Goal: Communication & Community: Answer question/provide support

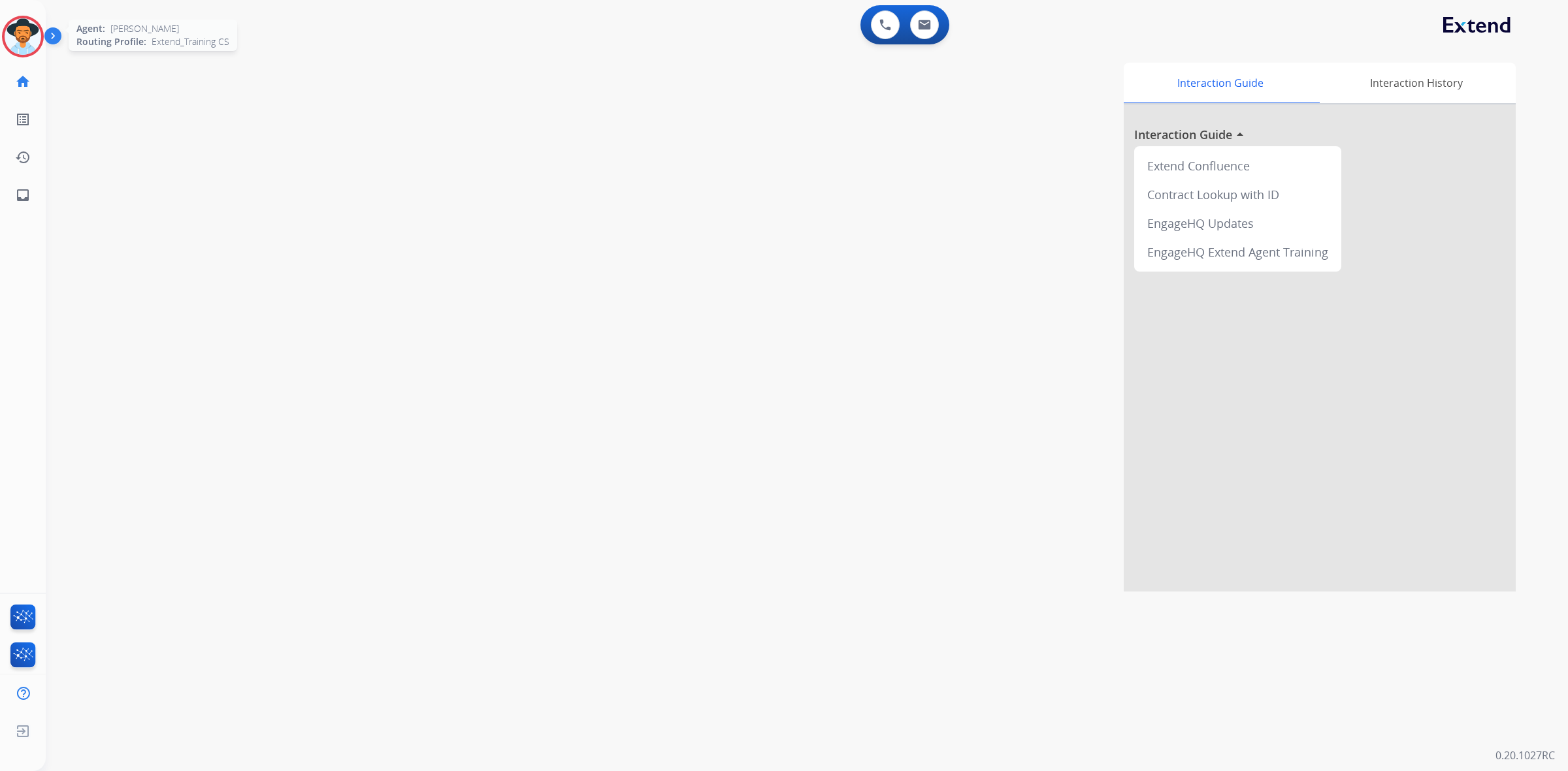
click at [15, 34] on img at bounding box center [23, 37] width 37 height 37
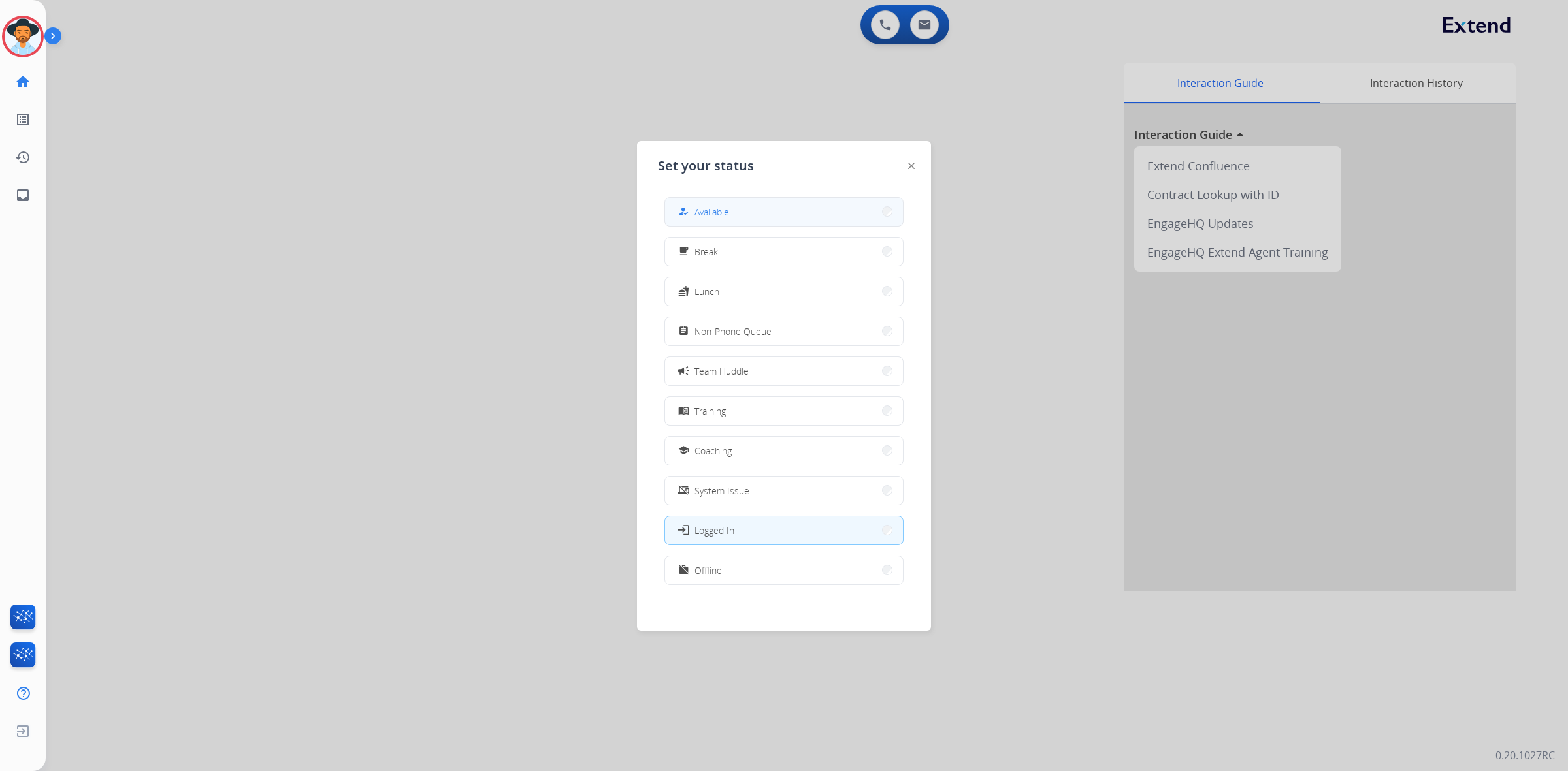
click at [821, 216] on button "how_to_reg Available" at bounding box center [784, 212] width 238 height 28
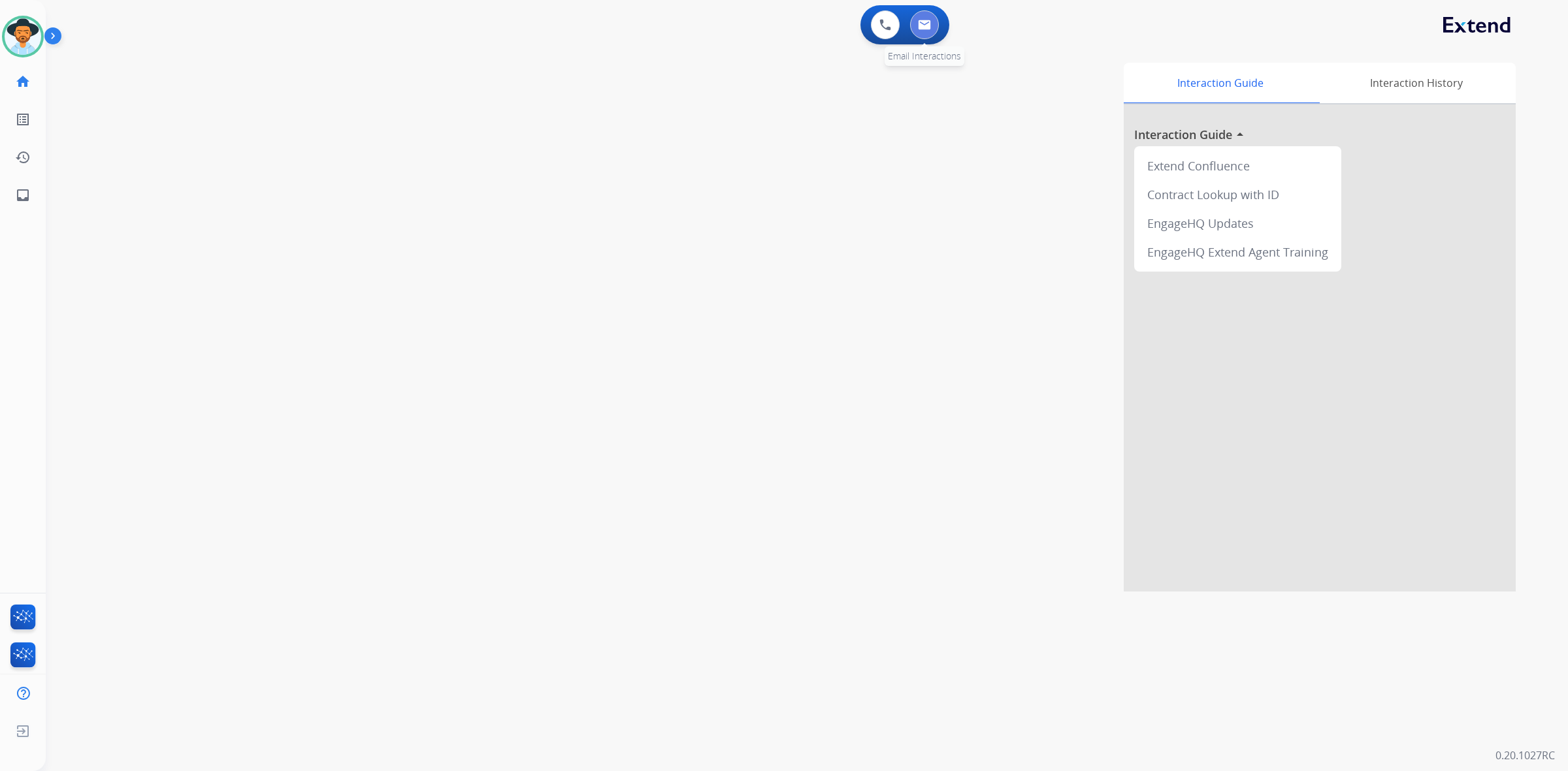
click at [923, 22] on img at bounding box center [925, 24] width 13 height 10
select select "**********"
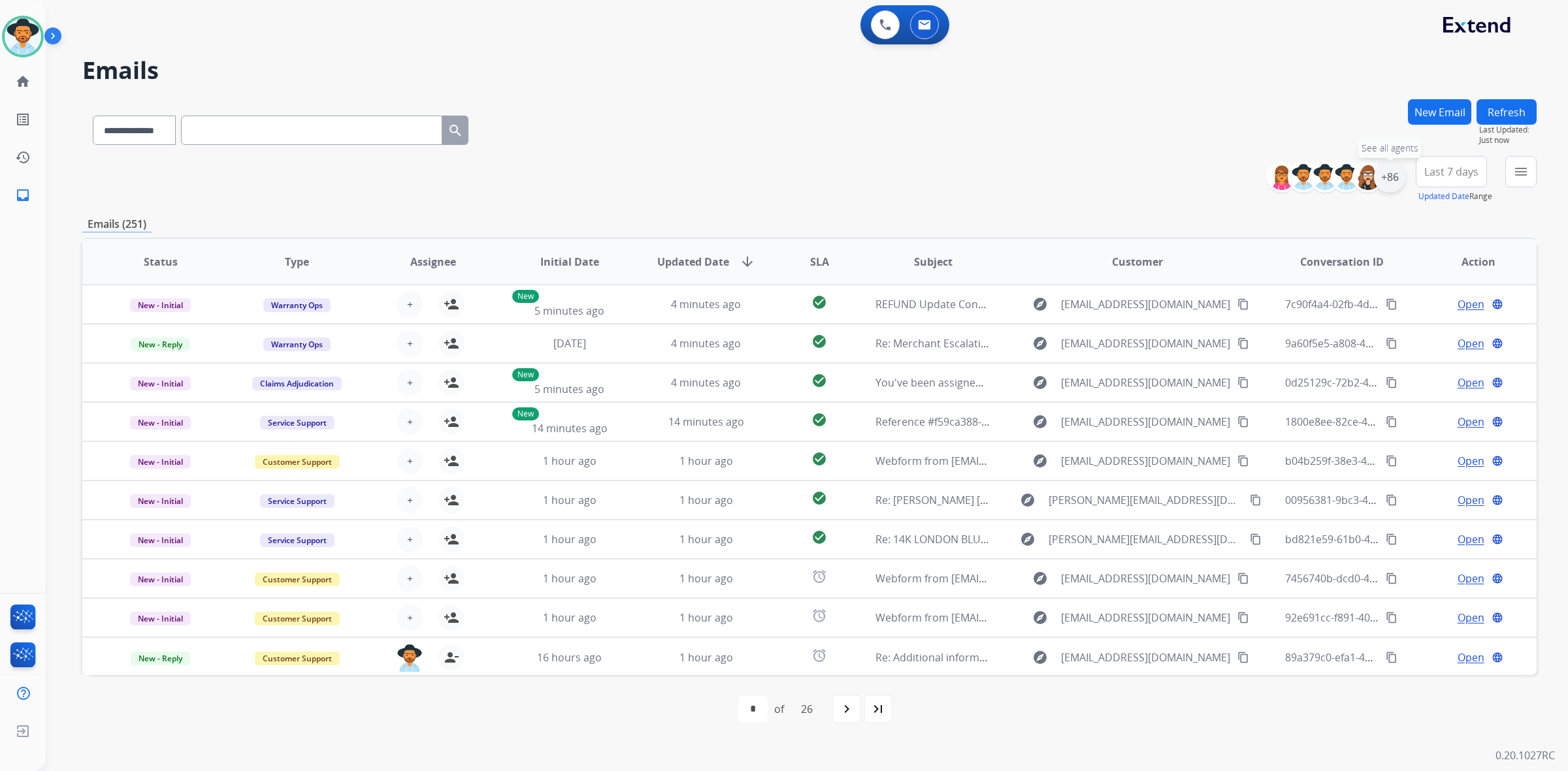
click at [1398, 177] on div "+86" at bounding box center [1389, 176] width 31 height 31
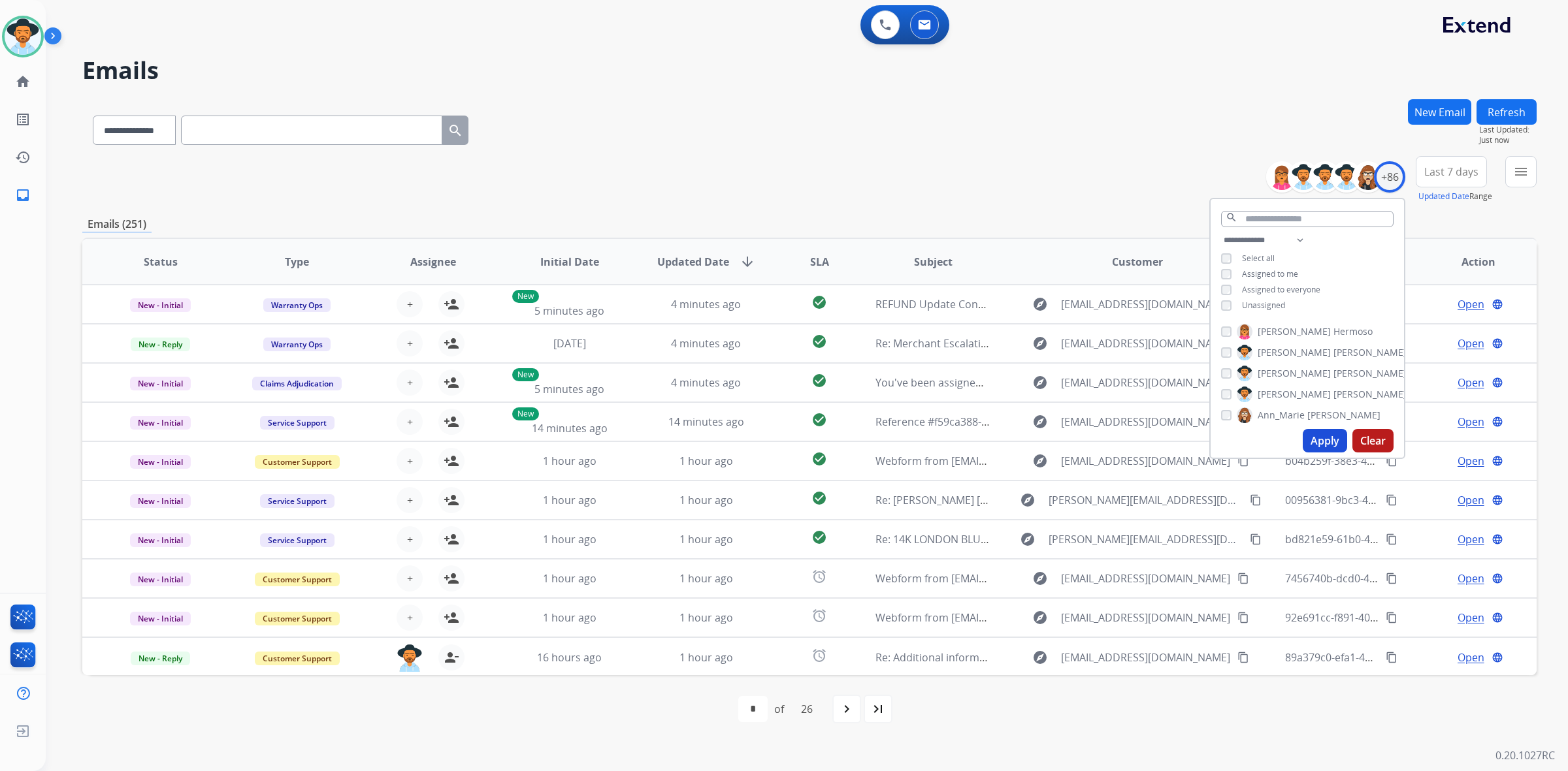
drag, startPoint x: 1266, startPoint y: 302, endPoint x: 1268, endPoint y: 311, distance: 9.2
click at [1268, 302] on span "Unassigned" at bounding box center [1263, 304] width 44 height 11
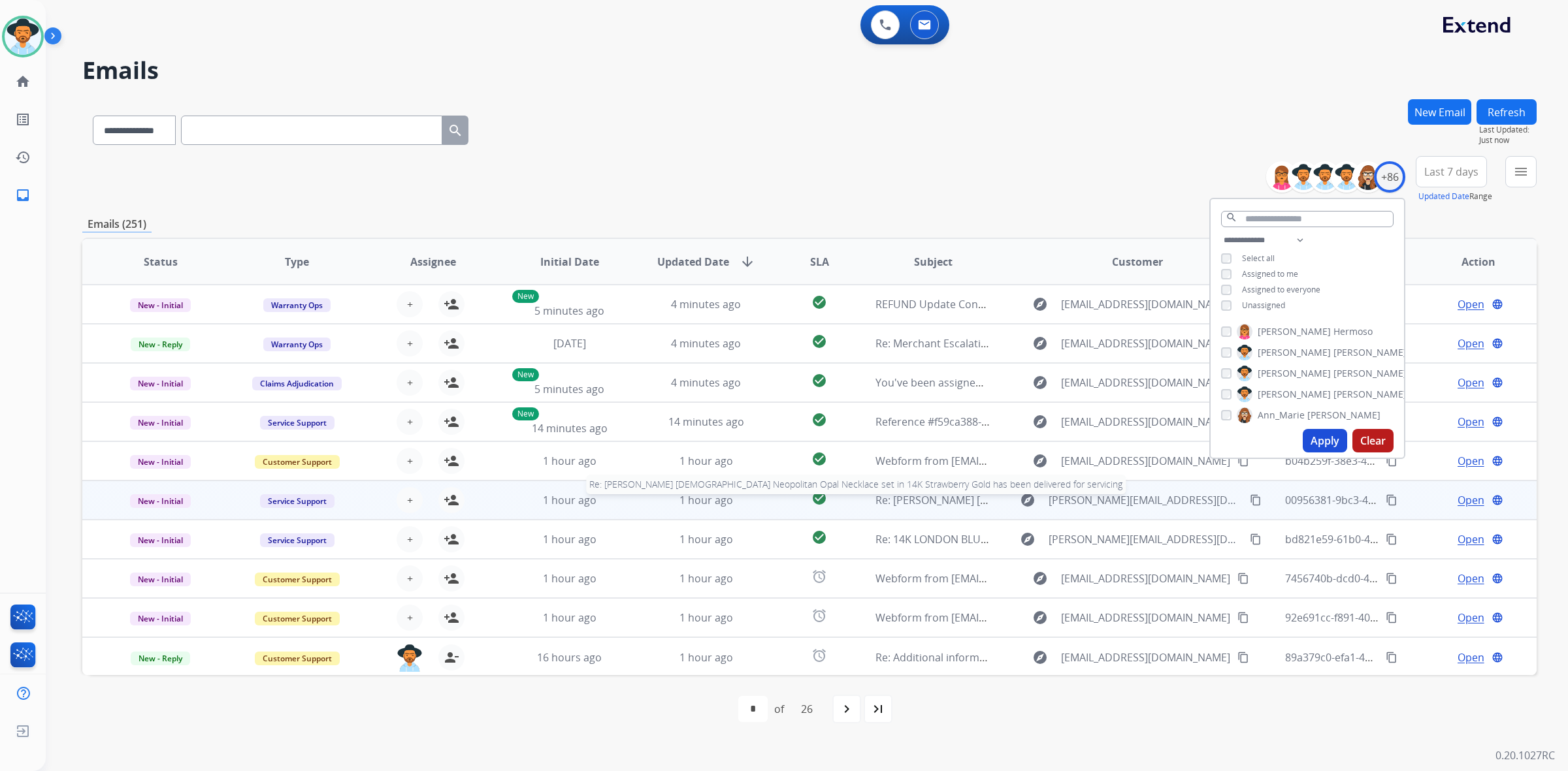
scroll to position [1, 0]
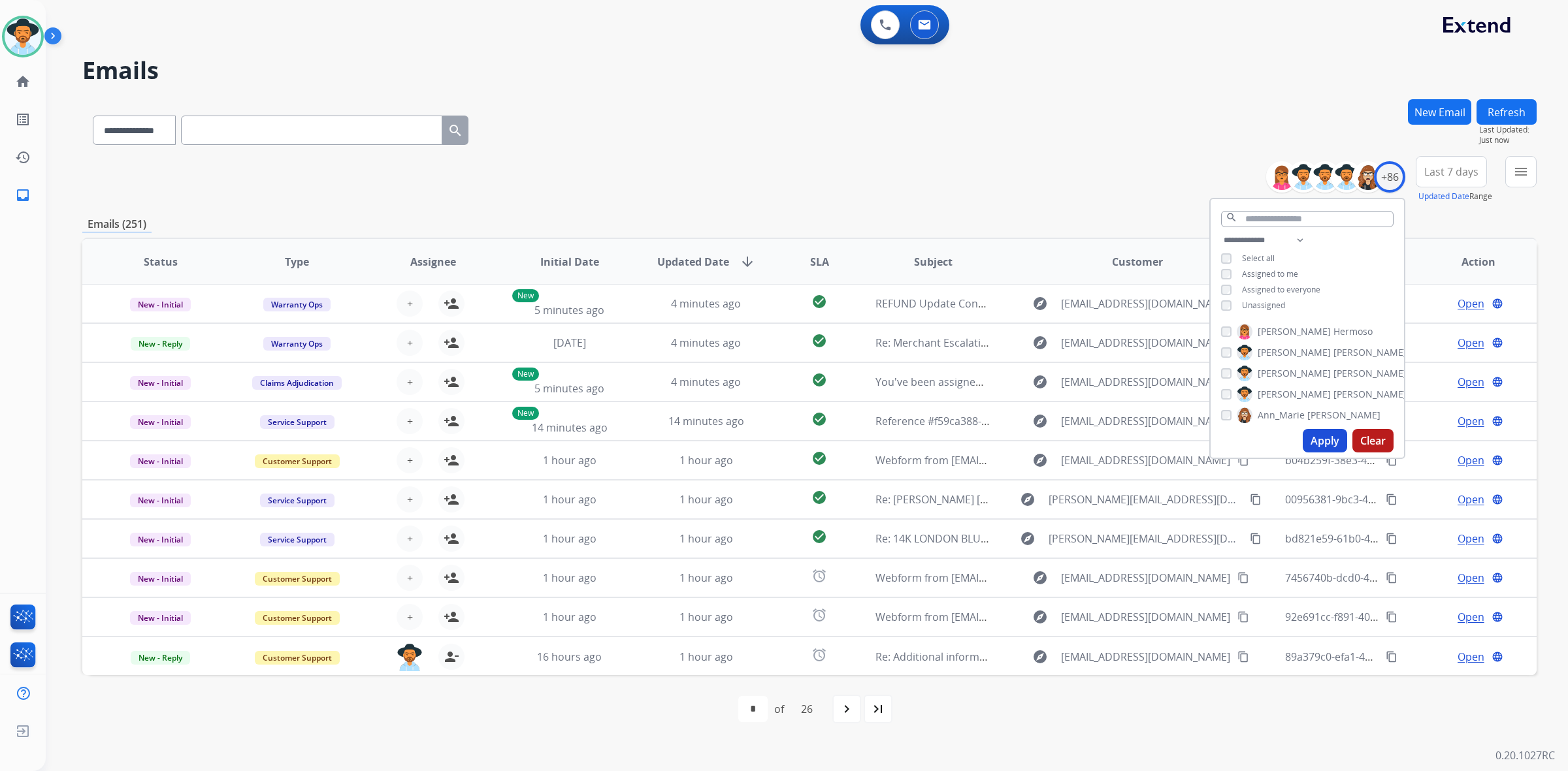
click at [1317, 439] on button "Apply" at bounding box center [1325, 441] width 44 height 23
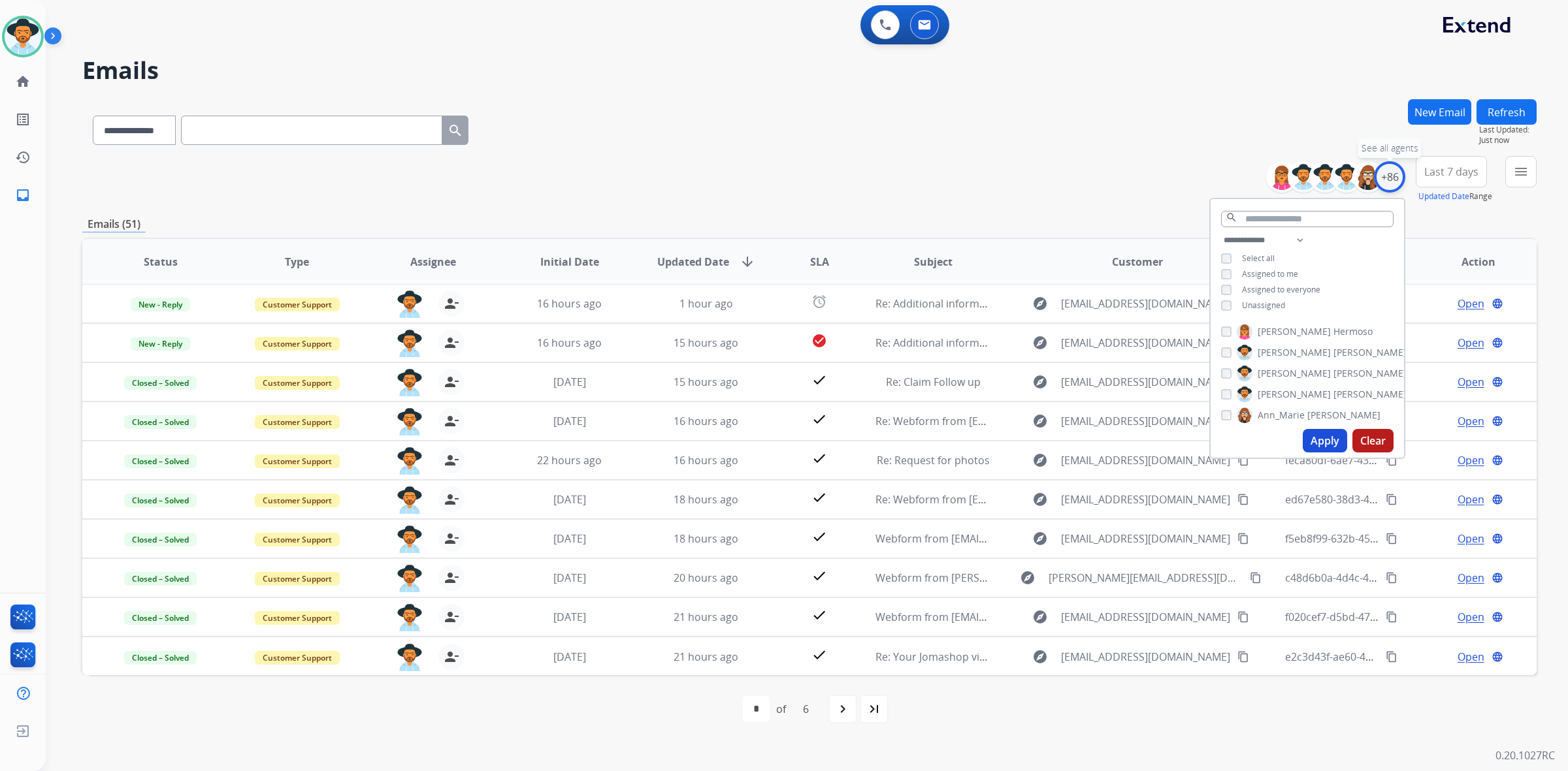
click at [1393, 177] on div "+86" at bounding box center [1389, 176] width 31 height 31
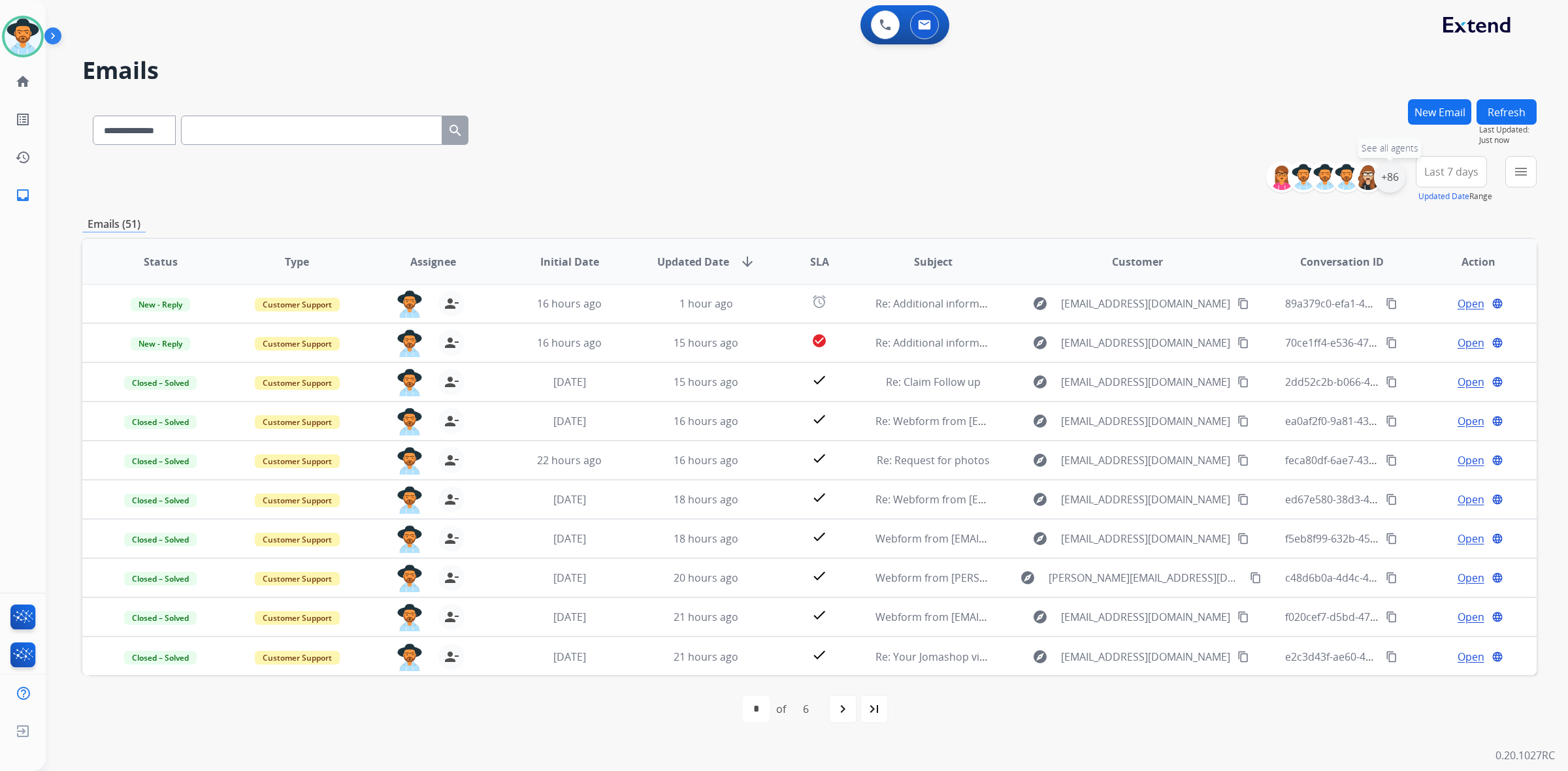
click at [1393, 177] on div "+86" at bounding box center [1389, 176] width 31 height 31
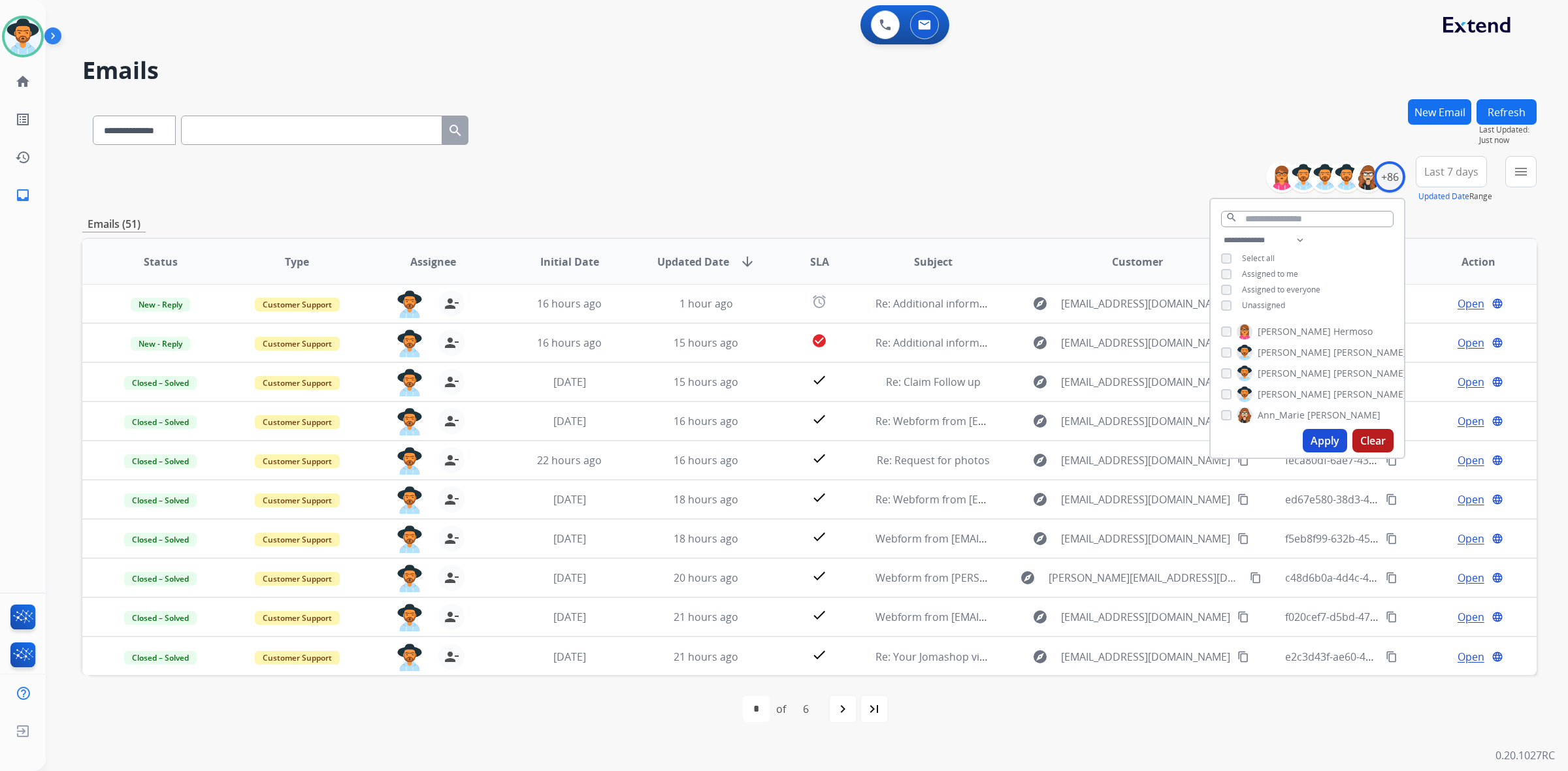
click at [1280, 269] on span "Assigned to me" at bounding box center [1269, 273] width 56 height 11
click at [1274, 302] on span "Unassigned" at bounding box center [1263, 304] width 44 height 11
click at [1319, 438] on button "Apply" at bounding box center [1325, 441] width 44 height 23
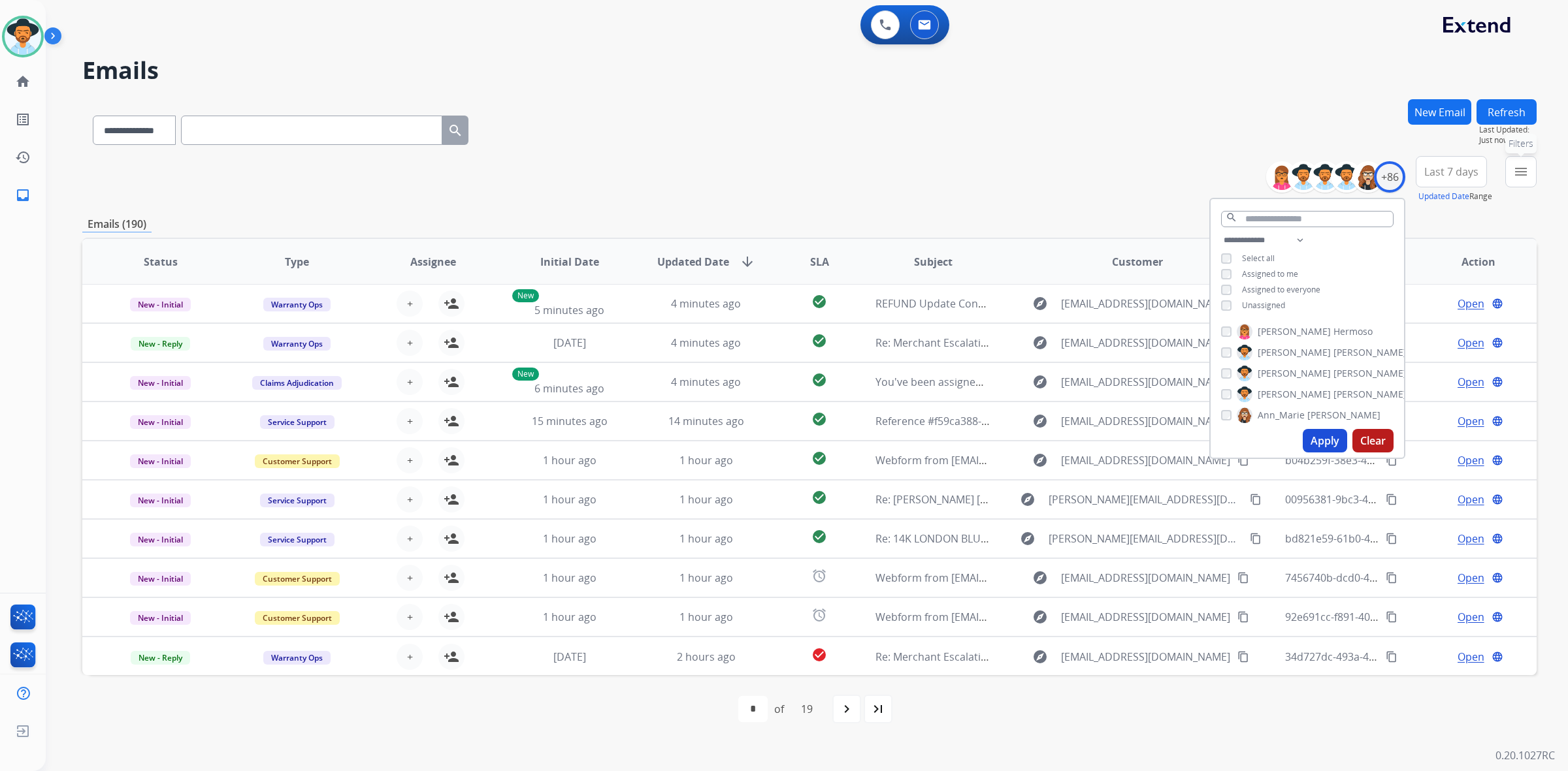
click at [1506, 181] on button "menu Filters" at bounding box center [1520, 171] width 31 height 31
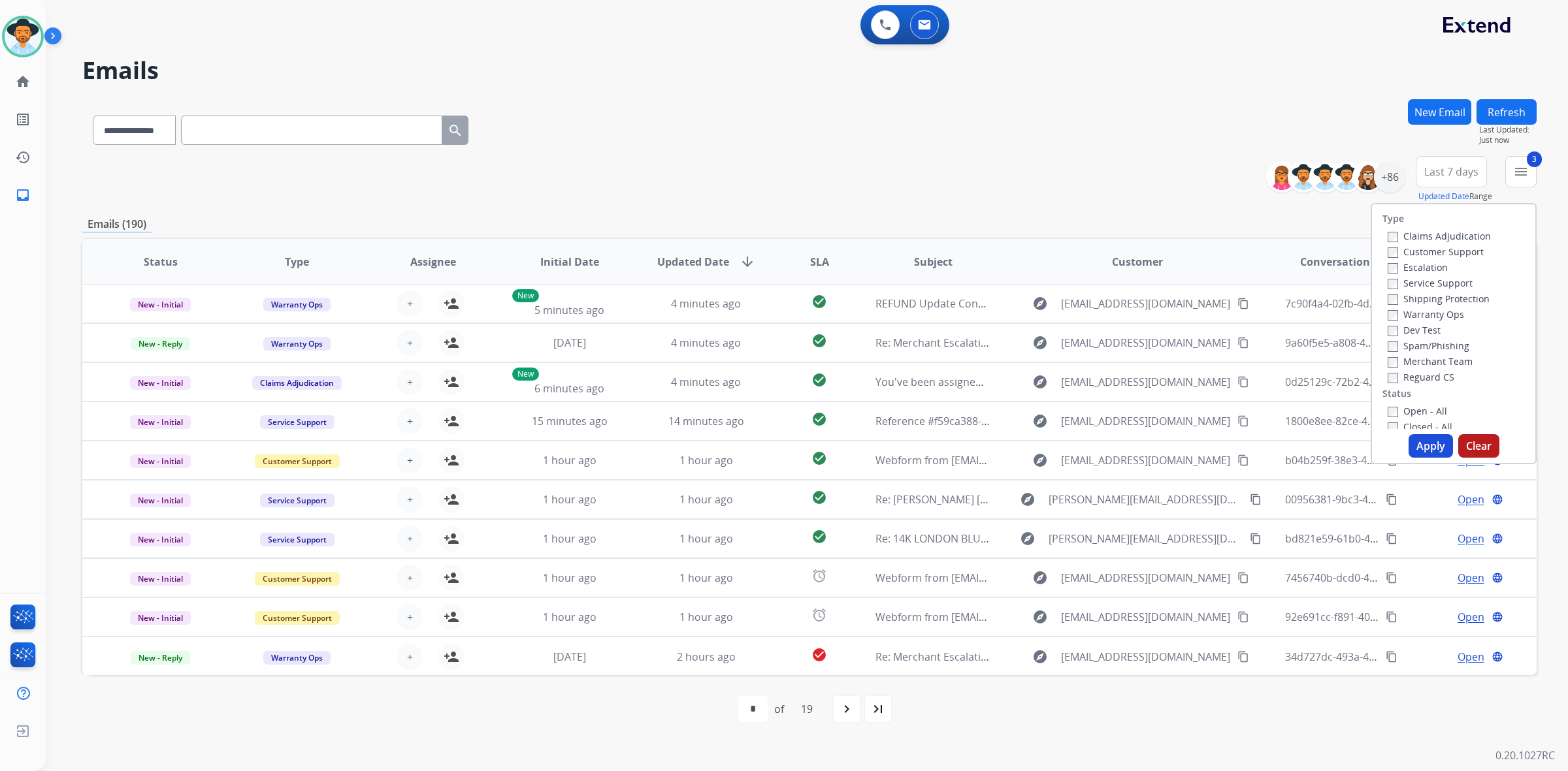
click at [1421, 439] on button "Apply" at bounding box center [1430, 446] width 44 height 23
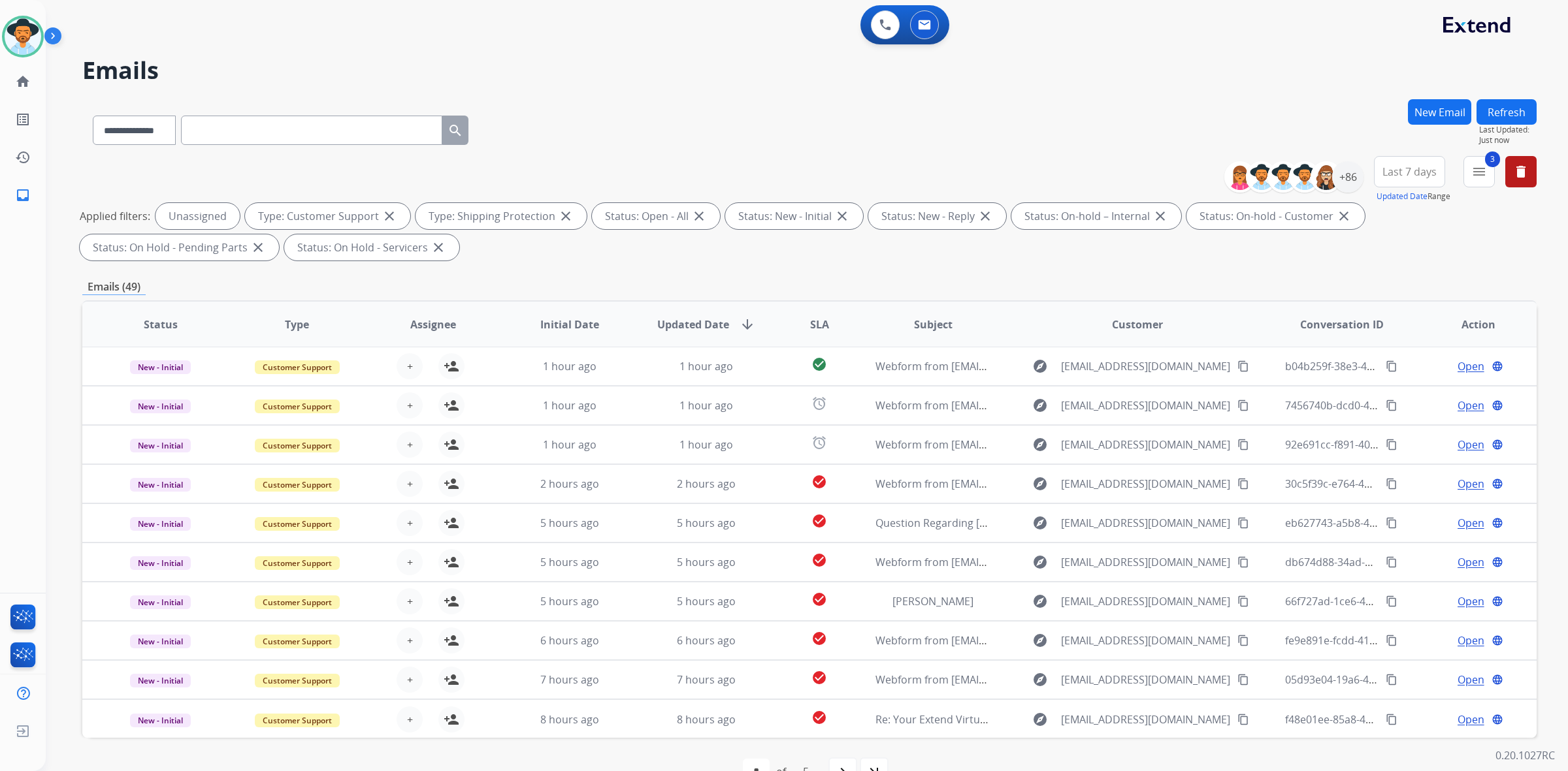
click at [812, 324] on span "SLA" at bounding box center [819, 324] width 19 height 16
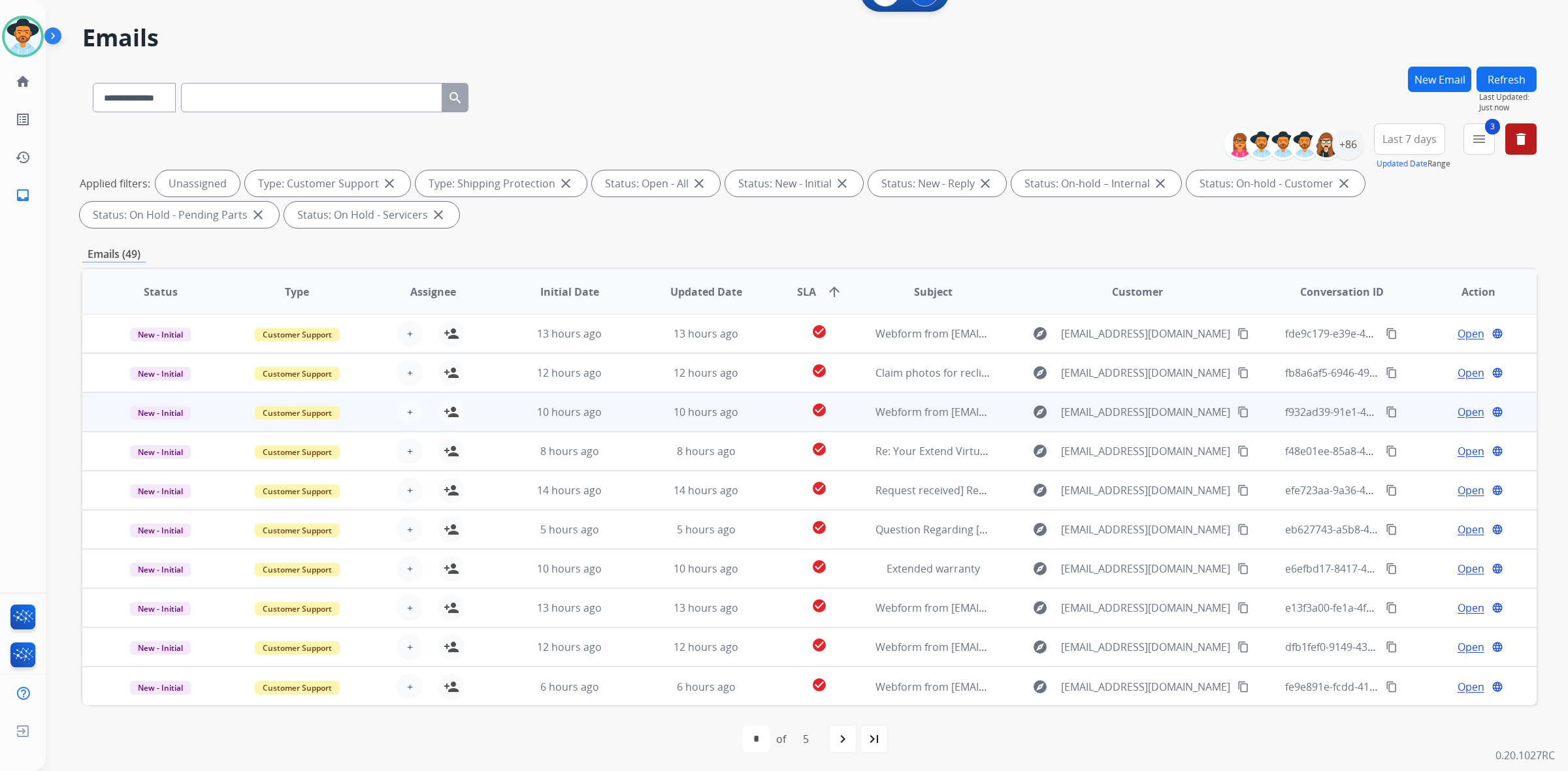
scroll to position [34, 0]
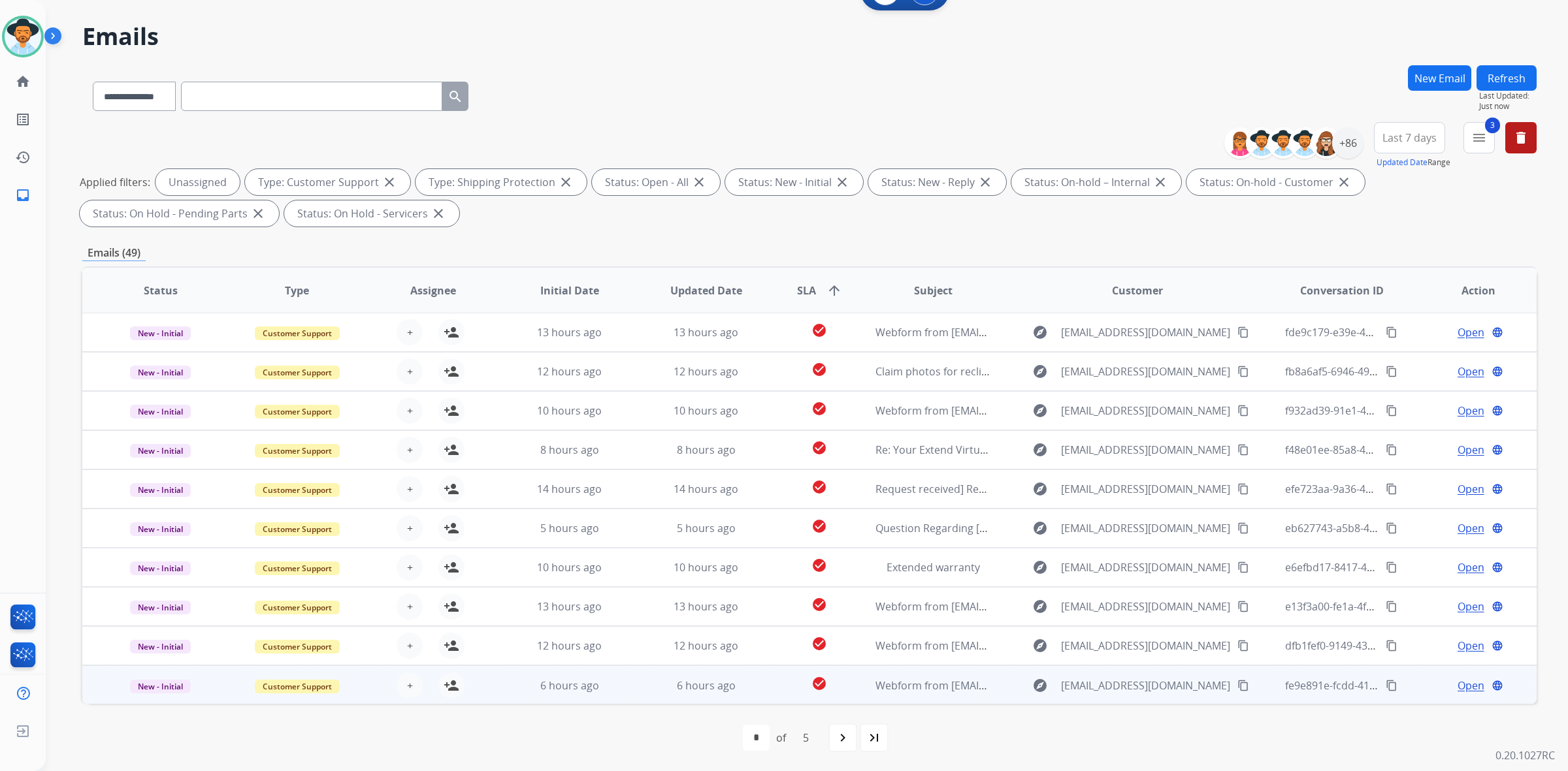
click at [634, 692] on td "6 hours ago" at bounding box center [695, 685] width 136 height 39
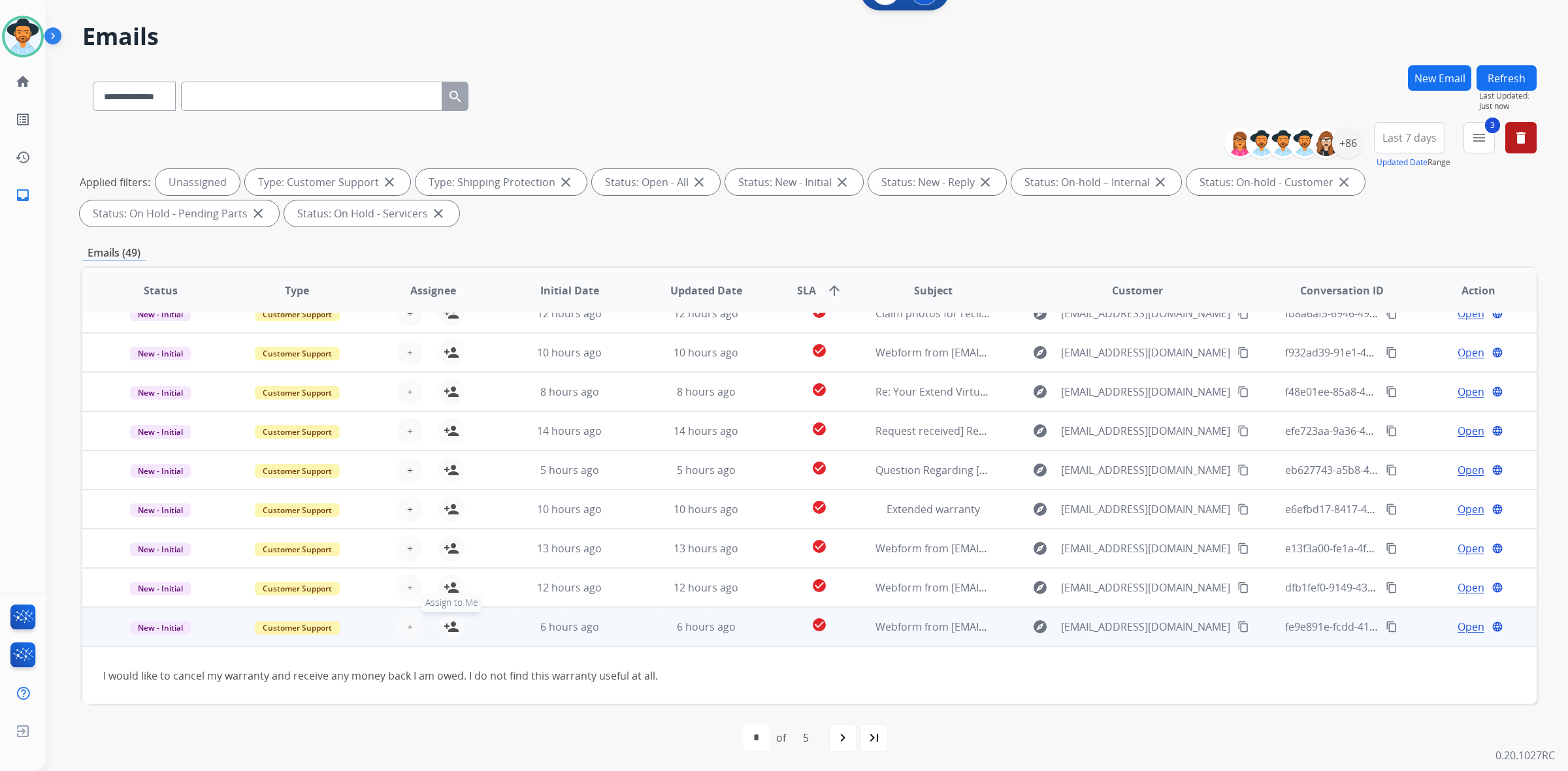
click at [452, 631] on mat-icon "person_add" at bounding box center [451, 626] width 16 height 16
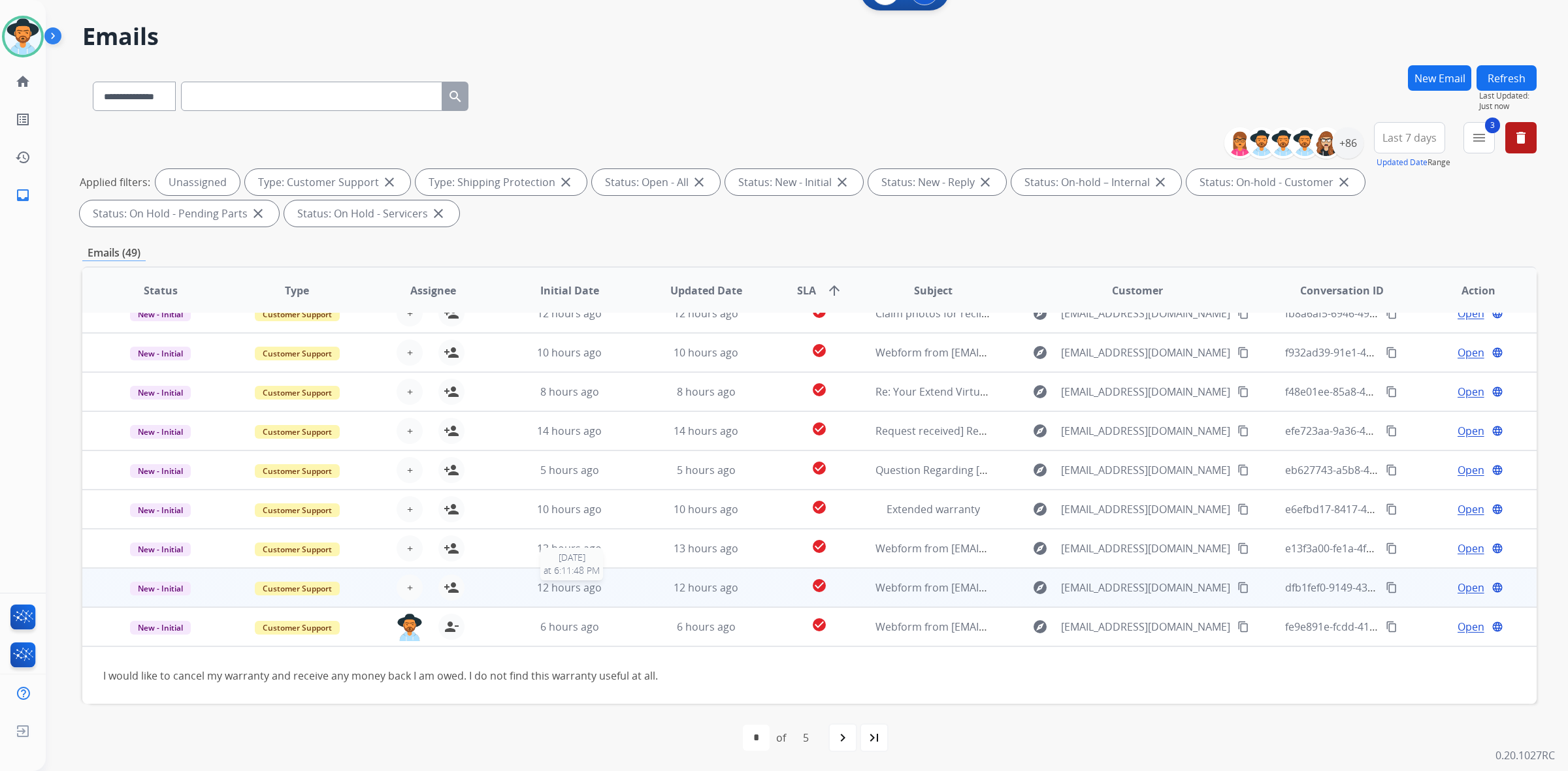
click at [512, 586] on div "12 hours ago" at bounding box center [569, 587] width 115 height 16
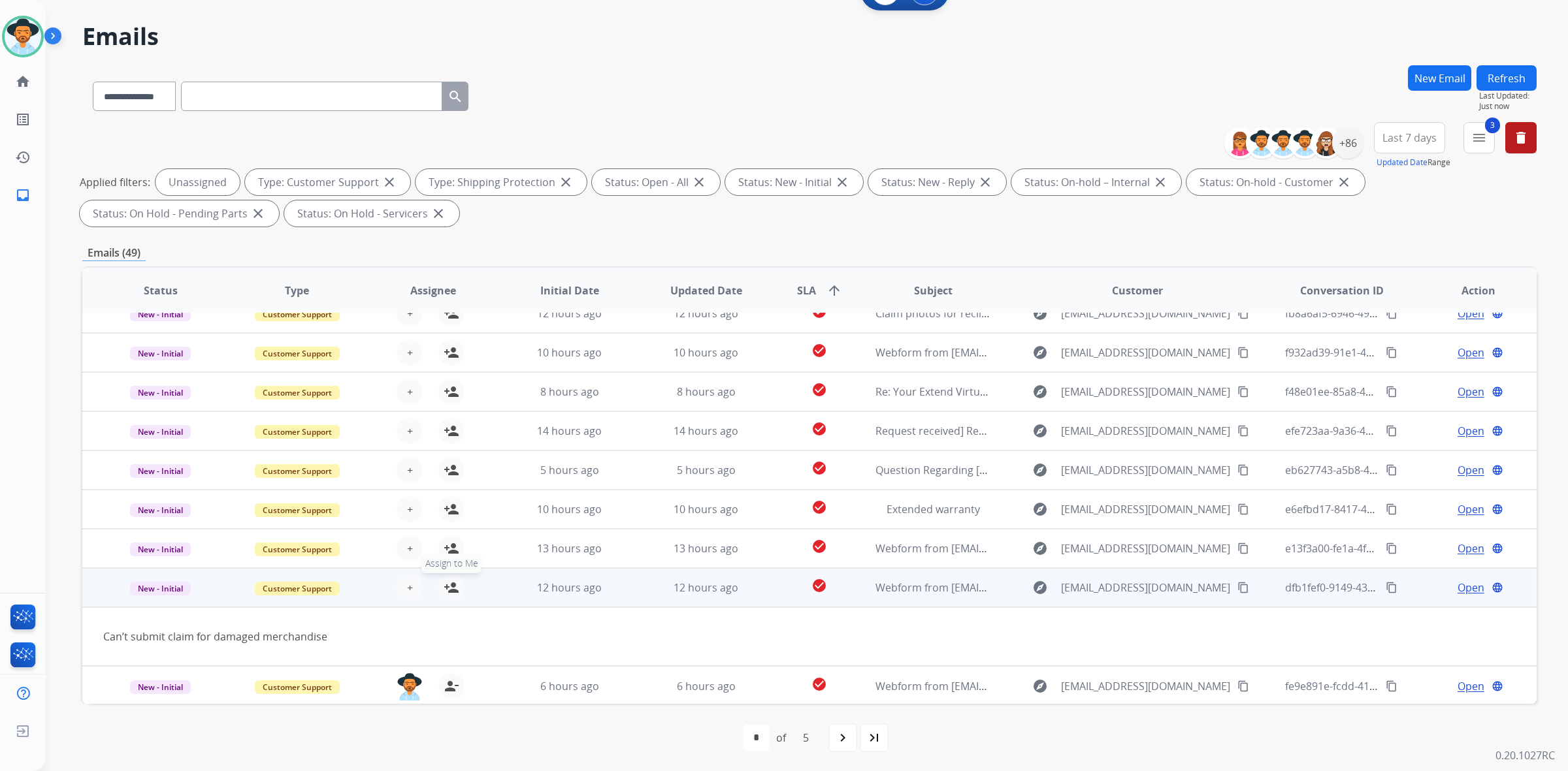
click at [453, 586] on mat-icon "person_add" at bounding box center [451, 587] width 16 height 16
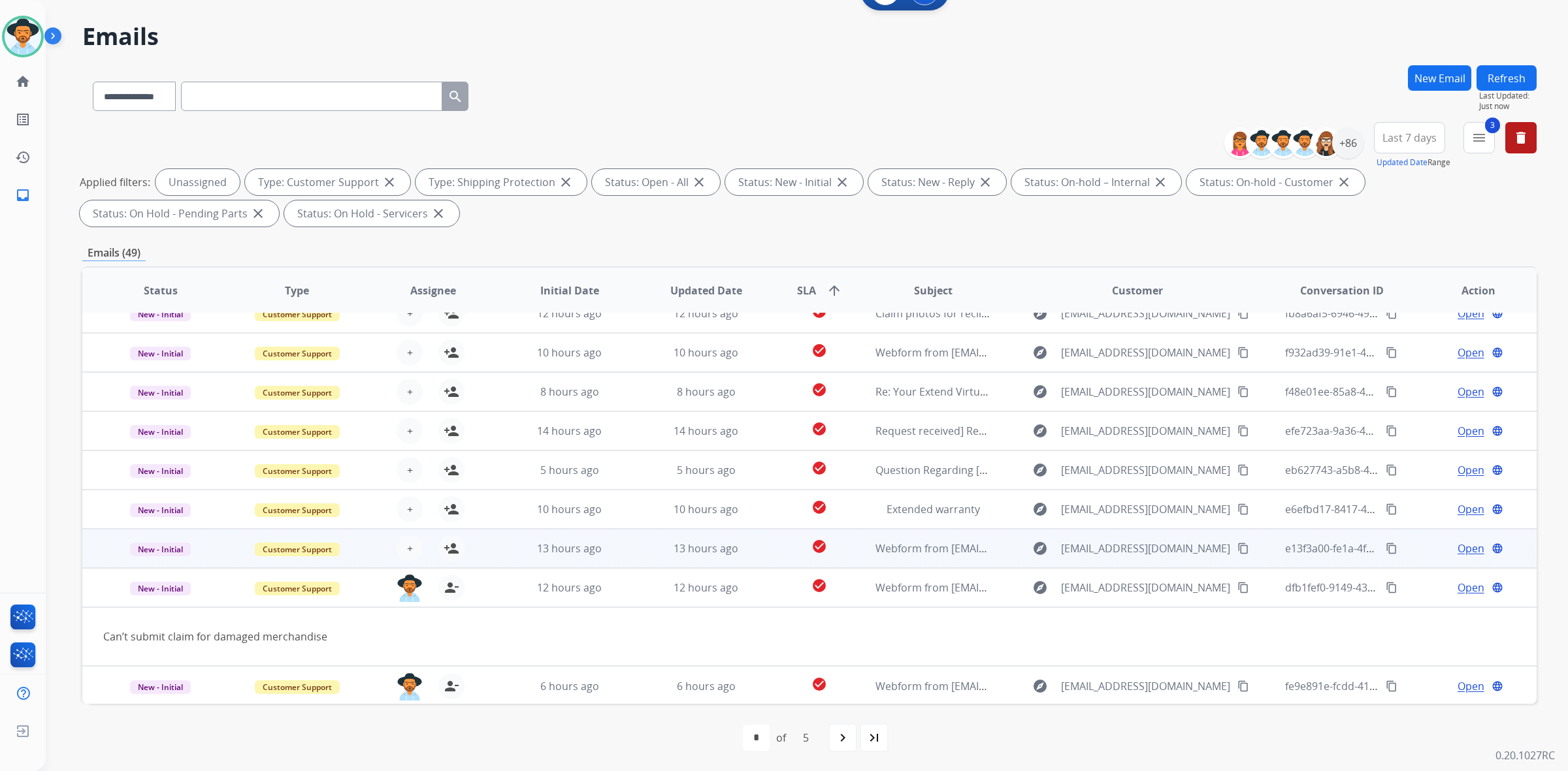
click at [491, 539] on td "13 hours ago" at bounding box center [559, 548] width 136 height 39
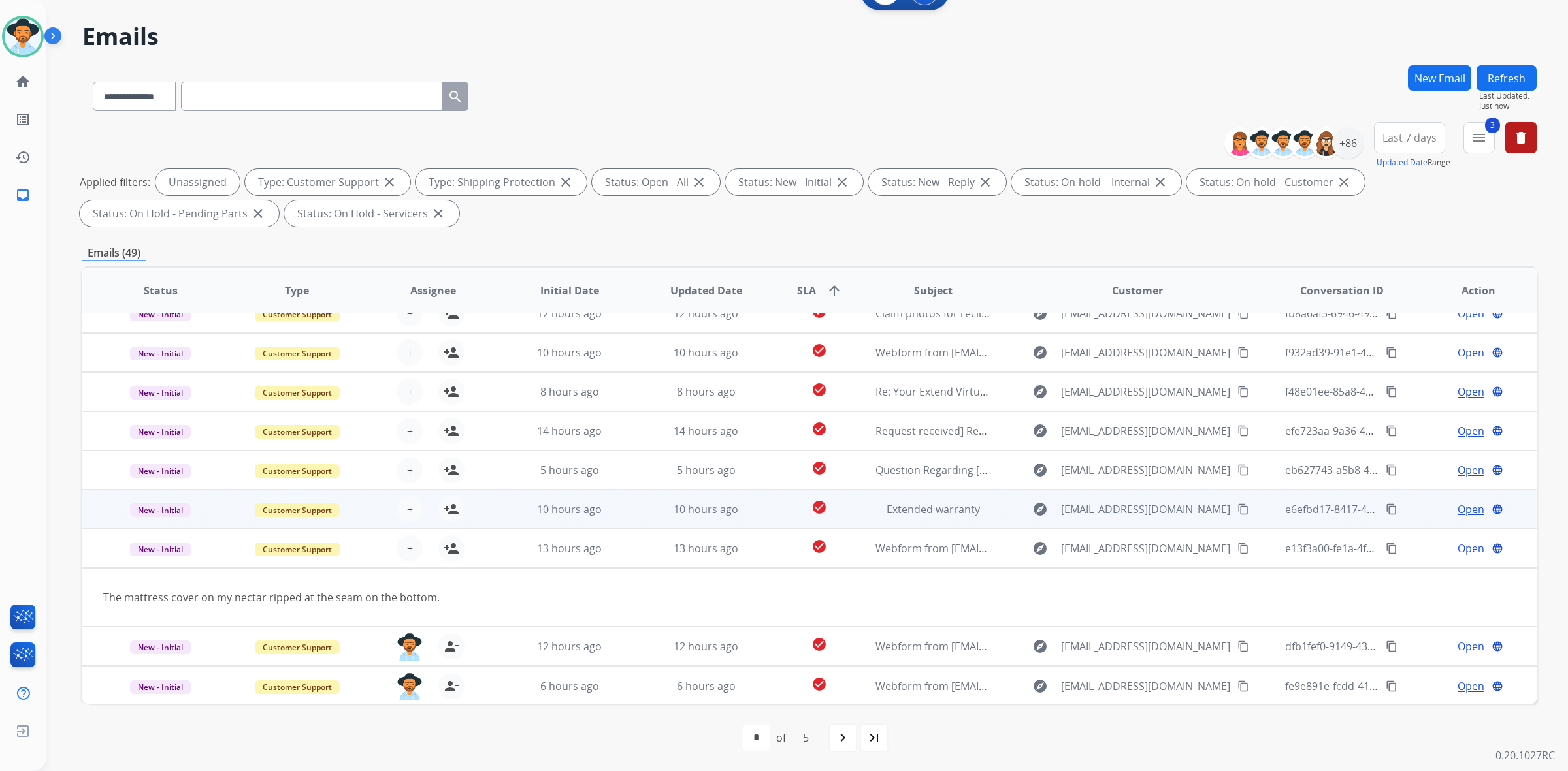
click at [508, 494] on td "10 hours ago" at bounding box center [559, 509] width 136 height 39
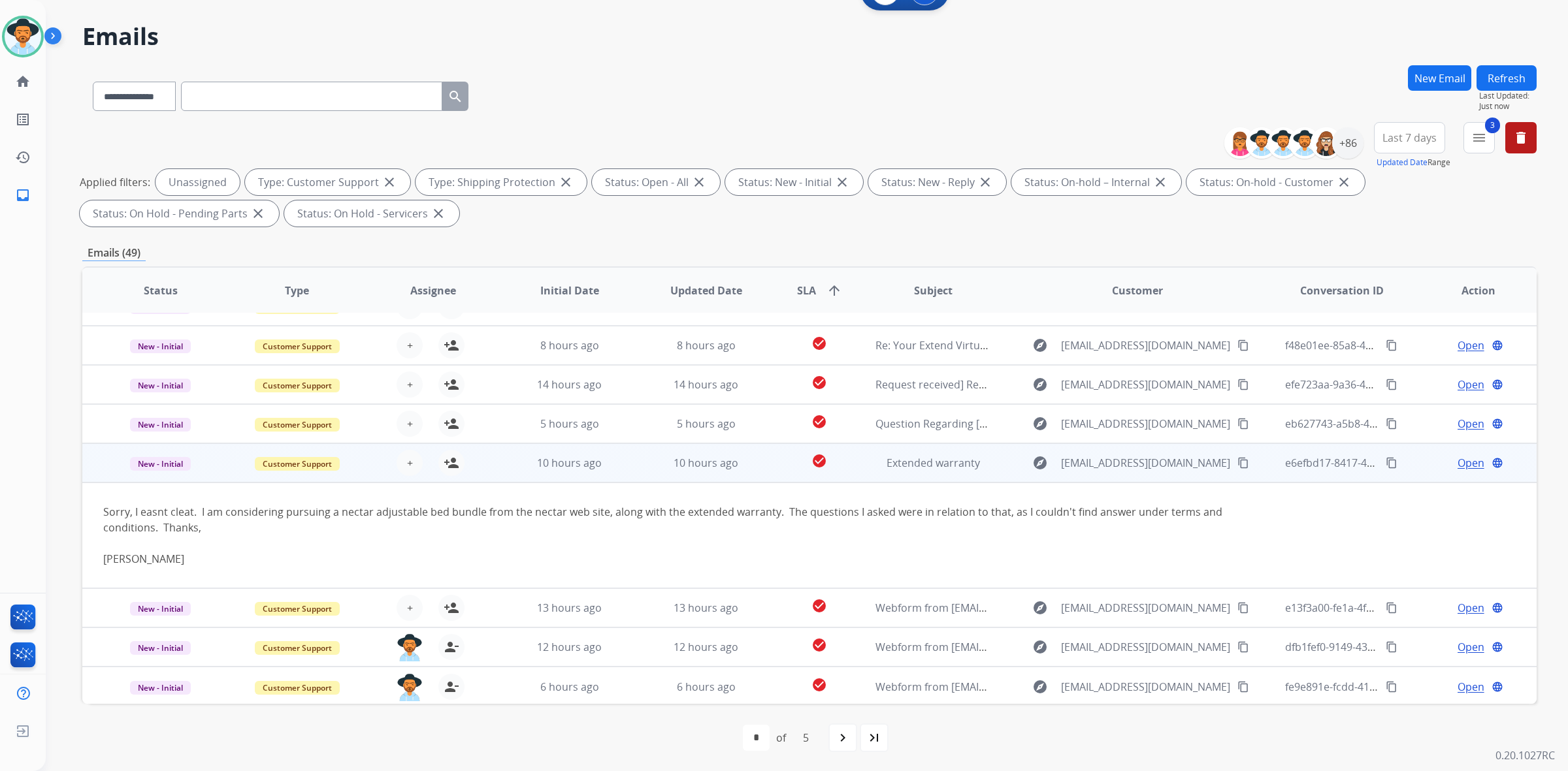
scroll to position [105, 0]
click at [1458, 466] on span "Open" at bounding box center [1471, 462] width 27 height 16
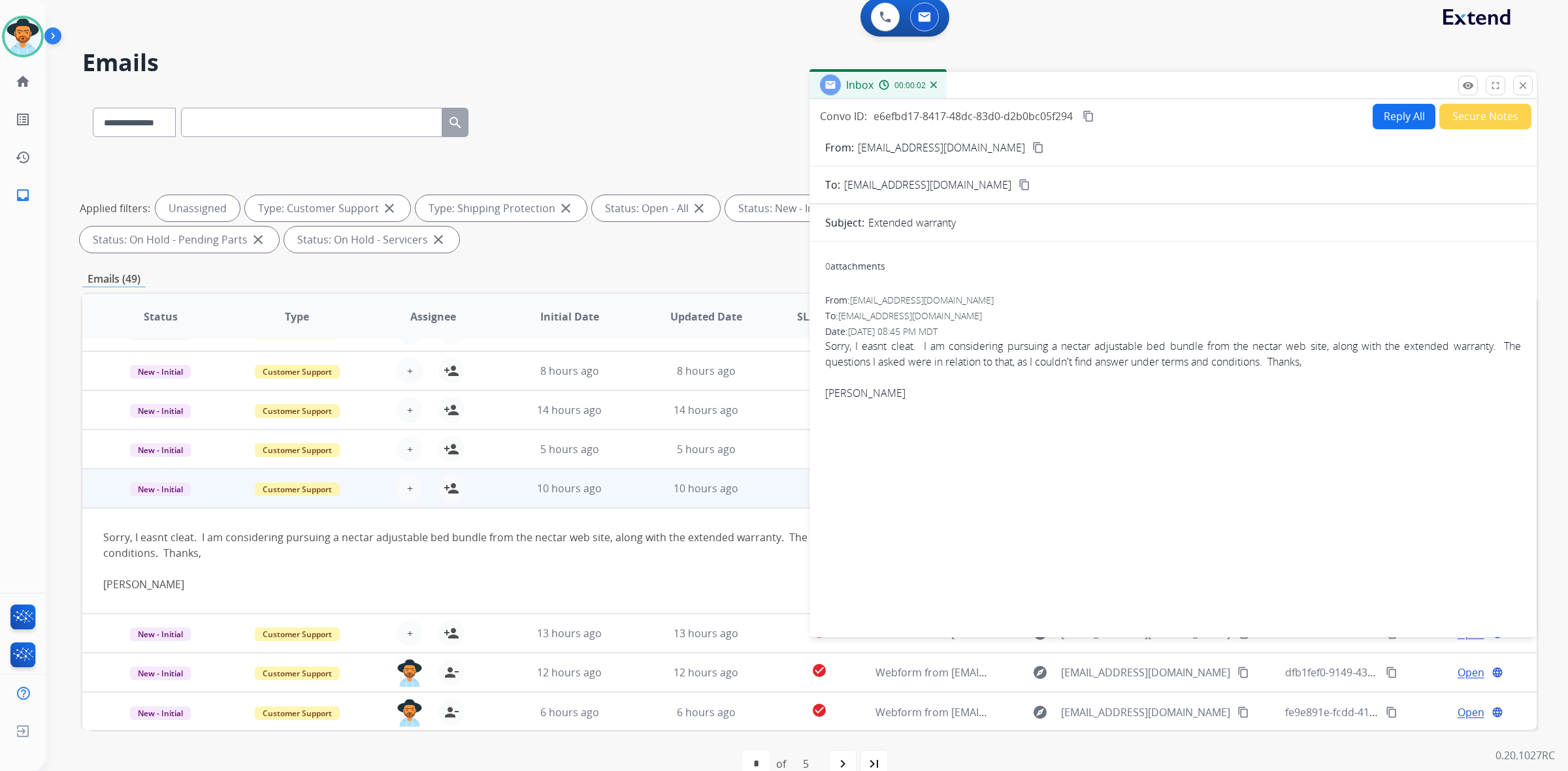
scroll to position [0, 0]
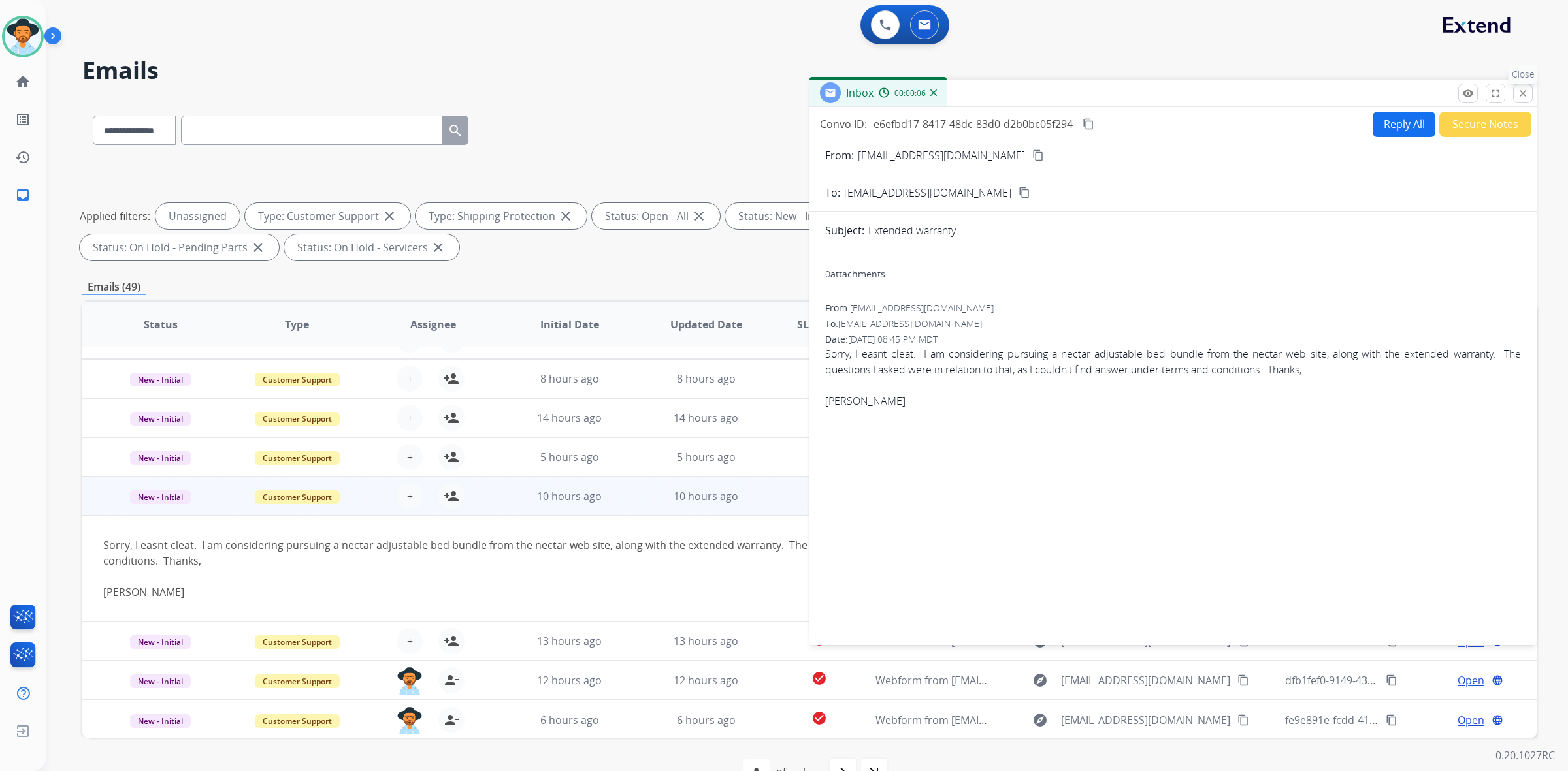
click at [1520, 94] on mat-icon "close" at bounding box center [1523, 94] width 12 height 12
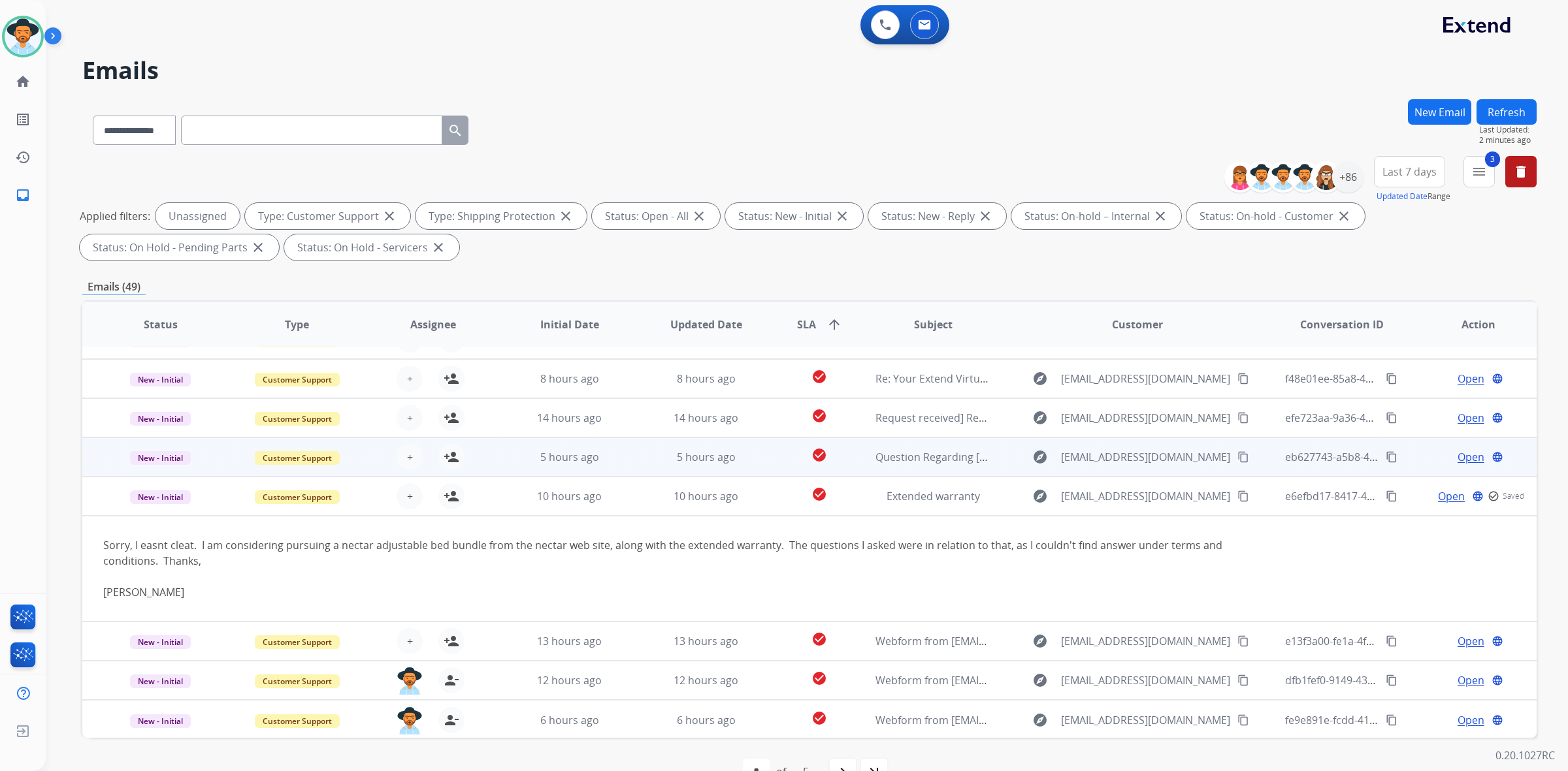
click at [621, 445] on td "5 hours ago" at bounding box center [559, 457] width 136 height 39
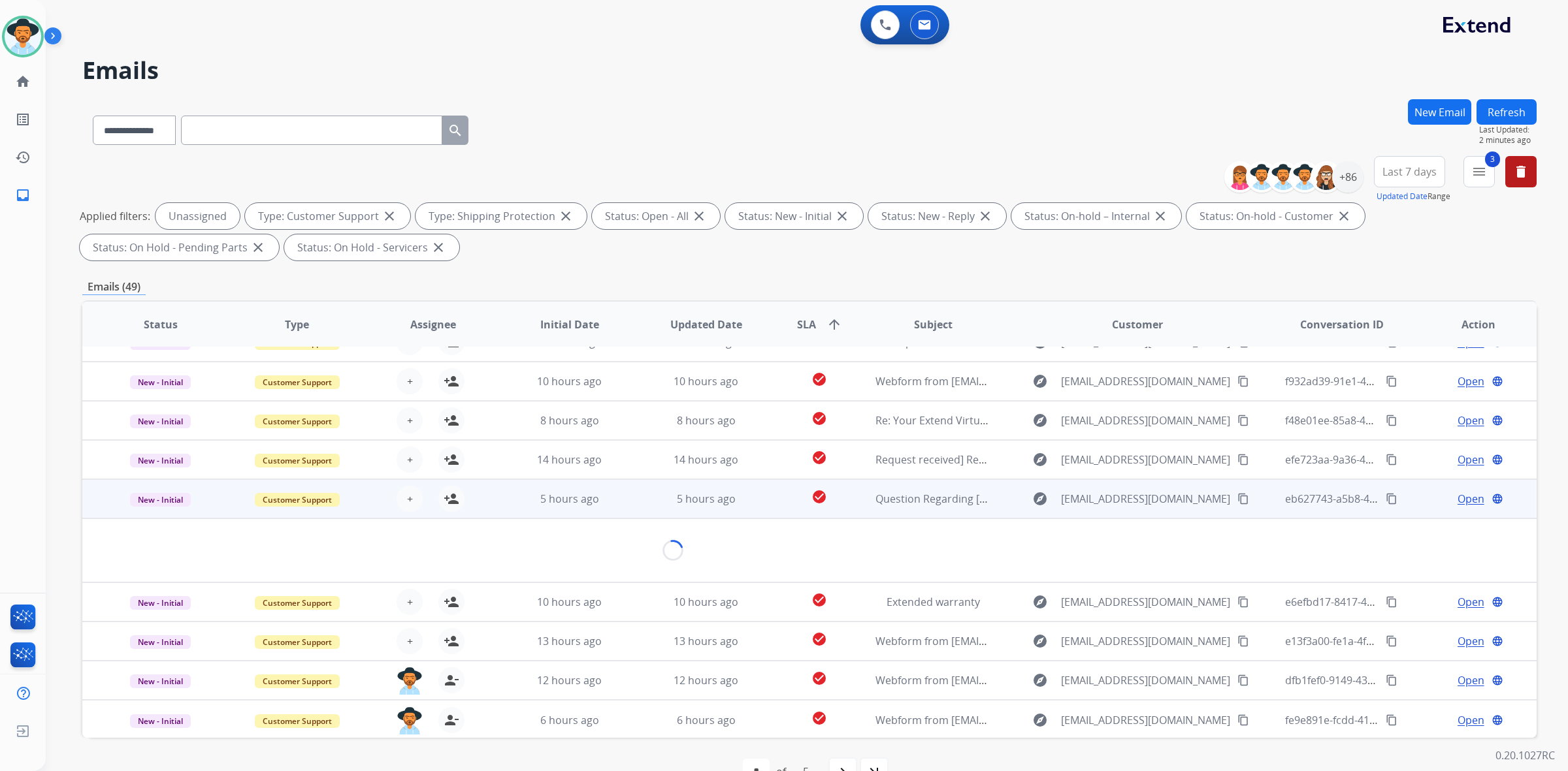
scroll to position [105, 0]
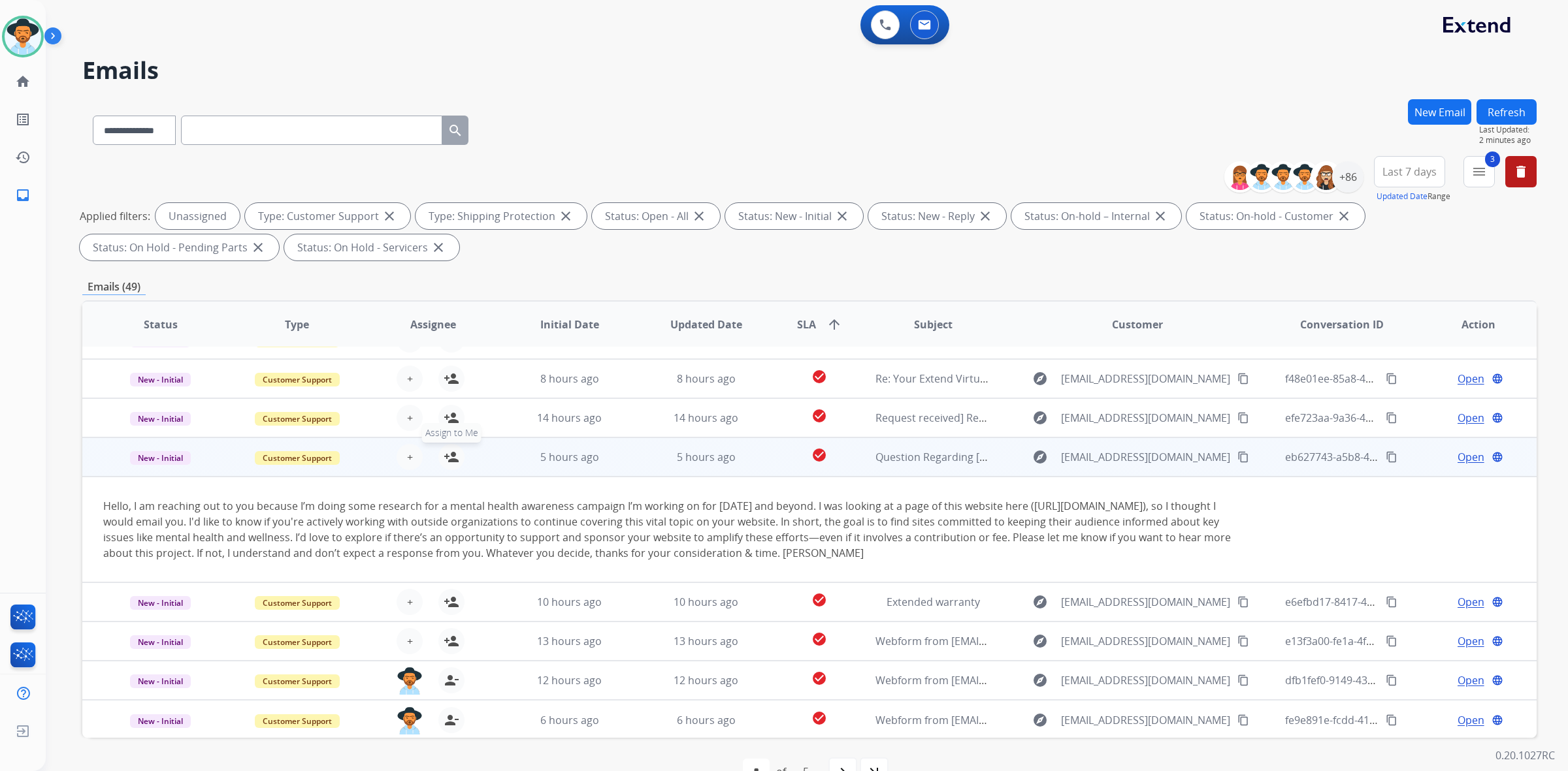
click at [453, 456] on mat-icon "person_add" at bounding box center [451, 457] width 16 height 16
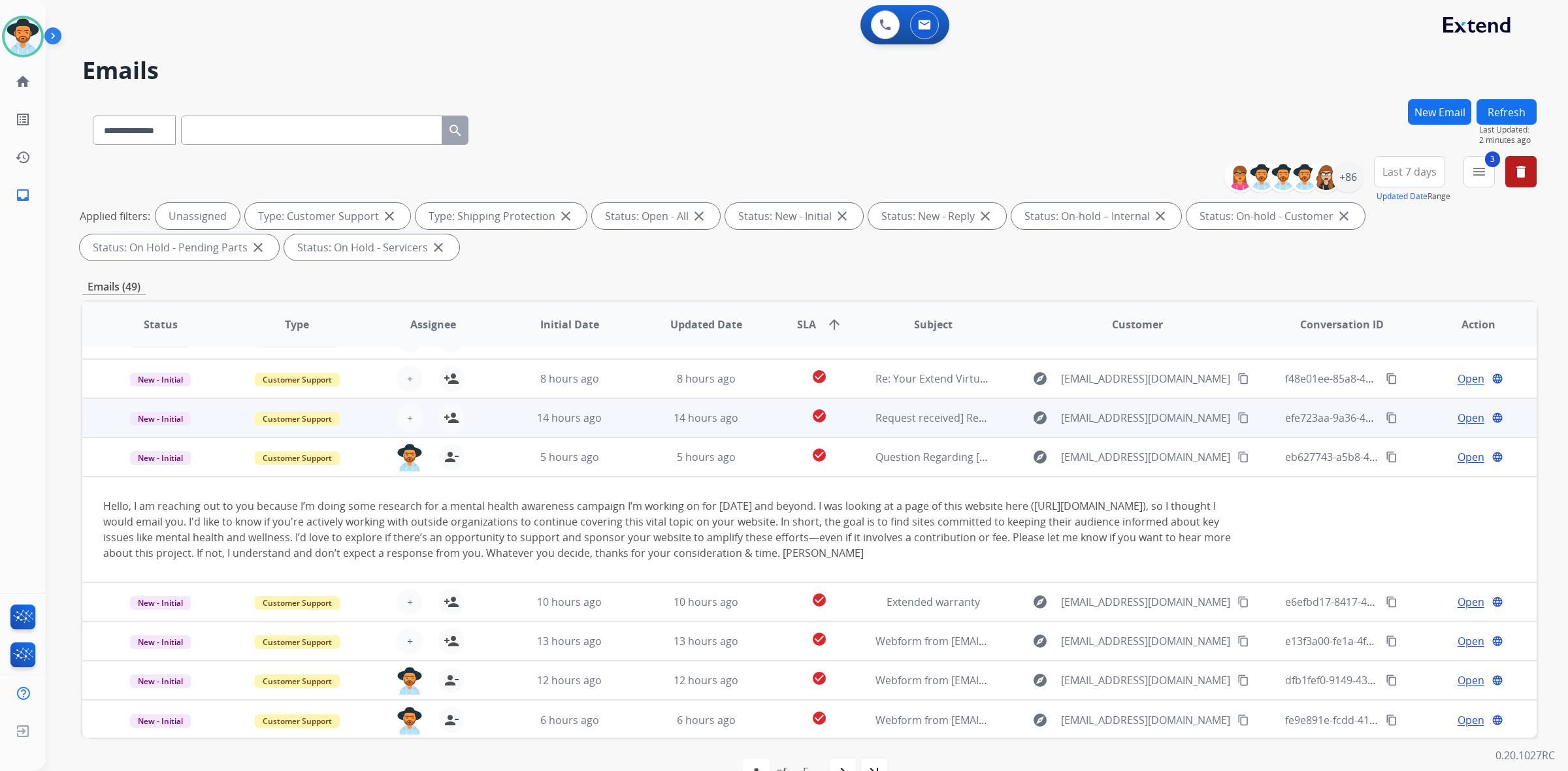
click at [495, 404] on td "14 hours ago" at bounding box center [559, 417] width 136 height 39
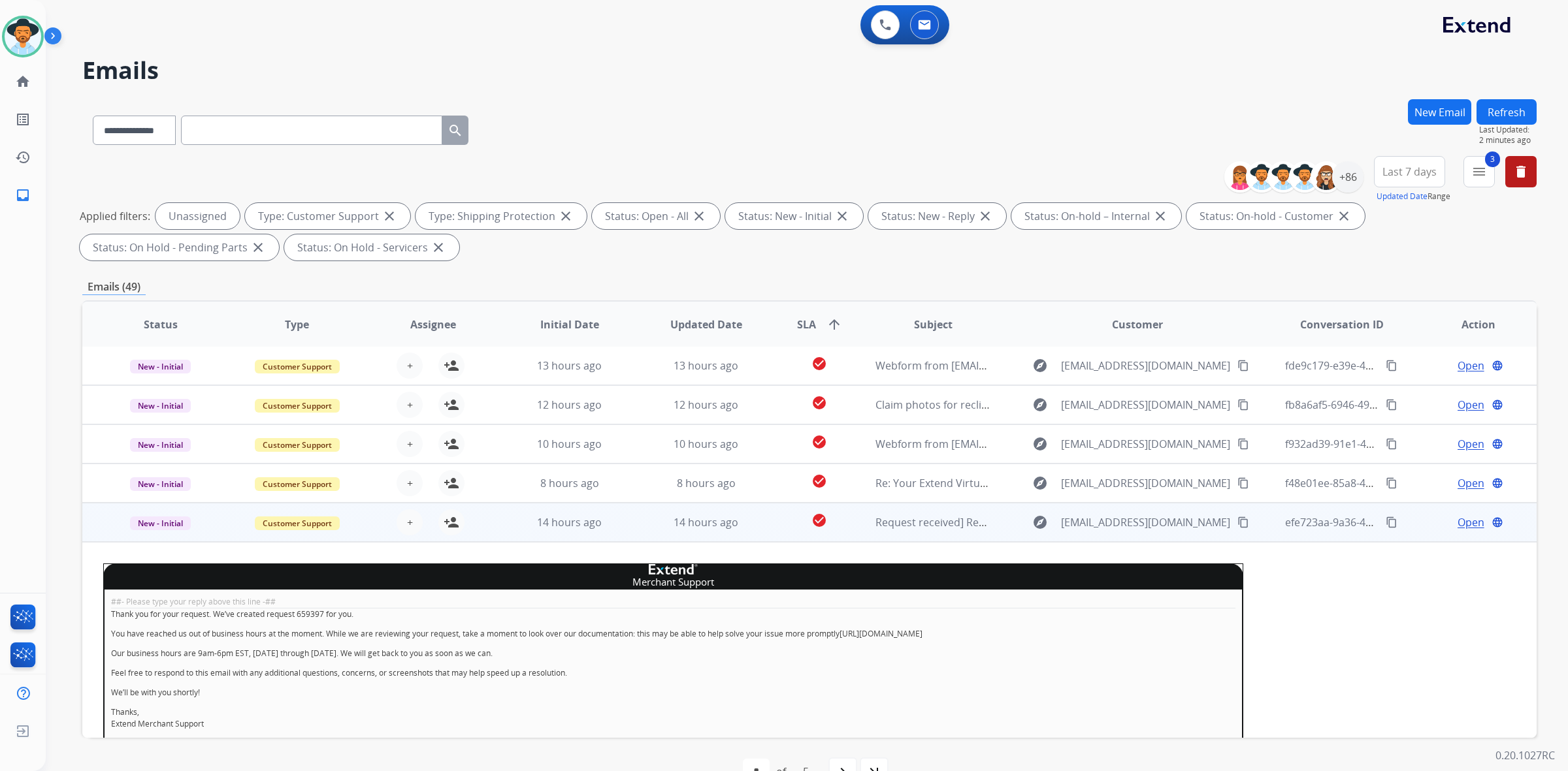
scroll to position [0, 0]
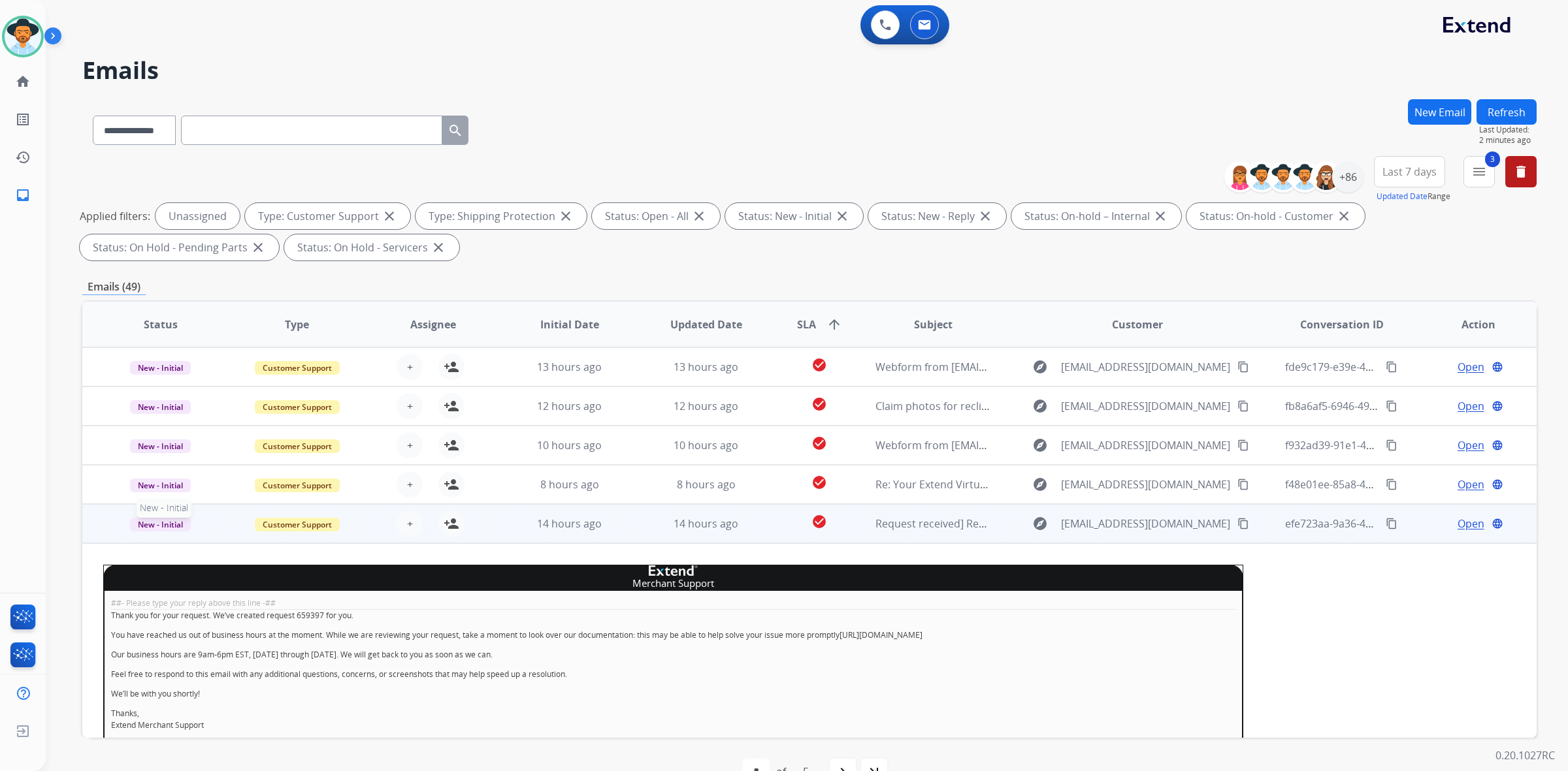
click at [172, 523] on span "New - Initial" at bounding box center [160, 524] width 61 height 13
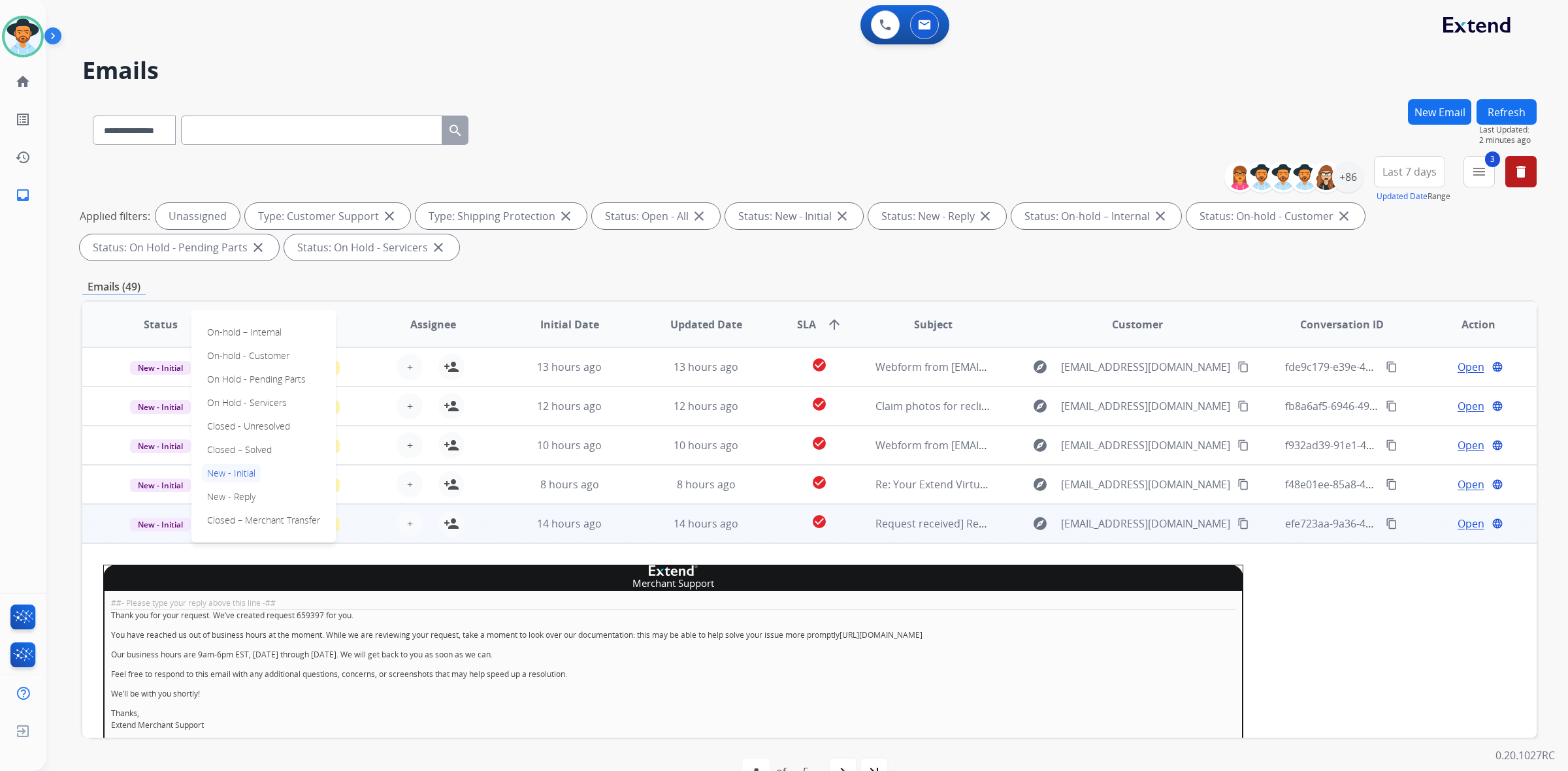
click at [373, 523] on div "+ Select agent person_add Assign to Me" at bounding box center [423, 523] width 136 height 37
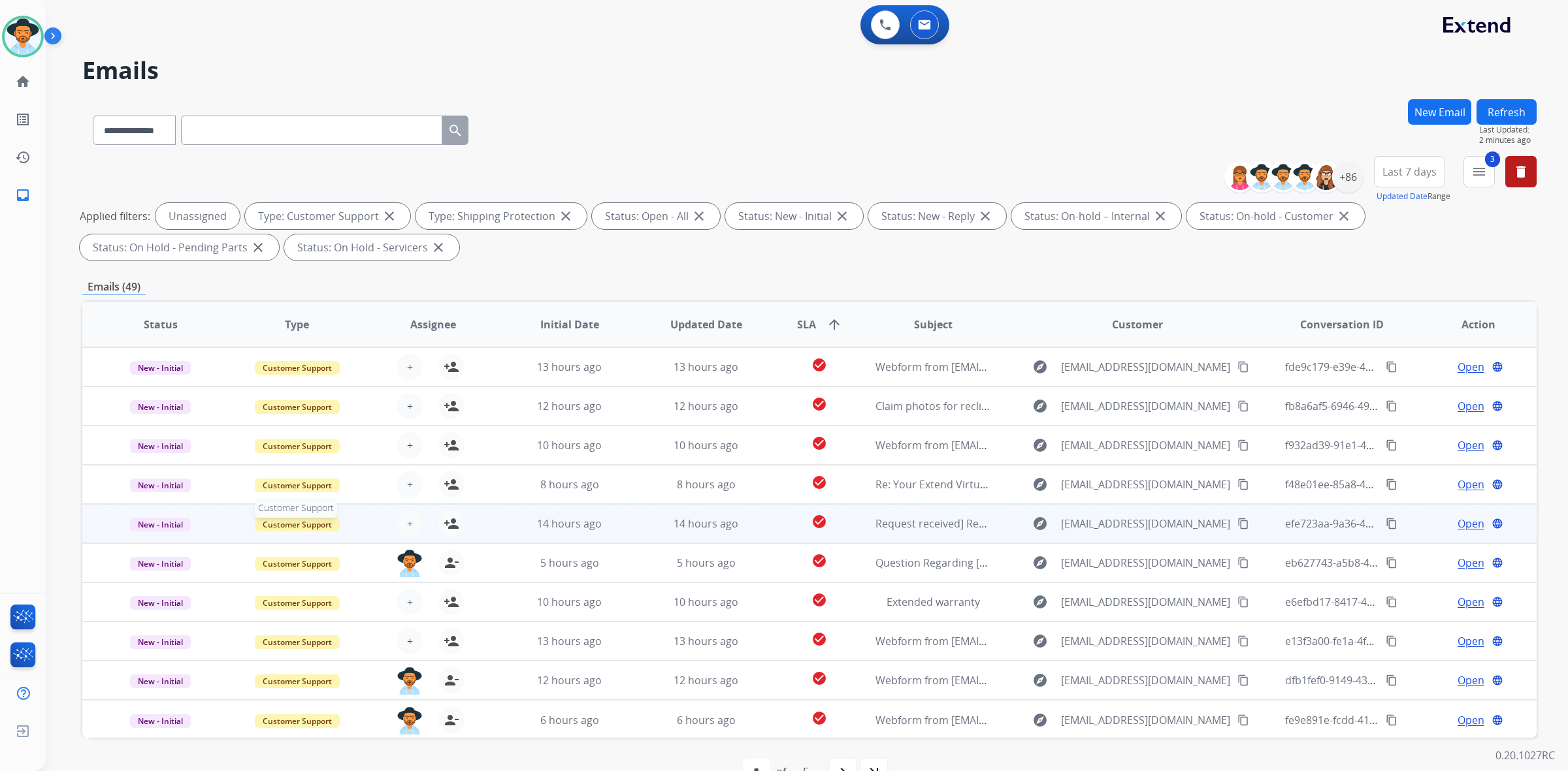
click at [318, 523] on span "Customer Support" at bounding box center [296, 524] width 85 height 13
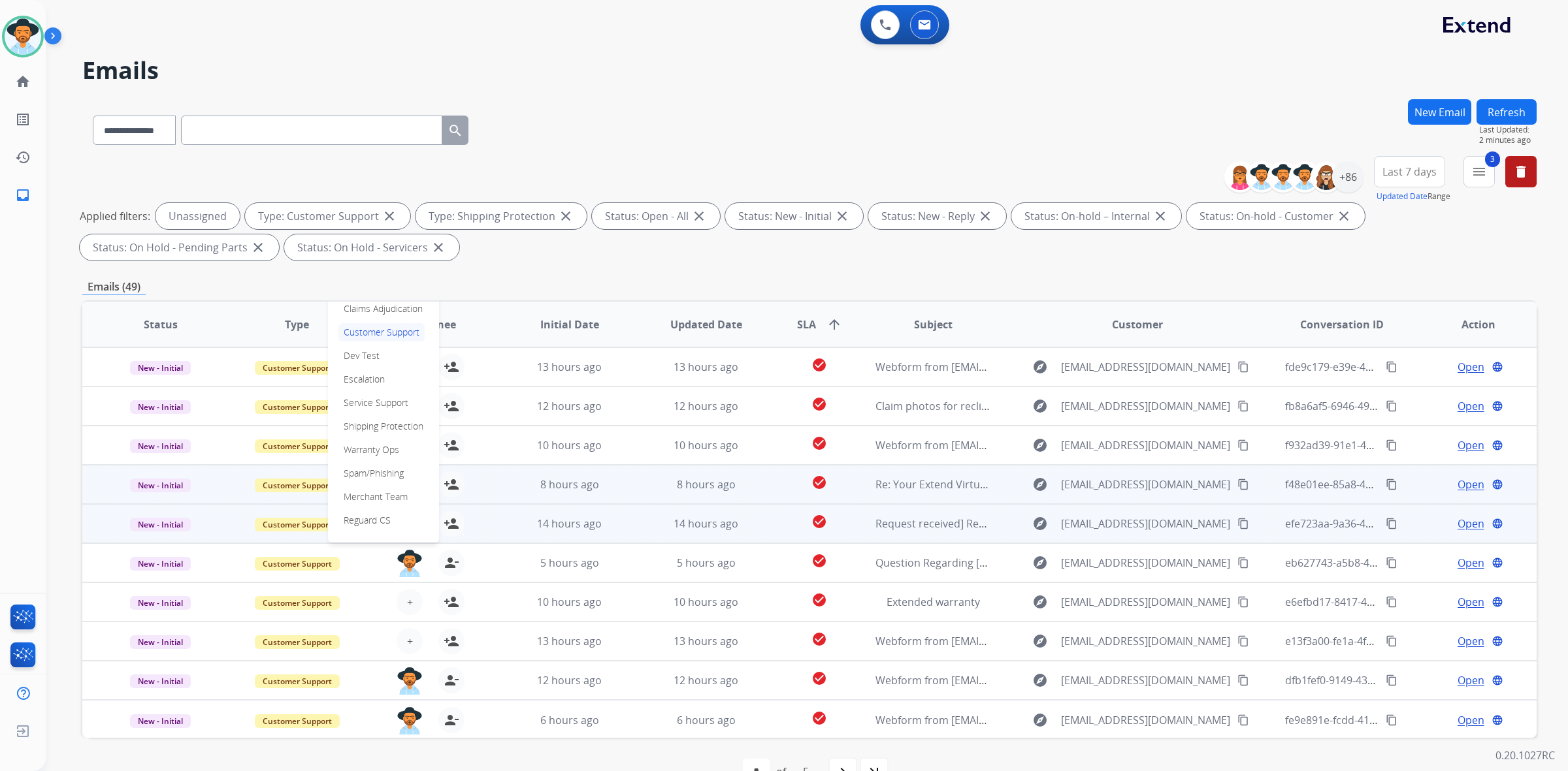
click at [628, 477] on td "8 hours ago" at bounding box center [695, 484] width 136 height 39
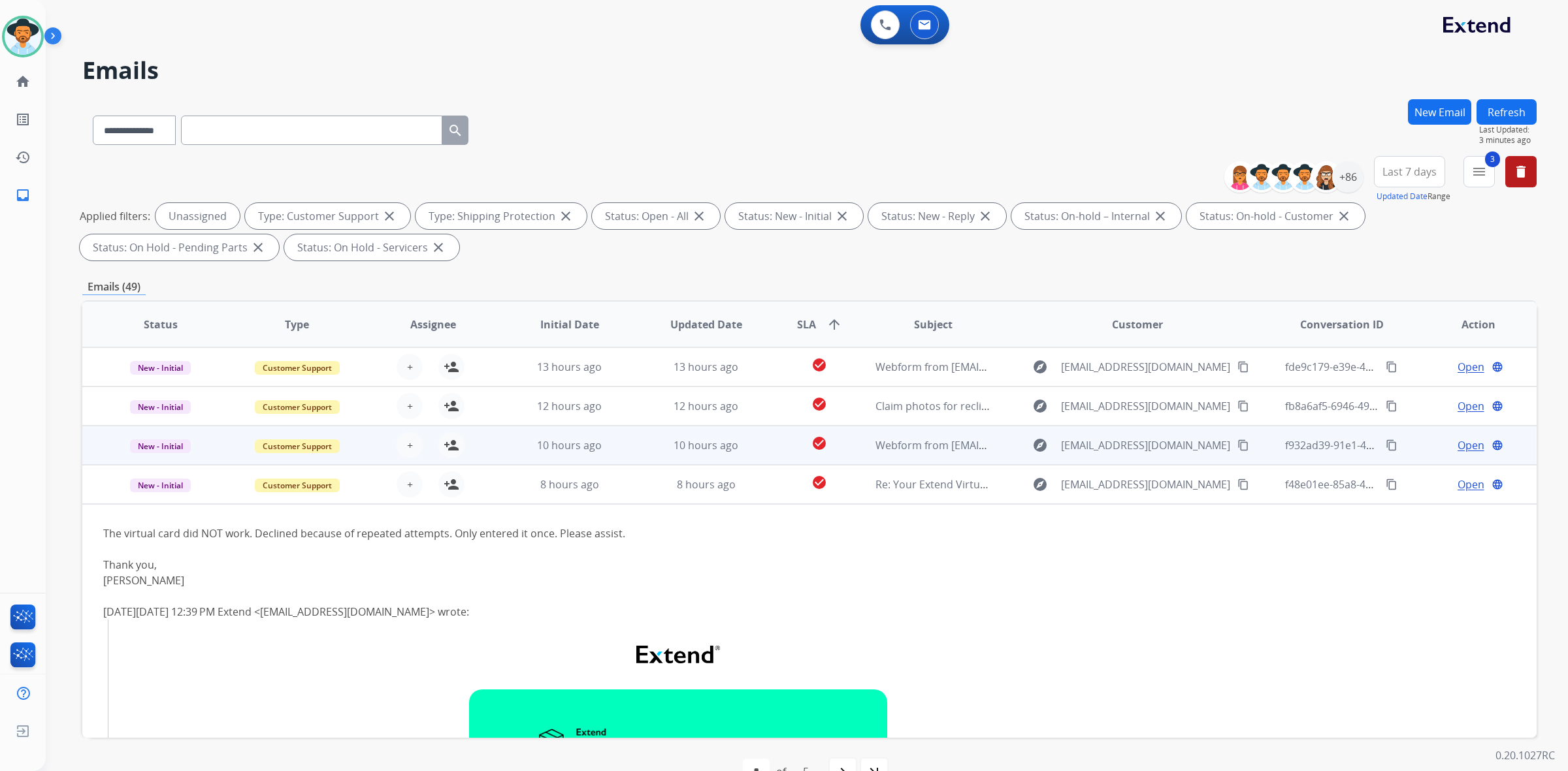
click at [501, 451] on td "10 hours ago" at bounding box center [559, 445] width 136 height 39
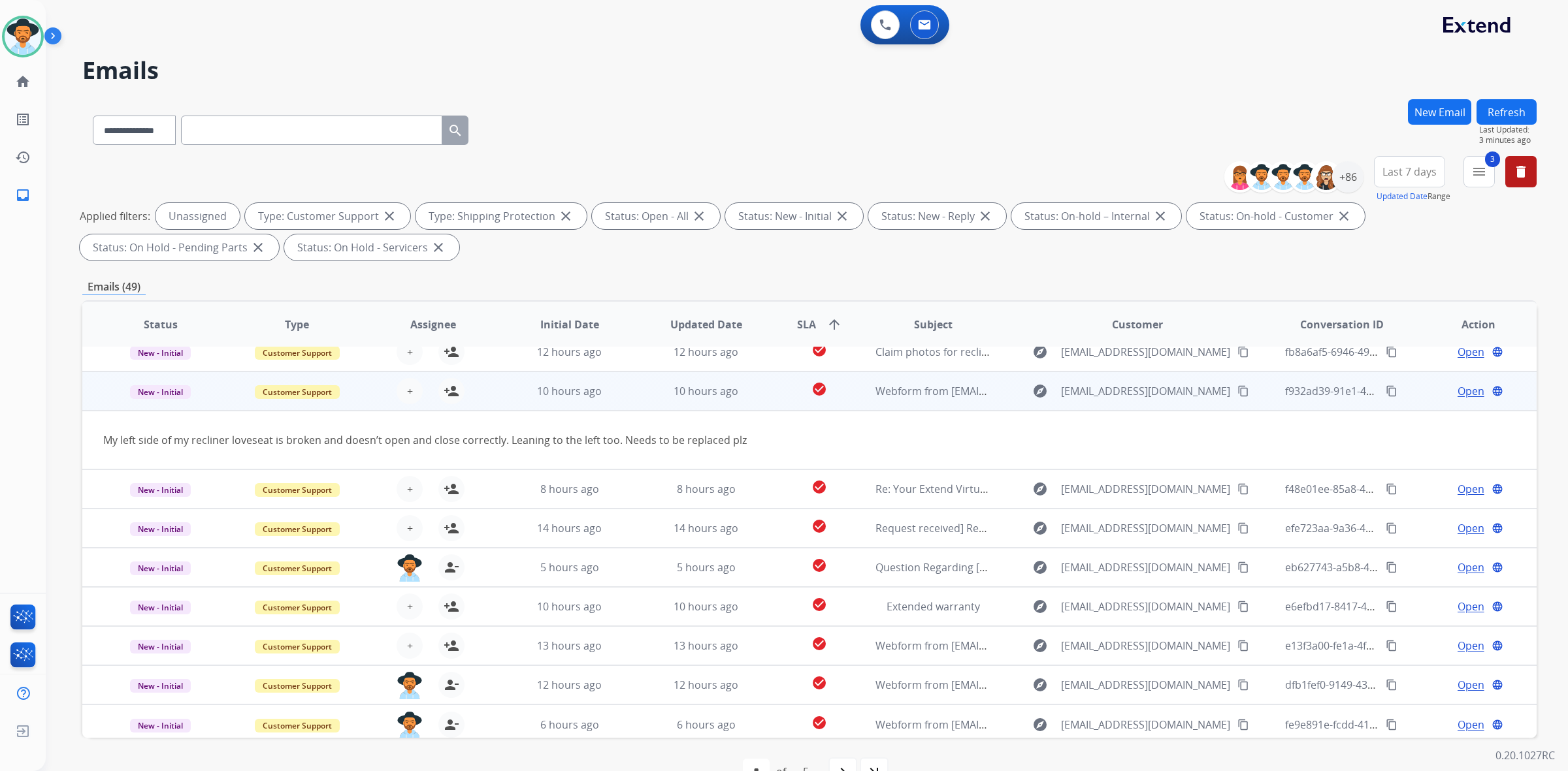
scroll to position [59, 0]
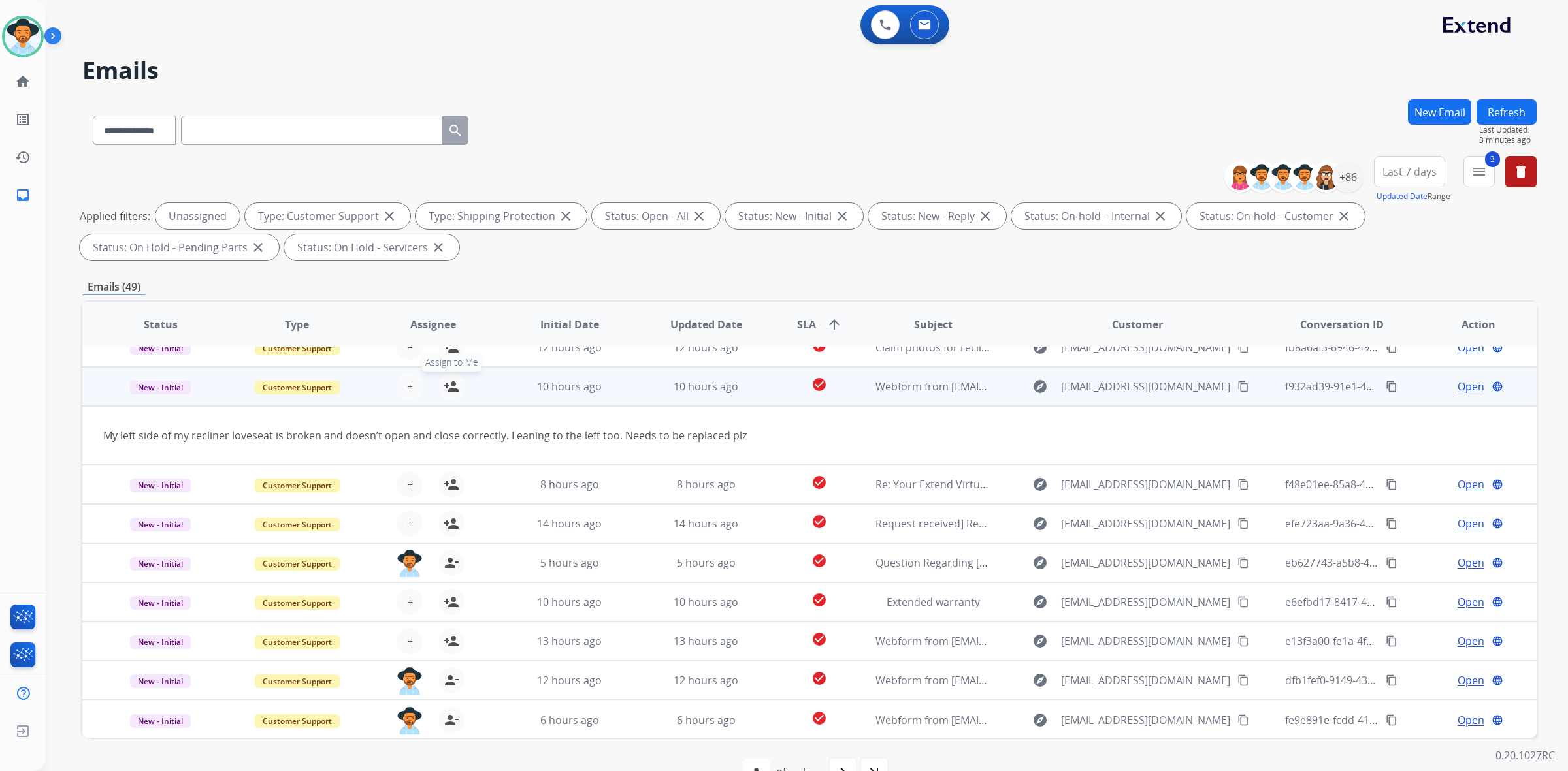
click at [459, 394] on div "+ Select agent person_add Assign to Me" at bounding box center [423, 386] width 84 height 26
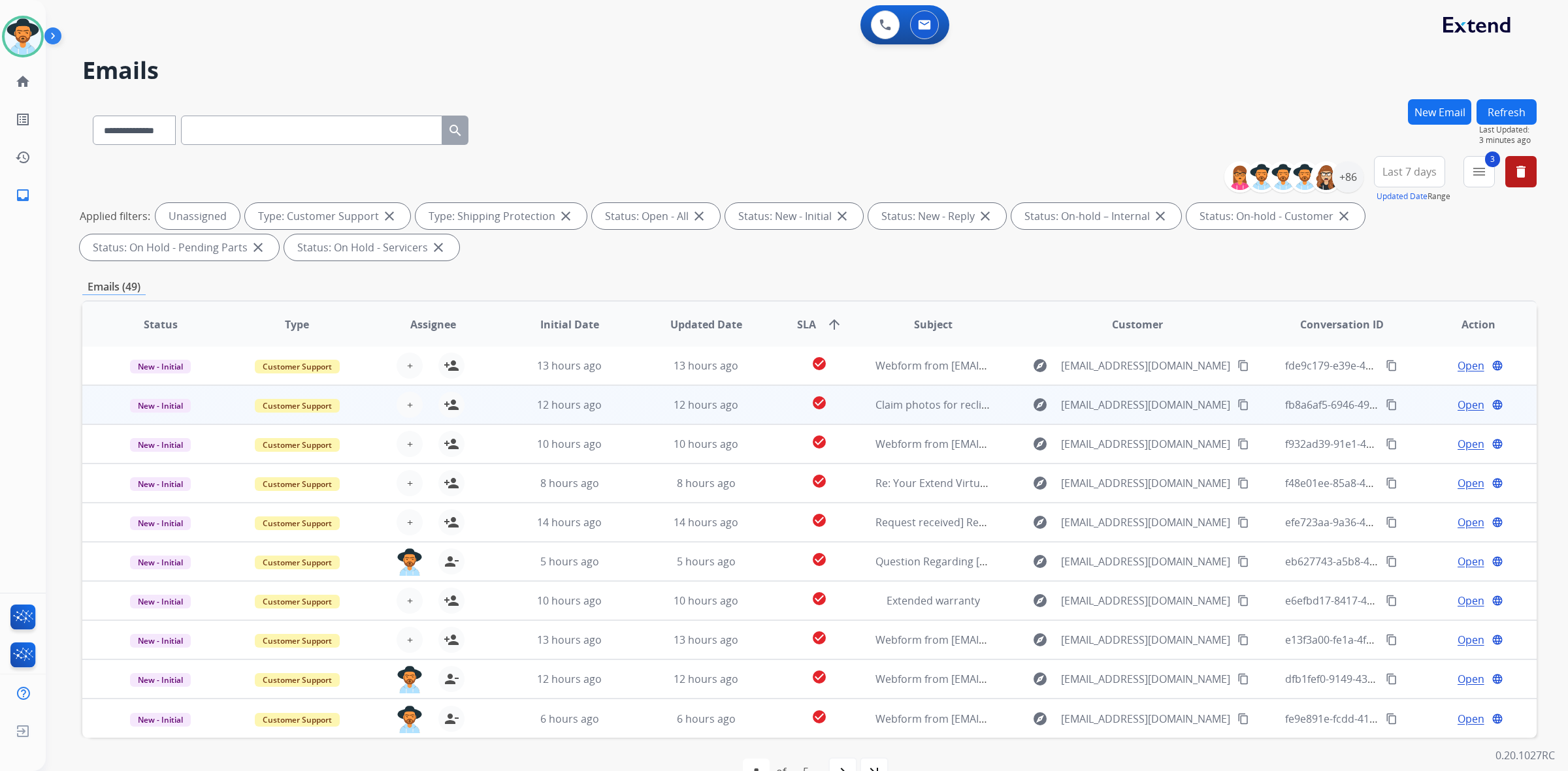
scroll to position [1, 0]
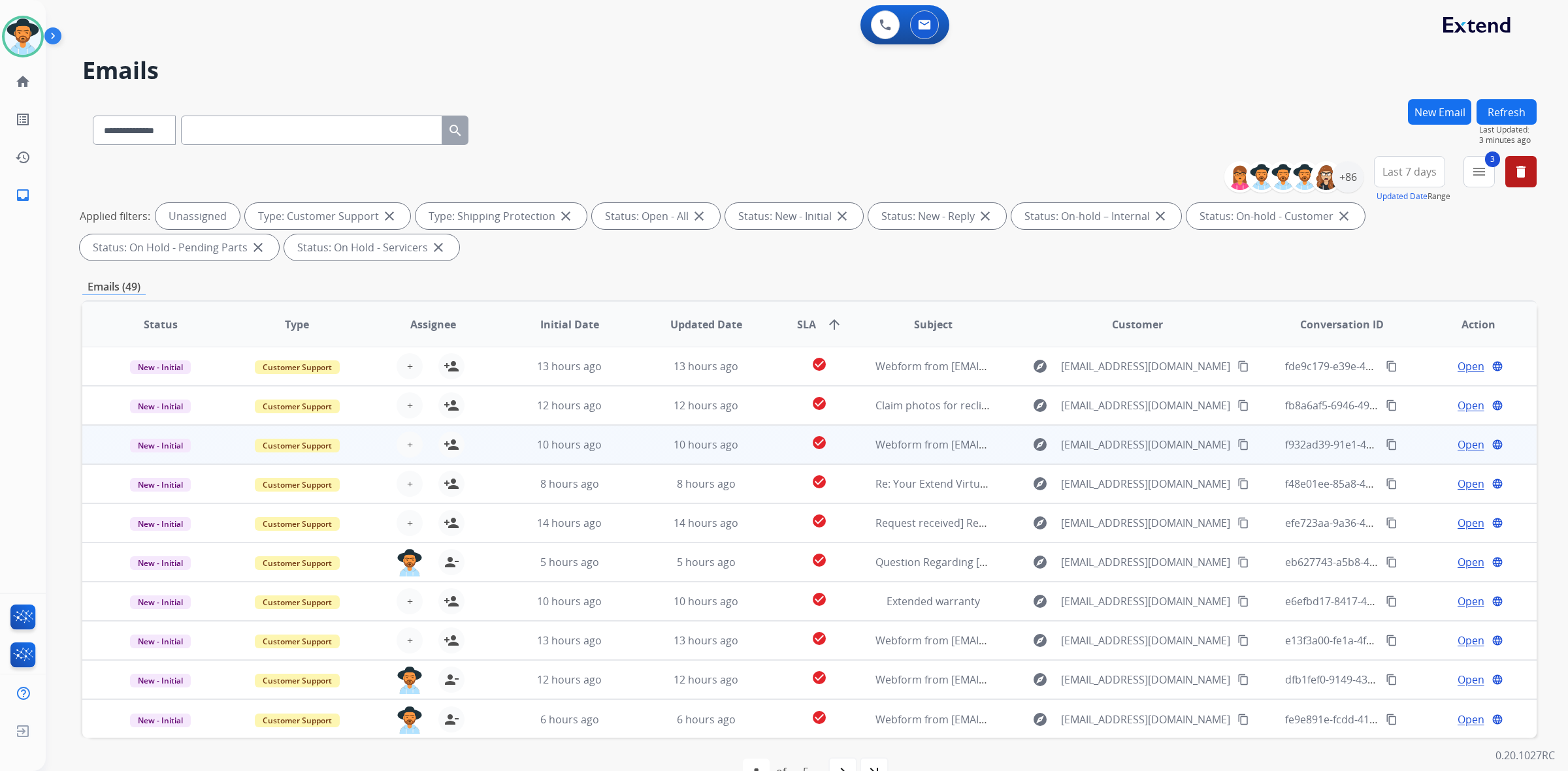
click at [494, 435] on td "10 hours ago" at bounding box center [559, 444] width 136 height 39
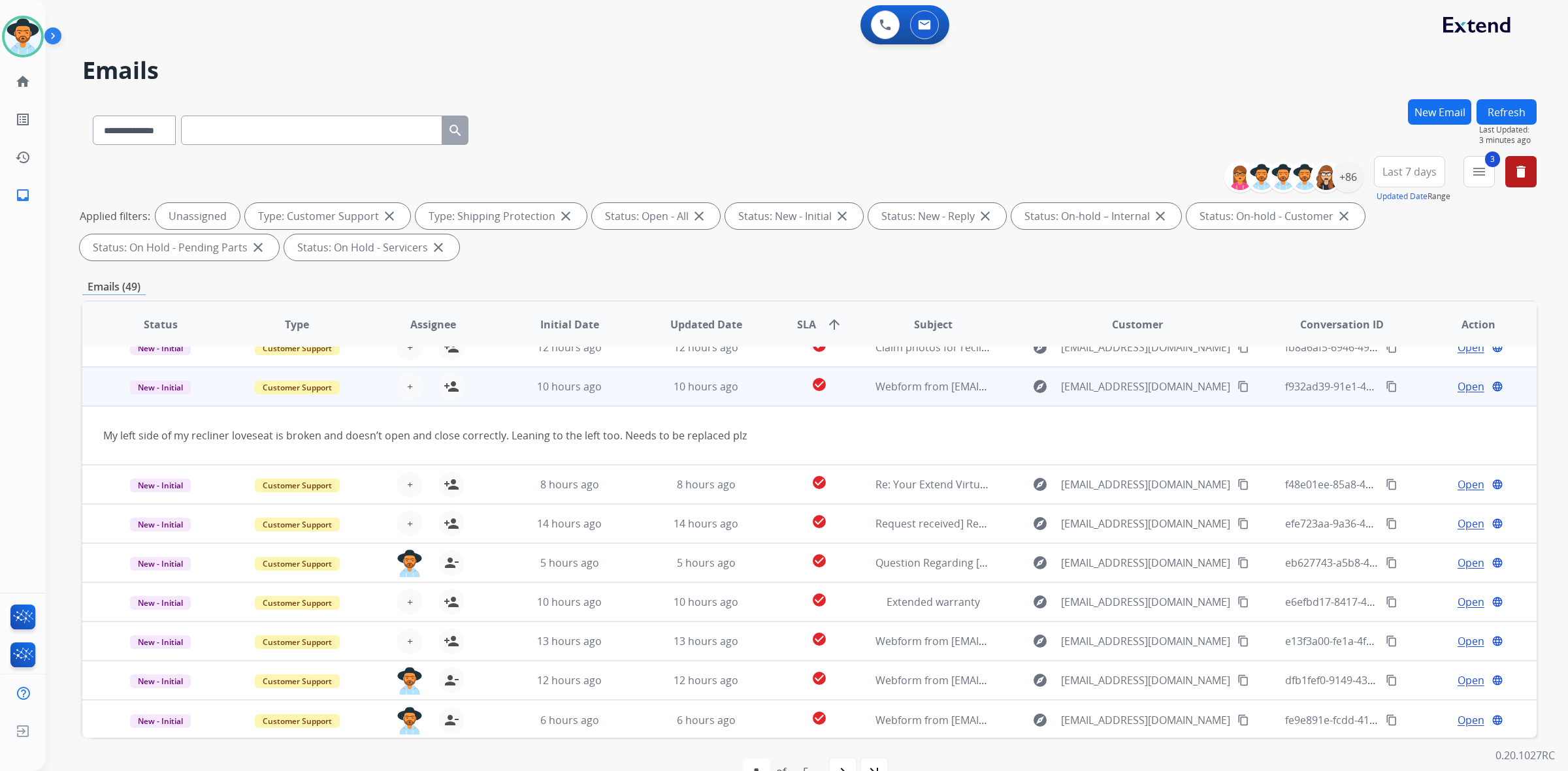
scroll to position [0, 0]
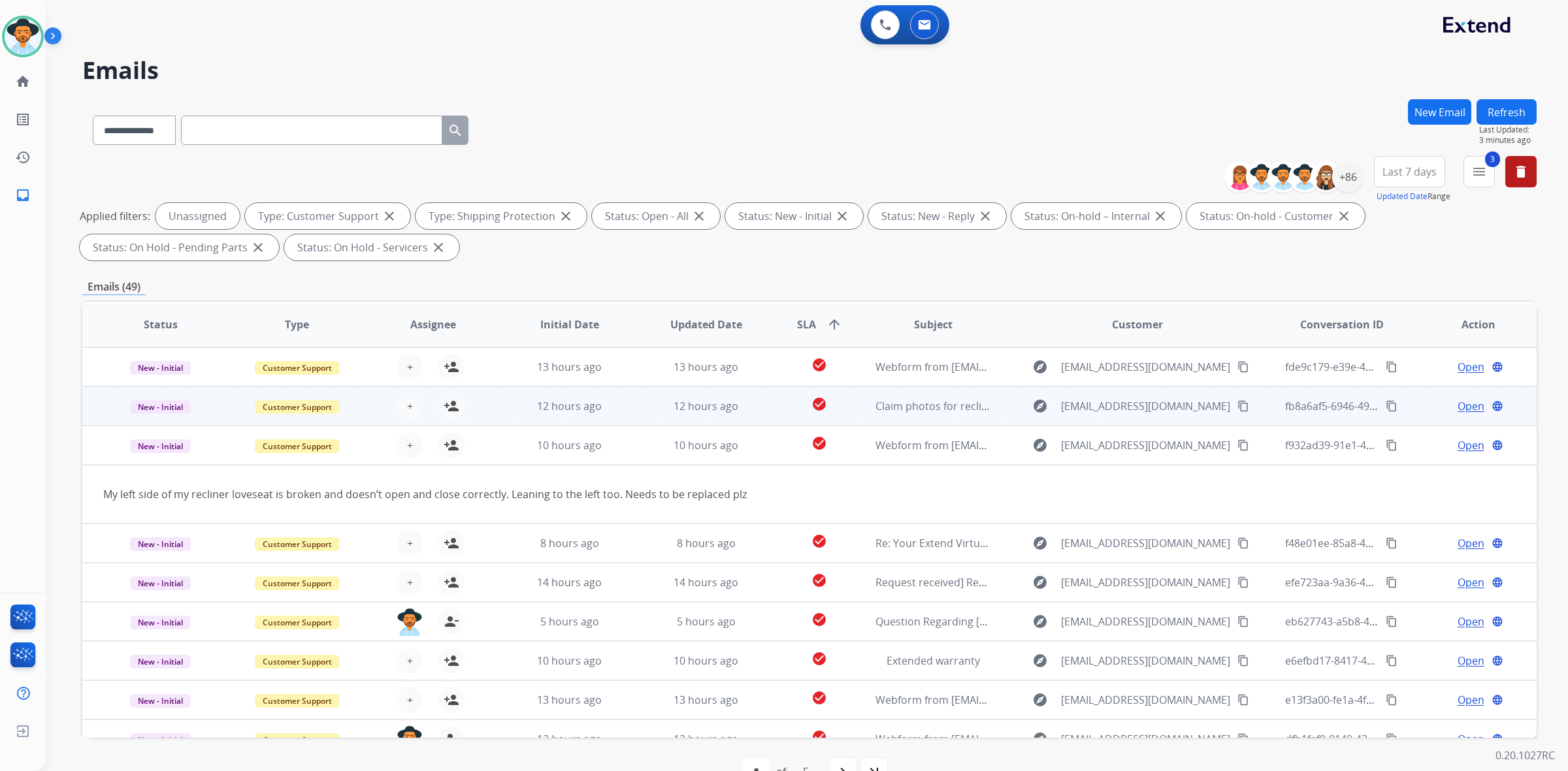
click at [505, 410] on td "12 hours ago" at bounding box center [559, 406] width 136 height 39
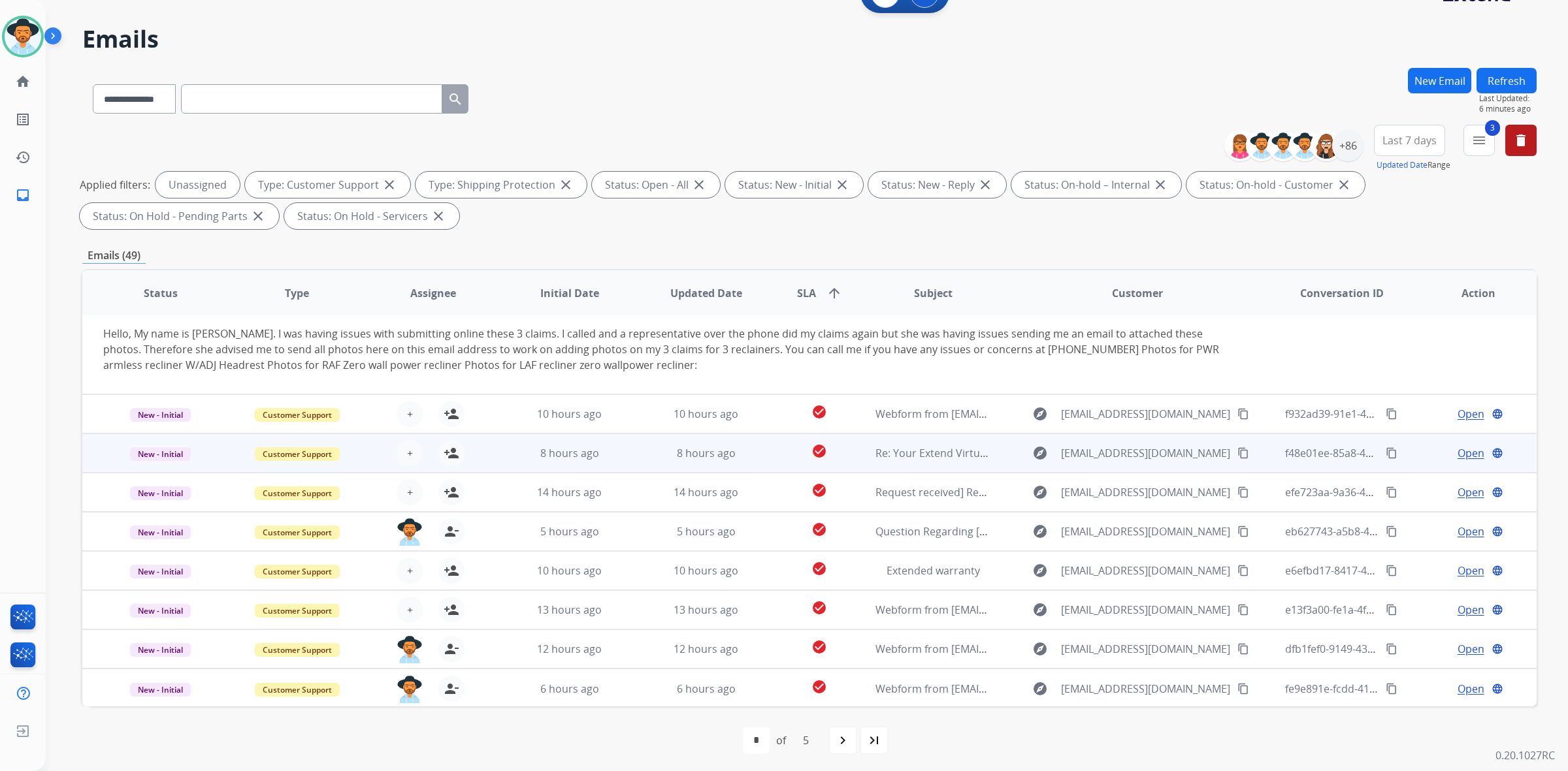
scroll to position [34, 0]
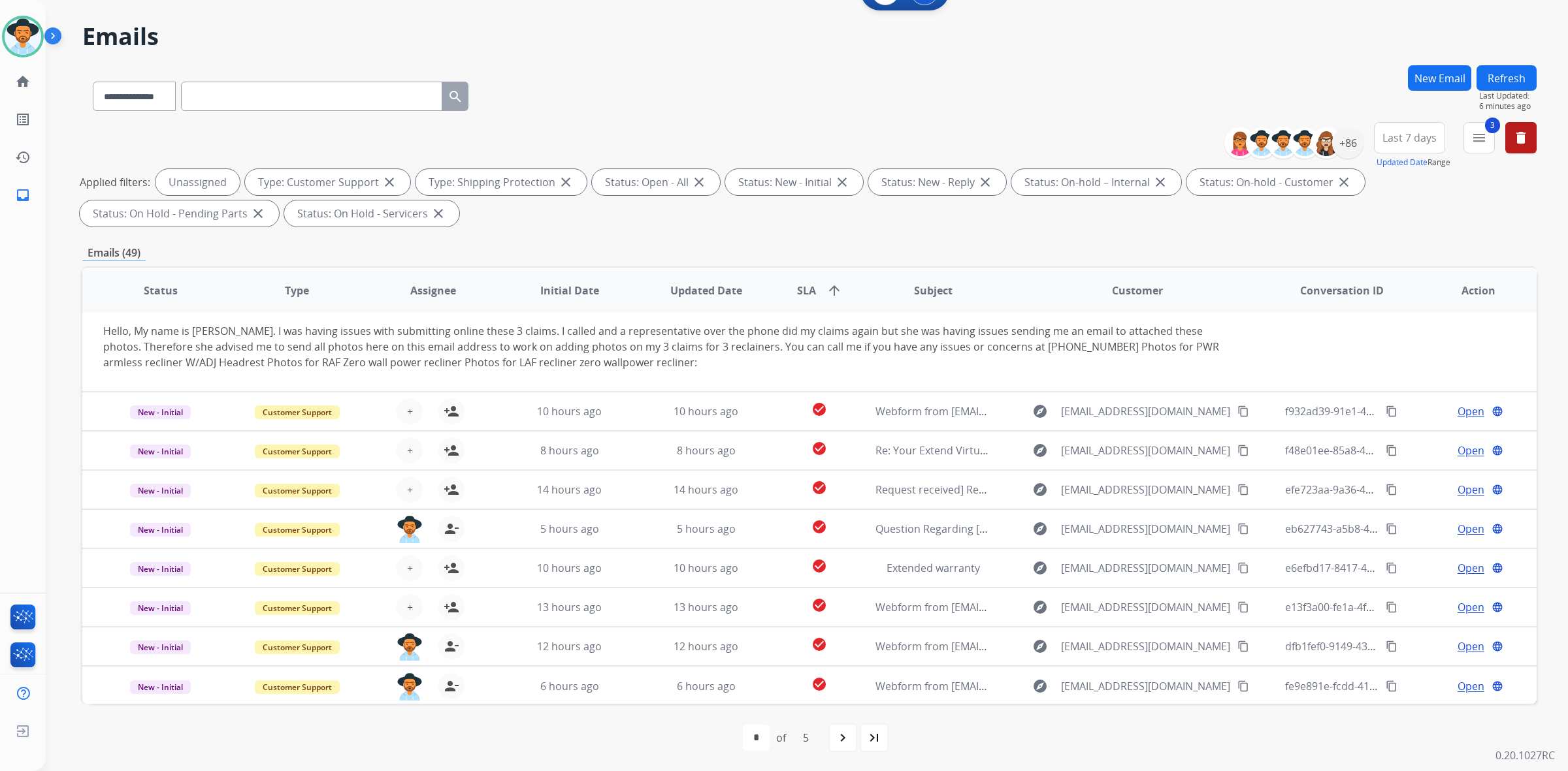
click at [838, 734] on mat-icon "navigate_next" at bounding box center [843, 738] width 16 height 16
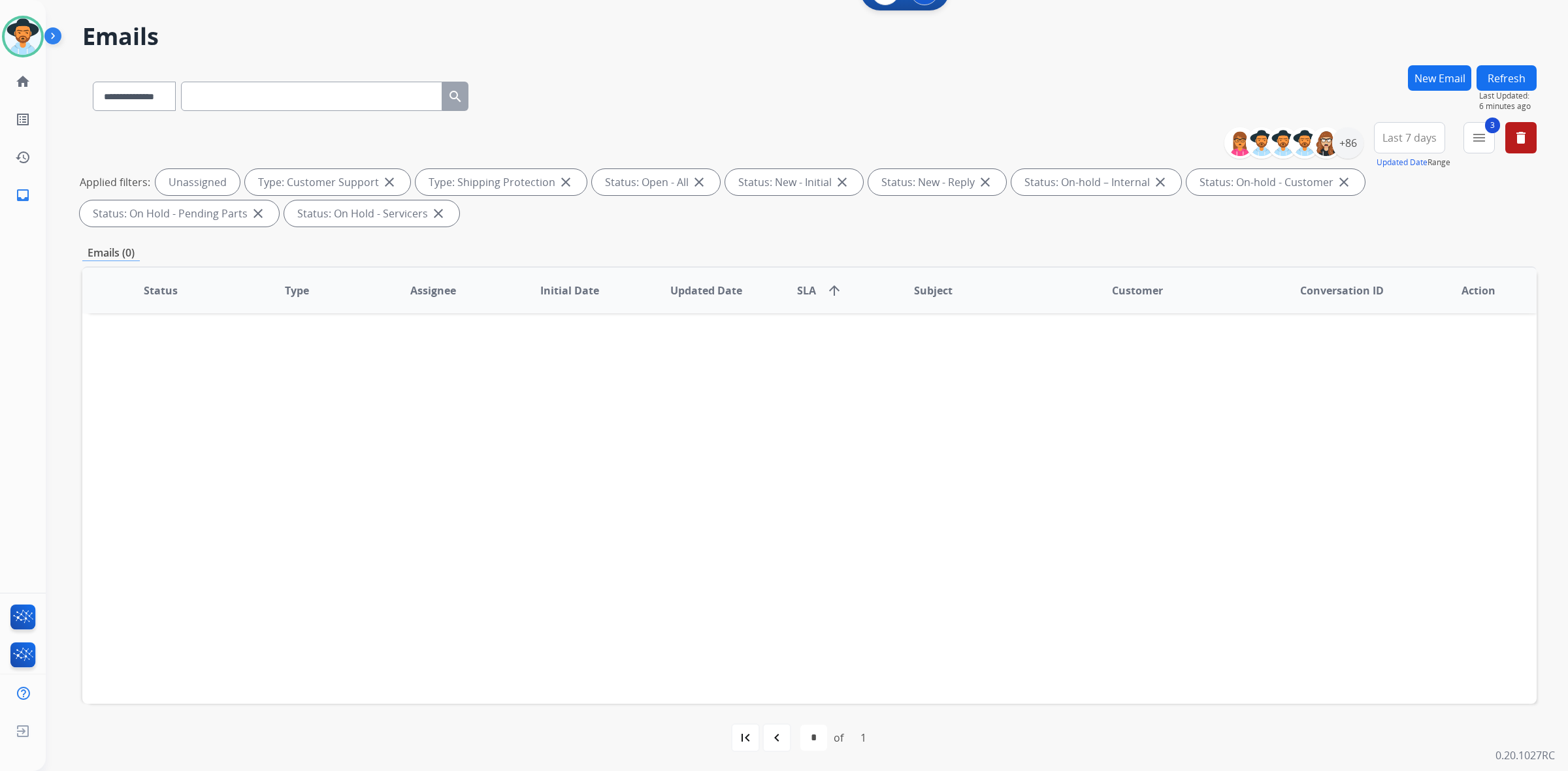
click at [785, 738] on div "navigate_before" at bounding box center [776, 738] width 28 height 28
select select "*"
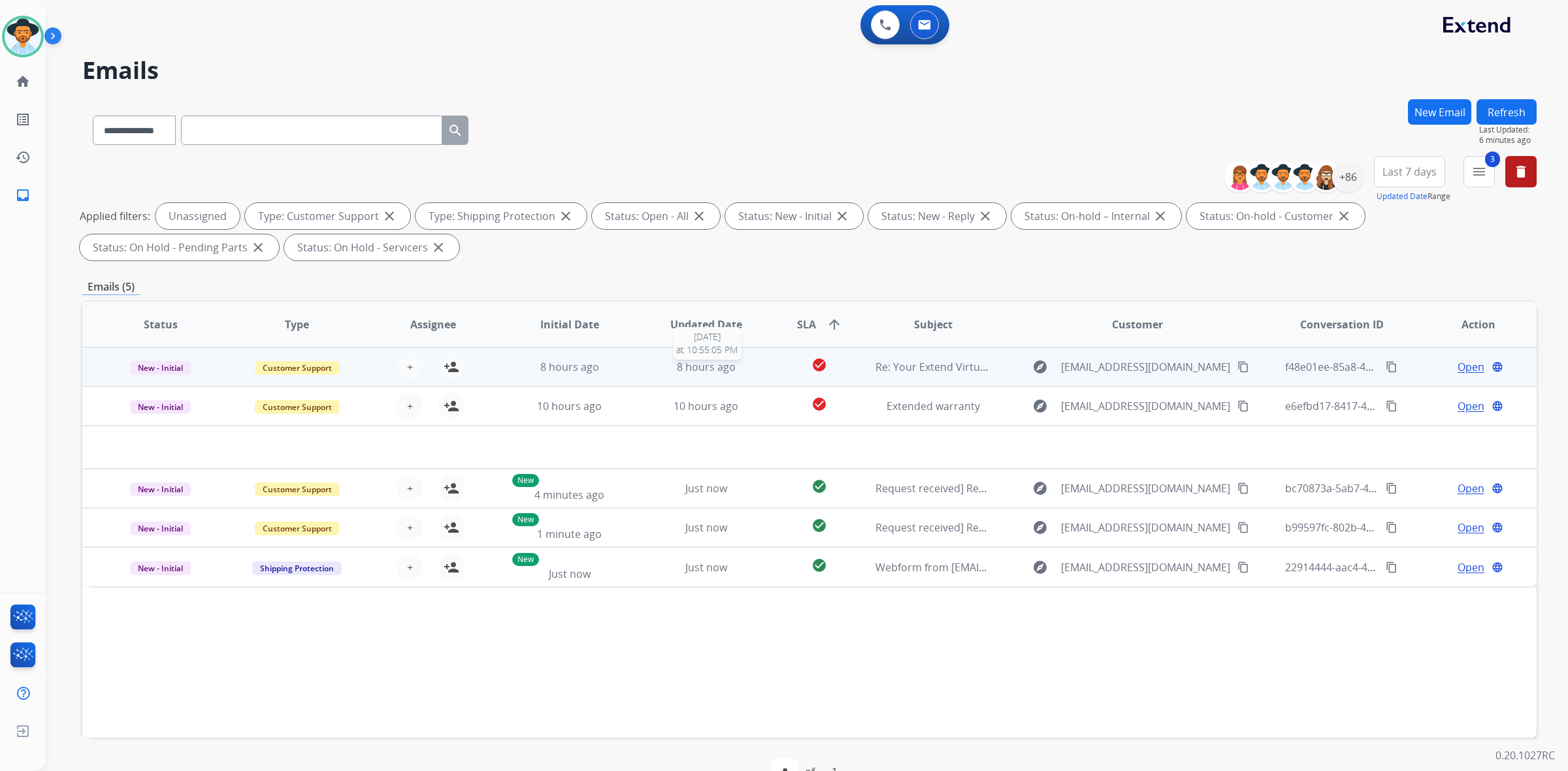
click at [652, 369] on div "8 hours ago" at bounding box center [705, 366] width 115 height 16
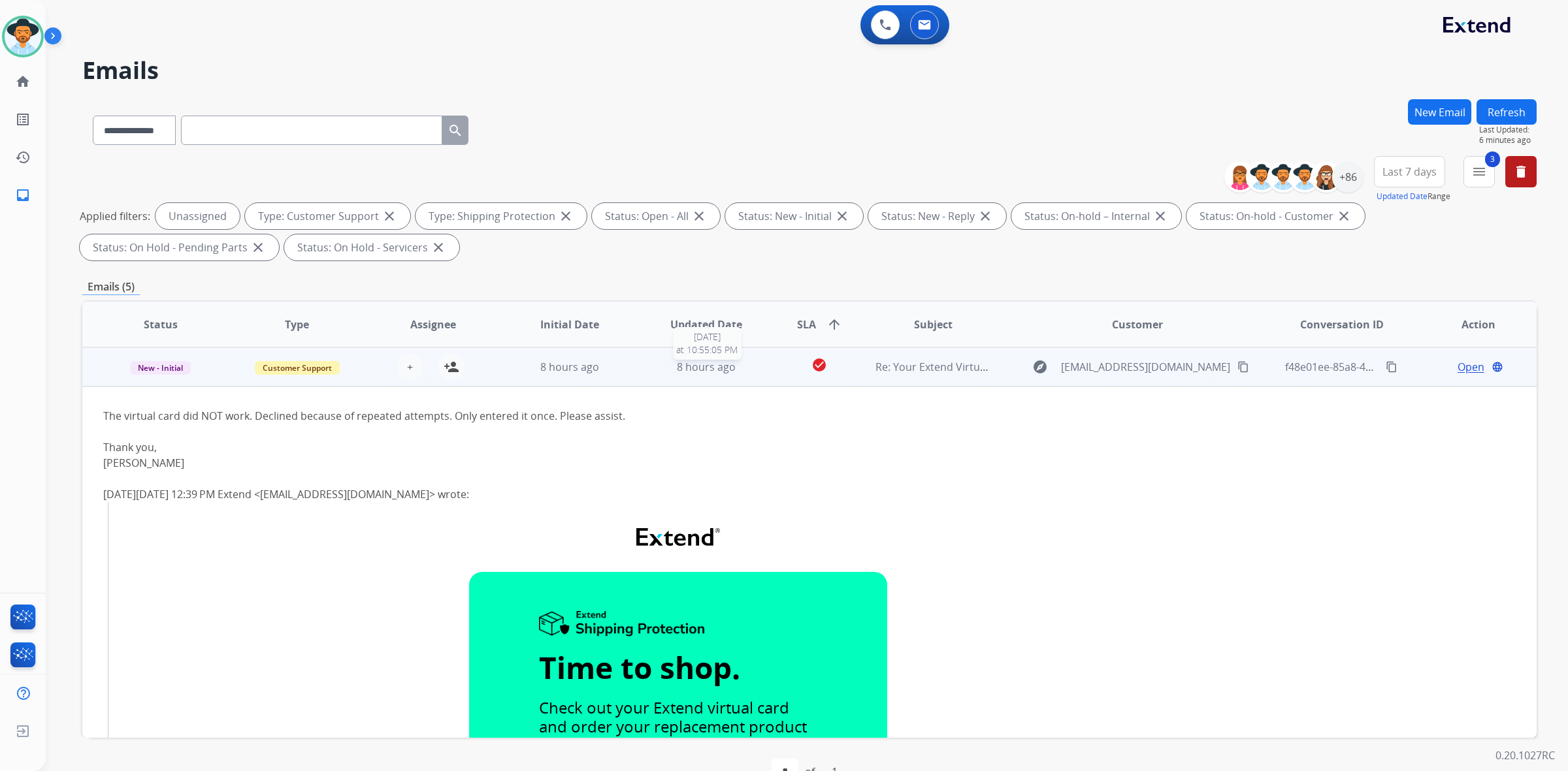
click at [652, 369] on div "8 hours ago" at bounding box center [705, 366] width 115 height 16
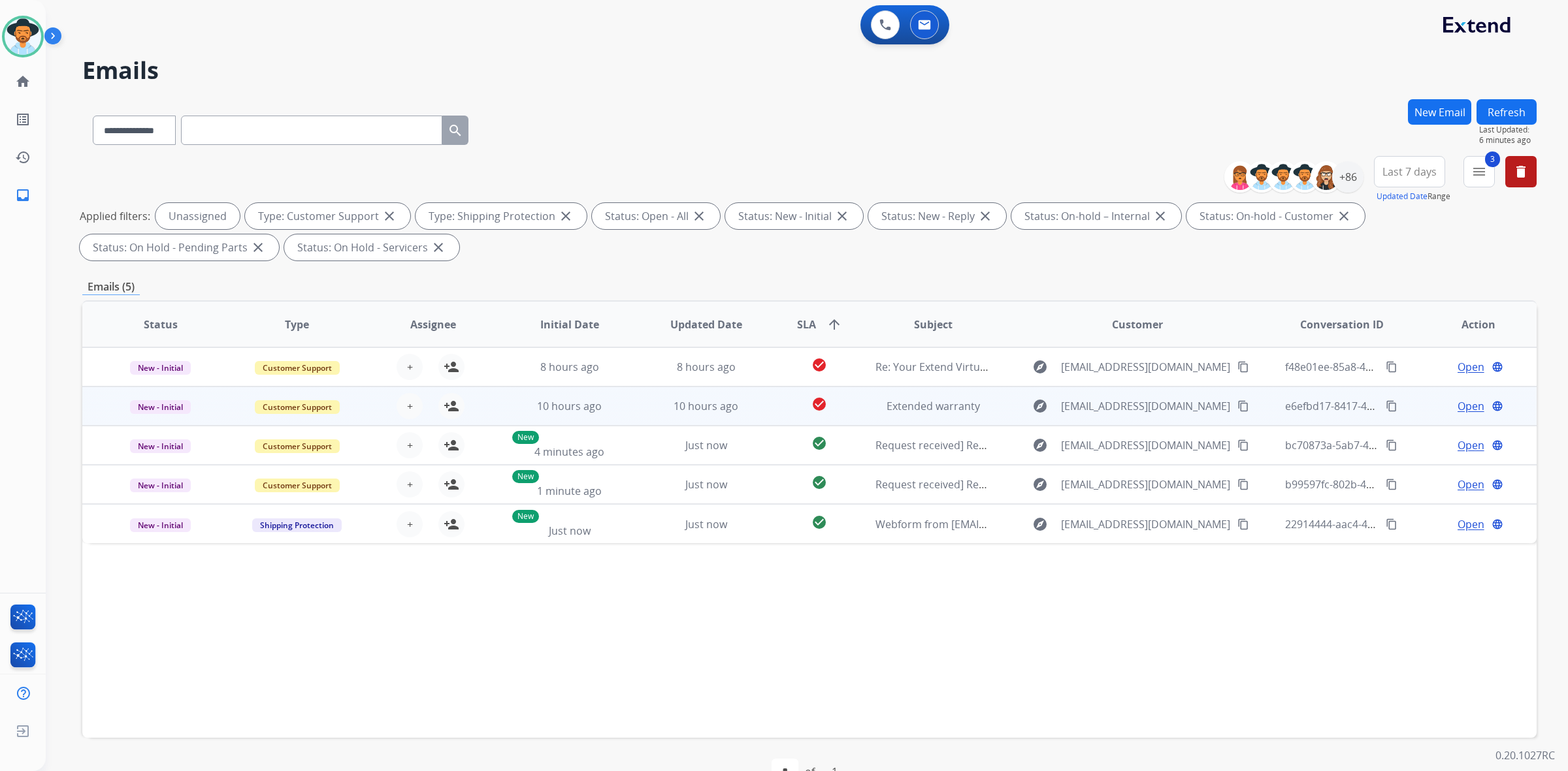
click at [636, 416] on td "10 hours ago" at bounding box center [695, 406] width 136 height 39
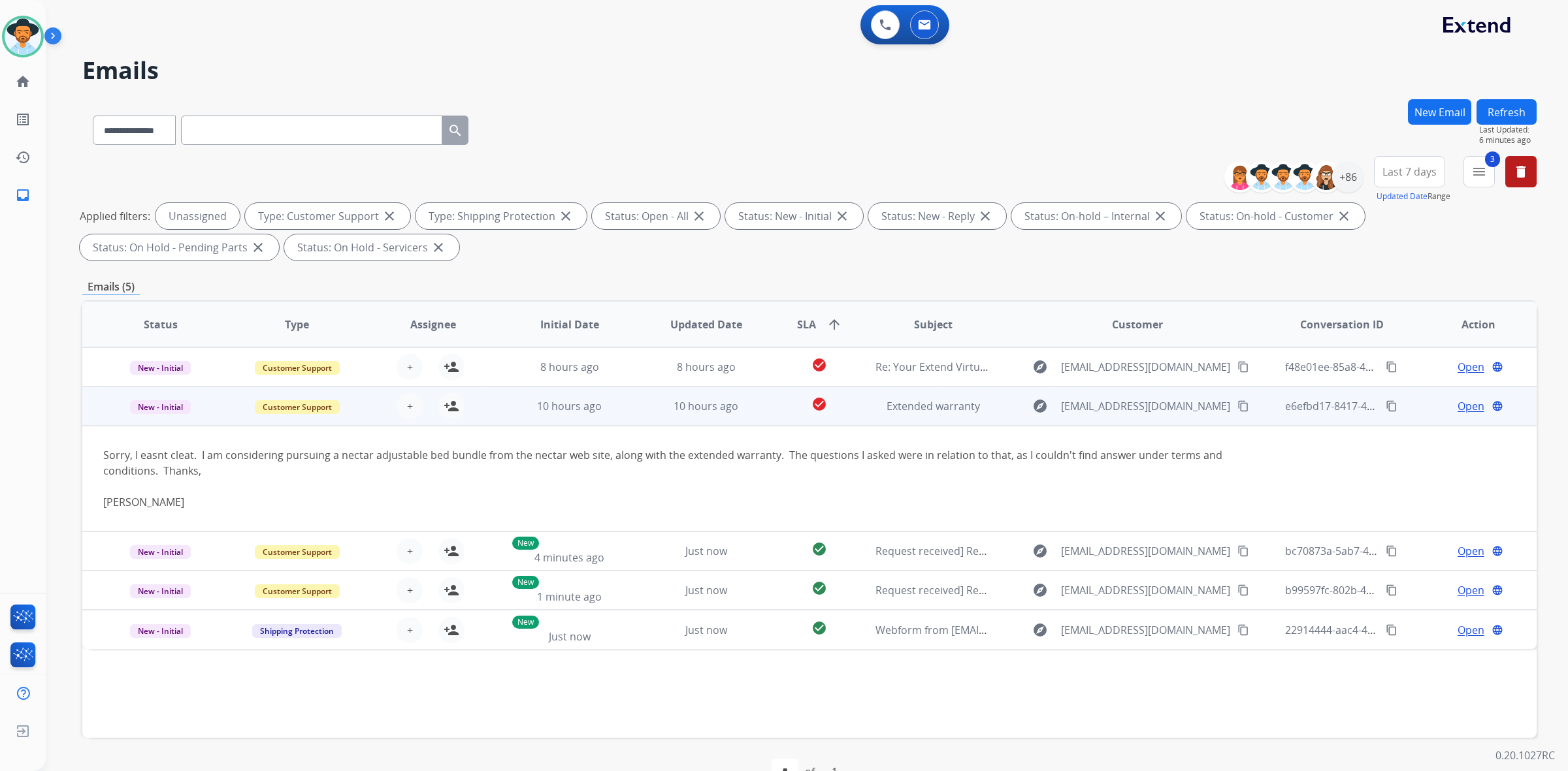
click at [636, 416] on td "10 hours ago" at bounding box center [695, 406] width 136 height 39
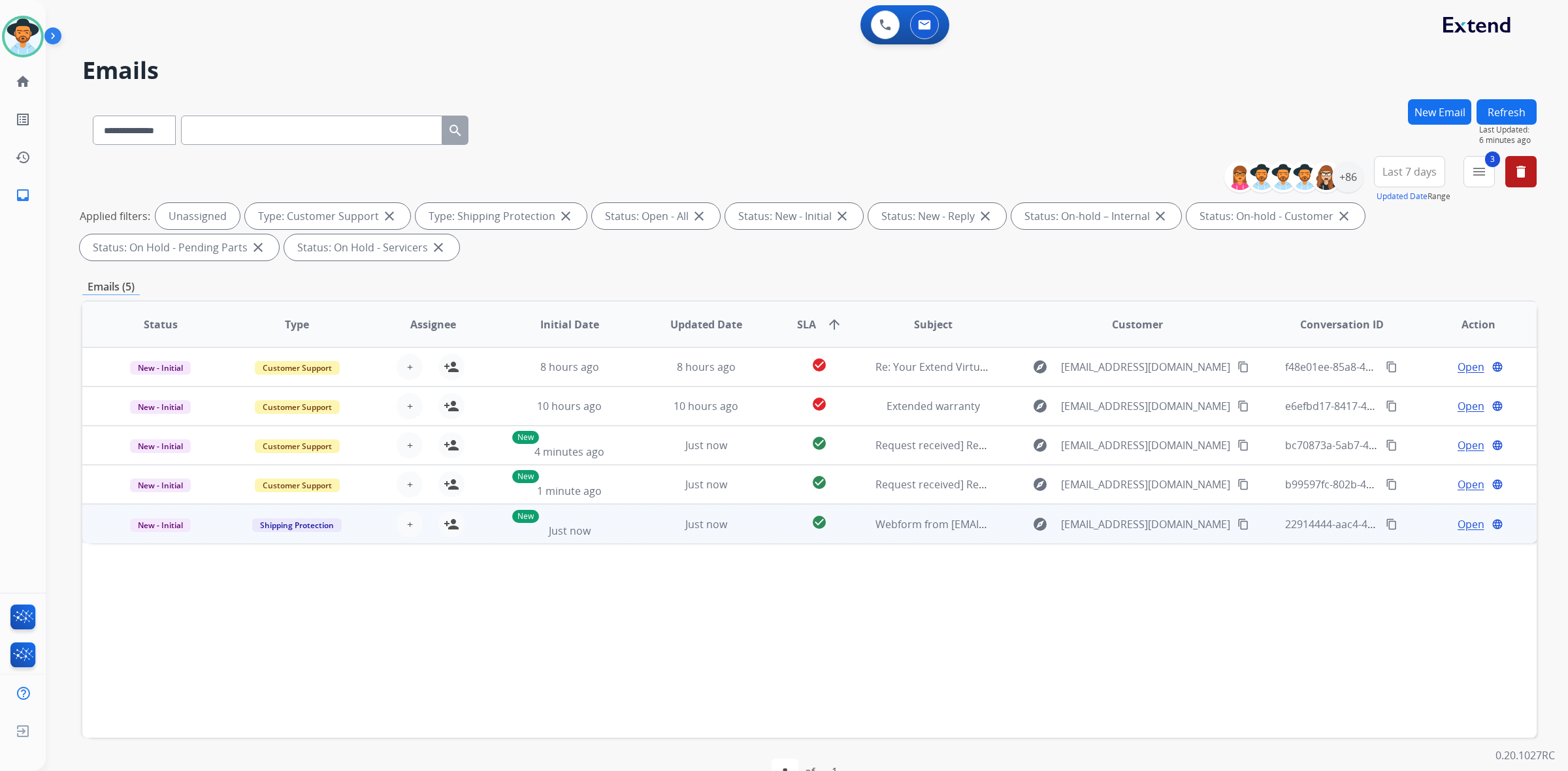
click at [628, 519] on td "Just now" at bounding box center [695, 523] width 136 height 39
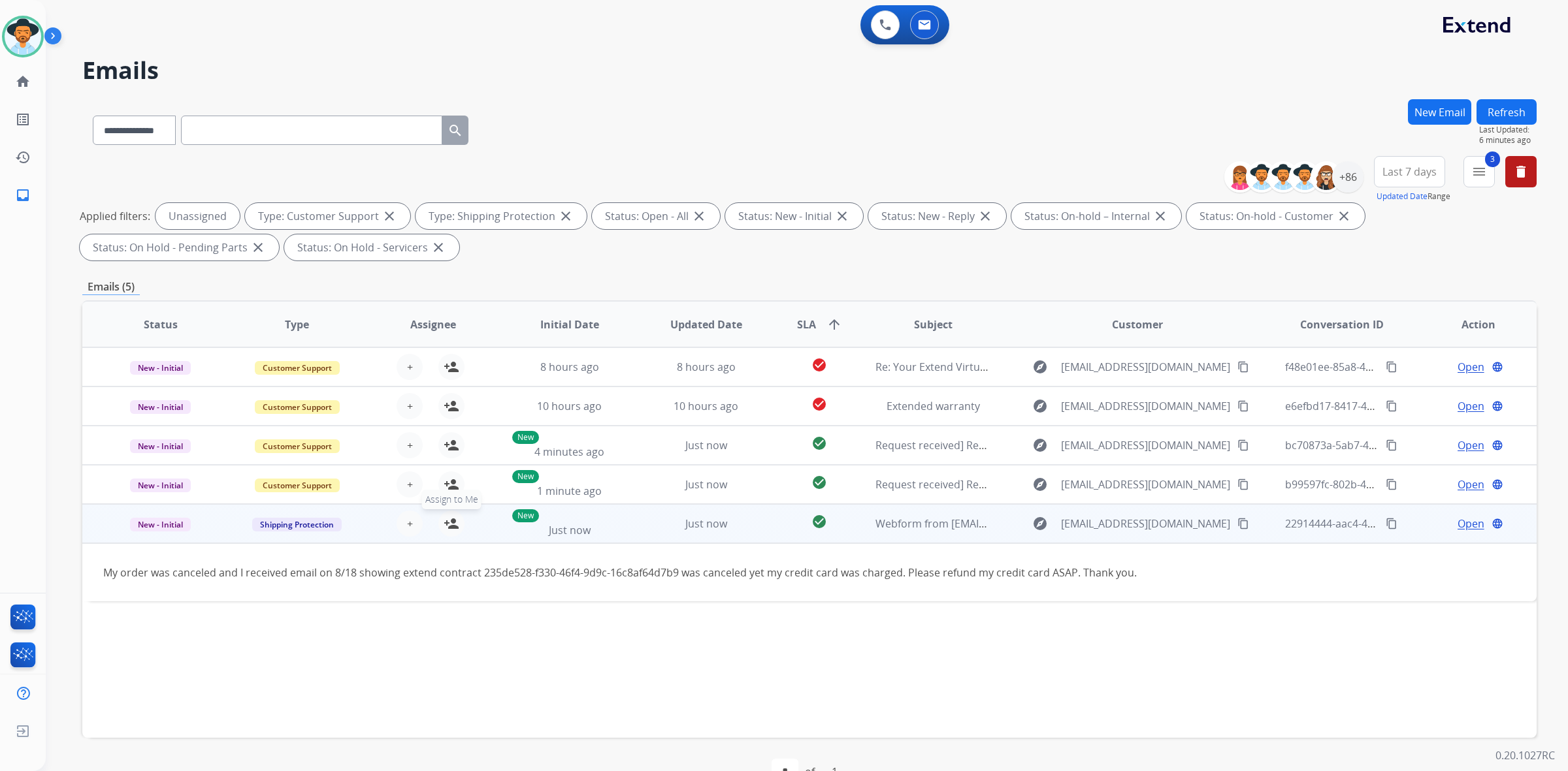
click at [451, 524] on mat-icon "person_add" at bounding box center [451, 523] width 16 height 16
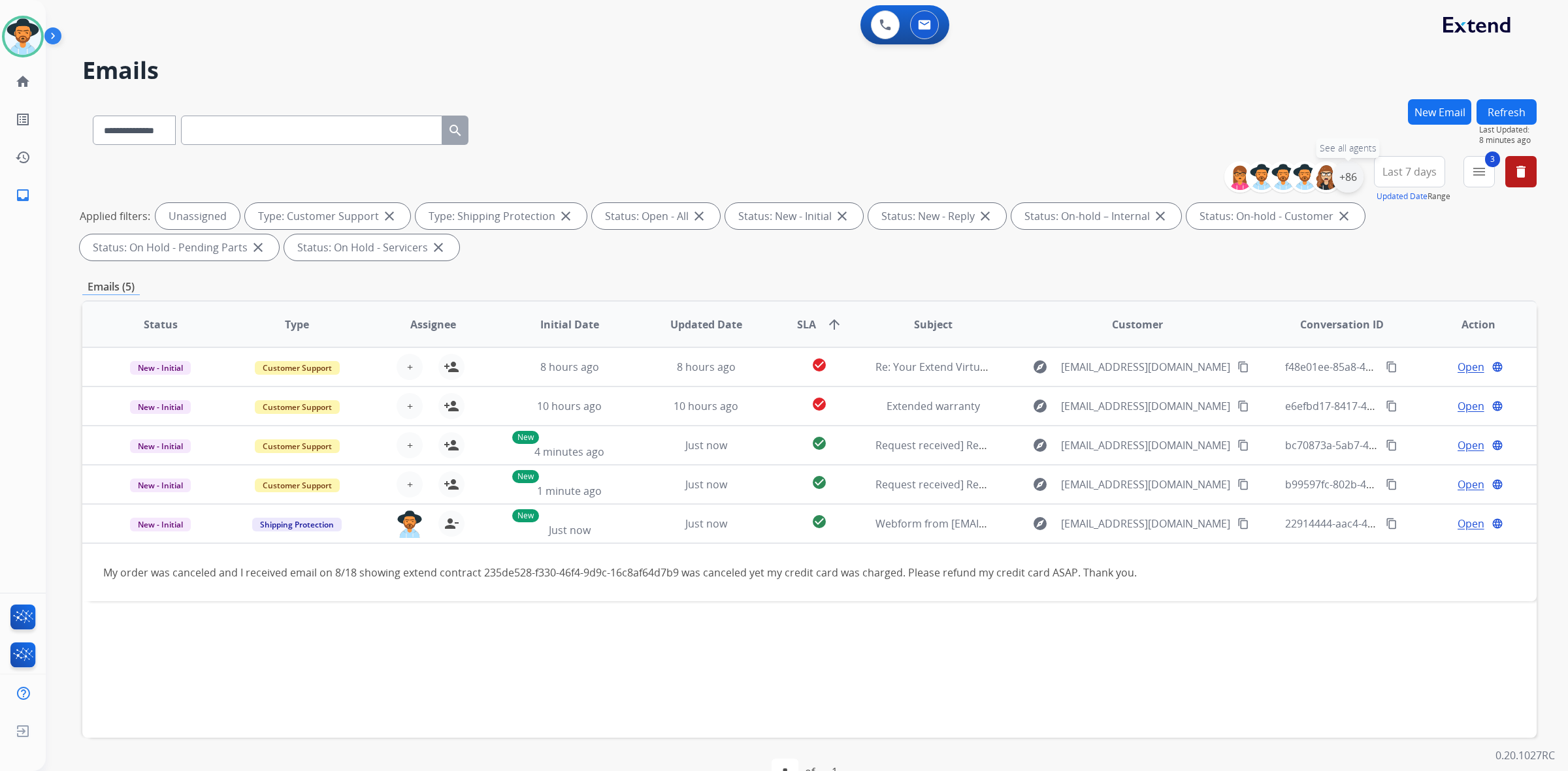
click at [1350, 181] on div "+86" at bounding box center [1347, 176] width 31 height 31
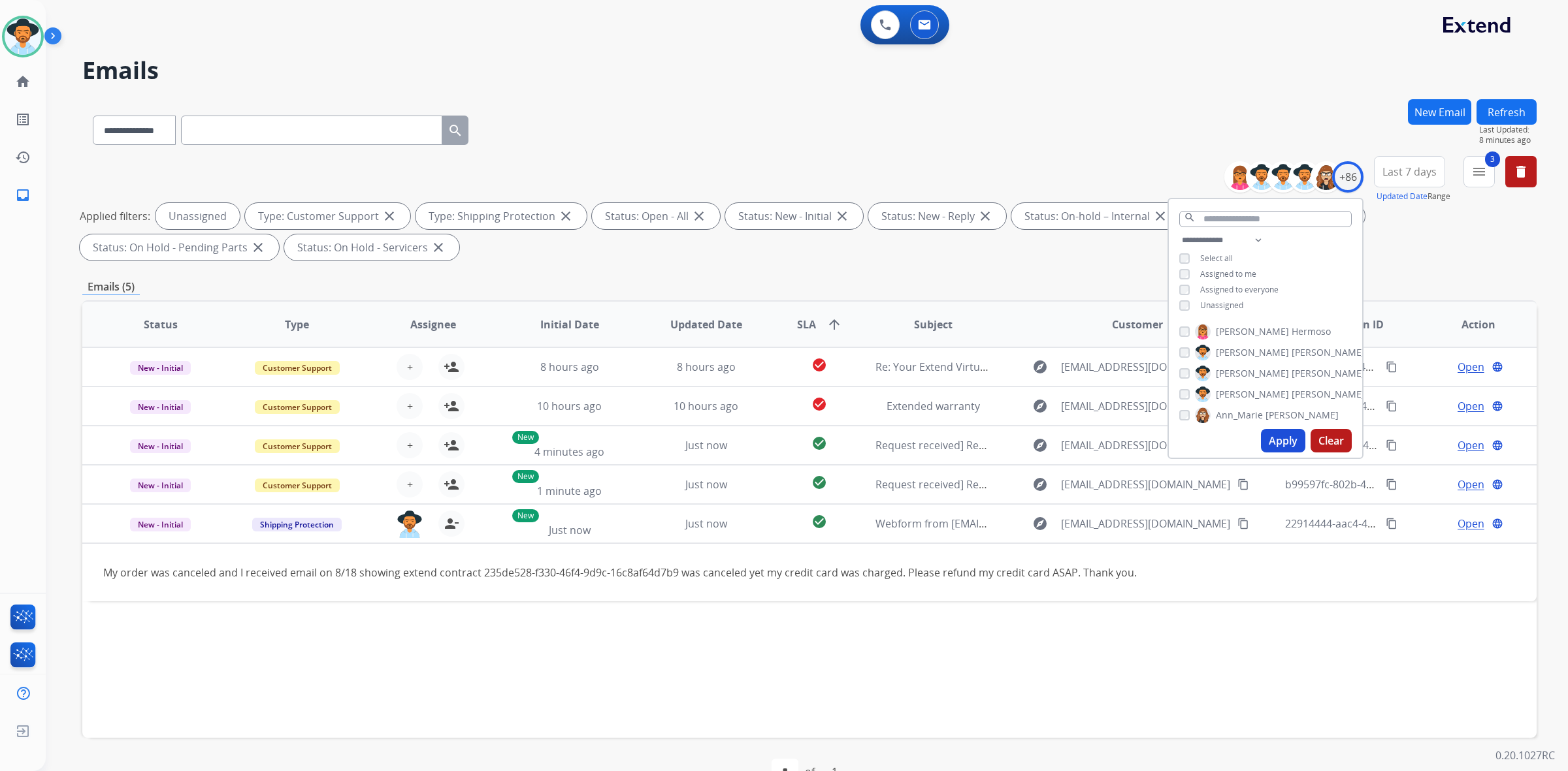
click at [1200, 269] on span "Assigned to me" at bounding box center [1227, 273] width 56 height 11
click at [1232, 304] on span "Unassigned" at bounding box center [1222, 304] width 44 height 11
click at [1294, 437] on button "Apply" at bounding box center [1283, 441] width 44 height 23
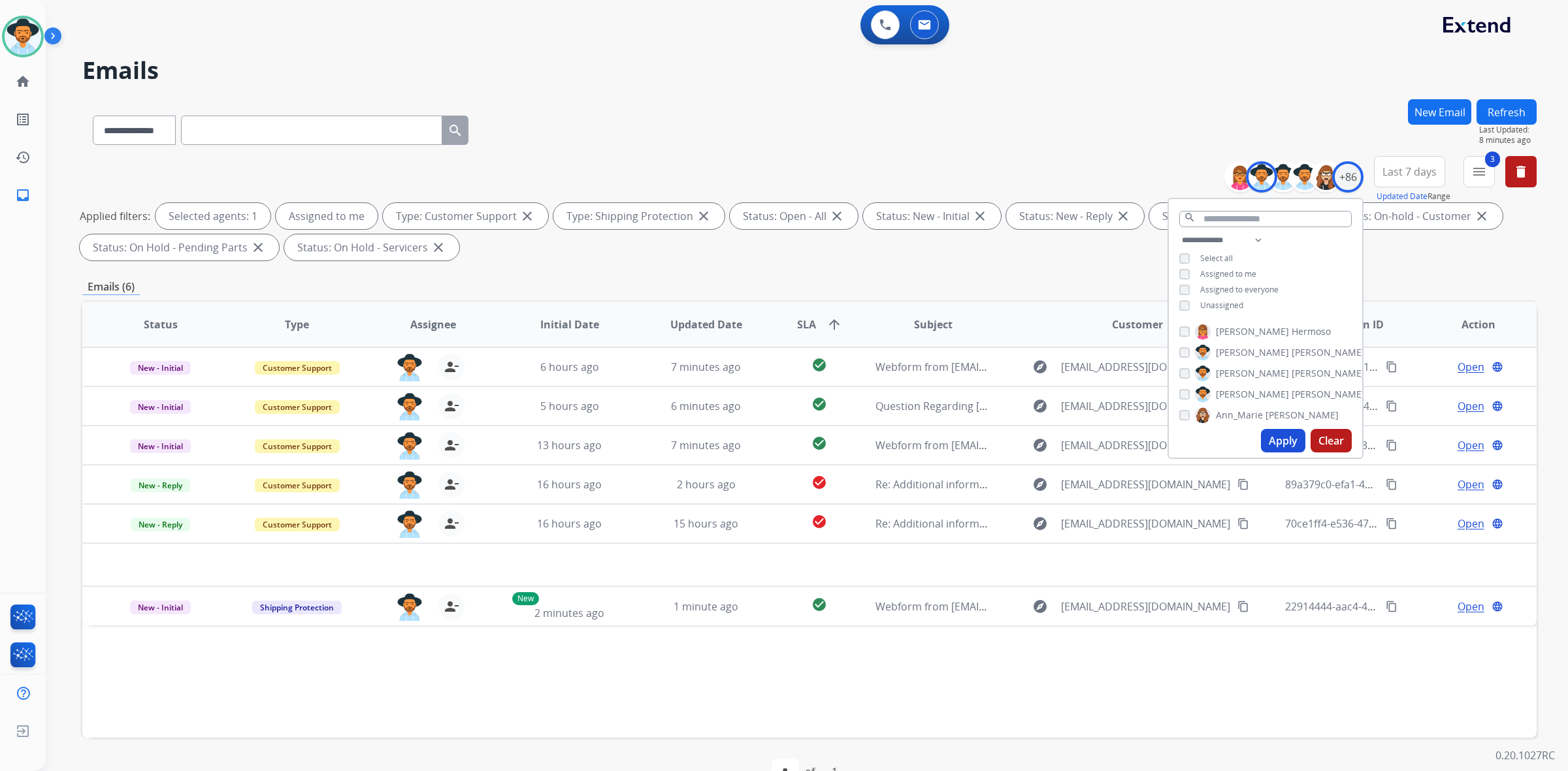
click at [1417, 260] on div "Applied filters: Selected agents: 1 Assigned to me Type: Customer Support close…" at bounding box center [807, 232] width 1454 height 58
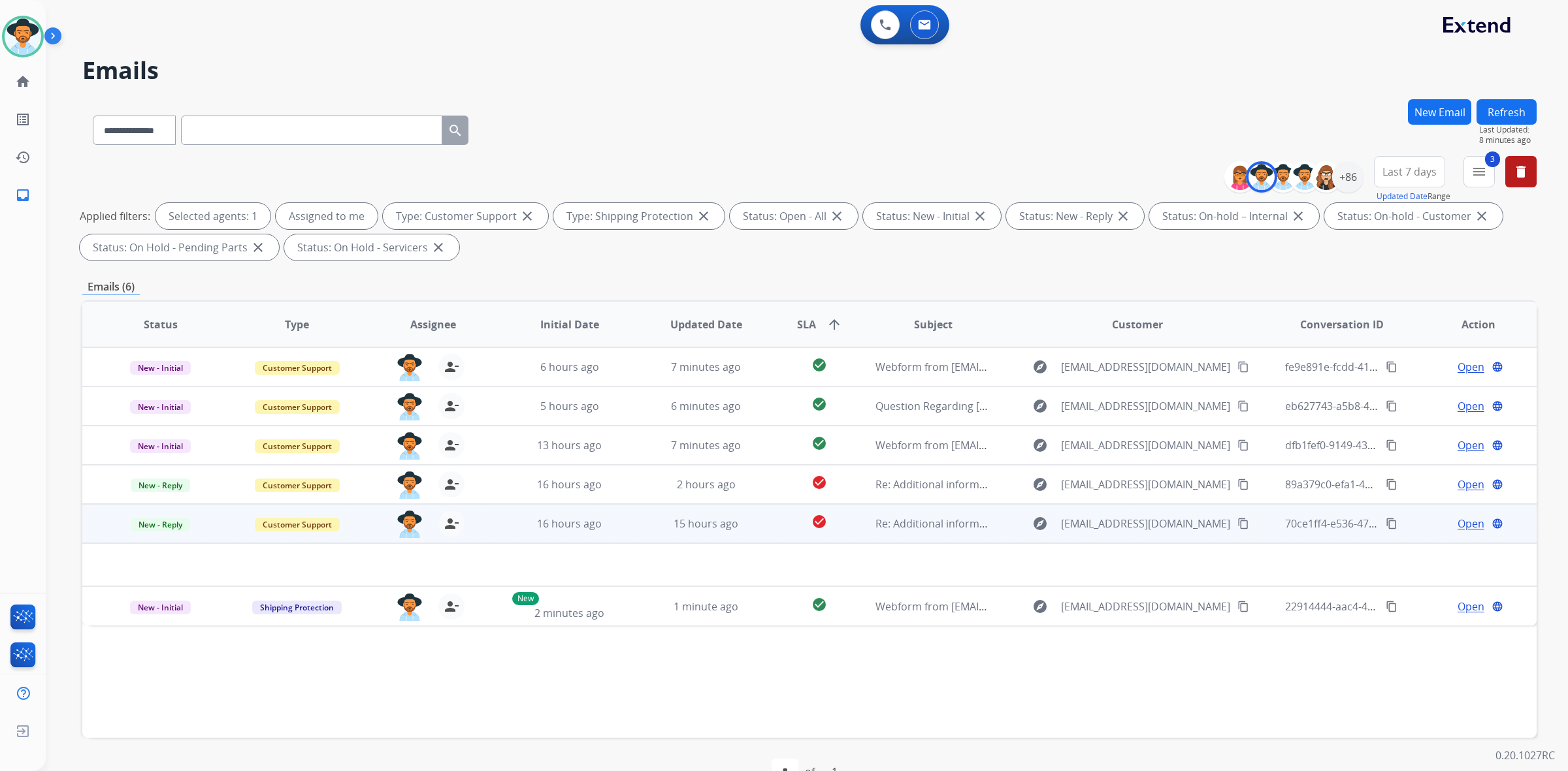
click at [864, 566] on td at bounding box center [673, 565] width 1181 height 43
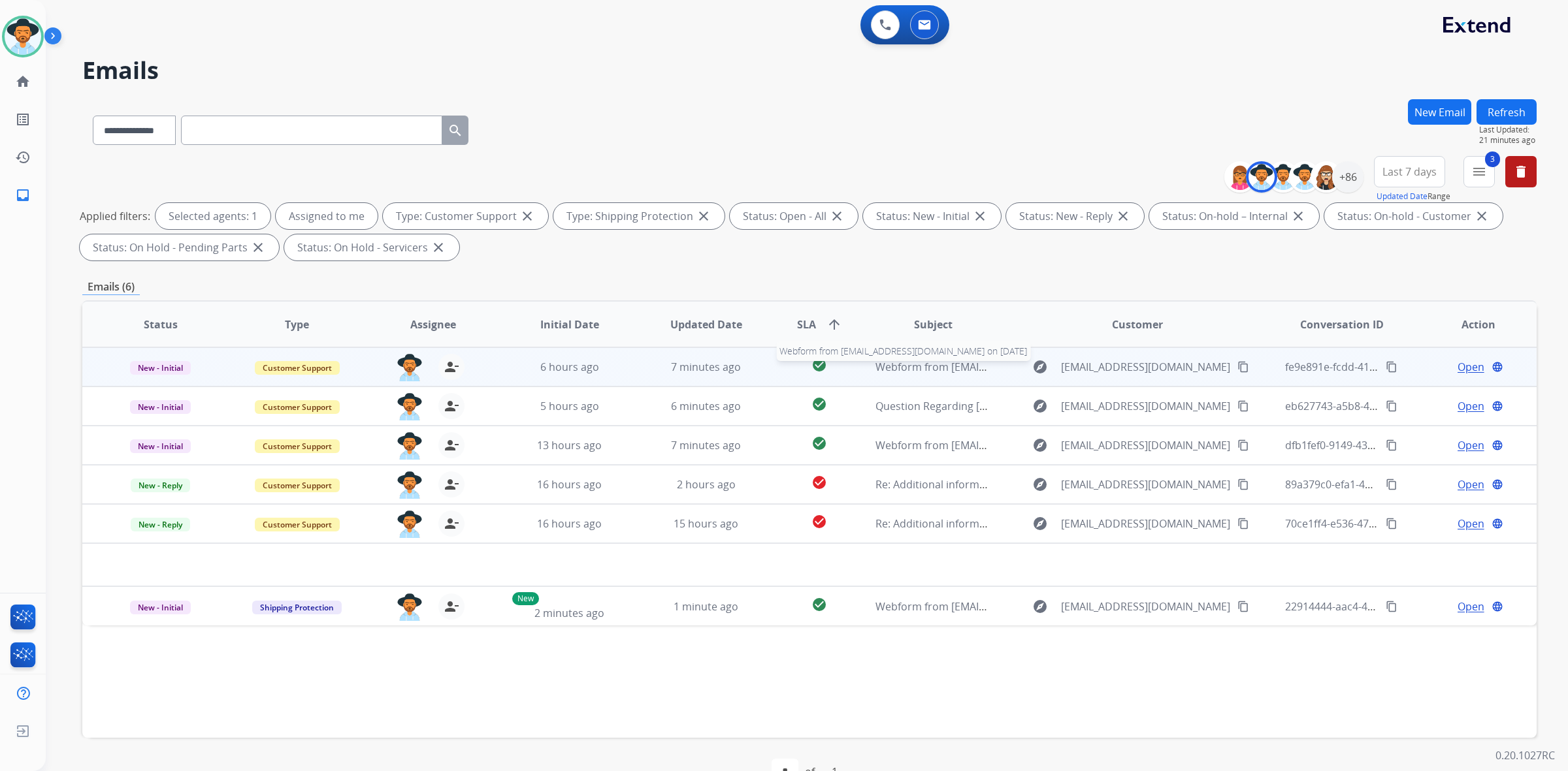
click at [945, 367] on span "Webform from [EMAIL_ADDRESS][DOMAIN_NAME] on [DATE]" at bounding box center [1023, 366] width 296 height 14
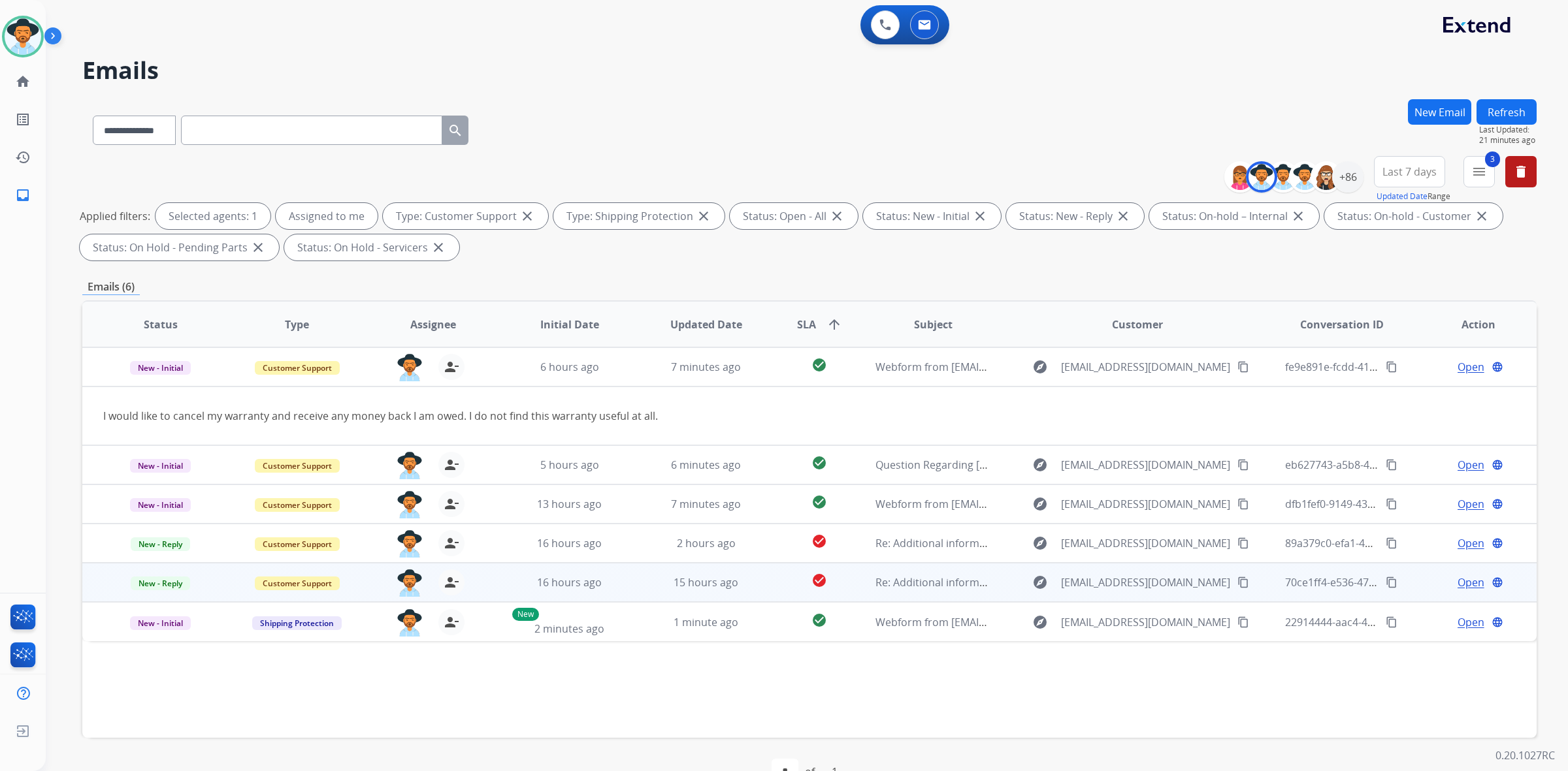
click at [636, 580] on td "15 hours ago" at bounding box center [695, 582] width 136 height 39
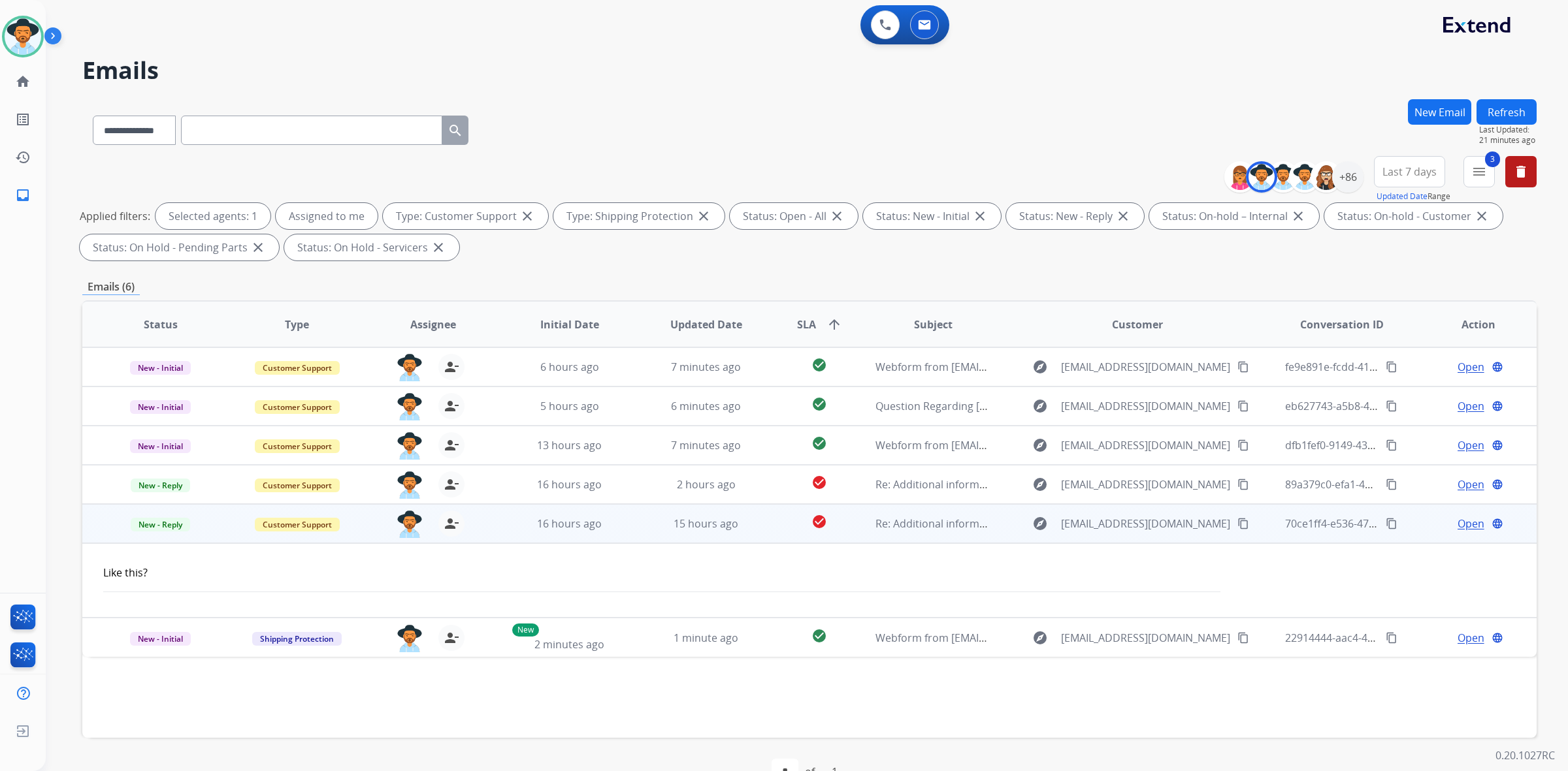
click at [1468, 527] on span "Open" at bounding box center [1471, 523] width 27 height 16
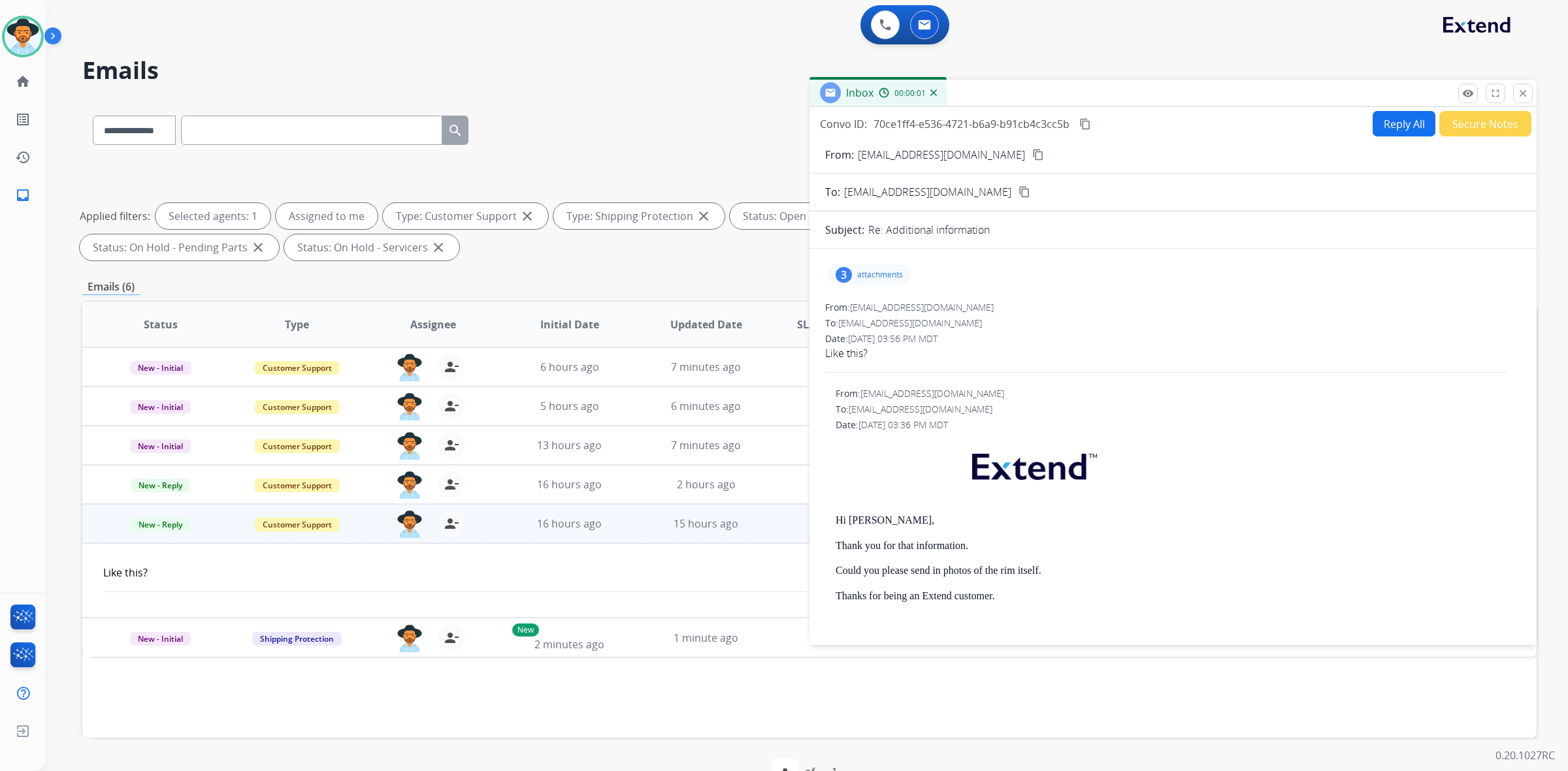
click at [893, 275] on p "attachments" at bounding box center [879, 274] width 46 height 10
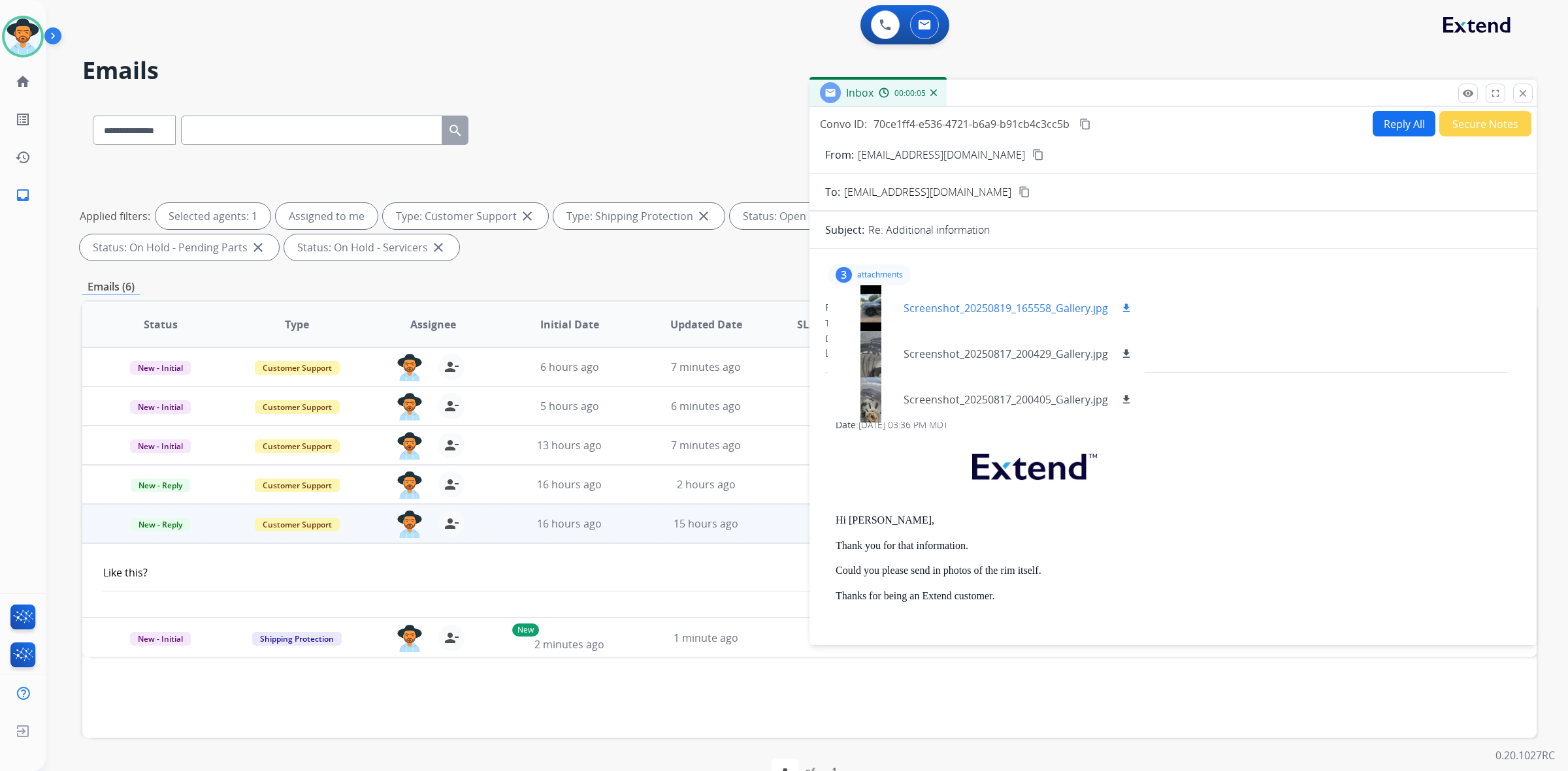
click at [873, 308] on div at bounding box center [871, 308] width 65 height 46
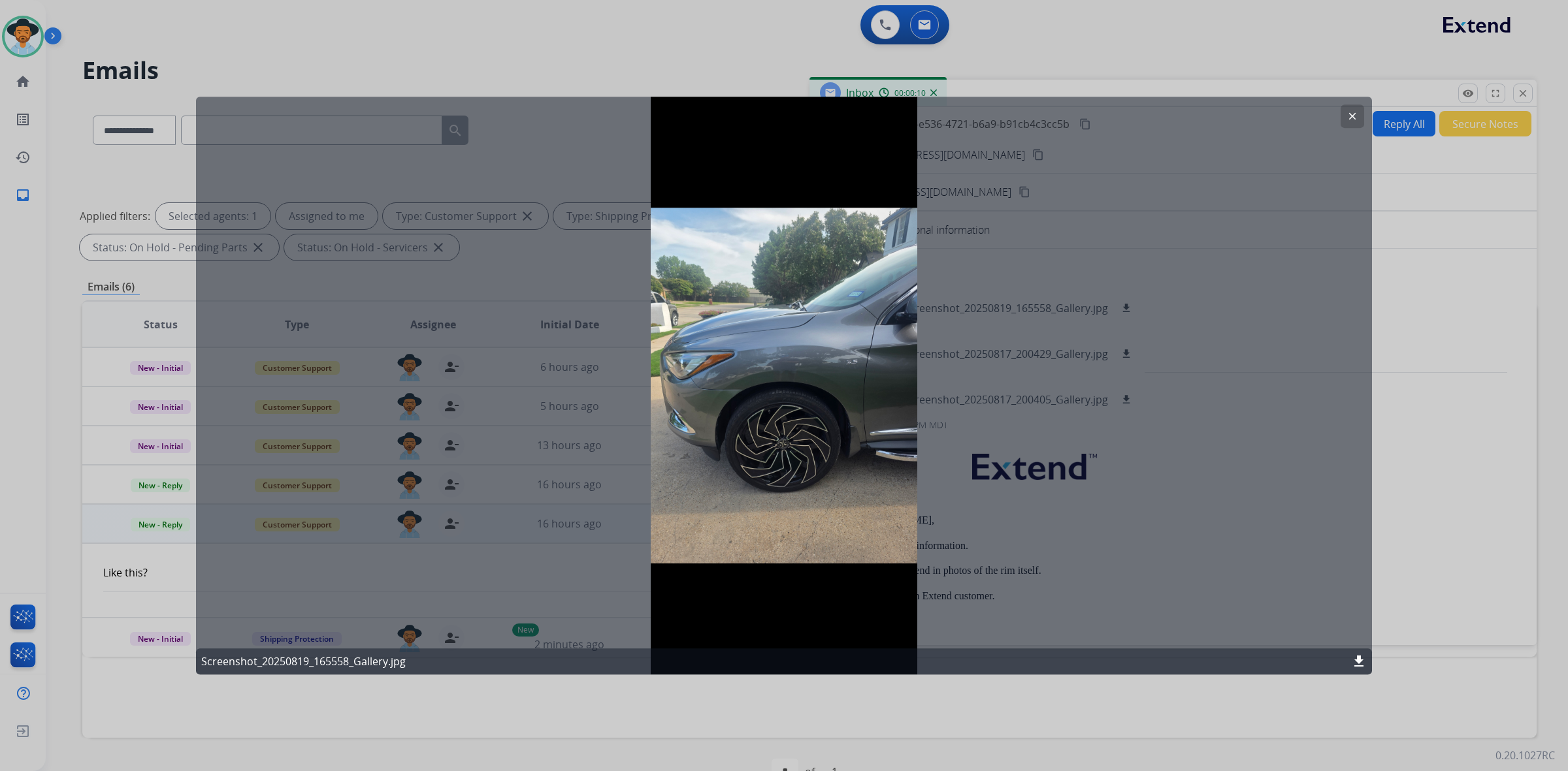
click at [1345, 122] on button "clear" at bounding box center [1352, 116] width 23 height 23
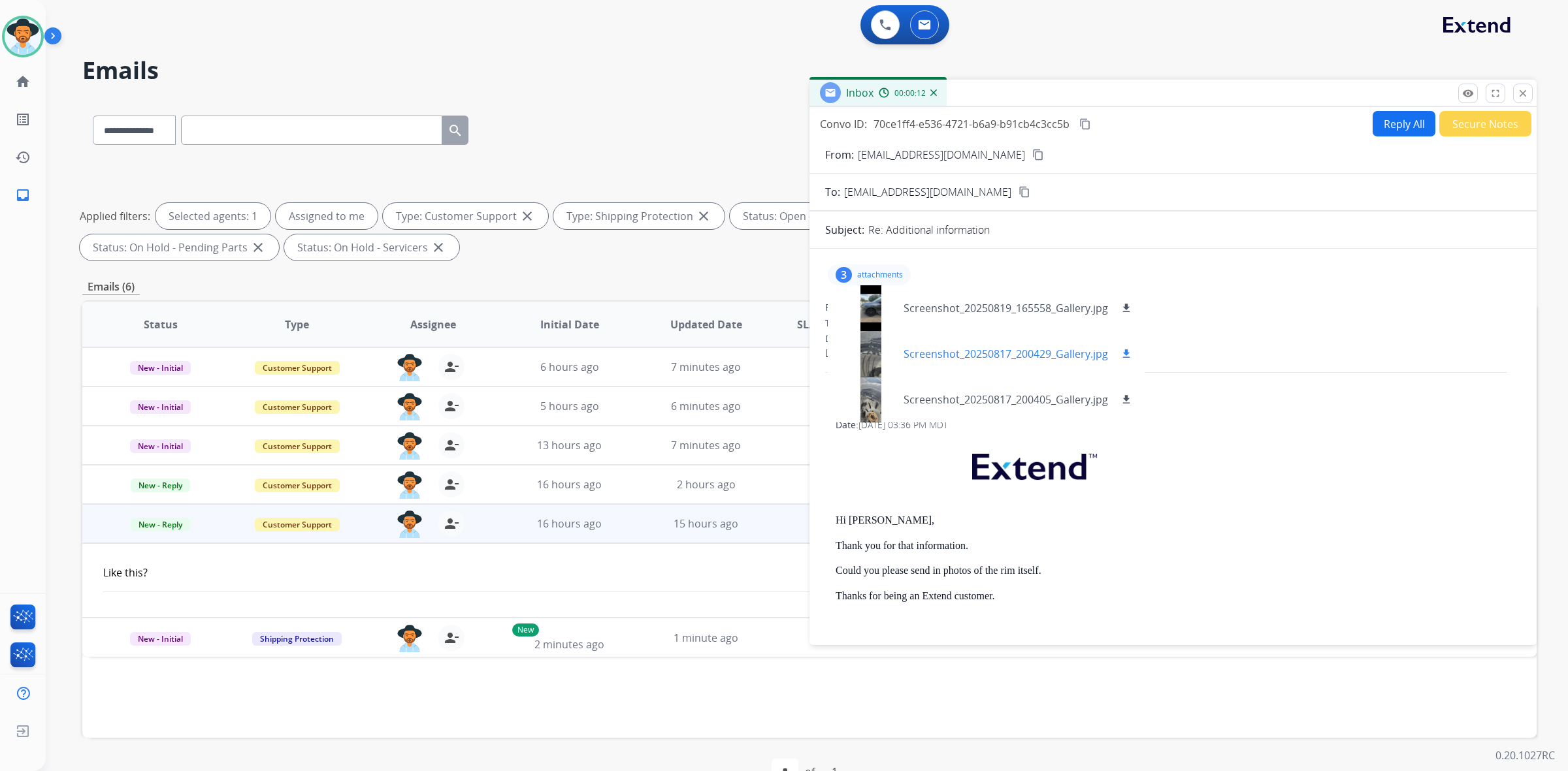
click at [879, 367] on div at bounding box center [871, 354] width 65 height 46
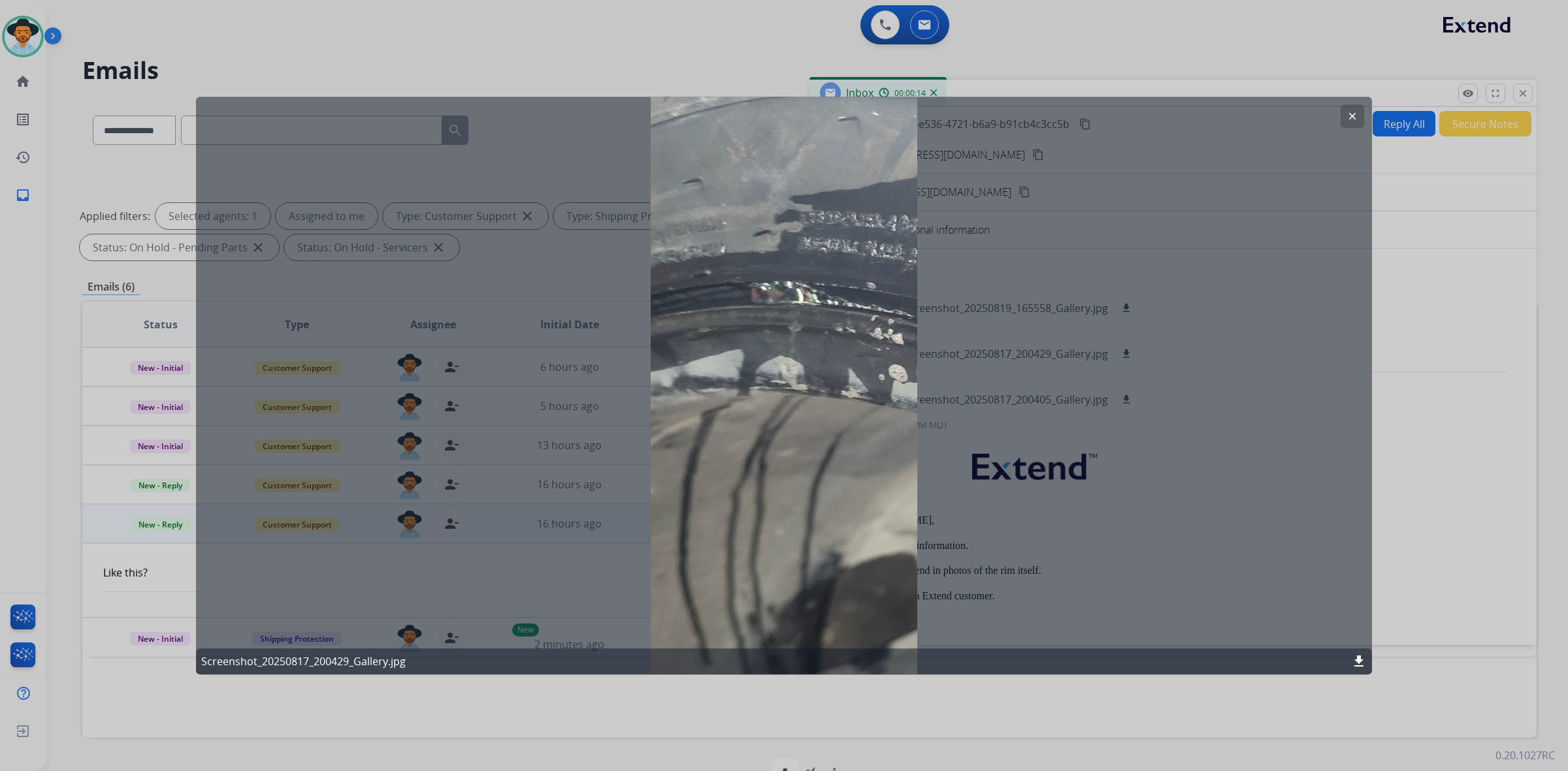
click at [1350, 120] on mat-icon "clear" at bounding box center [1352, 116] width 12 height 12
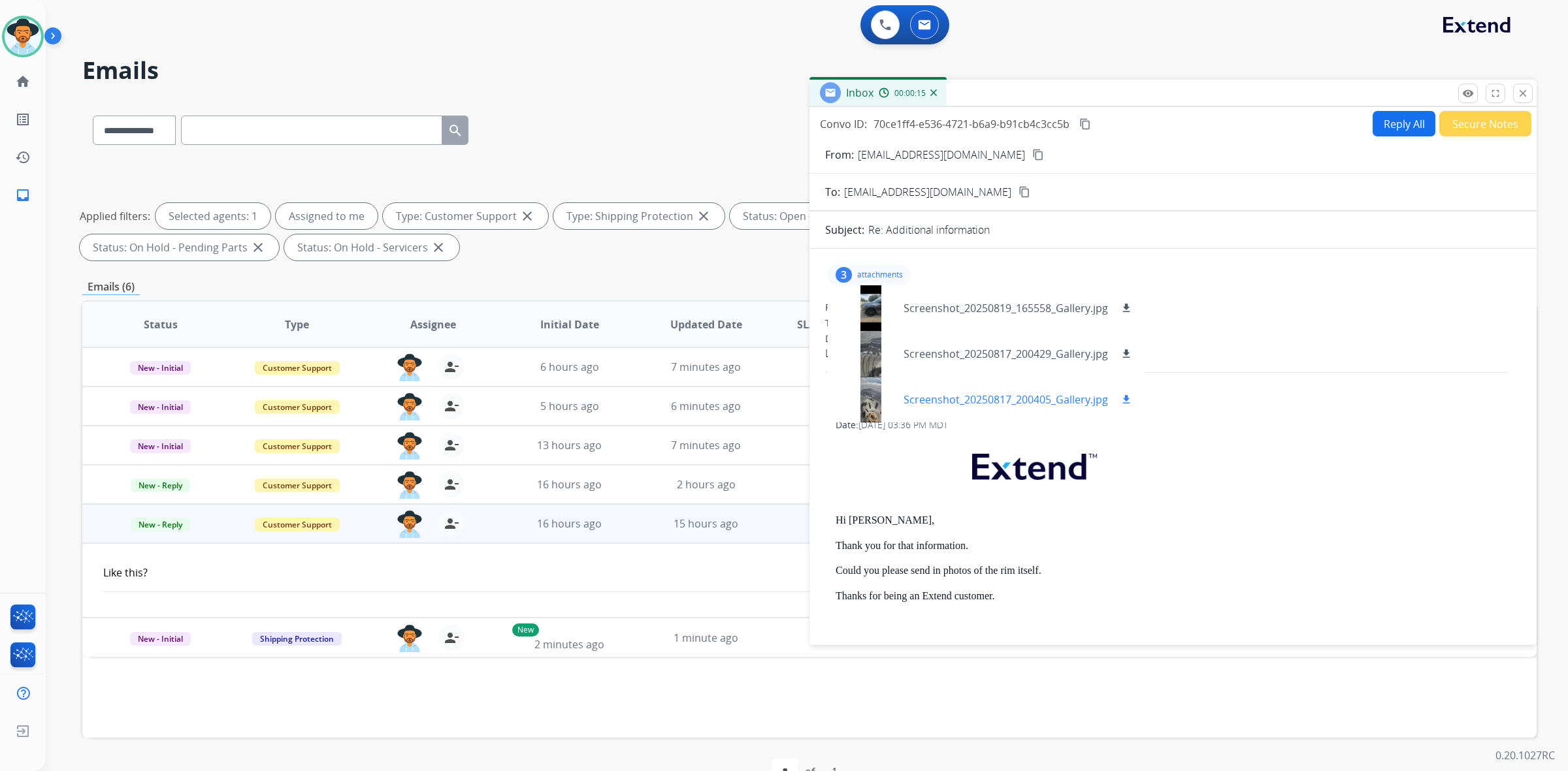
click at [874, 410] on div at bounding box center [871, 399] width 65 height 46
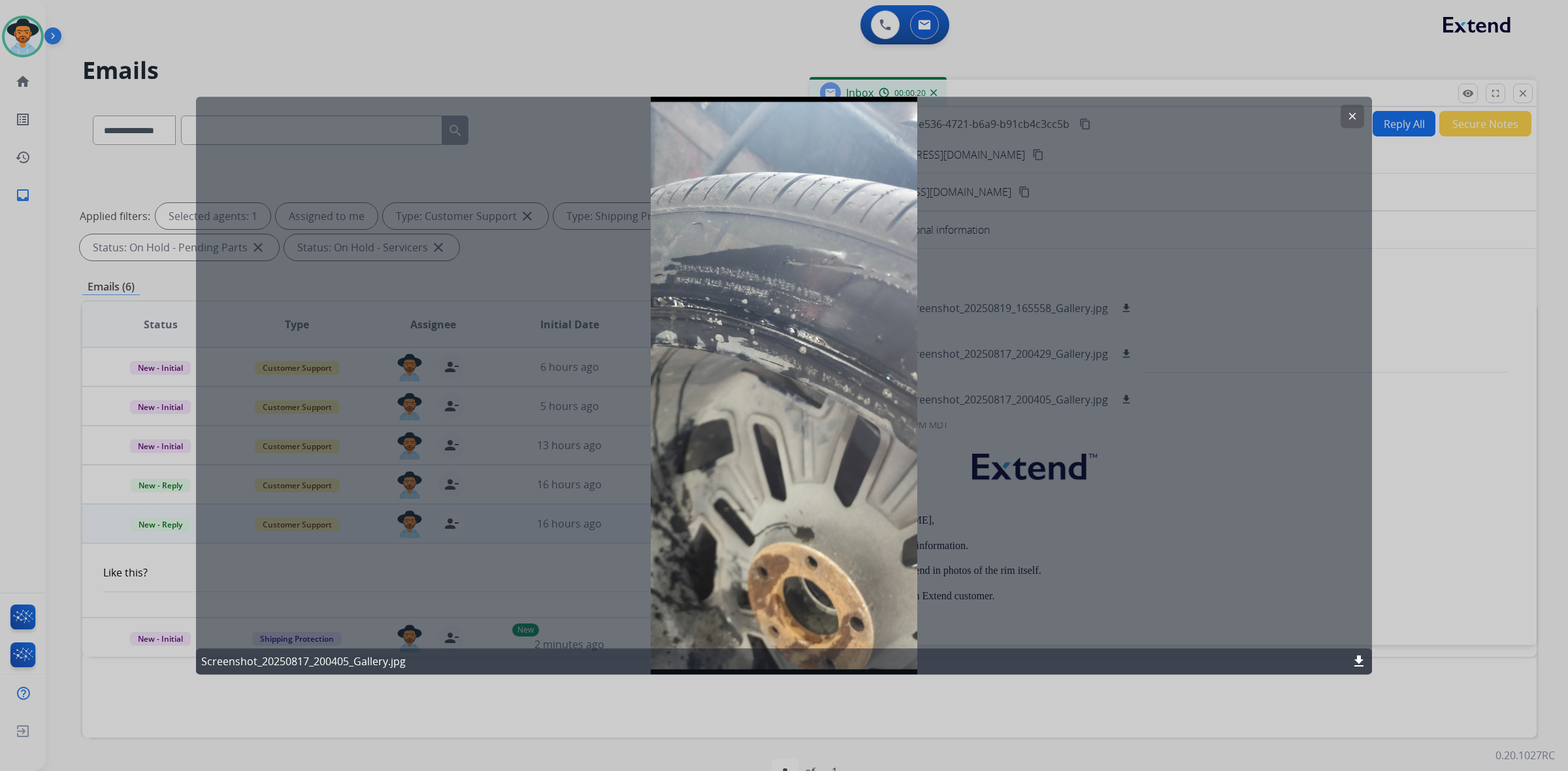
click at [1354, 120] on mat-icon "clear" at bounding box center [1352, 116] width 12 height 12
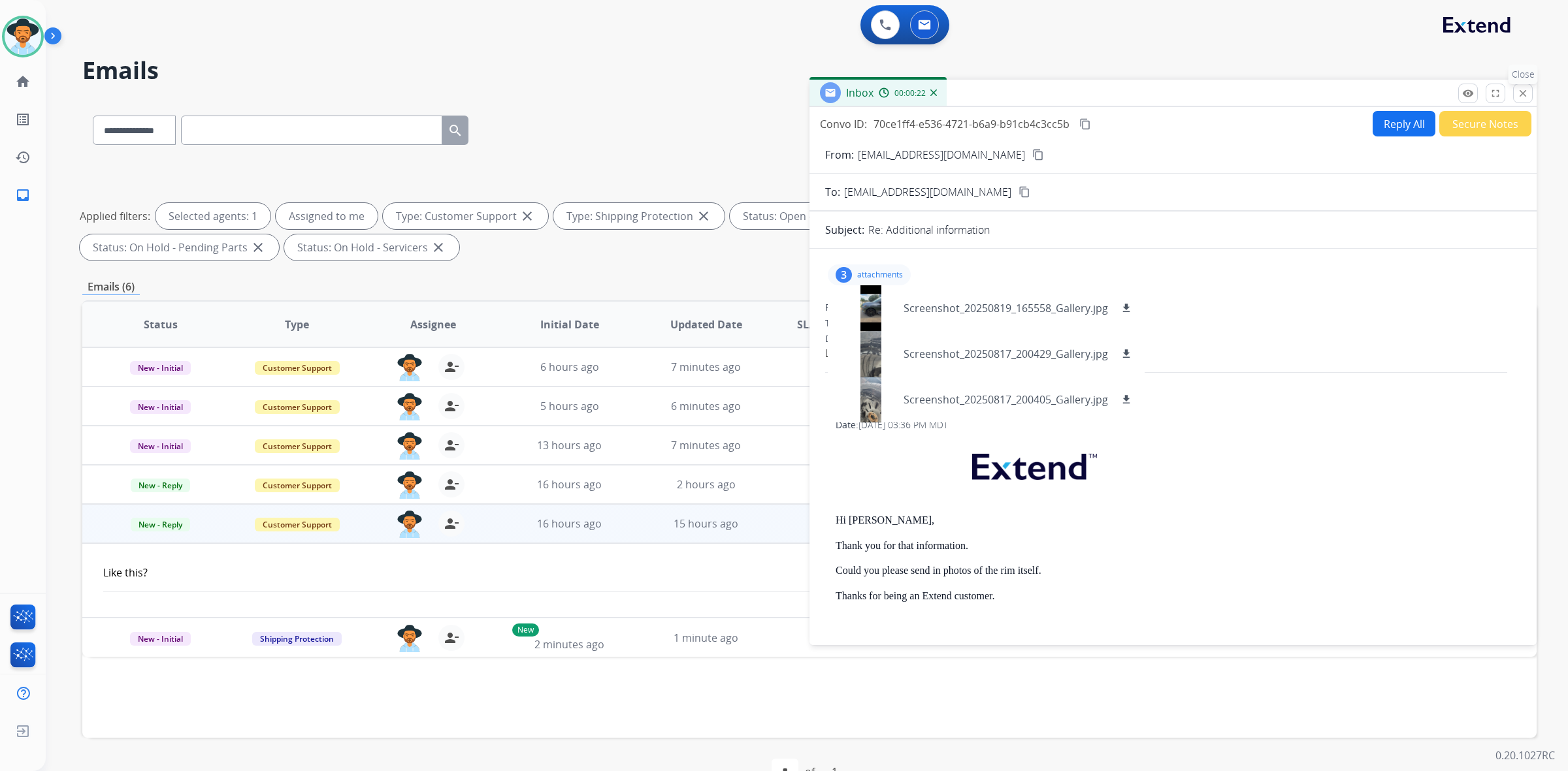
click at [1521, 94] on mat-icon "close" at bounding box center [1523, 94] width 12 height 12
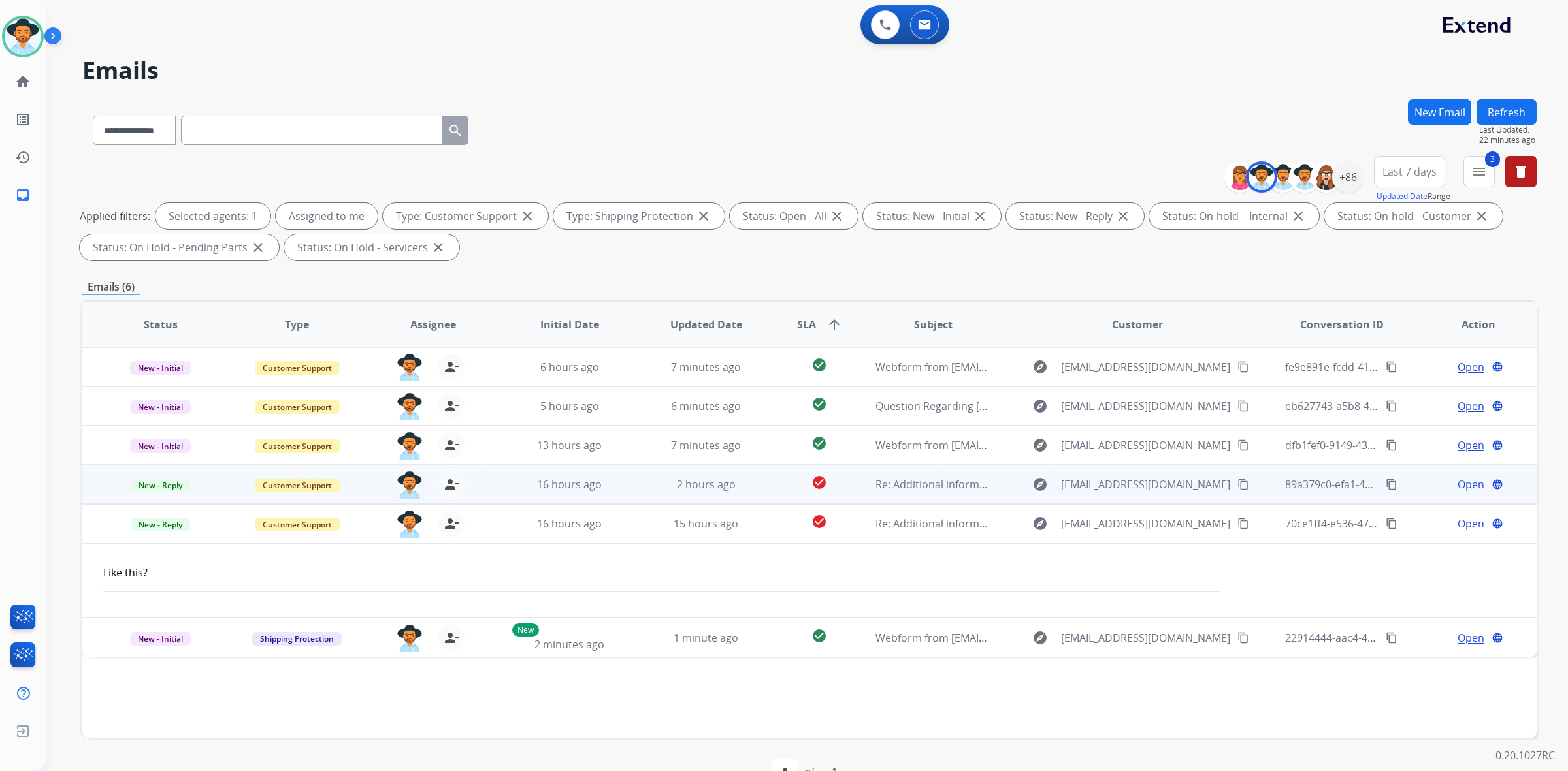
click at [633, 483] on td "2 hours ago" at bounding box center [695, 484] width 136 height 39
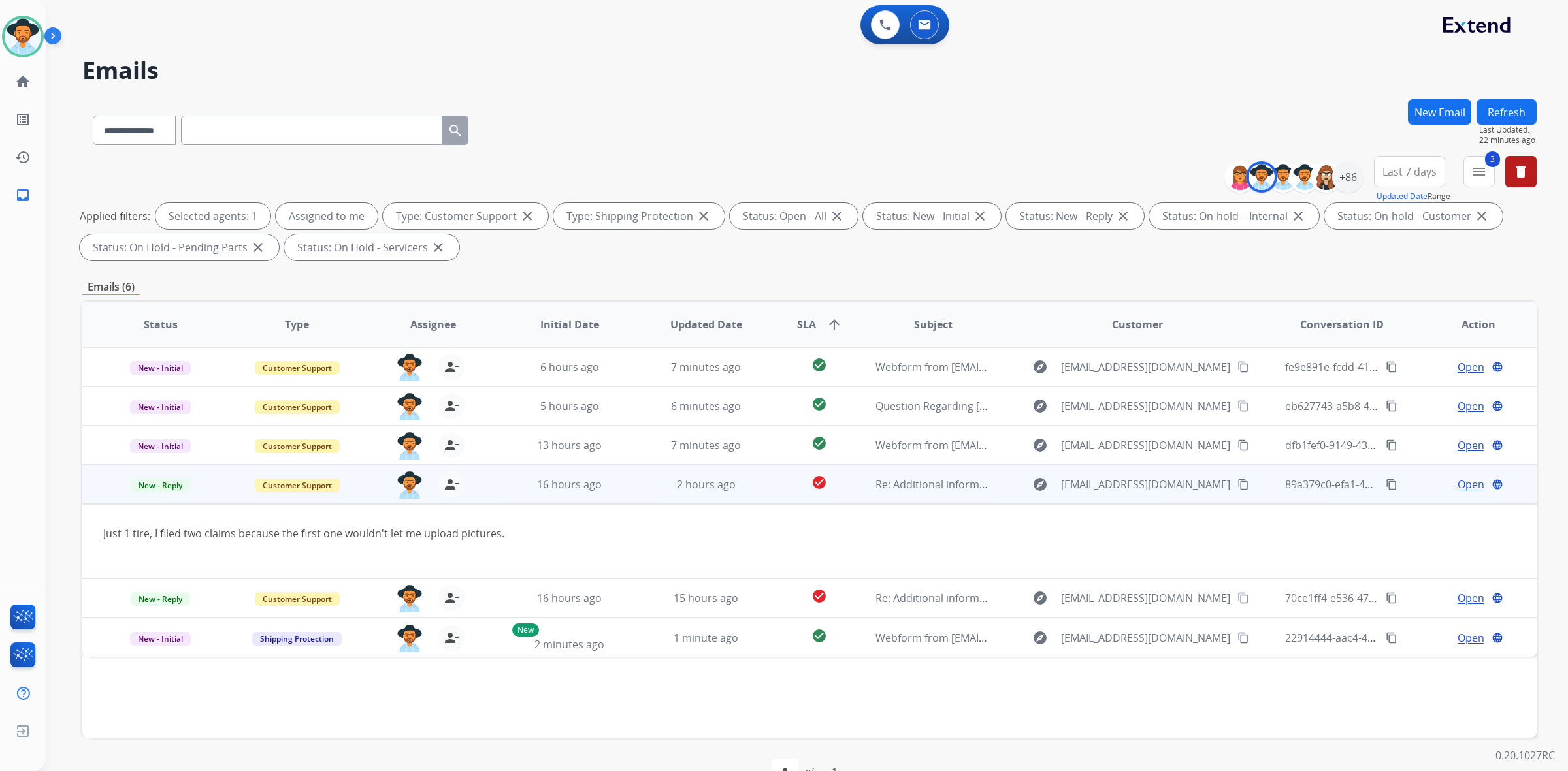
click at [1458, 487] on span "Open" at bounding box center [1471, 484] width 27 height 16
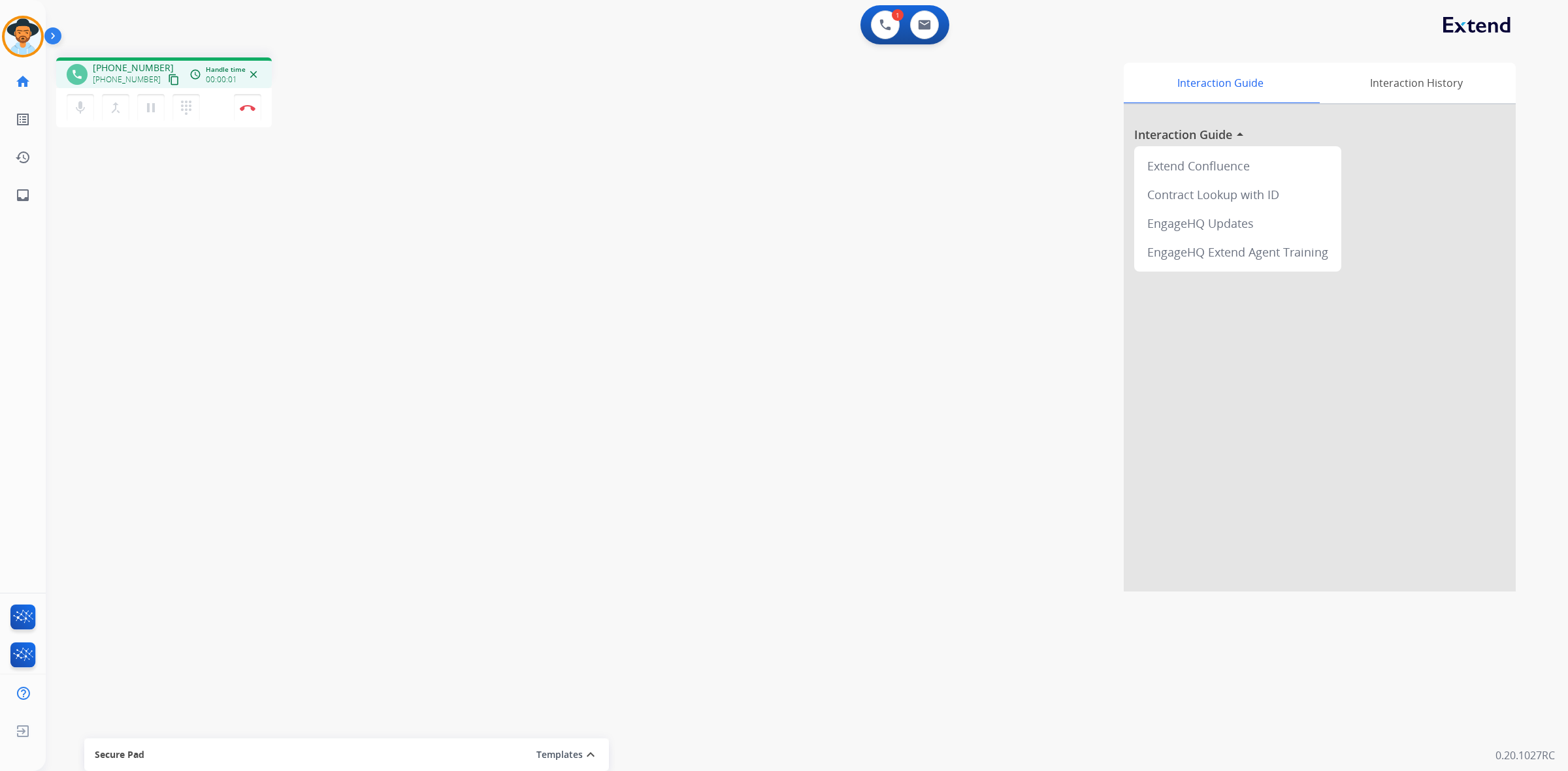
click at [168, 82] on mat-icon "content_copy" at bounding box center [174, 79] width 12 height 12
click at [147, 110] on mat-icon "pause" at bounding box center [151, 107] width 16 height 16
click at [147, 115] on button "play_arrow Hold" at bounding box center [151, 107] width 28 height 28
click at [253, 106] on img at bounding box center [248, 108] width 16 height 7
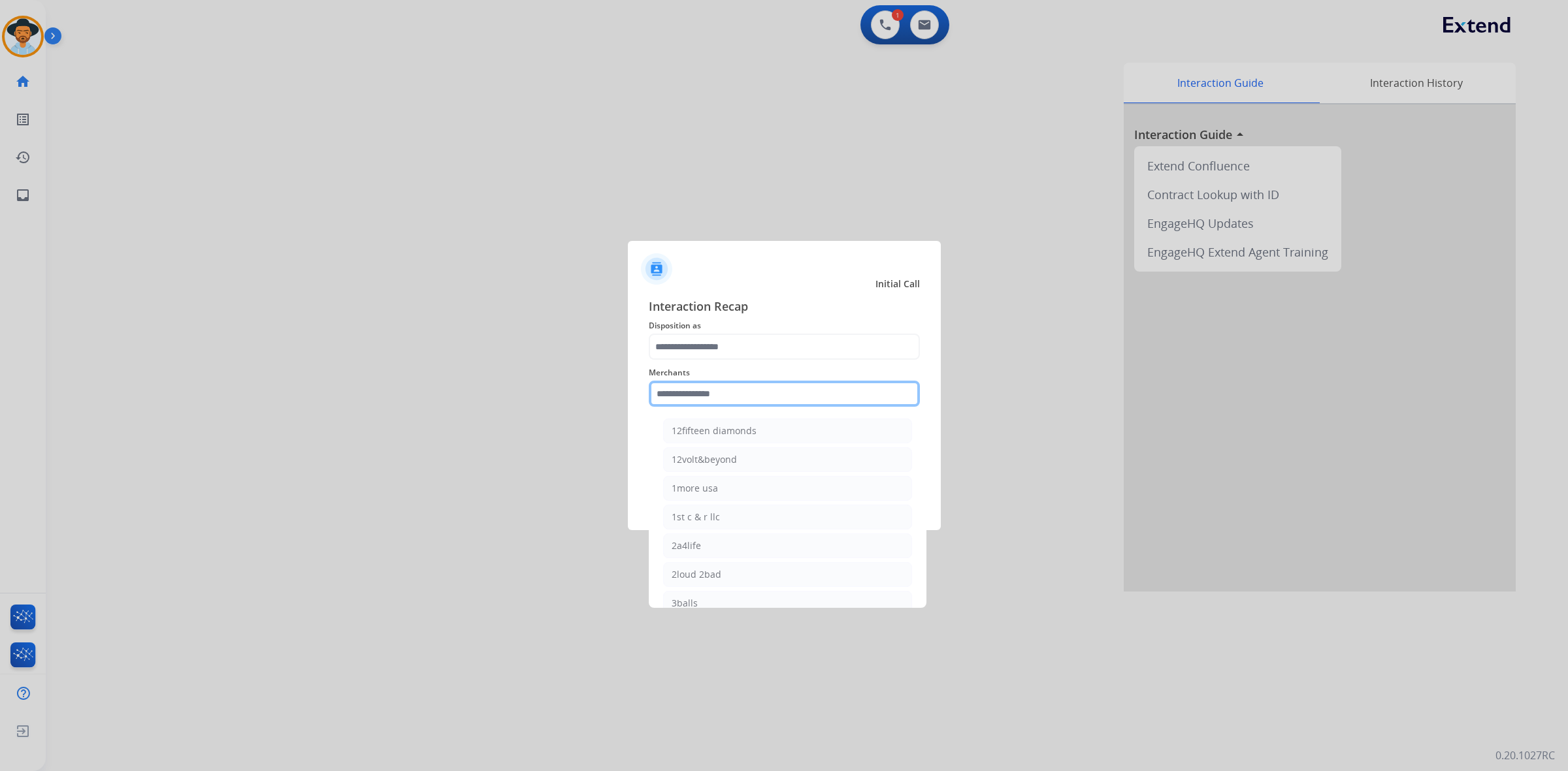
click at [792, 391] on input "text" at bounding box center [784, 393] width 271 height 26
click at [749, 597] on li "Ashley furniture" at bounding box center [787, 604] width 249 height 25
type input "**********"
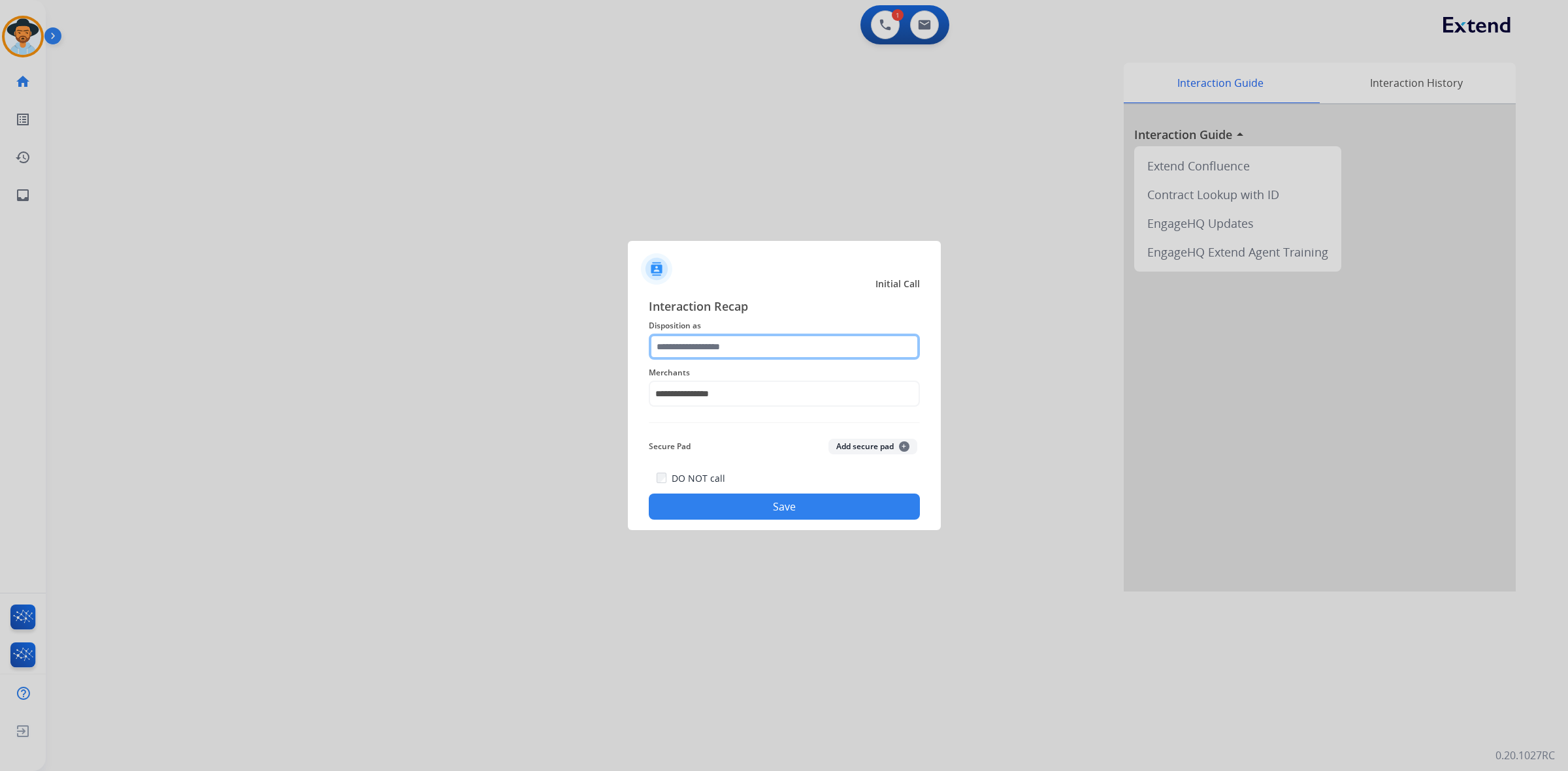
click at [745, 350] on input "text" at bounding box center [784, 346] width 271 height 26
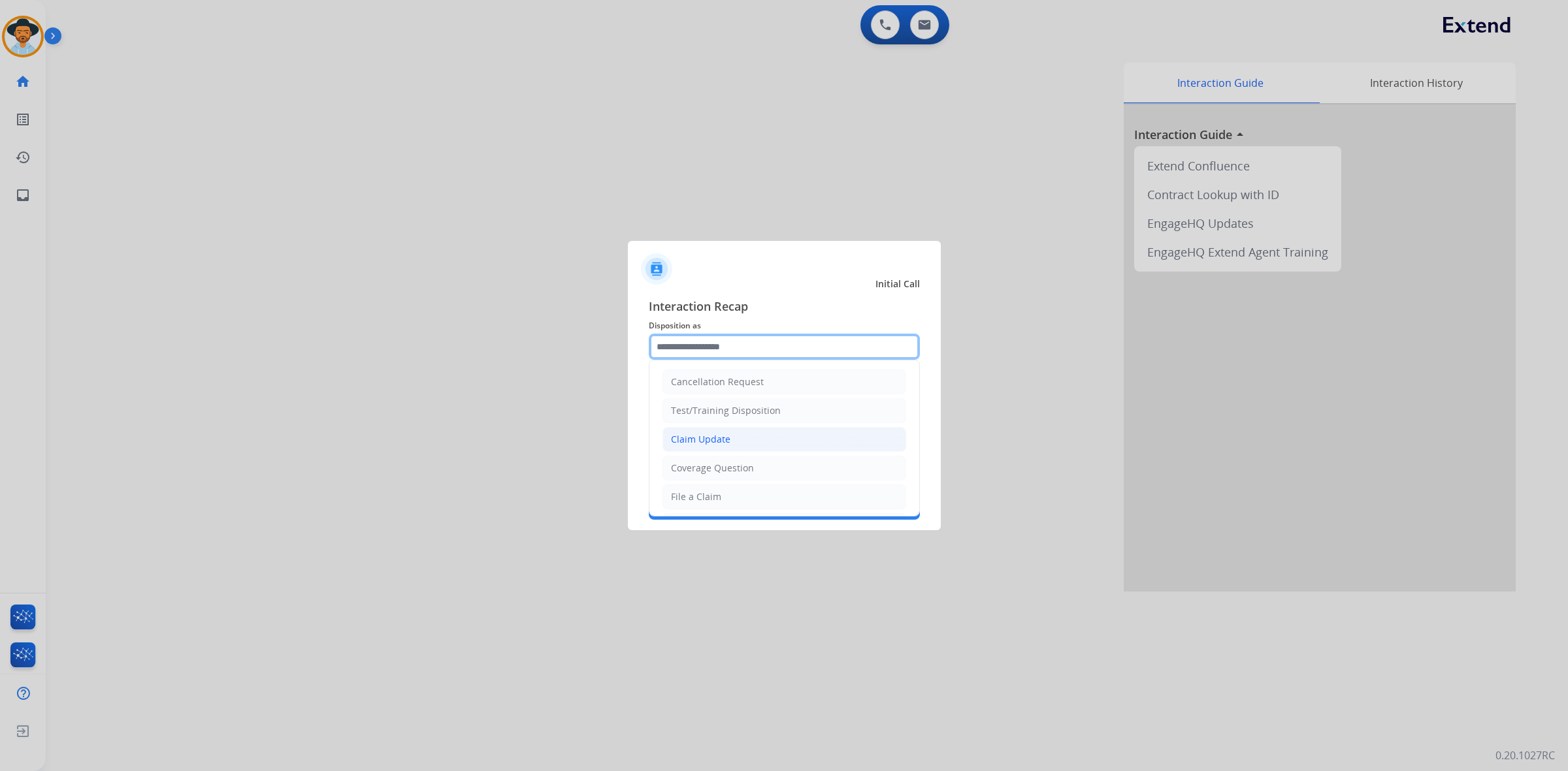
scroll to position [82, 0]
click at [727, 473] on div "Virtual or Tremendous Card Support" at bounding box center [751, 472] width 160 height 13
type input "**********"
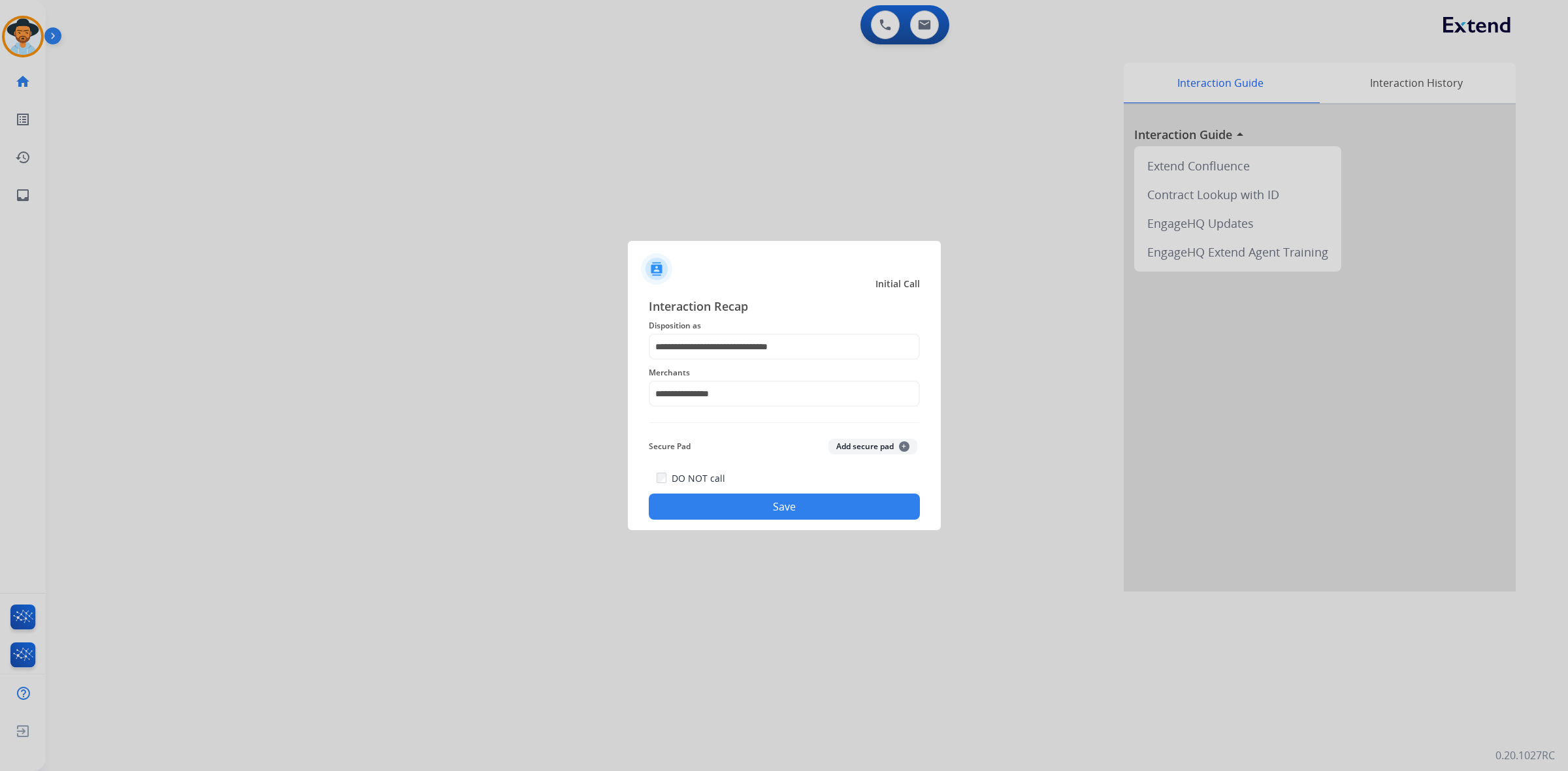
click at [750, 503] on button "Save" at bounding box center [784, 506] width 271 height 26
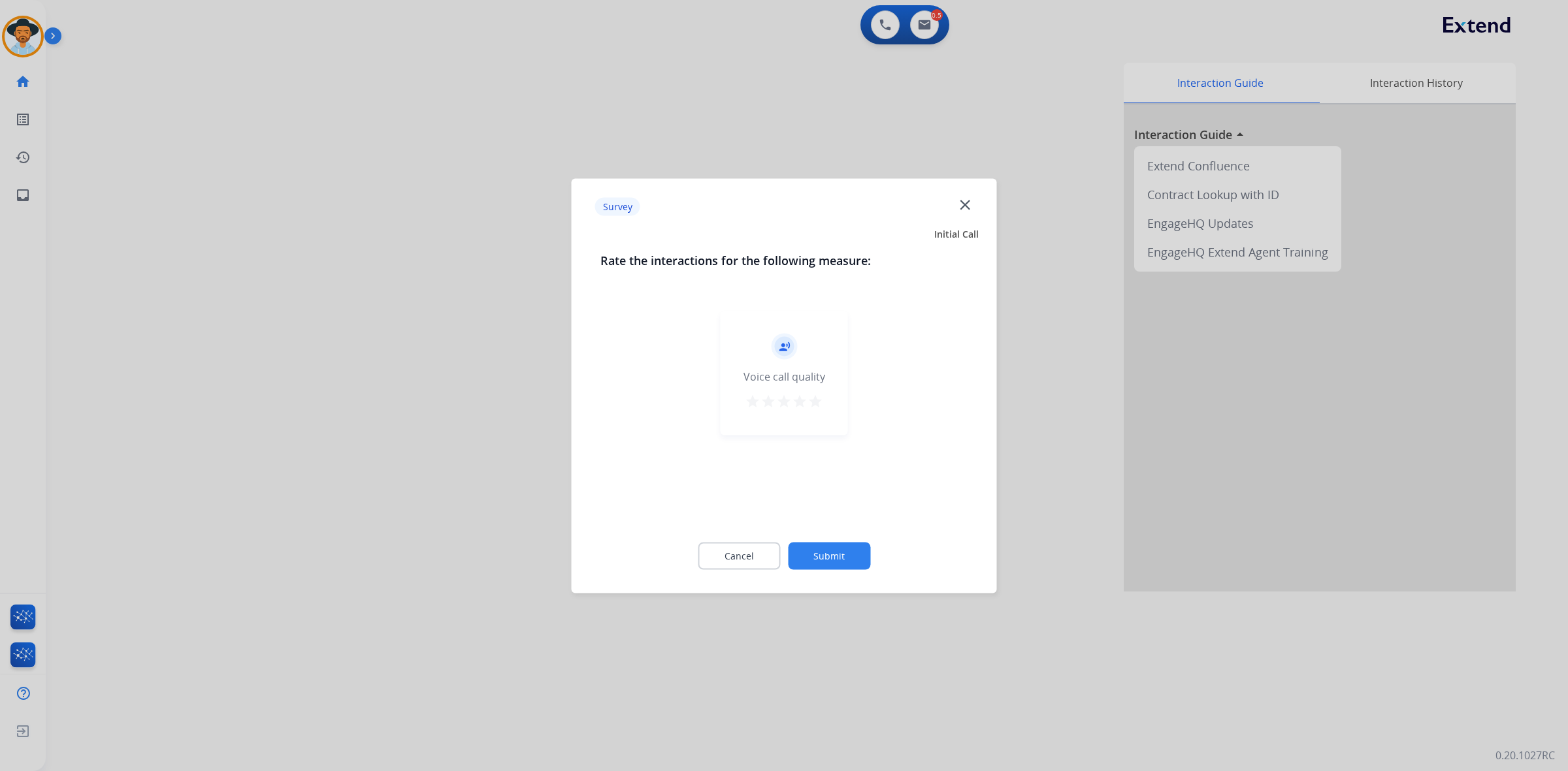
click at [818, 403] on mat-icon "star" at bounding box center [815, 401] width 16 height 16
click at [833, 559] on button "Submit" at bounding box center [829, 555] width 82 height 28
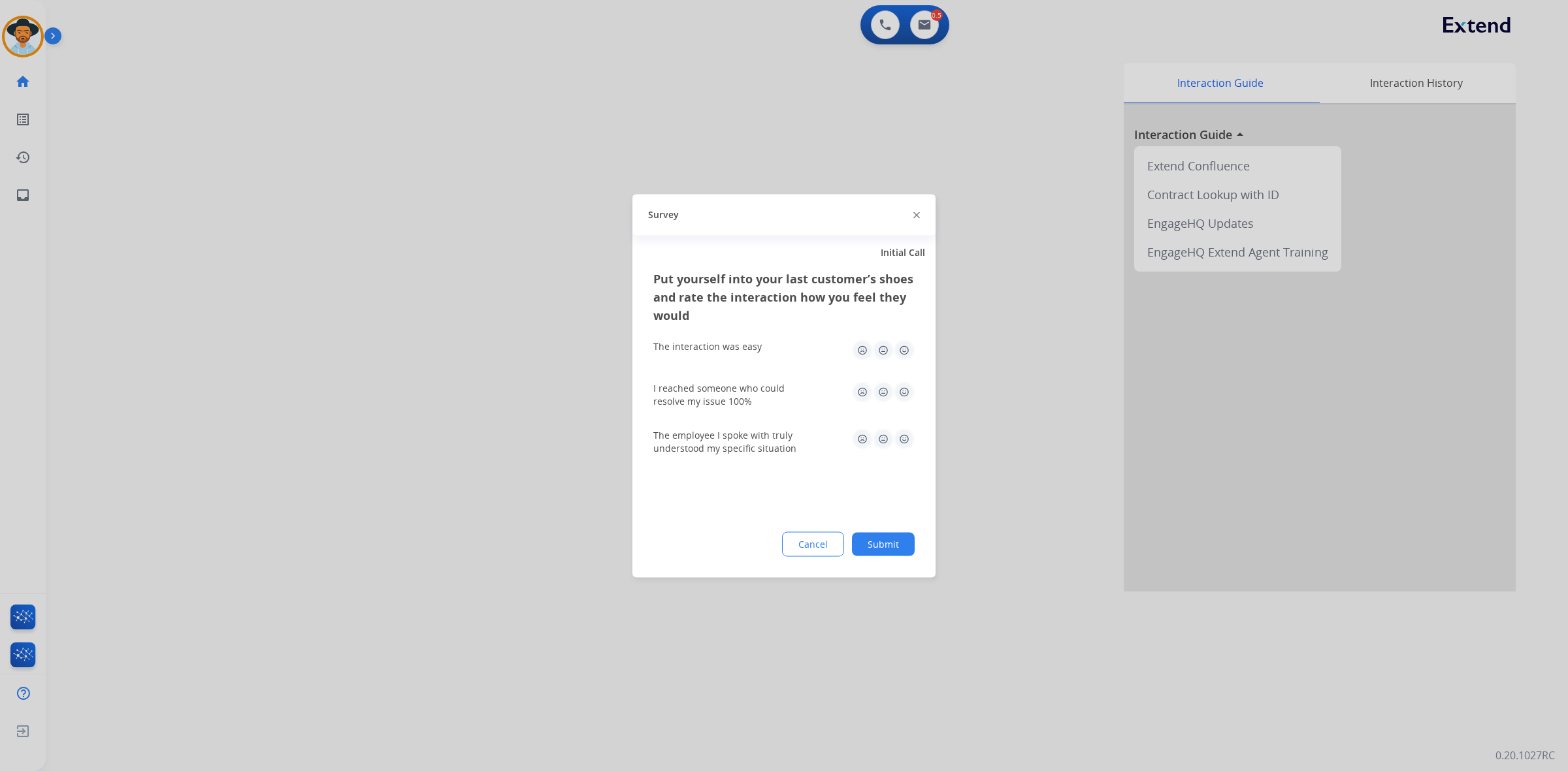
click at [902, 444] on img at bounding box center [904, 438] width 21 height 21
click at [903, 395] on img at bounding box center [904, 391] width 21 height 21
click at [902, 346] on img at bounding box center [904, 350] width 21 height 21
click at [886, 544] on button "Submit" at bounding box center [883, 544] width 63 height 23
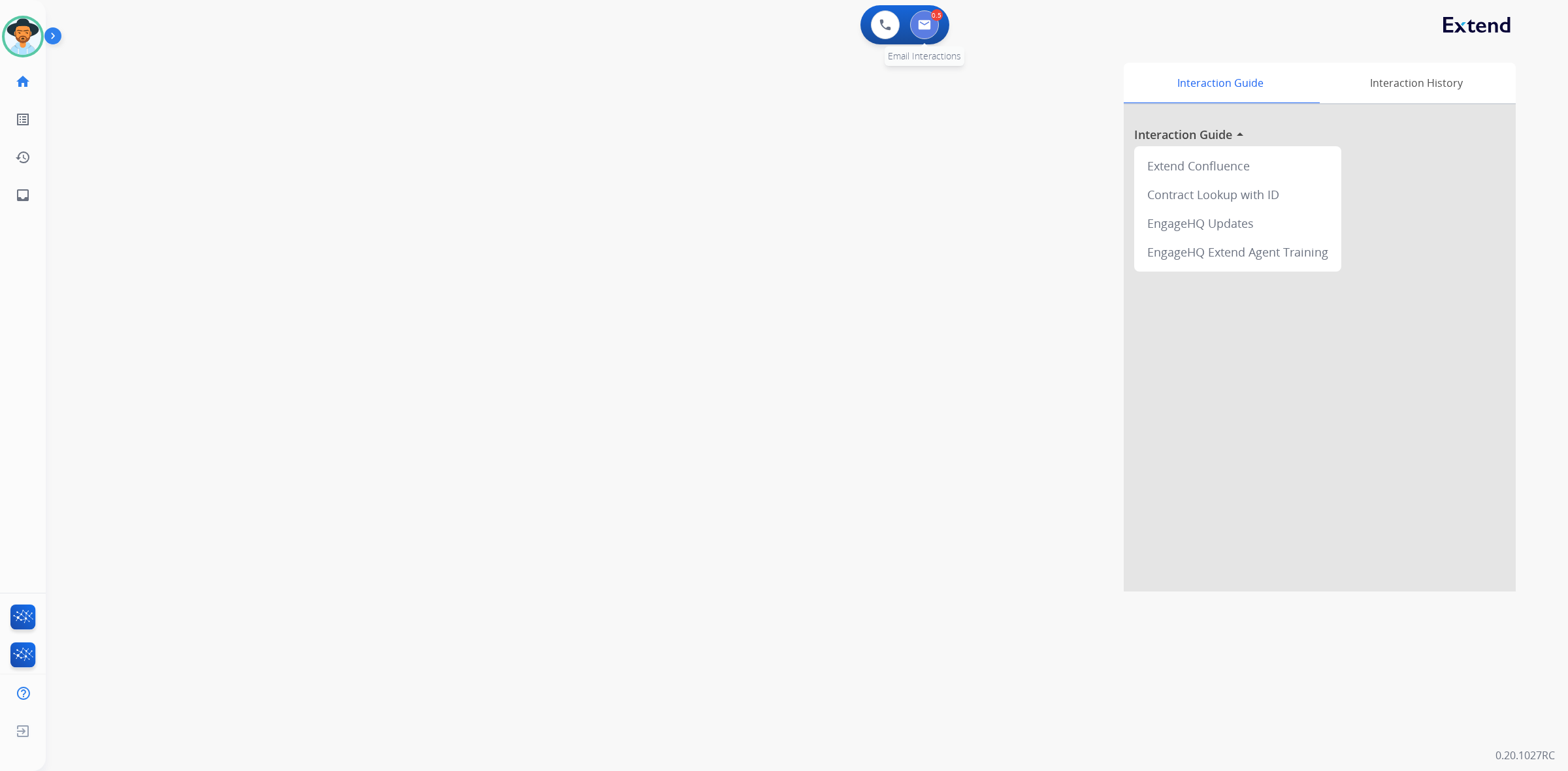
click at [915, 28] on button at bounding box center [925, 24] width 28 height 28
select select "**********"
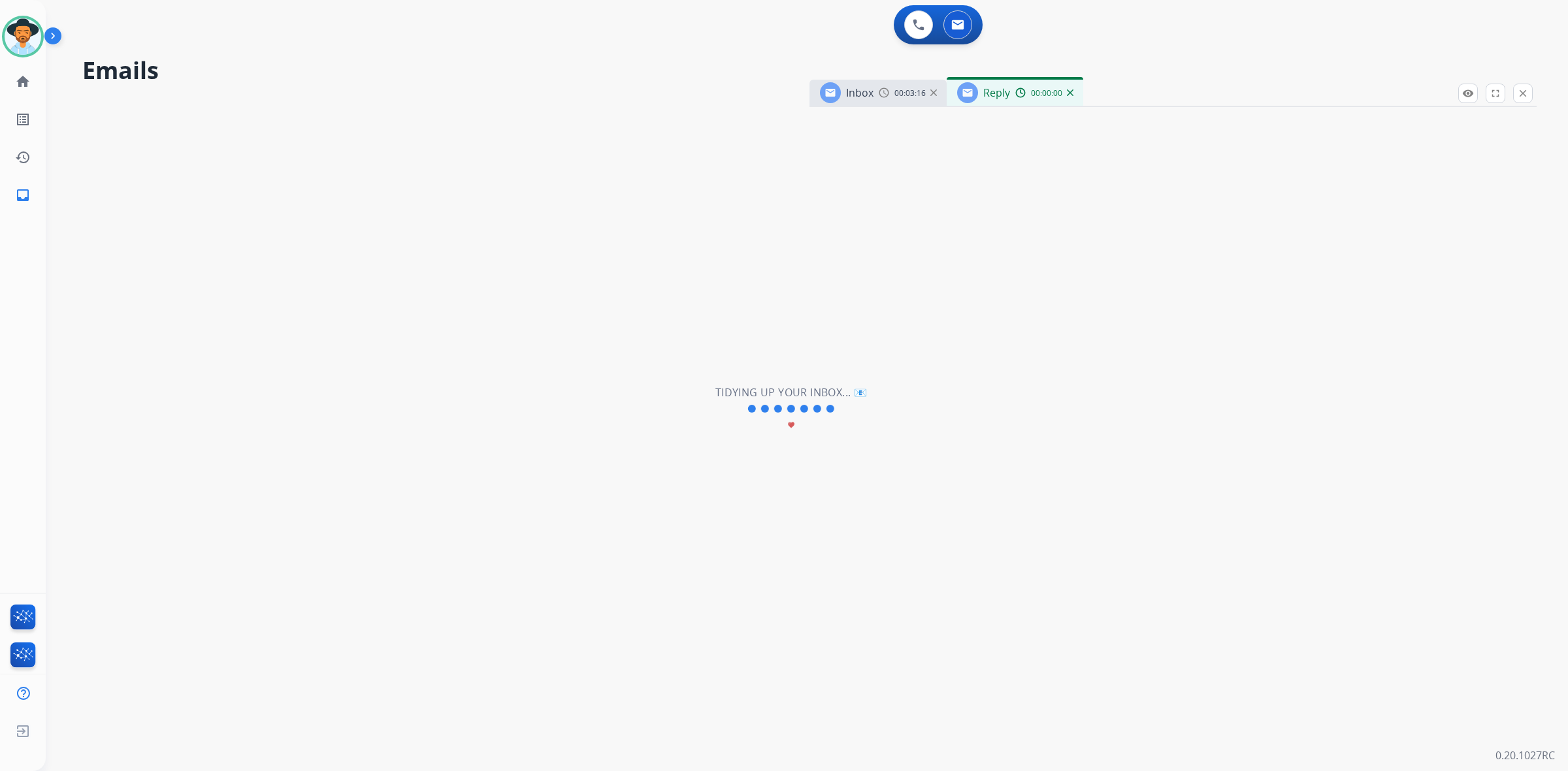
select select "**********"
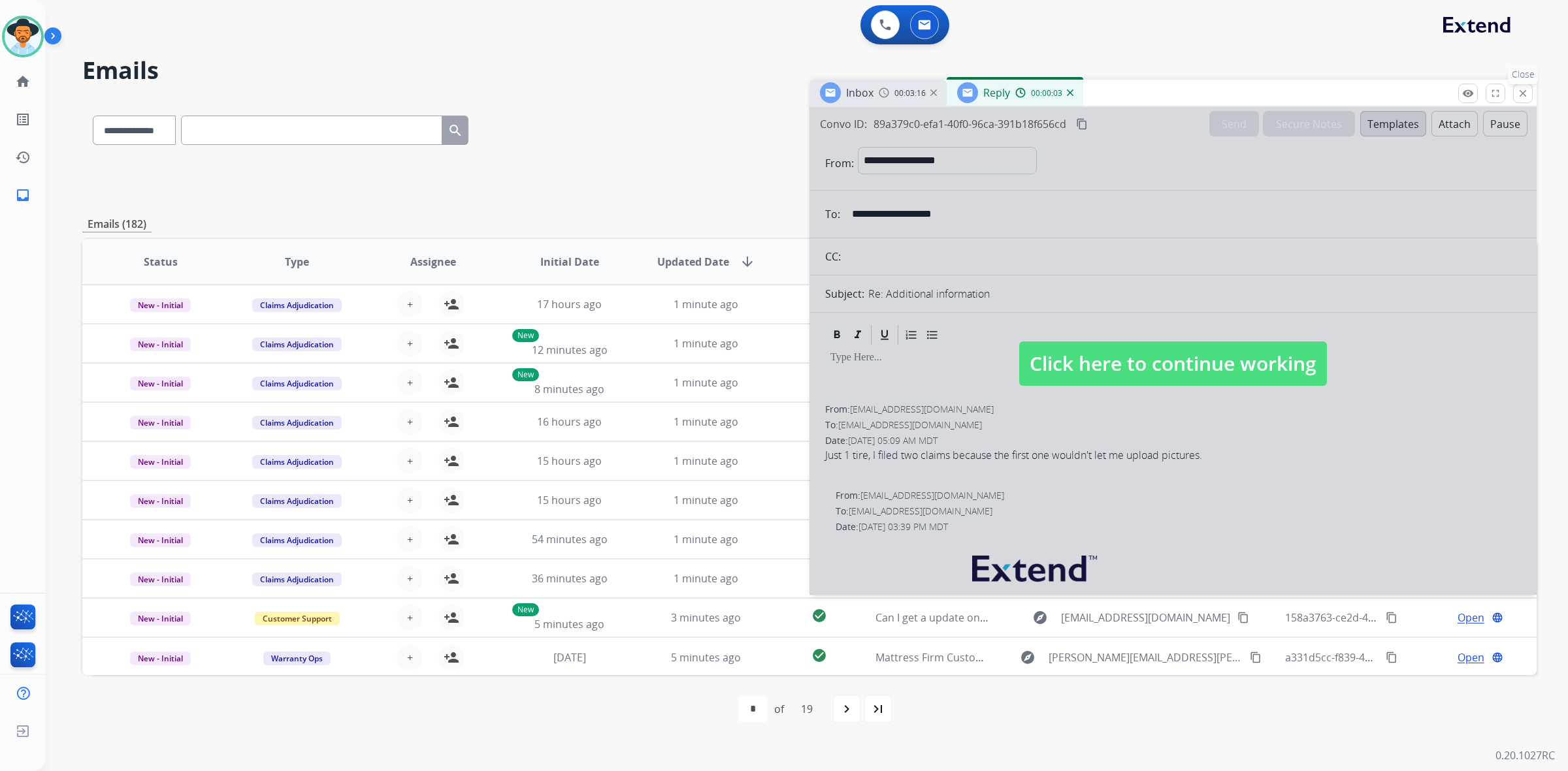
click at [1519, 92] on mat-icon "close" at bounding box center [1523, 94] width 12 height 12
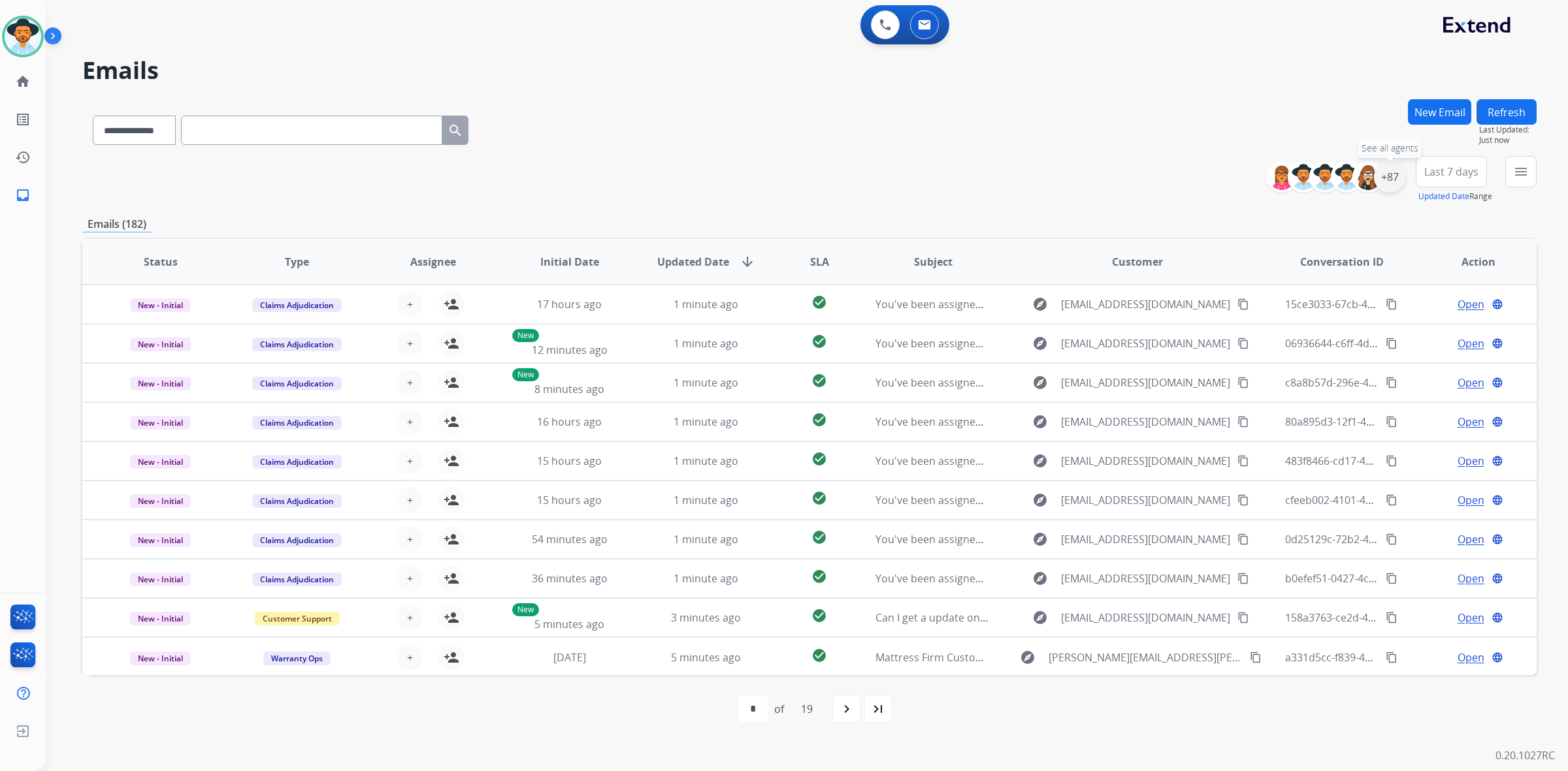
click at [1395, 175] on div "+87" at bounding box center [1389, 176] width 31 height 31
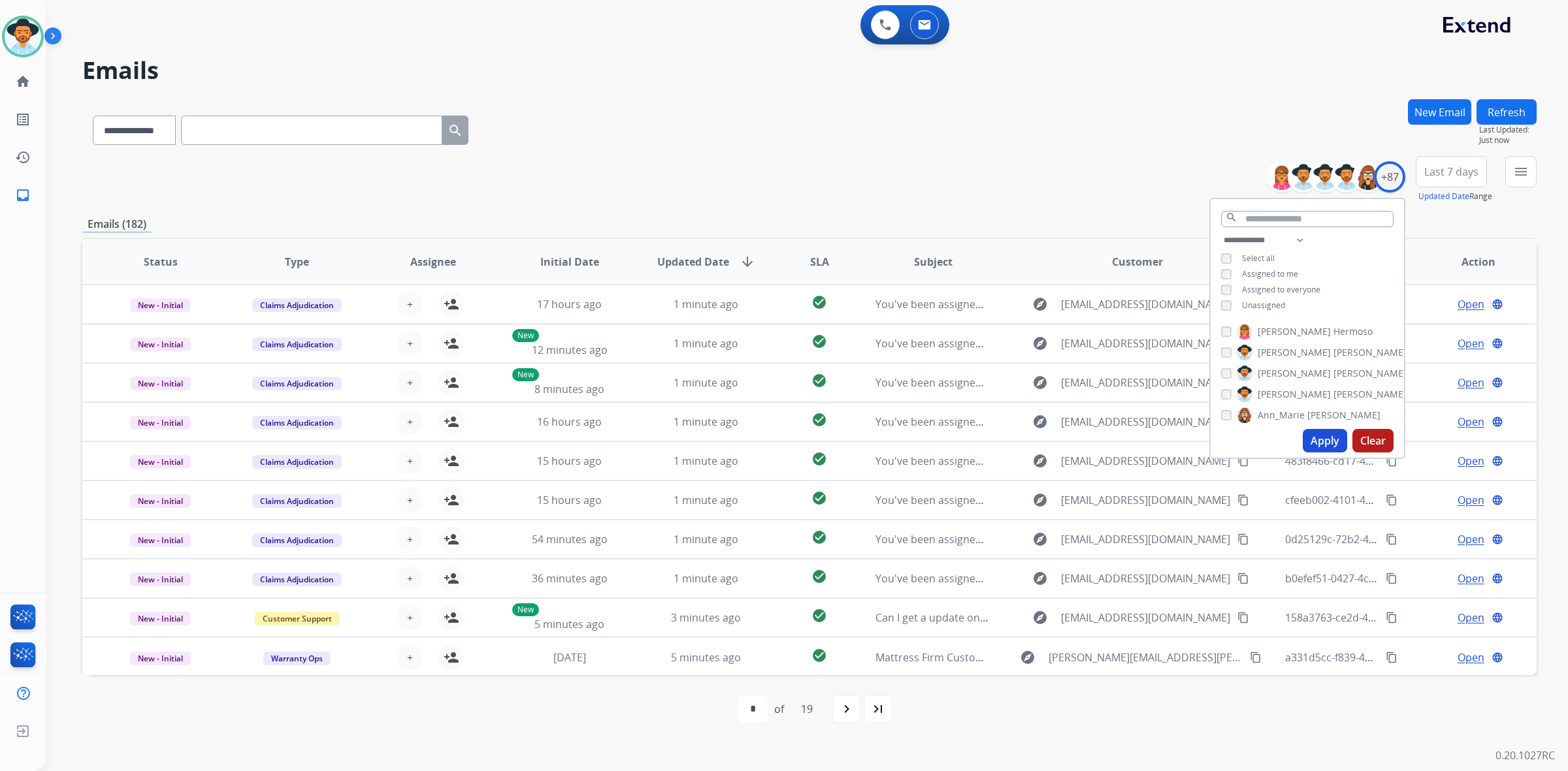
click at [1263, 299] on span "Unassigned" at bounding box center [1263, 304] width 44 height 11
click at [1333, 439] on button "Apply" at bounding box center [1325, 441] width 44 height 23
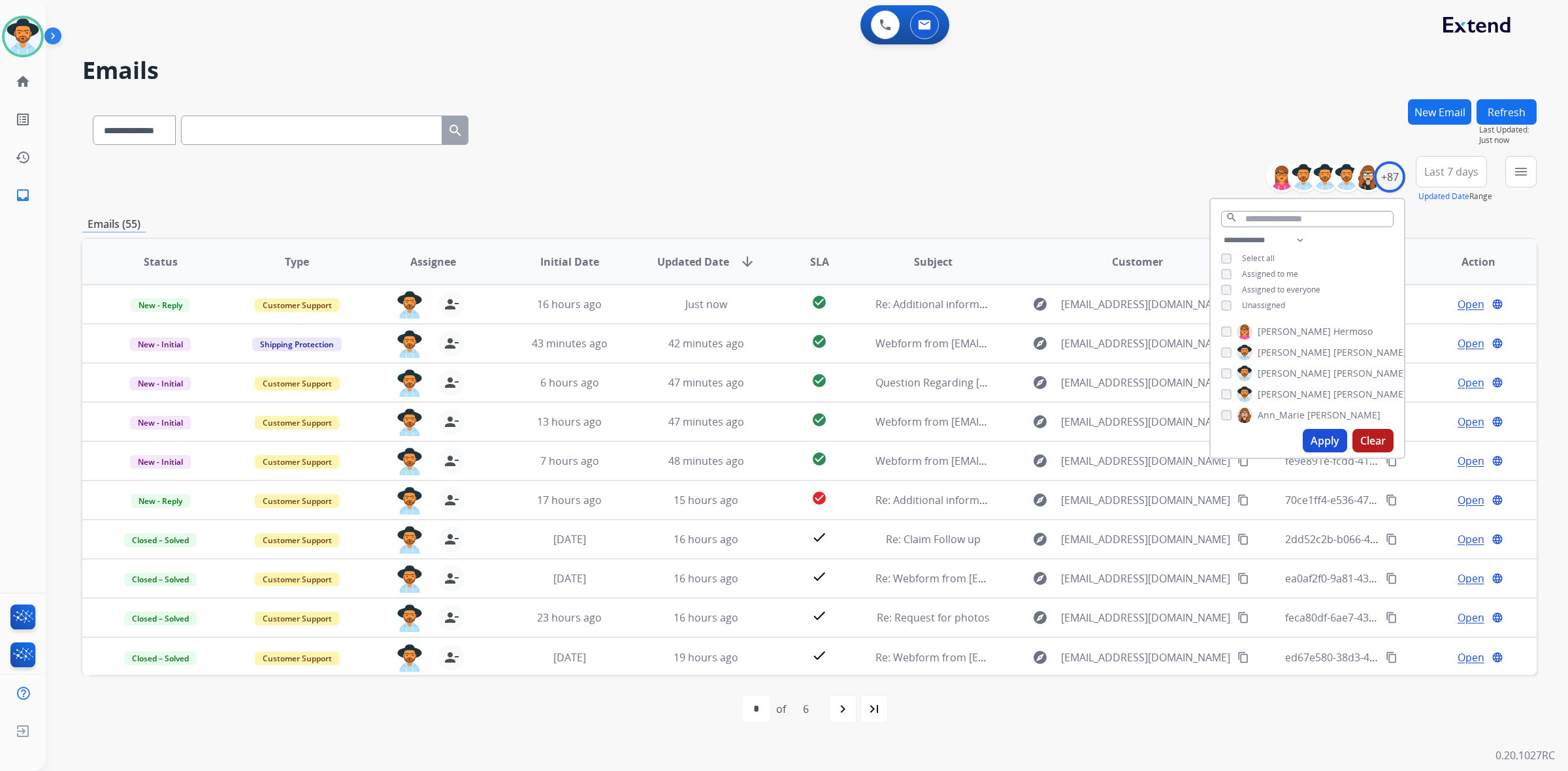
click at [1012, 120] on div "**********" at bounding box center [809, 128] width 1454 height 57
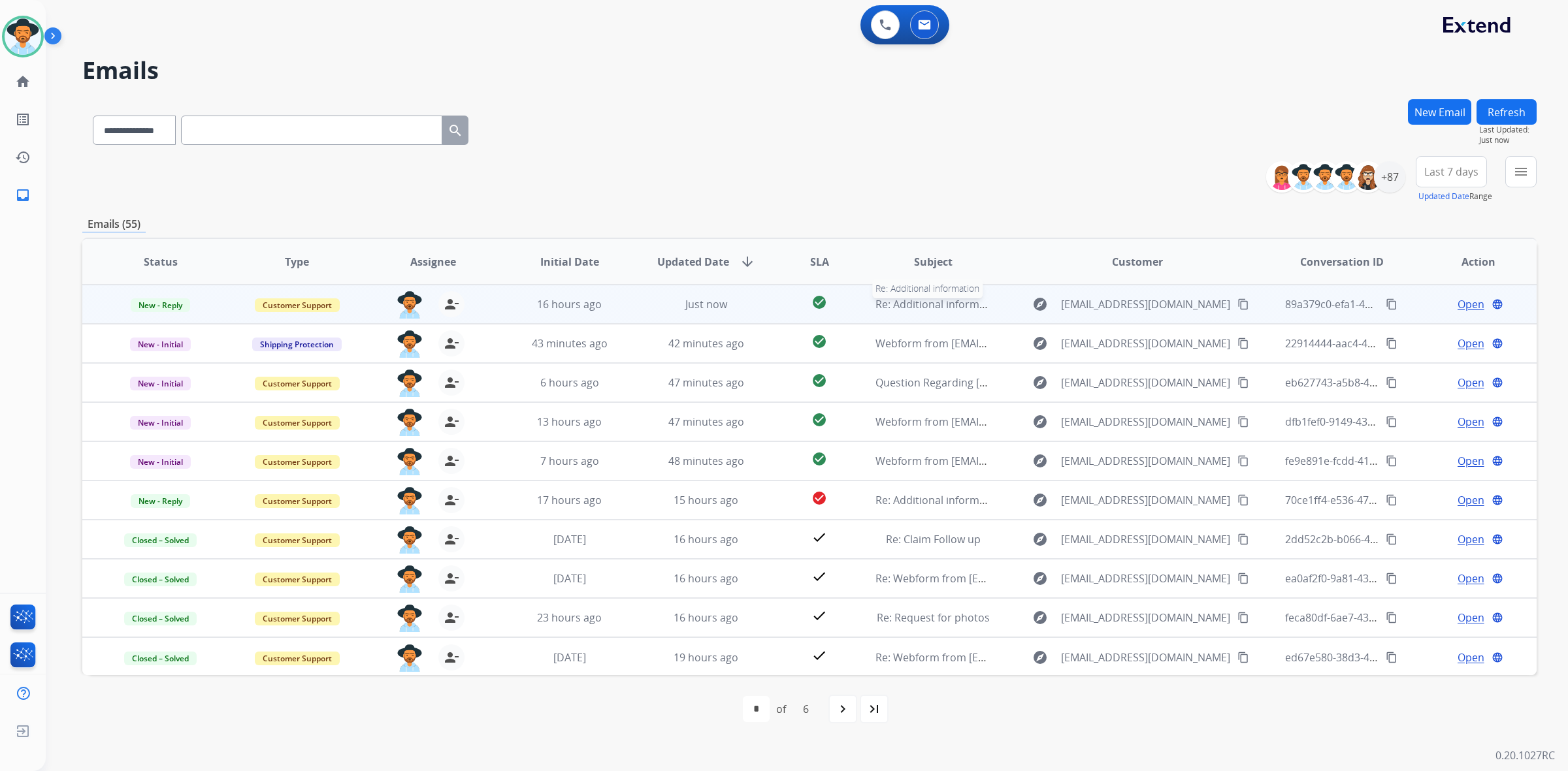
click at [977, 302] on span "Re: Additional information" at bounding box center [940, 304] width 130 height 14
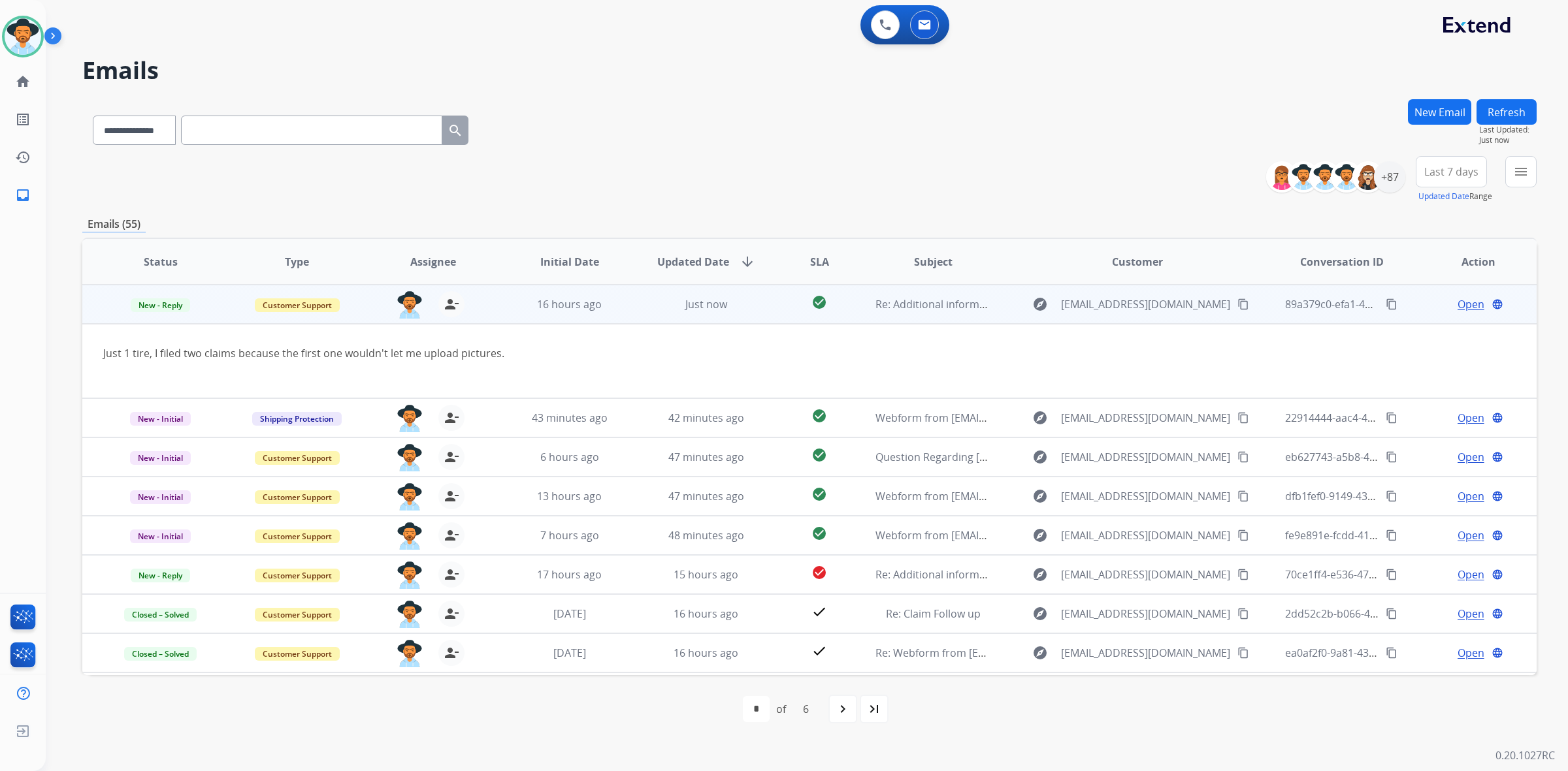
click at [1237, 305] on mat-icon "content_copy" at bounding box center [1243, 304] width 12 height 12
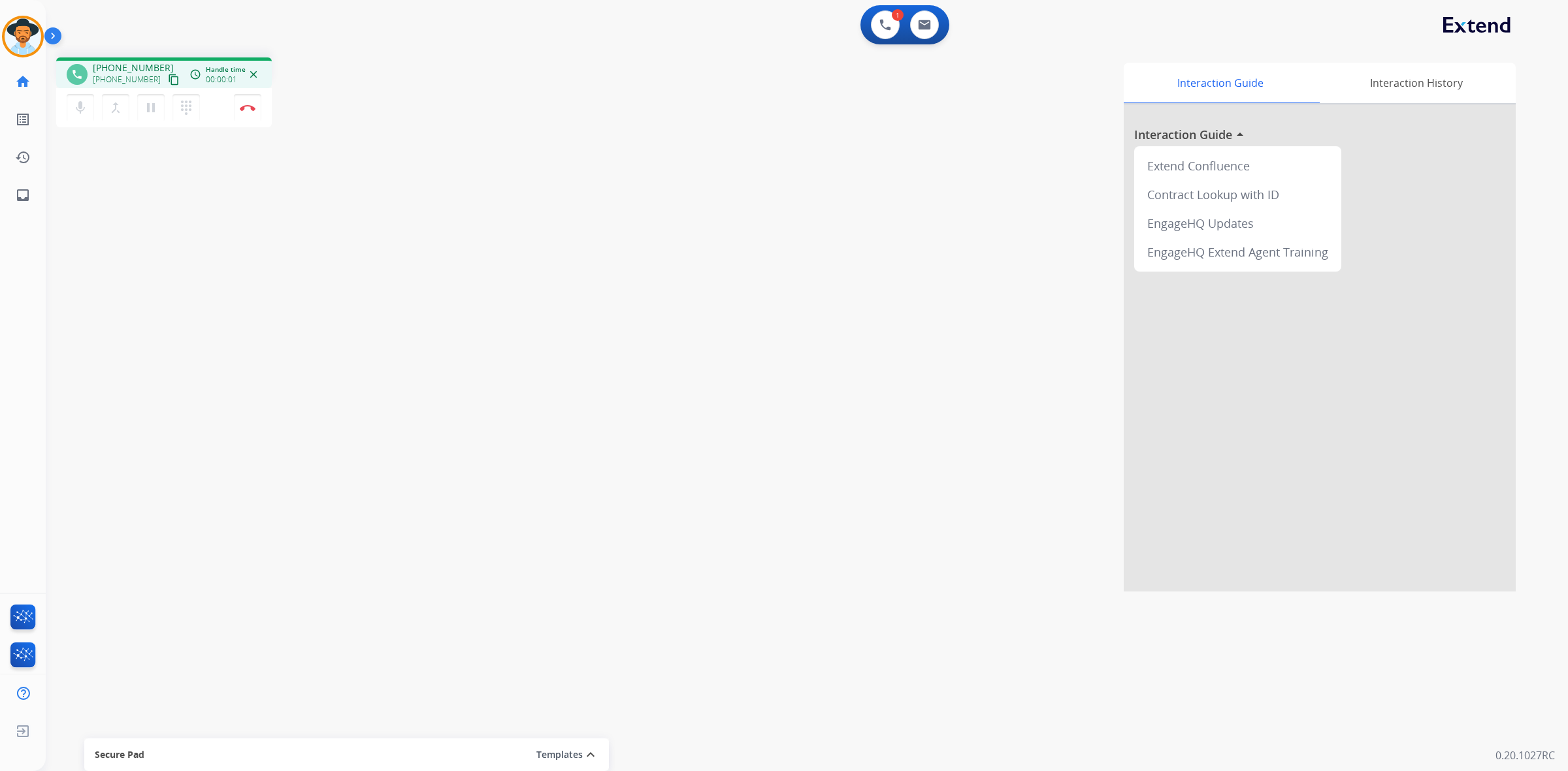
click at [168, 79] on mat-icon "content_copy" at bounding box center [174, 79] width 12 height 12
click at [151, 109] on mat-icon "pause" at bounding box center [151, 107] width 16 height 16
drag, startPoint x: 147, startPoint y: 106, endPoint x: 167, endPoint y: 119, distance: 23.9
click at [147, 106] on mat-icon "play_arrow" at bounding box center [151, 107] width 16 height 16
click at [880, 26] on img at bounding box center [885, 25] width 12 height 12
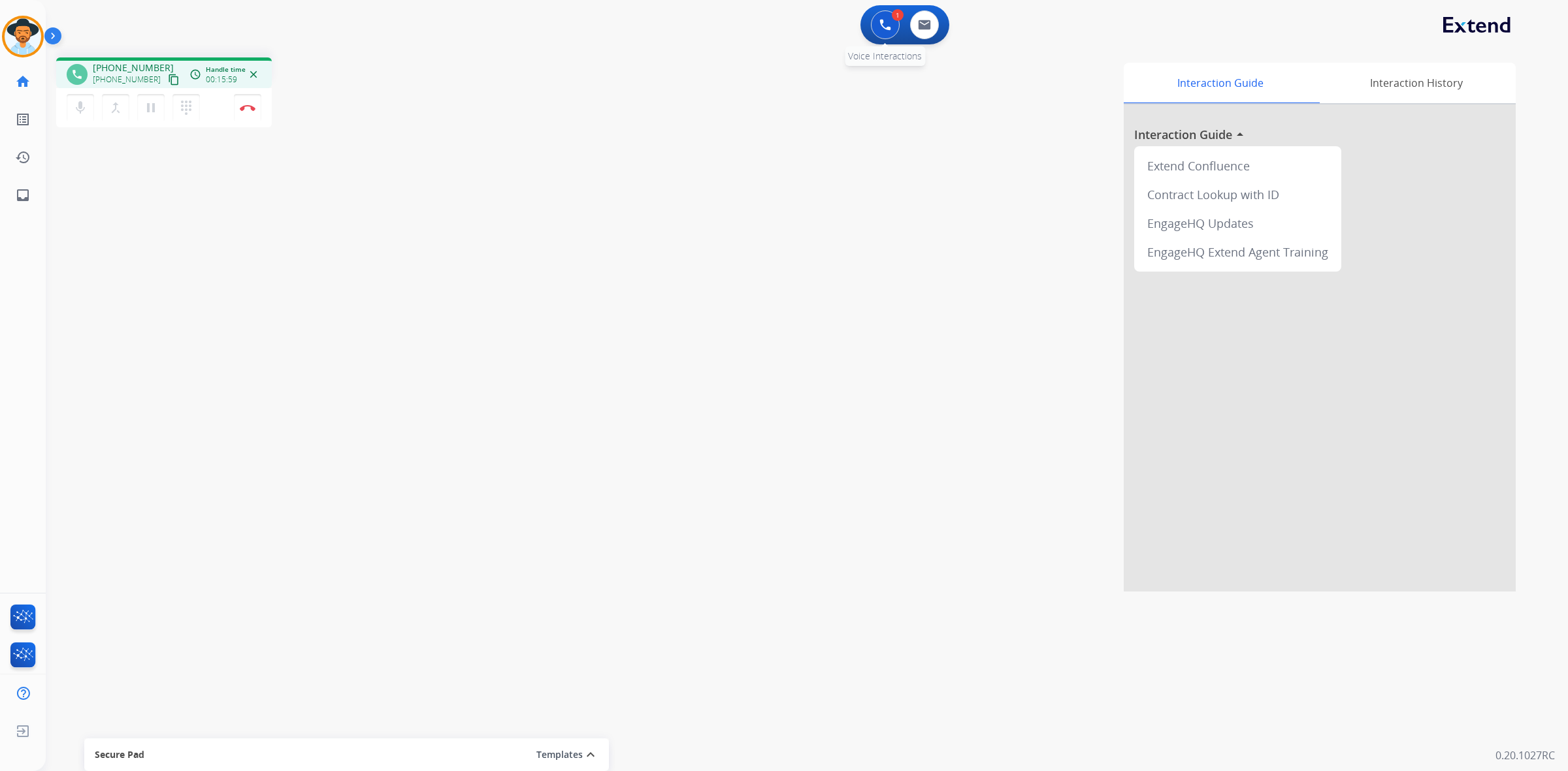
click at [892, 26] on button at bounding box center [885, 24] width 28 height 28
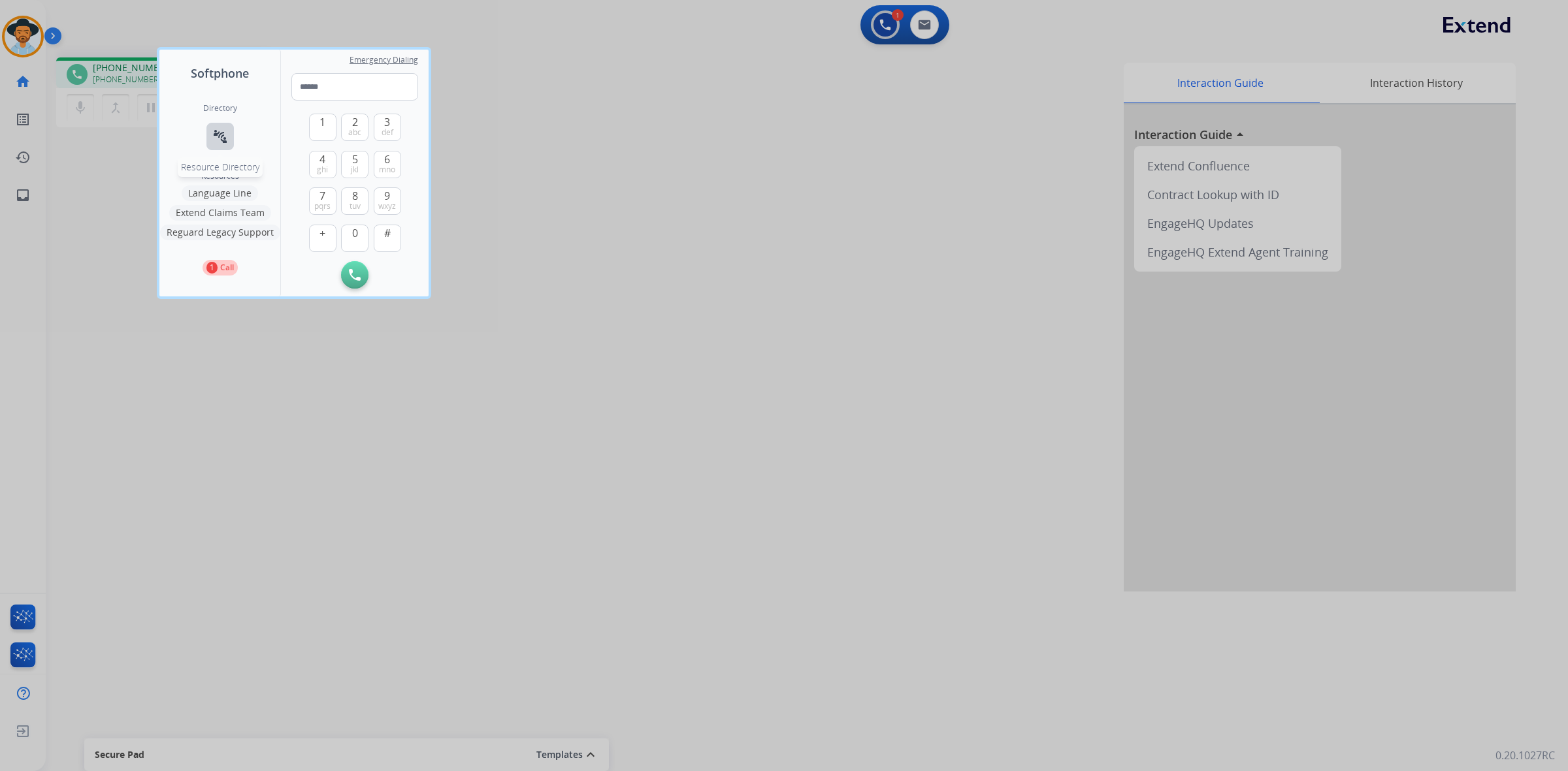
click at [218, 146] on button "connect_without_contact Resource Directory" at bounding box center [220, 136] width 28 height 28
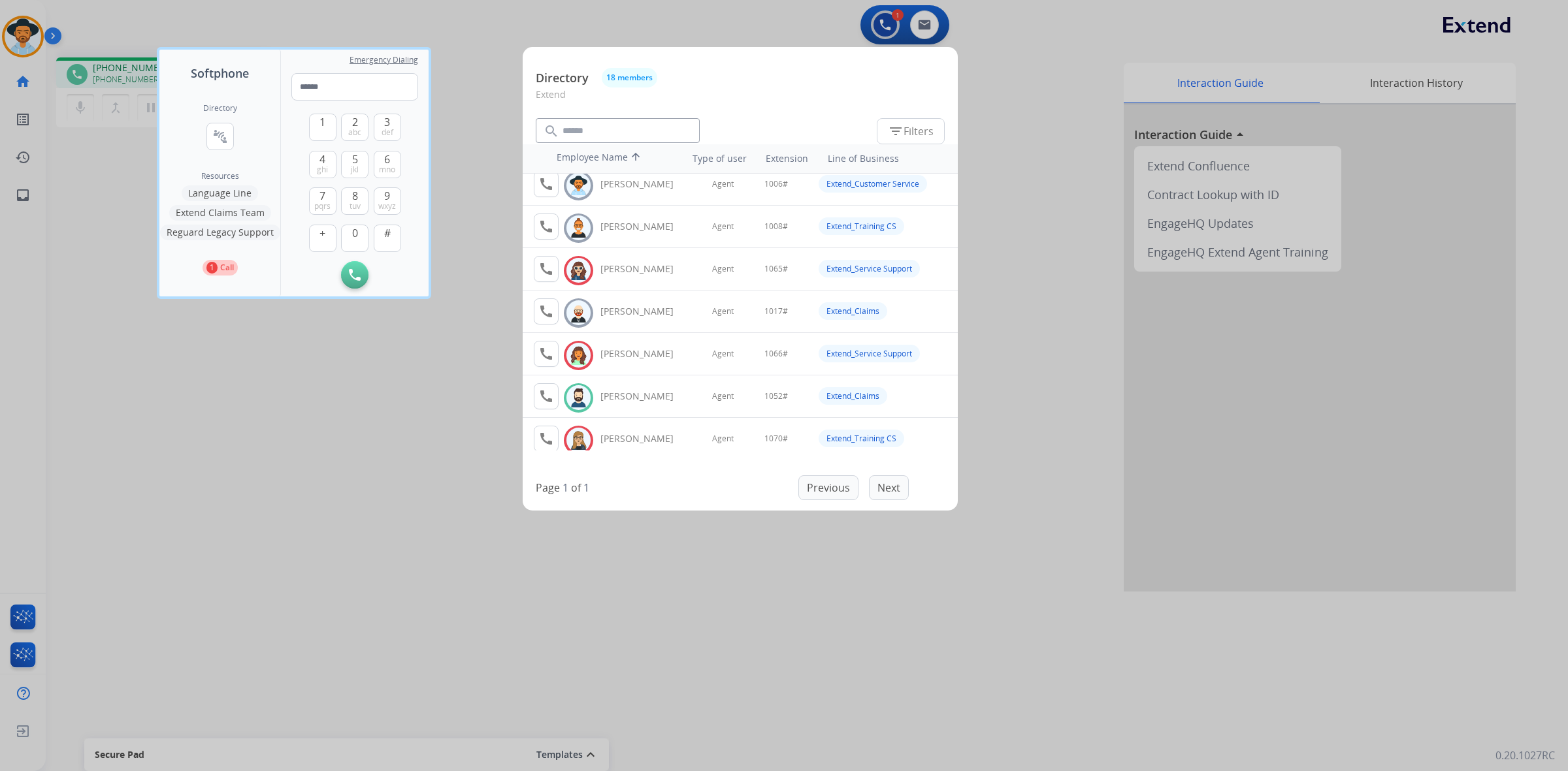
scroll to position [82, 0]
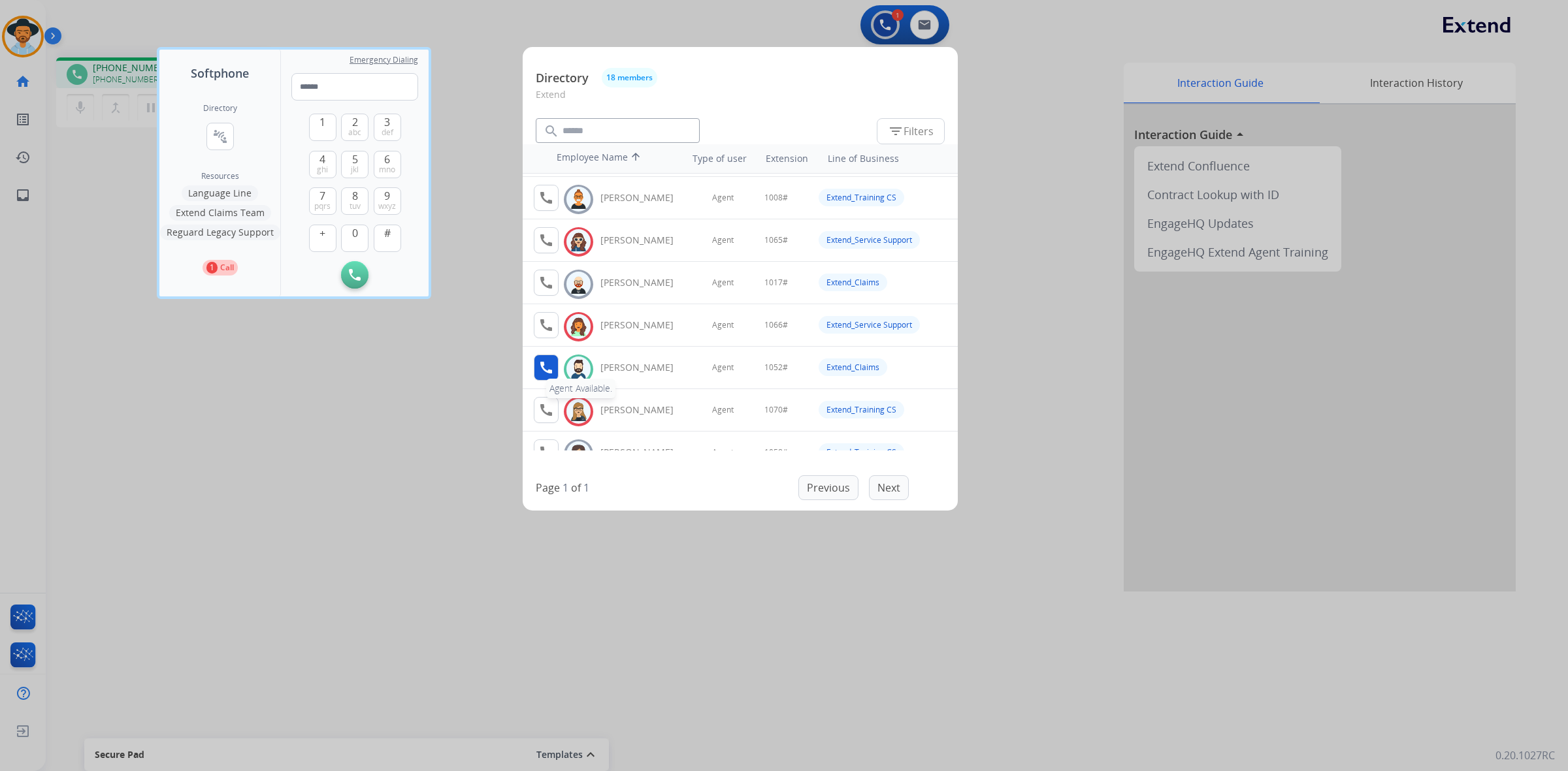
click at [550, 365] on mat-icon "call" at bounding box center [546, 367] width 16 height 16
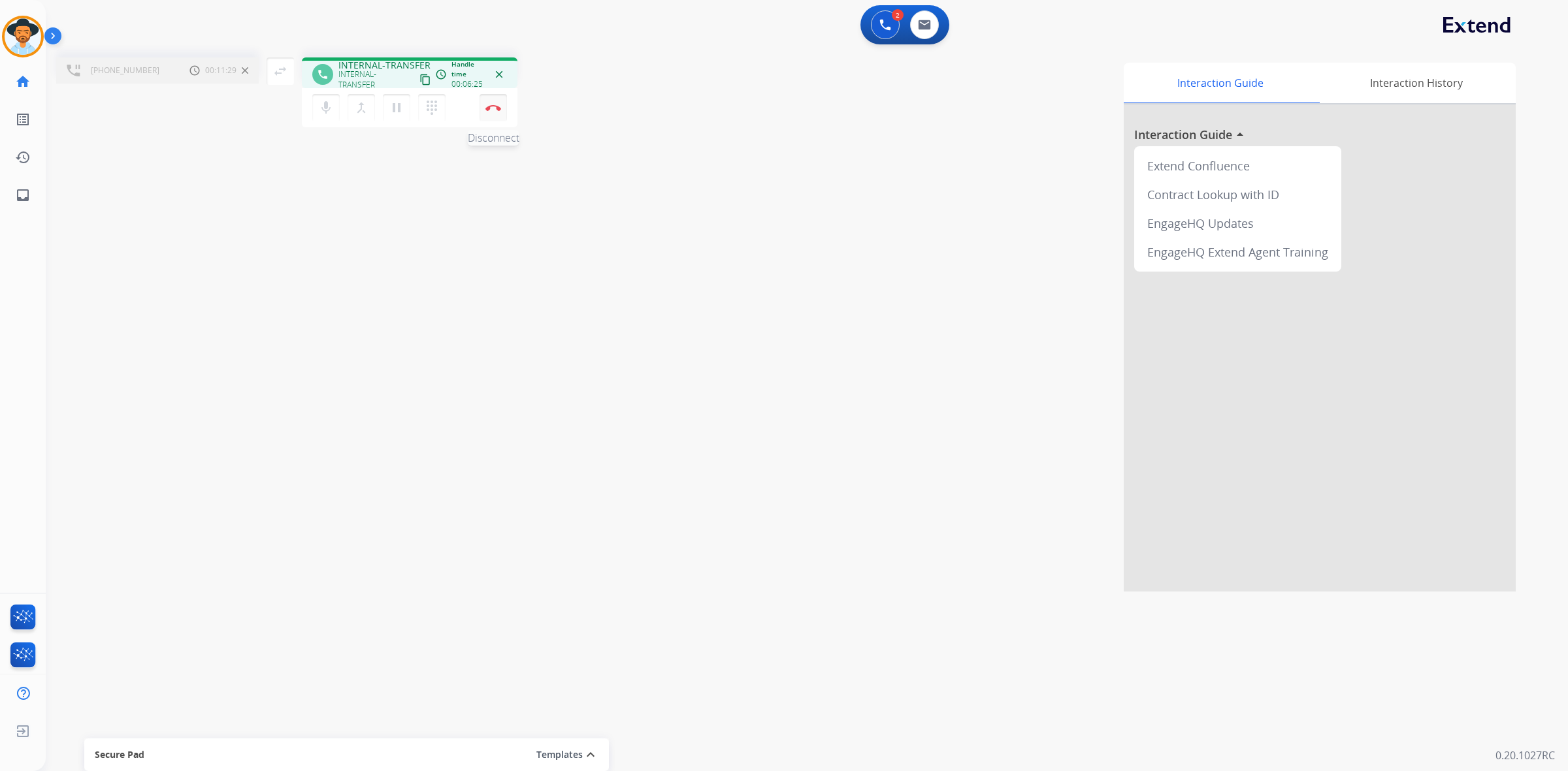
click at [494, 105] on img at bounding box center [493, 108] width 16 height 7
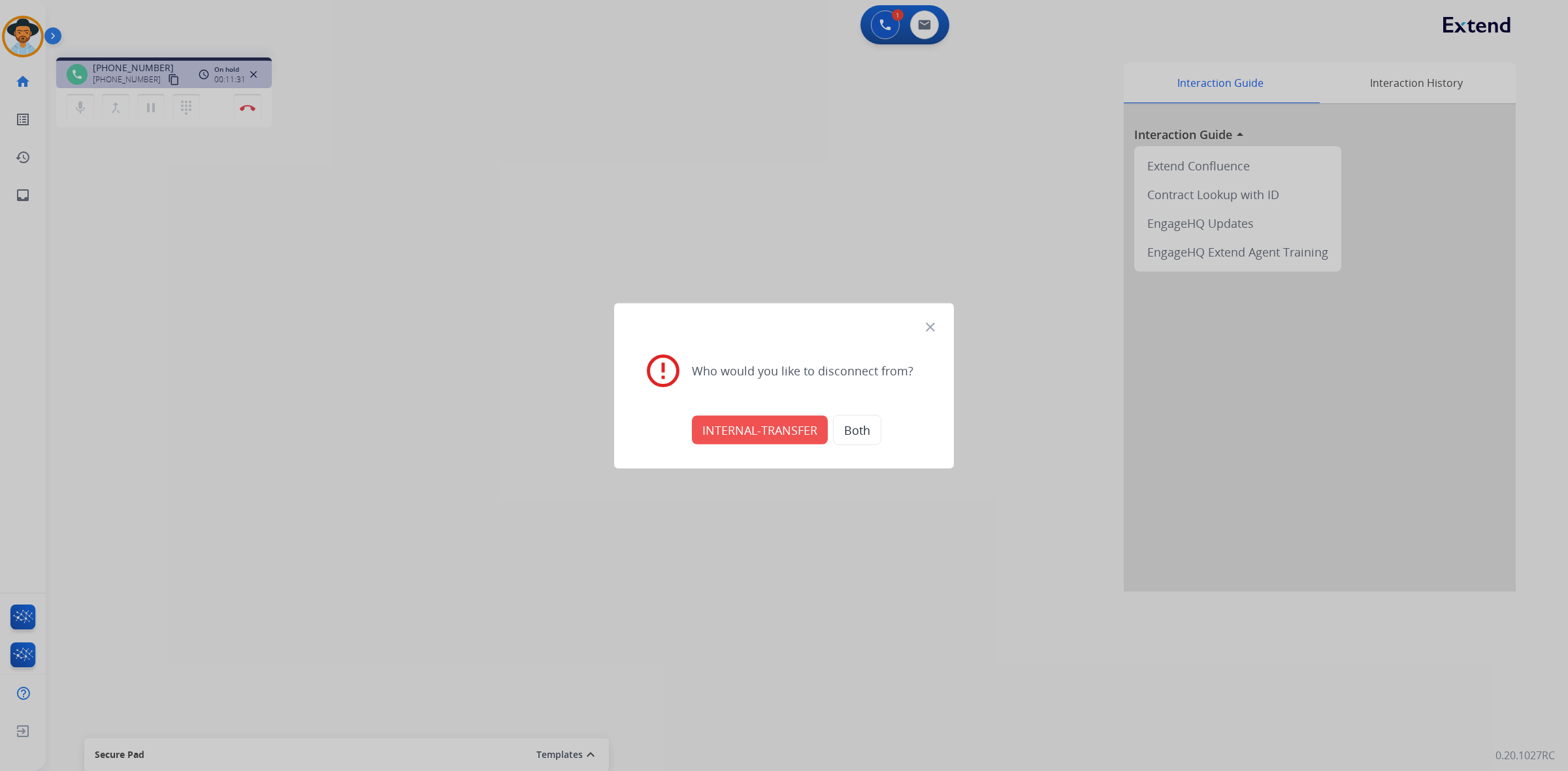
click at [788, 432] on button "INTERNAL-TRANSFER" at bounding box center [760, 430] width 136 height 28
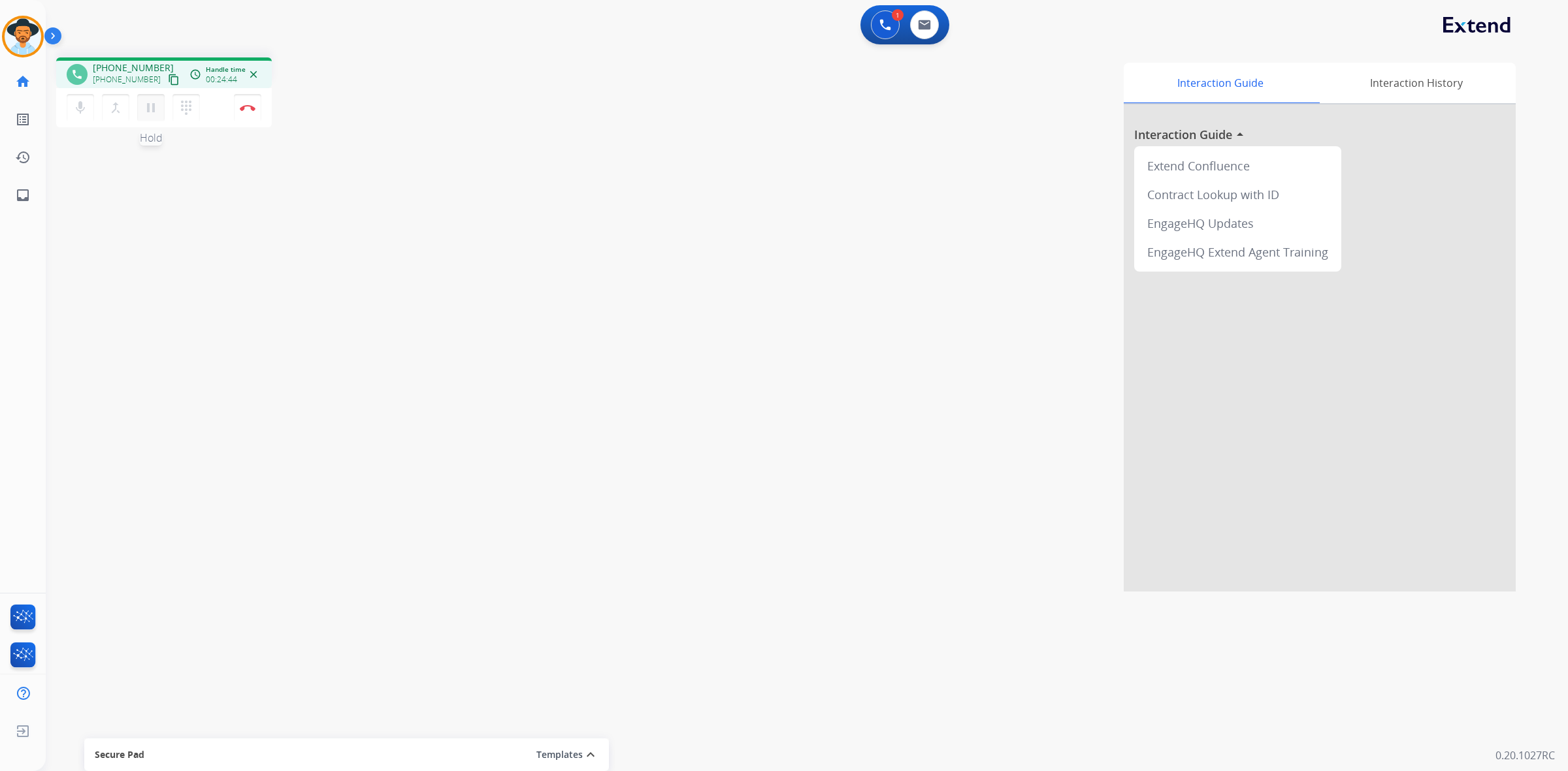
click at [149, 102] on mat-icon "pause" at bounding box center [151, 107] width 16 height 16
click at [151, 112] on mat-icon "play_arrow" at bounding box center [151, 107] width 16 height 16
click at [88, 109] on button "mic Mute" at bounding box center [80, 107] width 28 height 28
click at [79, 109] on mat-icon "mic_off" at bounding box center [80, 107] width 16 height 16
click at [156, 101] on mat-icon "pause" at bounding box center [151, 107] width 16 height 16
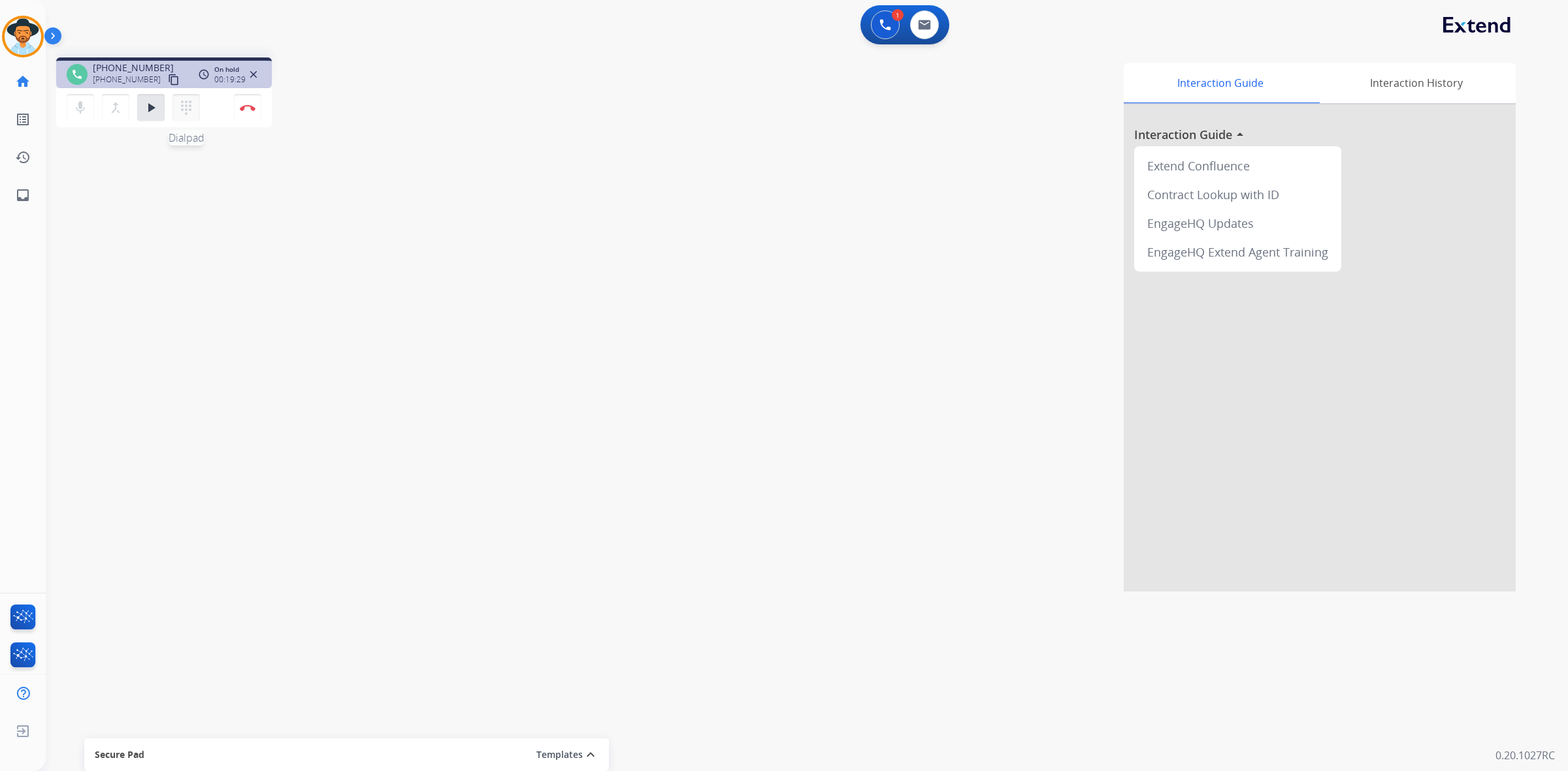
click at [180, 105] on mat-icon "dialpad" at bounding box center [186, 107] width 16 height 16
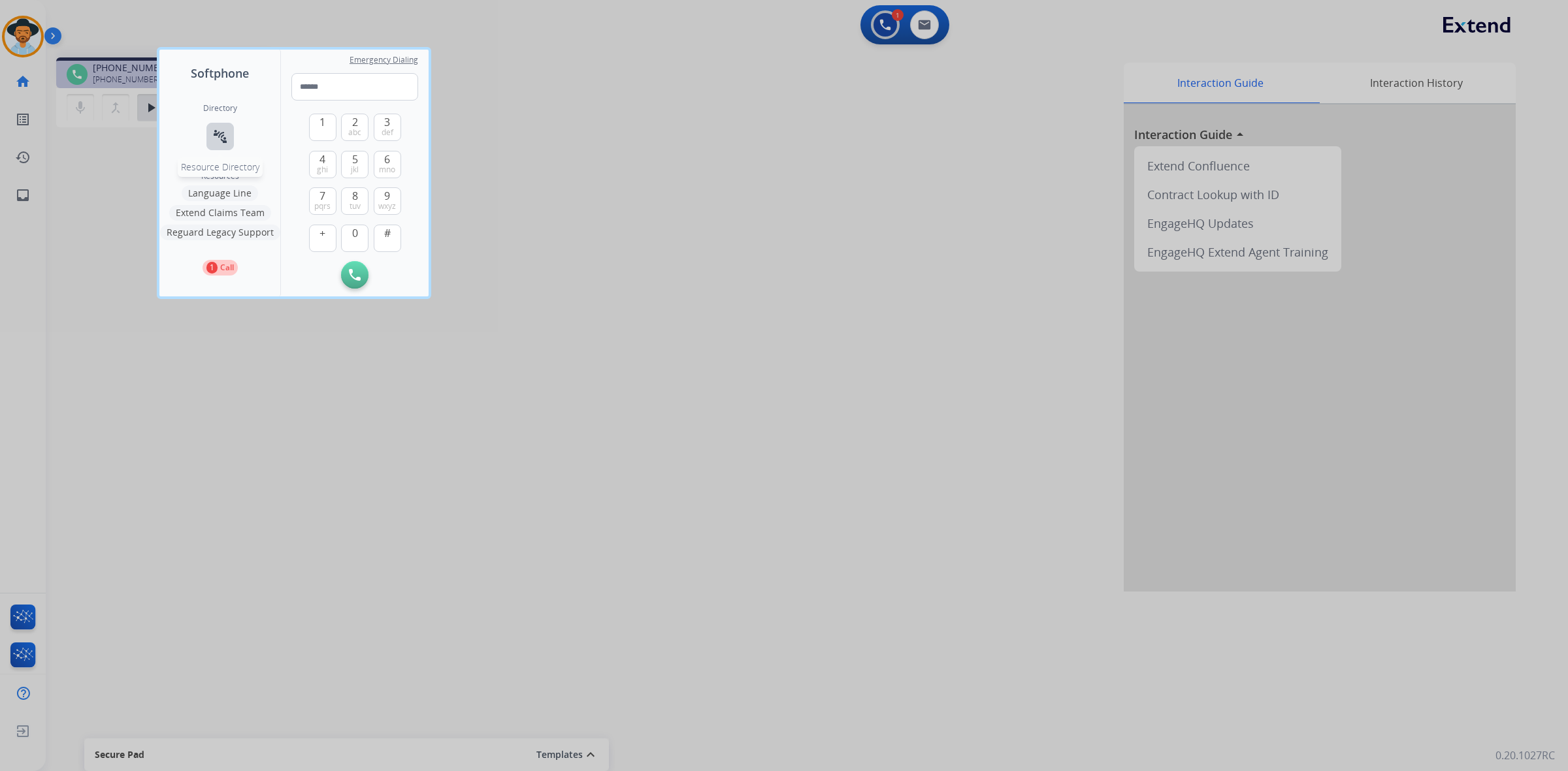
click at [231, 130] on button "connect_without_contact Resource Directory" at bounding box center [220, 136] width 28 height 28
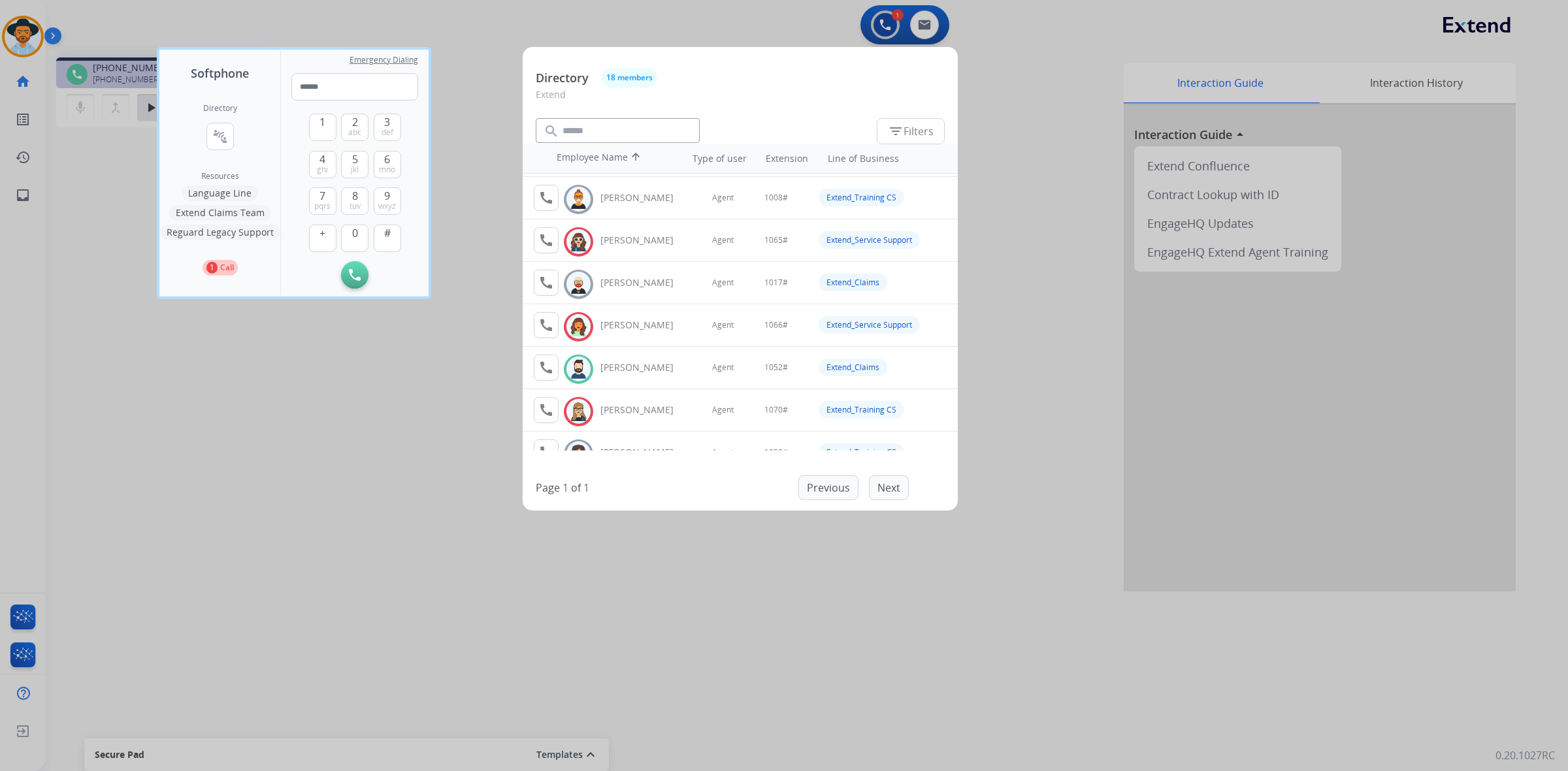
drag, startPoint x: 343, startPoint y: 456, endPoint x: 324, endPoint y: 406, distance: 53.5
click at [343, 455] on div at bounding box center [784, 386] width 1568 height 771
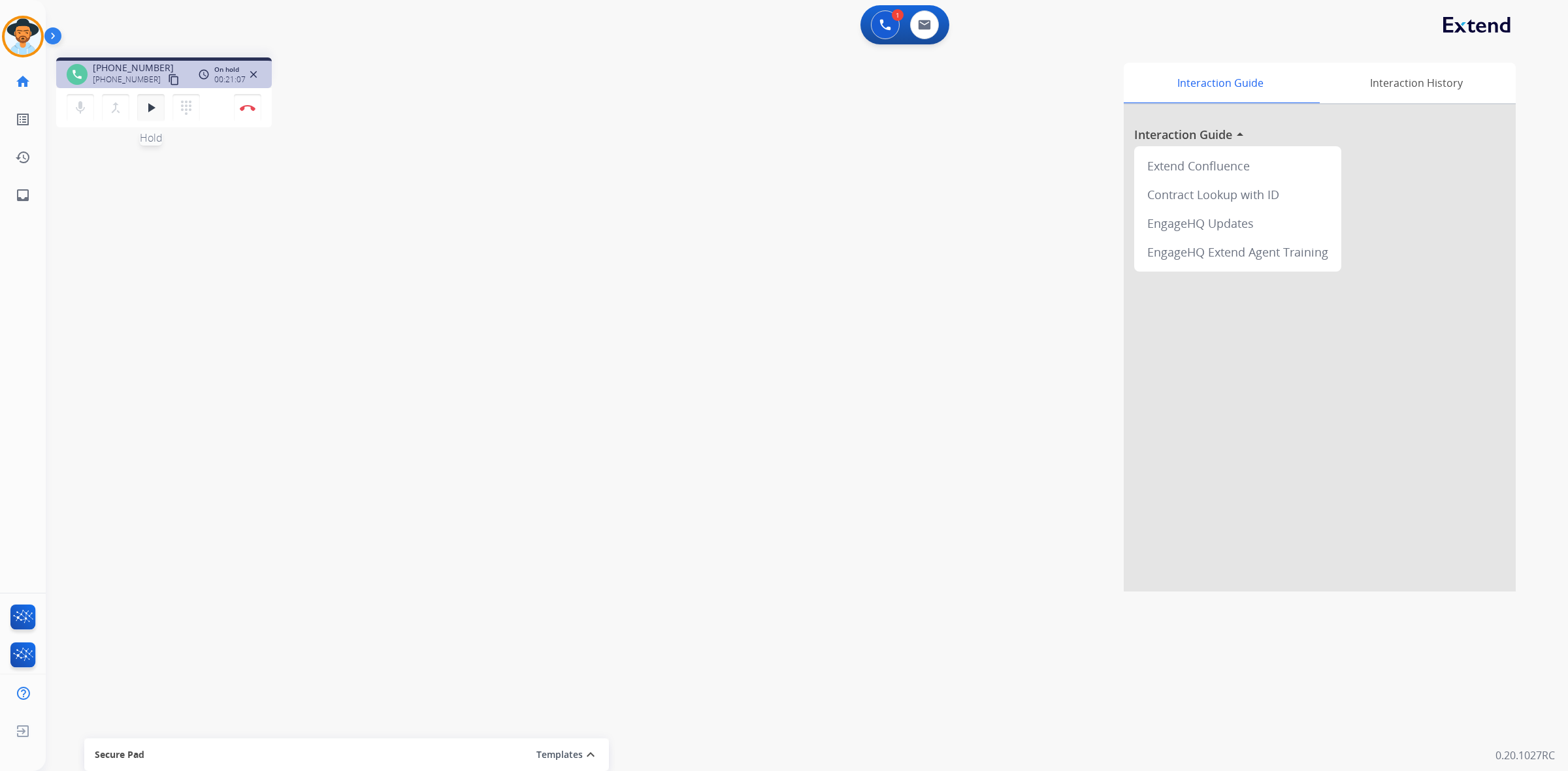
click at [148, 99] on button "play_arrow Hold" at bounding box center [151, 107] width 28 height 28
click at [151, 110] on mat-icon "pause" at bounding box center [151, 107] width 16 height 16
click at [197, 105] on button "dialpad Dialpad" at bounding box center [186, 107] width 28 height 28
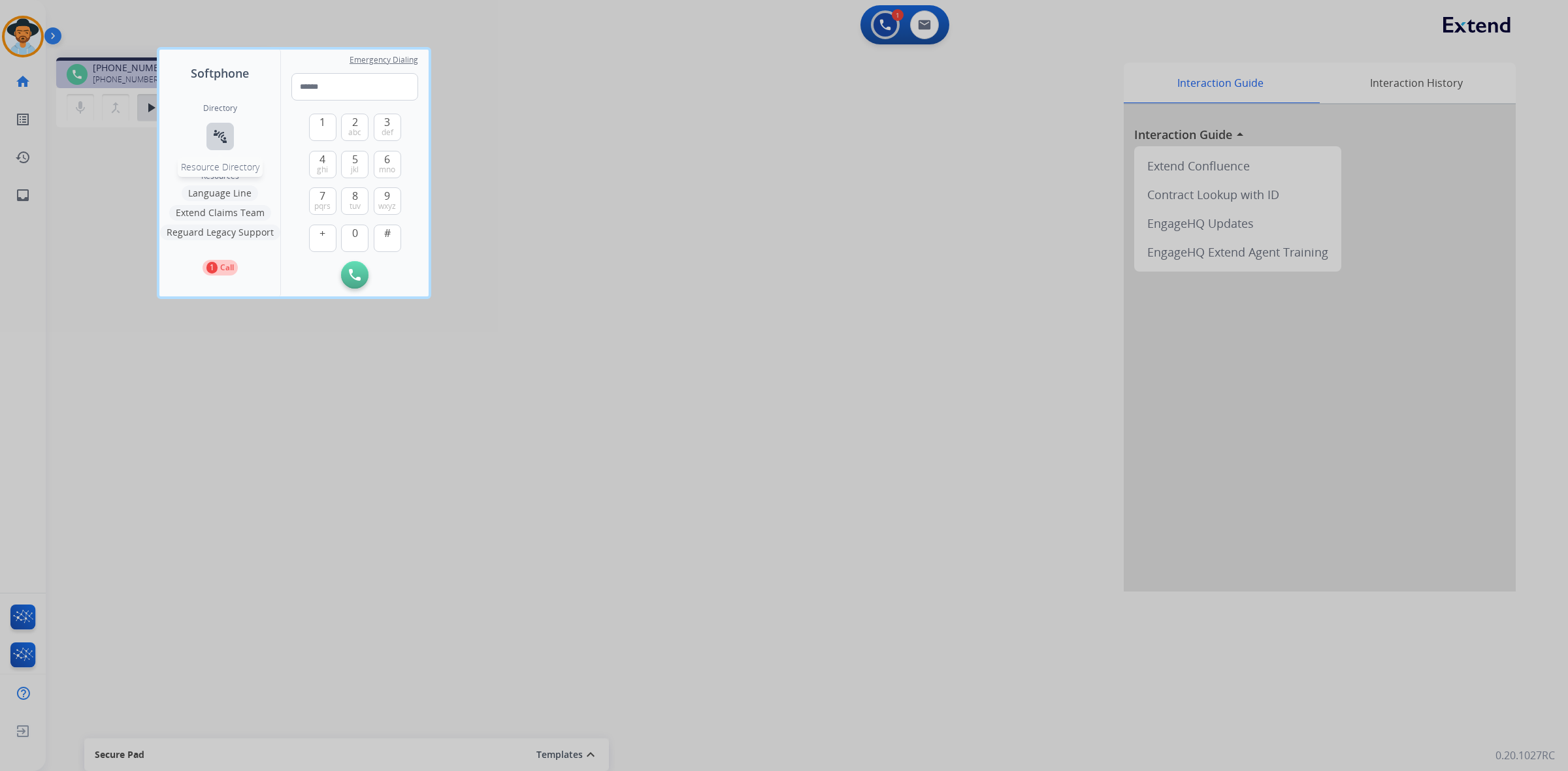
click at [216, 141] on mat-icon "connect_without_contact" at bounding box center [220, 136] width 16 height 16
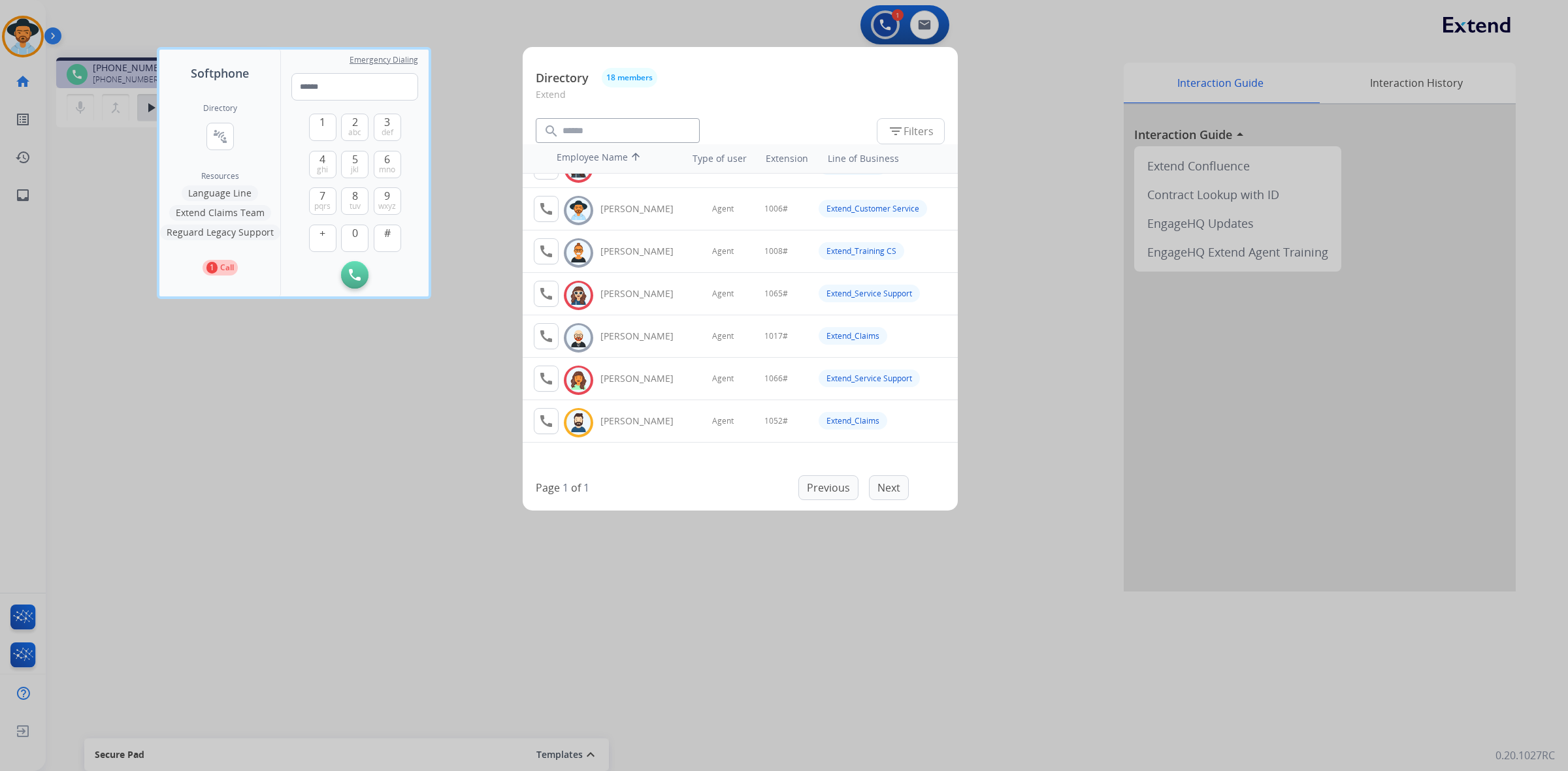
scroll to position [0, 0]
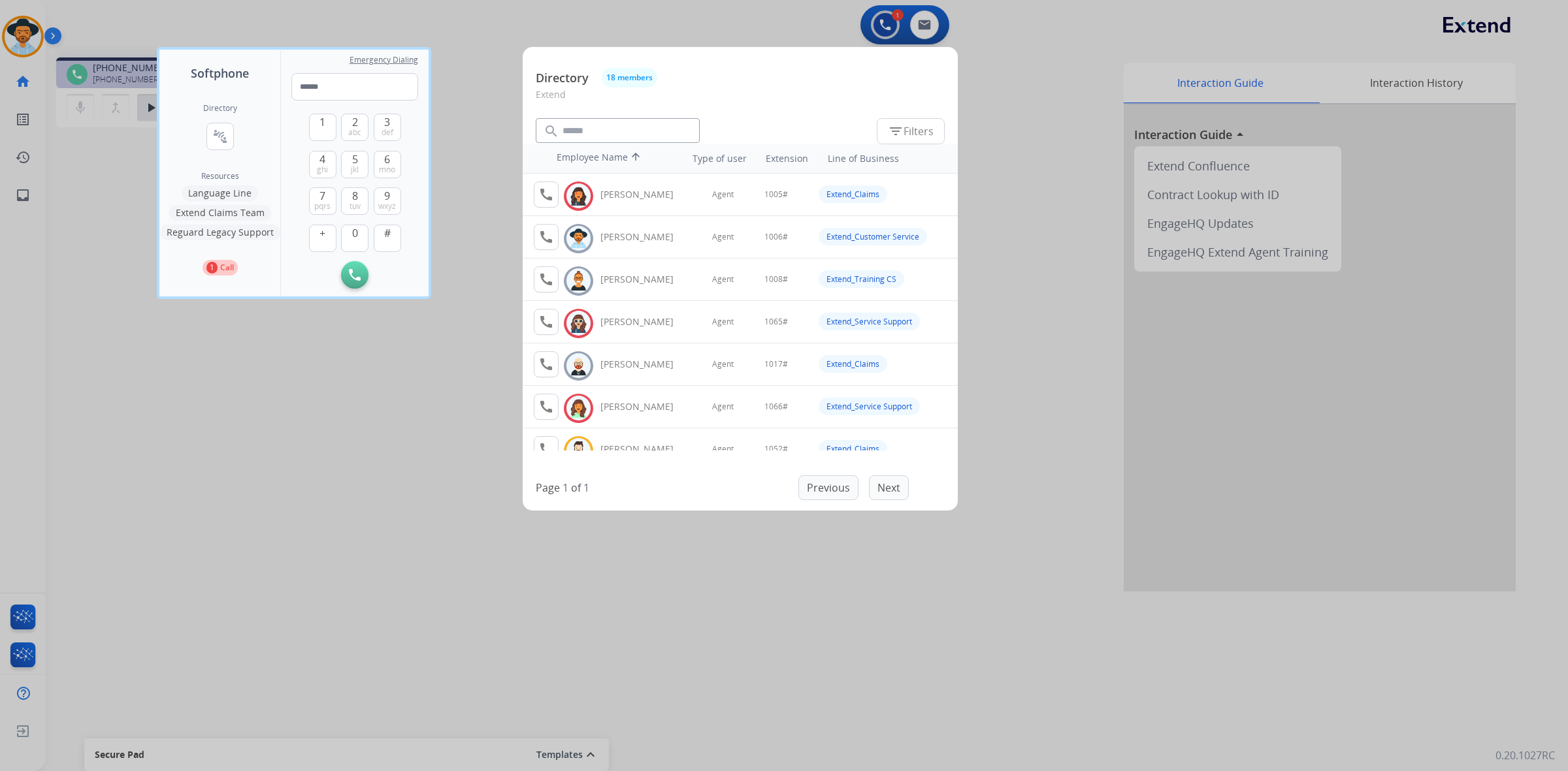
click at [463, 445] on div at bounding box center [784, 386] width 1568 height 771
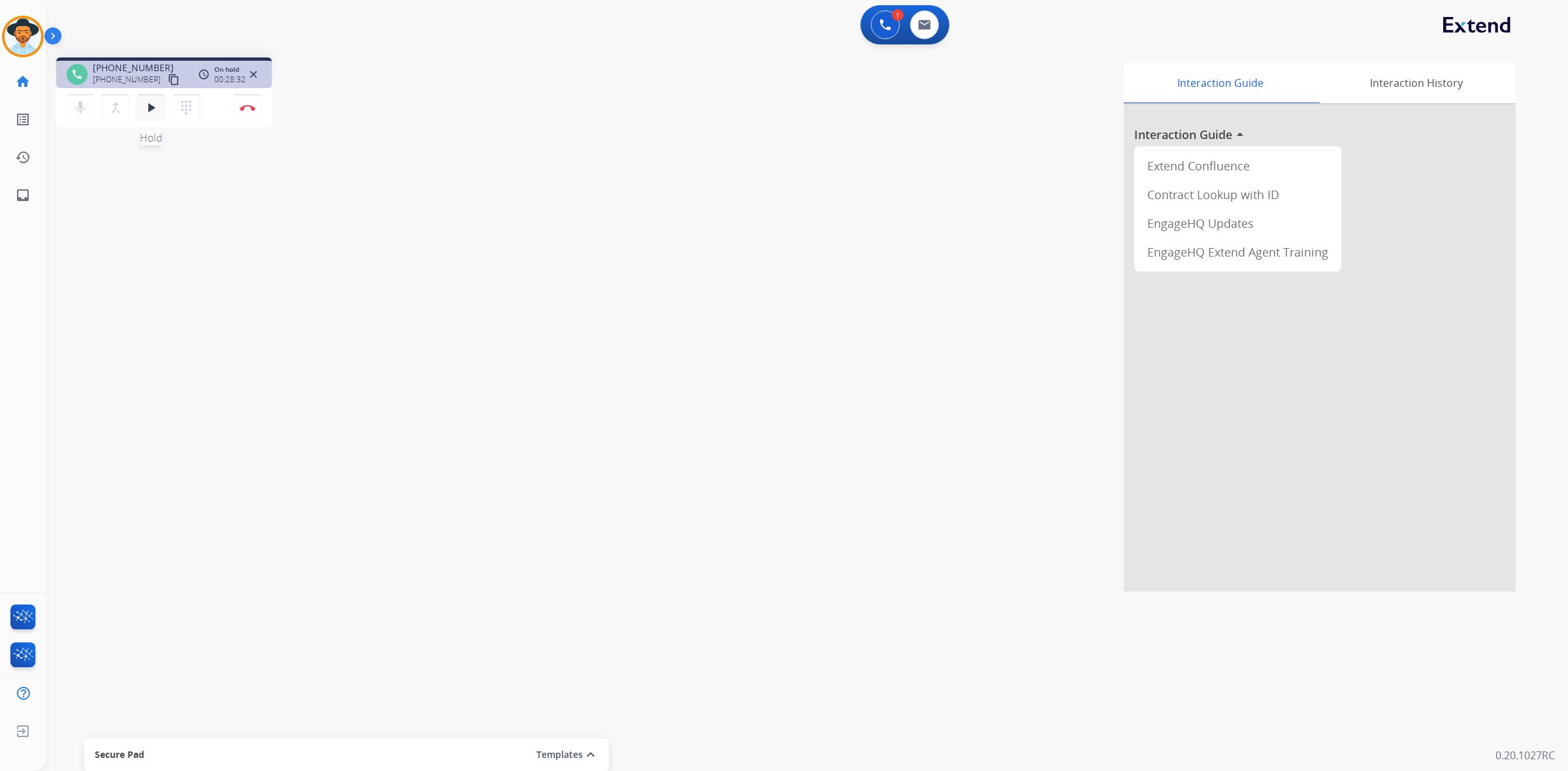
click at [146, 108] on mat-icon "play_arrow" at bounding box center [151, 107] width 16 height 16
click at [147, 112] on mat-icon "pause" at bounding box center [151, 107] width 16 height 16
click at [879, 30] on img at bounding box center [885, 25] width 12 height 12
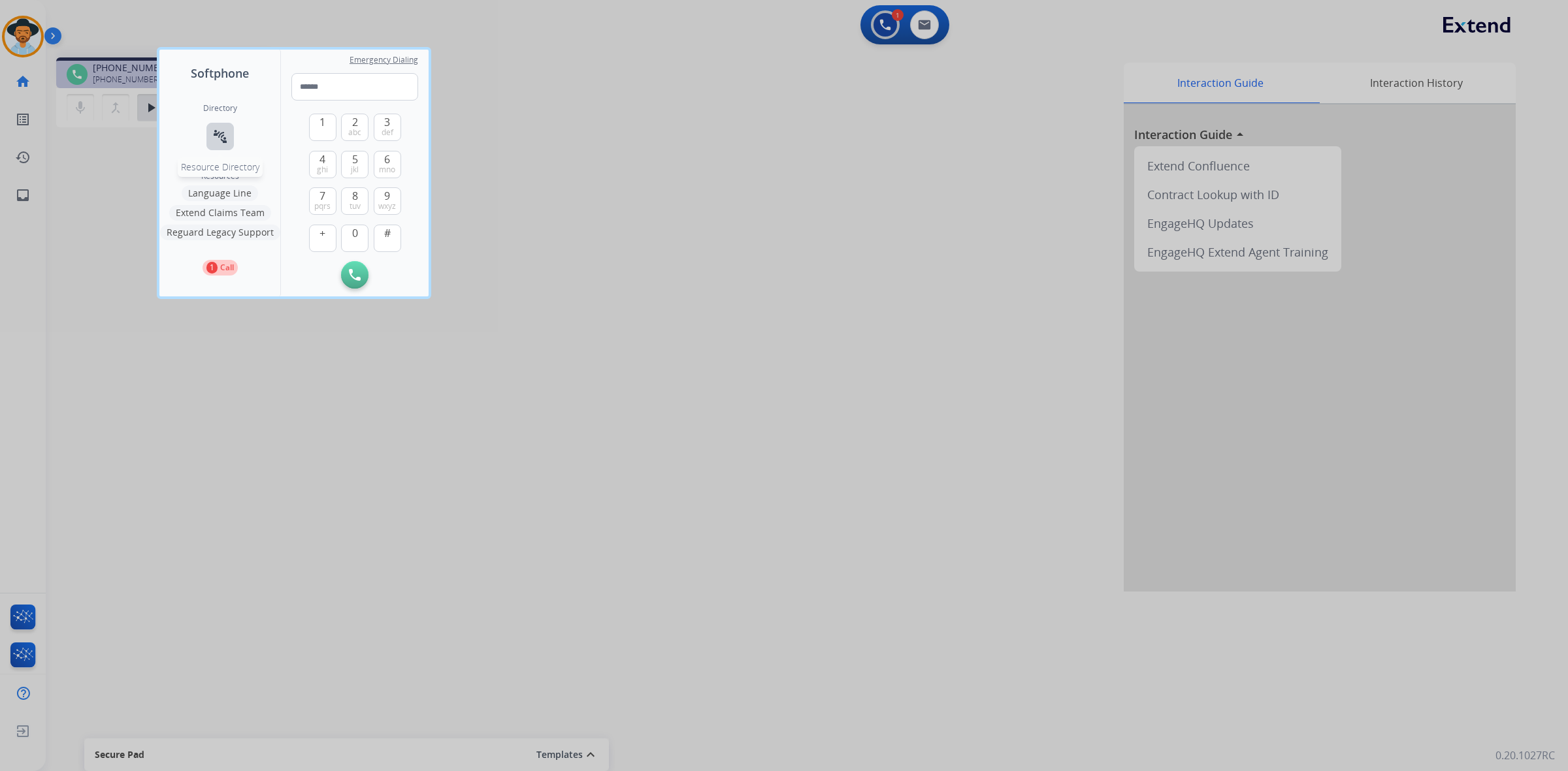
click at [221, 132] on mat-icon "connect_without_contact" at bounding box center [220, 136] width 16 height 16
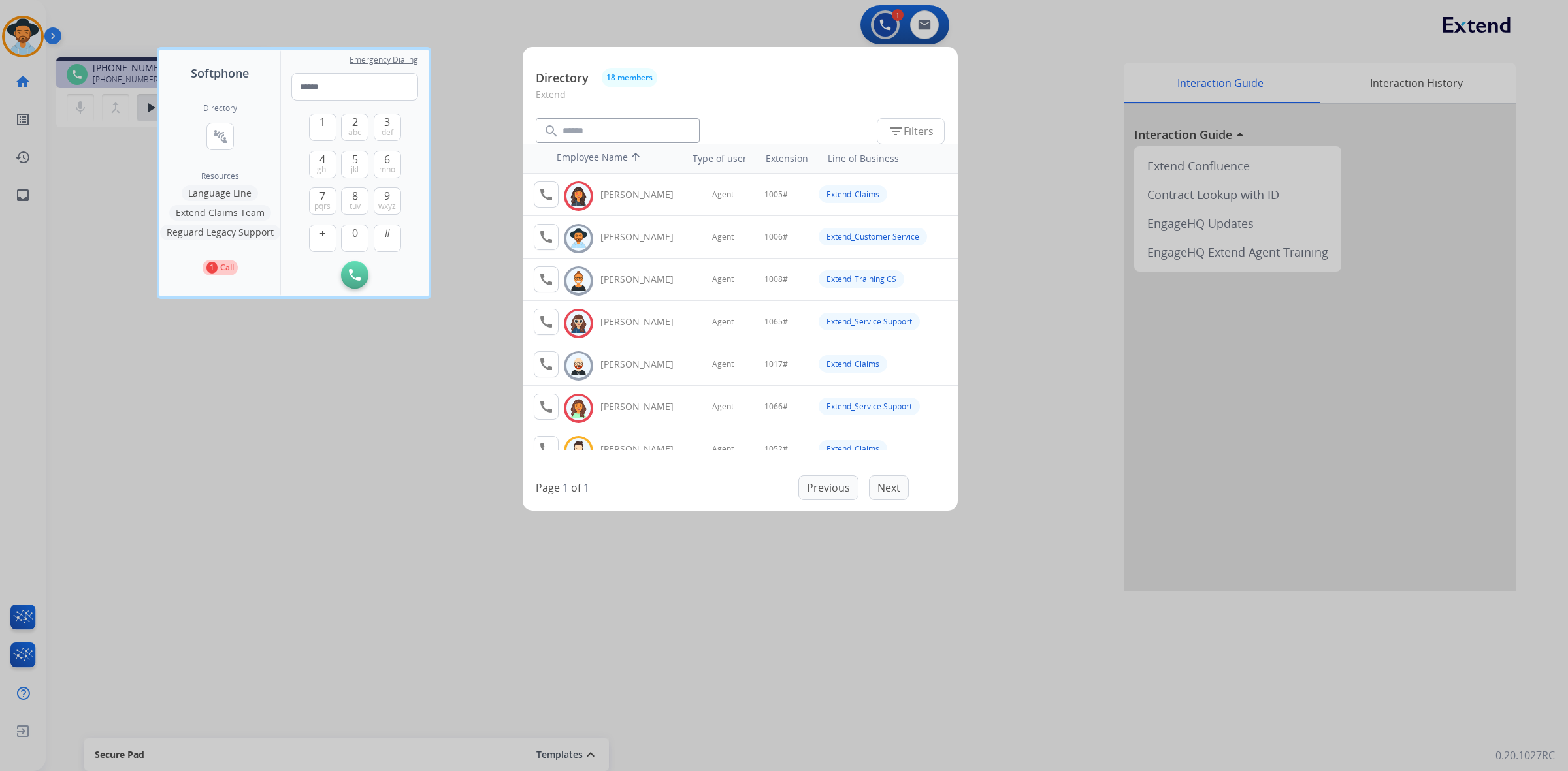
click at [264, 374] on div at bounding box center [784, 386] width 1568 height 771
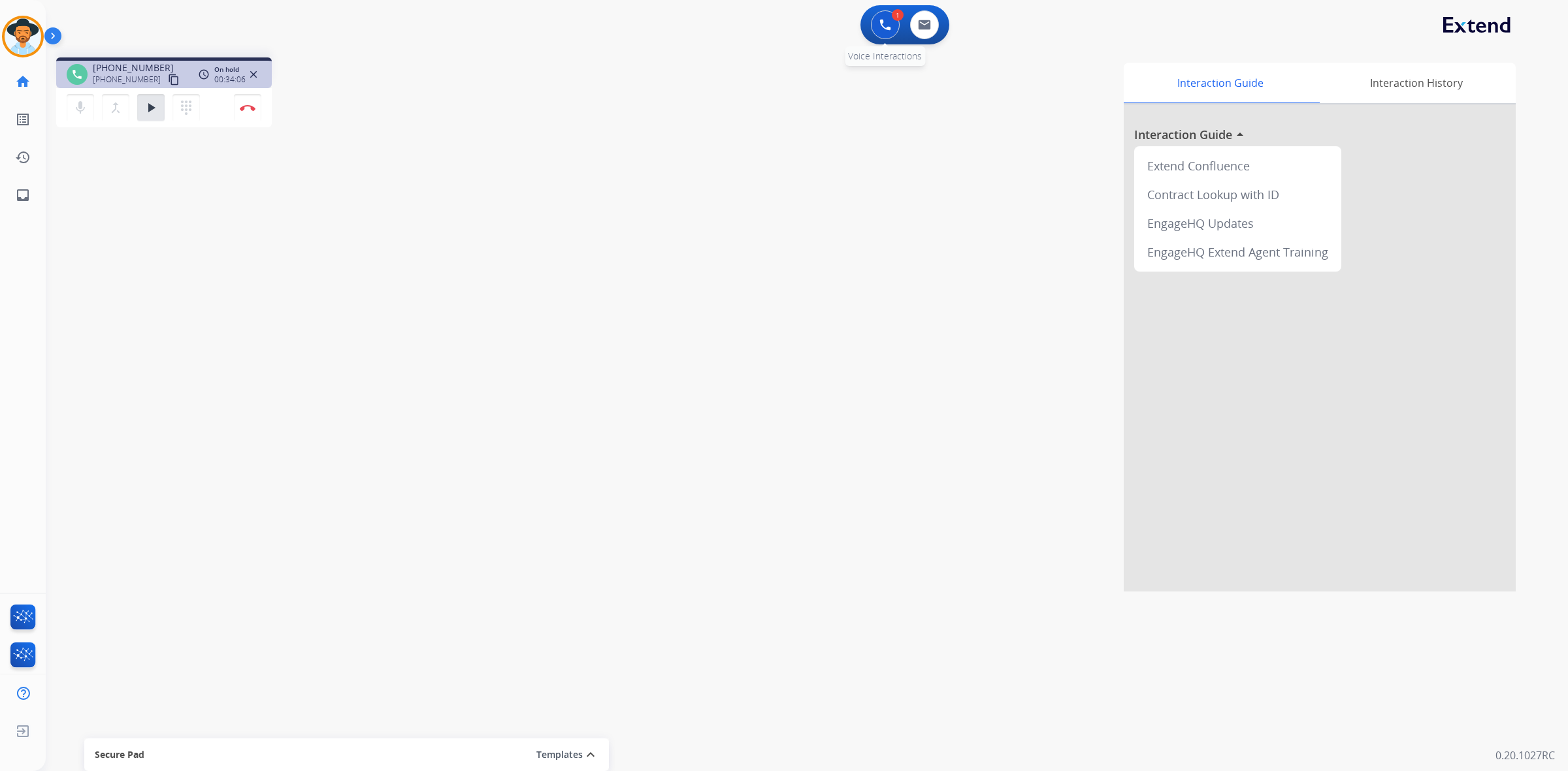
click at [875, 33] on button at bounding box center [885, 24] width 28 height 28
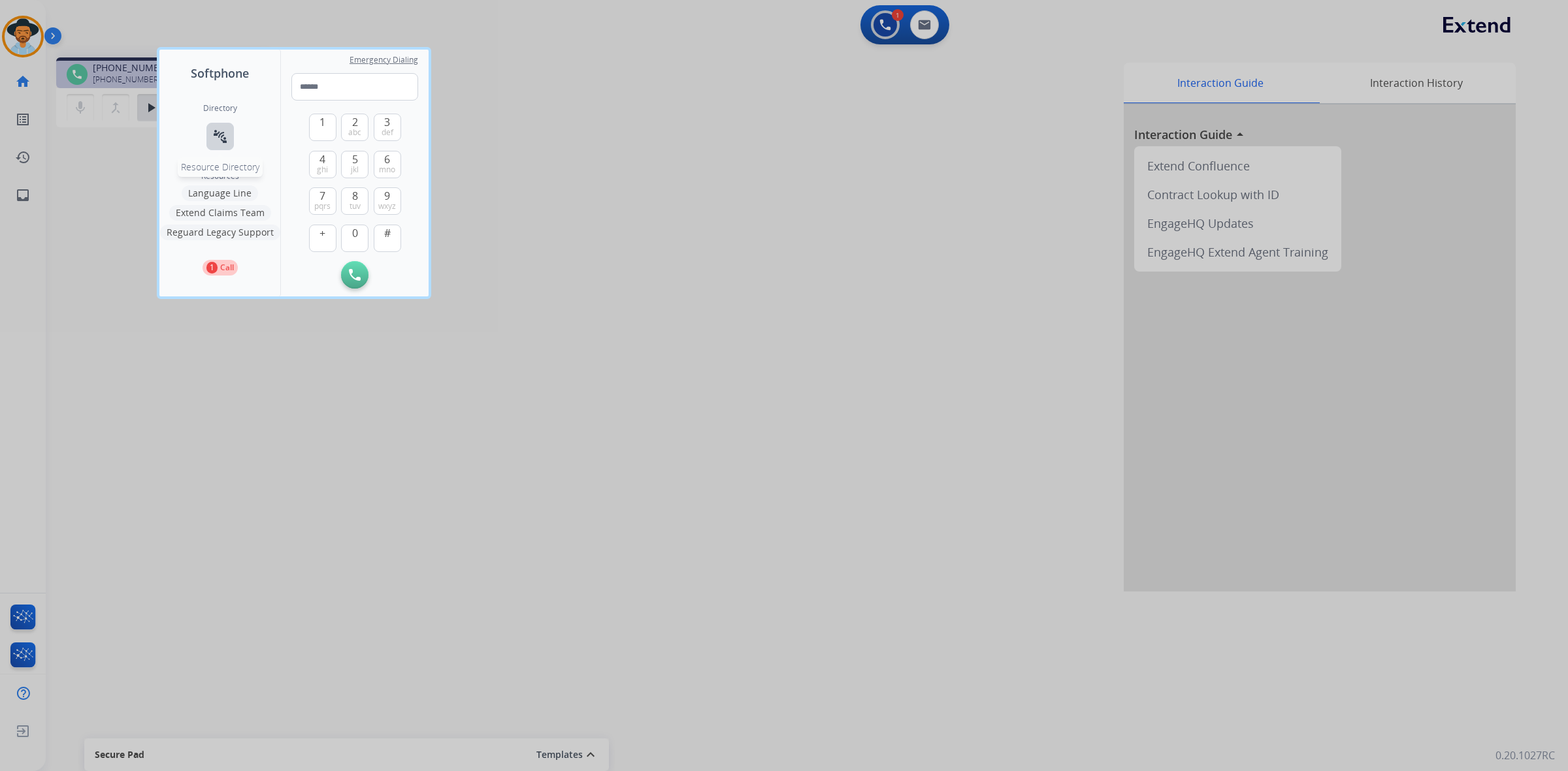
click at [223, 137] on mat-icon "connect_without_contact" at bounding box center [220, 136] width 16 height 16
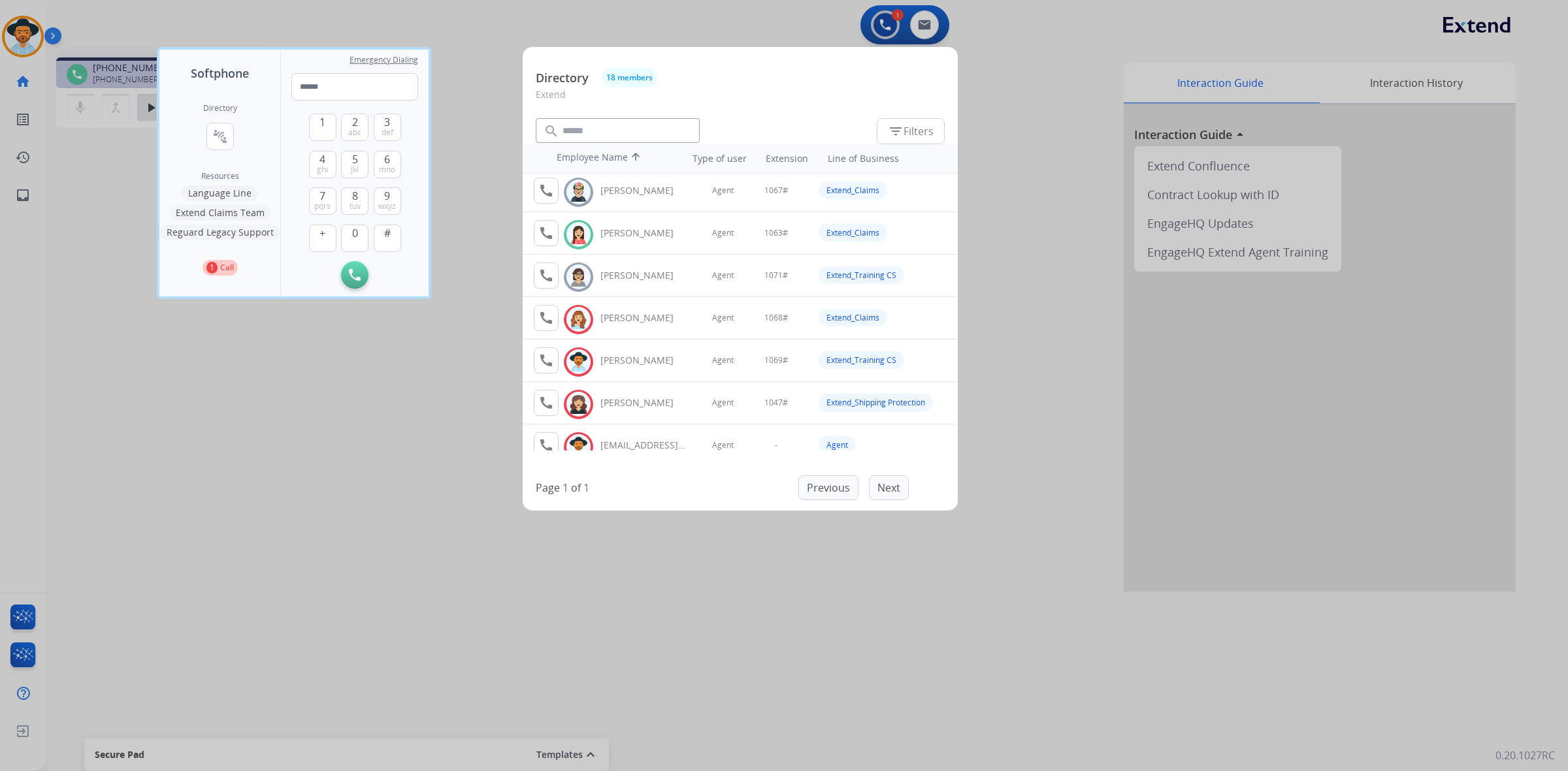
scroll to position [500, 0]
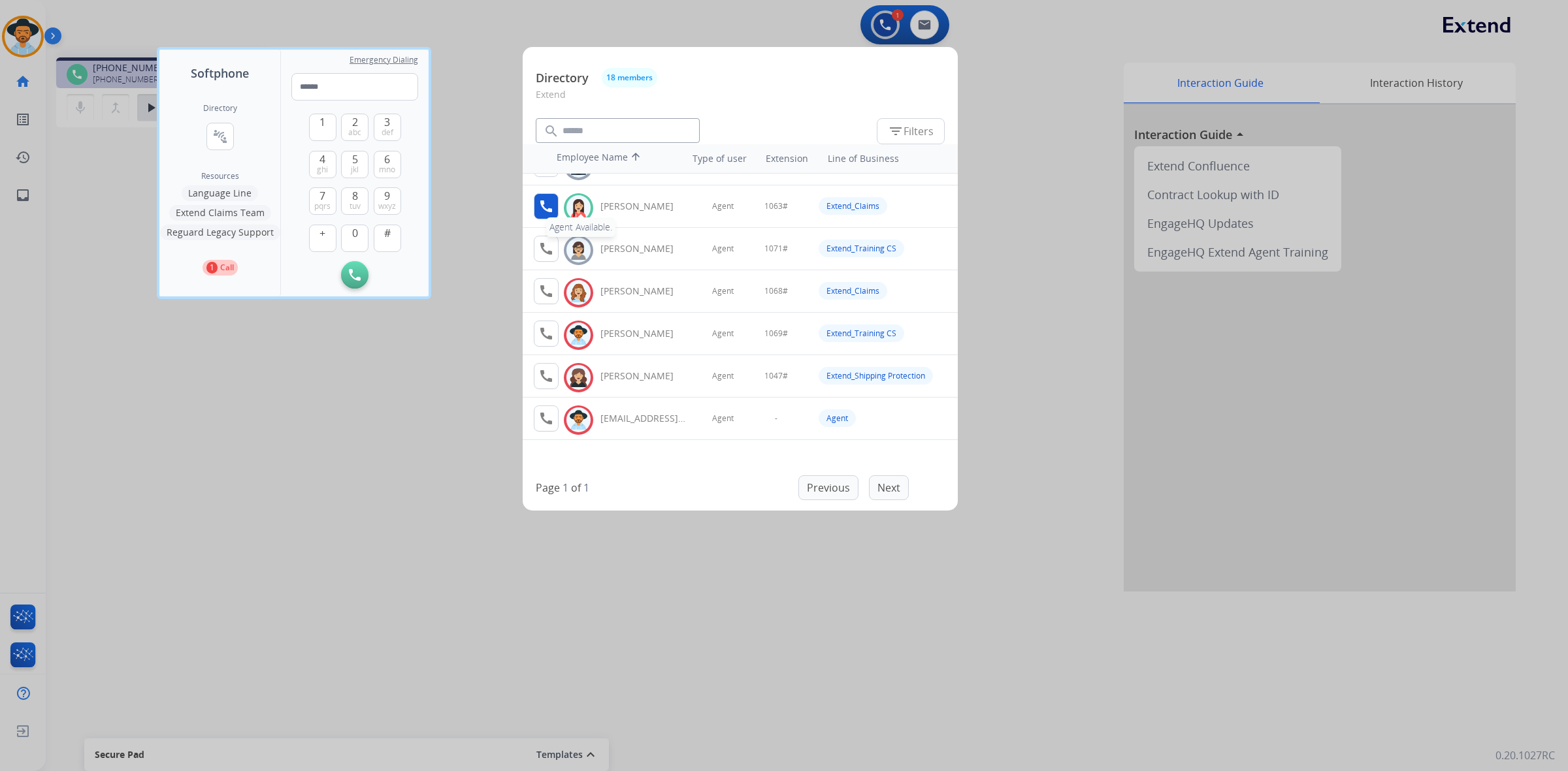
click at [553, 203] on mat-icon "call" at bounding box center [546, 206] width 16 height 16
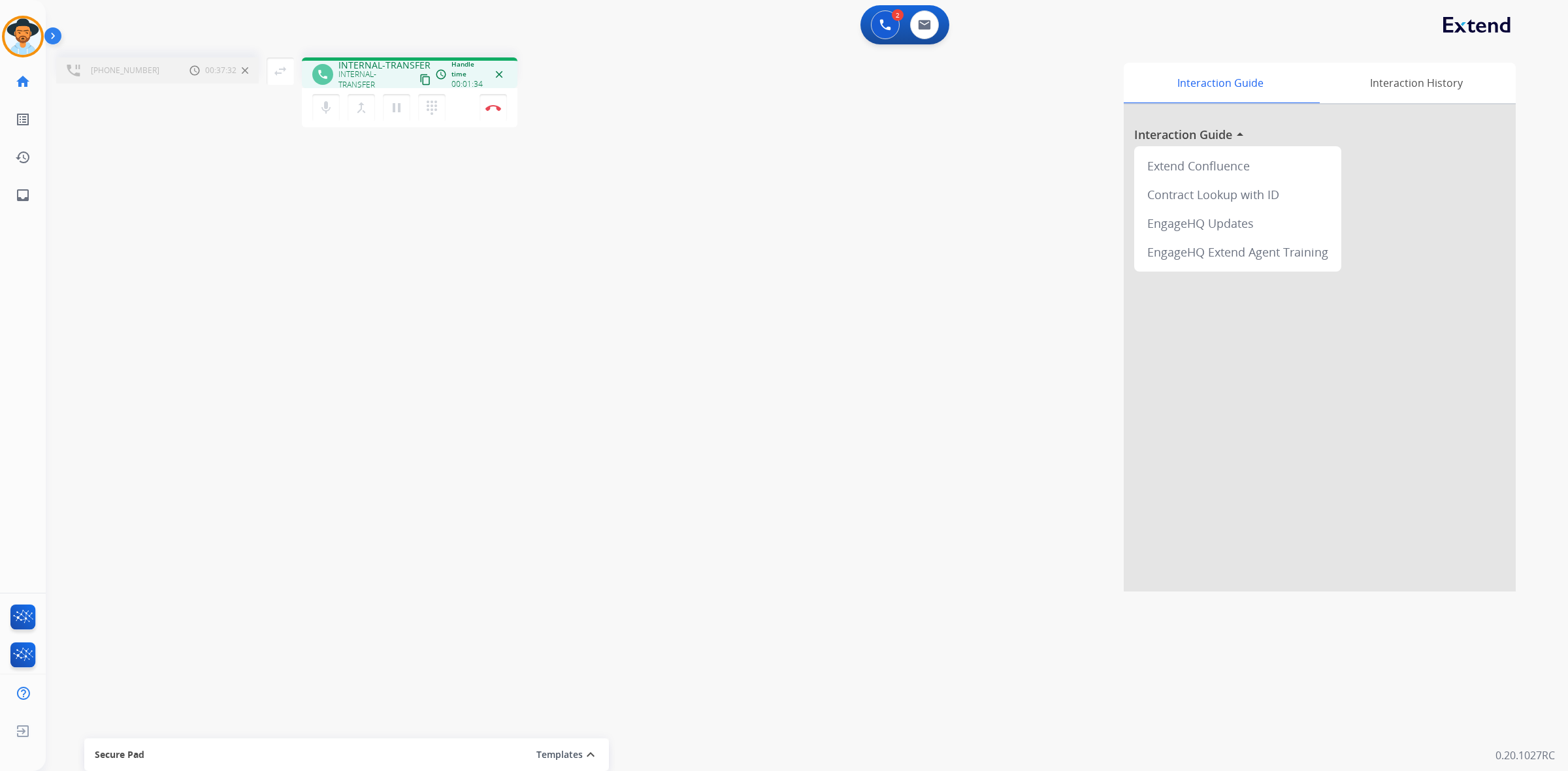
click at [152, 74] on div "[PHONE_NUMBER] Call metrics Hold 00:37:32 00:37:32" at bounding box center [157, 70] width 202 height 26
click at [395, 105] on mat-icon "pause" at bounding box center [397, 107] width 16 height 16
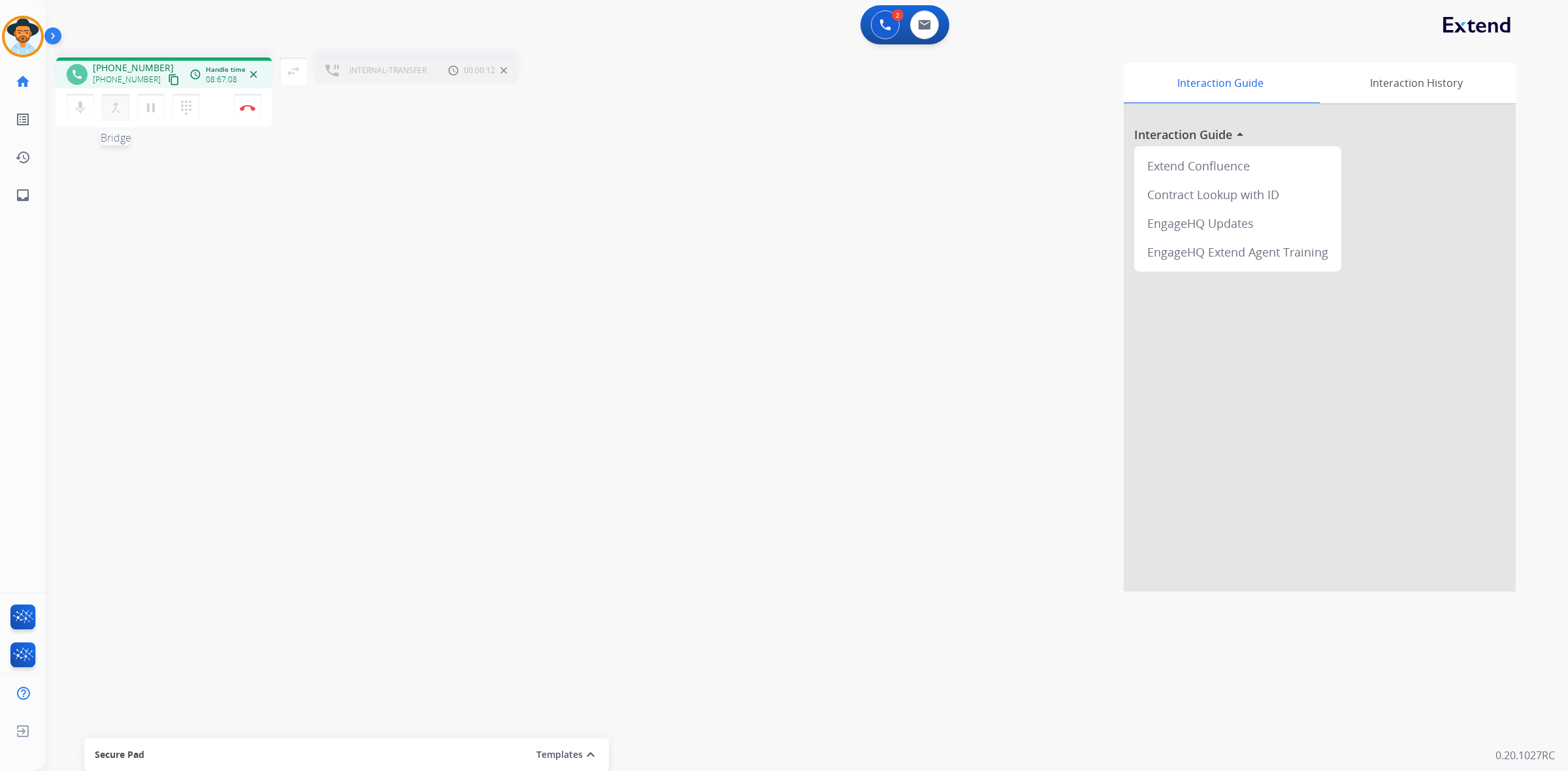
click at [121, 109] on mat-icon "merge_type" at bounding box center [115, 107] width 16 height 16
click at [293, 67] on mat-icon "close_fullscreen" at bounding box center [293, 71] width 16 height 16
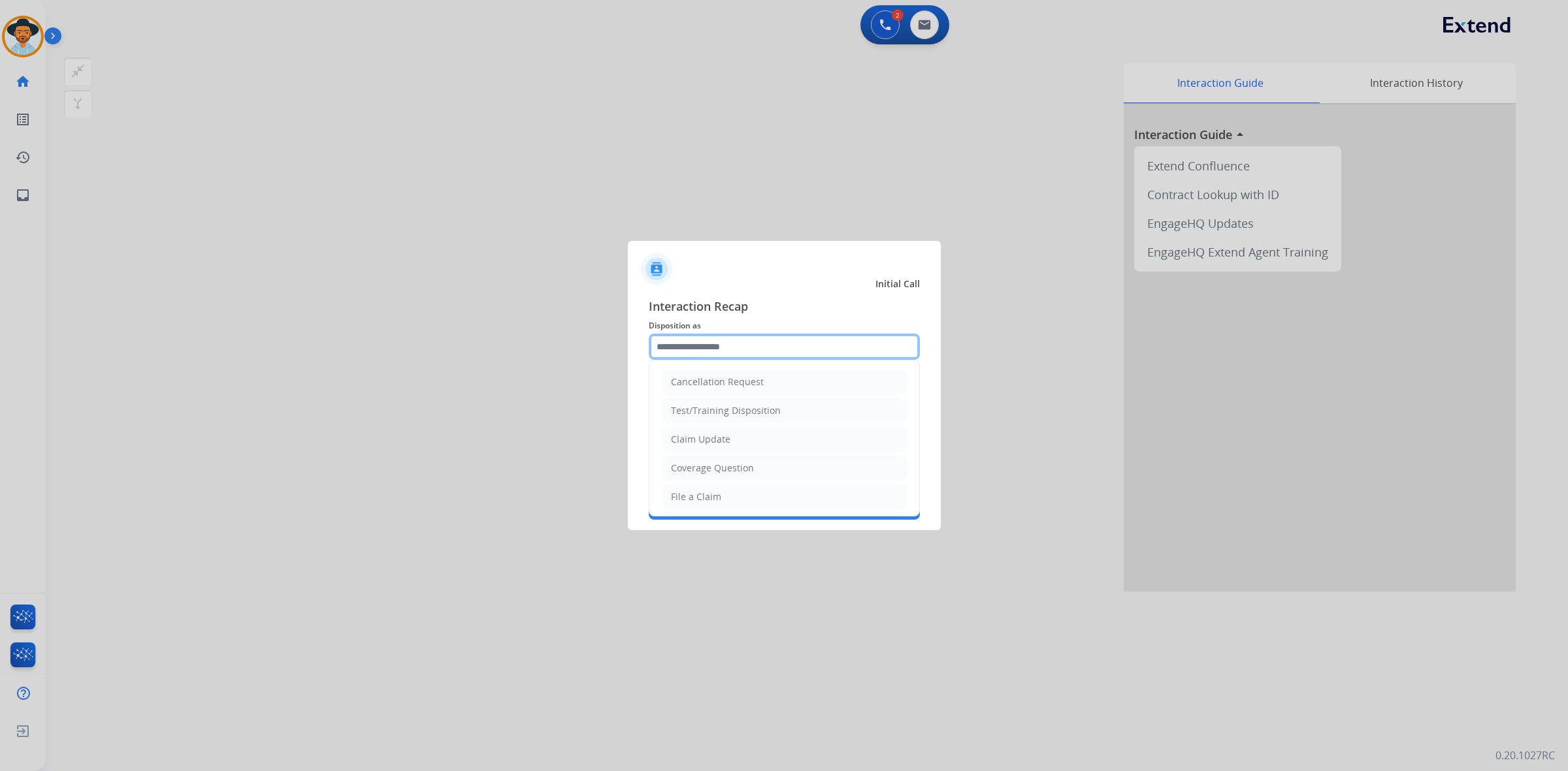
click at [766, 351] on input "text" at bounding box center [784, 346] width 271 height 26
click at [743, 458] on li "Other" at bounding box center [784, 466] width 243 height 25
type input "*****"
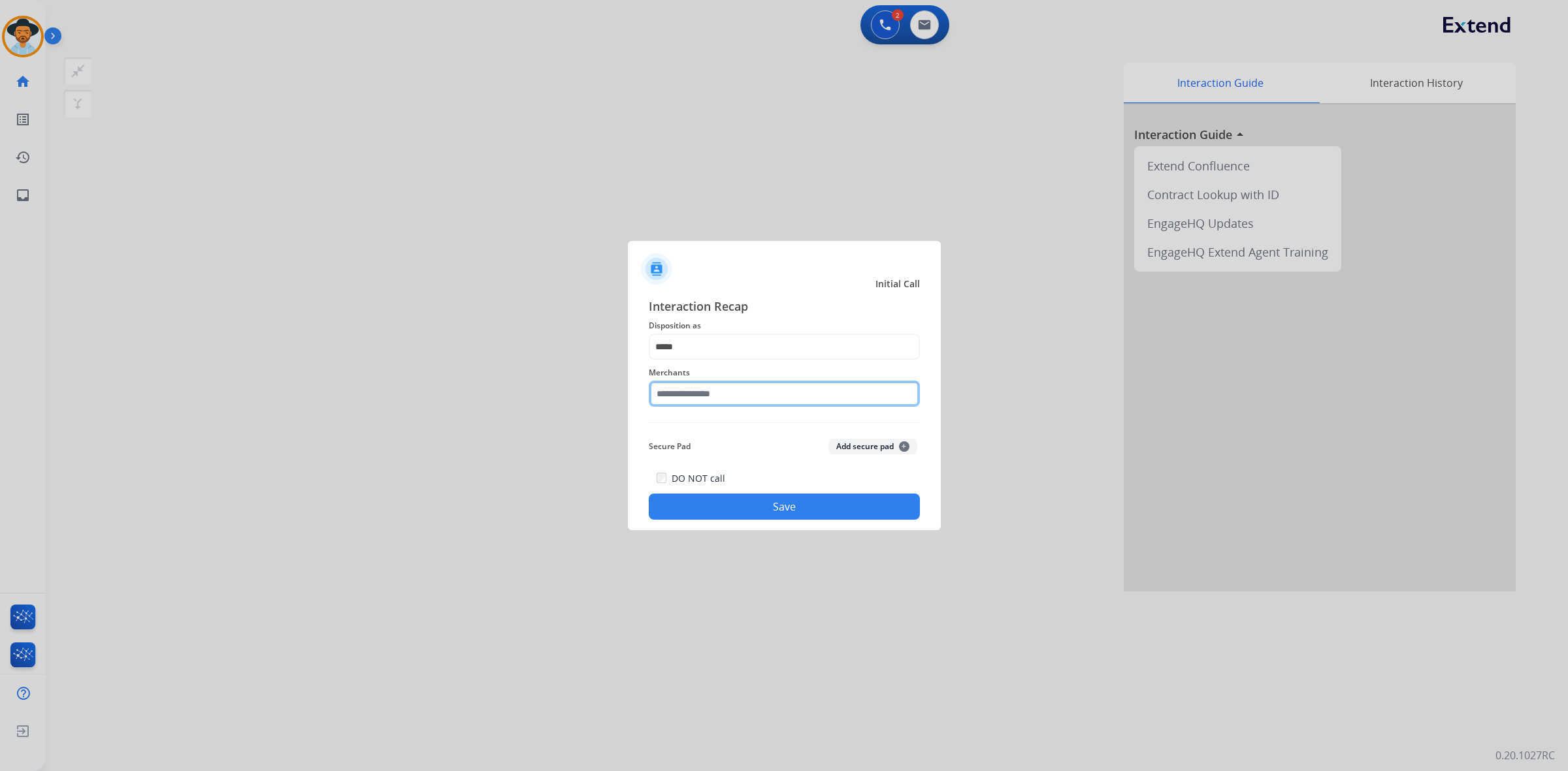
click at [730, 391] on input "text" at bounding box center [784, 393] width 271 height 26
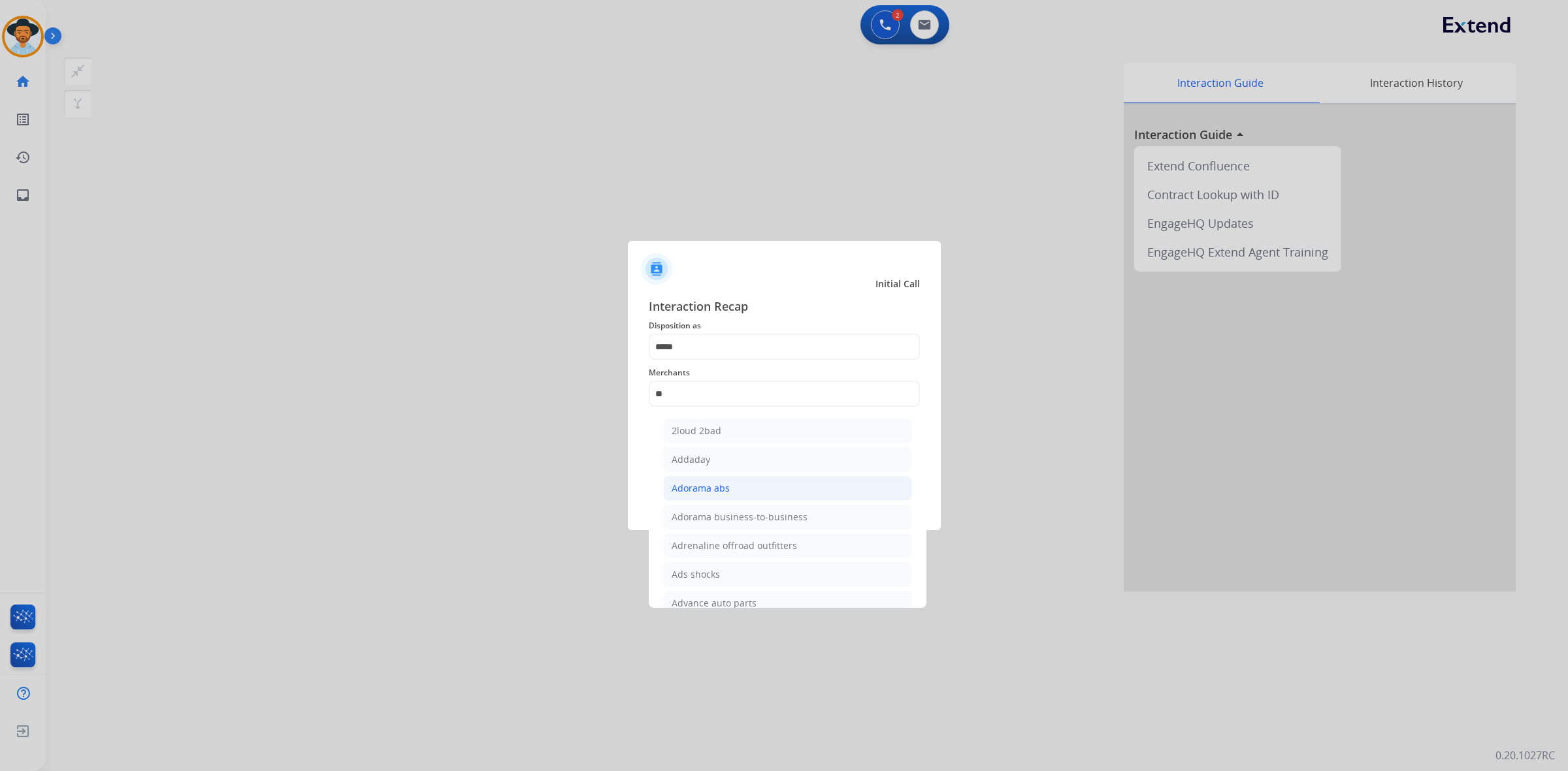
click at [746, 487] on li "Adorama abs" at bounding box center [787, 488] width 249 height 25
type input "**********"
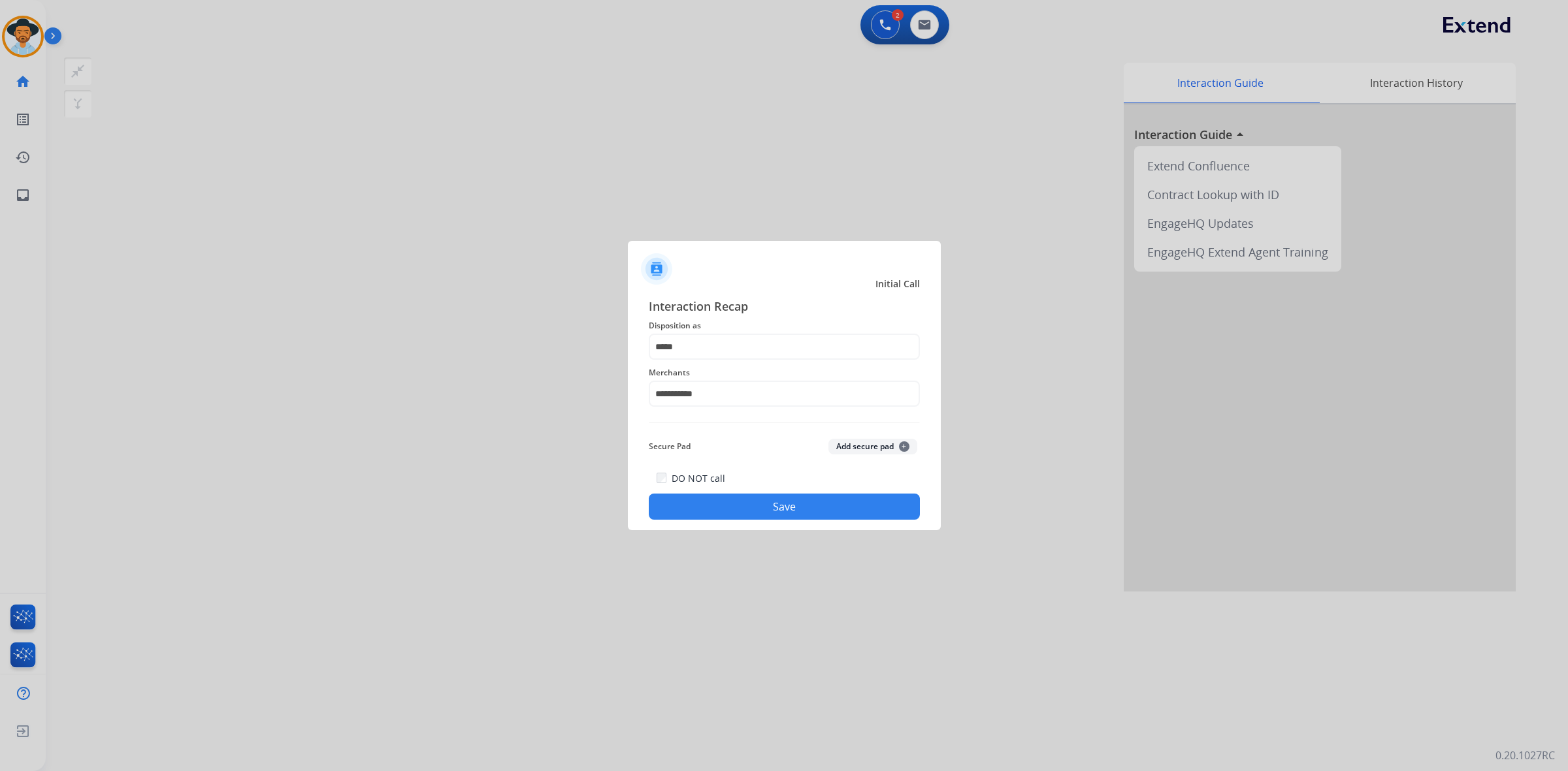
click at [785, 508] on button "Save" at bounding box center [784, 506] width 271 height 26
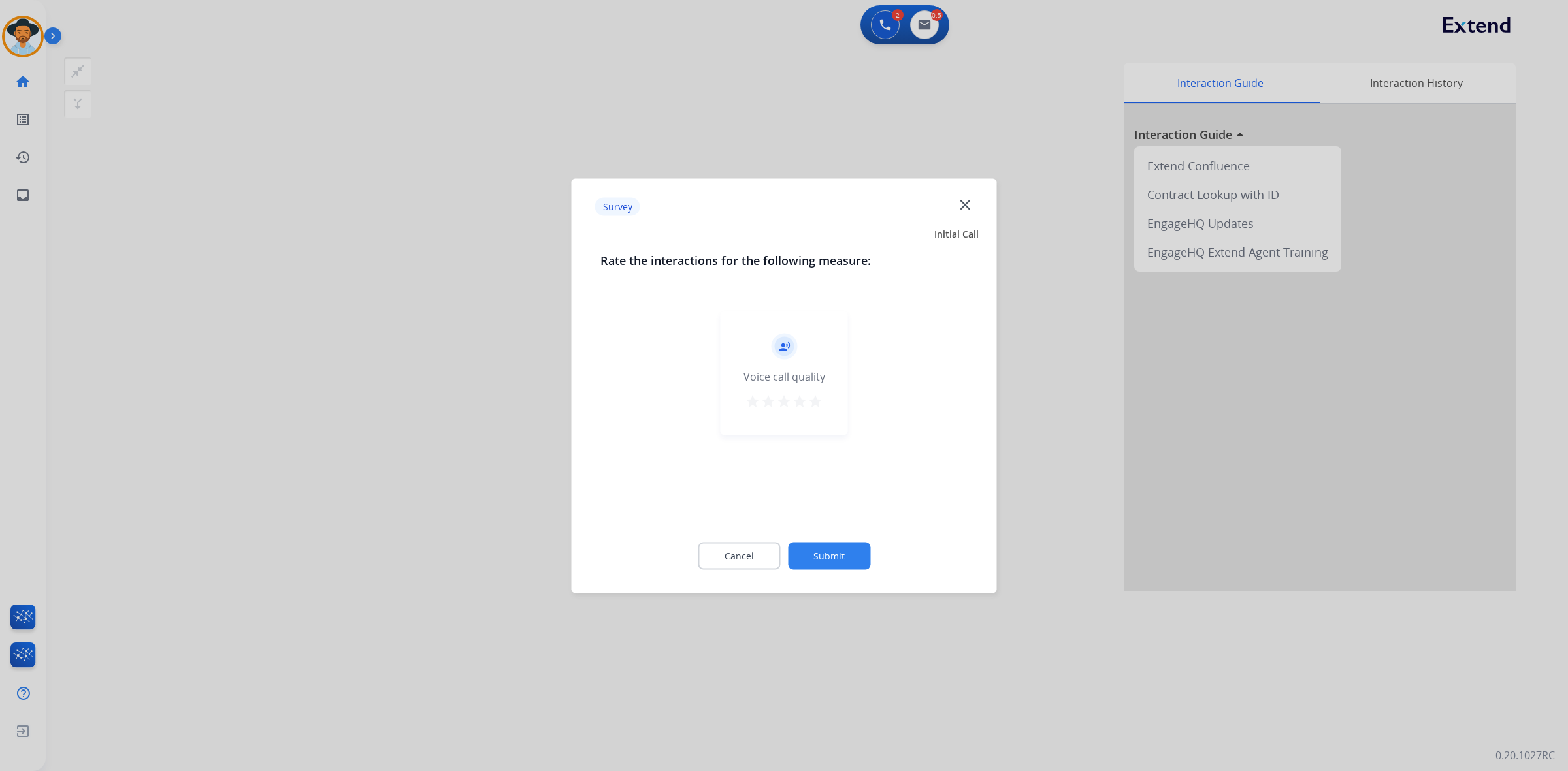
click at [814, 395] on mat-icon "star" at bounding box center [815, 401] width 16 height 16
click at [821, 555] on button "Submit" at bounding box center [829, 555] width 82 height 28
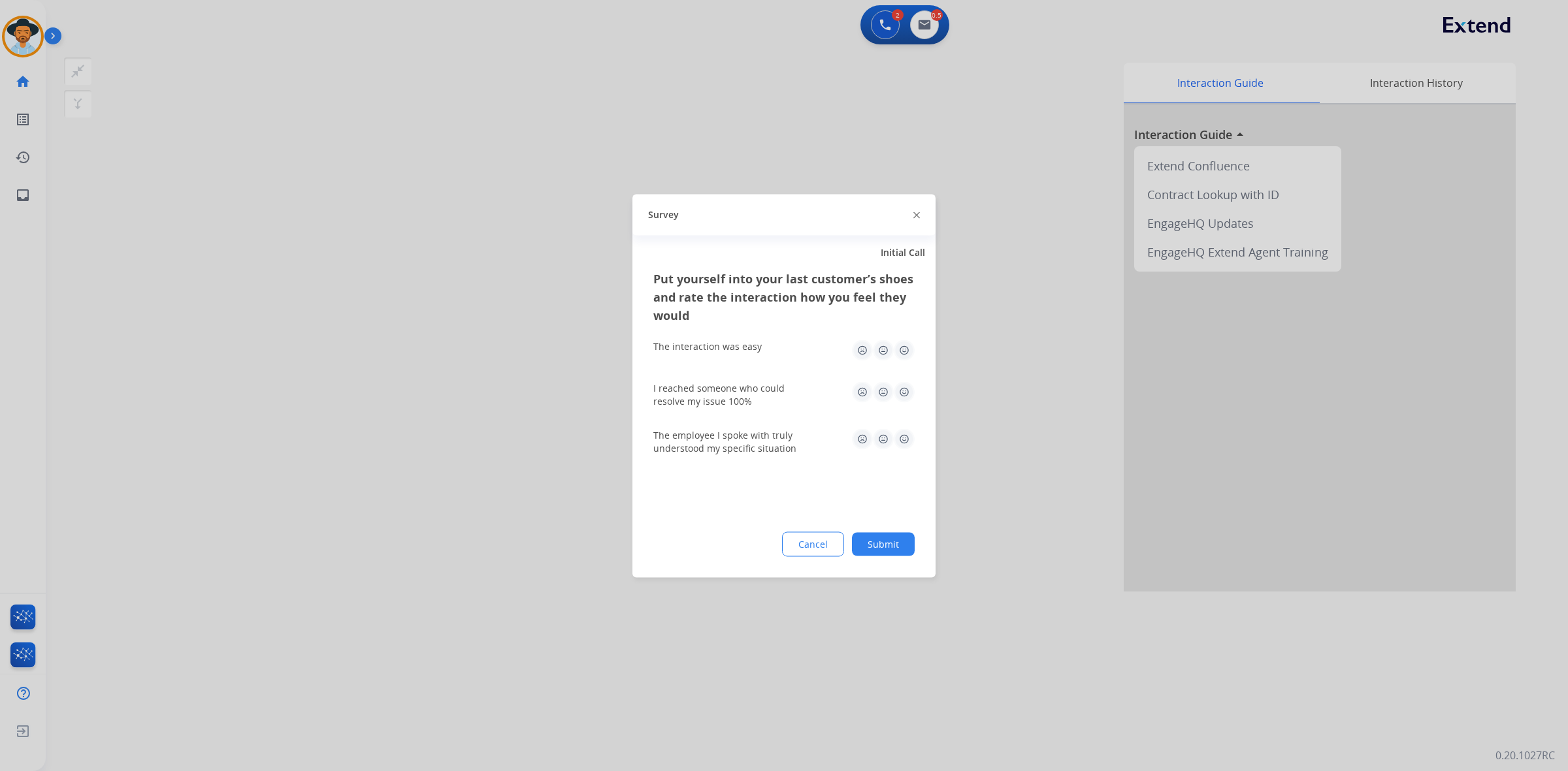
click at [905, 347] on img at bounding box center [904, 350] width 21 height 21
click at [907, 395] on img at bounding box center [904, 391] width 21 height 21
click at [907, 435] on img at bounding box center [904, 438] width 21 height 21
click at [887, 542] on button "Submit" at bounding box center [883, 544] width 63 height 23
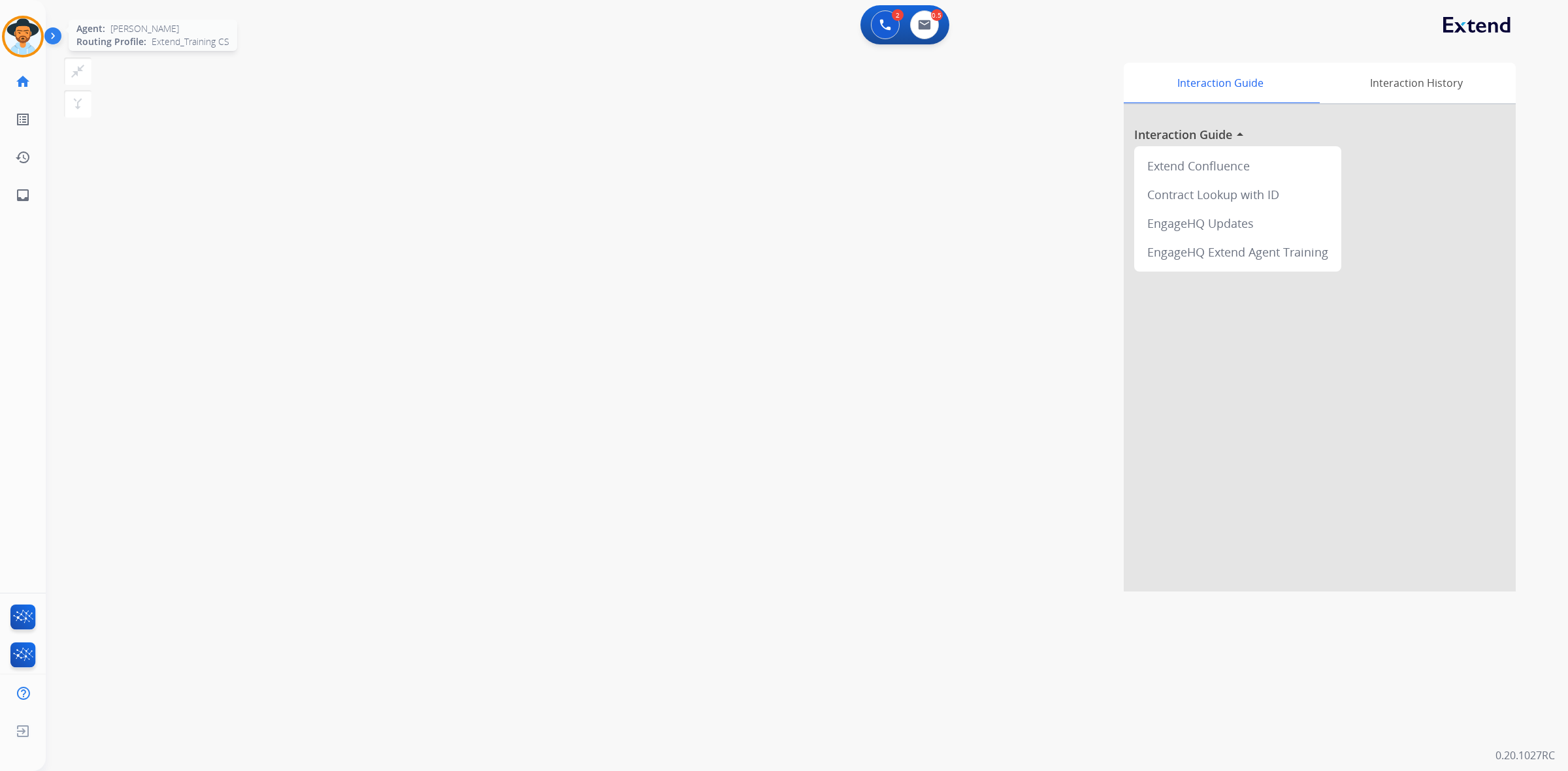
click at [18, 36] on img at bounding box center [23, 37] width 37 height 37
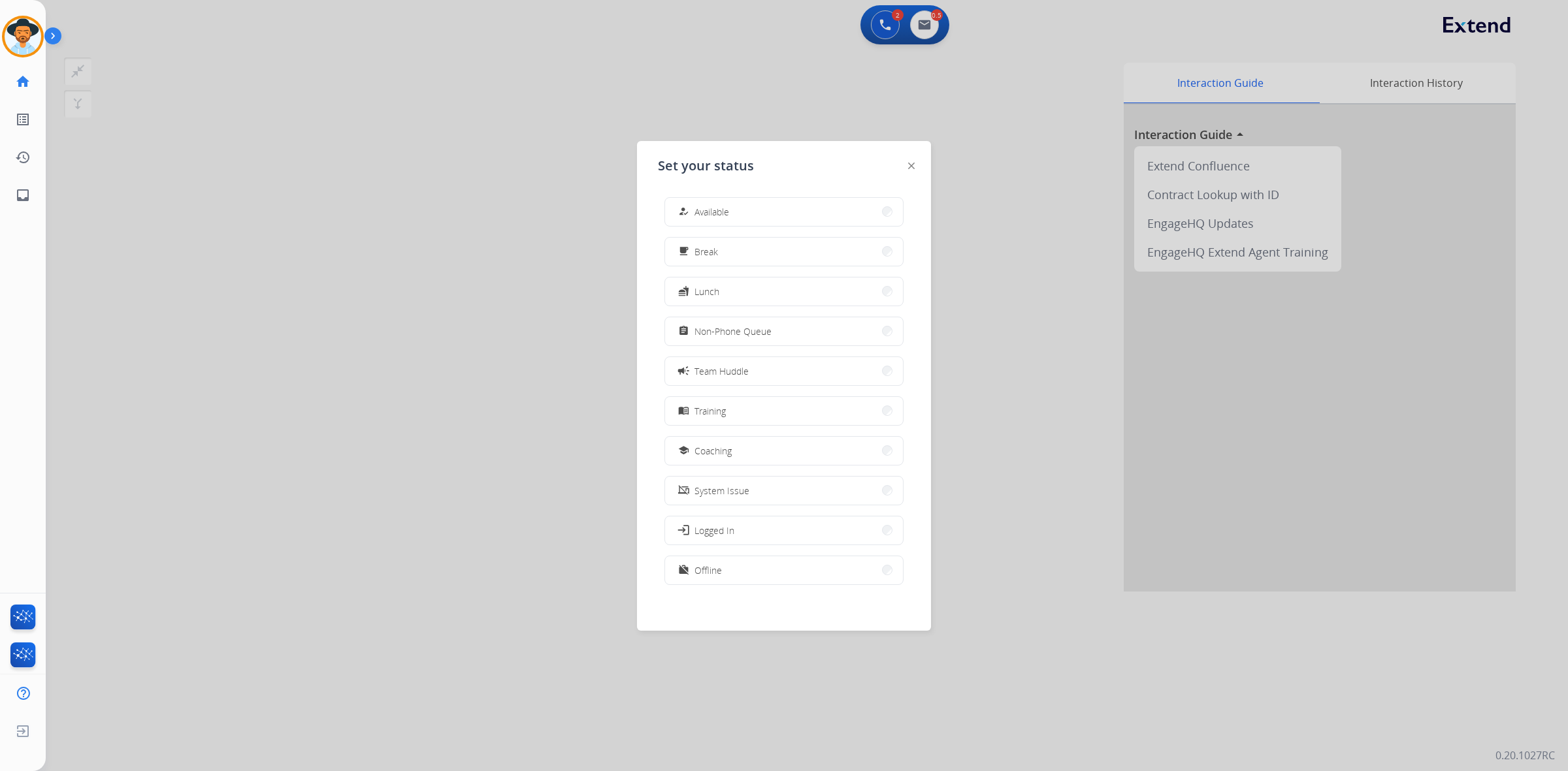
click at [912, 166] on img at bounding box center [911, 166] width 7 height 7
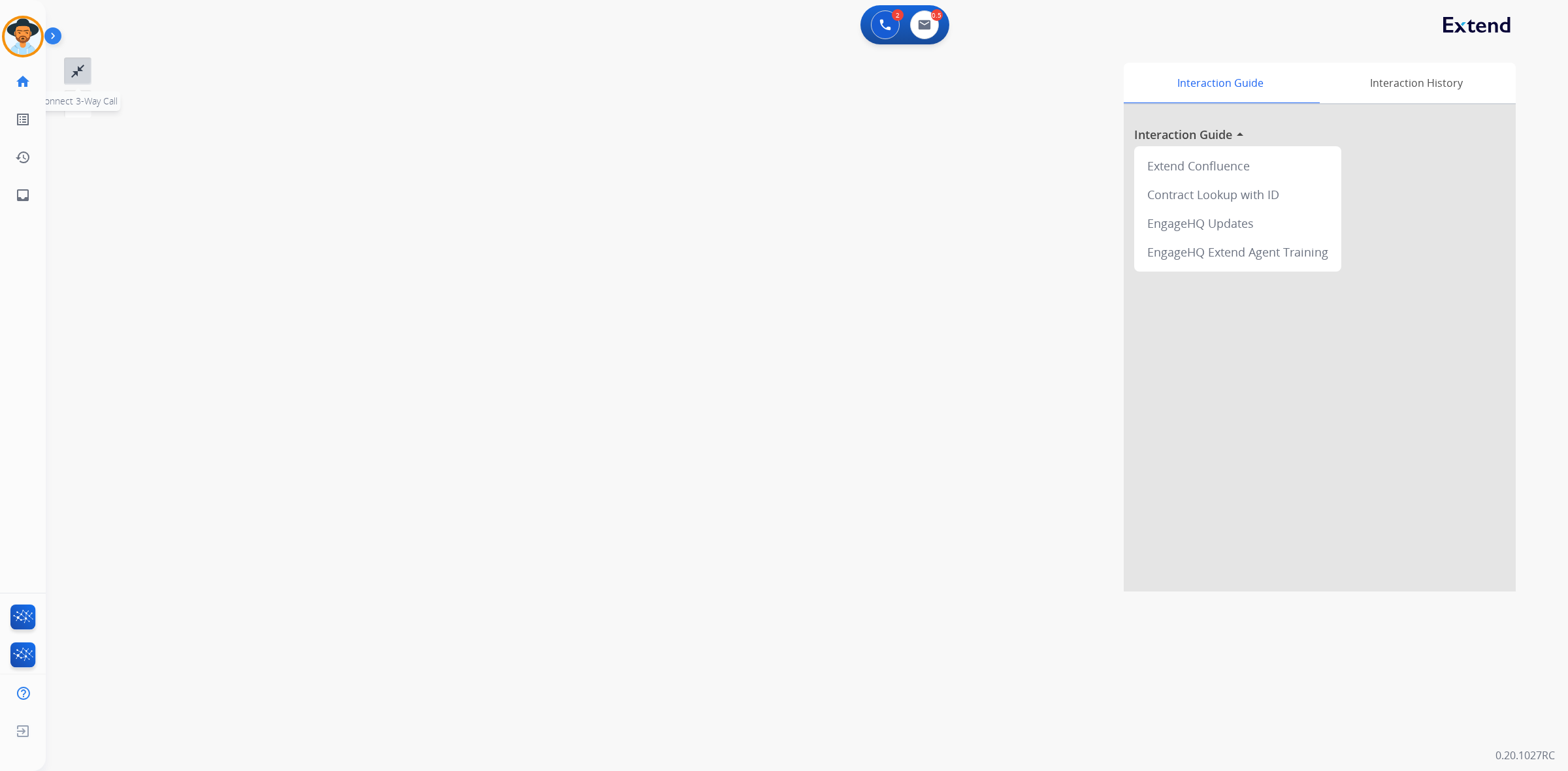
click at [73, 73] on mat-icon "close_fullscreen" at bounding box center [78, 71] width 16 height 16
click at [75, 74] on mat-icon "close_fullscreen" at bounding box center [78, 71] width 16 height 16
click at [883, 19] on img at bounding box center [885, 25] width 12 height 12
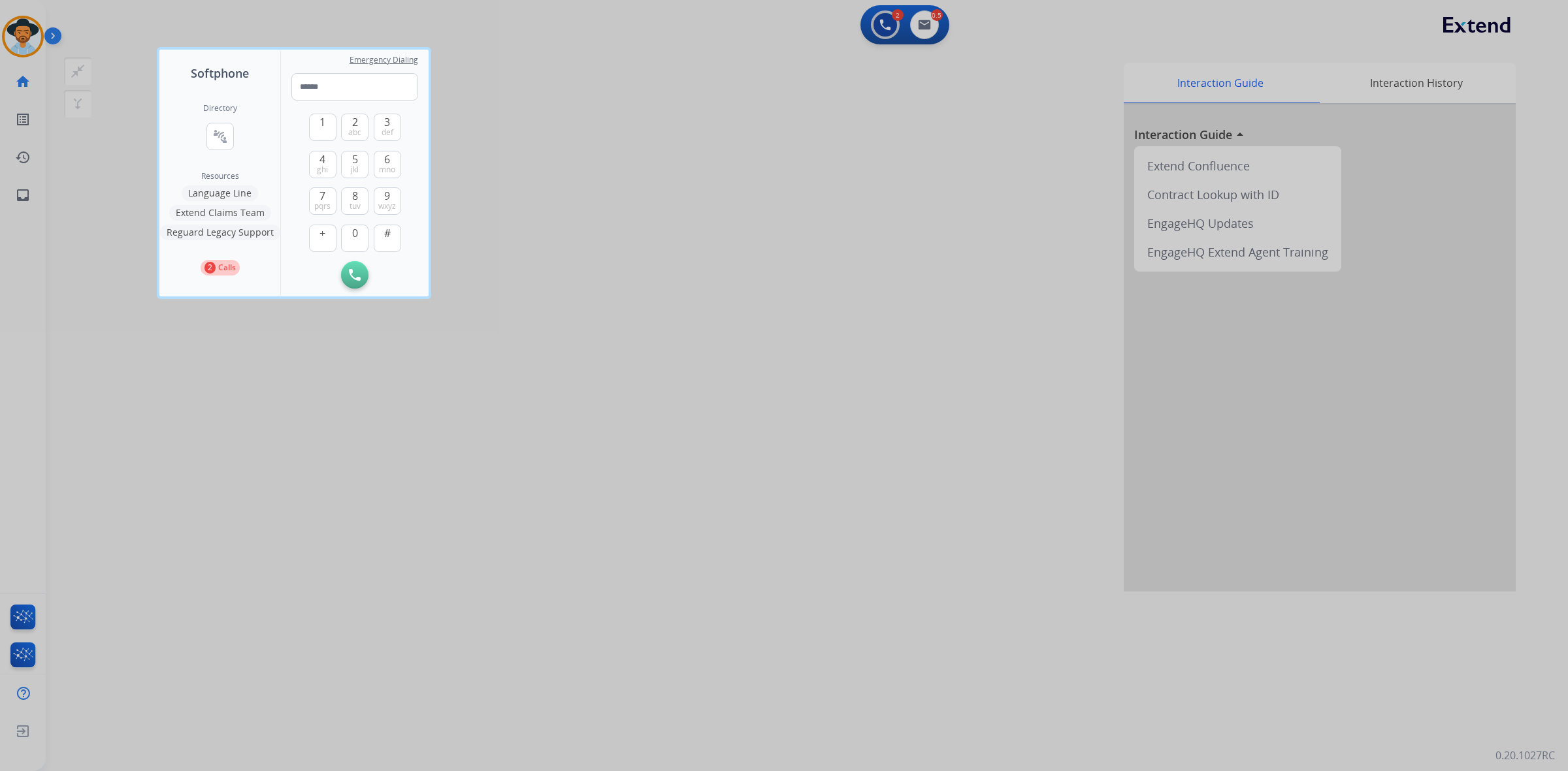
click at [807, 103] on div at bounding box center [784, 386] width 1568 height 771
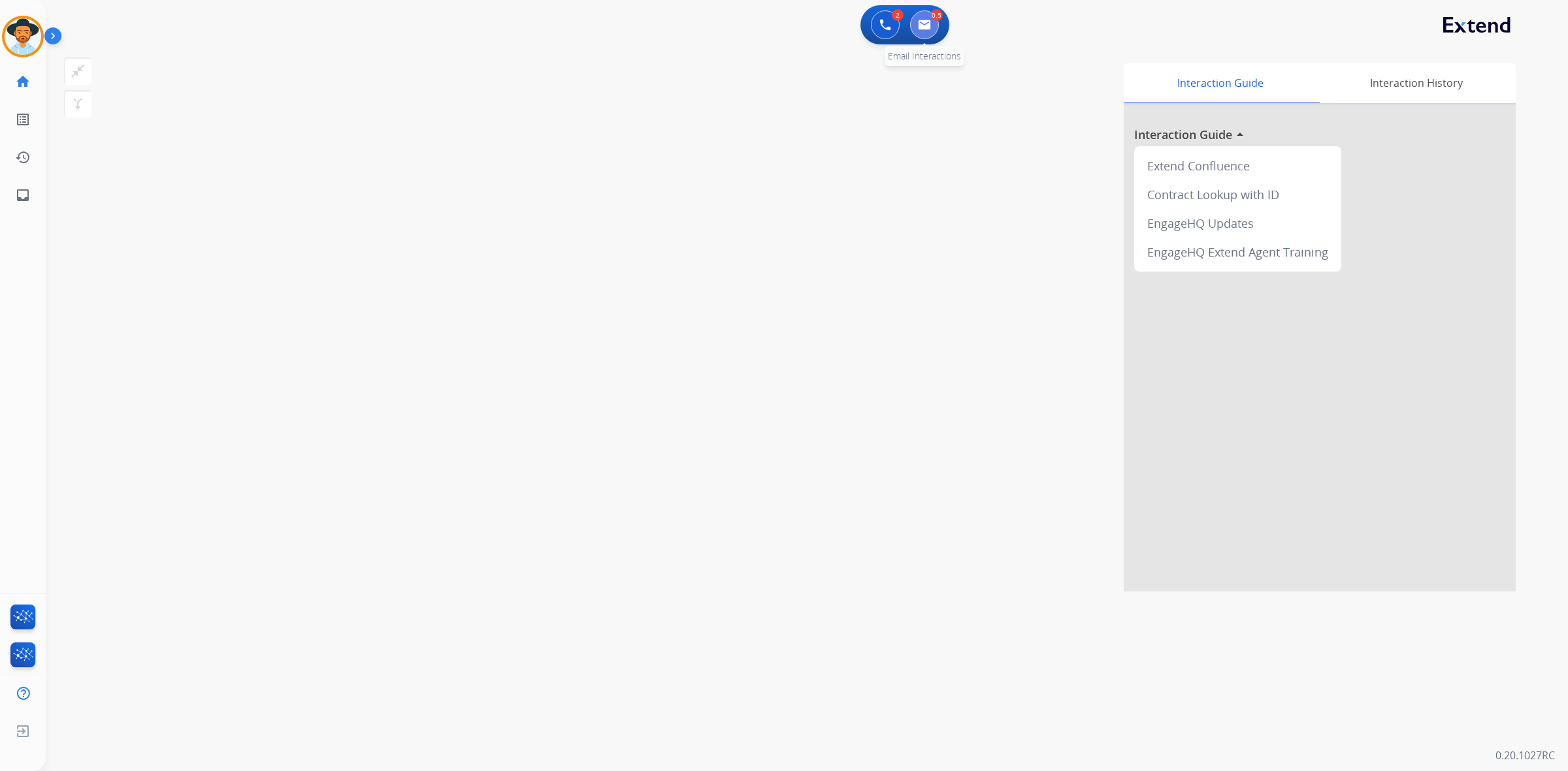
click at [928, 31] on button at bounding box center [925, 24] width 28 height 28
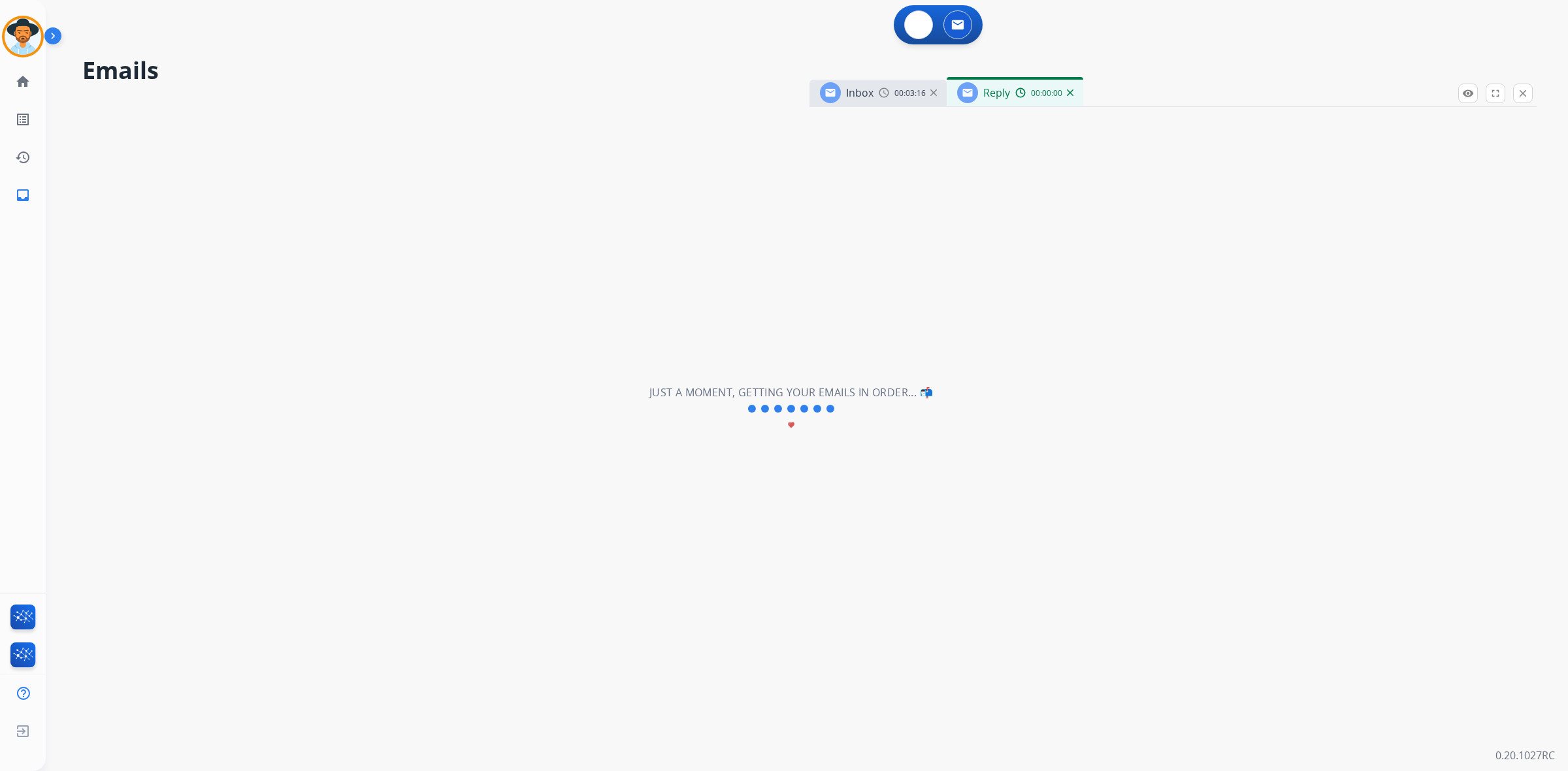
select select "**********"
click at [879, 31] on button at bounding box center [885, 24] width 28 height 28
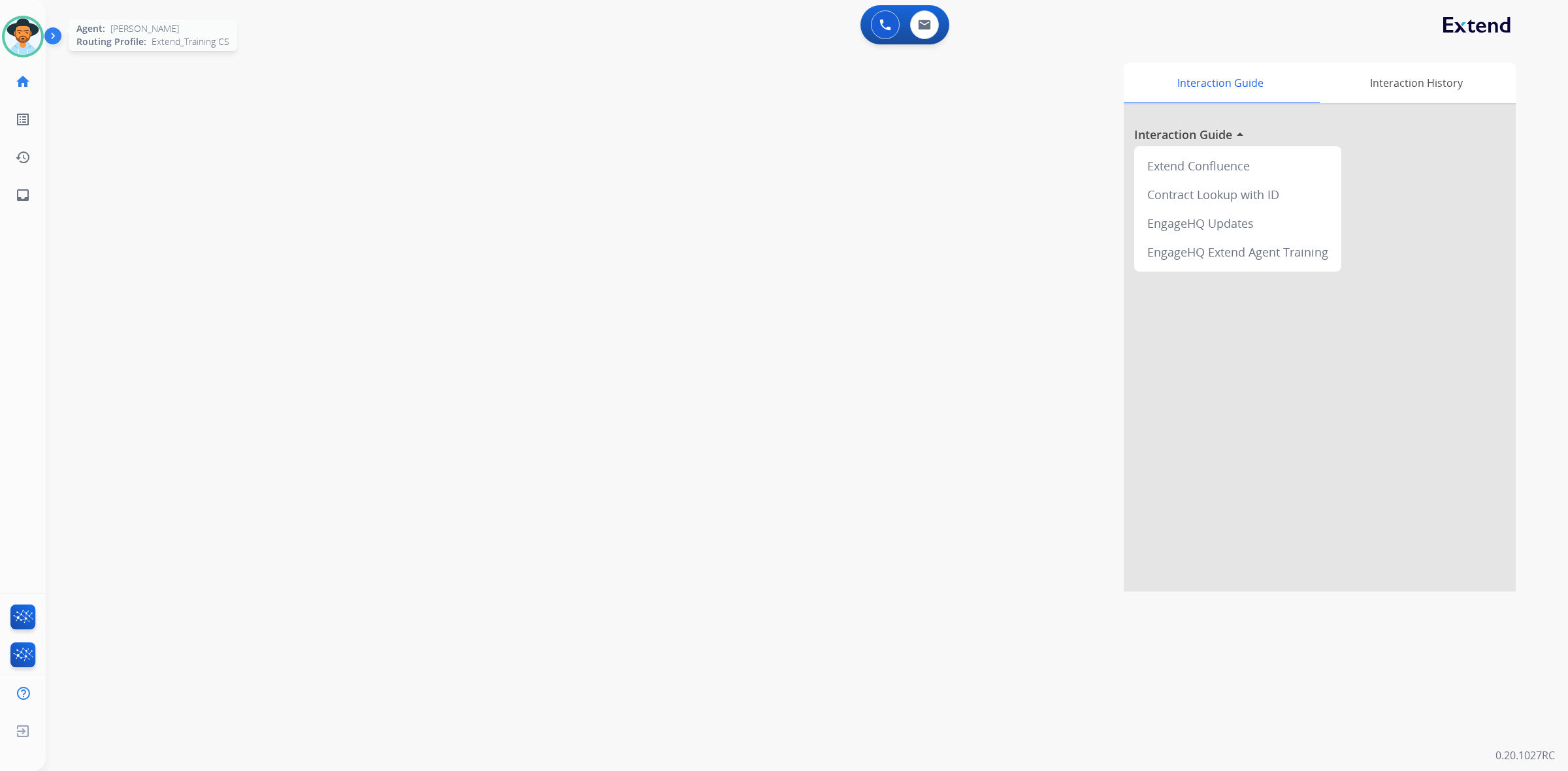
click at [28, 34] on img at bounding box center [23, 37] width 37 height 37
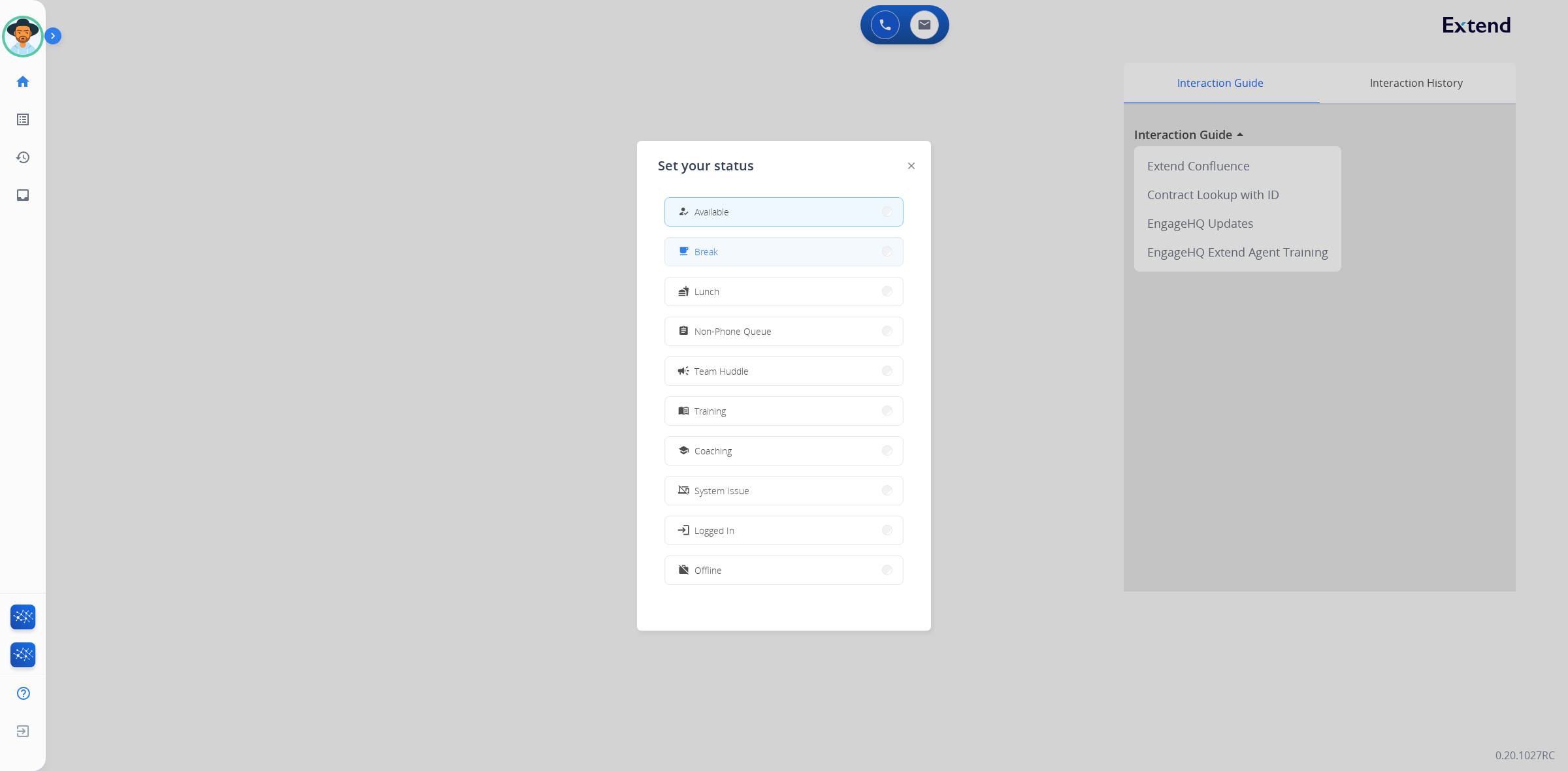
click at [800, 249] on button "free_breakfast Break" at bounding box center [784, 252] width 238 height 28
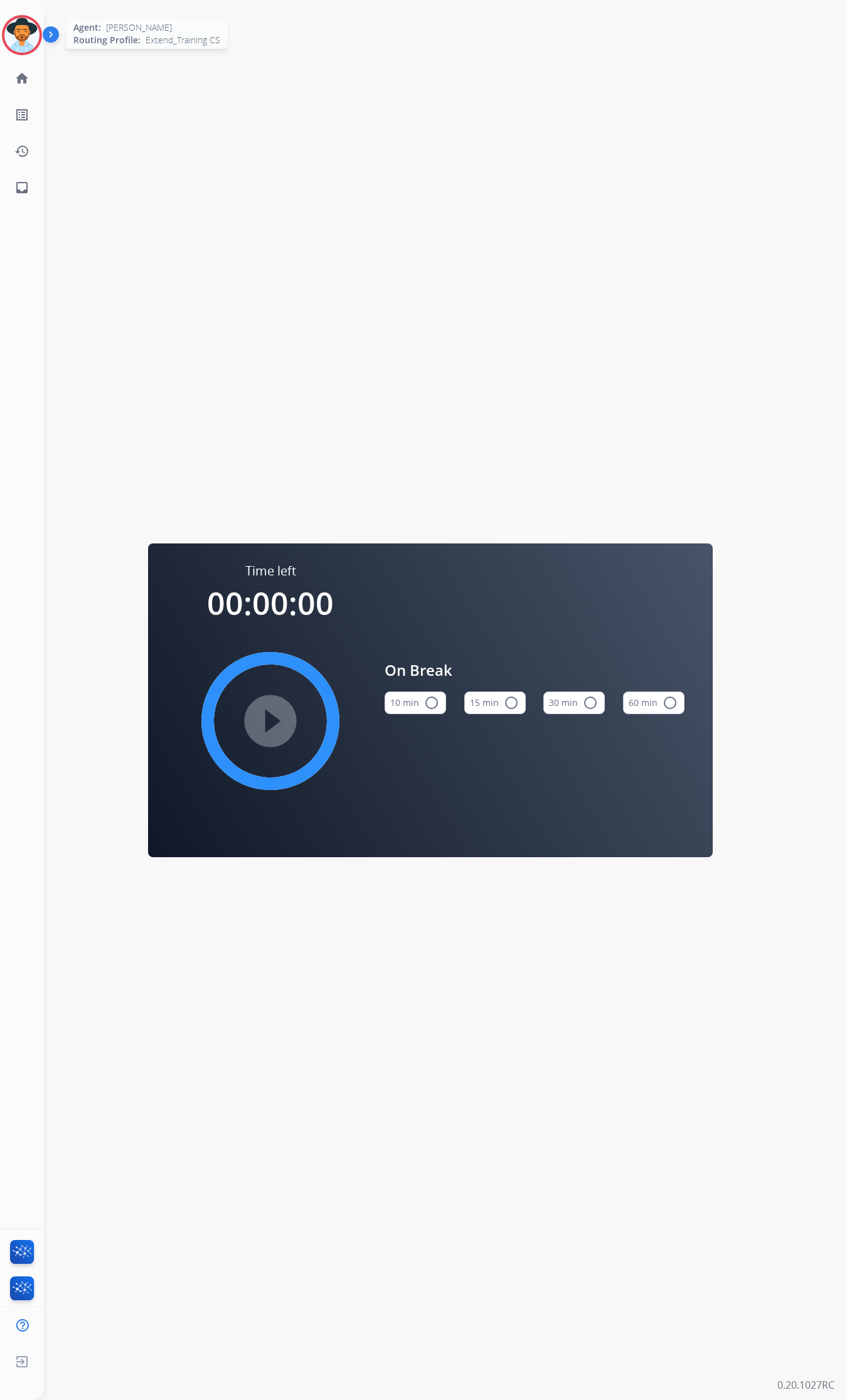
click at [36, 35] on img at bounding box center [22, 35] width 35 height 35
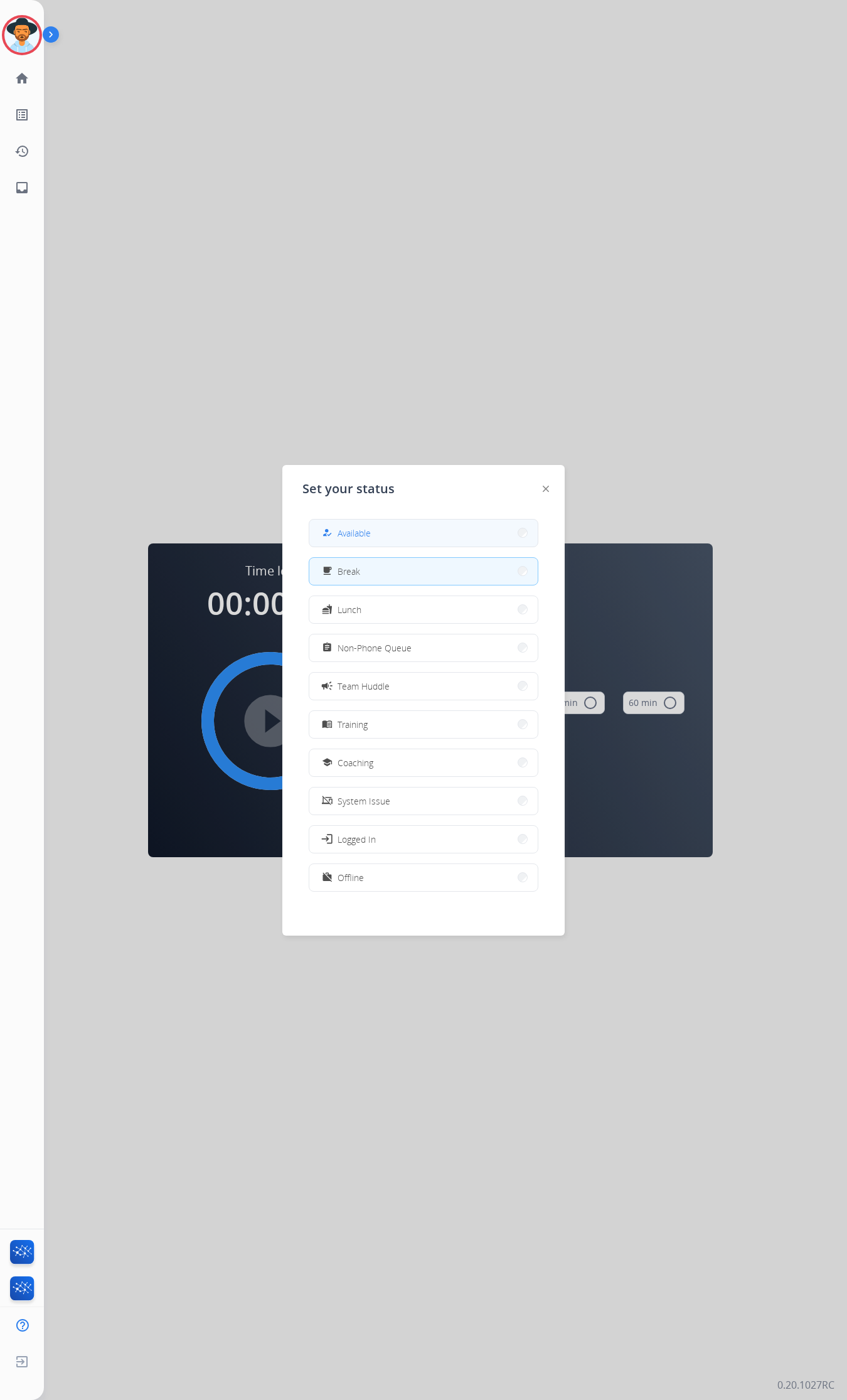
click at [483, 534] on button "how_to_reg Available" at bounding box center [424, 533] width 228 height 27
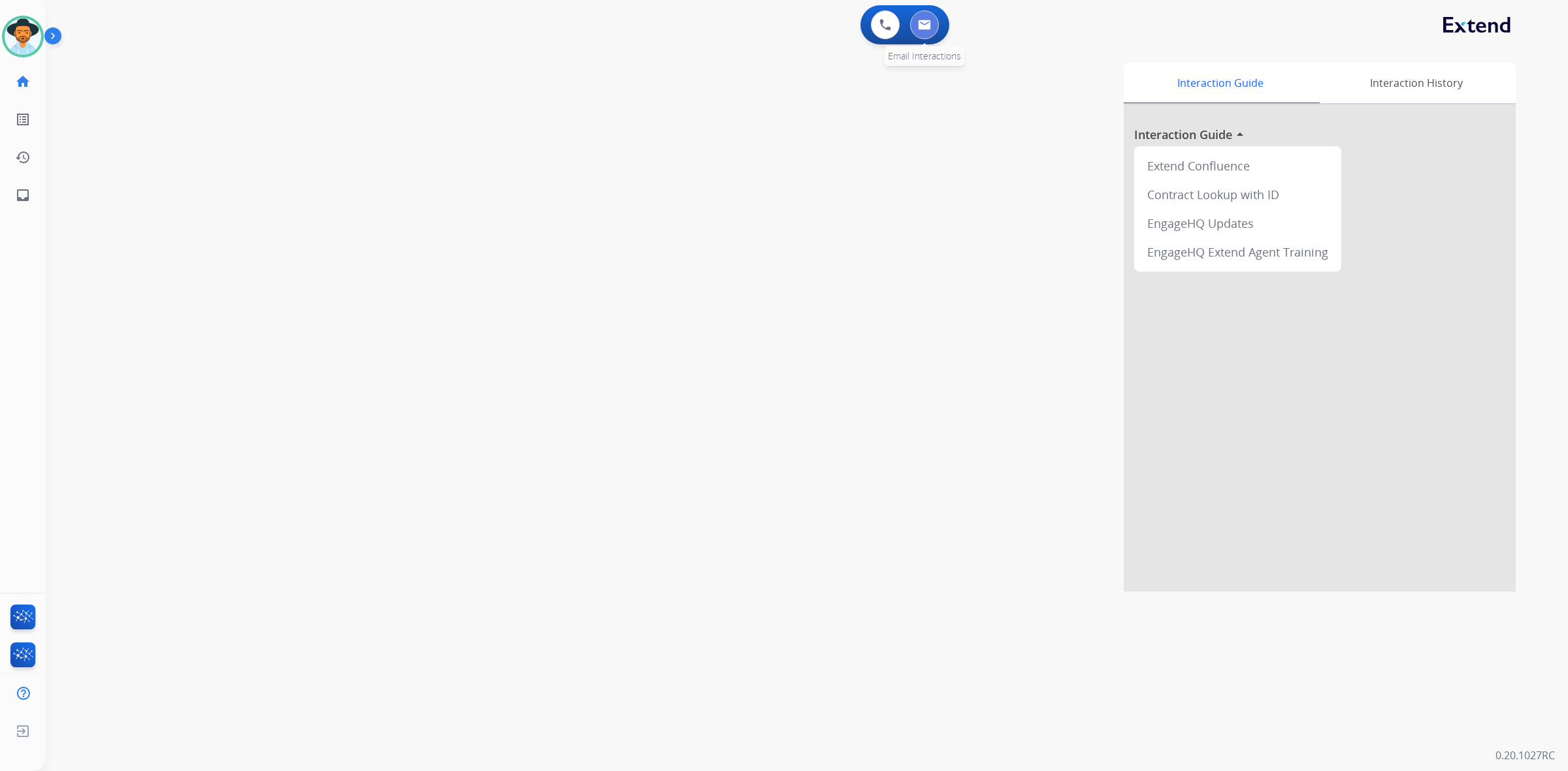
click at [931, 33] on button at bounding box center [925, 24] width 28 height 28
select select "**********"
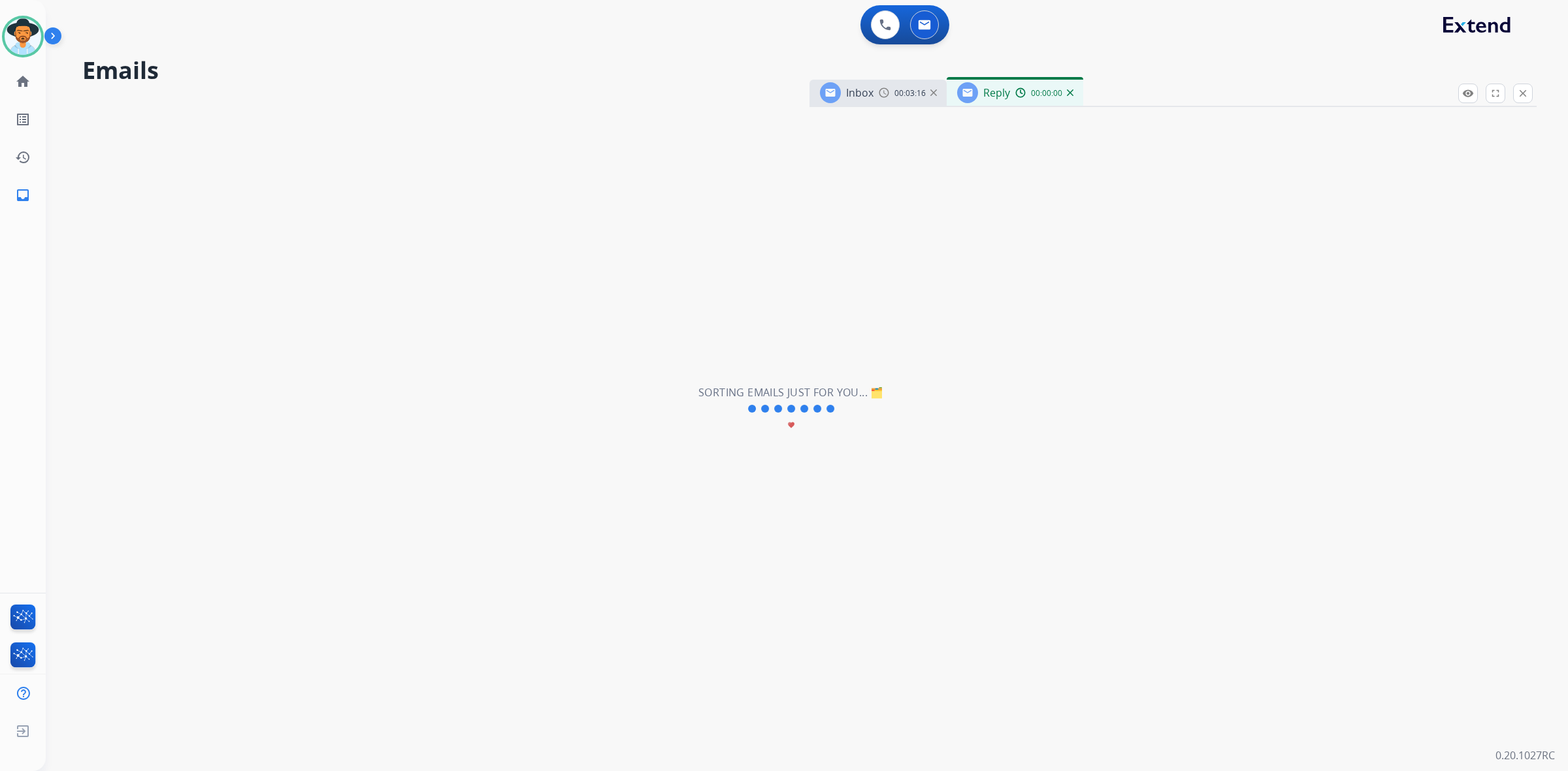
select select "**********"
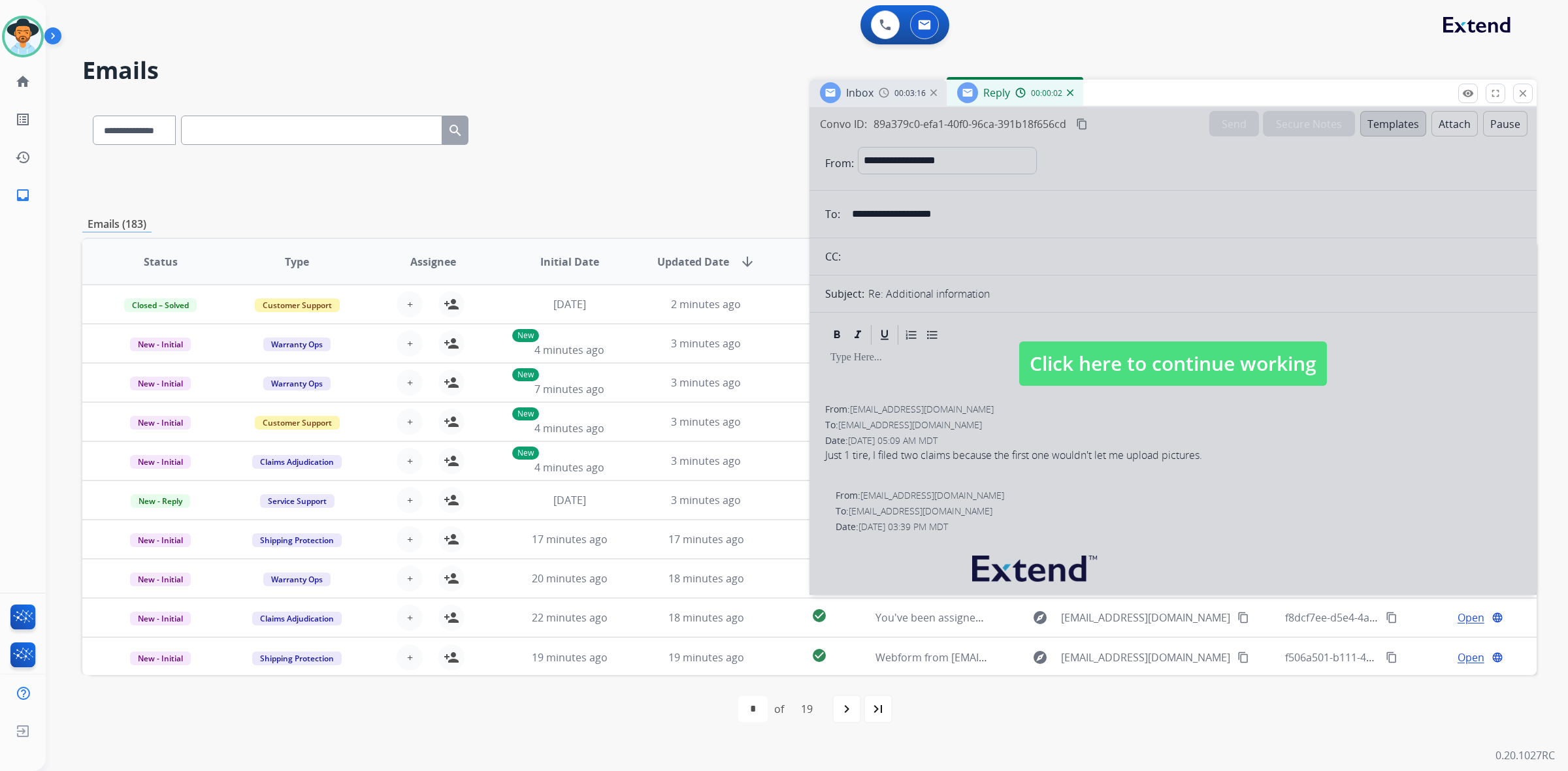
select select "**********"
click at [1517, 95] on mat-icon "close" at bounding box center [1523, 94] width 12 height 12
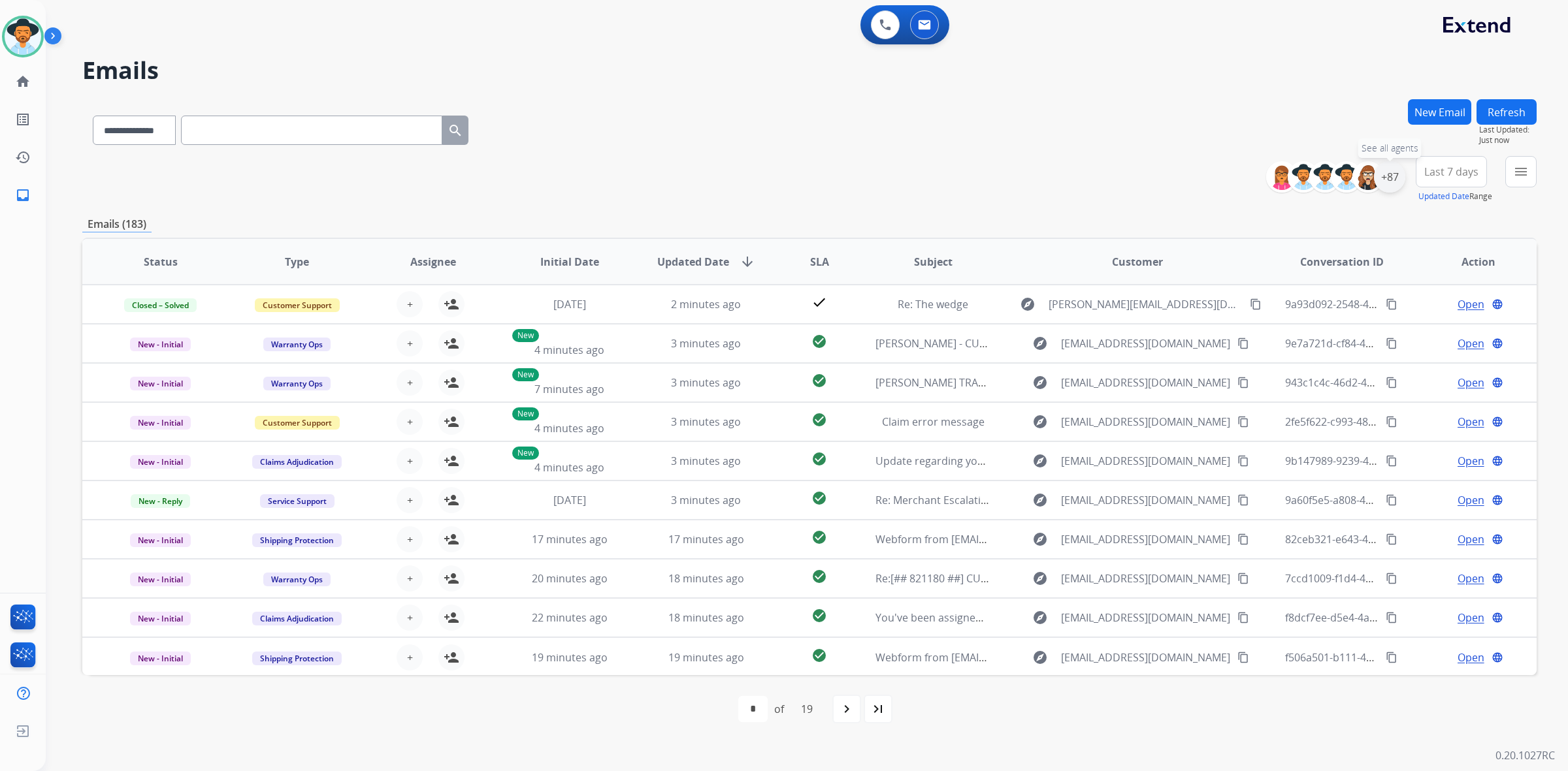
click at [1386, 171] on div "+87" at bounding box center [1389, 176] width 31 height 31
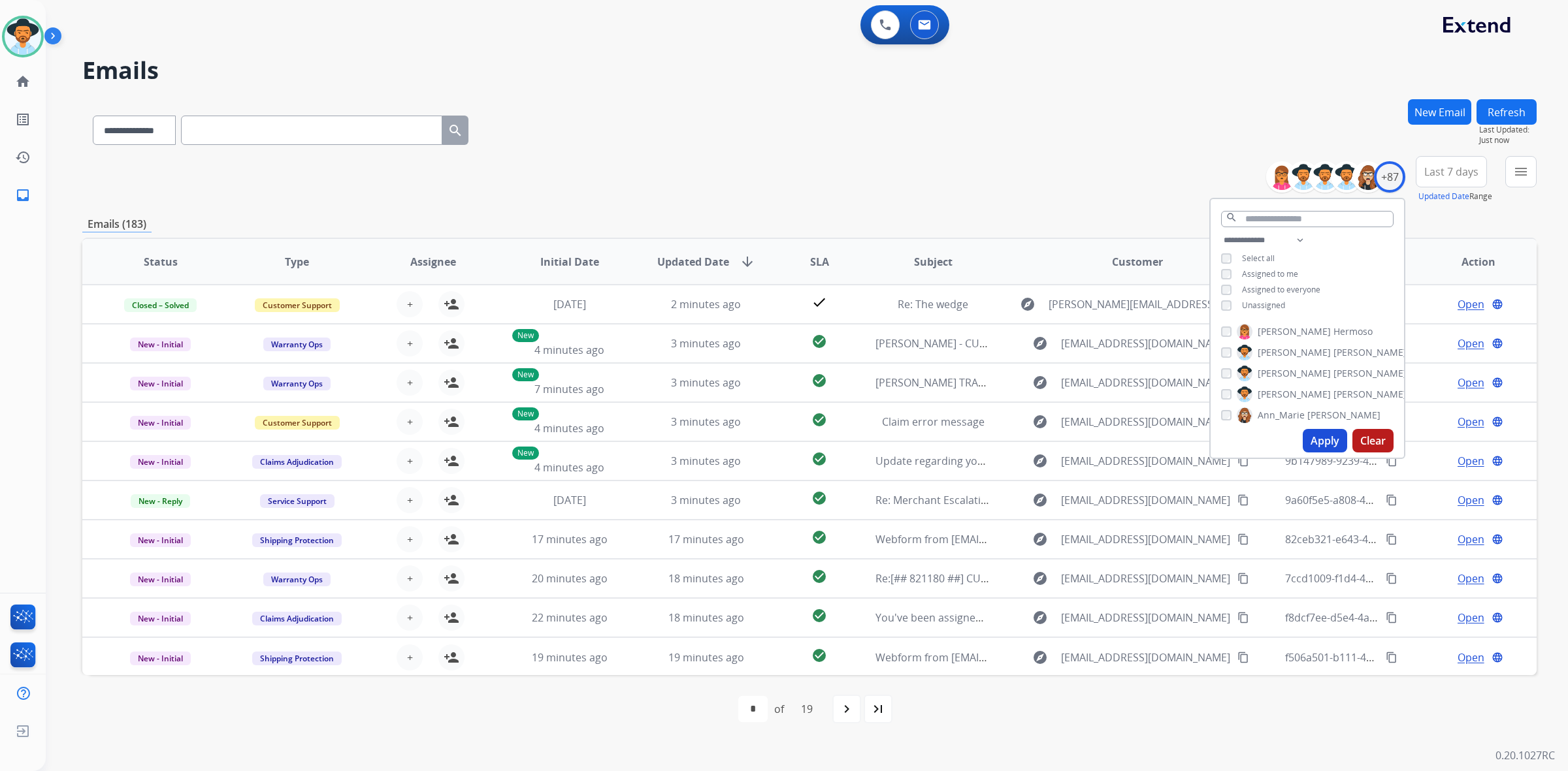
click at [1272, 302] on span "Unassigned" at bounding box center [1263, 304] width 44 height 11
click at [1326, 435] on button "Apply" at bounding box center [1325, 441] width 44 height 23
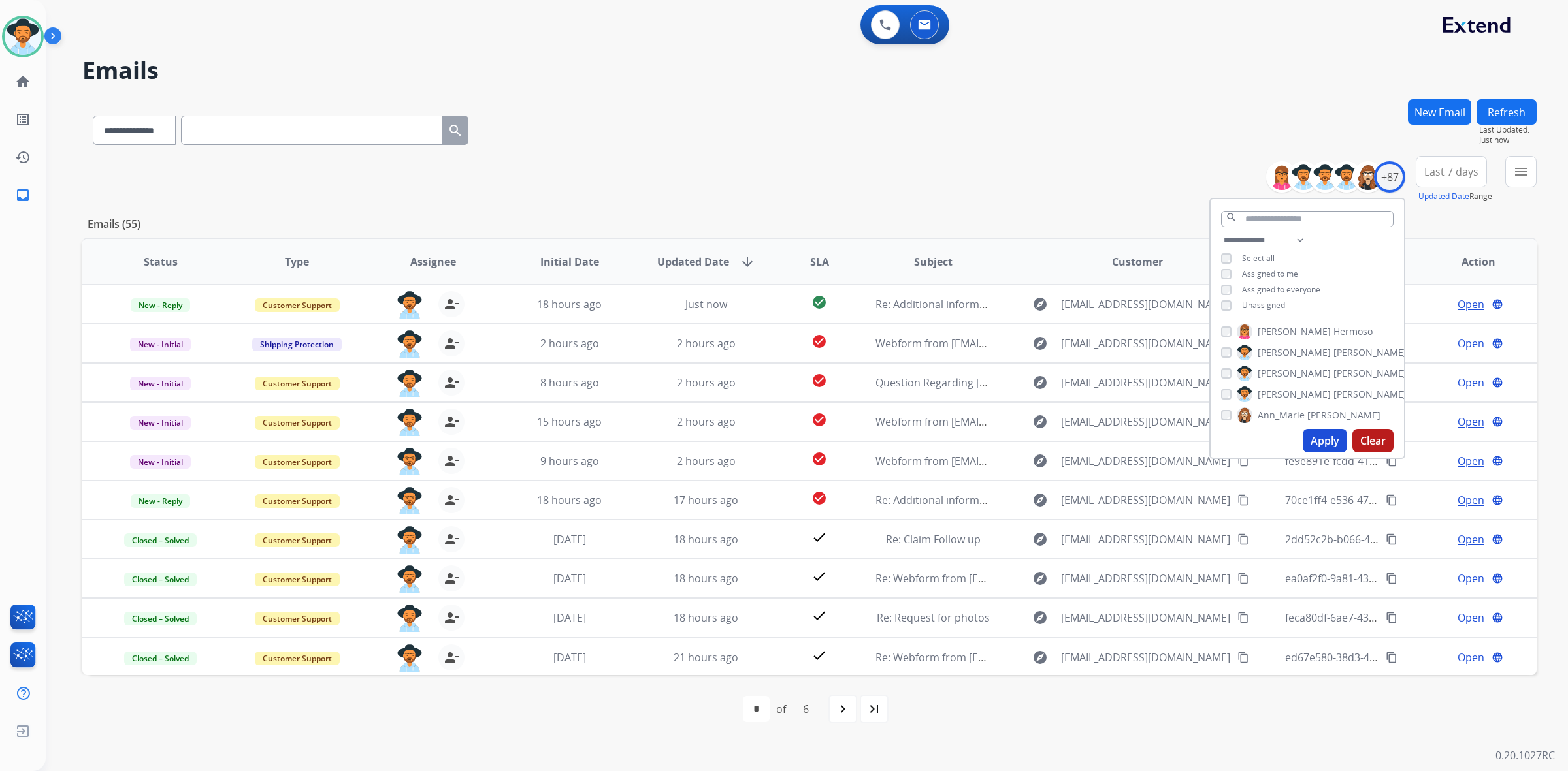
click at [1030, 126] on div "**********" at bounding box center [809, 128] width 1454 height 57
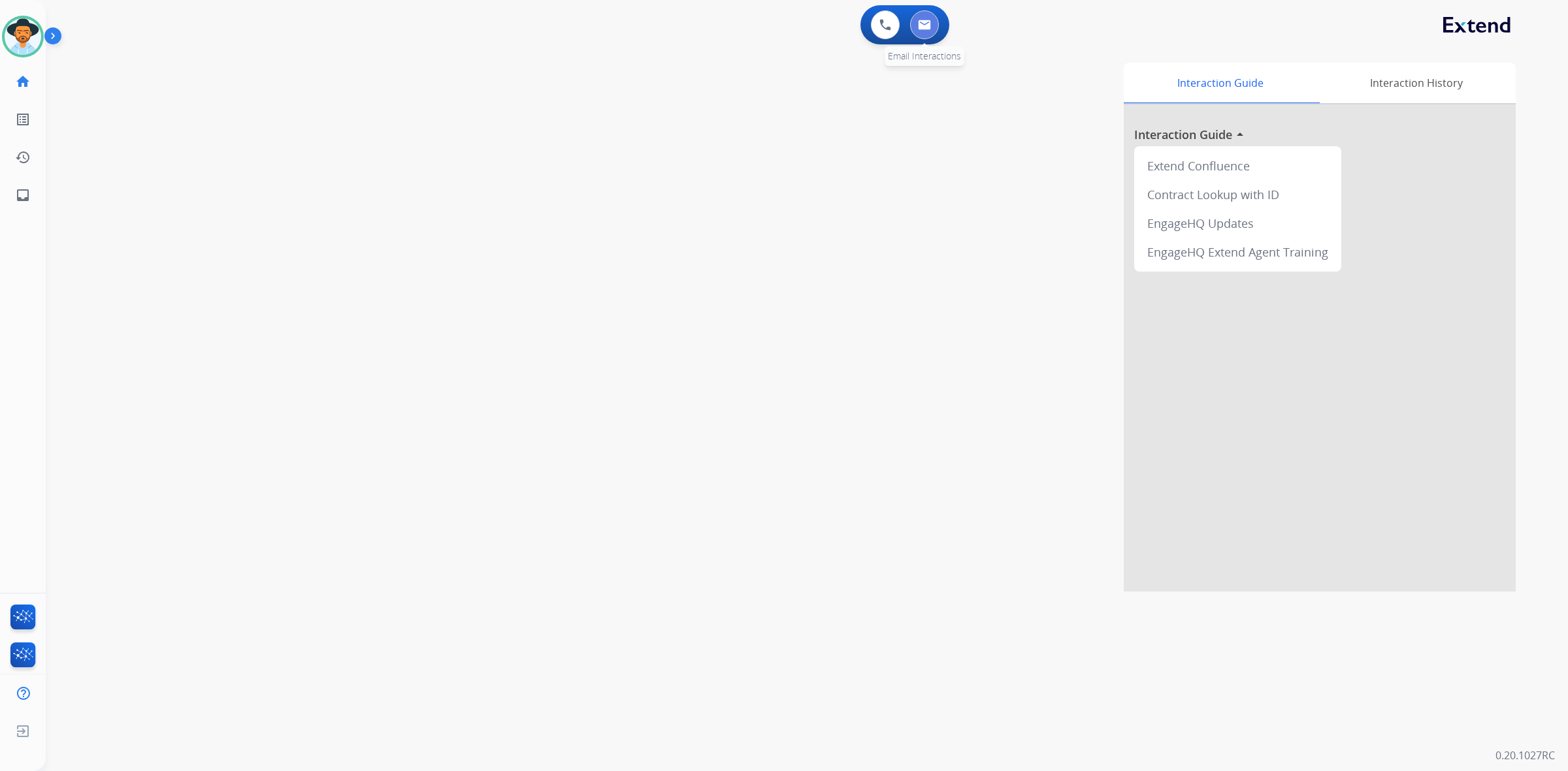
click at [925, 33] on button at bounding box center [925, 24] width 28 height 28
select select "**********"
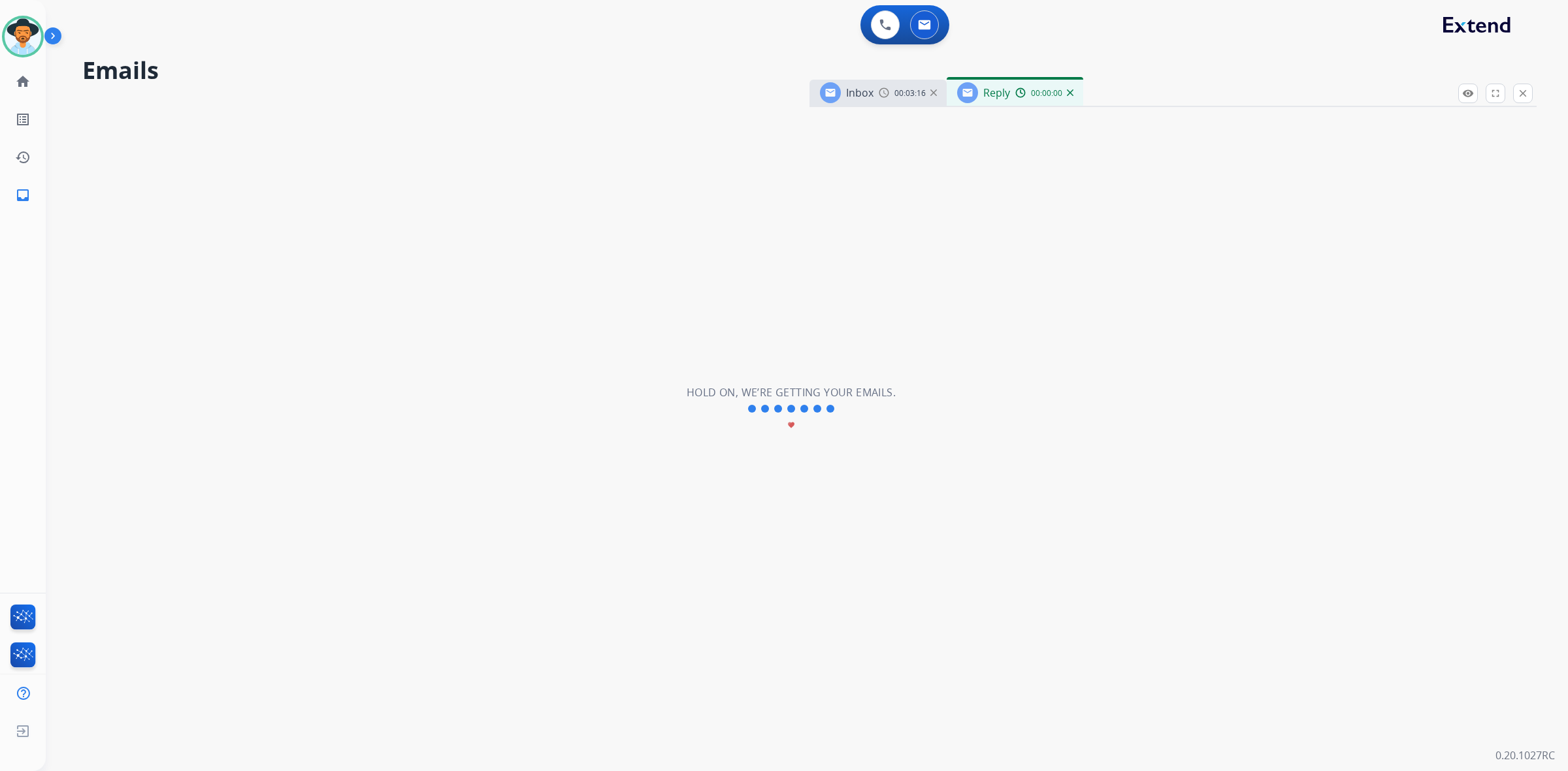
select select "**********"
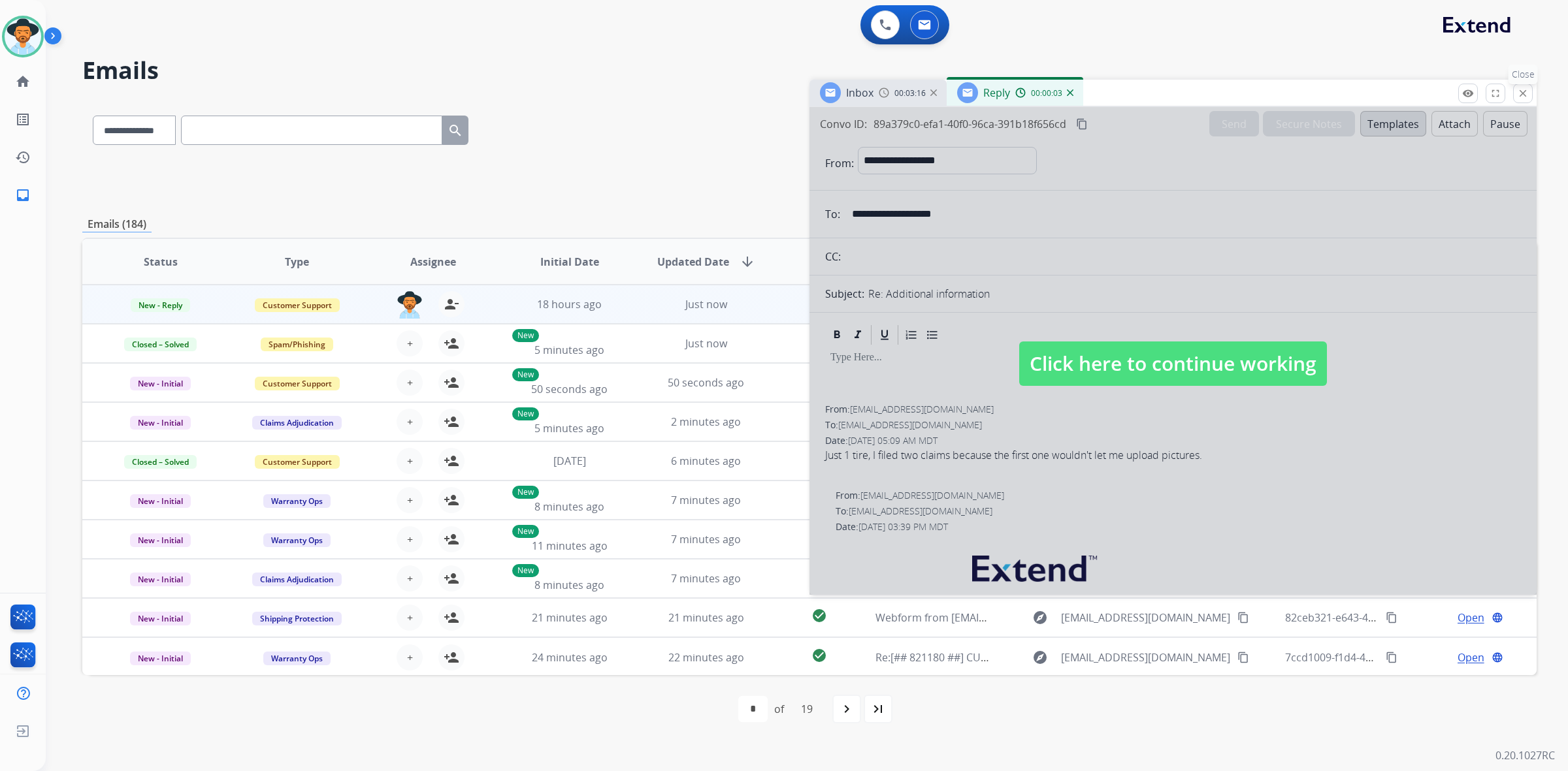
click at [1515, 93] on button "close Close" at bounding box center [1522, 93] width 19 height 19
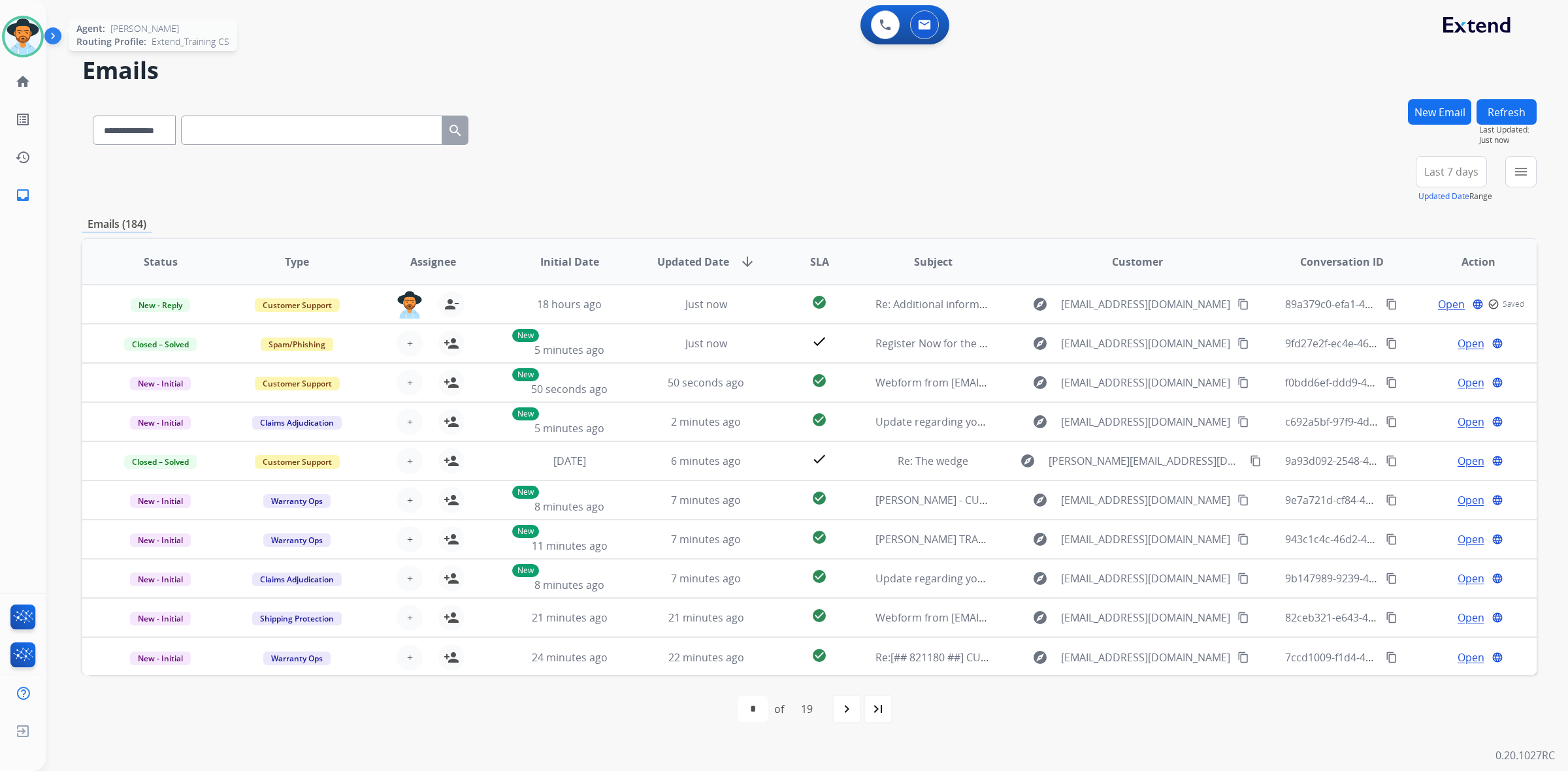
click at [21, 49] on img at bounding box center [23, 37] width 37 height 37
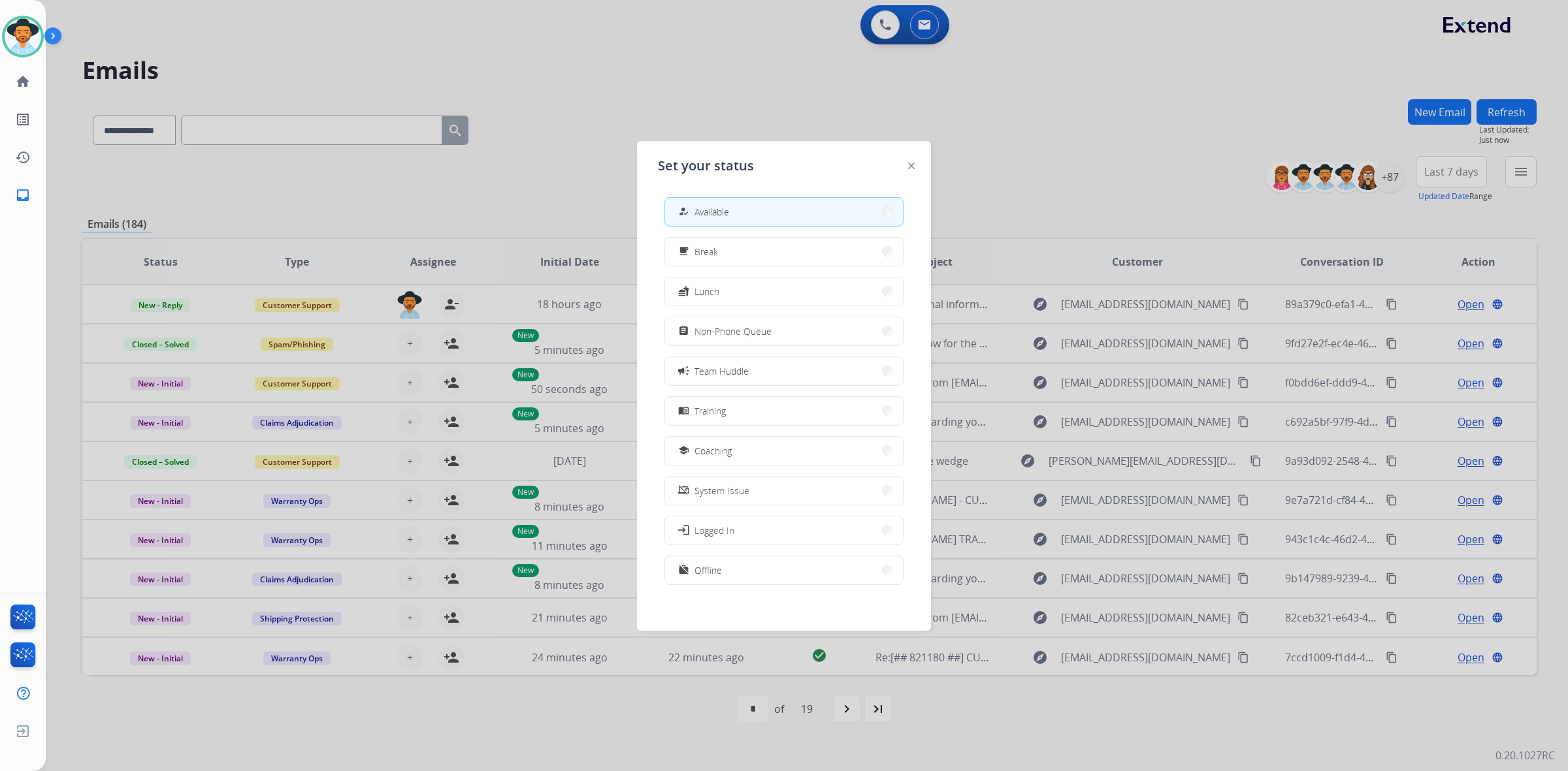
click at [1072, 139] on div at bounding box center [784, 386] width 1568 height 771
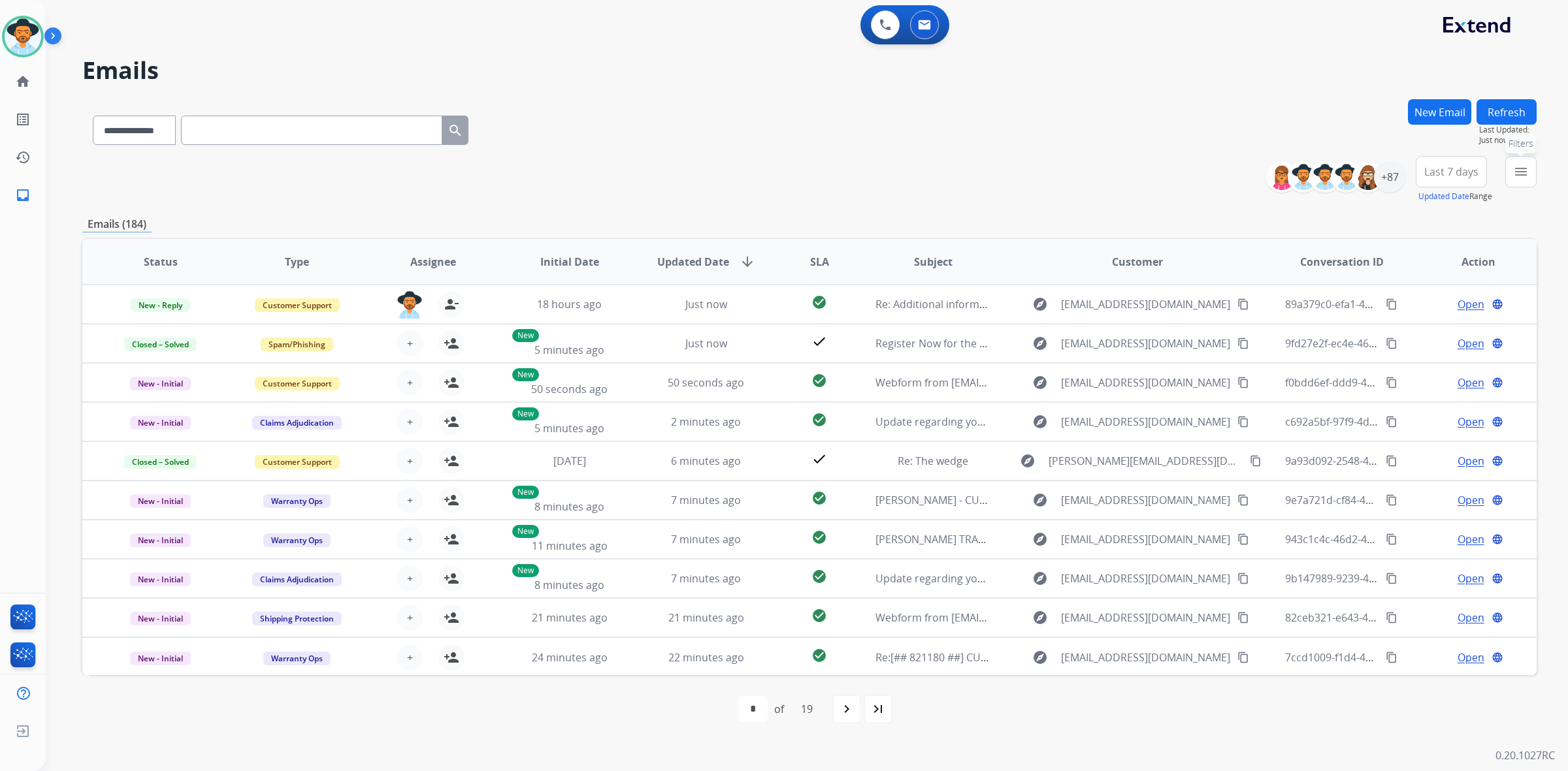
click at [1520, 177] on mat-icon "menu" at bounding box center [1520, 171] width 16 height 16
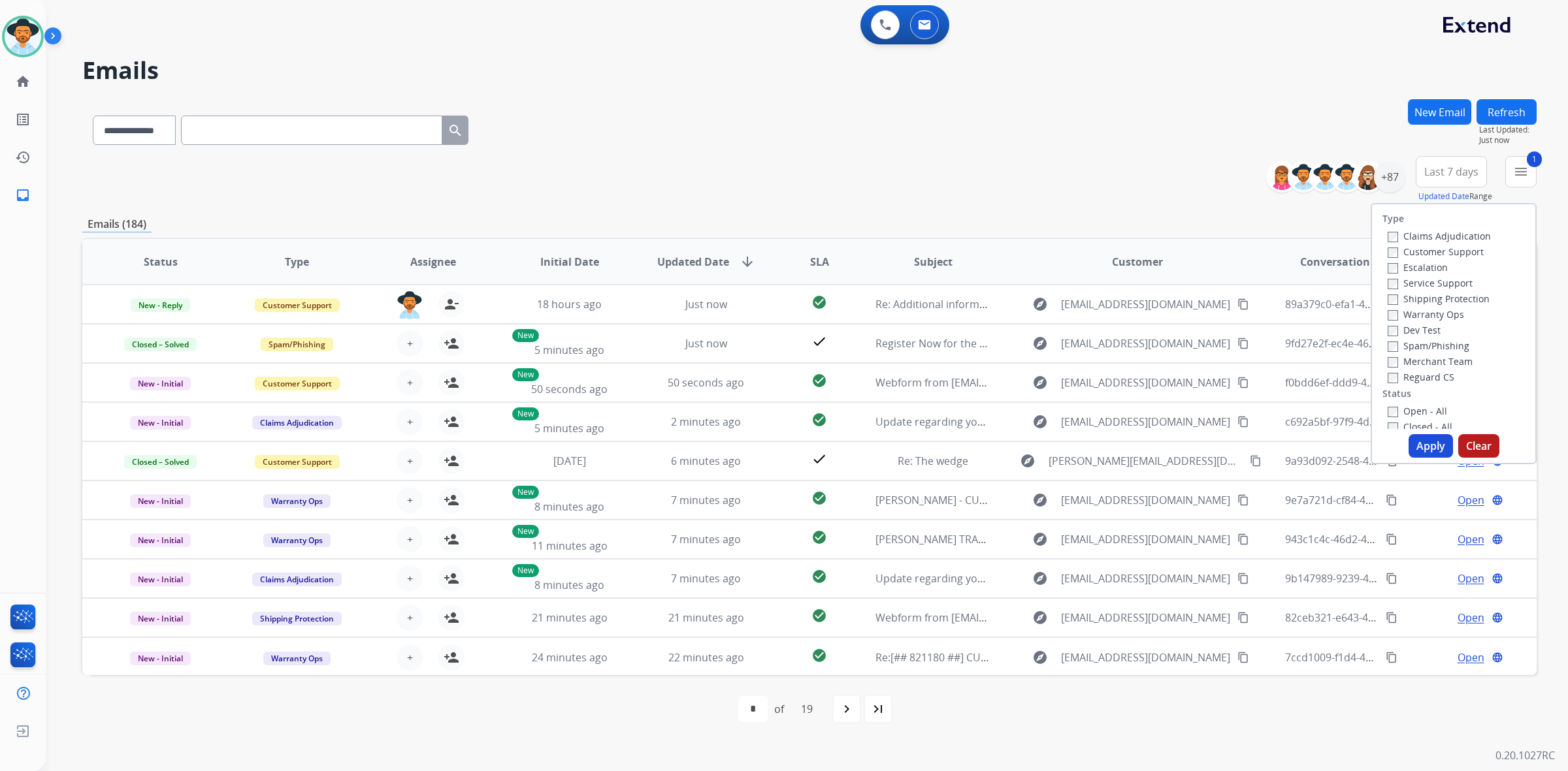
click at [1422, 451] on button "Apply" at bounding box center [1430, 446] width 44 height 23
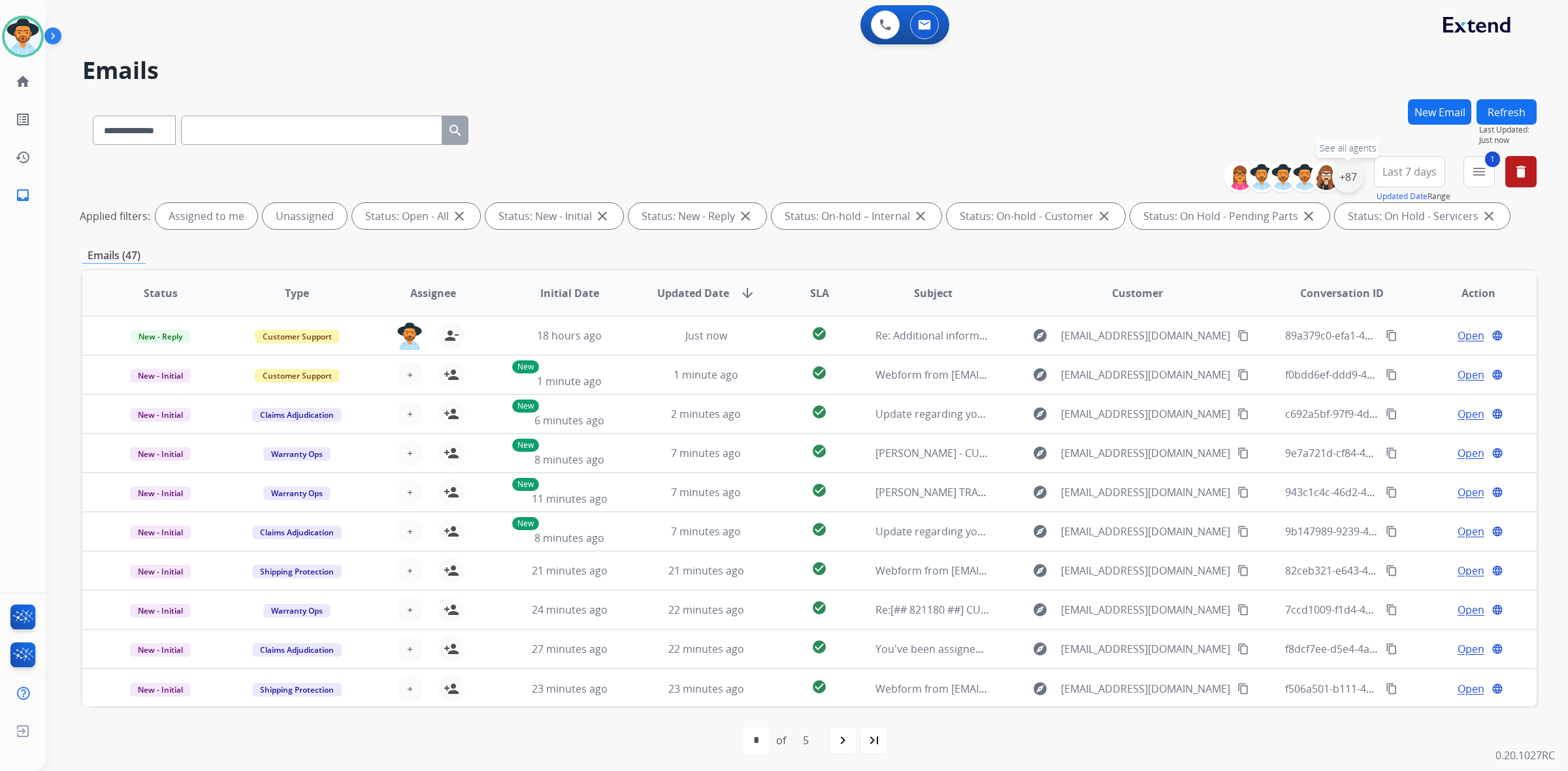
click at [1348, 181] on div "+87" at bounding box center [1347, 176] width 31 height 31
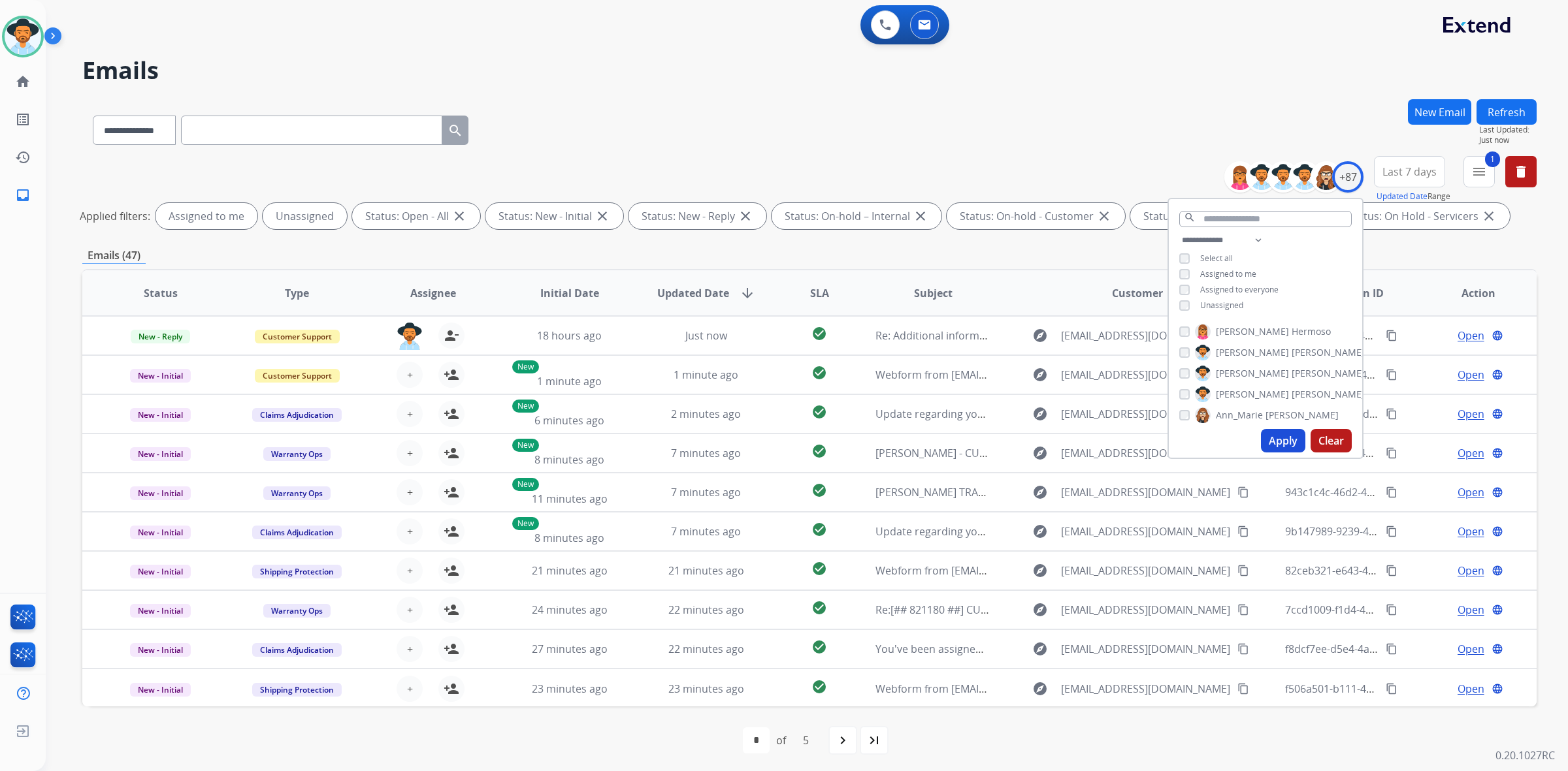
click at [1232, 304] on span "Unassigned" at bounding box center [1222, 304] width 44 height 11
click at [1285, 442] on button "Apply" at bounding box center [1283, 441] width 44 height 23
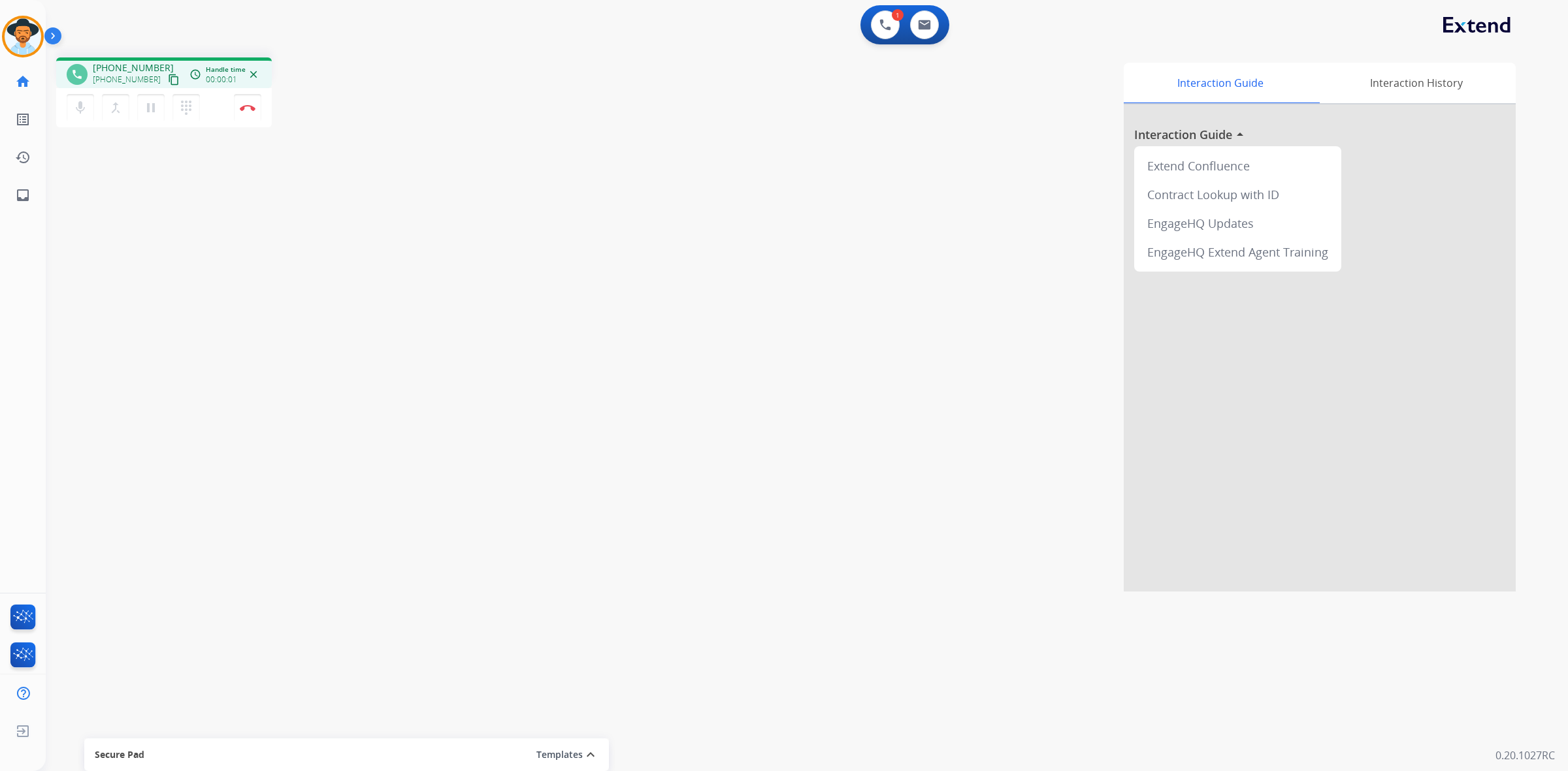
click at [168, 84] on mat-icon "content_copy" at bounding box center [174, 79] width 12 height 12
click at [926, 33] on button at bounding box center [925, 24] width 28 height 28
select select "**********"
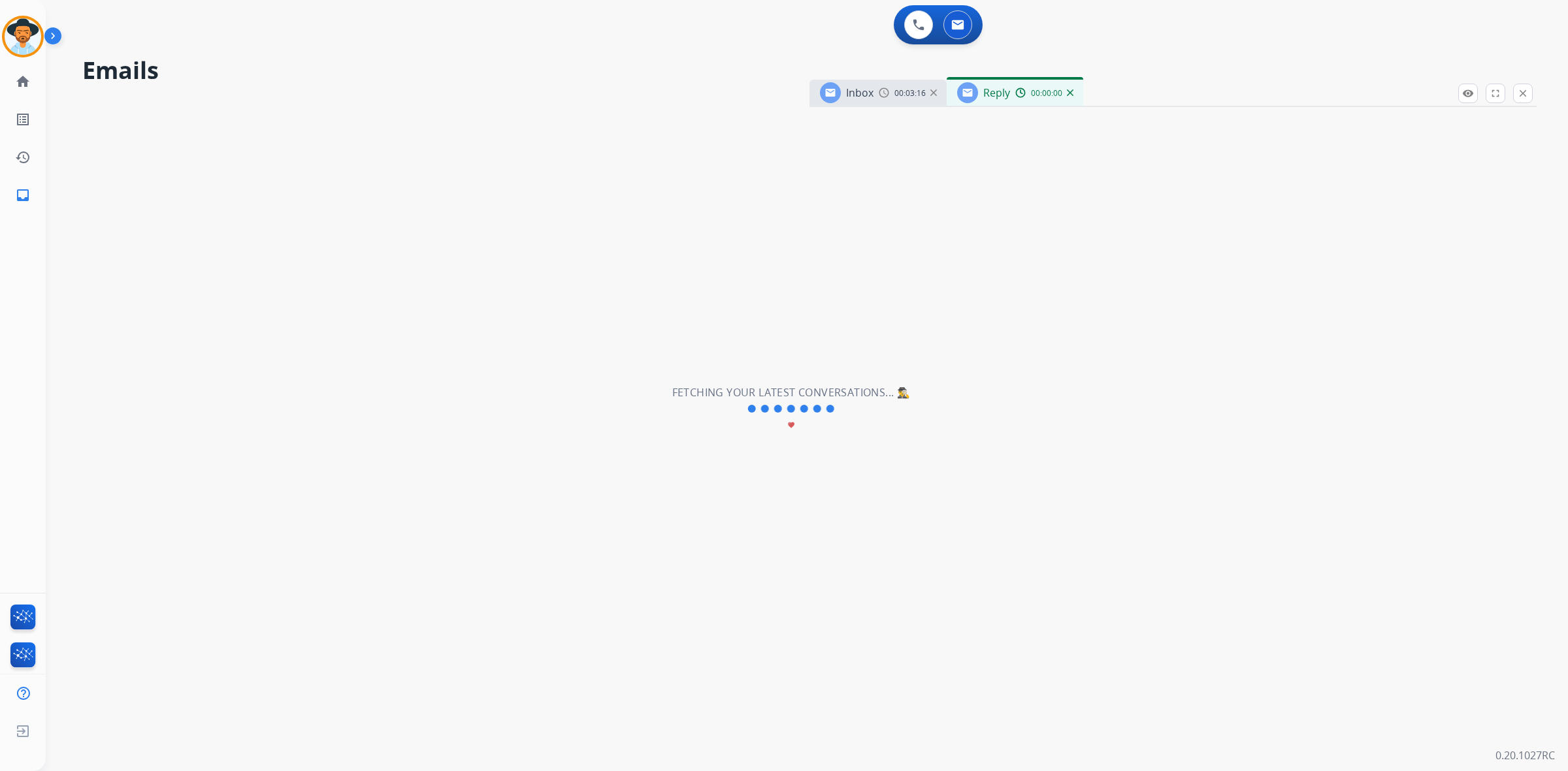
select select "**********"
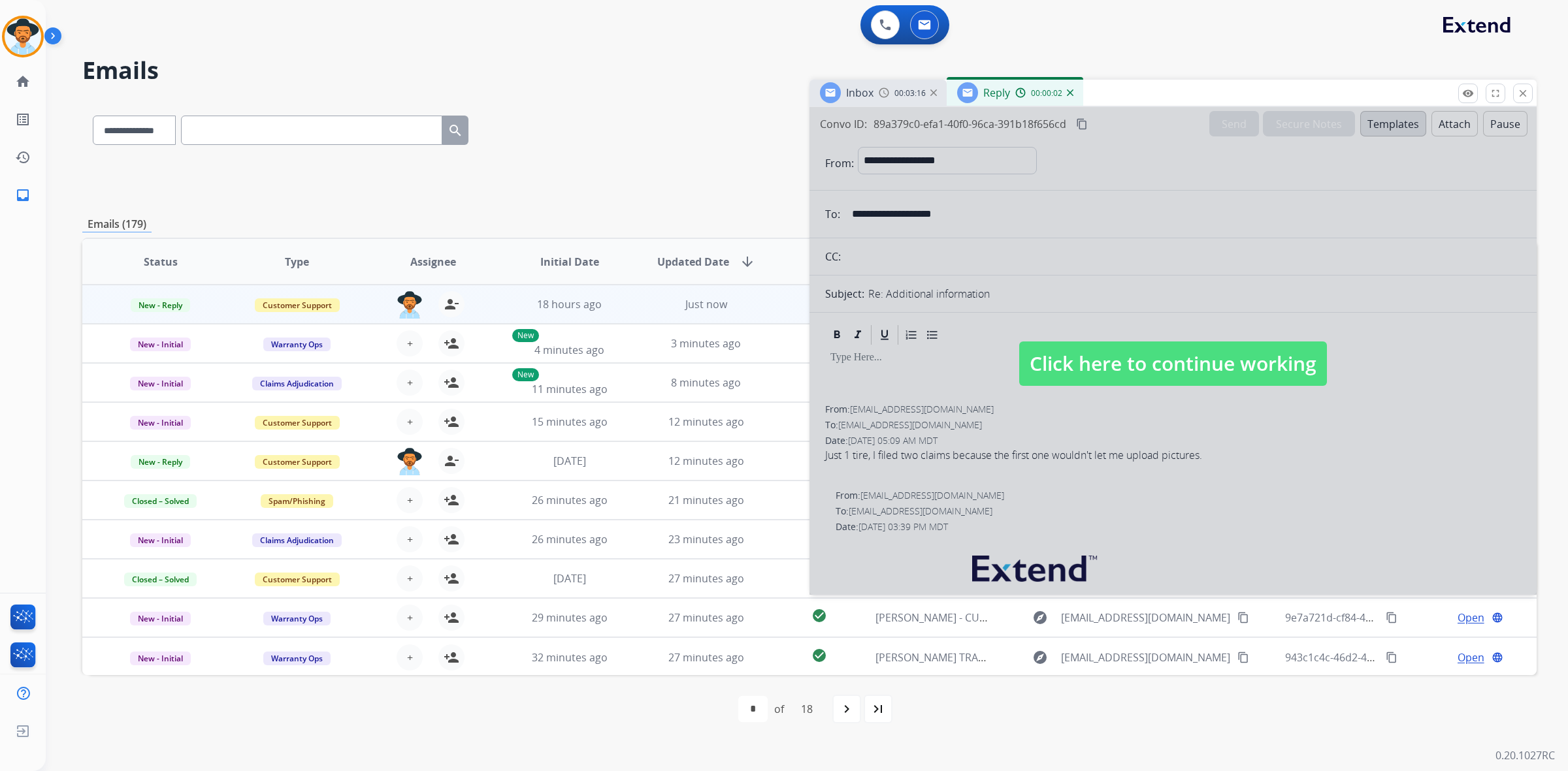
click at [1071, 89] on img at bounding box center [1070, 93] width 7 height 7
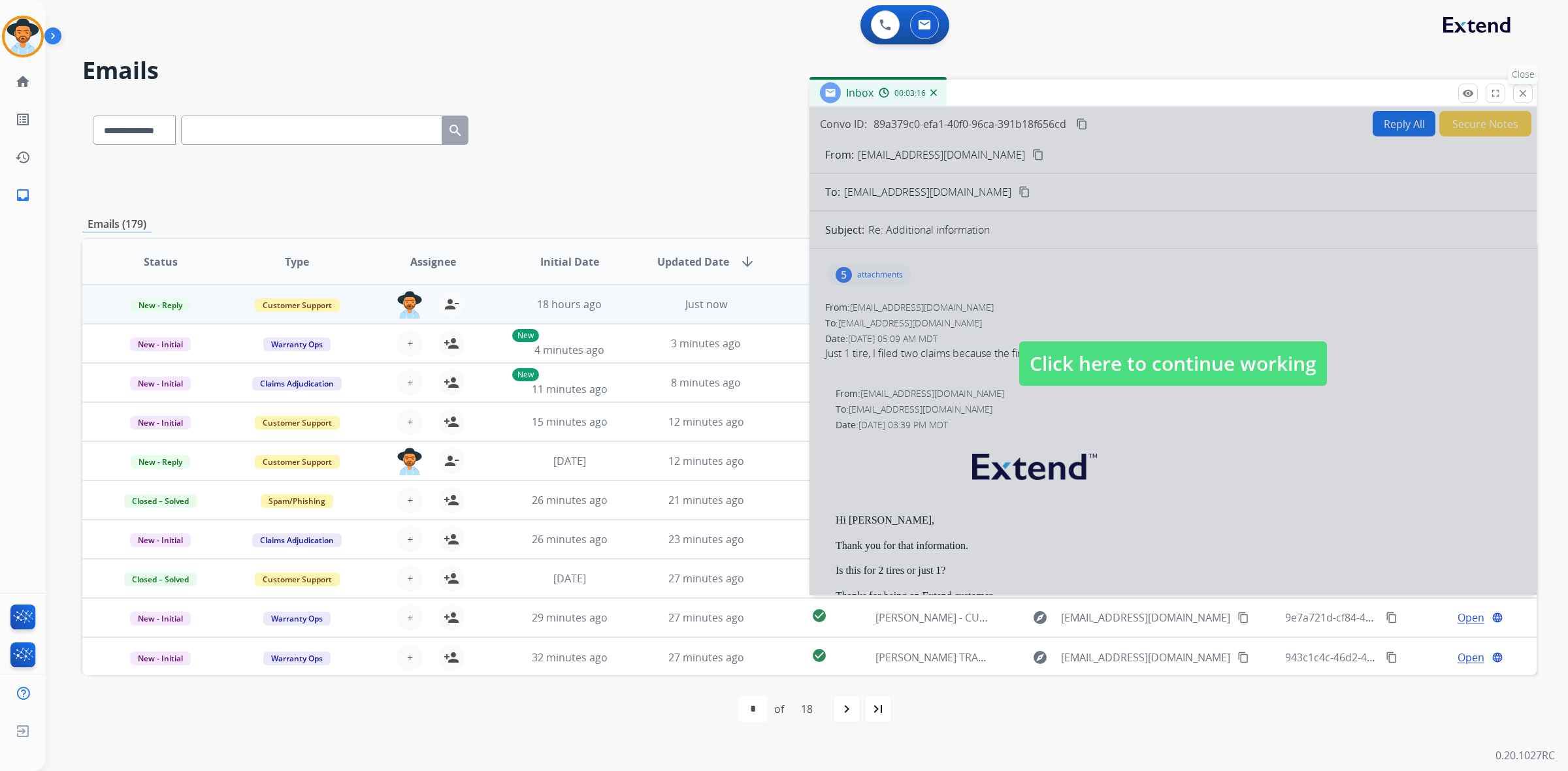
click at [1527, 94] on mat-icon "close" at bounding box center [1523, 94] width 12 height 12
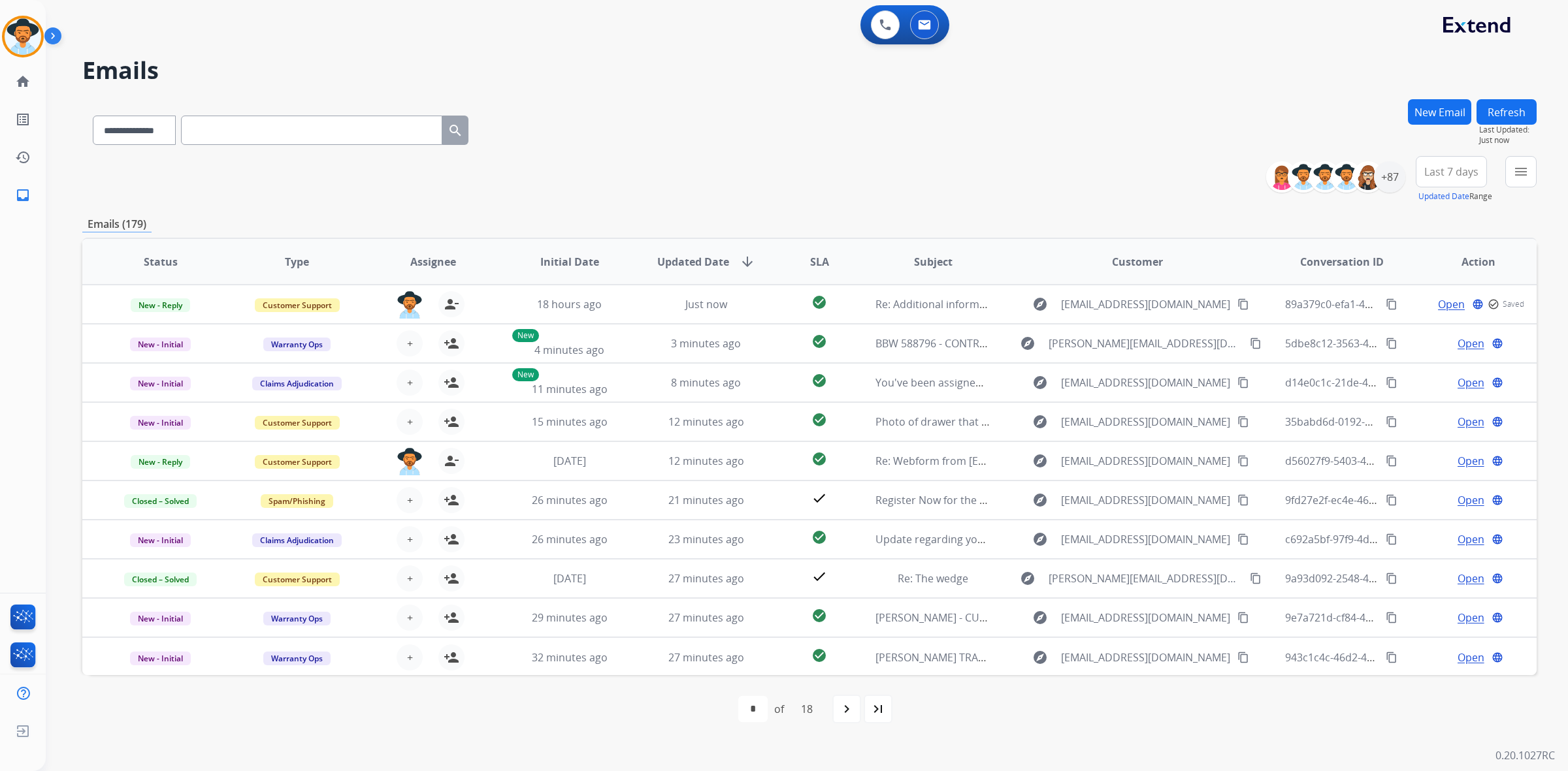
click at [1439, 115] on button "New Email" at bounding box center [1440, 112] width 64 height 25
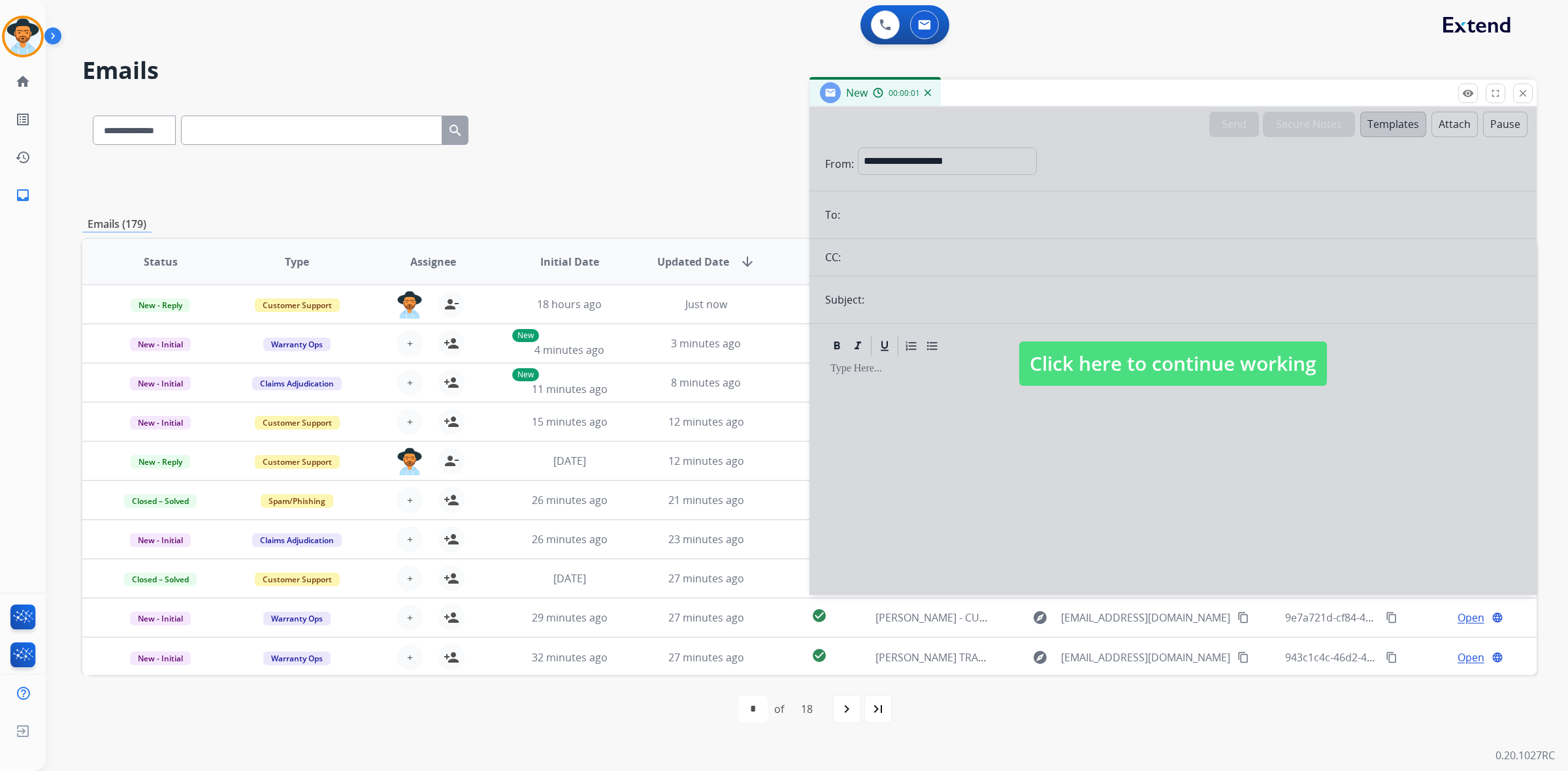
click at [1203, 355] on span "Click here to continue working" at bounding box center [1173, 363] width 308 height 44
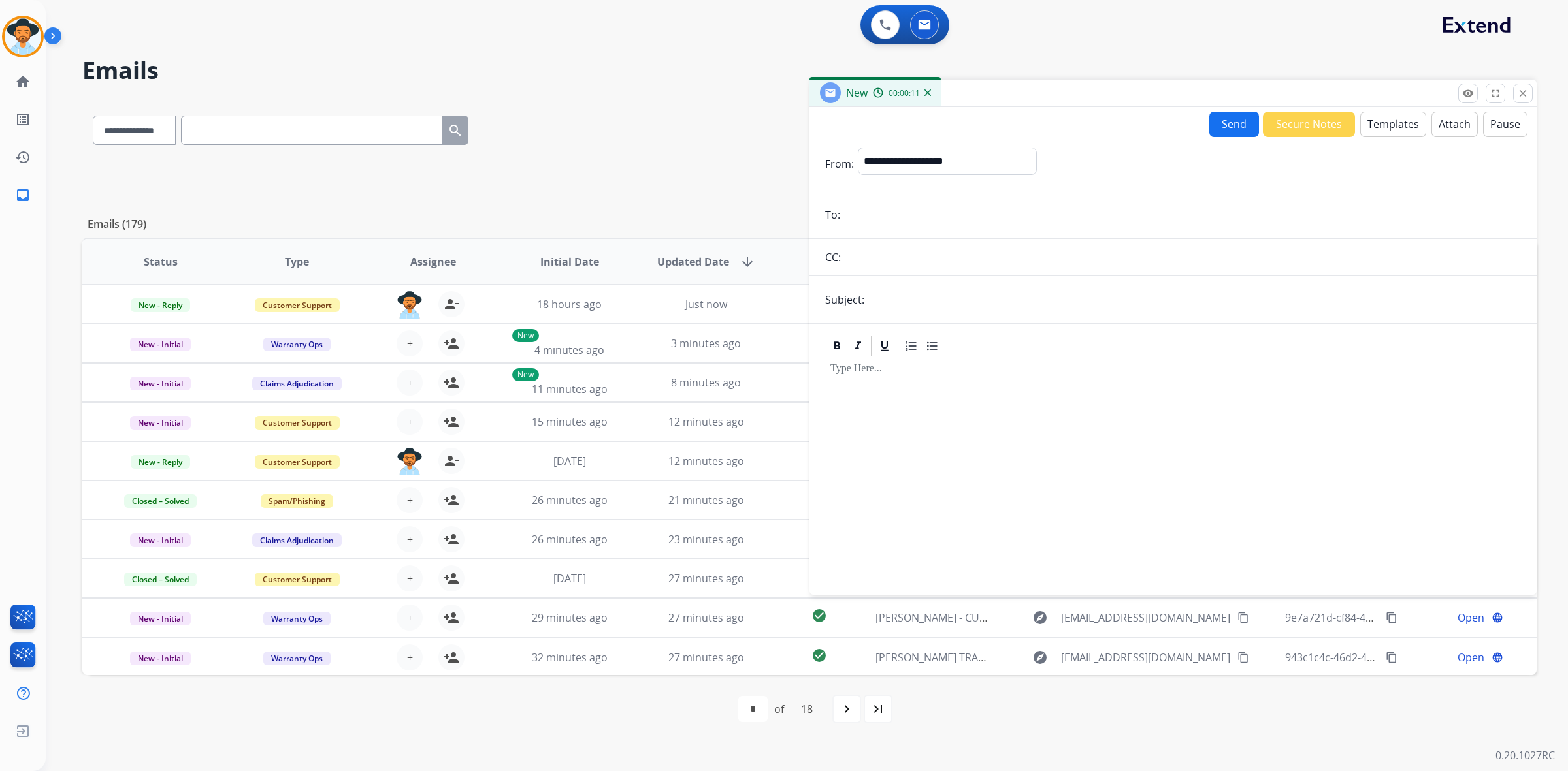
paste input "**********"
type input "**********"
click at [1027, 311] on input "text" at bounding box center [1195, 299] width 653 height 26
type input "**********"
click at [1436, 132] on button "Attach" at bounding box center [1454, 125] width 46 height 25
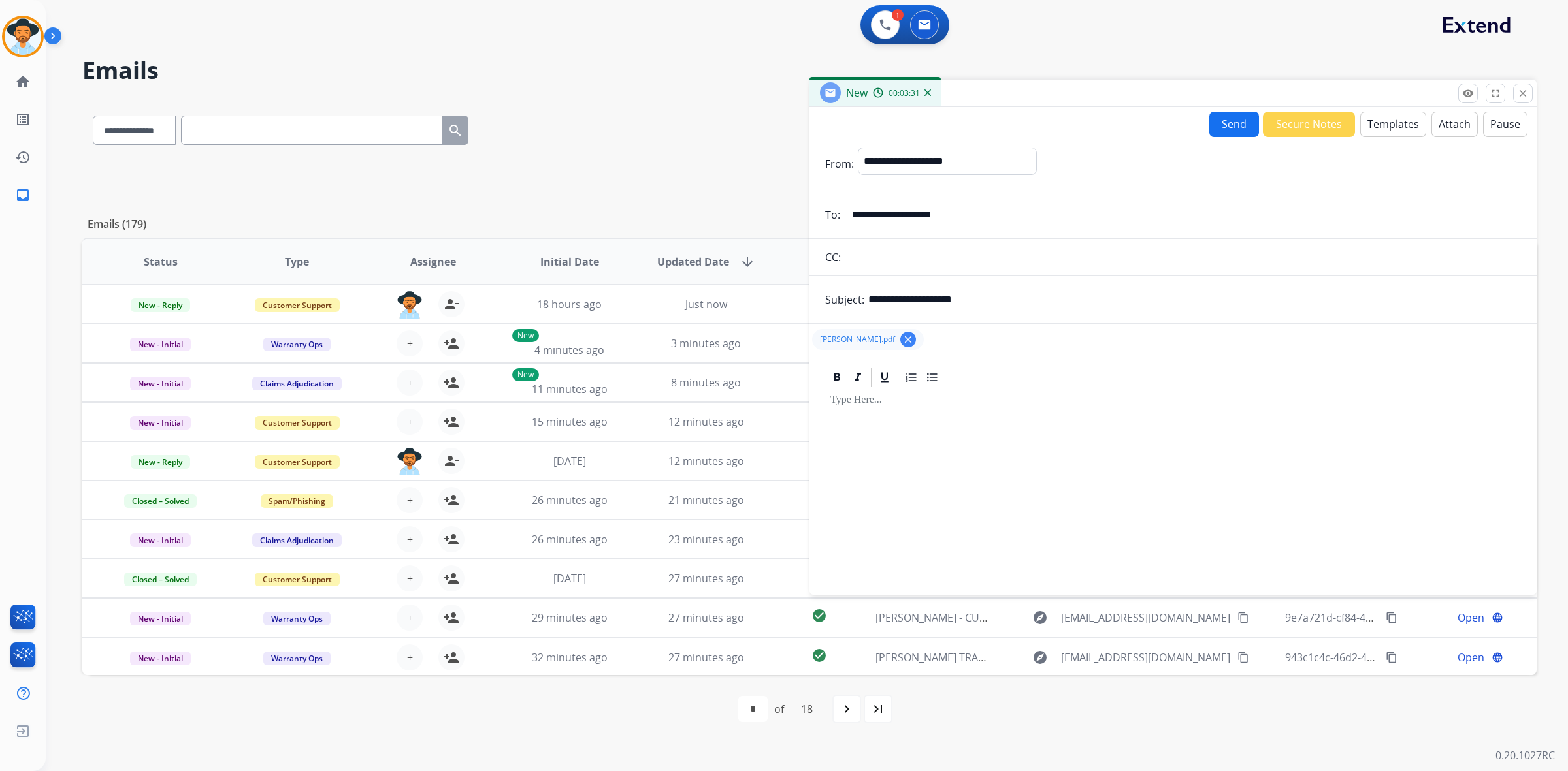
click at [1387, 134] on button "Templates" at bounding box center [1393, 125] width 66 height 25
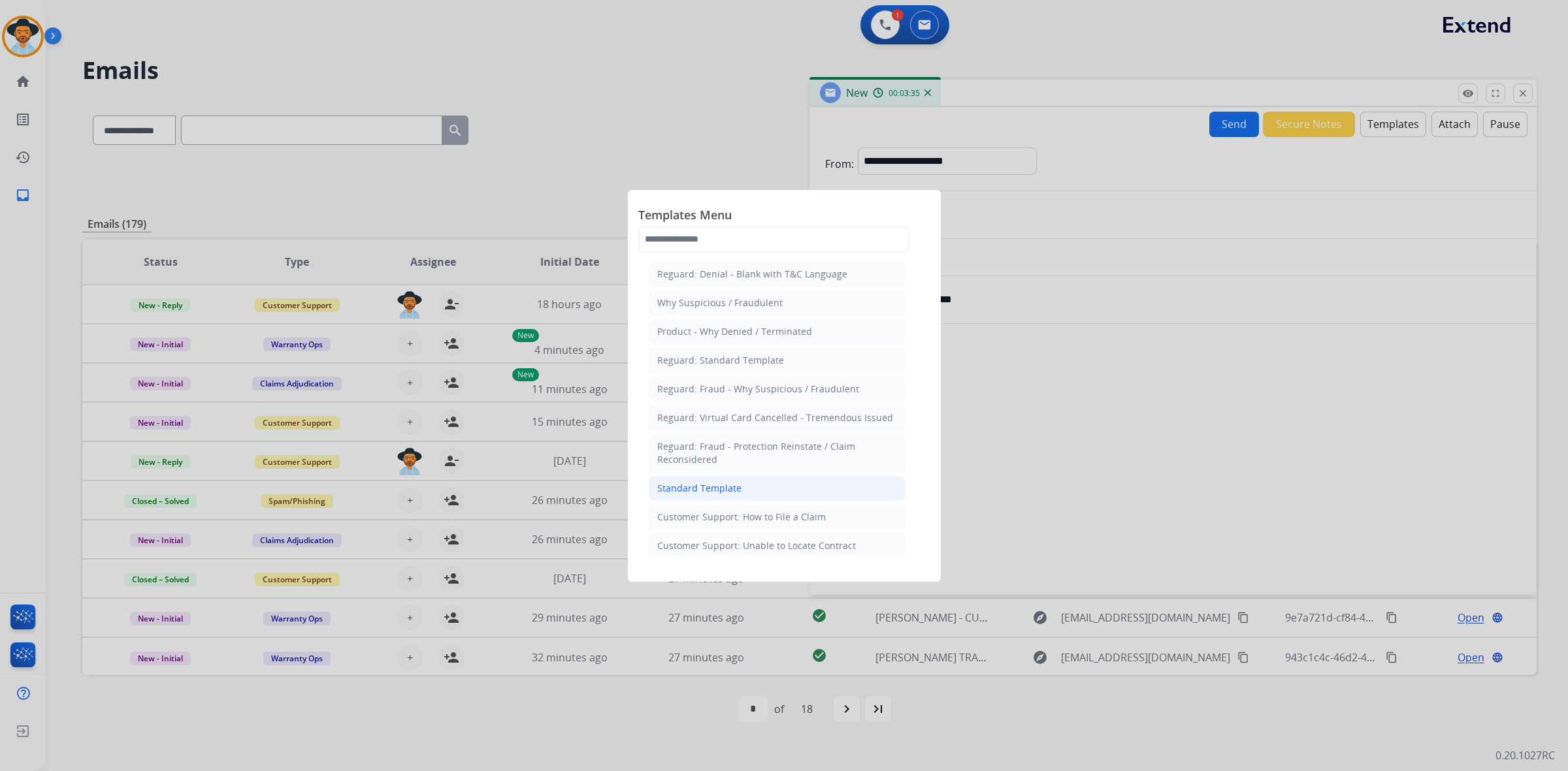
click at [812, 499] on li "Standard Template" at bounding box center [776, 488] width 257 height 25
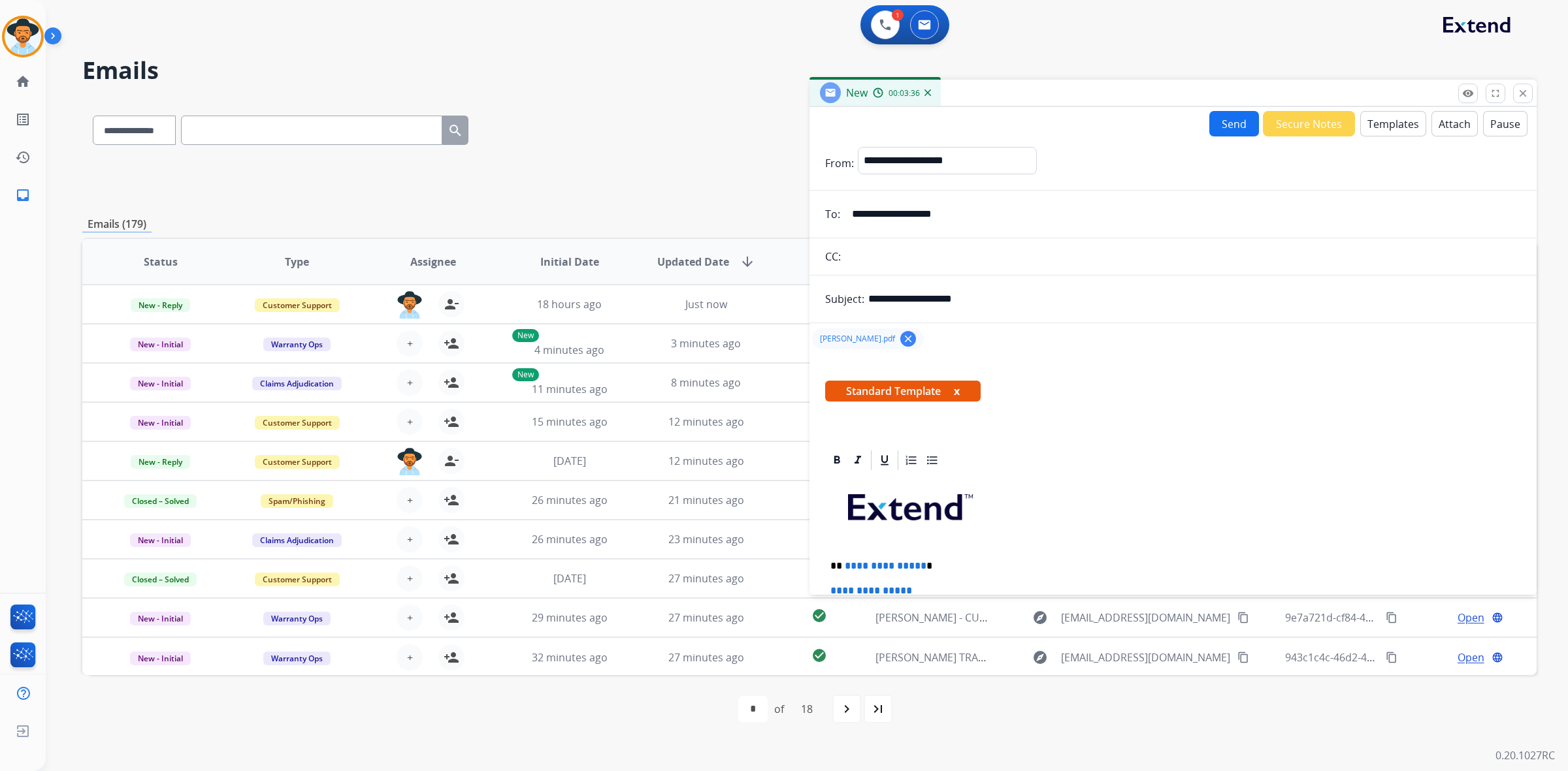
scroll to position [82, 0]
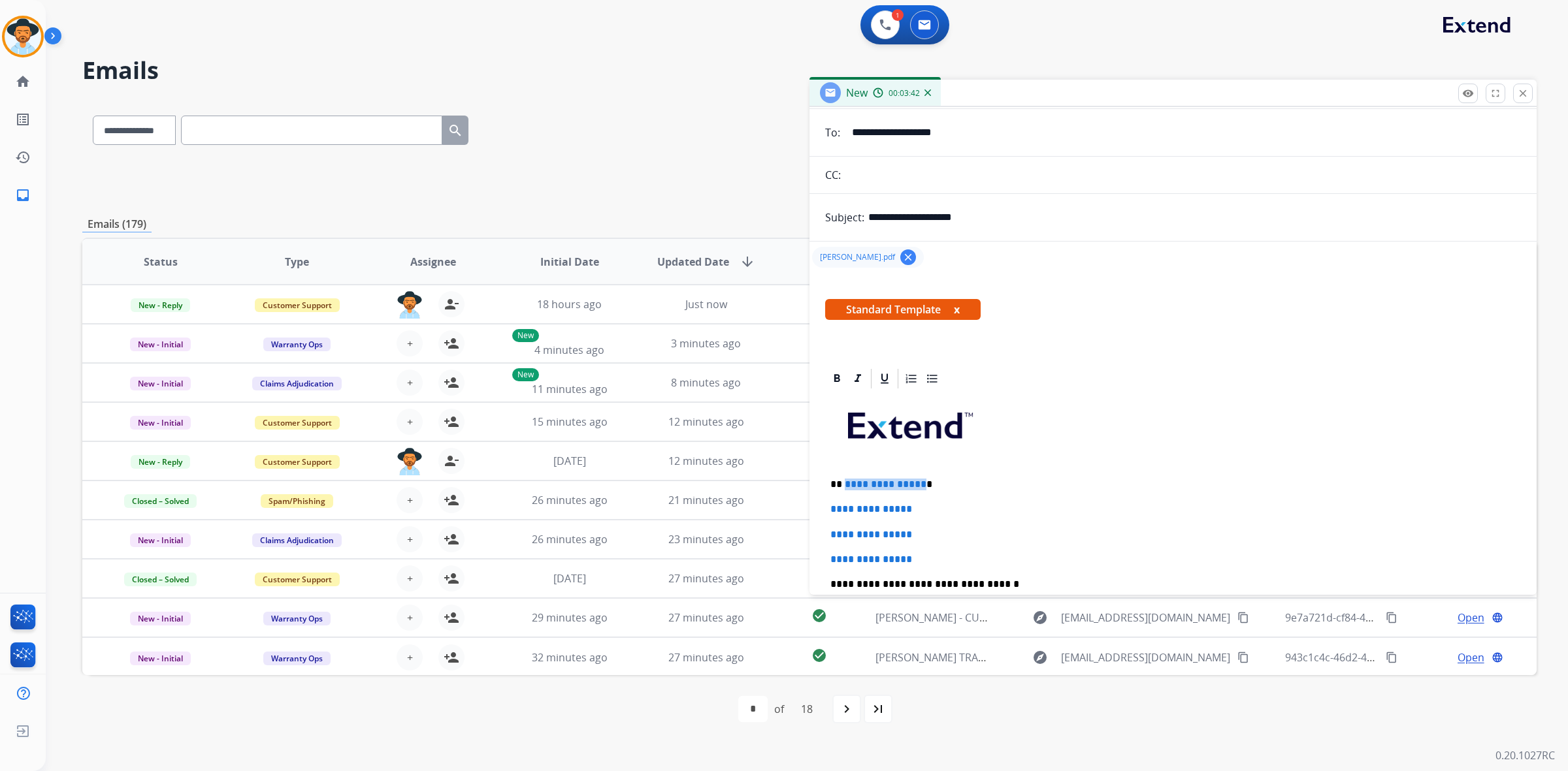
drag, startPoint x: 843, startPoint y: 481, endPoint x: 918, endPoint y: 480, distance: 75.0
click at [918, 480] on span "**********" at bounding box center [886, 484] width 82 height 10
drag, startPoint x: 827, startPoint y: 507, endPoint x: 939, endPoint y: 553, distance: 121.1
click at [939, 553] on div "**********" at bounding box center [1173, 615] width 696 height 449
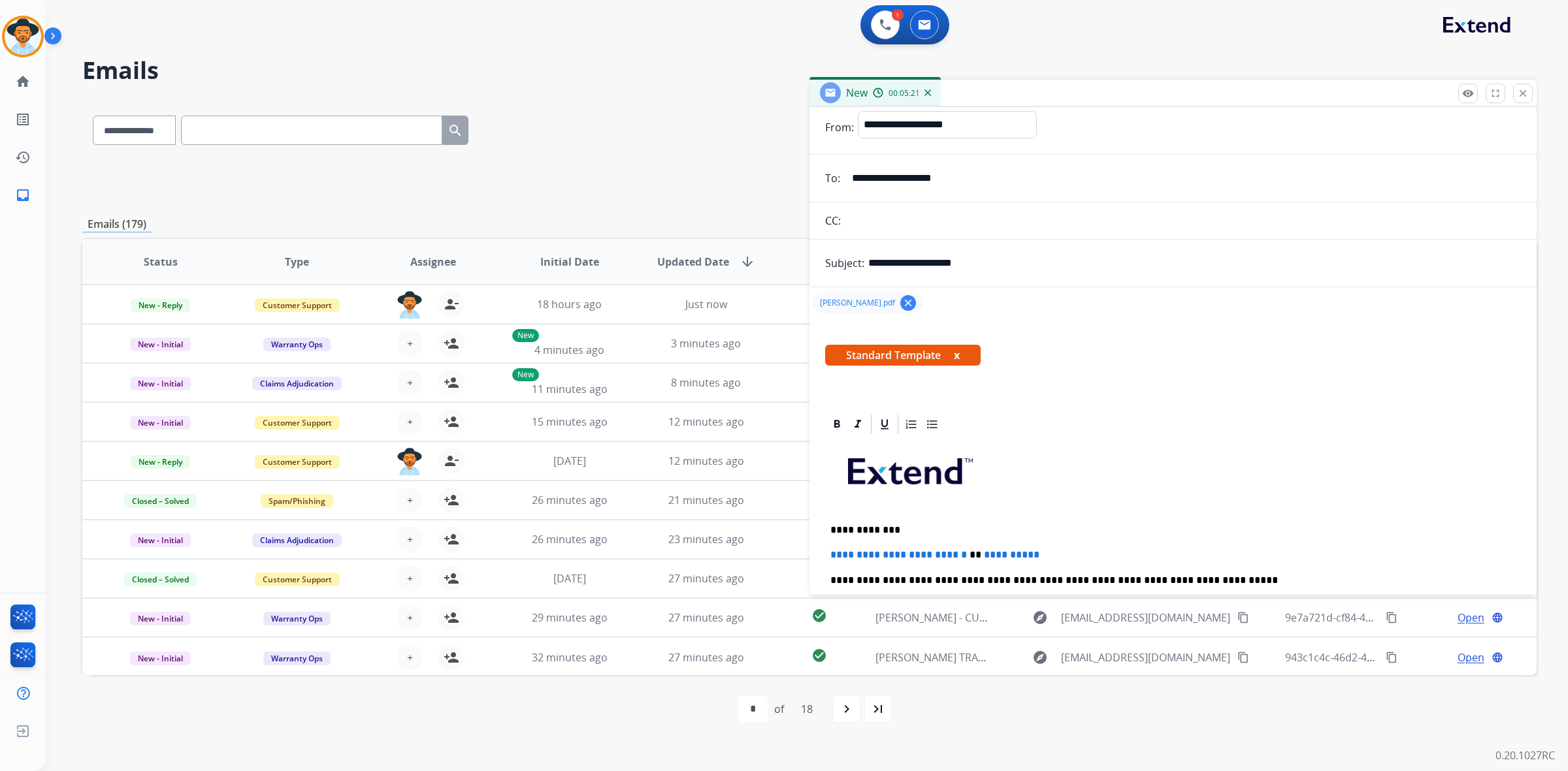
scroll to position [0, 0]
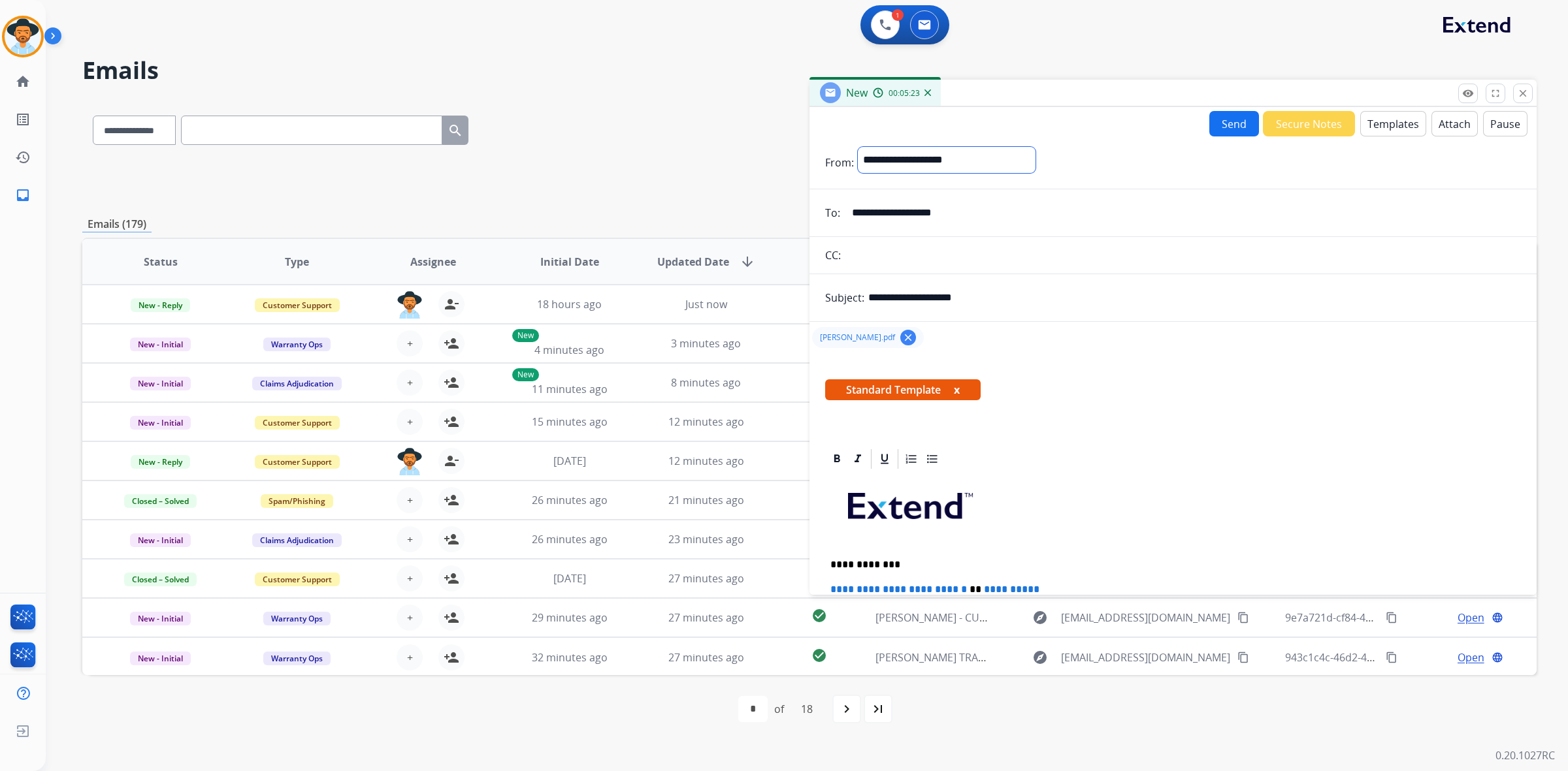
click at [1035, 162] on select "**********" at bounding box center [946, 160] width 177 height 26
select select "**********"
click at [858, 147] on select "**********" at bounding box center [946, 160] width 177 height 26
click at [1219, 116] on button "Send" at bounding box center [1233, 124] width 49 height 25
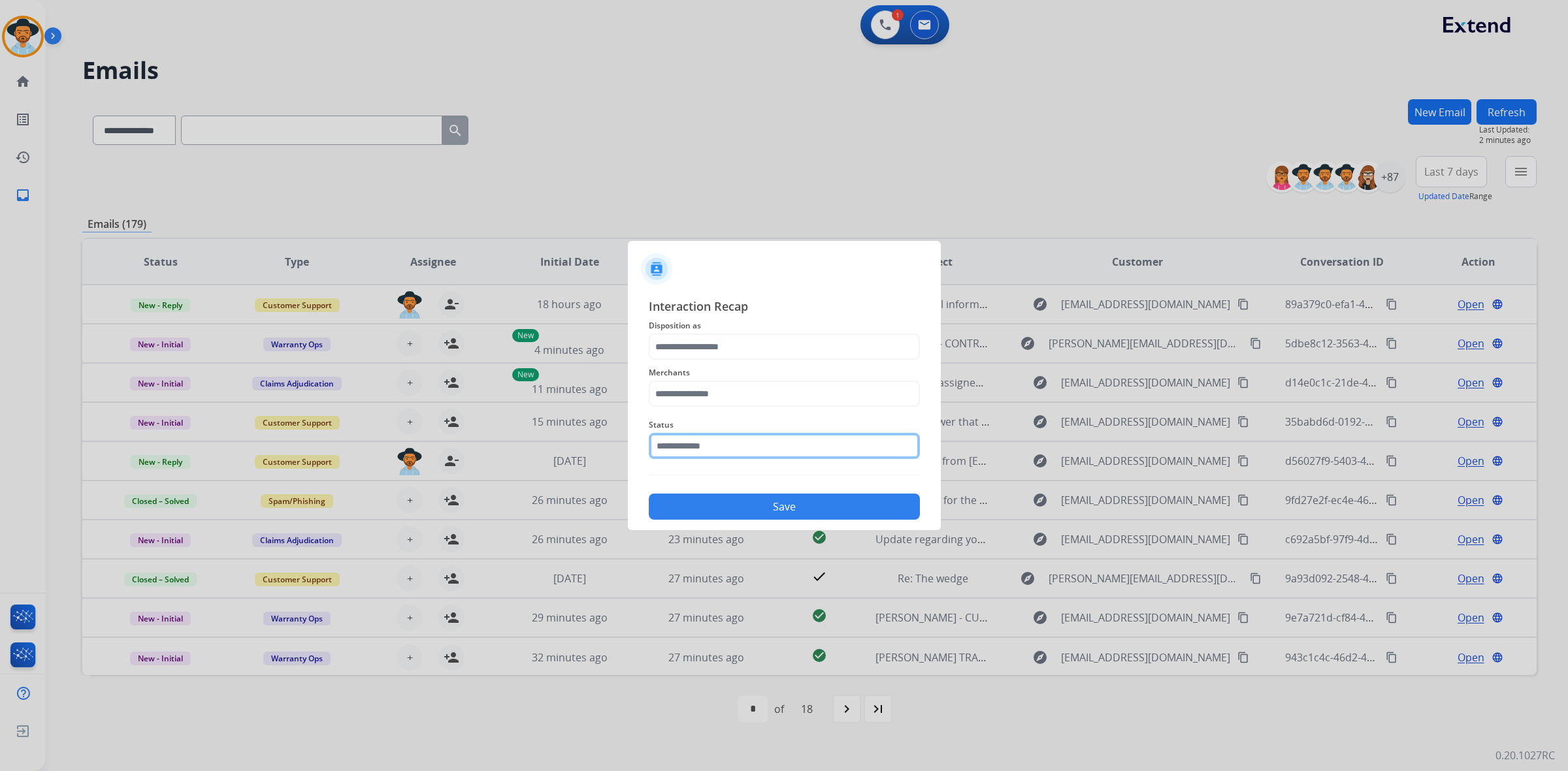
click at [799, 445] on input "text" at bounding box center [784, 446] width 271 height 26
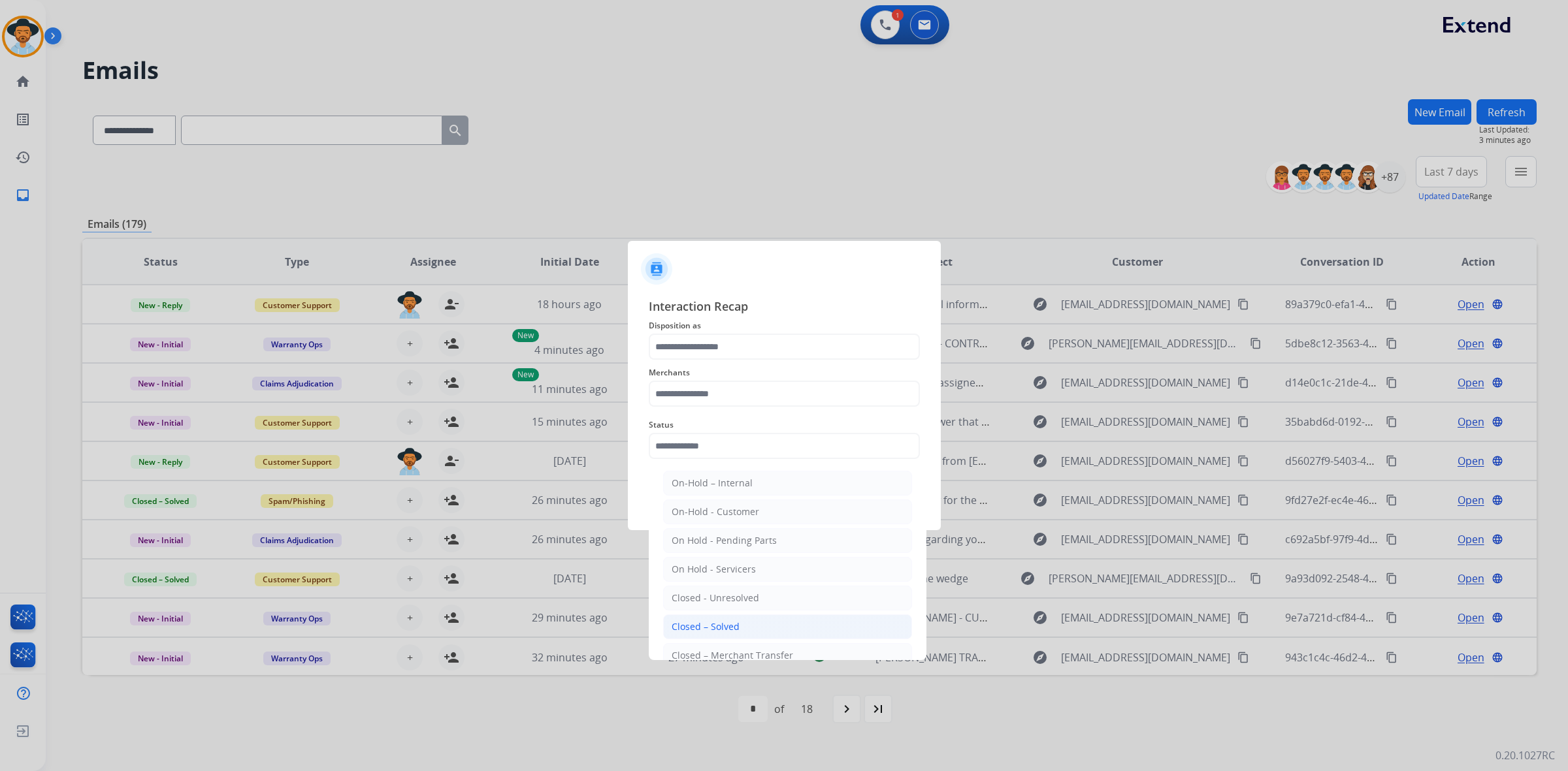
click at [750, 620] on li "Closed – Solved" at bounding box center [787, 627] width 249 height 25
type input "**********"
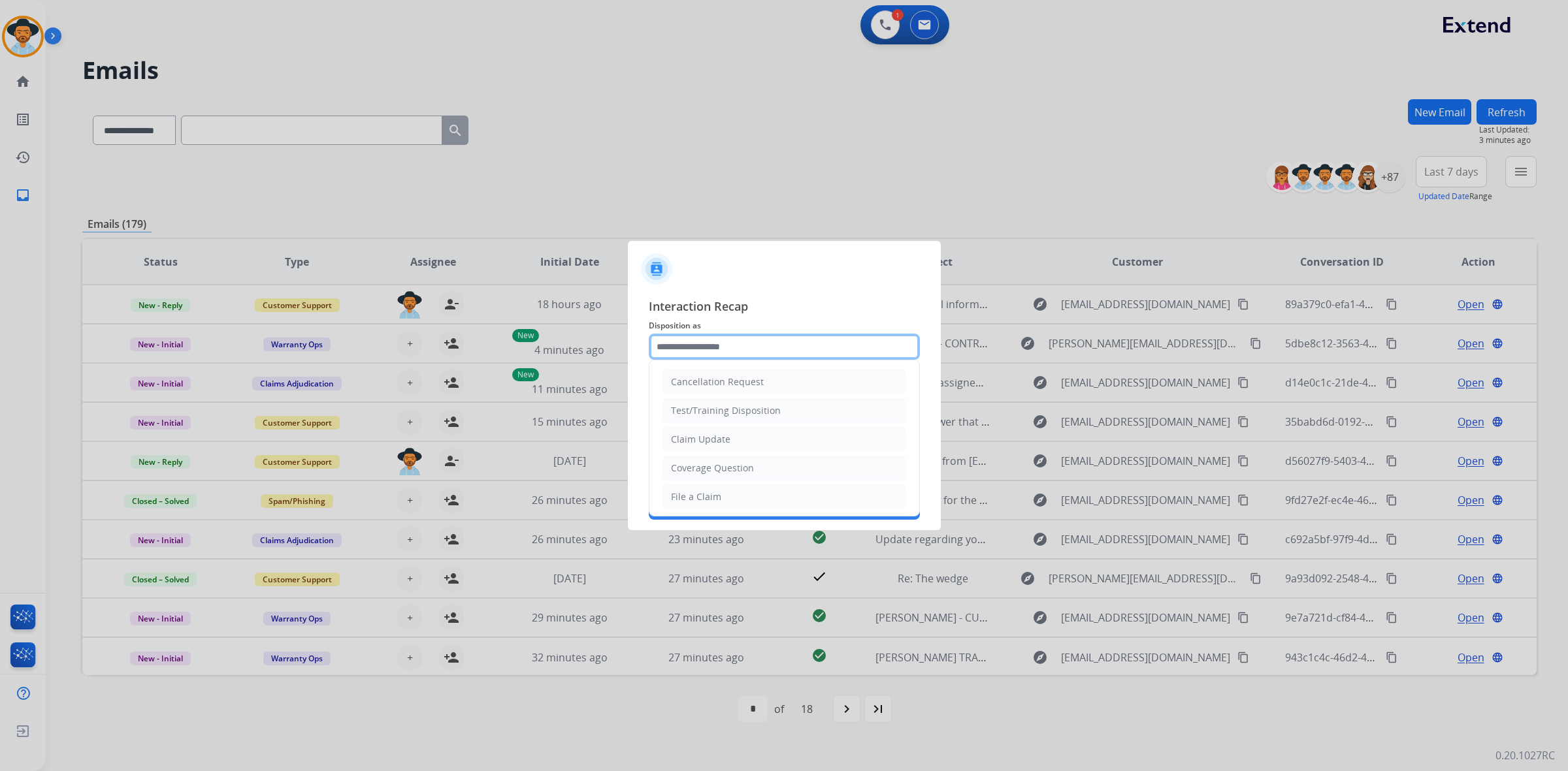
click at [750, 350] on input "text" at bounding box center [784, 346] width 271 height 26
click at [730, 390] on div "Coverage Question" at bounding box center [712, 386] width 83 height 13
type input "**********"
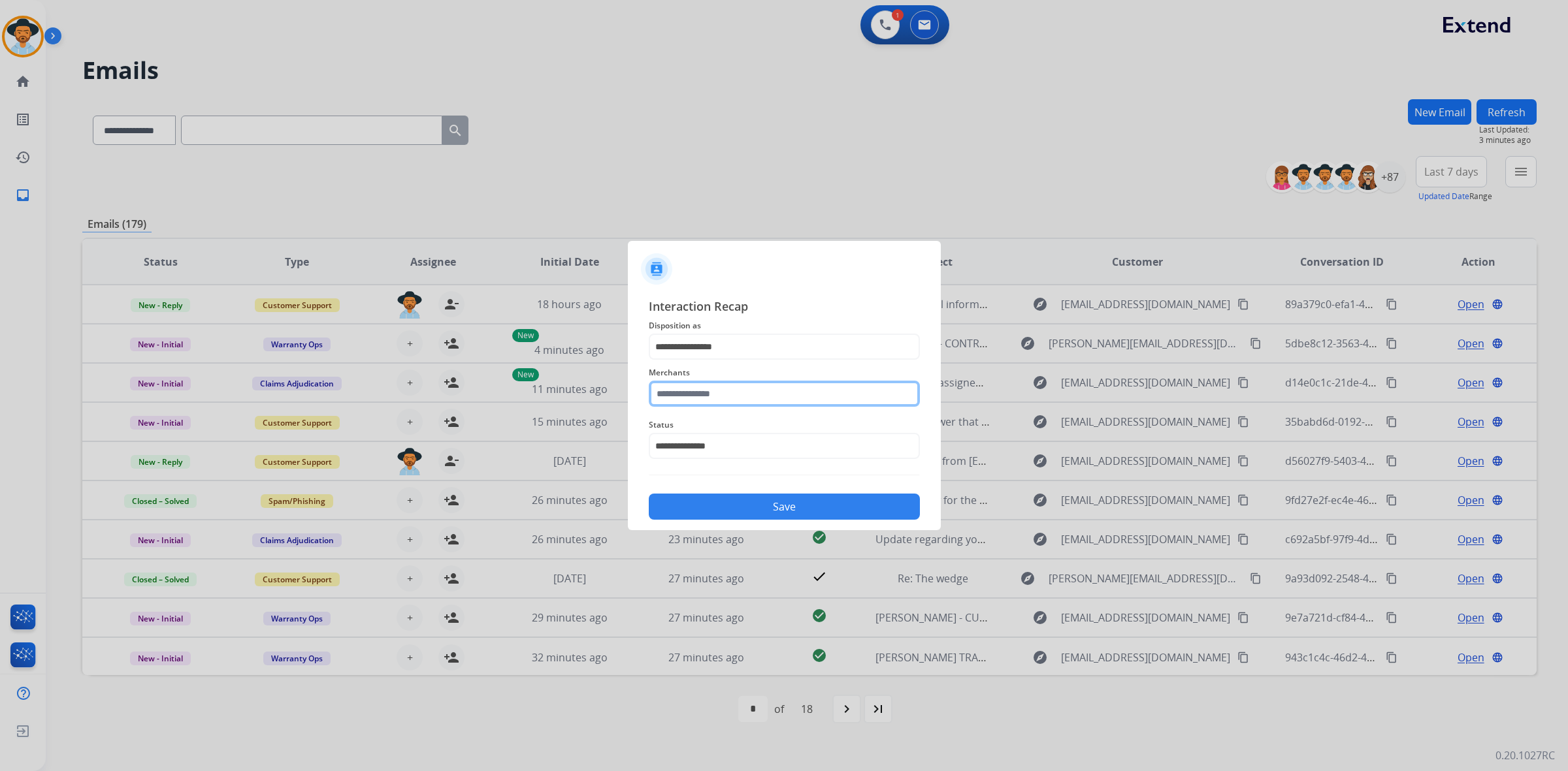
click at [842, 402] on input "text" at bounding box center [784, 393] width 271 height 26
click at [820, 426] on li "Saatva" at bounding box center [787, 431] width 249 height 25
type input "******"
click at [813, 505] on button "Save" at bounding box center [784, 506] width 271 height 26
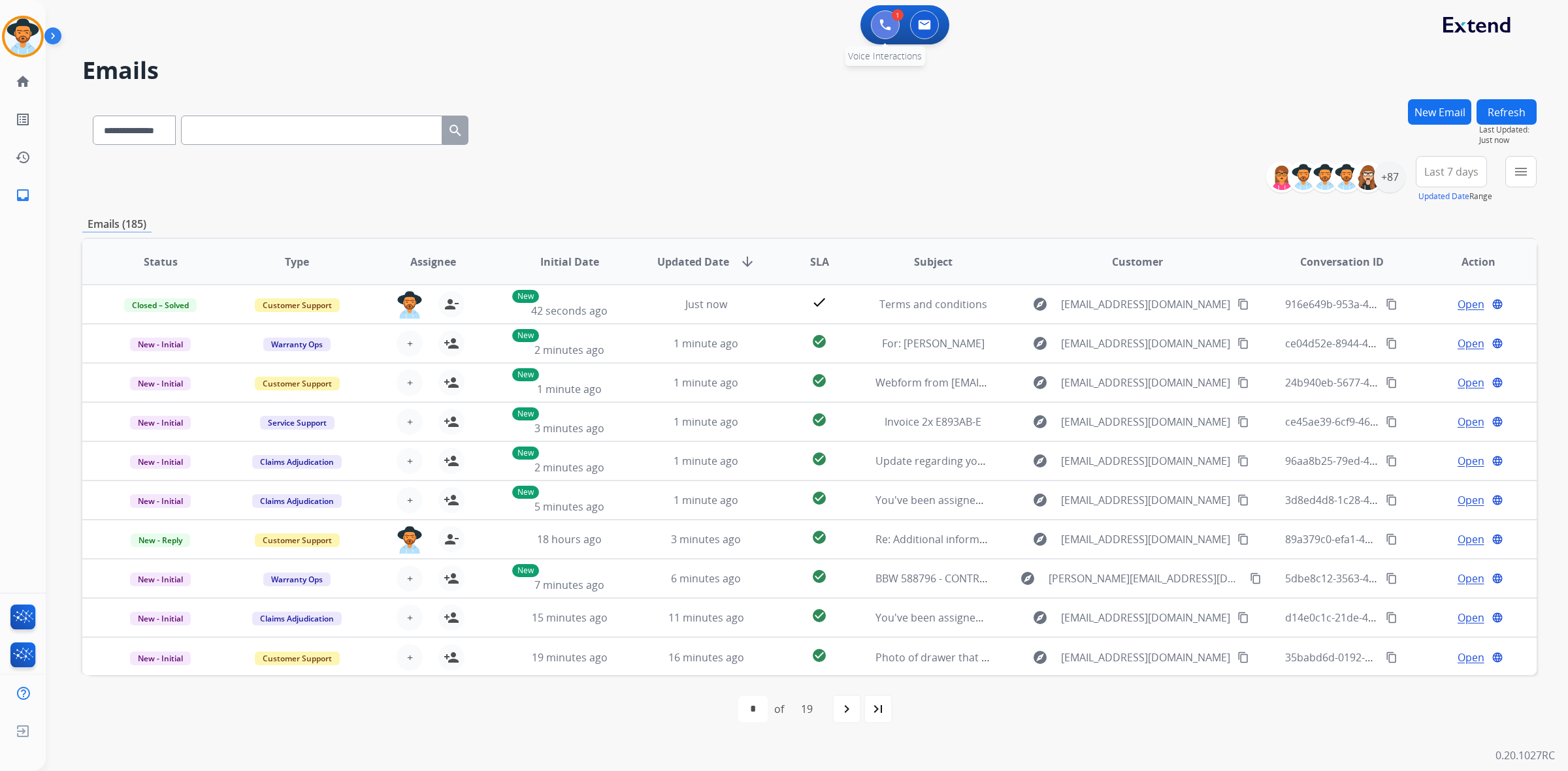
click at [885, 31] on button at bounding box center [885, 24] width 28 height 28
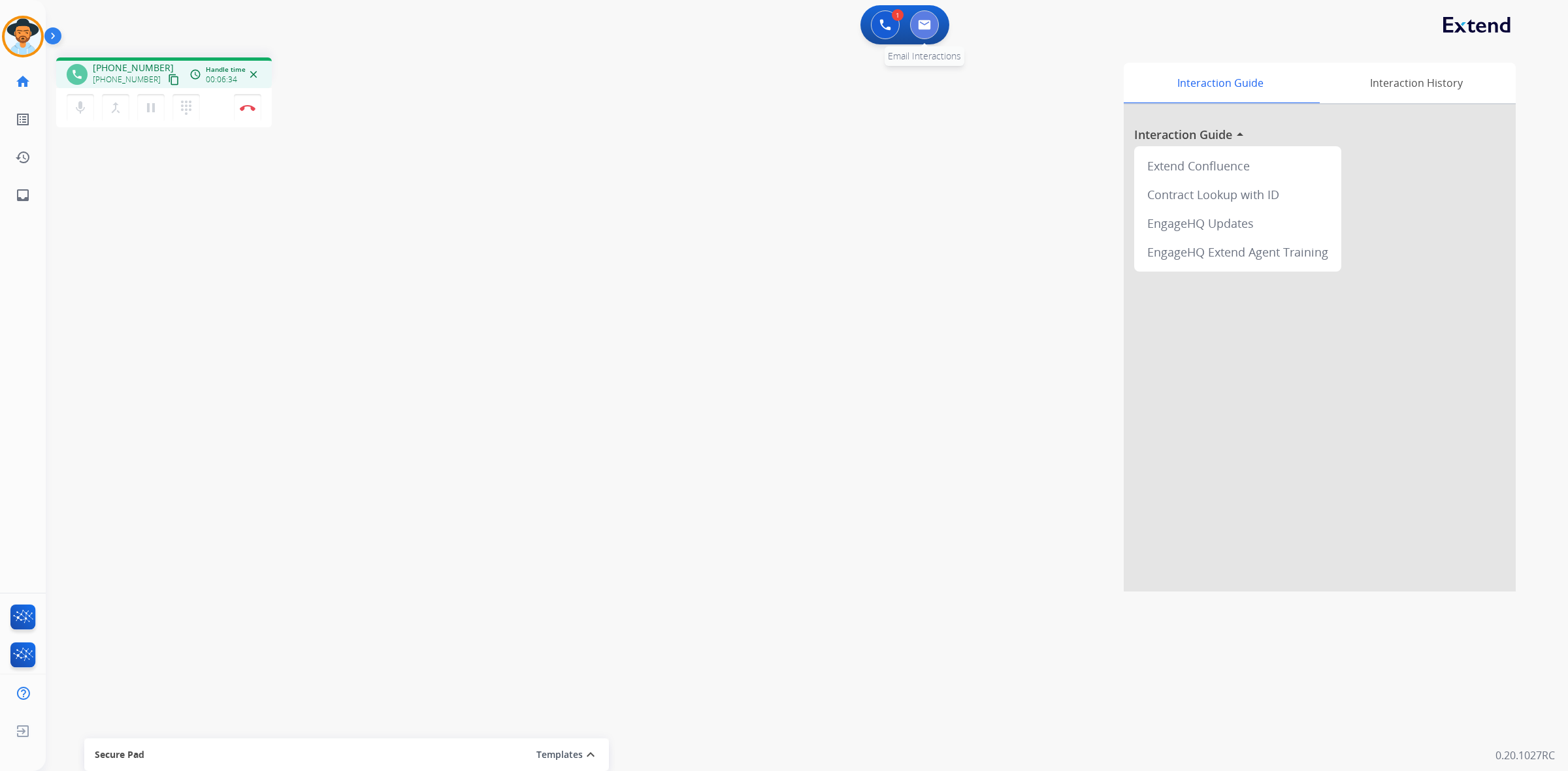
click at [928, 25] on img at bounding box center [925, 24] width 13 height 10
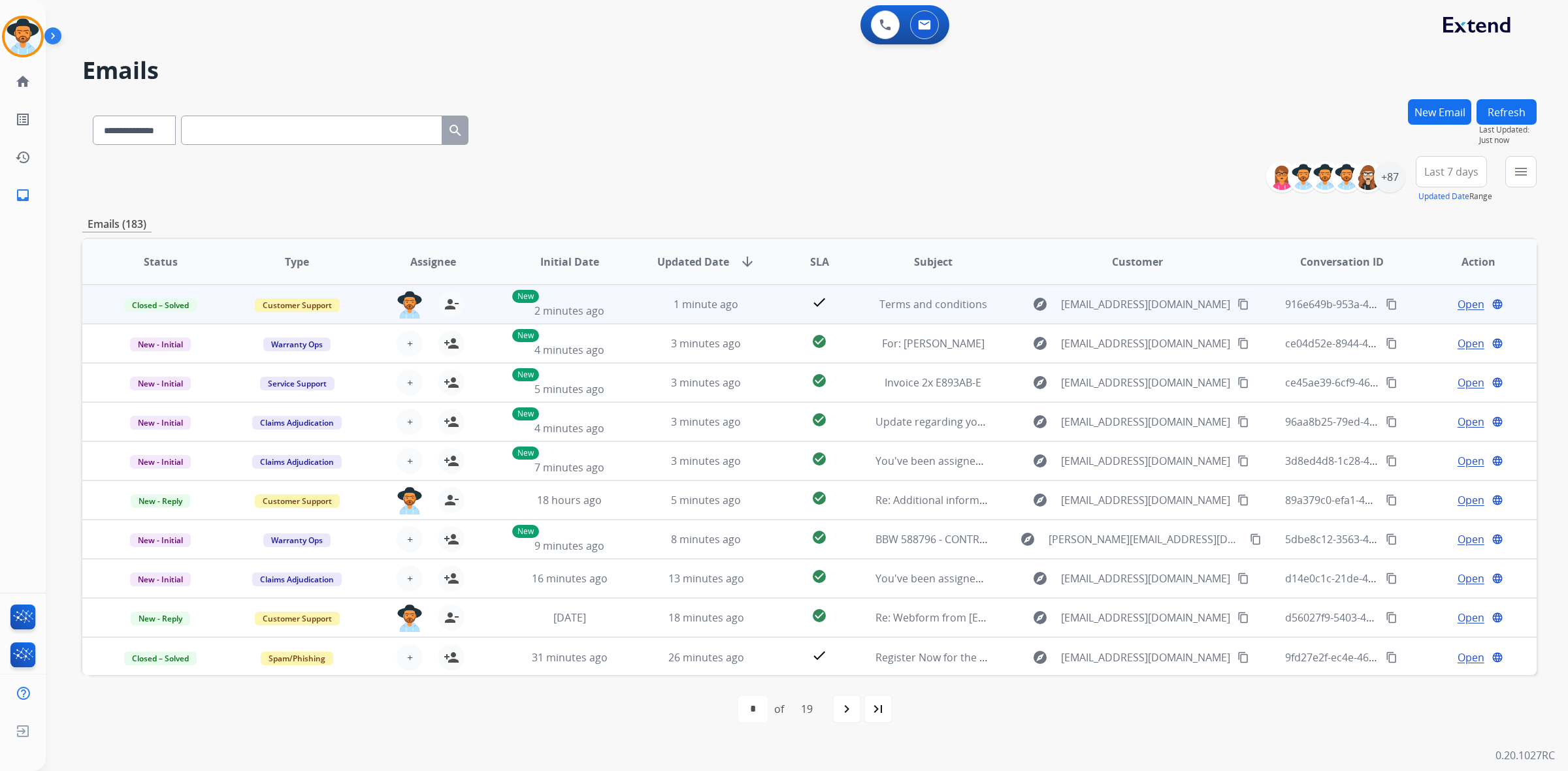
click at [1464, 310] on span "Open" at bounding box center [1471, 304] width 27 height 16
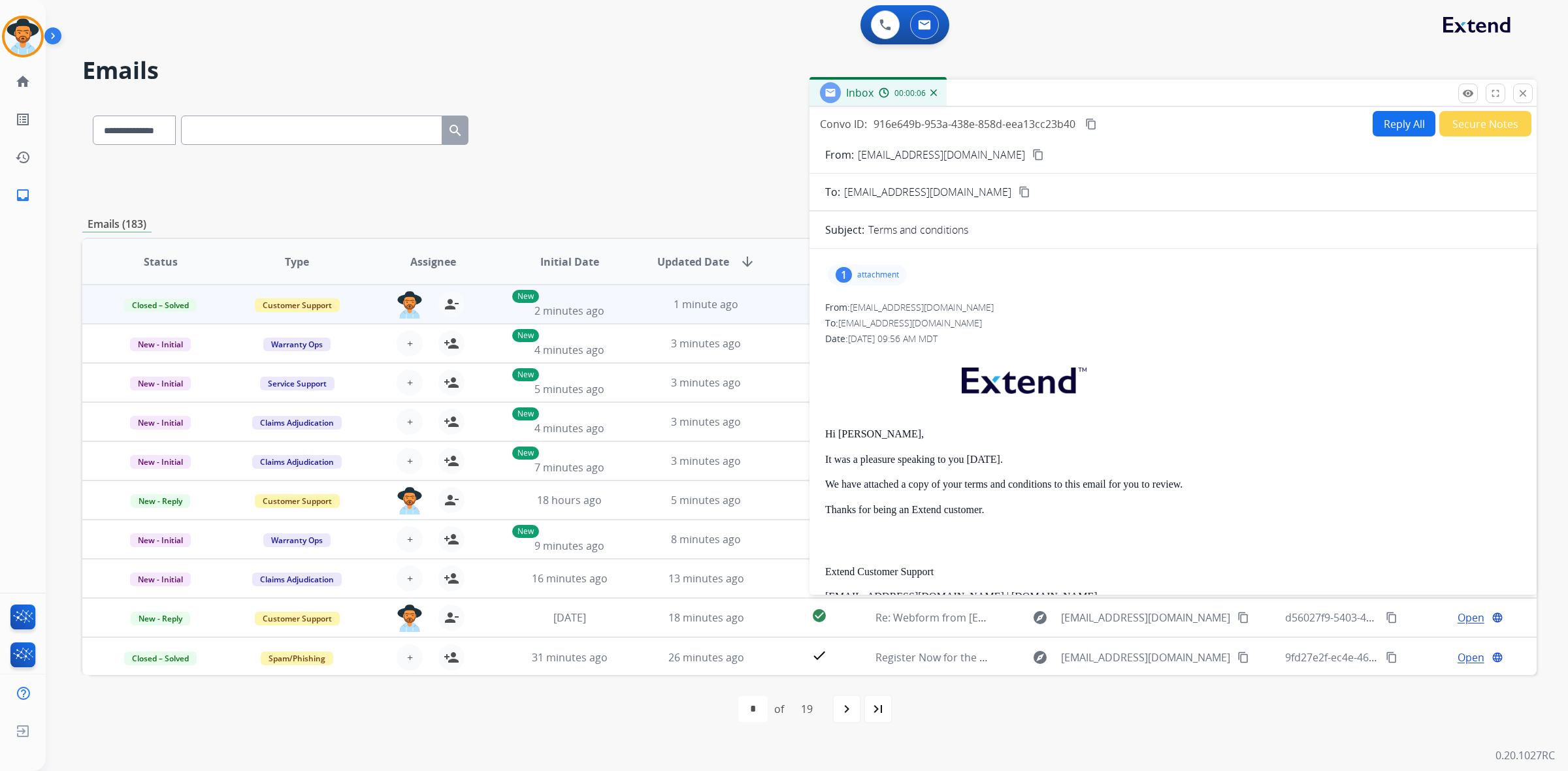
click at [1399, 125] on button "Reply All" at bounding box center [1403, 124] width 63 height 25
select select "**********"
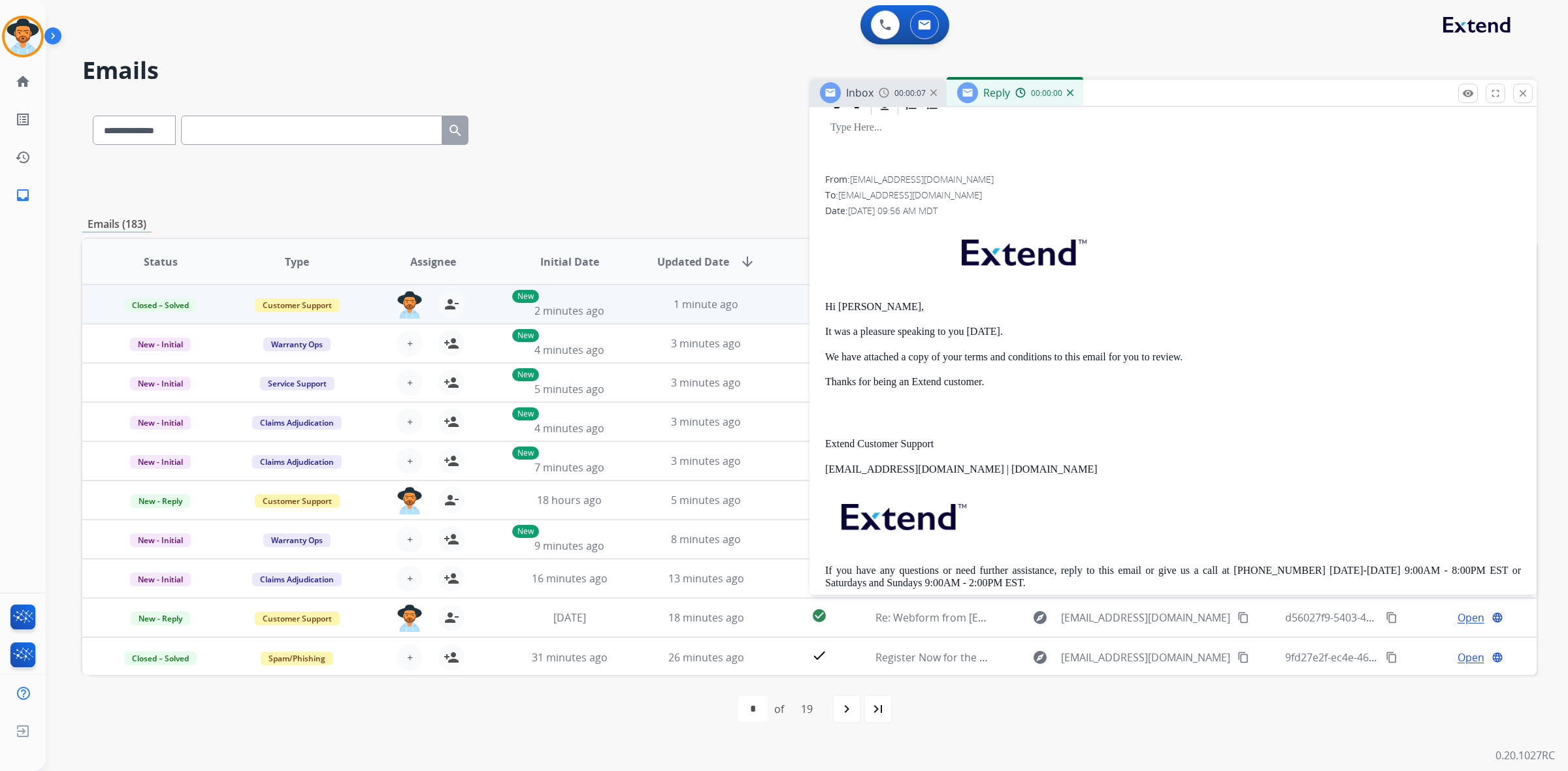
scroll to position [266, 0]
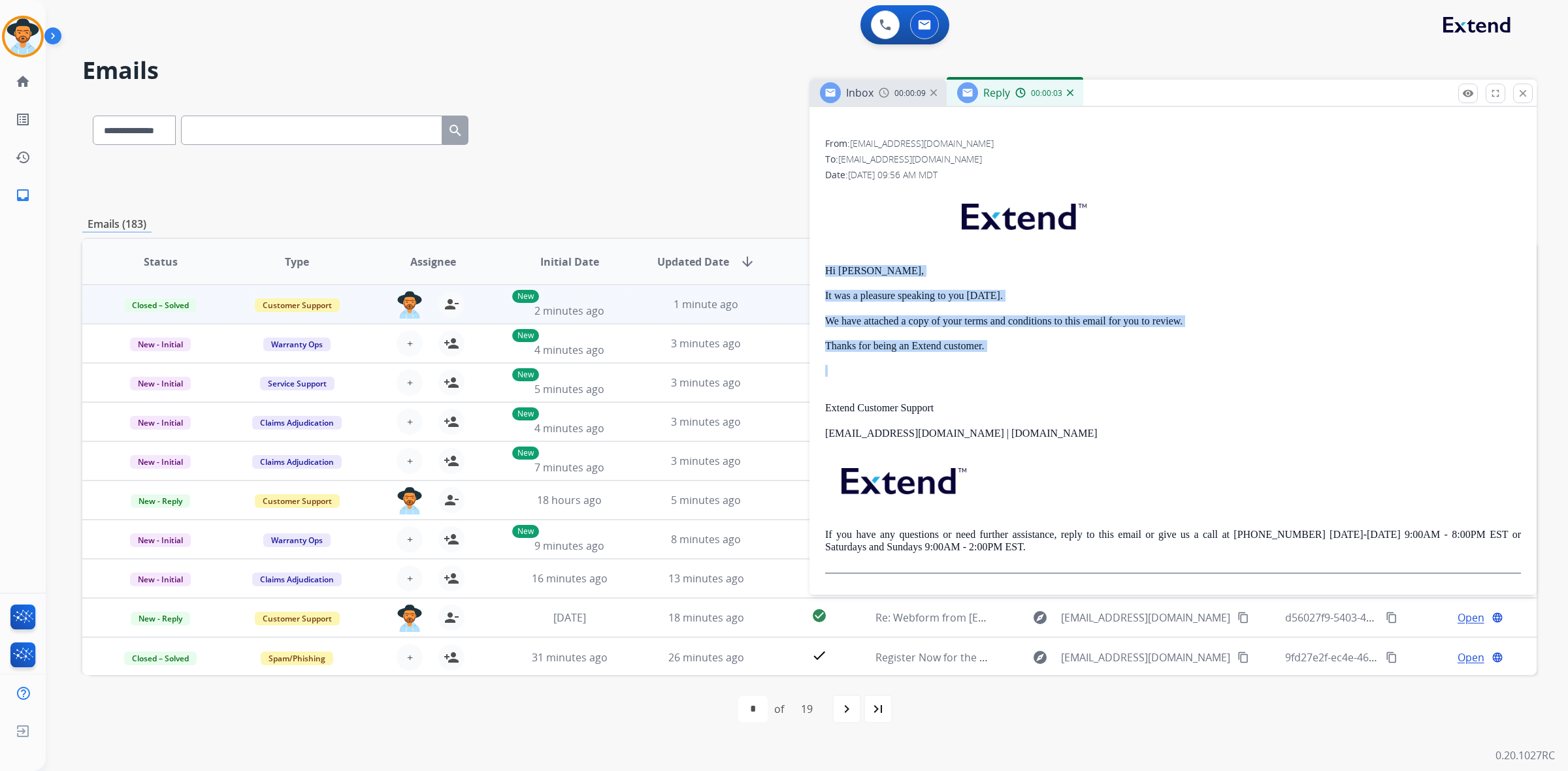
drag, startPoint x: 821, startPoint y: 268, endPoint x: 1120, endPoint y: 374, distance: 317.2
click at [1120, 374] on div "From: support@extend.com To: gbutler1@comcast.net Date: 08/20/2025 - 09:56 AM M…" at bounding box center [1172, 321] width 727 height 527
click at [1059, 315] on p "We have attached a copy of your terms and conditions to this email for you to r…" at bounding box center [1173, 321] width 696 height 12
click at [1161, 324] on p "We have attached a copy of your terms and conditions to this email for you to r…" at bounding box center [1173, 321] width 696 height 12
click at [1209, 323] on p "We have attached a copy of your terms and conditions to this email for you to r…" at bounding box center [1173, 321] width 696 height 12
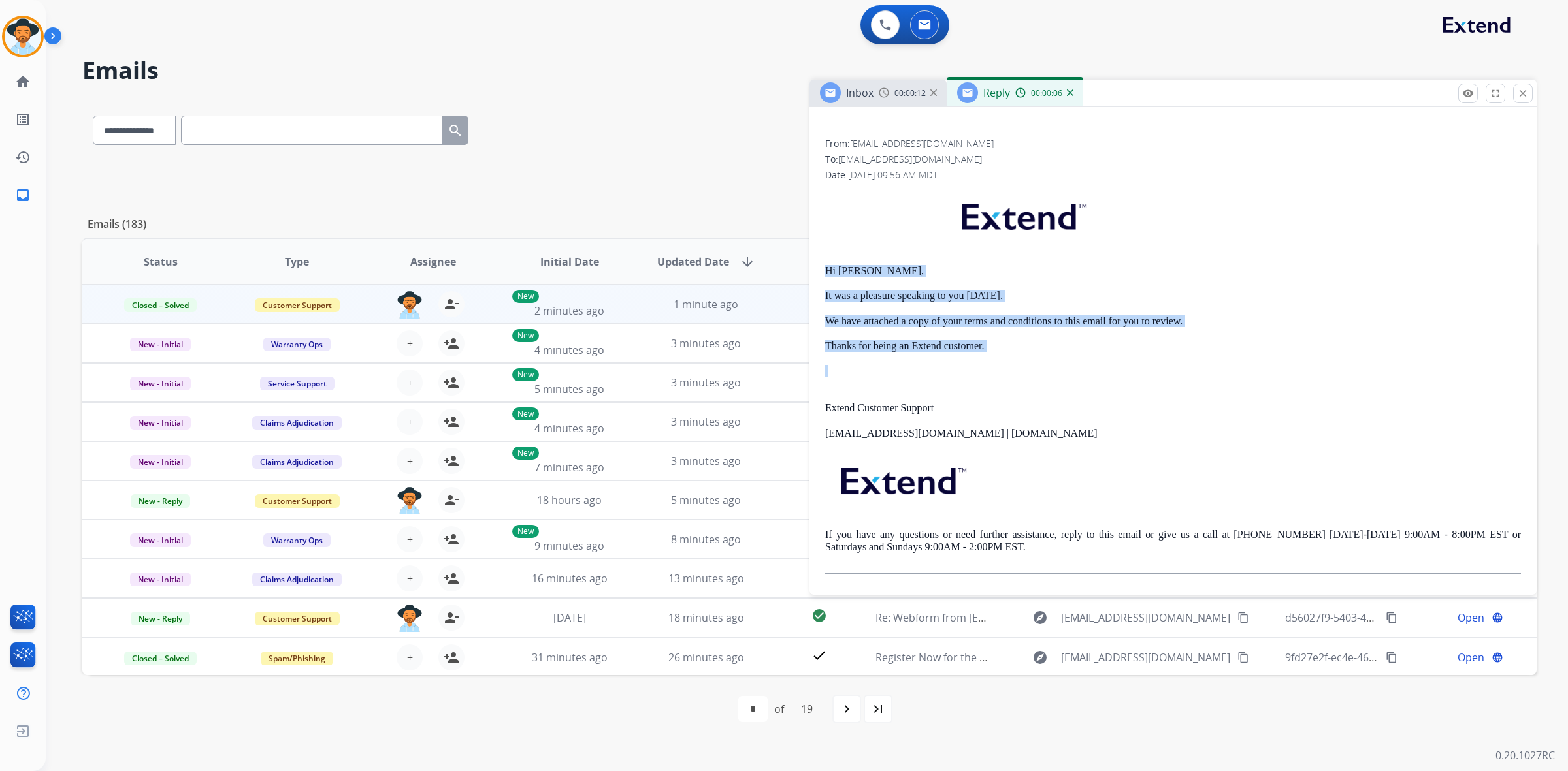
click at [1211, 324] on p "We have attached a copy of your terms and conditions to this email for you to r…" at bounding box center [1173, 321] width 696 height 12
click at [1206, 324] on p "We have attached a copy of your terms and conditions to this email for you to r…" at bounding box center [1173, 321] width 696 height 12
click at [1192, 293] on p "It was a pleasure speaking to you today." at bounding box center [1173, 296] width 696 height 12
drag, startPoint x: 1187, startPoint y: 321, endPoint x: 822, endPoint y: 273, distance: 368.1
click at [822, 273] on div "From: support@extend.com To: gbutler1@comcast.net Date: 08/20/2025 - 09:56 AM M…" at bounding box center [1172, 321] width 727 height 527
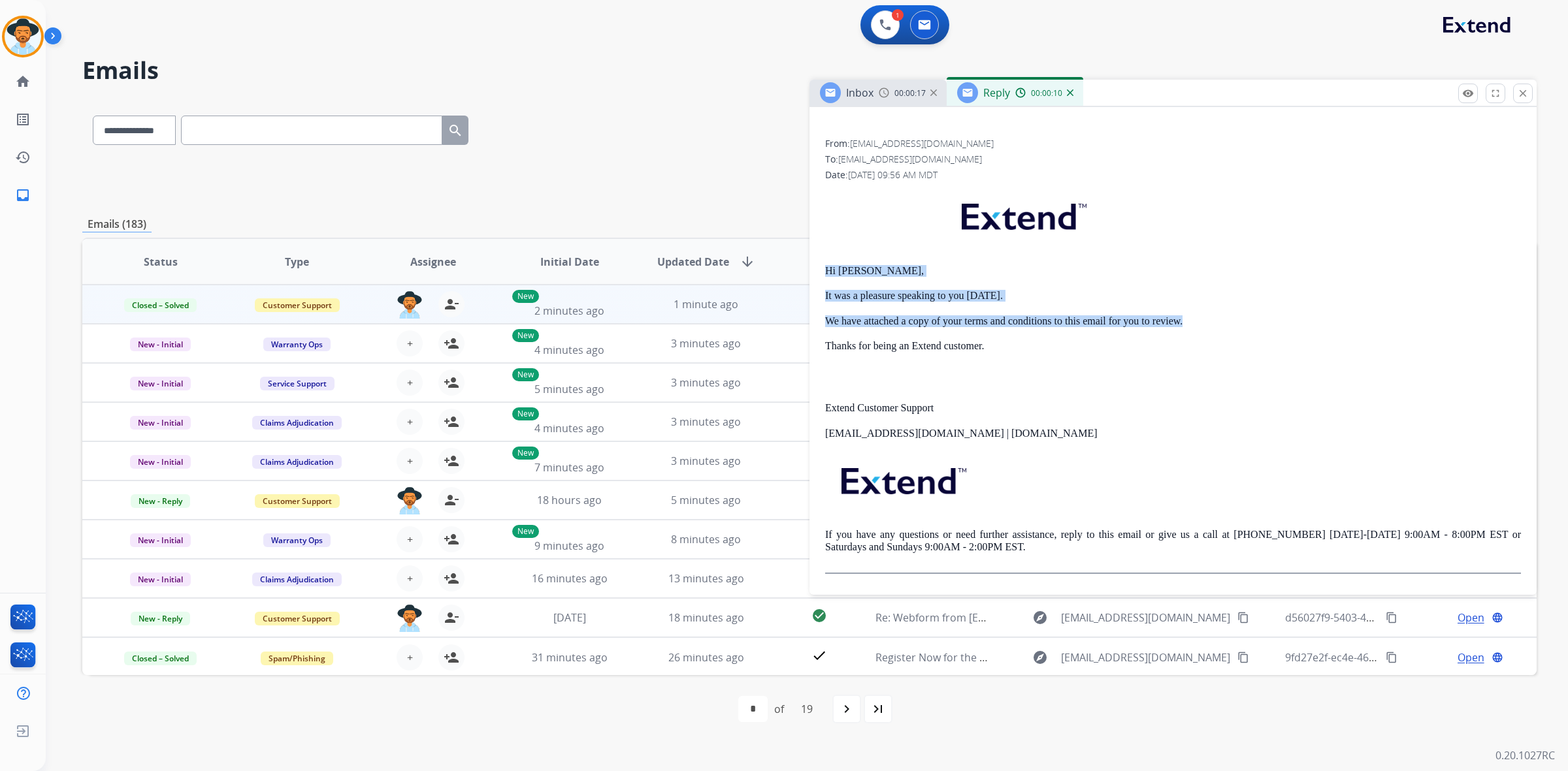
copy div "Hi Geraldine, It was a pleasure speaking to you today. We have attached a copy …"
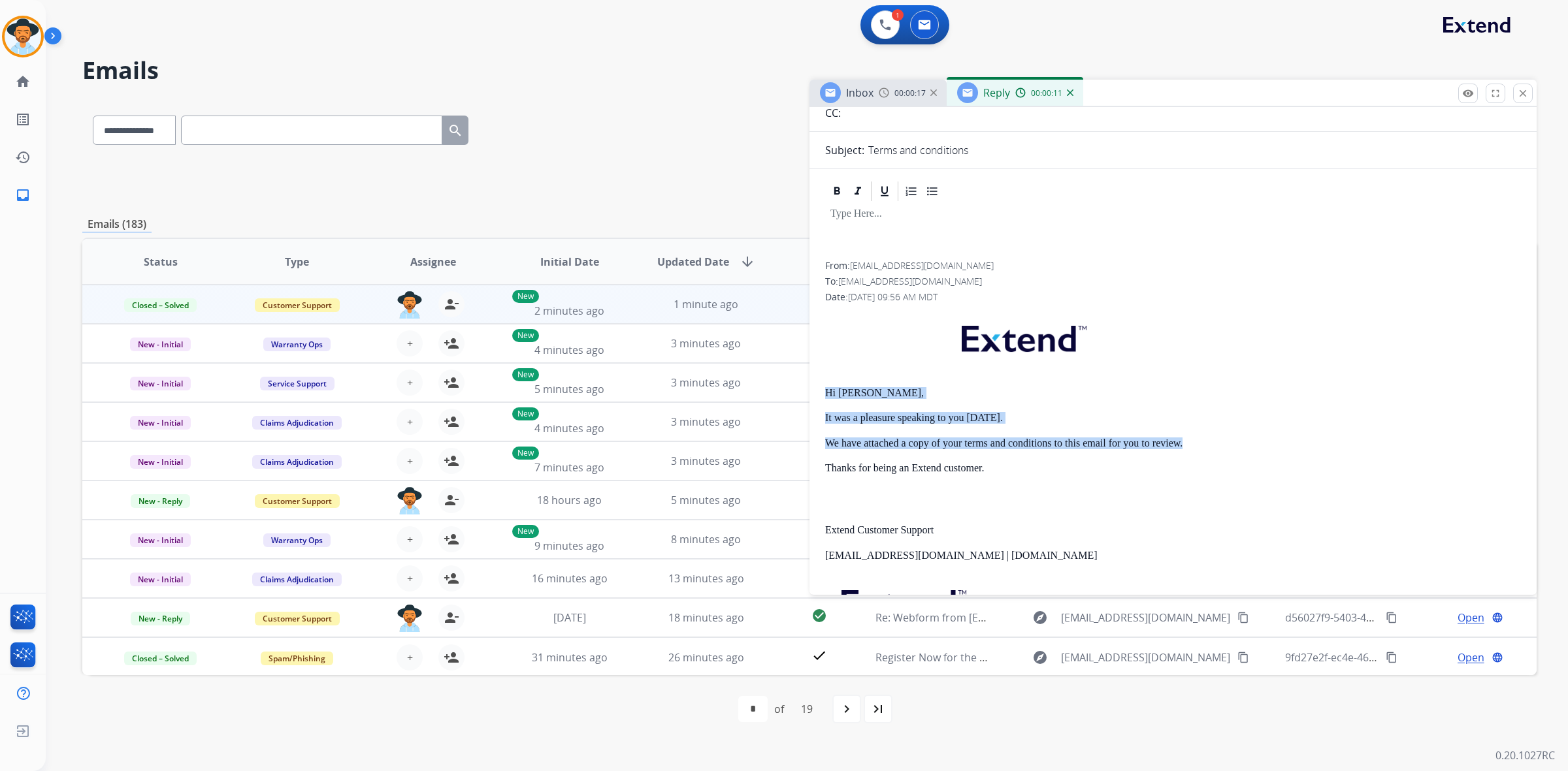
scroll to position [0, 0]
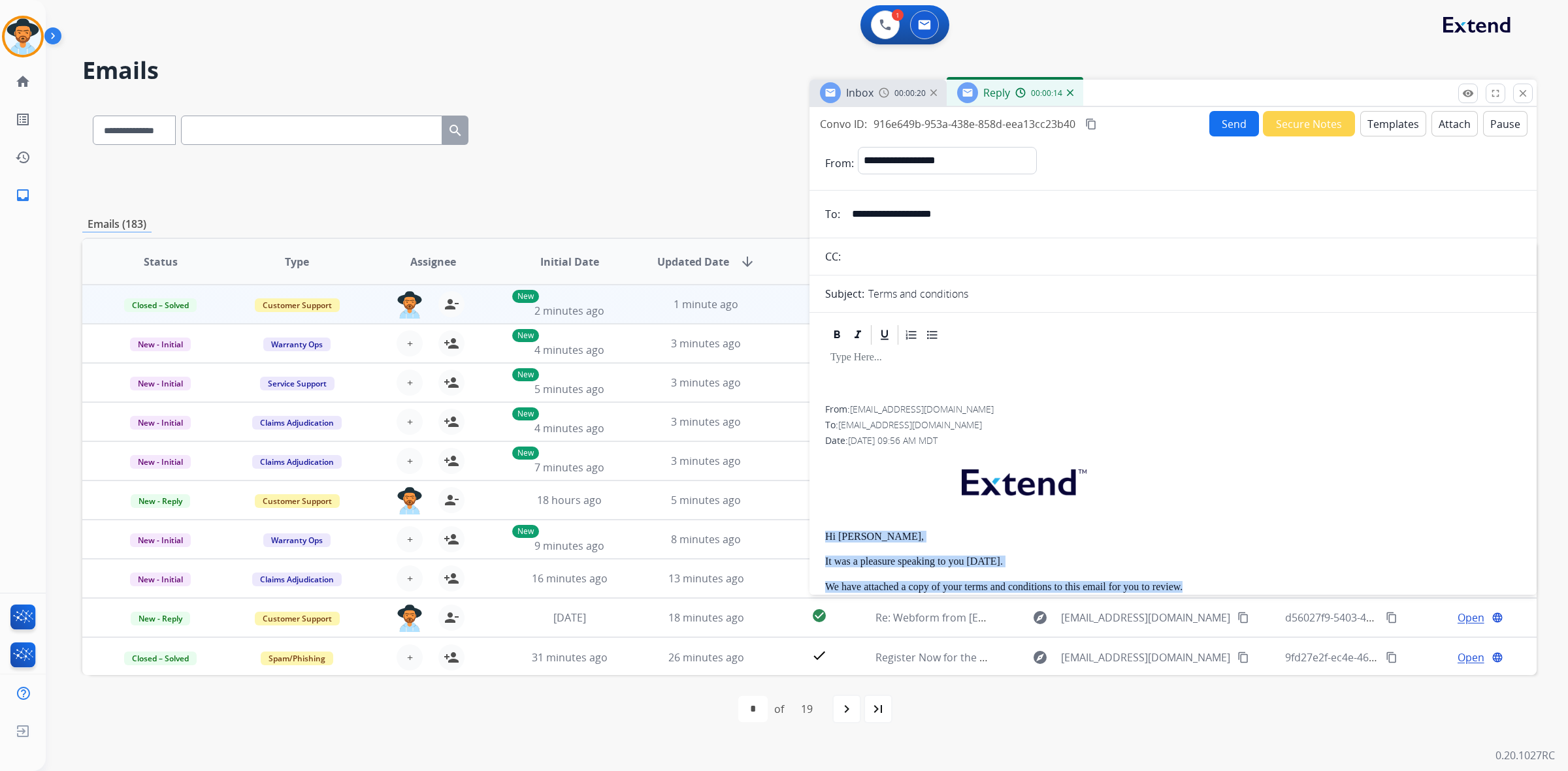
drag, startPoint x: 1376, startPoint y: 119, endPoint x: 1340, endPoint y: 219, distance: 106.3
click at [1321, 338] on div "**********" at bounding box center [1172, 348] width 727 height 483
click at [1377, 130] on button "Templates" at bounding box center [1393, 124] width 66 height 25
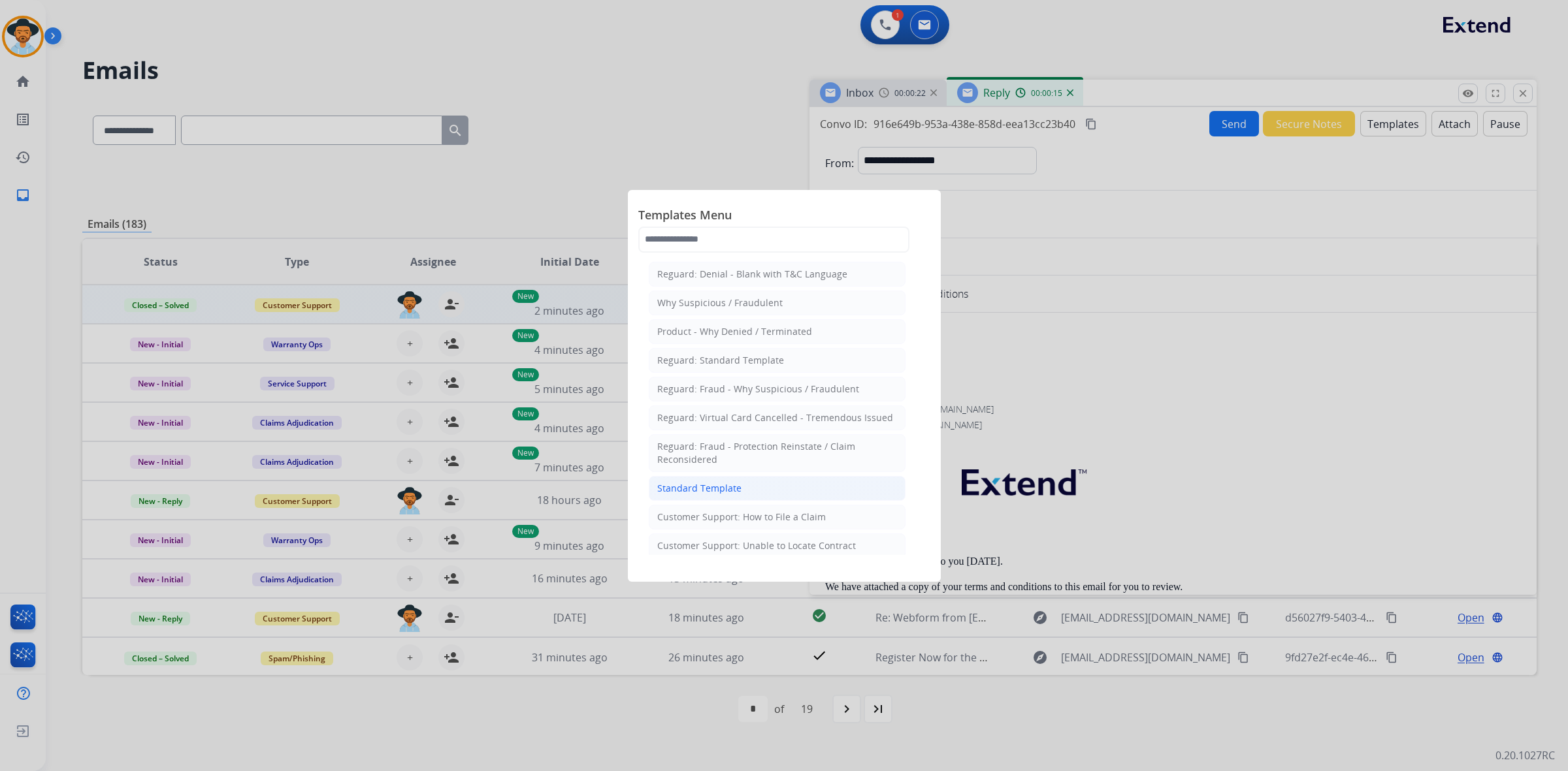
click at [838, 487] on li "Standard Template" at bounding box center [776, 488] width 257 height 25
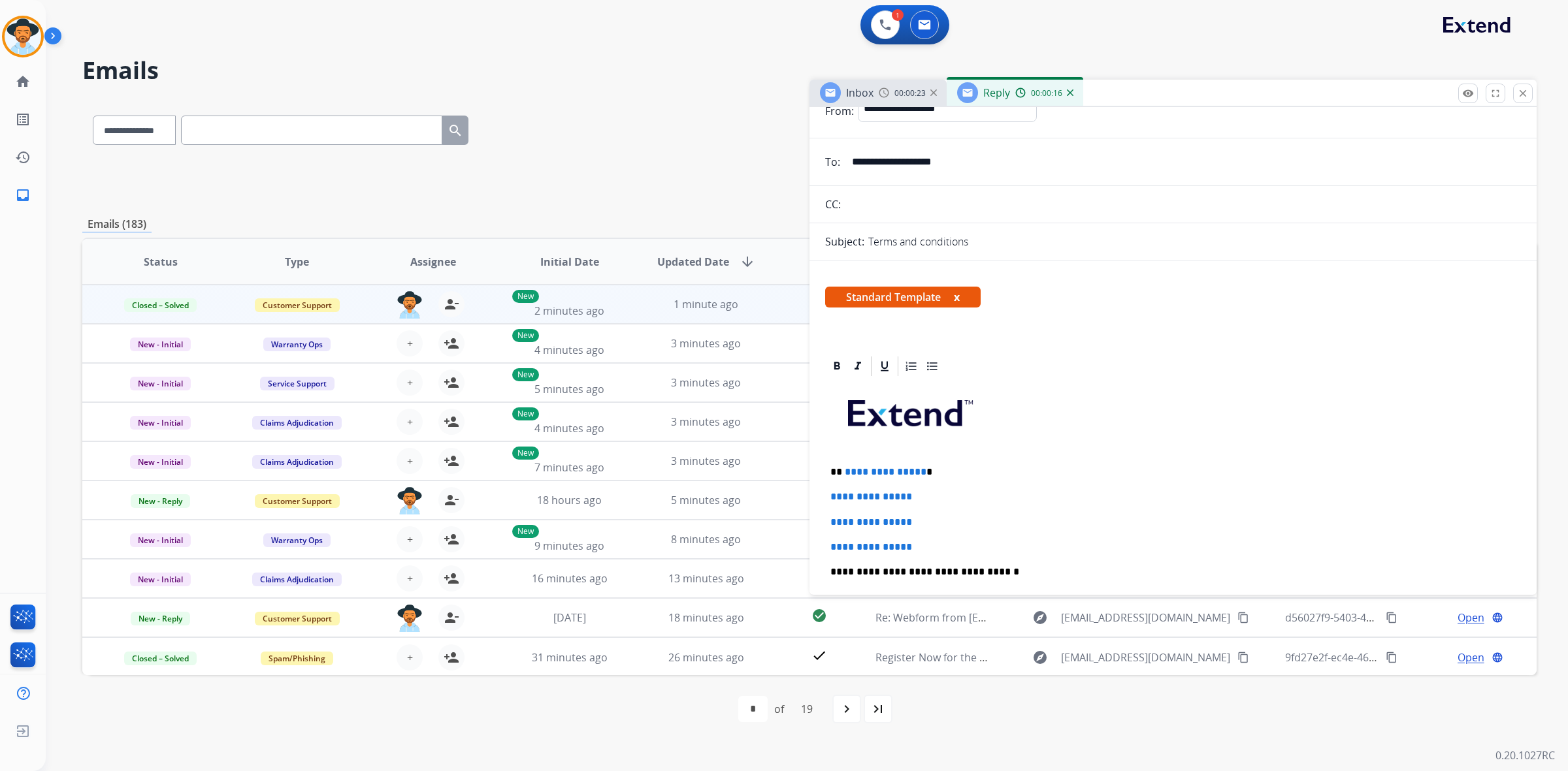
scroll to position [82, 0]
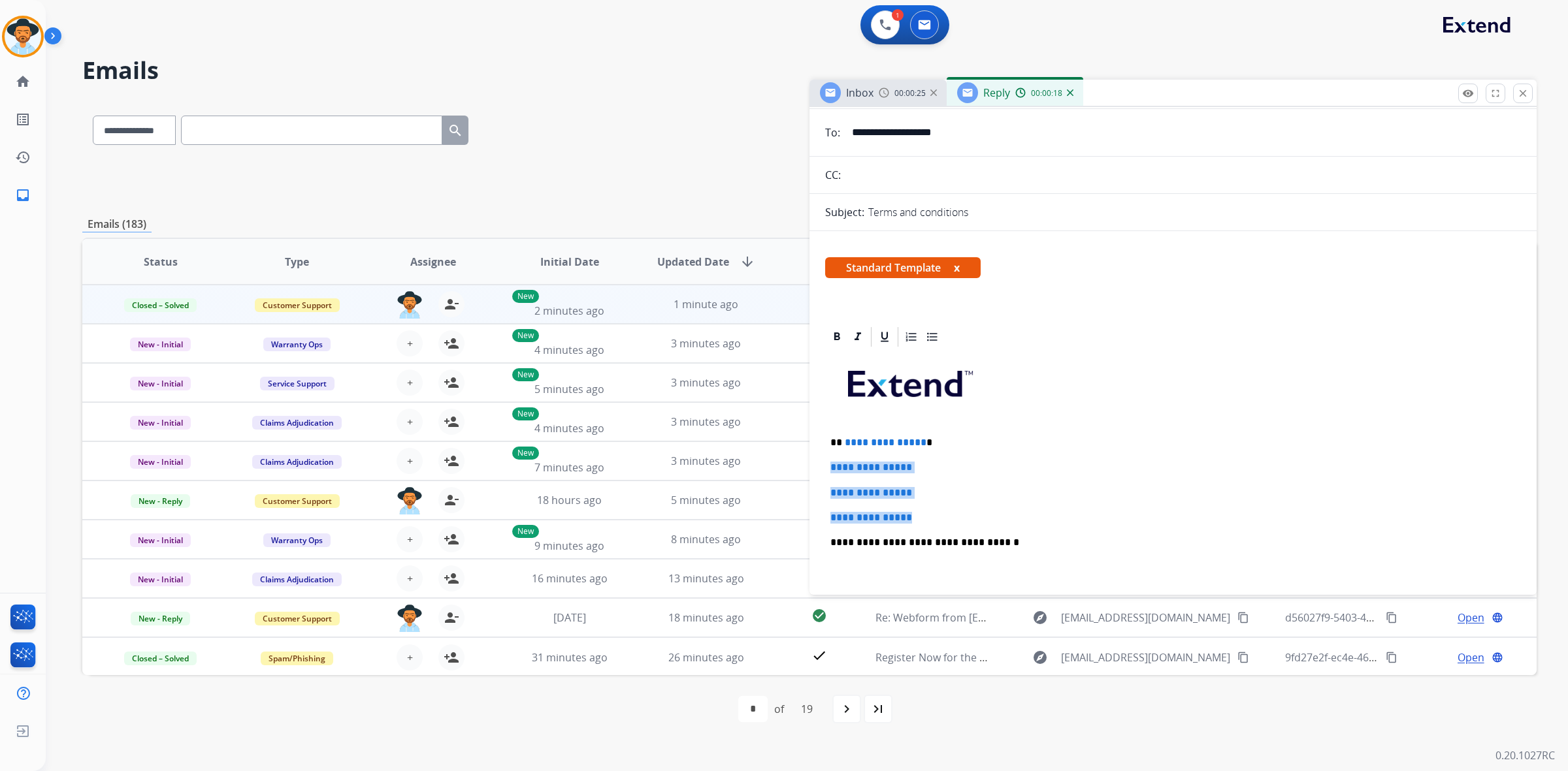
drag, startPoint x: 830, startPoint y: 462, endPoint x: 918, endPoint y: 513, distance: 101.7
click at [918, 513] on div "**********" at bounding box center [1173, 573] width 696 height 449
click at [817, 437] on div "**********" at bounding box center [1172, 784] width 727 height 917
drag, startPoint x: 827, startPoint y: 441, endPoint x: 925, endPoint y: 513, distance: 121.6
click at [925, 513] on div "**********" at bounding box center [1173, 573] width 696 height 449
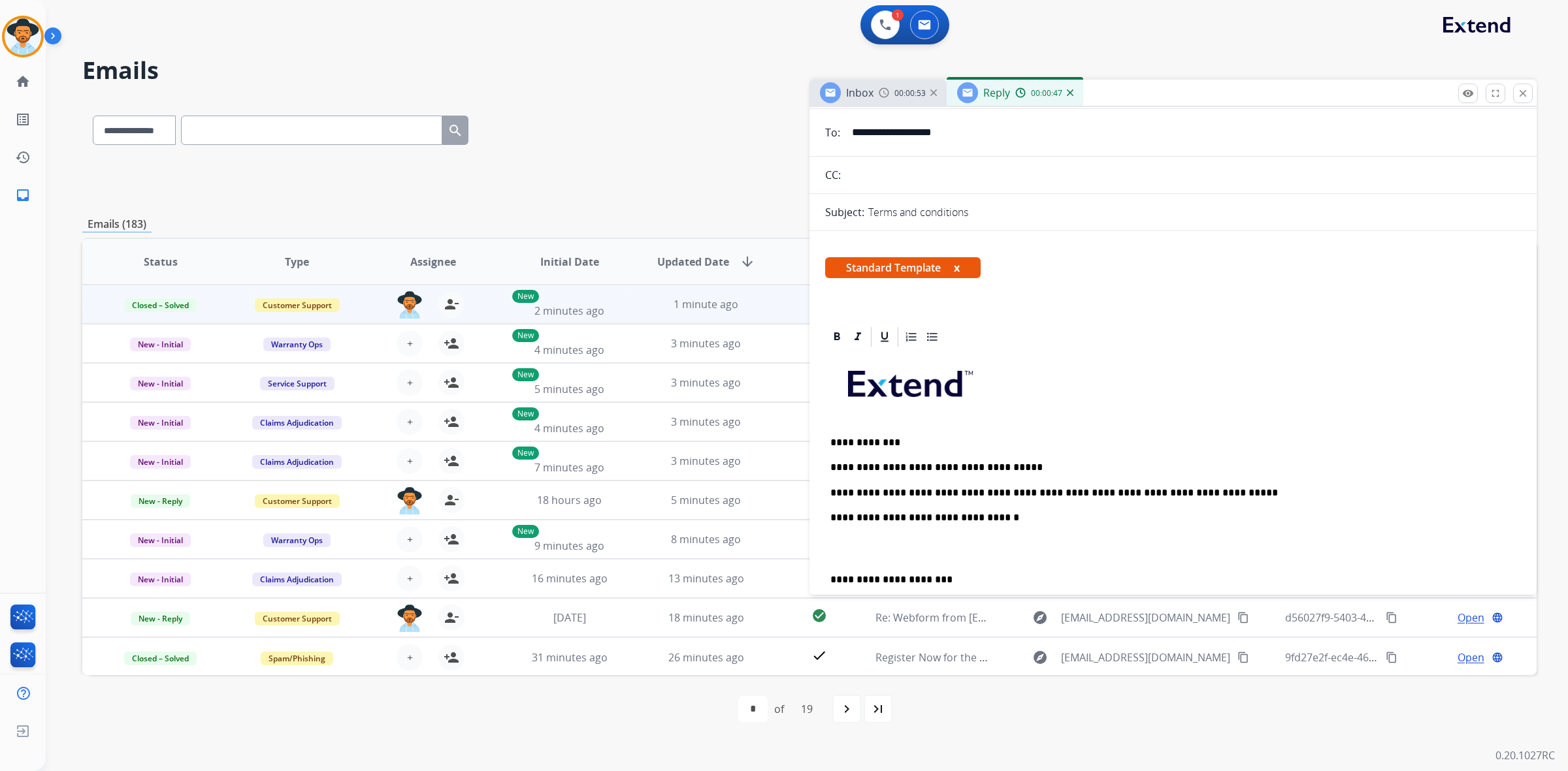
drag, startPoint x: 1560, startPoint y: 619, endPoint x: 1143, endPoint y: 231, distance: 569.6
click at [1119, 214] on div "Terms and conditions" at bounding box center [1195, 212] width 653 height 16
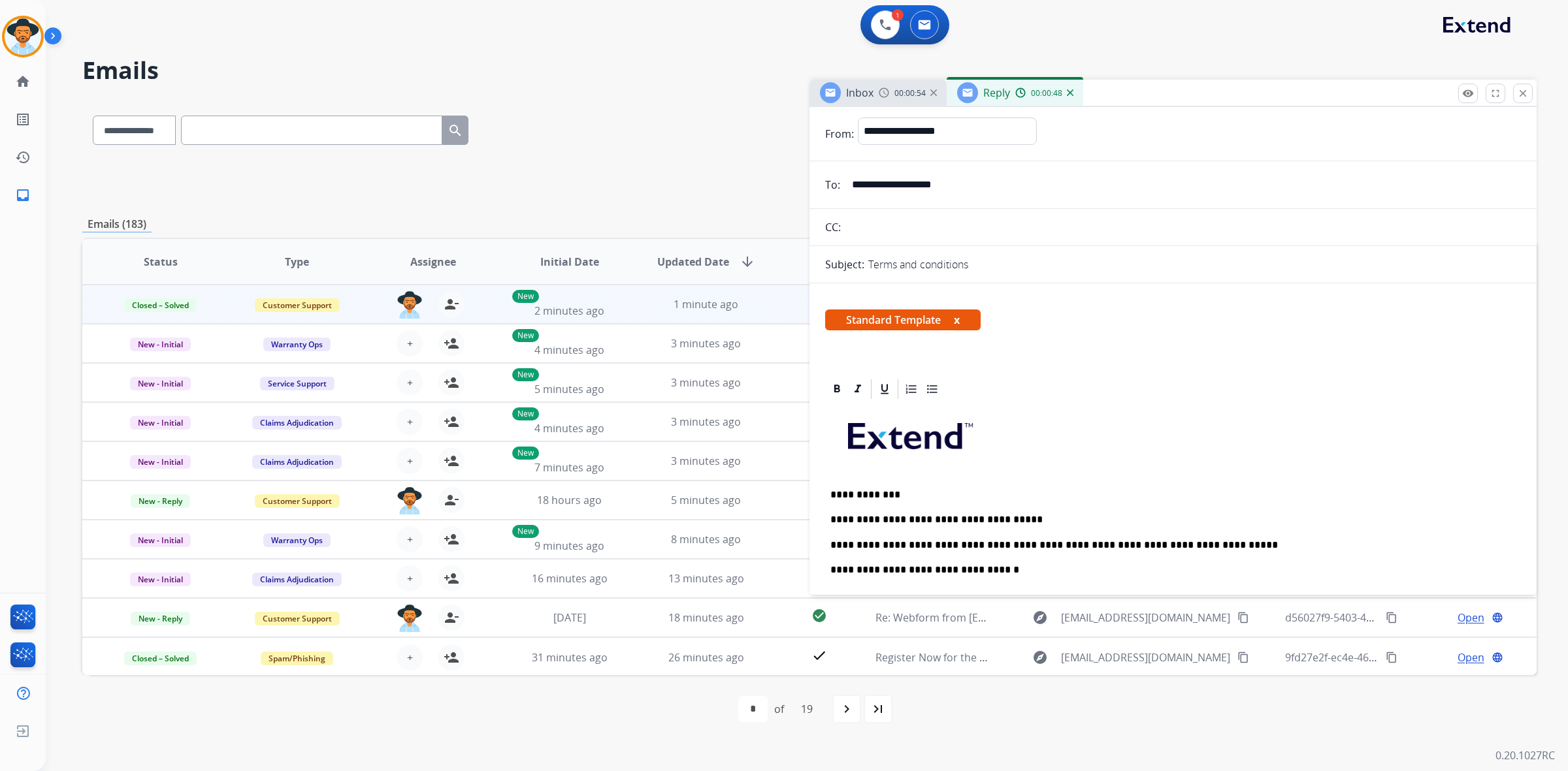
scroll to position [0, 0]
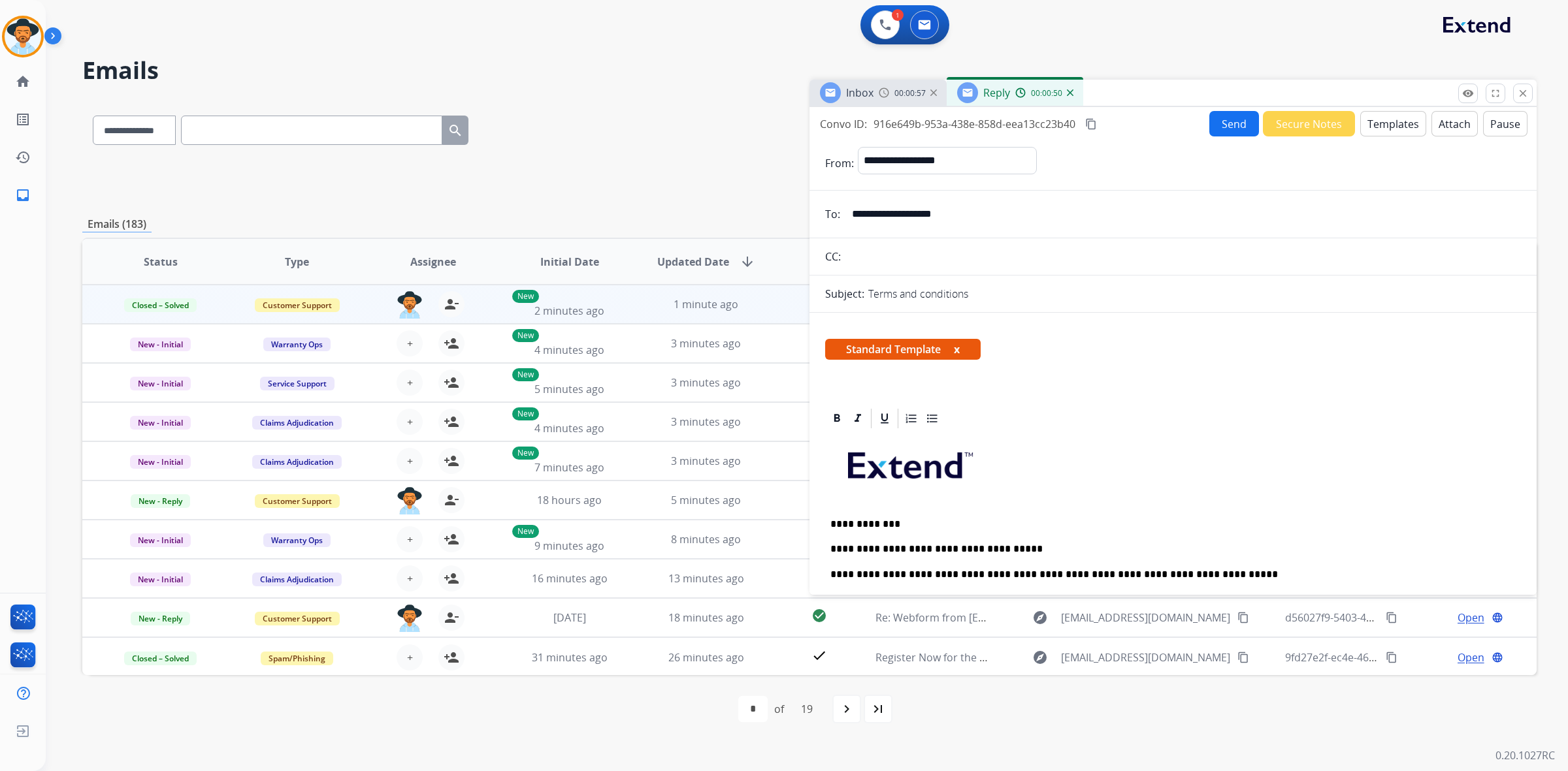
click at [1220, 120] on button "Send" at bounding box center [1233, 124] width 49 height 25
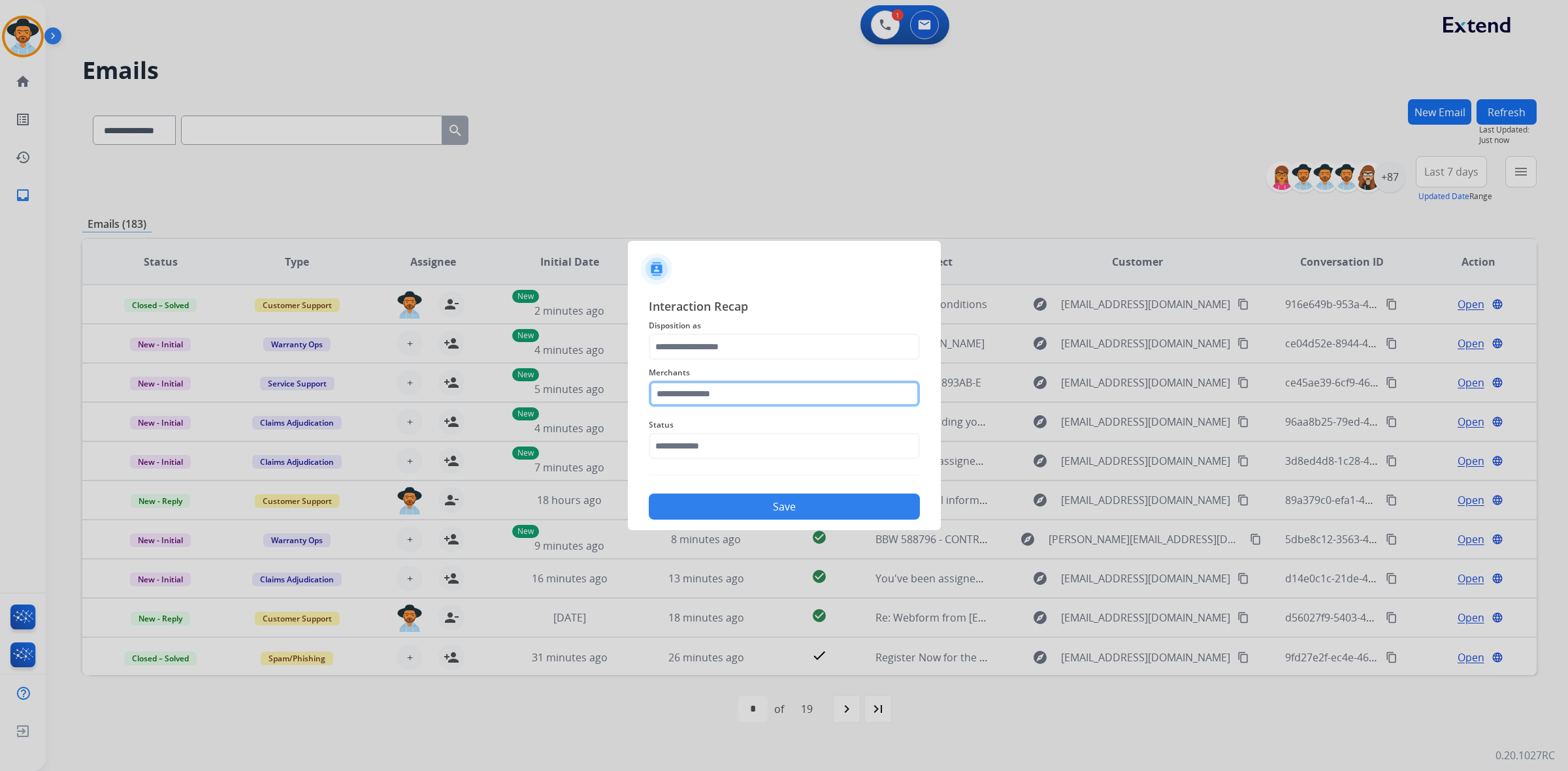
click at [884, 396] on input "text" at bounding box center [784, 393] width 271 height 26
click at [871, 418] on li "Saatva" at bounding box center [787, 431] width 249 height 25
type input "******"
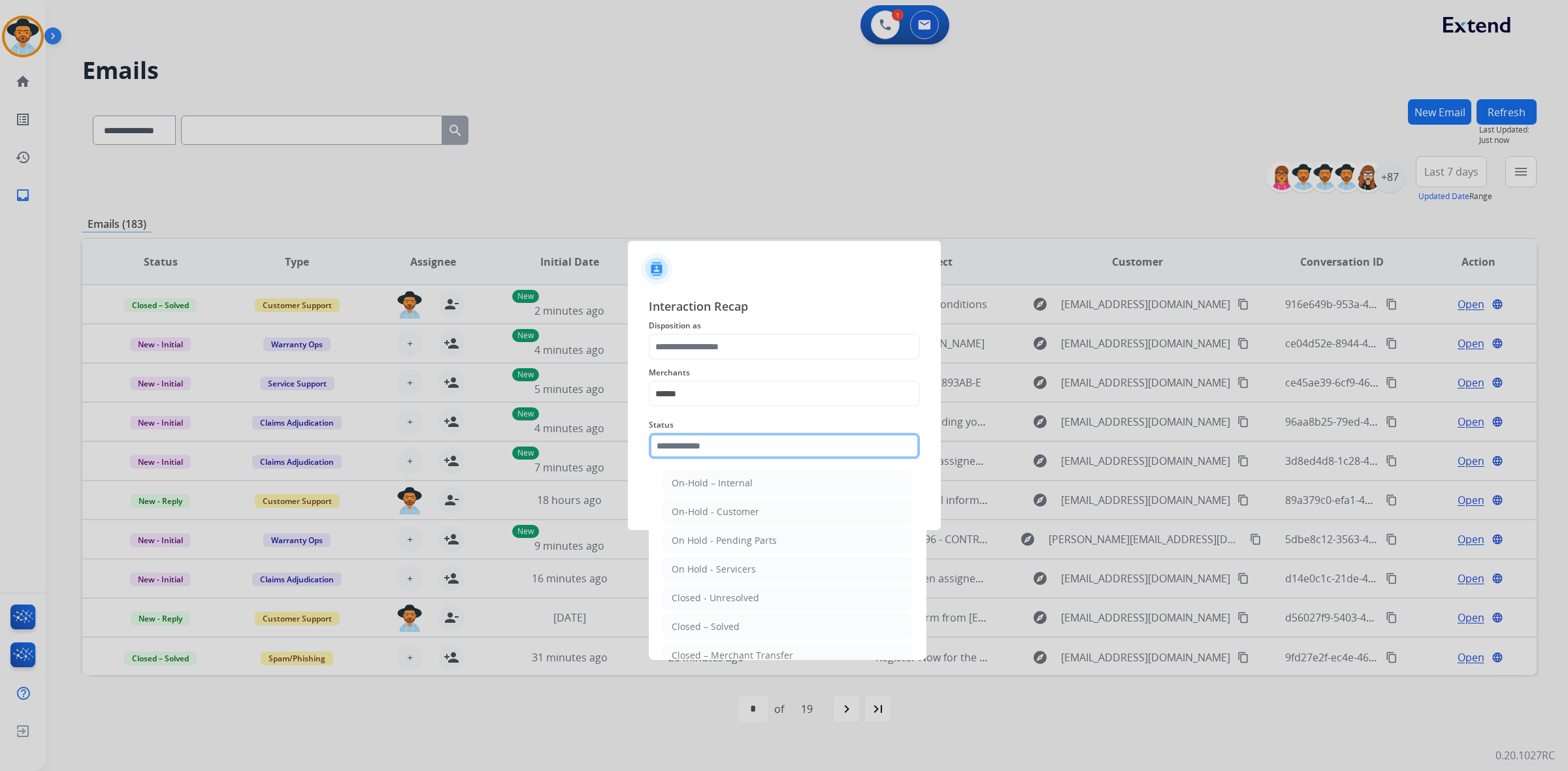
click at [856, 441] on input "text" at bounding box center [784, 446] width 271 height 26
click at [800, 635] on li "Closed – Solved" at bounding box center [787, 627] width 249 height 25
type input "**********"
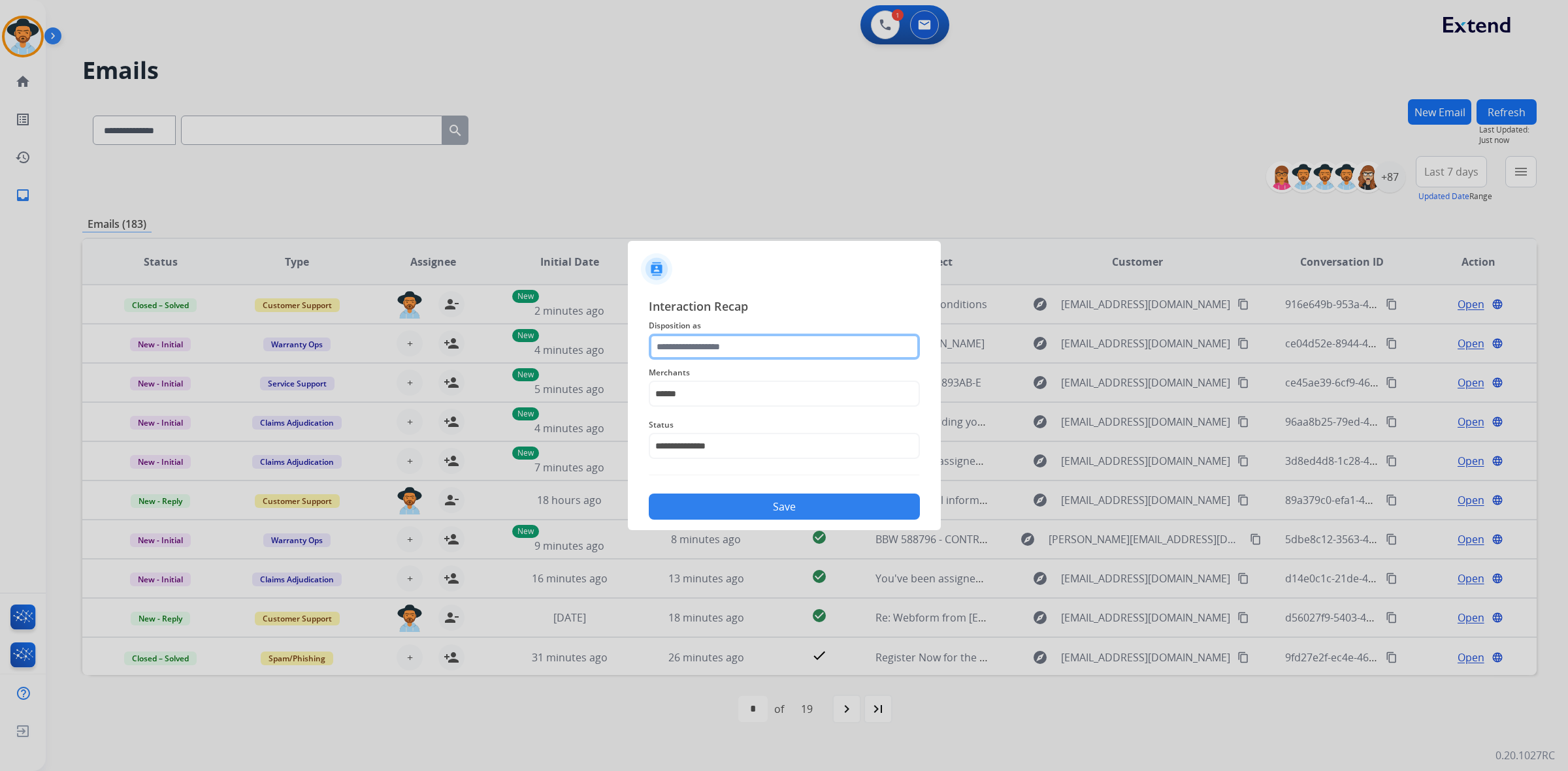
click at [768, 344] on input "text" at bounding box center [784, 346] width 271 height 26
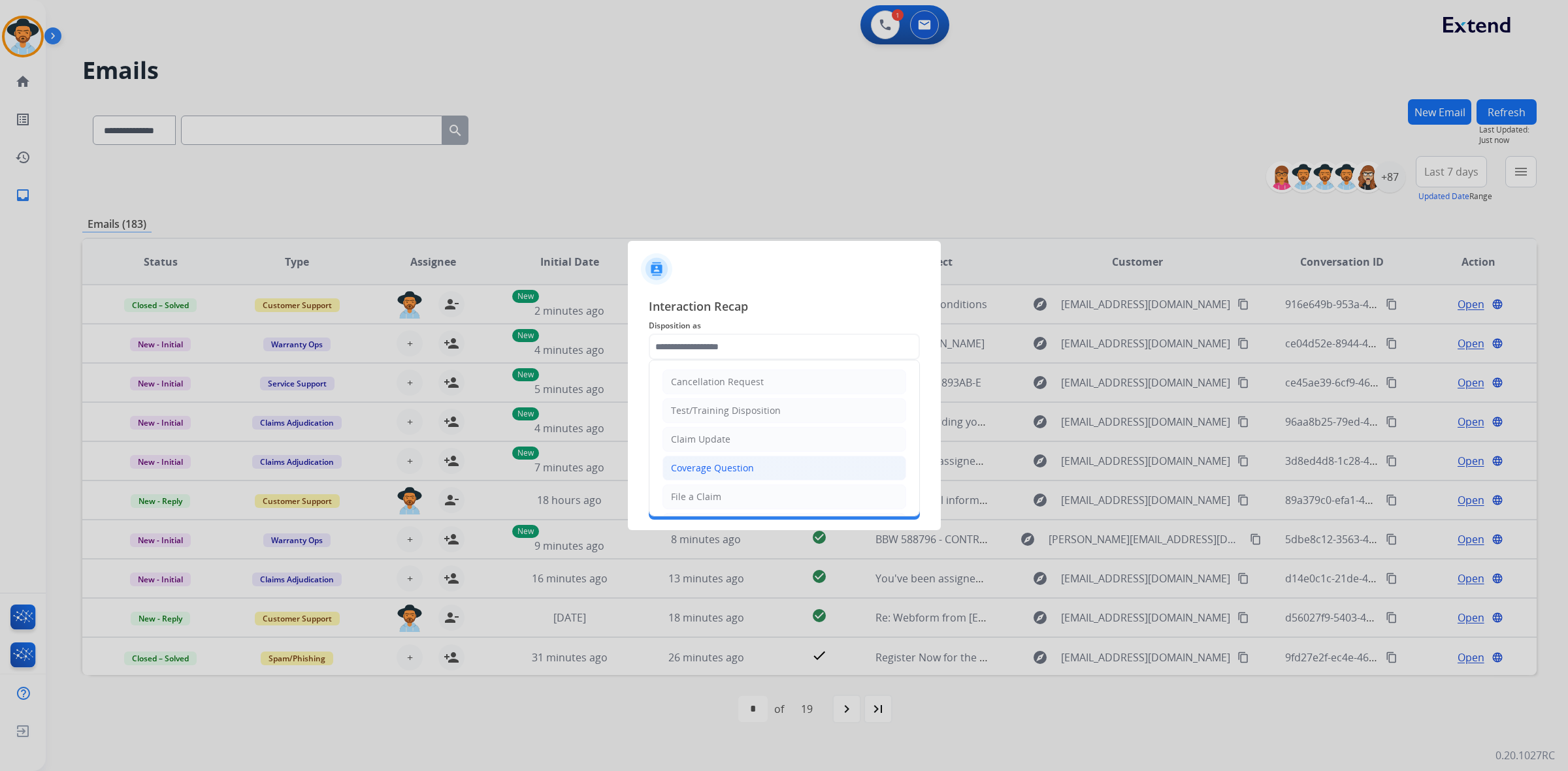
click at [763, 465] on li "Coverage Question" at bounding box center [784, 468] width 243 height 25
type input "**********"
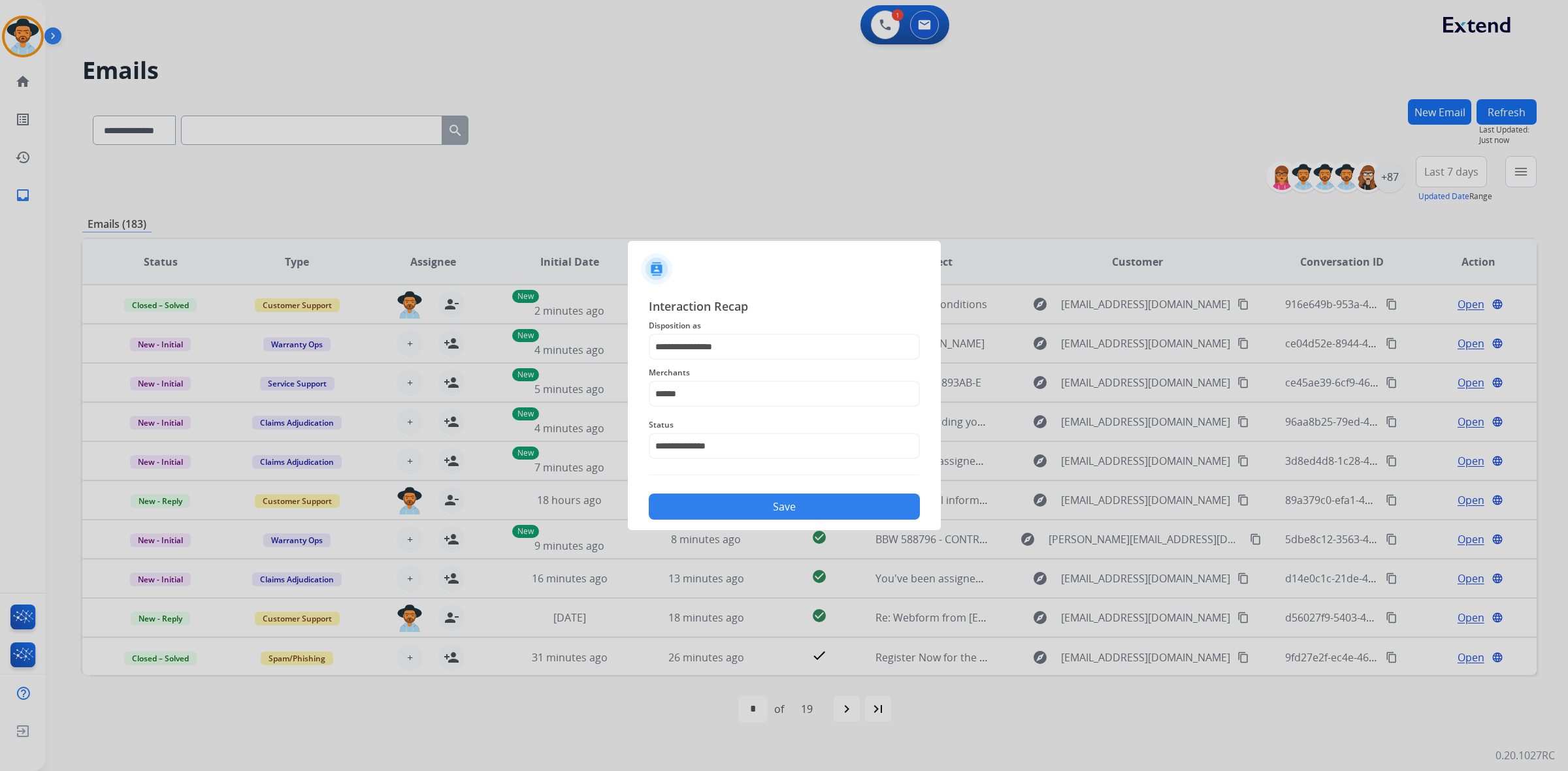
click at [788, 507] on button "Save" at bounding box center [784, 506] width 271 height 26
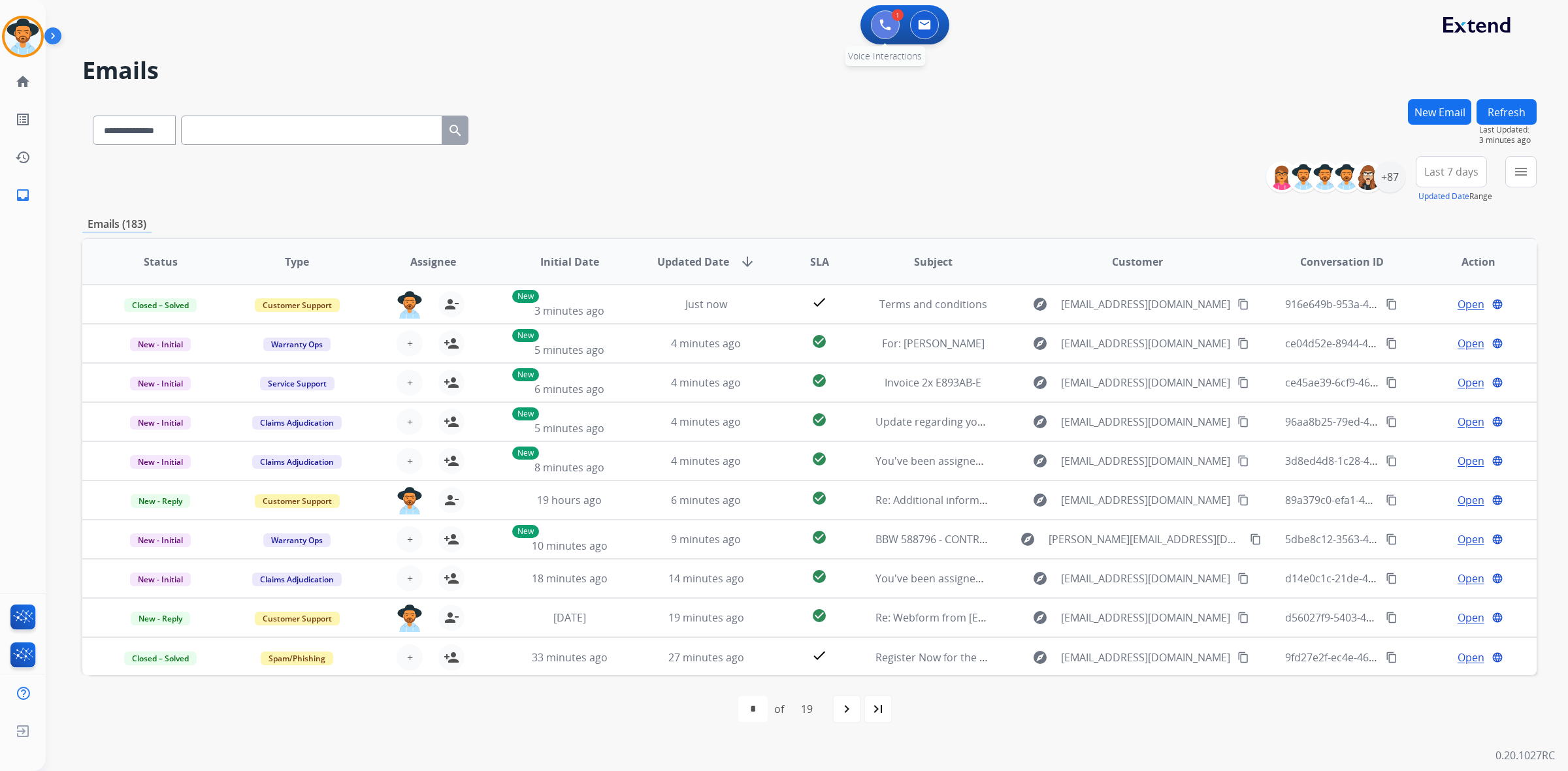
click at [885, 30] on button at bounding box center [885, 24] width 28 height 28
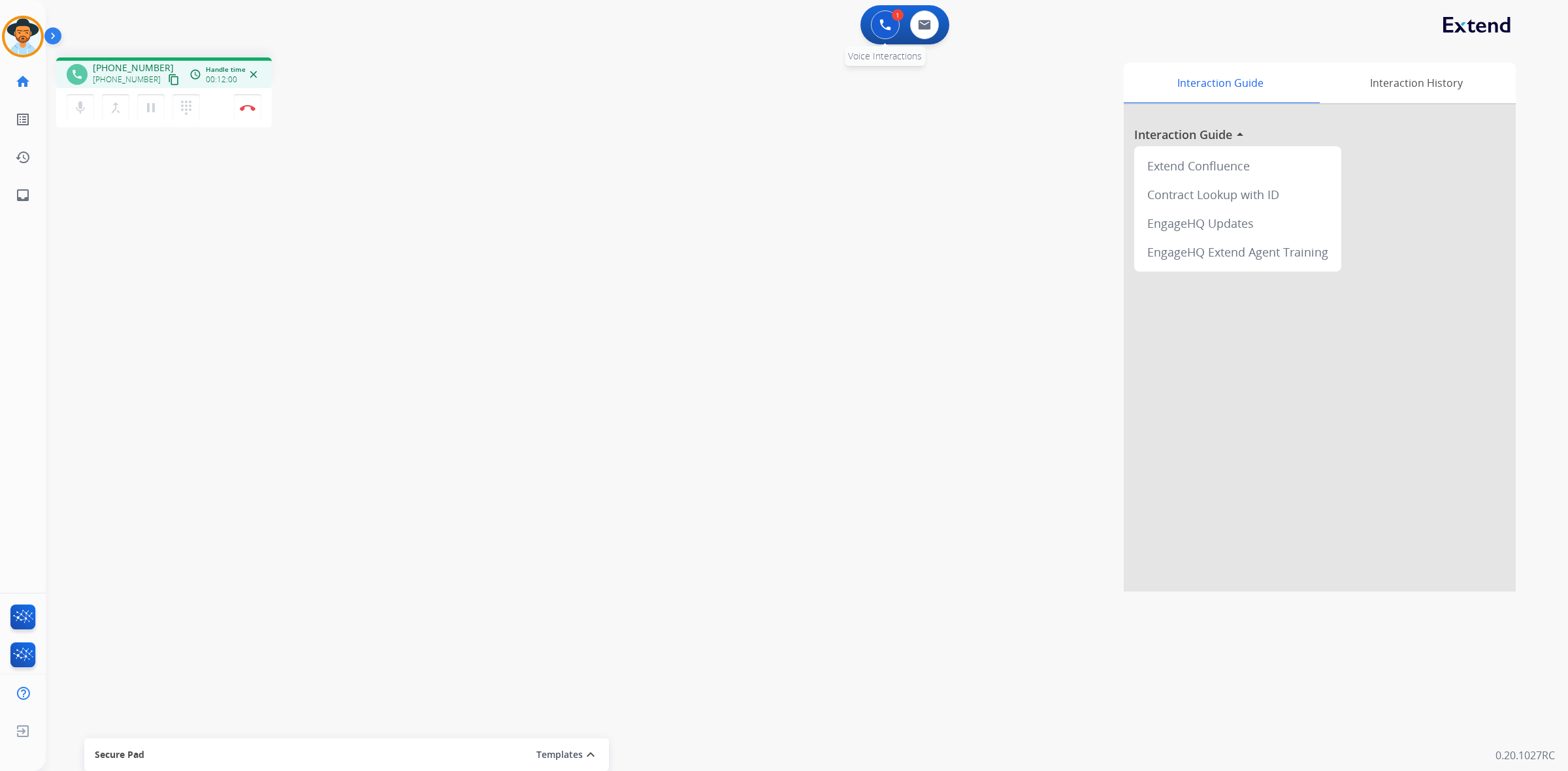
click at [879, 17] on button at bounding box center [885, 24] width 28 height 28
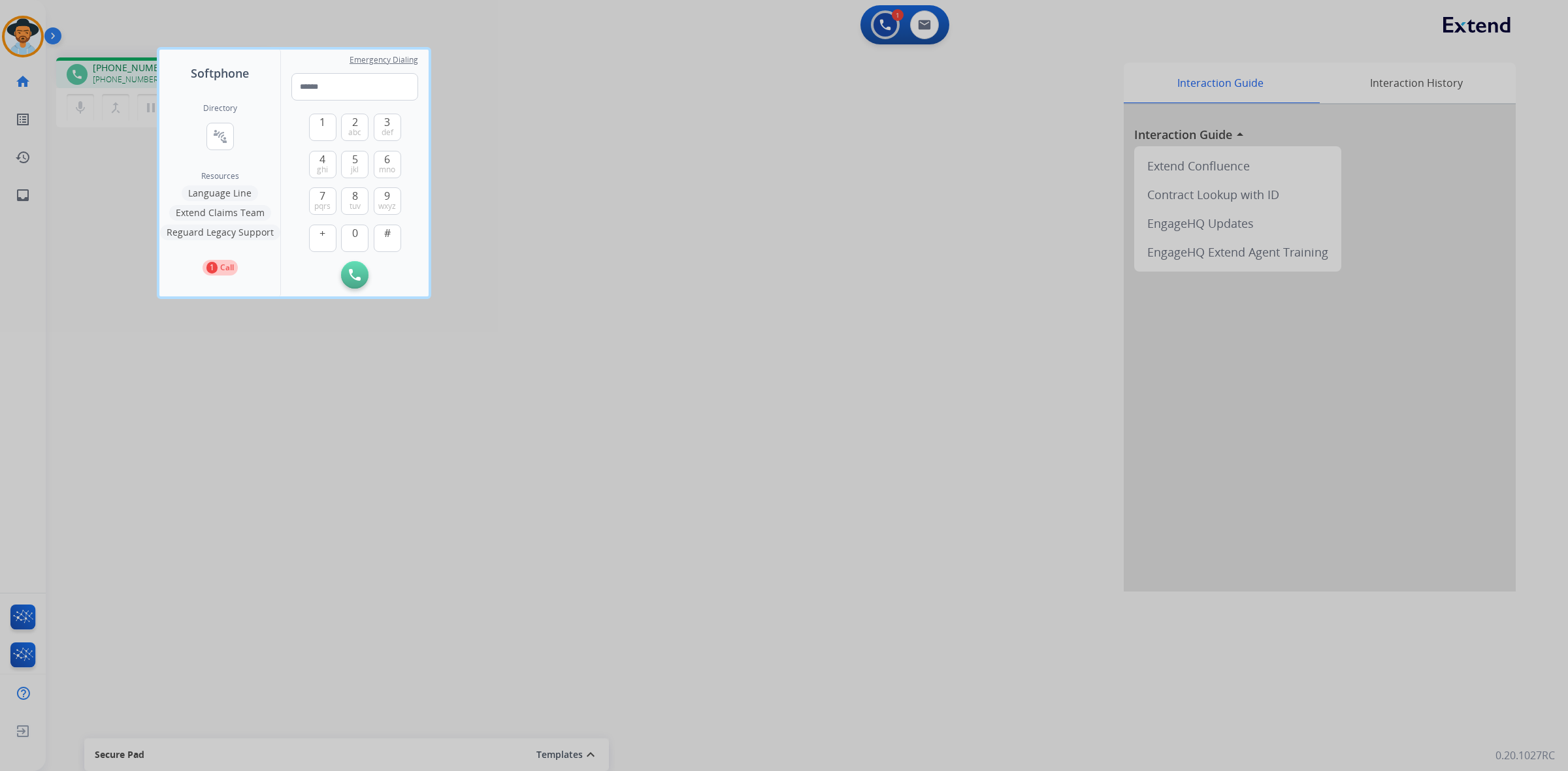
drag, startPoint x: 669, startPoint y: 188, endPoint x: 733, endPoint y: 144, distance: 77.7
click at [669, 188] on div at bounding box center [784, 386] width 1568 height 771
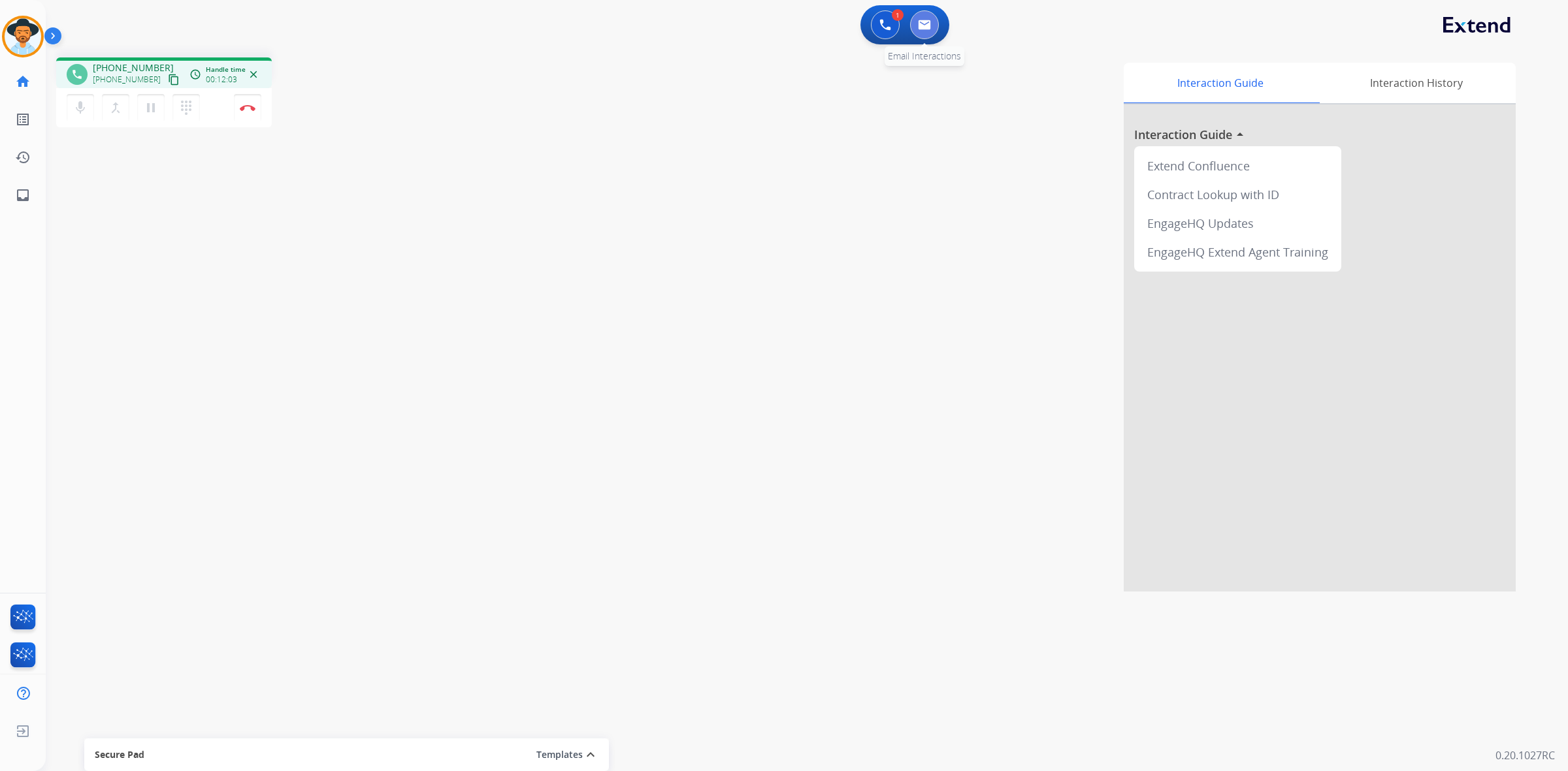
click at [929, 31] on button at bounding box center [925, 24] width 28 height 28
select select "**********"
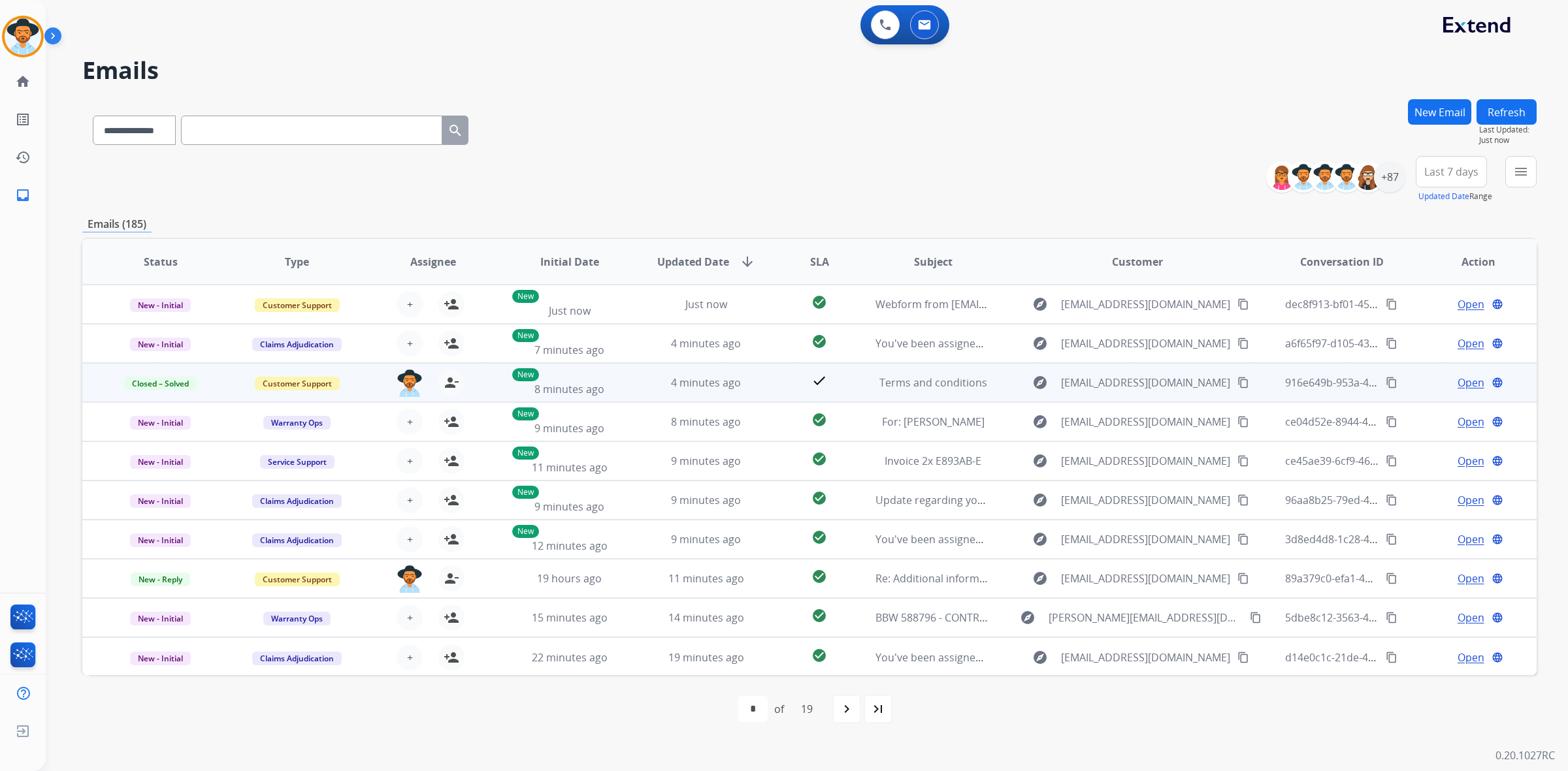
click at [1460, 383] on span "Open" at bounding box center [1471, 382] width 27 height 16
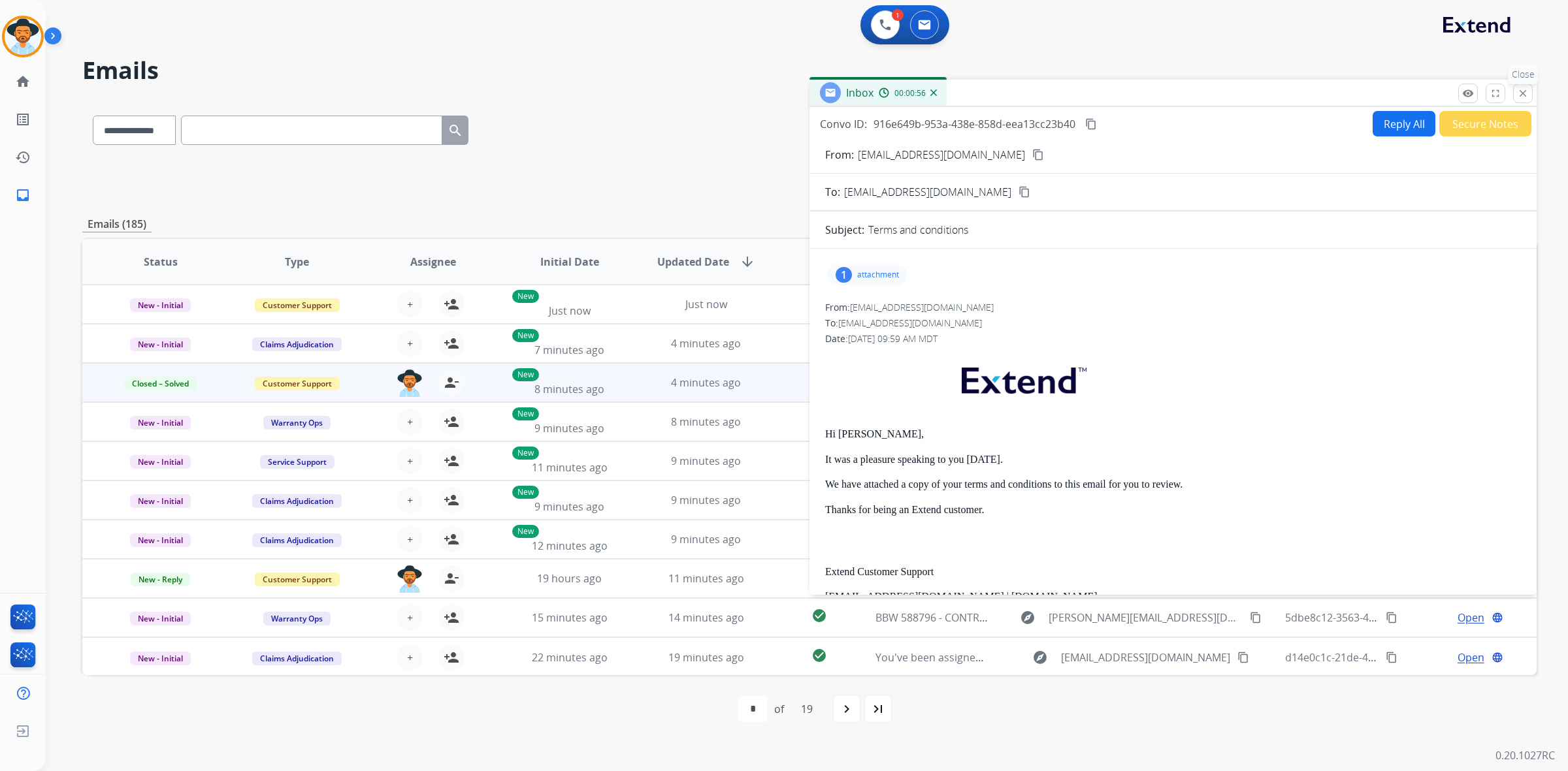
click at [1523, 92] on mat-icon "close" at bounding box center [1523, 94] width 12 height 12
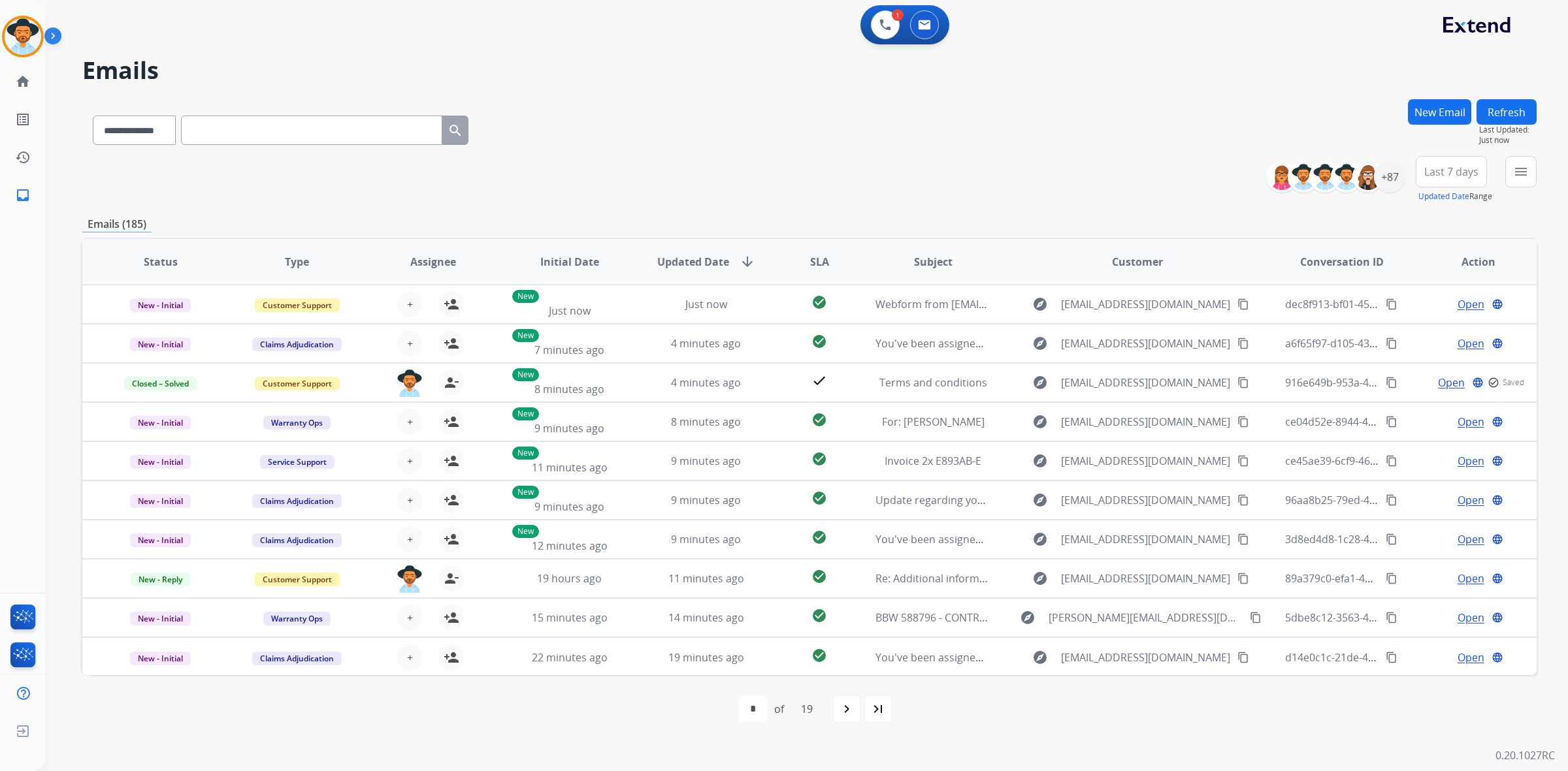
click at [1448, 112] on button "New Email" at bounding box center [1440, 112] width 64 height 25
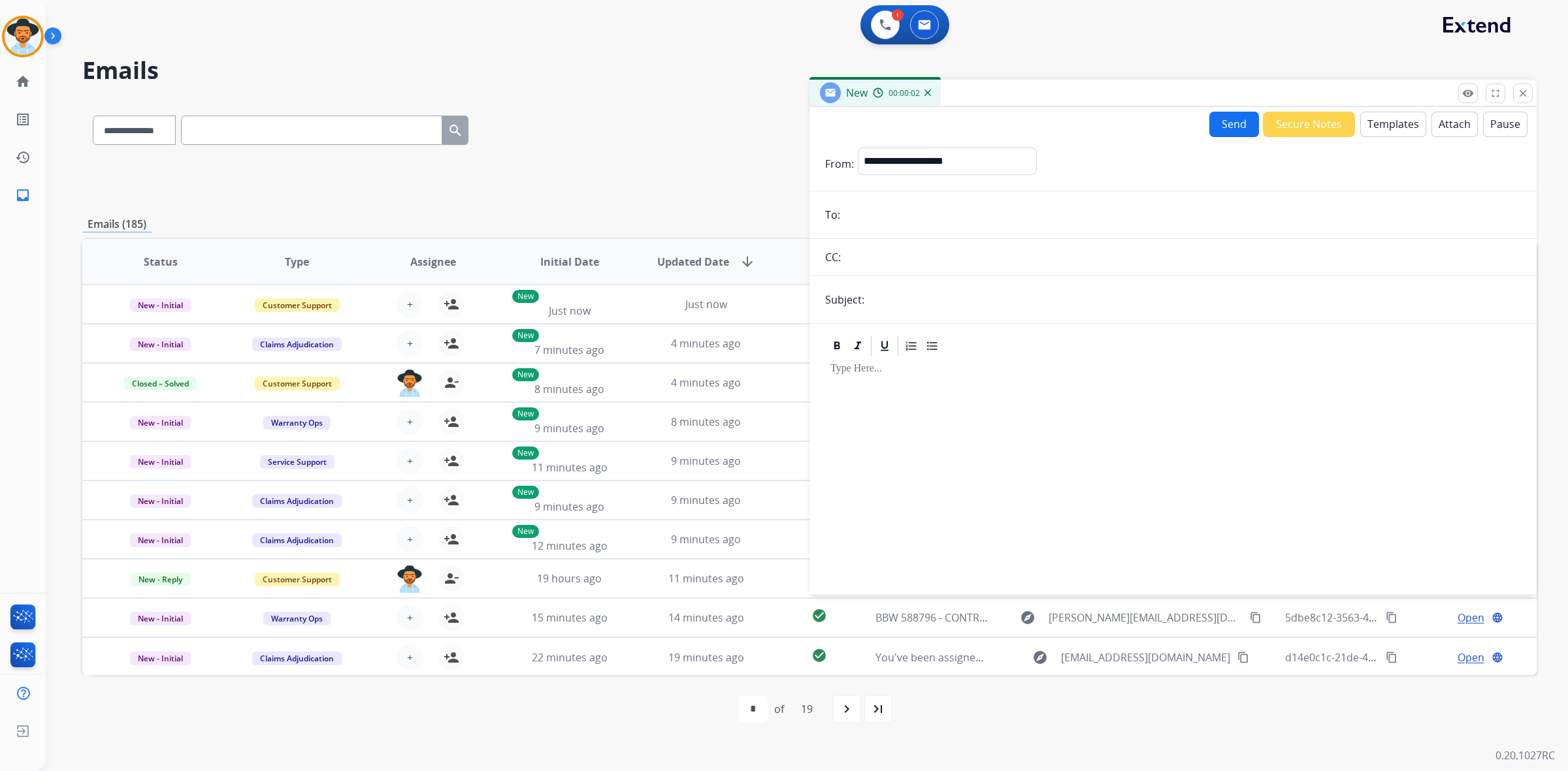
paste input "**********"
type input "**********"
click at [979, 164] on select "**********" at bounding box center [946, 160] width 177 height 26
select select "**********"
click at [858, 147] on select "**********" at bounding box center [946, 160] width 177 height 26
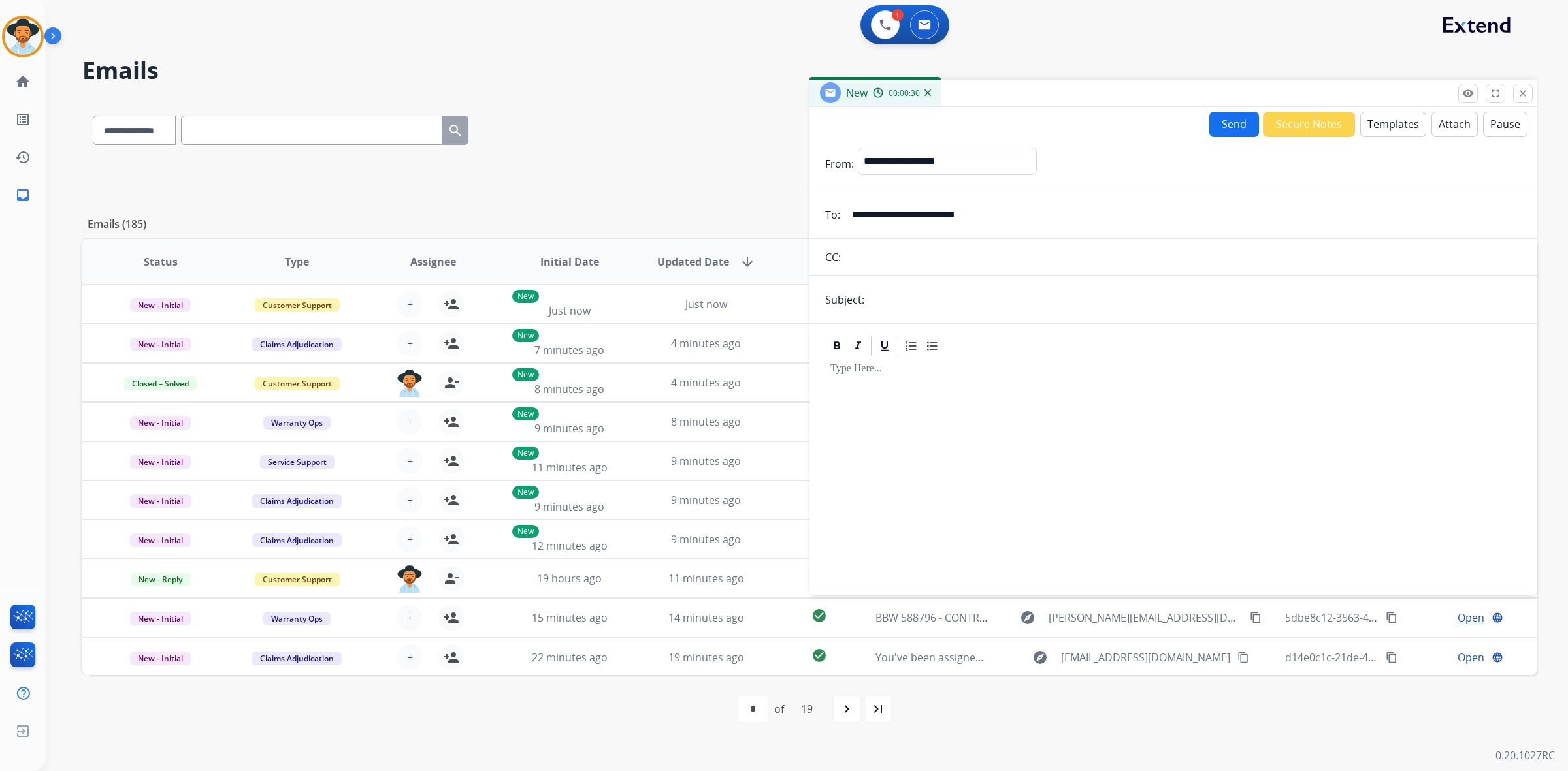
click at [1408, 125] on button "Templates" at bounding box center [1393, 125] width 66 height 25
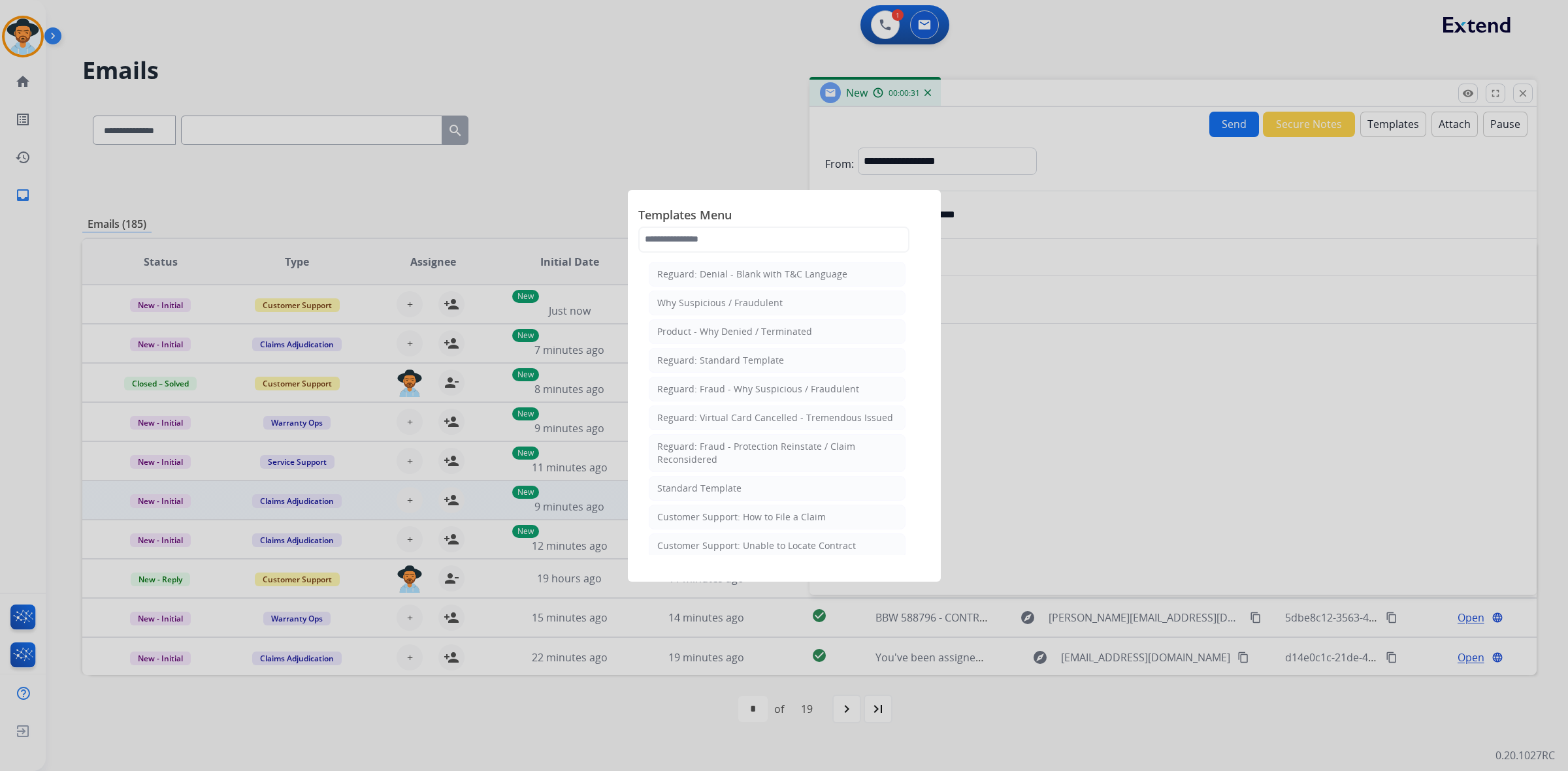
click at [779, 487] on li "Standard Template" at bounding box center [776, 488] width 257 height 25
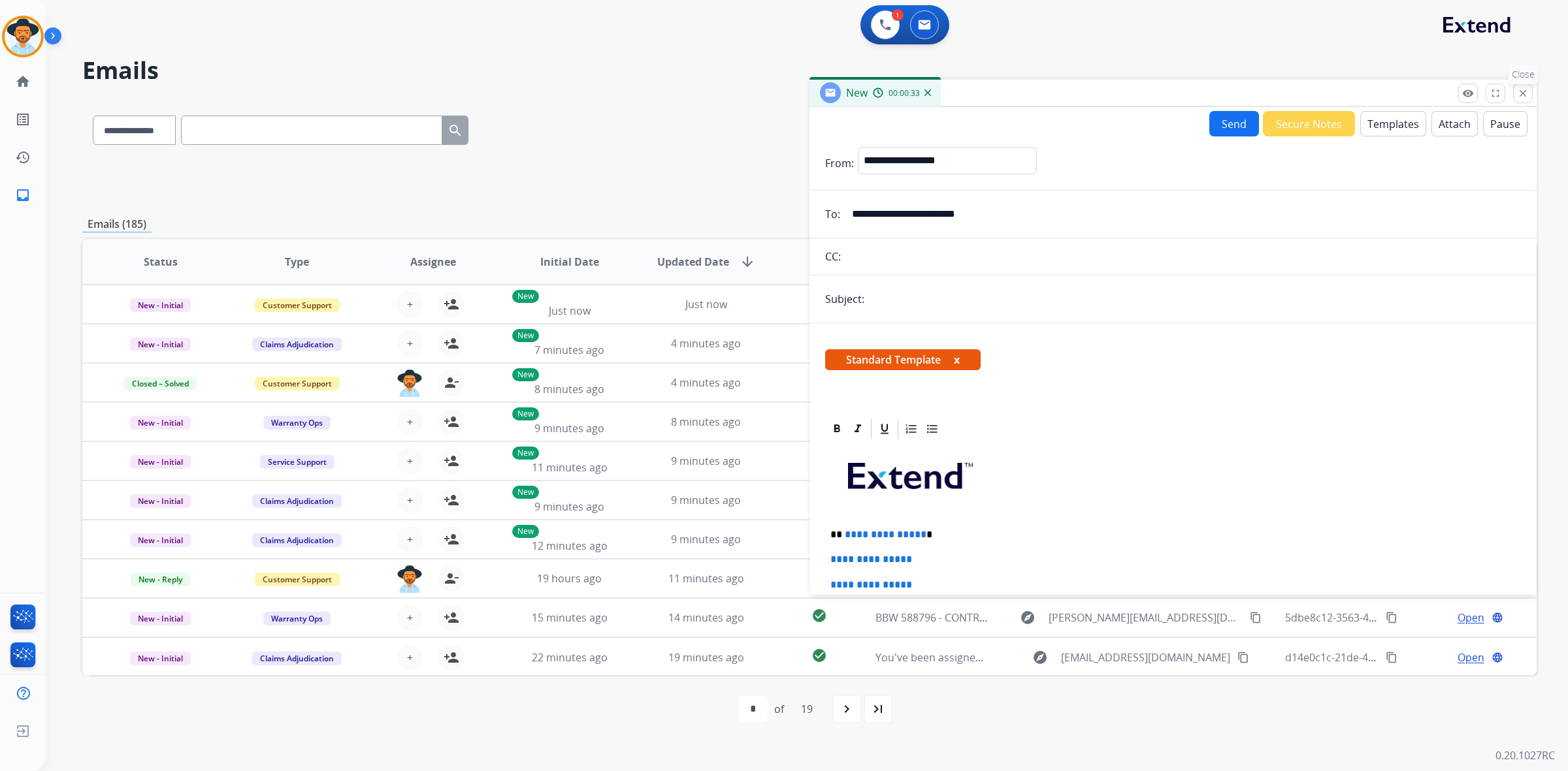
click at [1526, 91] on mat-icon "close" at bounding box center [1523, 94] width 12 height 12
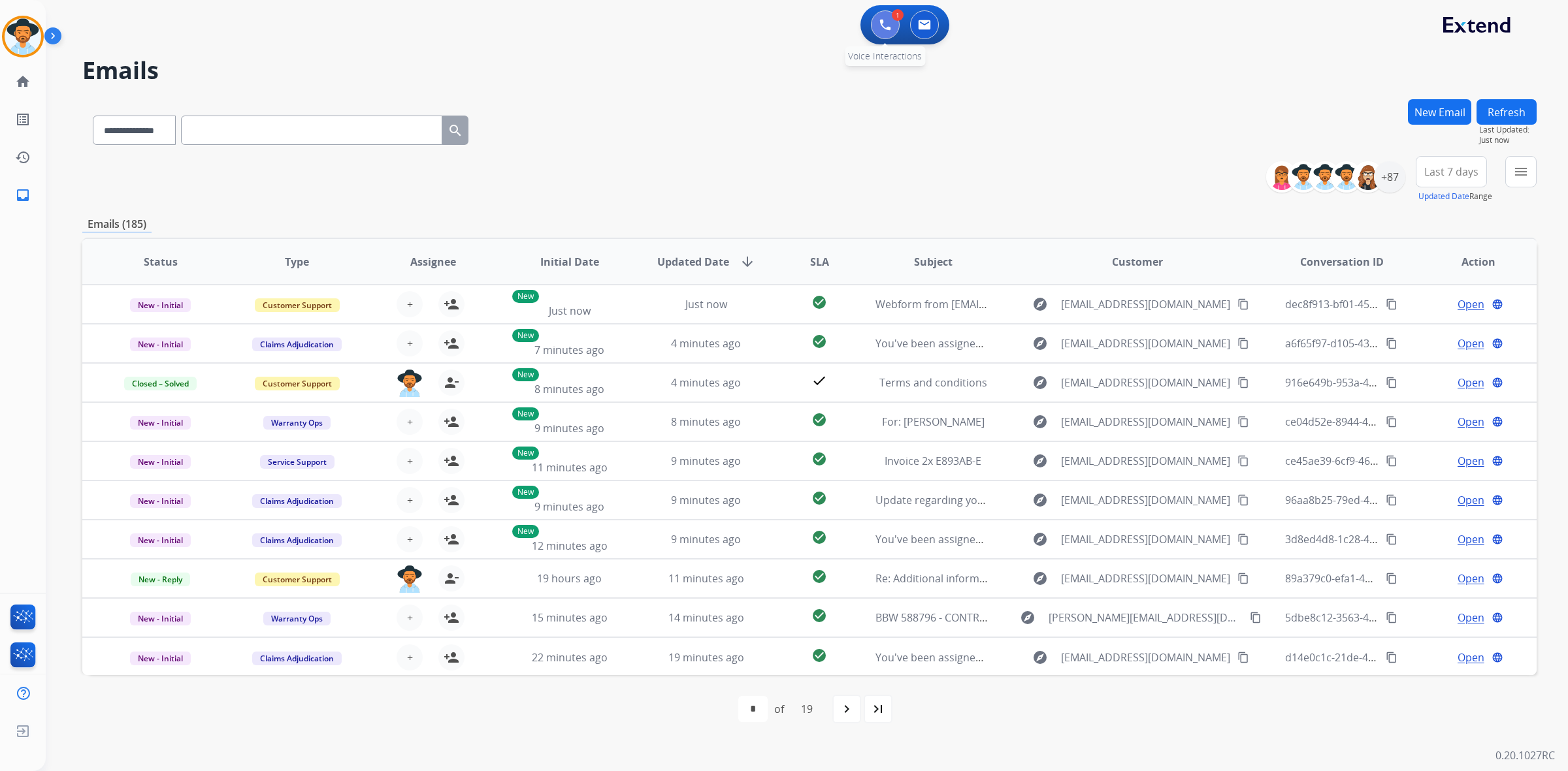
click at [889, 29] on img at bounding box center [885, 25] width 12 height 12
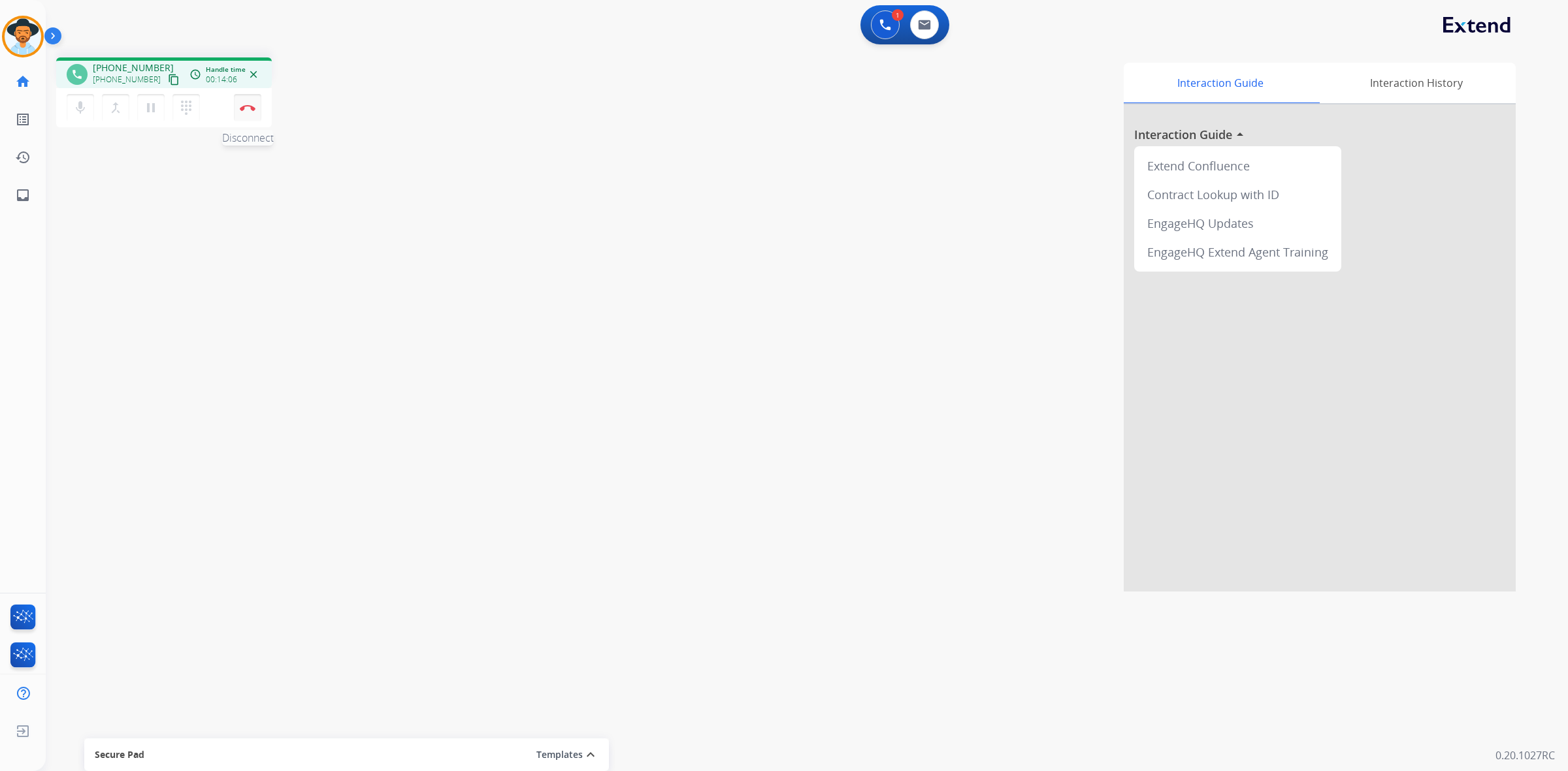
click at [246, 111] on button "Disconnect" at bounding box center [248, 107] width 28 height 28
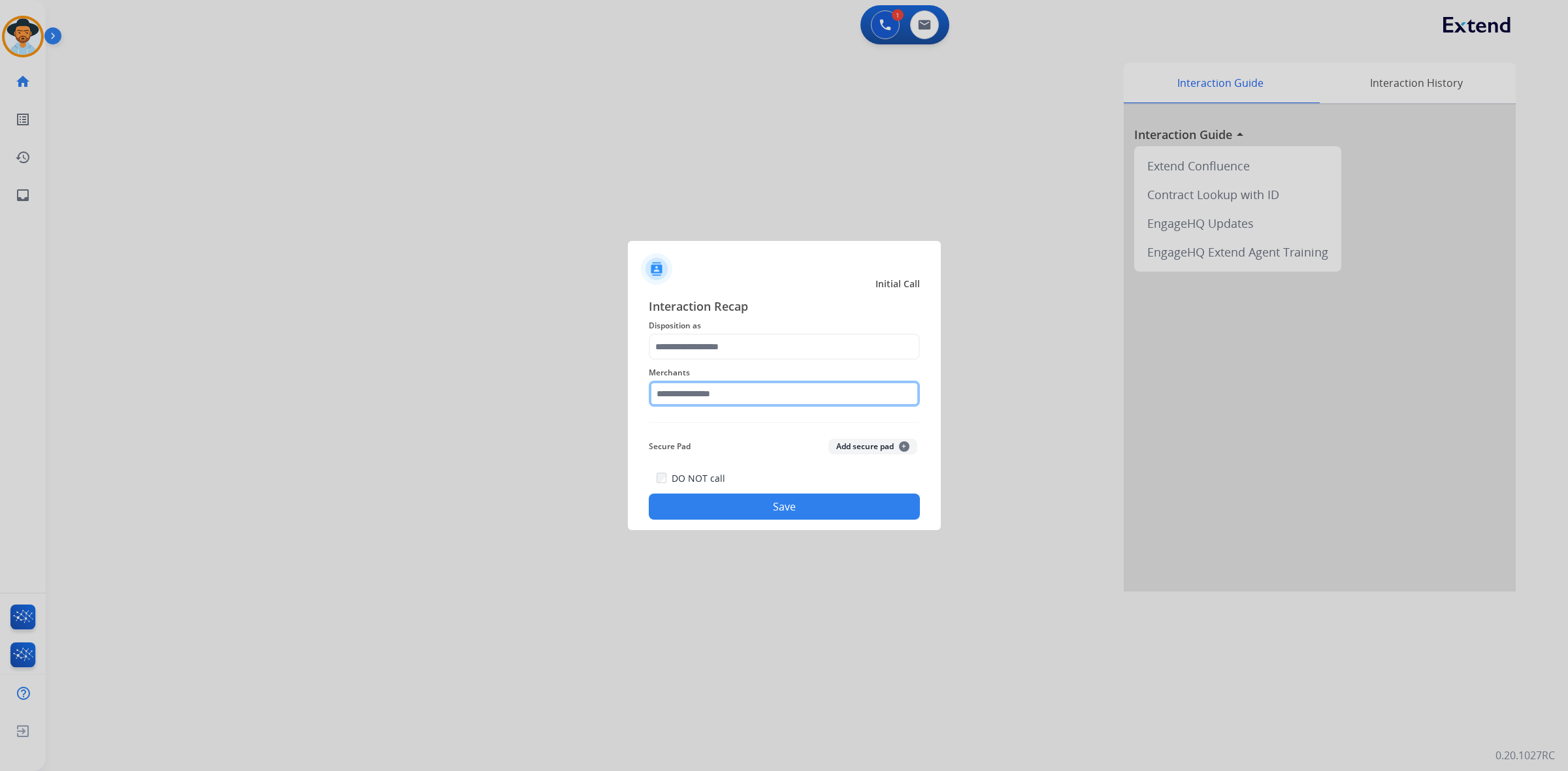
click at [697, 396] on input "text" at bounding box center [784, 393] width 271 height 26
click at [716, 429] on li "Saatva" at bounding box center [787, 431] width 249 height 25
type input "******"
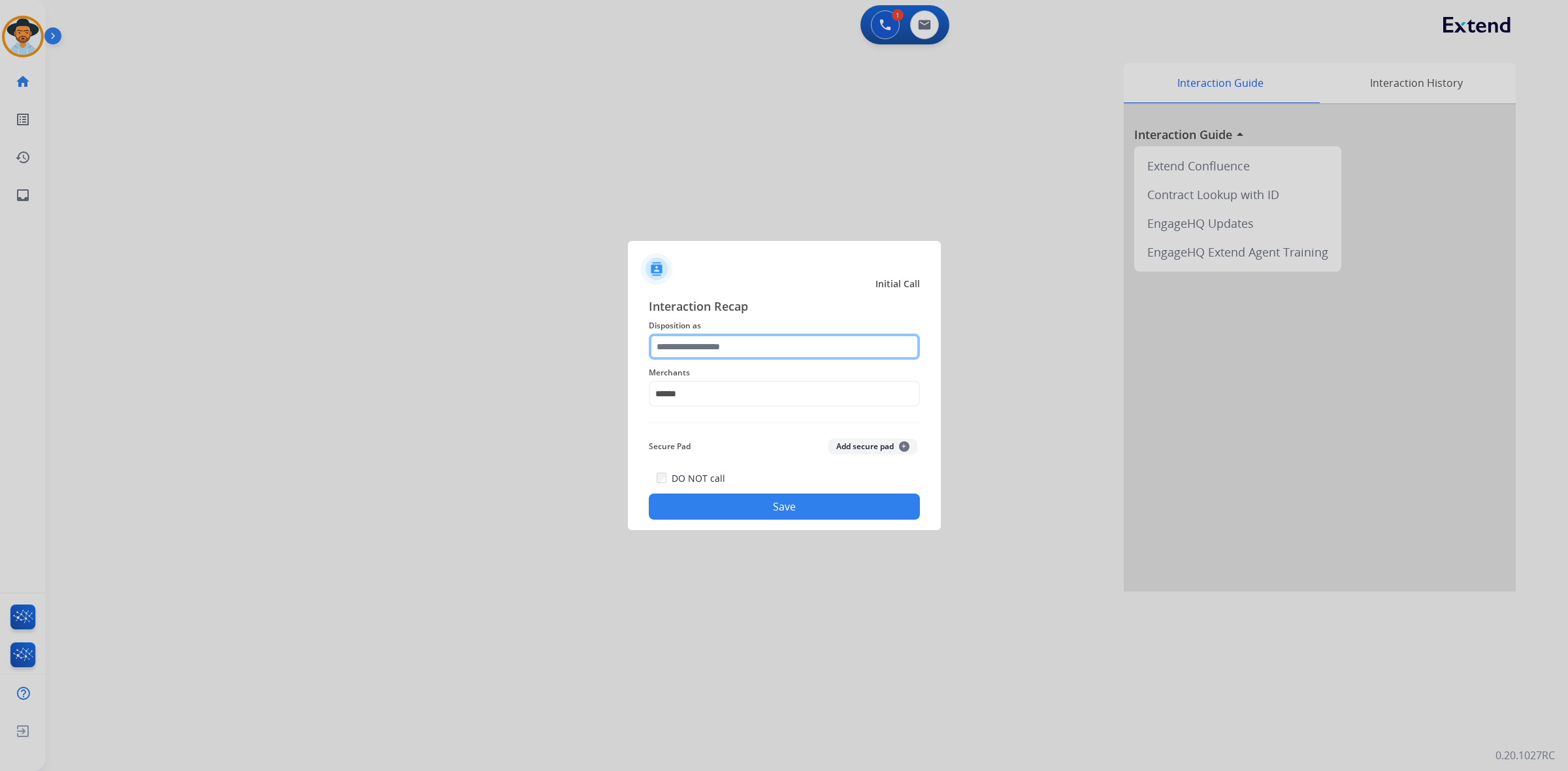
click at [716, 343] on input "text" at bounding box center [784, 346] width 271 height 26
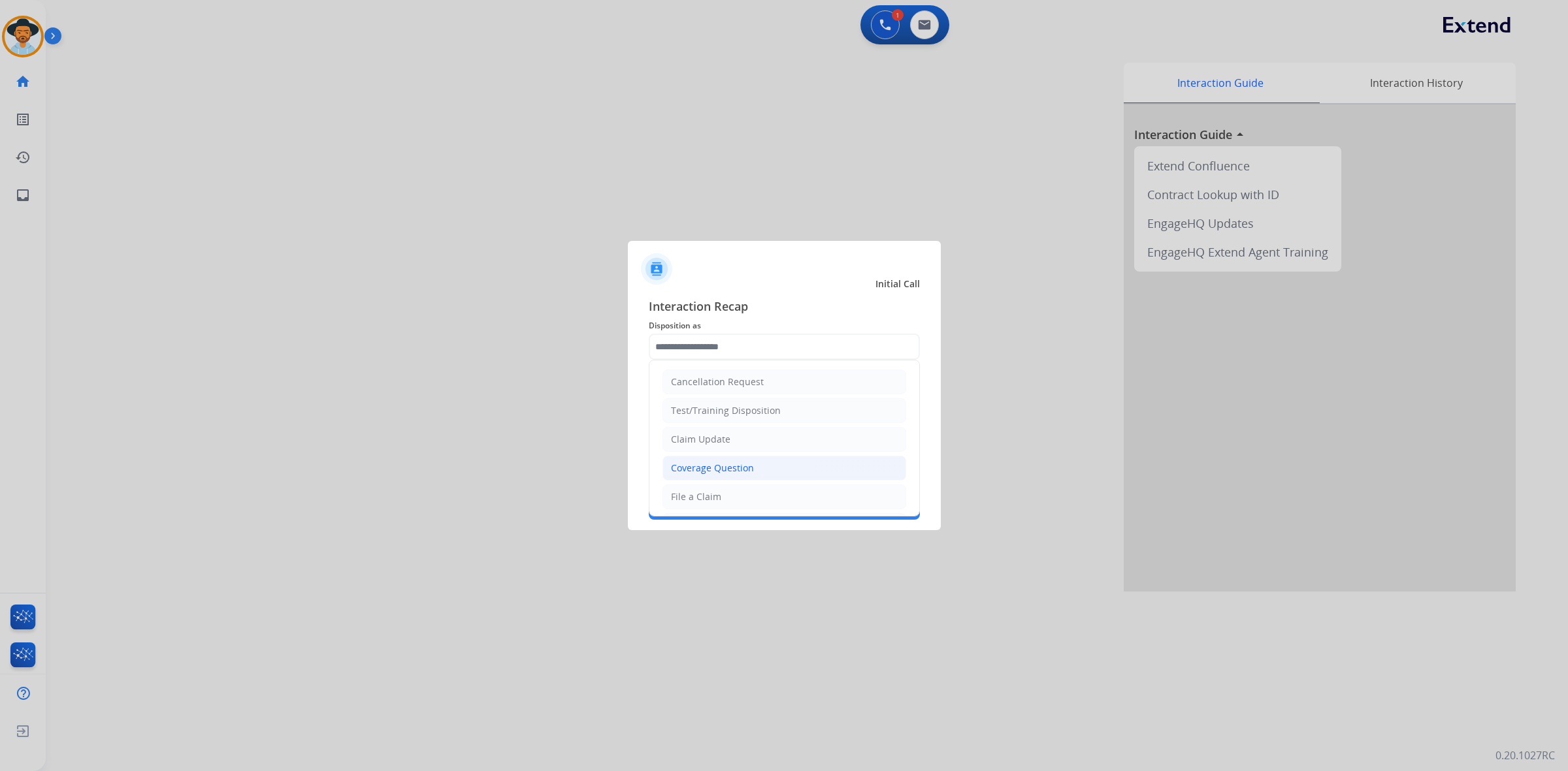
click at [726, 461] on li "Coverage Question" at bounding box center [784, 468] width 243 height 25
type input "**********"
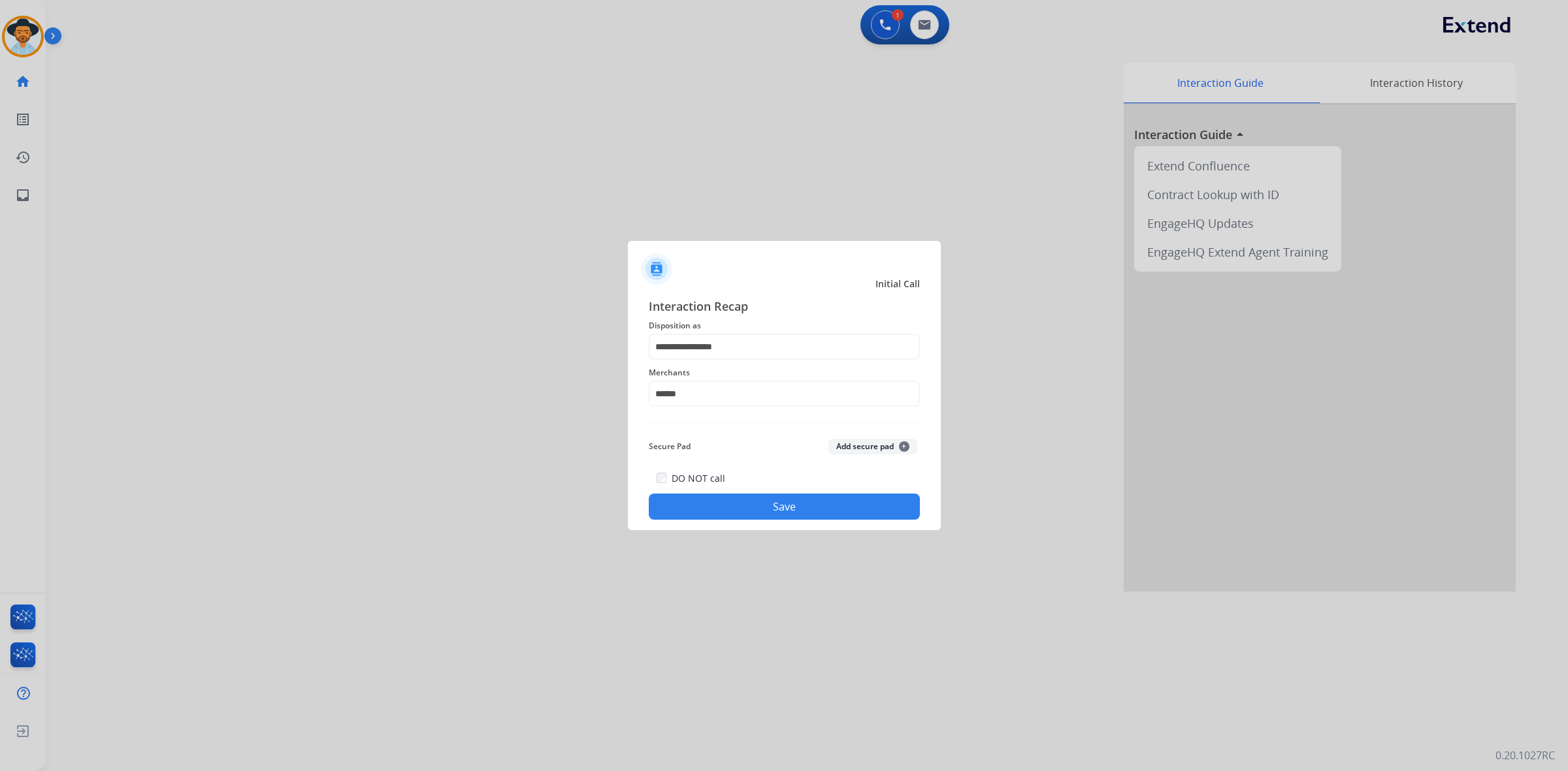
click at [751, 504] on button "Save" at bounding box center [784, 506] width 271 height 26
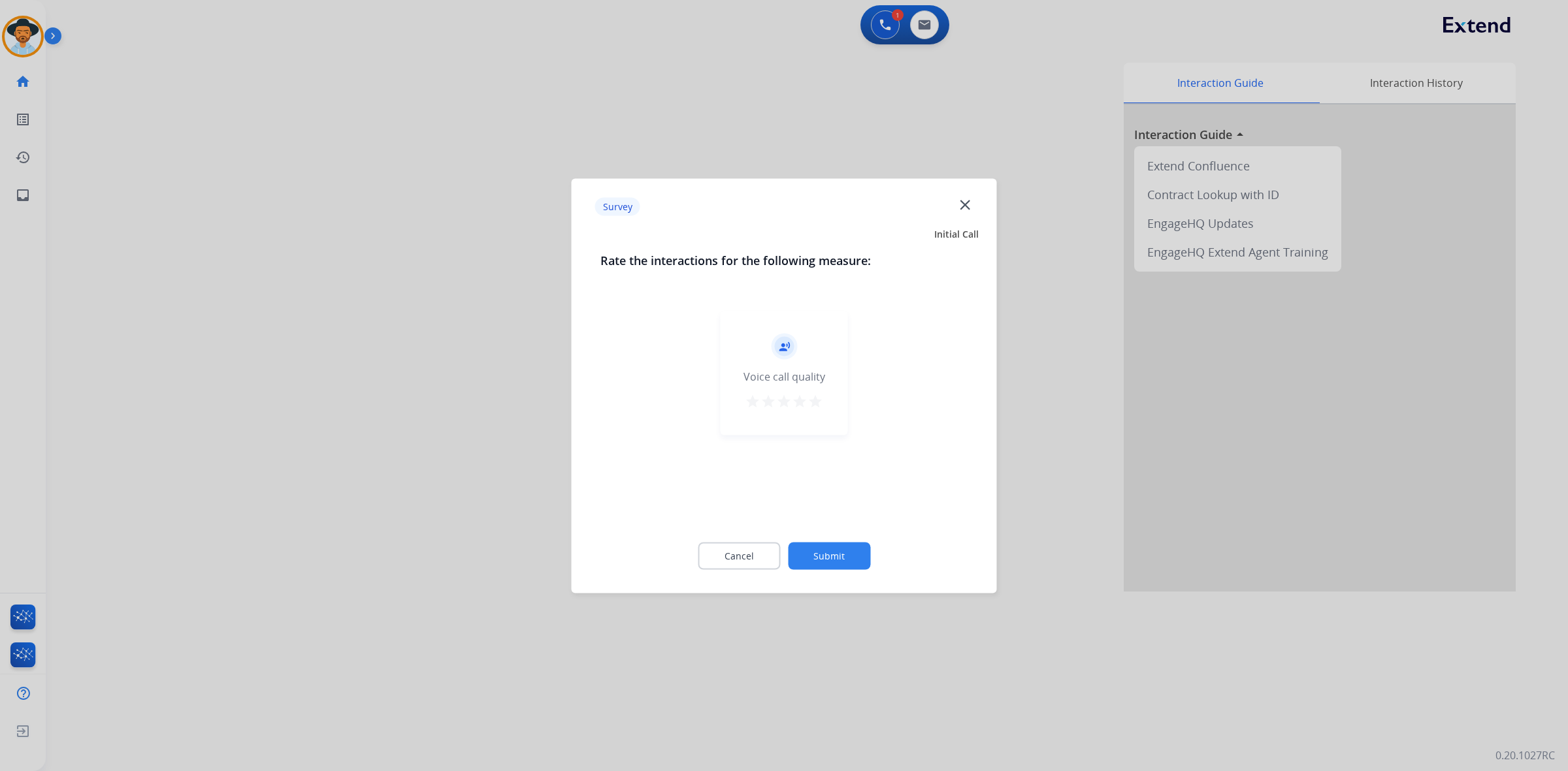
click at [818, 401] on mat-icon "star" at bounding box center [815, 401] width 16 height 16
click at [824, 546] on button "Submit" at bounding box center [829, 555] width 82 height 28
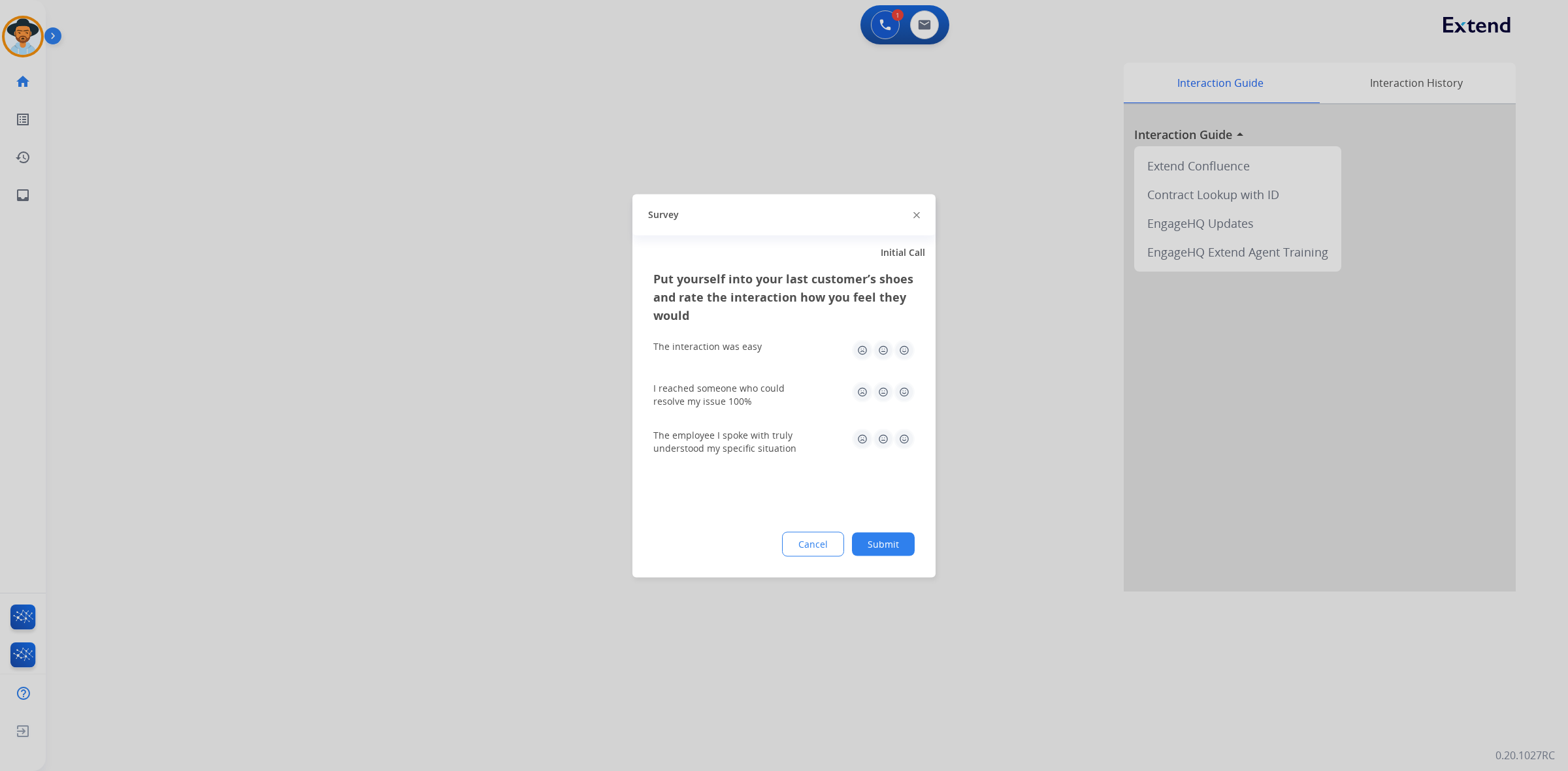
click at [906, 347] on img at bounding box center [904, 350] width 21 height 21
click at [904, 381] on img at bounding box center [904, 391] width 21 height 21
click at [900, 431] on img at bounding box center [904, 438] width 21 height 21
click at [894, 537] on button "Submit" at bounding box center [883, 544] width 63 height 23
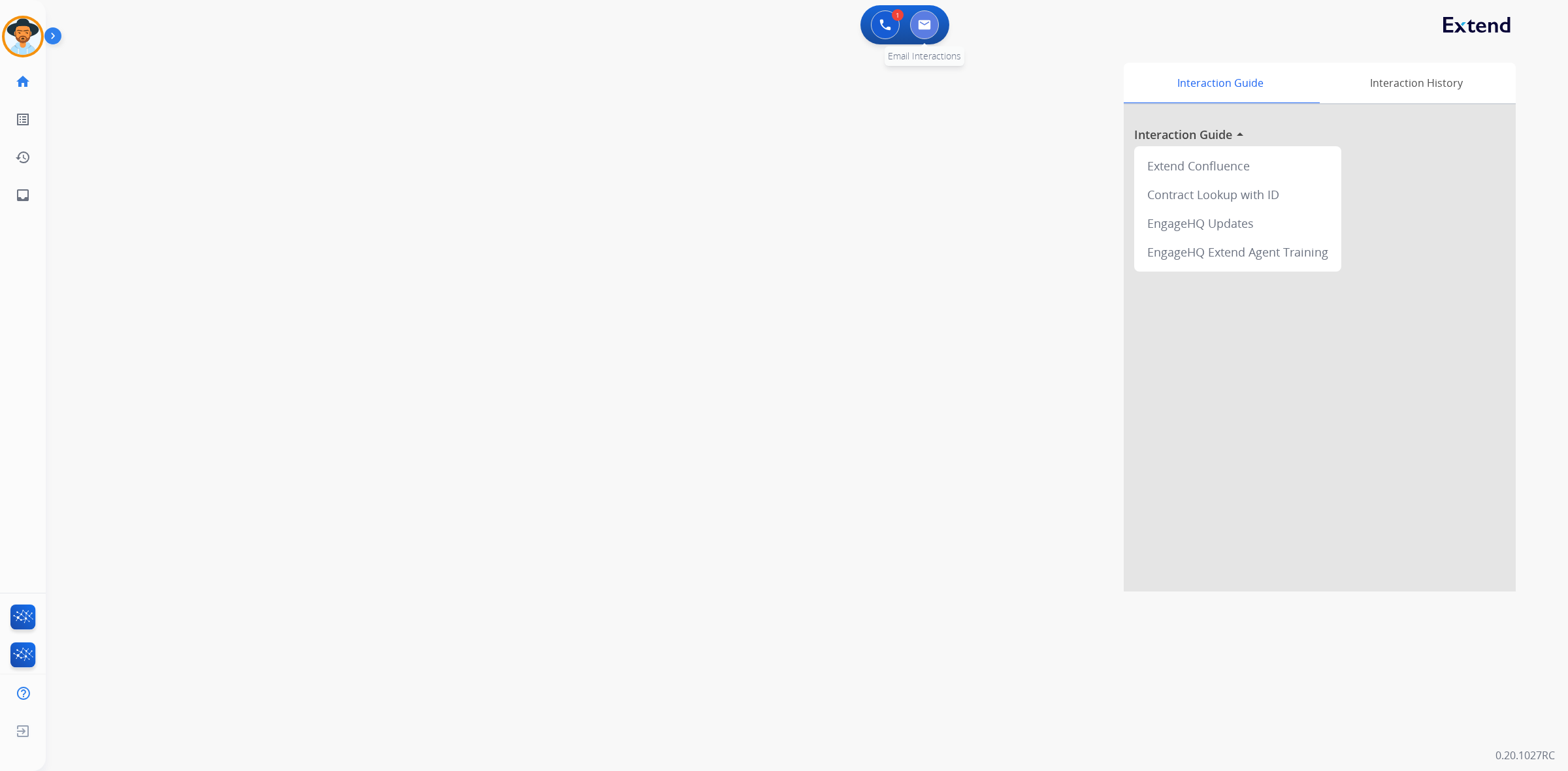
click at [918, 20] on img at bounding box center [925, 24] width 13 height 10
select select "**********"
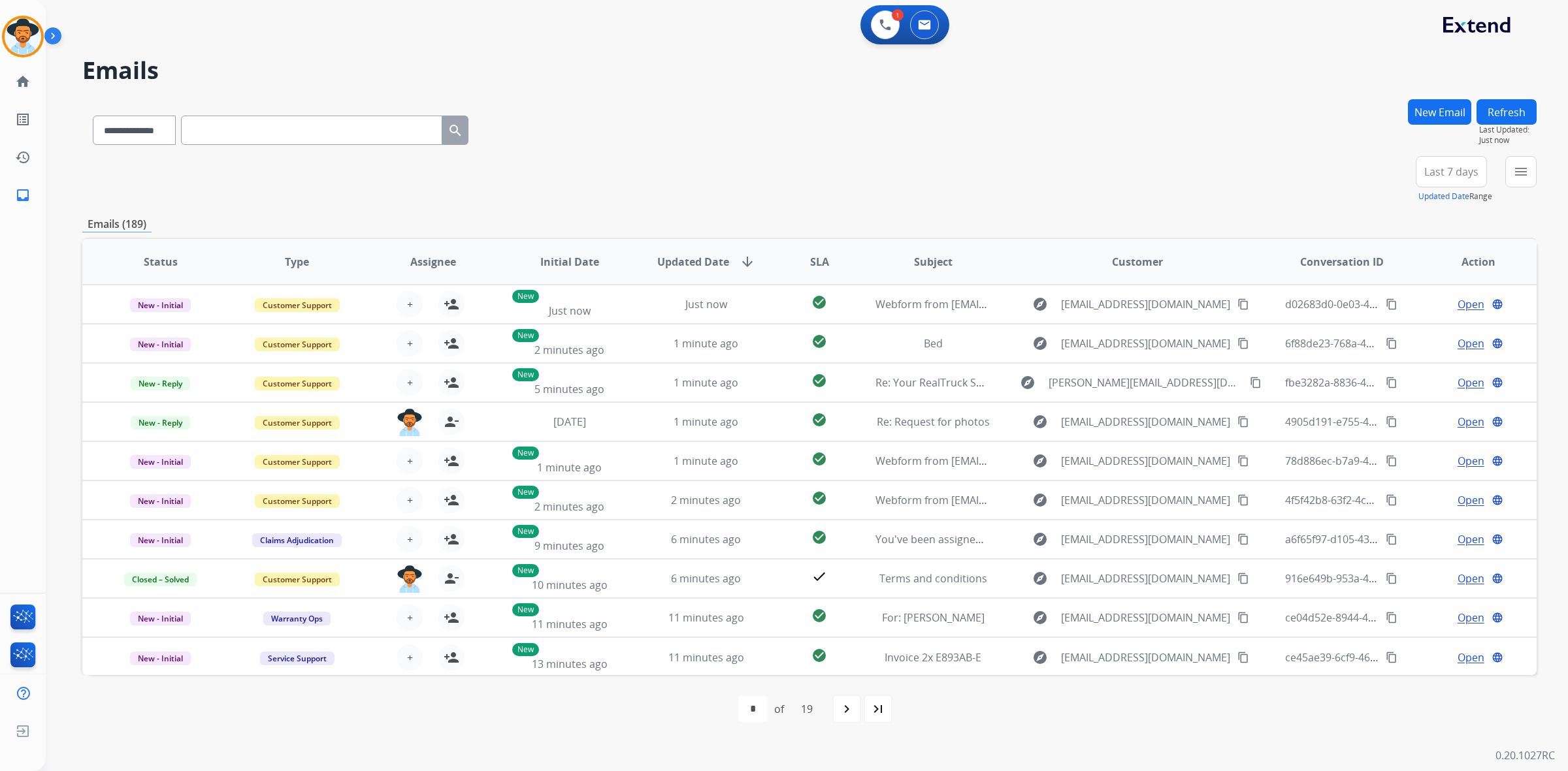
click at [1443, 113] on button "New Email" at bounding box center [1440, 112] width 64 height 25
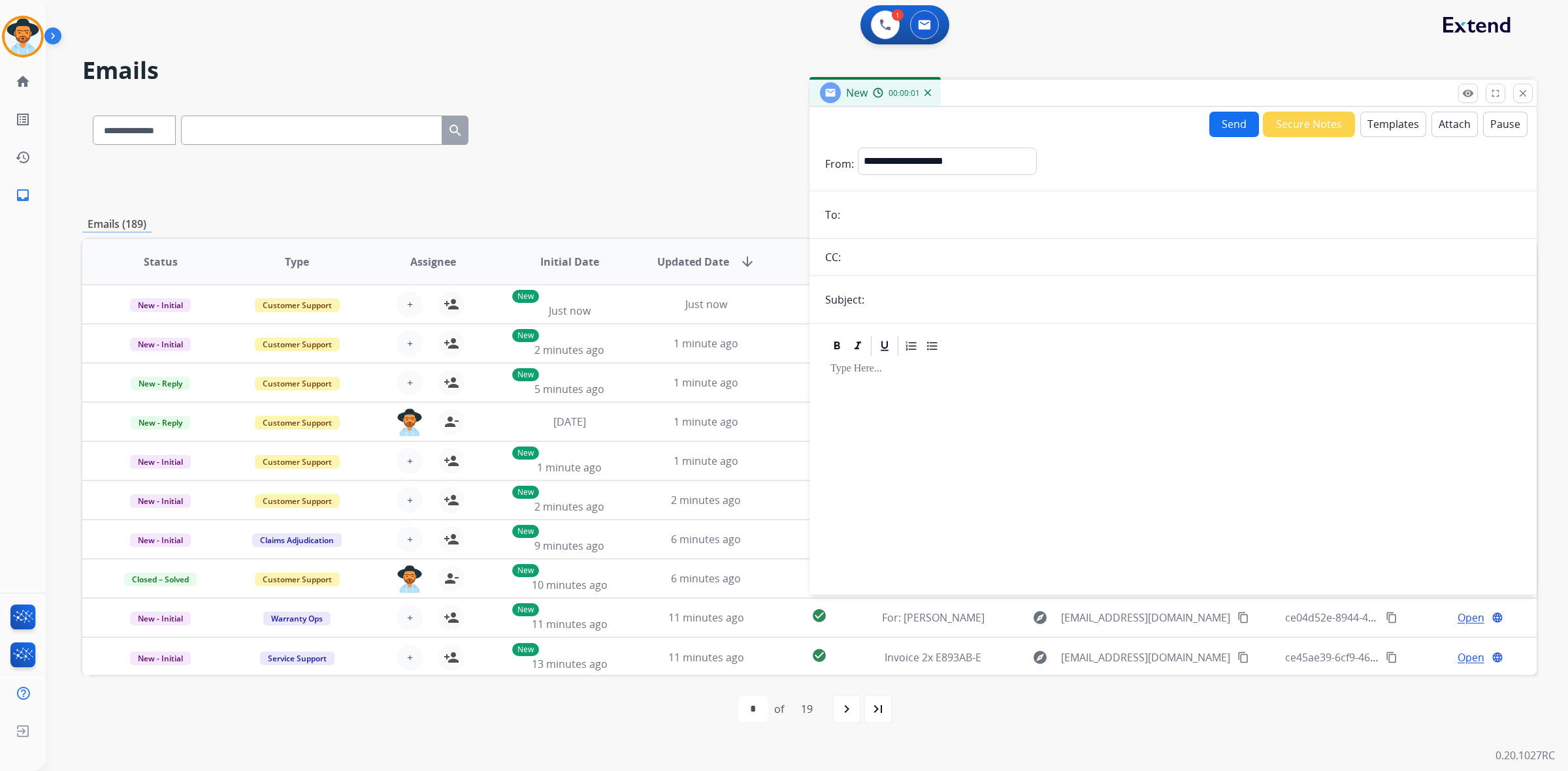
click at [1380, 116] on button "Templates" at bounding box center [1393, 125] width 66 height 25
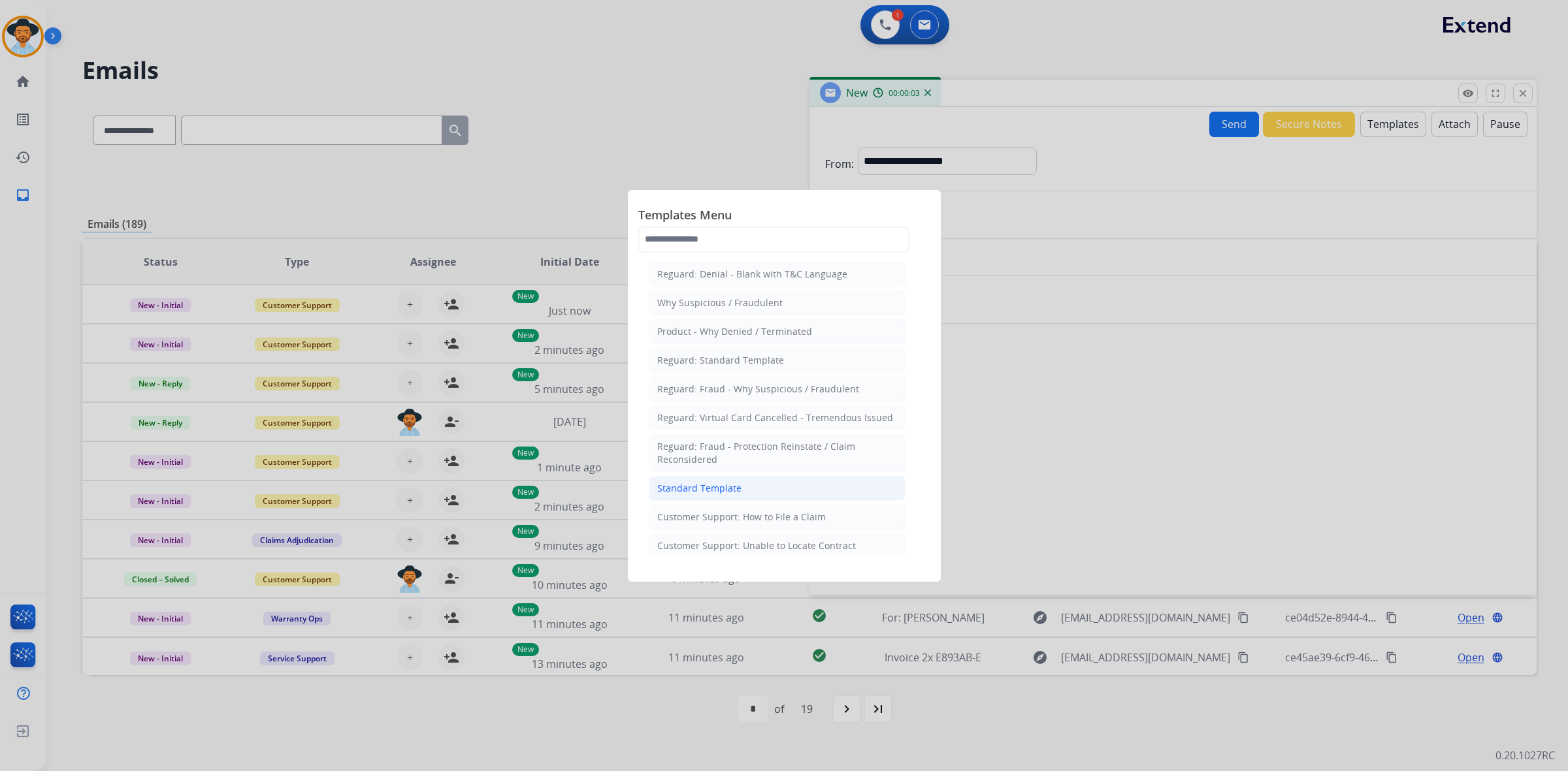
click at [848, 488] on li "Standard Template" at bounding box center [776, 488] width 257 height 25
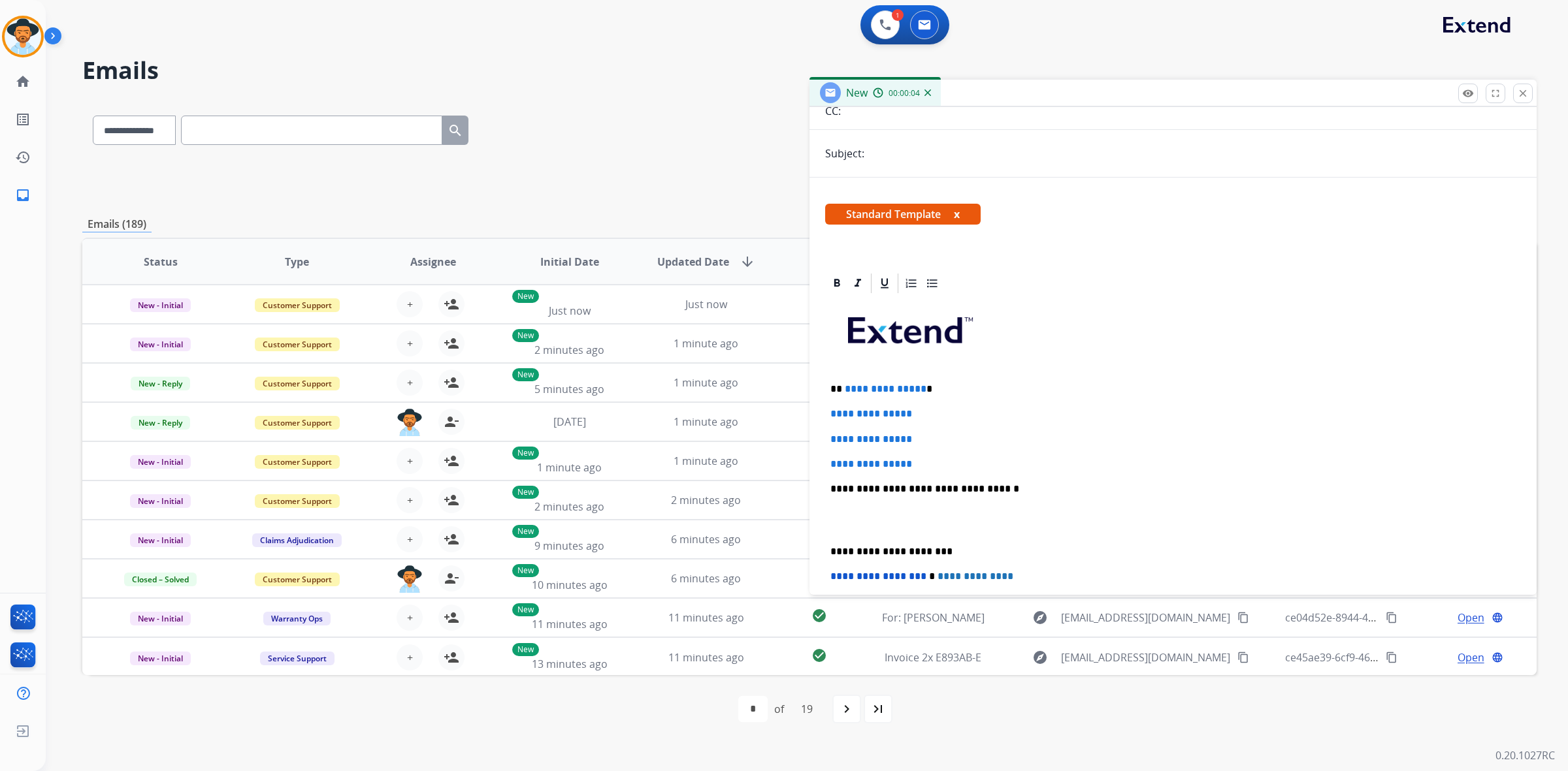
scroll to position [163, 0]
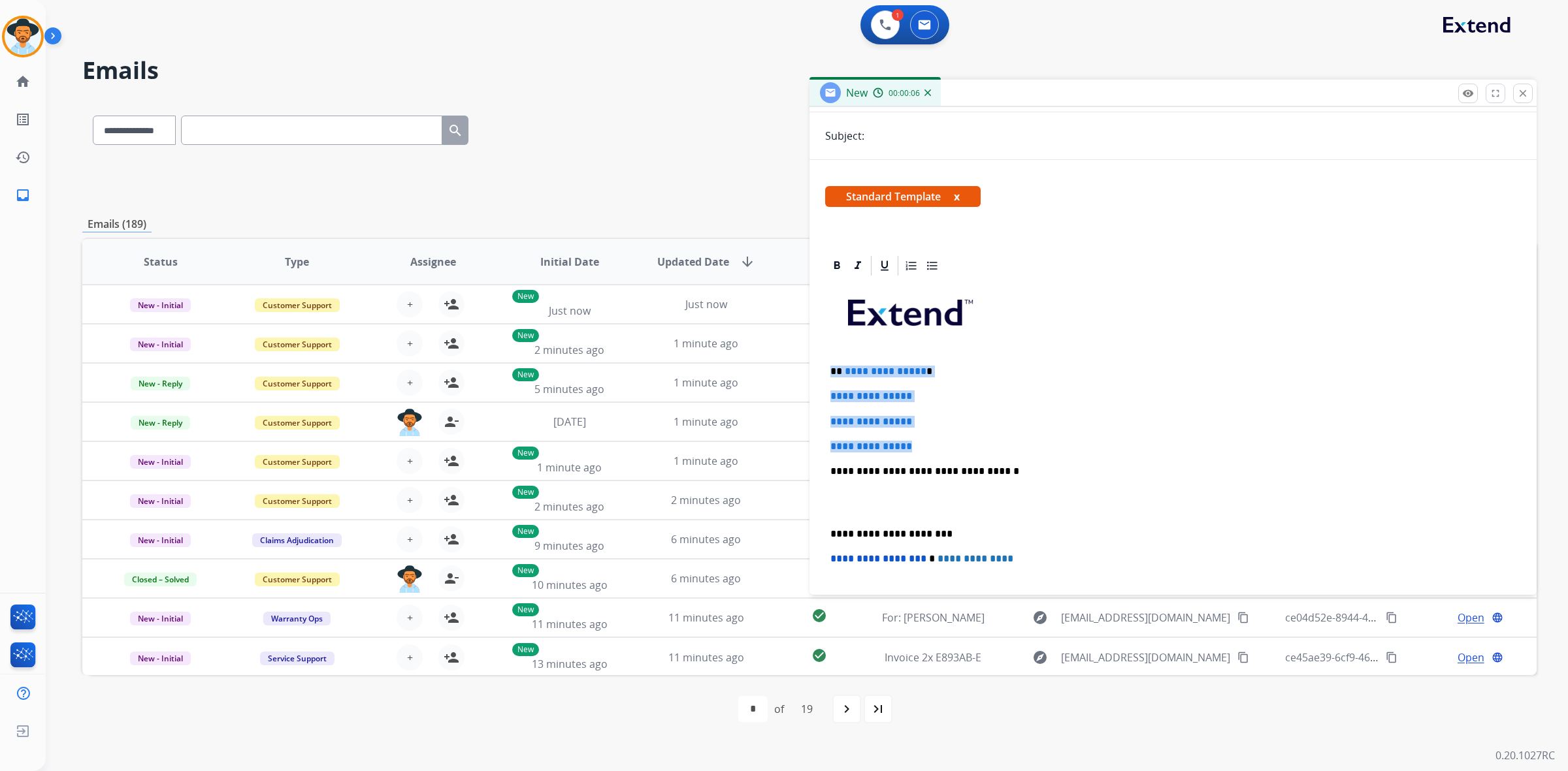
drag, startPoint x: 827, startPoint y: 373, endPoint x: 921, endPoint y: 439, distance: 114.9
click at [921, 439] on div "**********" at bounding box center [1173, 502] width 696 height 449
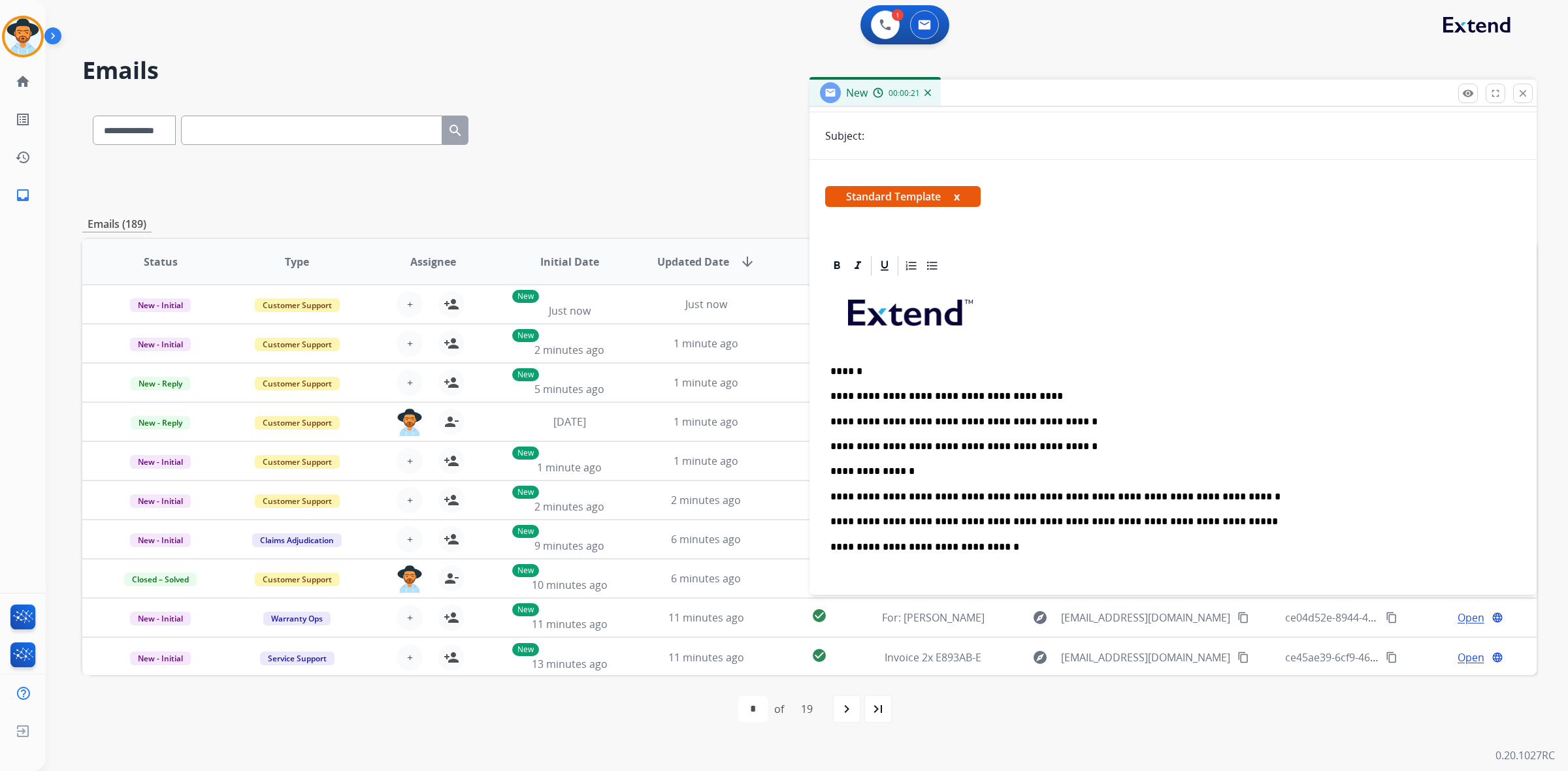
click at [850, 368] on p "******" at bounding box center [1167, 371] width 675 height 12
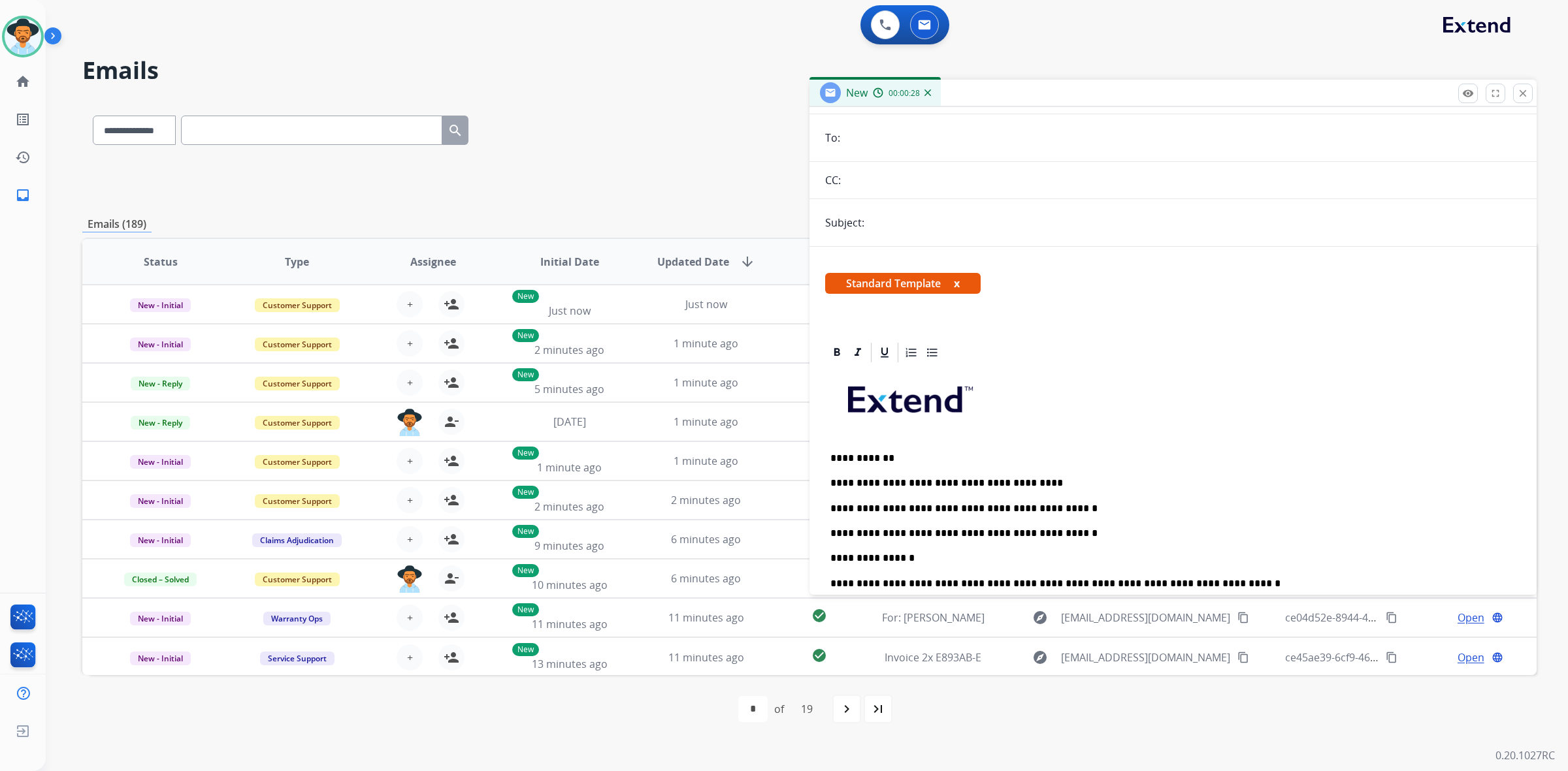
scroll to position [0, 0]
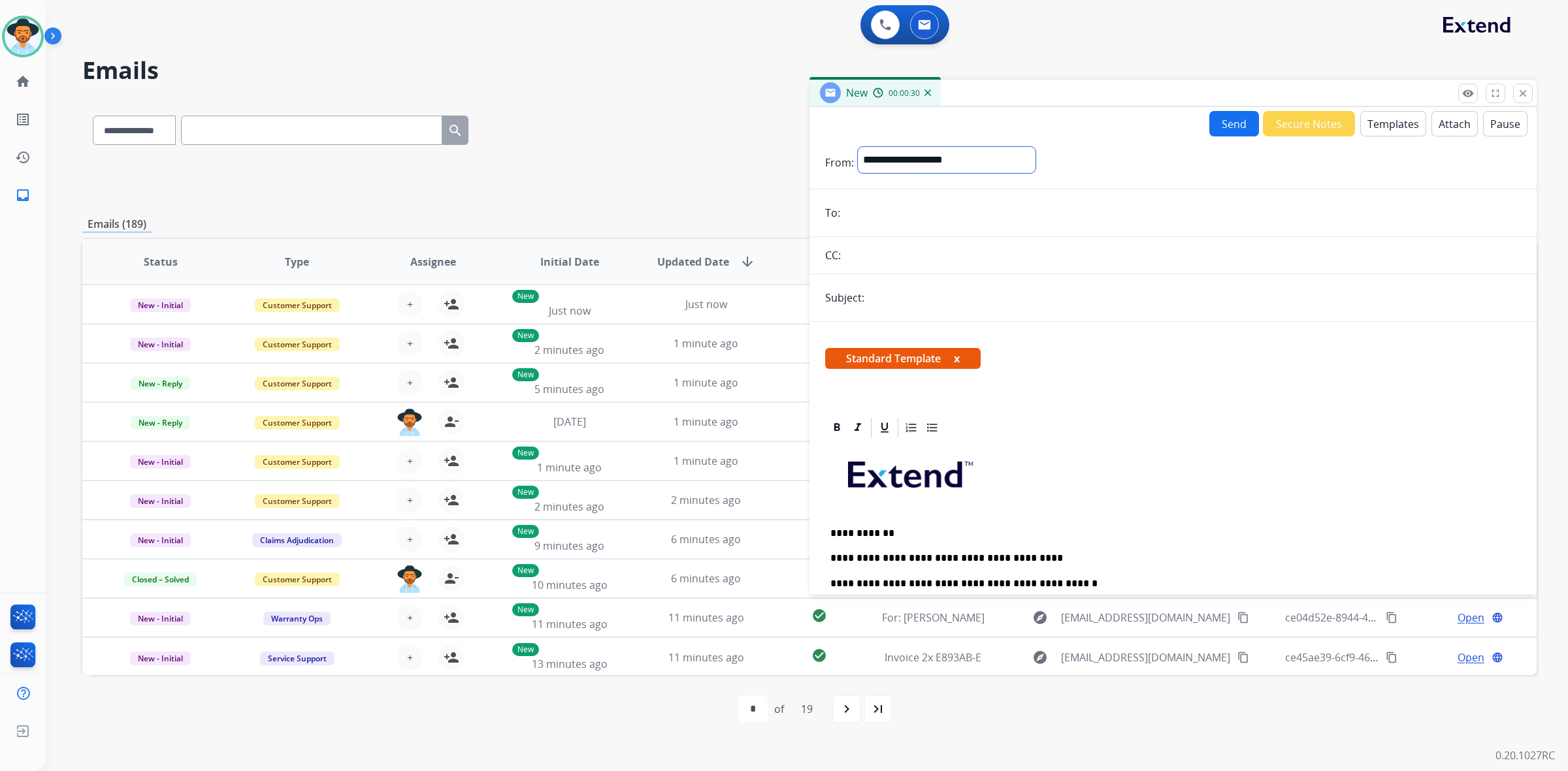
click at [1008, 161] on select "**********" at bounding box center [946, 160] width 177 height 26
select select "**********"
click at [858, 147] on select "**********" at bounding box center [946, 160] width 177 height 26
click at [995, 299] on input "text" at bounding box center [1195, 299] width 653 height 26
type input "**********"
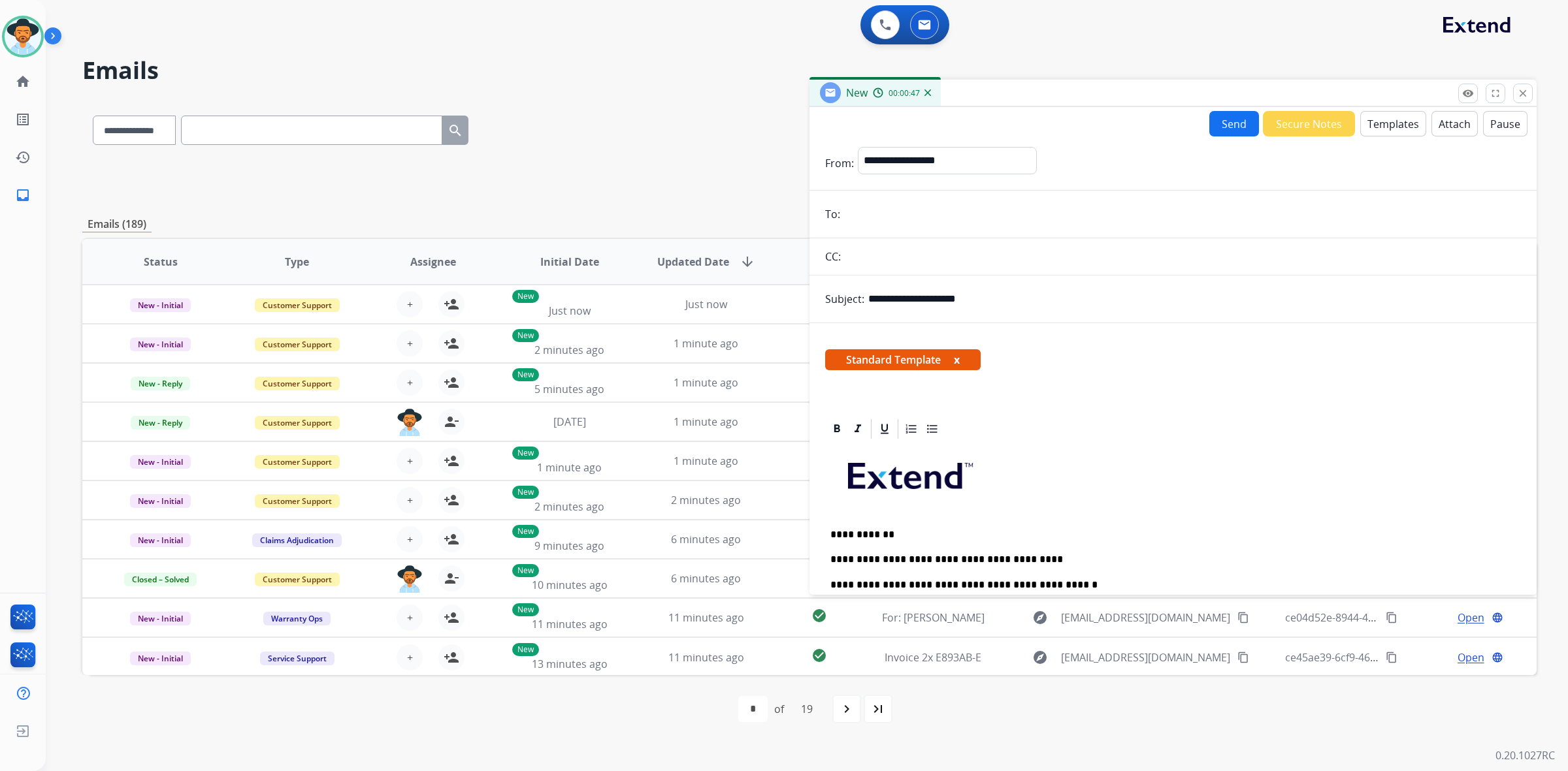
paste input "**********"
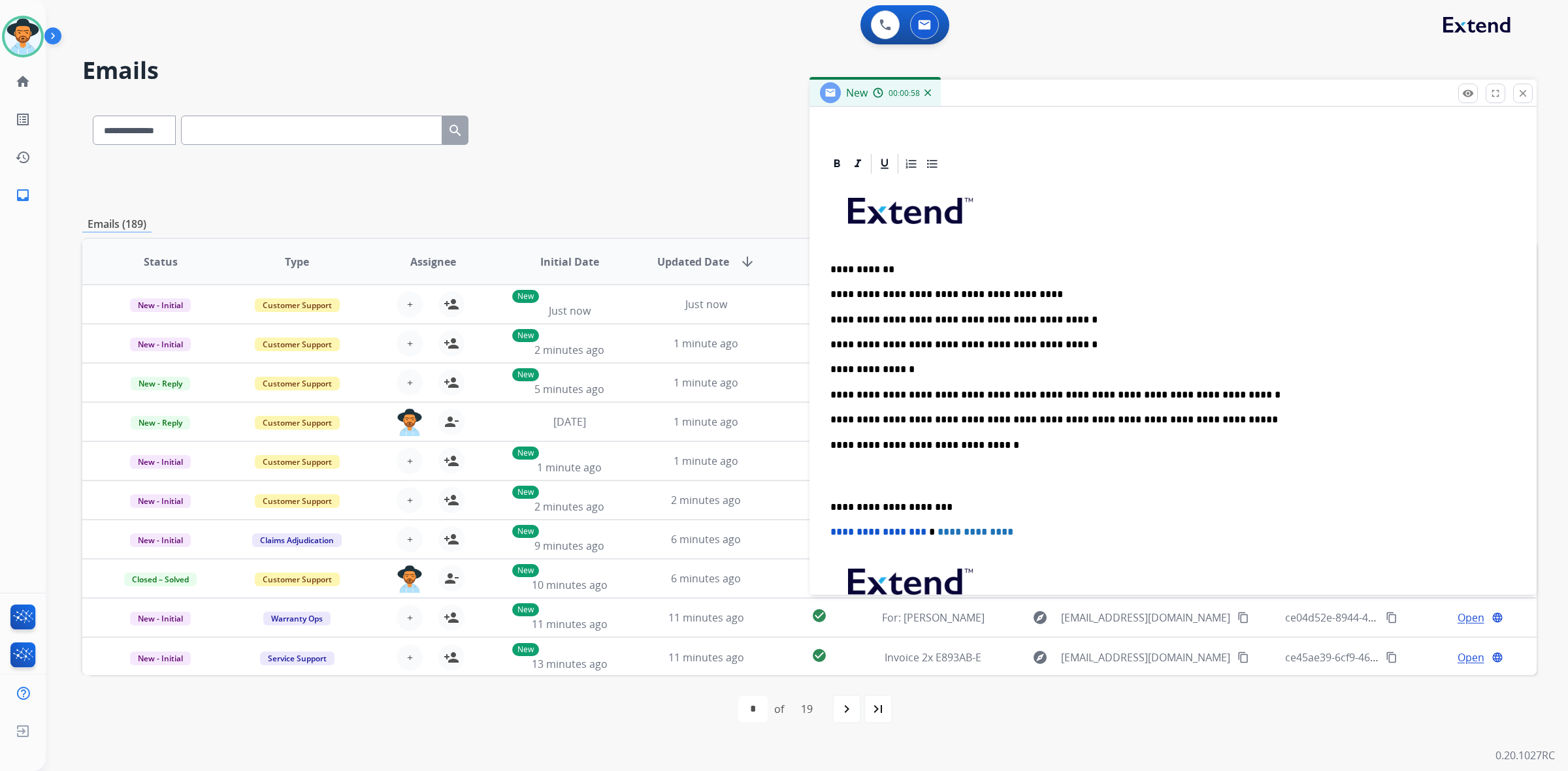
scroll to position [326, 0]
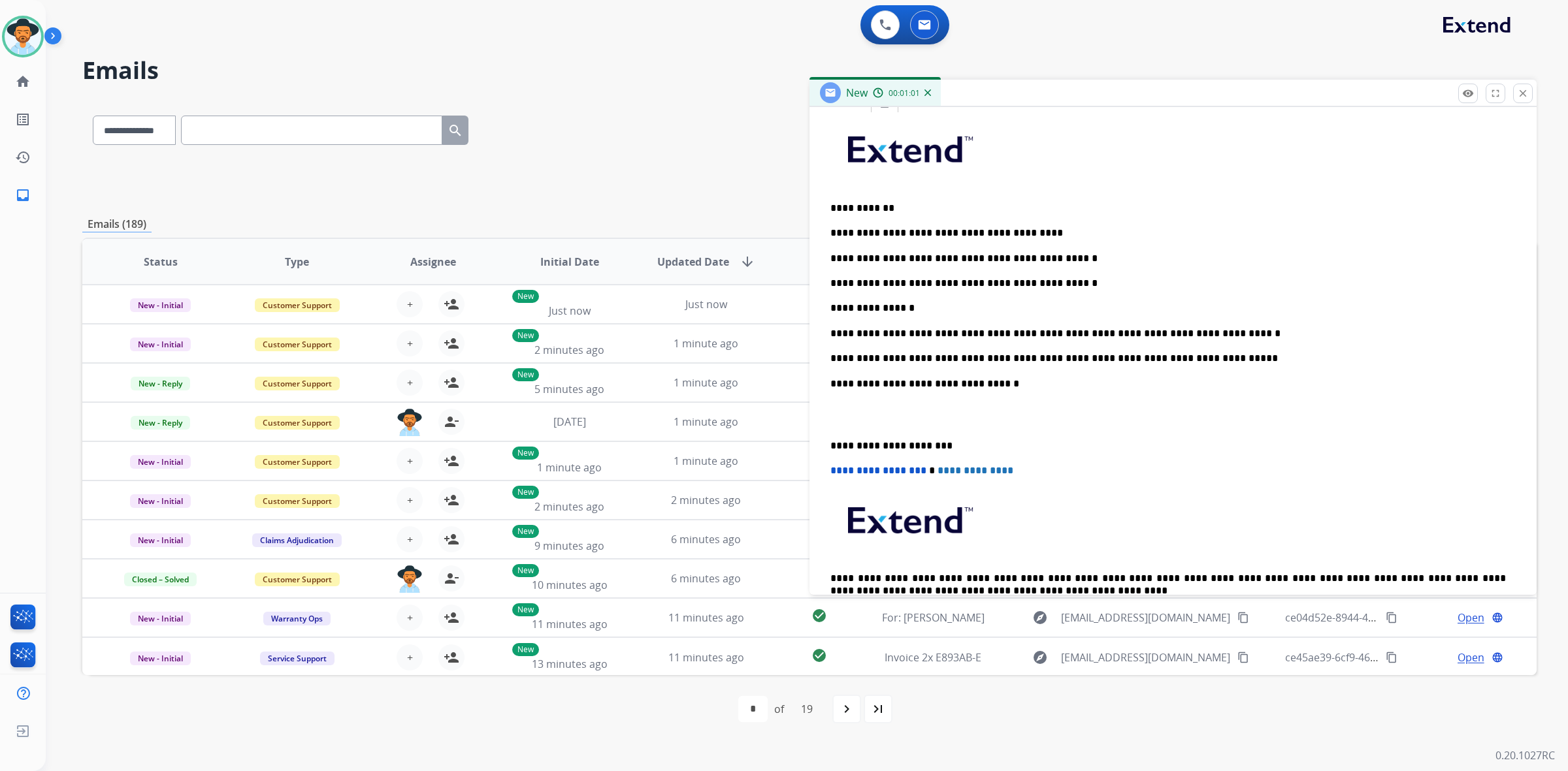
type input "**********"
click at [833, 308] on p "**********" at bounding box center [1167, 308] width 675 height 12
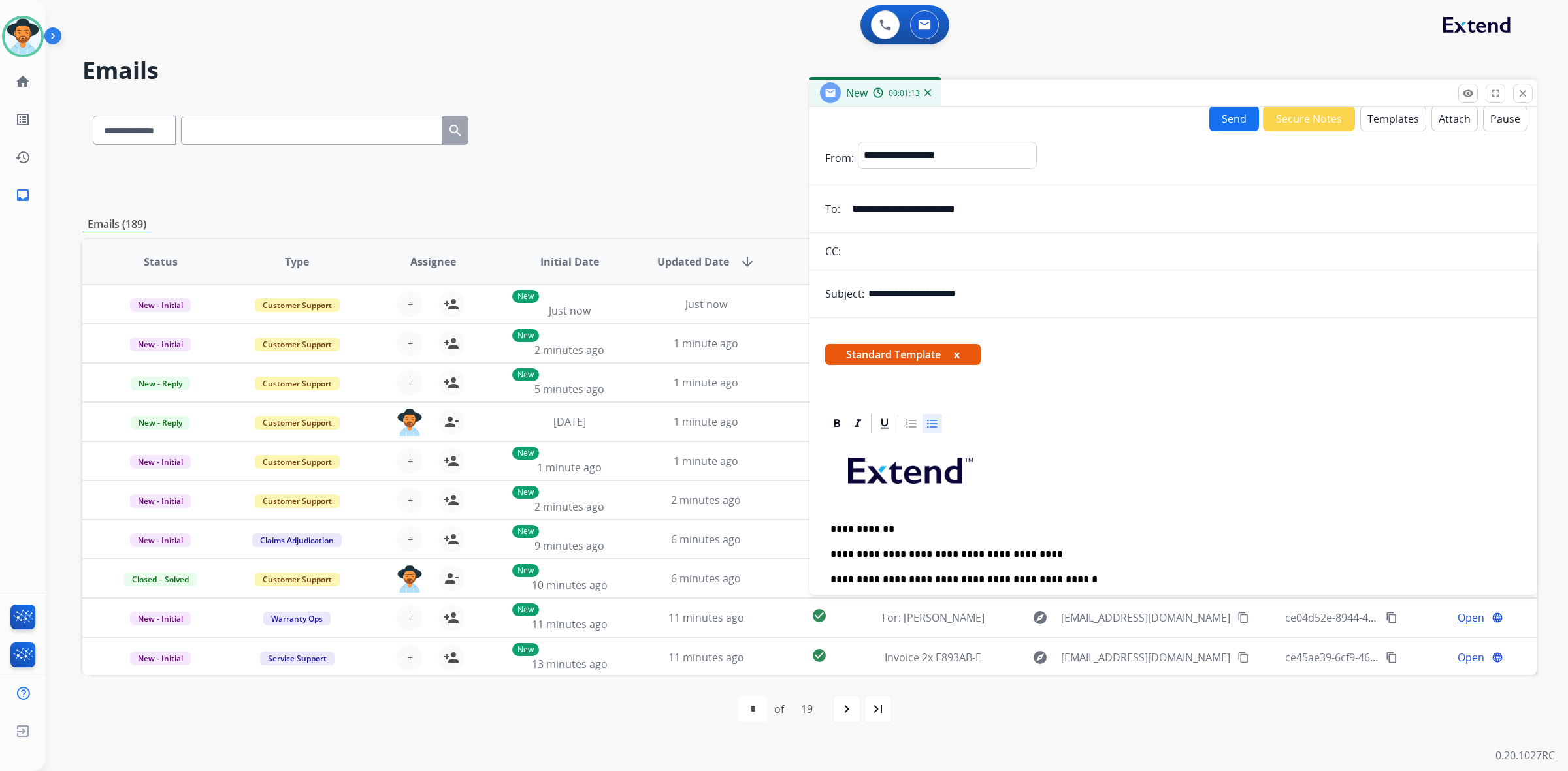
scroll to position [0, 0]
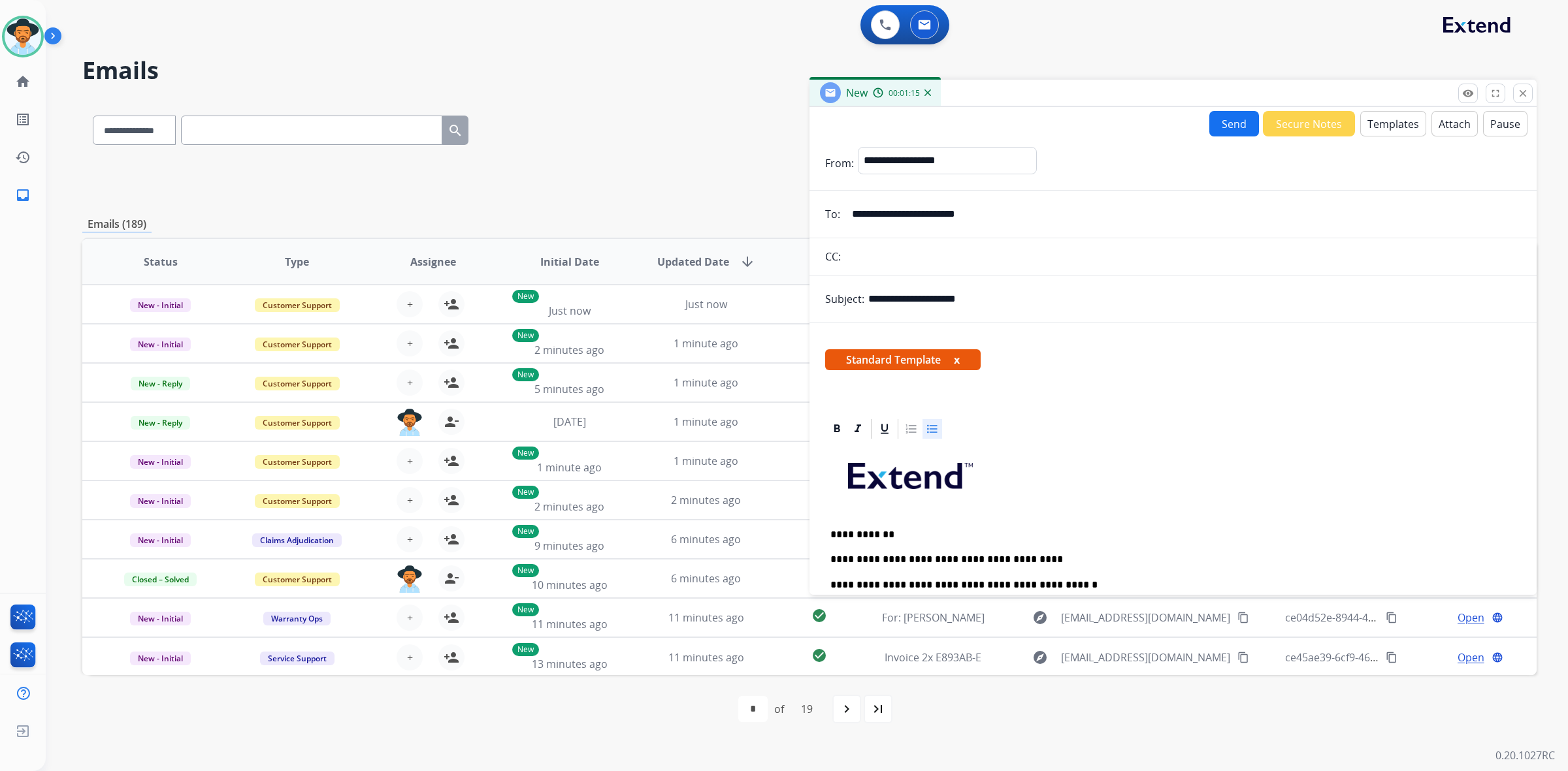
click at [1220, 125] on button "Send" at bounding box center [1233, 124] width 49 height 25
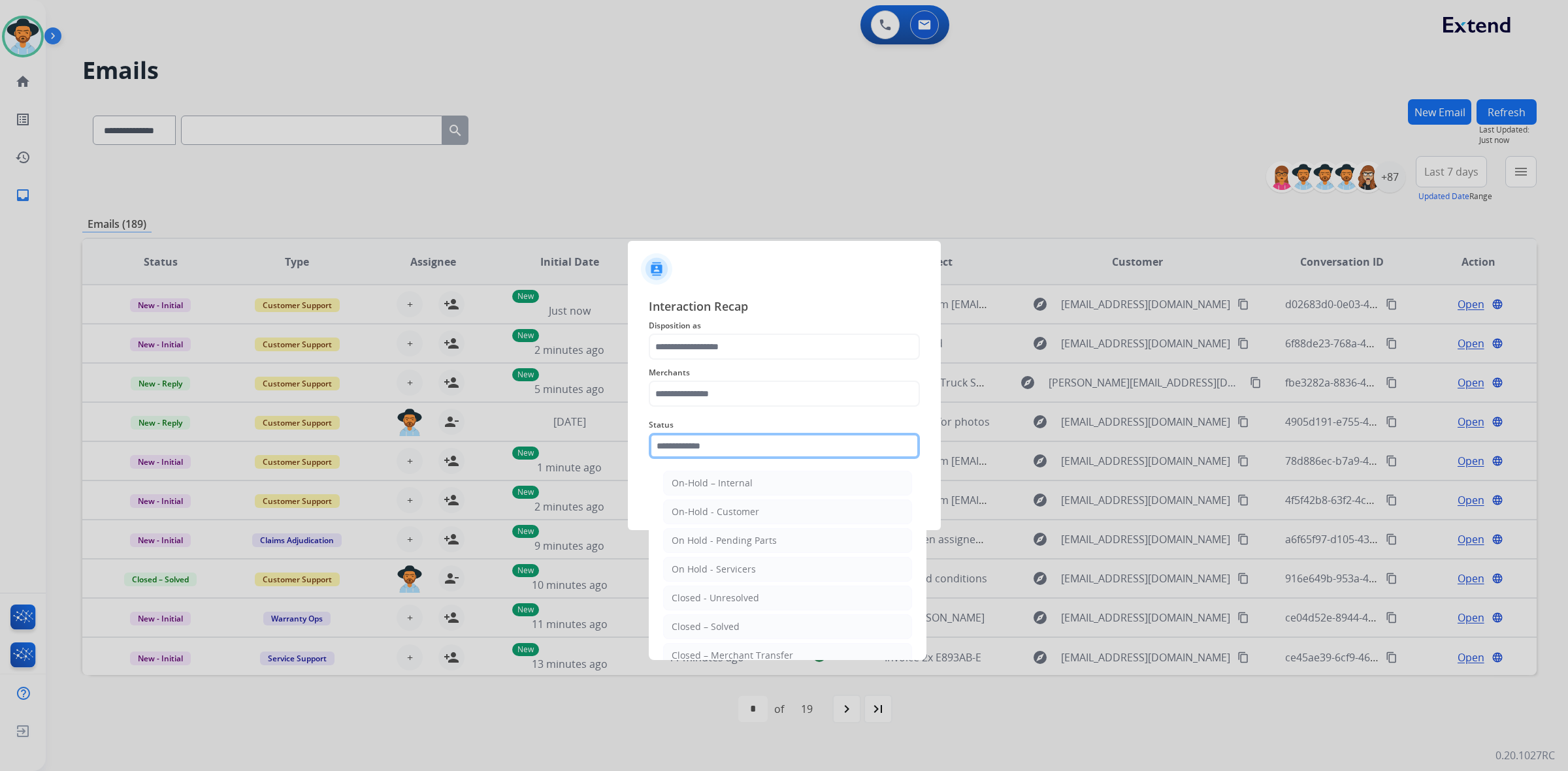
click at [759, 448] on input "text" at bounding box center [784, 446] width 271 height 26
click at [736, 627] on div "Closed – Solved" at bounding box center [705, 627] width 68 height 13
type input "**********"
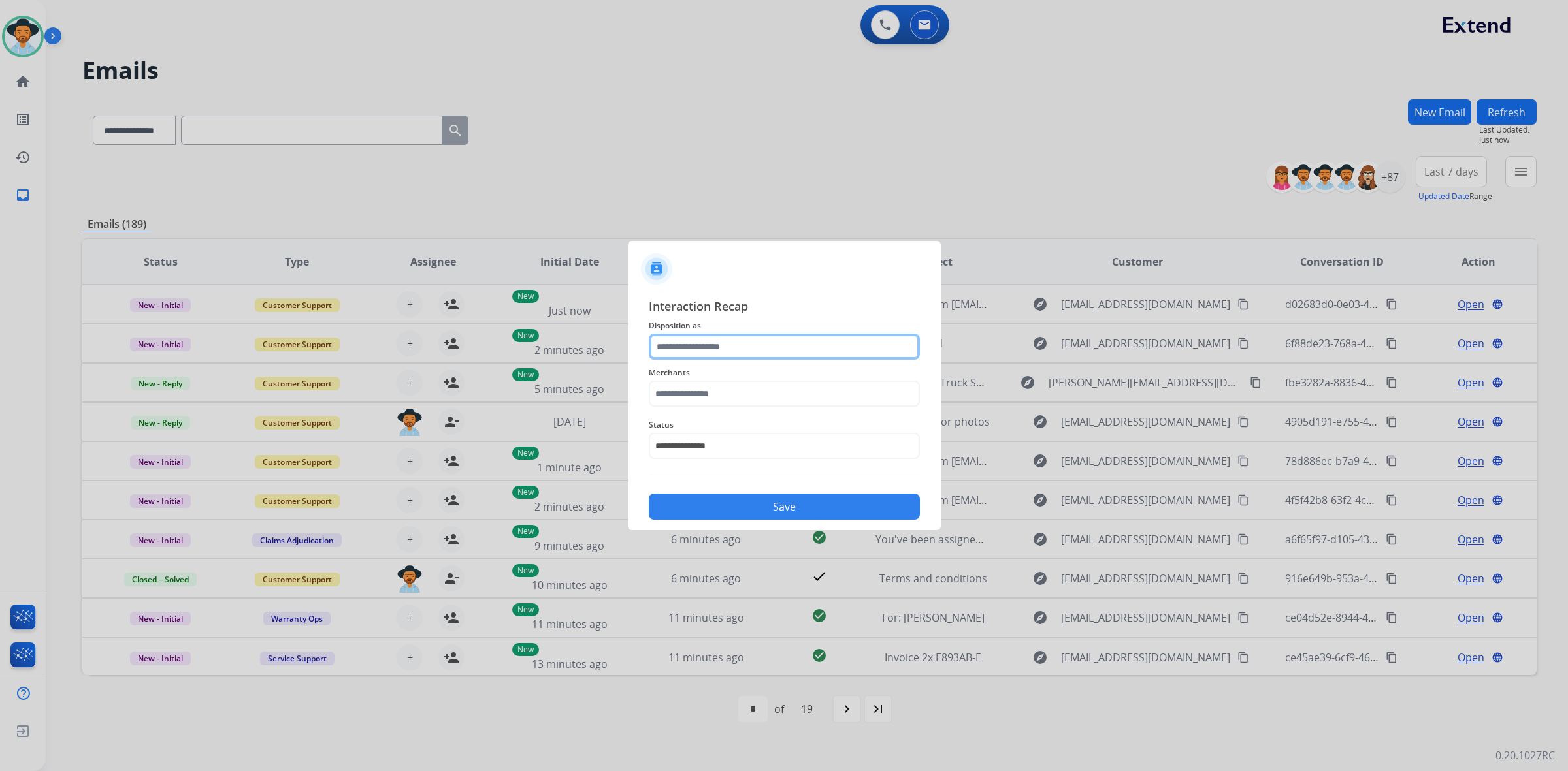
click at [750, 347] on input "text" at bounding box center [784, 346] width 271 height 26
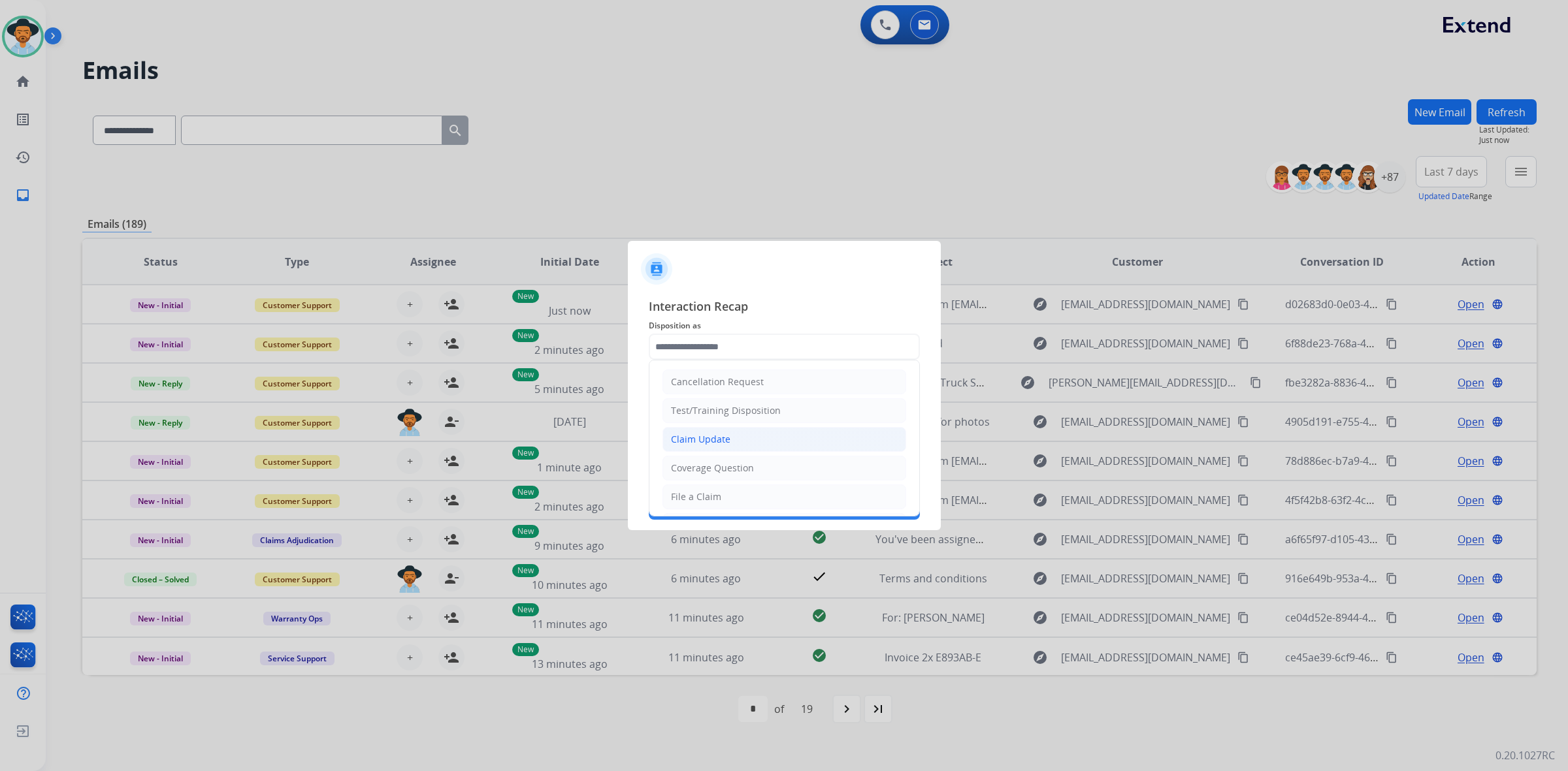
click at [748, 439] on li "Claim Update" at bounding box center [784, 440] width 243 height 25
type input "**********"
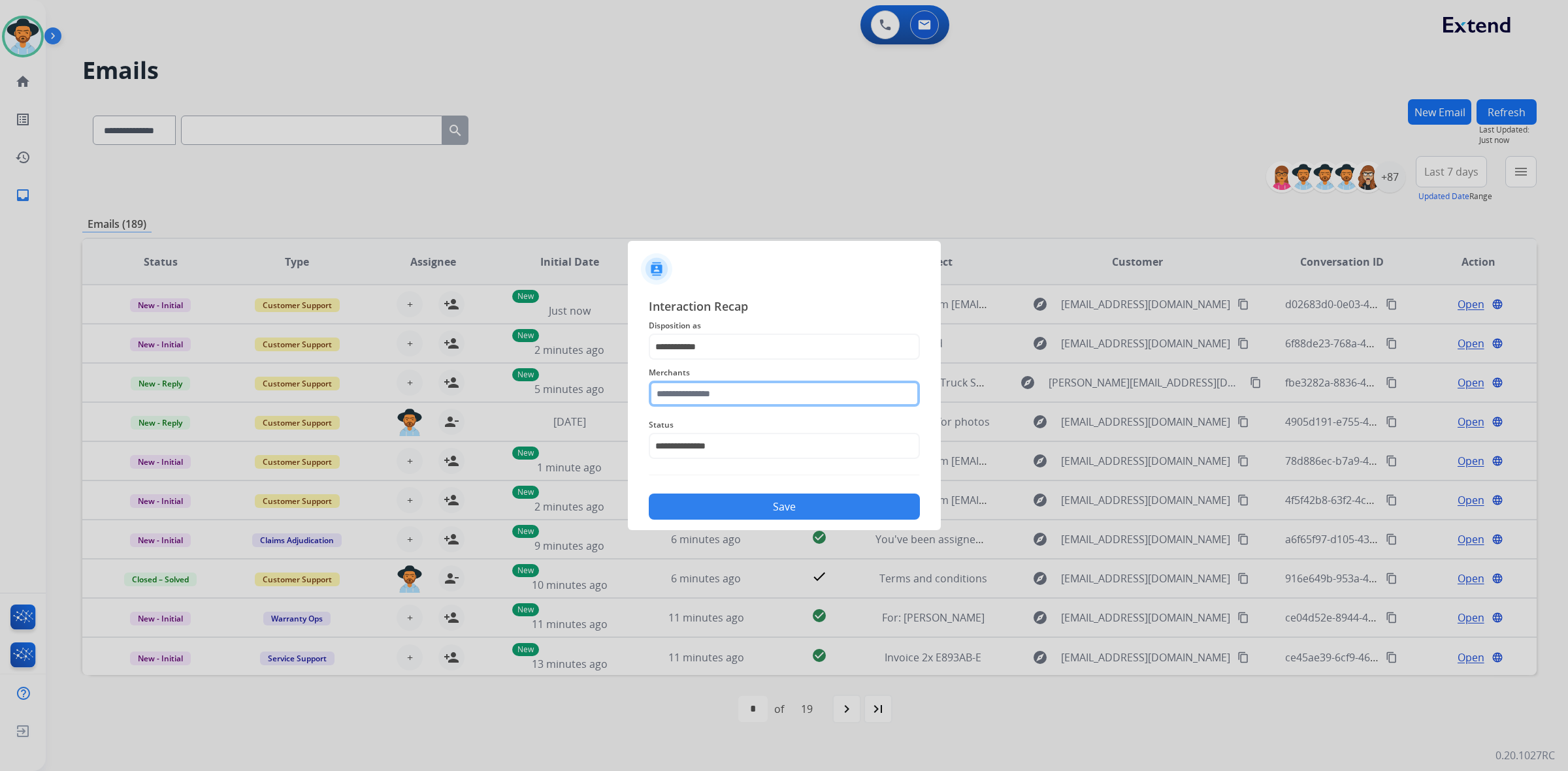
click at [776, 390] on input "text" at bounding box center [784, 393] width 271 height 26
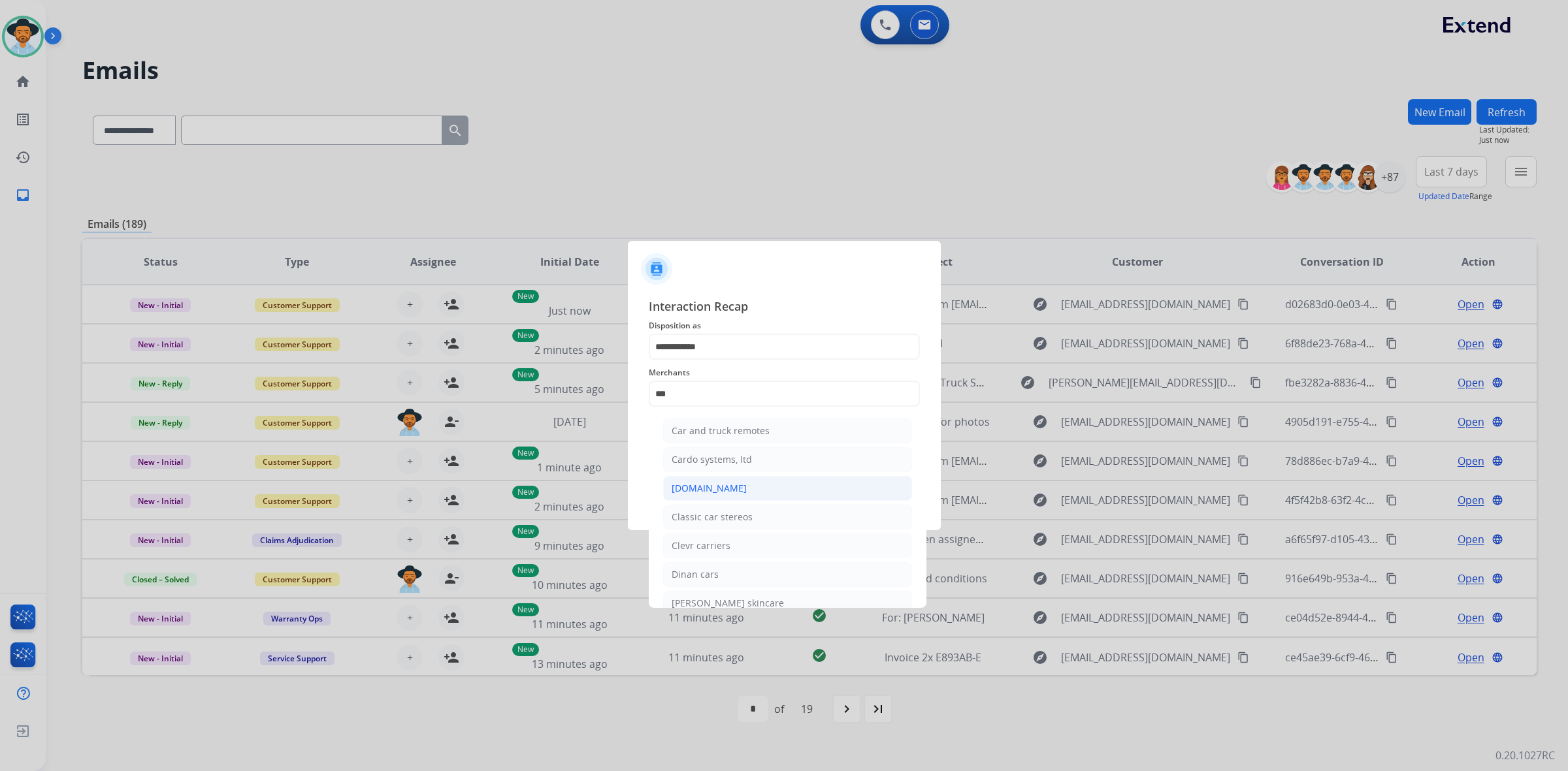
click at [730, 490] on li "[DOMAIN_NAME]" at bounding box center [787, 488] width 249 height 25
type input "**********"
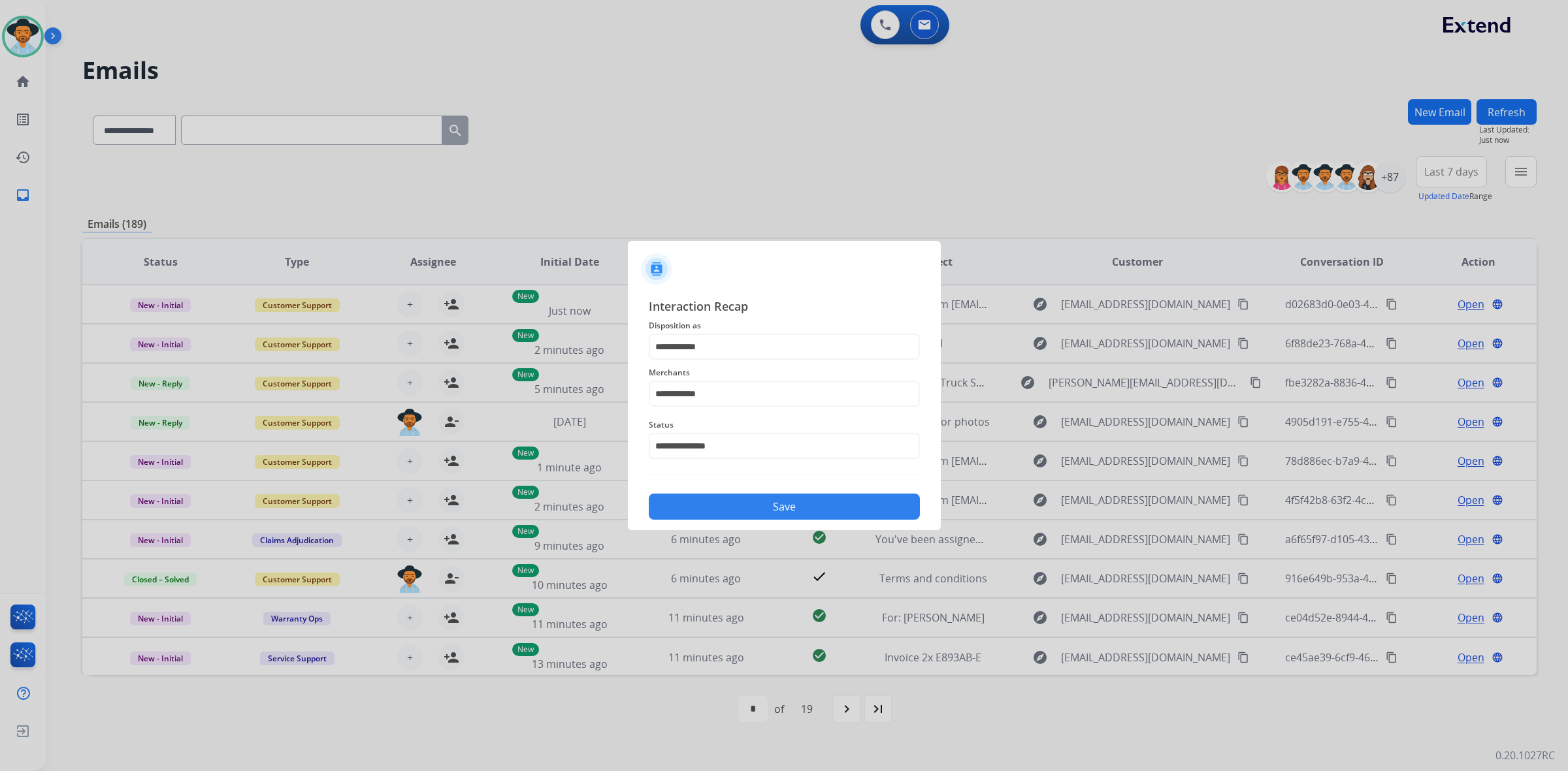
click at [750, 509] on button "Save" at bounding box center [784, 506] width 271 height 26
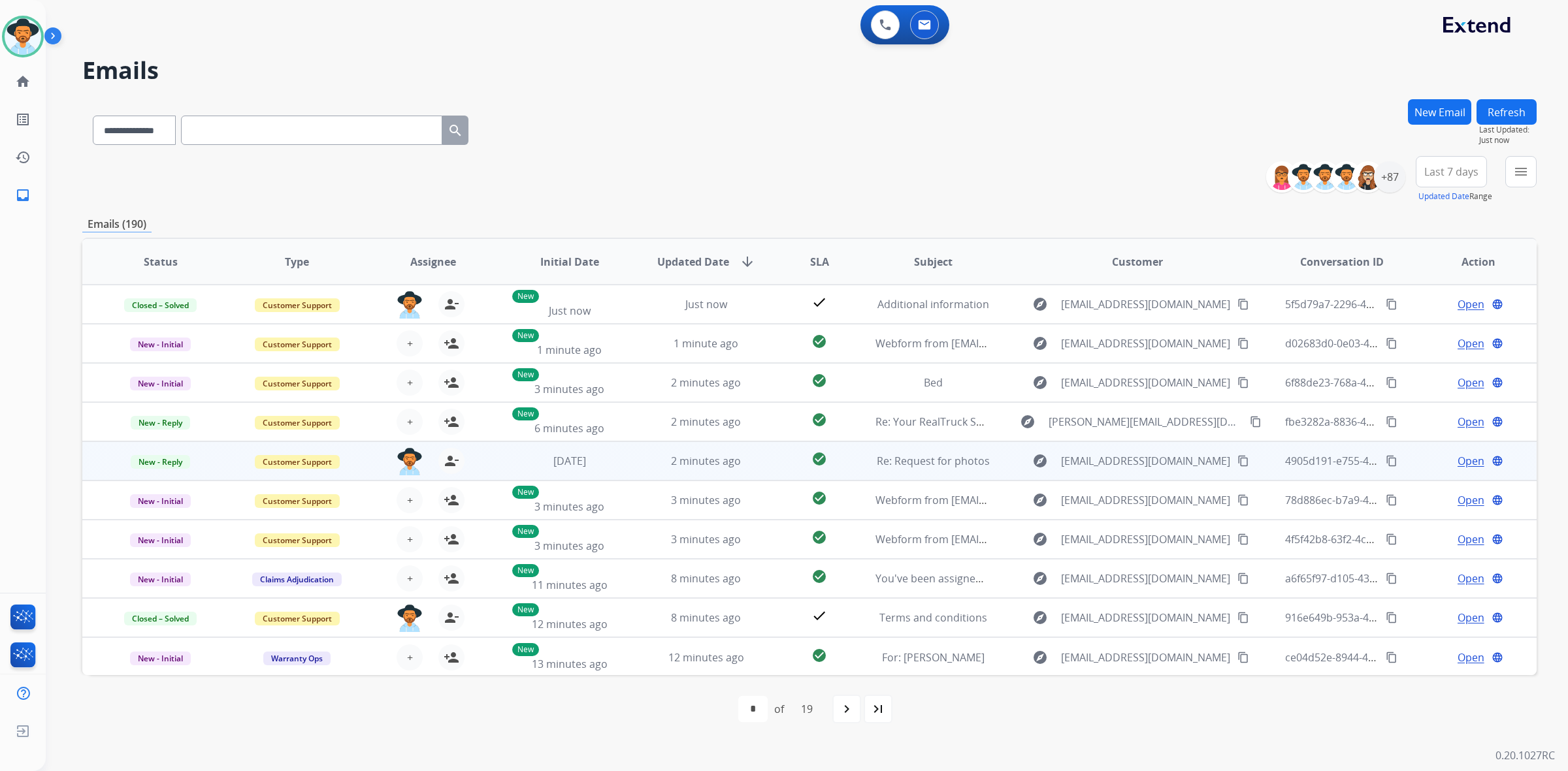
click at [628, 462] on td "2 minutes ago" at bounding box center [695, 461] width 136 height 39
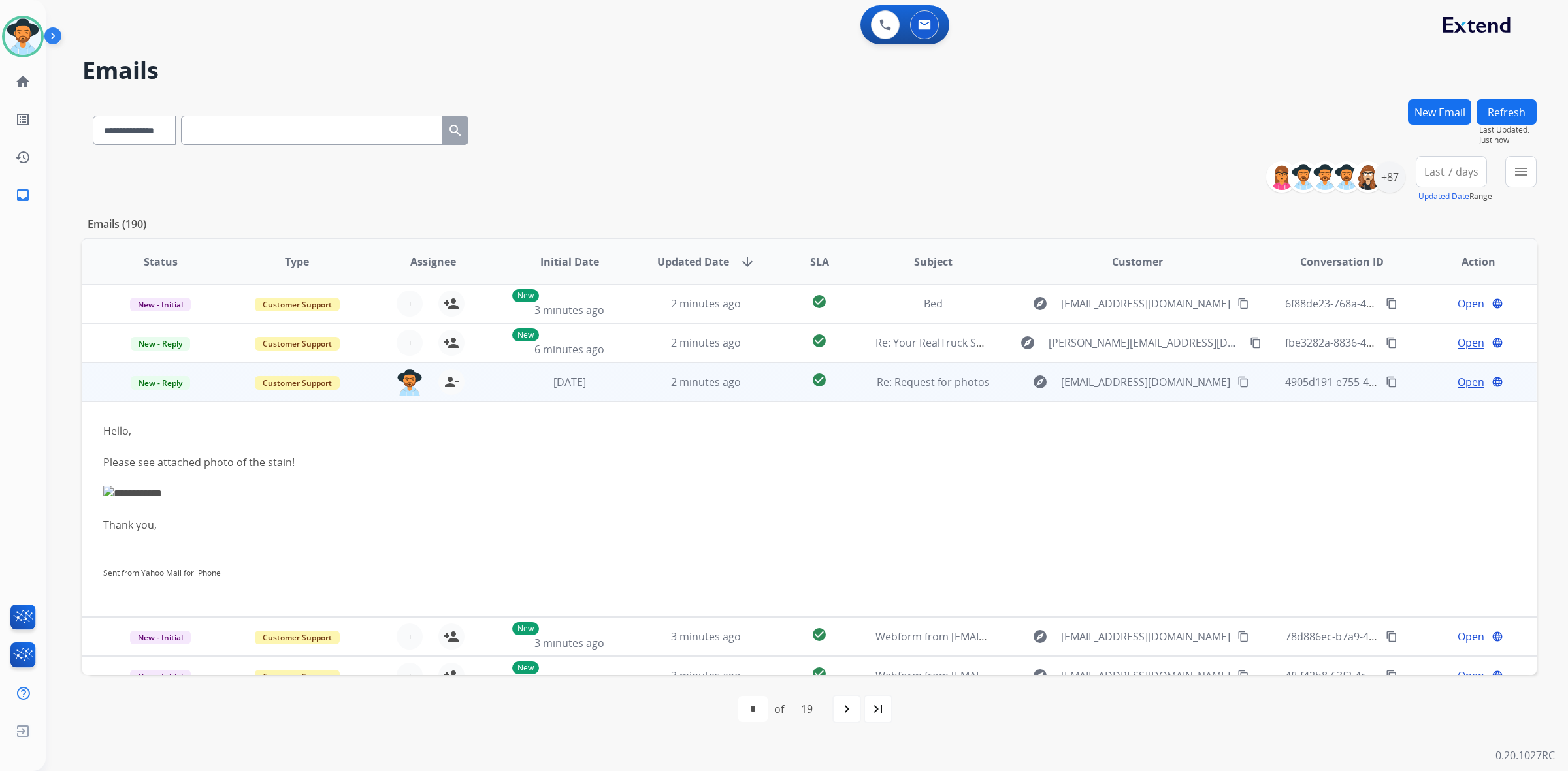
scroll to position [156, 0]
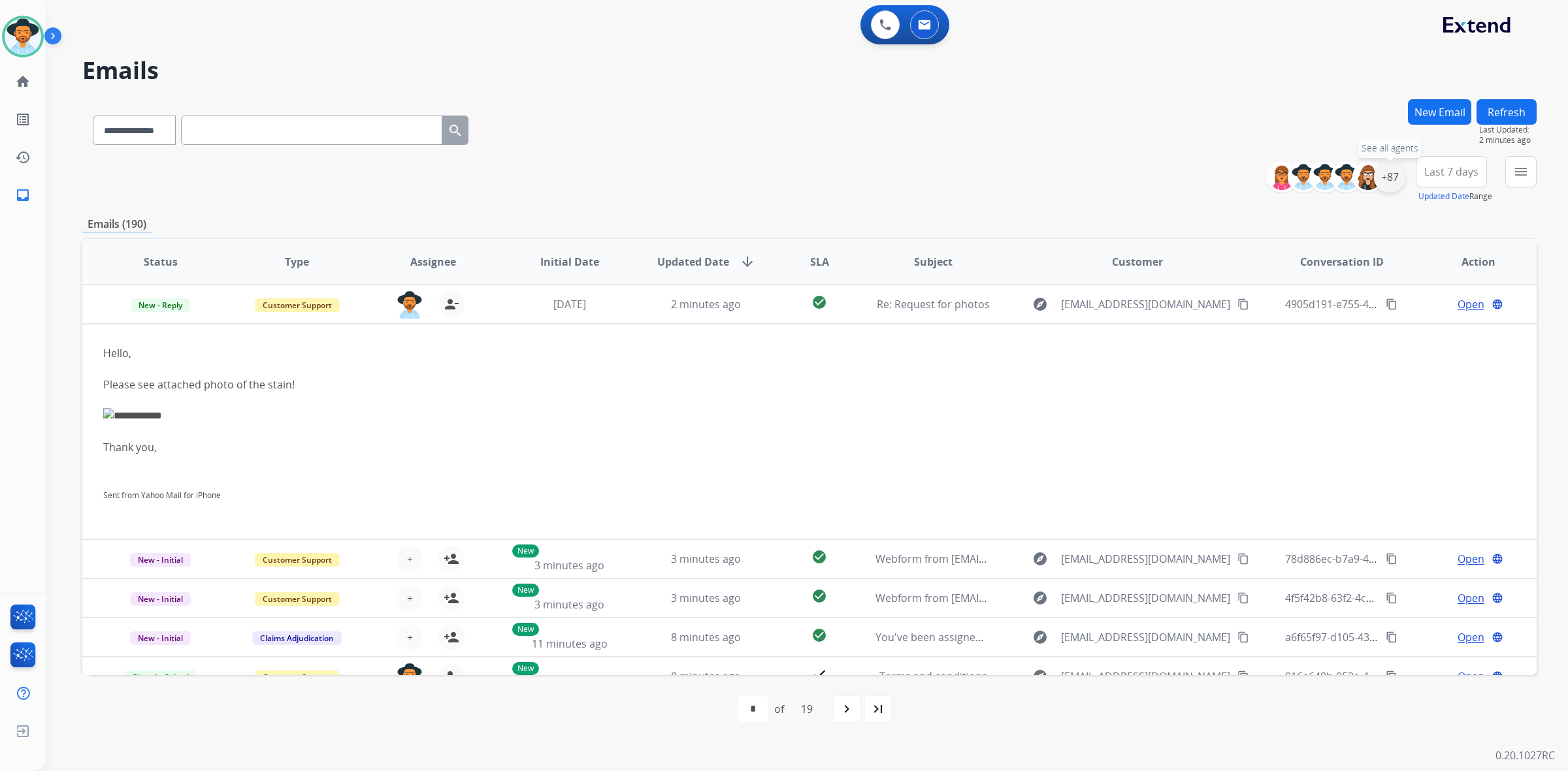
click at [1395, 180] on div "+87" at bounding box center [1389, 176] width 31 height 31
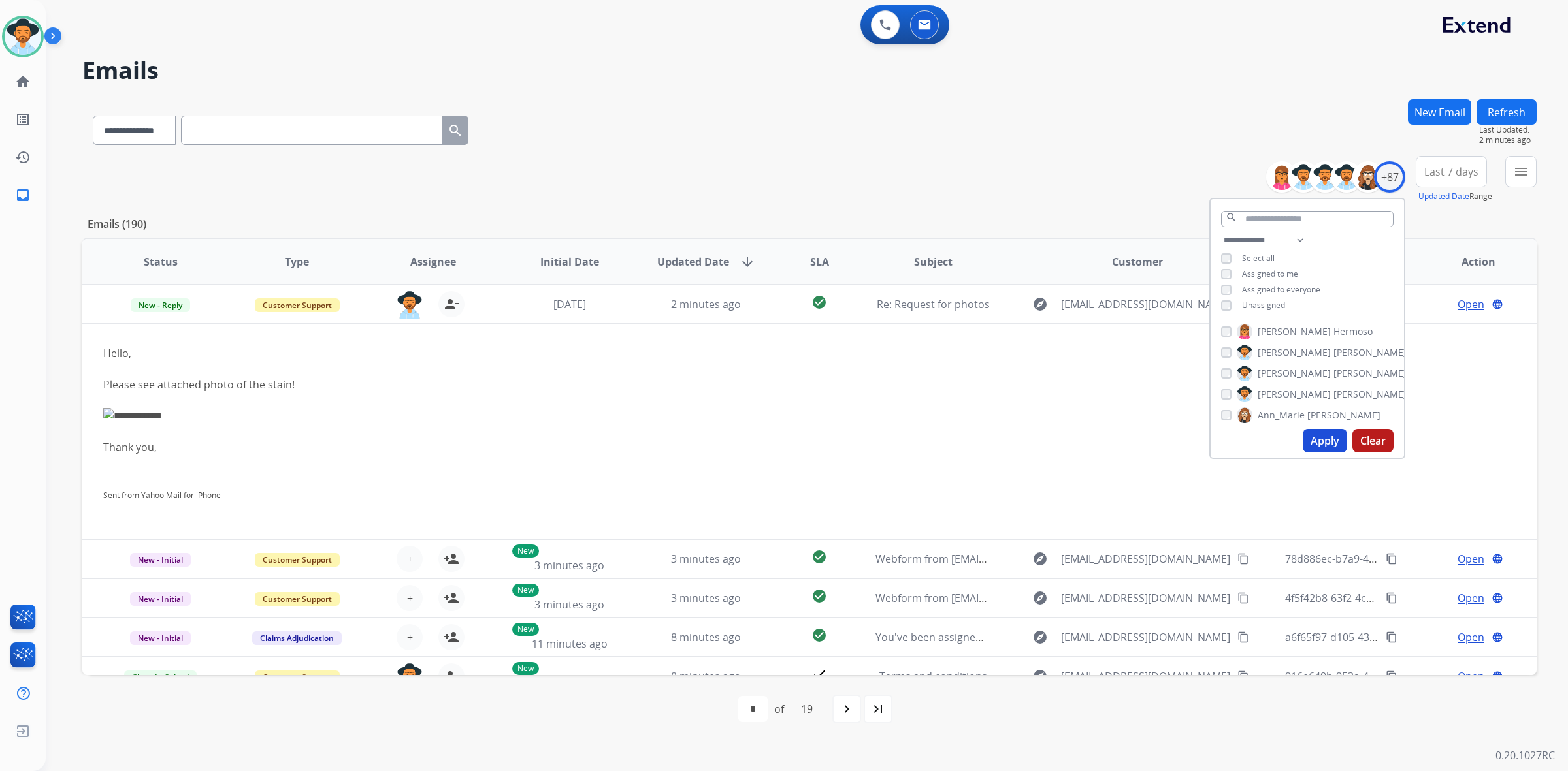
click at [1268, 302] on span "Unassigned" at bounding box center [1263, 304] width 44 height 11
click at [1330, 441] on button "Apply" at bounding box center [1325, 441] width 44 height 23
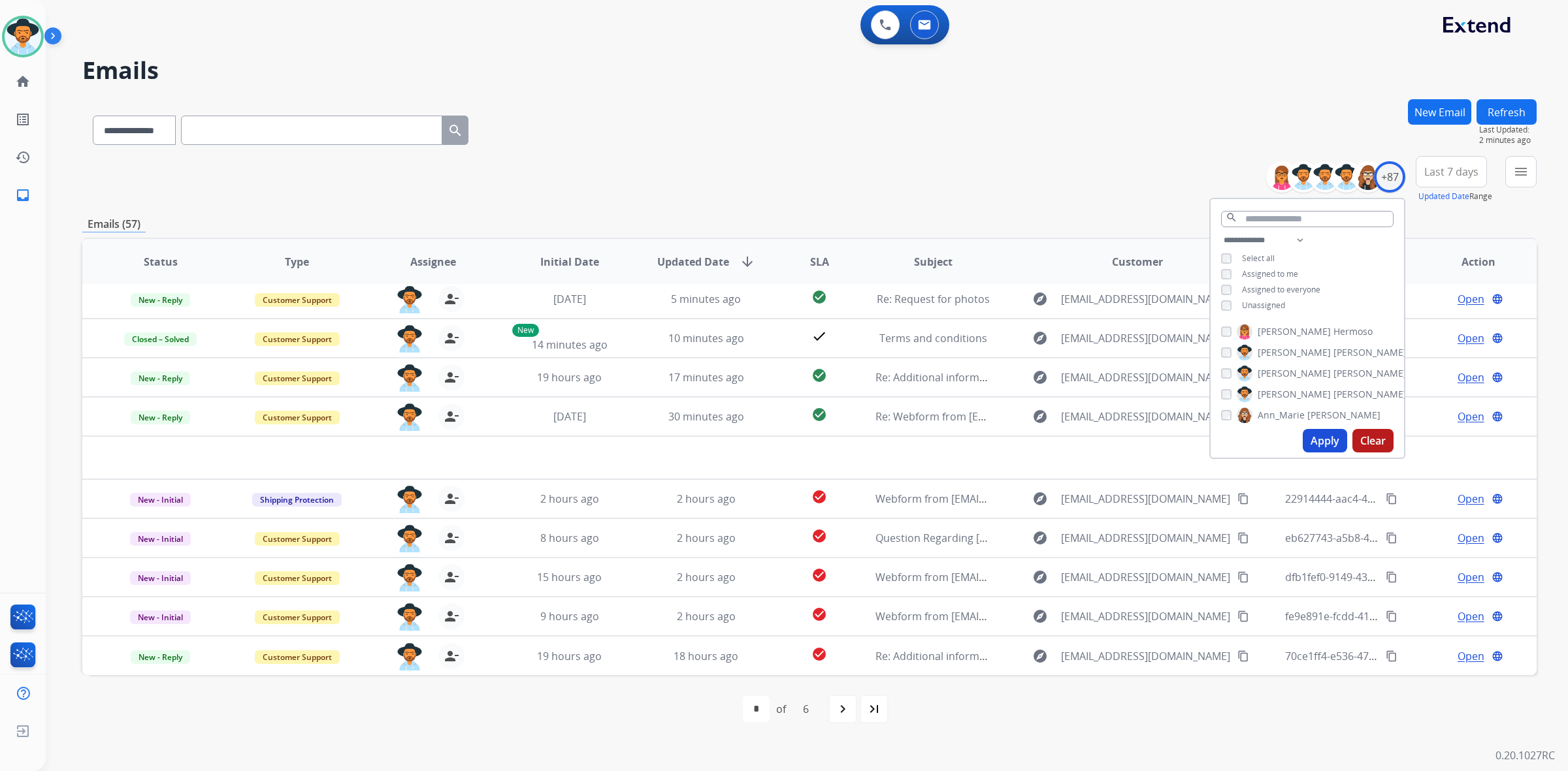
scroll to position [43, 0]
click at [1527, 175] on mat-icon "menu" at bounding box center [1520, 171] width 16 height 16
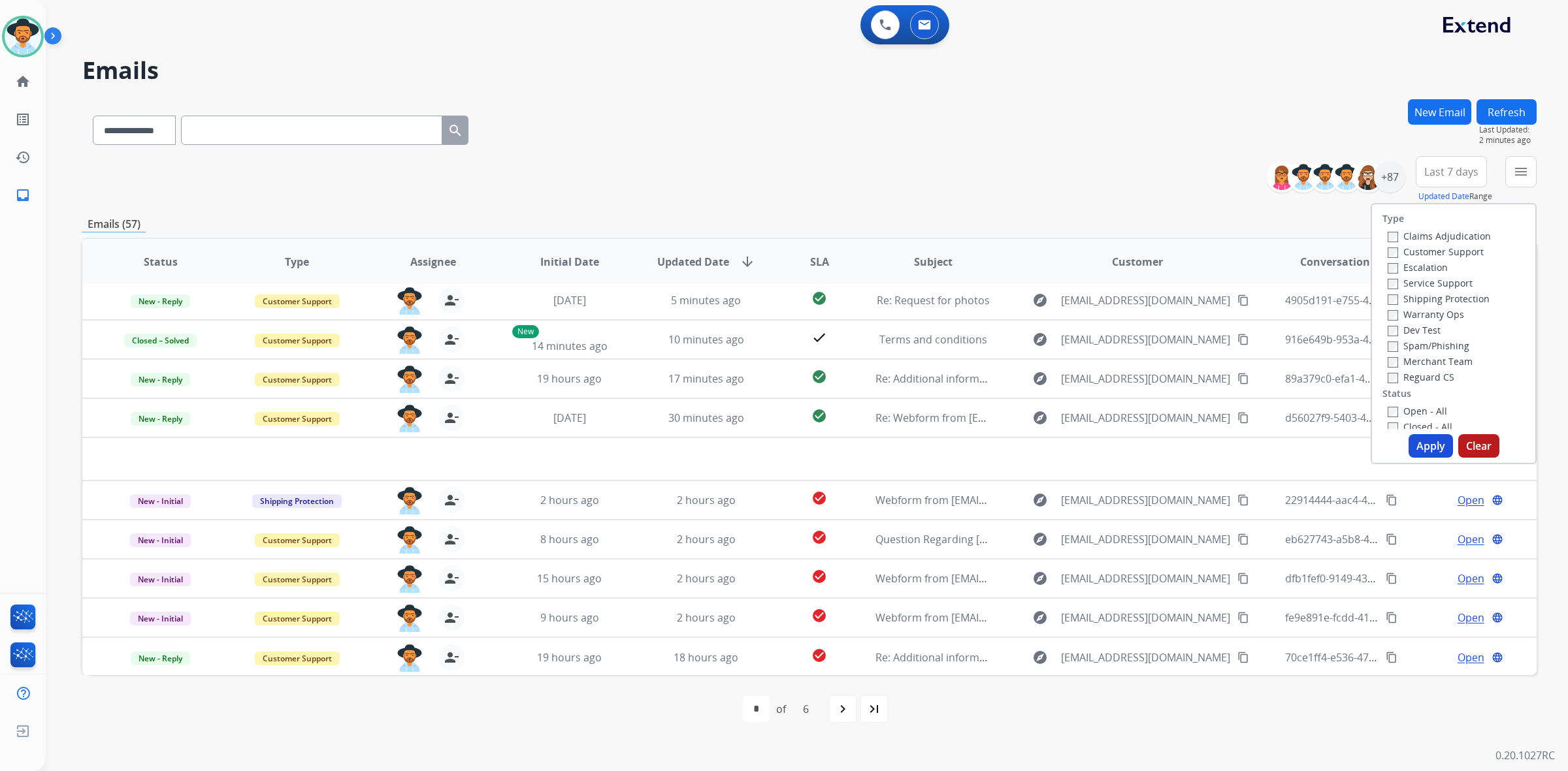
click at [1422, 409] on label "Open - All" at bounding box center [1417, 411] width 59 height 13
click at [1425, 445] on button "Apply" at bounding box center [1430, 446] width 44 height 23
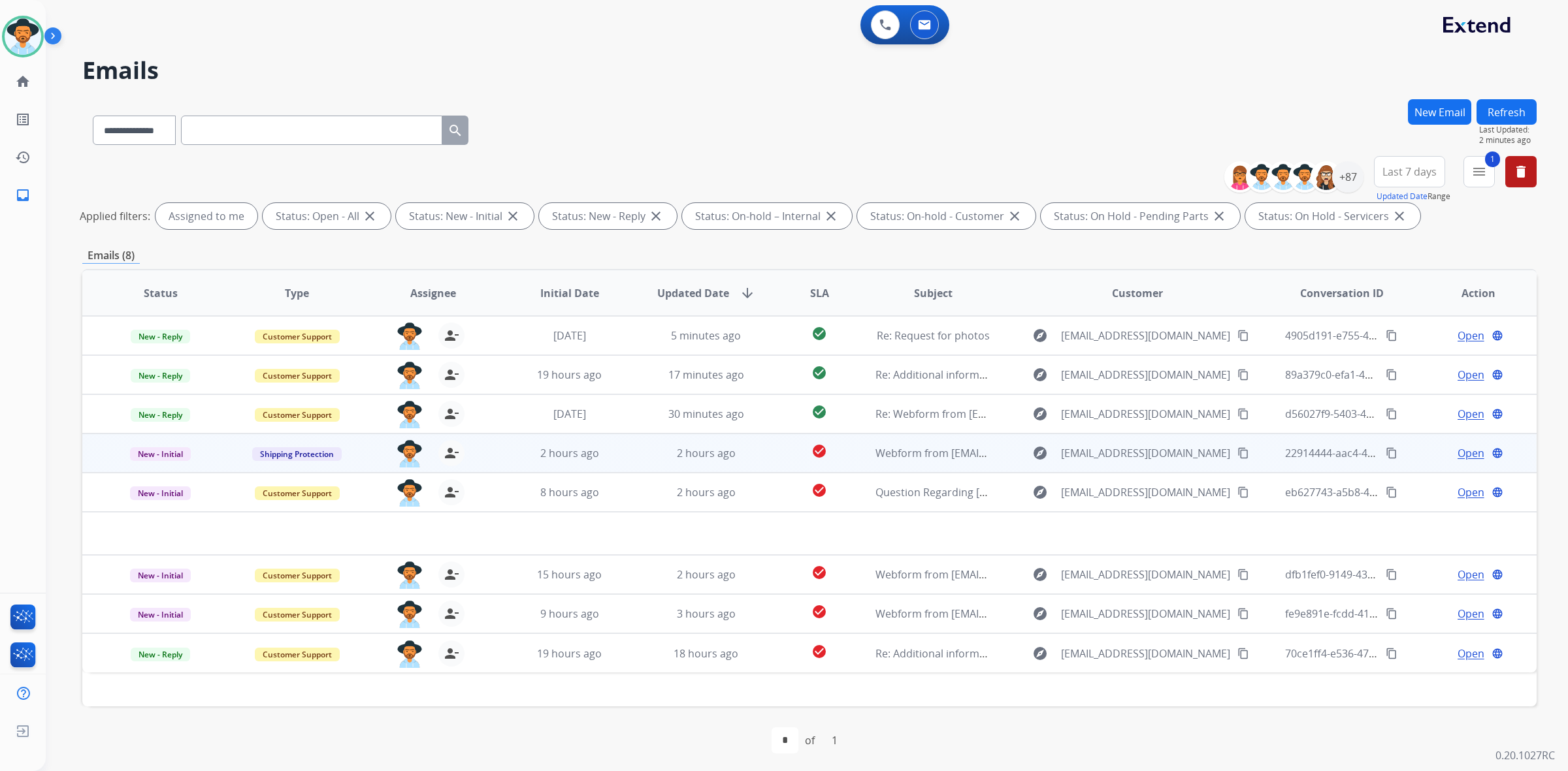
scroll to position [0, 0]
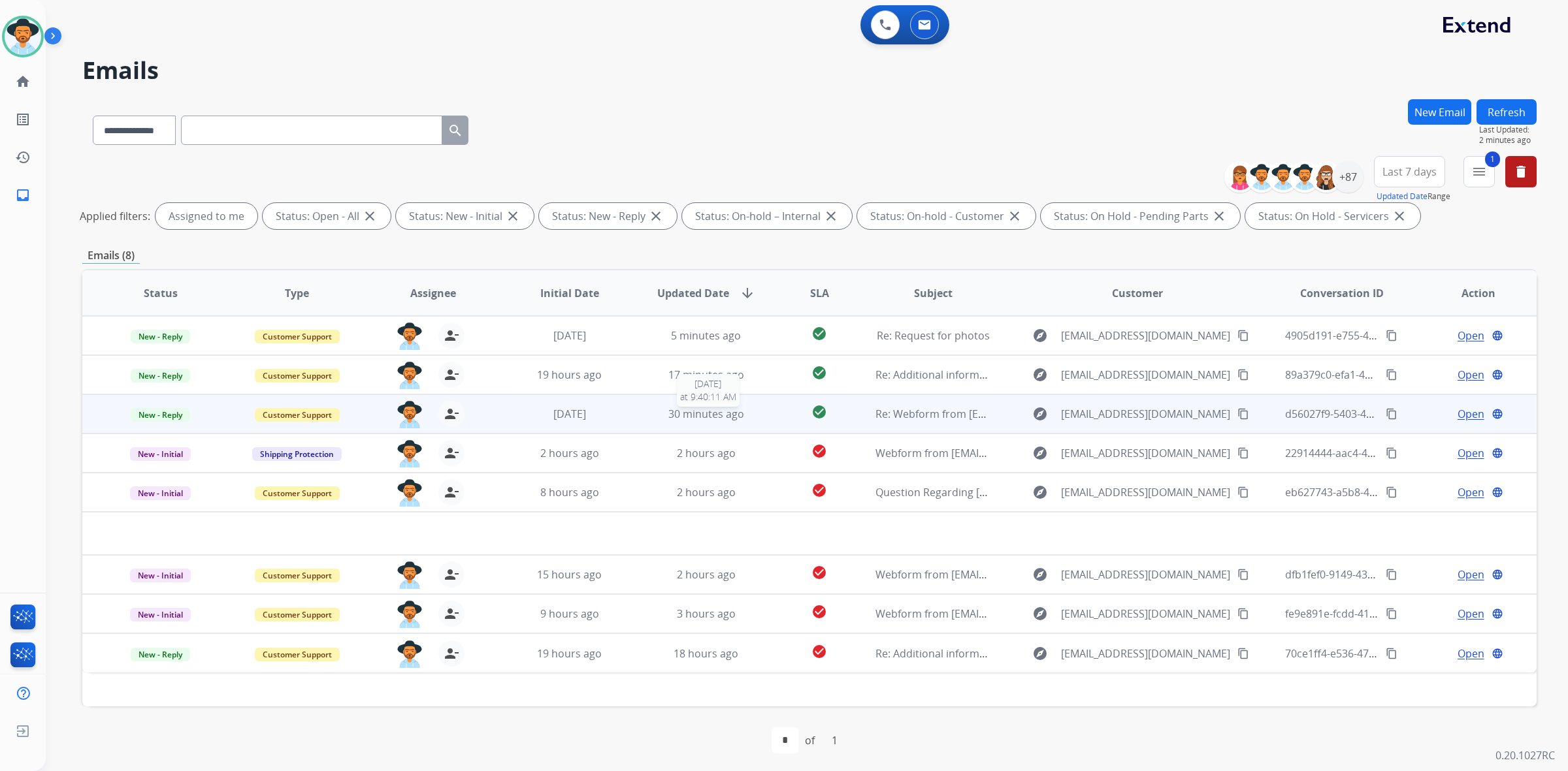
click at [648, 421] on div "30 minutes ago" at bounding box center [705, 414] width 115 height 16
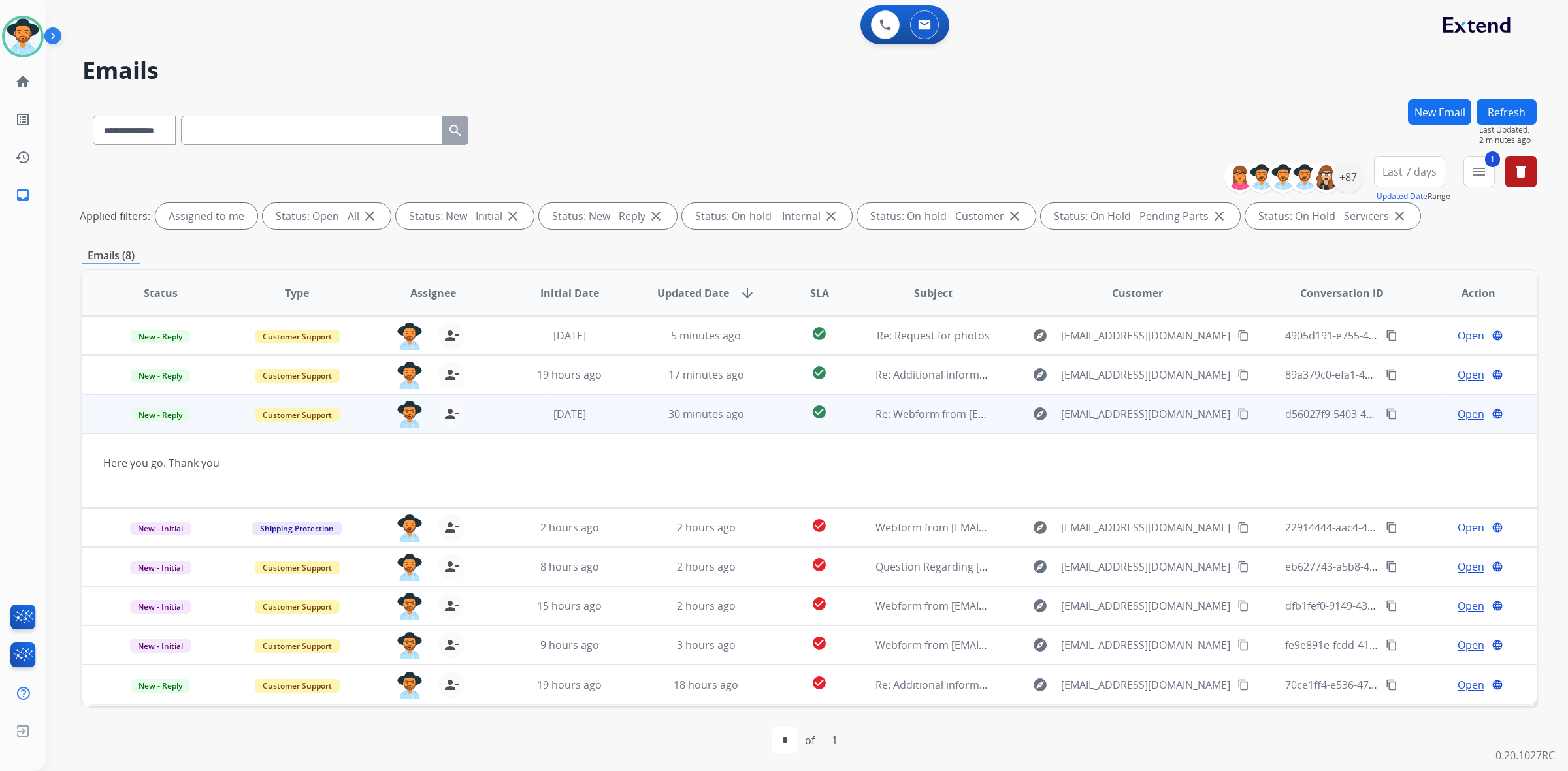
click at [1446, 418] on div "Open language" at bounding box center [1478, 414] width 115 height 16
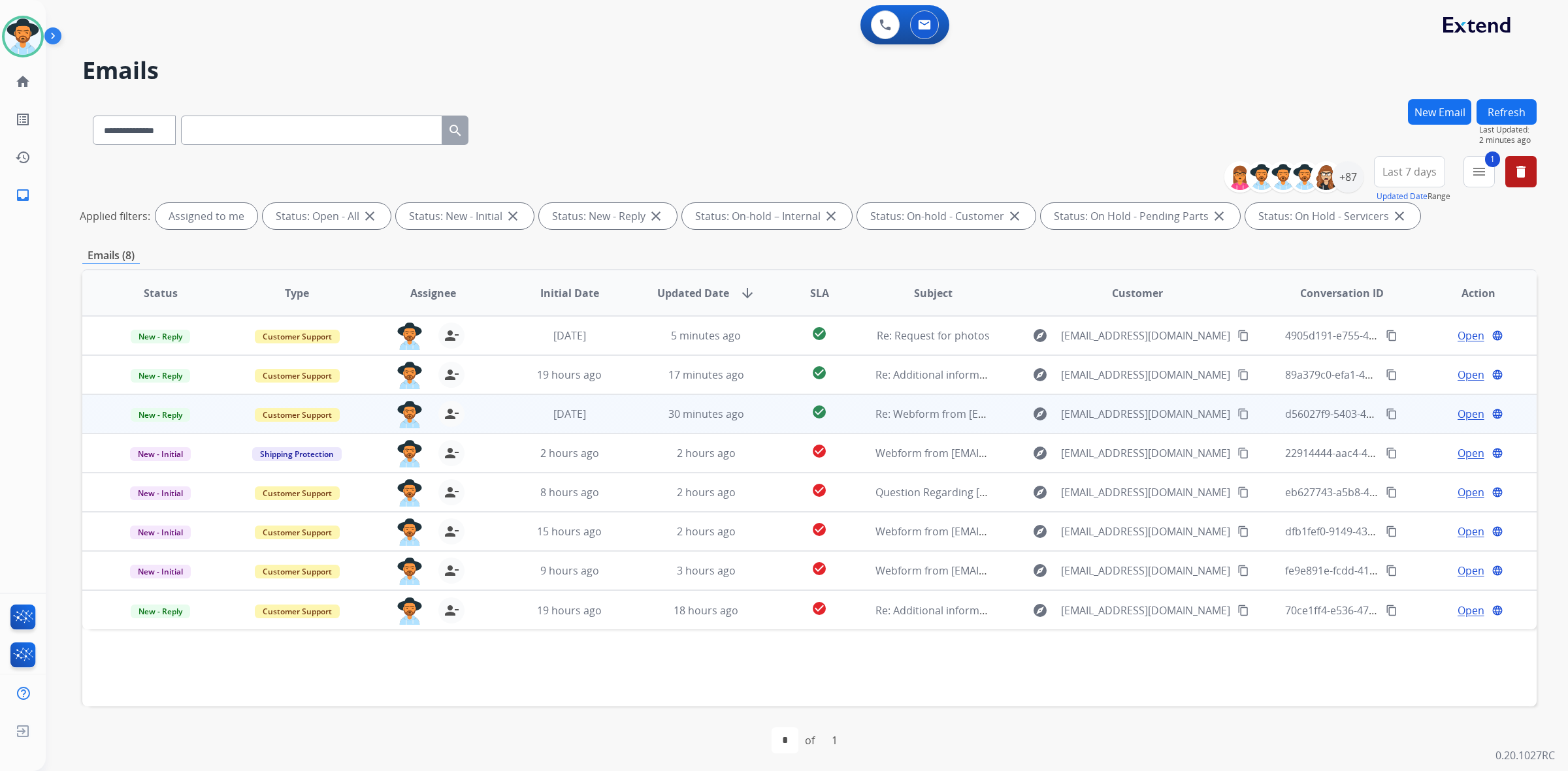
click at [1458, 416] on span "Open" at bounding box center [1471, 414] width 27 height 16
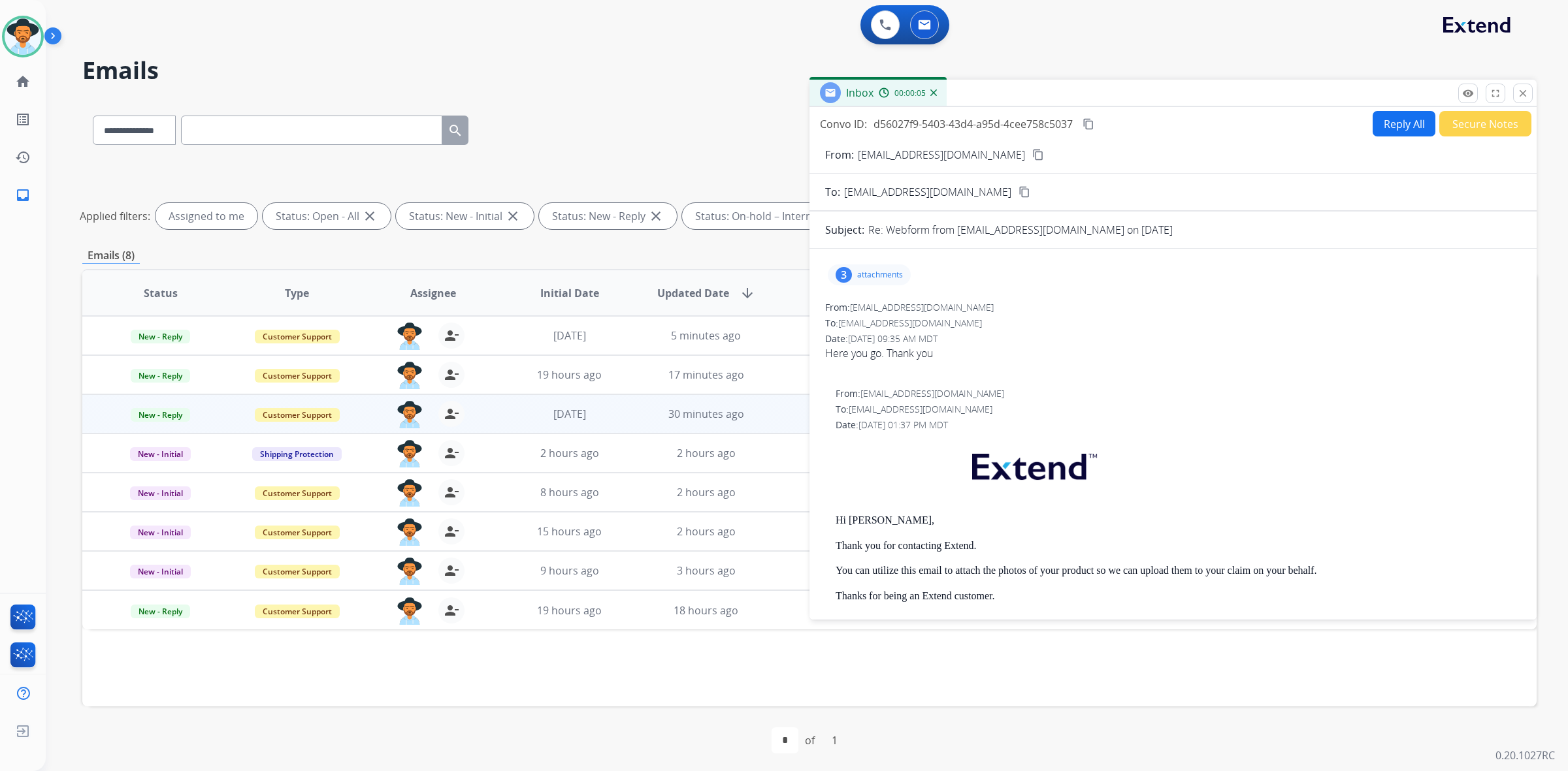
click at [876, 278] on p "attachments" at bounding box center [879, 274] width 46 height 10
click at [876, 307] on div at bounding box center [871, 308] width 65 height 46
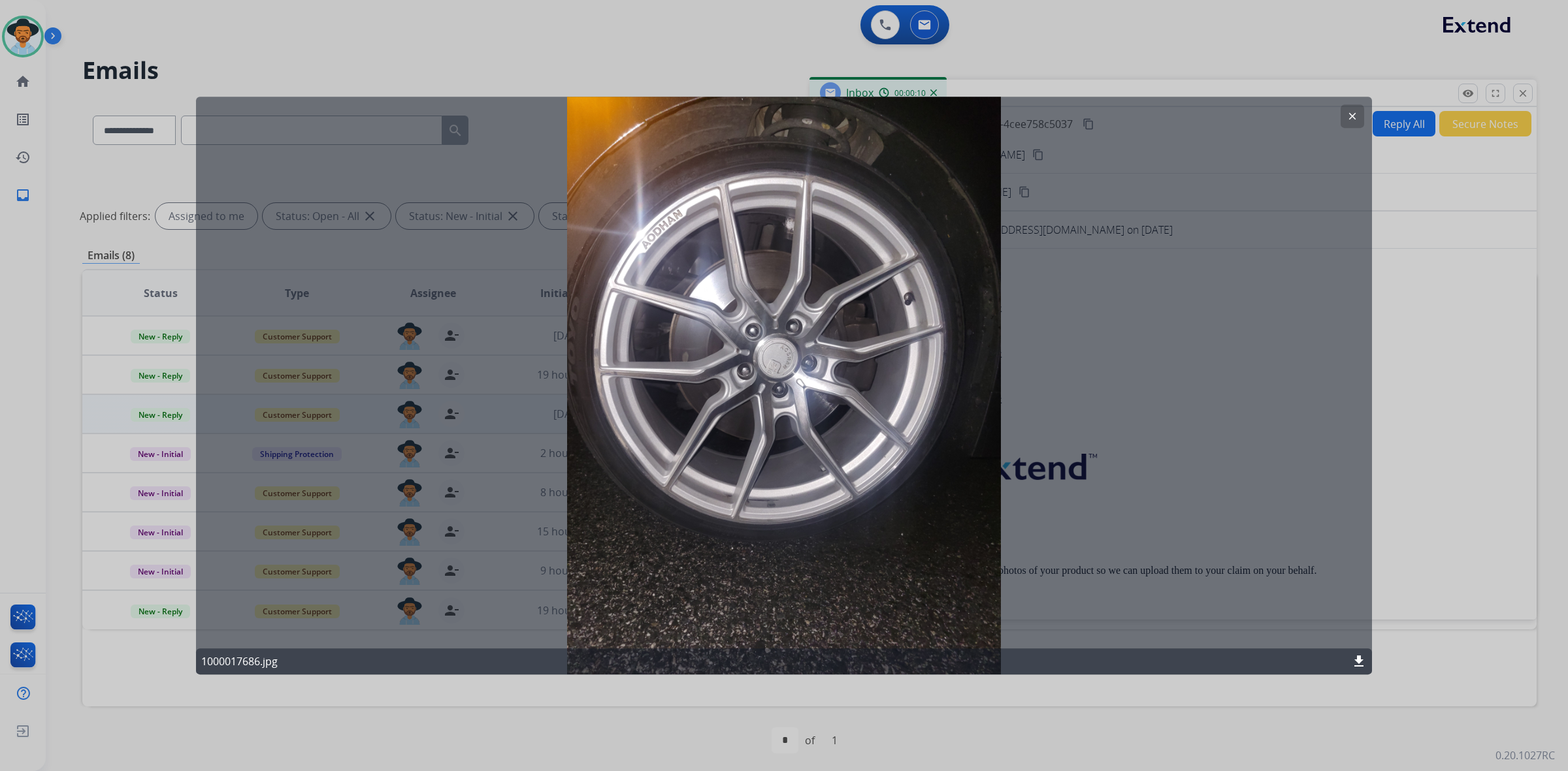
click at [1352, 120] on mat-icon "clear" at bounding box center [1352, 116] width 12 height 12
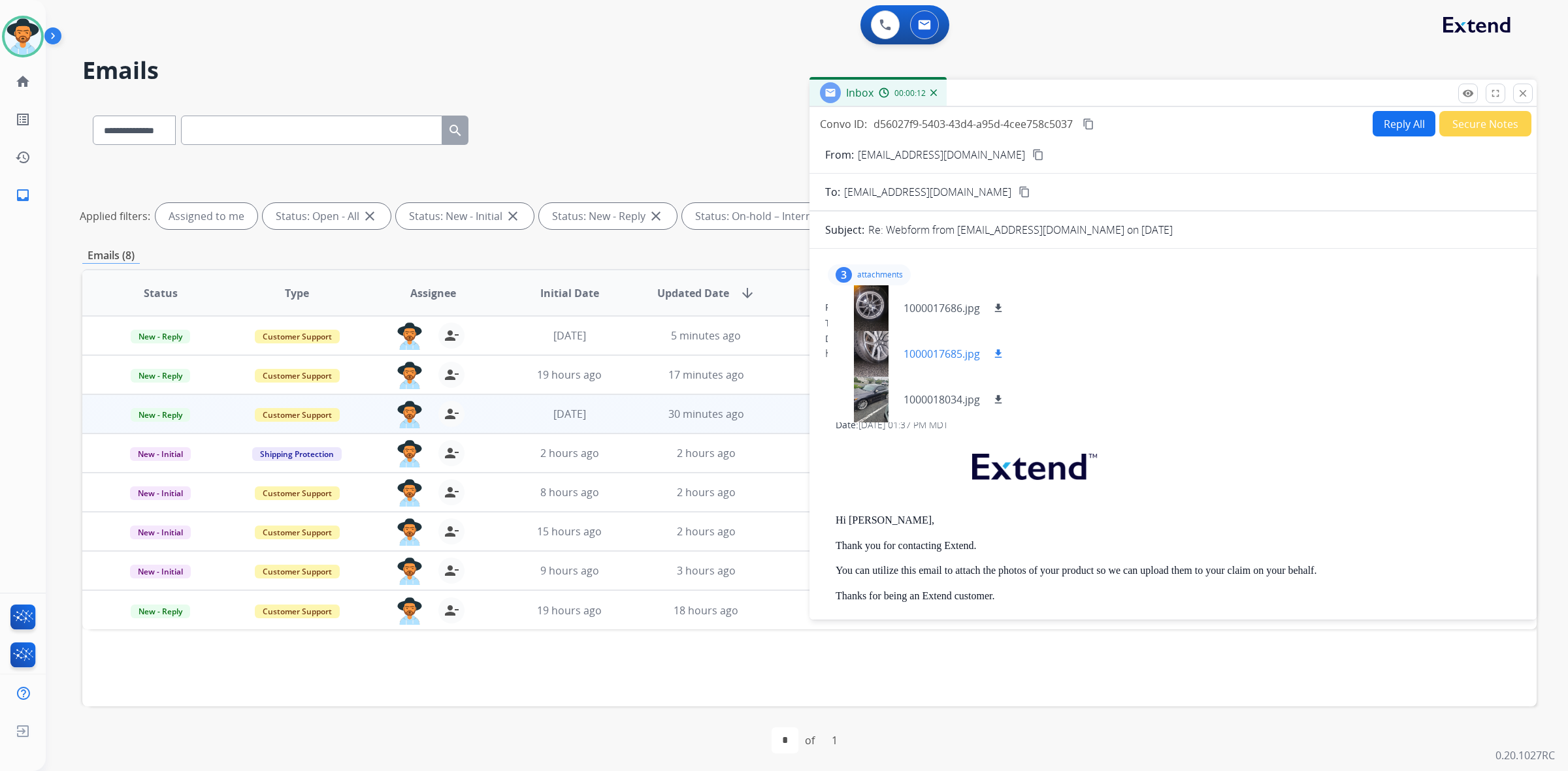
click at [877, 347] on div at bounding box center [871, 354] width 65 height 46
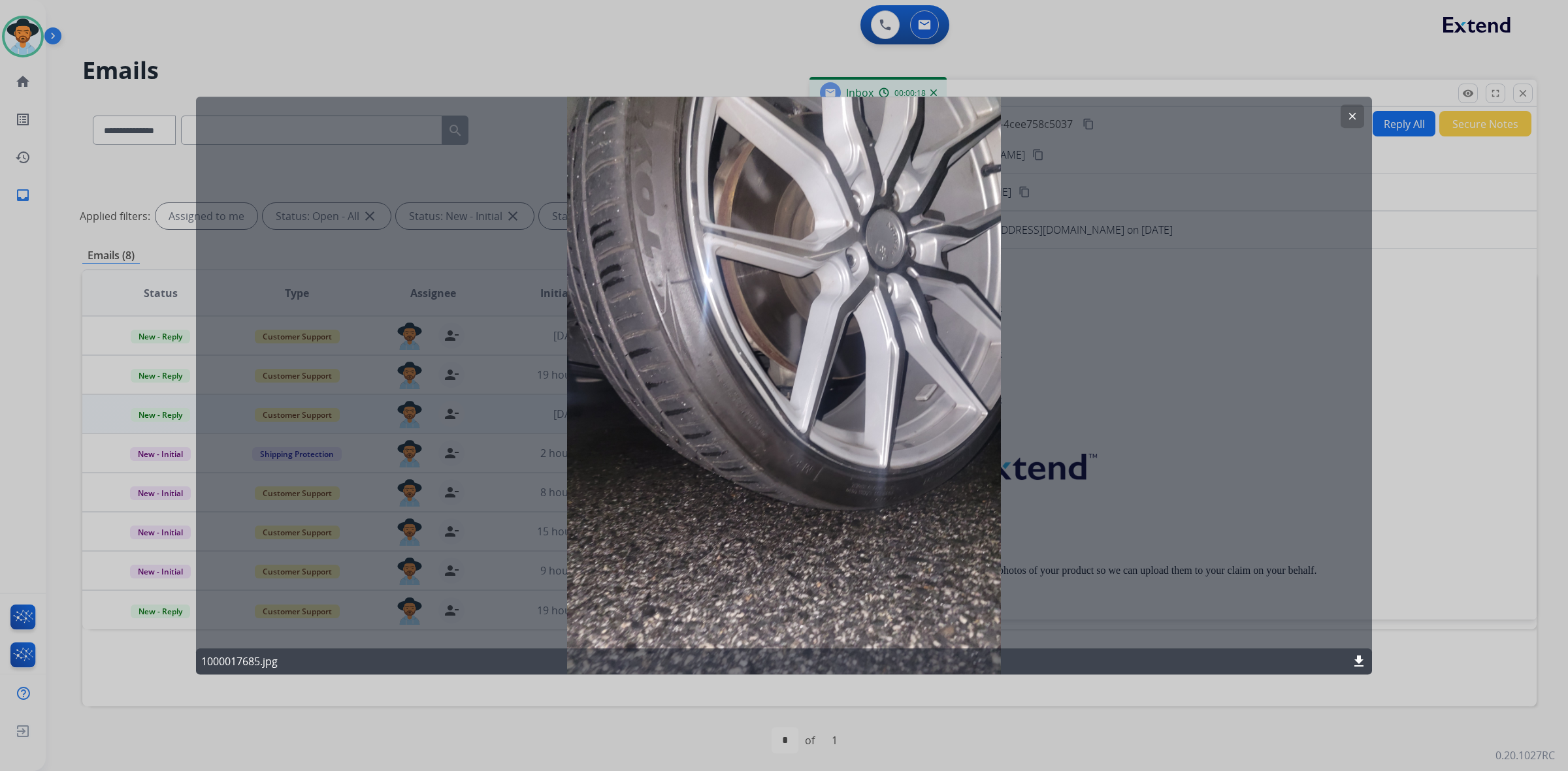
click at [1347, 121] on mat-icon "clear" at bounding box center [1352, 116] width 12 height 12
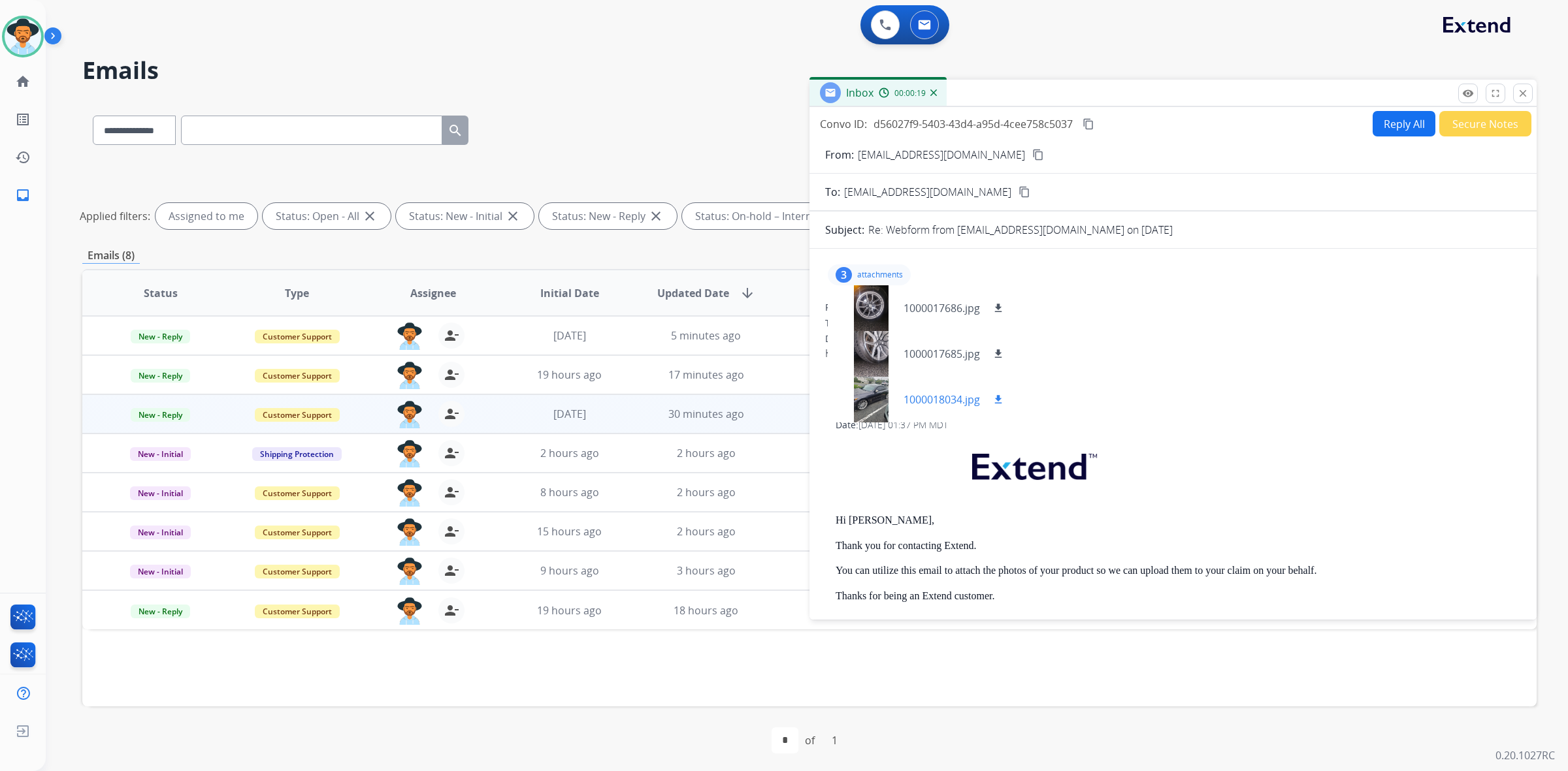
click at [873, 391] on div at bounding box center [871, 399] width 65 height 46
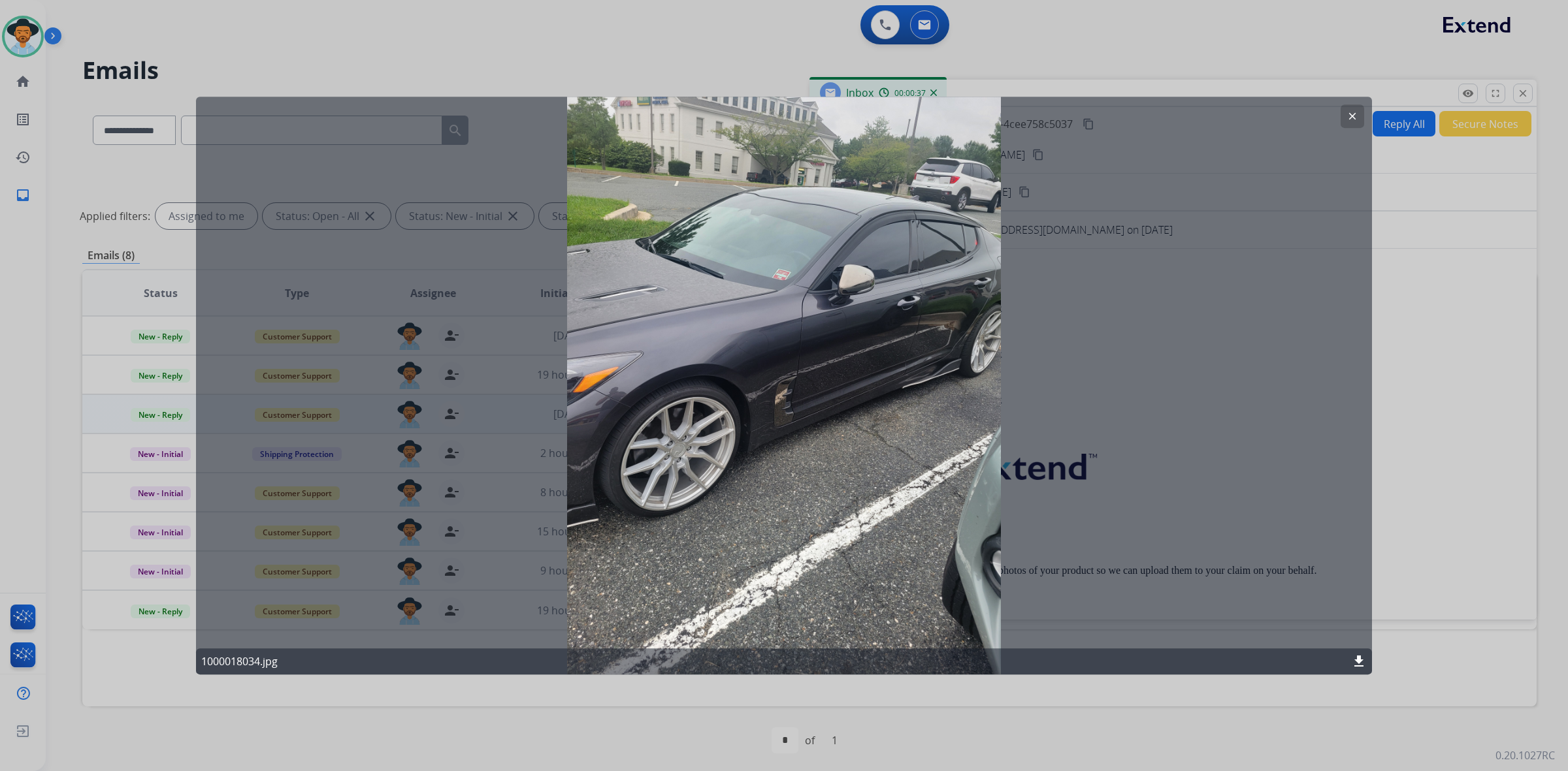
click at [1352, 111] on mat-icon "clear" at bounding box center [1352, 116] width 12 height 12
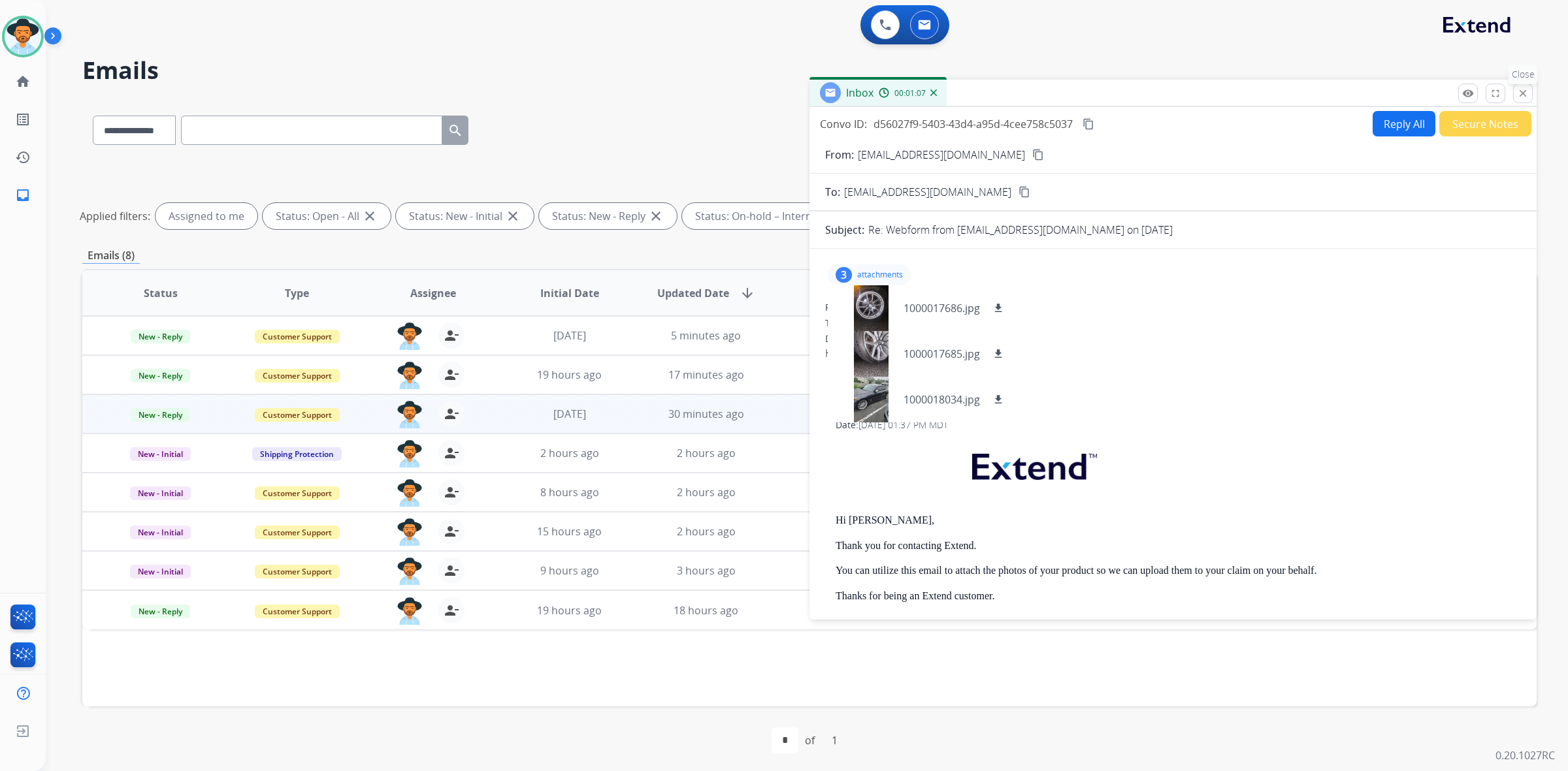
click at [1522, 94] on mat-icon "close" at bounding box center [1523, 94] width 12 height 12
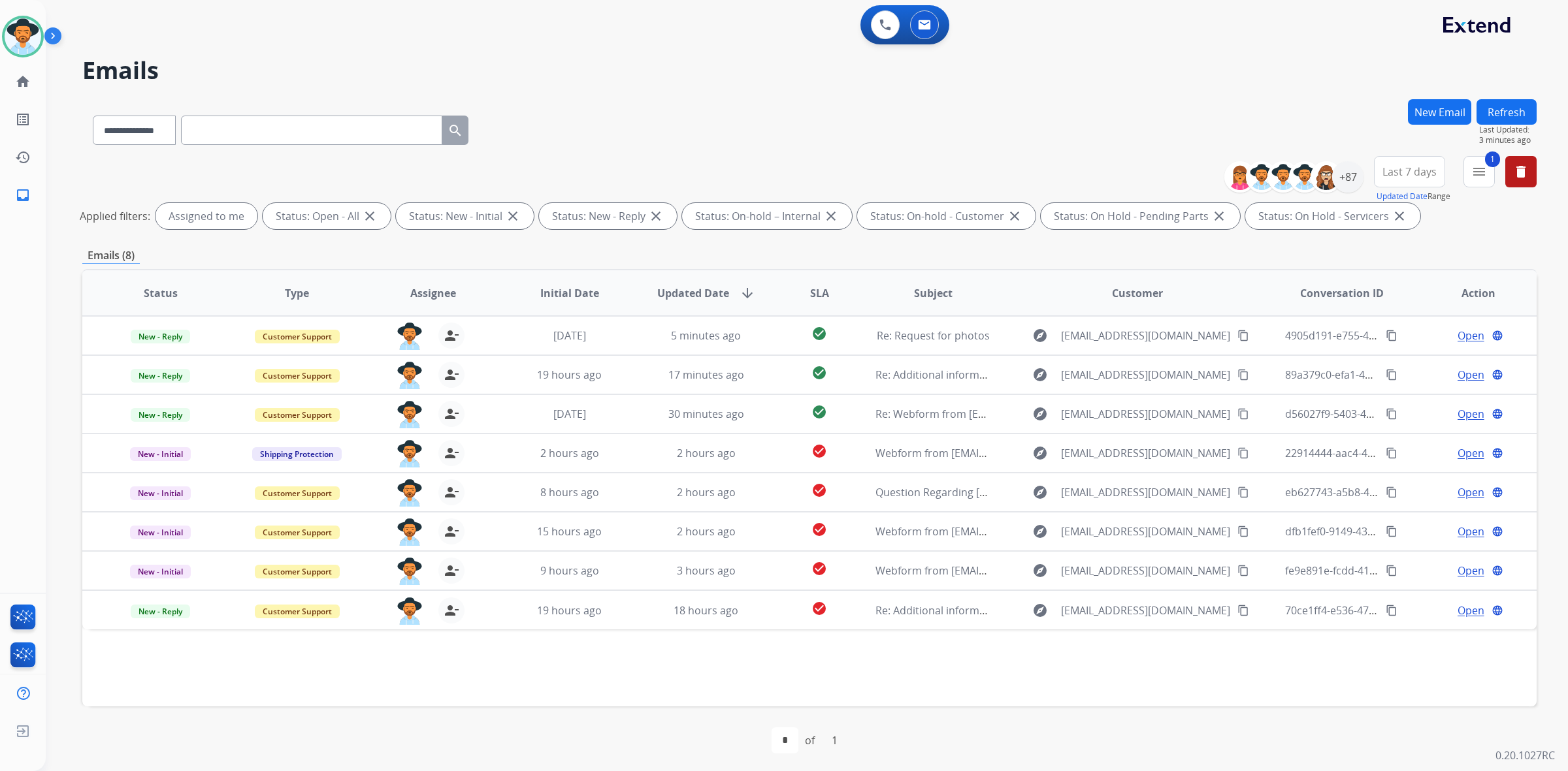
click at [170, 295] on span "Status" at bounding box center [161, 293] width 34 height 16
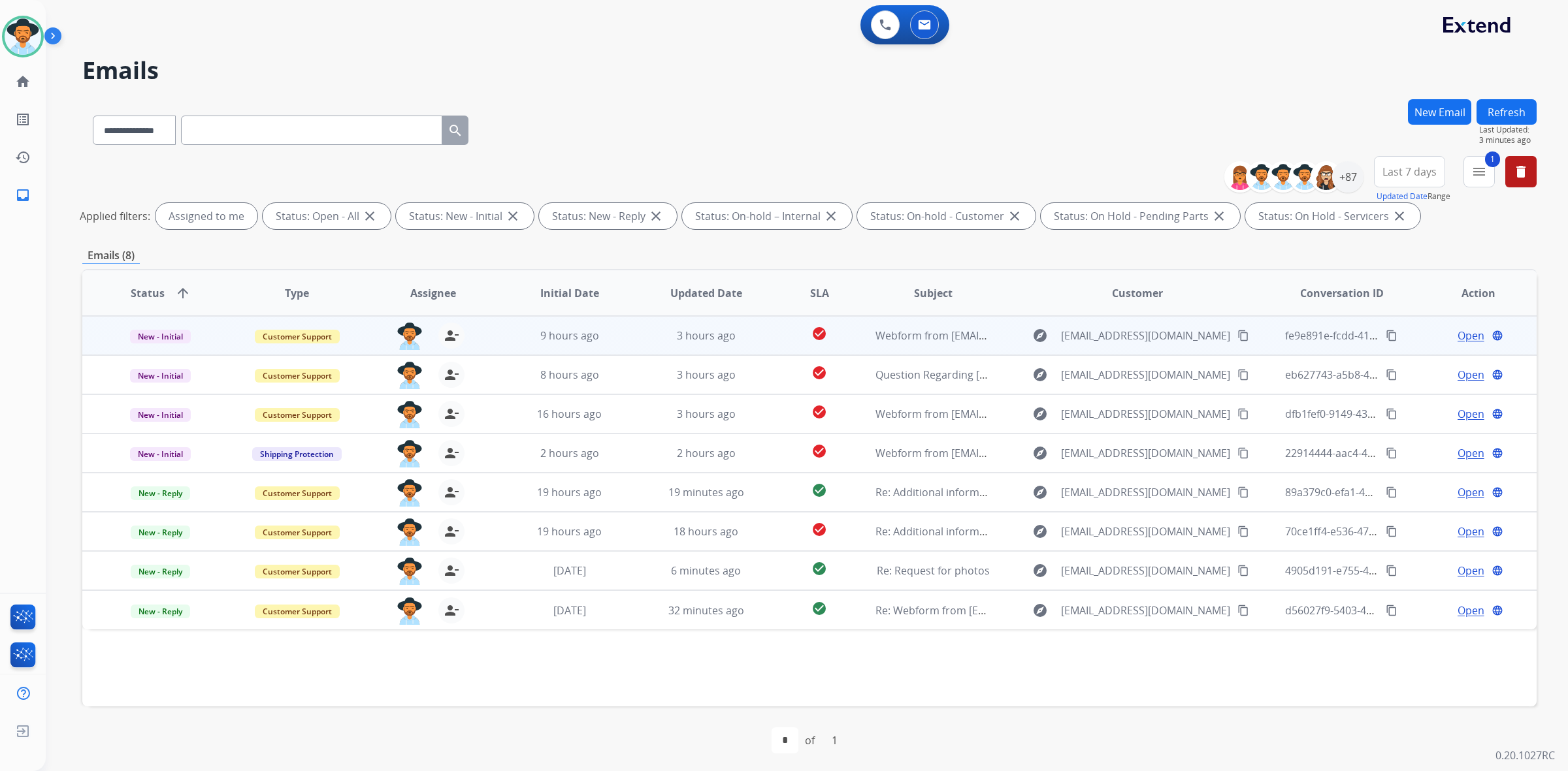
click at [635, 338] on td "3 hours ago" at bounding box center [695, 335] width 136 height 39
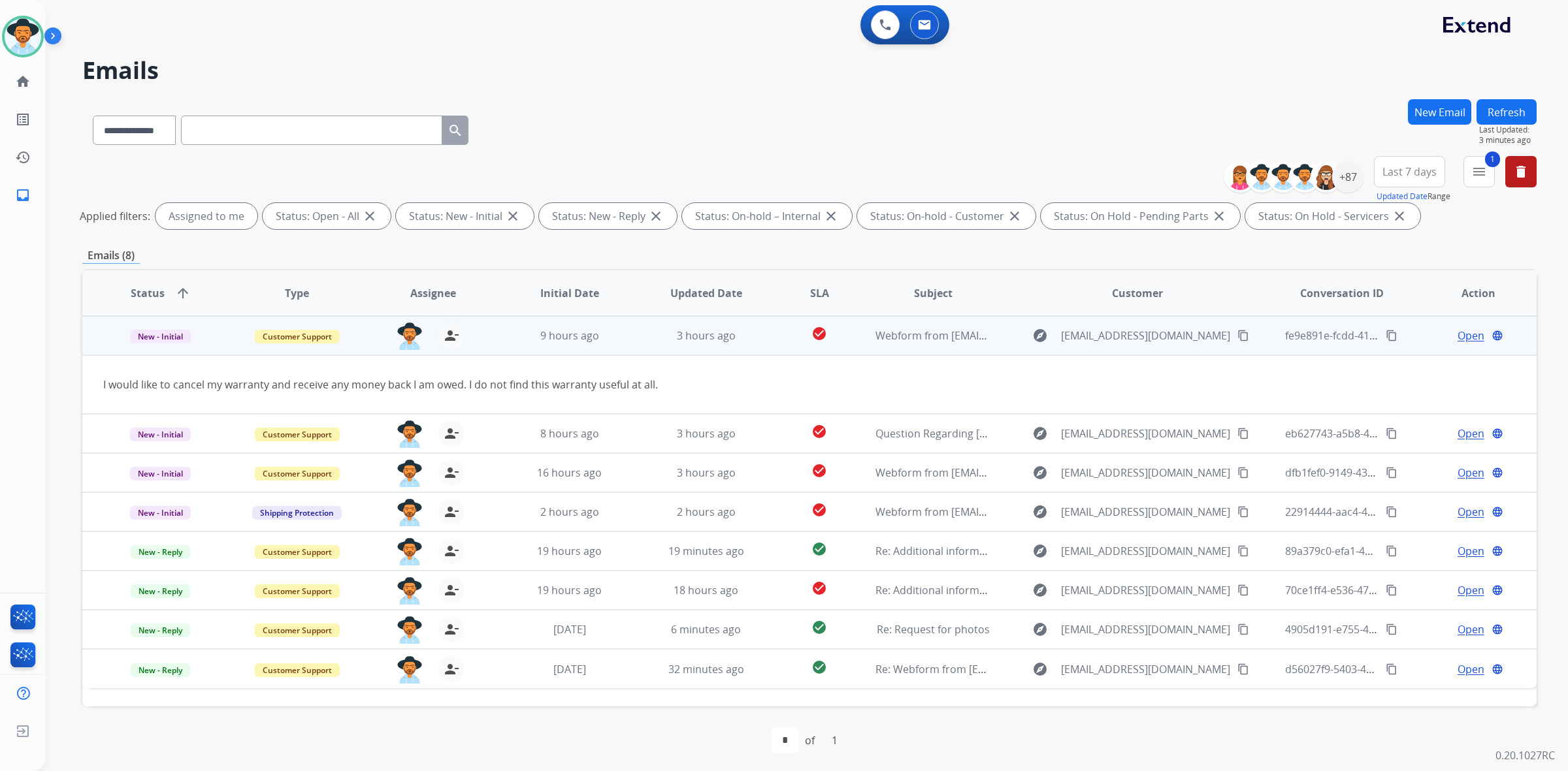
click at [1237, 334] on mat-icon "content_copy" at bounding box center [1243, 335] width 12 height 12
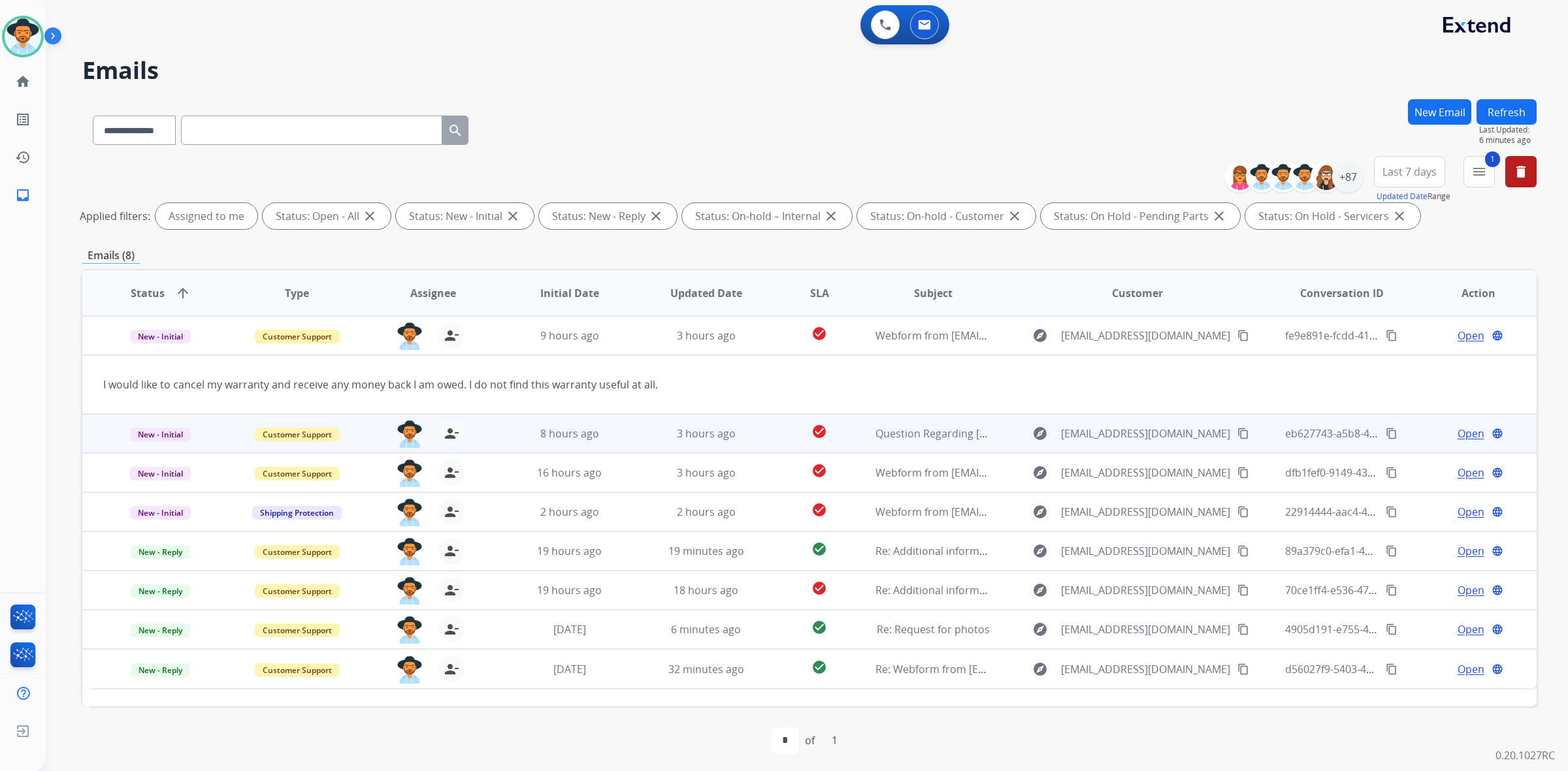
click at [771, 427] on td "check_circle" at bounding box center [809, 433] width 91 height 39
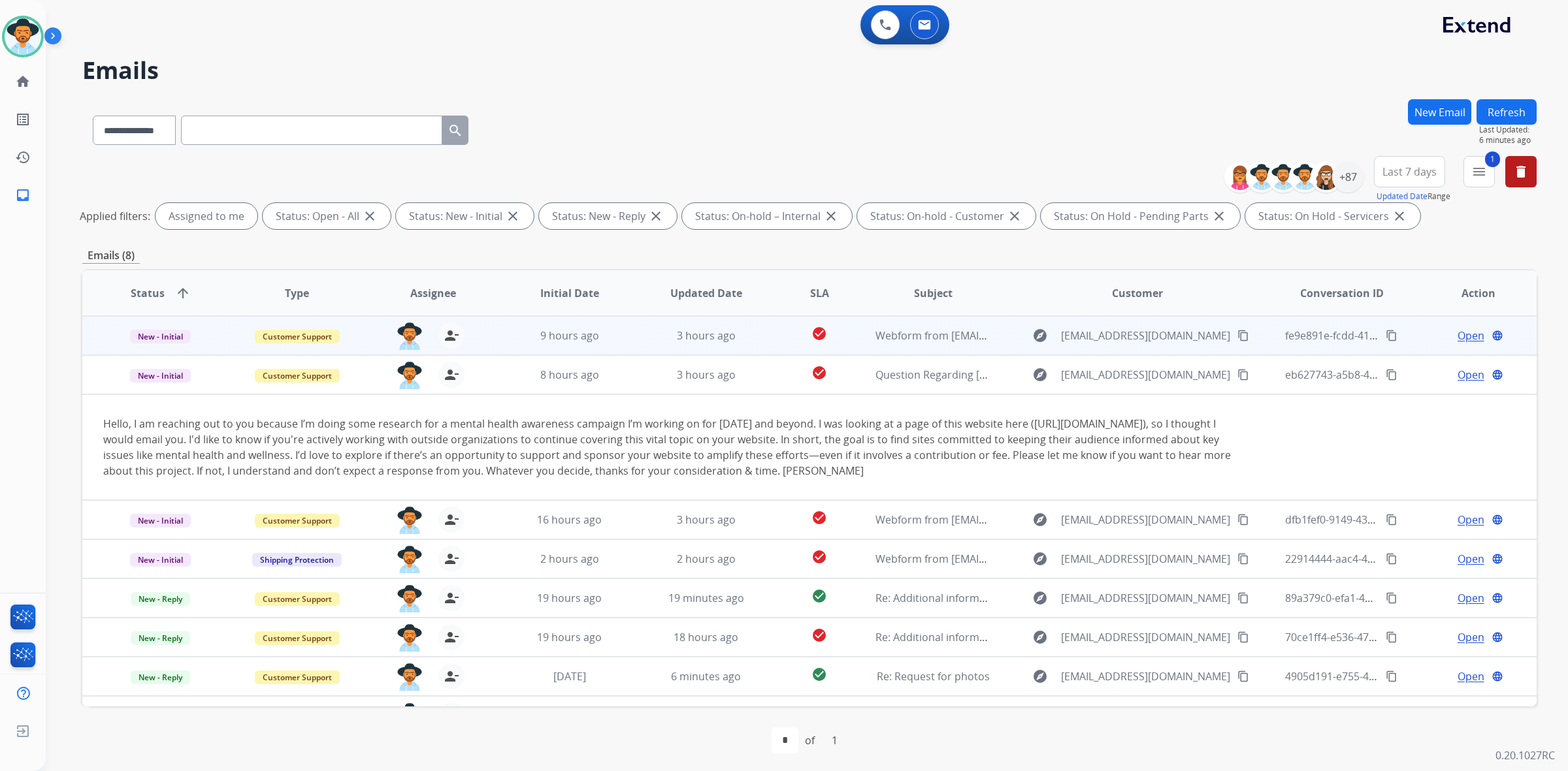
click at [1460, 338] on span "Open" at bounding box center [1471, 335] width 27 height 16
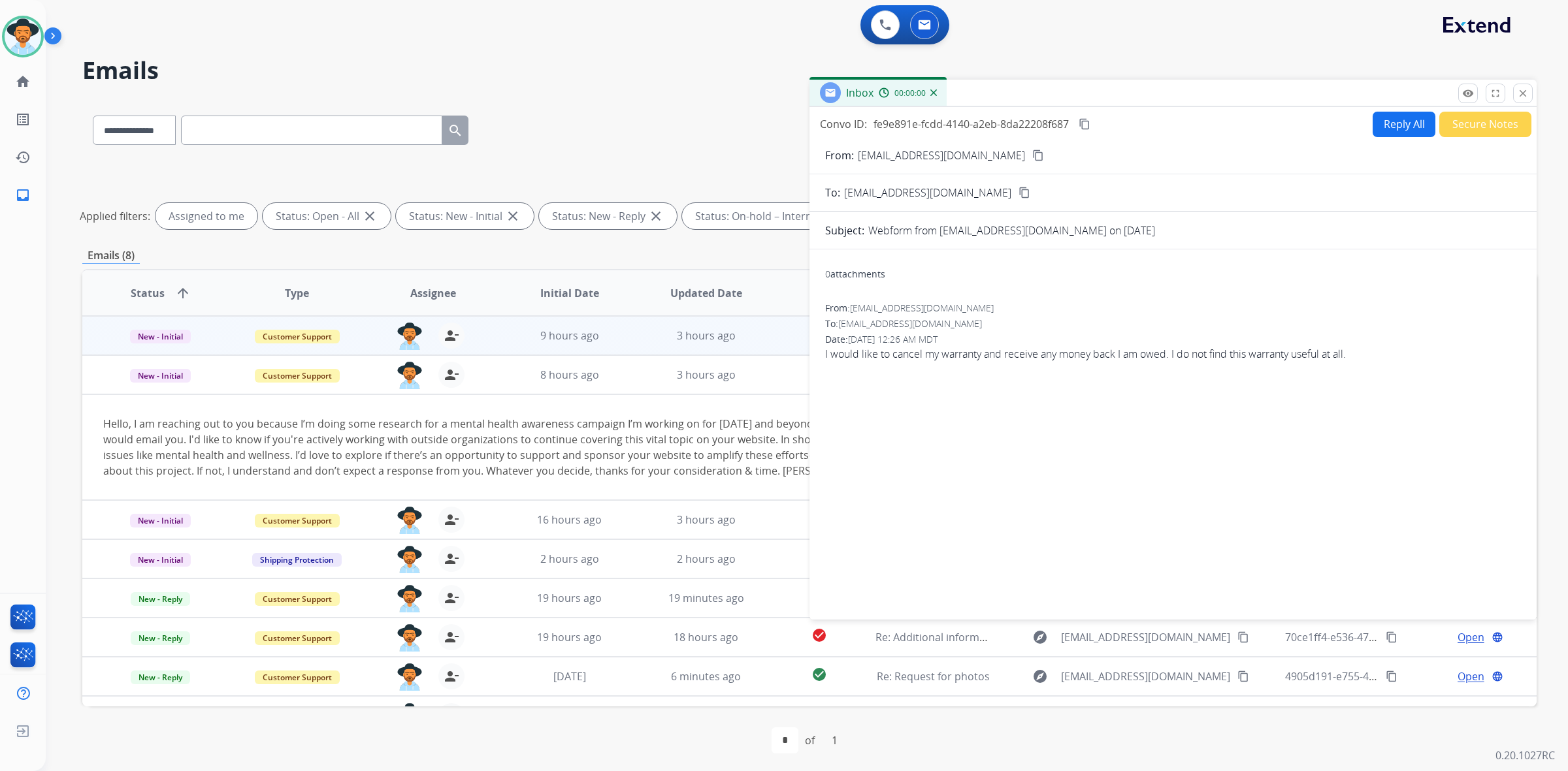
click at [1406, 122] on button "Reply All" at bounding box center [1403, 125] width 63 height 25
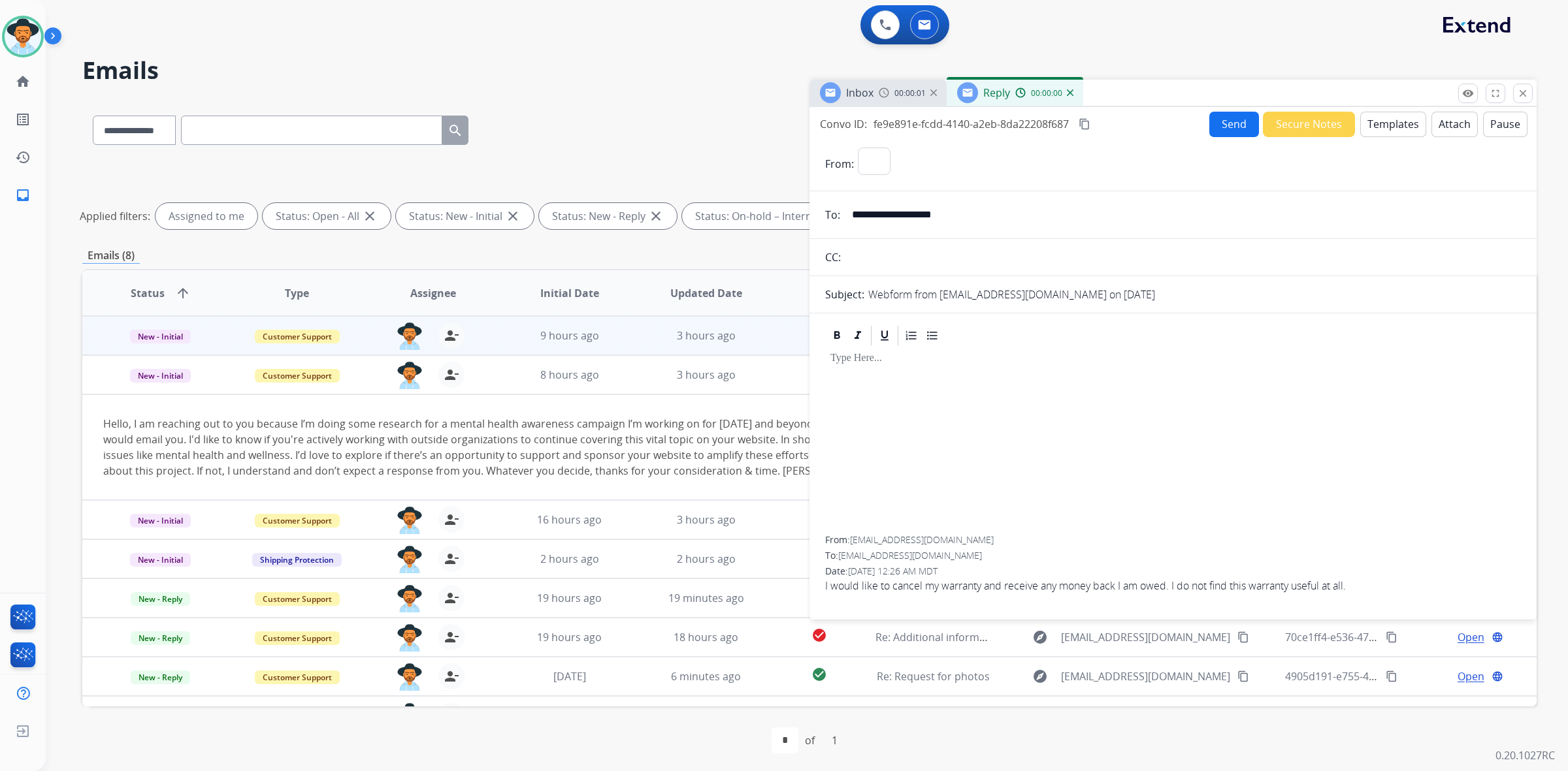
select select "**********"
click at [1383, 123] on button "Templates" at bounding box center [1393, 125] width 66 height 25
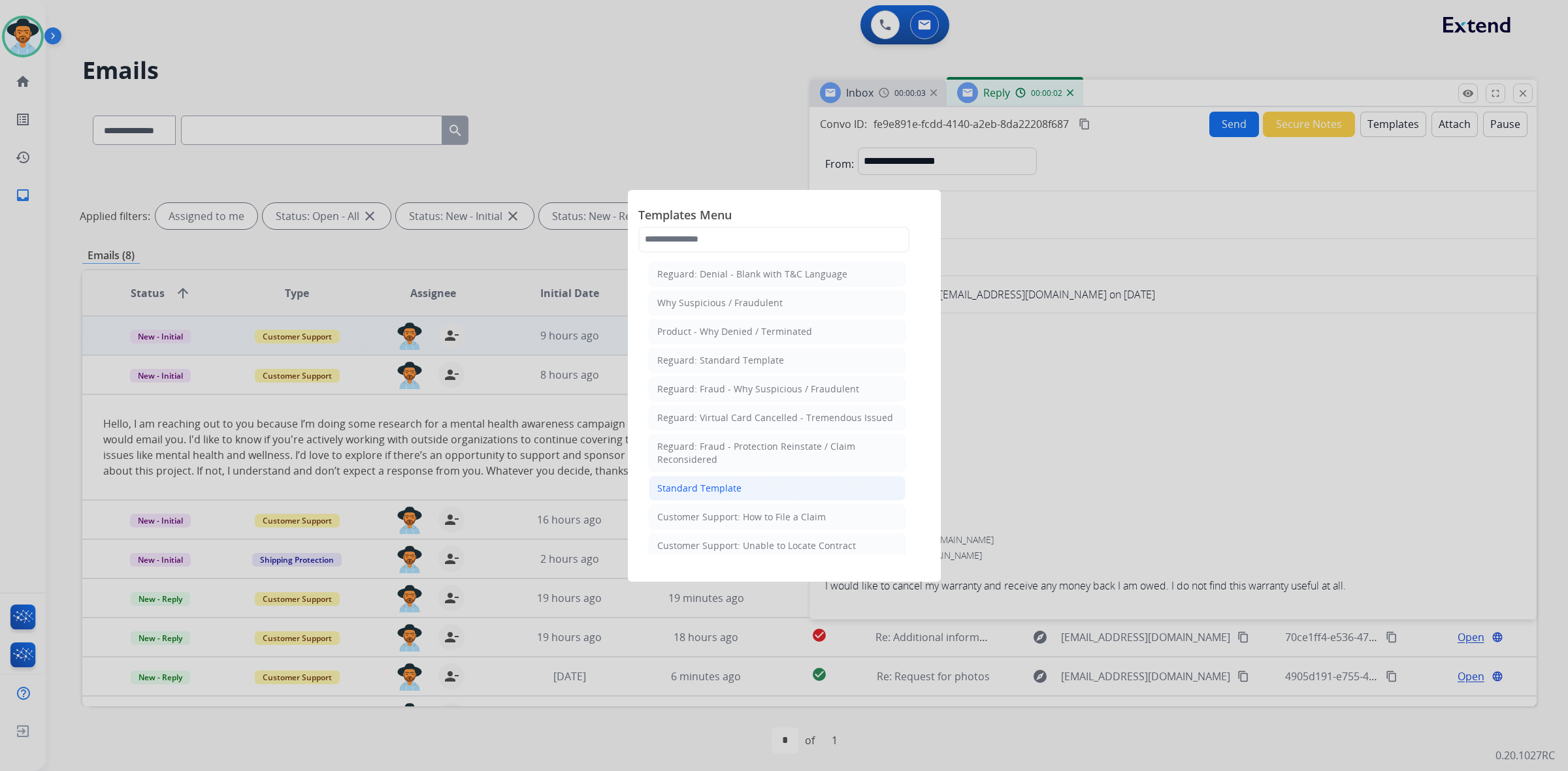
click at [684, 487] on div "Standard Template" at bounding box center [699, 488] width 85 height 13
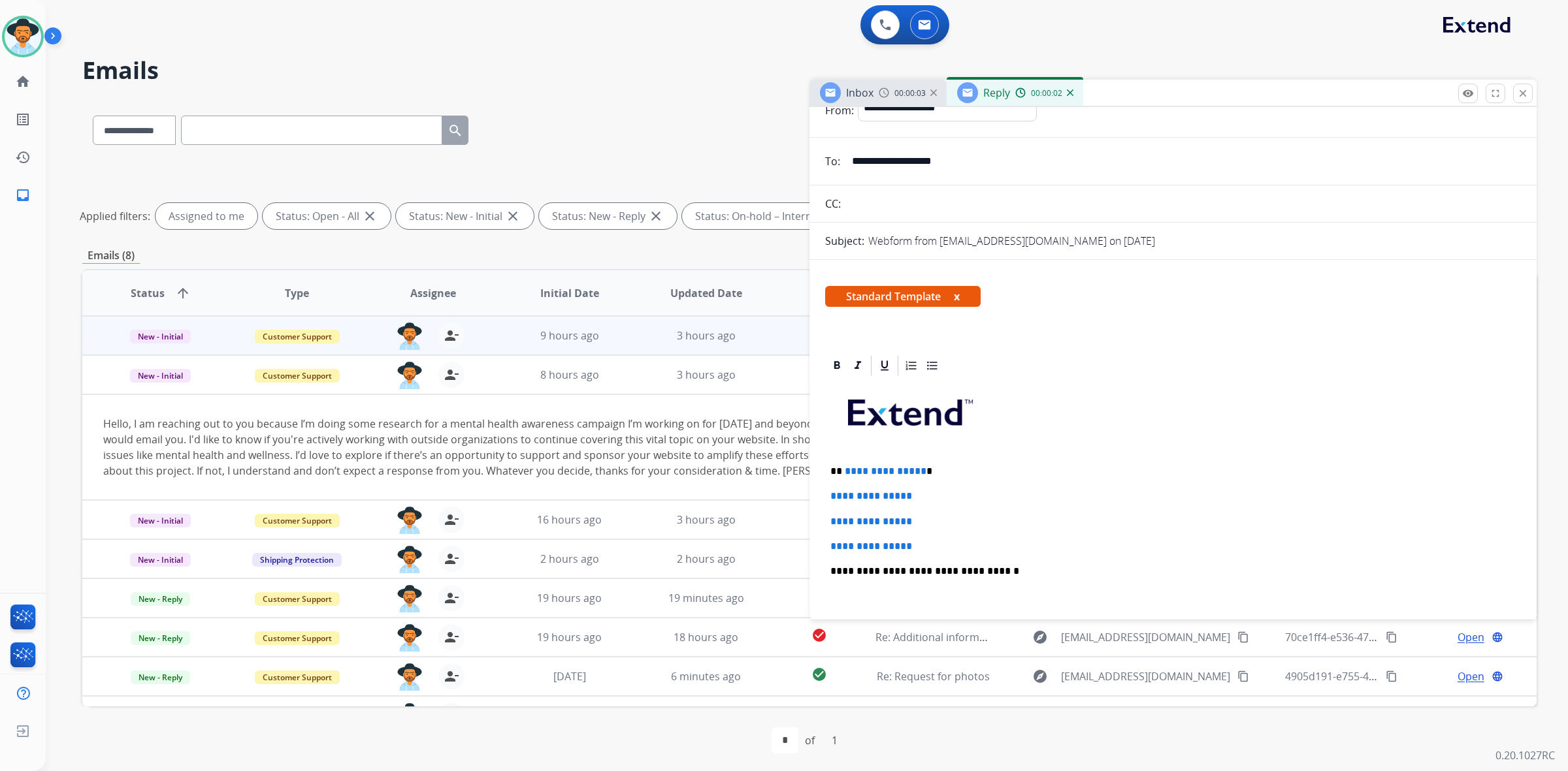
scroll to position [82, 0]
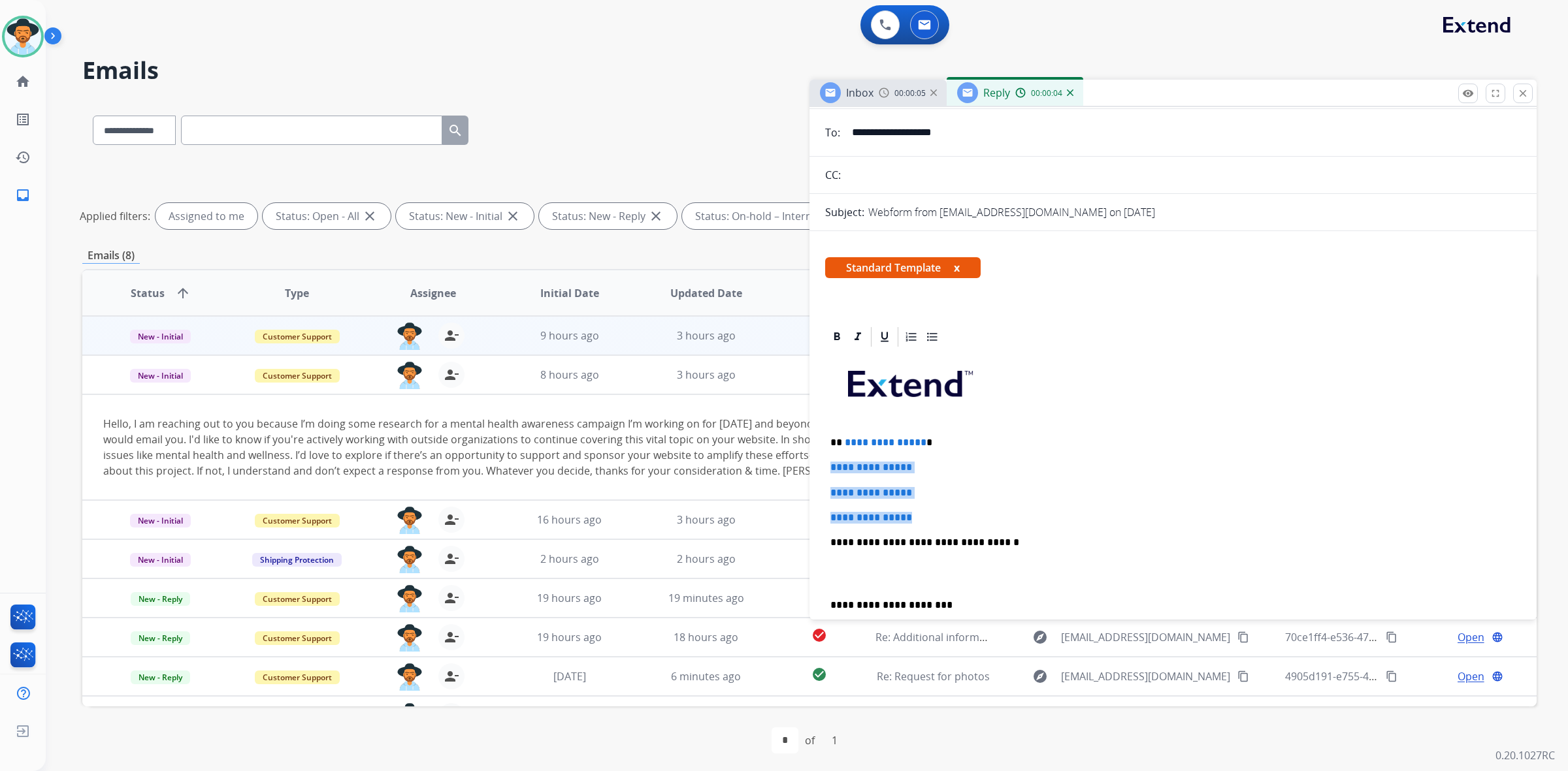
drag, startPoint x: 830, startPoint y: 465, endPoint x: 928, endPoint y: 508, distance: 107.0
click at [928, 508] on div "**********" at bounding box center [1173, 573] width 696 height 449
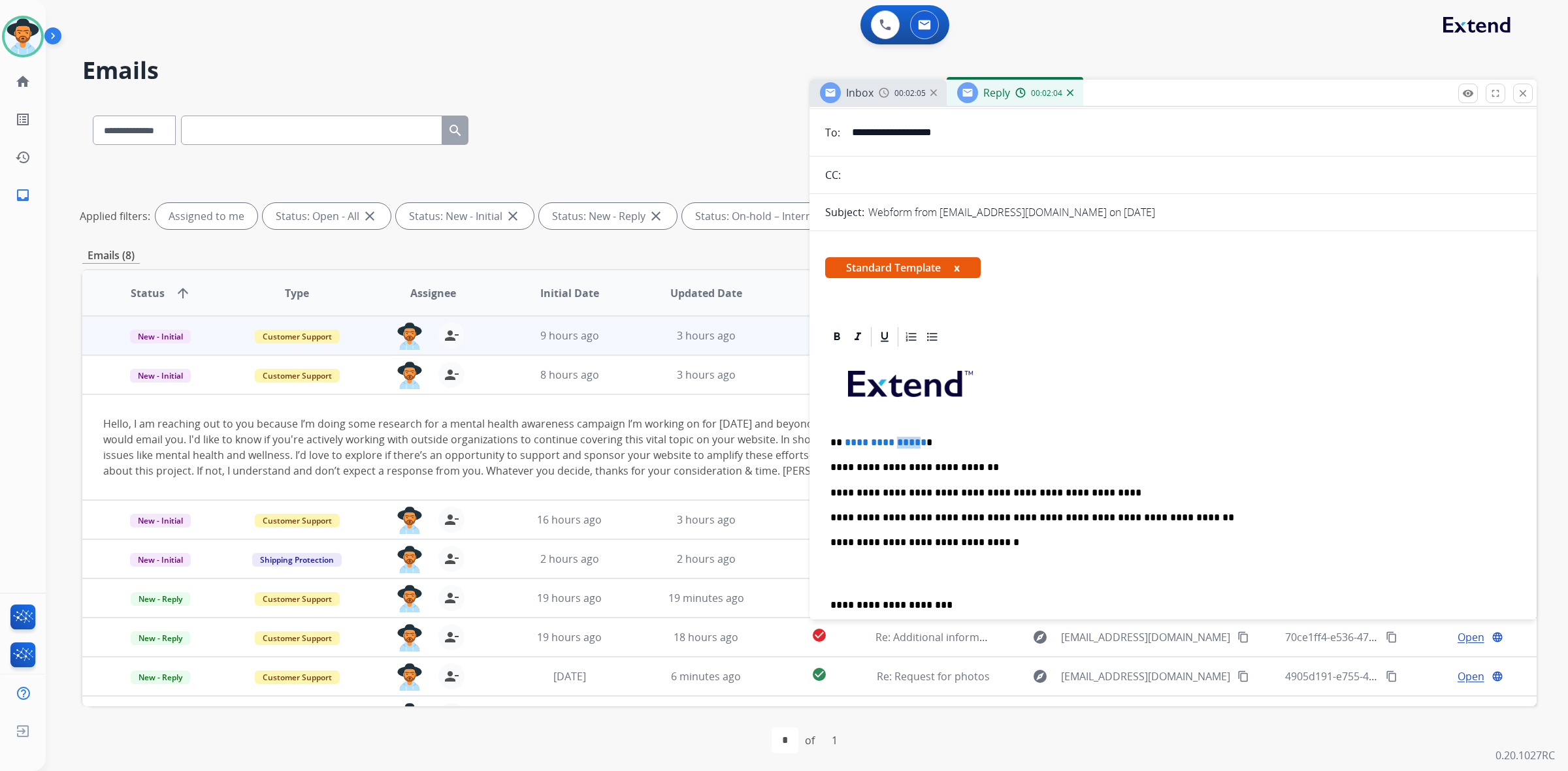
drag, startPoint x: 916, startPoint y: 442, endPoint x: 893, endPoint y: 442, distance: 23.0
click at [893, 442] on span "**********" at bounding box center [886, 442] width 82 height 10
click at [918, 442] on span "**********" at bounding box center [886, 442] width 82 height 10
drag, startPoint x: 918, startPoint y: 442, endPoint x: 882, endPoint y: 441, distance: 36.0
click at [880, 441] on span "**********" at bounding box center [886, 442] width 82 height 10
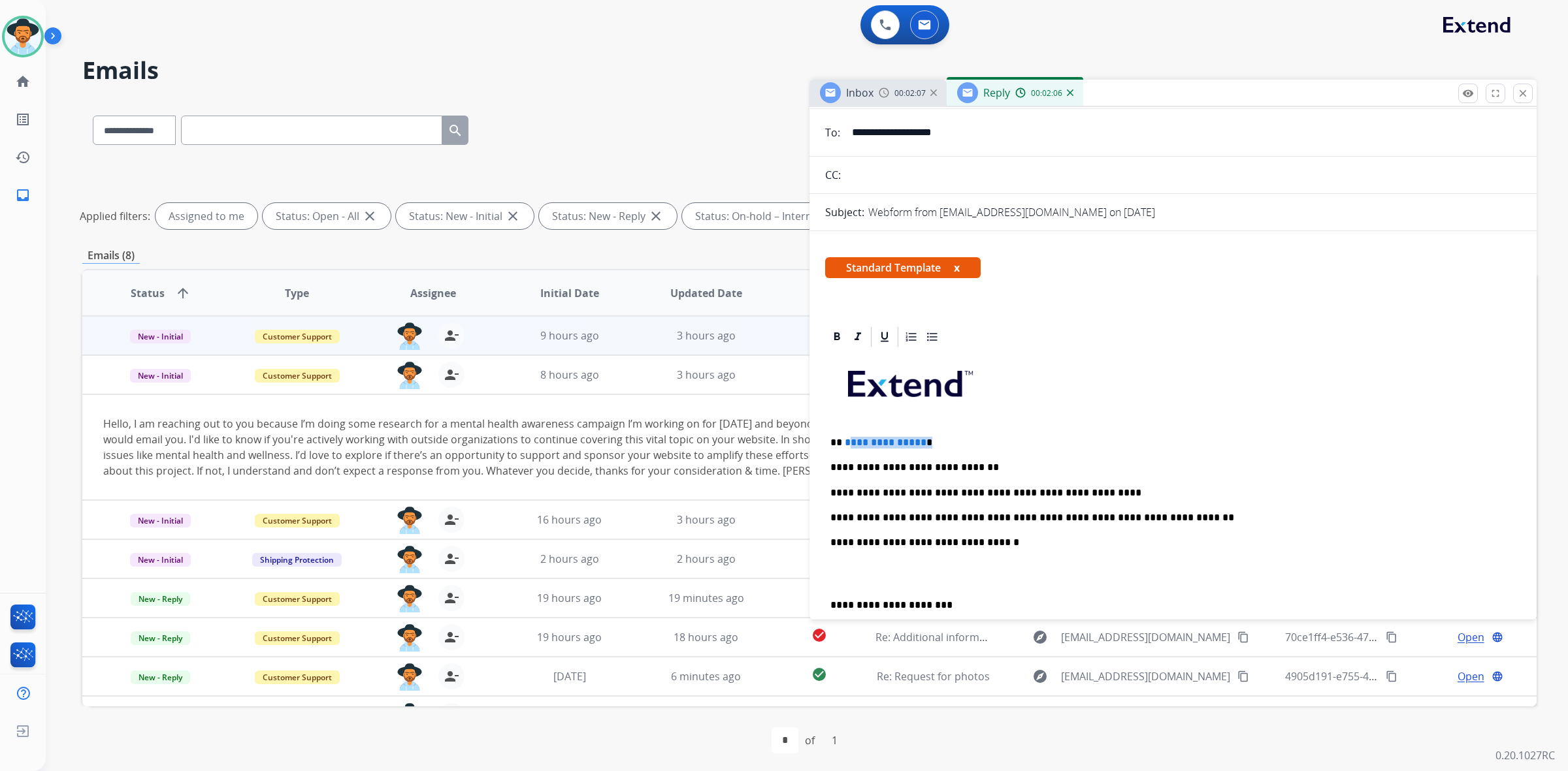
click at [883, 441] on span "**********" at bounding box center [886, 442] width 82 height 10
drag, startPoint x: 919, startPoint y: 441, endPoint x: 844, endPoint y: 441, distance: 75.0
click at [844, 441] on p "**********" at bounding box center [1167, 442] width 675 height 12
click at [1165, 519] on p "**********" at bounding box center [1167, 518] width 675 height 12
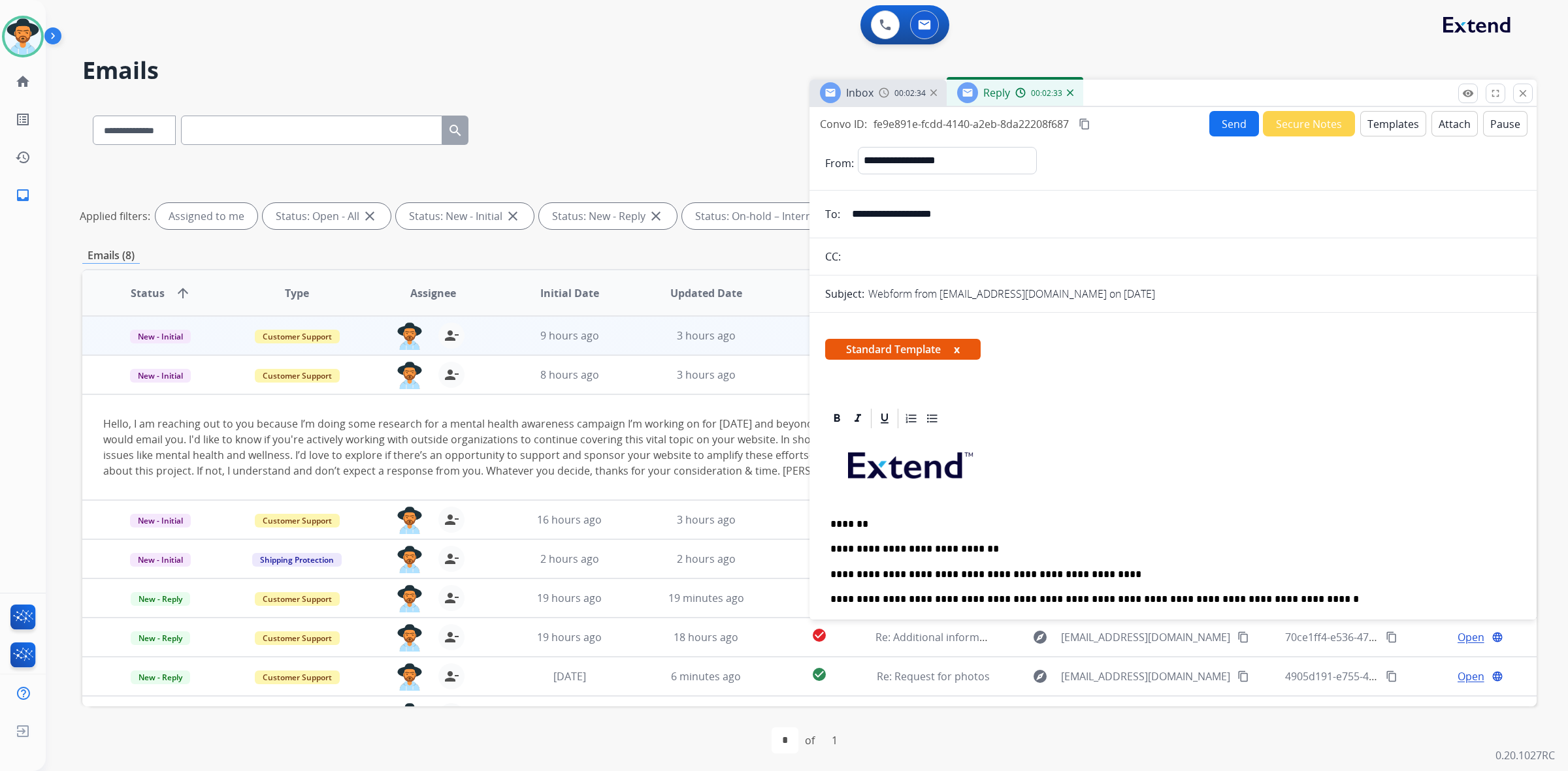
click at [1223, 122] on button "Send" at bounding box center [1233, 124] width 49 height 25
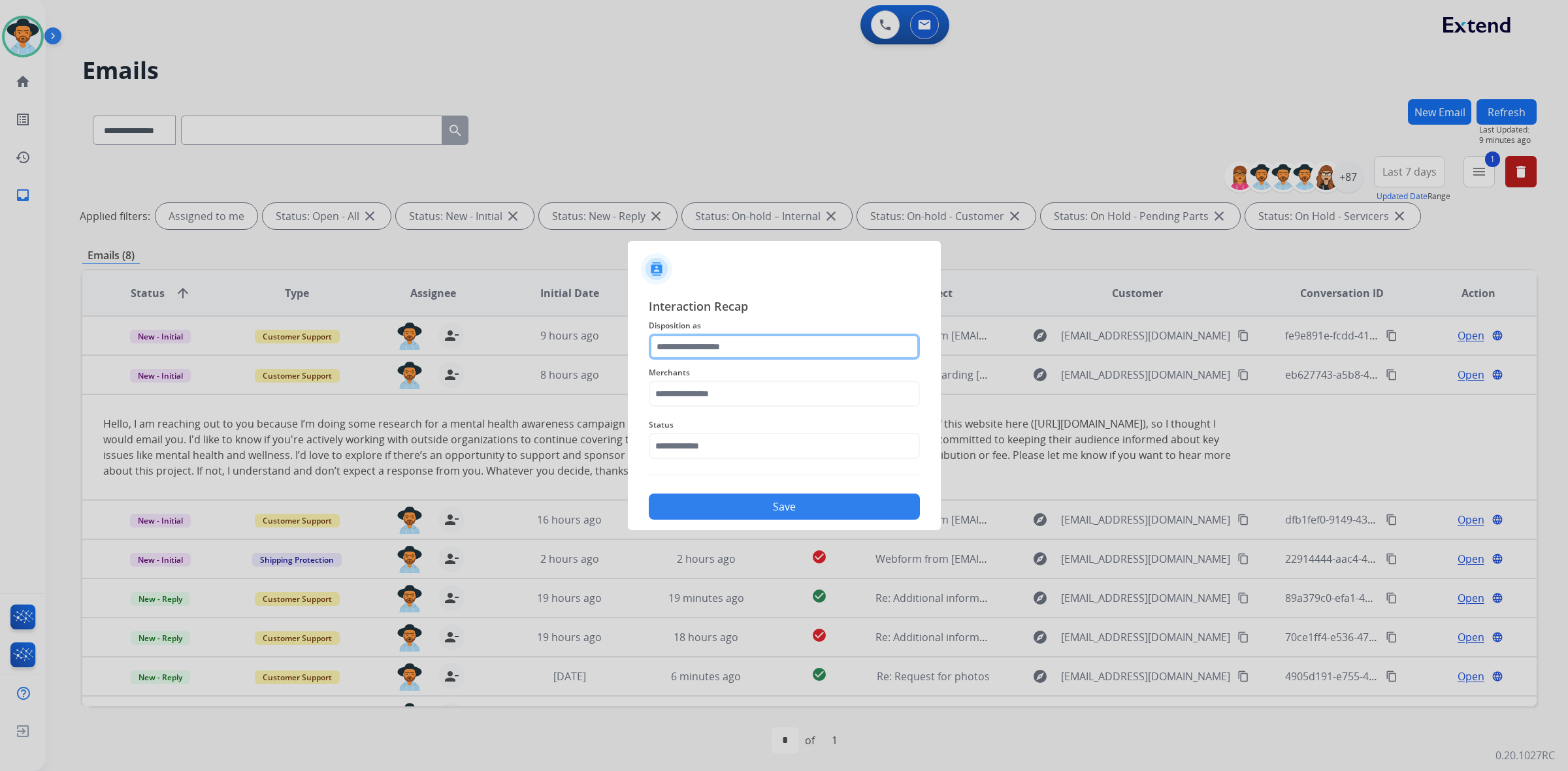
click at [710, 350] on input "text" at bounding box center [784, 346] width 271 height 26
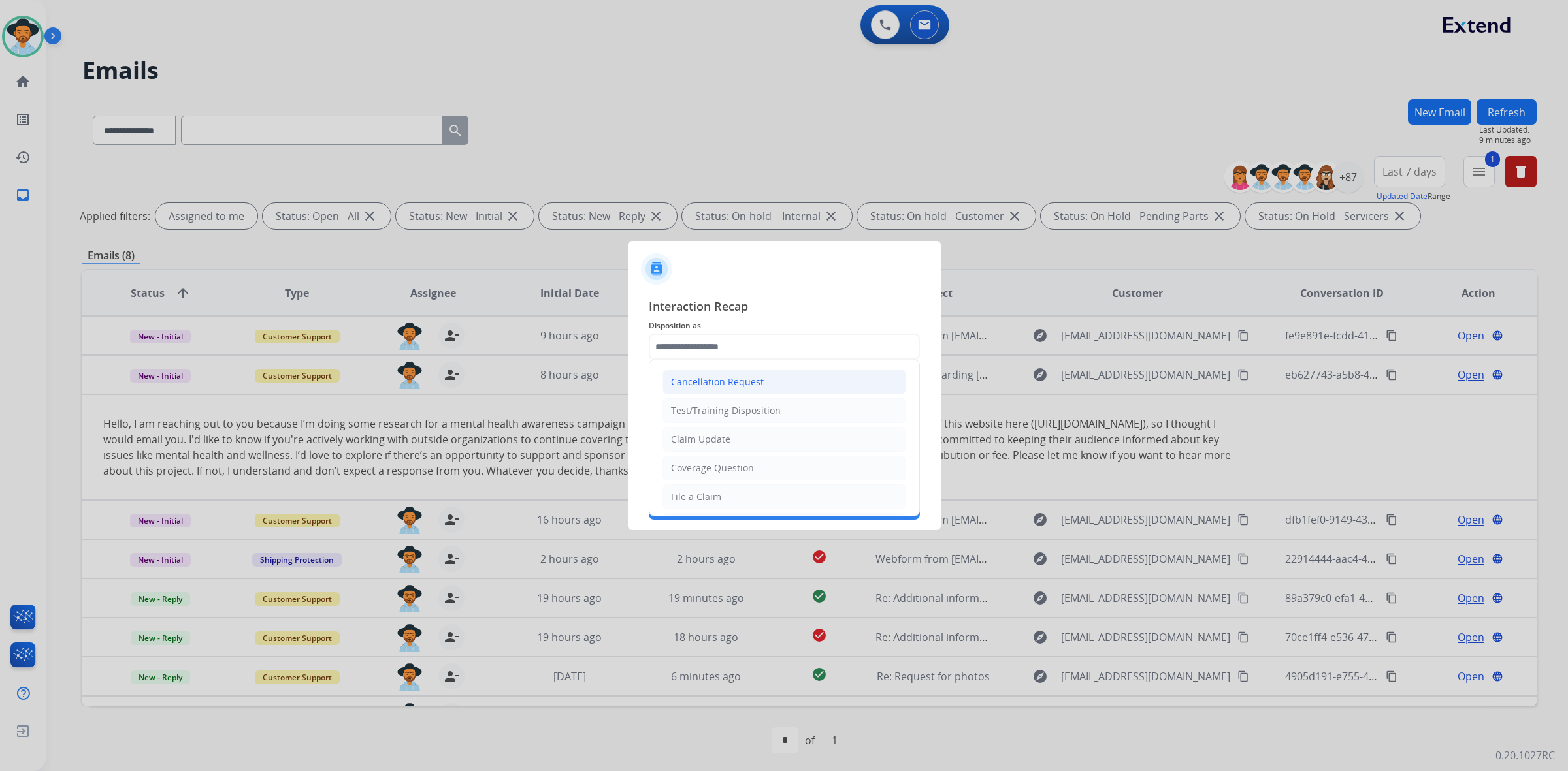
click at [712, 383] on div "Cancellation Request" at bounding box center [717, 382] width 93 height 13
type input "**********"
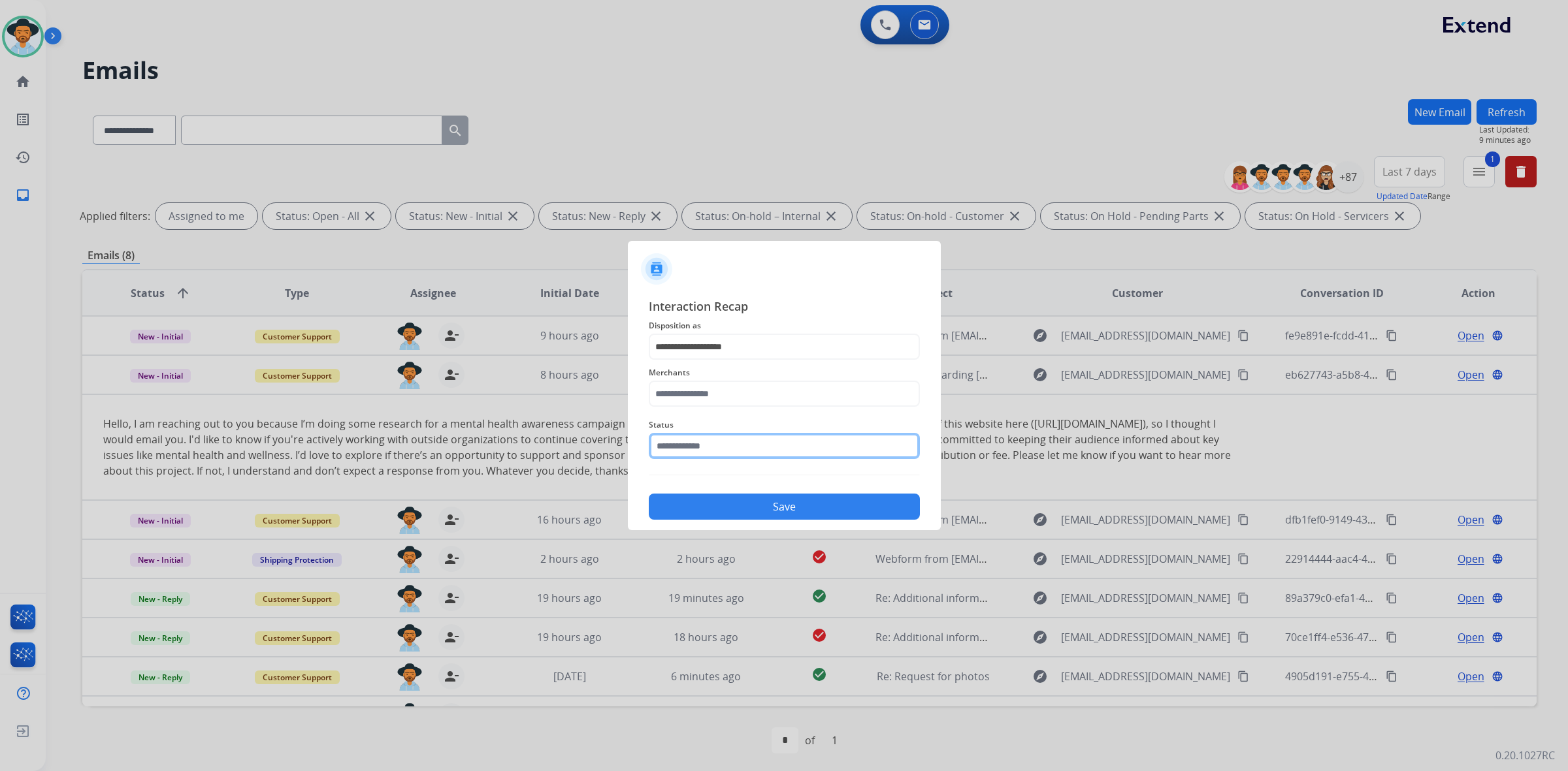
click at [714, 452] on input "text" at bounding box center [784, 446] width 271 height 26
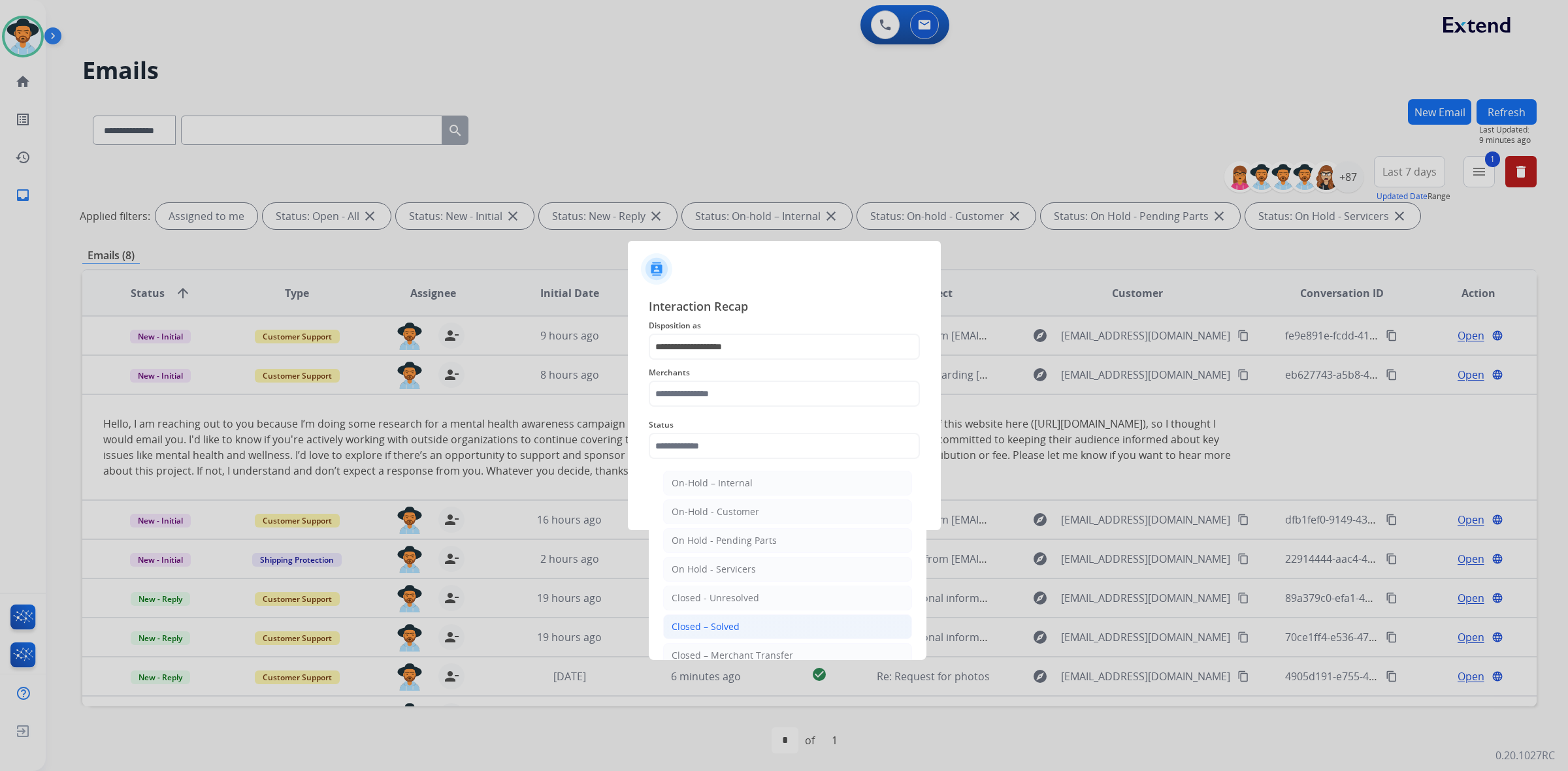
click at [735, 627] on div "Closed – Solved" at bounding box center [705, 627] width 68 height 13
type input "**********"
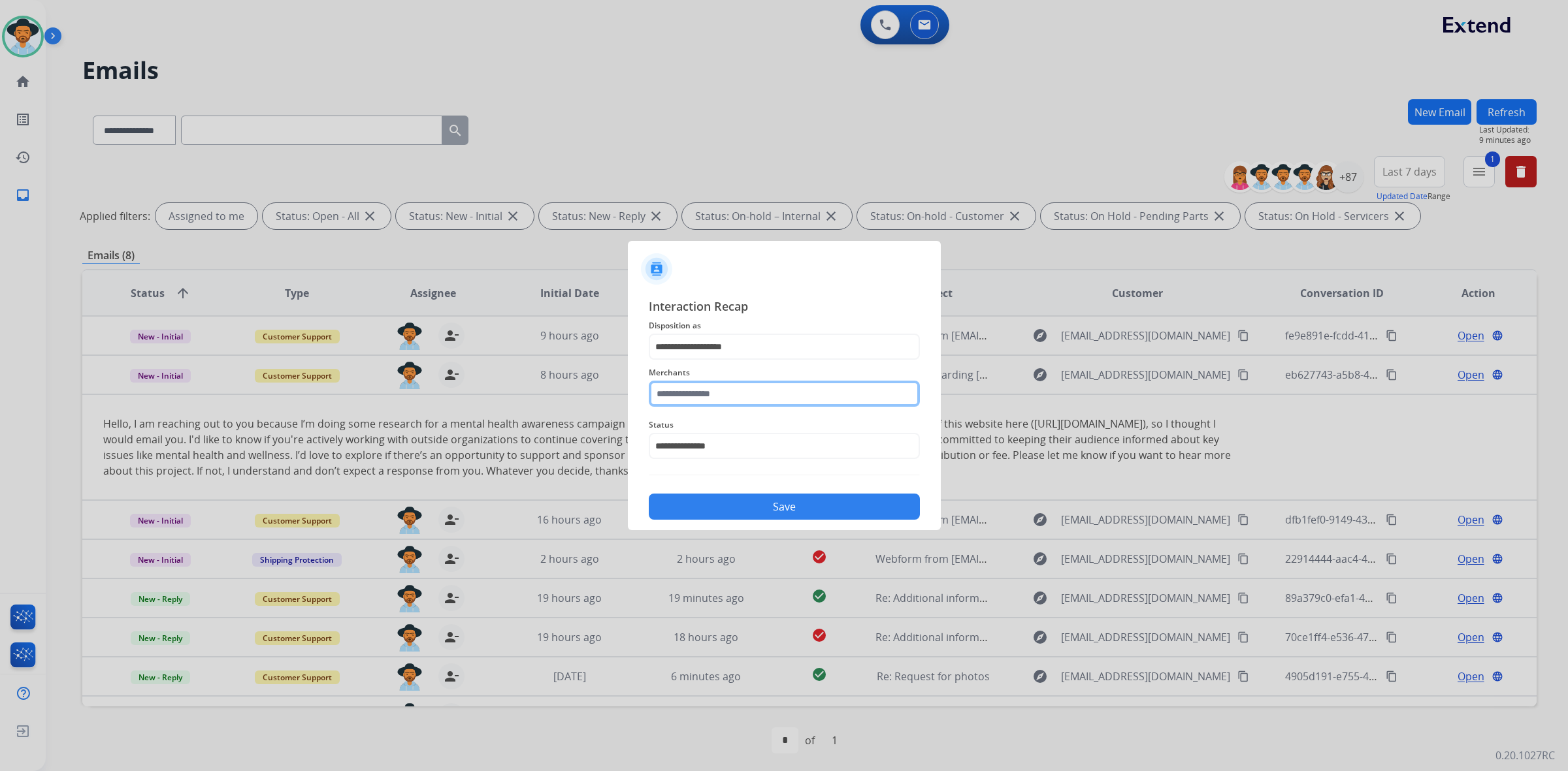
click at [740, 394] on input "text" at bounding box center [784, 393] width 271 height 26
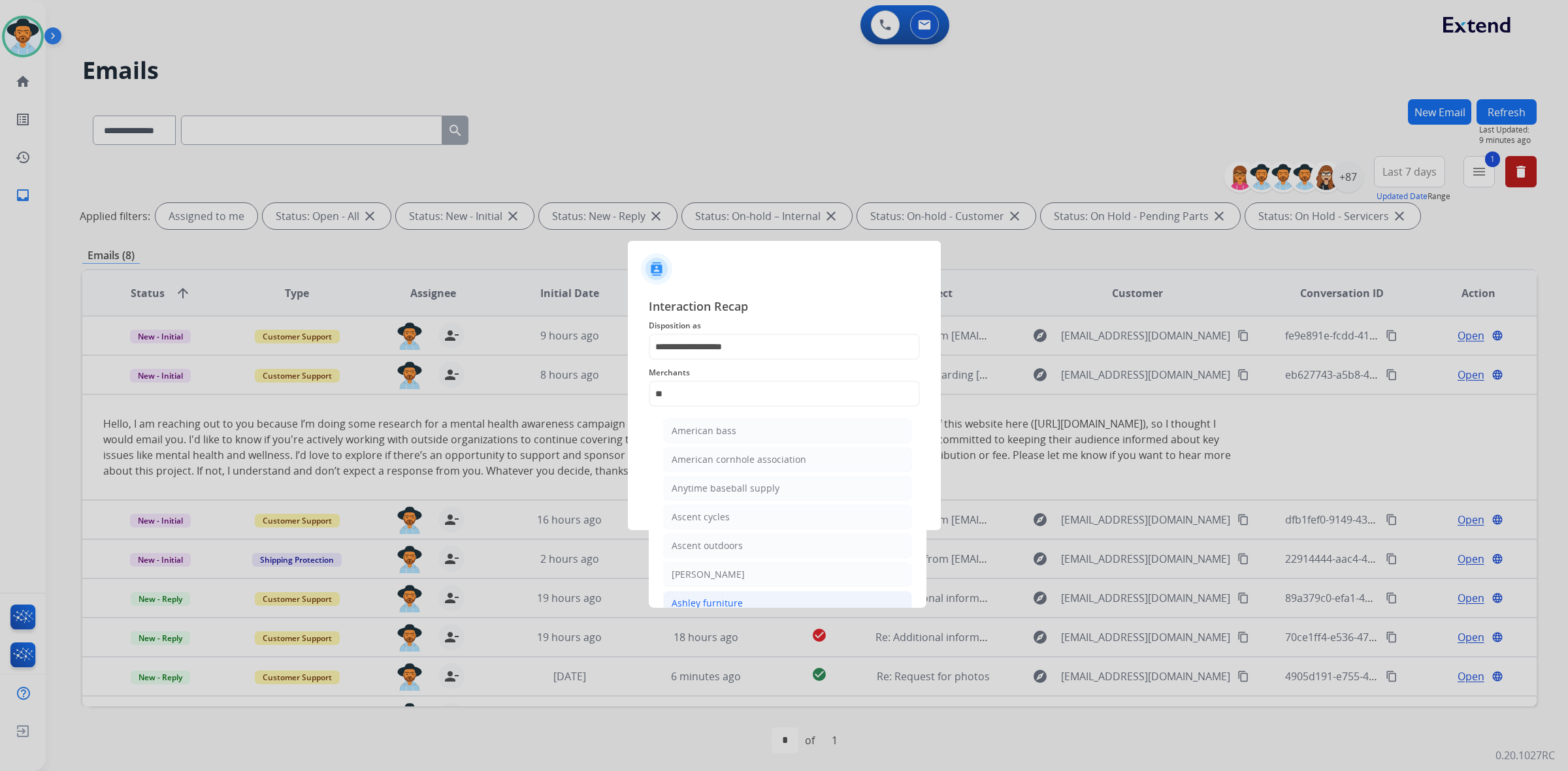
click at [768, 600] on li "Ashley furniture" at bounding box center [787, 604] width 249 height 25
type input "**********"
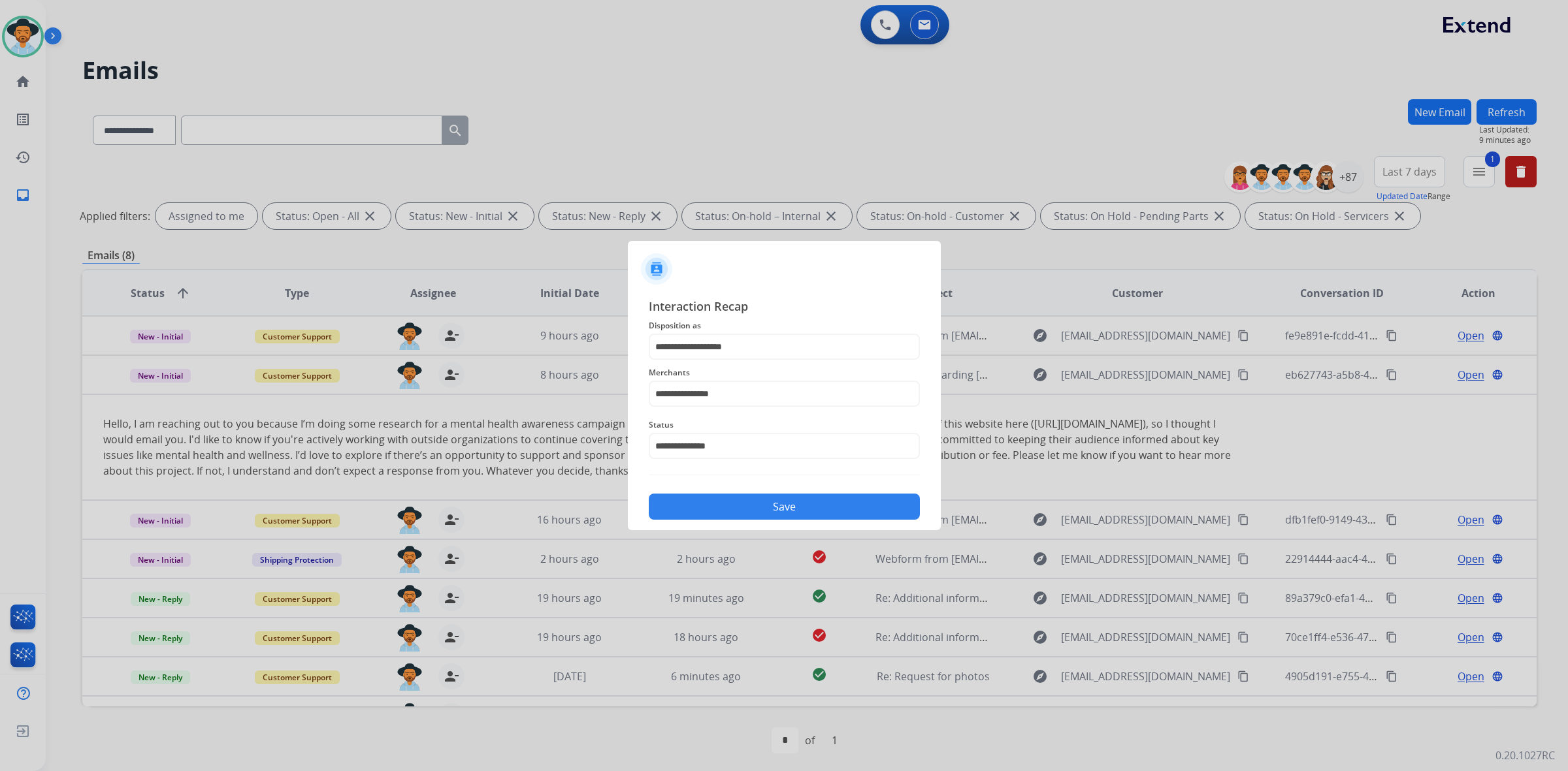
click at [753, 505] on button "Save" at bounding box center [784, 506] width 271 height 26
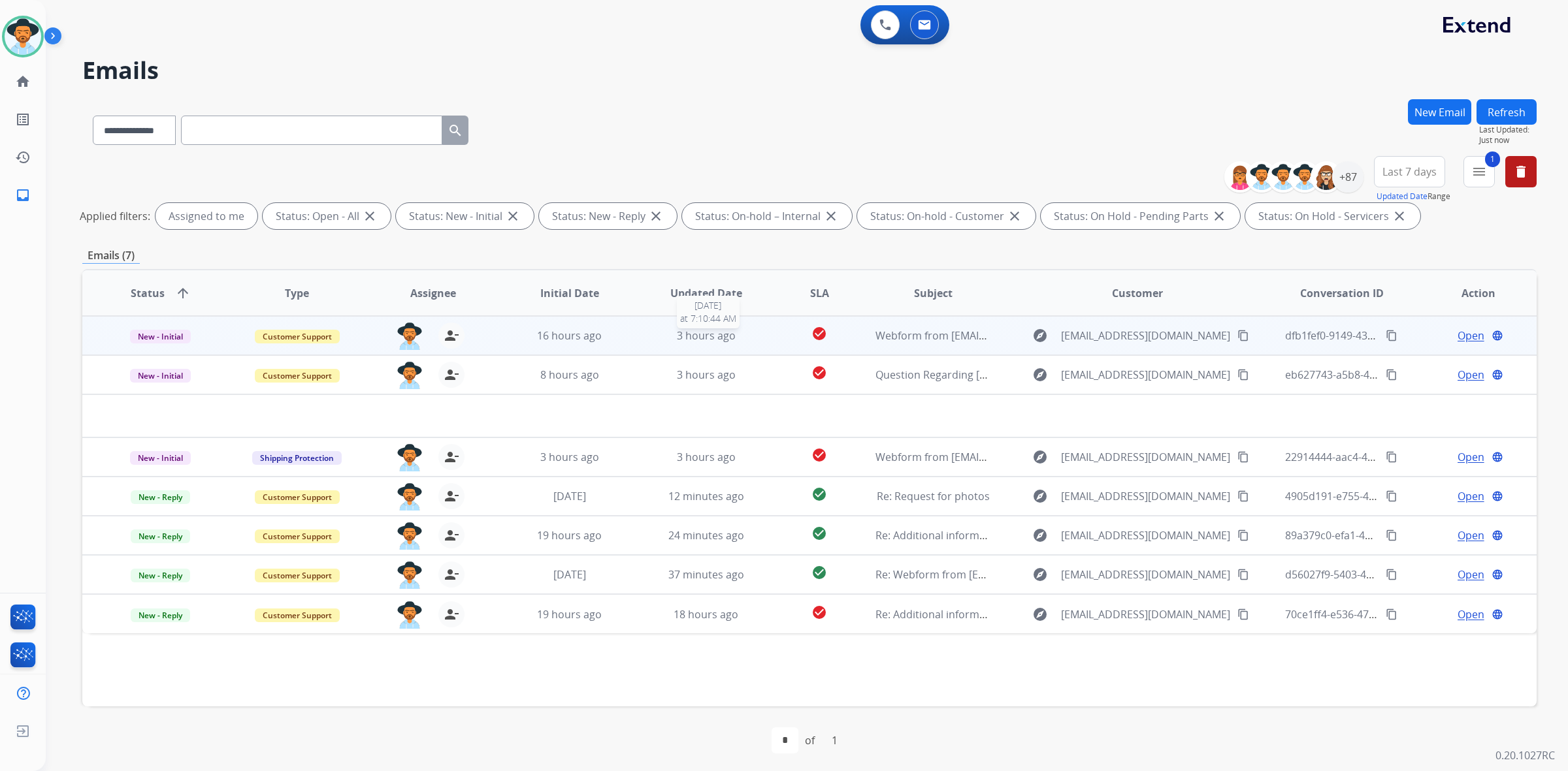
click at [751, 331] on div "3 hours ago" at bounding box center [705, 335] width 115 height 16
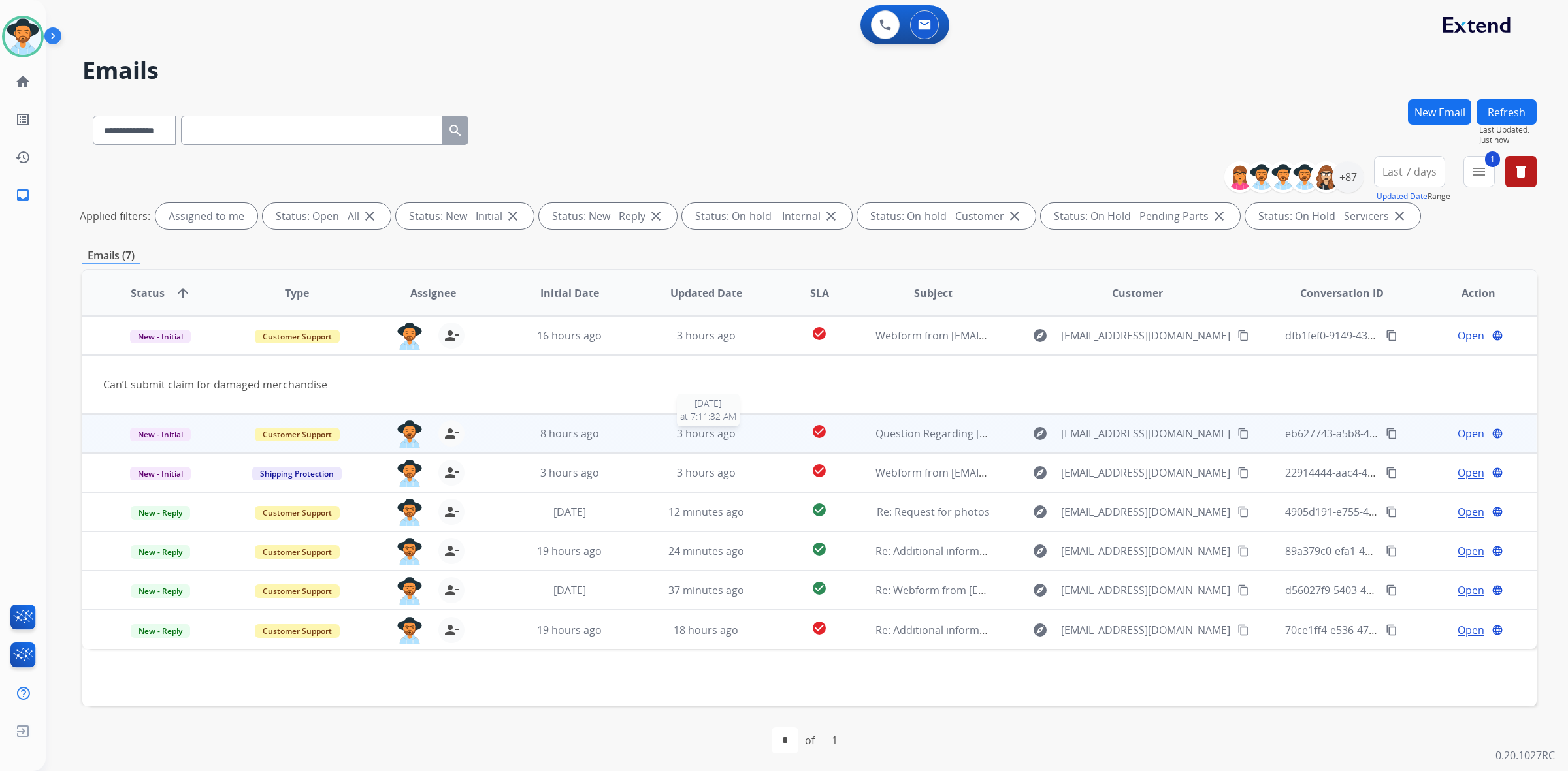
click at [755, 431] on div "3 hours ago" at bounding box center [705, 433] width 115 height 16
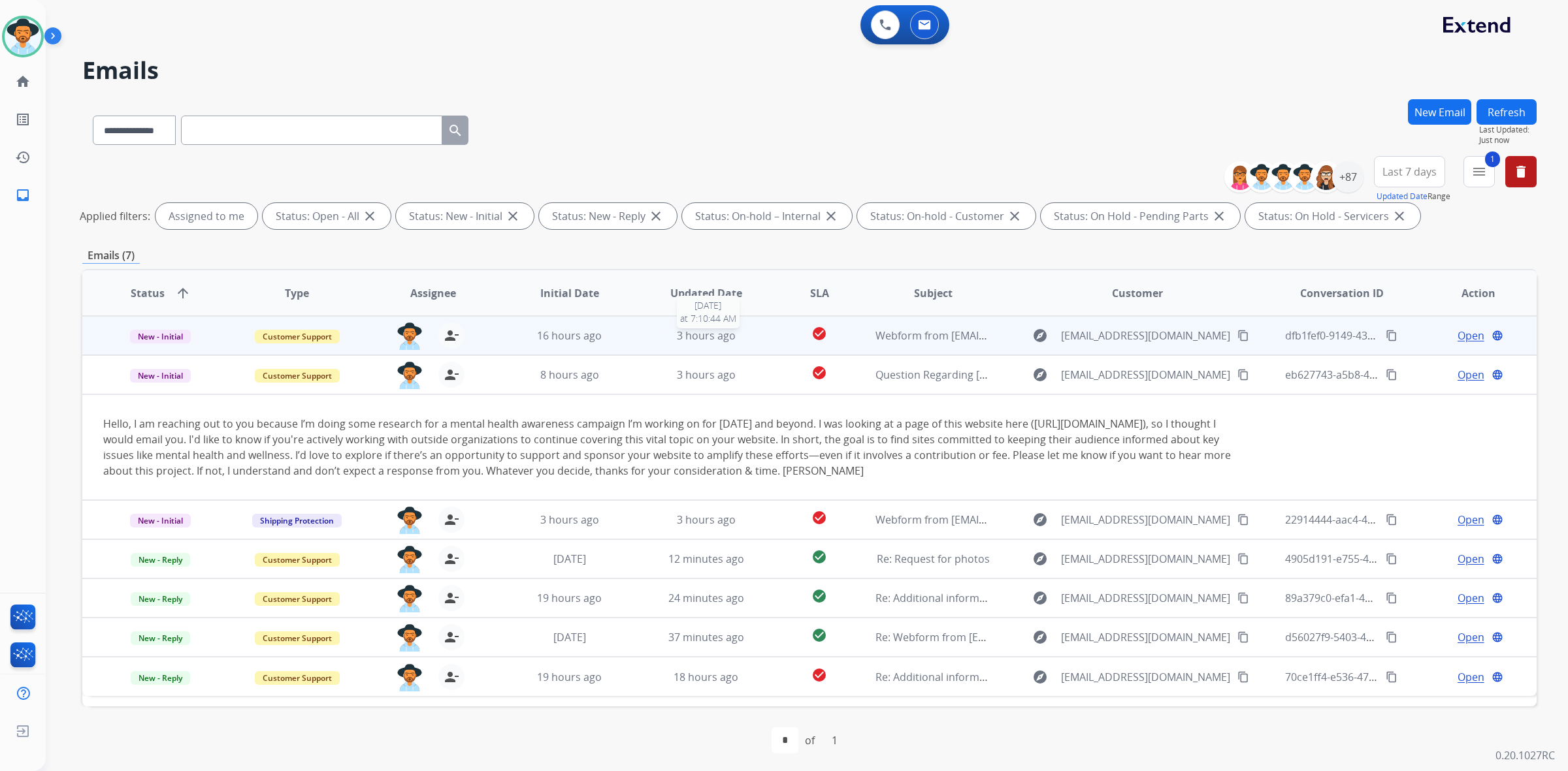
click at [752, 329] on div "3 hours ago" at bounding box center [705, 335] width 115 height 16
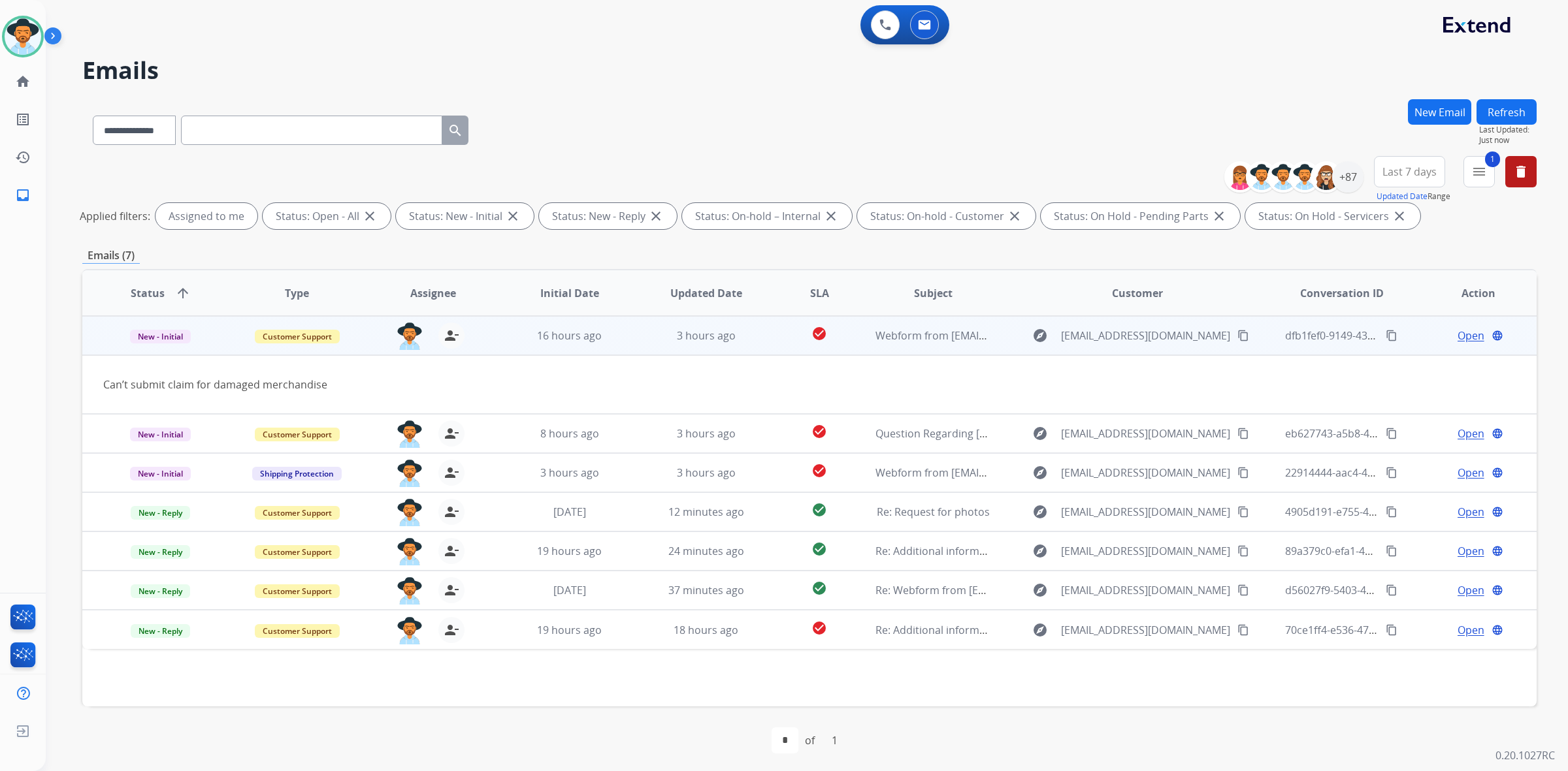
click at [1237, 338] on mat-icon "content_copy" at bounding box center [1243, 335] width 12 height 12
click at [1463, 336] on span "Open" at bounding box center [1471, 335] width 27 height 16
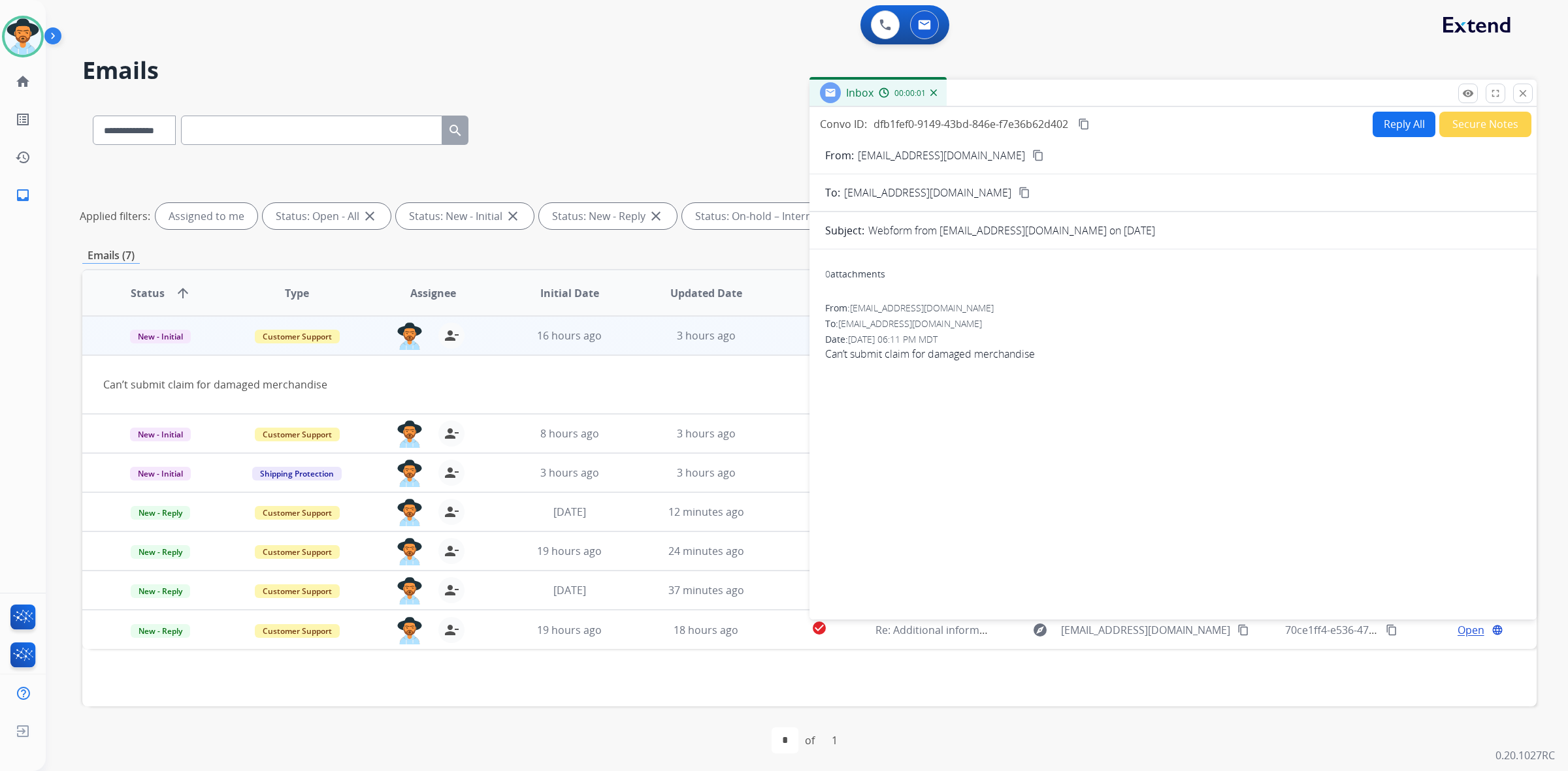
click at [1390, 134] on button "Reply All" at bounding box center [1403, 125] width 63 height 25
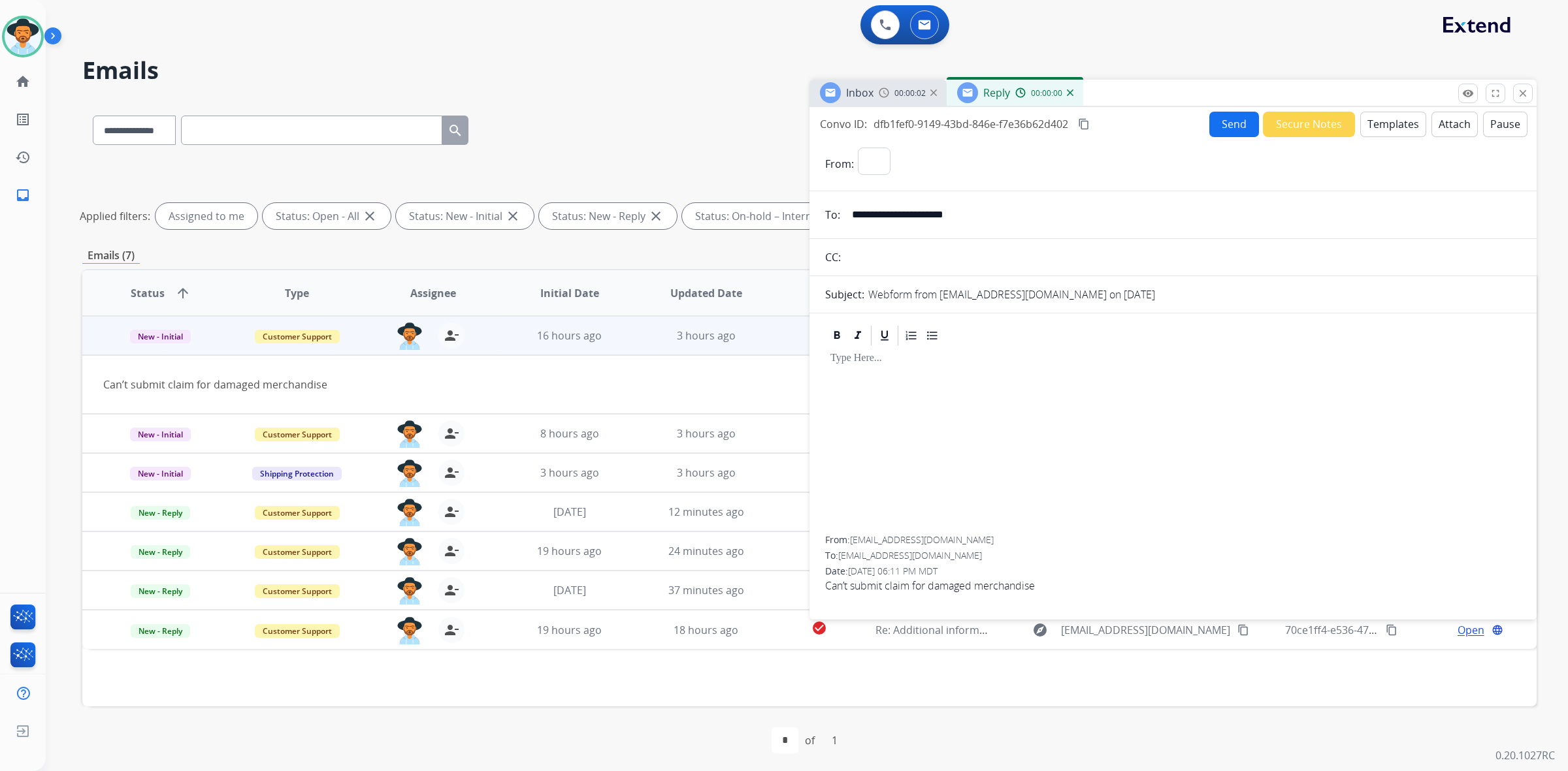
select select "**********"
click at [1389, 128] on button "Templates" at bounding box center [1393, 125] width 66 height 25
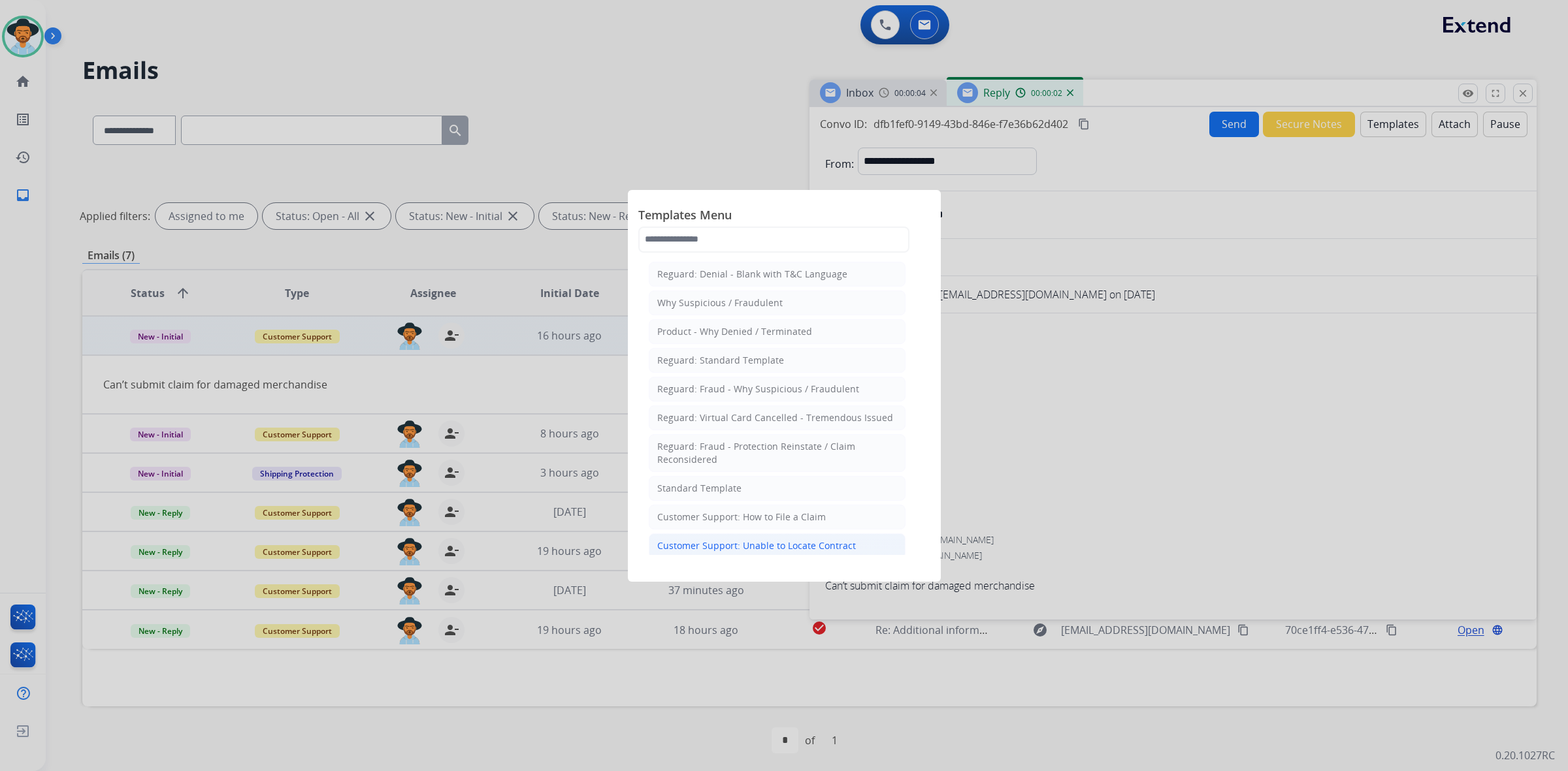
click at [761, 544] on div "Customer Support: Unable to Locate Contract" at bounding box center [756, 546] width 198 height 13
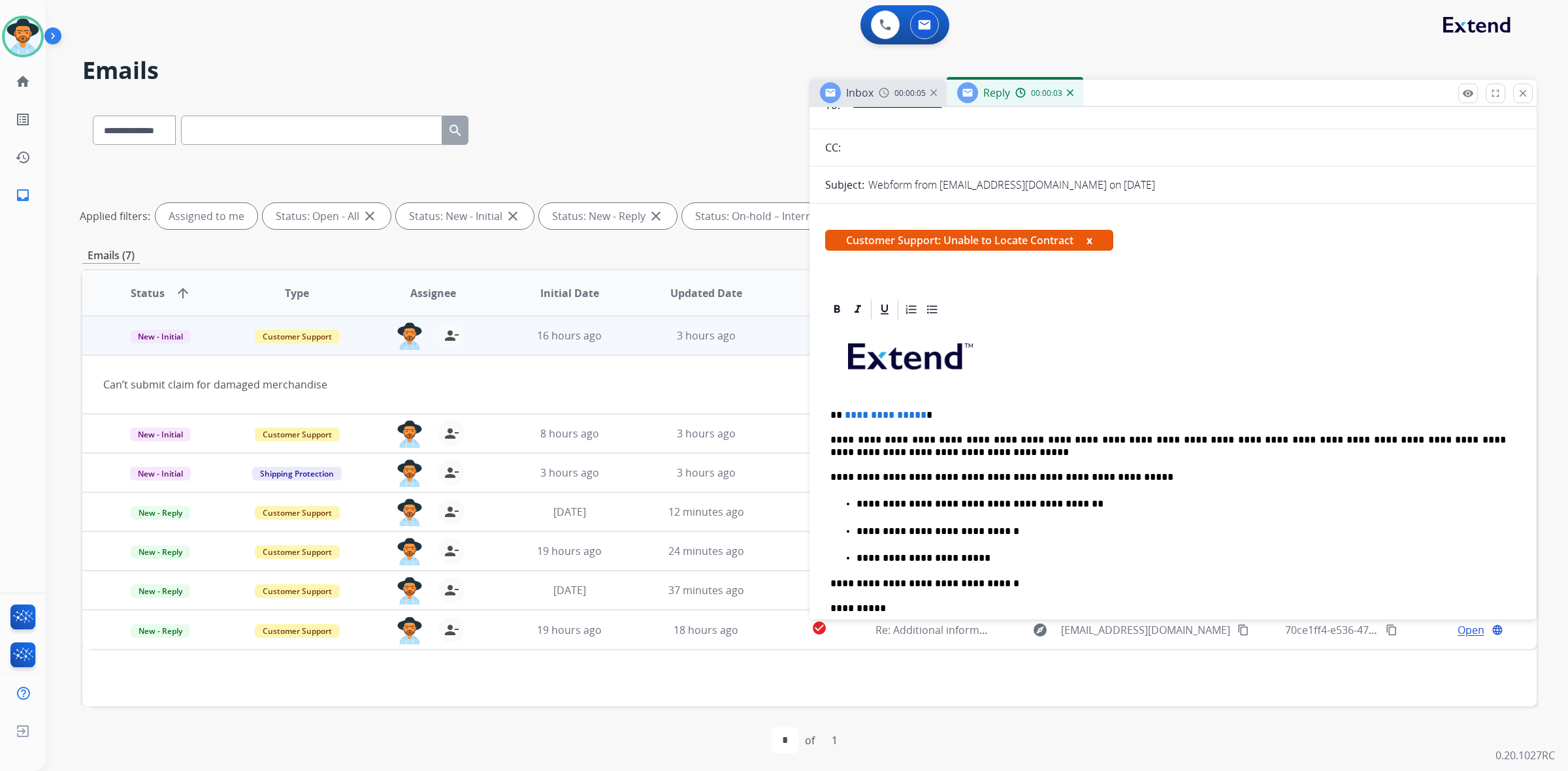
scroll to position [163, 0]
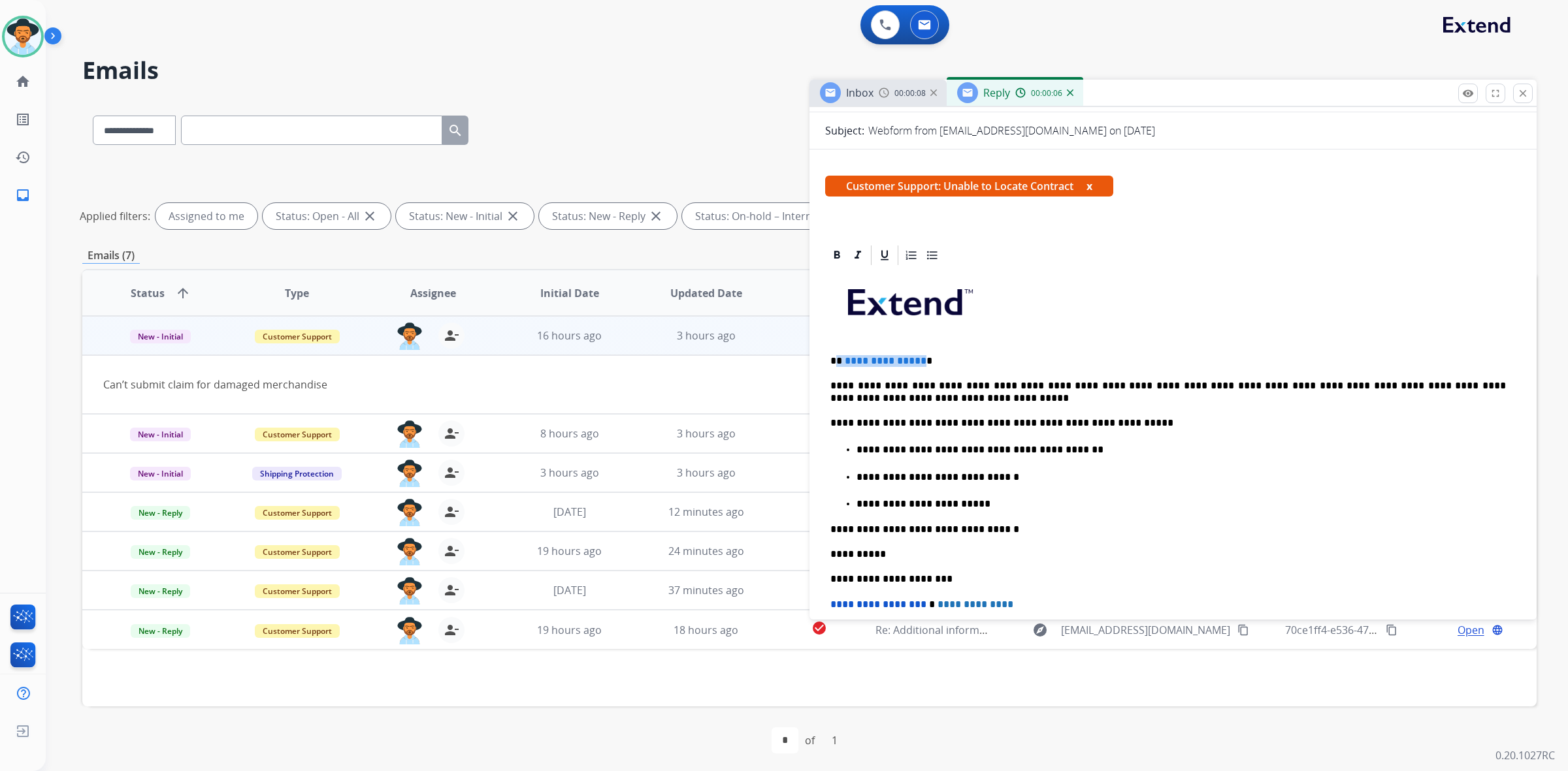
drag, startPoint x: 919, startPoint y: 357, endPoint x: 837, endPoint y: 357, distance: 82.0
click at [837, 357] on p "**********" at bounding box center [1167, 361] width 675 height 12
click at [981, 383] on p "**********" at bounding box center [1167, 391] width 675 height 24
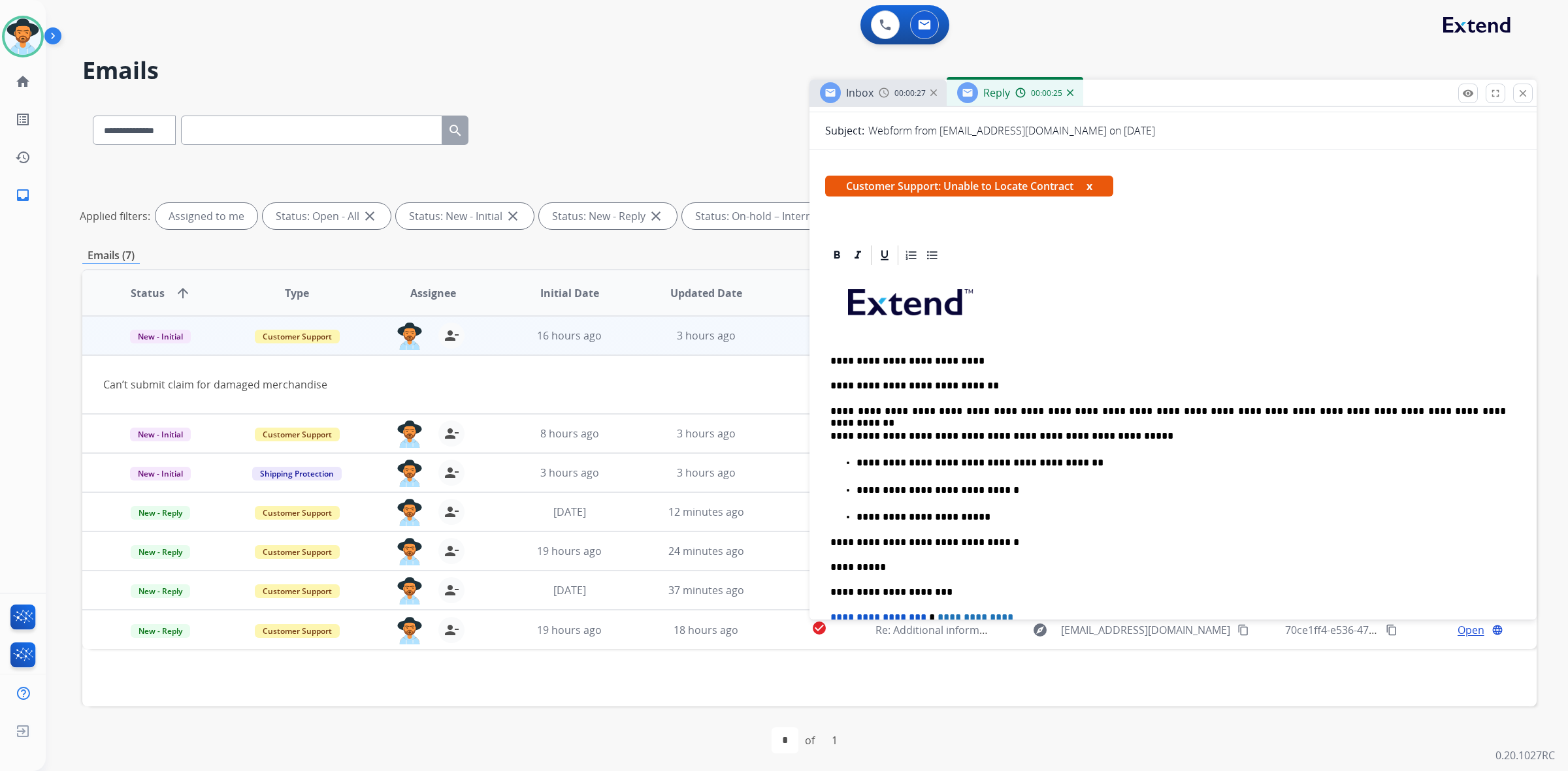
click at [918, 462] on p "**********" at bounding box center [1181, 463] width 649 height 12
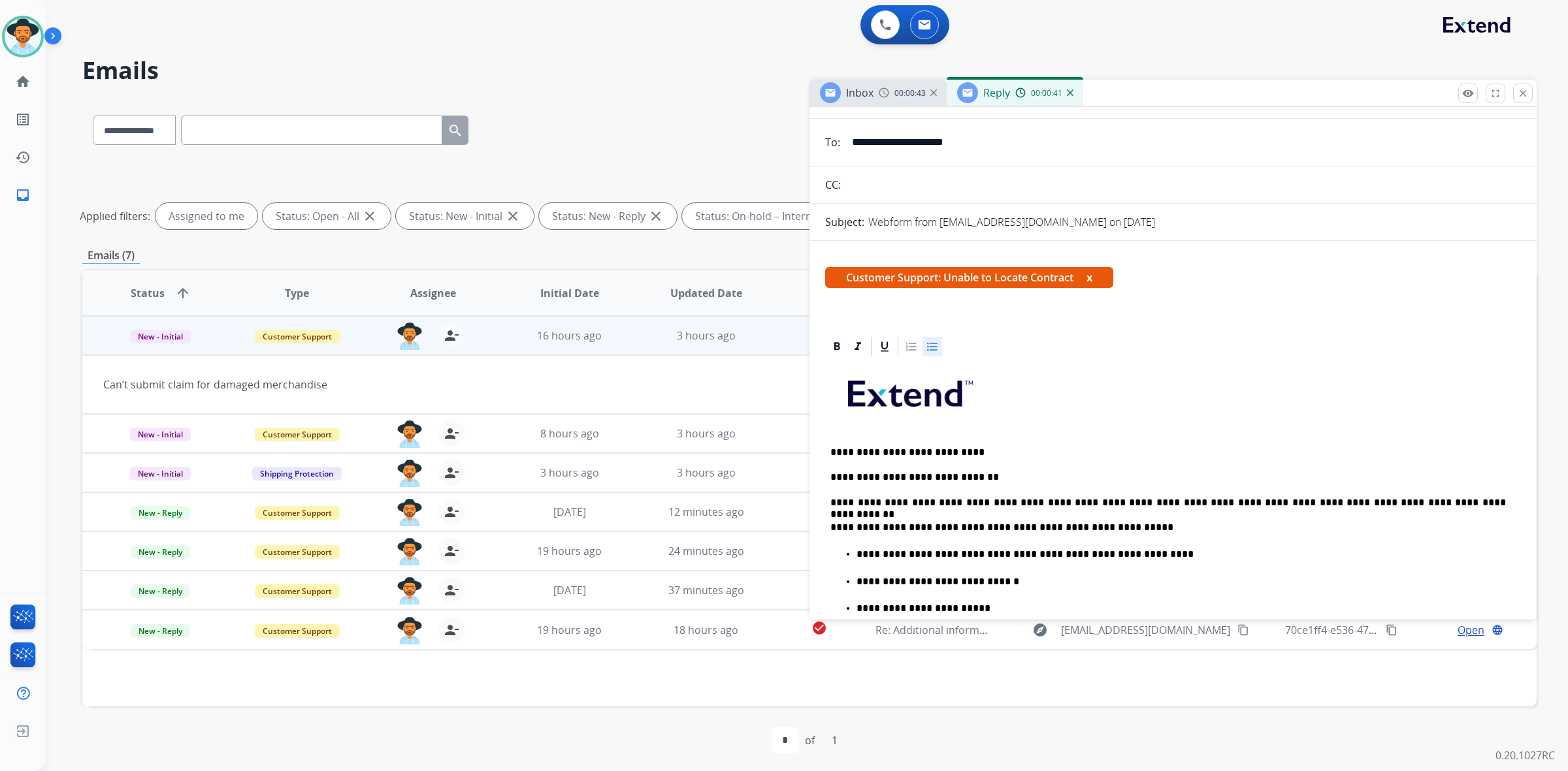
scroll to position [0, 0]
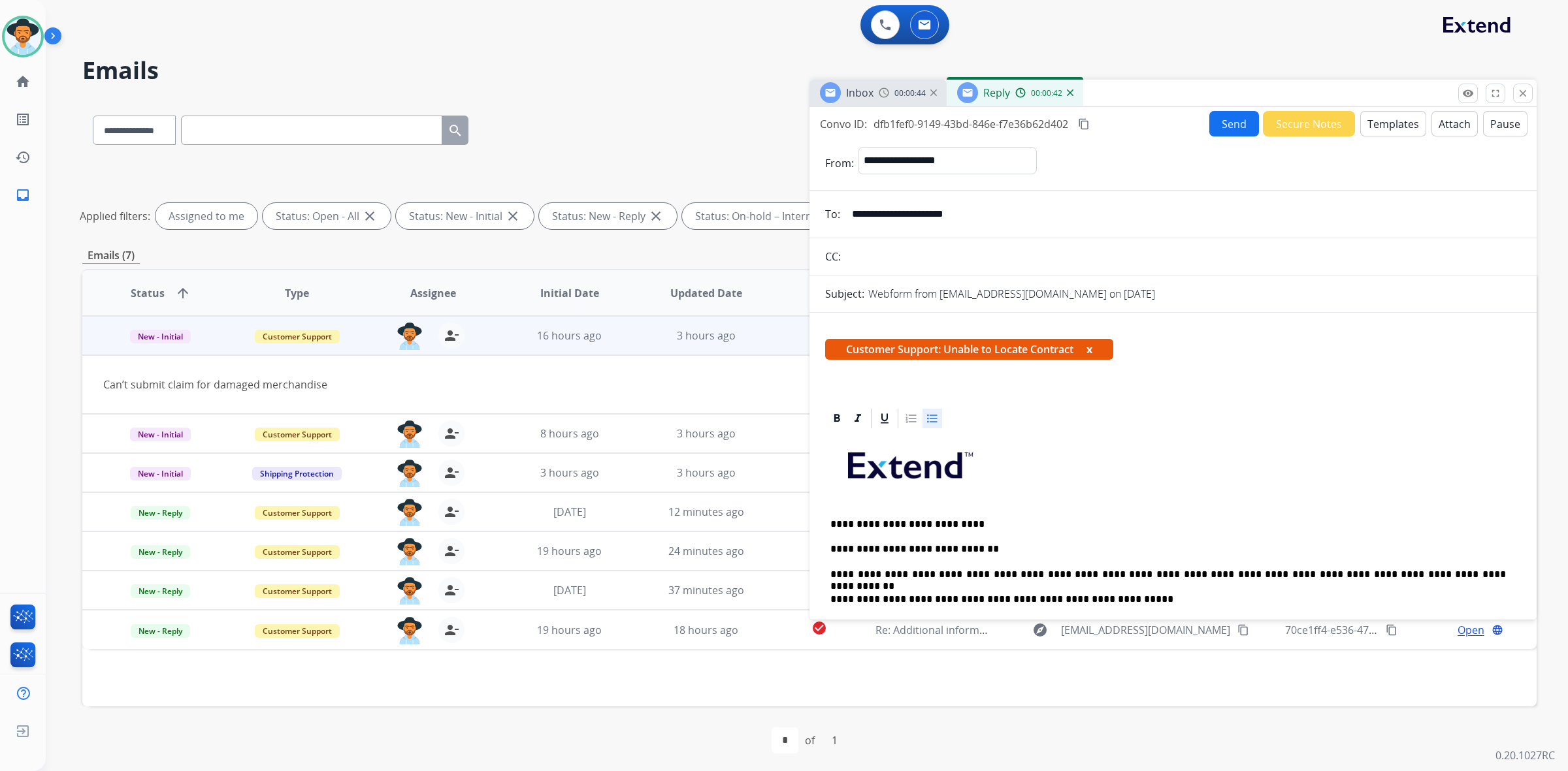
click at [1225, 121] on button "Send" at bounding box center [1233, 124] width 49 height 25
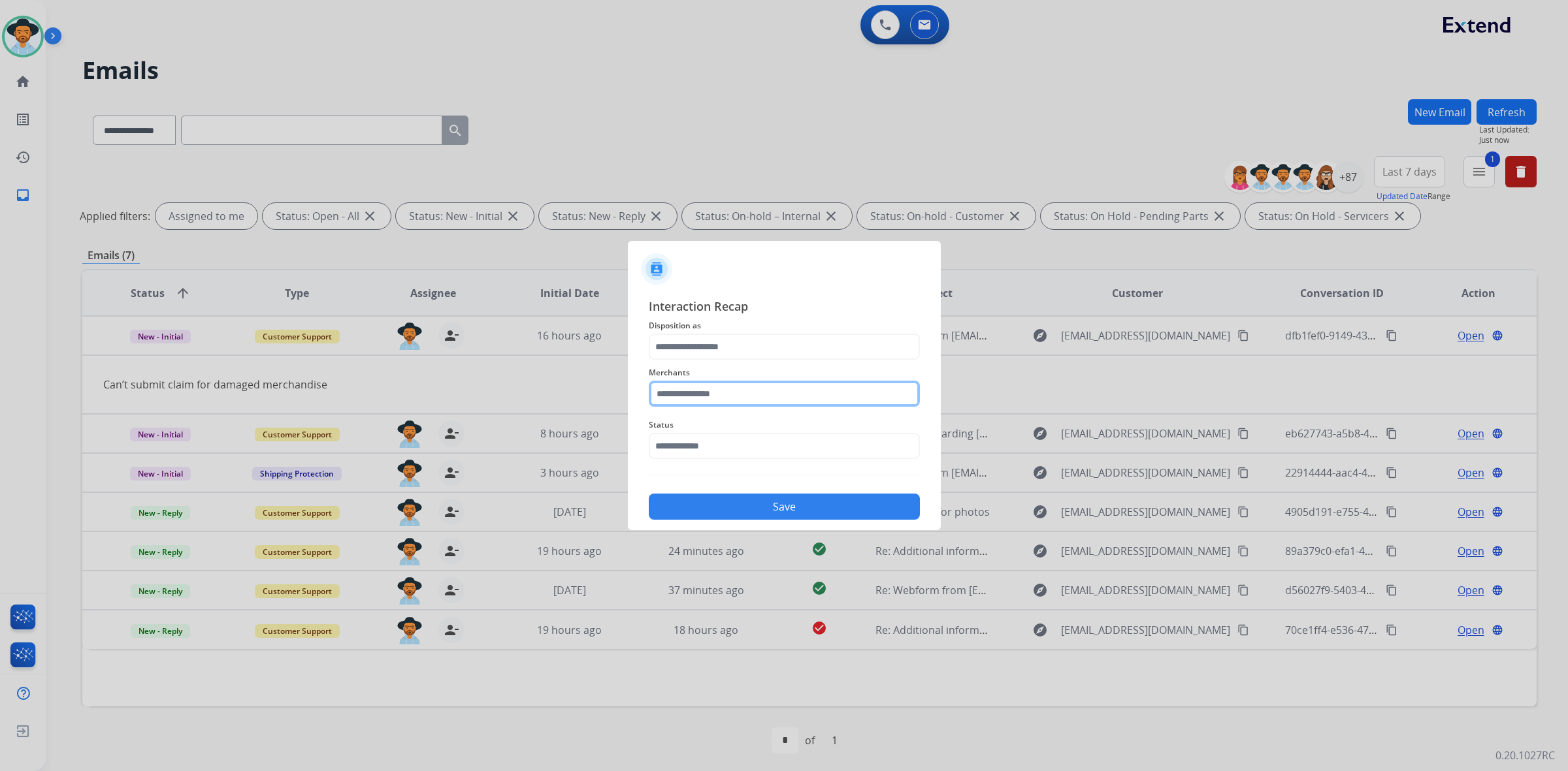
click at [812, 383] on input "text" at bounding box center [784, 393] width 271 height 26
click at [843, 431] on li "Not found" at bounding box center [787, 431] width 249 height 25
type input "*********"
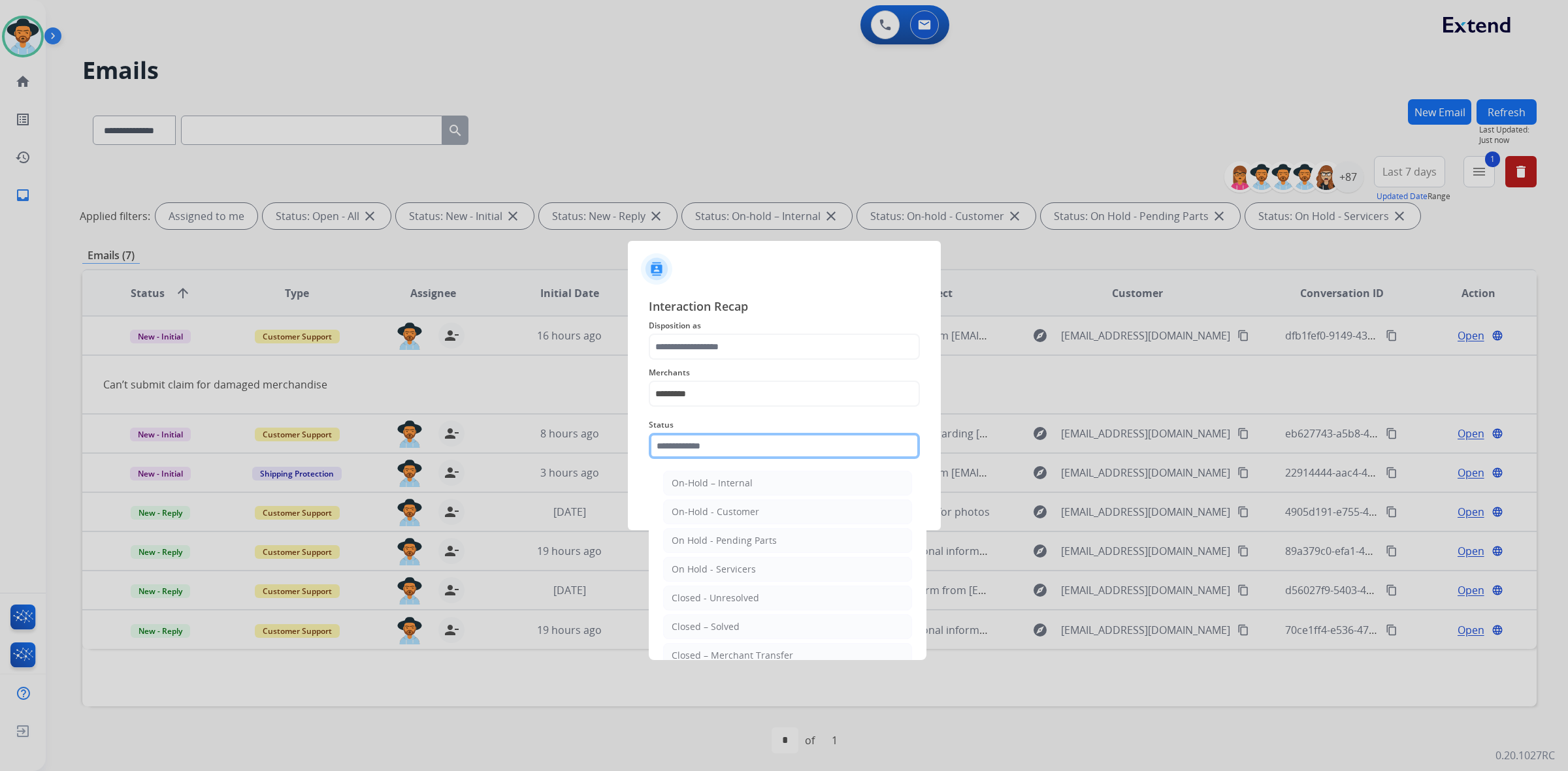
click at [827, 452] on input "text" at bounding box center [784, 446] width 271 height 26
click at [785, 622] on li "Closed – Solved" at bounding box center [787, 627] width 249 height 25
type input "**********"
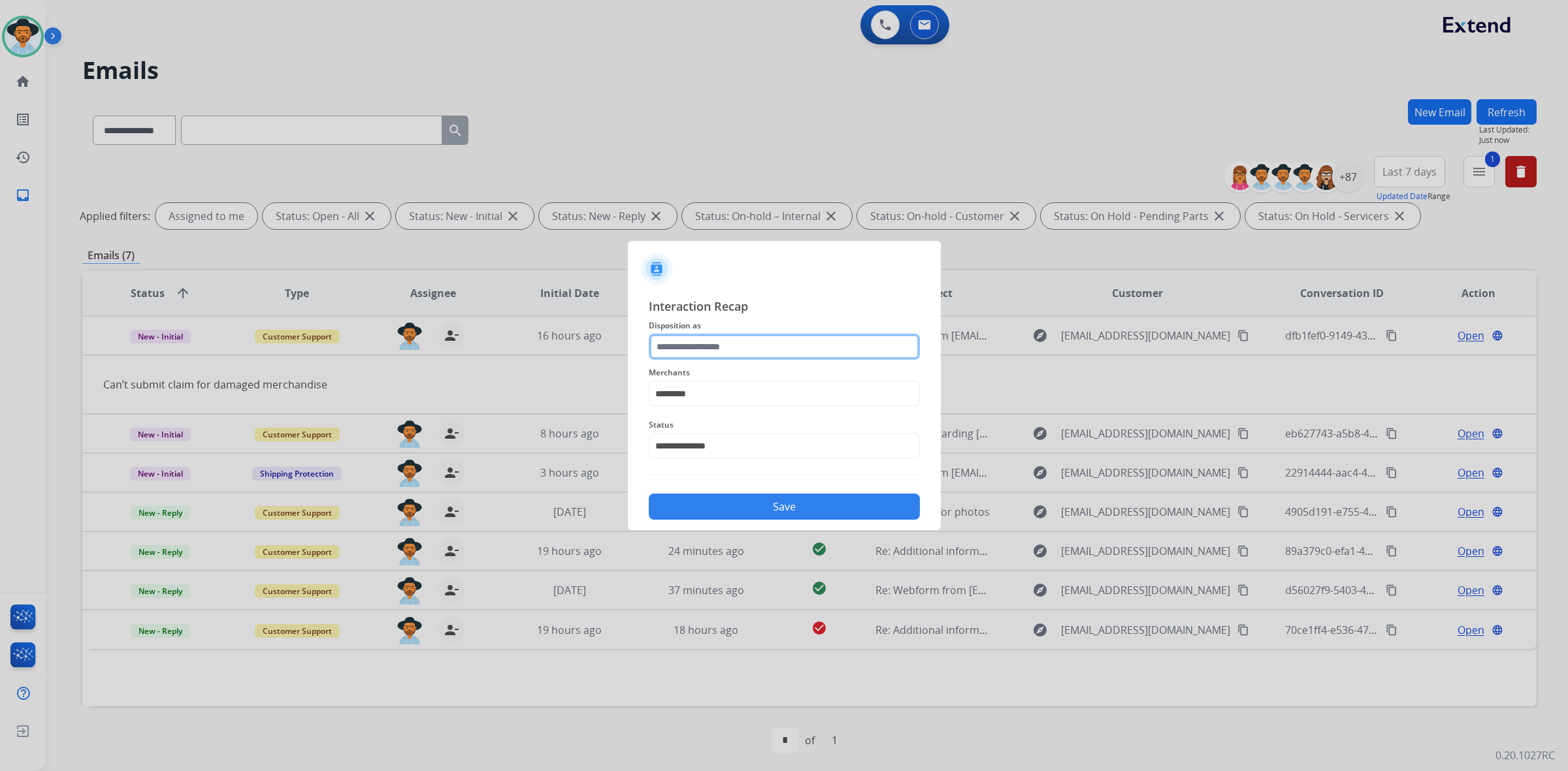
click at [781, 346] on input "text" at bounding box center [784, 346] width 271 height 26
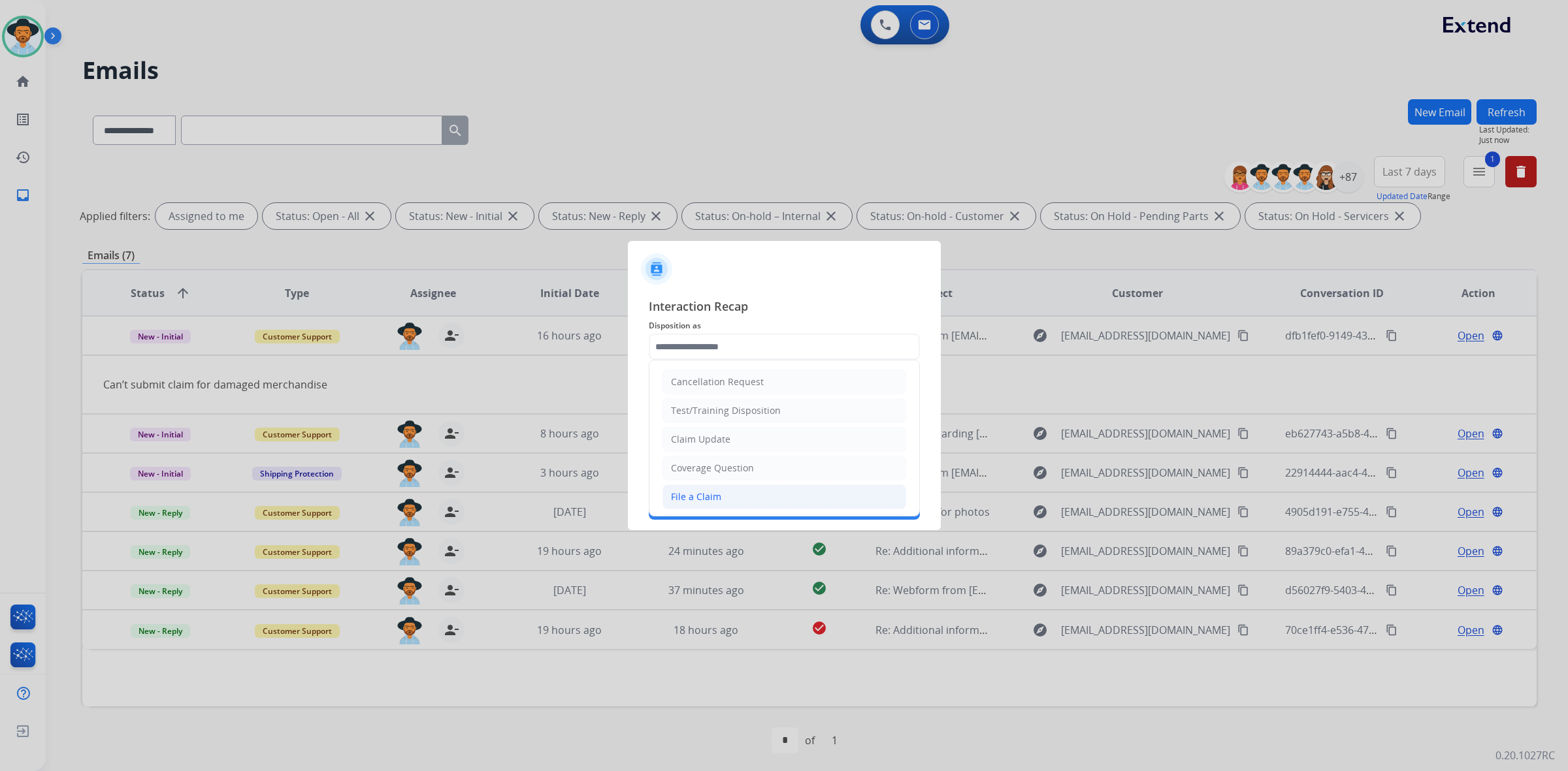
click at [746, 493] on li "File a Claim" at bounding box center [784, 497] width 243 height 25
type input "**********"
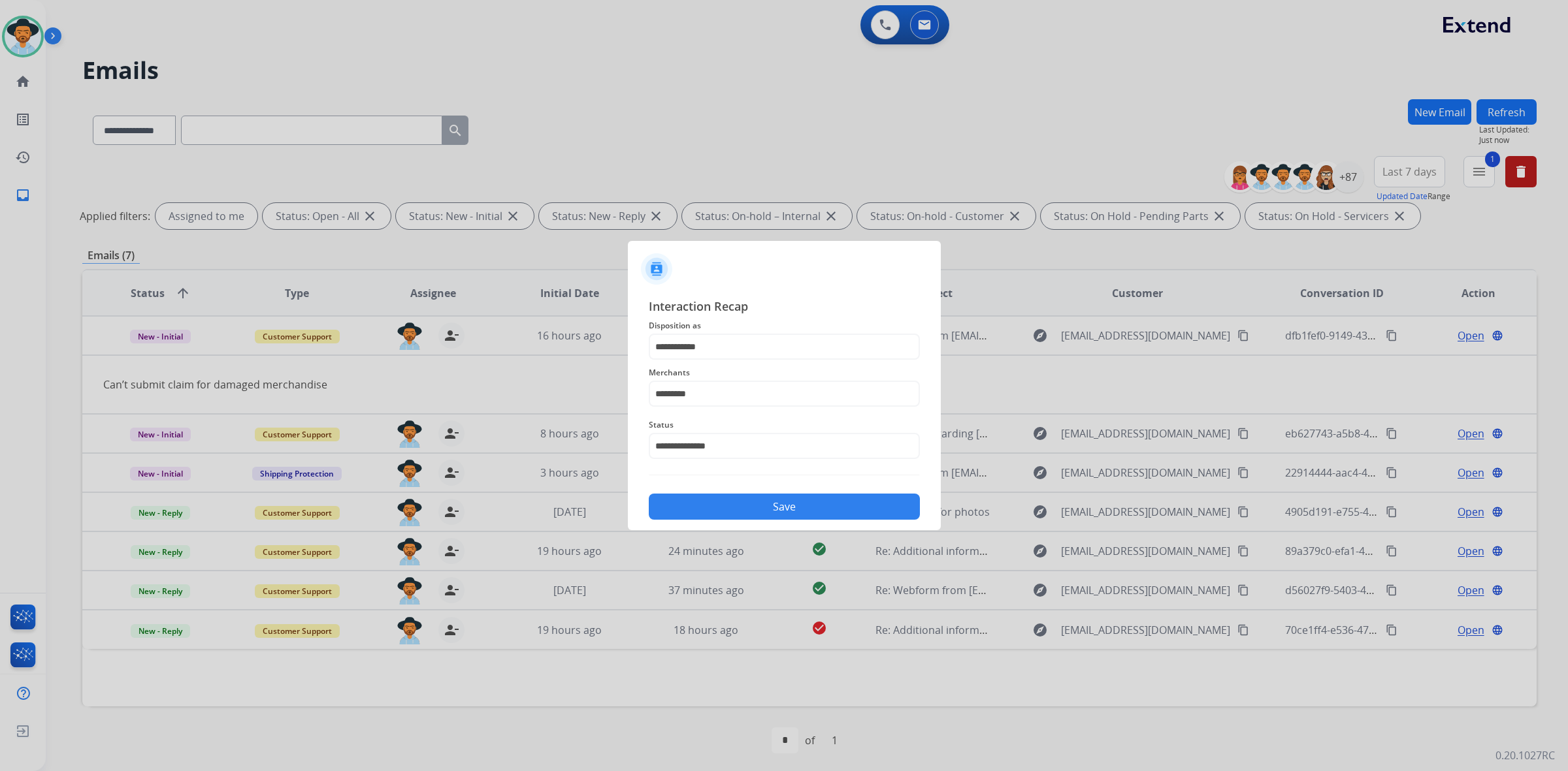
click at [810, 506] on button "Save" at bounding box center [784, 506] width 271 height 26
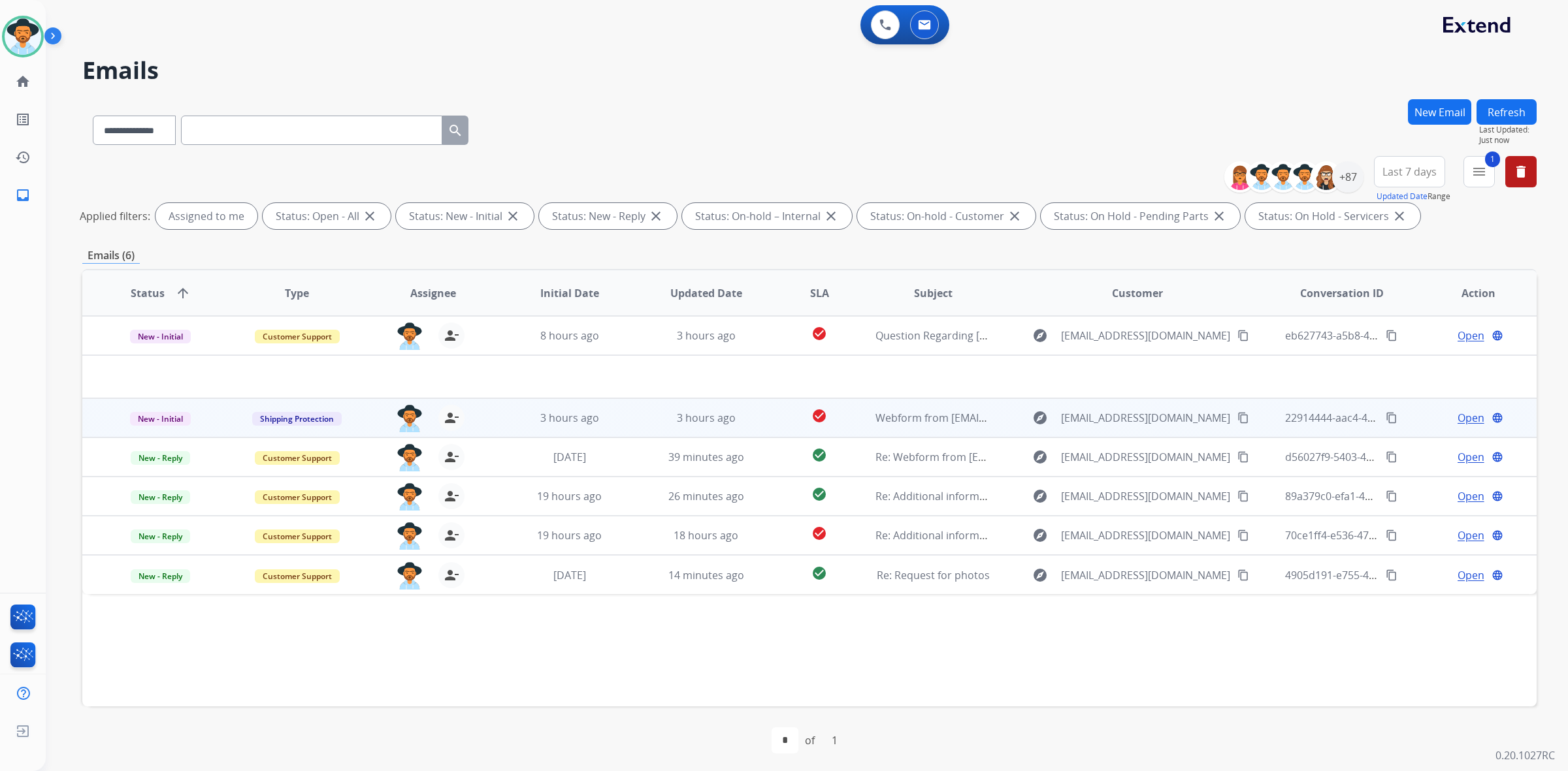
click at [735, 426] on td "3 hours ago" at bounding box center [695, 417] width 136 height 39
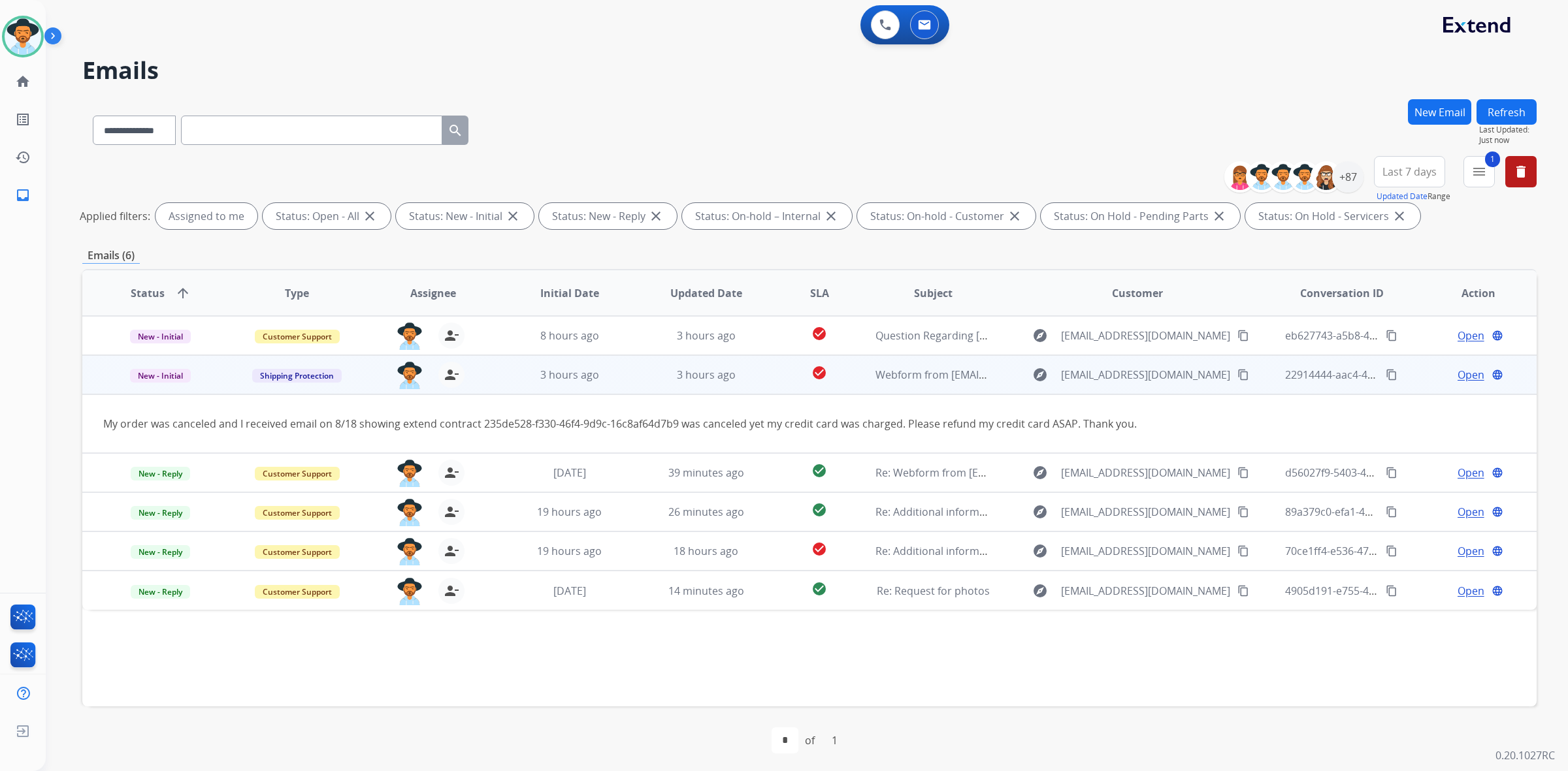
click at [618, 421] on div "My order was canceled and I received email on 8/18 showing extend contract 235d…" at bounding box center [673, 423] width 1140 height 16
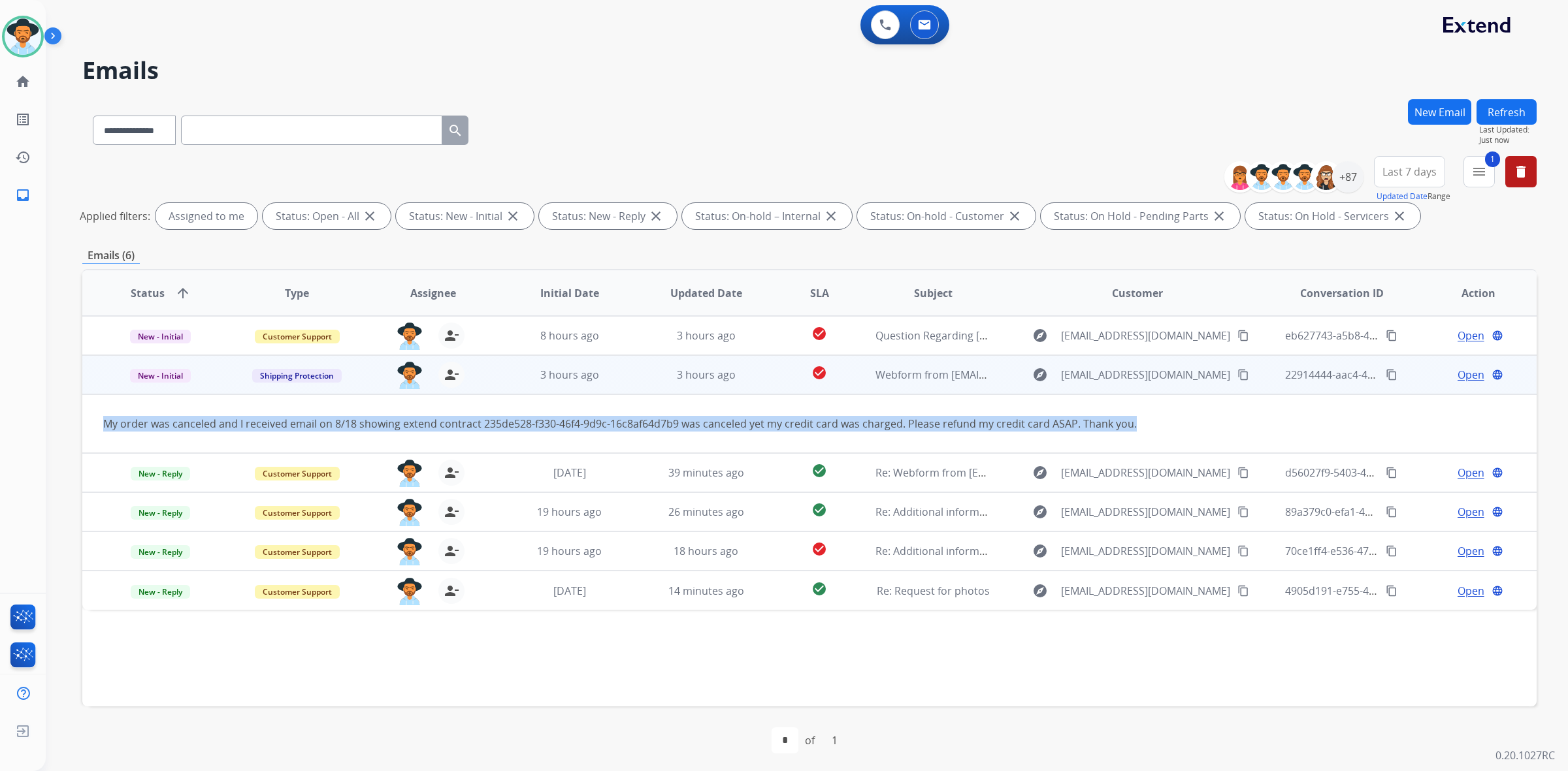
click at [618, 421] on div "My order was canceled and I received email on 8/18 showing extend contract 235d…" at bounding box center [673, 423] width 1140 height 16
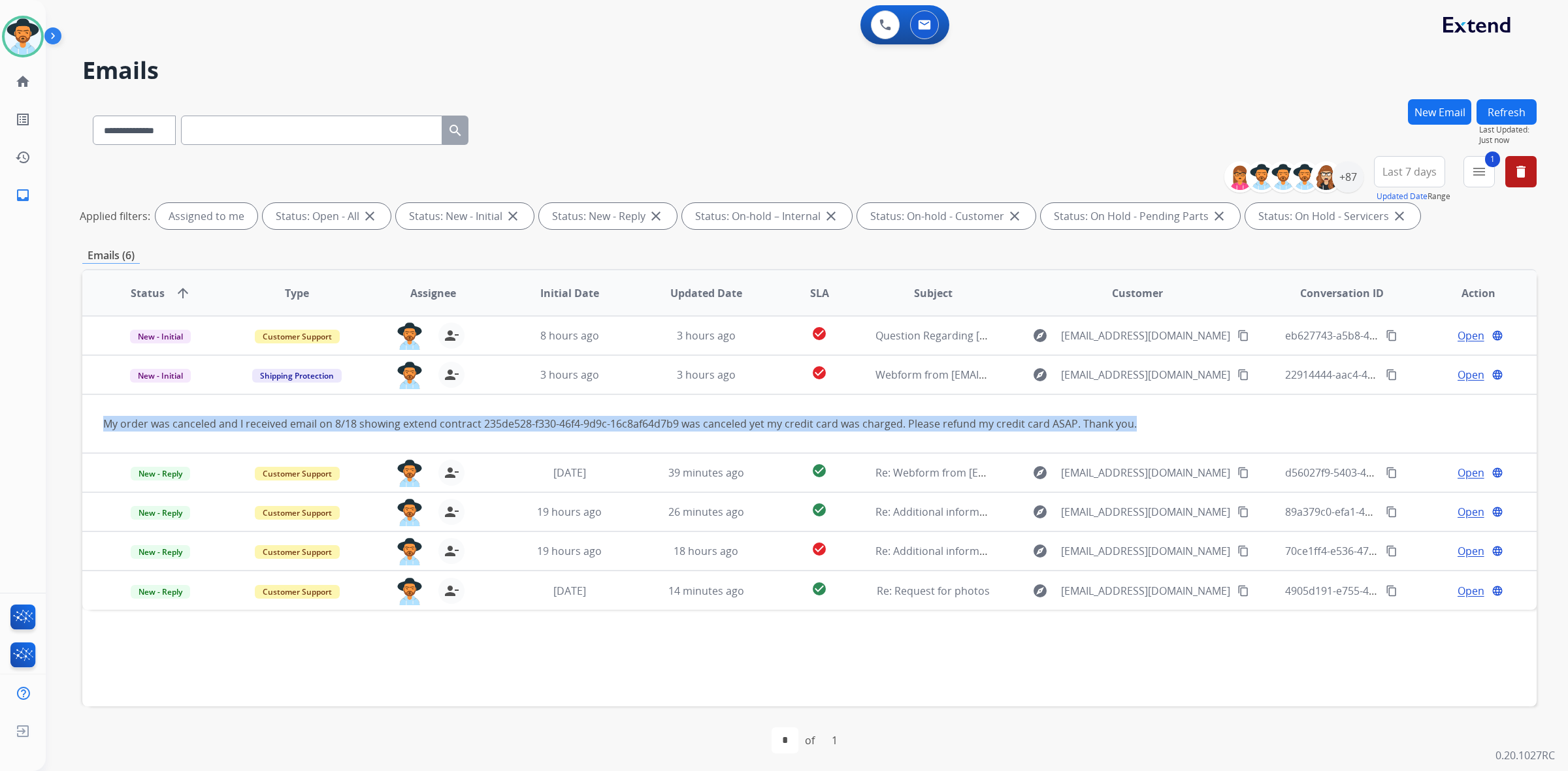
click at [1318, 424] on table "Status arrow_upward Type Assignee Initial Date Updated Date SLA Subject Custome…" at bounding box center [809, 440] width 1454 height 340
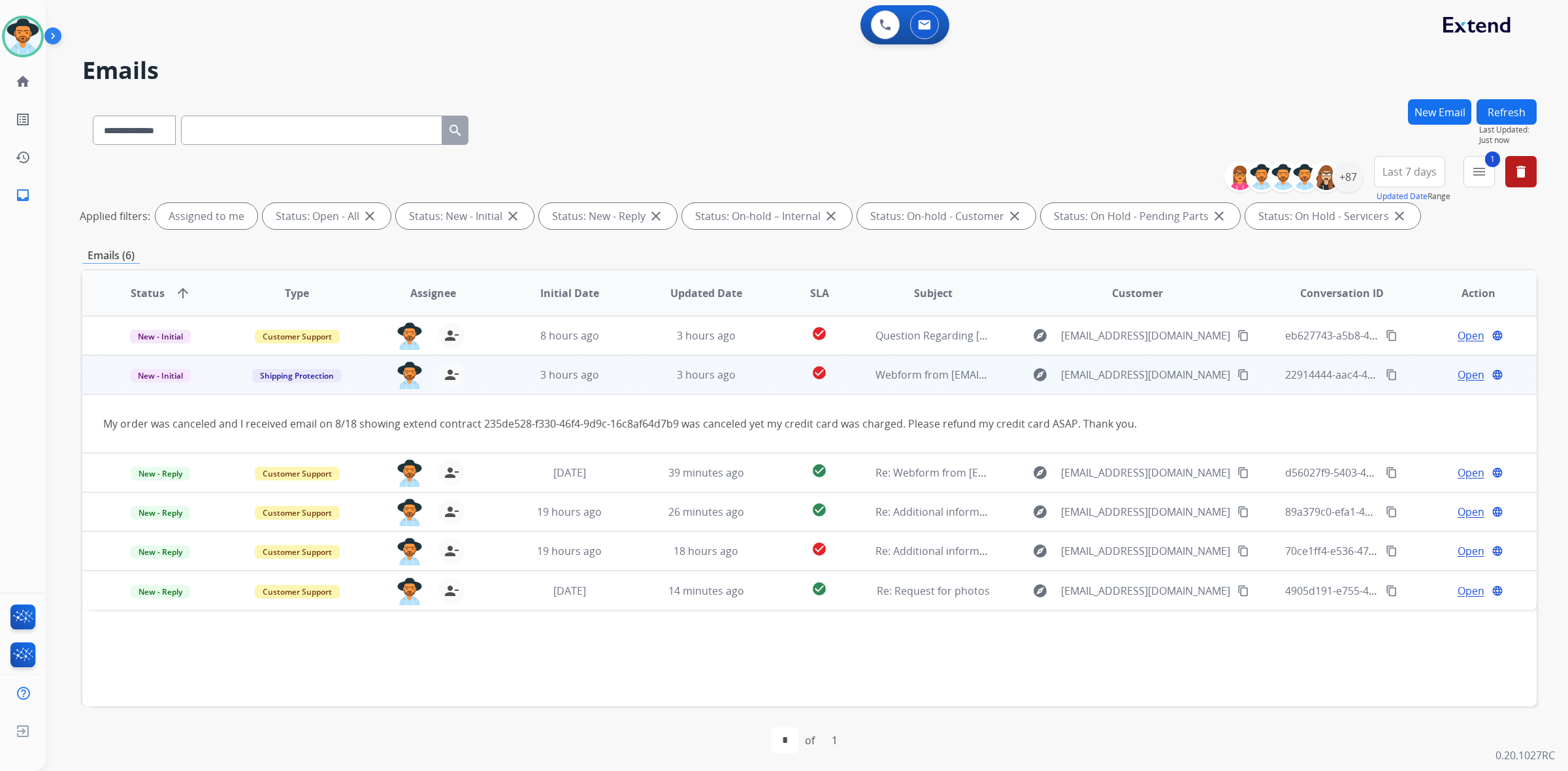
click at [1237, 375] on mat-icon "content_copy" at bounding box center [1243, 375] width 12 height 12
click at [1461, 376] on span "Open" at bounding box center [1471, 375] width 27 height 16
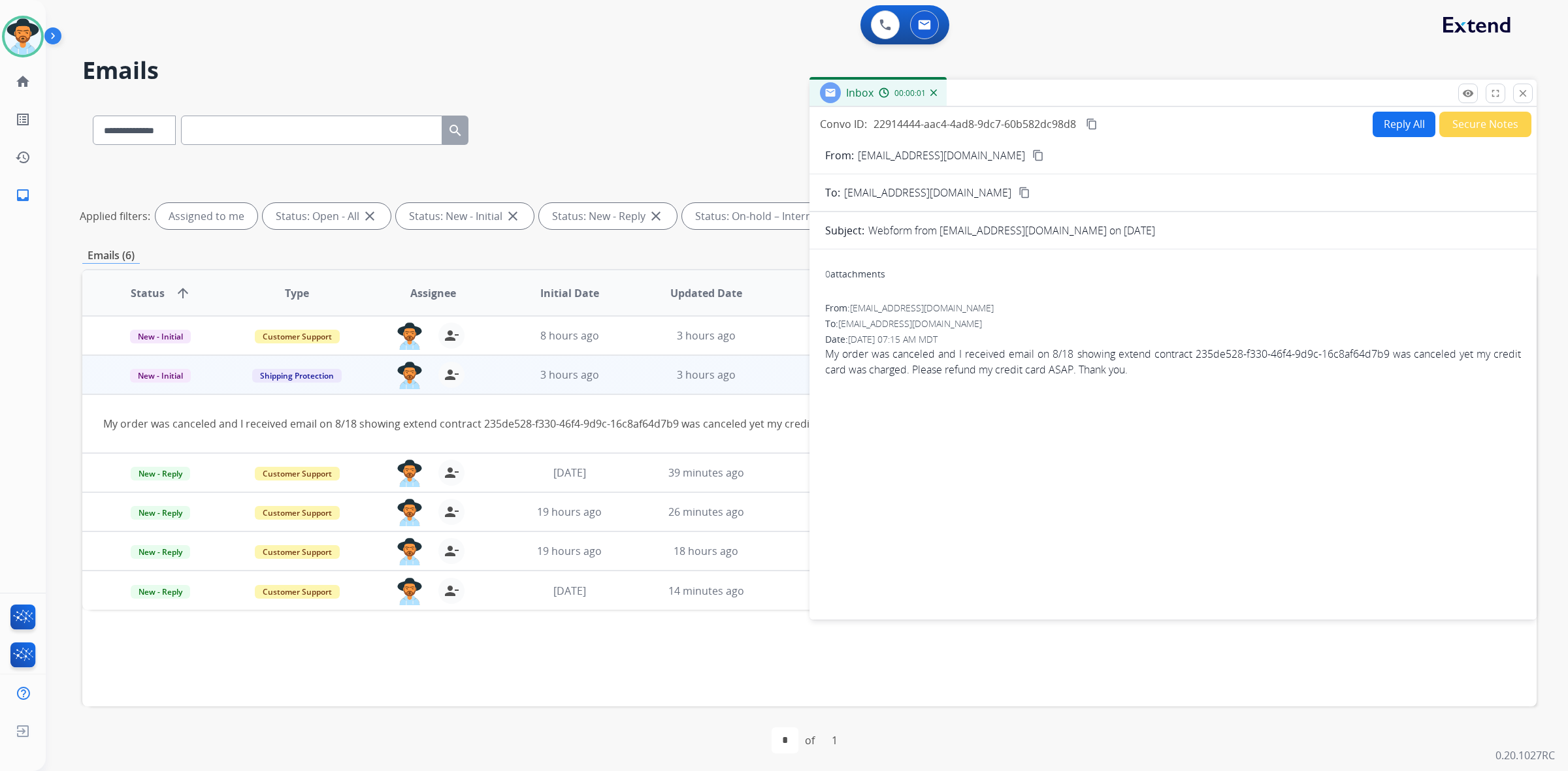
click at [1393, 125] on button "Reply All" at bounding box center [1403, 125] width 63 height 25
select select "**********"
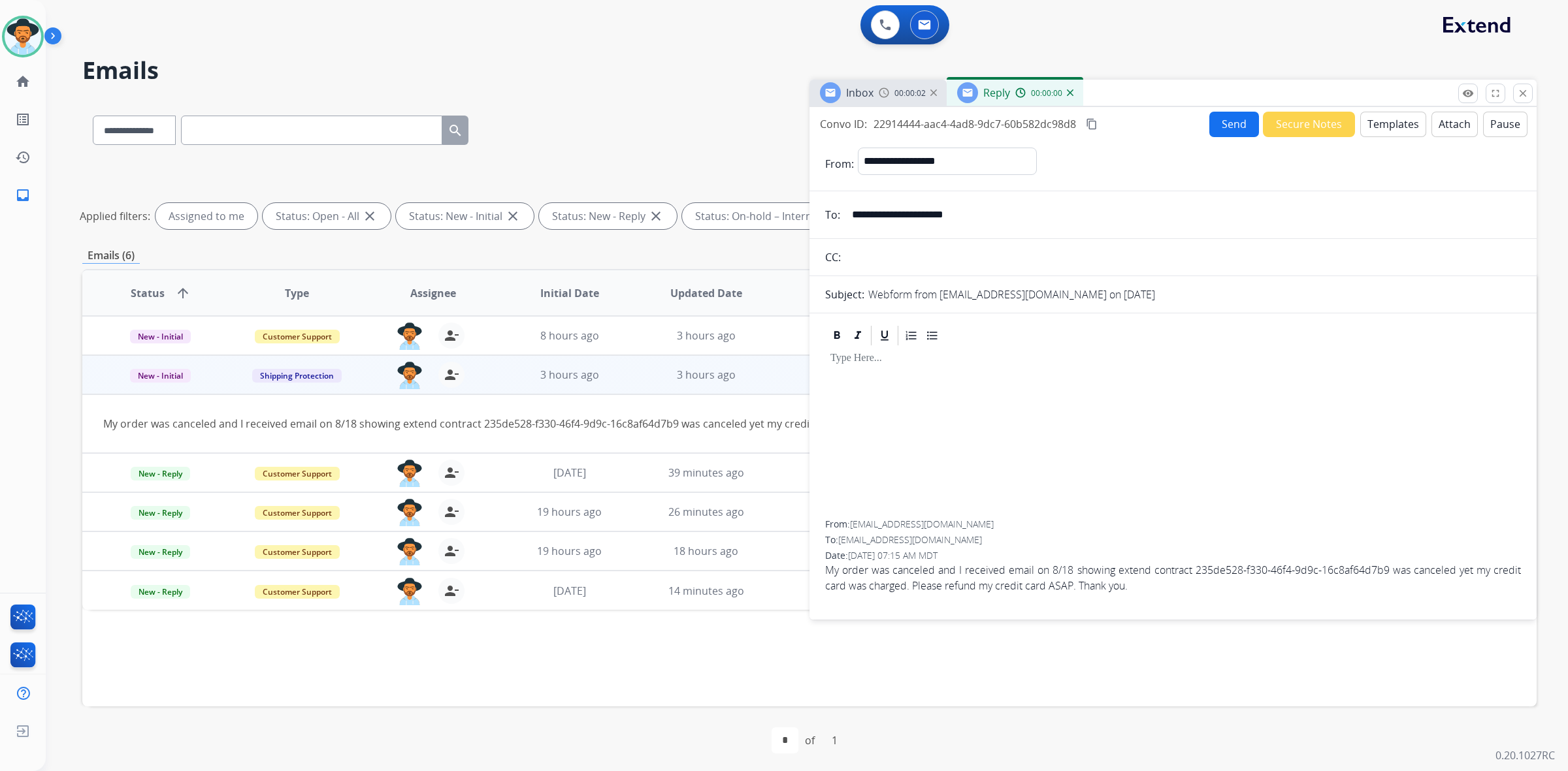
click at [1396, 134] on button "Templates" at bounding box center [1393, 125] width 66 height 25
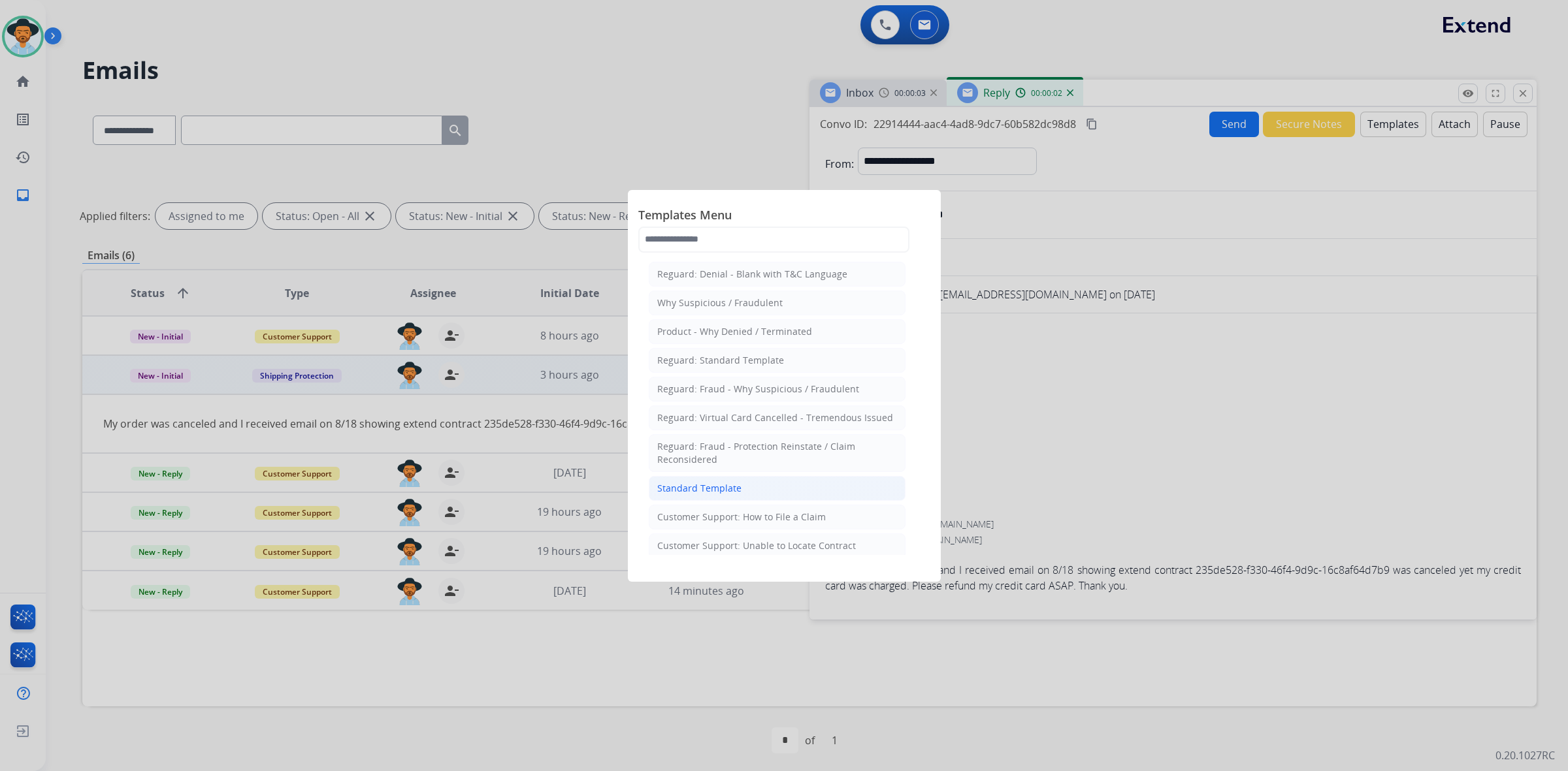
click at [730, 481] on li "Standard Template" at bounding box center [776, 488] width 257 height 25
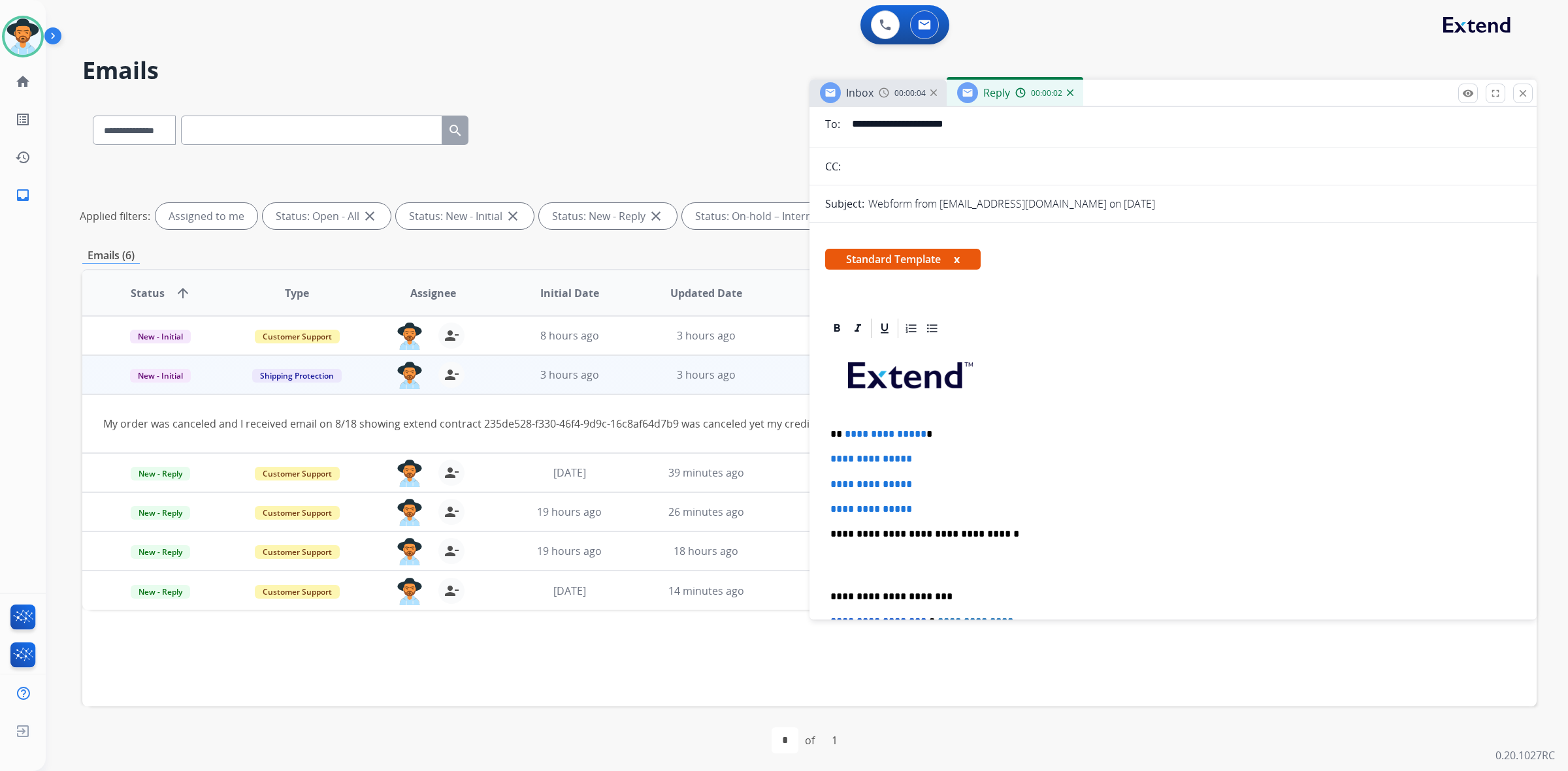
scroll to position [163, 0]
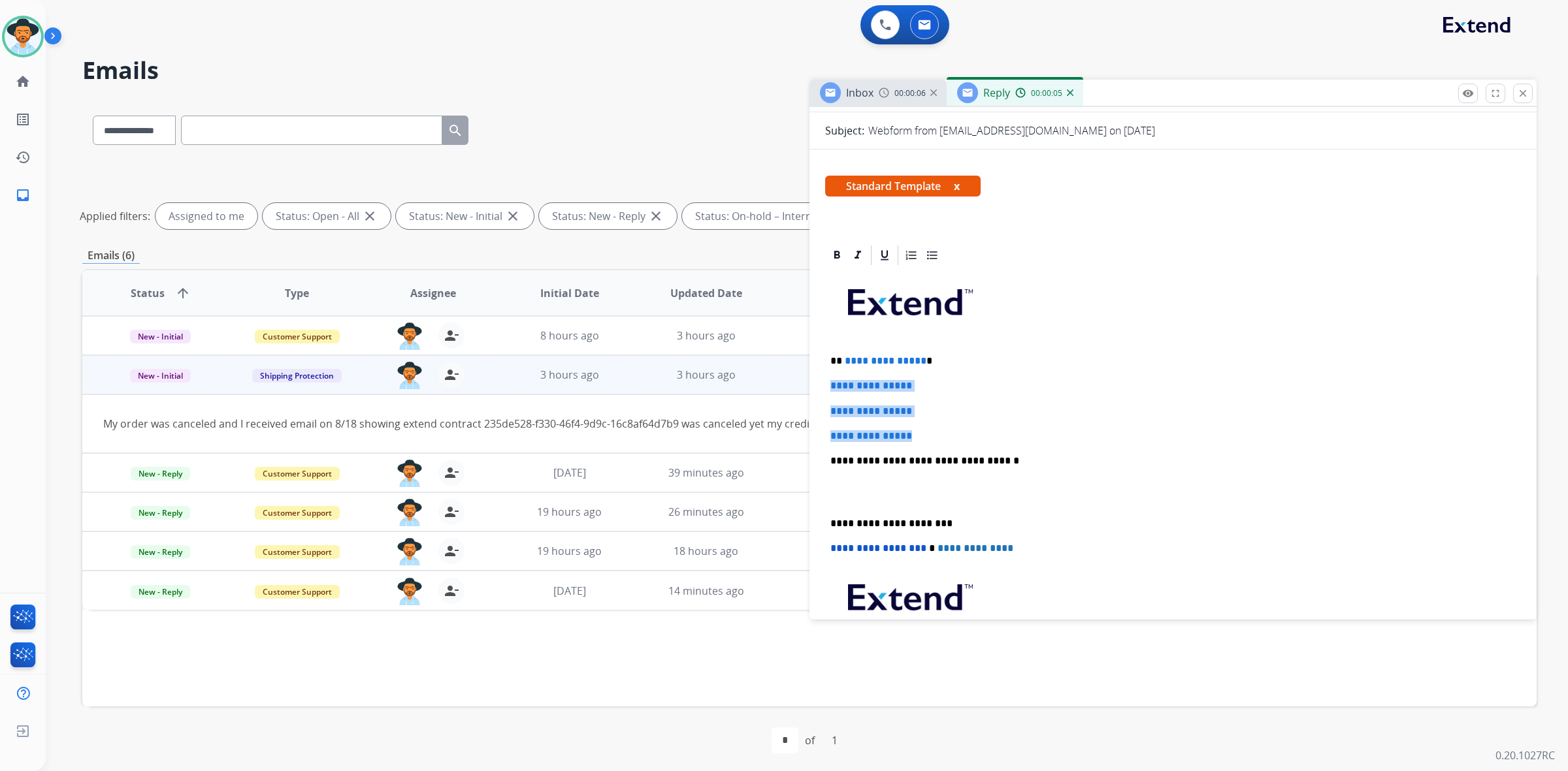
drag, startPoint x: 830, startPoint y: 383, endPoint x: 949, endPoint y: 433, distance: 129.1
click at [949, 433] on div "**********" at bounding box center [1173, 491] width 696 height 449
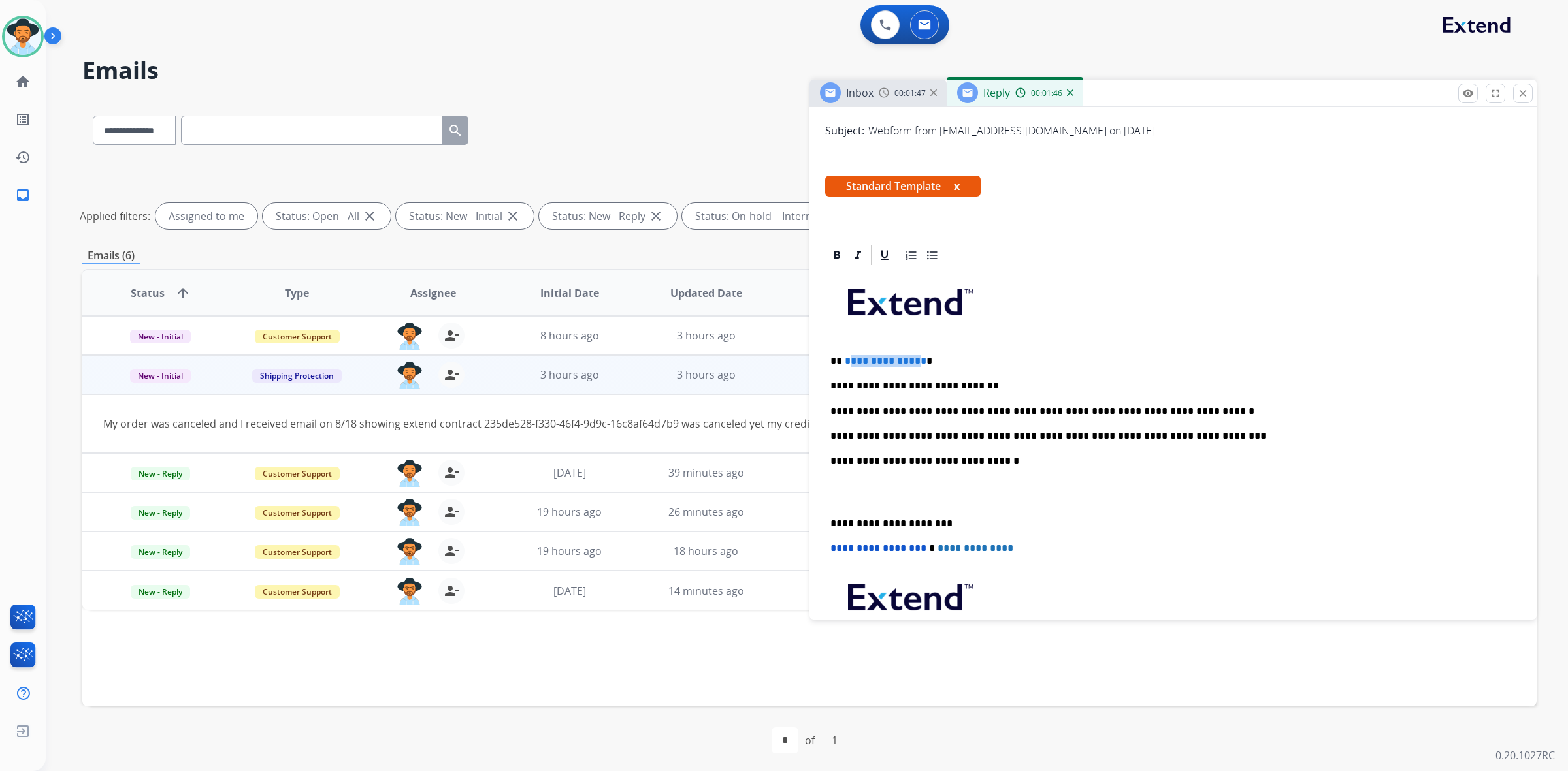
drag, startPoint x: 916, startPoint y: 358, endPoint x: 850, endPoint y: 356, distance: 66.0
click at [850, 356] on span "**********" at bounding box center [886, 361] width 82 height 10
click at [904, 363] on span "**********" at bounding box center [886, 361] width 82 height 10
drag, startPoint x: 916, startPoint y: 360, endPoint x: 900, endPoint y: 360, distance: 16.0
click at [900, 360] on span "**********" at bounding box center [886, 361] width 82 height 10
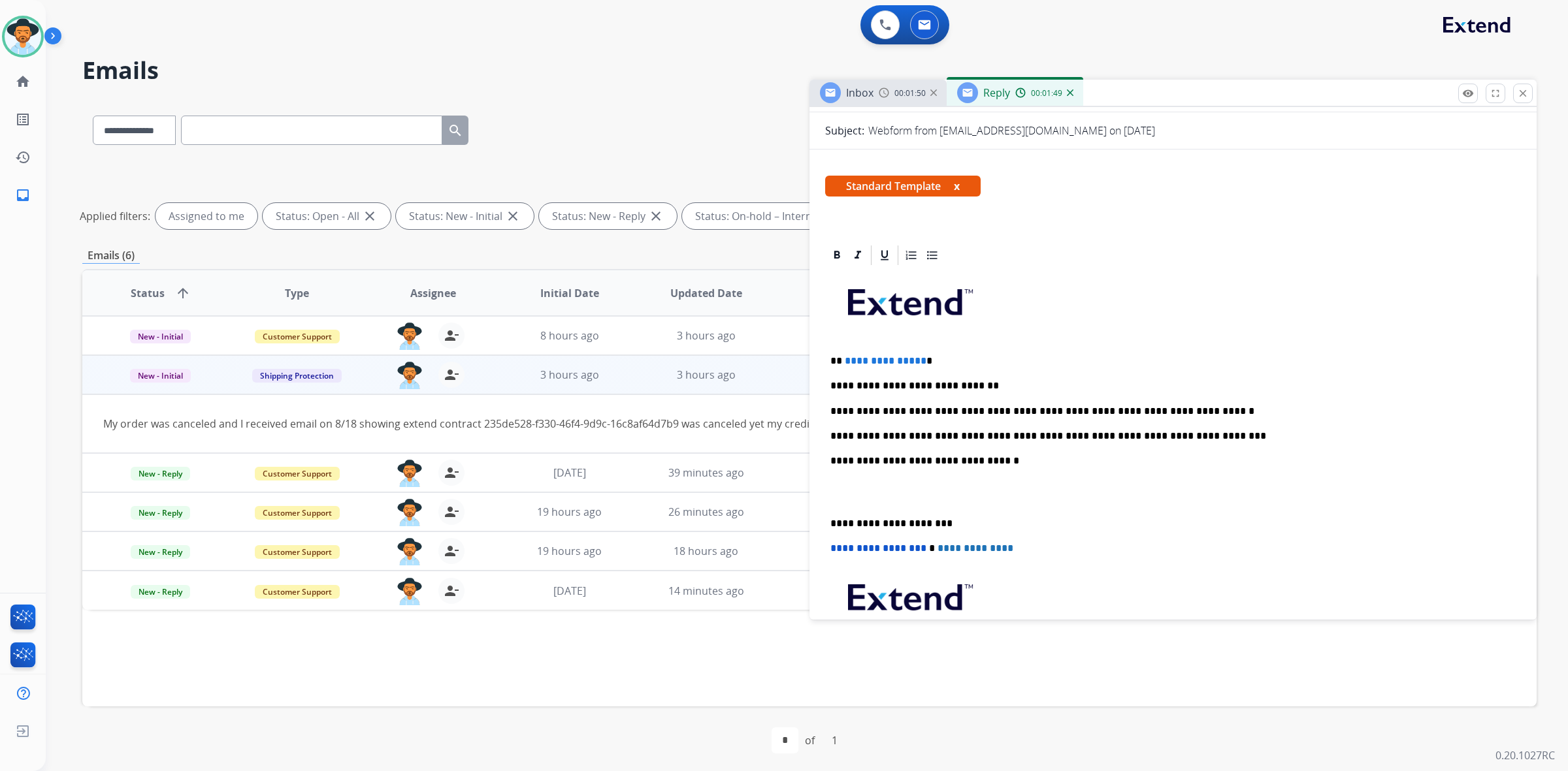
click at [916, 360] on span "**********" at bounding box center [886, 361] width 82 height 10
drag, startPoint x: 916, startPoint y: 360, endPoint x: 844, endPoint y: 360, distance: 72.0
click at [845, 360] on span "**********" at bounding box center [886, 361] width 82 height 10
click at [850, 360] on span "**********" at bounding box center [886, 361] width 82 height 10
drag, startPoint x: 919, startPoint y: 361, endPoint x: 842, endPoint y: 361, distance: 77.0
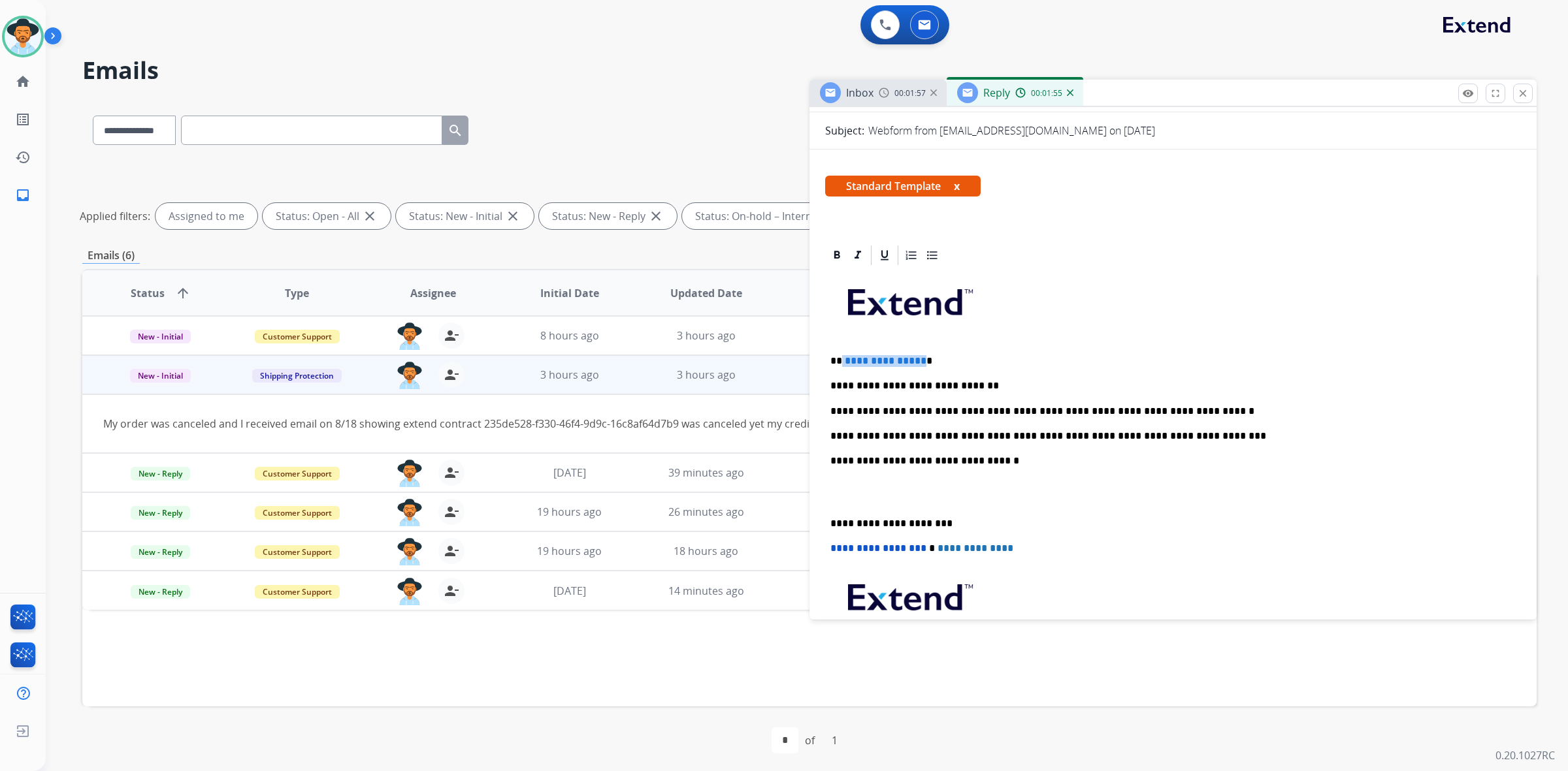
click at [842, 361] on p "**********" at bounding box center [1167, 361] width 675 height 12
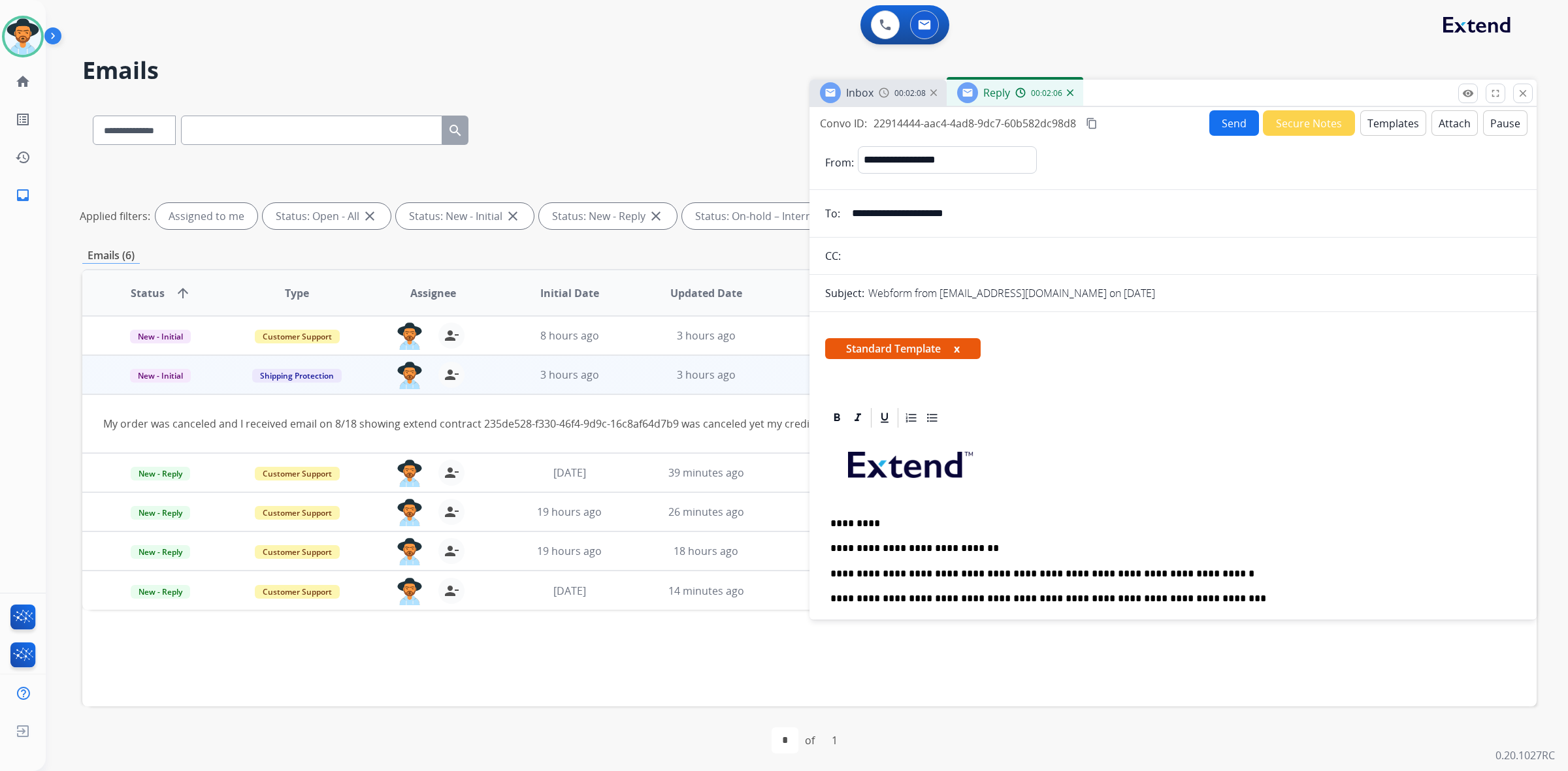
scroll to position [0, 0]
click at [1206, 596] on p "**********" at bounding box center [1167, 600] width 675 height 12
click at [1230, 125] on button "Send" at bounding box center [1233, 124] width 49 height 25
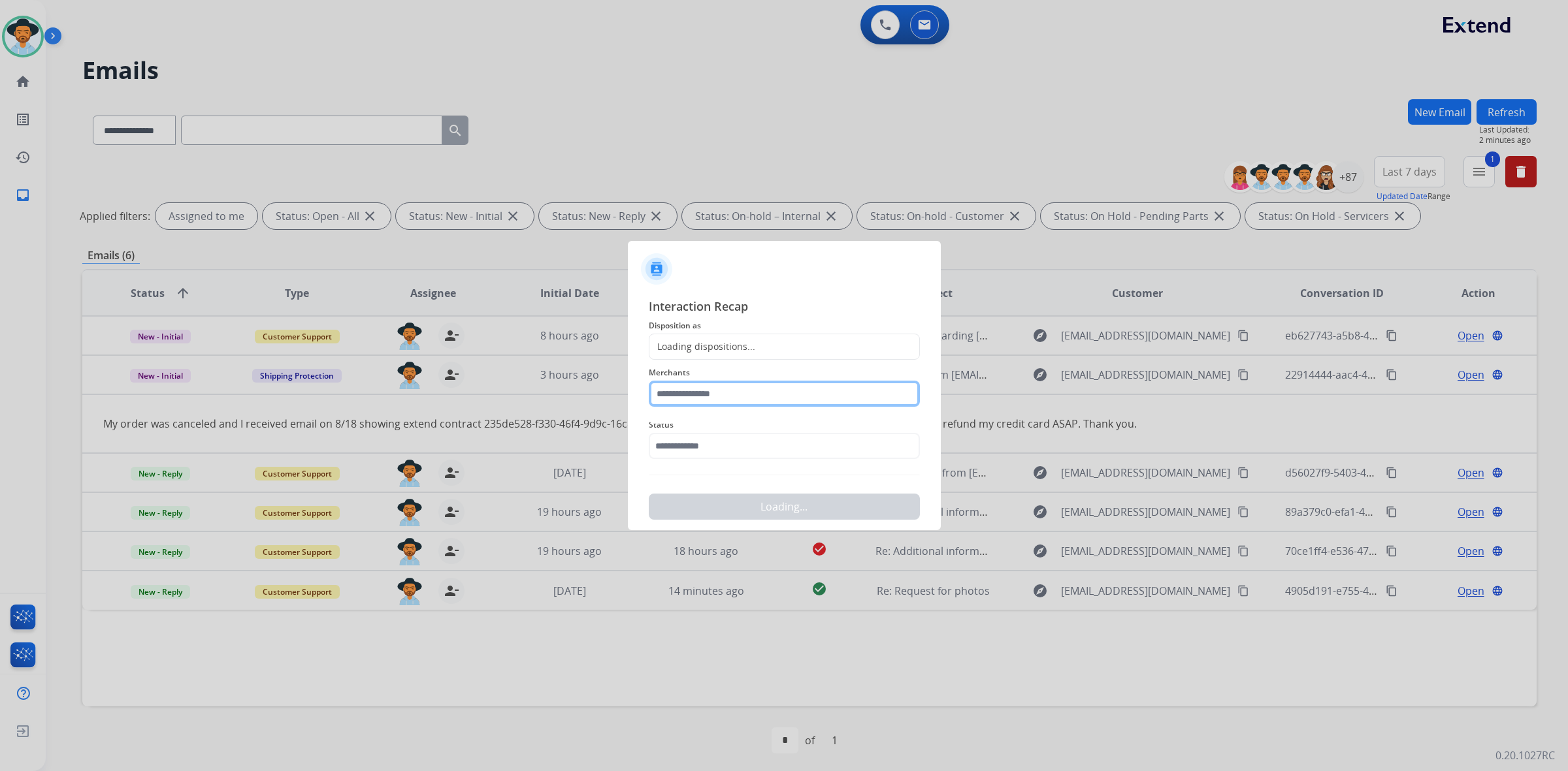
click at [762, 395] on input "text" at bounding box center [784, 393] width 271 height 26
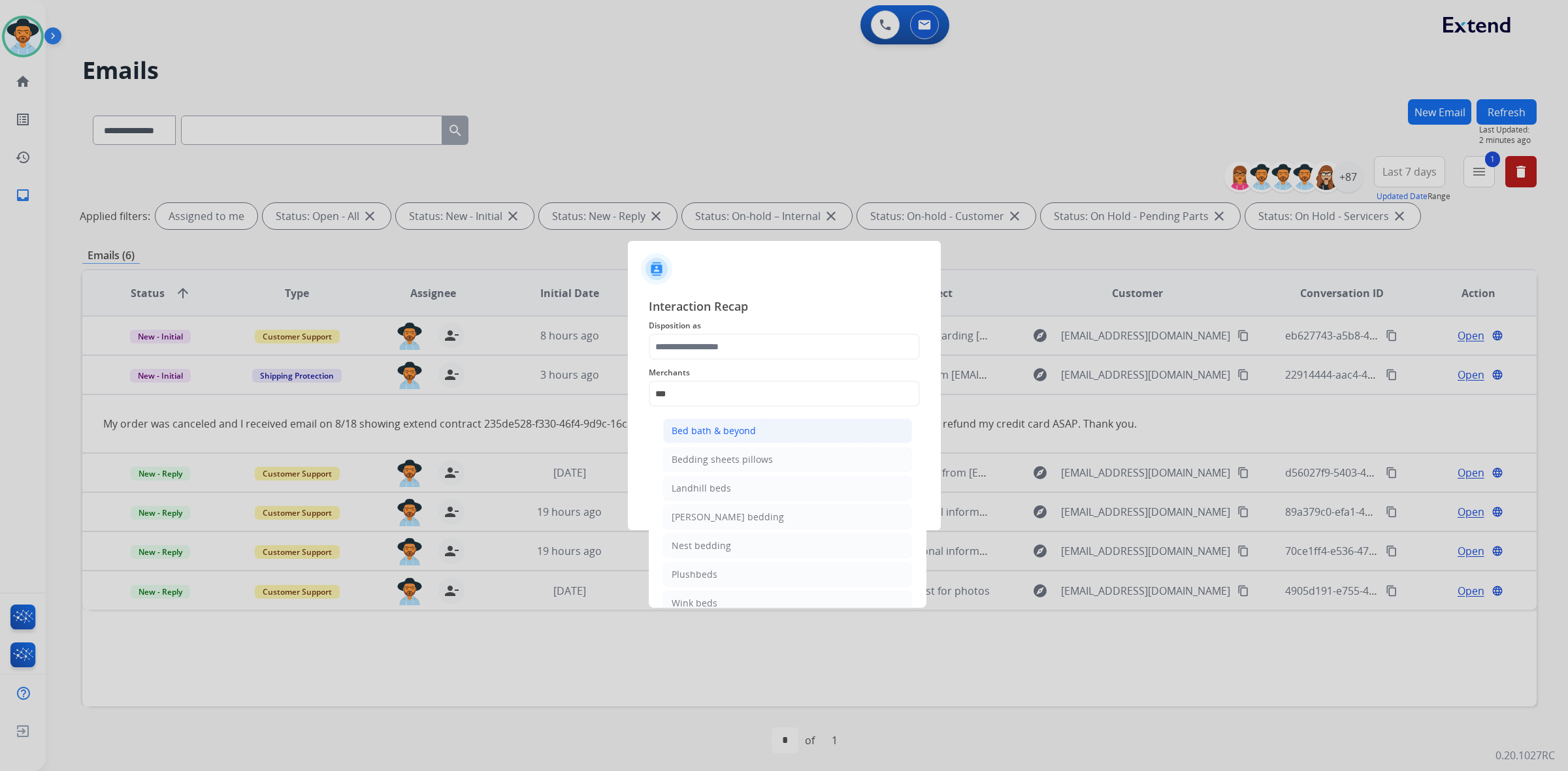
click at [749, 434] on div "Bed bath & beyond" at bounding box center [714, 431] width 85 height 13
type input "**********"
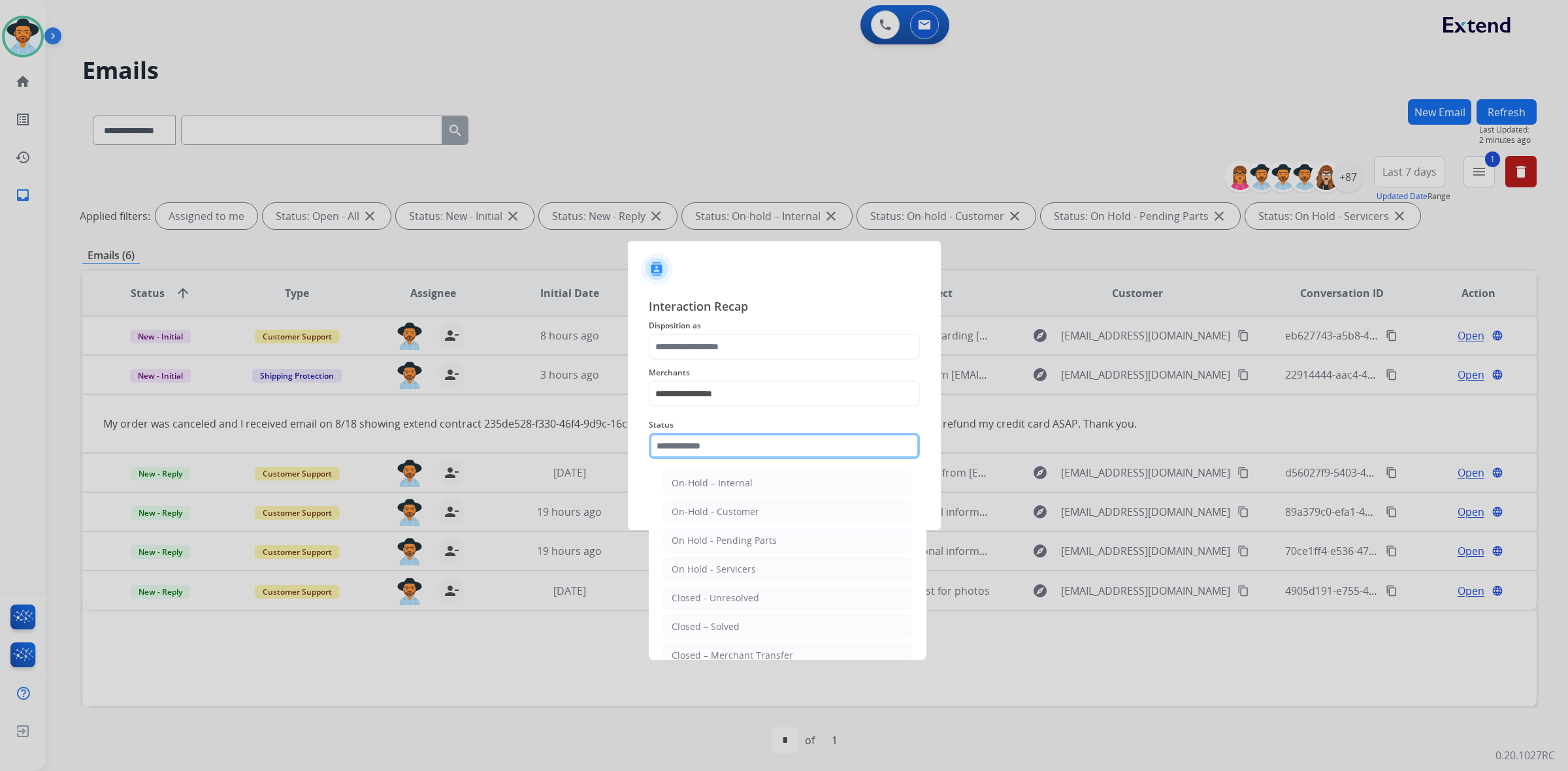
click at [735, 437] on input "text" at bounding box center [784, 446] width 271 height 26
click at [730, 620] on li "Closed – Solved" at bounding box center [787, 627] width 249 height 25
type input "**********"
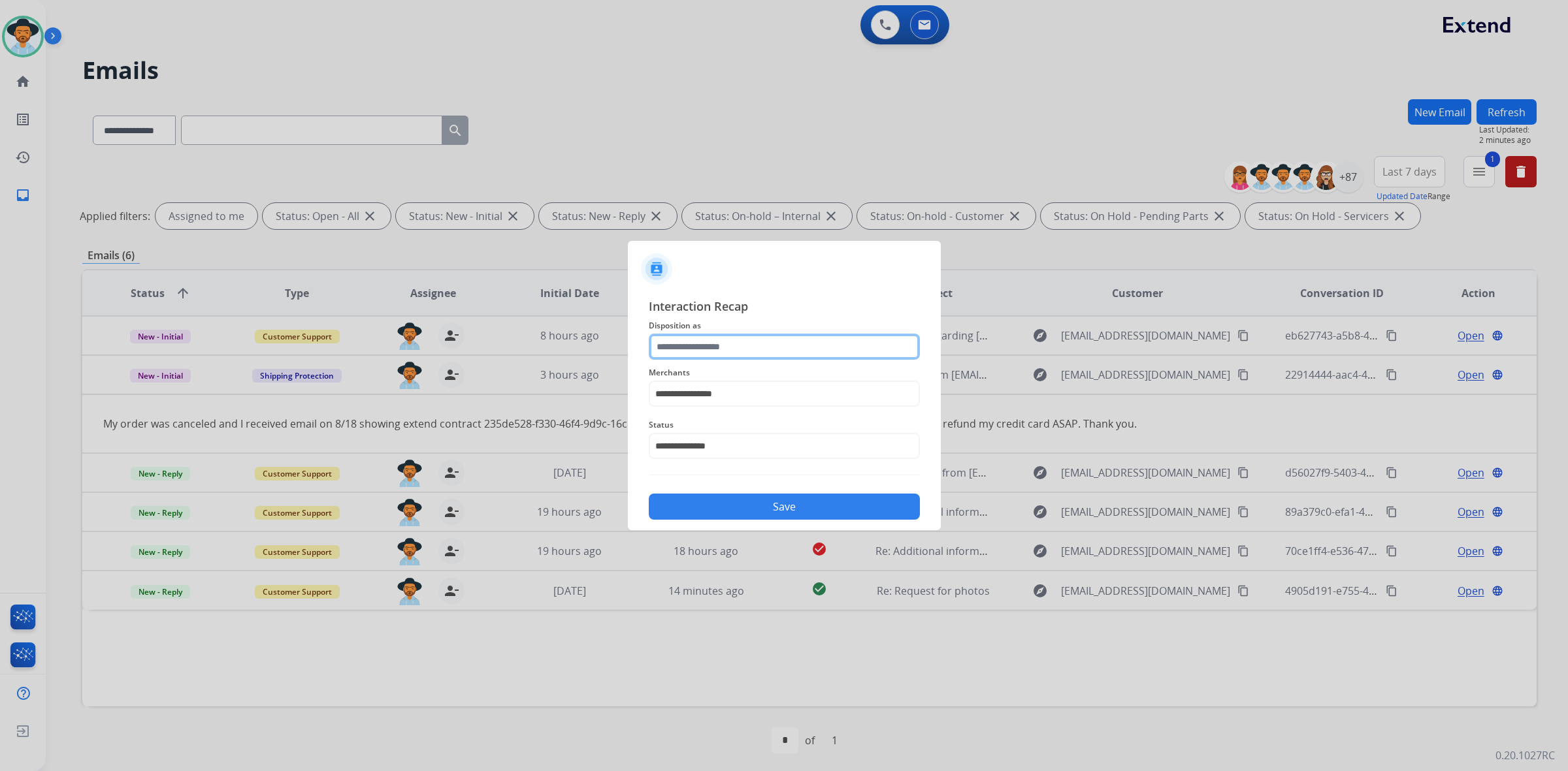
click at [725, 348] on input "text" at bounding box center [784, 346] width 271 height 26
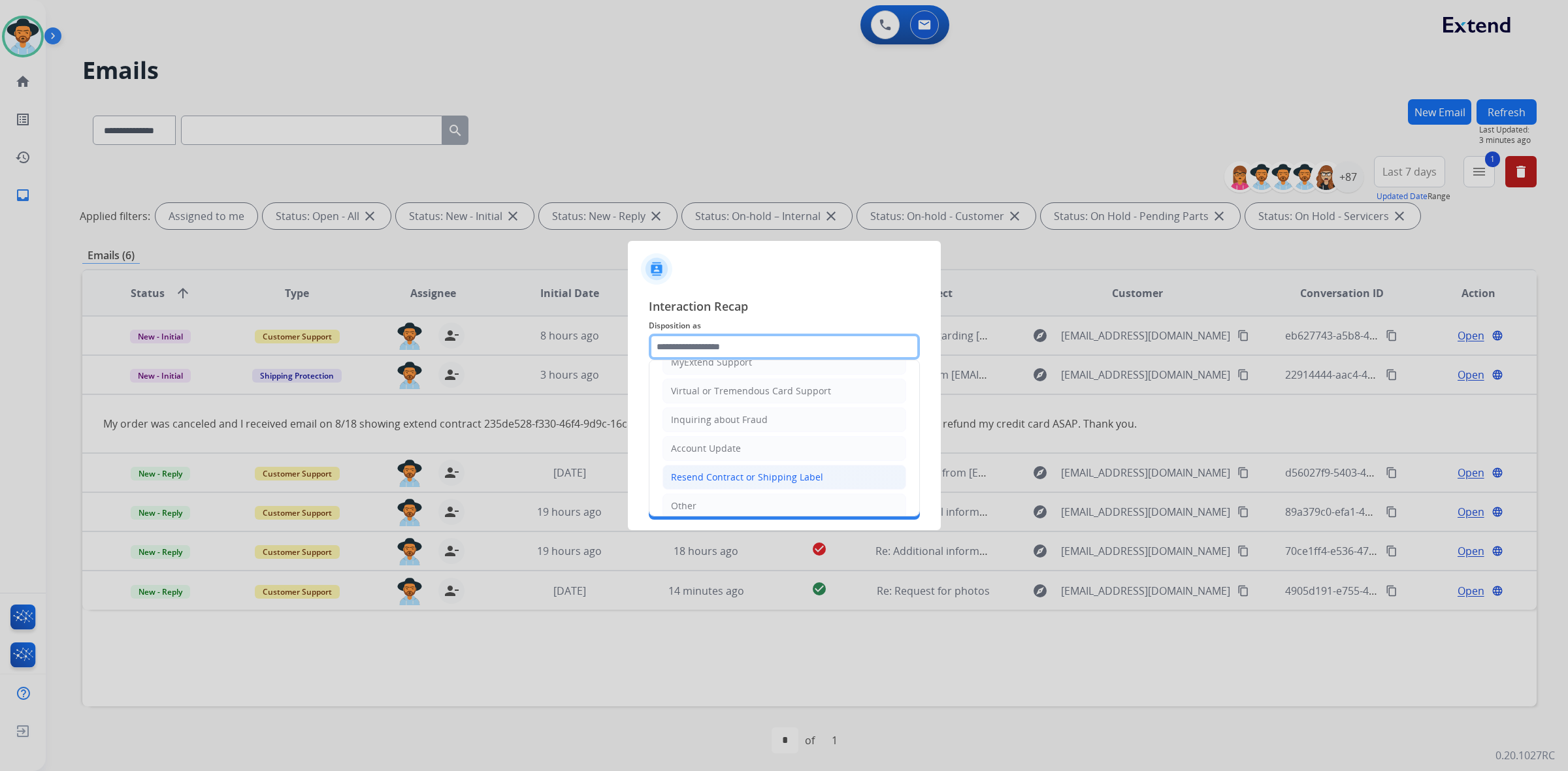
scroll to position [207, 0]
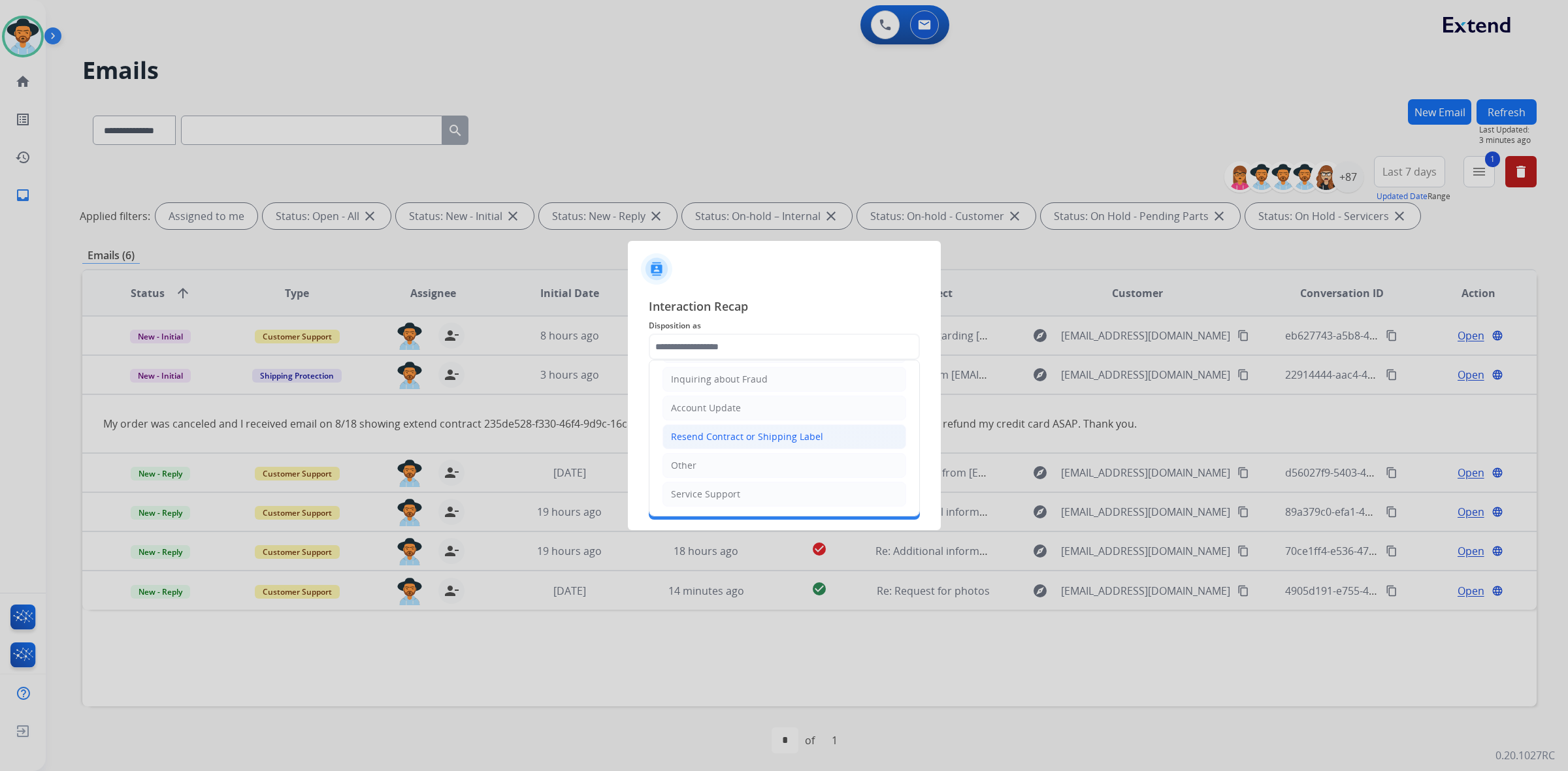
click at [710, 467] on li "Other" at bounding box center [784, 466] width 243 height 25
type input "*****"
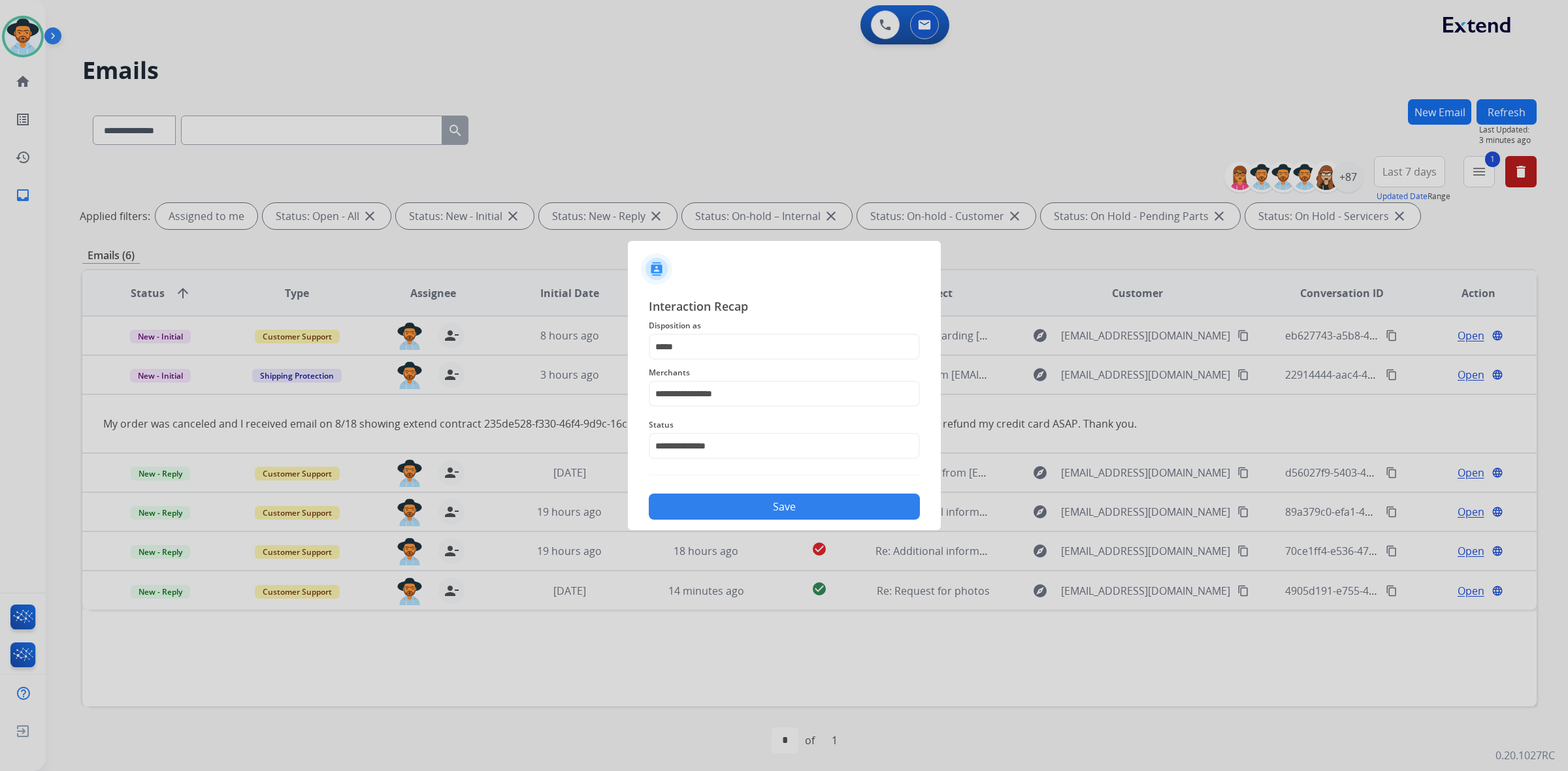
click at [720, 503] on button "Save" at bounding box center [784, 506] width 271 height 26
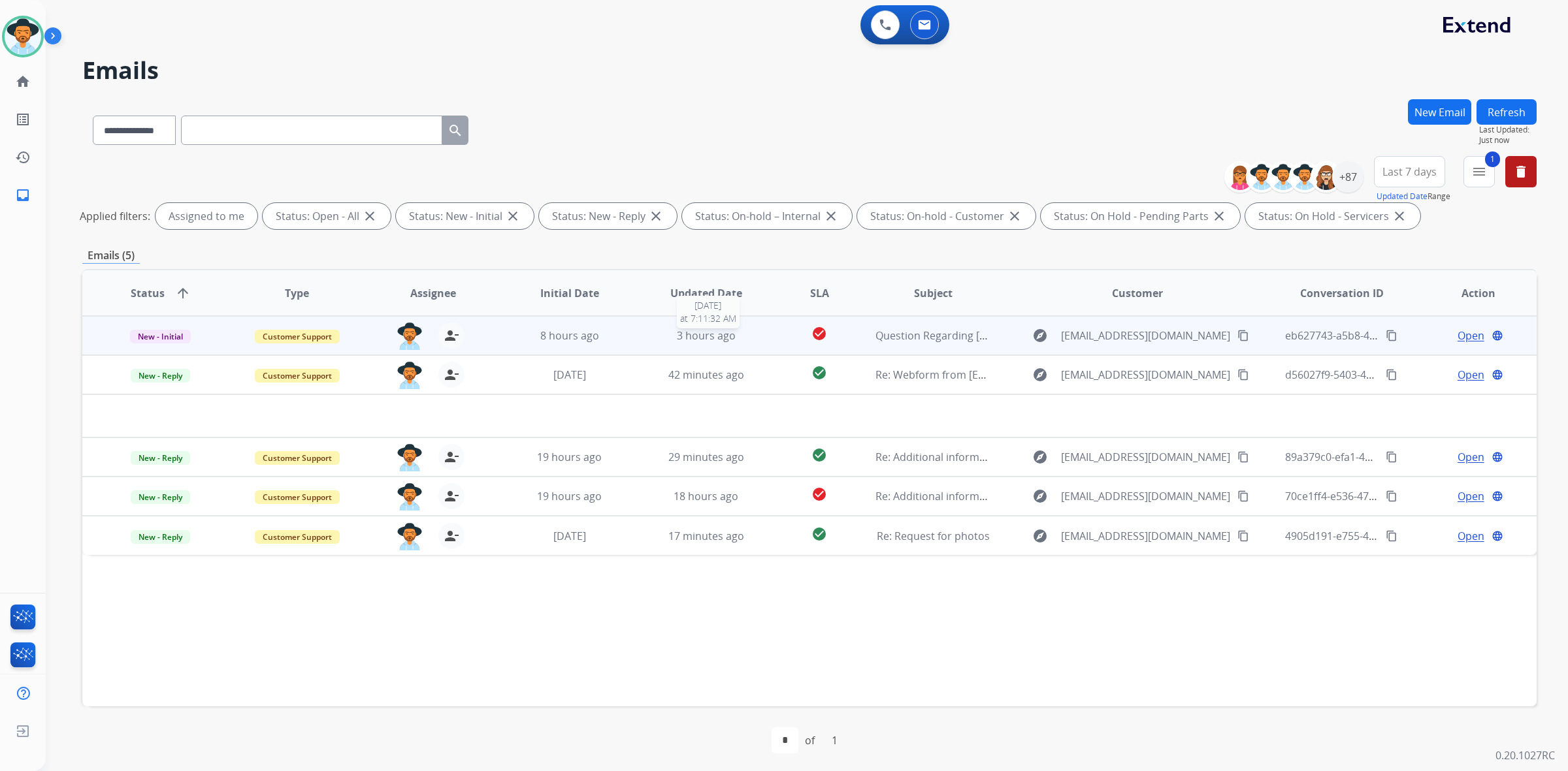
click at [651, 337] on div "3 hours ago" at bounding box center [705, 335] width 115 height 16
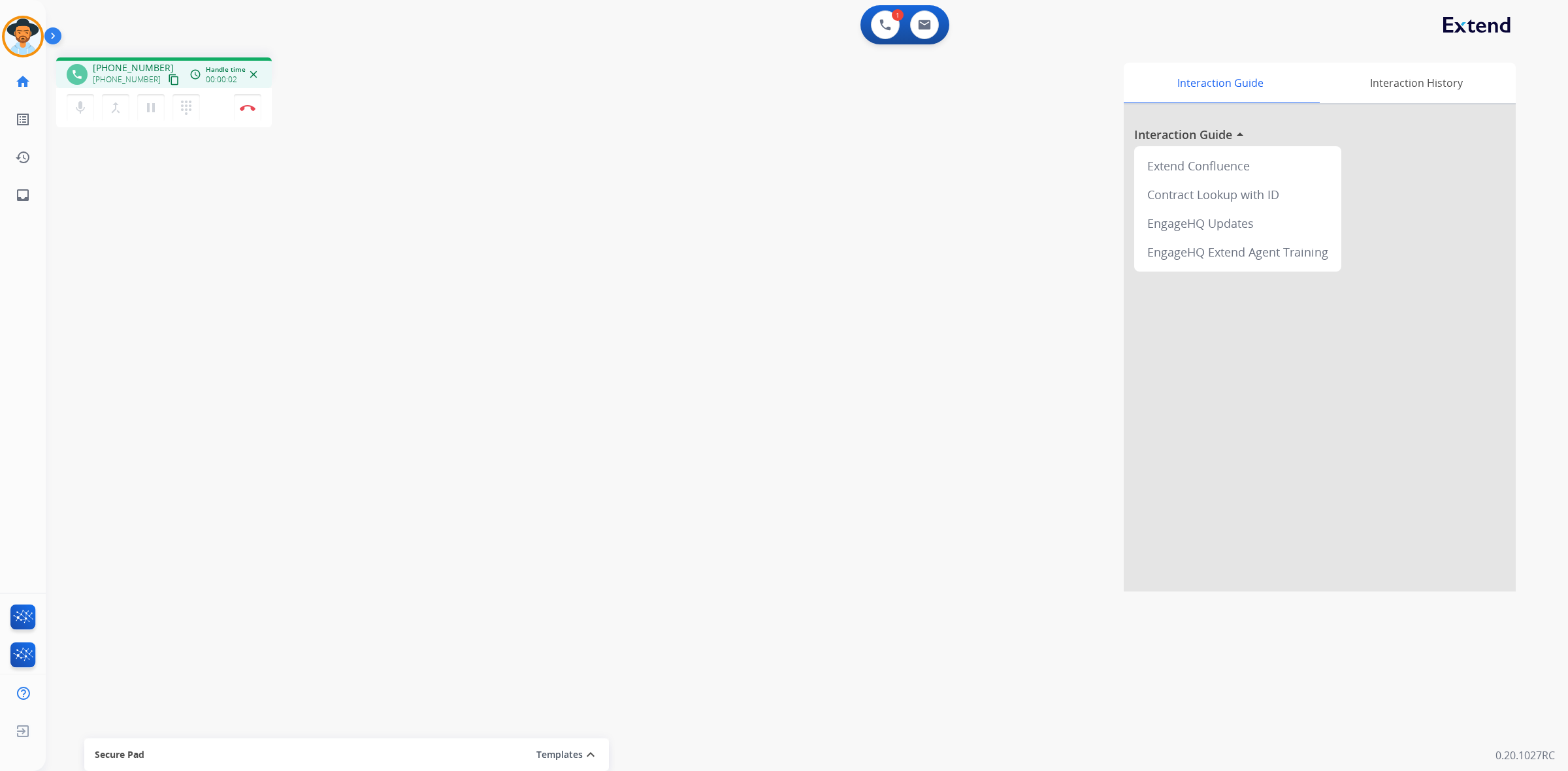
click at [168, 79] on mat-icon "content_copy" at bounding box center [174, 79] width 12 height 12
click at [253, 111] on button "Disconnect" at bounding box center [248, 107] width 28 height 28
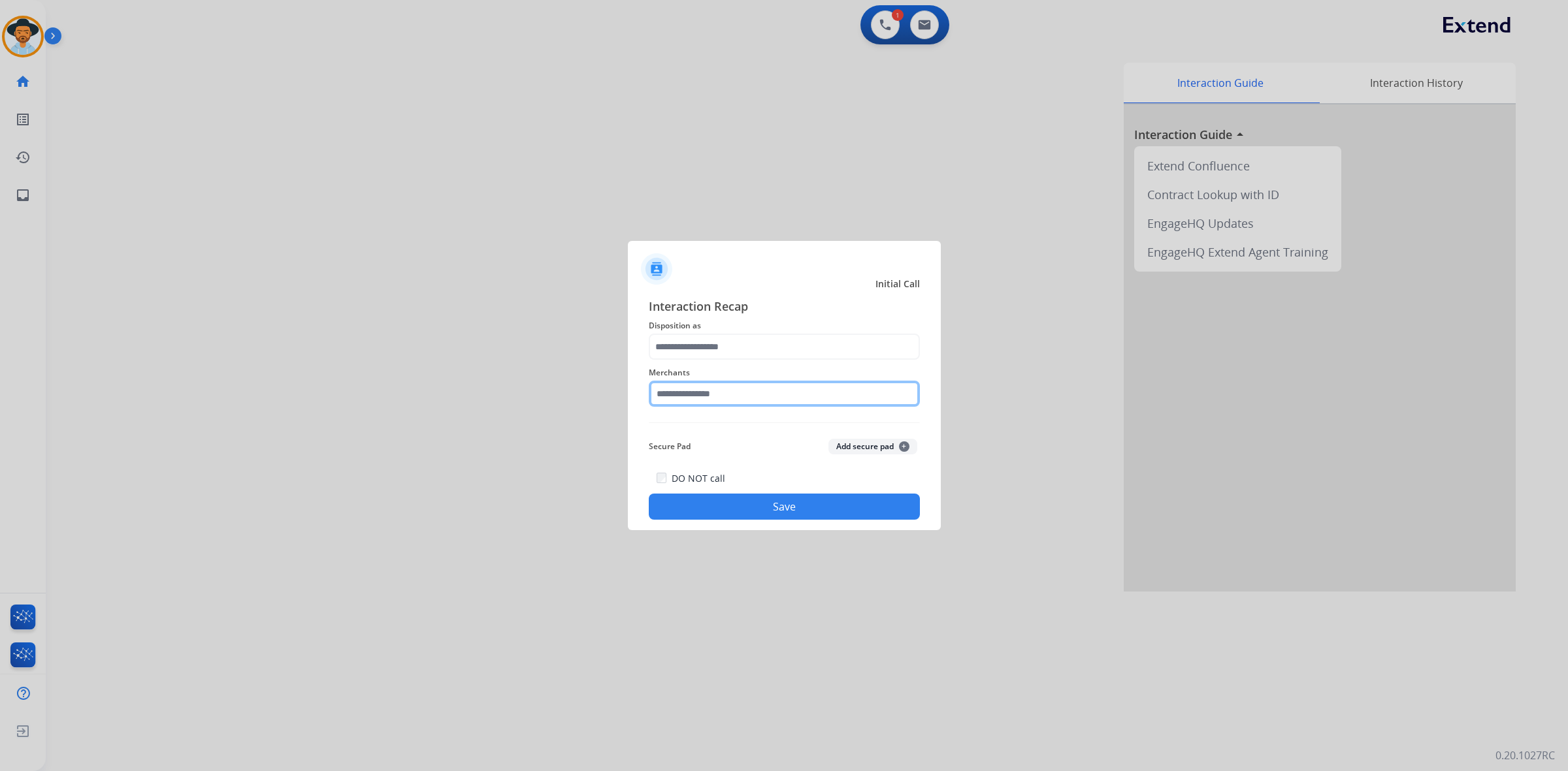
click at [681, 396] on input "text" at bounding box center [784, 393] width 271 height 26
click at [716, 424] on li "Not found" at bounding box center [787, 431] width 249 height 25
type input "*********"
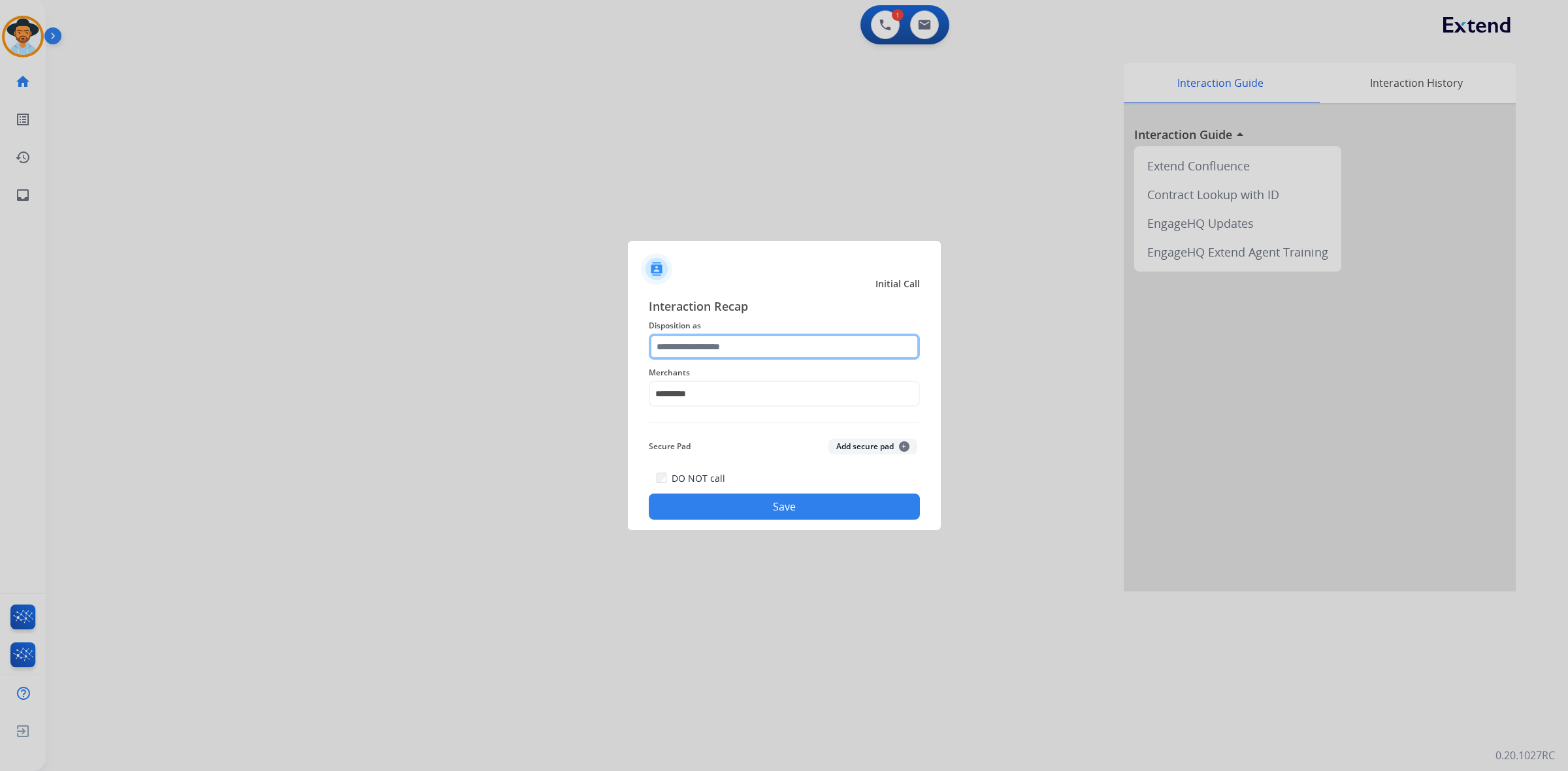
click at [748, 355] on input "text" at bounding box center [784, 346] width 271 height 26
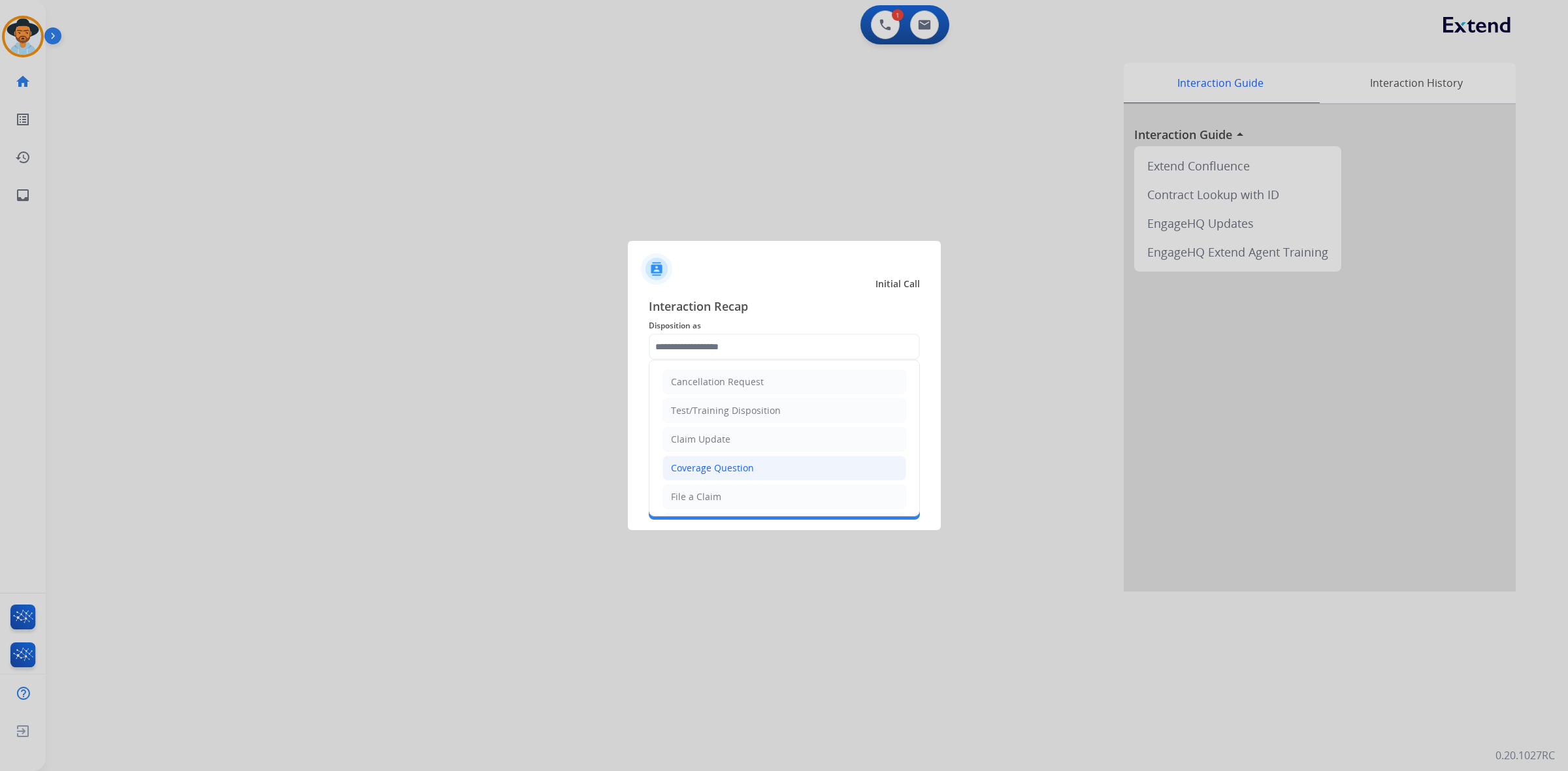
click at [735, 462] on div "Coverage Question" at bounding box center [712, 468] width 83 height 13
type input "**********"
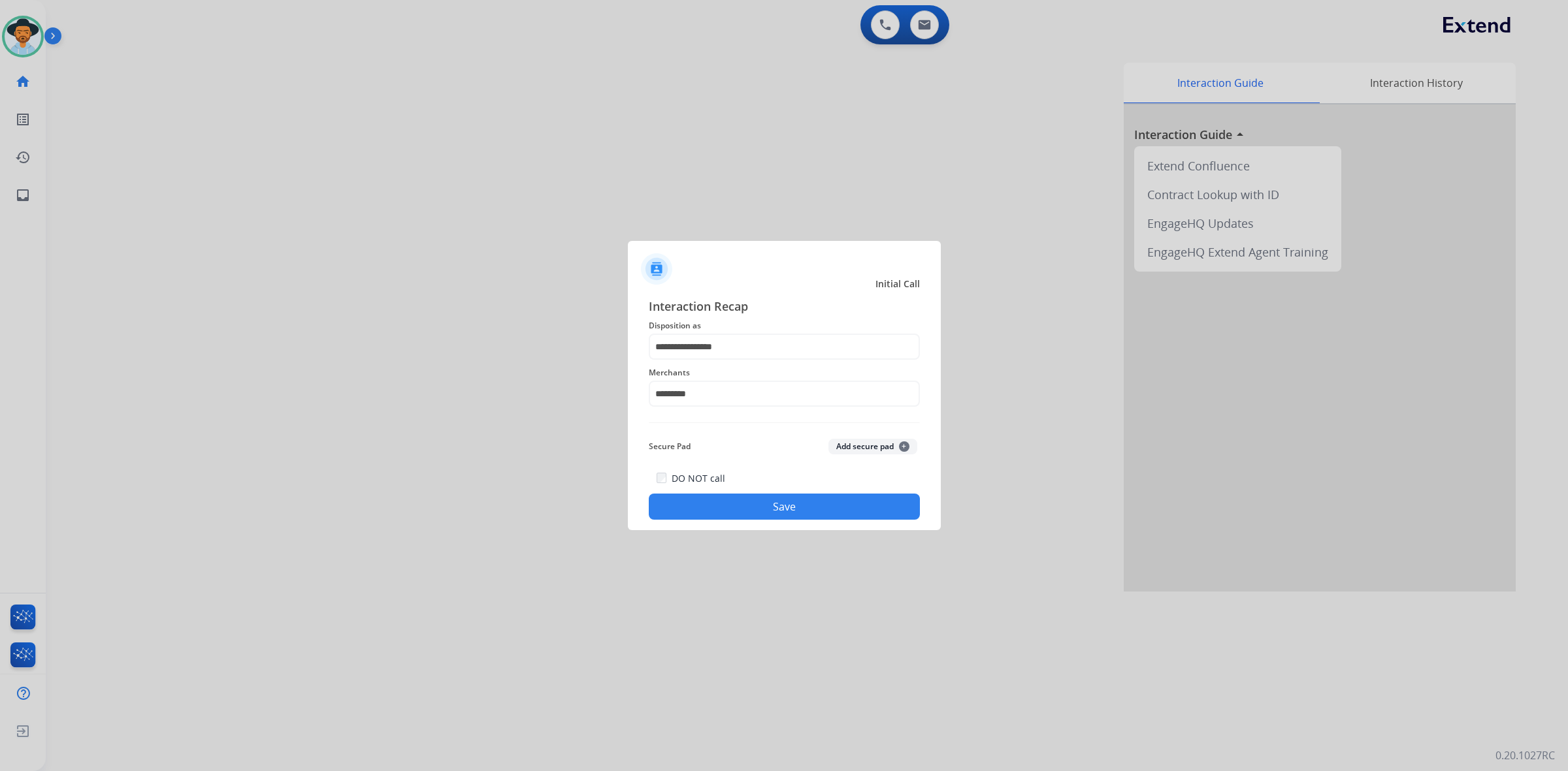
click at [849, 497] on button "Save" at bounding box center [784, 506] width 271 height 26
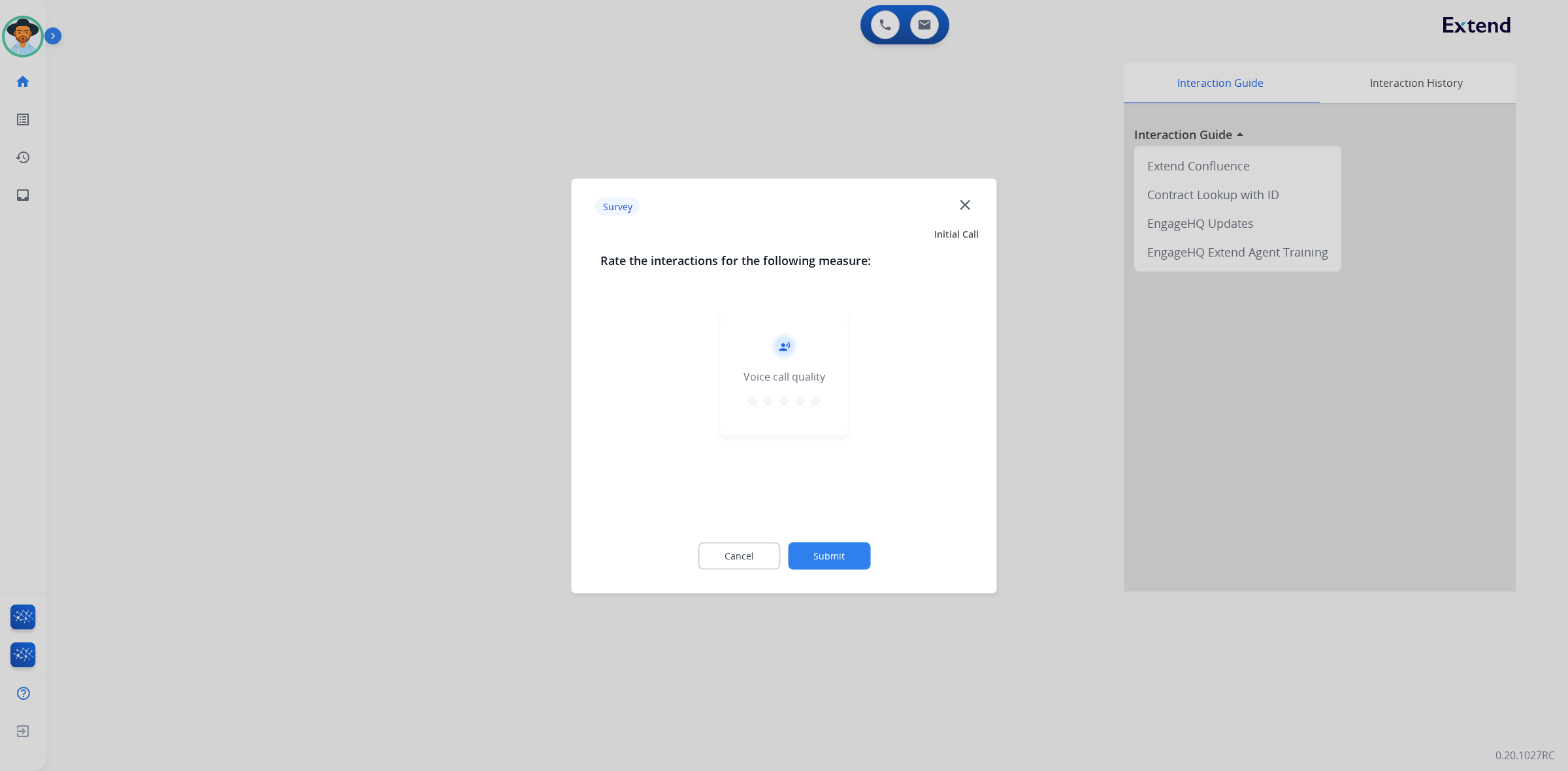
click at [813, 400] on mat-icon "star" at bounding box center [815, 401] width 16 height 16
click at [853, 553] on button "Submit" at bounding box center [829, 555] width 82 height 28
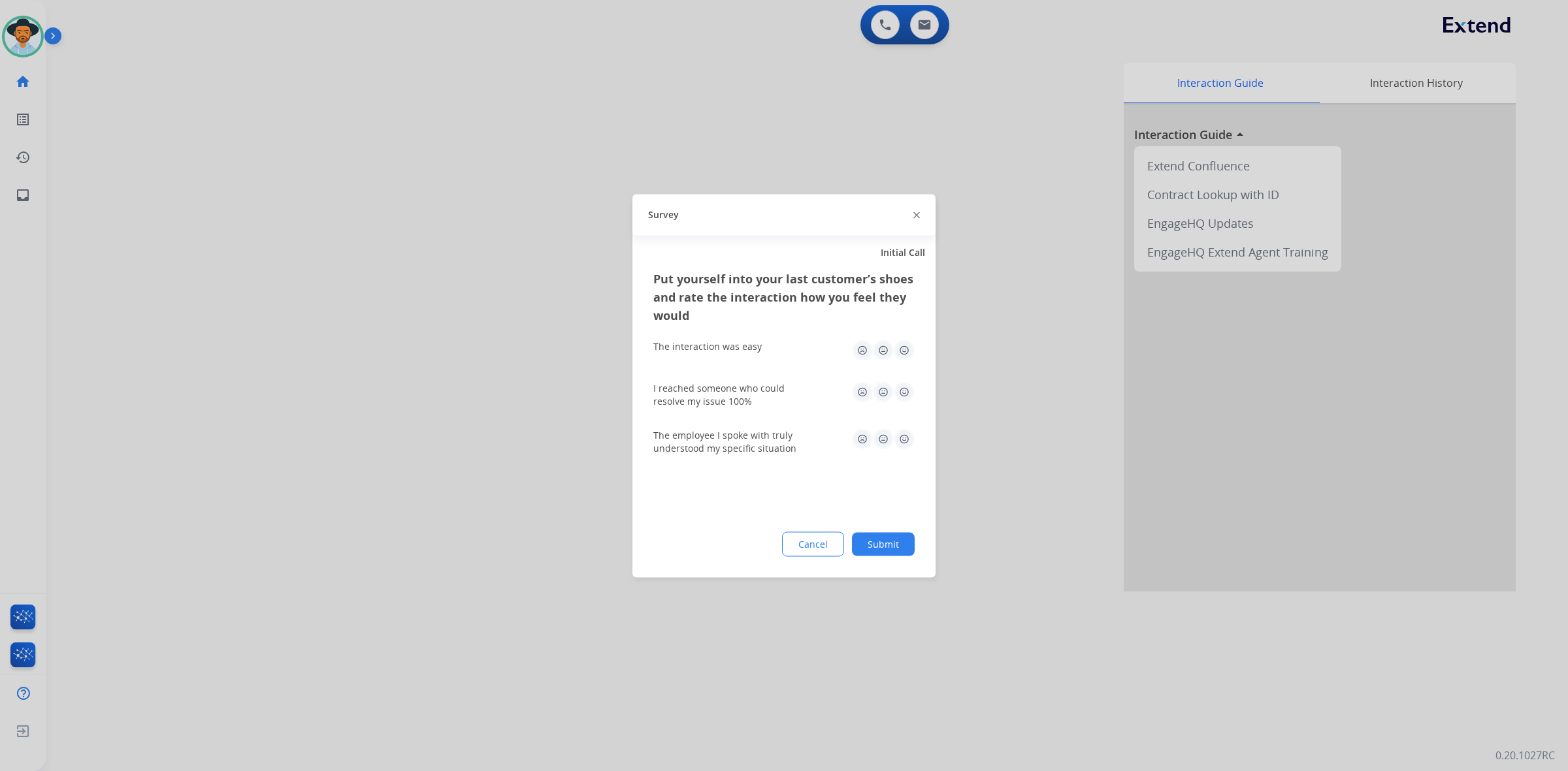
click at [910, 347] on img at bounding box center [904, 350] width 21 height 21
click at [906, 389] on img at bounding box center [904, 391] width 21 height 21
click at [904, 439] on img at bounding box center [904, 438] width 21 height 21
click at [904, 539] on button "Submit" at bounding box center [883, 544] width 63 height 23
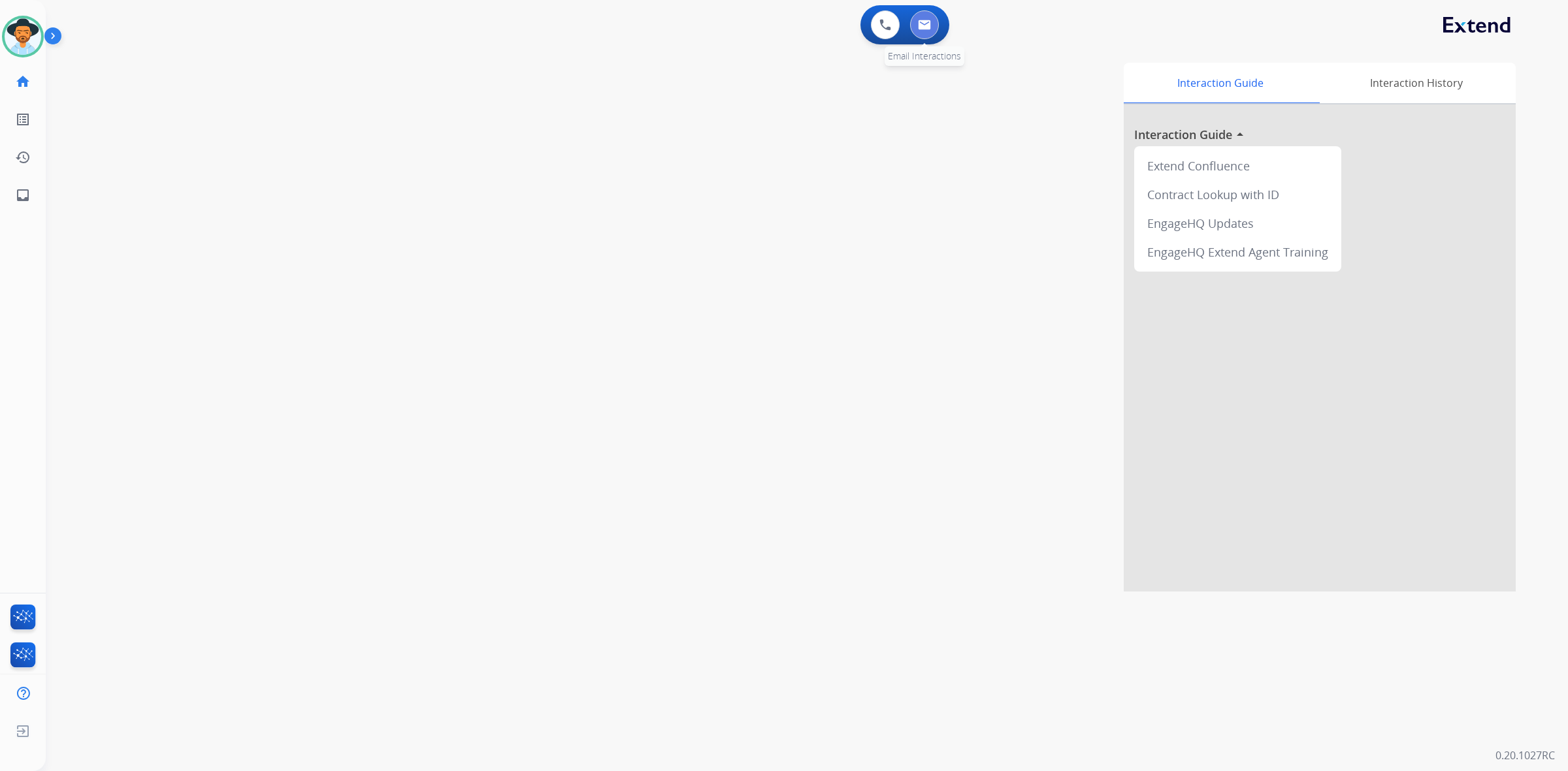
click at [931, 22] on button at bounding box center [925, 24] width 28 height 28
select select "**********"
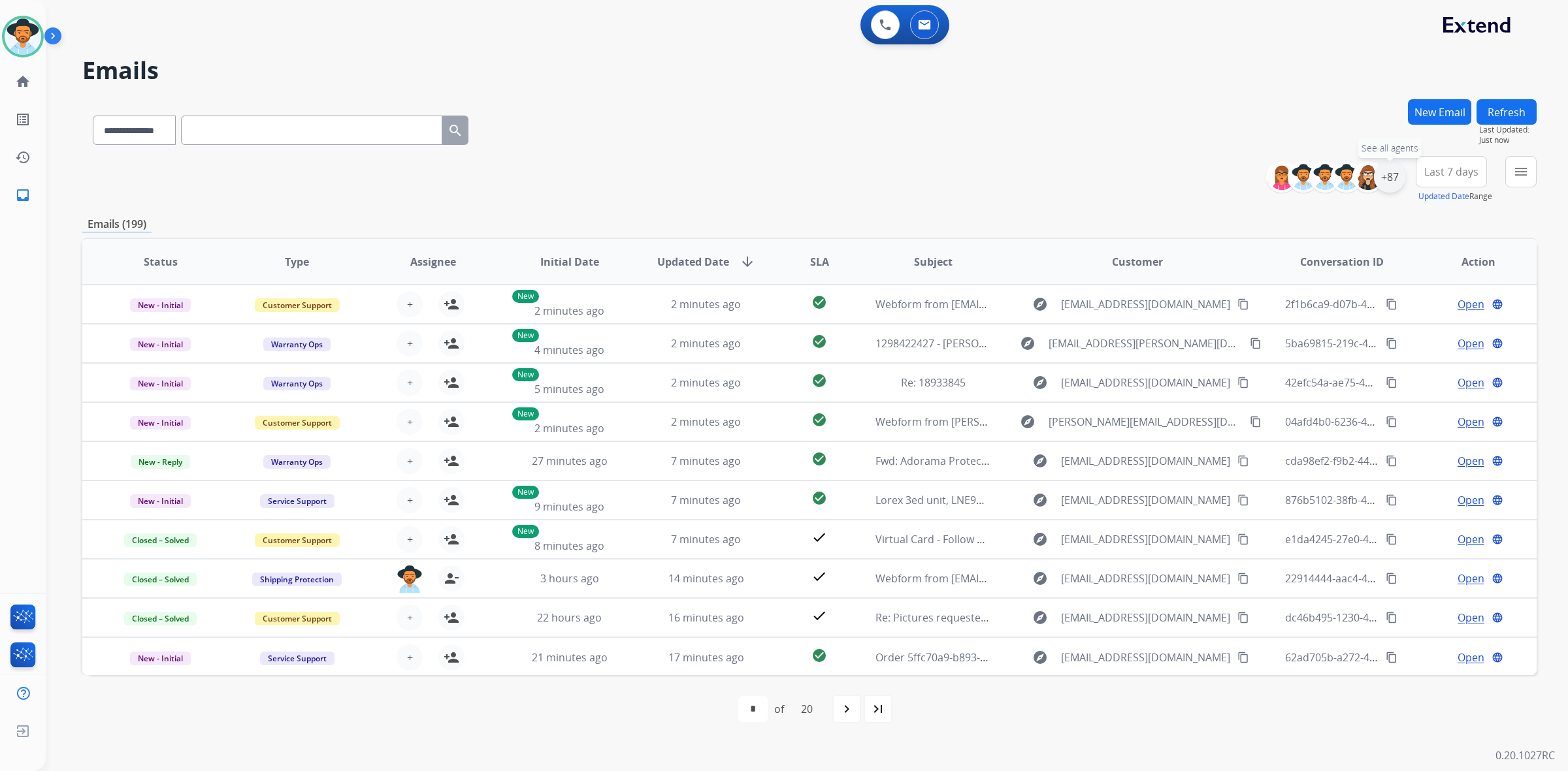
click at [1383, 177] on div "+87" at bounding box center [1389, 176] width 31 height 31
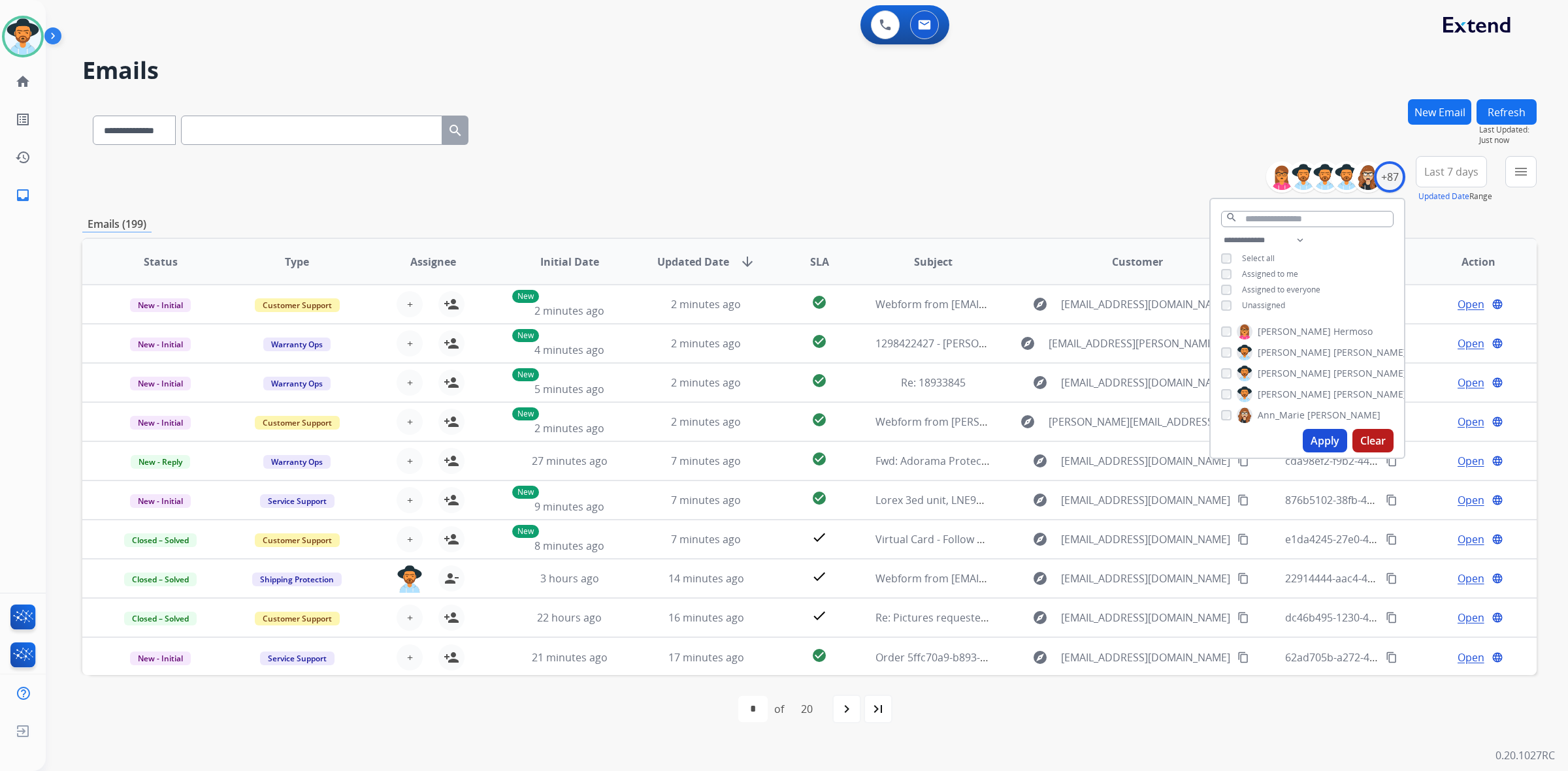
click at [1264, 302] on span "Unassigned" at bounding box center [1263, 304] width 44 height 11
click at [1315, 448] on button "Apply" at bounding box center [1325, 441] width 44 height 23
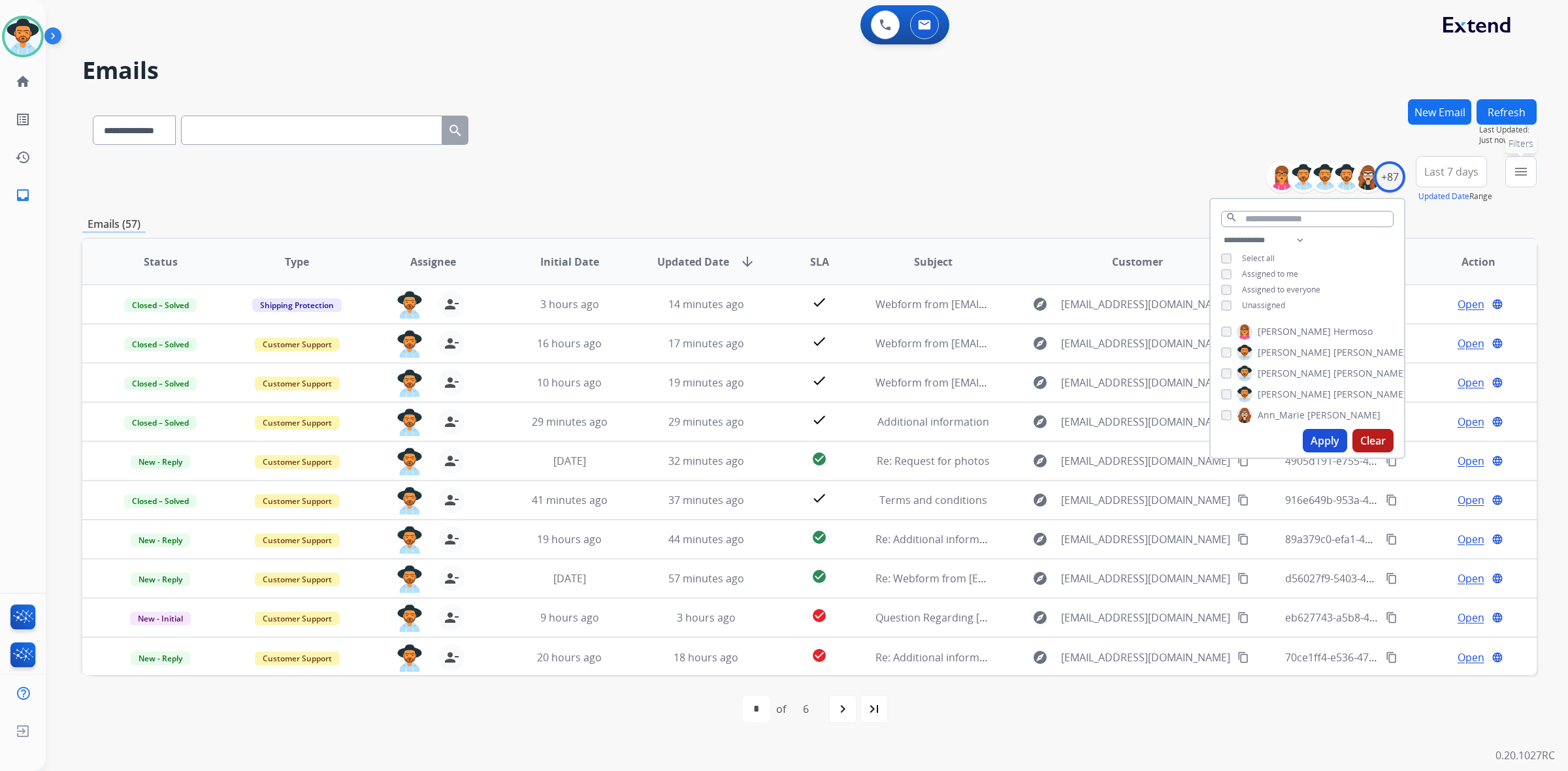
click at [1517, 178] on mat-icon "menu" at bounding box center [1520, 171] width 16 height 16
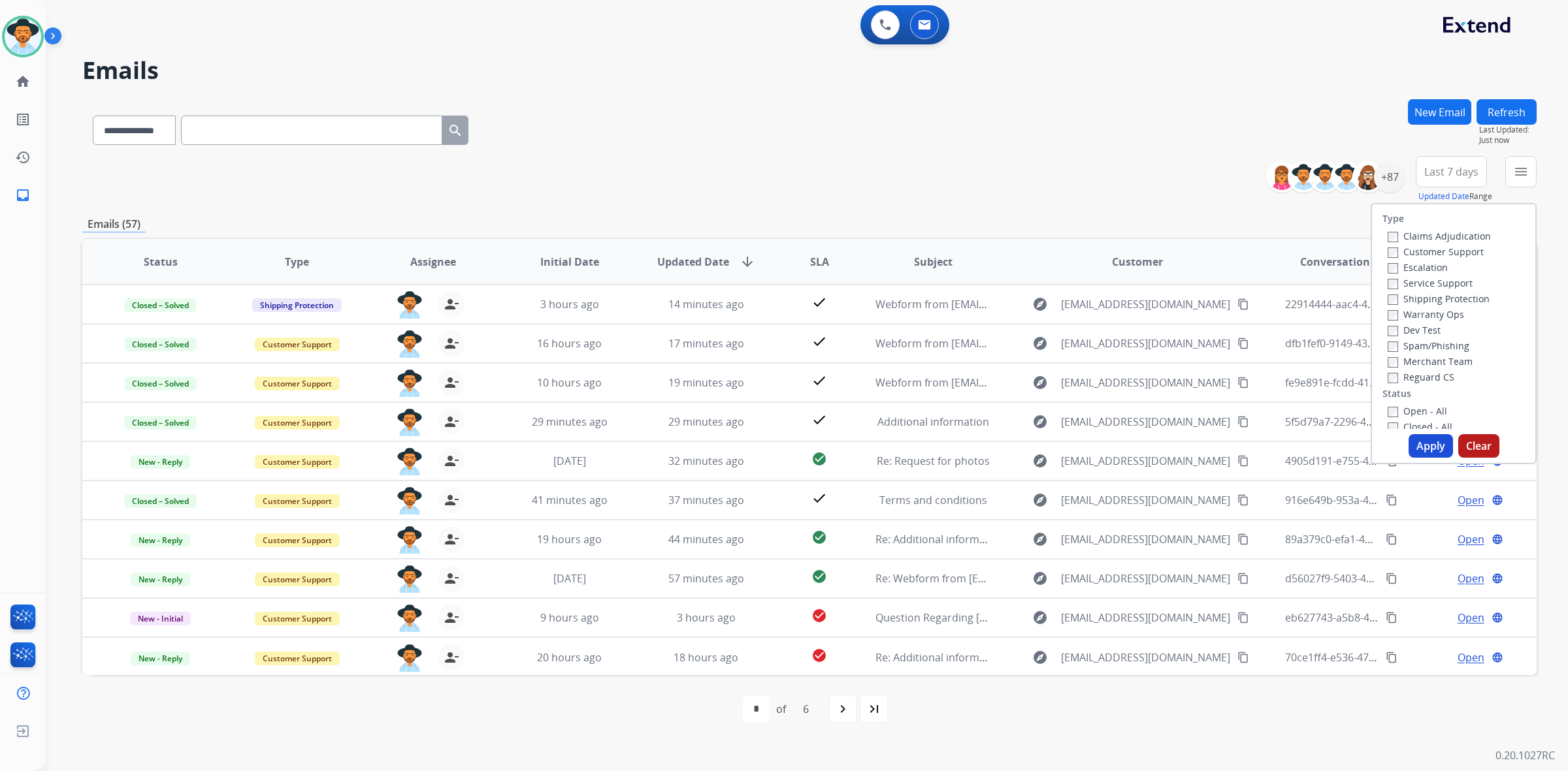
click at [1425, 405] on label "Open - All" at bounding box center [1417, 411] width 59 height 13
click at [1424, 439] on button "Apply" at bounding box center [1430, 446] width 44 height 23
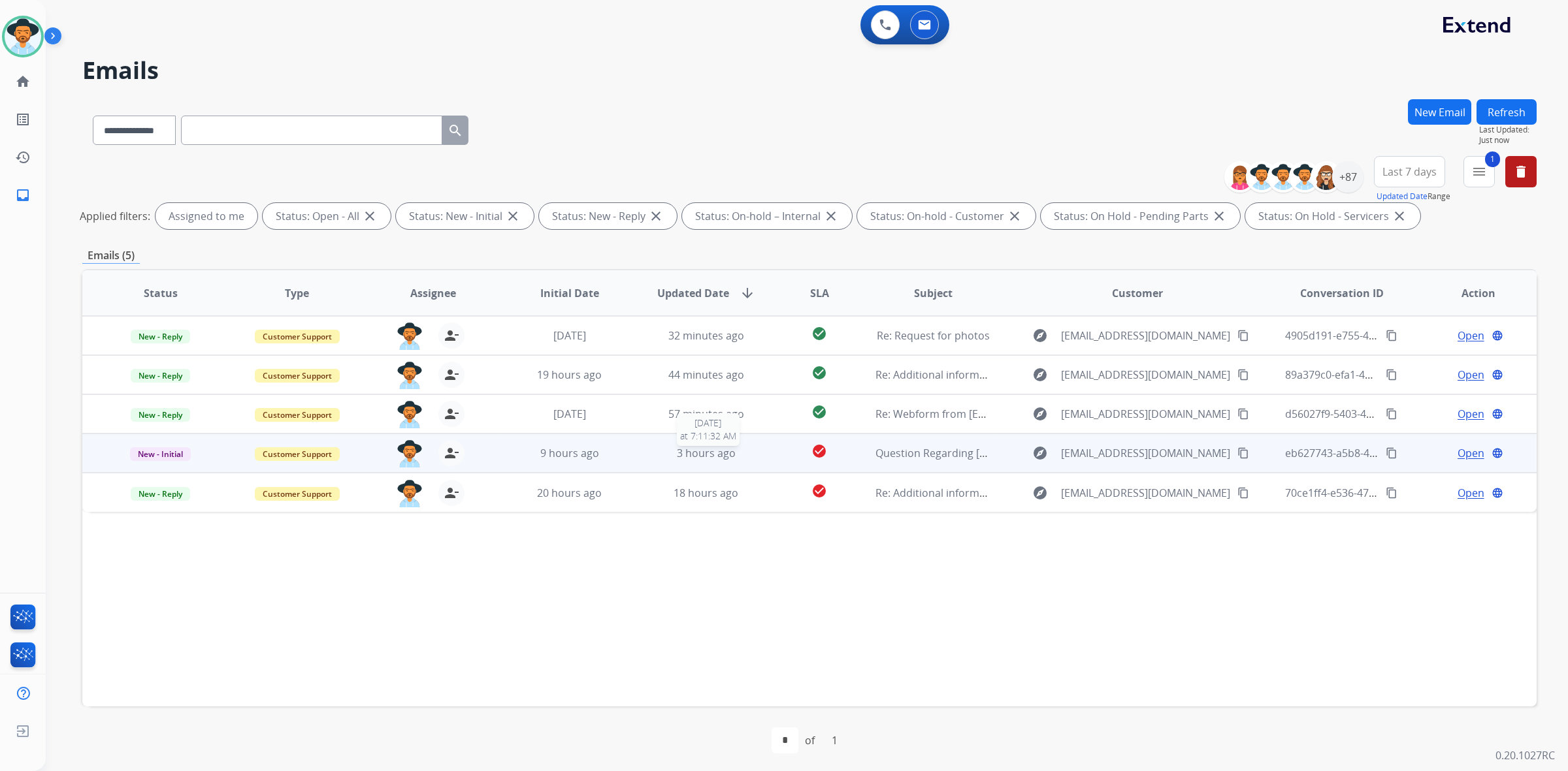
click at [733, 460] on div "3 hours ago" at bounding box center [705, 452] width 115 height 16
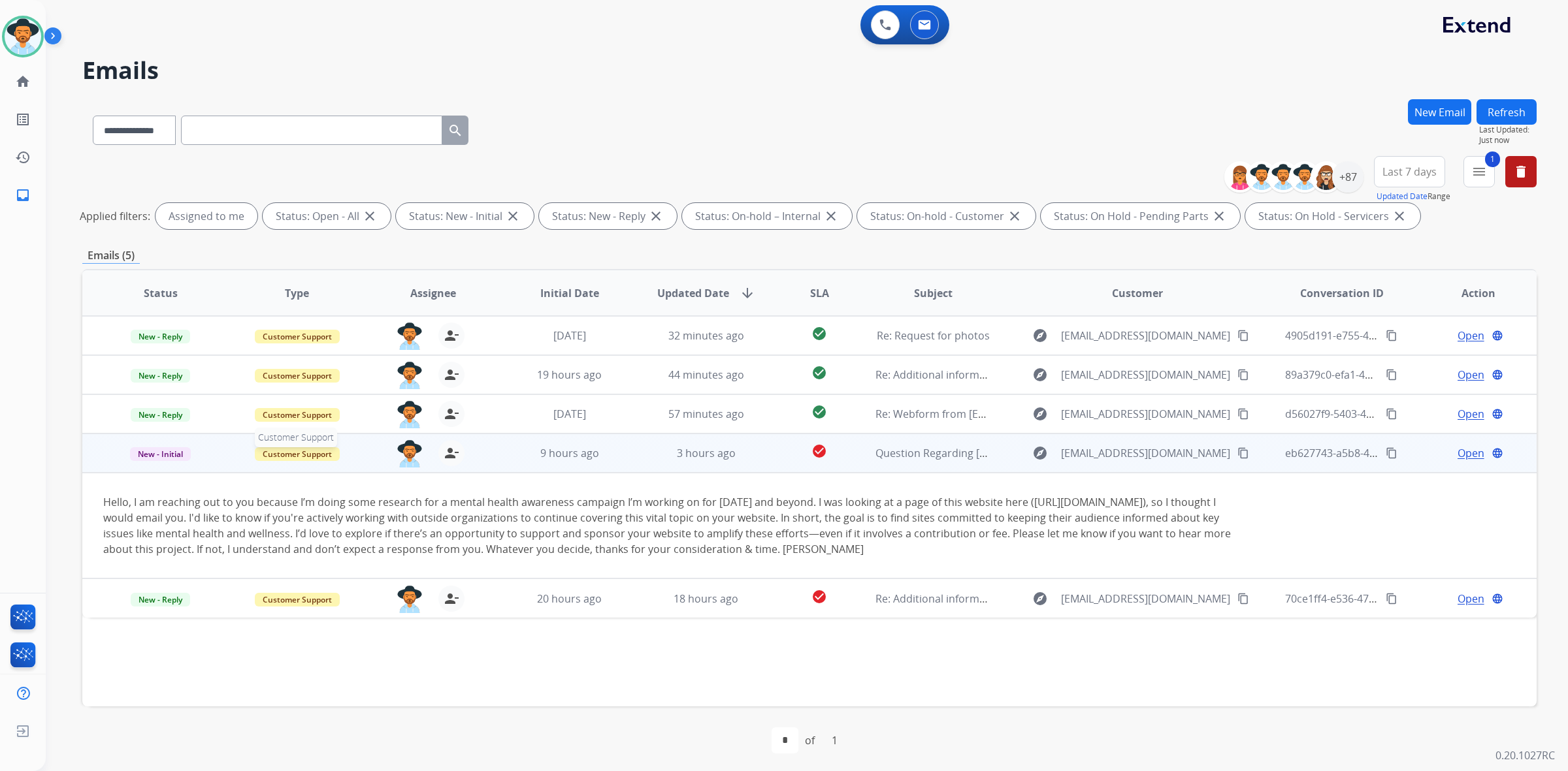
click at [304, 448] on span "Customer Support" at bounding box center [296, 454] width 85 height 13
click at [391, 619] on p "Spam/Phishing" at bounding box center [373, 623] width 70 height 18
click at [446, 454] on mat-icon "person_remove" at bounding box center [451, 452] width 16 height 16
click at [166, 448] on span "New - Initial" at bounding box center [160, 454] width 61 height 13
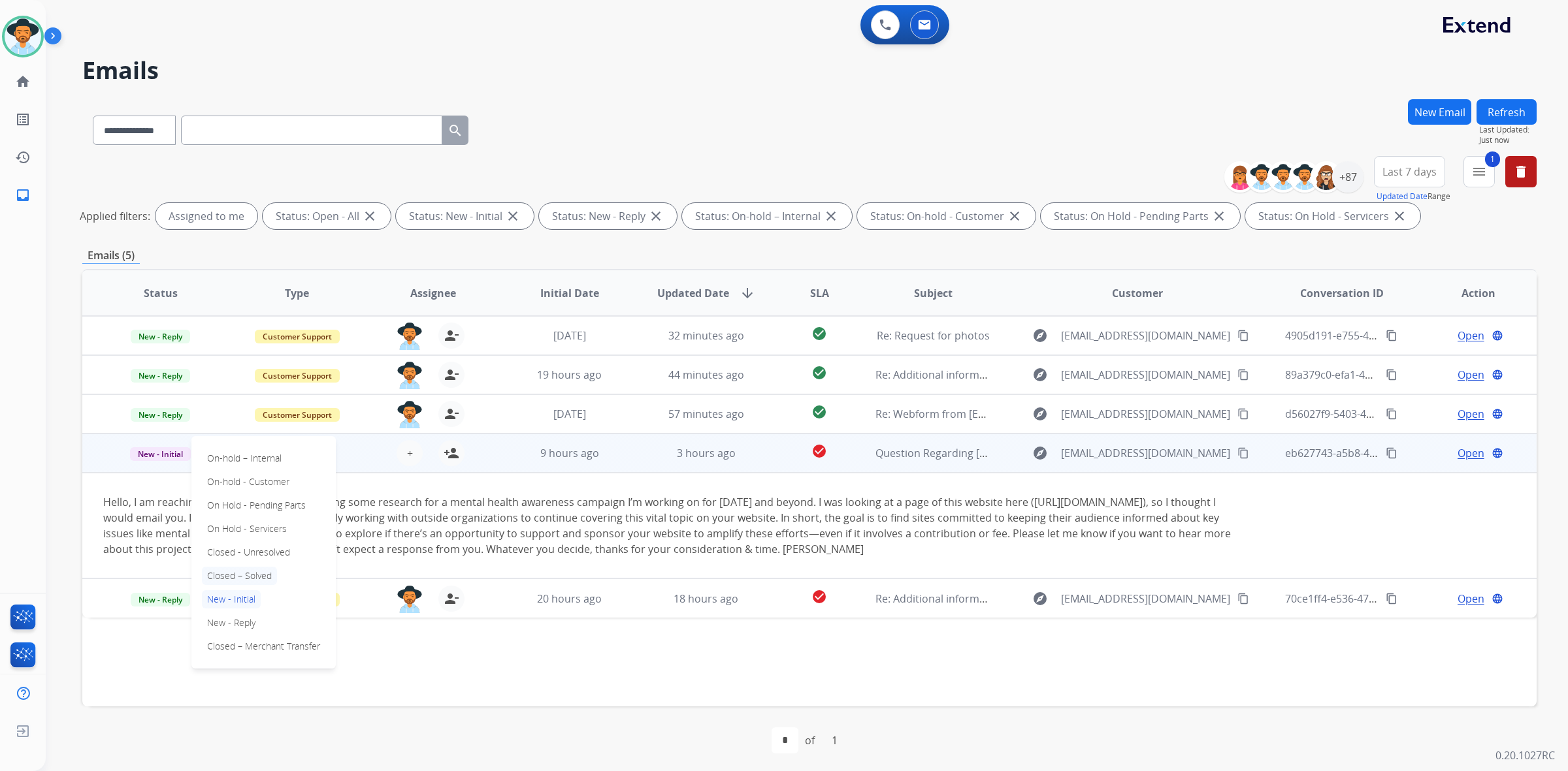
click at [234, 574] on p "Closed – Solved" at bounding box center [239, 576] width 75 height 18
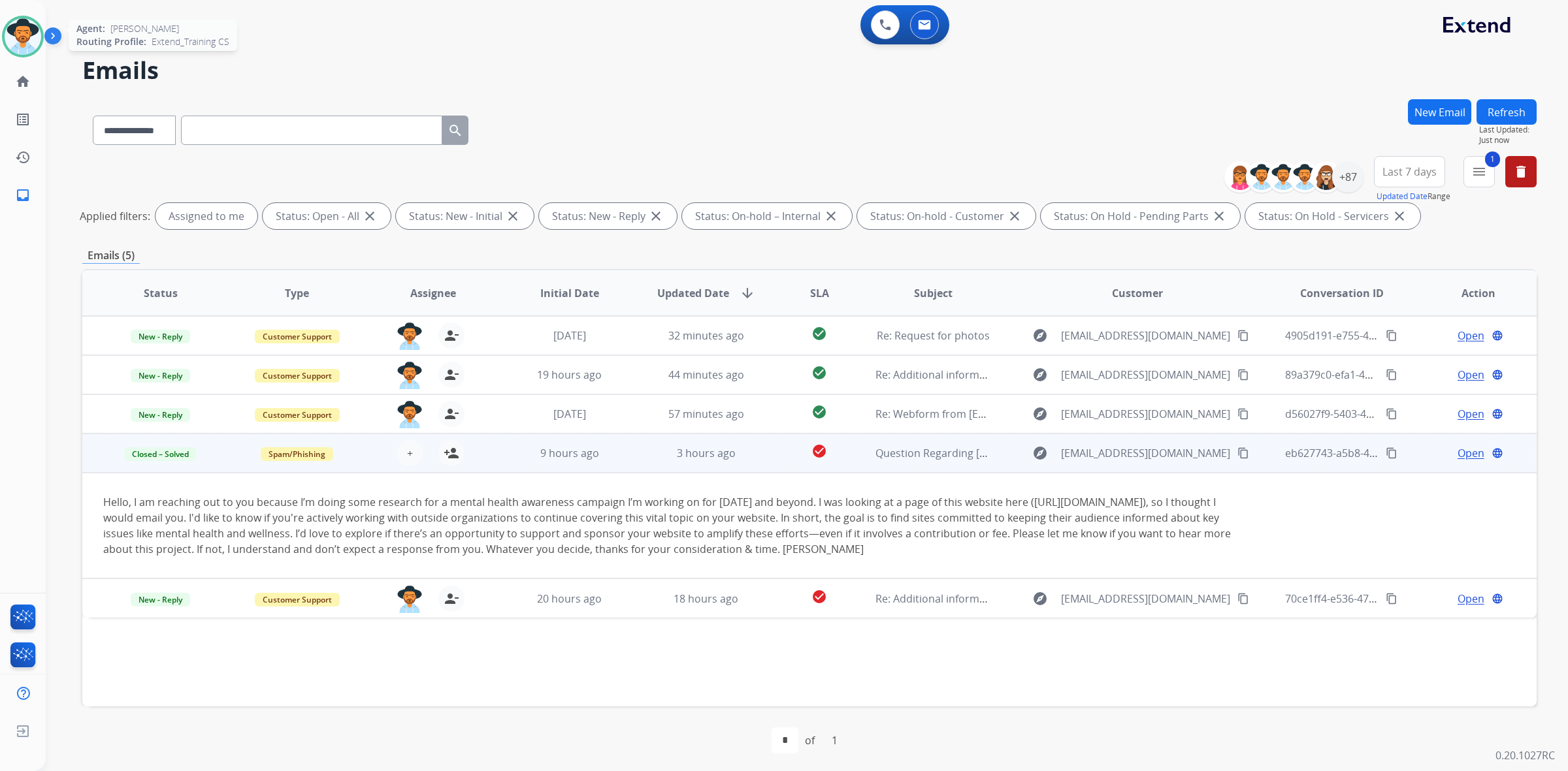
click at [17, 38] on img at bounding box center [23, 37] width 37 height 37
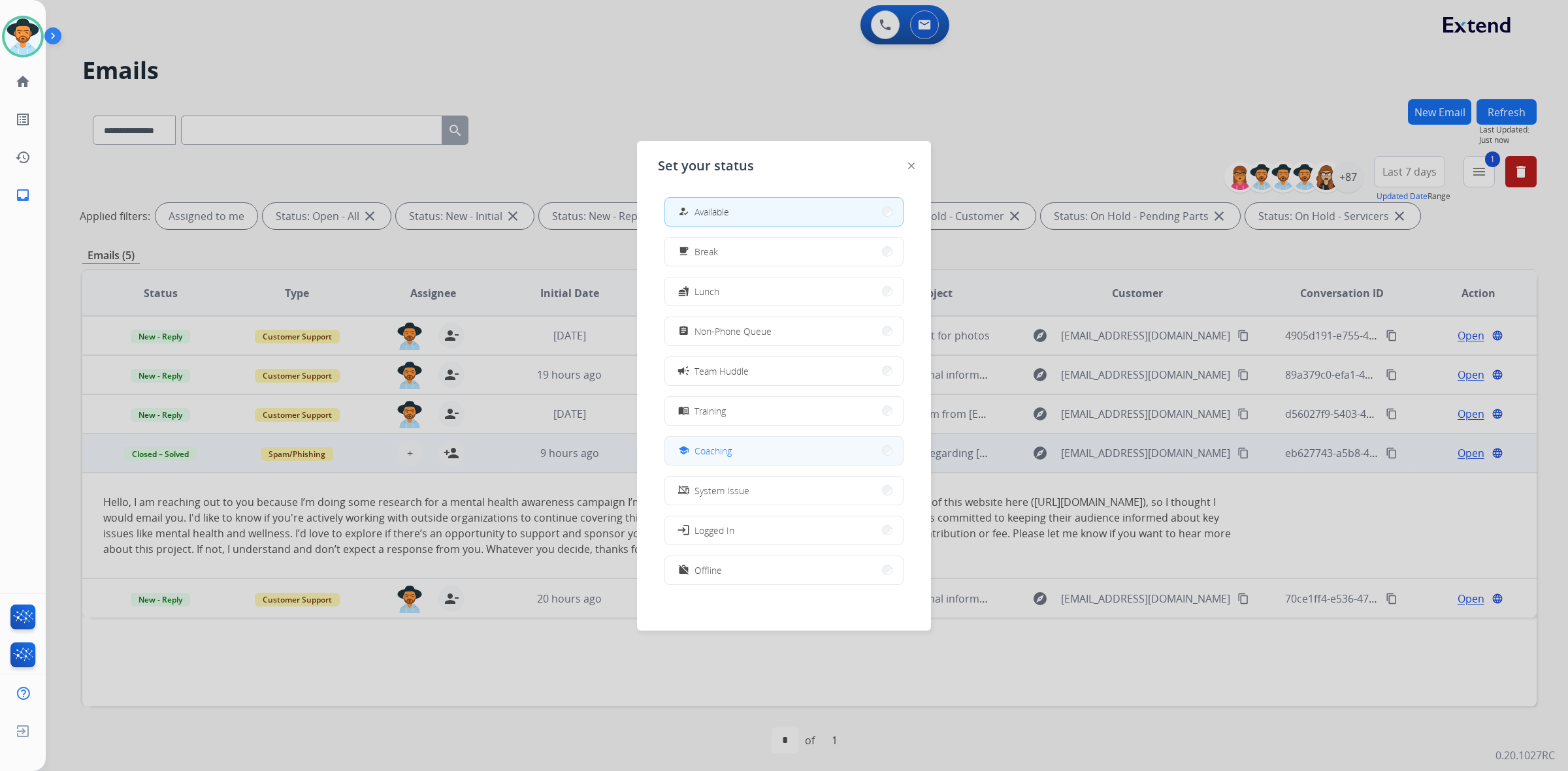
click at [776, 448] on button "school Coaching" at bounding box center [784, 451] width 238 height 28
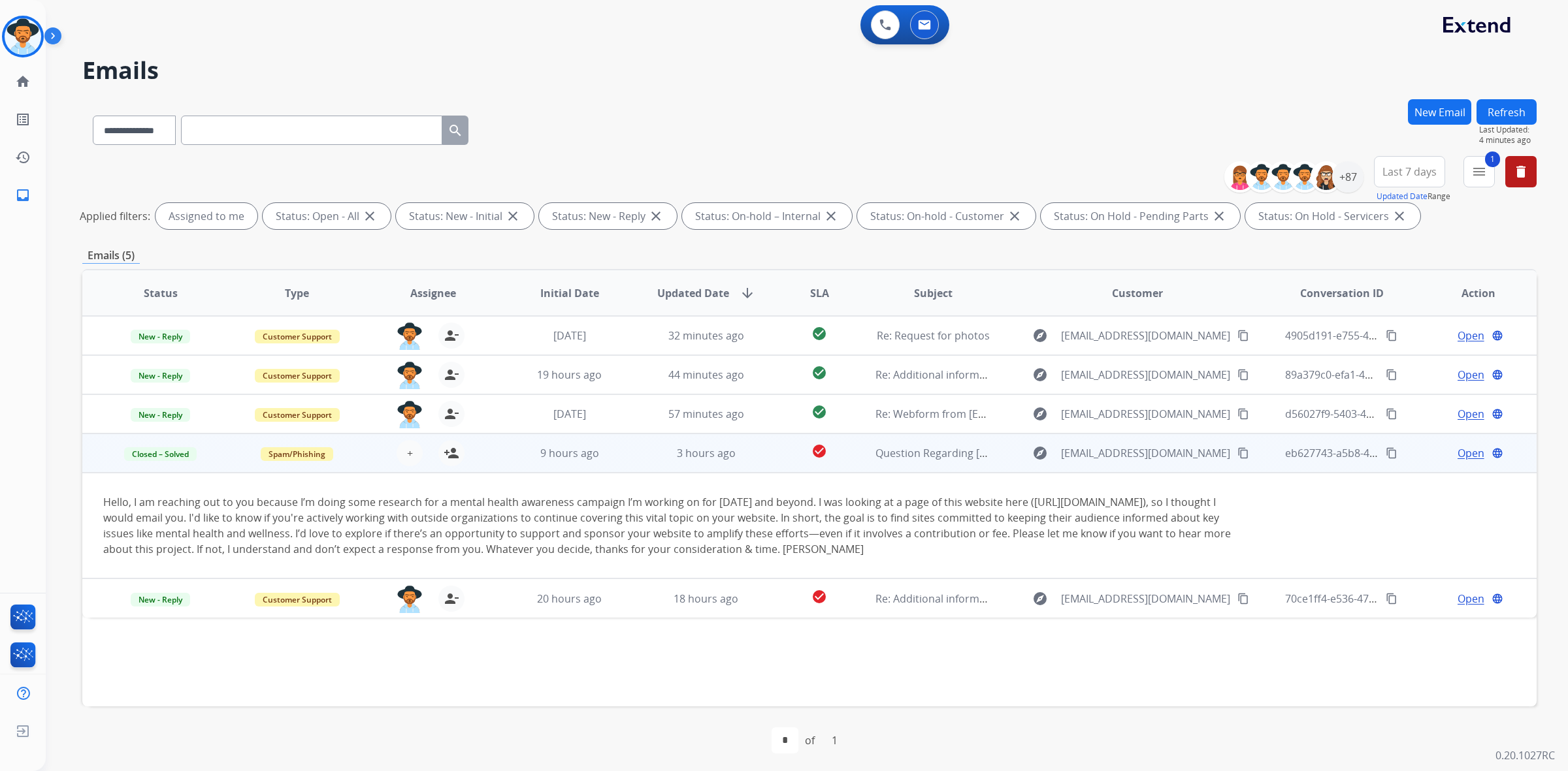
click at [1525, 109] on button "Refresh" at bounding box center [1506, 112] width 60 height 25
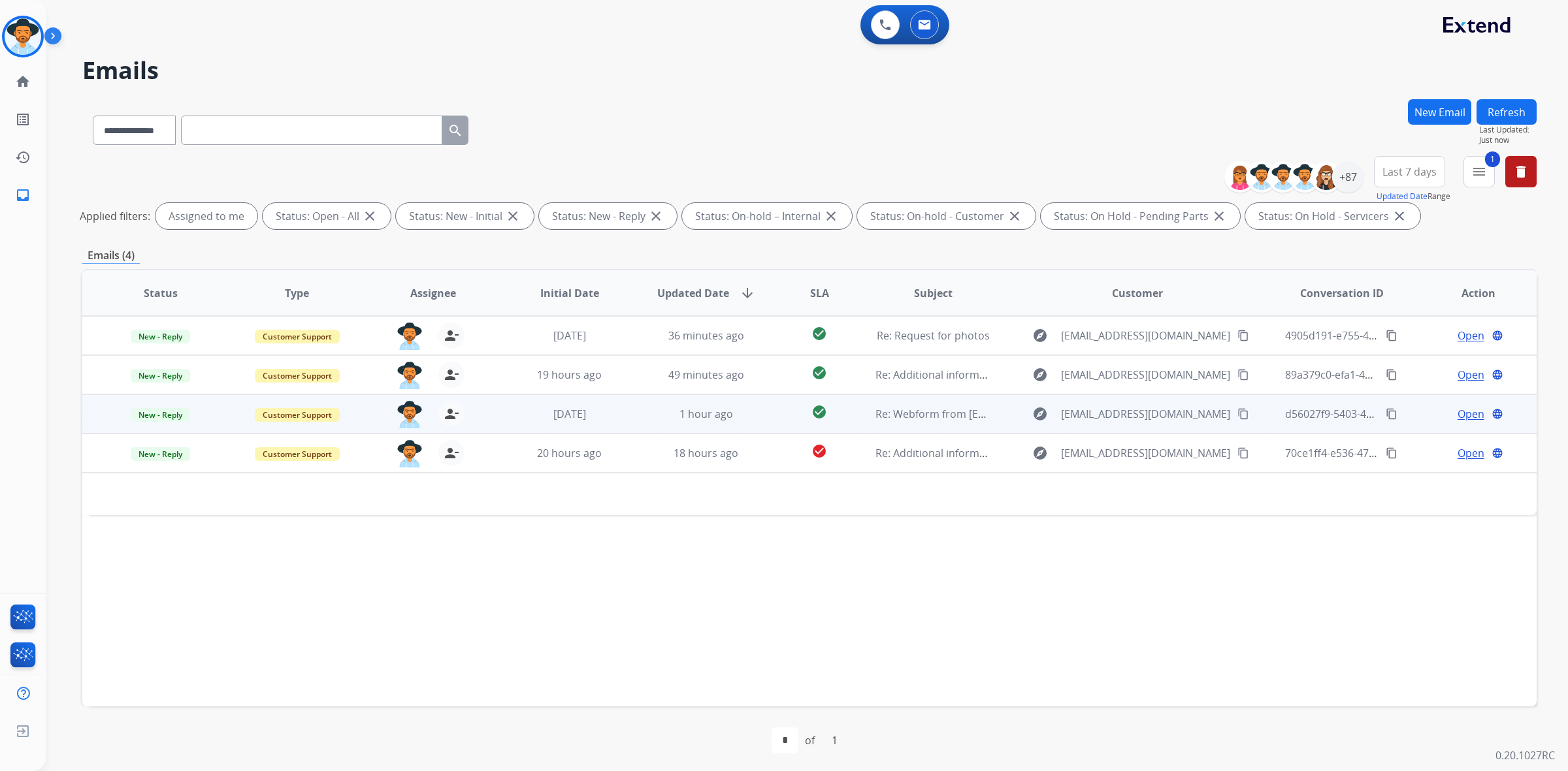
click at [628, 416] on td "1 hour ago" at bounding box center [695, 414] width 136 height 39
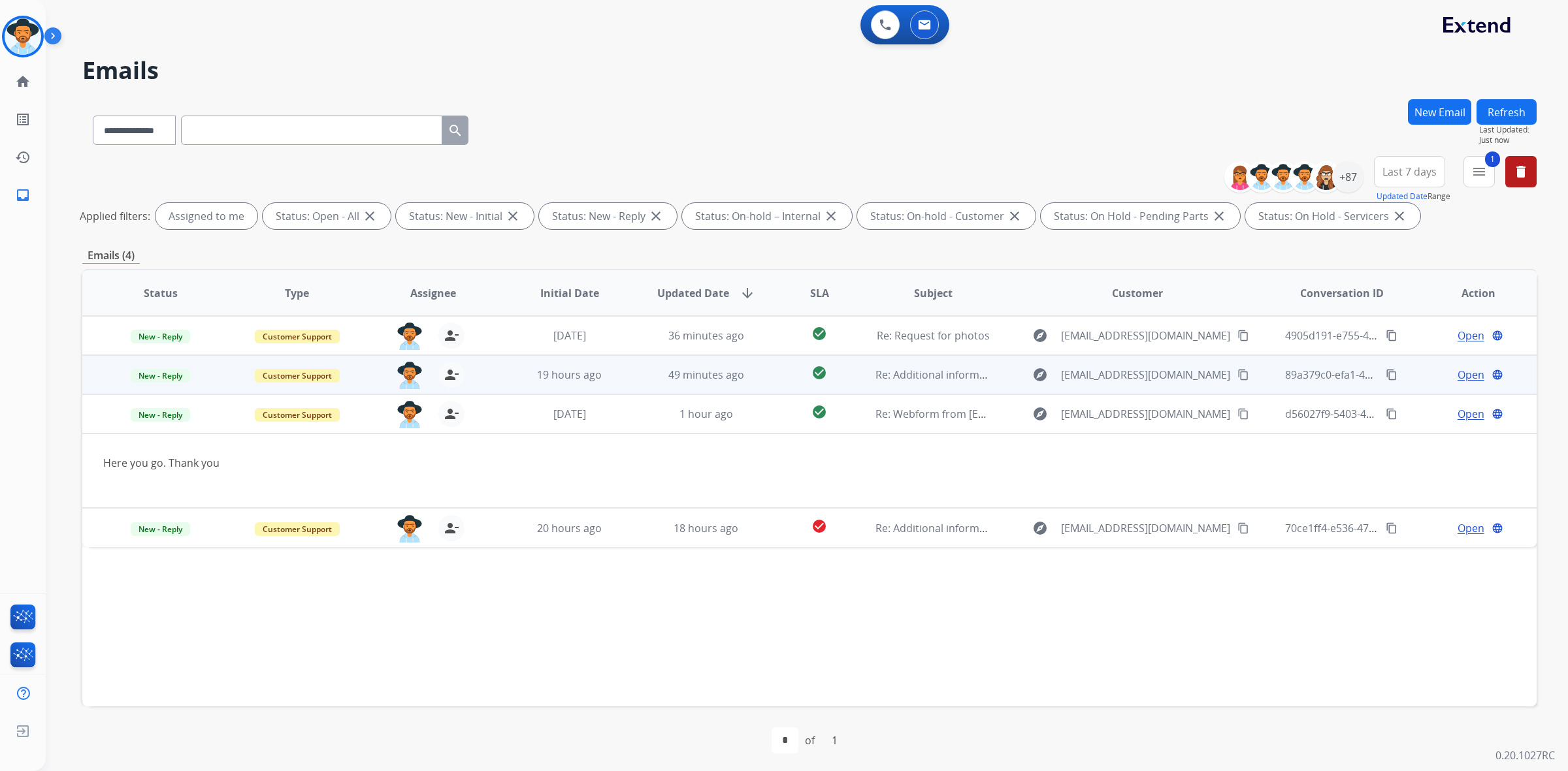
click at [633, 375] on td "49 minutes ago" at bounding box center [695, 375] width 136 height 39
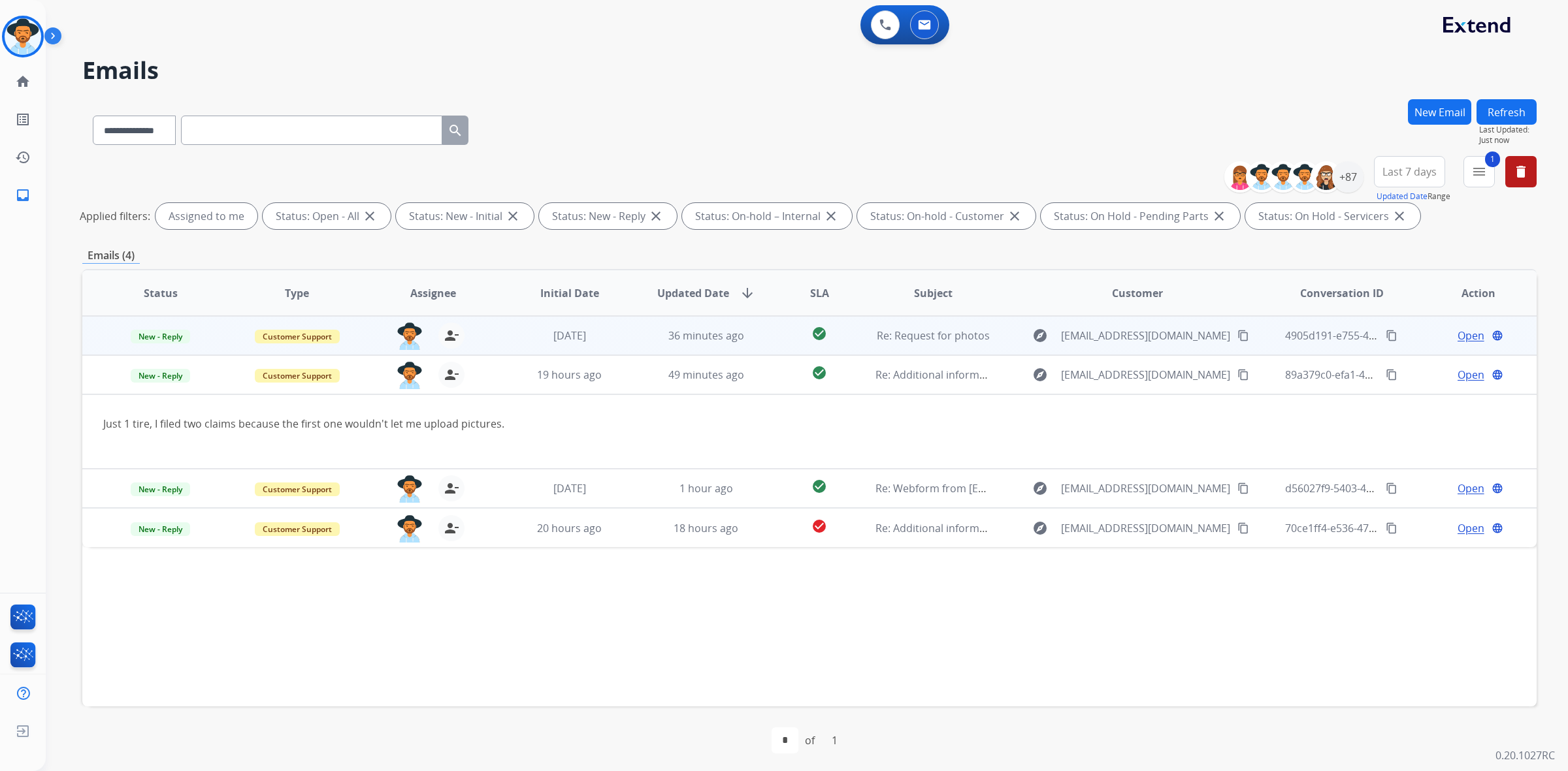
click at [633, 337] on td "36 minutes ago" at bounding box center [695, 335] width 136 height 39
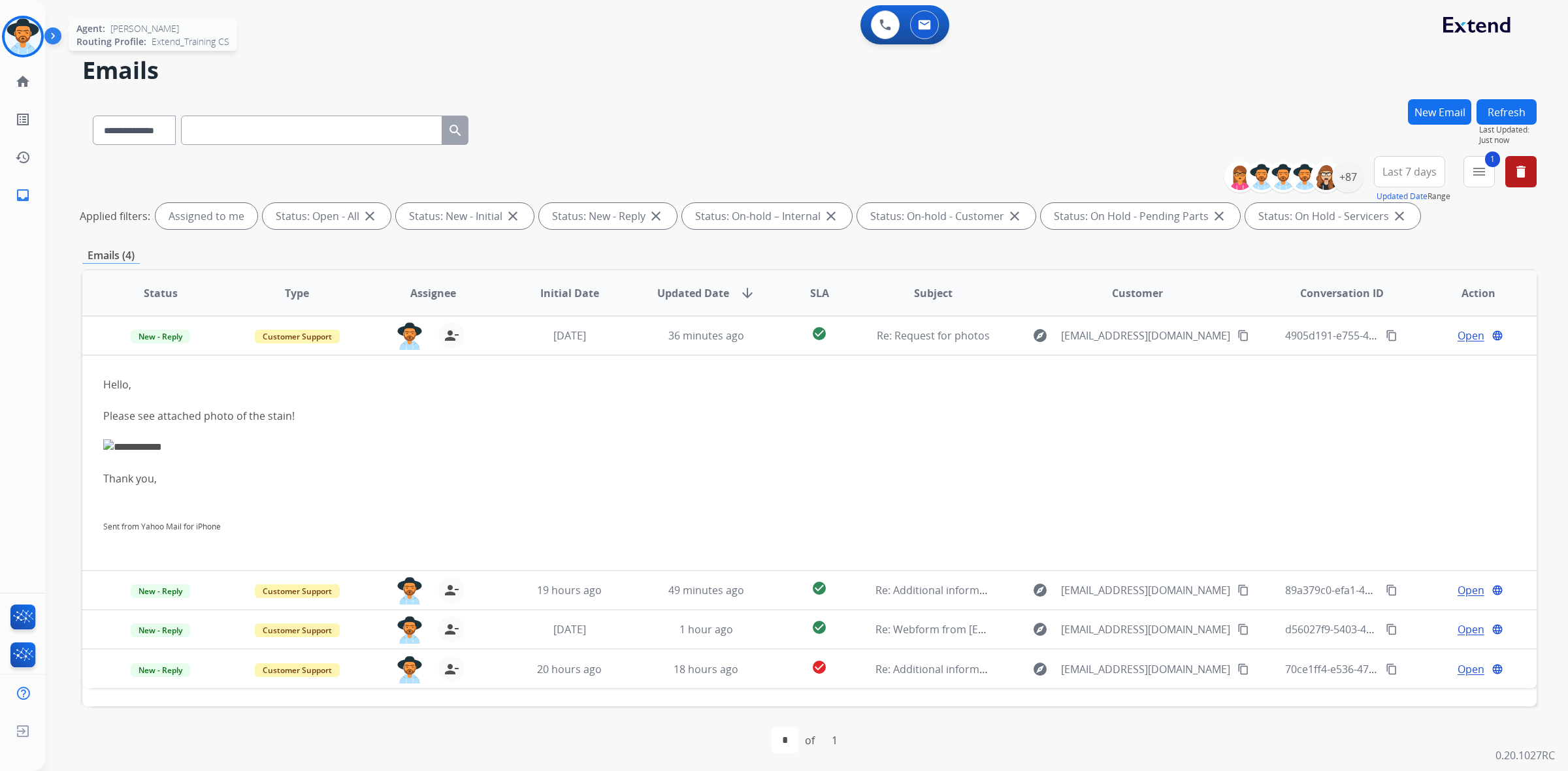
click at [10, 34] on img at bounding box center [23, 37] width 37 height 37
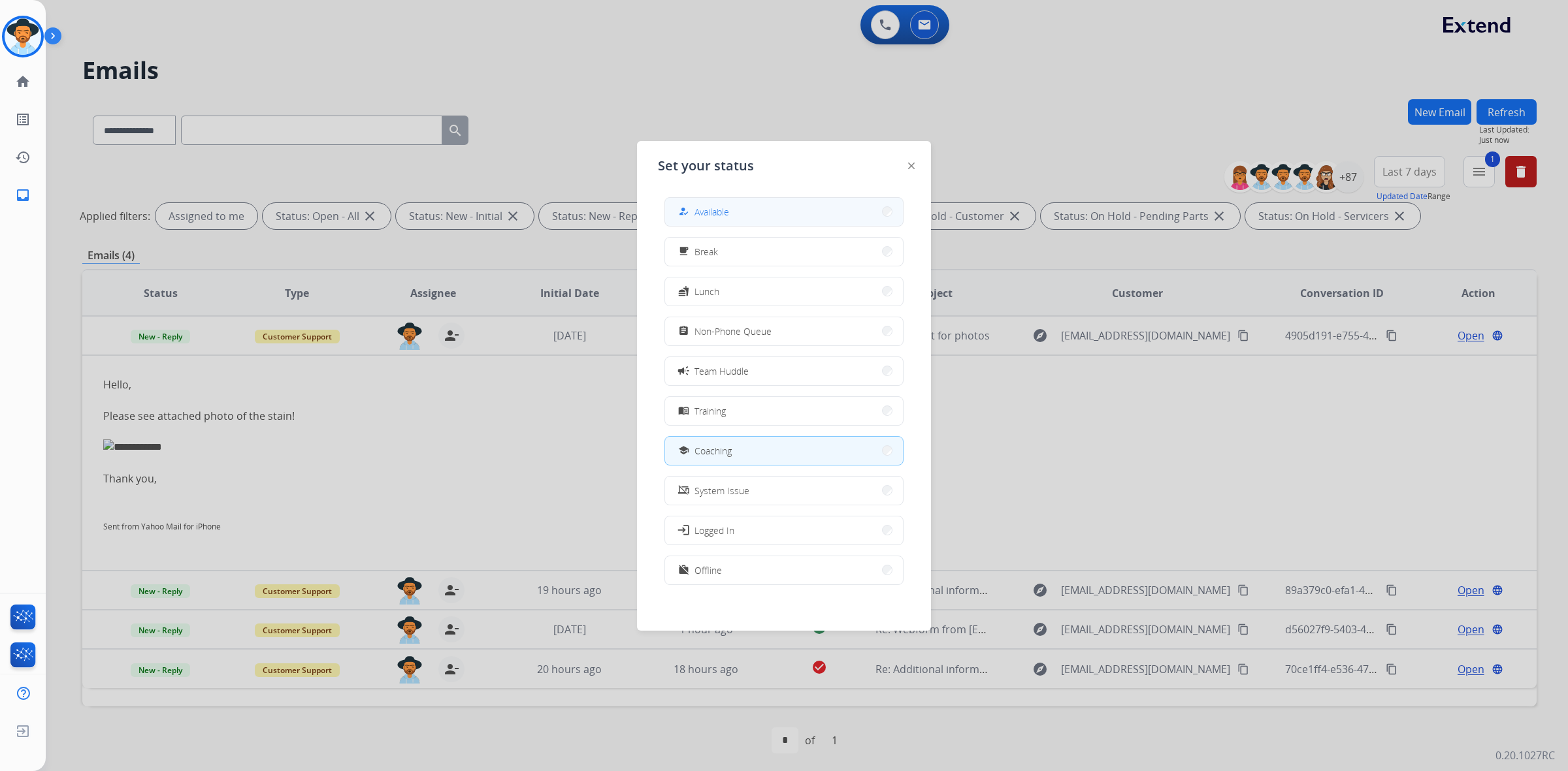
click at [771, 199] on button "how_to_reg Available" at bounding box center [784, 212] width 238 height 28
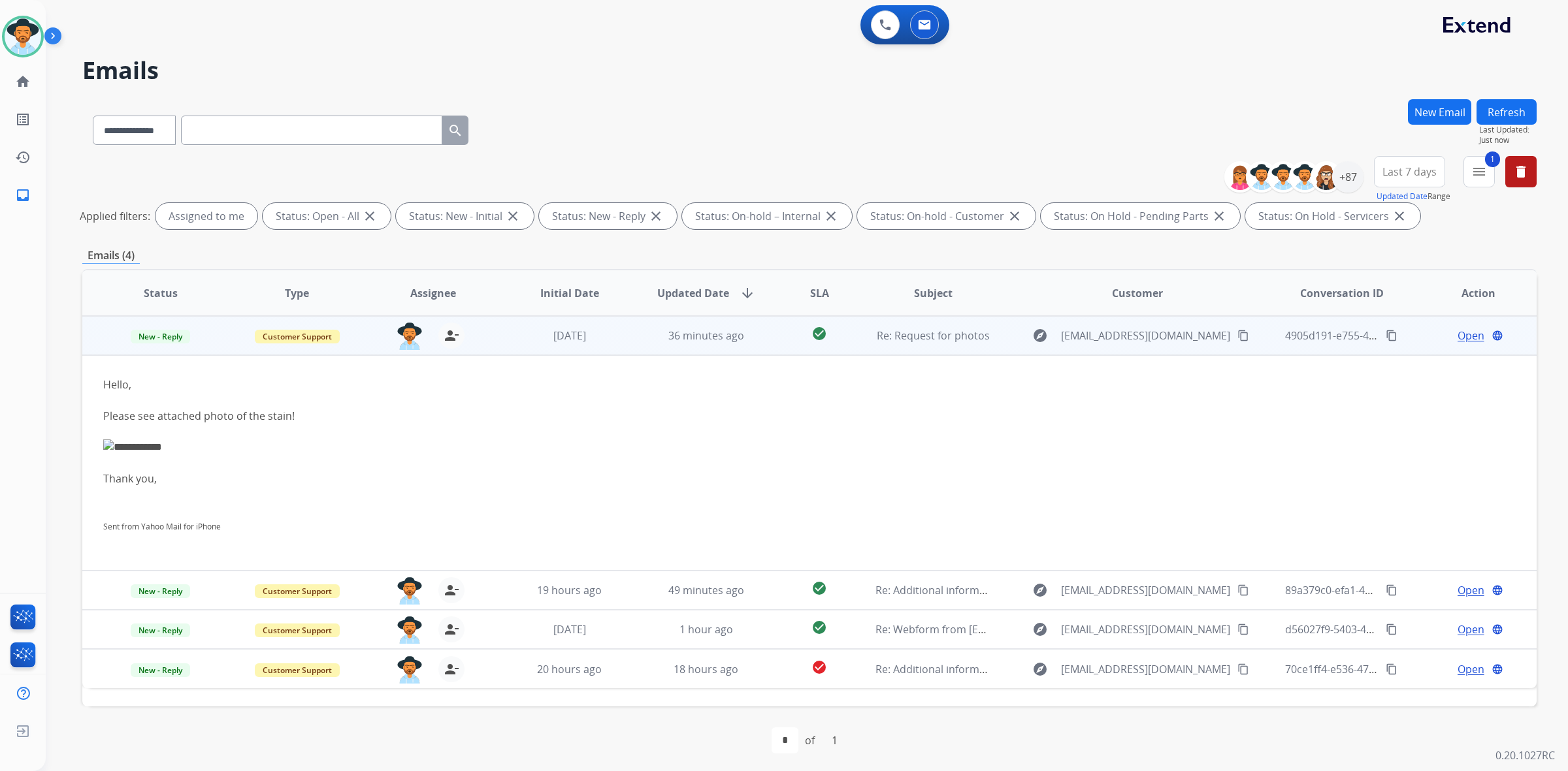
click at [1237, 337] on mat-icon "content_copy" at bounding box center [1243, 335] width 12 height 12
click at [1467, 336] on span "Open" at bounding box center [1471, 335] width 27 height 16
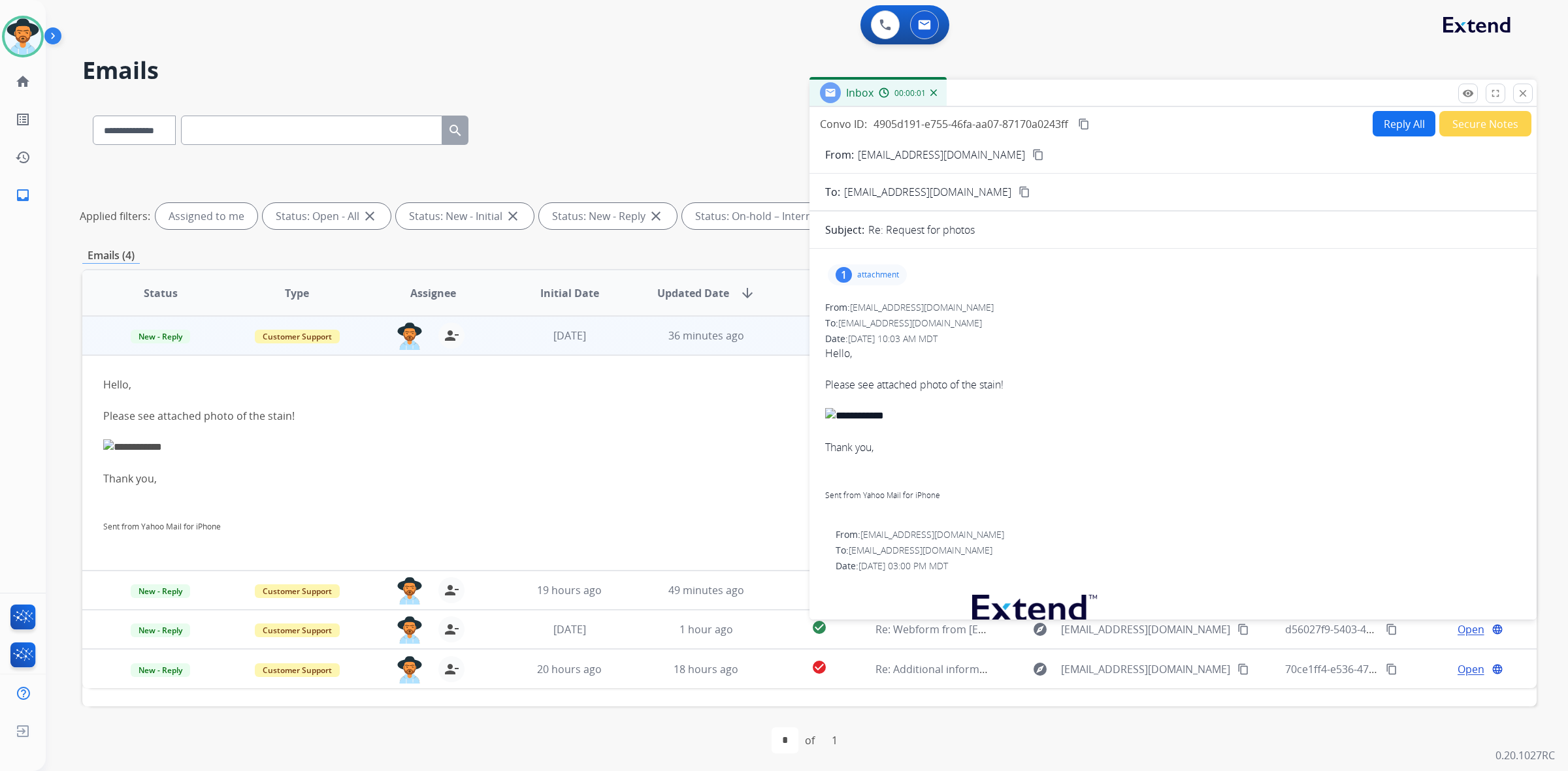
click at [886, 273] on p "attachment" at bounding box center [878, 274] width 42 height 10
click at [867, 302] on div at bounding box center [871, 308] width 65 height 46
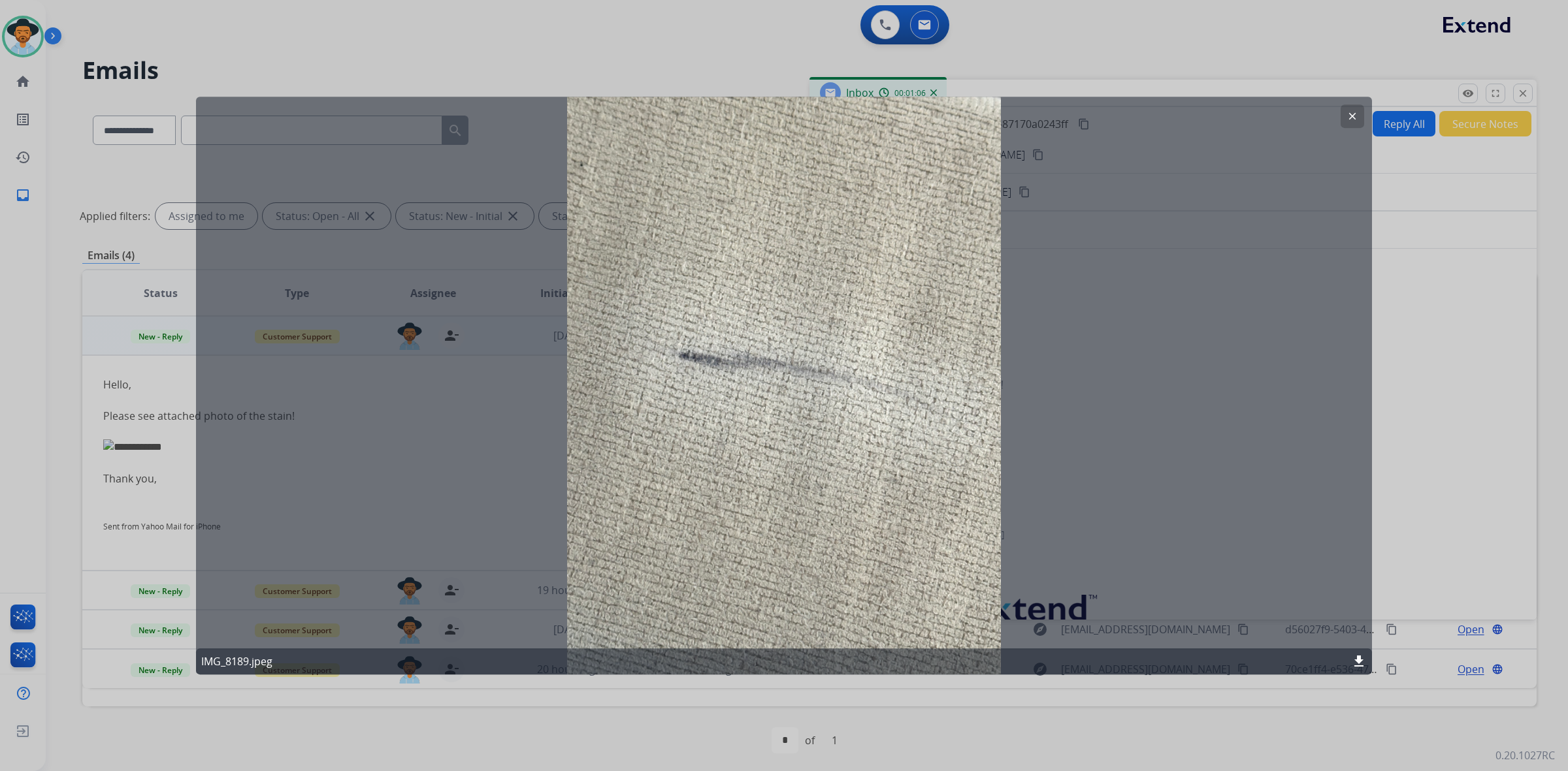
click at [1351, 120] on mat-icon "clear" at bounding box center [1352, 116] width 12 height 12
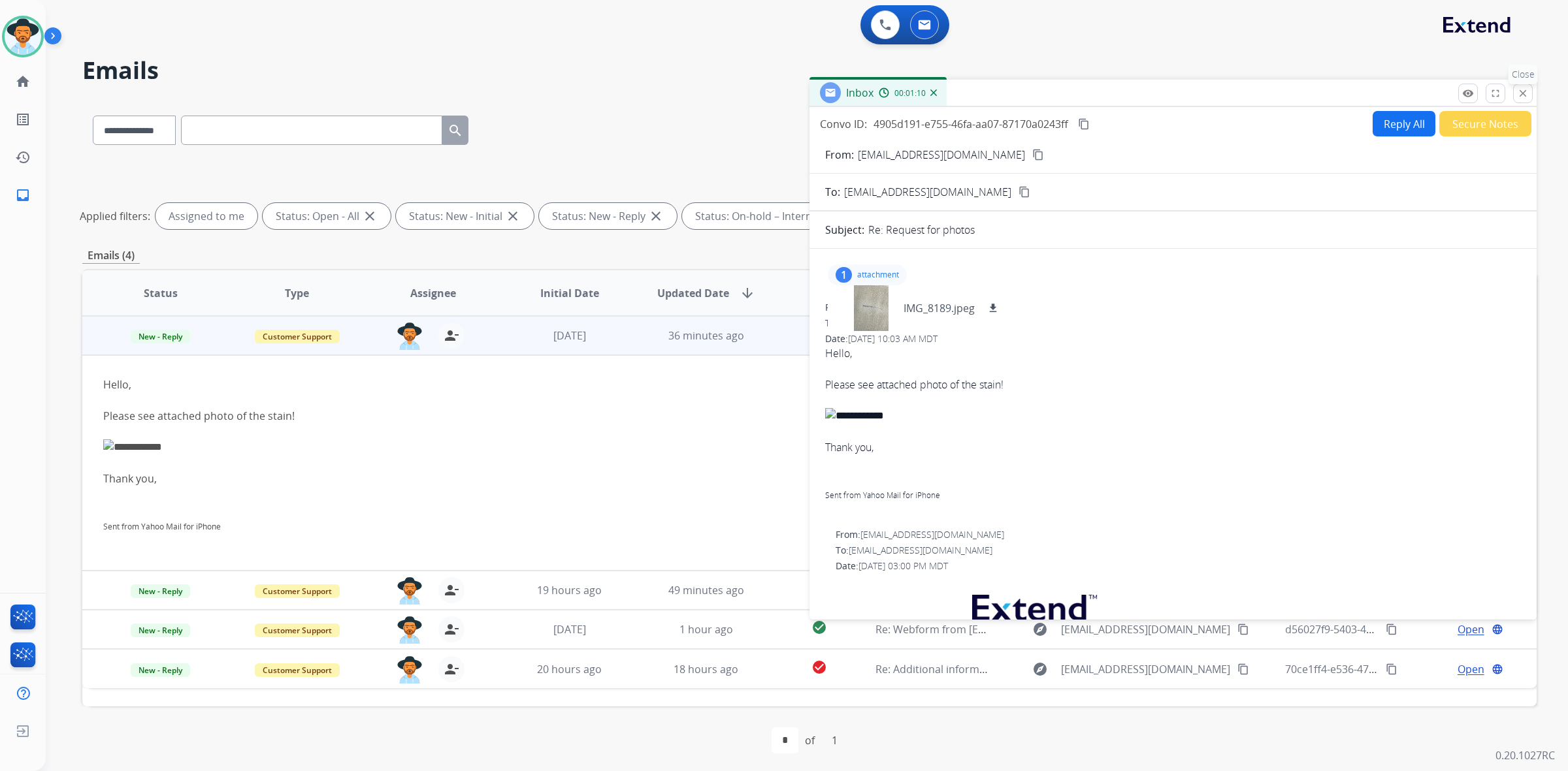
click at [1520, 91] on mat-icon "close" at bounding box center [1523, 94] width 12 height 12
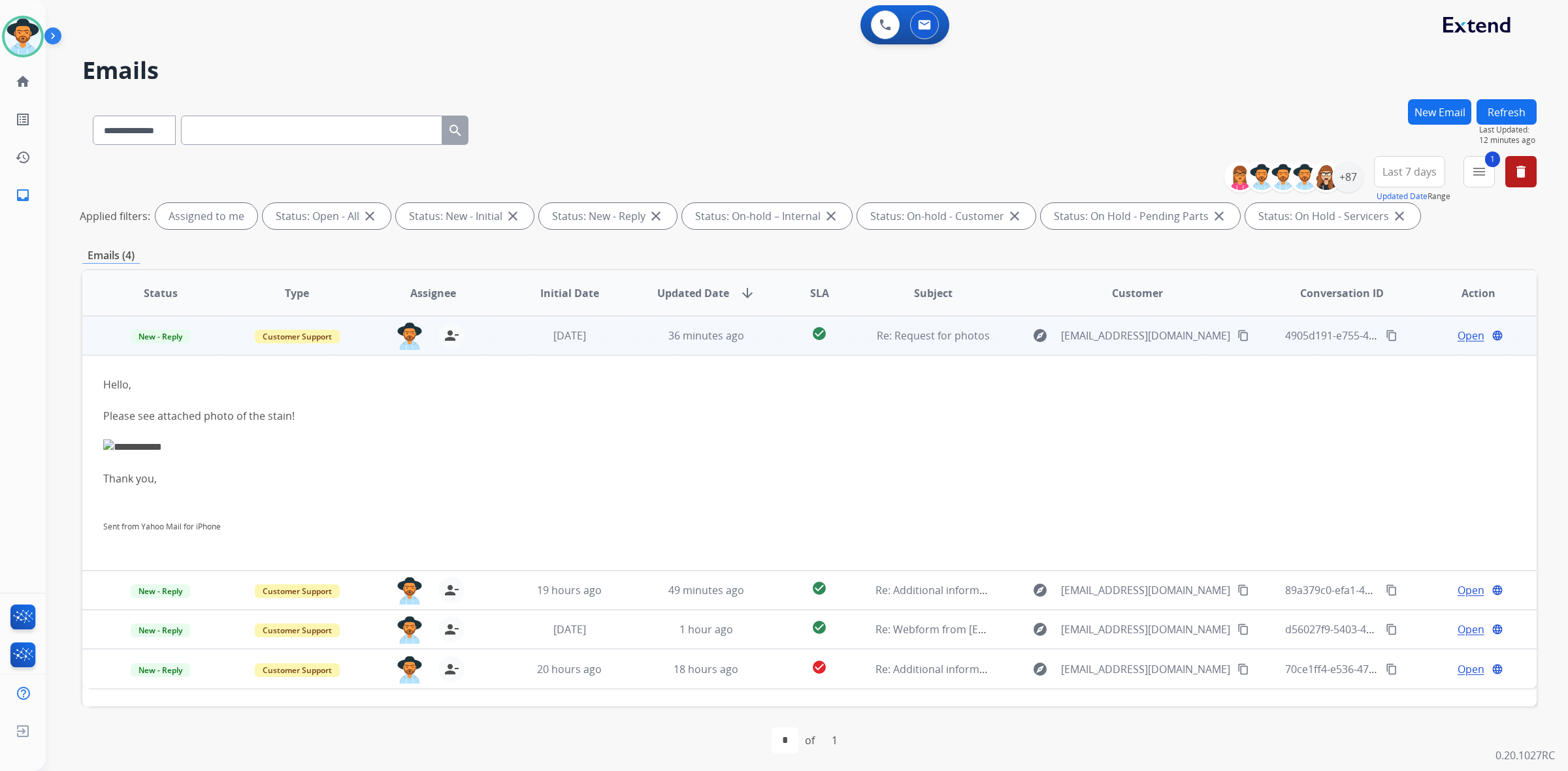
click at [1468, 334] on span "Open" at bounding box center [1471, 335] width 27 height 16
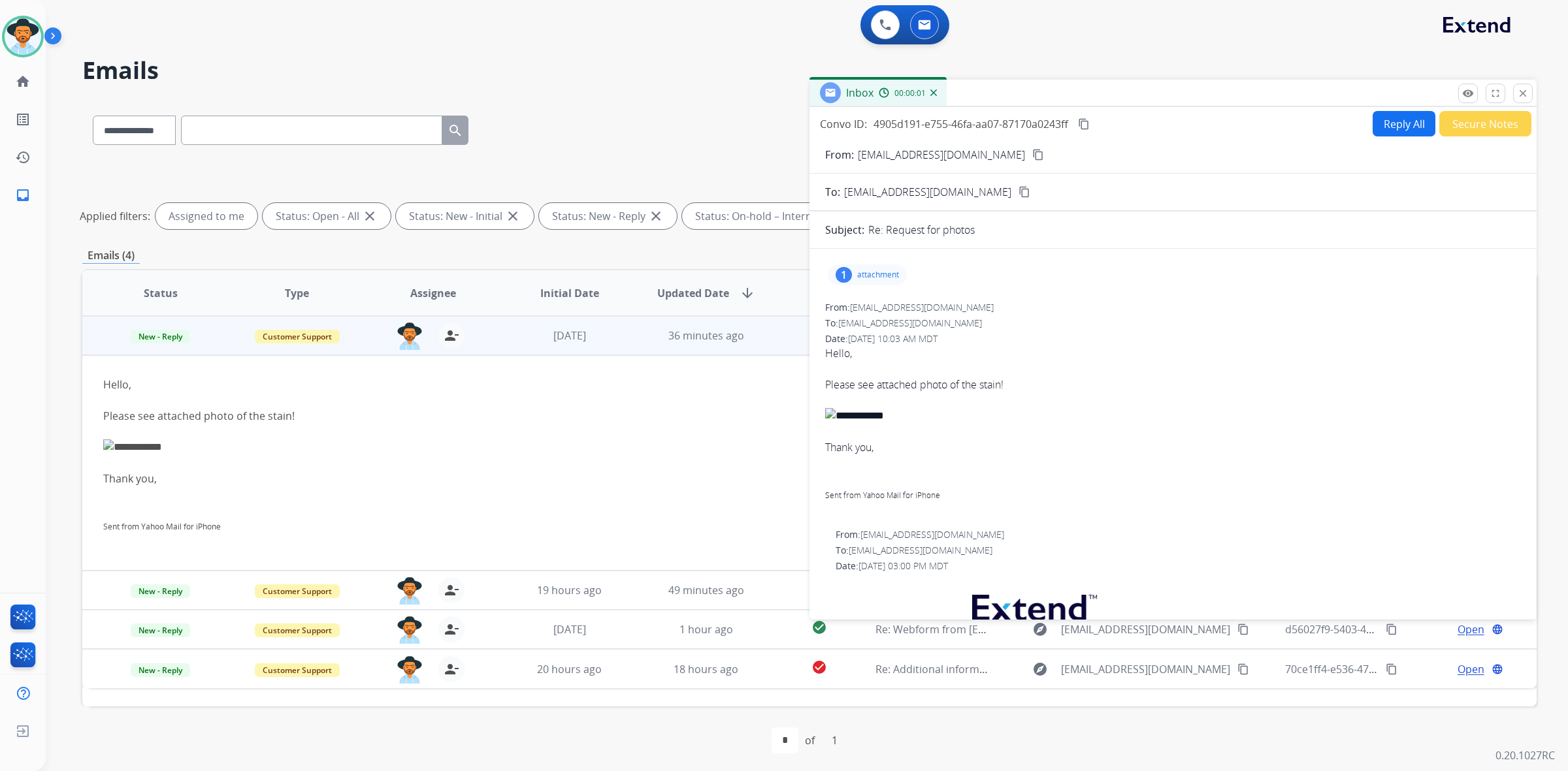
click at [1390, 126] on button "Reply All" at bounding box center [1403, 124] width 63 height 25
select select "**********"
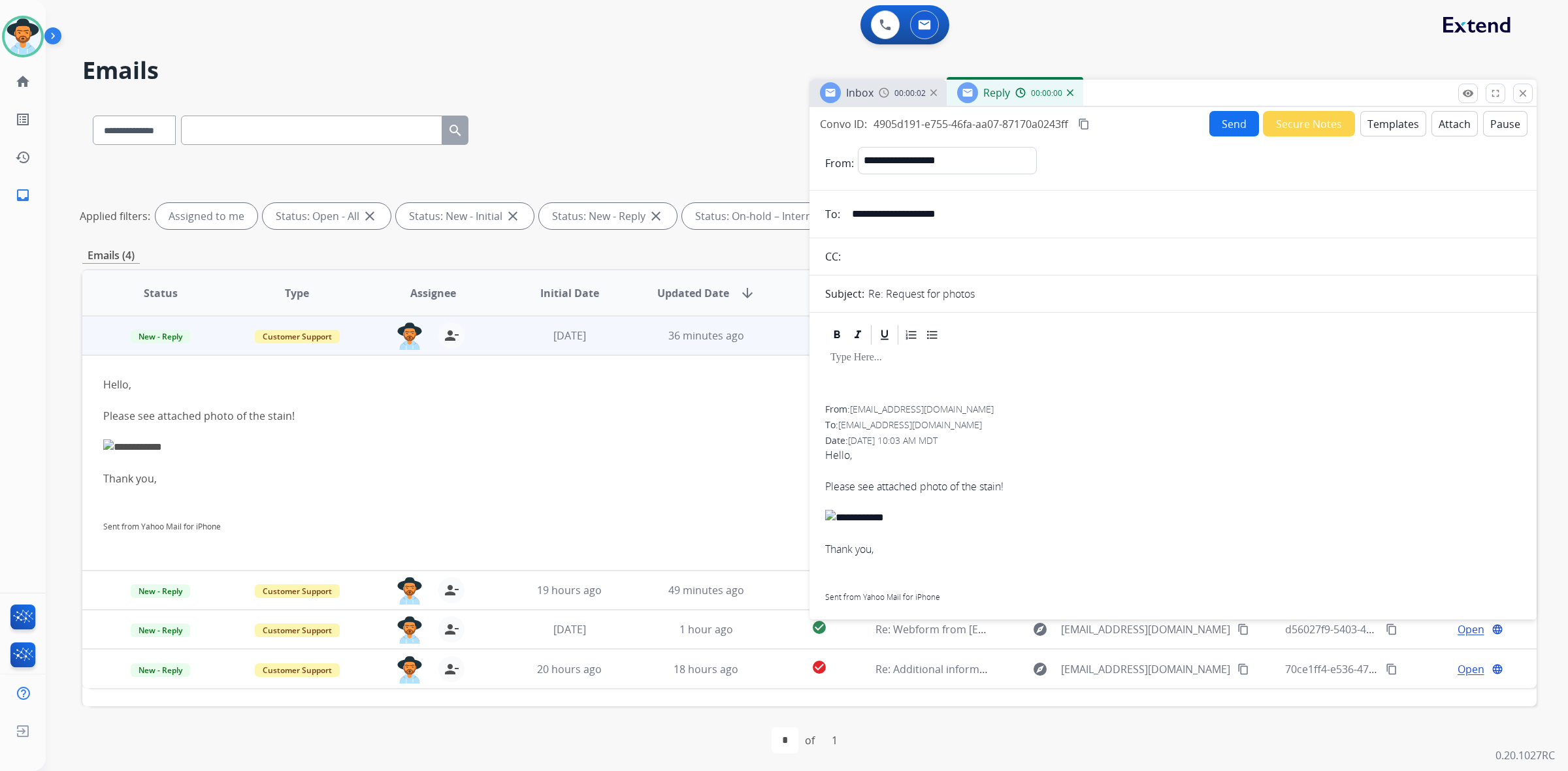
click at [1387, 126] on button "Templates" at bounding box center [1393, 124] width 66 height 25
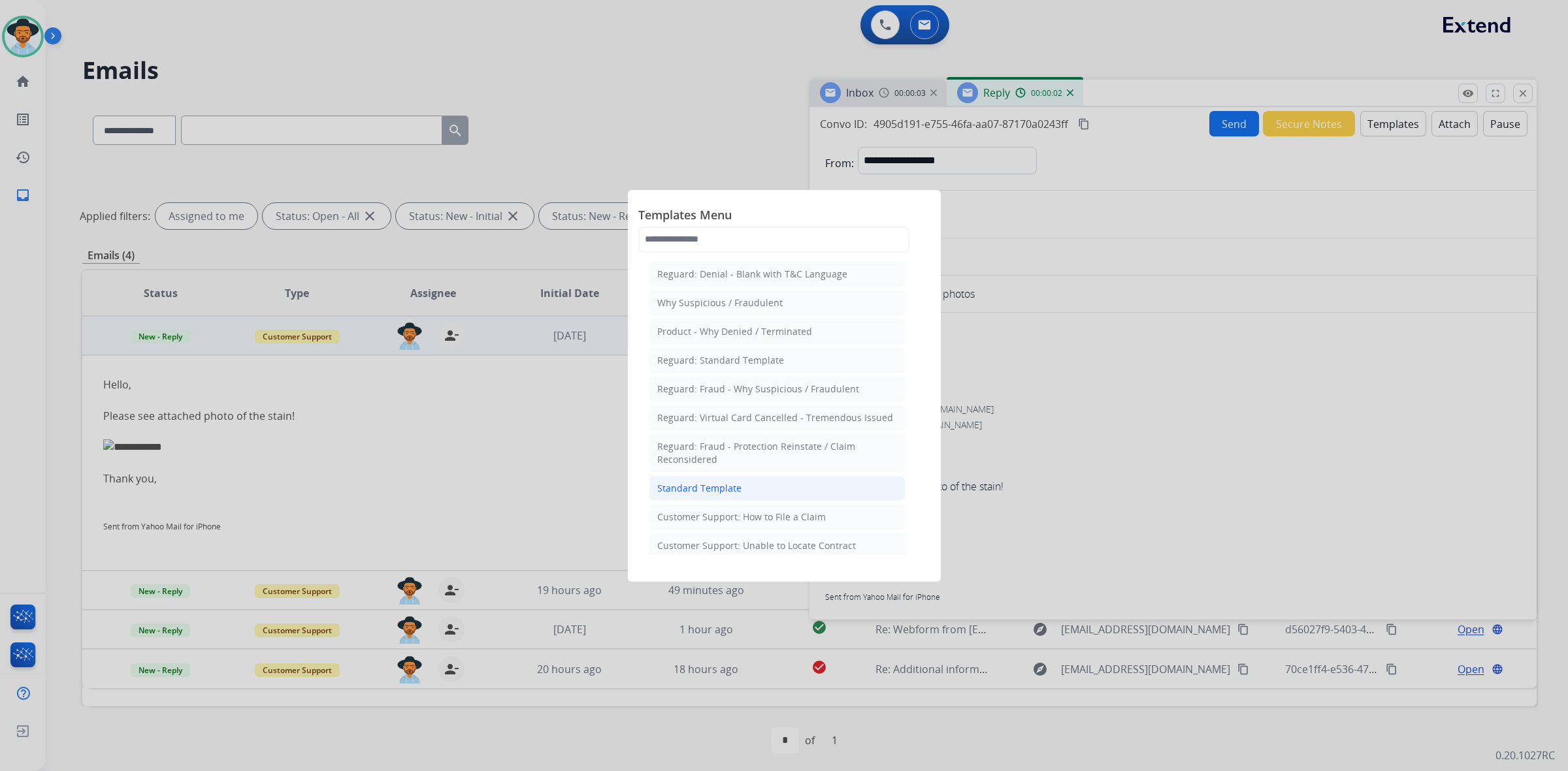
click at [697, 490] on div "Standard Template" at bounding box center [699, 488] width 85 height 13
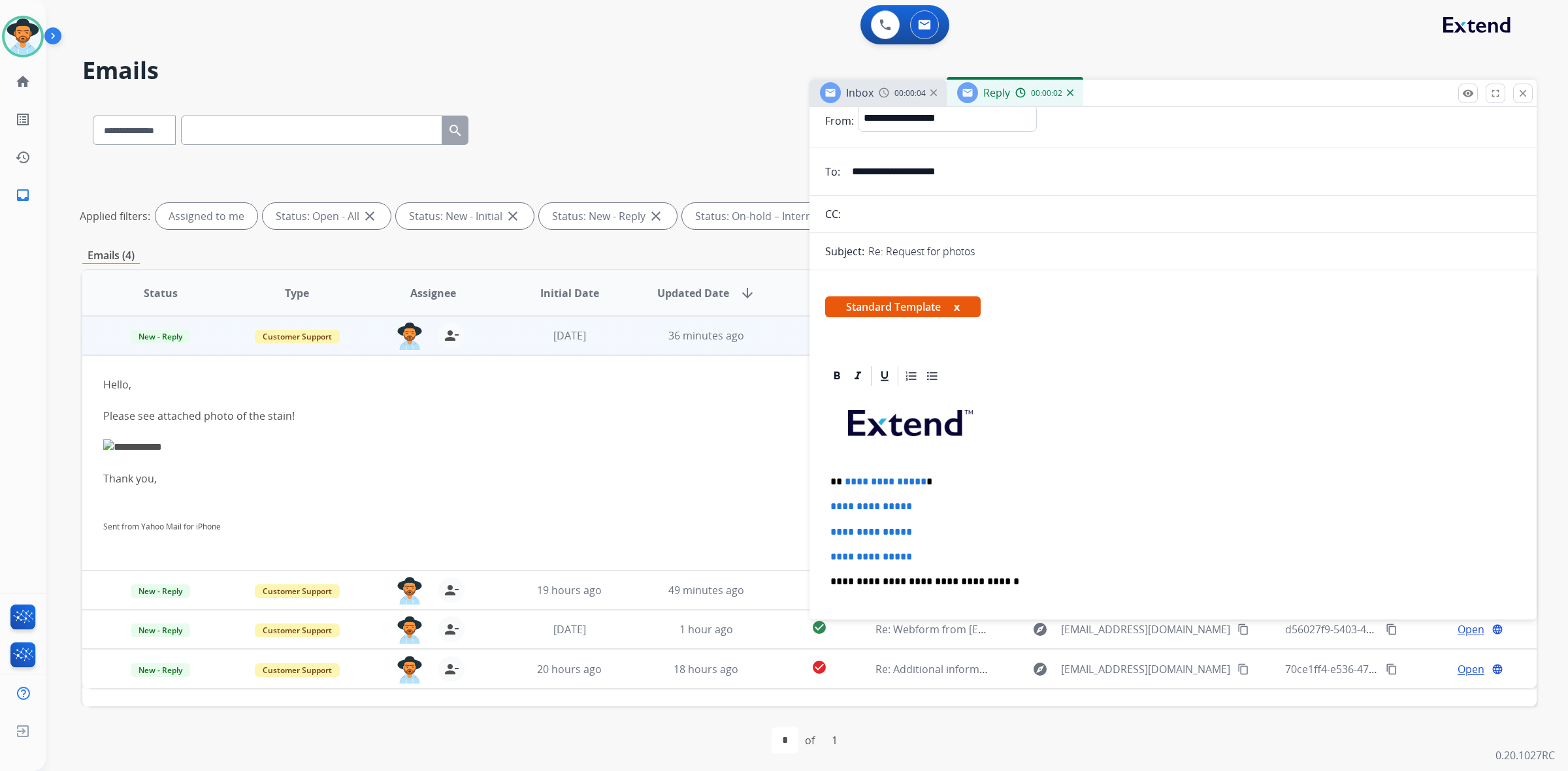
scroll to position [163, 0]
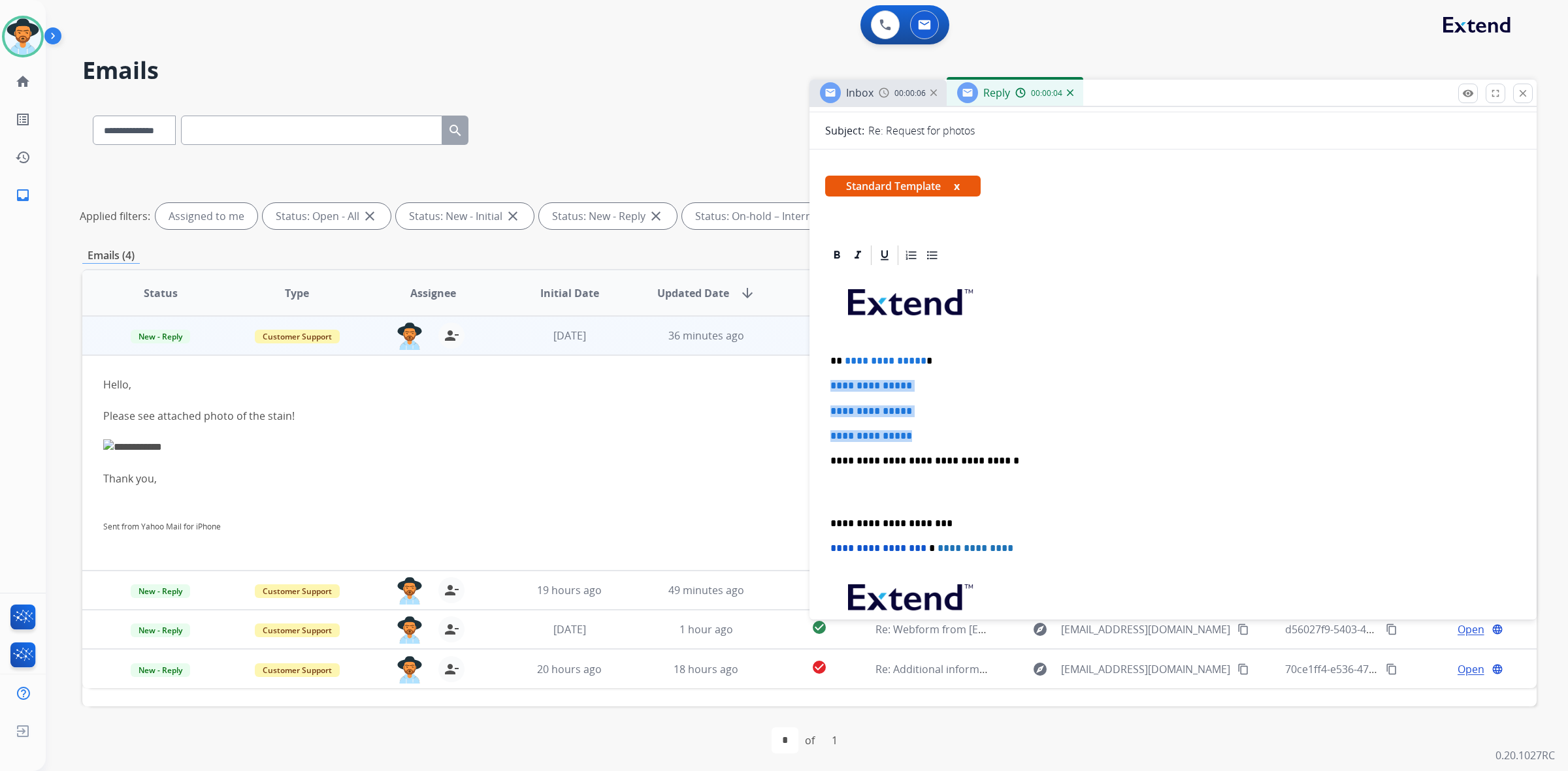
drag, startPoint x: 828, startPoint y: 384, endPoint x: 925, endPoint y: 437, distance: 110.5
click at [925, 437] on div "**********" at bounding box center [1173, 491] width 696 height 449
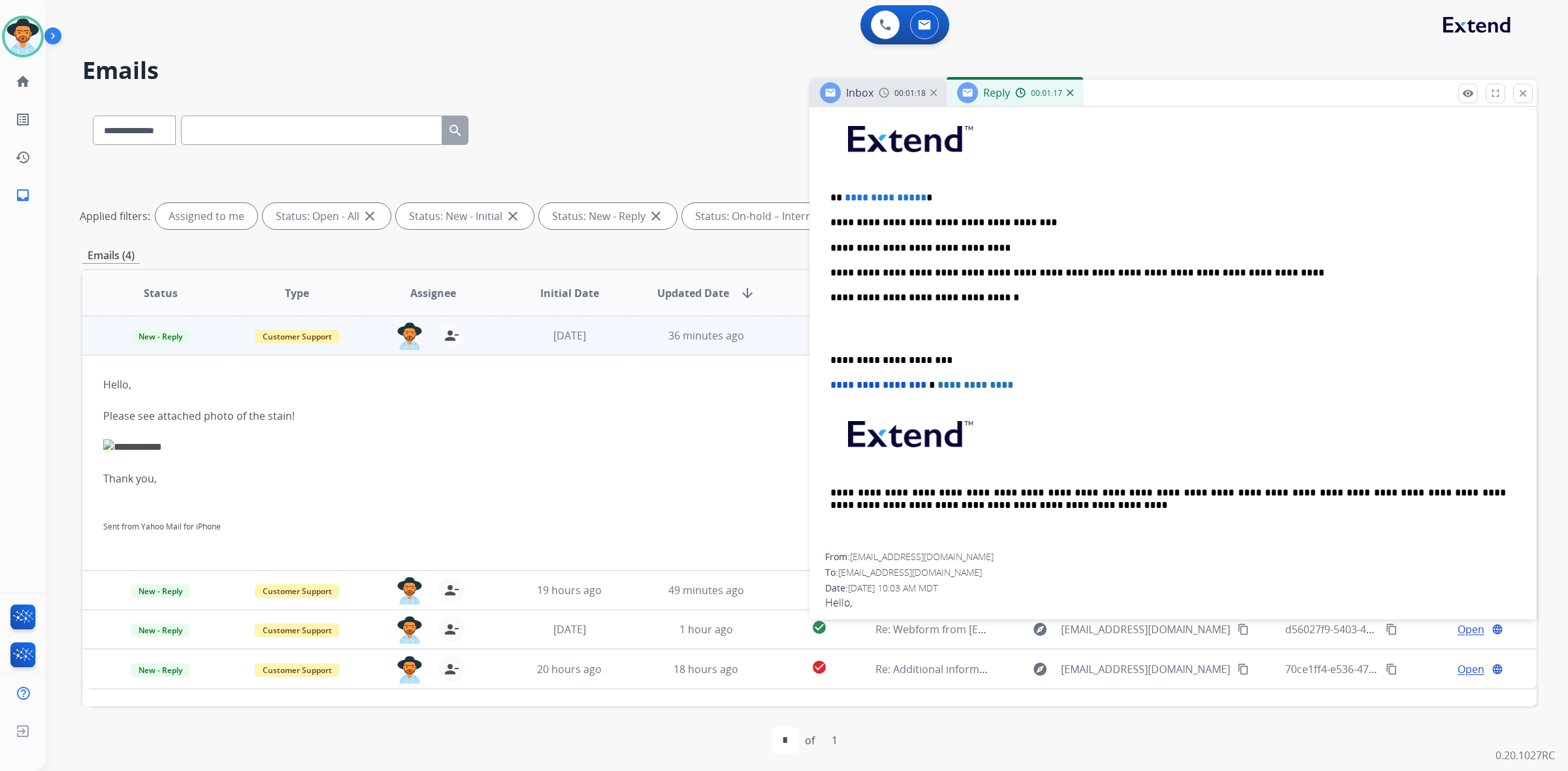
scroll to position [245, 0]
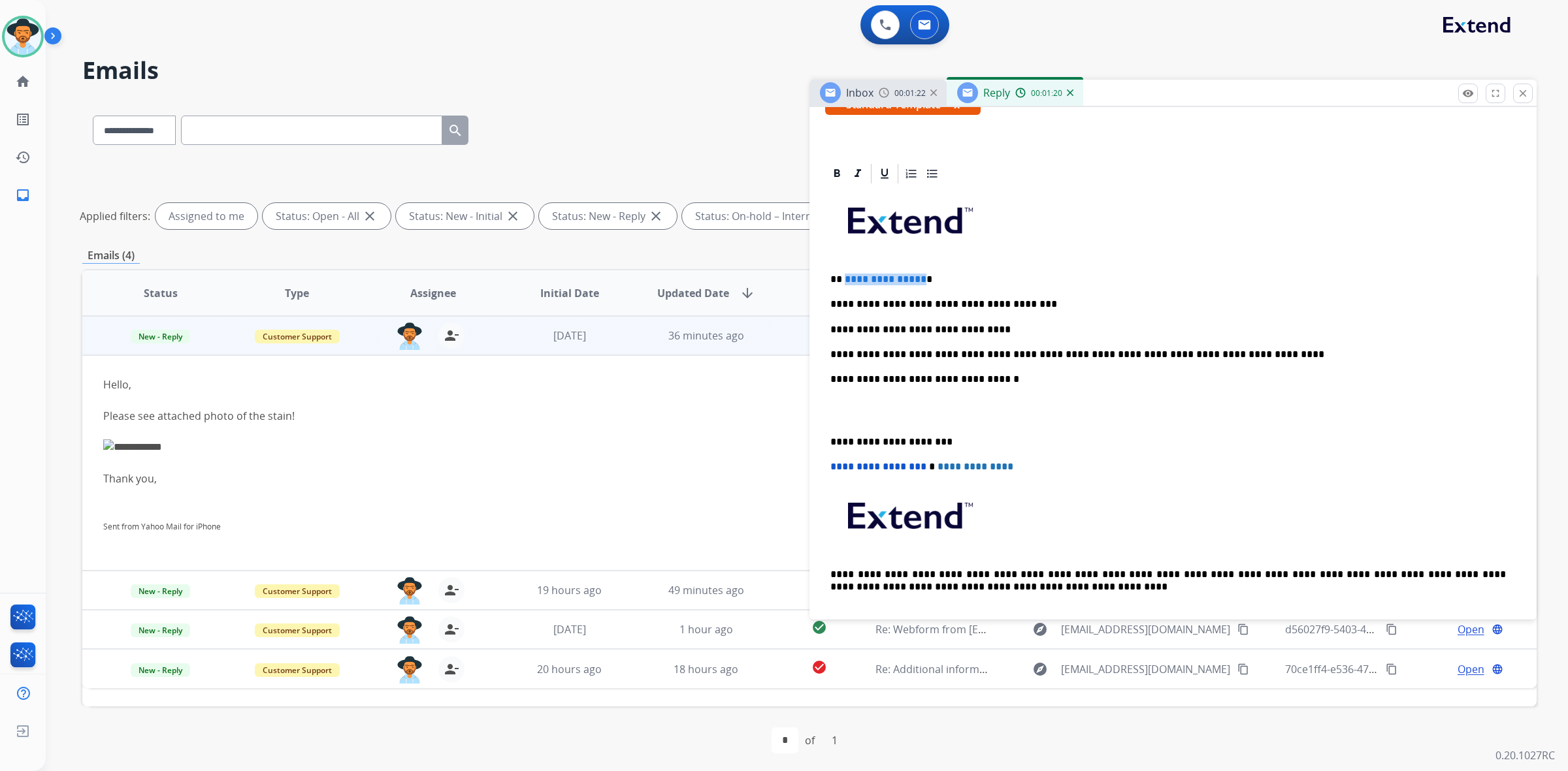
drag, startPoint x: 916, startPoint y: 274, endPoint x: 844, endPoint y: 278, distance: 72.1
click at [845, 278] on span "**********" at bounding box center [886, 279] width 82 height 10
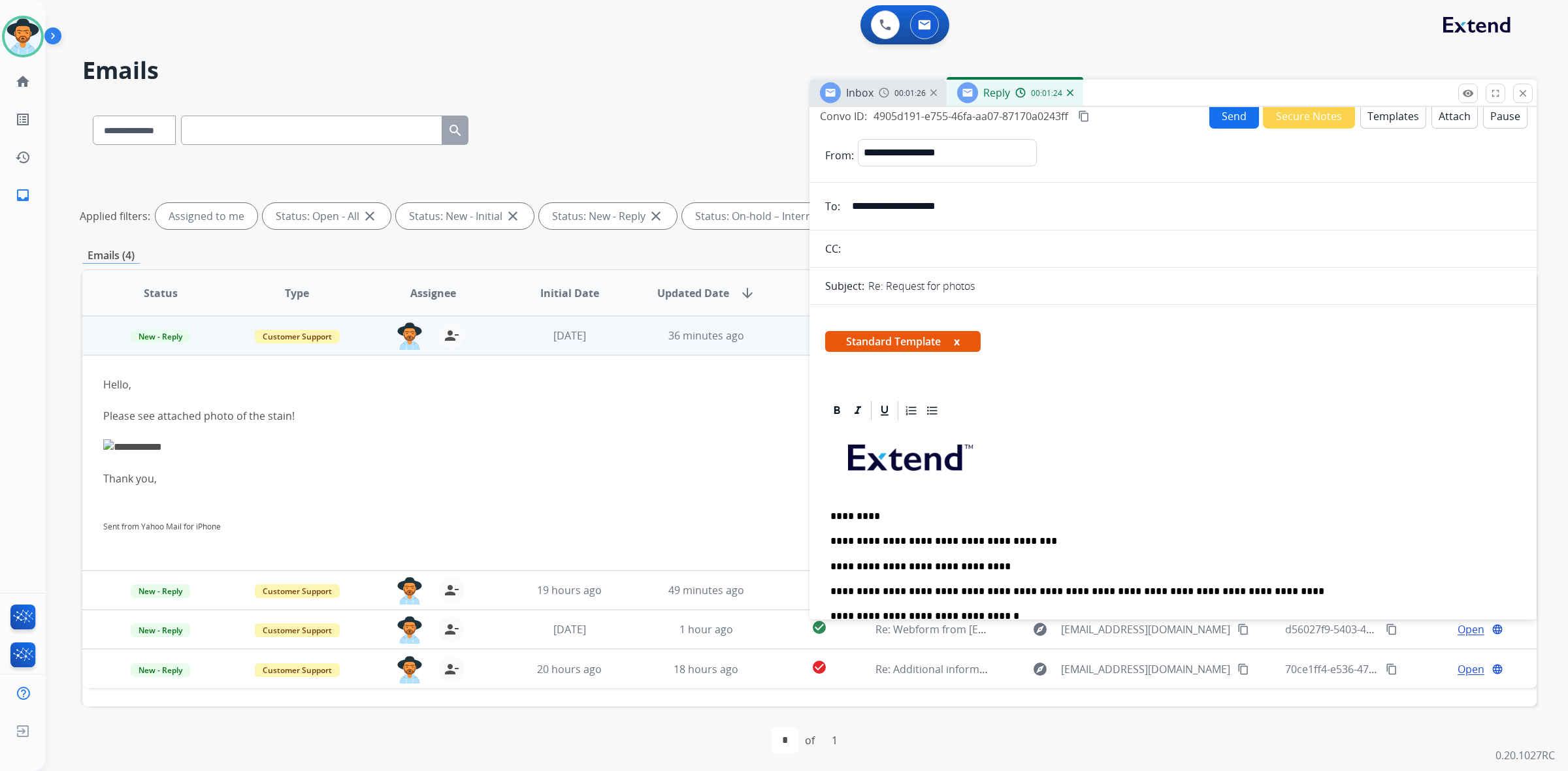
scroll to position [0, 0]
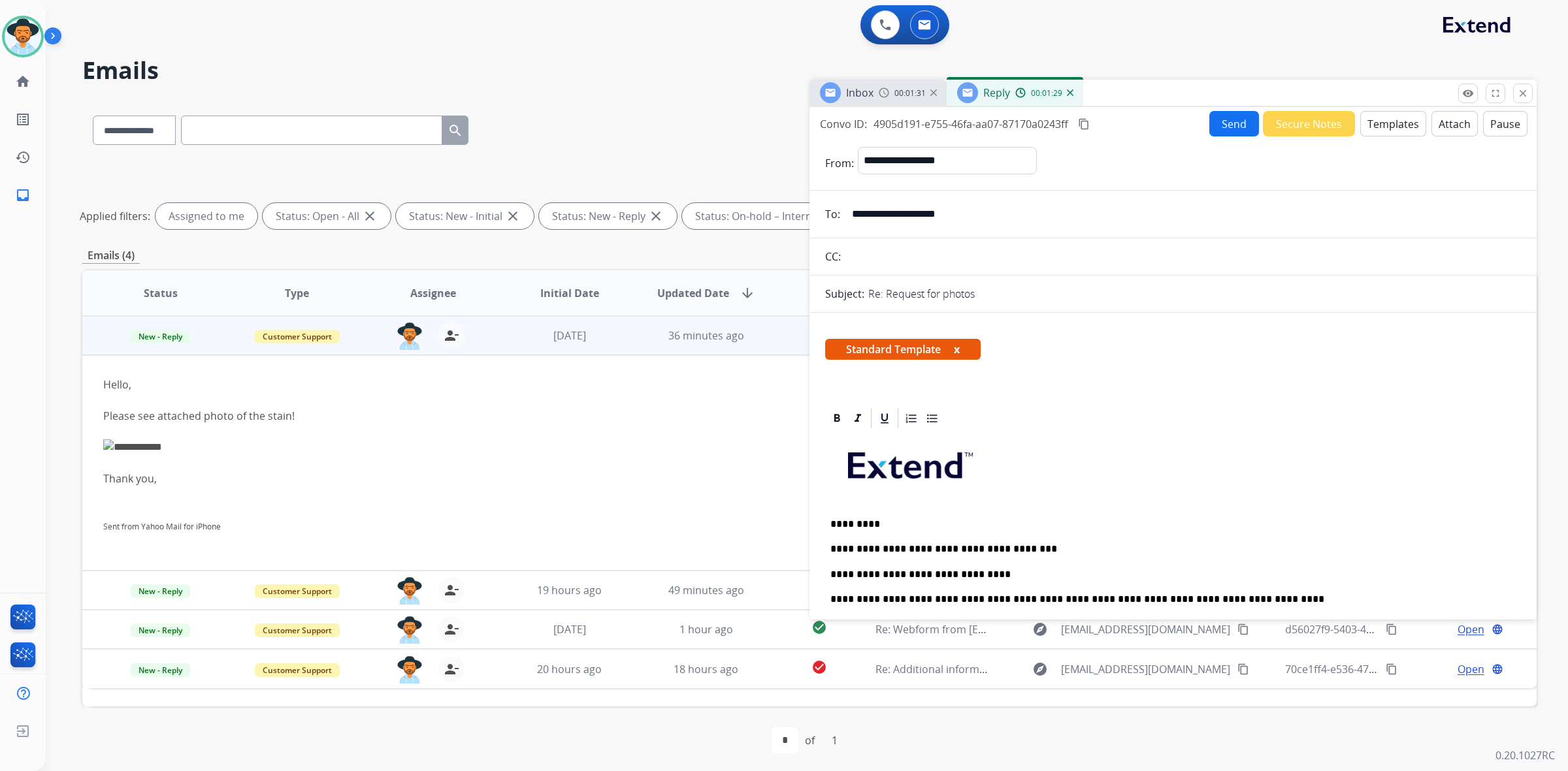
click at [1220, 125] on button "Send" at bounding box center [1233, 124] width 49 height 25
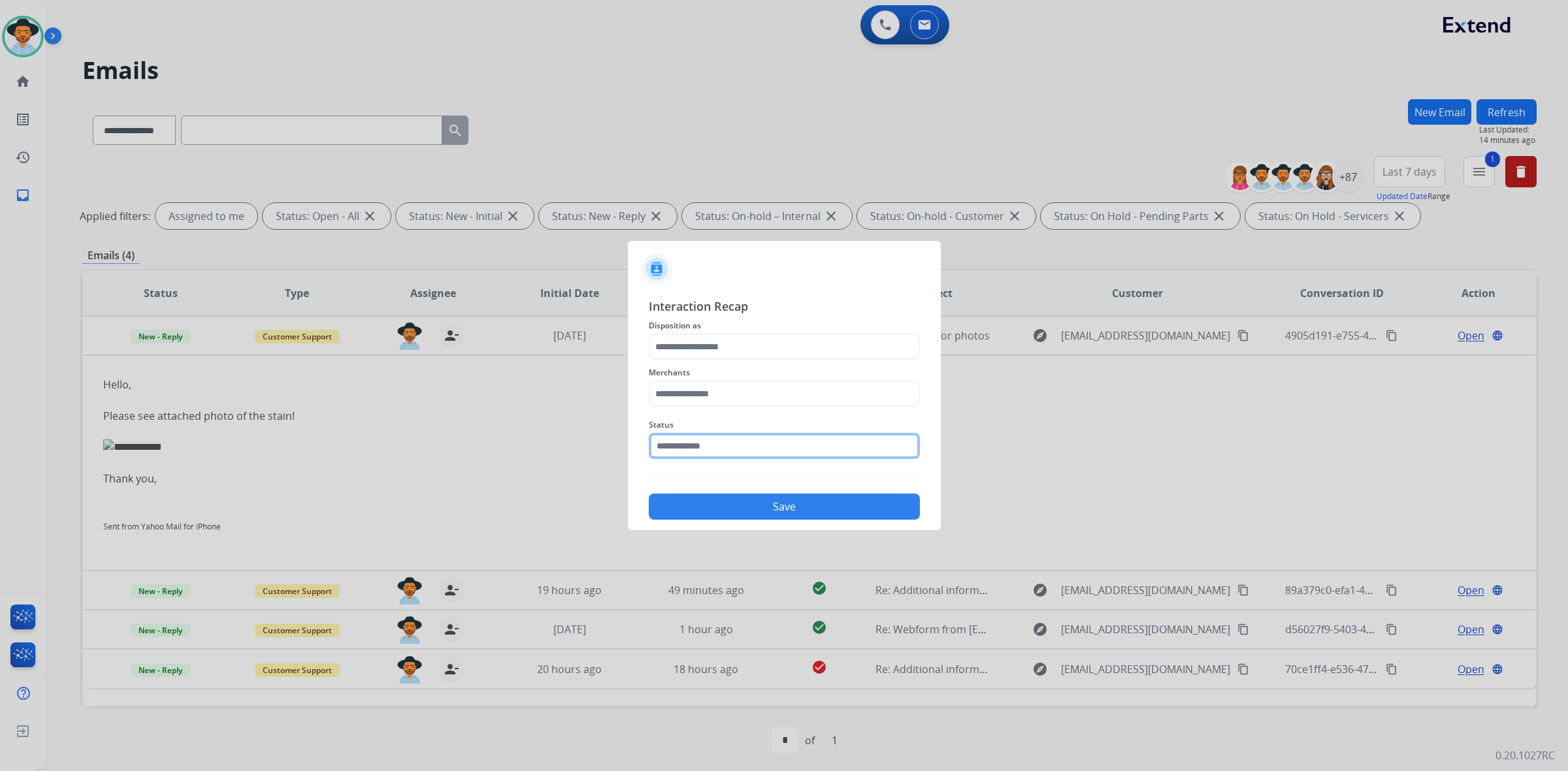
click at [750, 445] on input "text" at bounding box center [784, 446] width 271 height 26
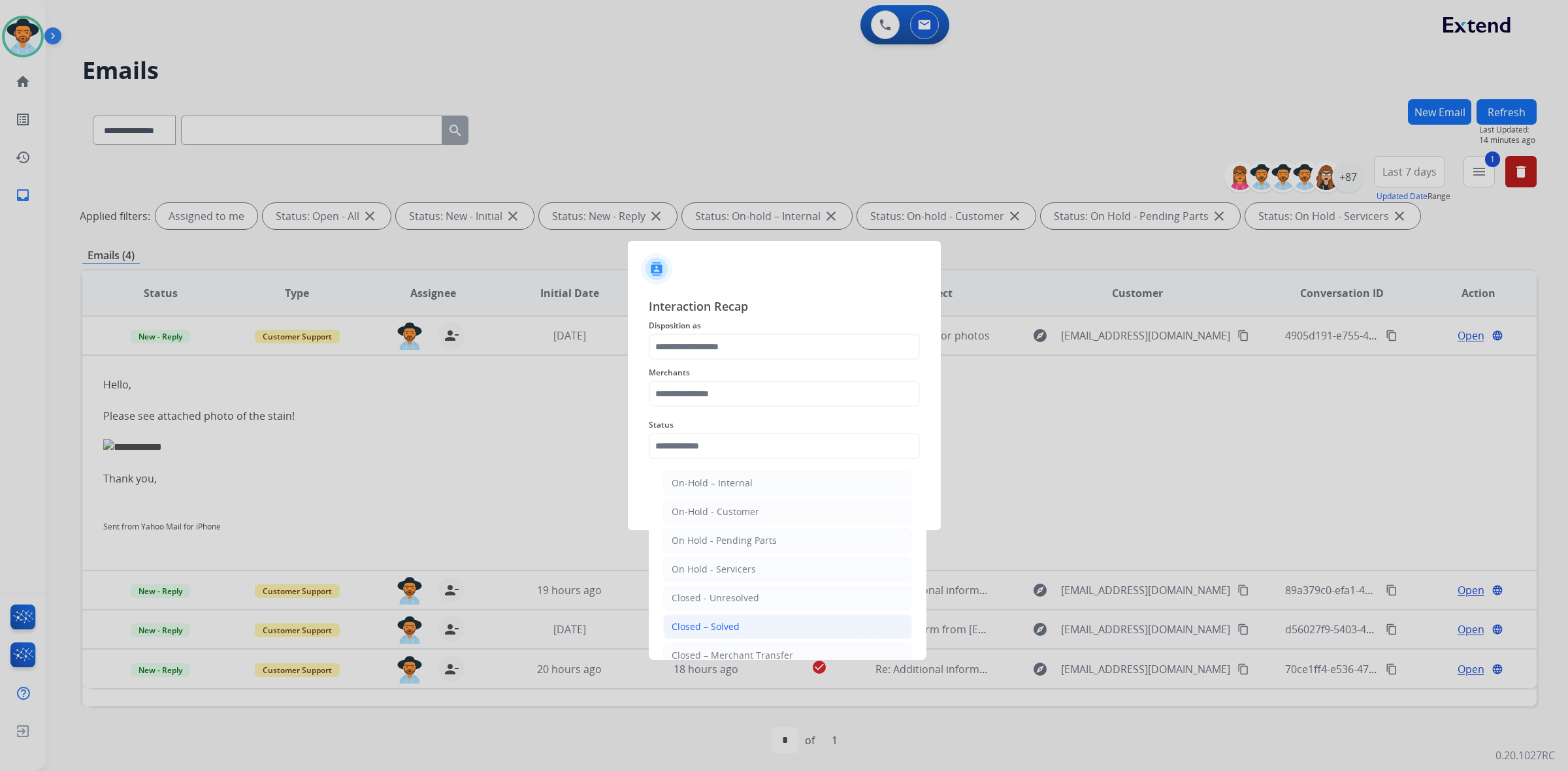
click at [771, 630] on li "Closed – Solved" at bounding box center [787, 627] width 249 height 25
type input "**********"
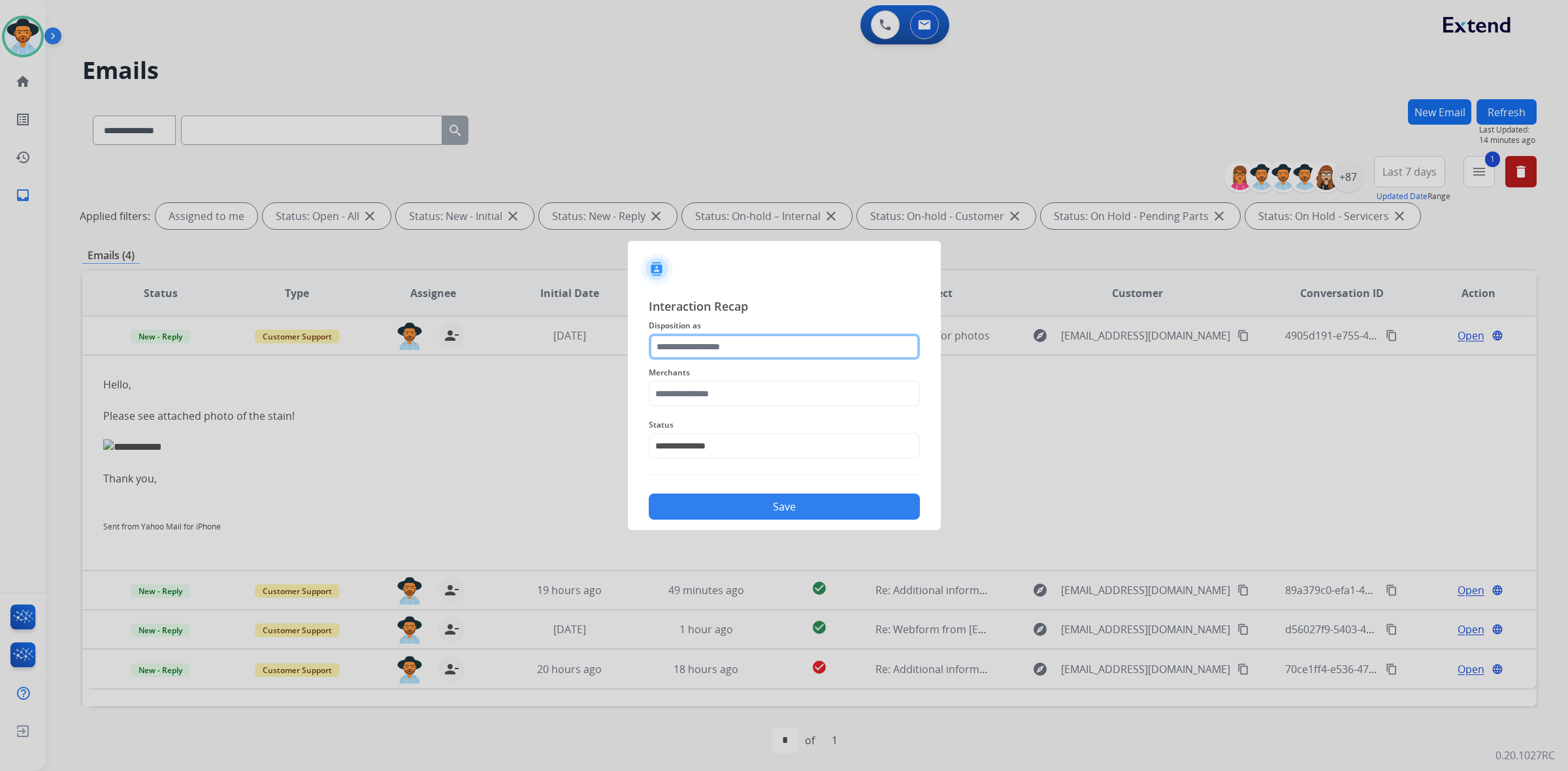
click at [745, 350] on input "text" at bounding box center [784, 346] width 271 height 26
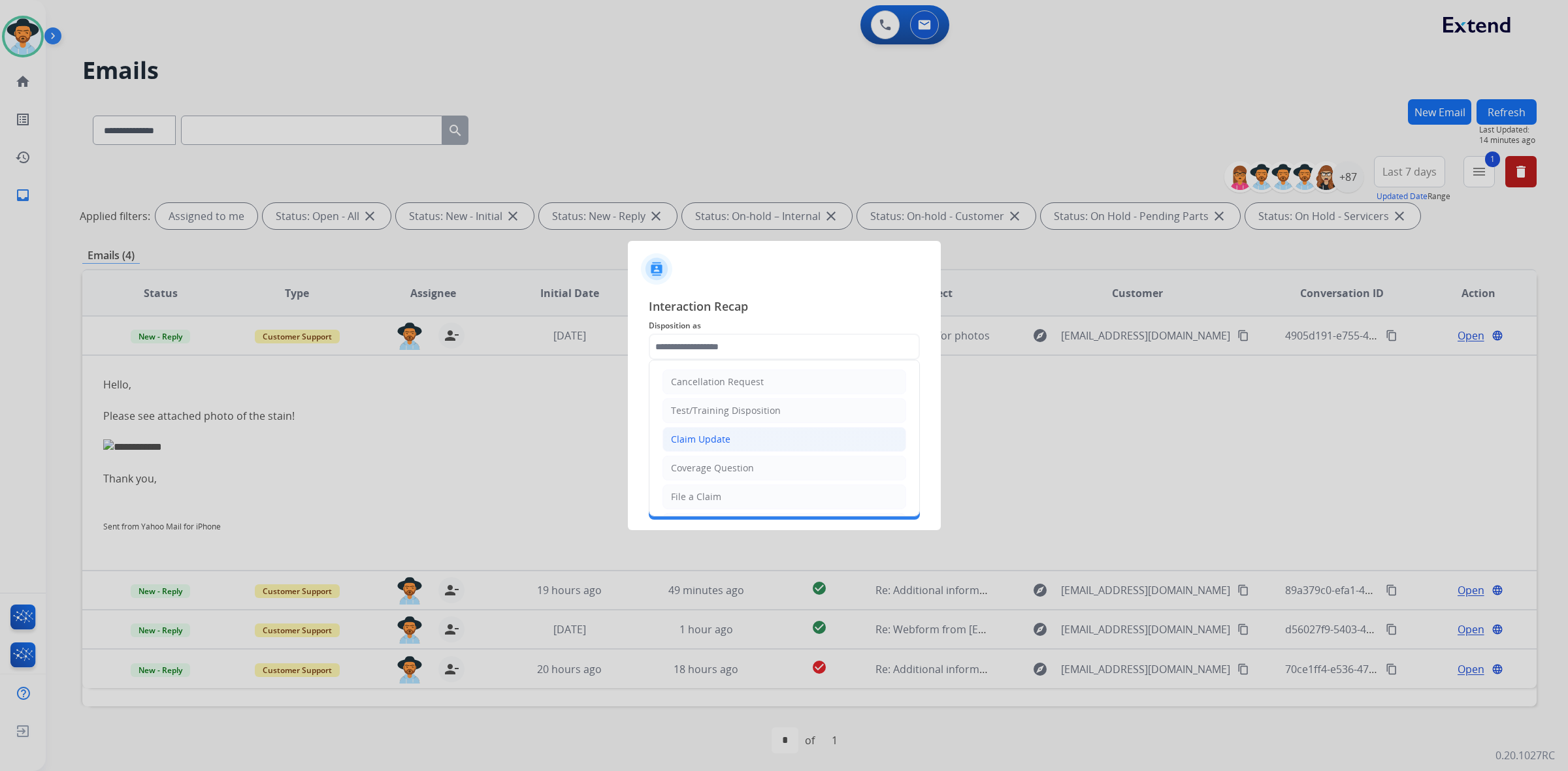
click at [743, 439] on li "Claim Update" at bounding box center [784, 440] width 243 height 25
type input "**********"
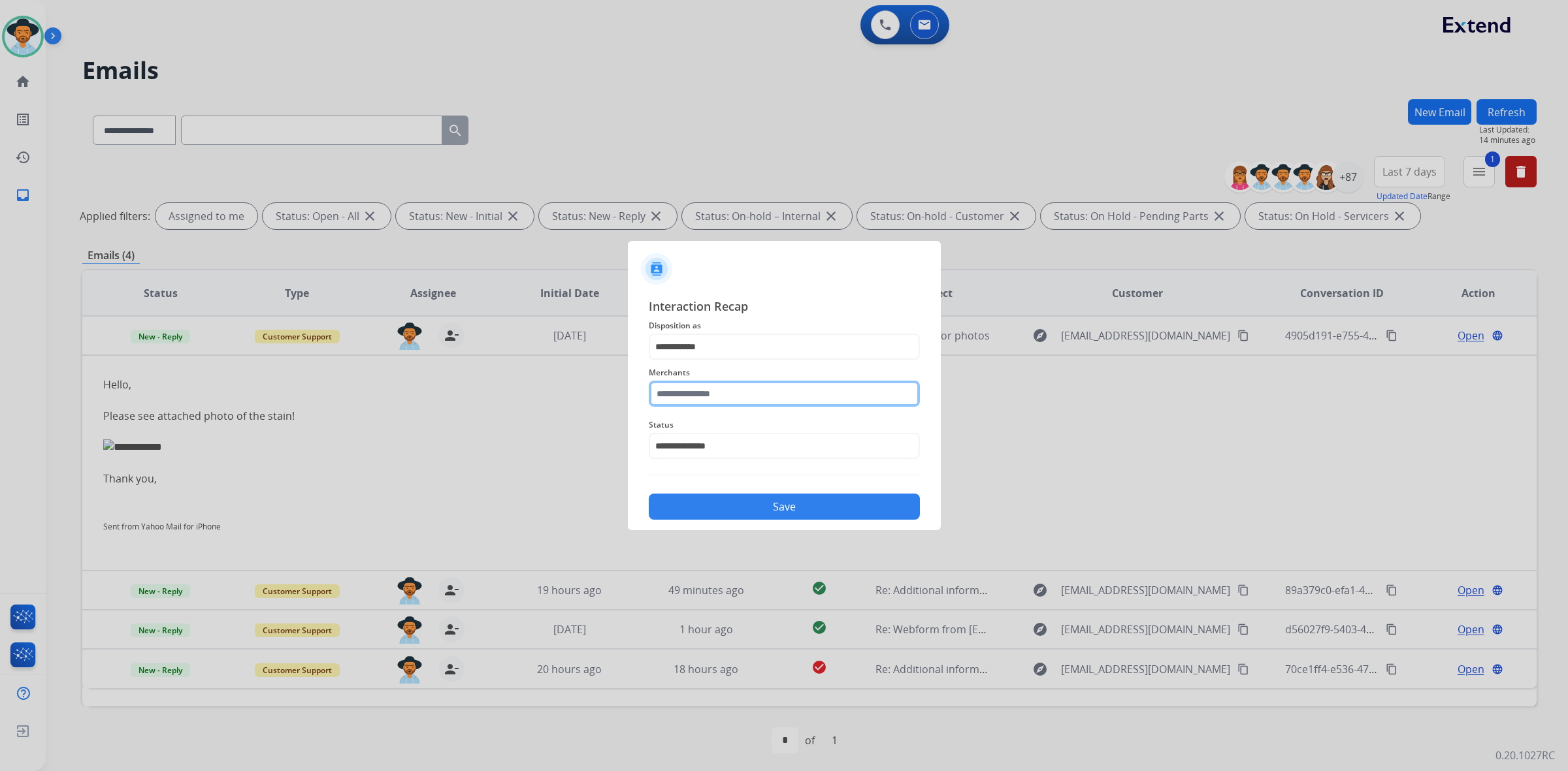
click at [726, 401] on input "text" at bounding box center [784, 393] width 271 height 26
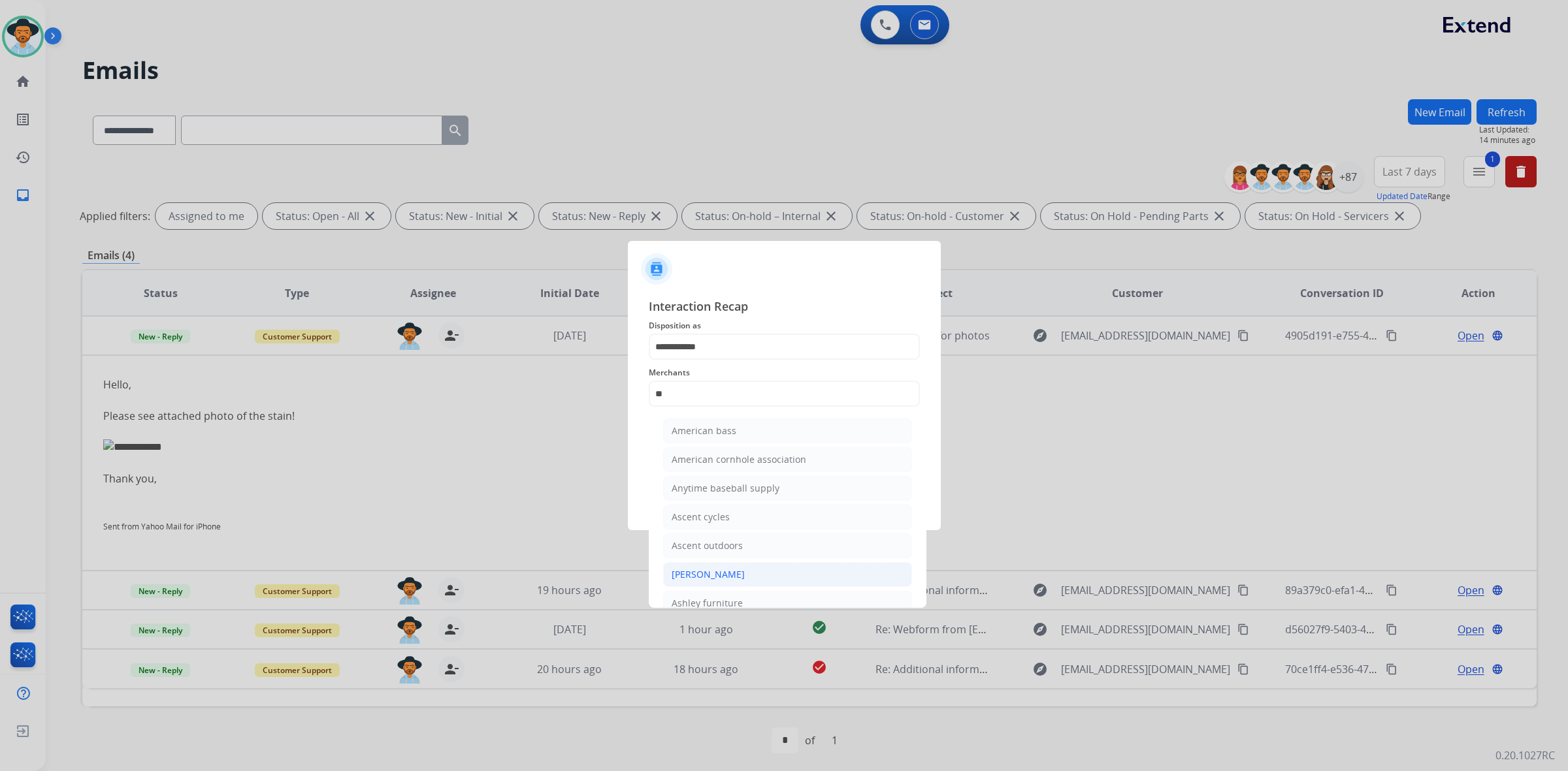
click at [723, 574] on div "[PERSON_NAME]" at bounding box center [708, 574] width 73 height 13
type input "**********"
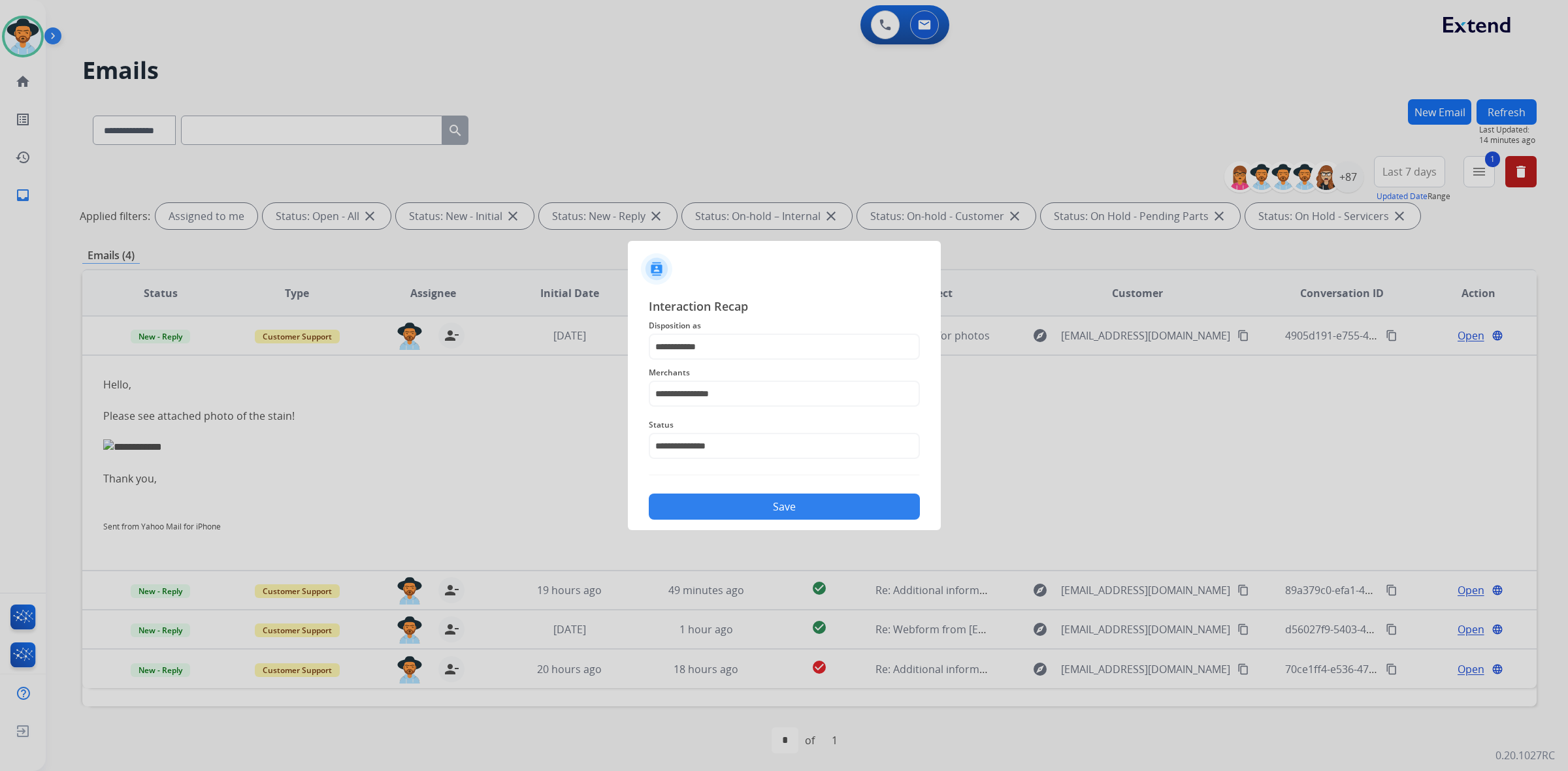
click at [758, 513] on button "Save" at bounding box center [784, 506] width 271 height 26
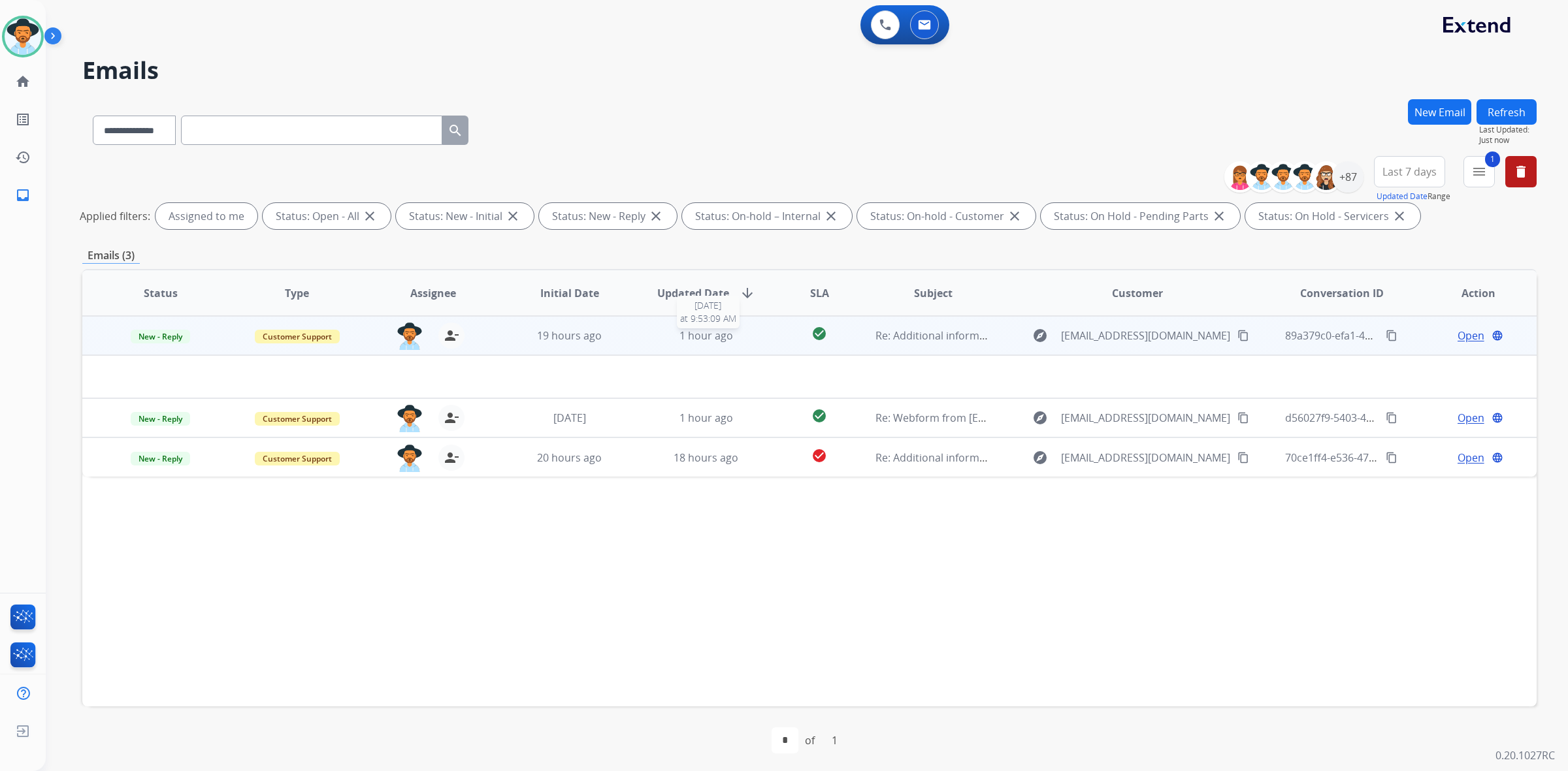
click at [648, 336] on div "1 hour ago" at bounding box center [705, 335] width 115 height 16
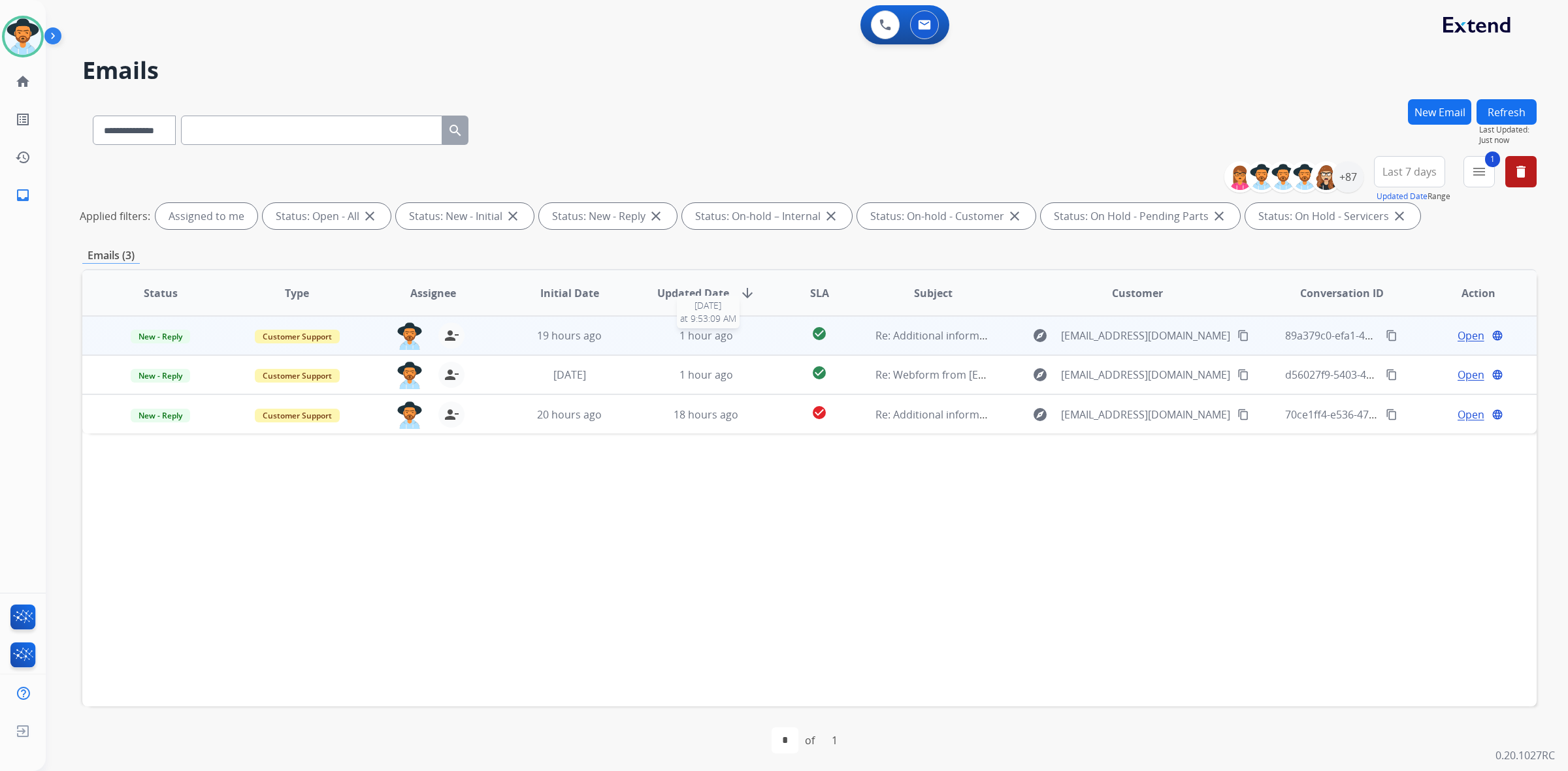
click at [648, 336] on div "1 hour ago" at bounding box center [705, 335] width 115 height 16
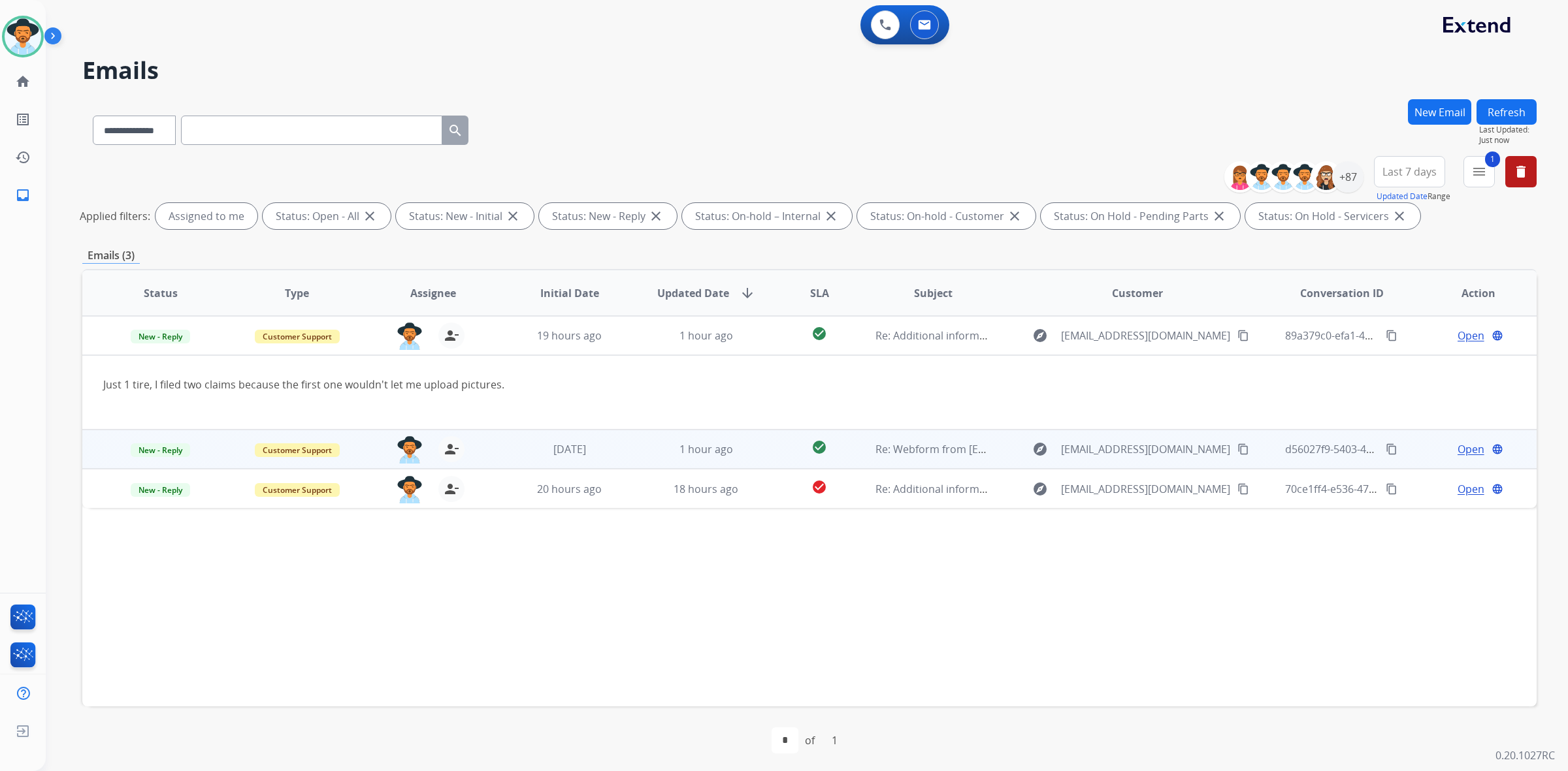
click at [628, 439] on td "1 hour ago" at bounding box center [695, 449] width 136 height 39
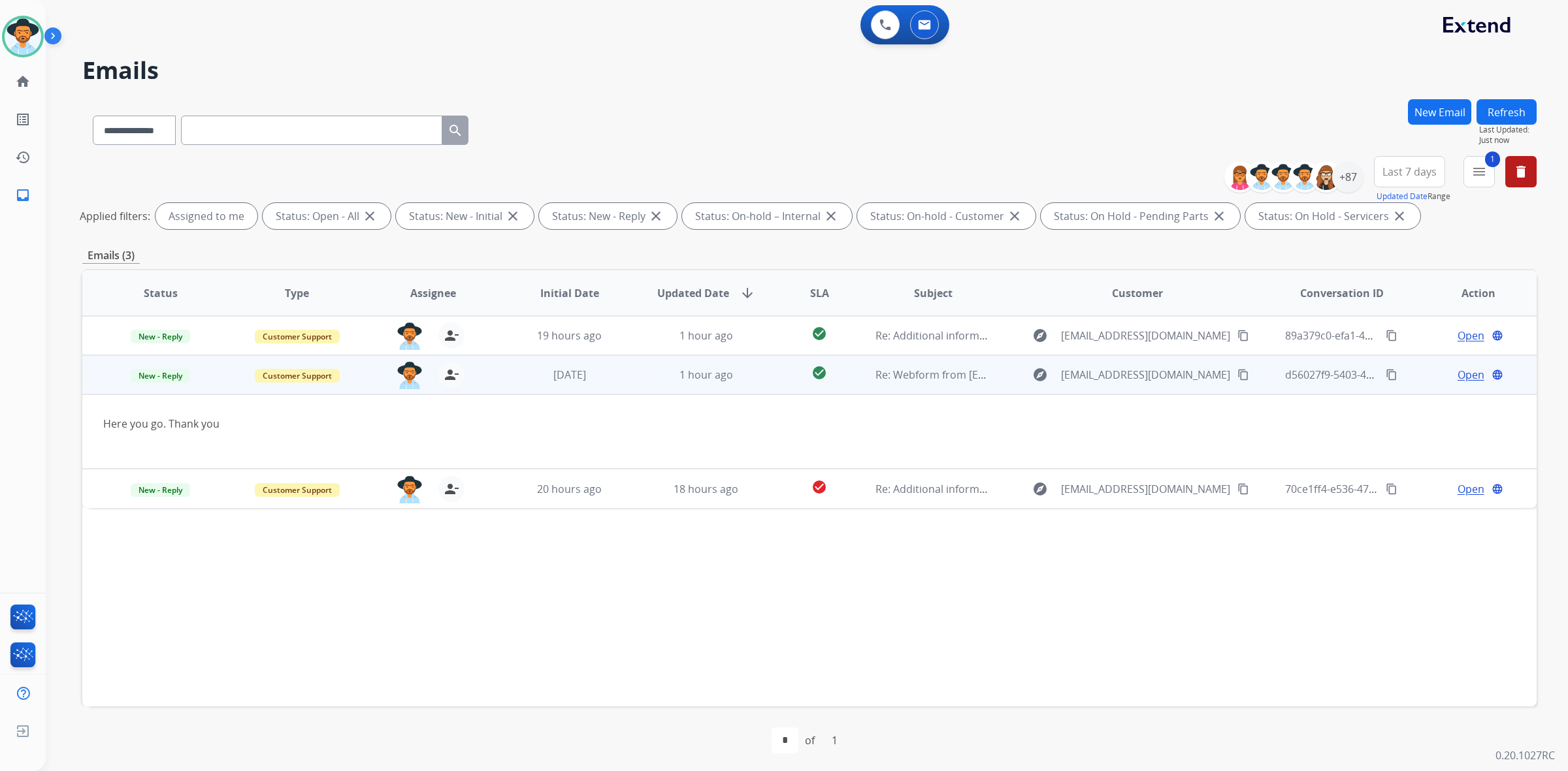
click at [1442, 376] on div "Open language" at bounding box center [1478, 375] width 115 height 16
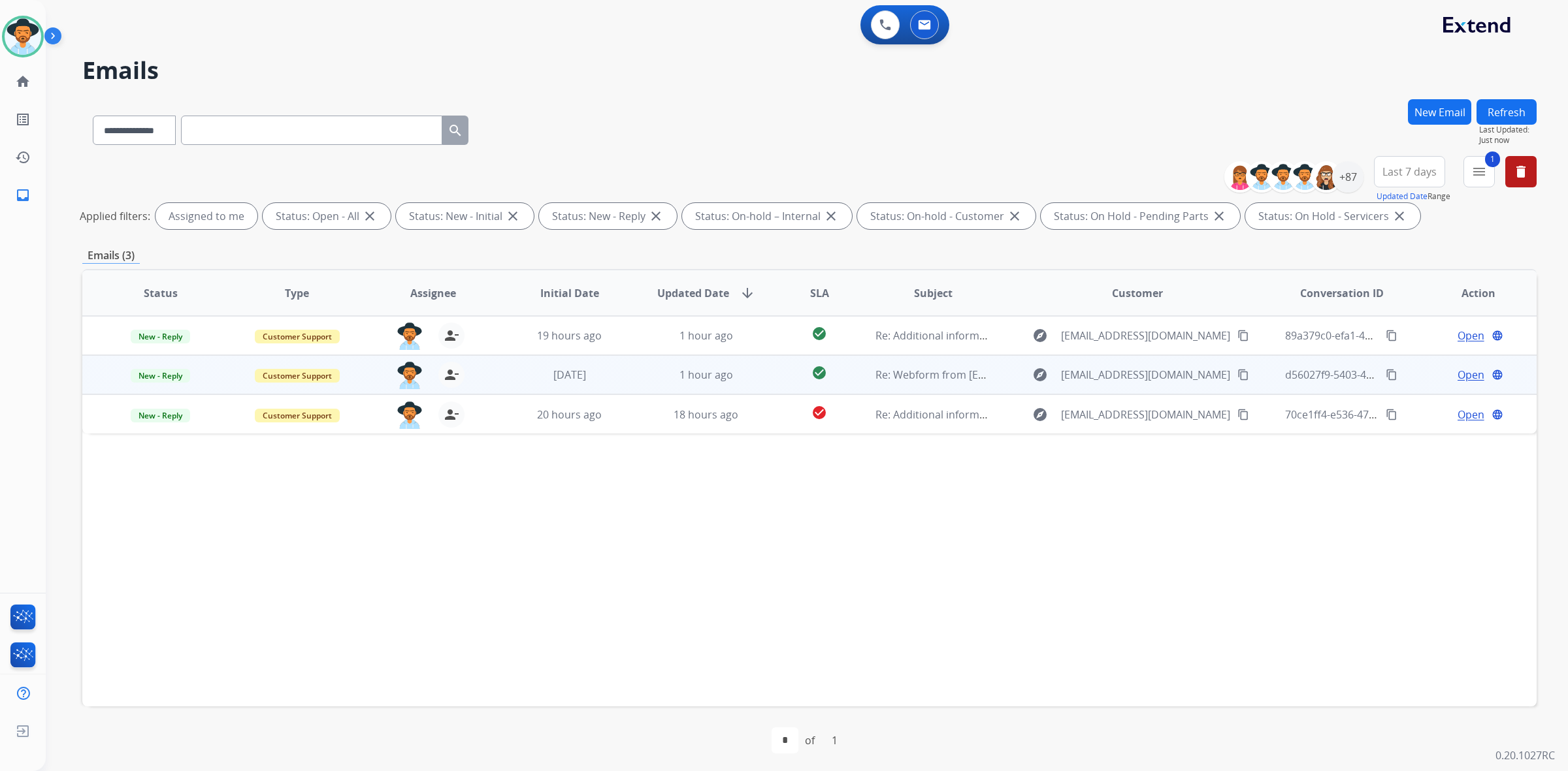
click at [1458, 376] on span "Open" at bounding box center [1471, 375] width 27 height 16
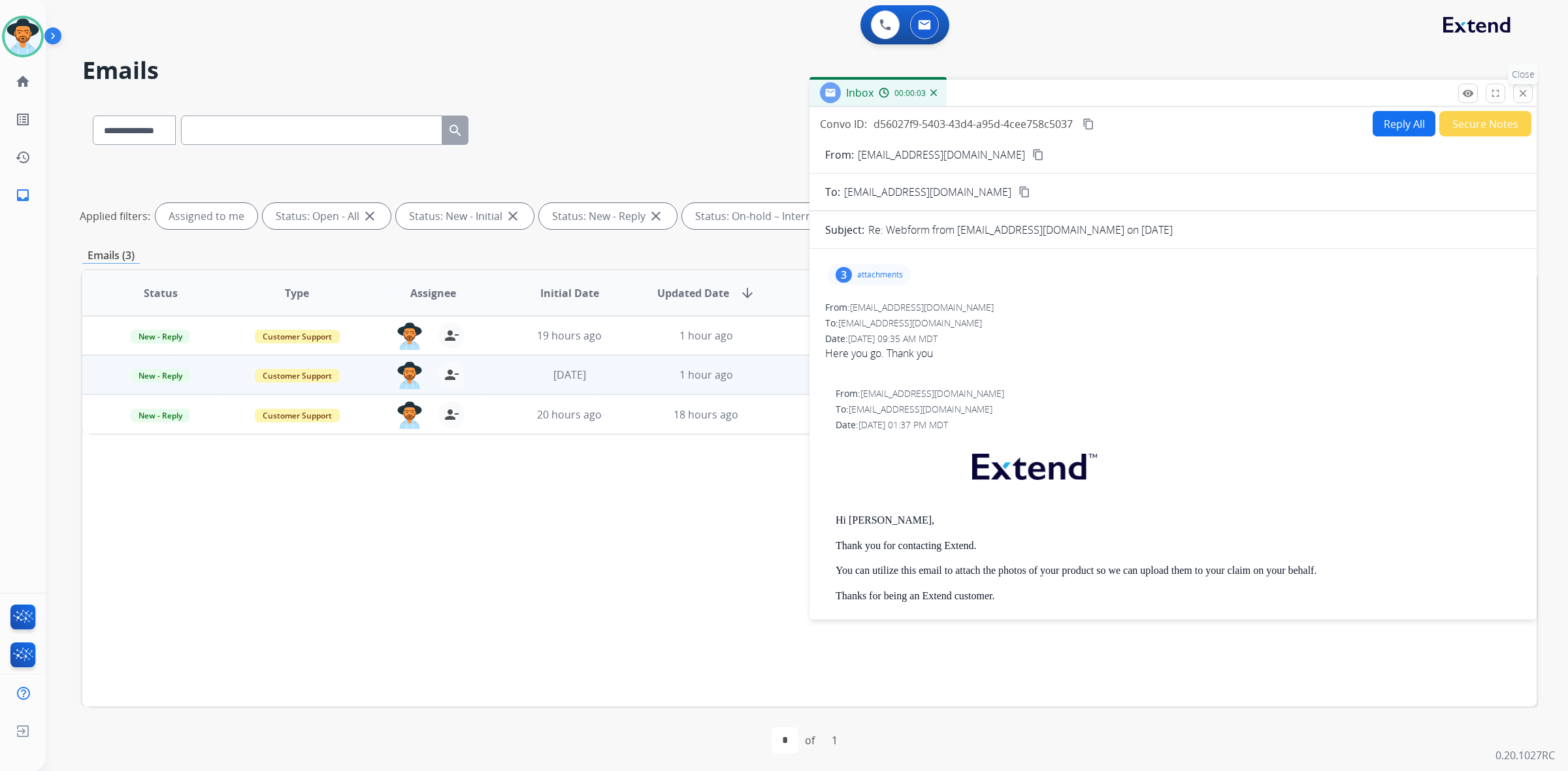
click at [1518, 97] on mat-icon "close" at bounding box center [1523, 94] width 12 height 12
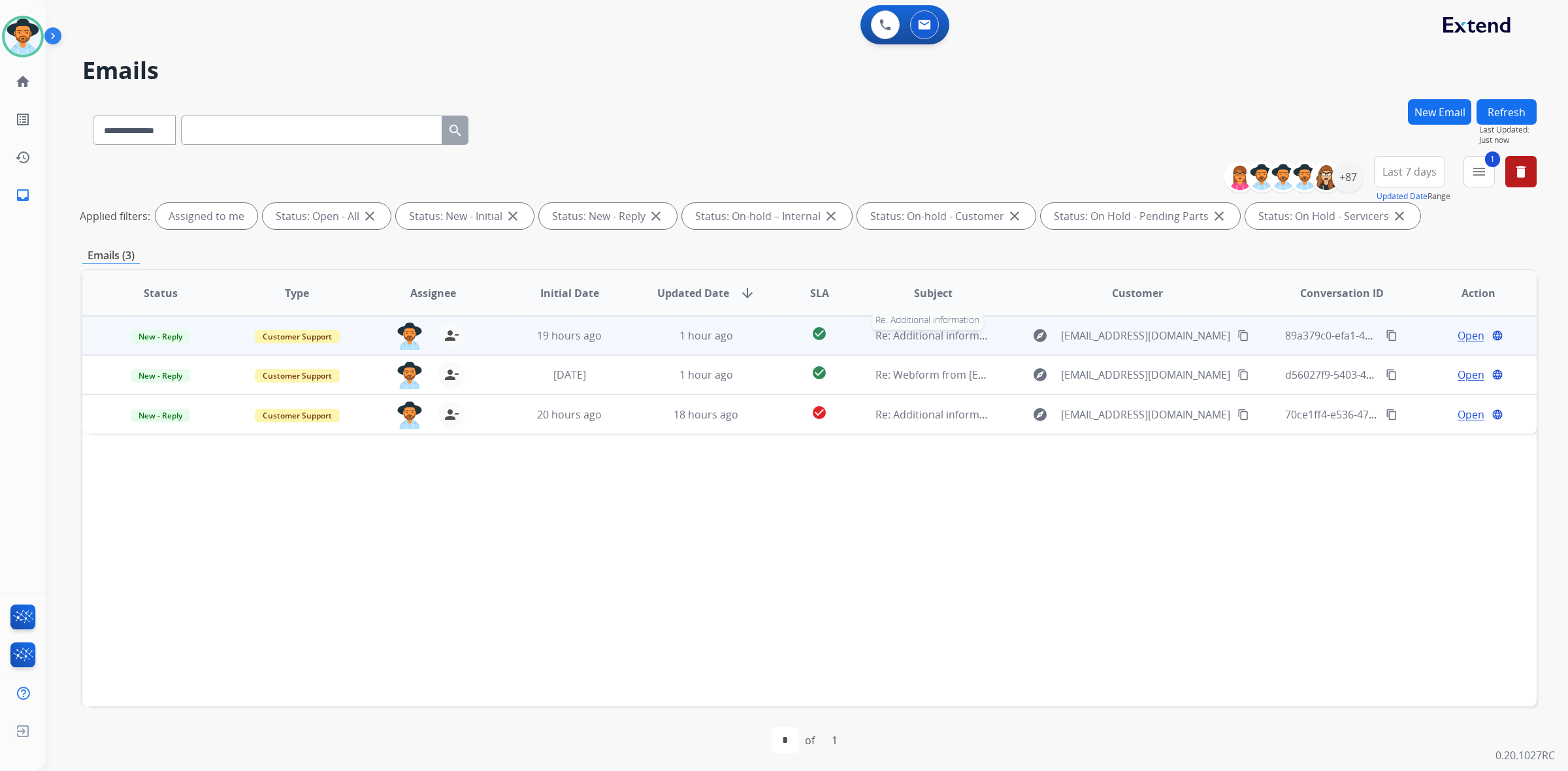
click at [903, 336] on span "Re: Additional information" at bounding box center [940, 335] width 130 height 14
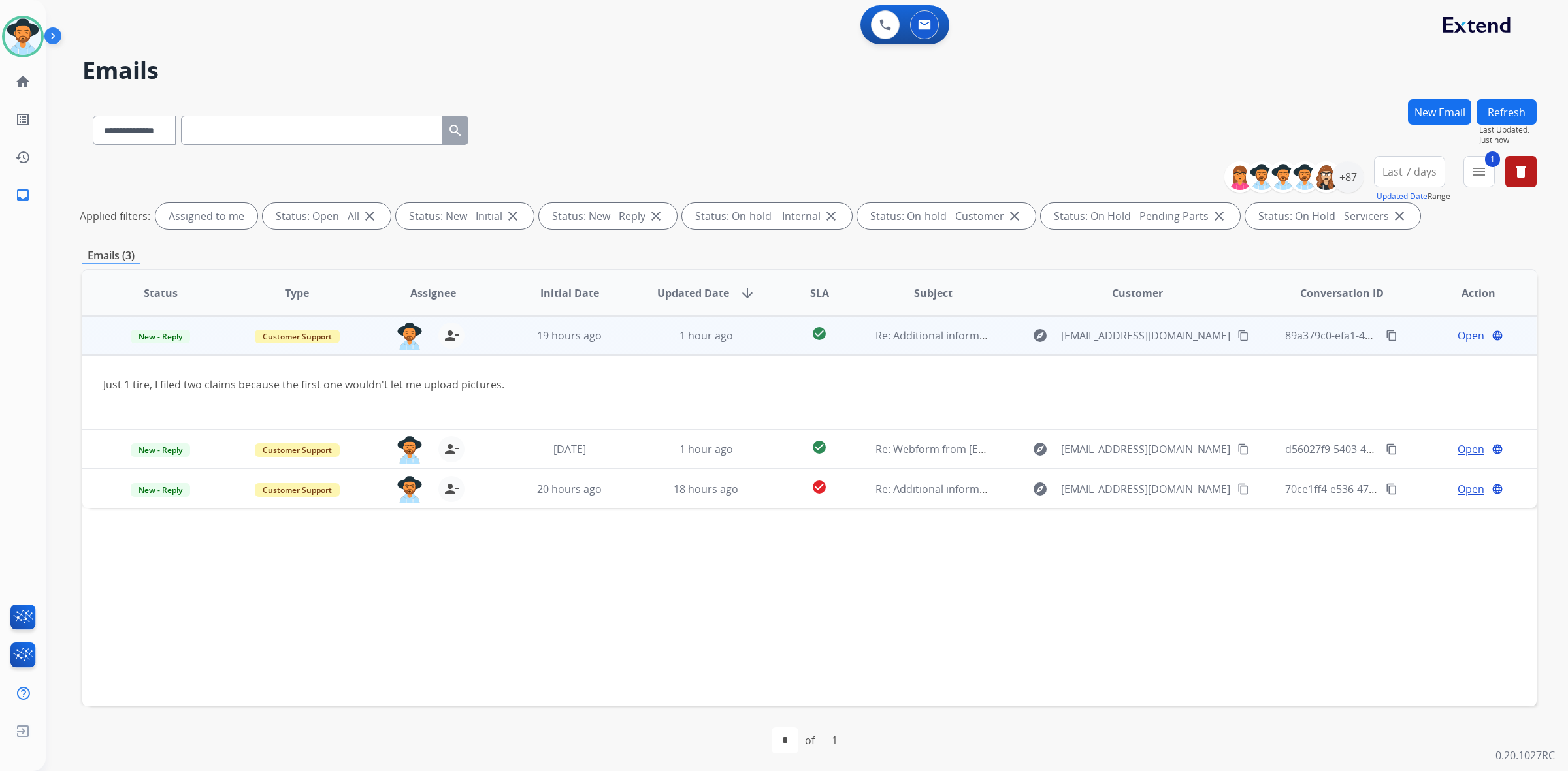
click at [1468, 340] on span "Open" at bounding box center [1471, 335] width 27 height 16
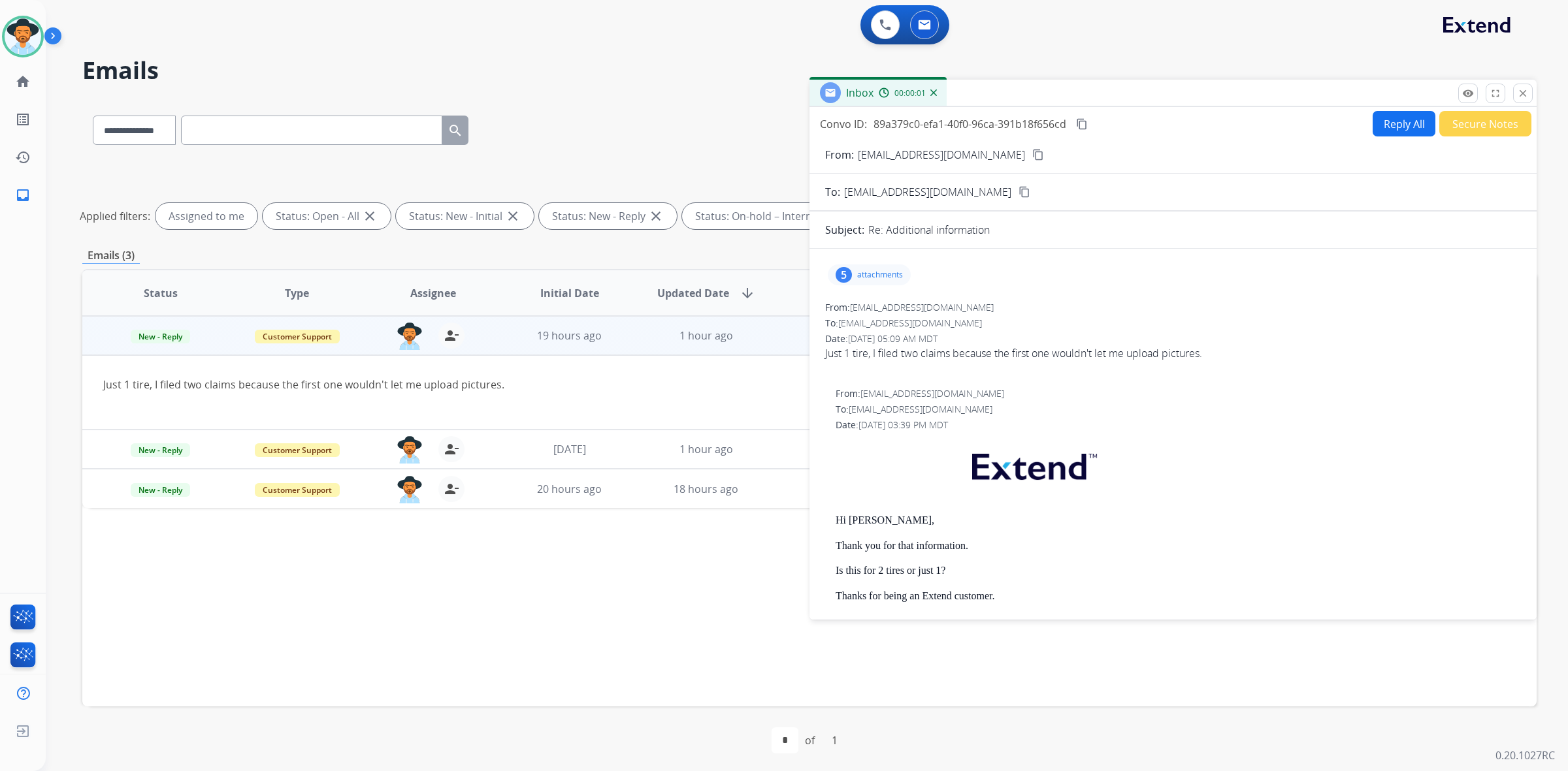
click at [886, 268] on div "5 attachments" at bounding box center [869, 274] width 83 height 21
click at [1033, 154] on mat-icon "content_copy" at bounding box center [1038, 155] width 12 height 12
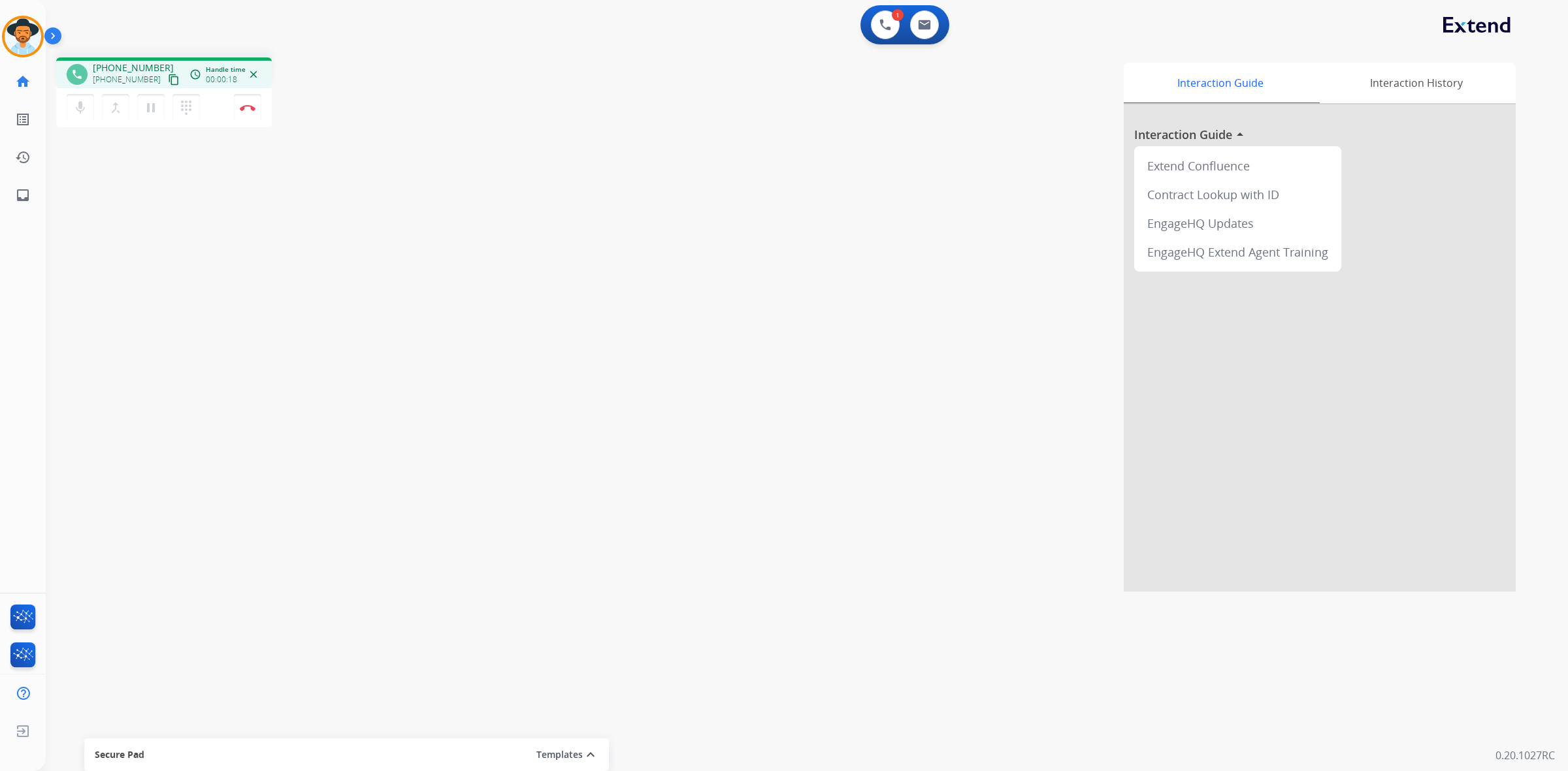
click at [168, 84] on mat-icon "content_copy" at bounding box center [174, 79] width 12 height 12
click at [928, 20] on img at bounding box center [925, 24] width 13 height 10
select select "**********"
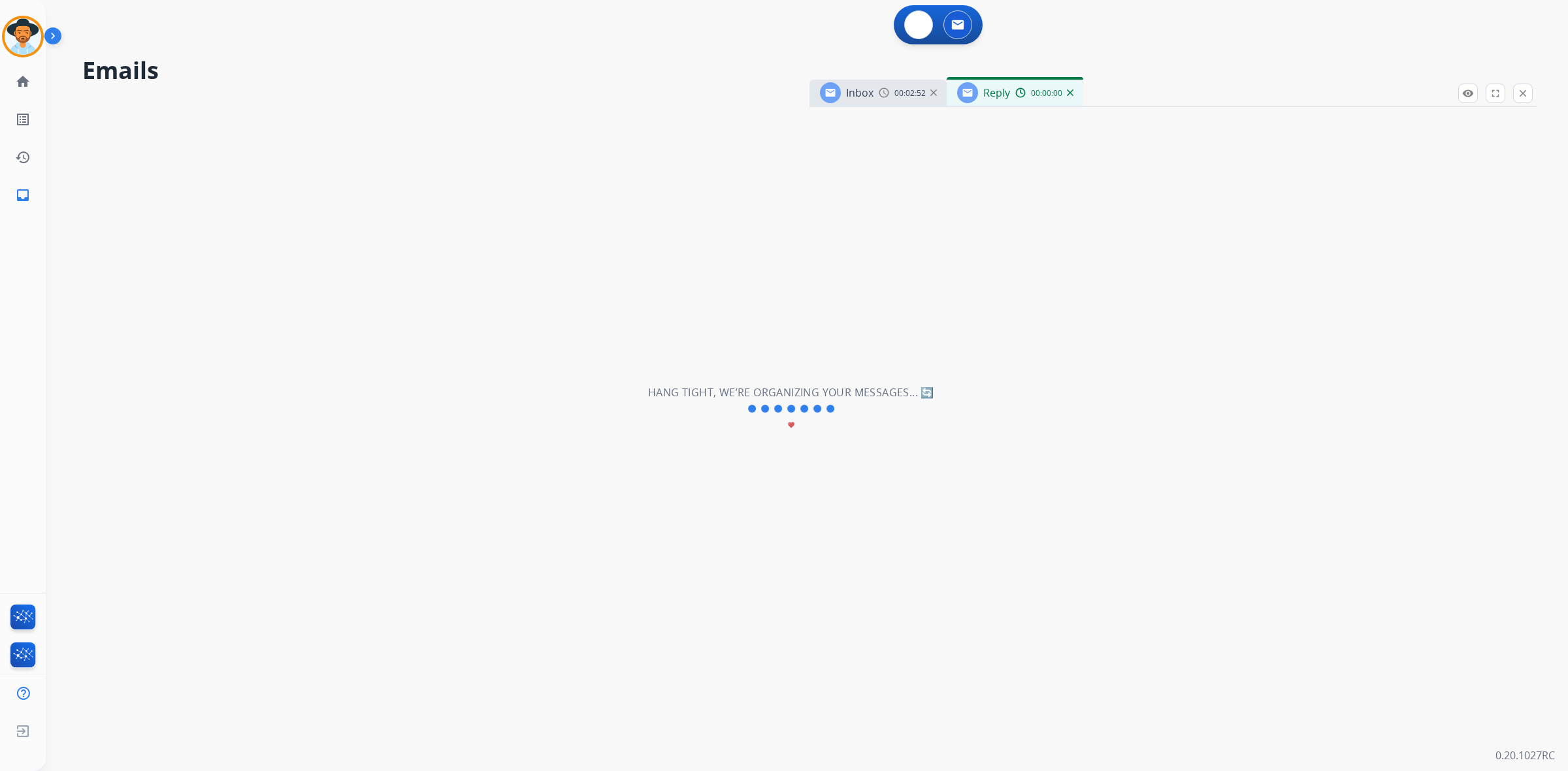
select select "**********"
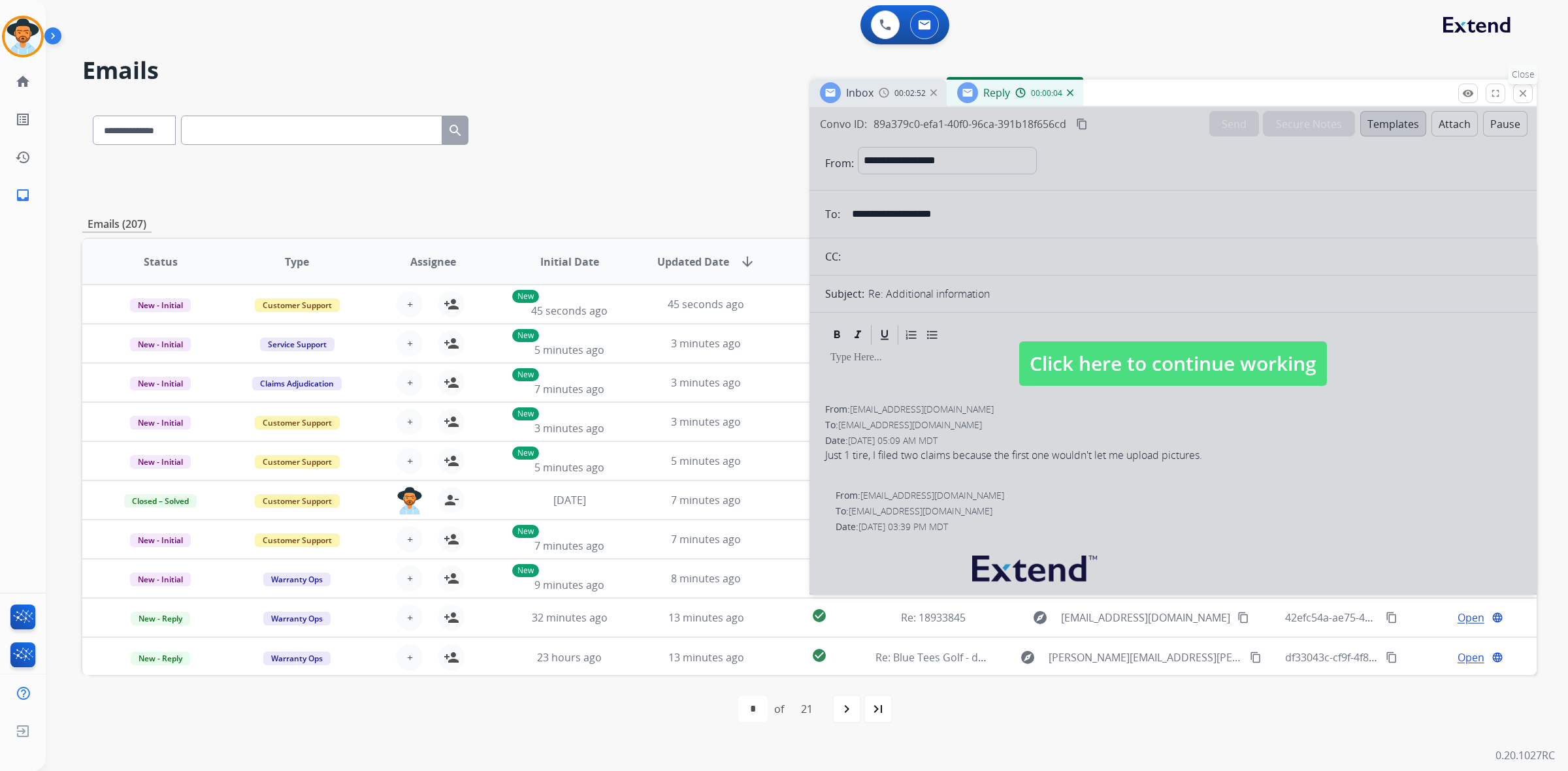
click at [1521, 94] on mat-icon "close" at bounding box center [1523, 94] width 12 height 12
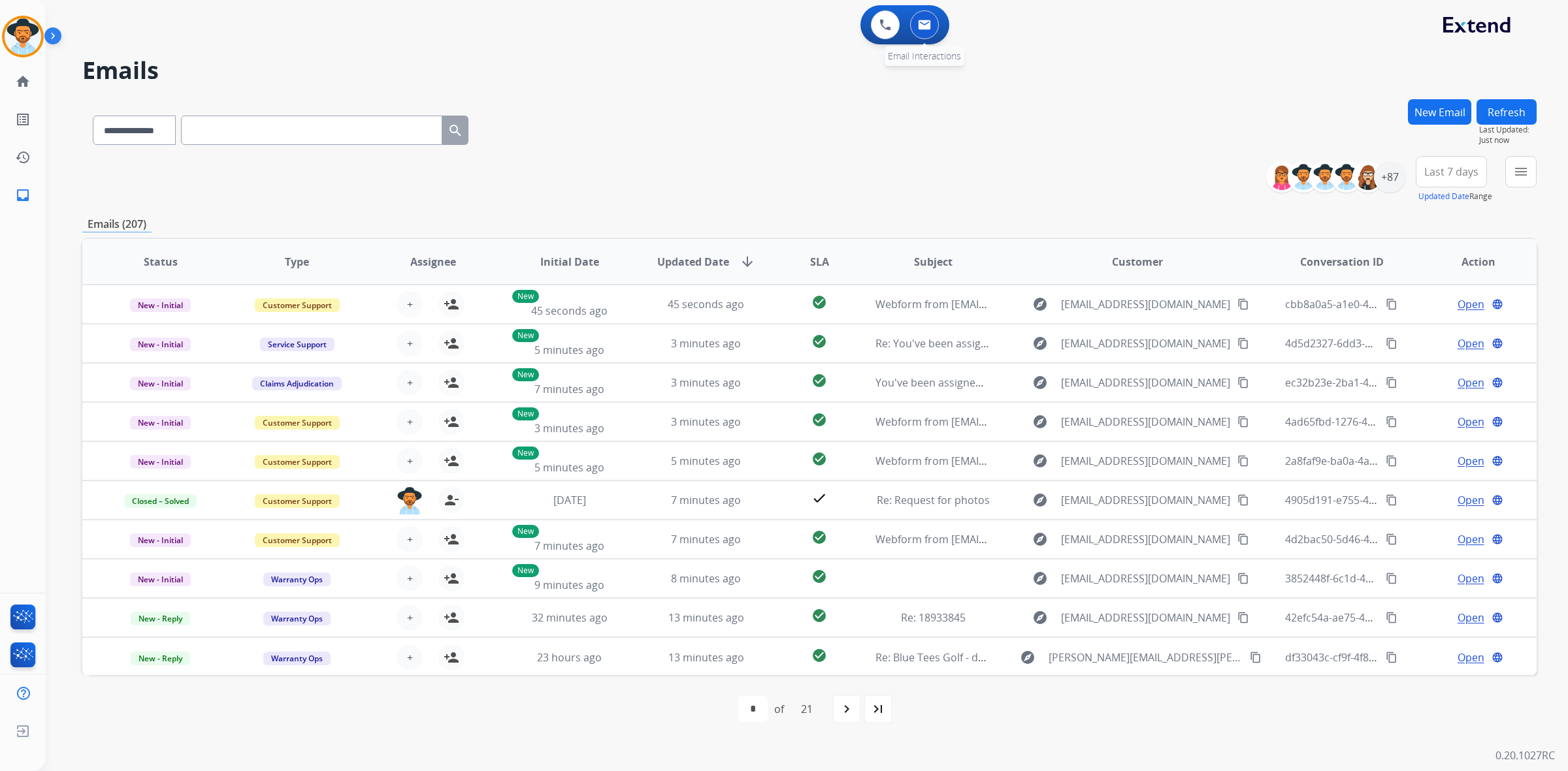
click at [923, 22] on img at bounding box center [925, 24] width 13 height 10
click at [1426, 105] on button "New Email" at bounding box center [1440, 112] width 64 height 25
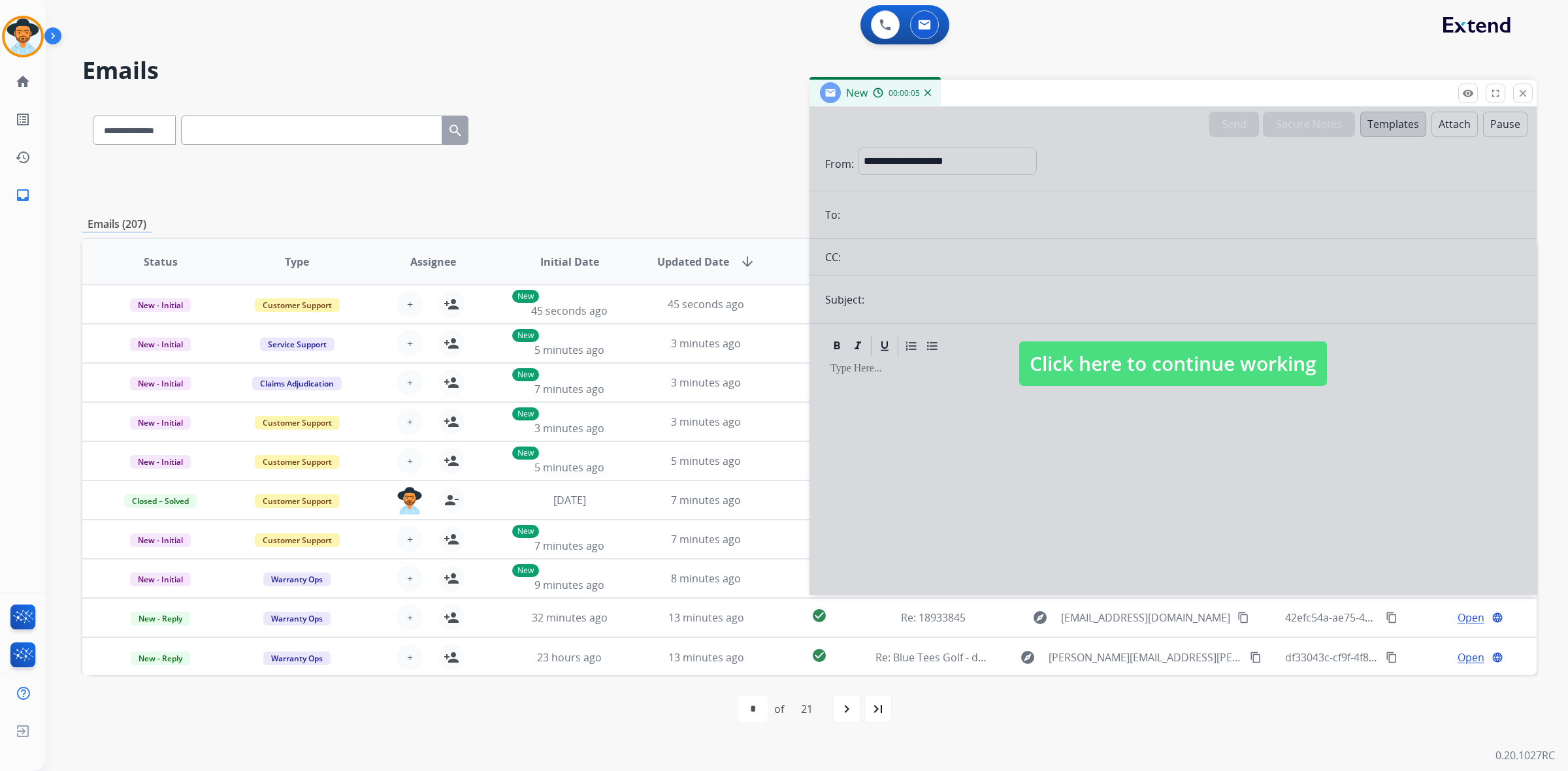
click at [1254, 366] on span "Click here to continue working" at bounding box center [1173, 363] width 308 height 44
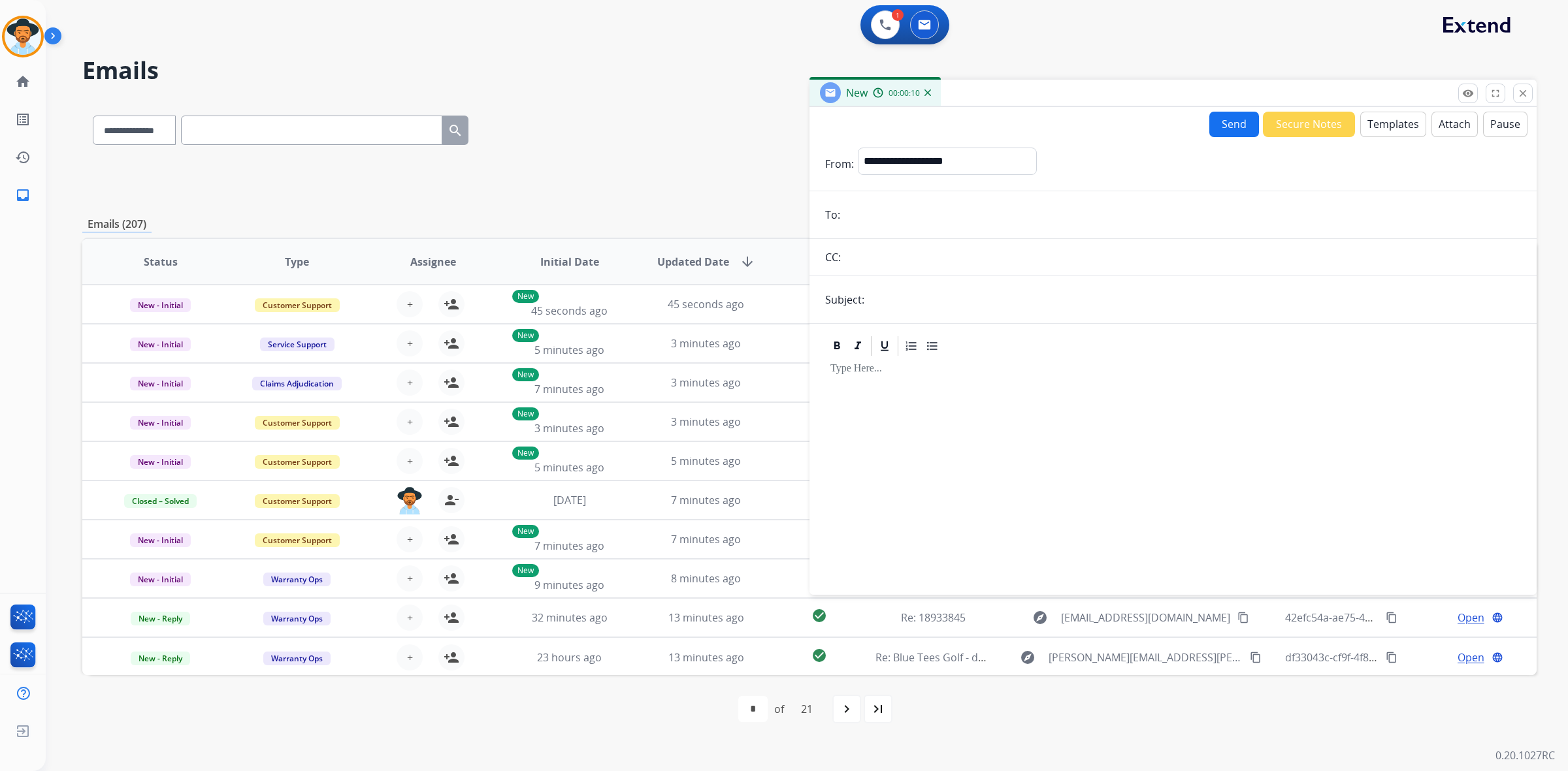
paste input "**********"
type input "**********"
click at [958, 295] on input "text" at bounding box center [1195, 299] width 653 height 26
type input "**********"
click at [1027, 161] on select "**********" at bounding box center [946, 160] width 177 height 26
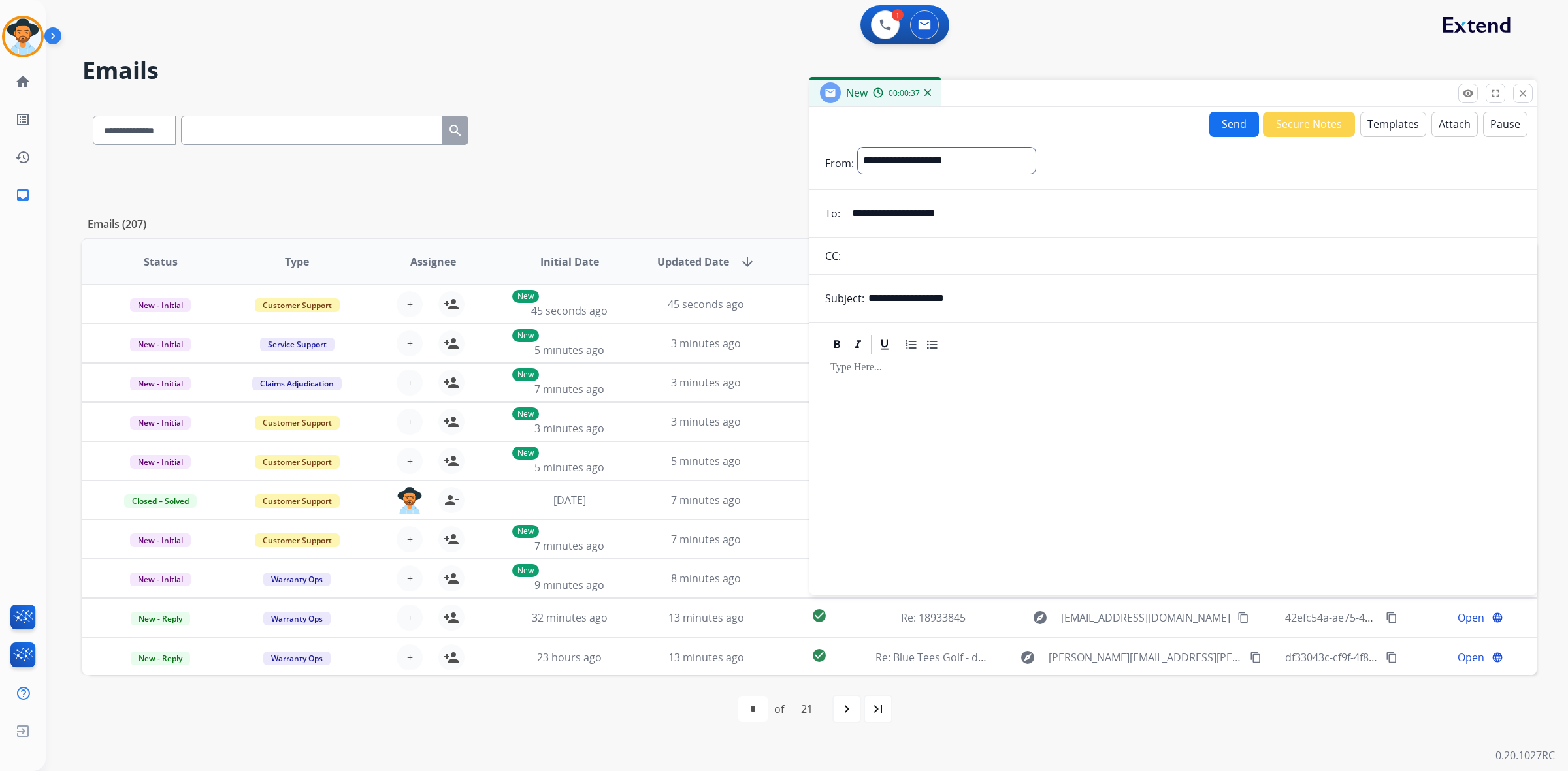
select select "**********"
click at [858, 147] on select "**********" at bounding box center [946, 160] width 177 height 26
click at [1037, 421] on div at bounding box center [1173, 470] width 696 height 224
click at [1399, 119] on button "Templates" at bounding box center [1393, 125] width 66 height 25
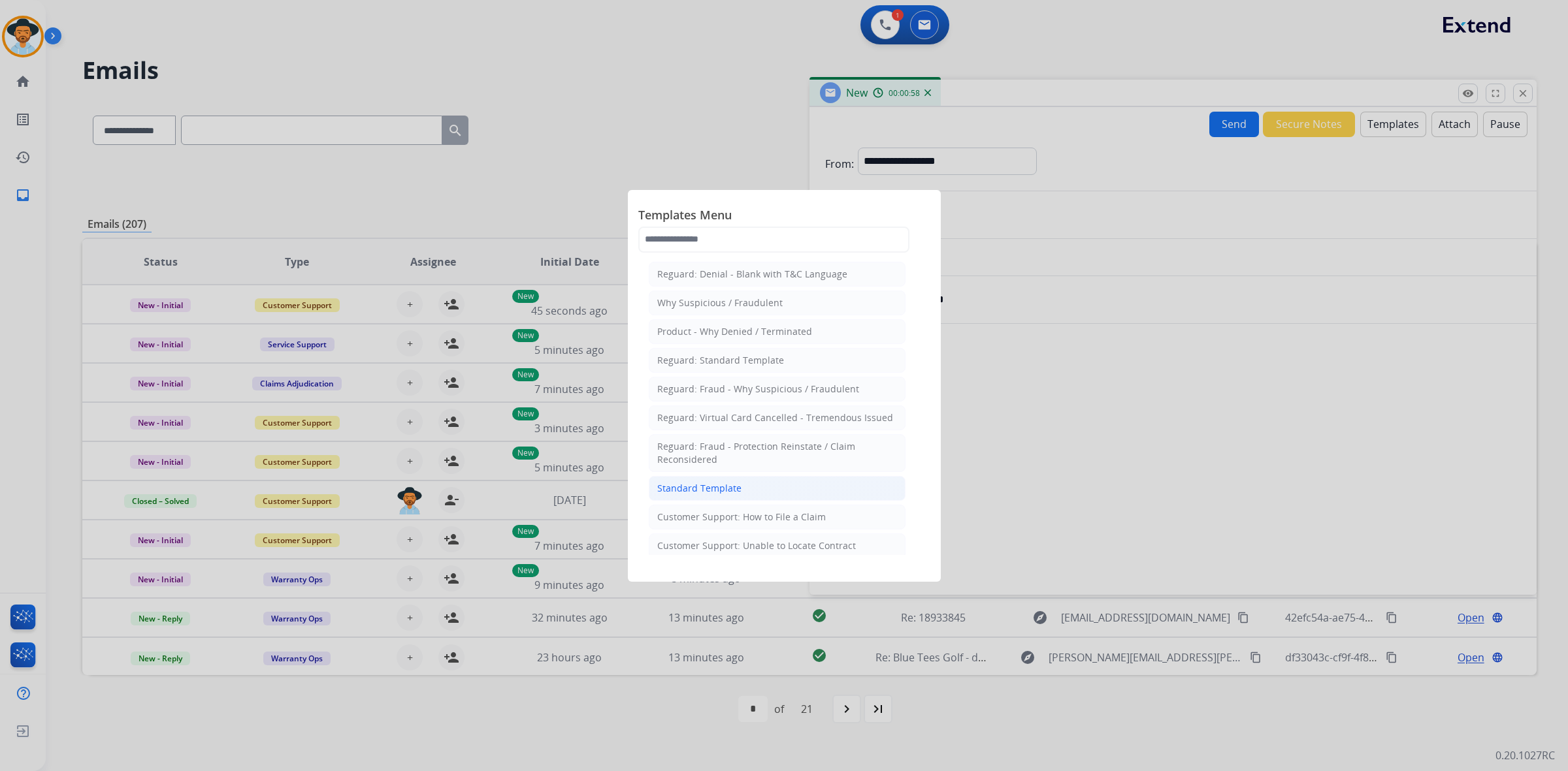
click at [693, 492] on div "Standard Template" at bounding box center [699, 488] width 85 height 13
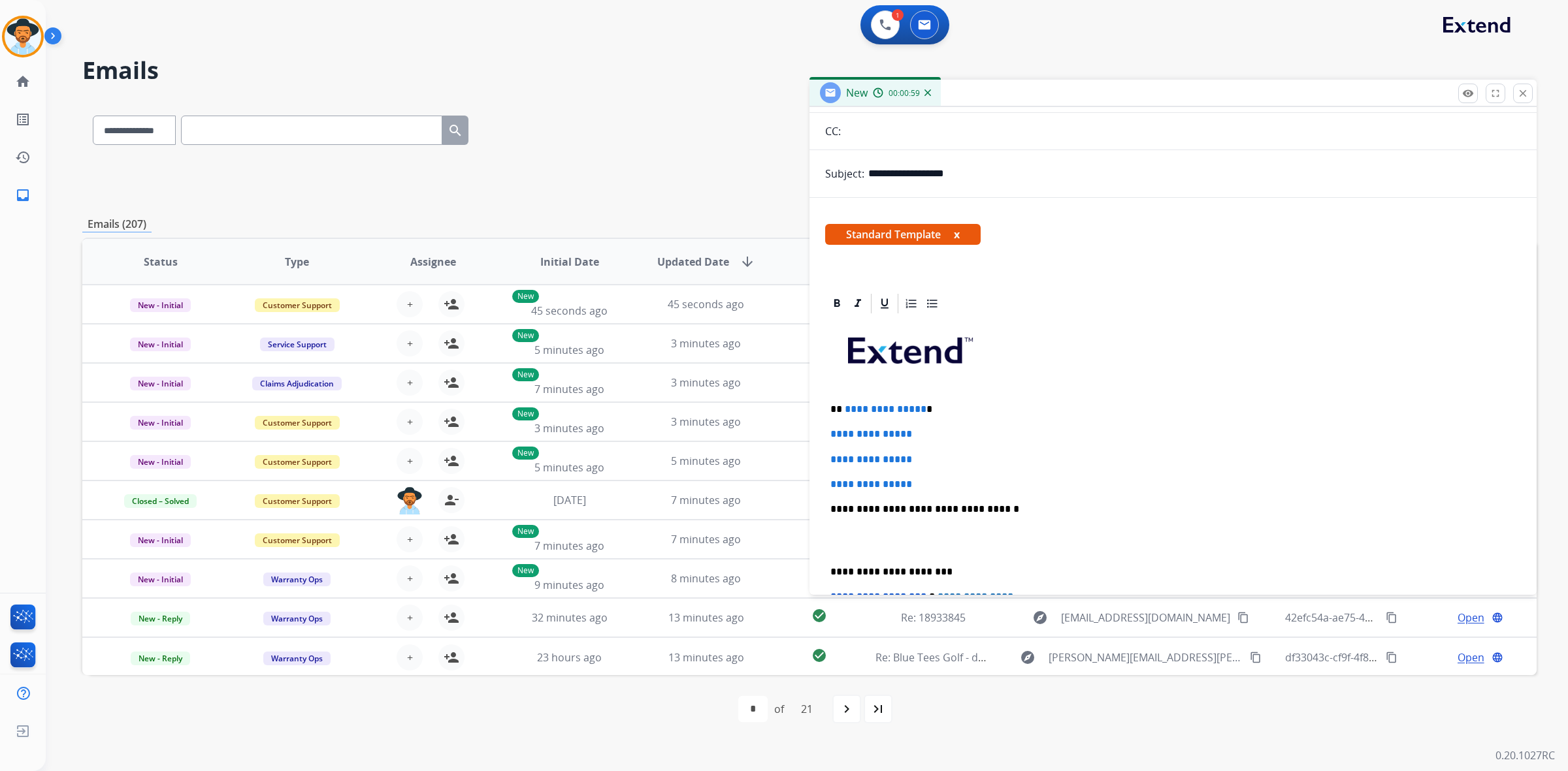
scroll to position [302, 0]
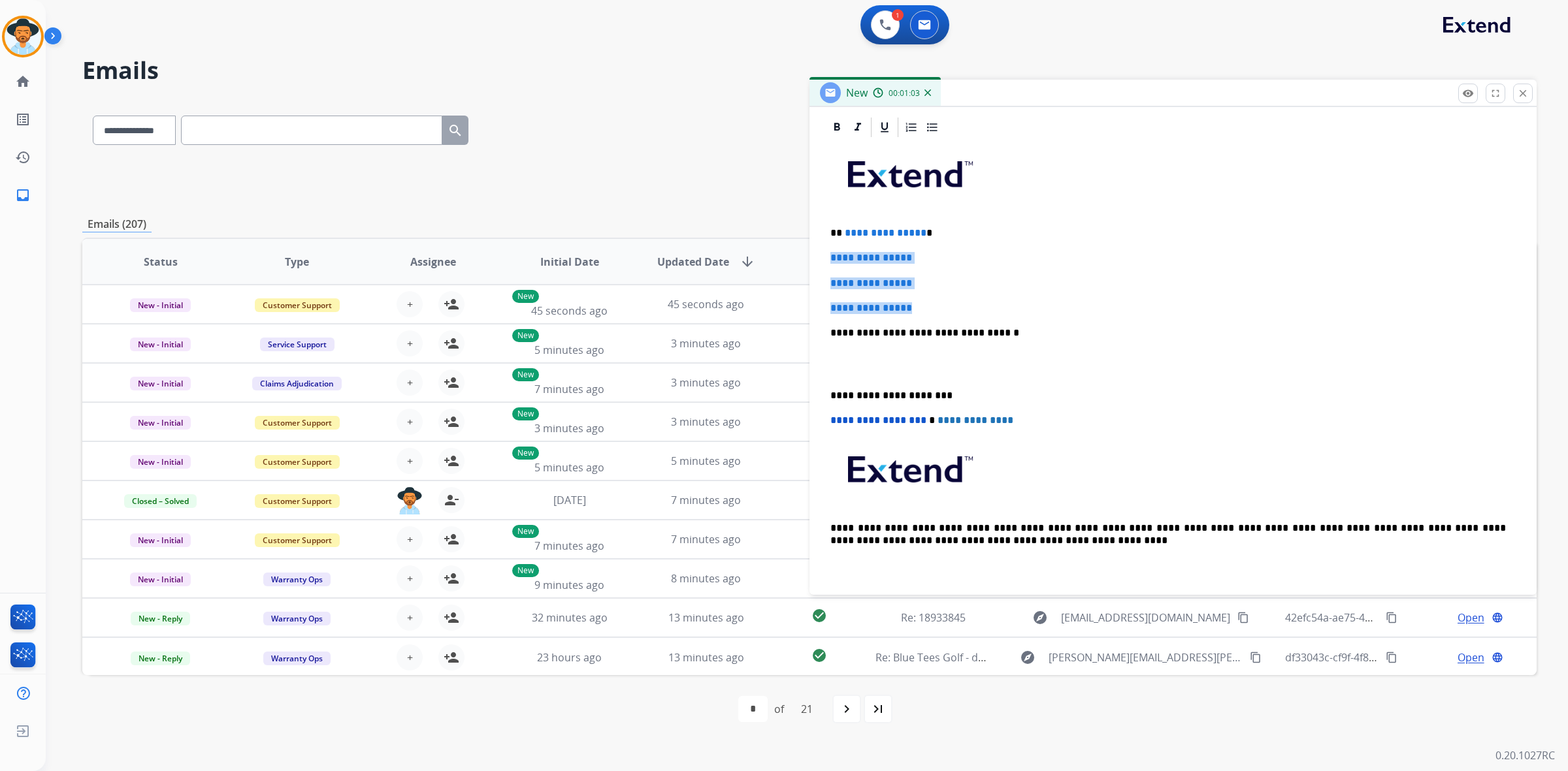
drag, startPoint x: 830, startPoint y: 258, endPoint x: 920, endPoint y: 300, distance: 99.3
click at [920, 300] on div "**********" at bounding box center [1173, 363] width 696 height 449
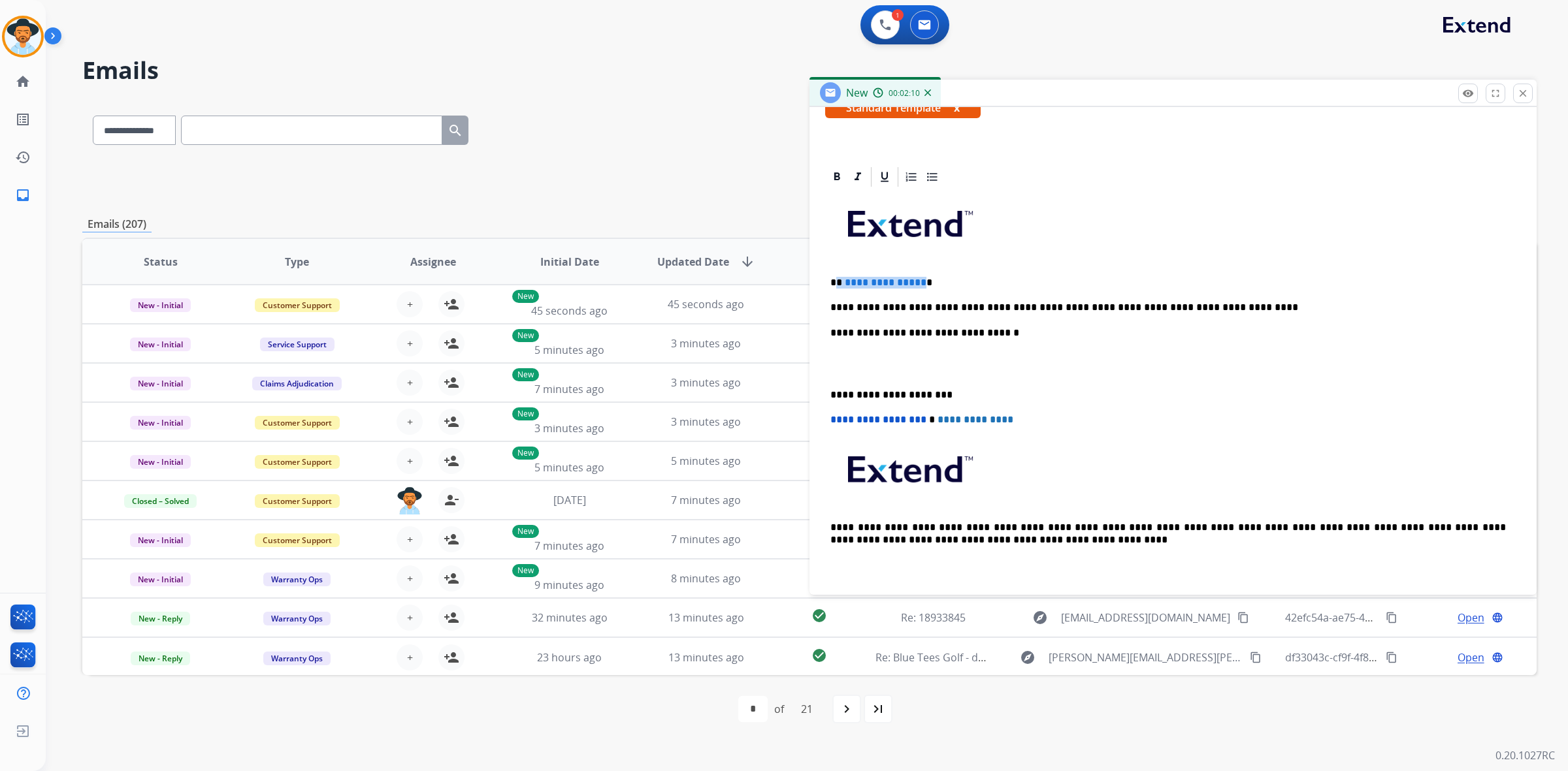
drag, startPoint x: 918, startPoint y: 282, endPoint x: 838, endPoint y: 282, distance: 80.0
click at [838, 282] on p "**********" at bounding box center [1167, 283] width 675 height 12
click at [1079, 338] on div "**********" at bounding box center [1173, 388] width 696 height 399
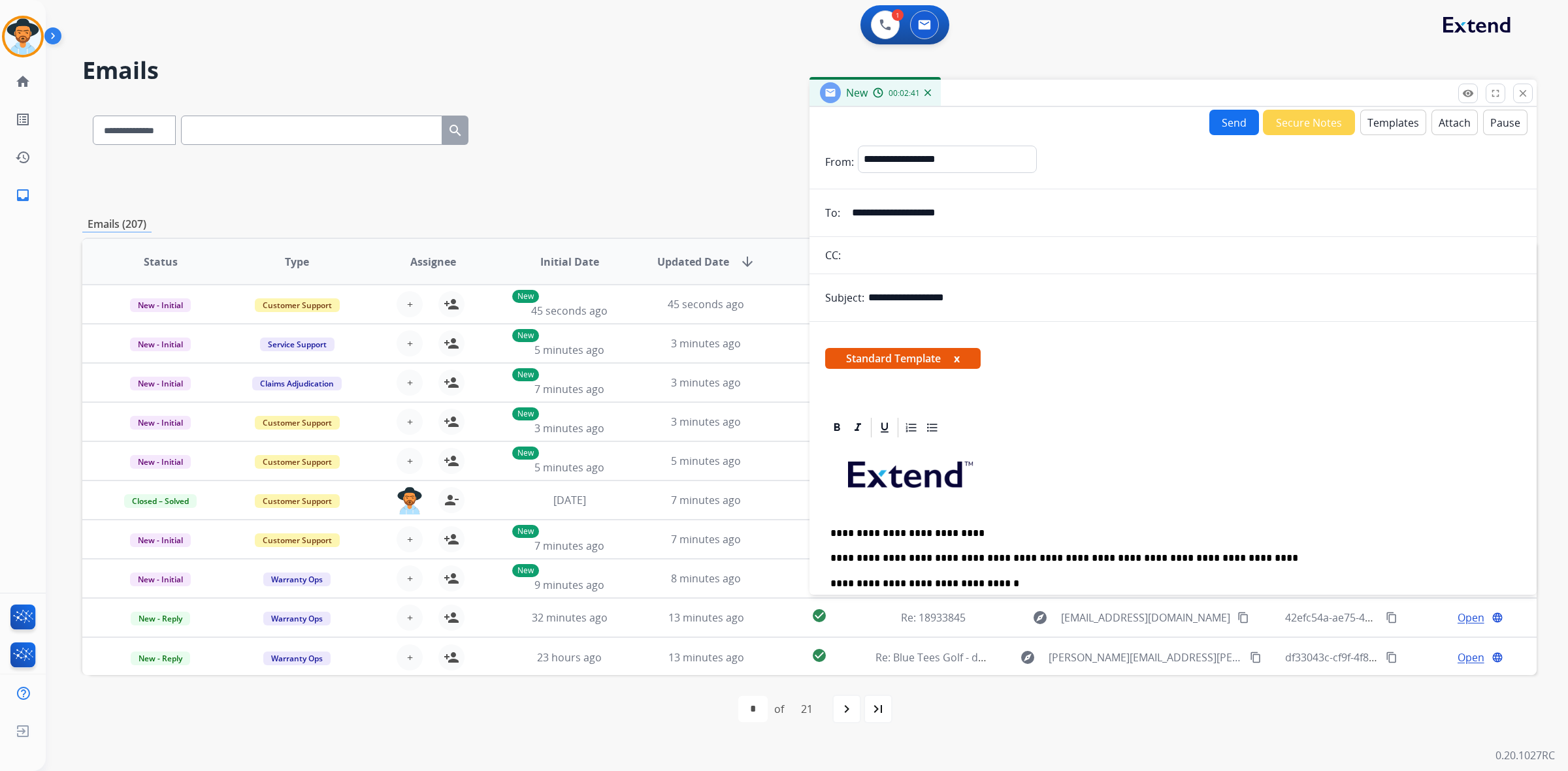
scroll to position [0, 0]
click at [1235, 123] on button "Send" at bounding box center [1233, 124] width 49 height 25
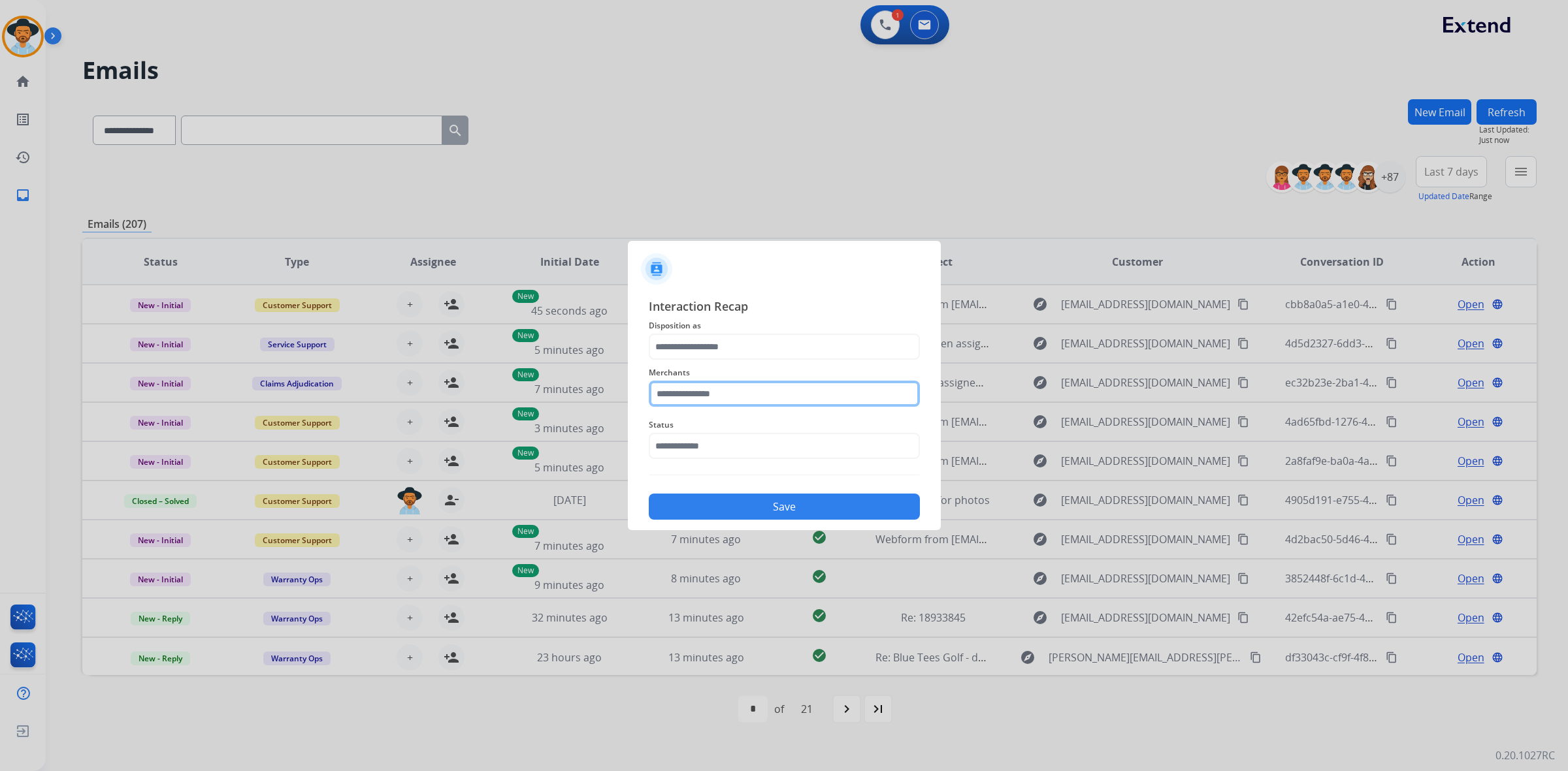
click at [821, 398] on input "text" at bounding box center [784, 393] width 271 height 26
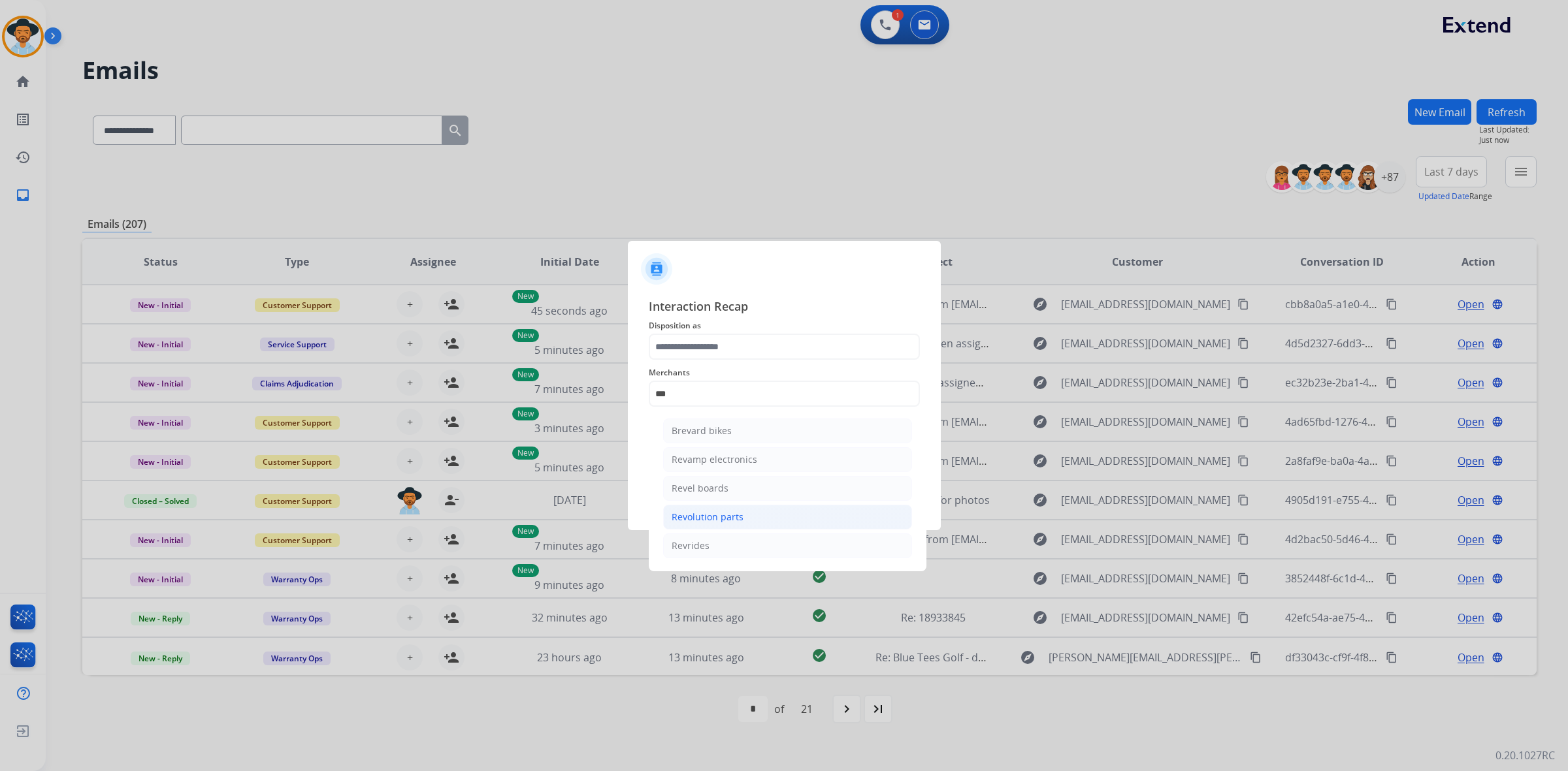
click at [787, 523] on li "Revolution parts" at bounding box center [787, 518] width 249 height 25
type input "**********"
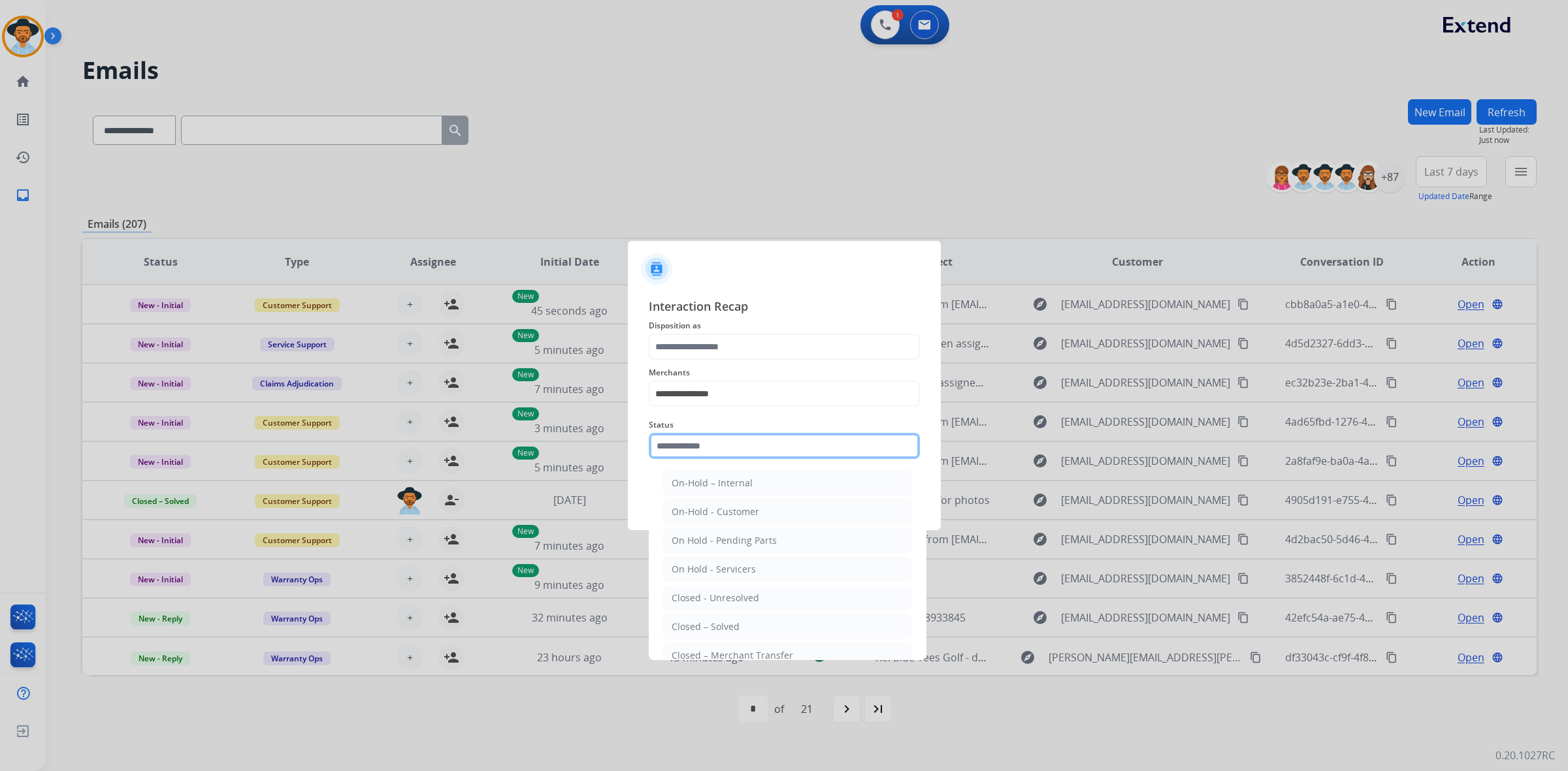
click at [781, 442] on input "text" at bounding box center [784, 446] width 271 height 26
click at [770, 627] on li "Closed – Solved" at bounding box center [787, 627] width 249 height 25
type input "**********"
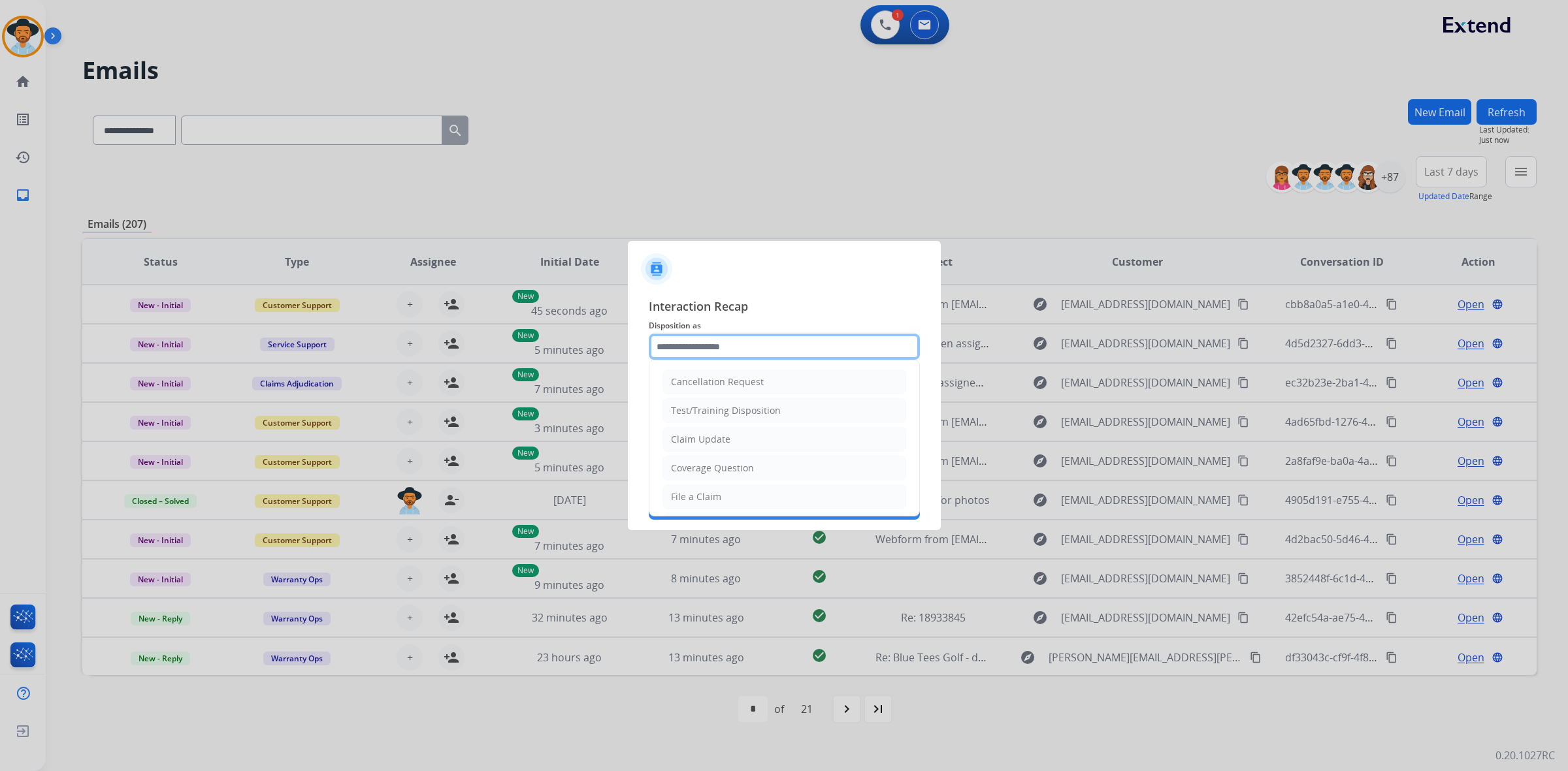
click at [785, 347] on input "text" at bounding box center [784, 346] width 271 height 26
click at [785, 475] on div "Virtual or Tremendous Card Support" at bounding box center [751, 472] width 160 height 13
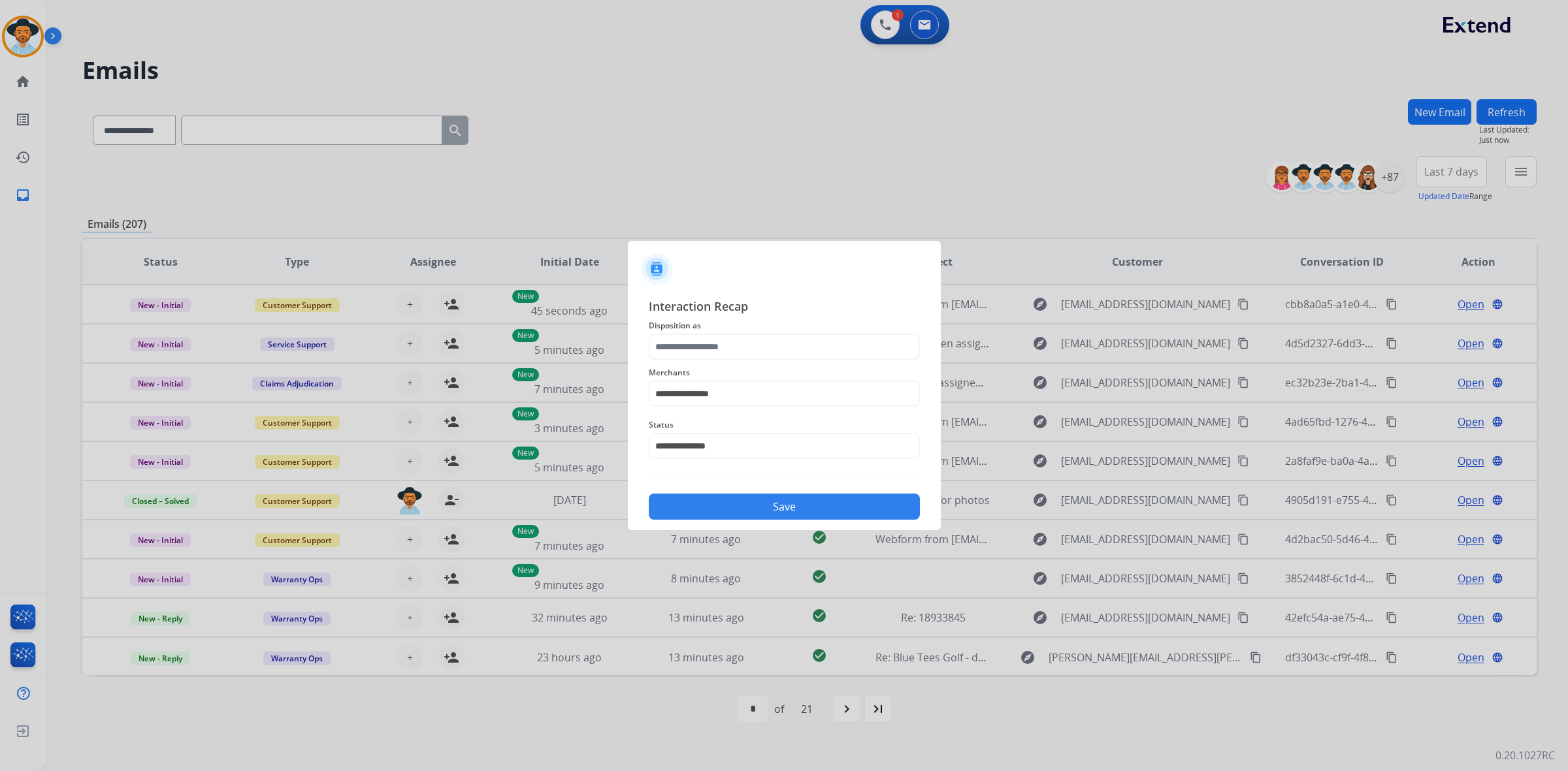
type input "**********"
click at [798, 505] on button "Save" at bounding box center [784, 506] width 271 height 26
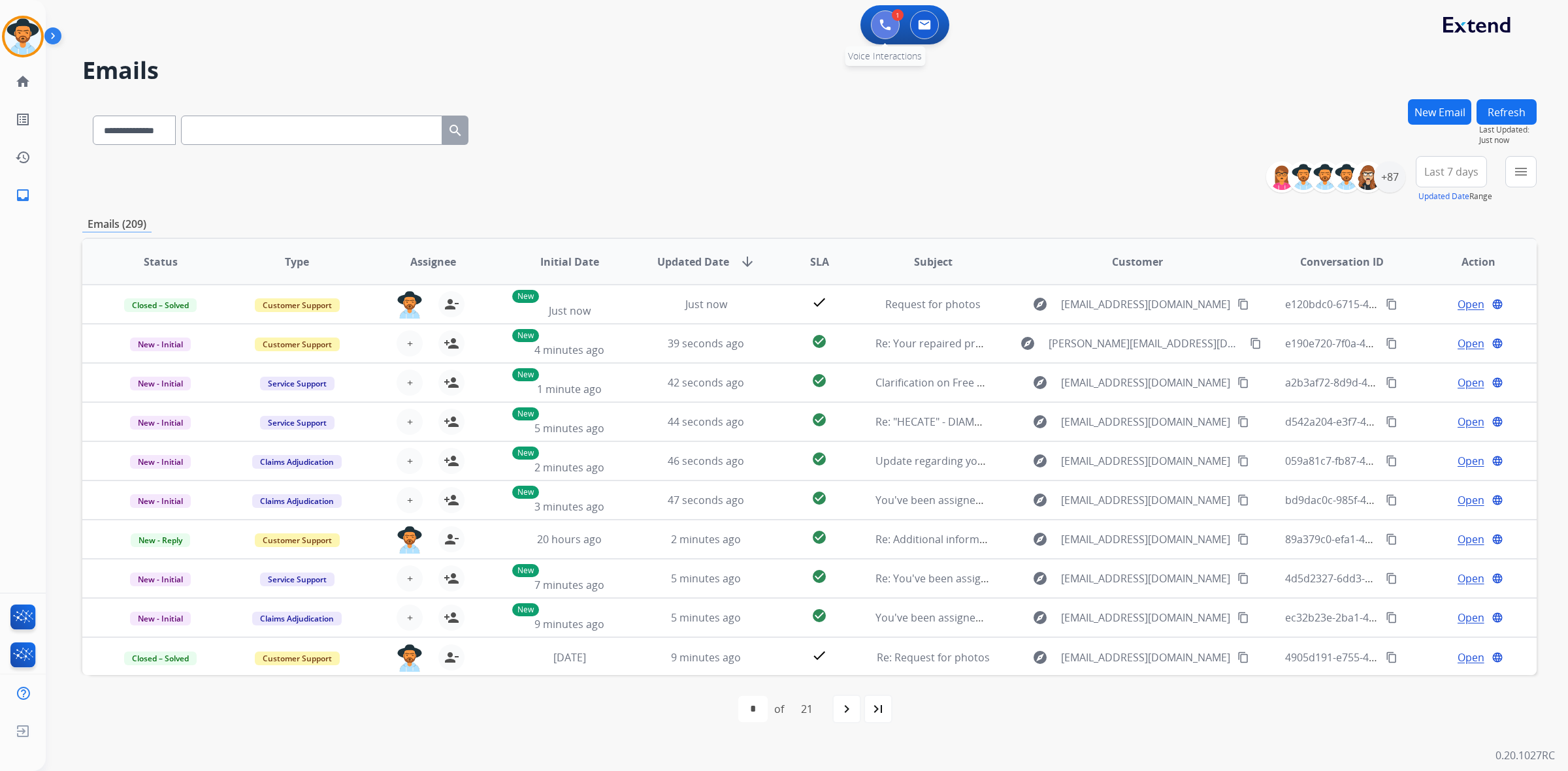
click at [889, 19] on img at bounding box center [885, 25] width 12 height 12
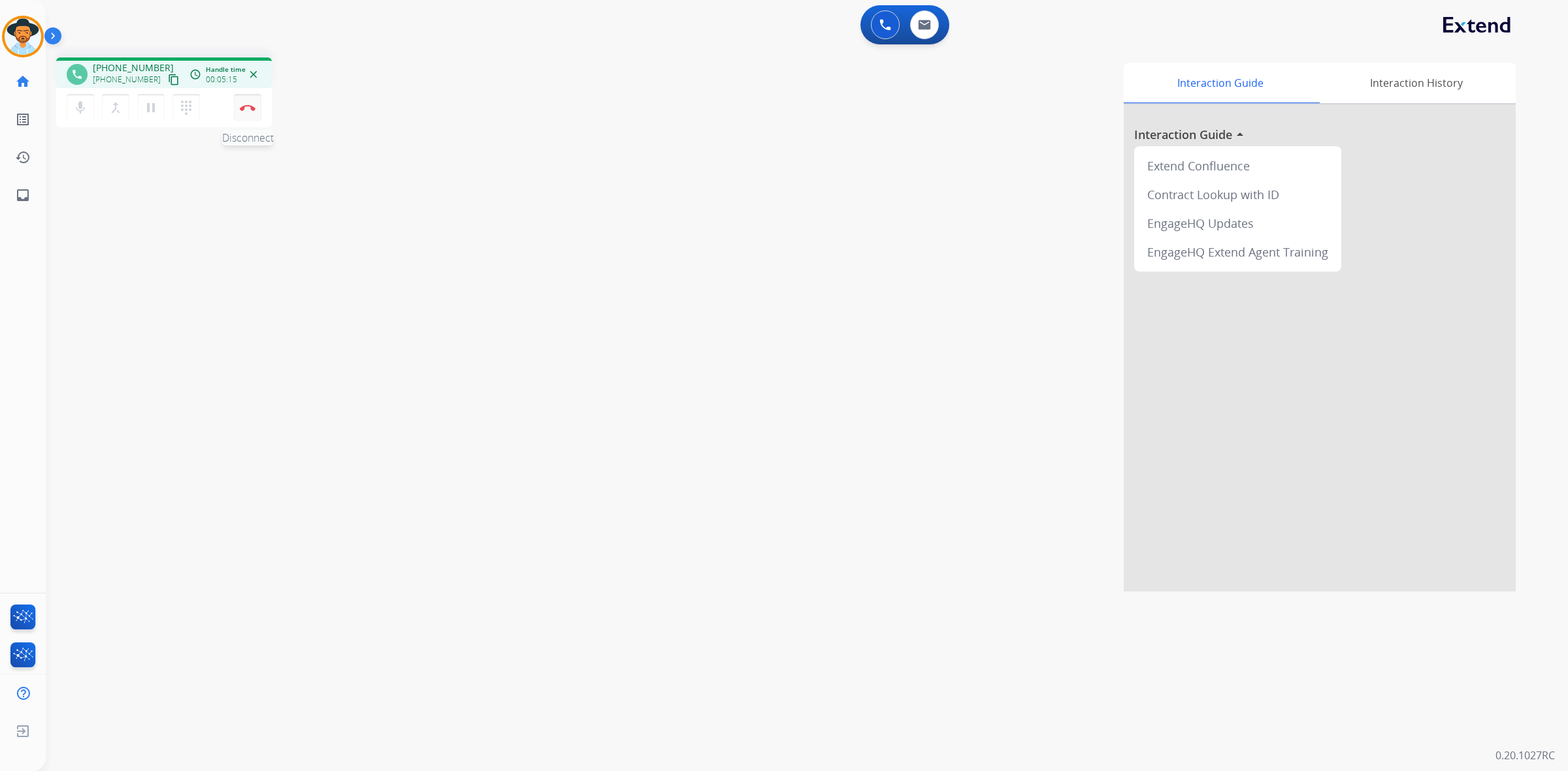
click at [256, 110] on button "Disconnect" at bounding box center [248, 107] width 28 height 28
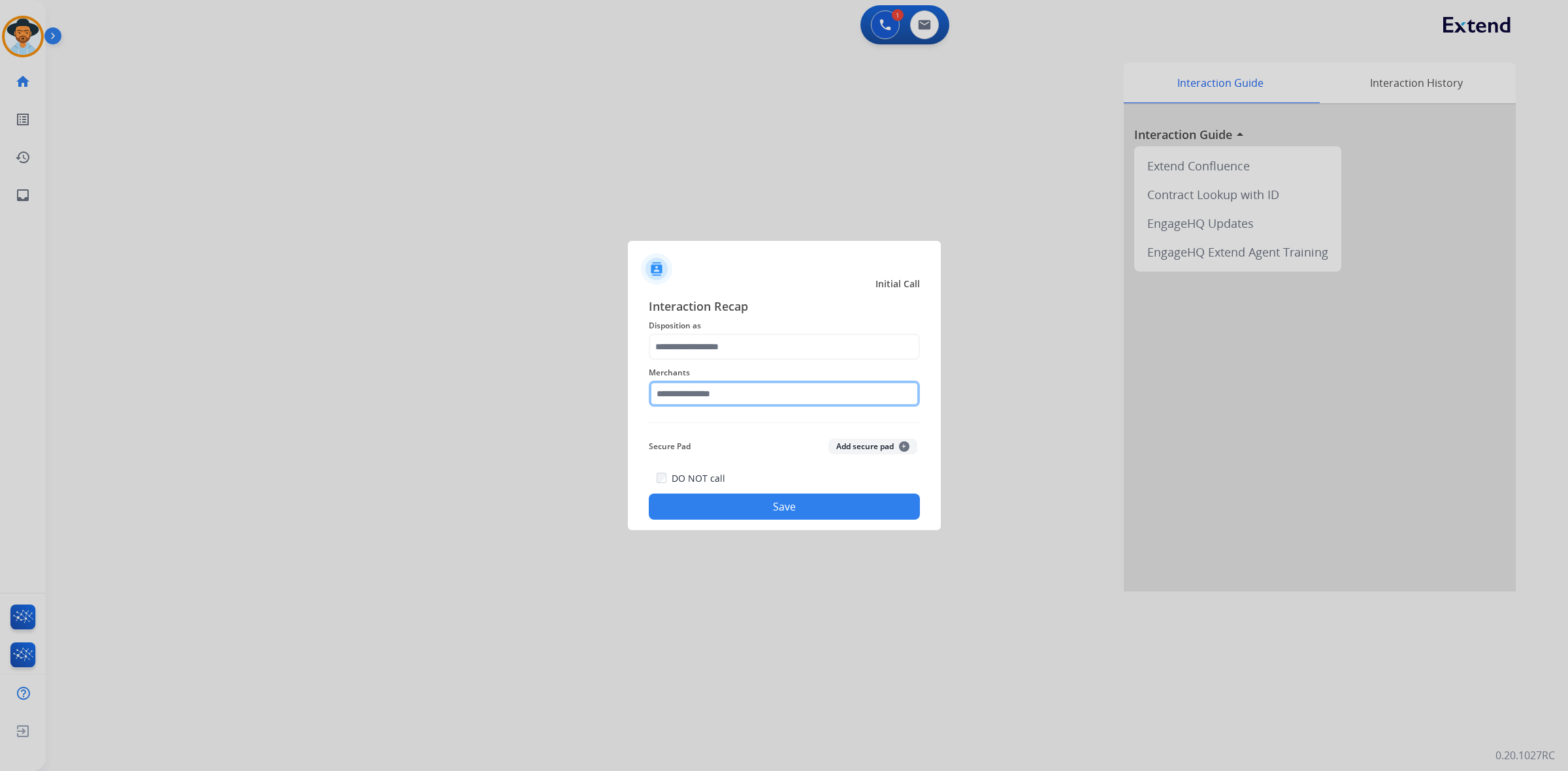
click at [737, 396] on input "text" at bounding box center [784, 393] width 271 height 26
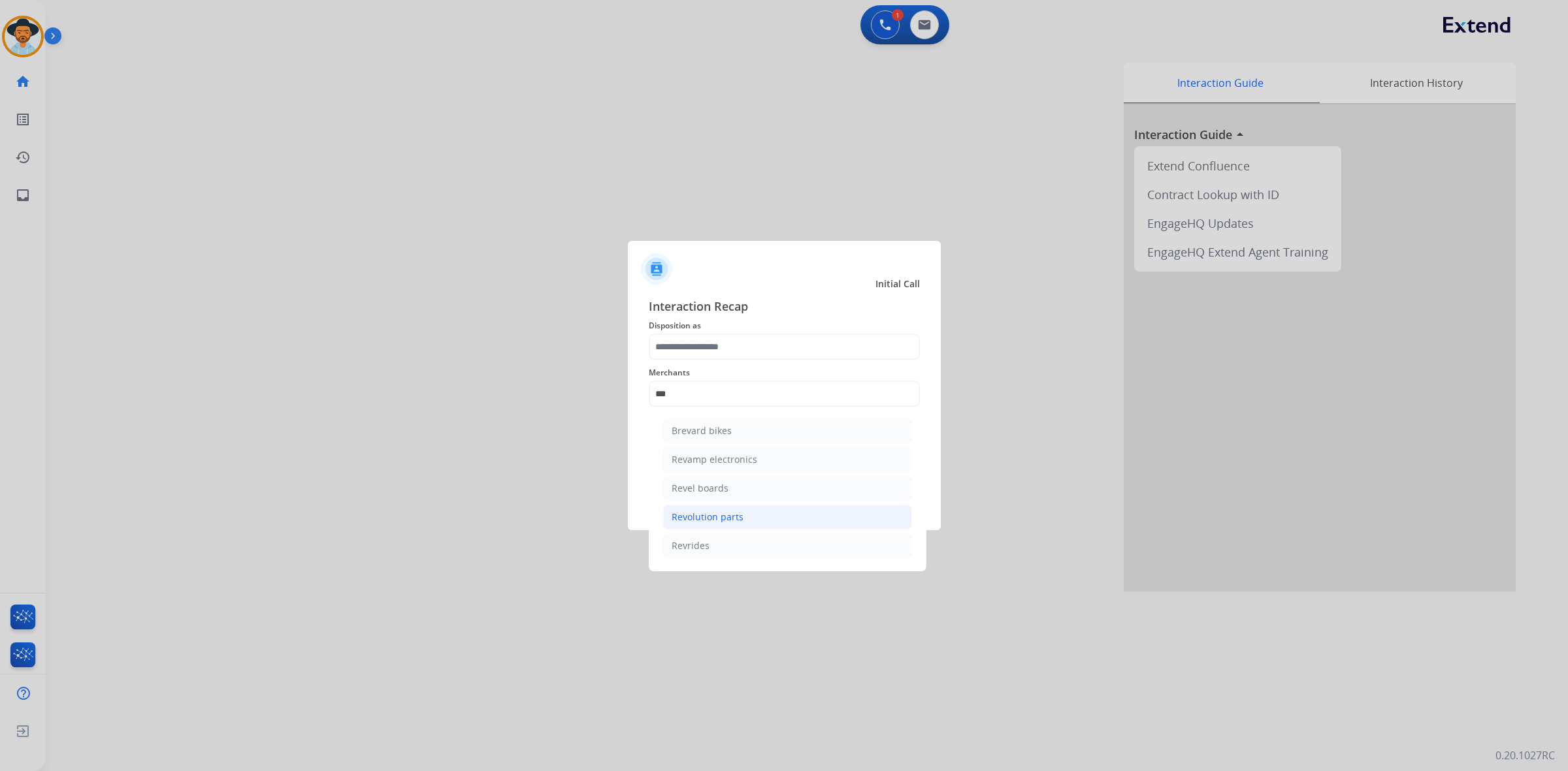
click at [739, 521] on div "Revolution parts" at bounding box center [708, 518] width 72 height 13
type input "**********"
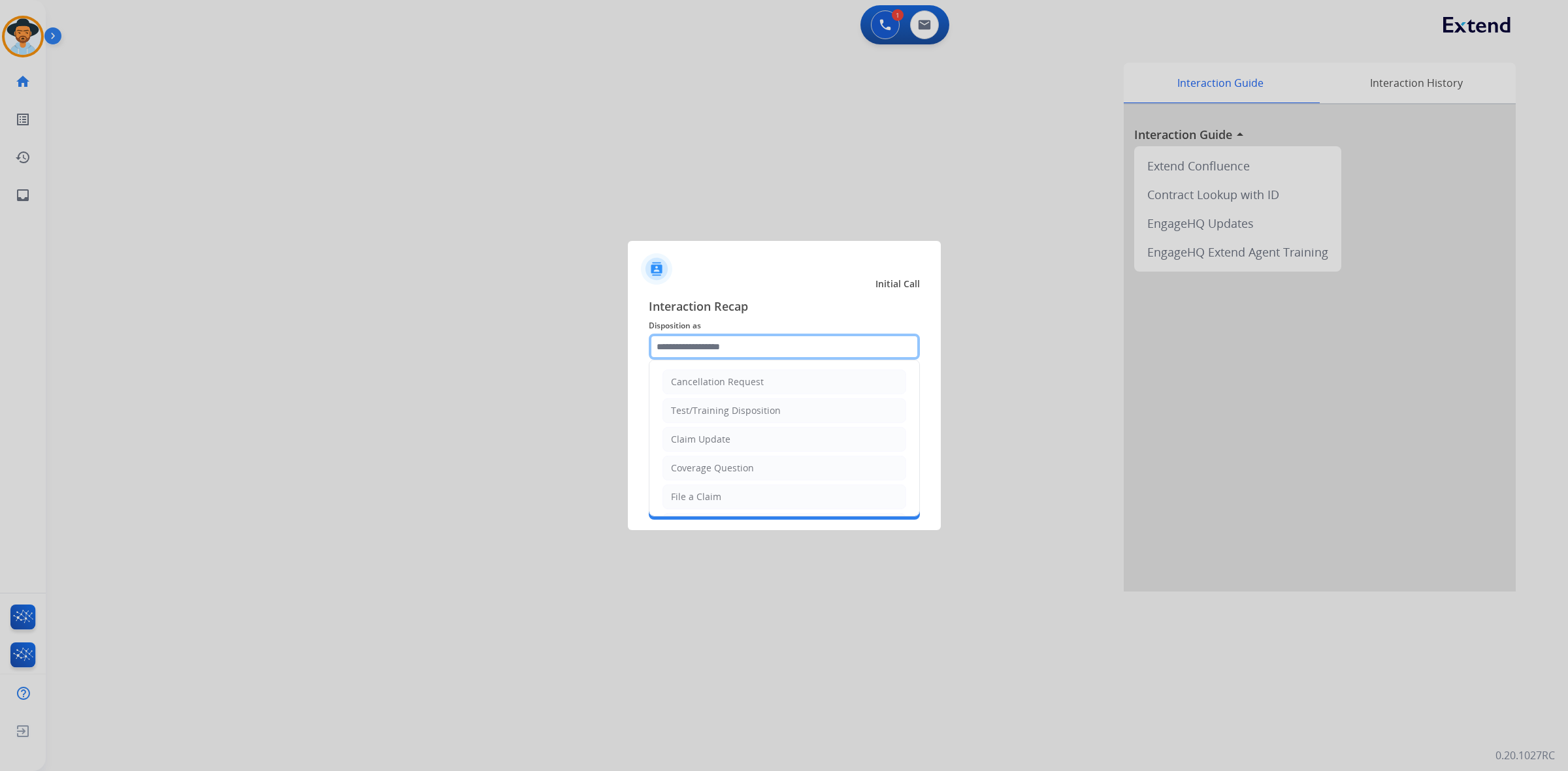
click at [732, 346] on input "text" at bounding box center [784, 346] width 271 height 26
click at [732, 482] on li "Virtual or Tremendous Card Support" at bounding box center [784, 472] width 243 height 25
type input "**********"
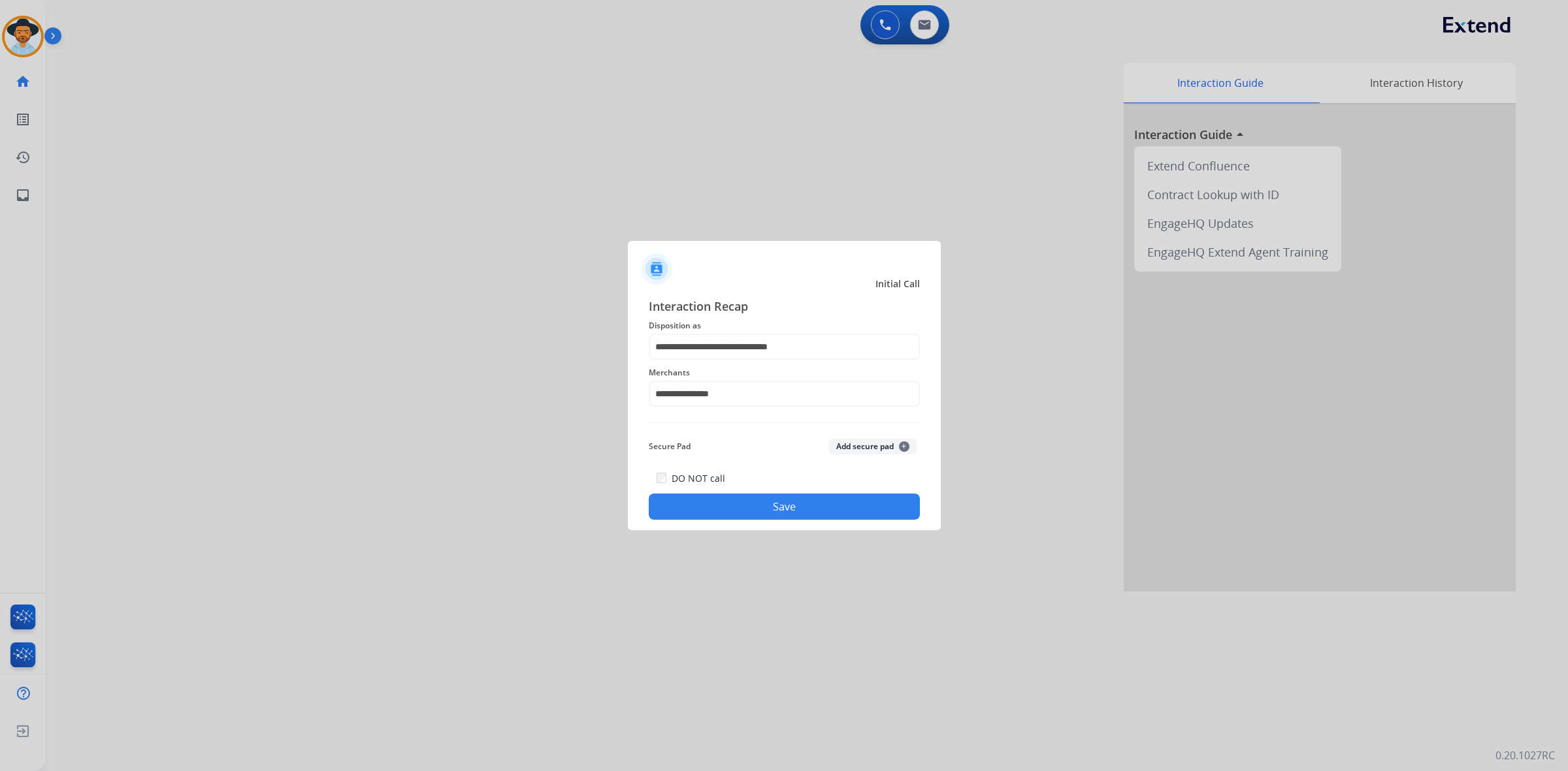
click at [740, 510] on button "Save" at bounding box center [784, 506] width 271 height 26
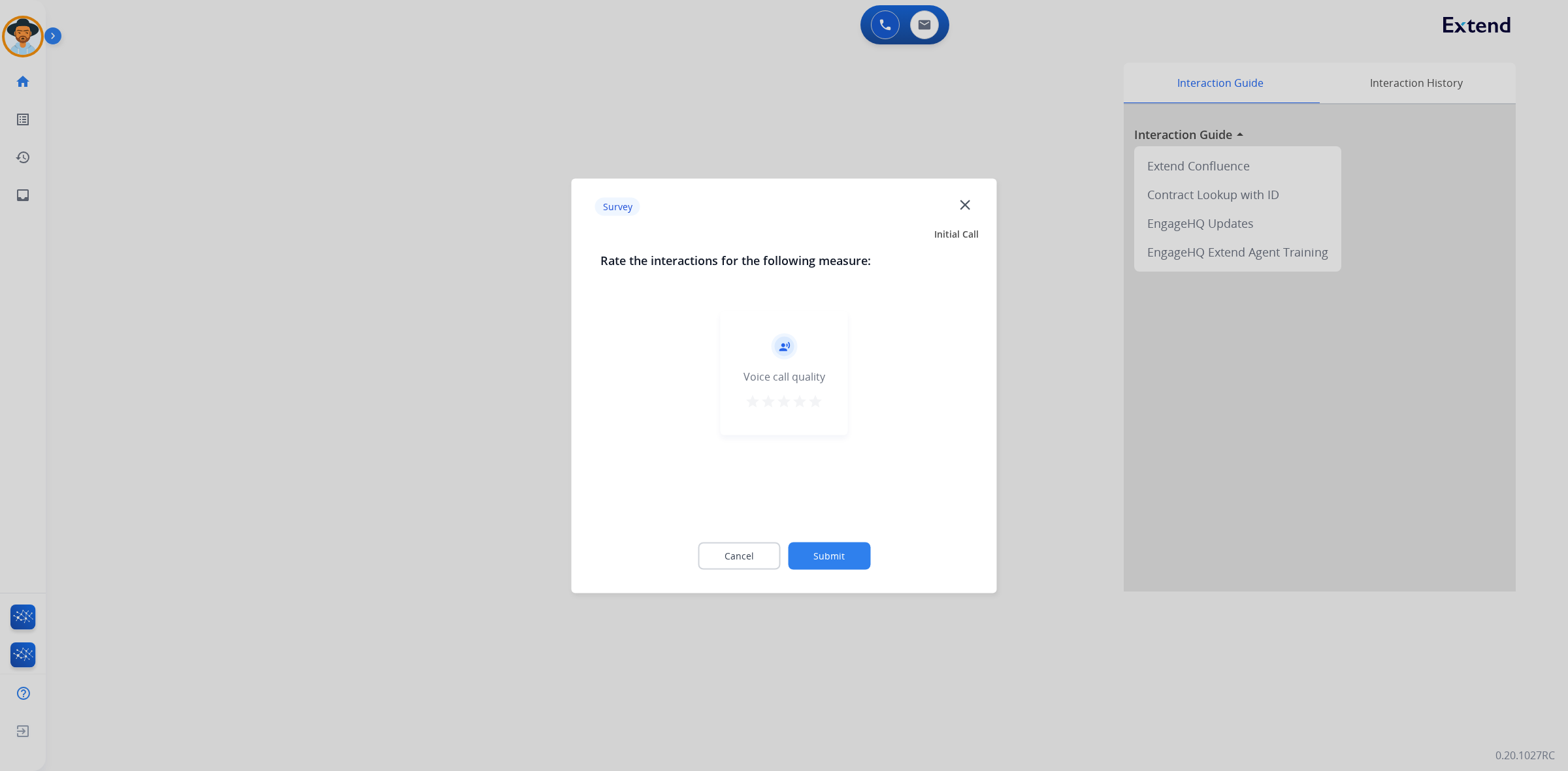
click at [818, 401] on mat-icon "star" at bounding box center [815, 401] width 16 height 16
click at [842, 555] on button "Submit" at bounding box center [829, 555] width 82 height 28
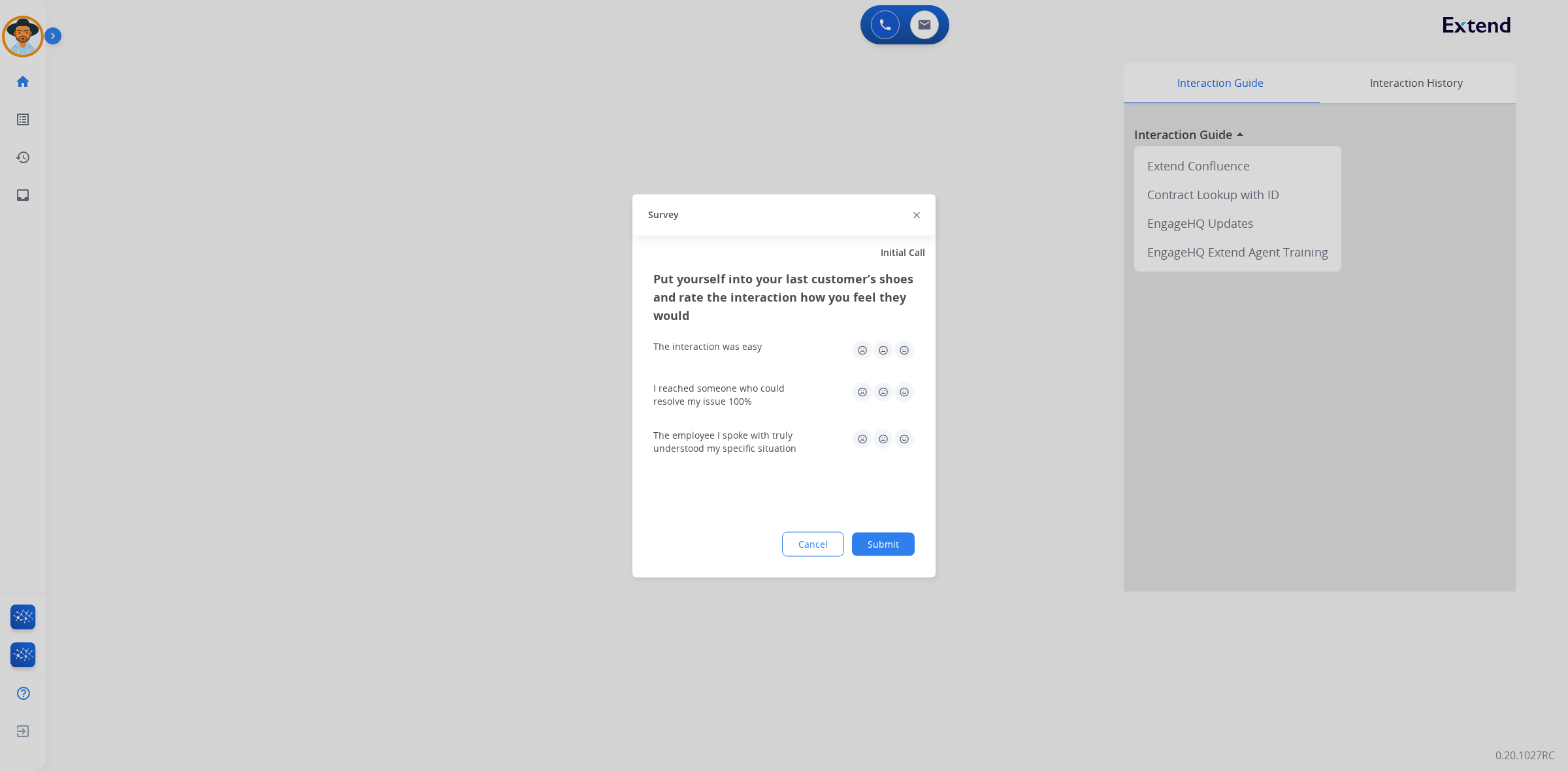
click at [911, 350] on img at bounding box center [904, 350] width 21 height 21
click at [903, 389] on img at bounding box center [904, 391] width 21 height 21
click at [904, 439] on img at bounding box center [904, 438] width 21 height 21
click at [905, 533] on div "Cancel Submit" at bounding box center [784, 544] width 261 height 25
click at [904, 545] on button "Submit" at bounding box center [883, 544] width 63 height 23
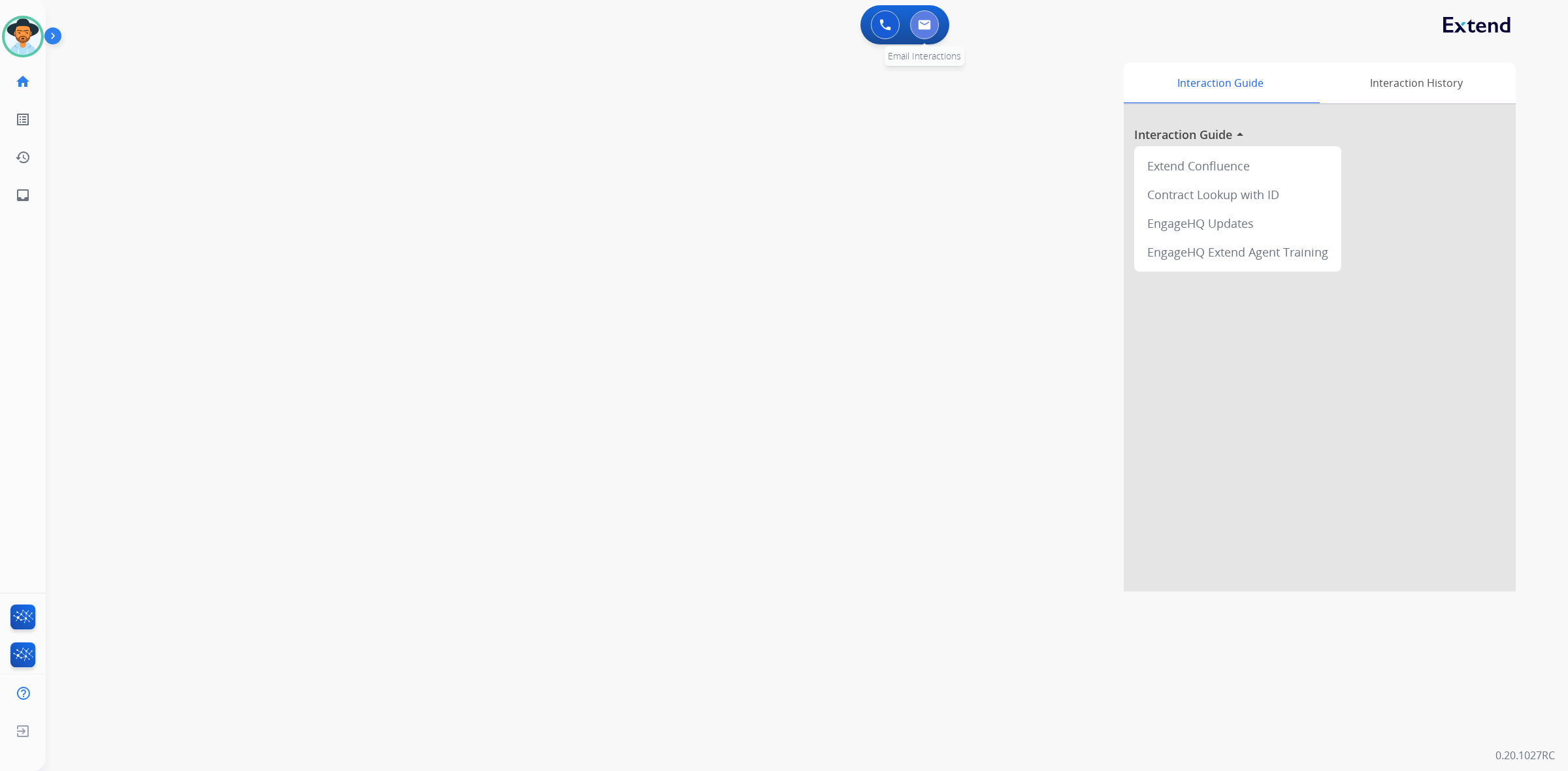
click at [928, 17] on button at bounding box center [925, 24] width 28 height 28
select select "**********"
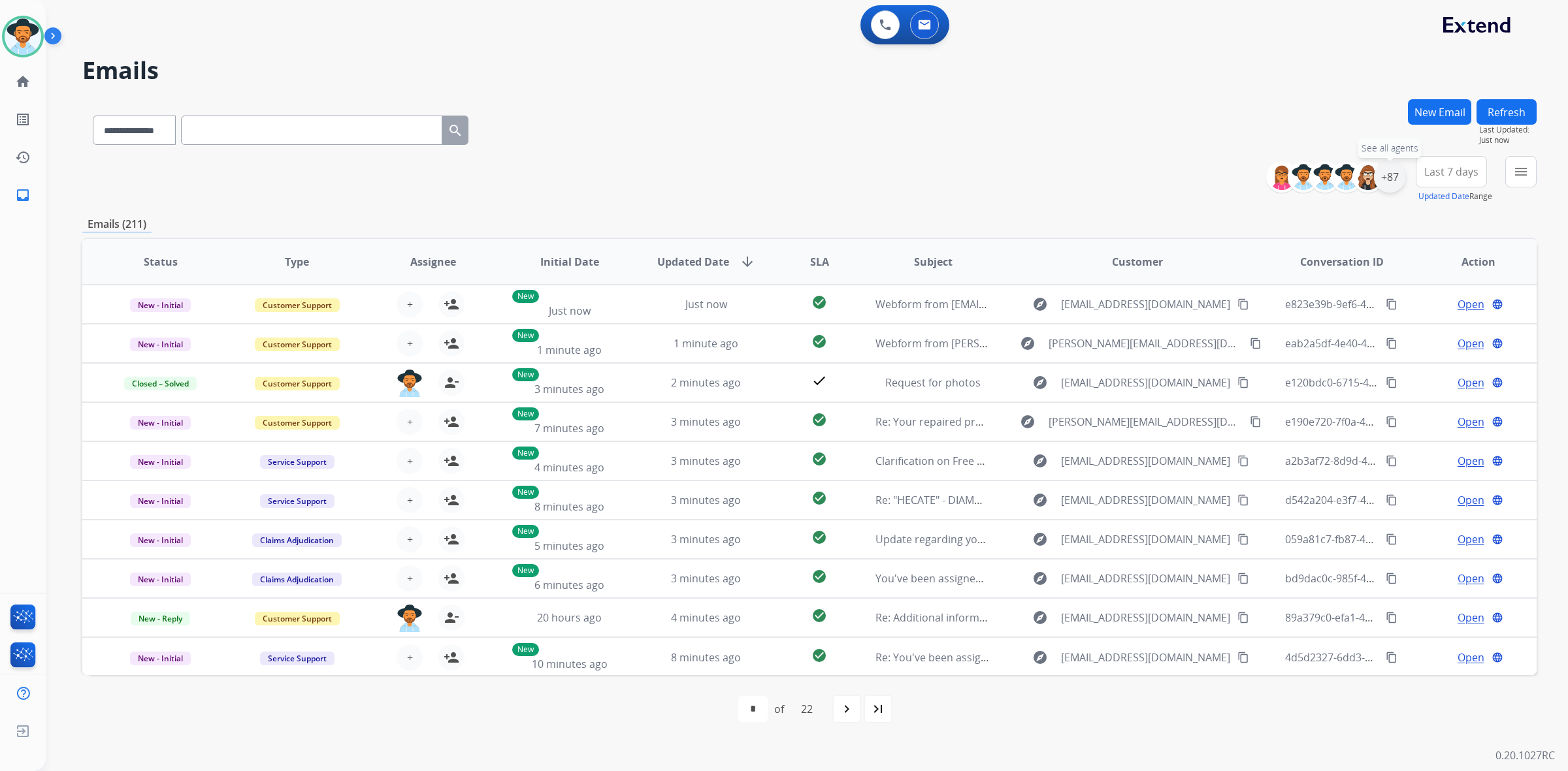
click at [1385, 174] on div "+87" at bounding box center [1389, 176] width 31 height 31
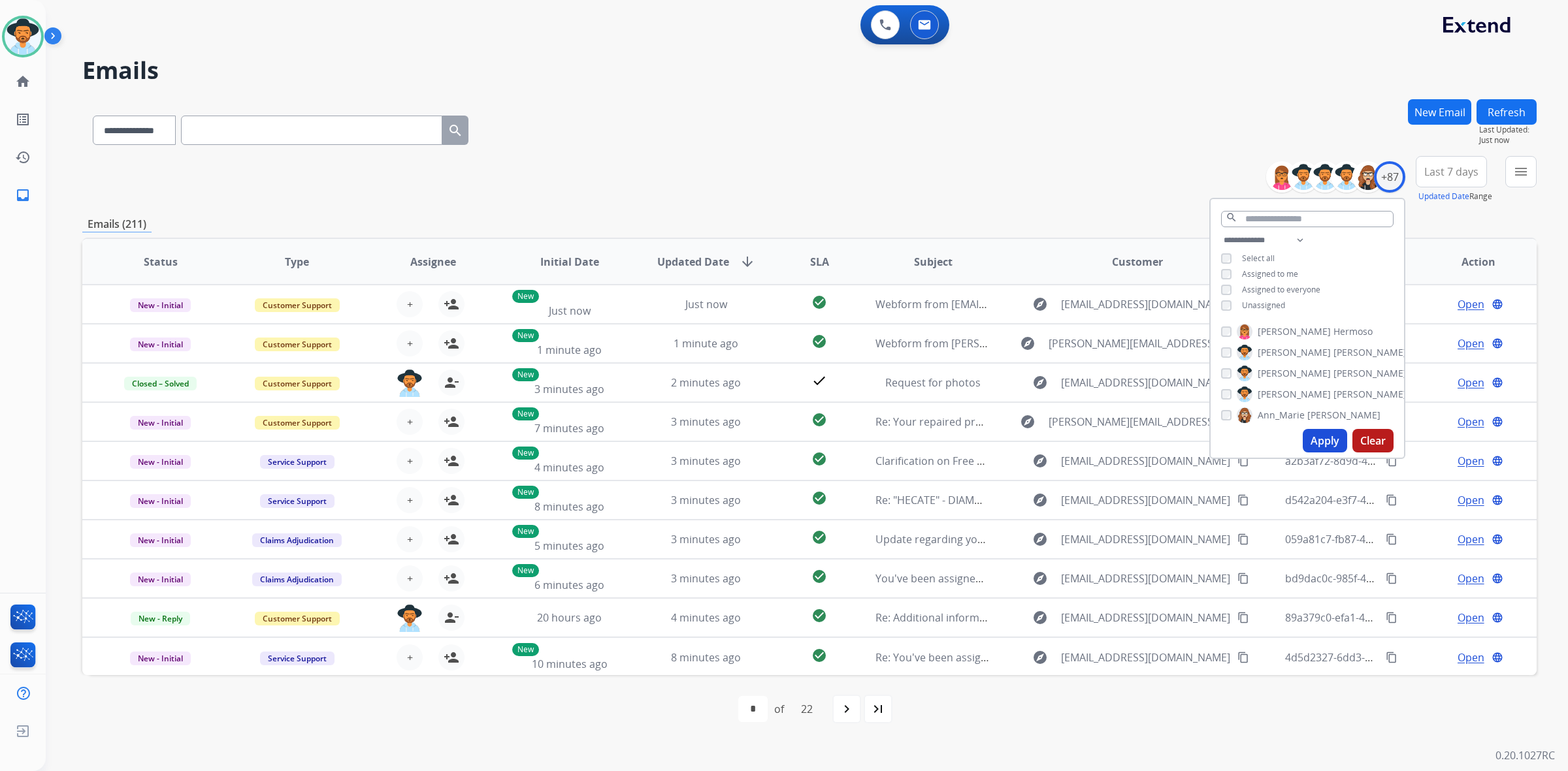
click at [1268, 300] on span "Unassigned" at bounding box center [1263, 304] width 44 height 11
click at [1320, 442] on button "Apply" at bounding box center [1325, 441] width 44 height 23
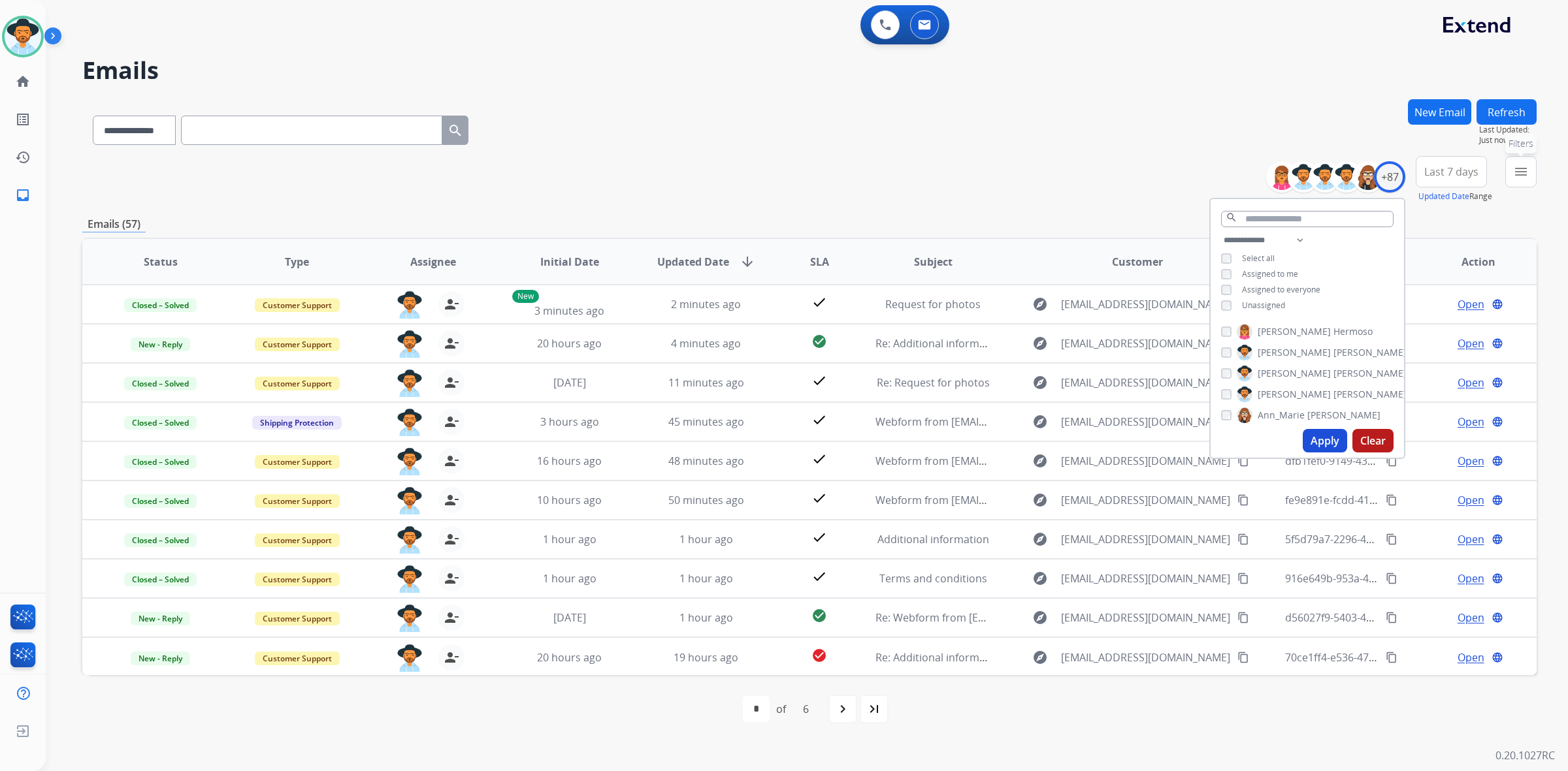
click at [1526, 170] on mat-icon "menu" at bounding box center [1520, 171] width 16 height 16
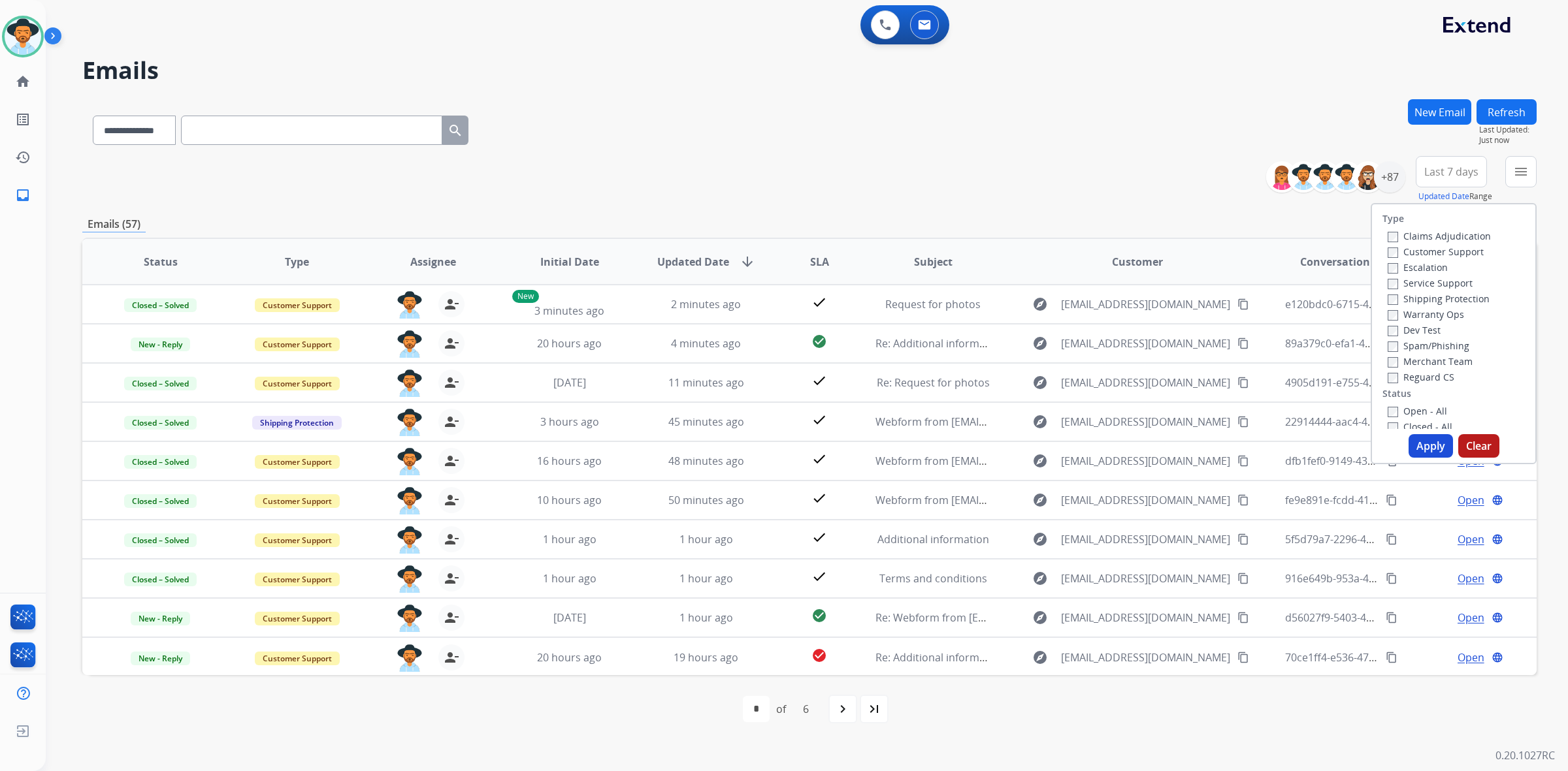
click at [1418, 408] on label "Open - All" at bounding box center [1417, 411] width 59 height 13
click at [1428, 442] on button "Apply" at bounding box center [1430, 446] width 44 height 23
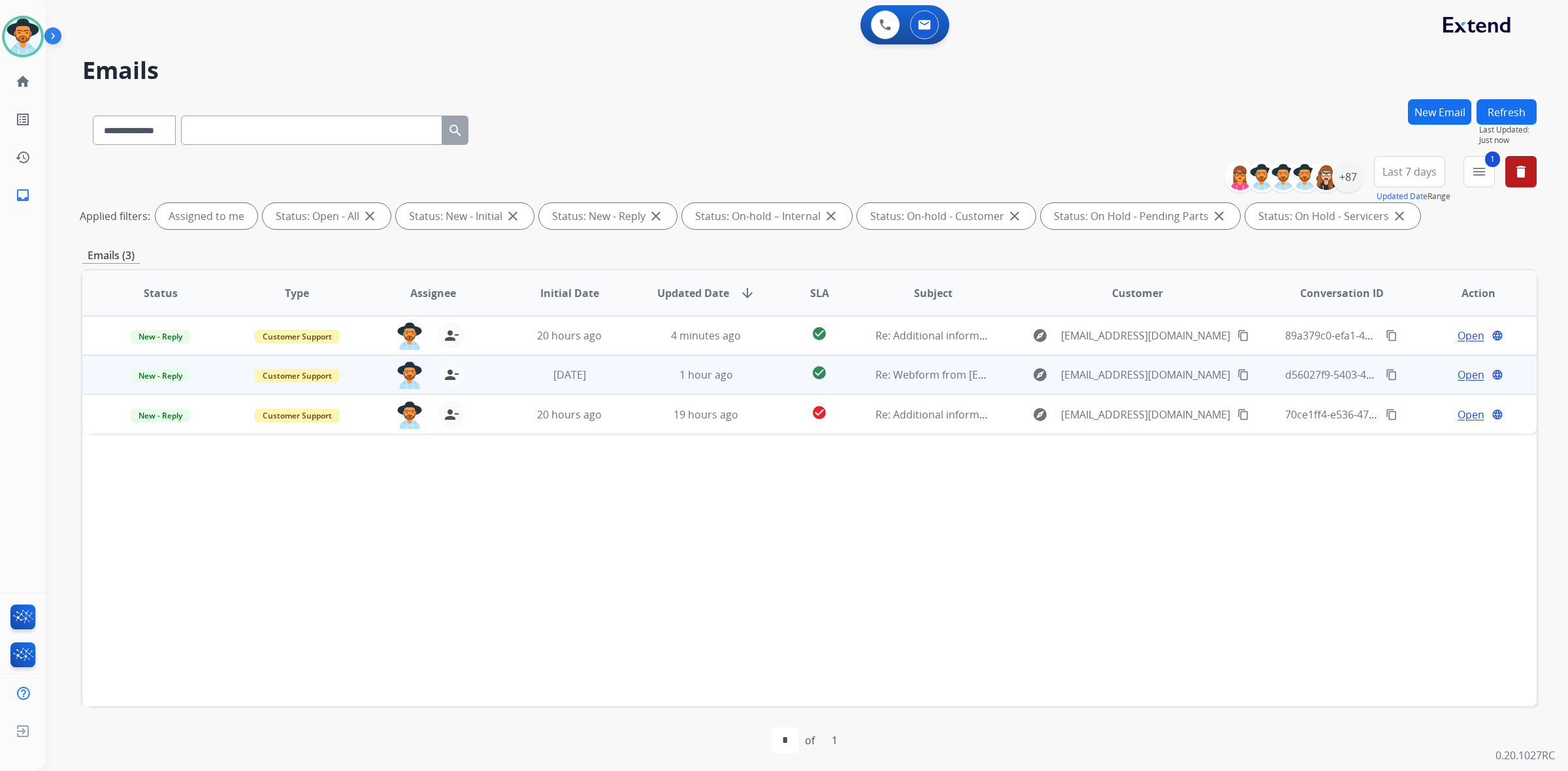
click at [632, 370] on td "1 hour ago" at bounding box center [695, 375] width 136 height 39
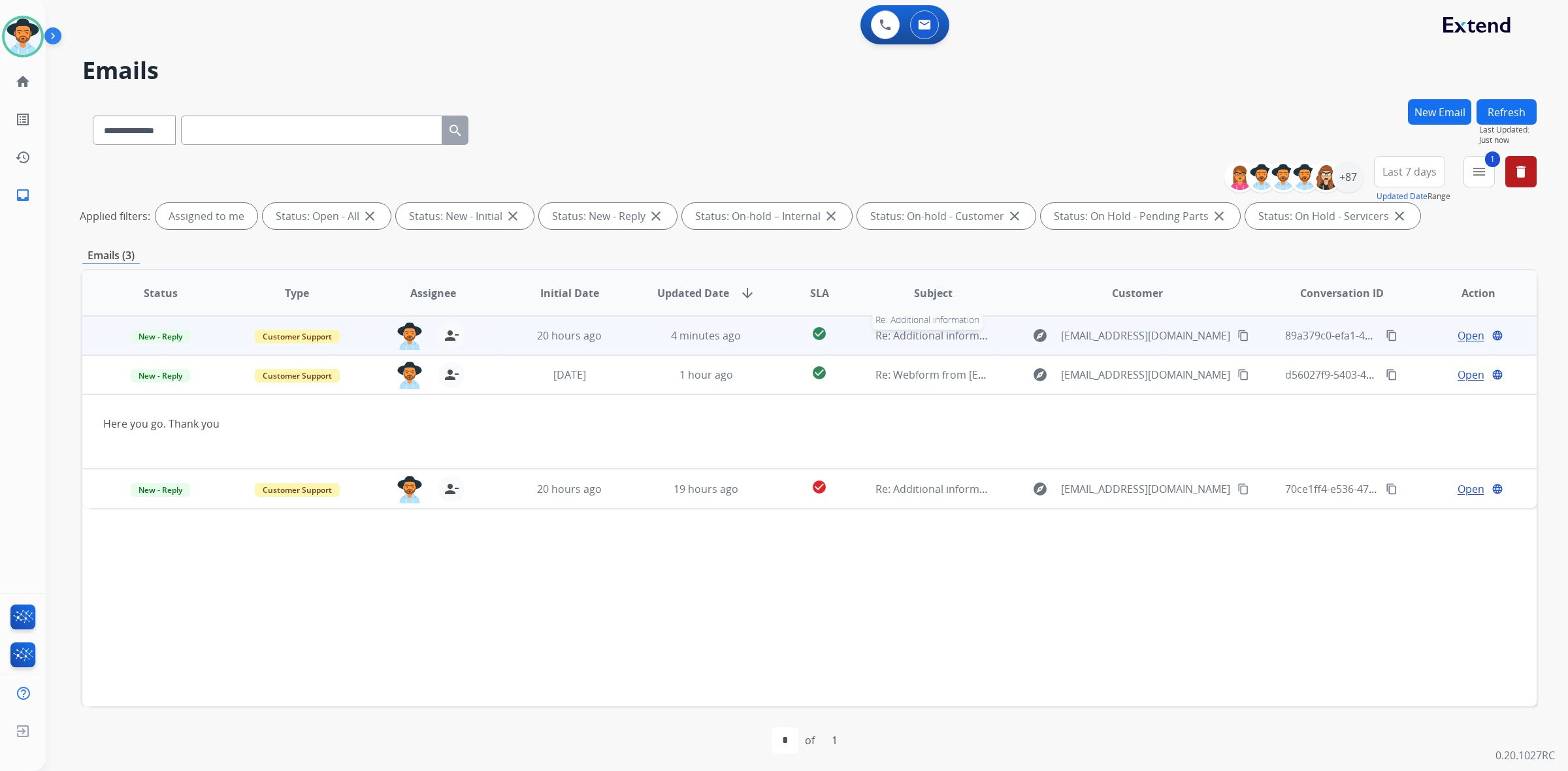
click at [967, 332] on span "Re: Additional information" at bounding box center [940, 335] width 130 height 14
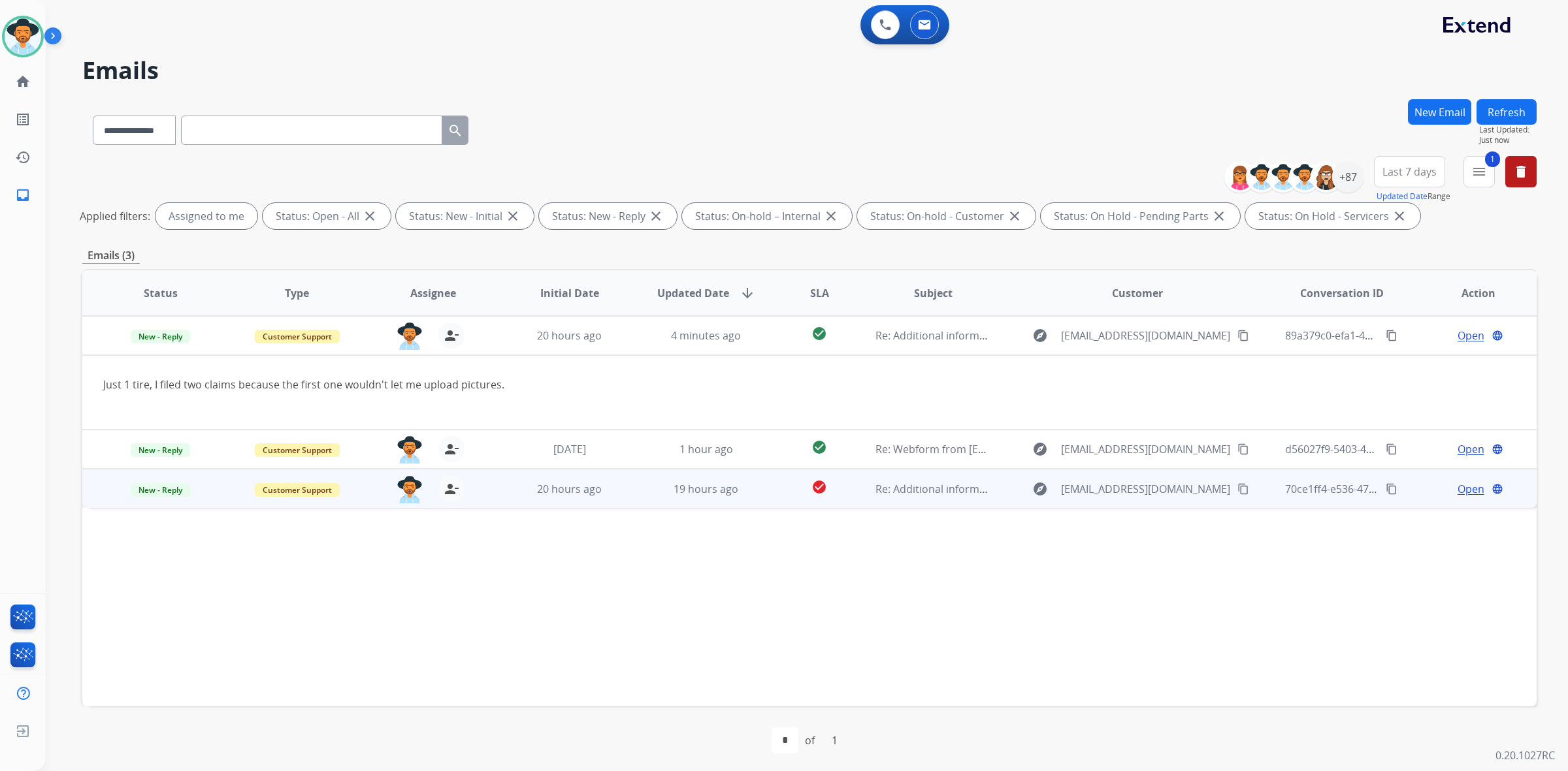
click at [934, 498] on td "Re: Additional information" at bounding box center [922, 488] width 136 height 39
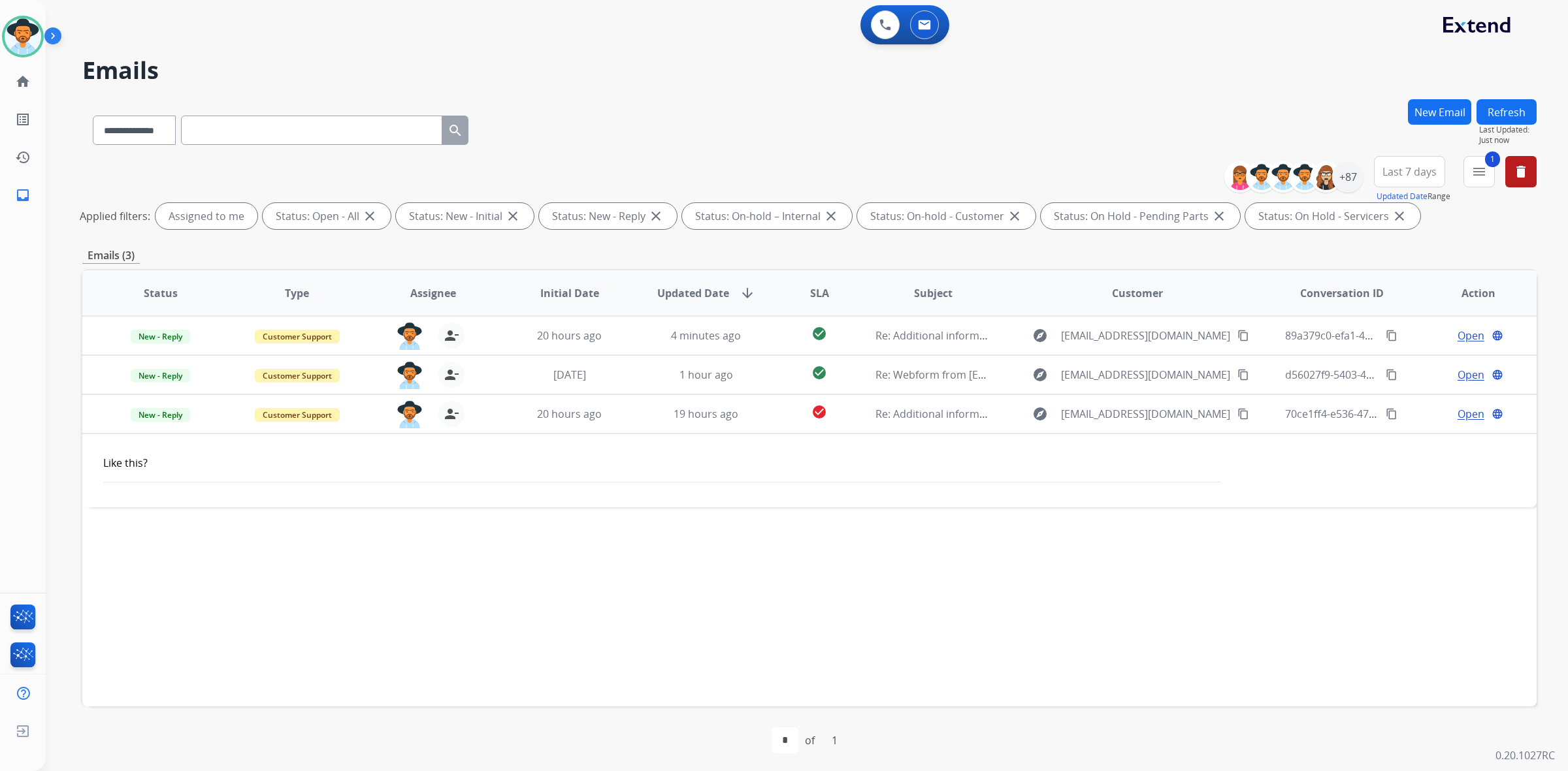
click at [1494, 105] on button "Refresh" at bounding box center [1506, 112] width 60 height 25
click at [1488, 116] on button "Refresh" at bounding box center [1506, 112] width 60 height 25
click at [1510, 110] on button "Refresh" at bounding box center [1506, 112] width 60 height 25
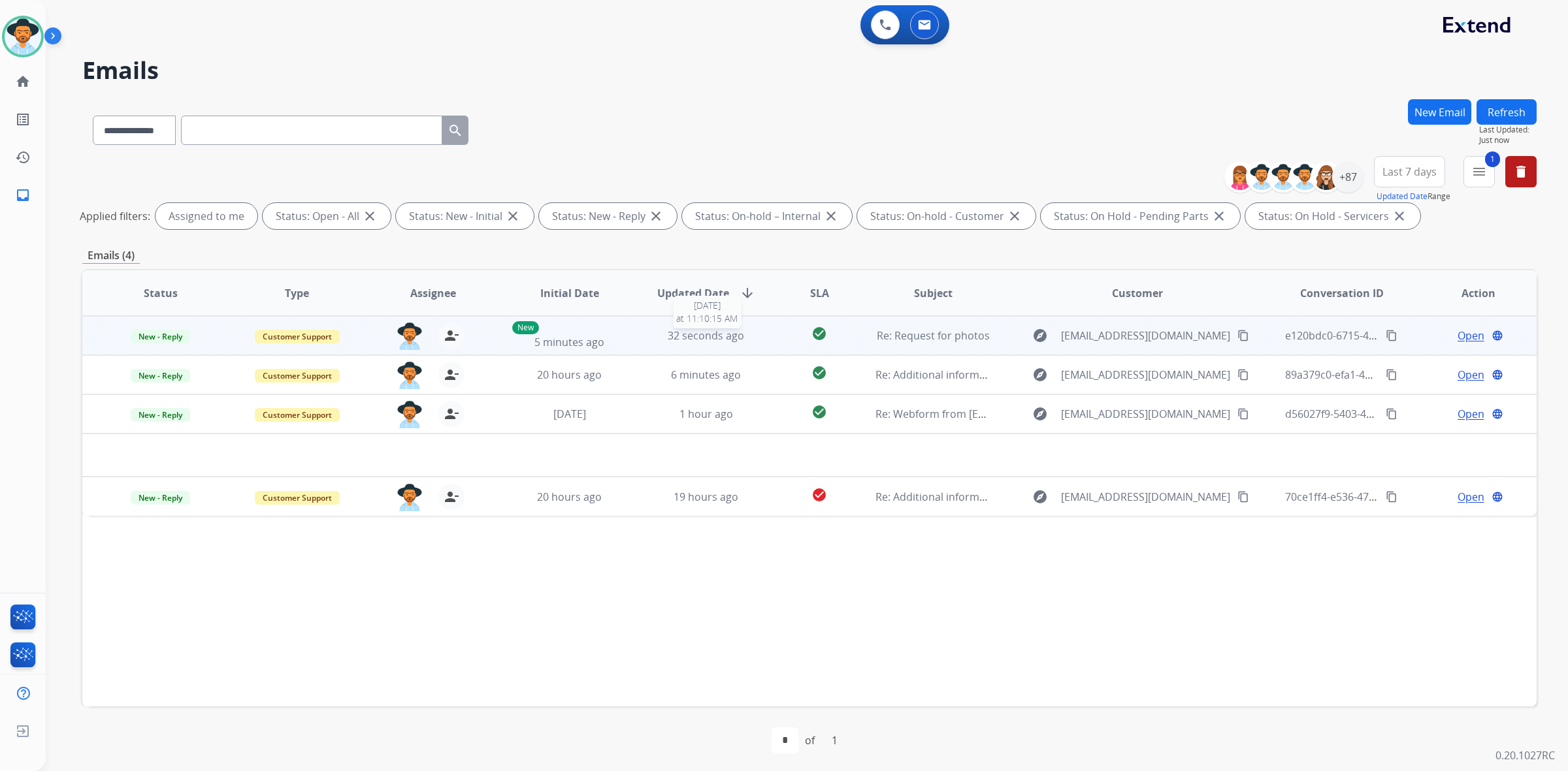
click at [654, 341] on div "32 seconds ago" at bounding box center [705, 335] width 115 height 16
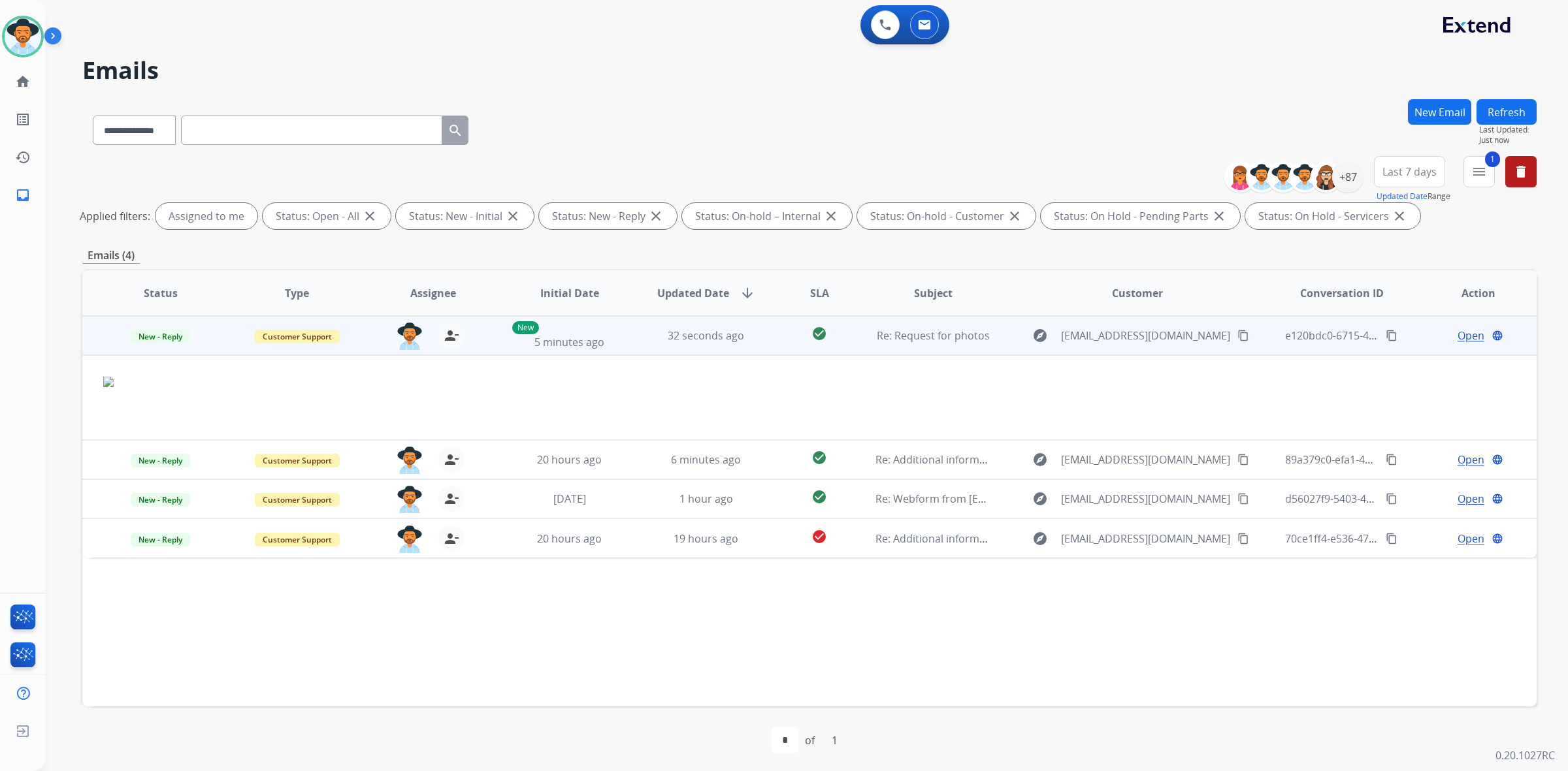
click at [1446, 337] on div "Open language" at bounding box center [1478, 335] width 115 height 16
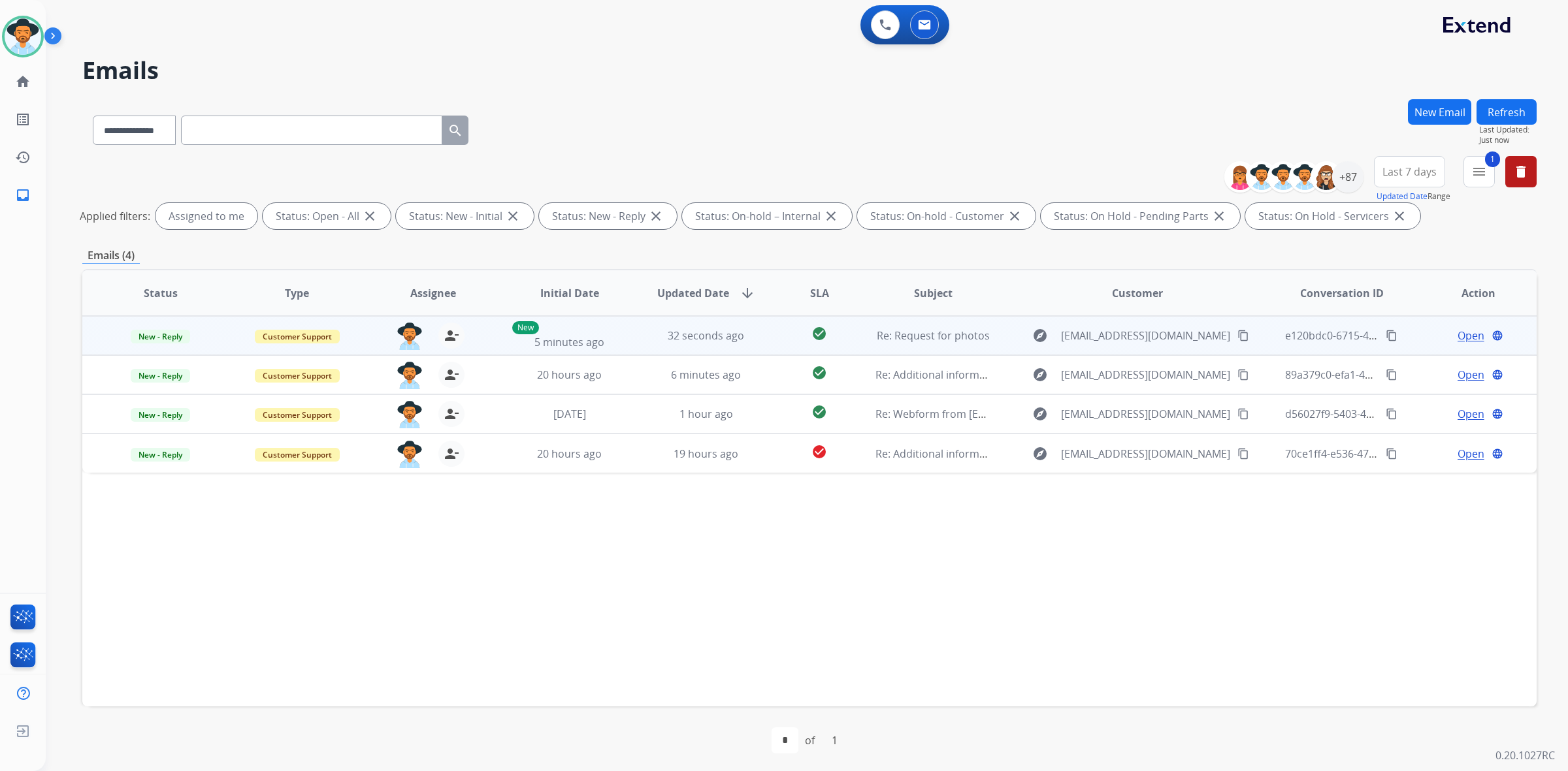
click at [1460, 331] on span "Open" at bounding box center [1471, 335] width 27 height 16
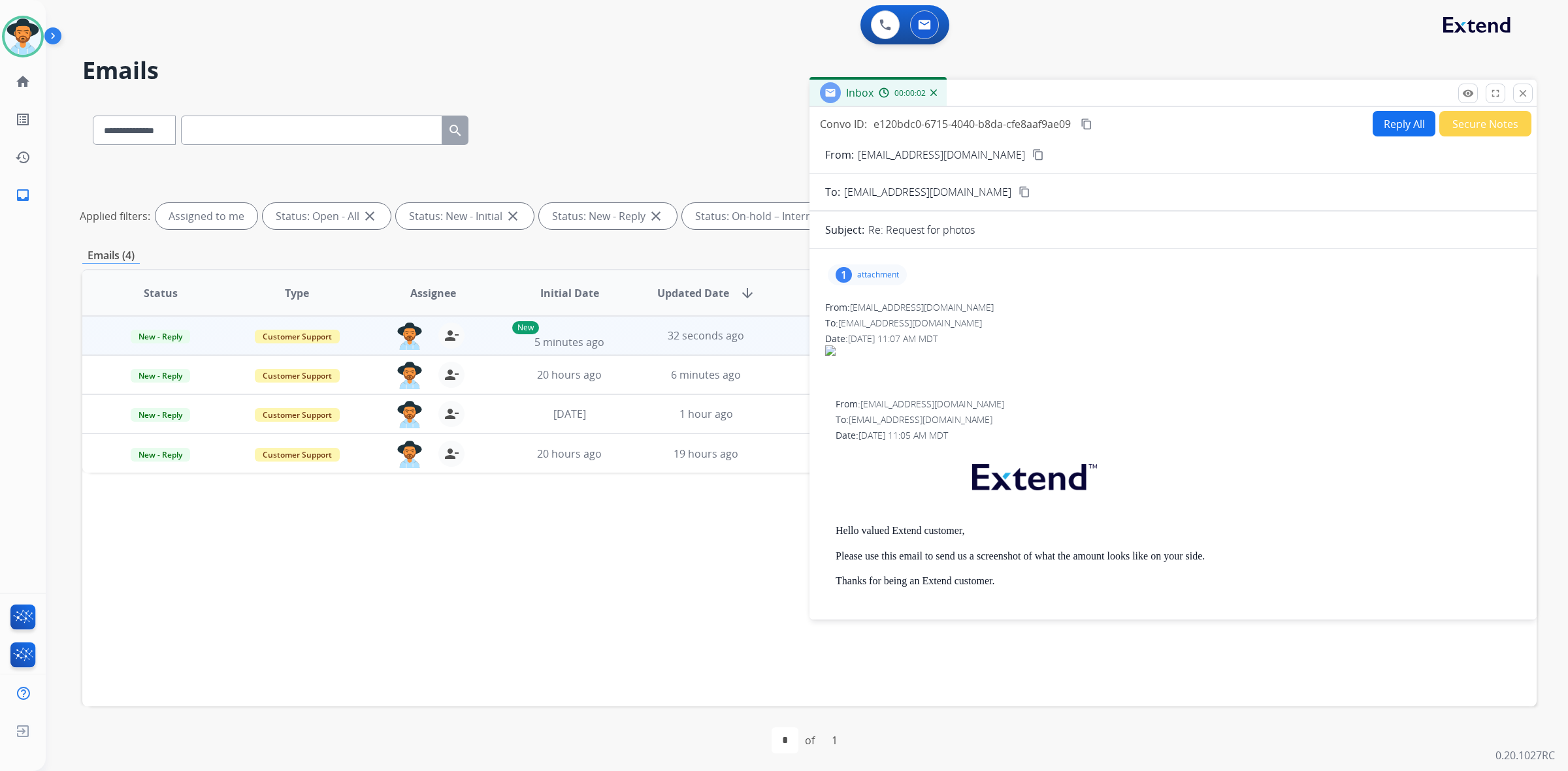
click at [851, 275] on div "1 attachment" at bounding box center [867, 274] width 79 height 21
click at [869, 311] on div at bounding box center [871, 308] width 65 height 46
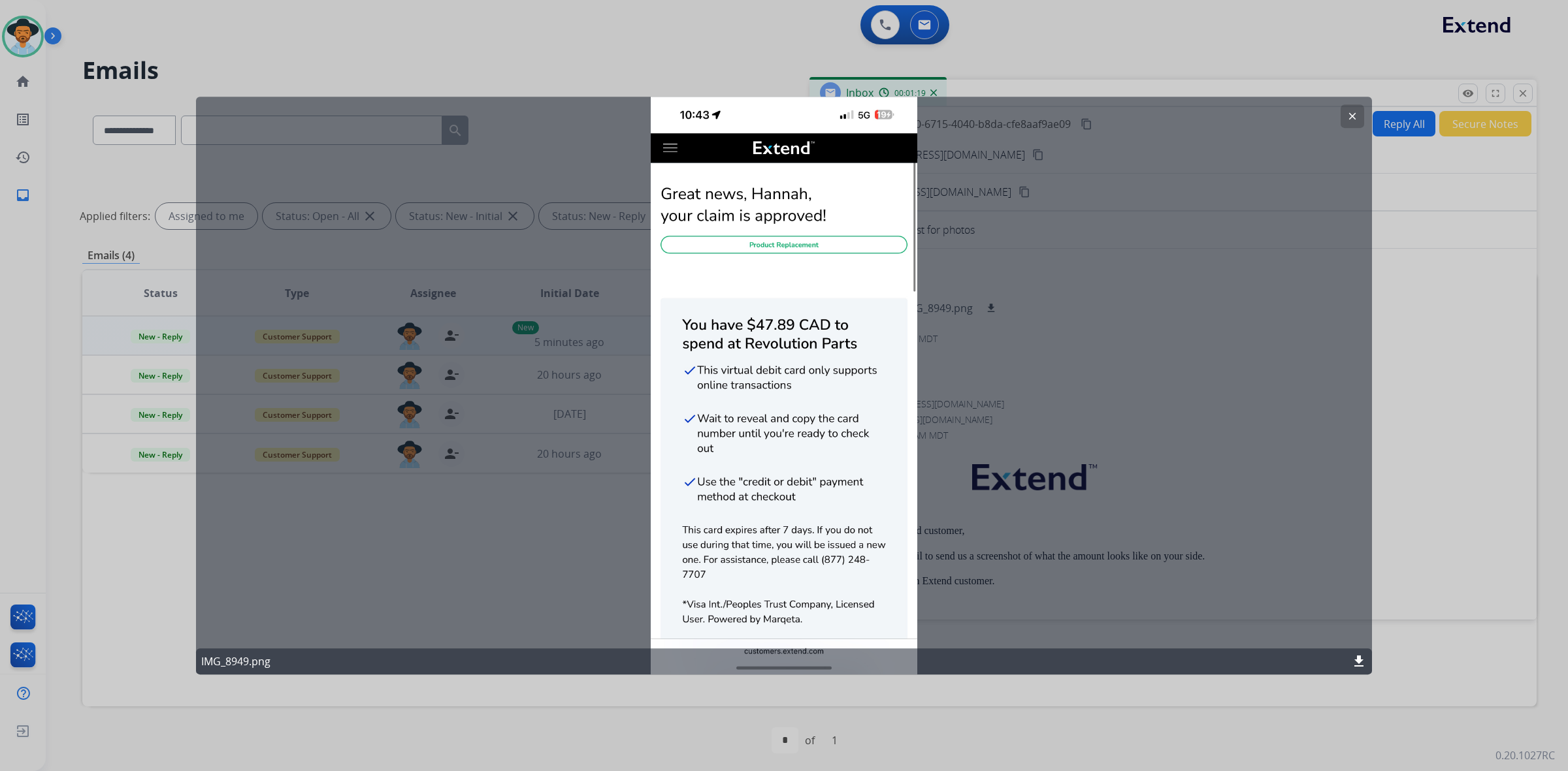
click at [1351, 115] on mat-icon "clear" at bounding box center [1352, 116] width 12 height 12
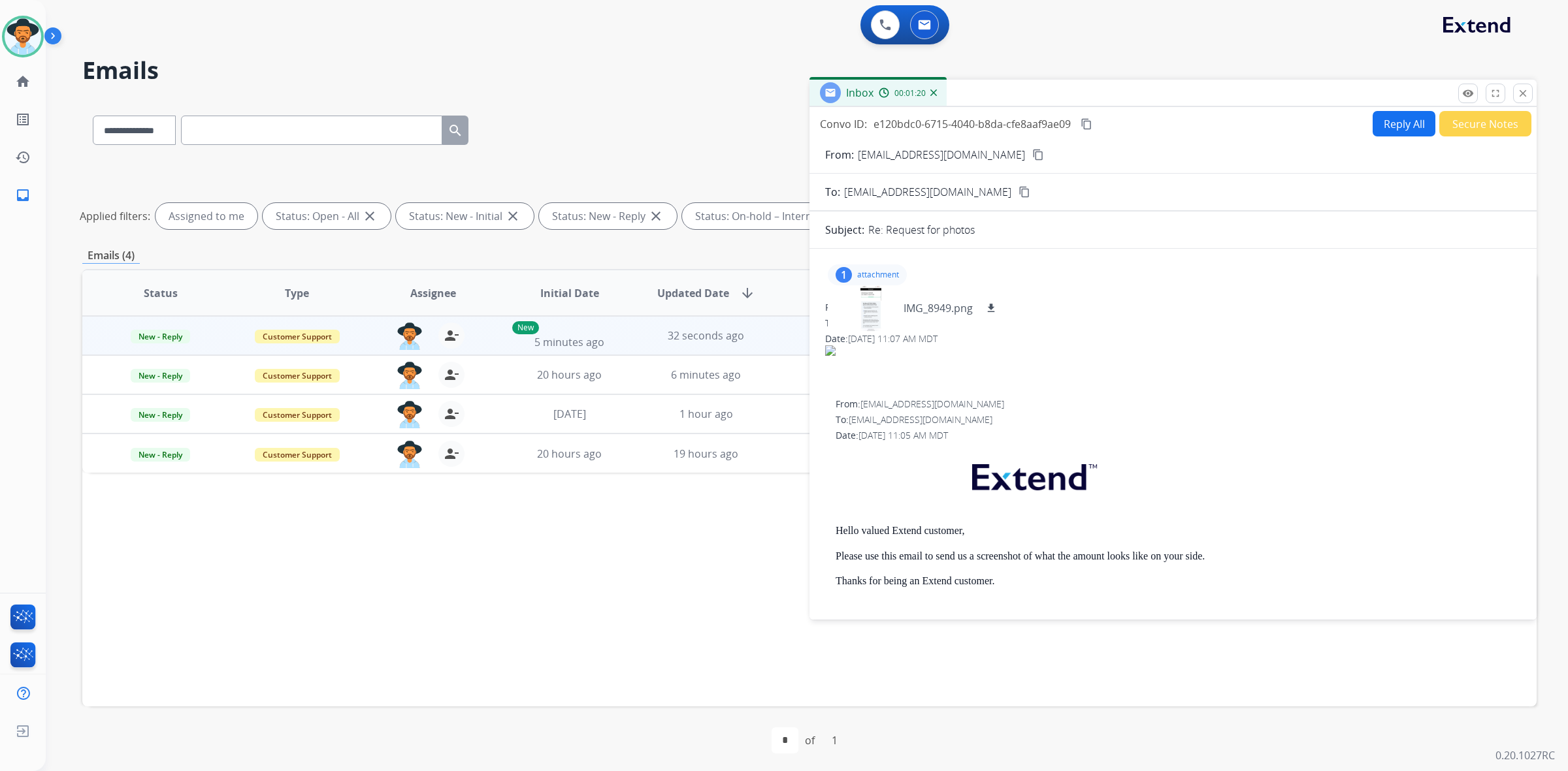
click at [1088, 121] on mat-icon "content_copy" at bounding box center [1086, 124] width 12 height 12
click at [18, 24] on img at bounding box center [23, 37] width 37 height 37
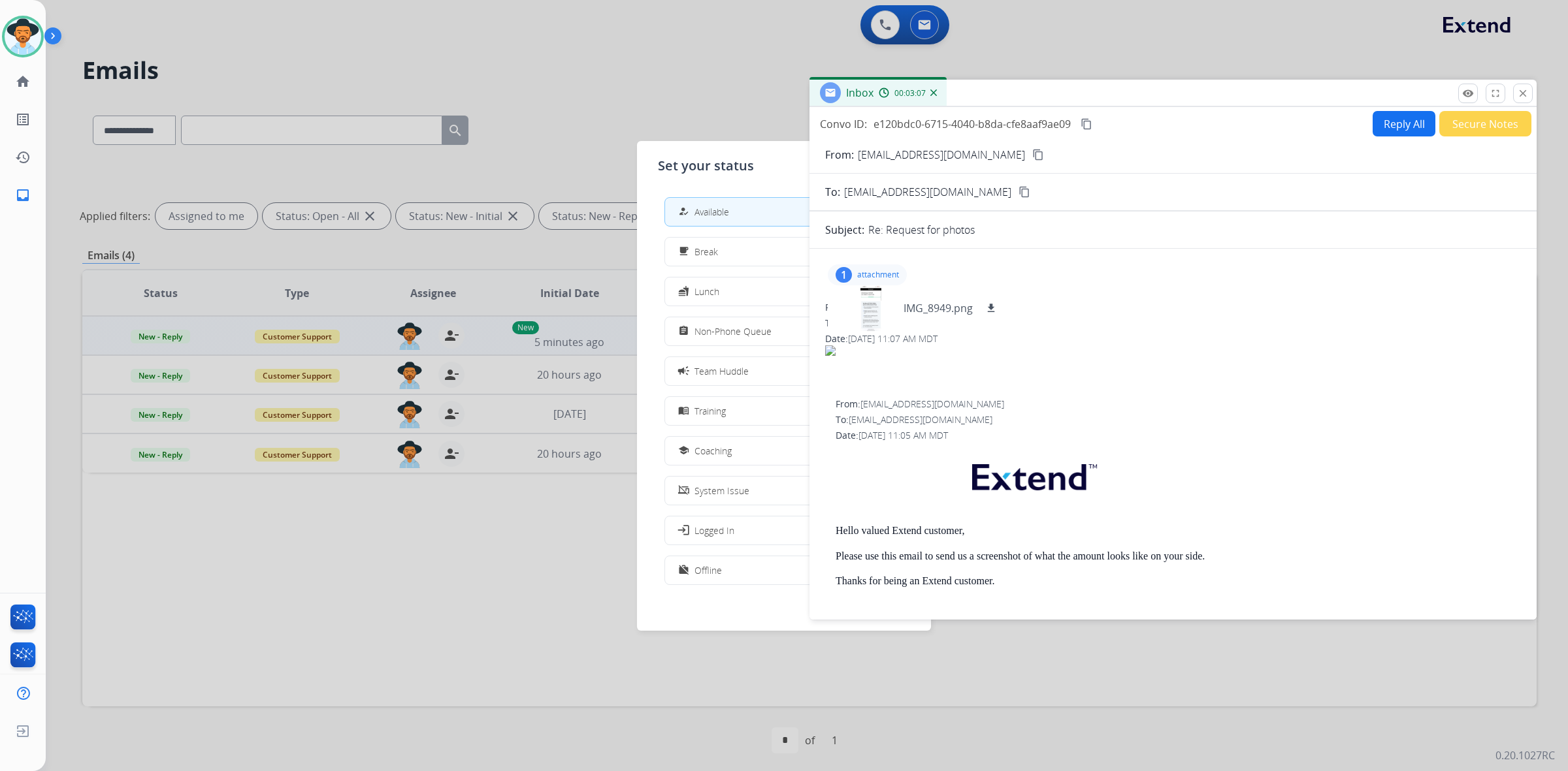
click at [361, 536] on div at bounding box center [784, 386] width 1568 height 771
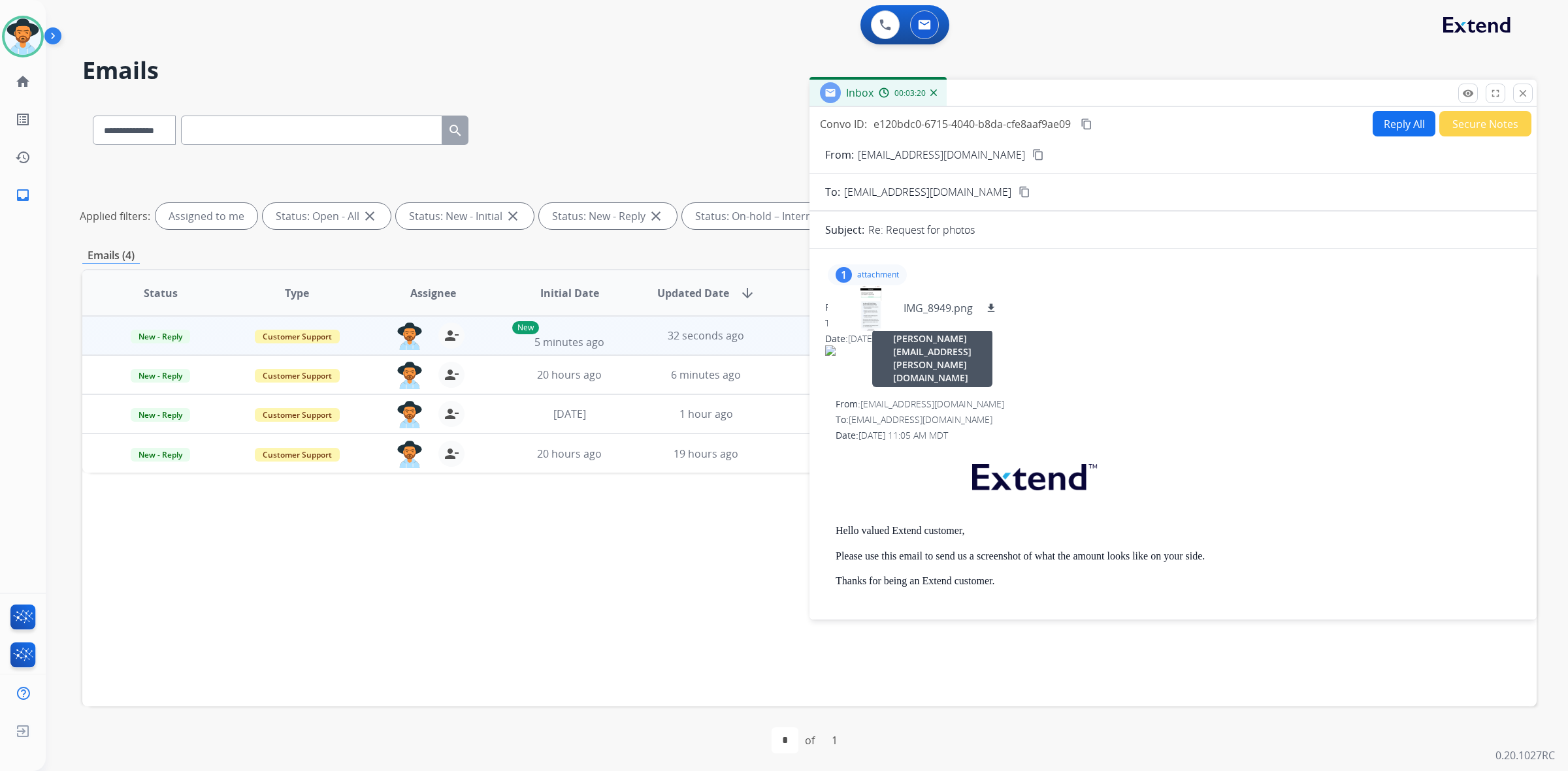
click at [1209, 397] on div "From: support@extend.com alexis.martinez@eccogroupusa.com" at bounding box center [1178, 404] width 685 height 13
click at [1384, 125] on button "Reply All" at bounding box center [1403, 124] width 63 height 25
select select "**********"
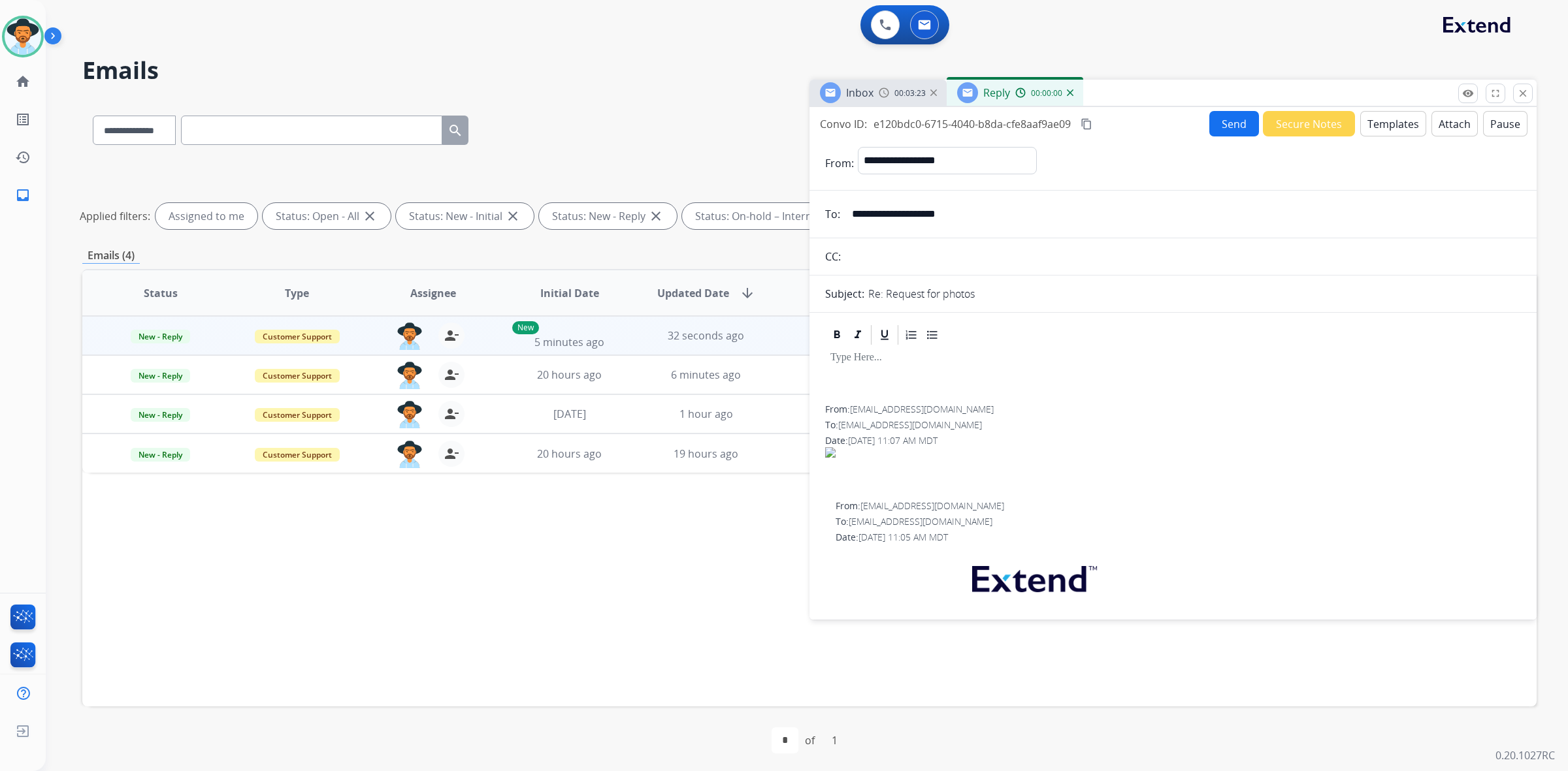
click at [1393, 122] on button "Templates" at bounding box center [1393, 124] width 66 height 25
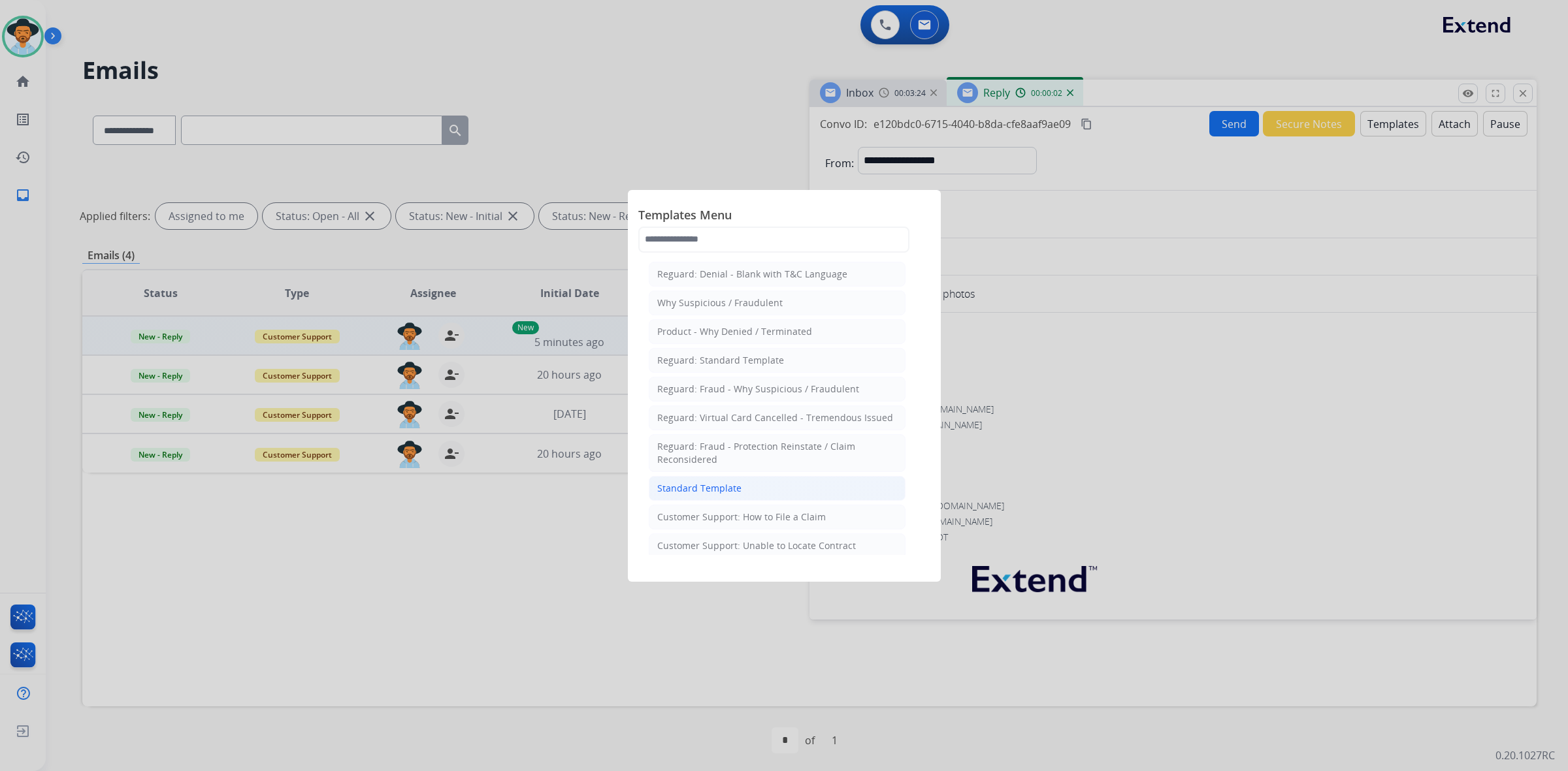
click at [869, 482] on li "Standard Template" at bounding box center [776, 488] width 257 height 25
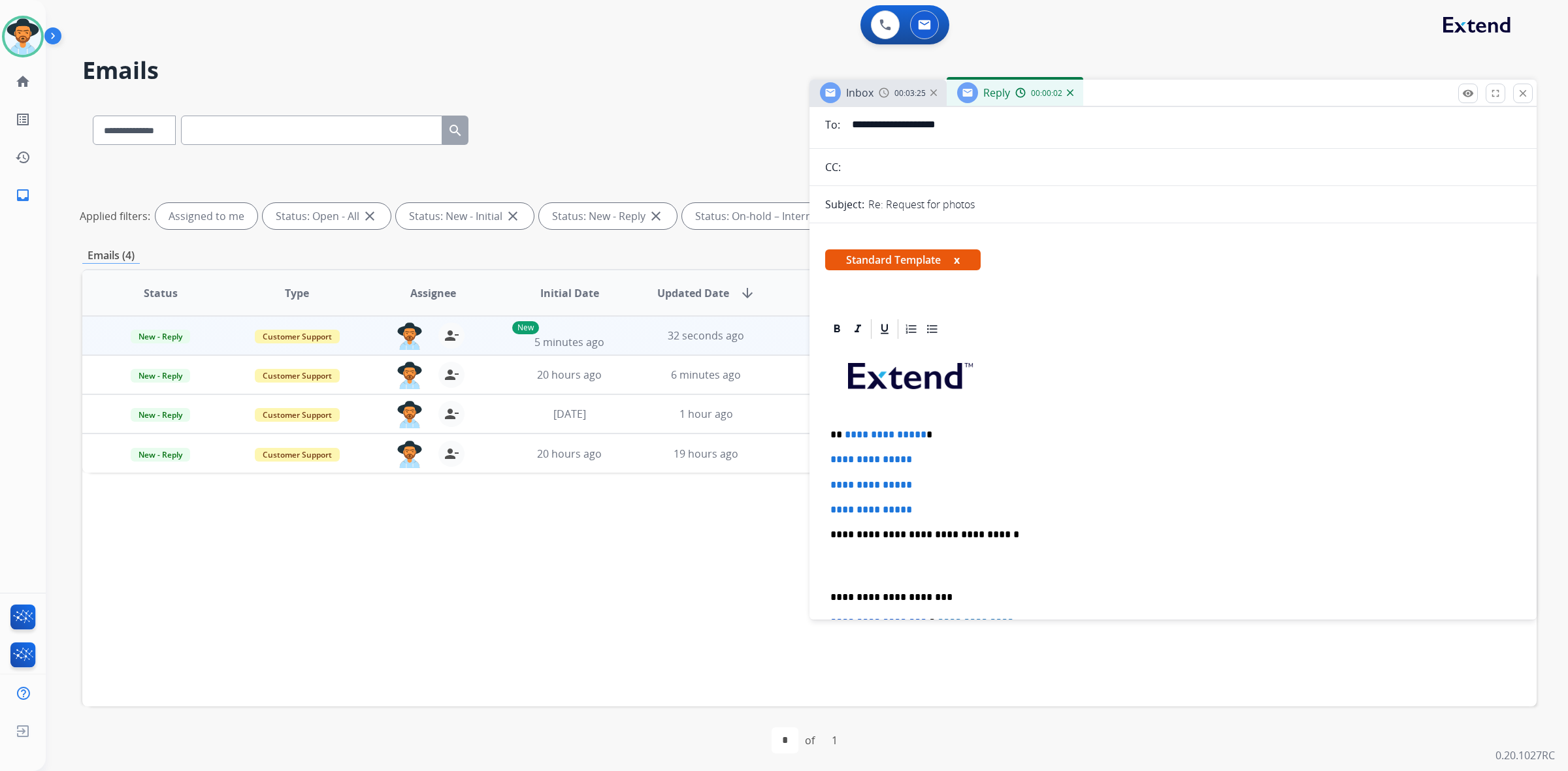
scroll to position [163, 0]
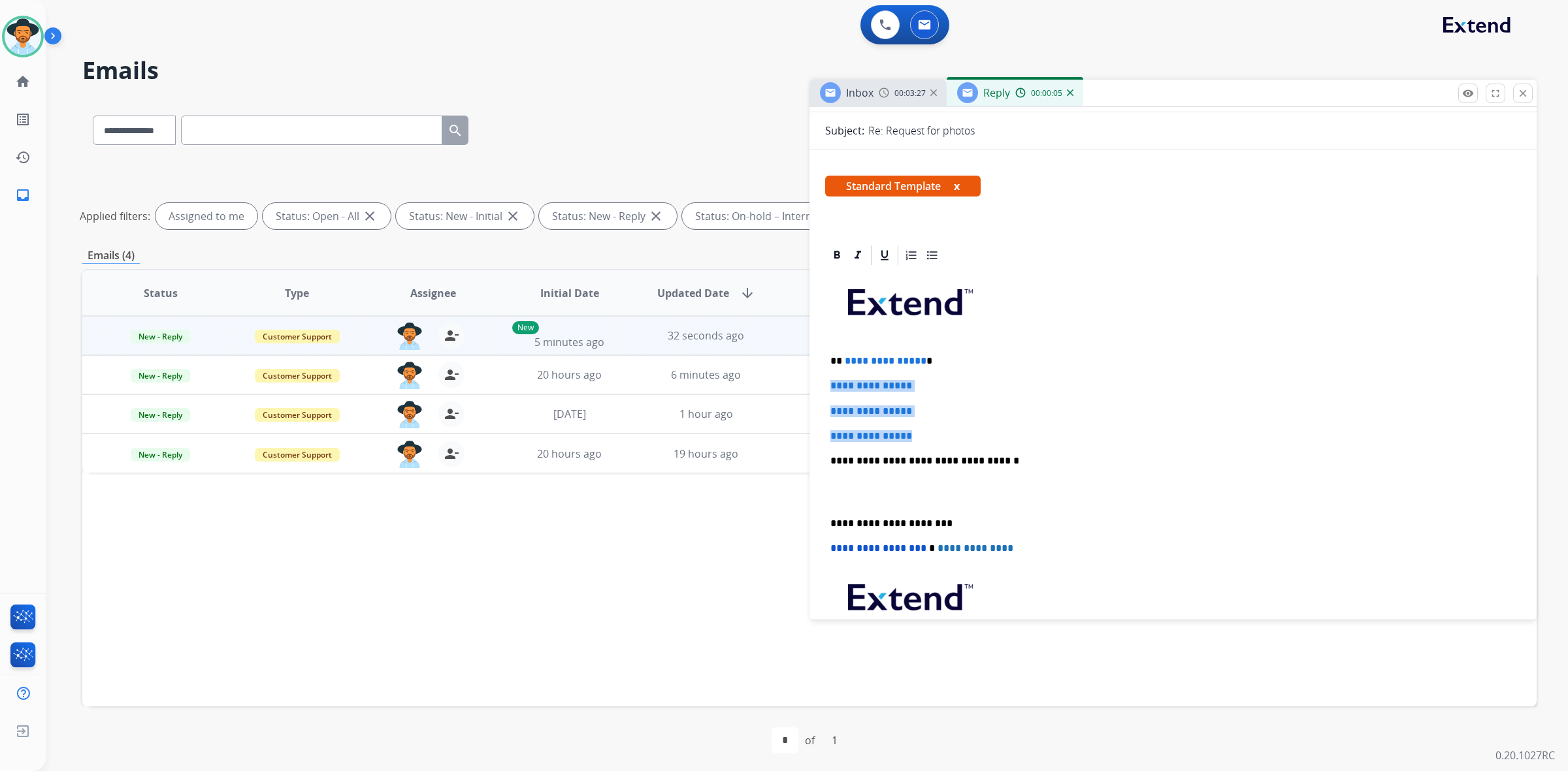
drag, startPoint x: 831, startPoint y: 383, endPoint x: 925, endPoint y: 439, distance: 109.4
click at [925, 439] on div "**********" at bounding box center [1173, 491] width 696 height 449
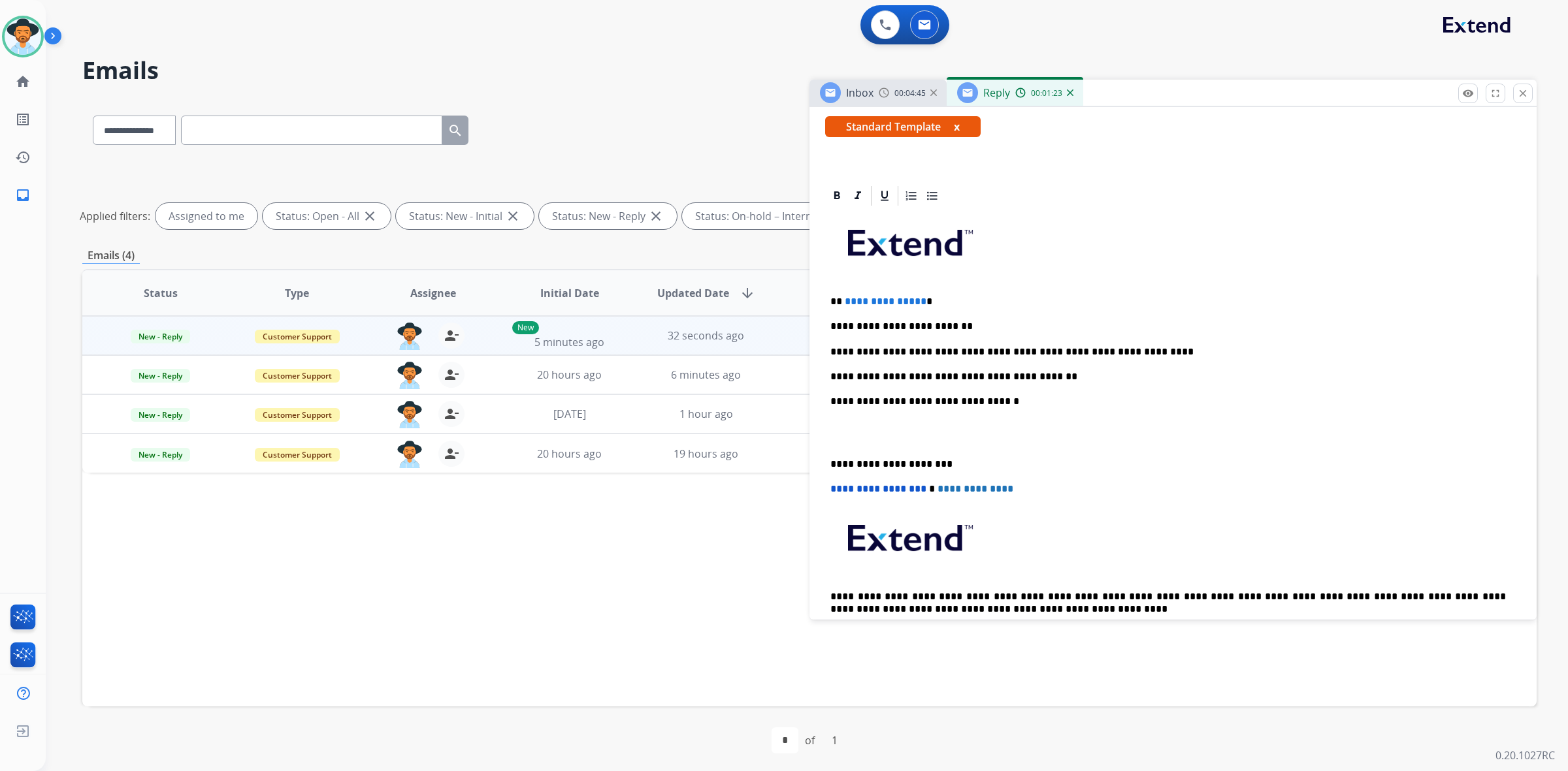
scroll to position [214, 0]
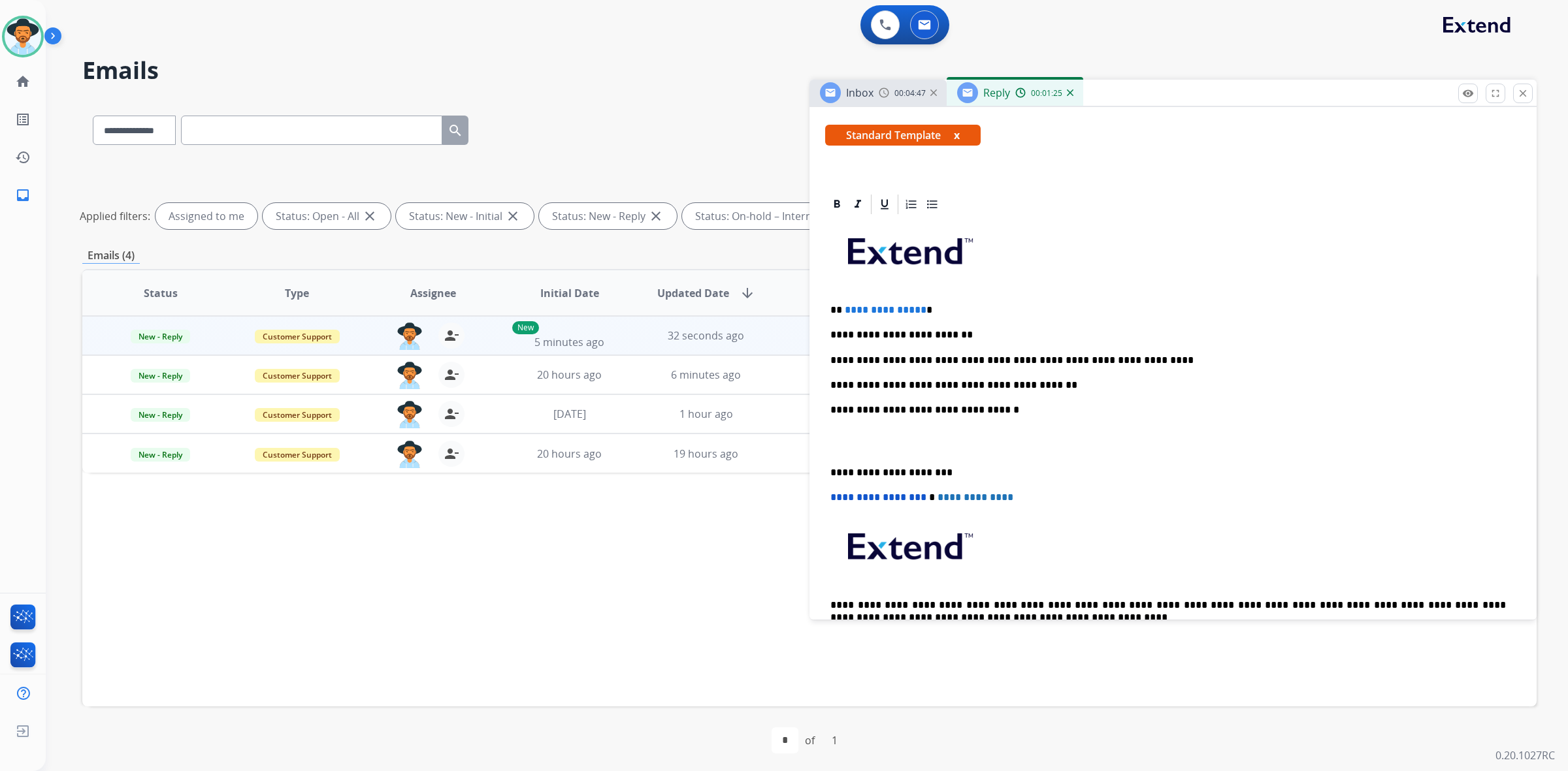
click at [913, 305] on span "**********" at bounding box center [886, 310] width 82 height 10
drag, startPoint x: 920, startPoint y: 309, endPoint x: 845, endPoint y: 309, distance: 75.0
click at [845, 309] on p "**********" at bounding box center [1167, 310] width 675 height 12
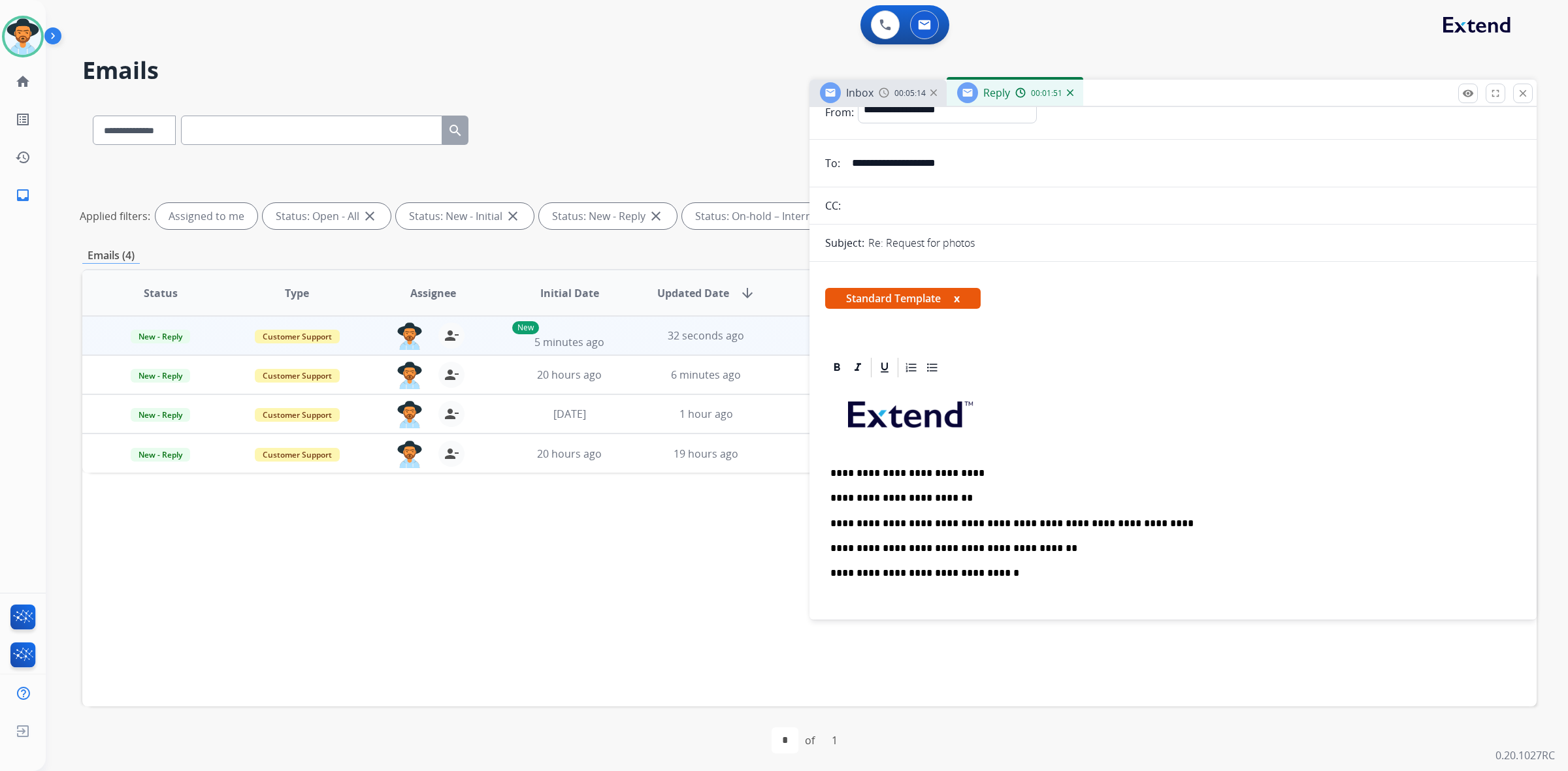
scroll to position [0, 0]
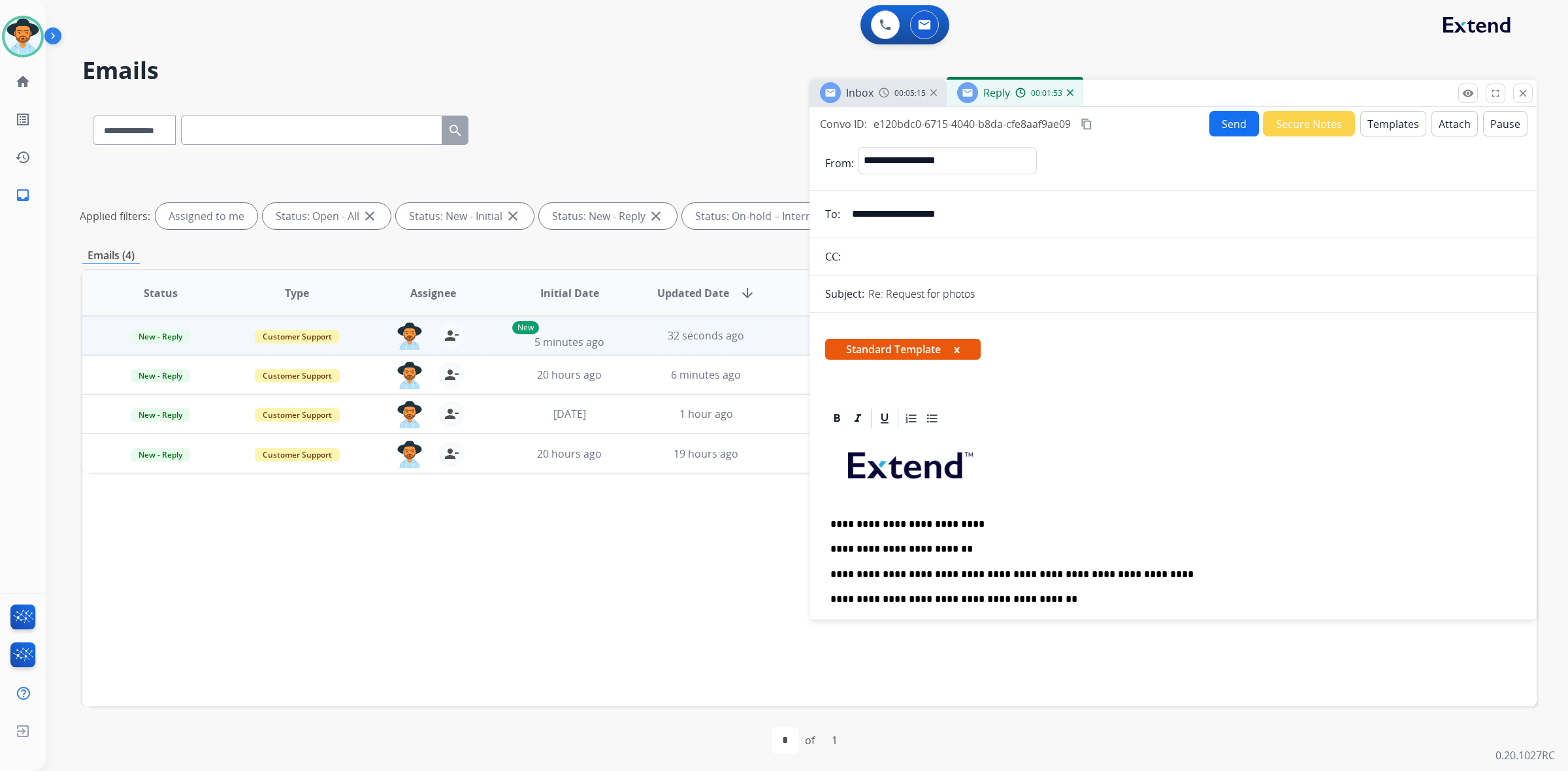
click at [1223, 122] on button "Send" at bounding box center [1233, 124] width 49 height 25
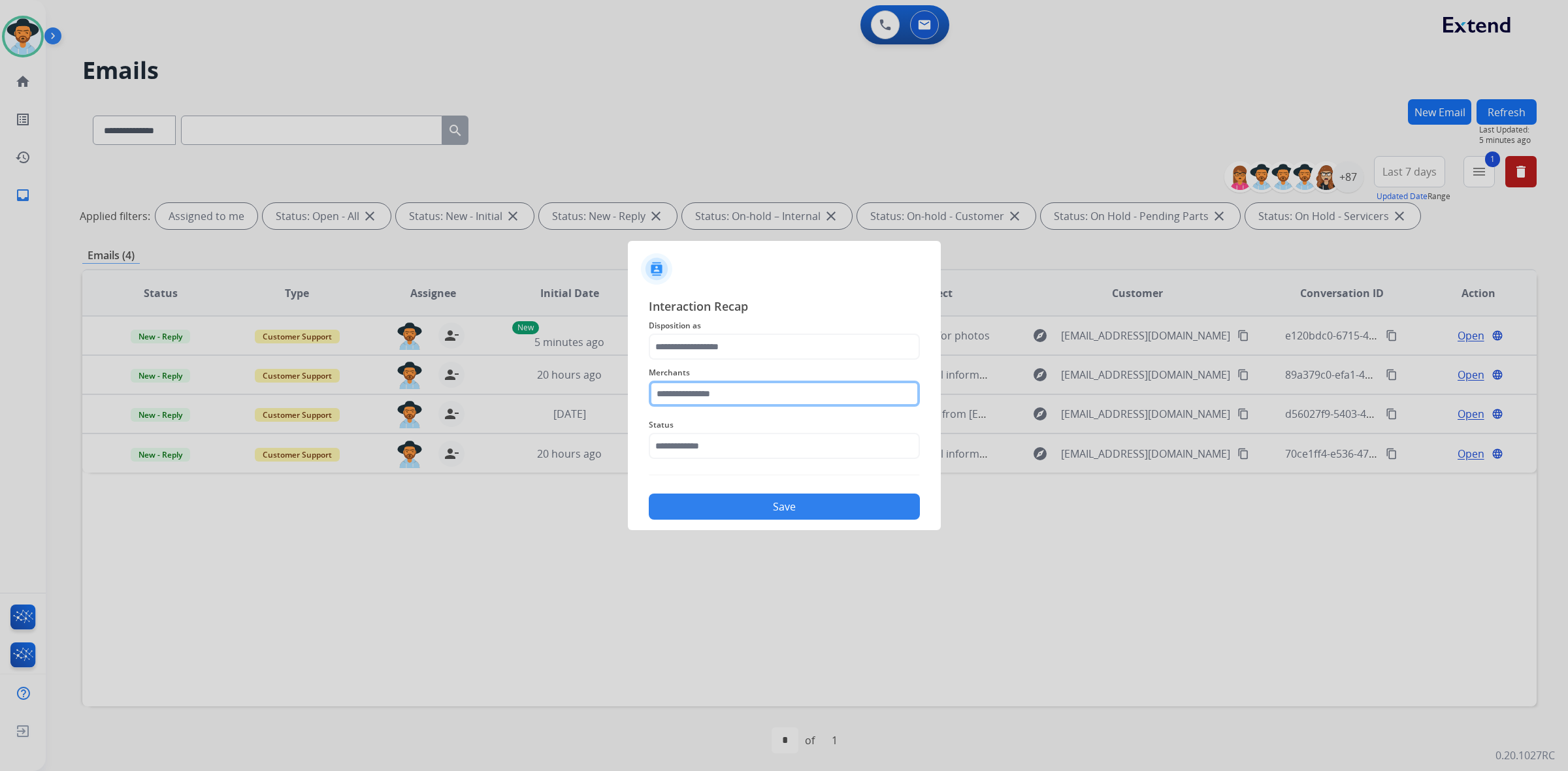
click at [851, 396] on input "text" at bounding box center [784, 393] width 271 height 26
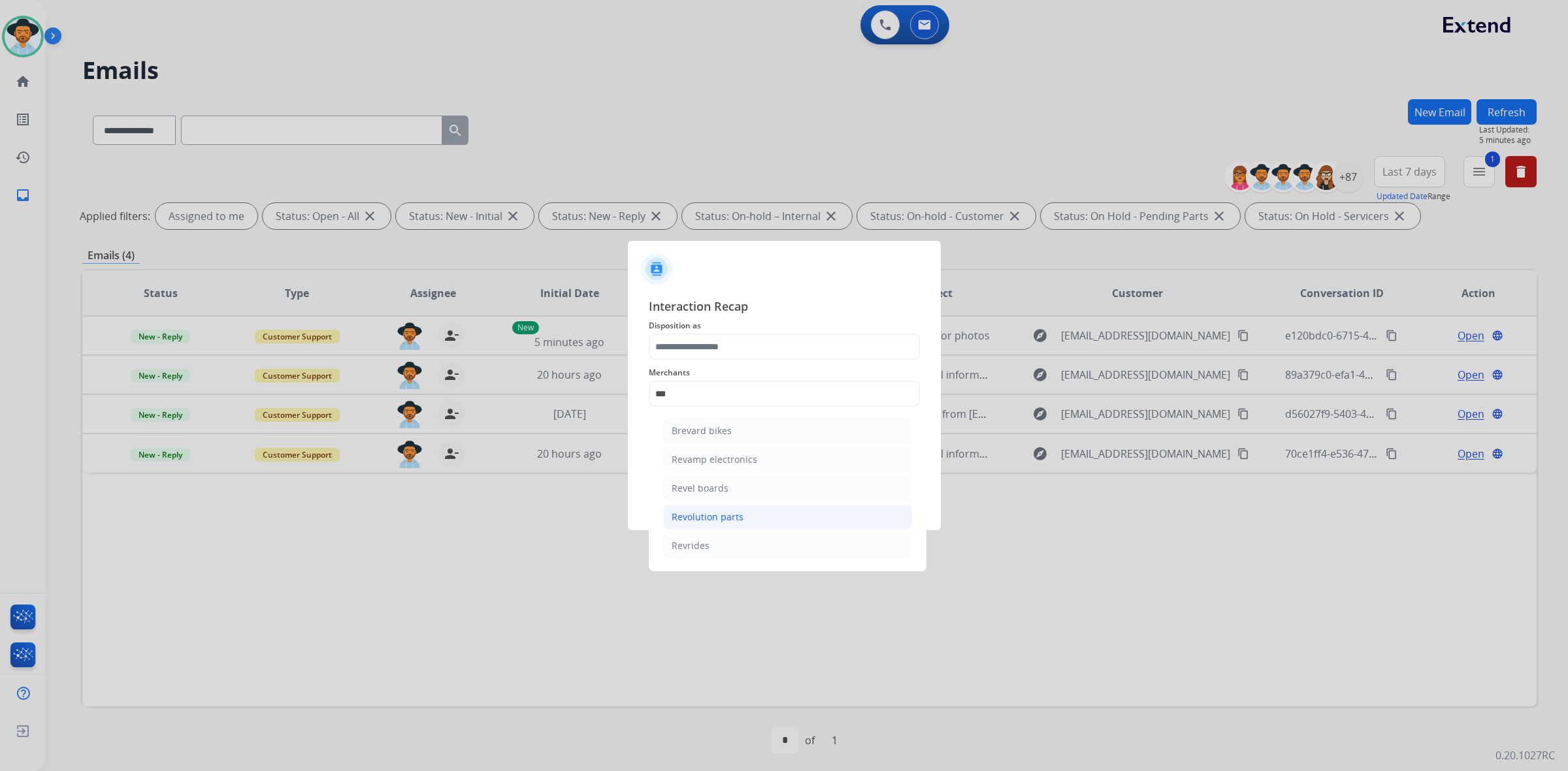
click at [834, 513] on li "Revolution parts" at bounding box center [787, 518] width 249 height 25
type input "**********"
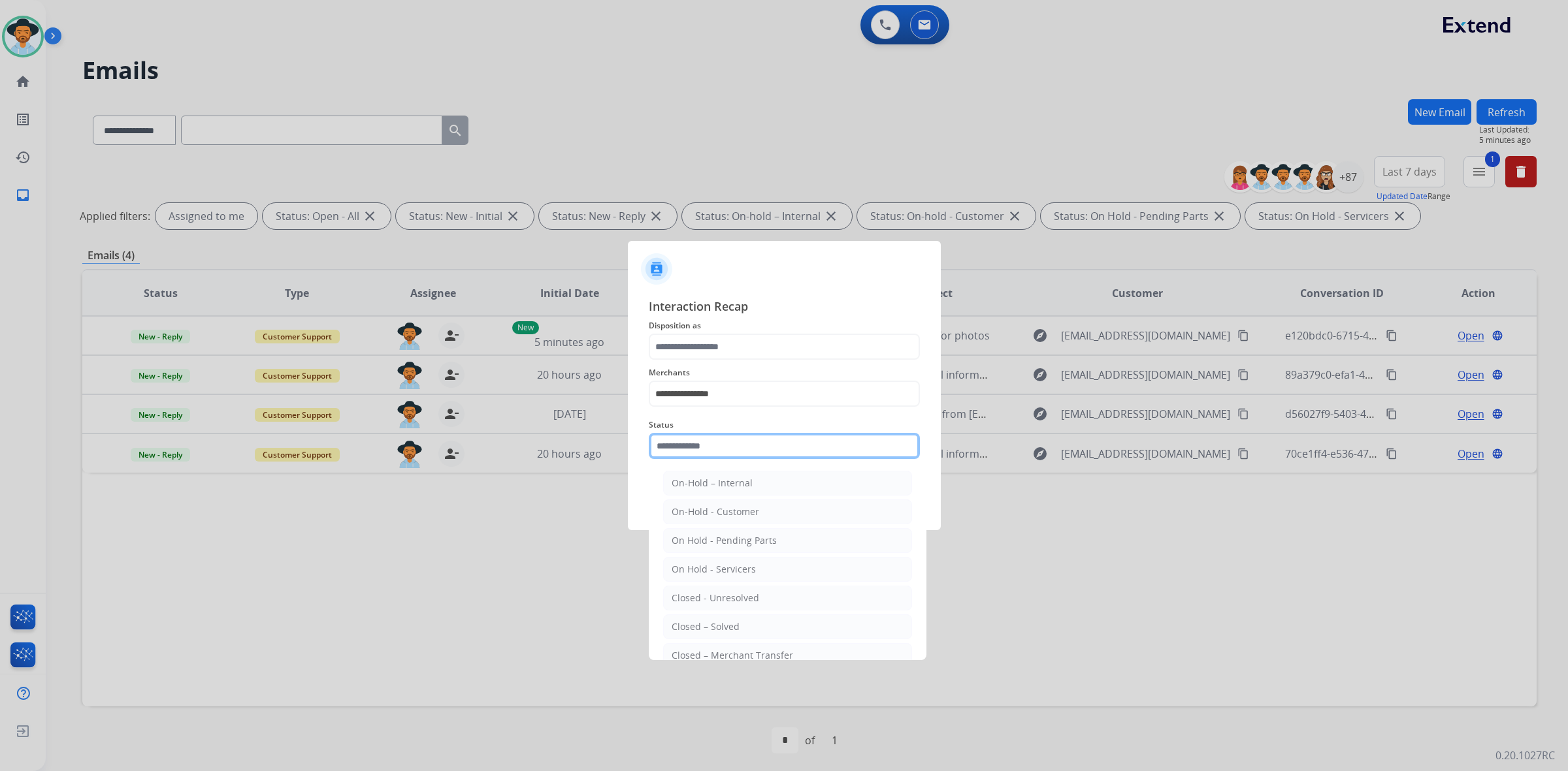
click at [810, 451] on input "text" at bounding box center [784, 446] width 271 height 26
click at [773, 624] on li "Closed – Solved" at bounding box center [787, 627] width 249 height 25
type input "**********"
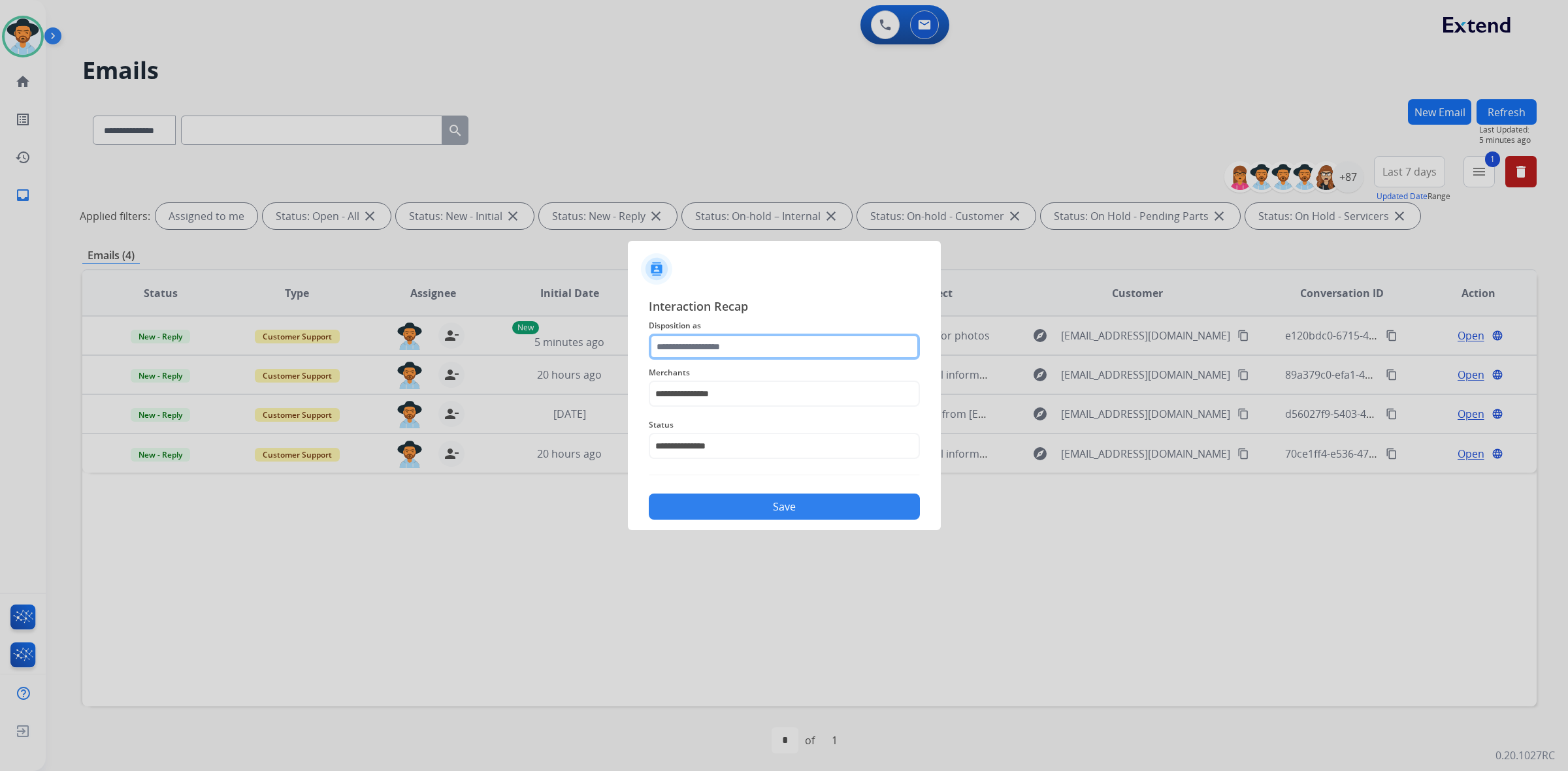
click at [771, 347] on input "text" at bounding box center [784, 346] width 271 height 26
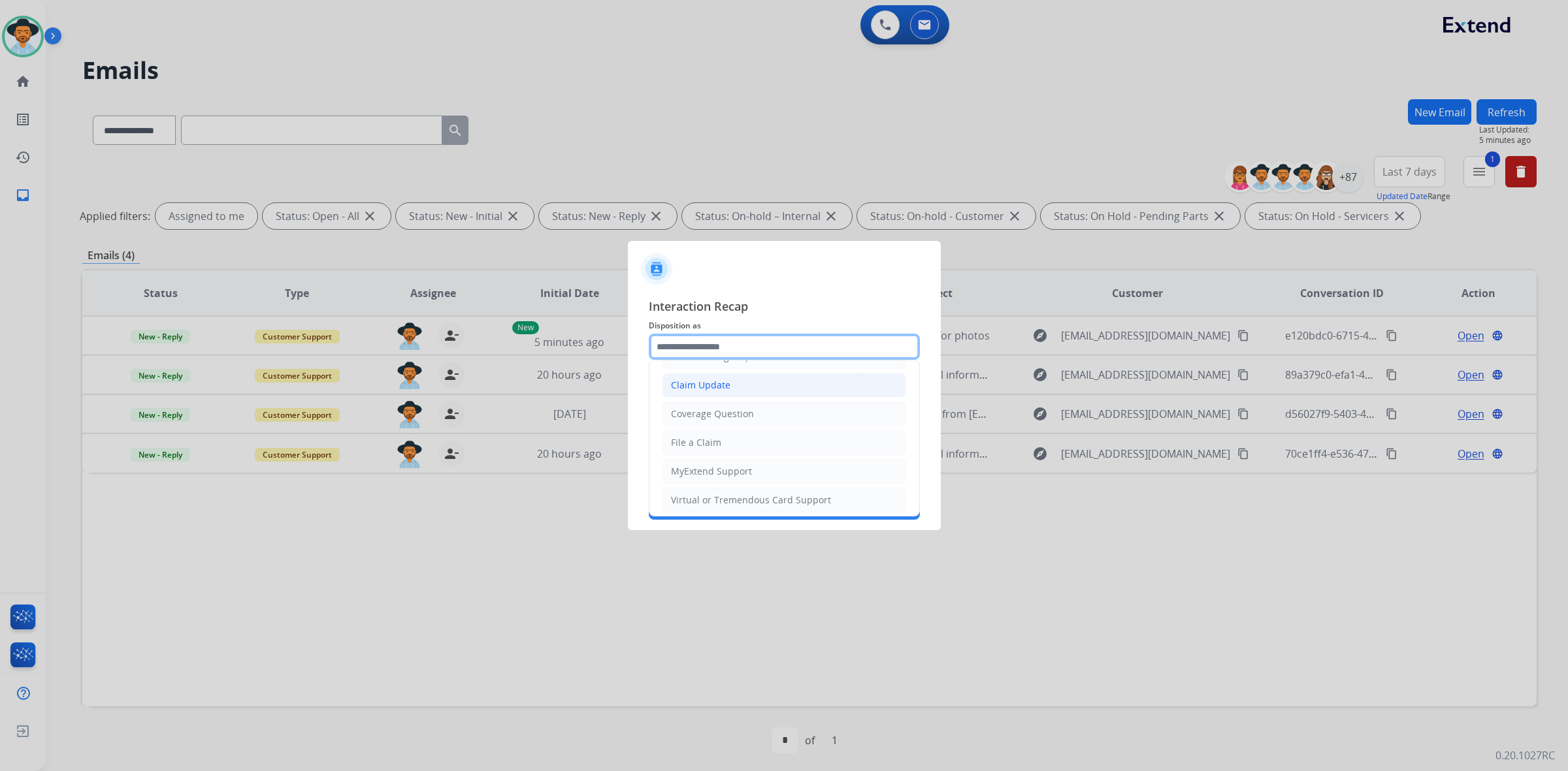
scroll to position [82, 0]
click at [764, 475] on div "Virtual or Tremendous Card Support" at bounding box center [751, 472] width 160 height 13
type input "**********"
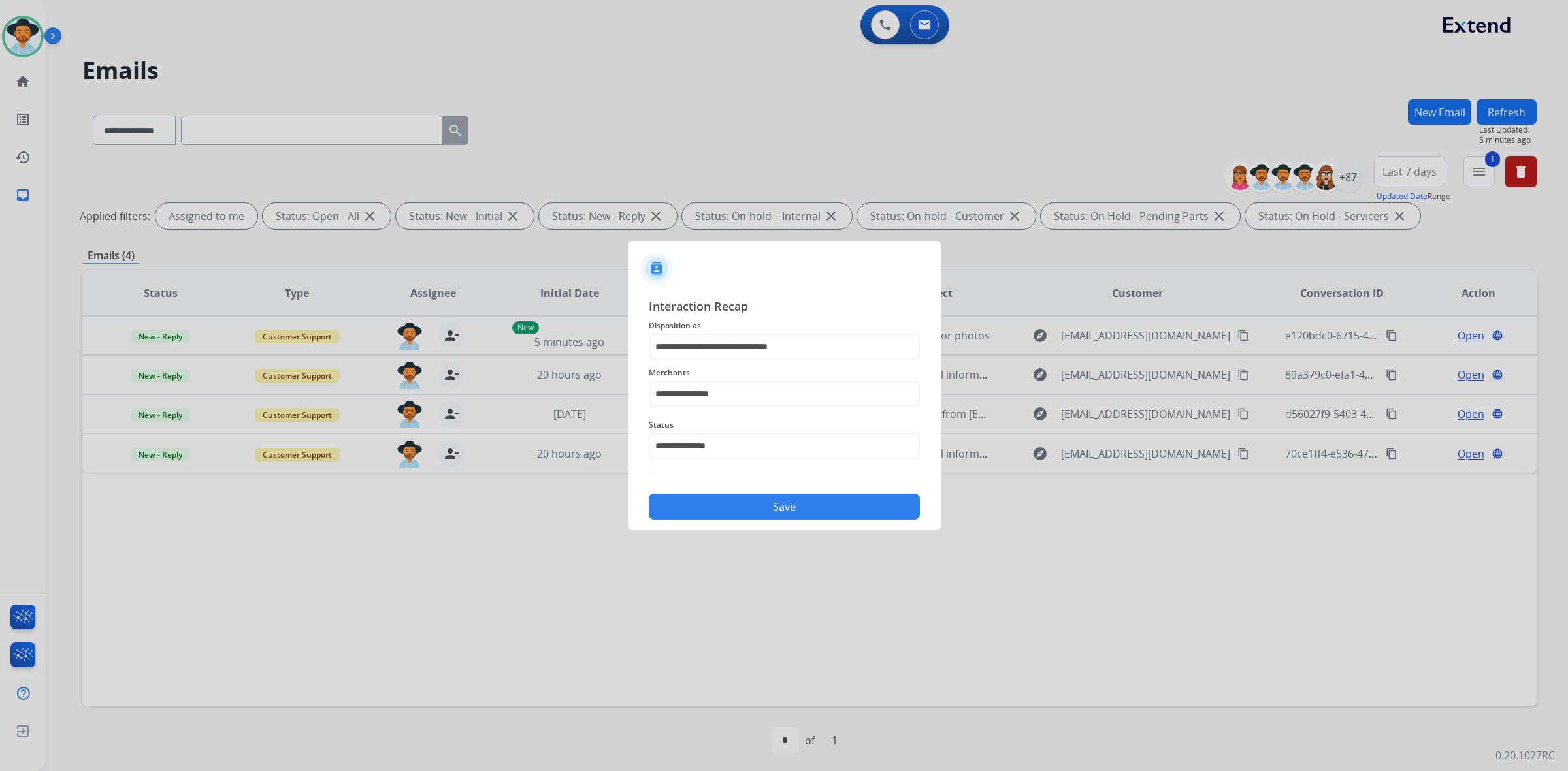
click at [766, 508] on button "Save" at bounding box center [784, 506] width 271 height 26
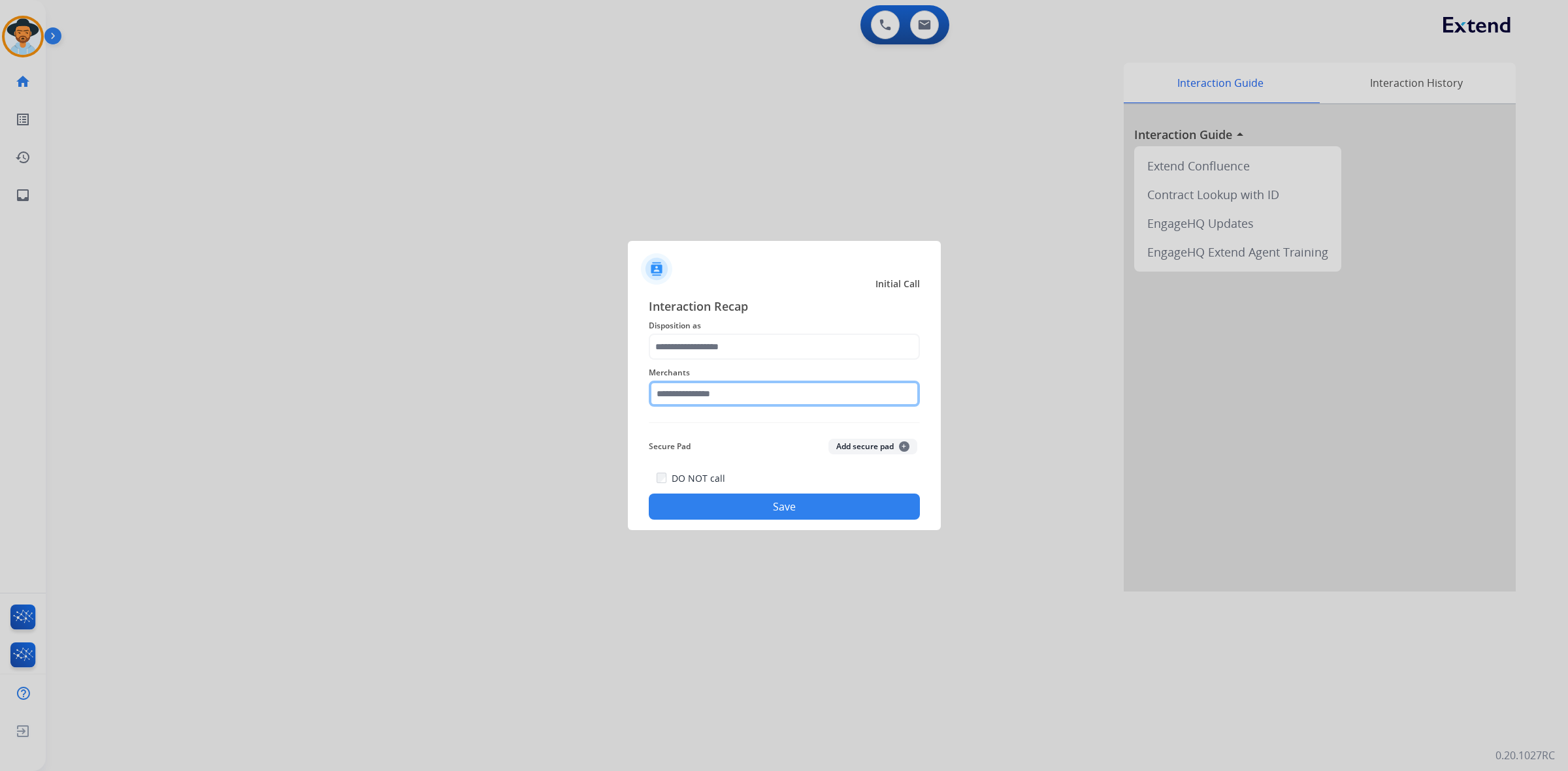
click at [755, 391] on input "text" at bounding box center [784, 393] width 271 height 26
click at [691, 431] on div "Not found" at bounding box center [694, 431] width 44 height 13
type input "*********"
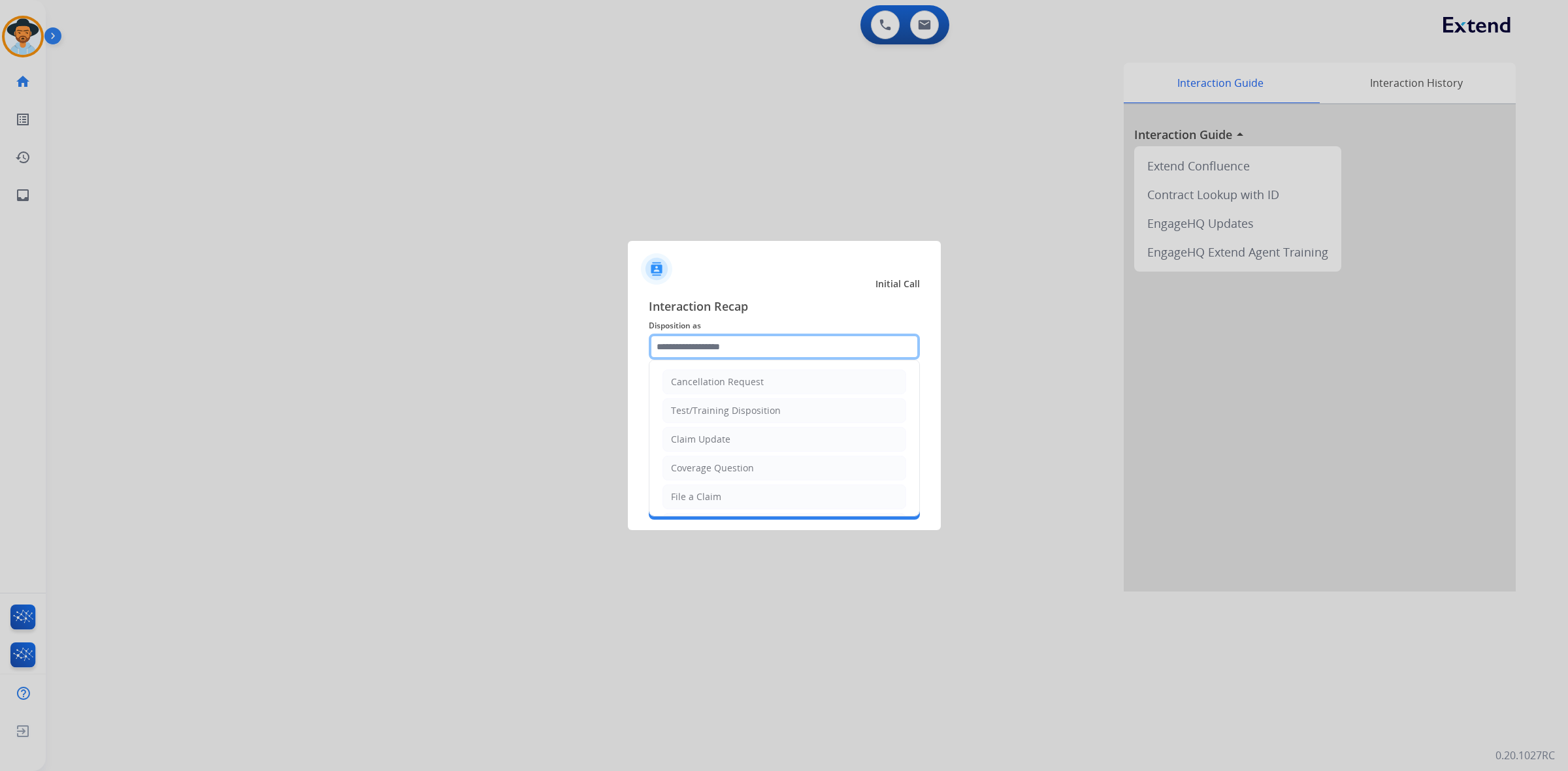
click at [716, 346] on input "text" at bounding box center [784, 346] width 271 height 26
click at [740, 497] on li "Service Support" at bounding box center [784, 494] width 243 height 25
type input "**********"
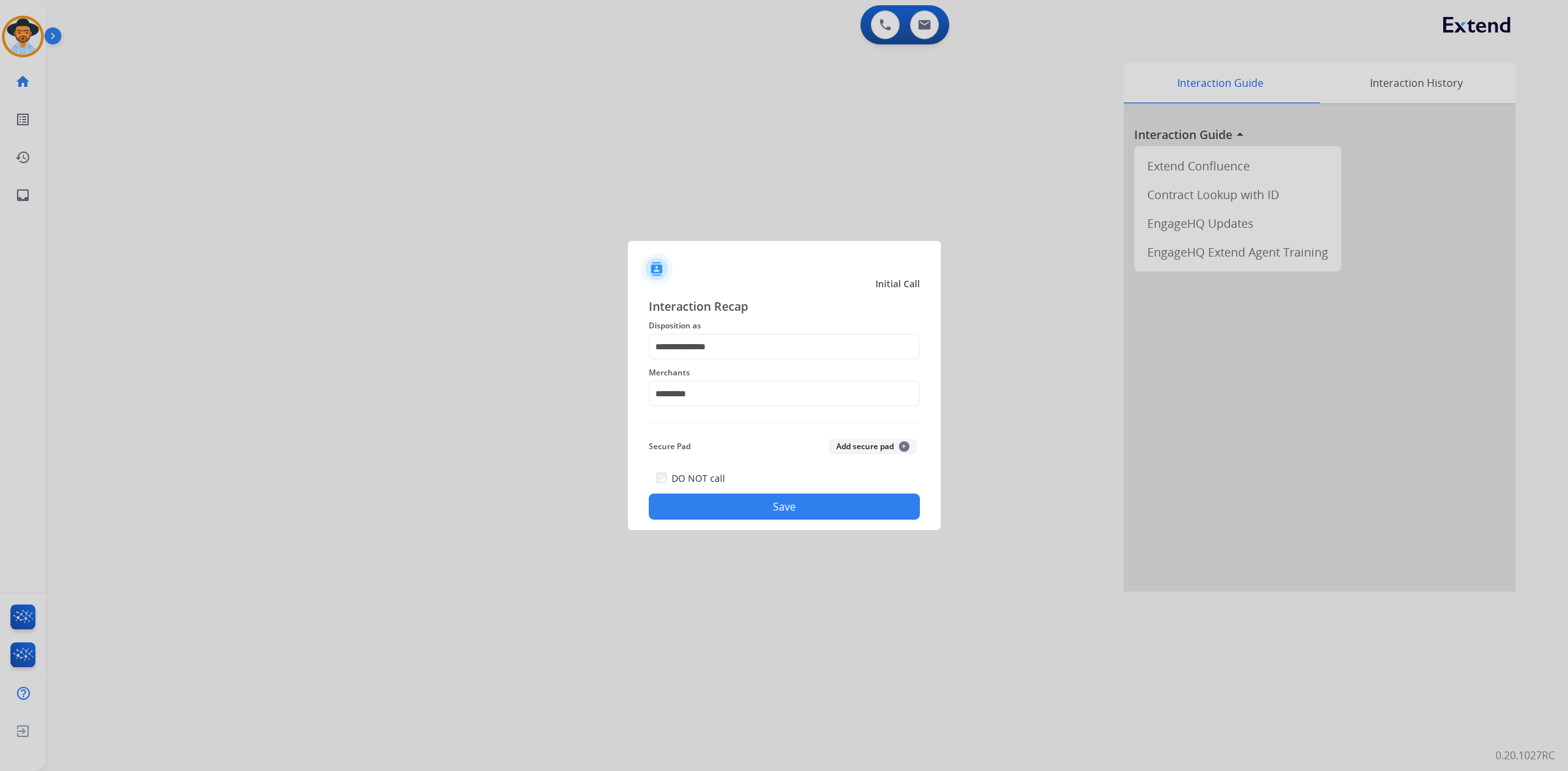
click at [812, 504] on button "Save" at bounding box center [784, 506] width 271 height 26
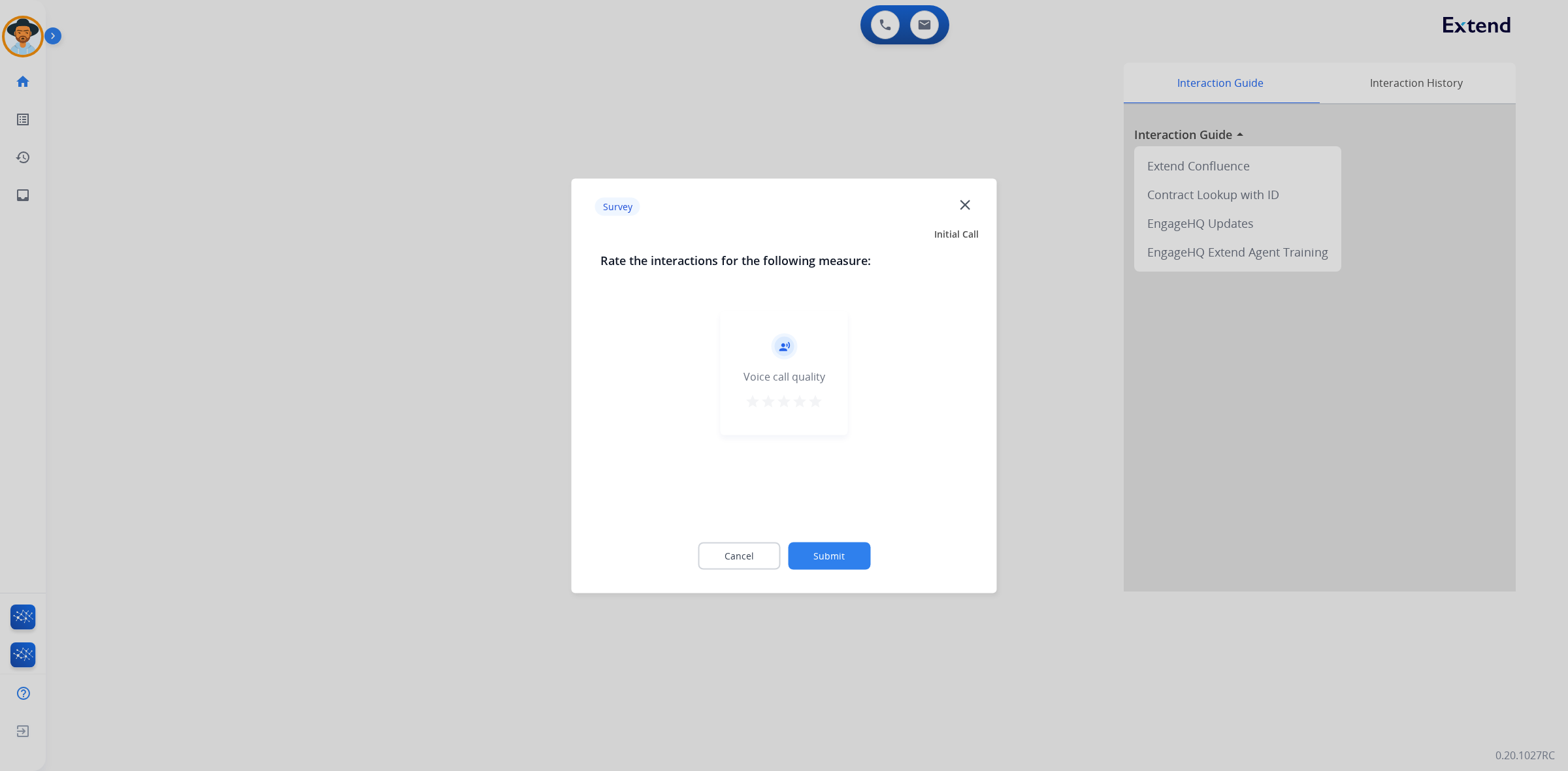
click at [818, 397] on mat-icon "star" at bounding box center [815, 401] width 16 height 16
click at [858, 557] on button "Submit" at bounding box center [829, 555] width 82 height 28
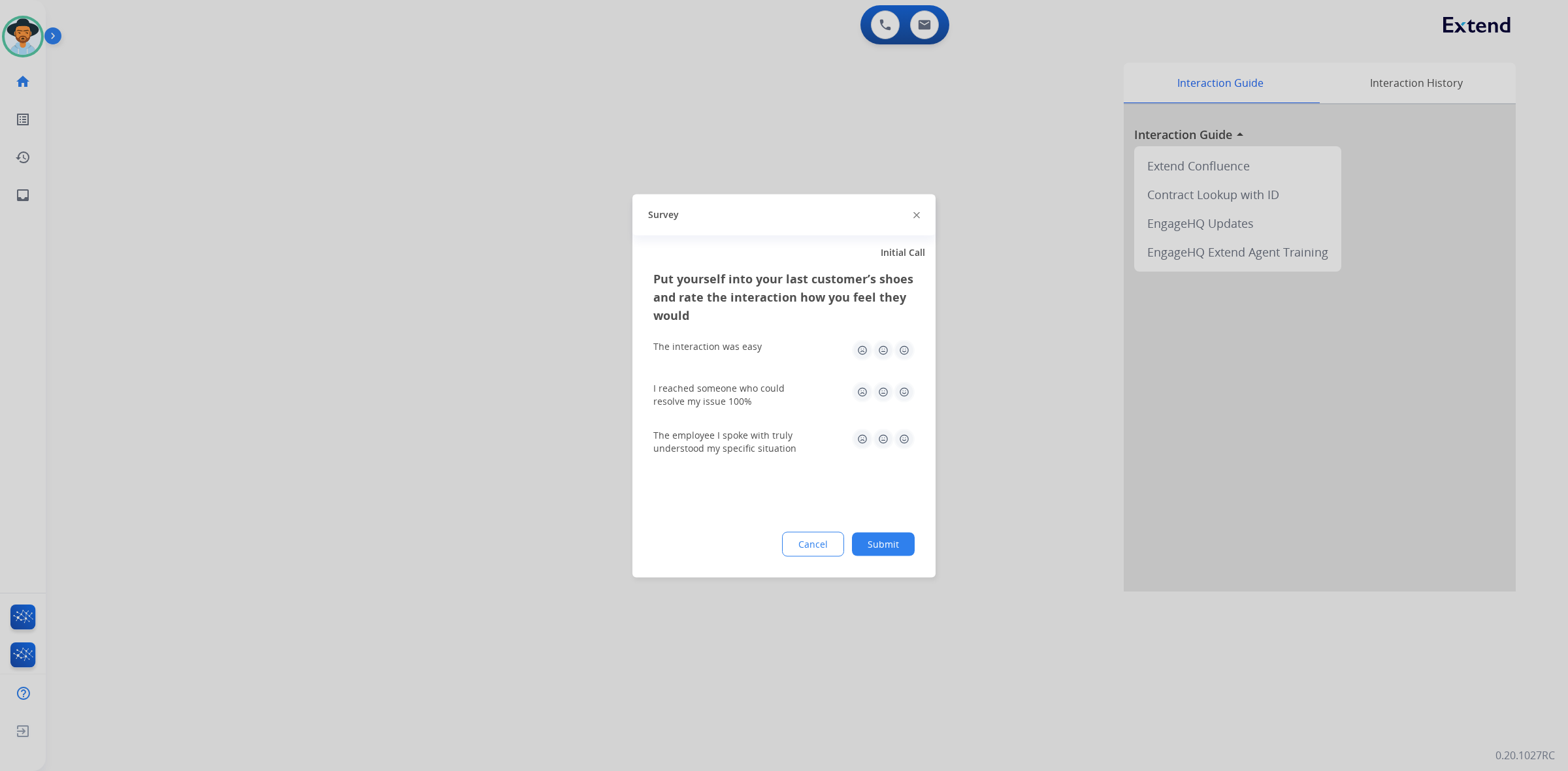
click at [904, 351] on img at bounding box center [904, 350] width 21 height 21
click at [904, 393] on img at bounding box center [904, 391] width 21 height 21
click at [904, 439] on img at bounding box center [904, 438] width 21 height 21
click at [902, 543] on button "Submit" at bounding box center [883, 544] width 63 height 23
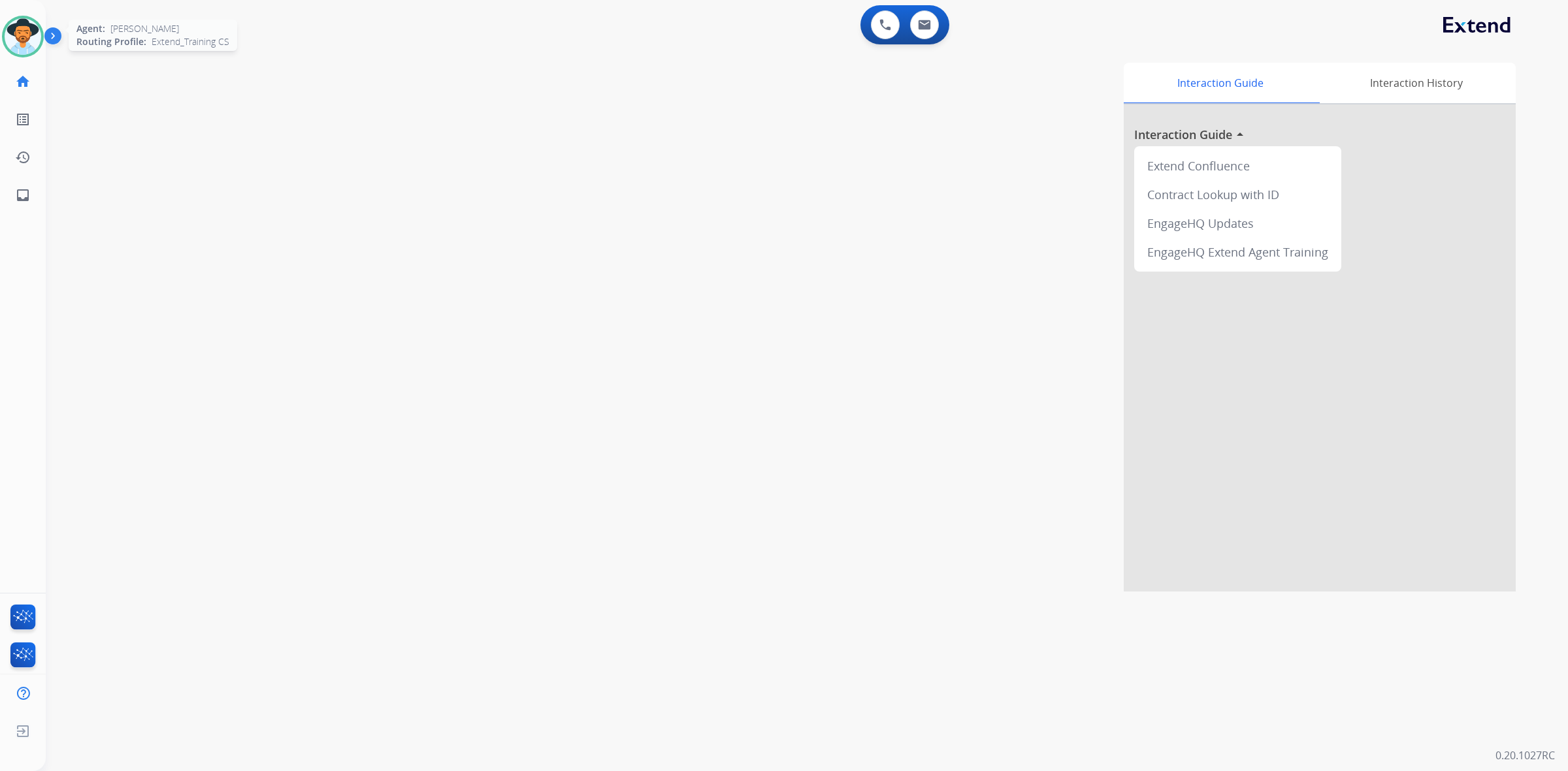
click at [30, 38] on img at bounding box center [23, 37] width 37 height 37
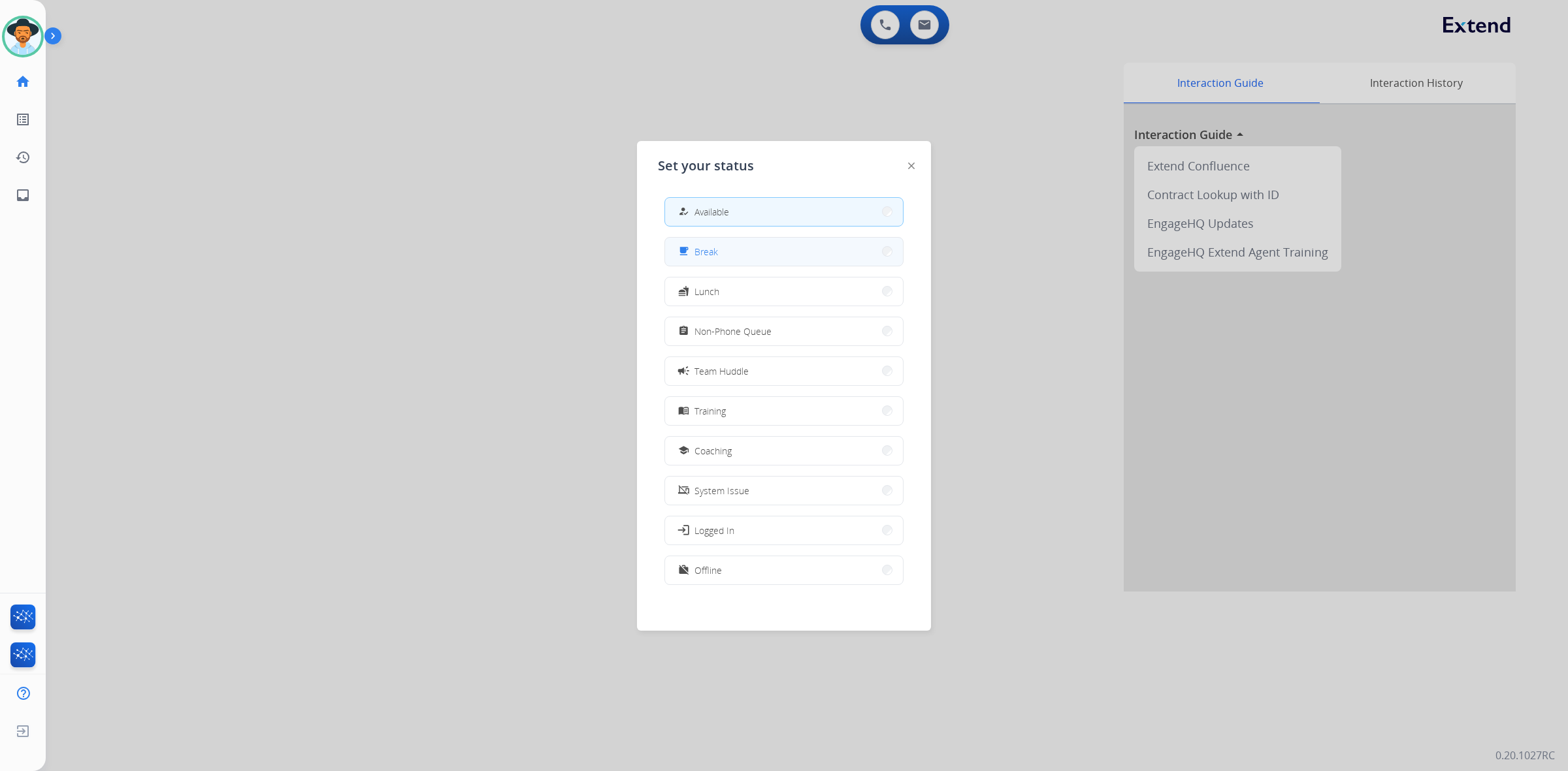
click at [741, 248] on button "free_breakfast Break" at bounding box center [784, 252] width 238 height 28
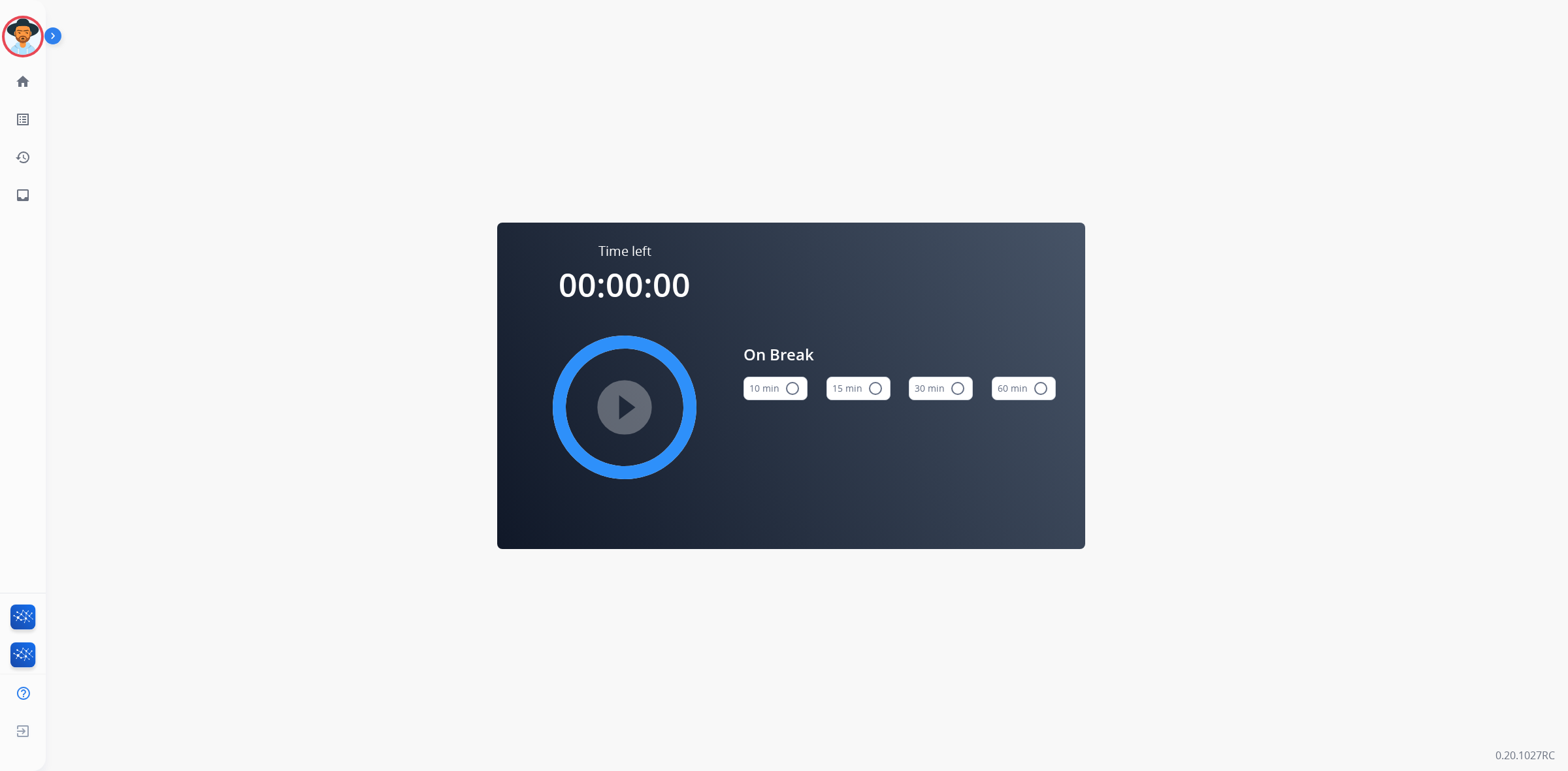
drag, startPoint x: 17, startPoint y: 46, endPoint x: 40, endPoint y: 59, distance: 26.4
click at [18, 46] on img at bounding box center [23, 37] width 37 height 37
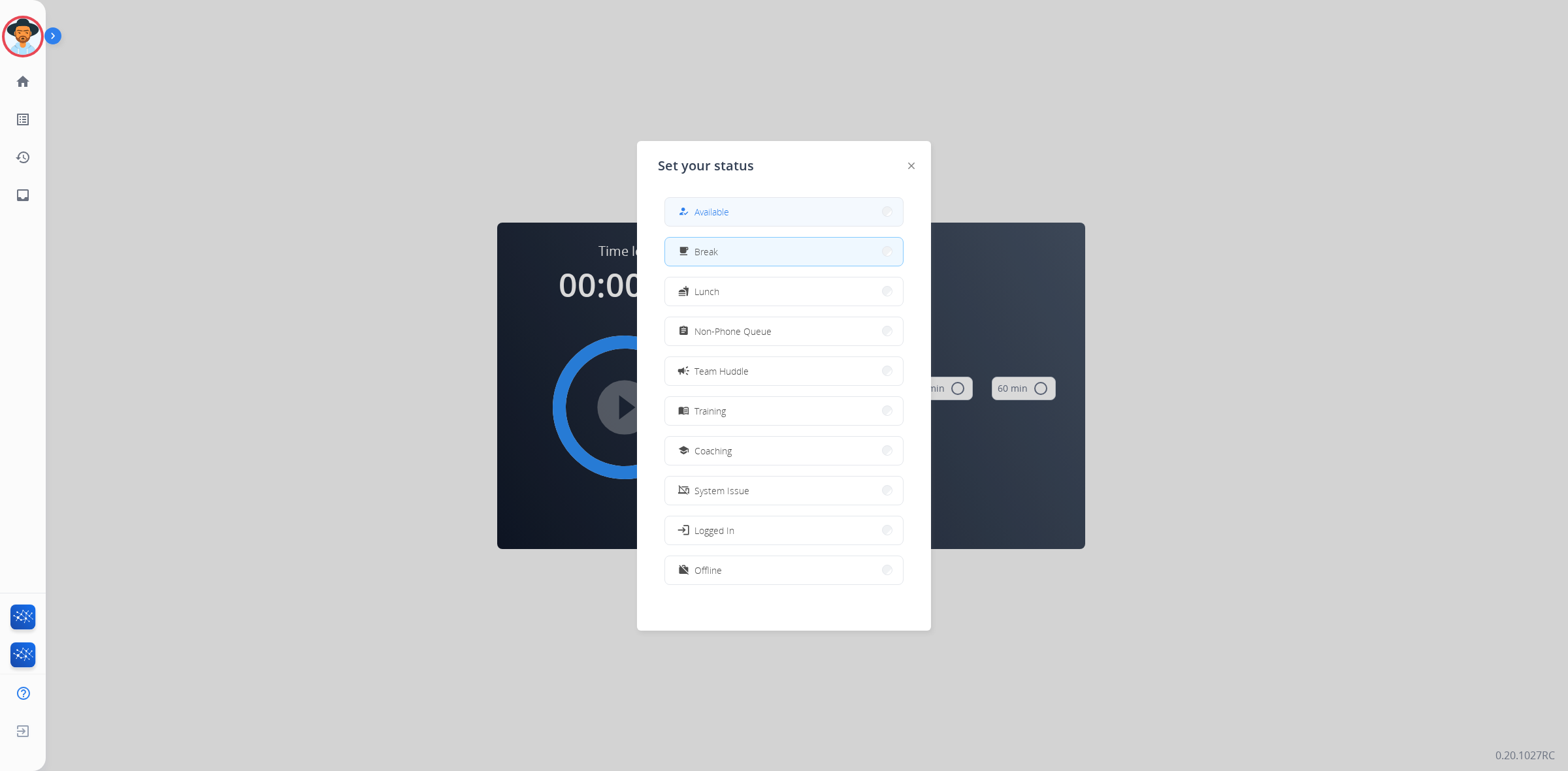
click at [770, 201] on button "how_to_reg Available" at bounding box center [784, 212] width 238 height 28
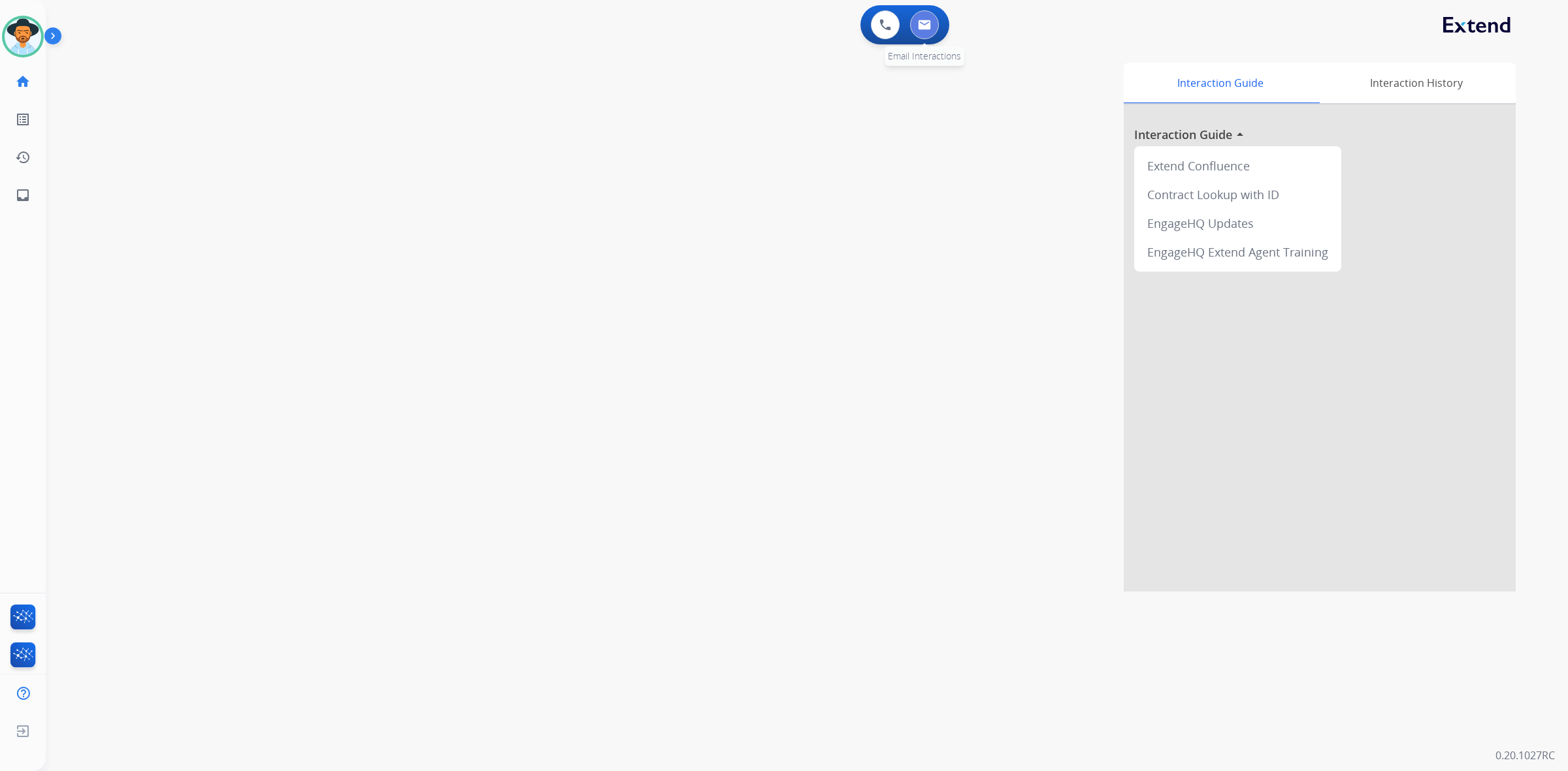
click at [920, 26] on img at bounding box center [925, 24] width 13 height 10
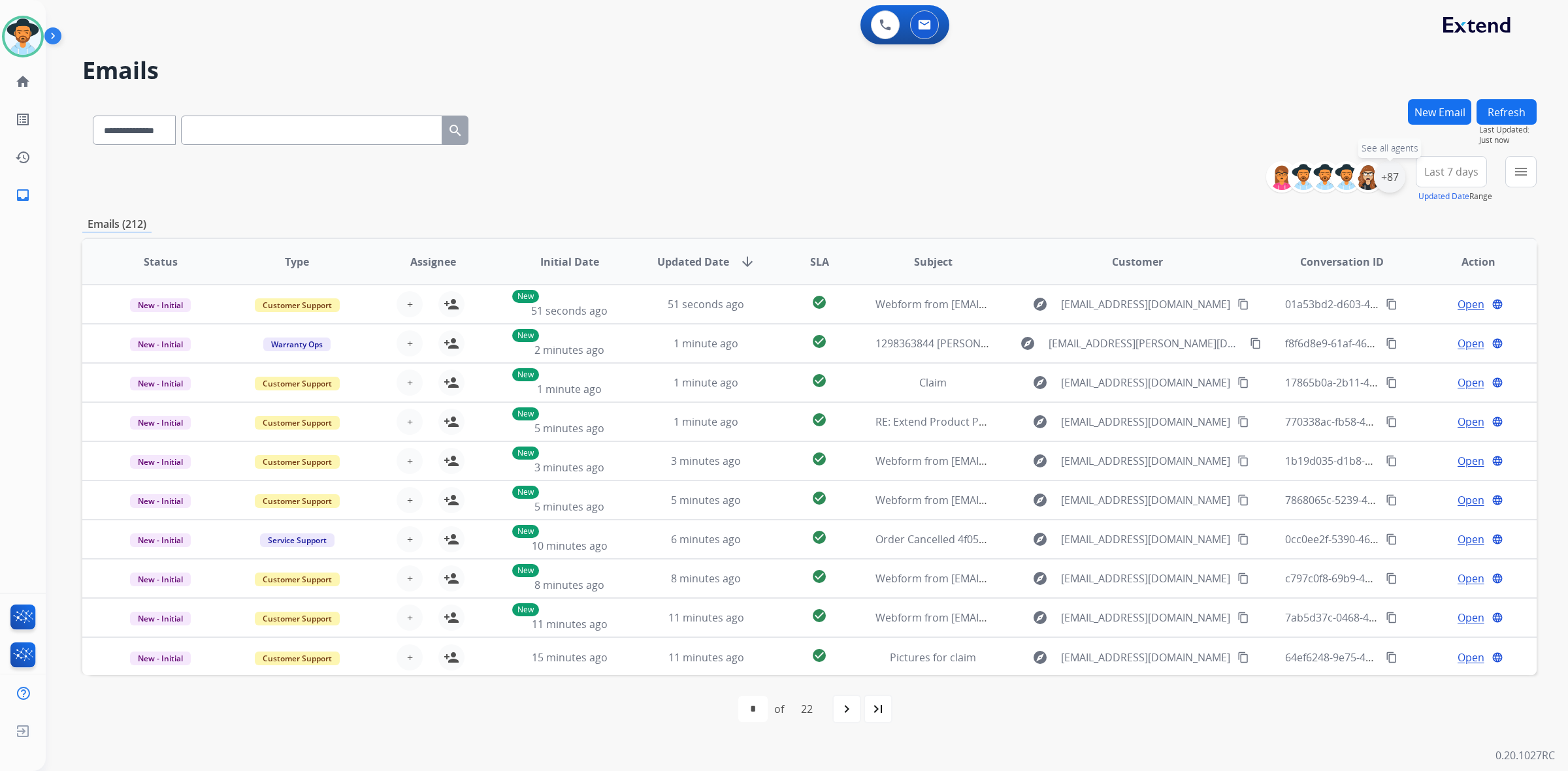
click at [1396, 173] on div "+87" at bounding box center [1389, 176] width 31 height 31
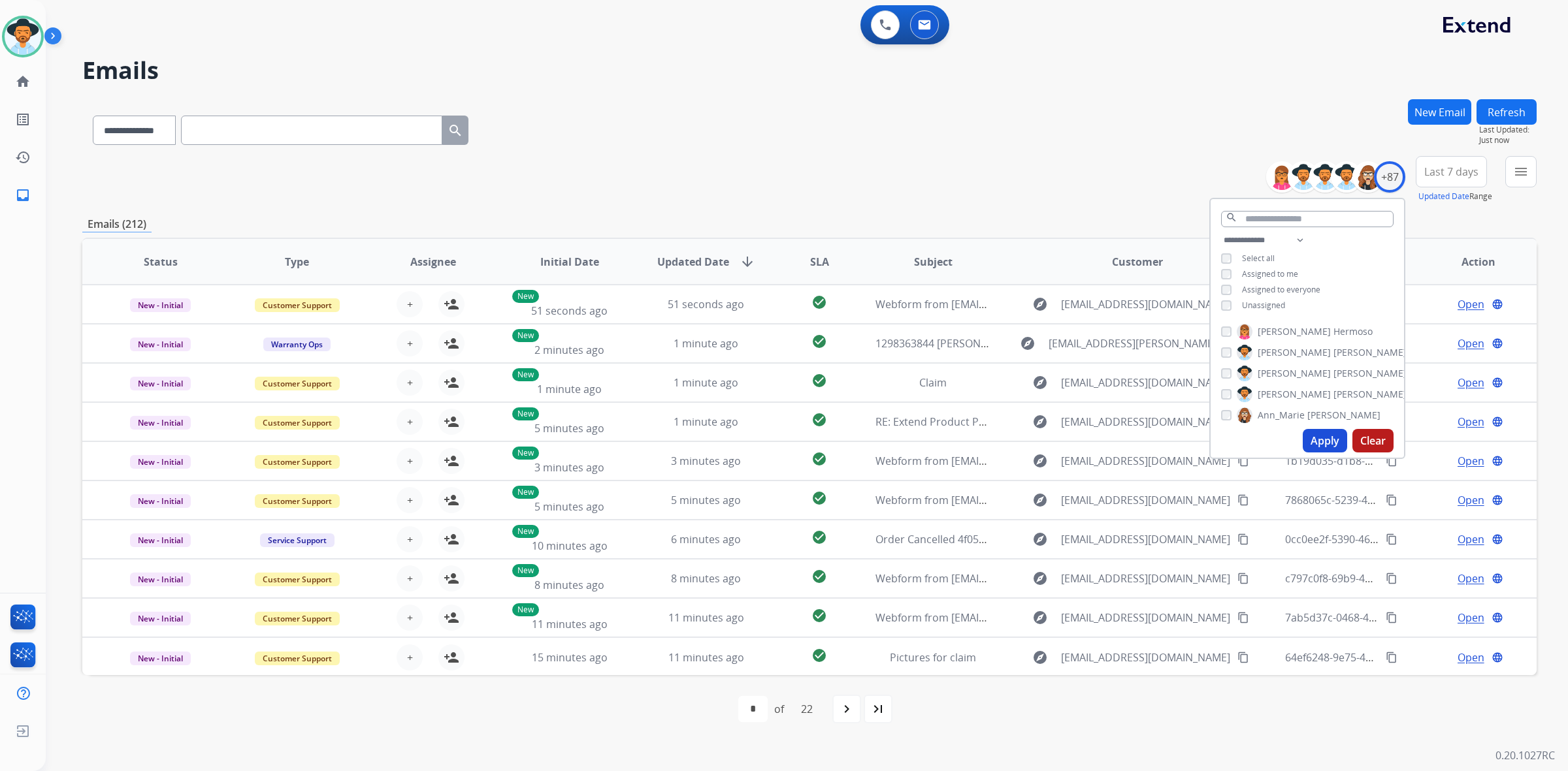
click at [1273, 300] on span "Unassigned" at bounding box center [1263, 304] width 44 height 11
click at [1317, 445] on button "Apply" at bounding box center [1325, 441] width 44 height 23
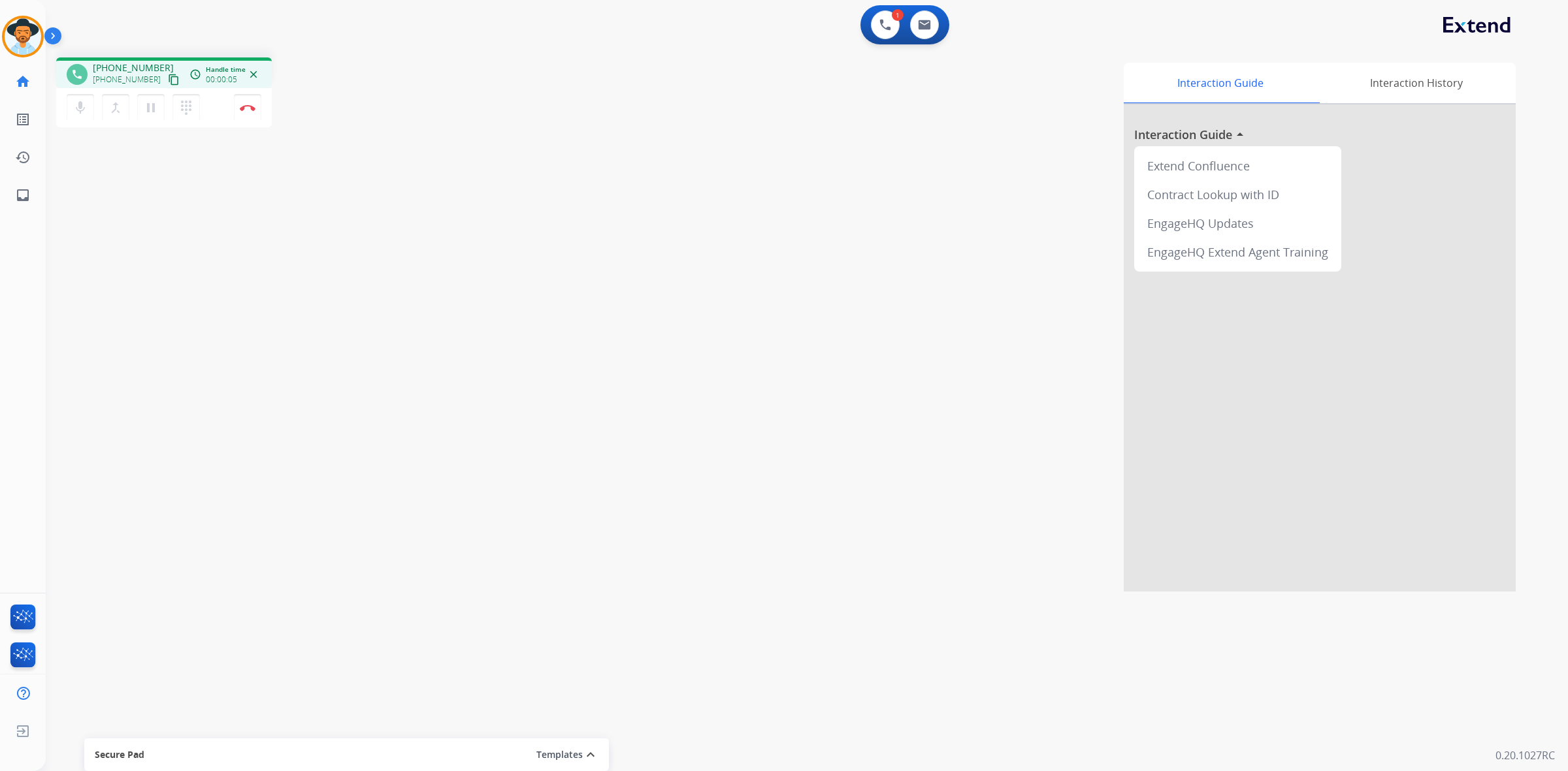
click at [168, 76] on mat-icon "content_copy" at bounding box center [174, 79] width 12 height 12
click at [155, 115] on mat-icon "pause" at bounding box center [151, 107] width 16 height 16
click at [148, 105] on mat-icon "play_arrow" at bounding box center [151, 107] width 16 height 16
click at [148, 110] on mat-icon "pause" at bounding box center [151, 107] width 16 height 16
click at [145, 103] on mat-icon "play_arrow" at bounding box center [151, 107] width 16 height 16
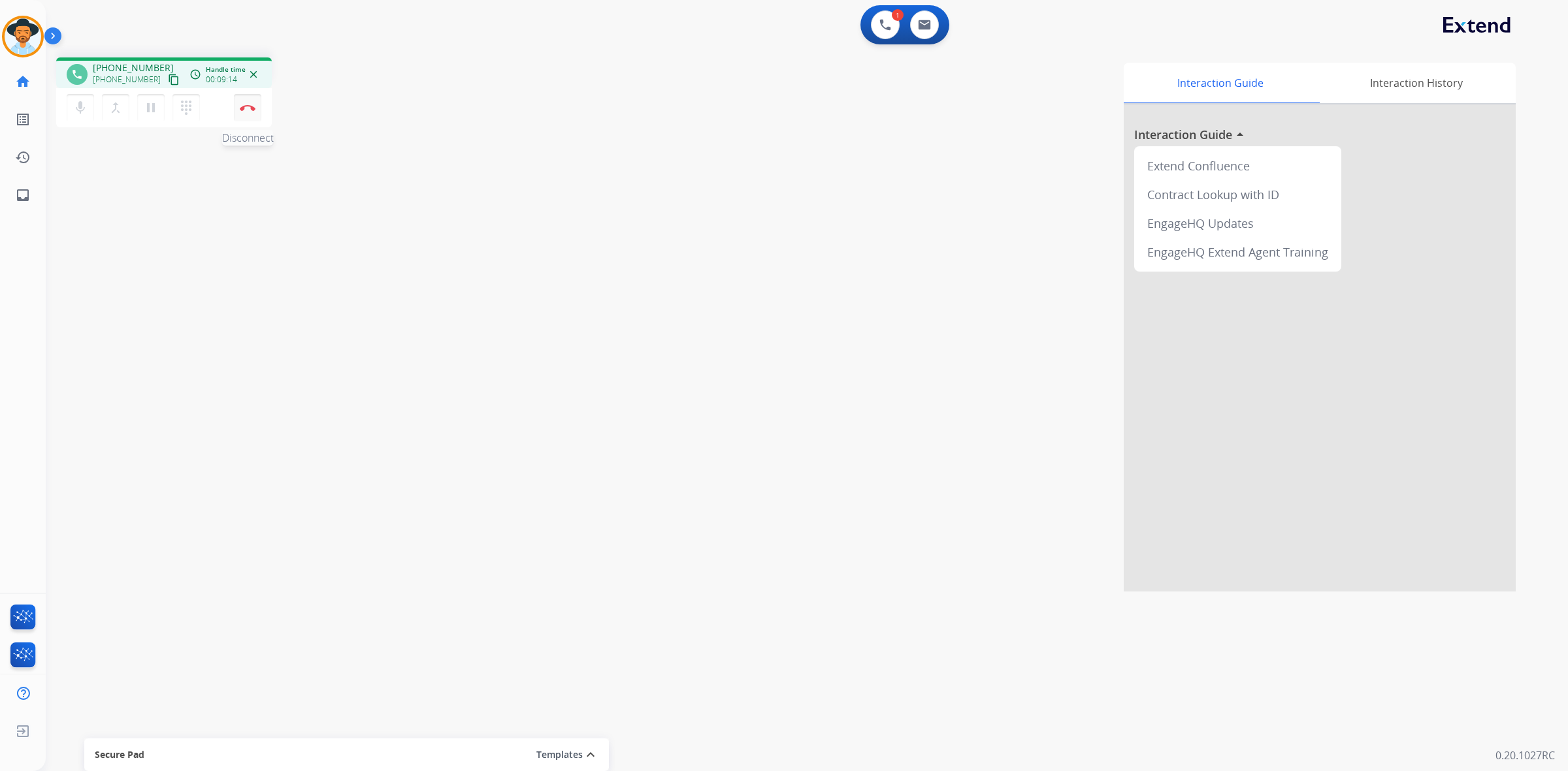
click at [253, 112] on button "Disconnect" at bounding box center [248, 107] width 28 height 28
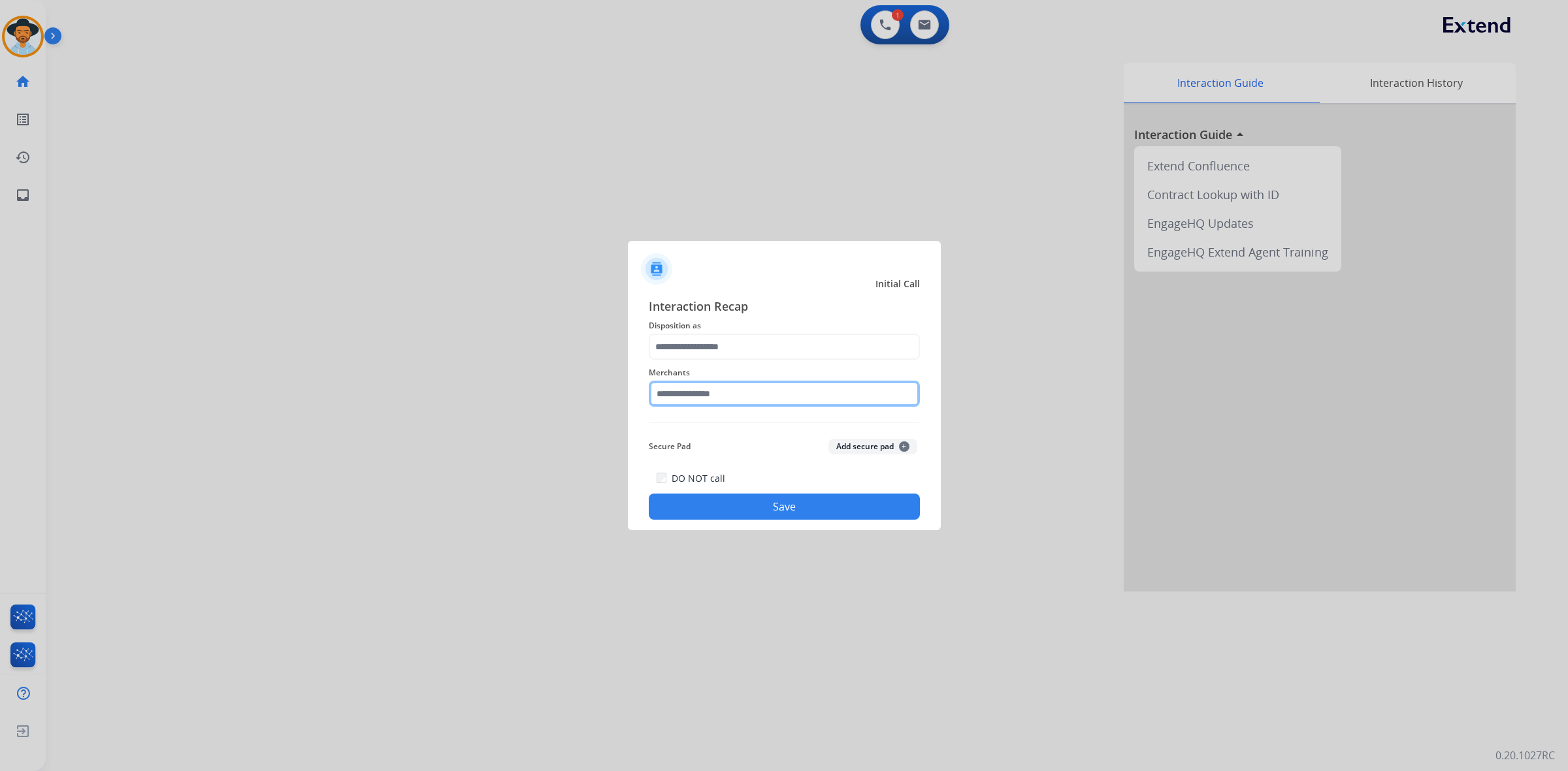
click at [693, 403] on input "text" at bounding box center [784, 393] width 271 height 26
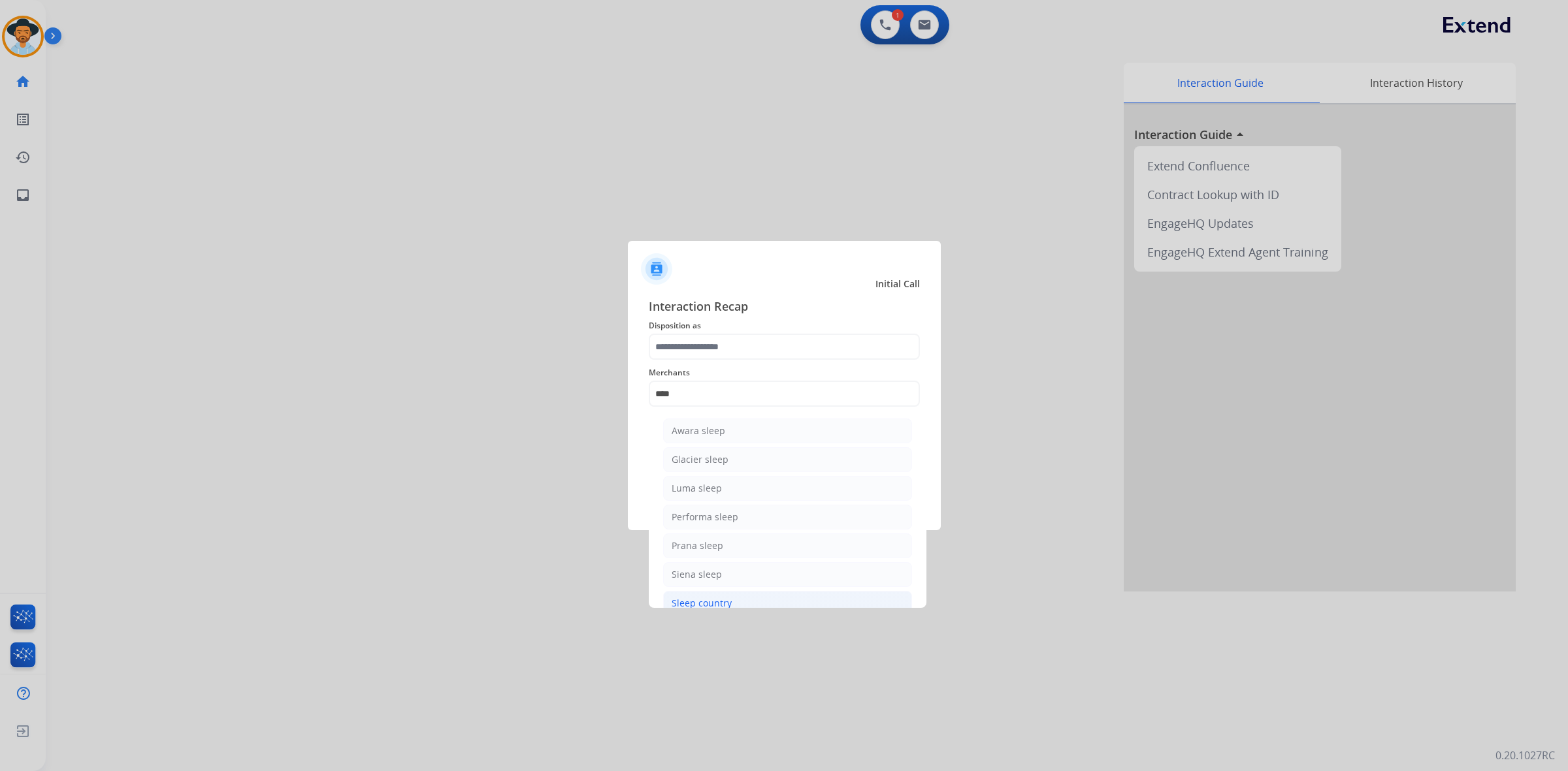
click at [735, 602] on li "Sleep country" at bounding box center [787, 604] width 249 height 25
type input "**********"
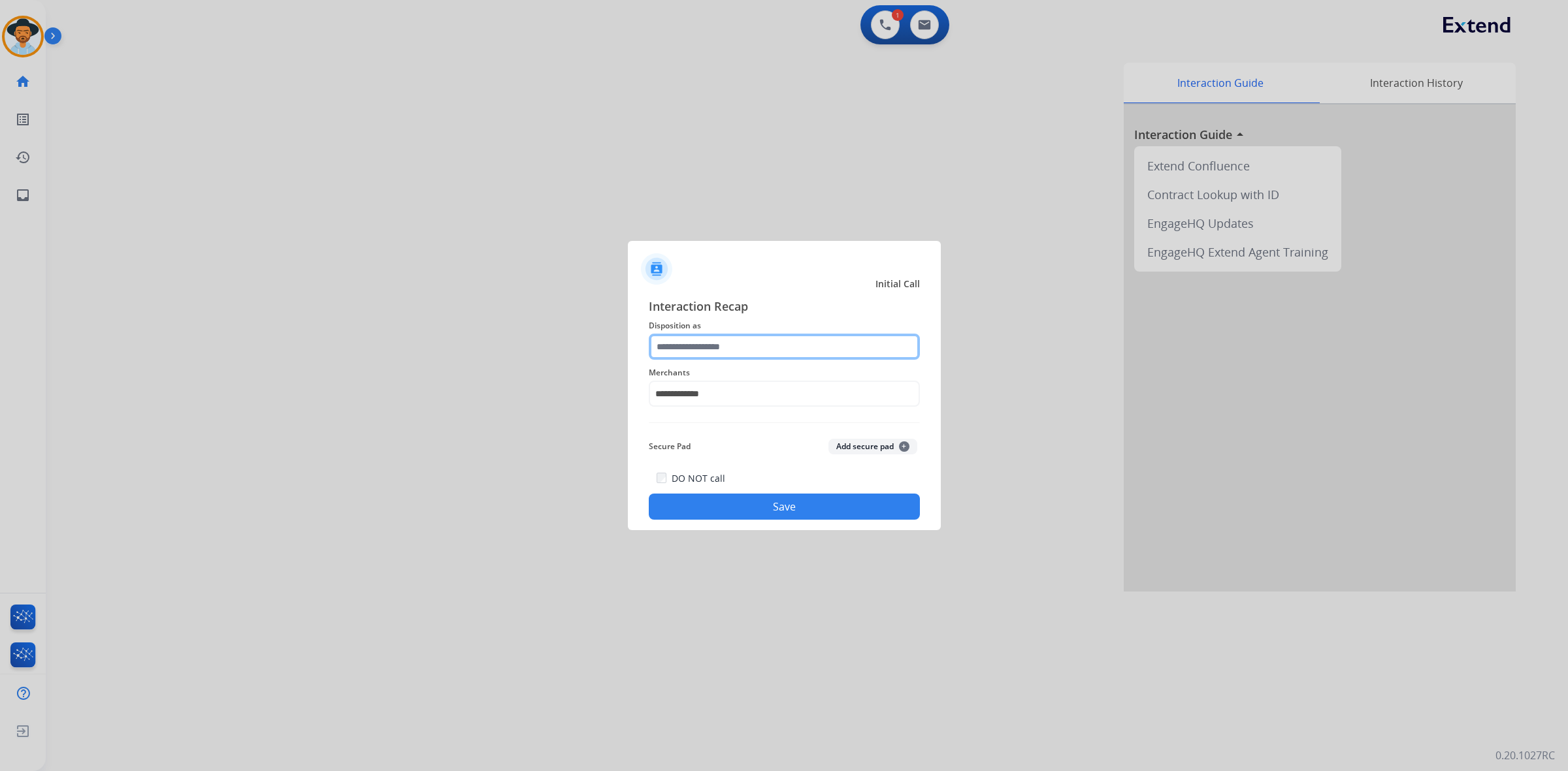
click at [723, 343] on input "text" at bounding box center [784, 346] width 271 height 26
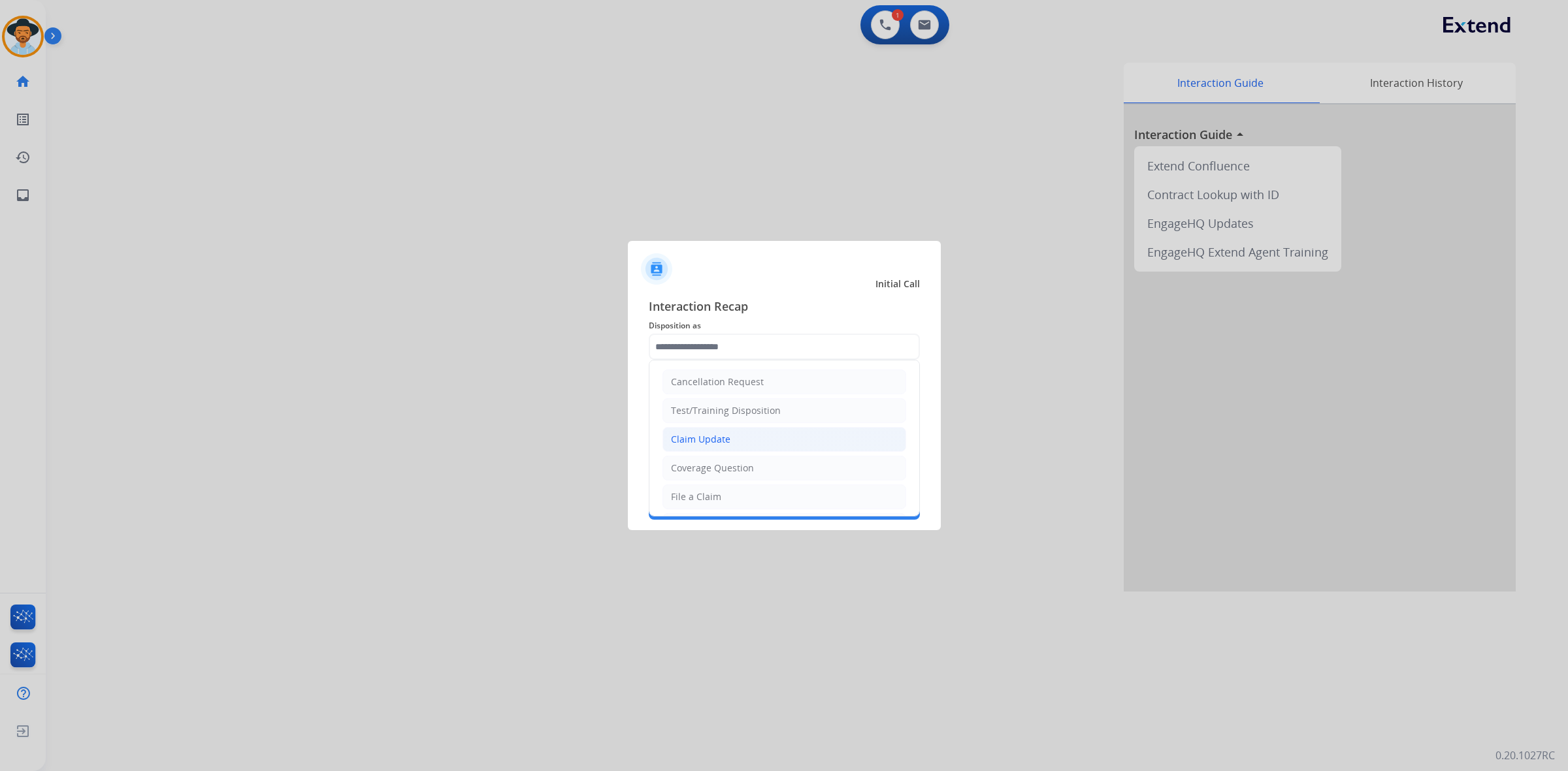
click at [717, 439] on div "Claim Update" at bounding box center [700, 440] width 59 height 13
type input "**********"
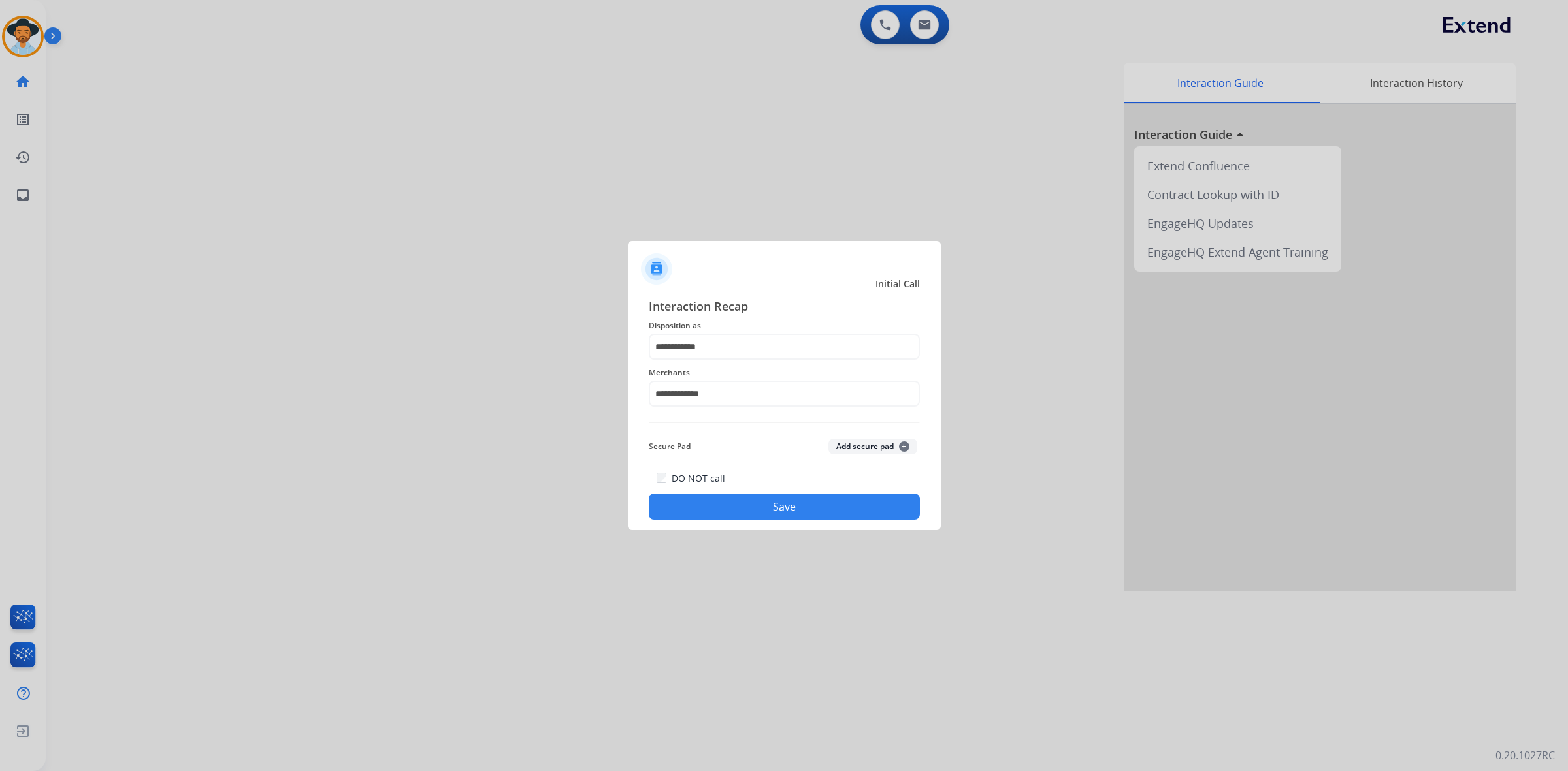
click at [782, 504] on button "Save" at bounding box center [784, 506] width 271 height 26
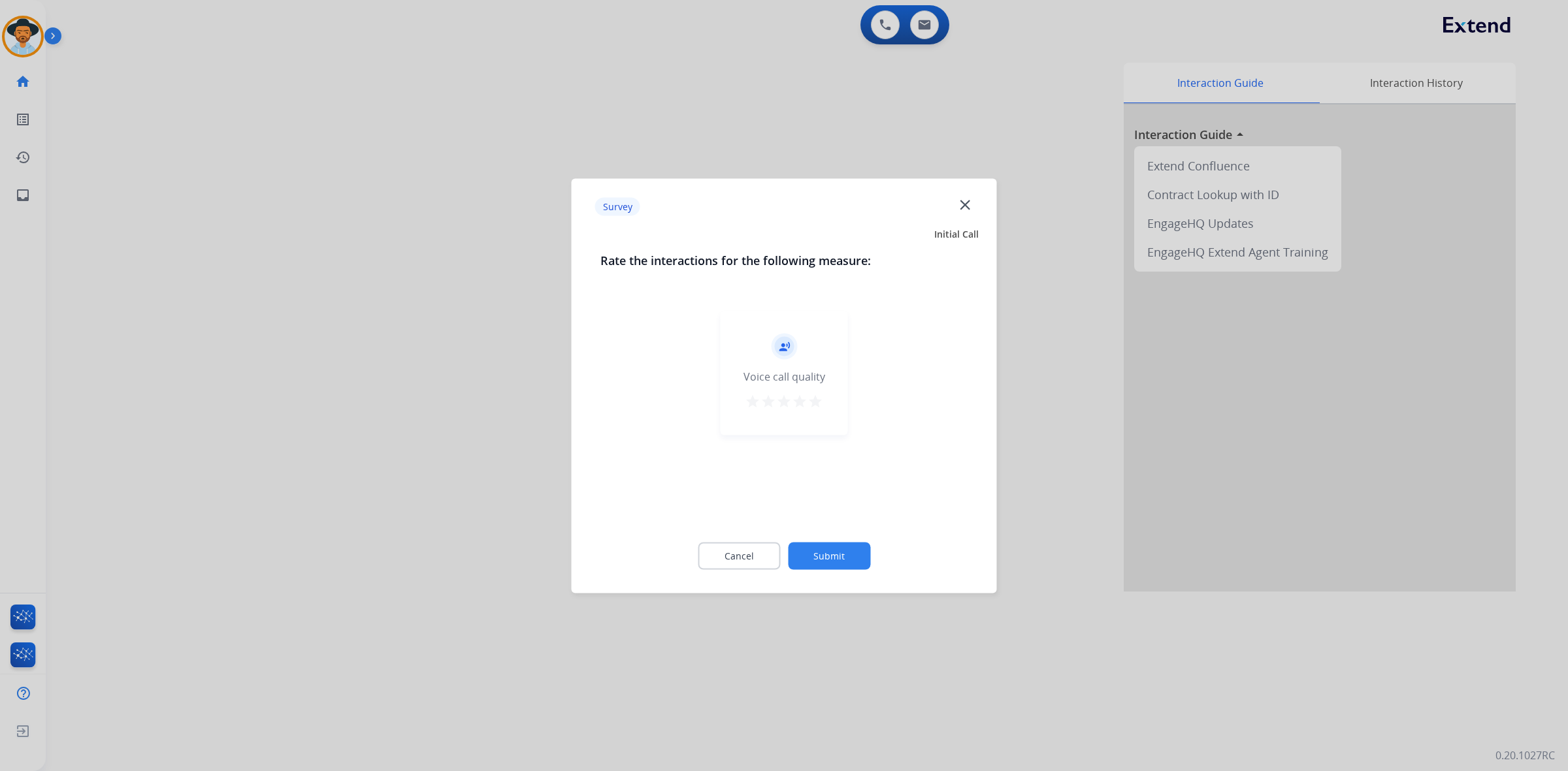
click at [815, 401] on mat-icon "star" at bounding box center [815, 401] width 16 height 16
click at [821, 546] on button "Submit" at bounding box center [829, 555] width 82 height 28
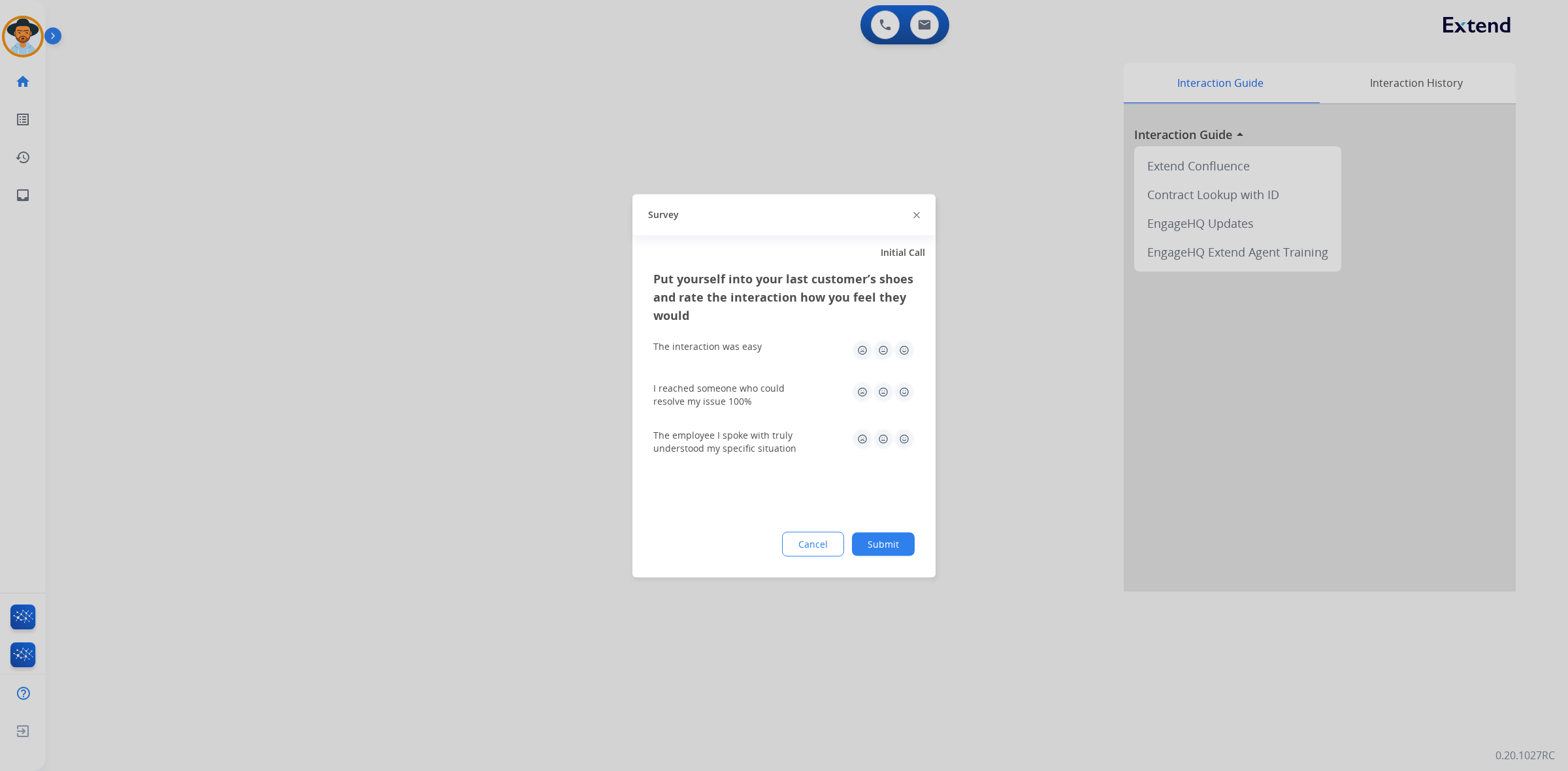
click at [905, 348] on img at bounding box center [904, 350] width 21 height 21
click at [905, 380] on div "I reached someone who could resolve my issue 100%" at bounding box center [784, 394] width 261 height 47
click at [904, 396] on img at bounding box center [904, 391] width 21 height 21
click at [904, 432] on img at bounding box center [904, 438] width 21 height 21
click at [889, 540] on button "Submit" at bounding box center [883, 544] width 63 height 23
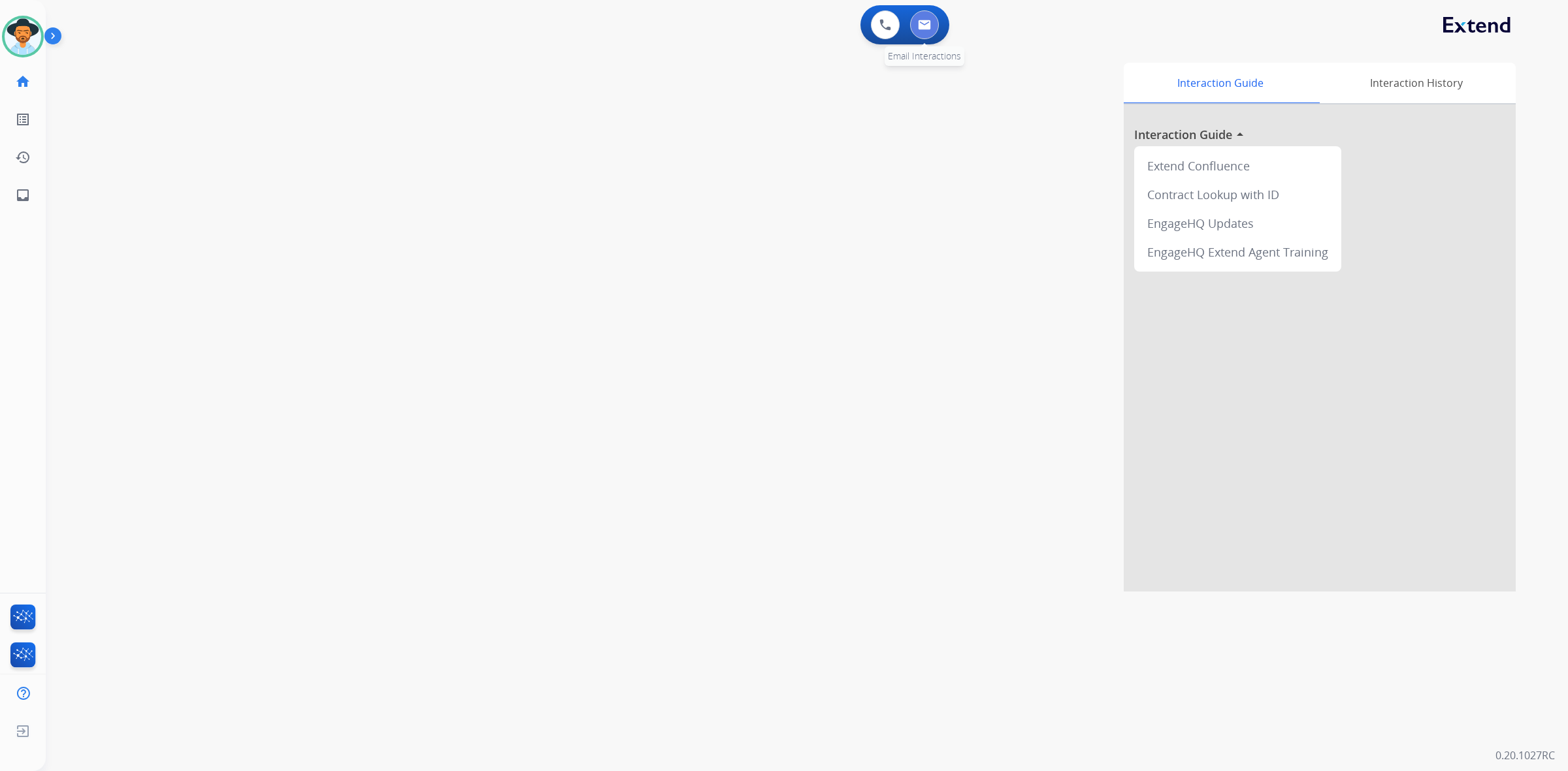
click at [925, 28] on img at bounding box center [925, 24] width 13 height 10
select select "**********"
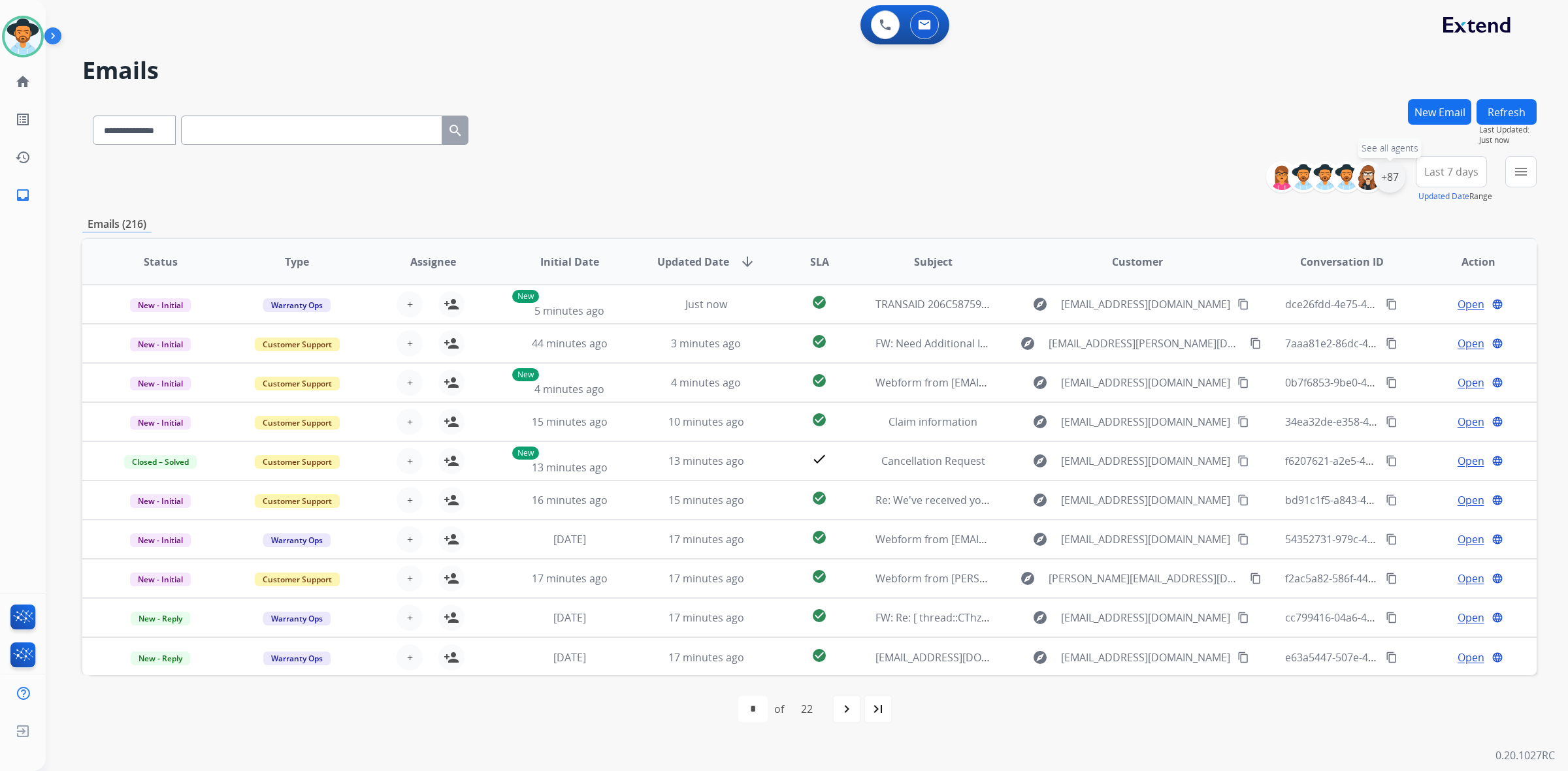
click at [1382, 174] on div "+87" at bounding box center [1389, 176] width 31 height 31
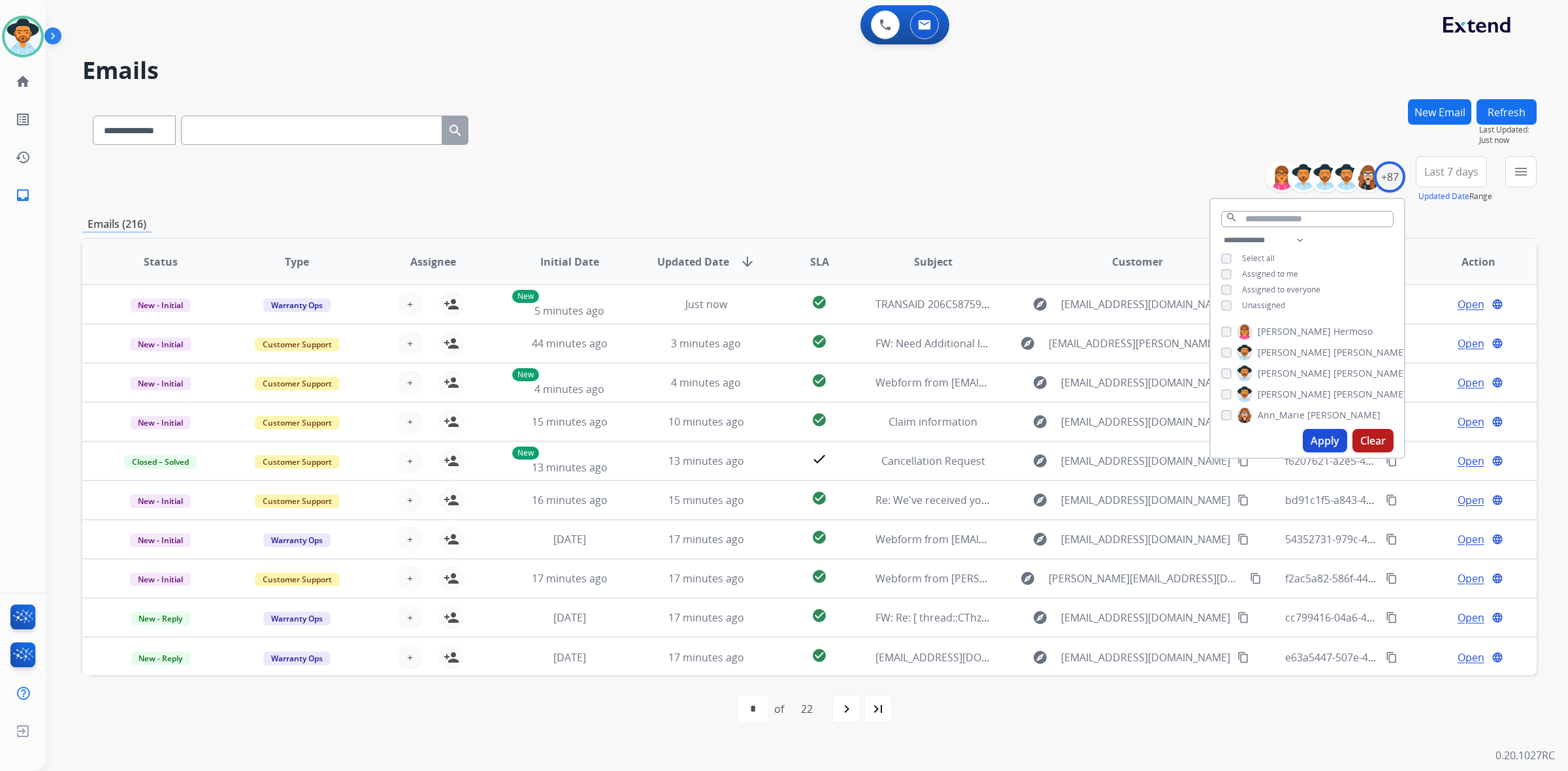
click at [1254, 302] on span "Unassigned" at bounding box center [1263, 304] width 44 height 11
click at [1325, 441] on button "Apply" at bounding box center [1325, 441] width 44 height 23
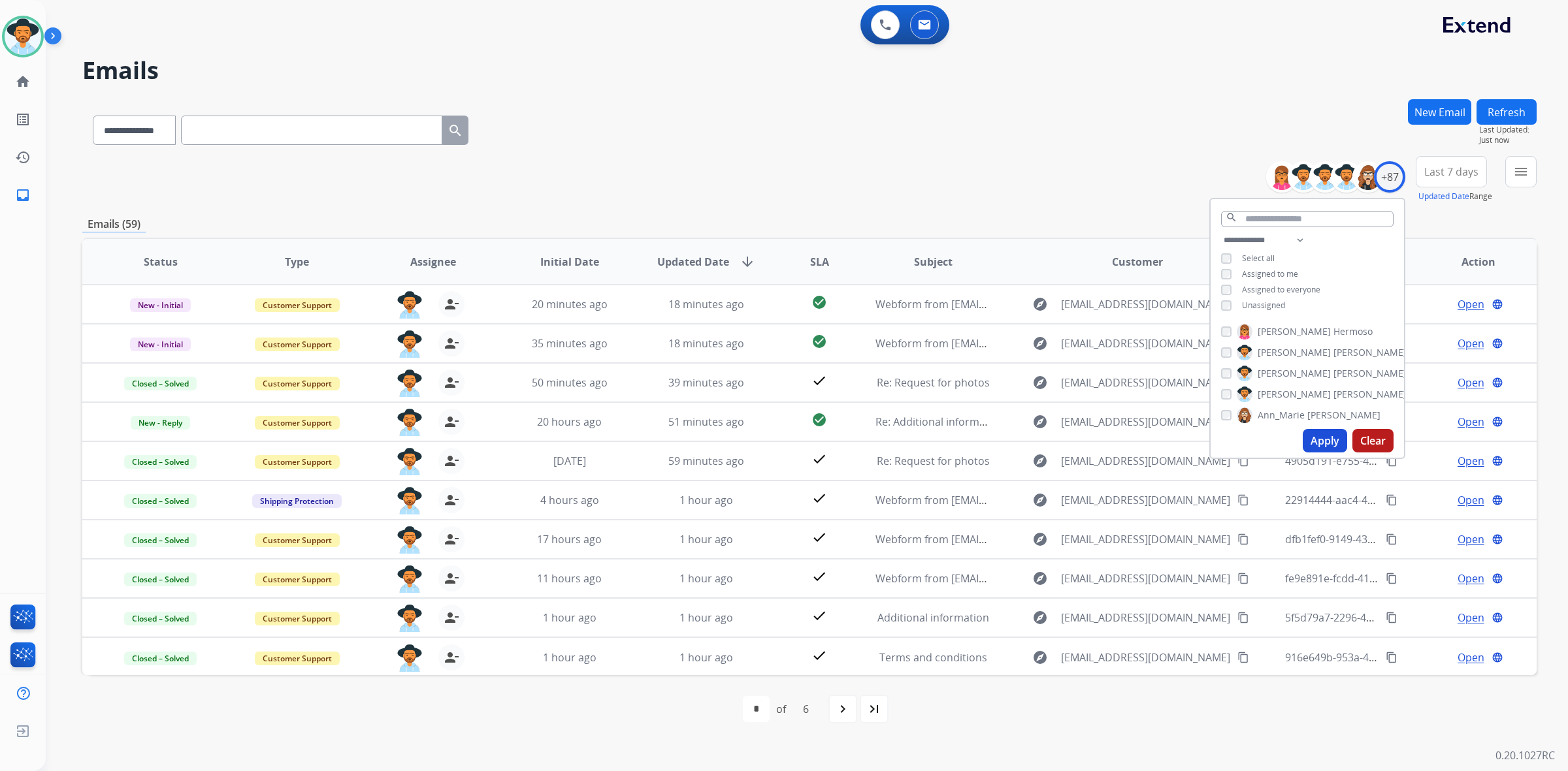
click at [1055, 176] on div "**********" at bounding box center [809, 180] width 1454 height 47
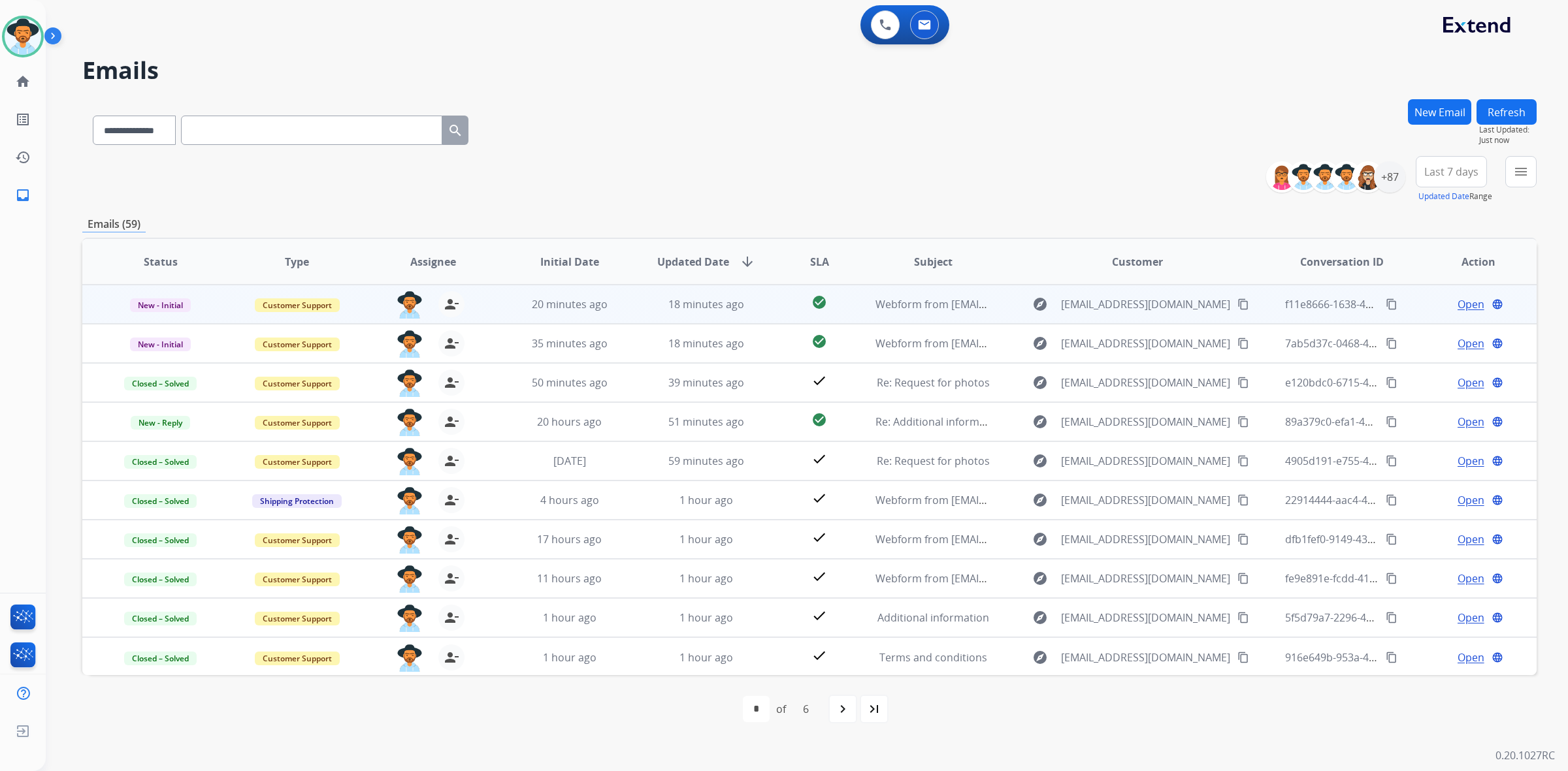
click at [874, 312] on td "Webform from Manyrosicabanas@gmail.com on 08/20/2025" at bounding box center [922, 304] width 136 height 39
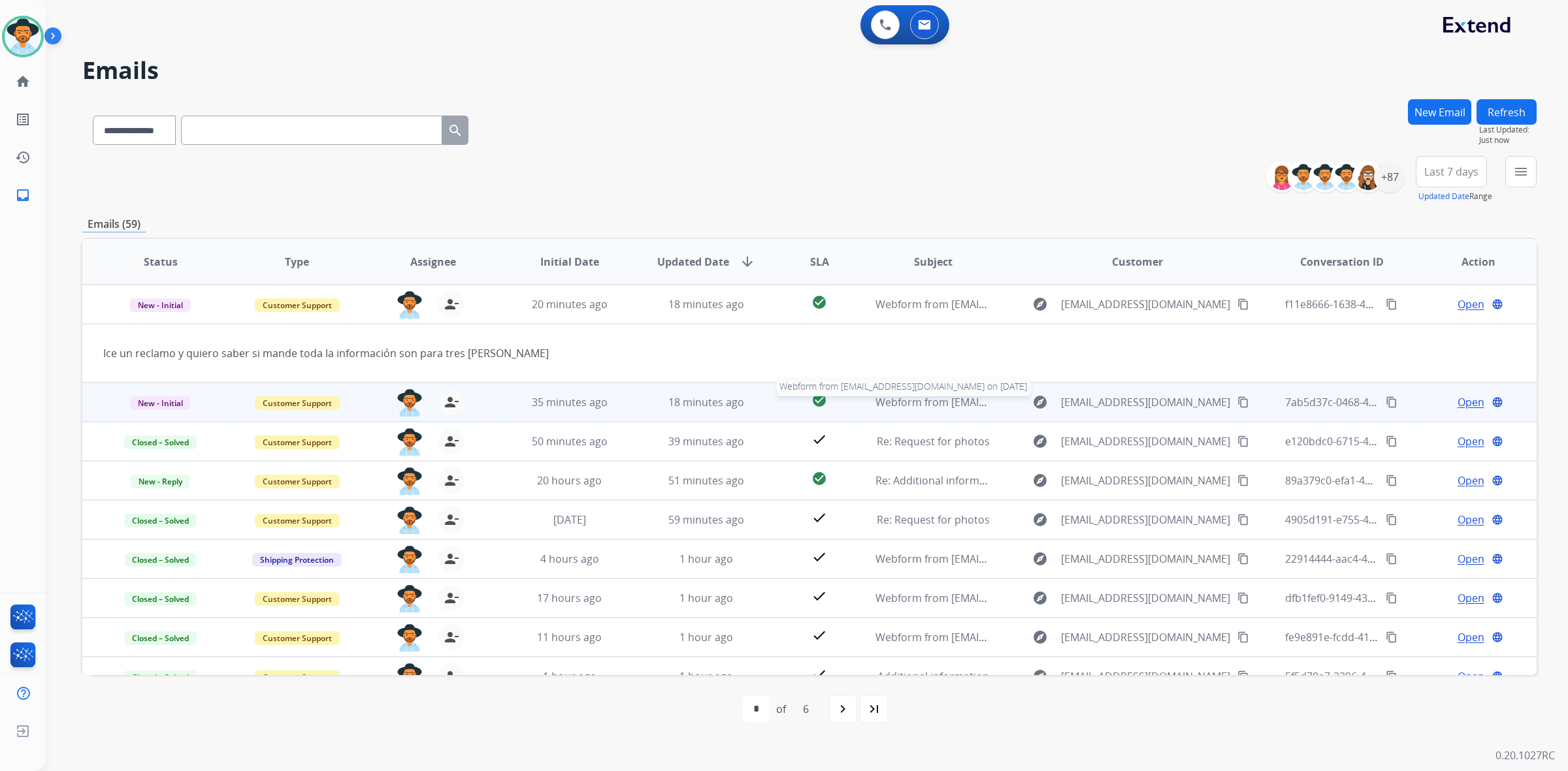
click at [935, 401] on span "Webform from stevenshj0@gmail.com on 08/20/2025" at bounding box center [1023, 401] width 296 height 14
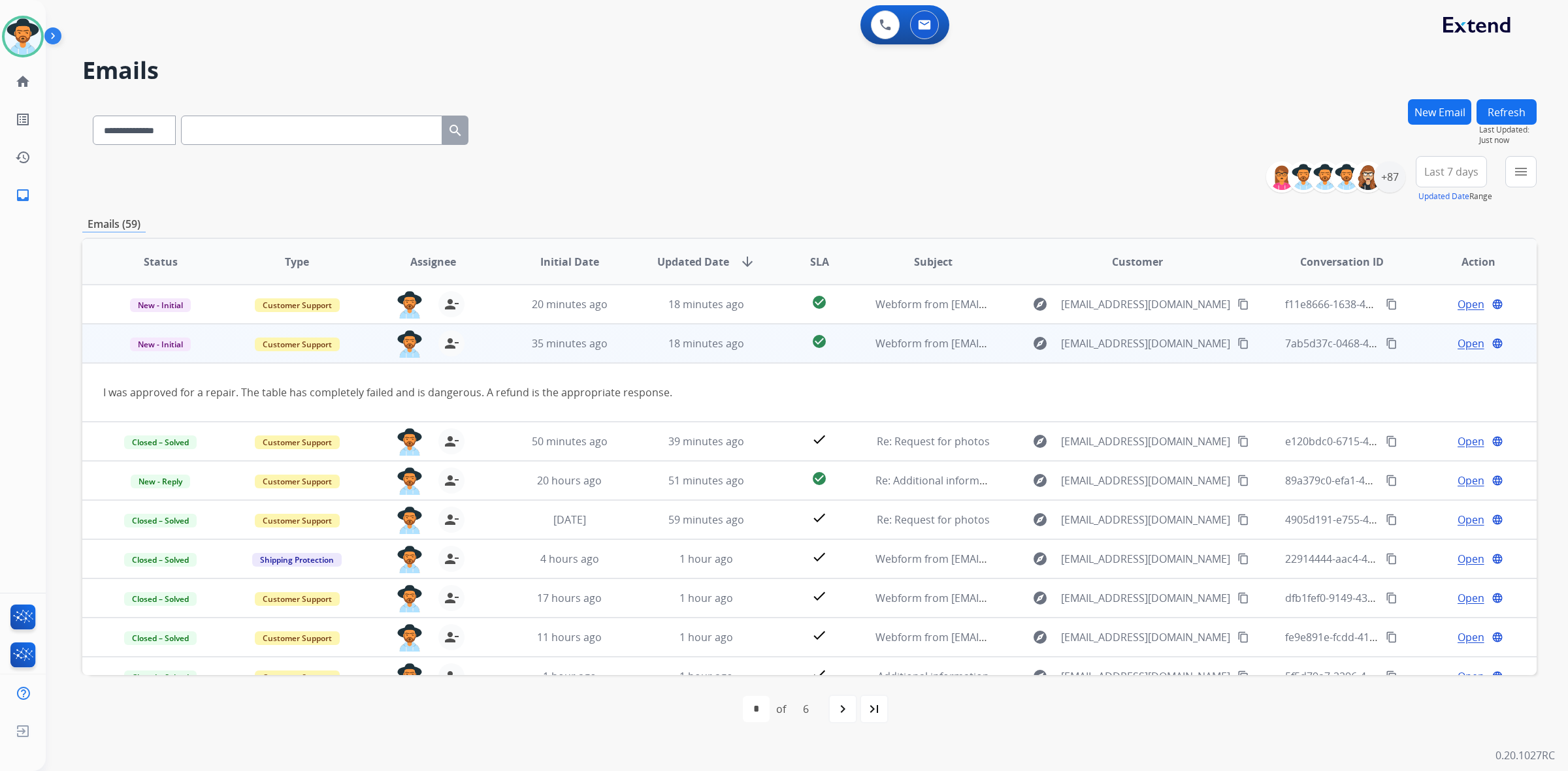
scroll to position [39, 0]
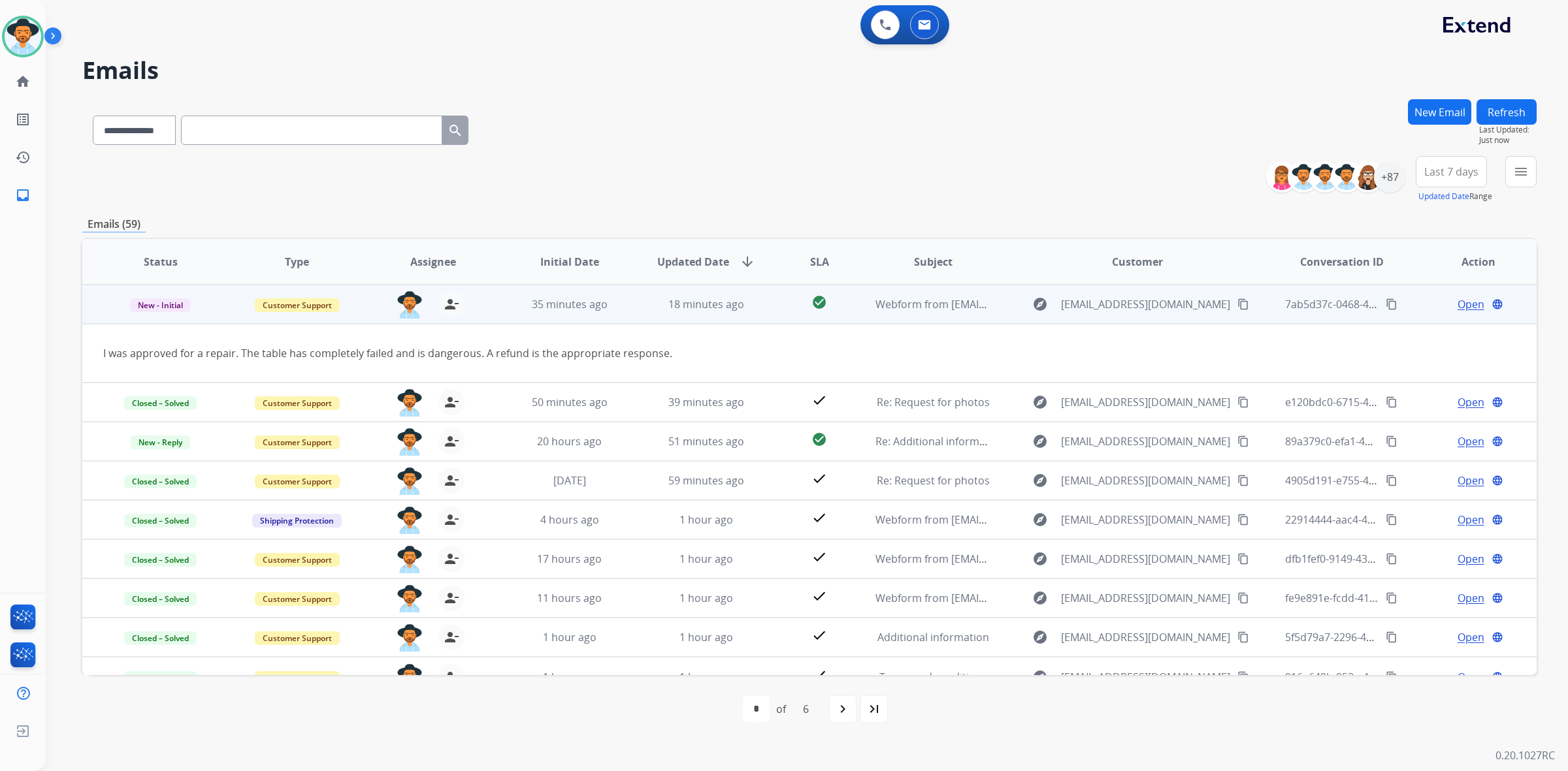
click at [1458, 309] on span "Open" at bounding box center [1471, 304] width 27 height 16
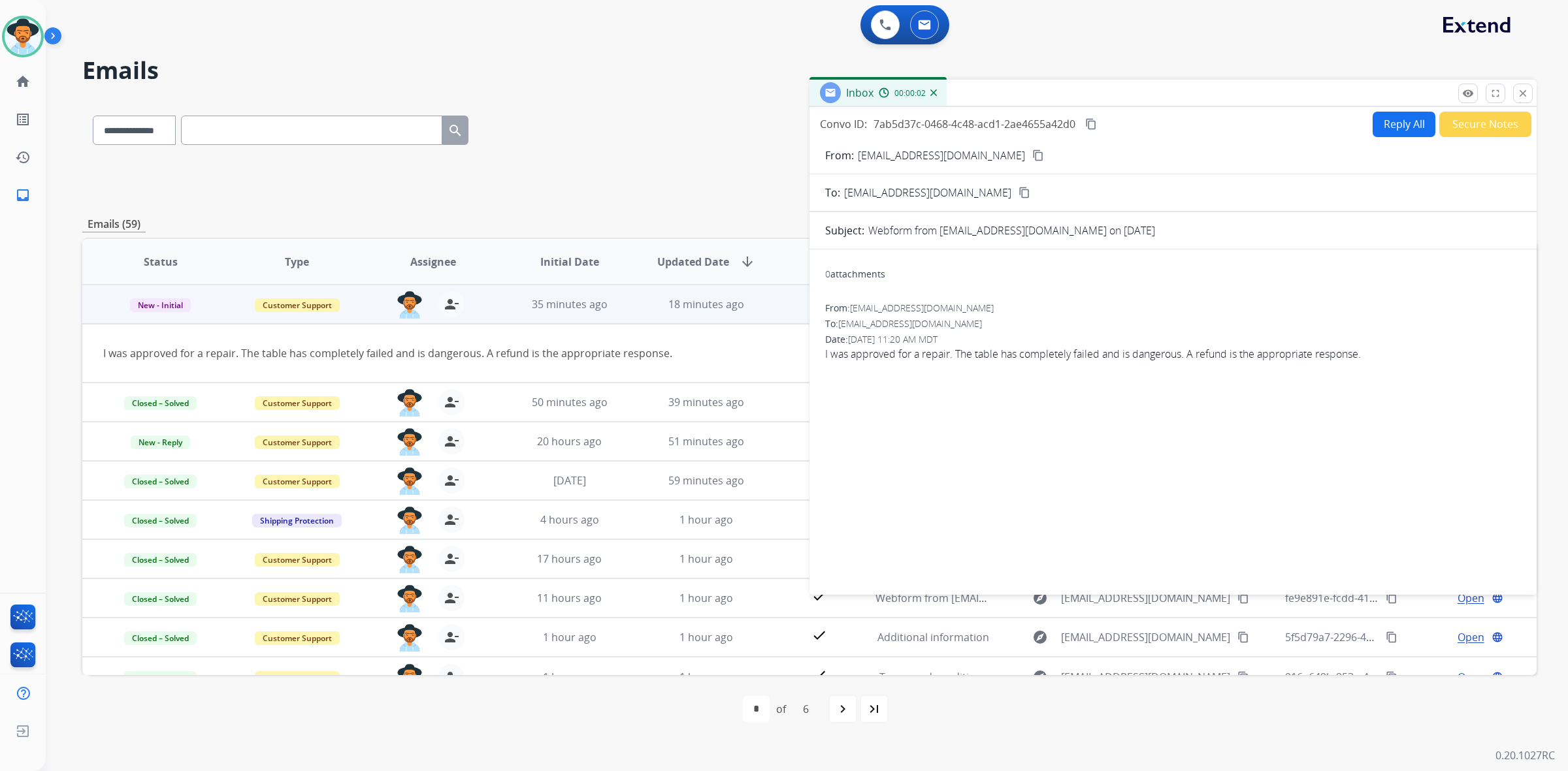
click at [1033, 155] on mat-icon "content_copy" at bounding box center [1038, 156] width 12 height 12
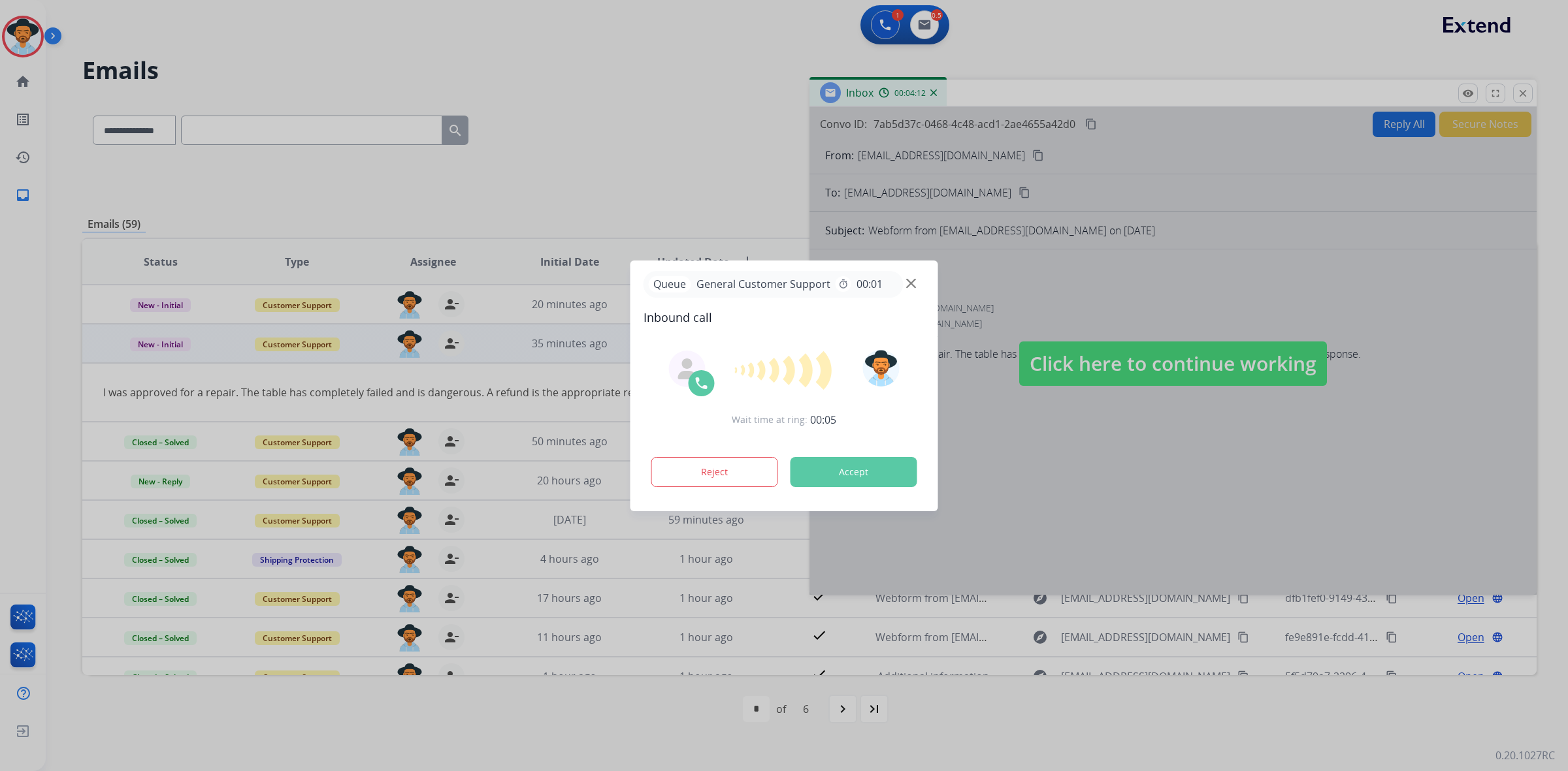
select select "**********"
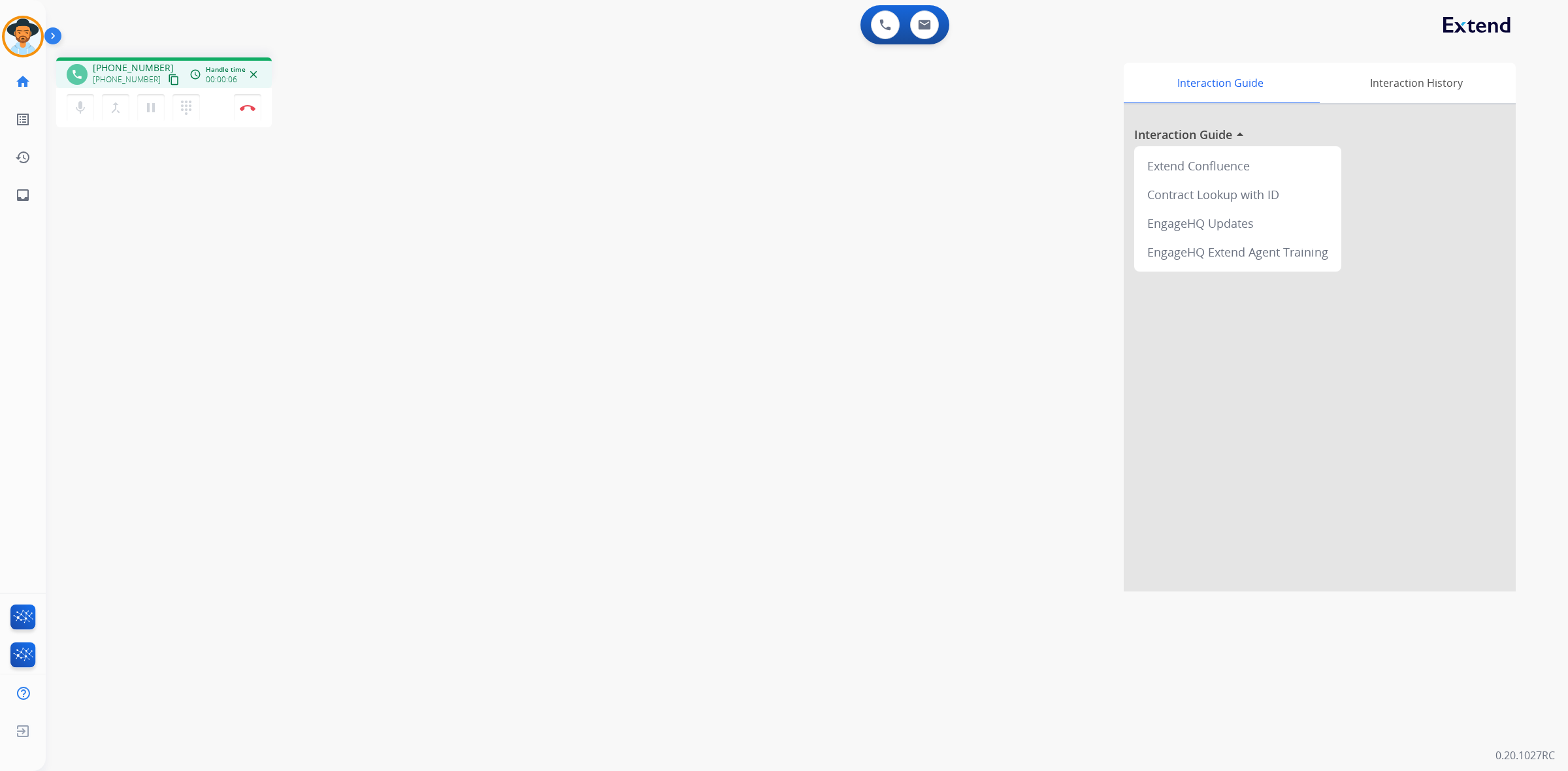
click at [168, 77] on mat-icon "content_copy" at bounding box center [174, 79] width 12 height 12
click at [154, 111] on mat-icon "pause" at bounding box center [151, 107] width 16 height 16
click at [146, 109] on mat-icon "play_arrow" at bounding box center [151, 107] width 16 height 16
click at [249, 112] on button "Disconnect" at bounding box center [248, 107] width 28 height 28
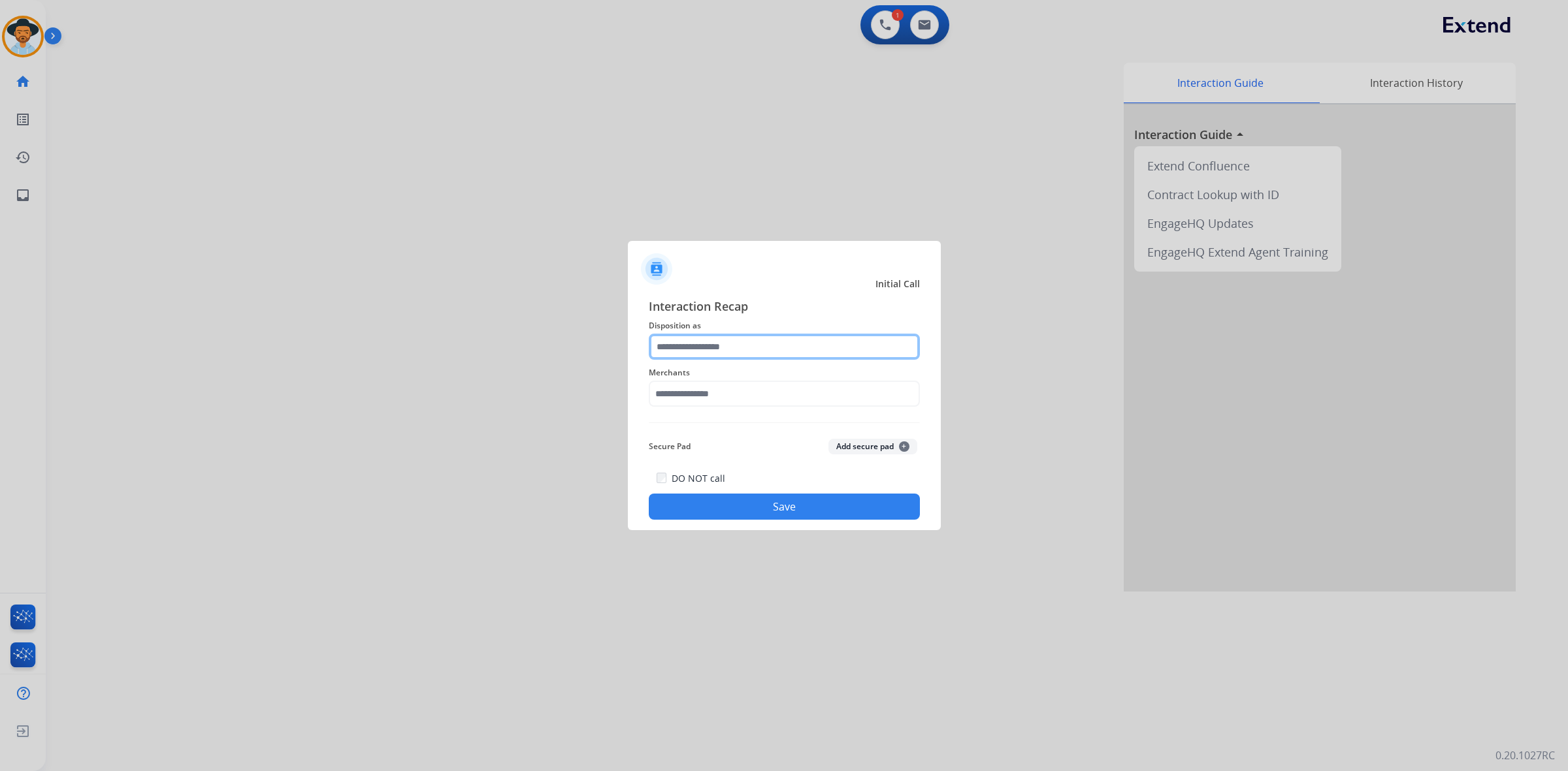
click at [782, 341] on input "text" at bounding box center [784, 346] width 271 height 26
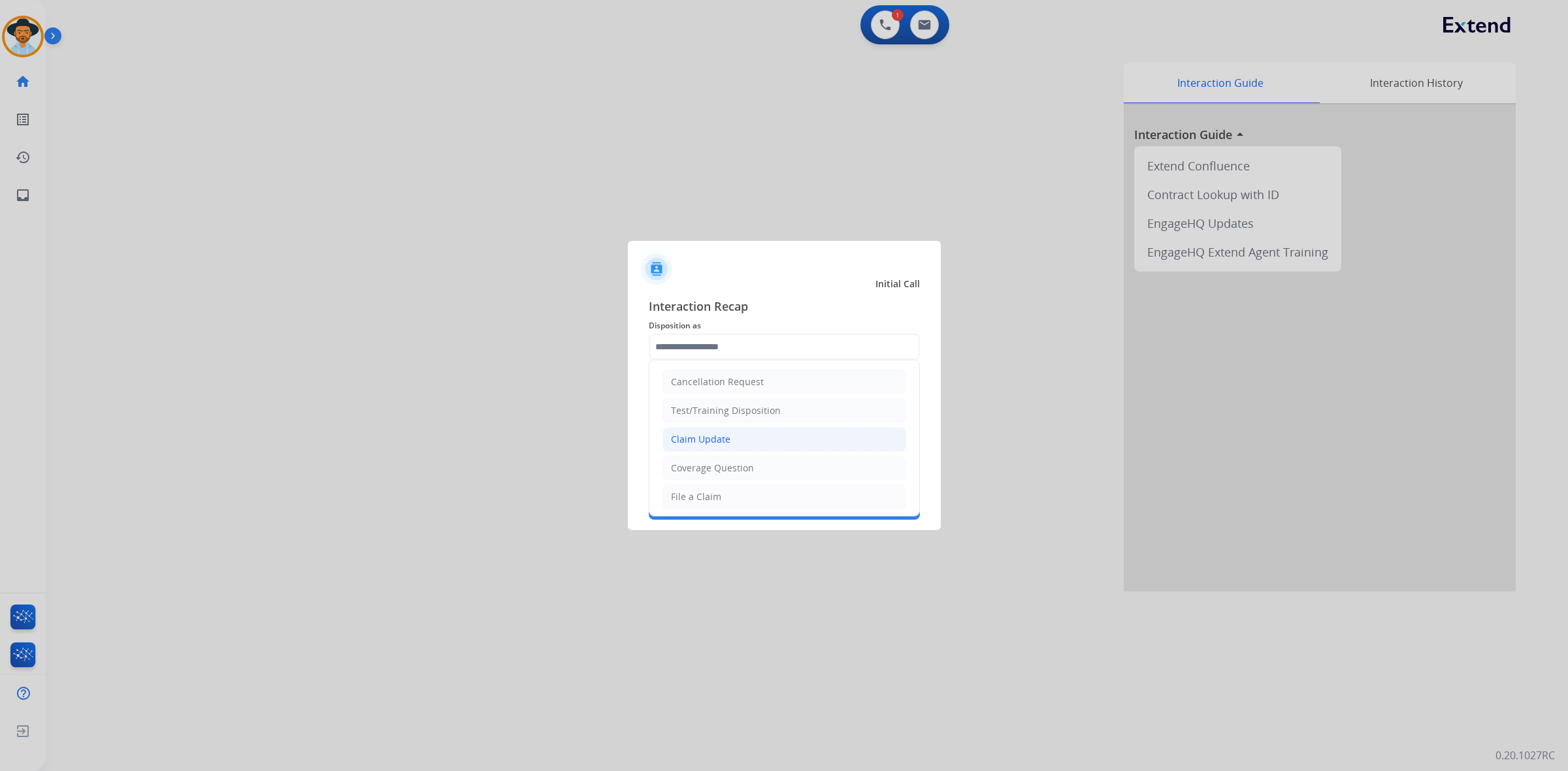
click at [708, 437] on div "Claim Update" at bounding box center [700, 440] width 59 height 13
type input "**********"
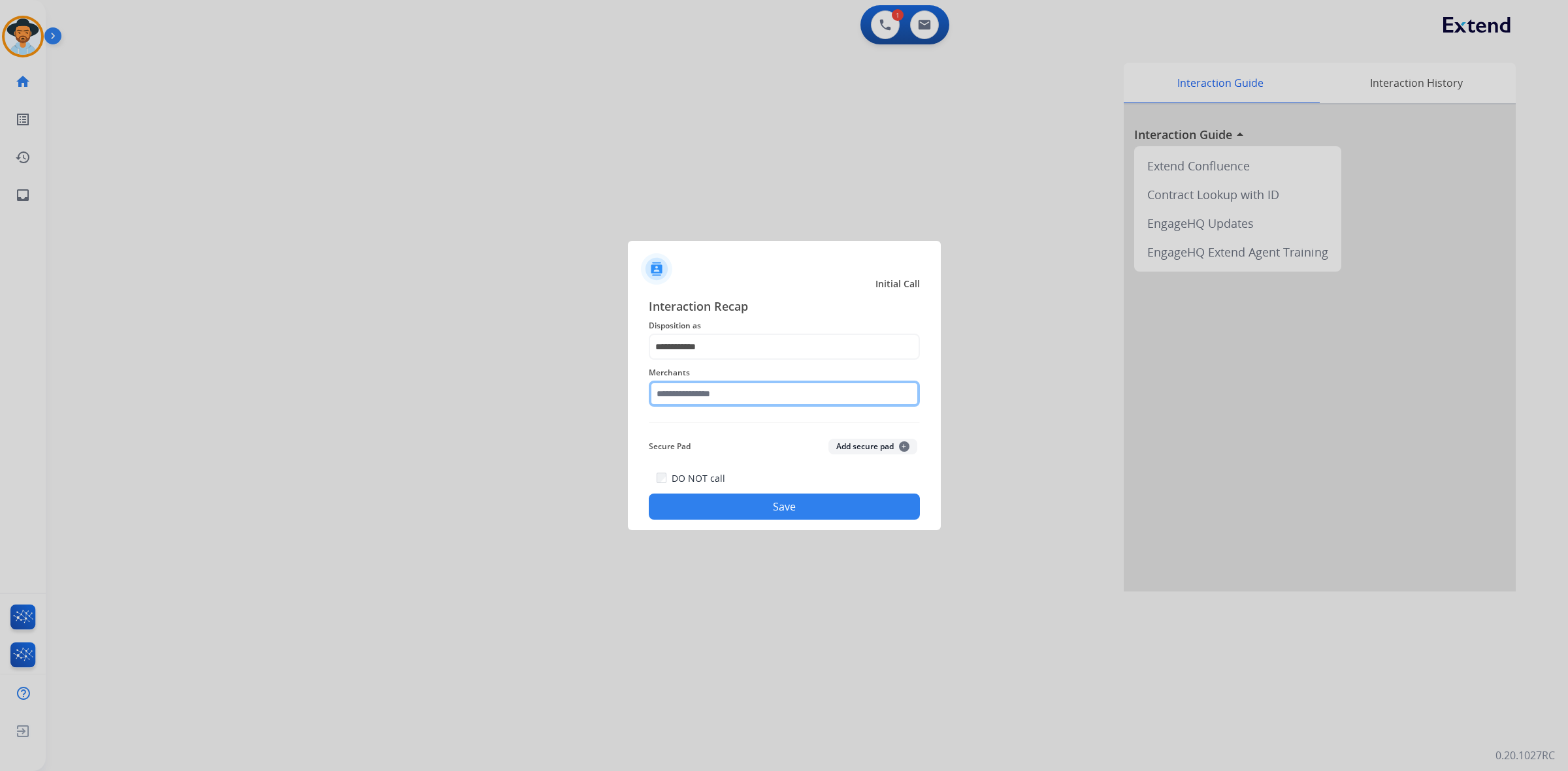
click at [723, 389] on input "text" at bounding box center [784, 393] width 271 height 26
click at [714, 431] on li "hiboy ca" at bounding box center [787, 431] width 249 height 25
type input "********"
click at [725, 502] on button "Save" at bounding box center [784, 506] width 271 height 26
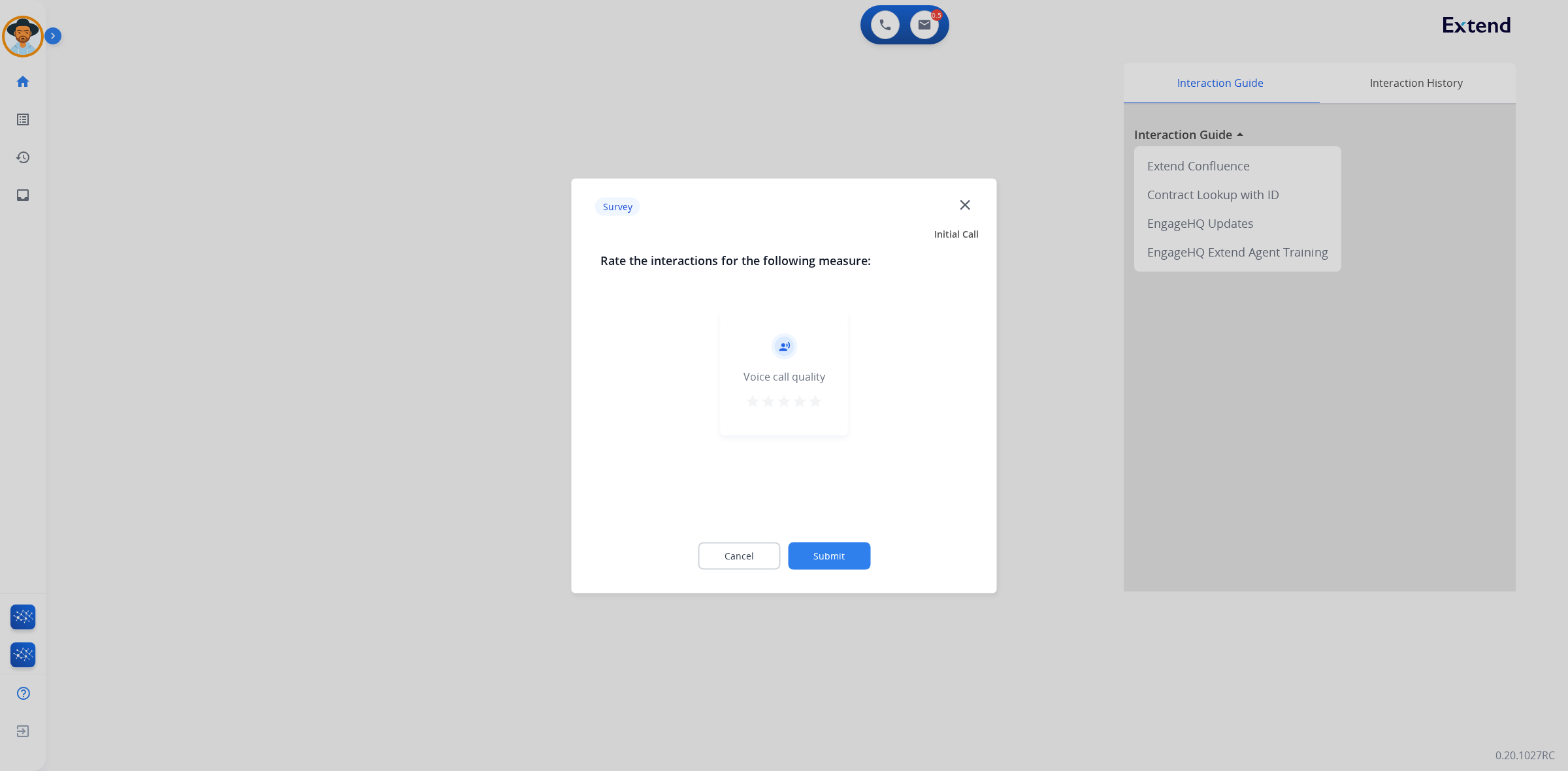
click at [814, 401] on mat-icon "star" at bounding box center [815, 401] width 16 height 16
click at [833, 546] on button "Submit" at bounding box center [829, 555] width 82 height 28
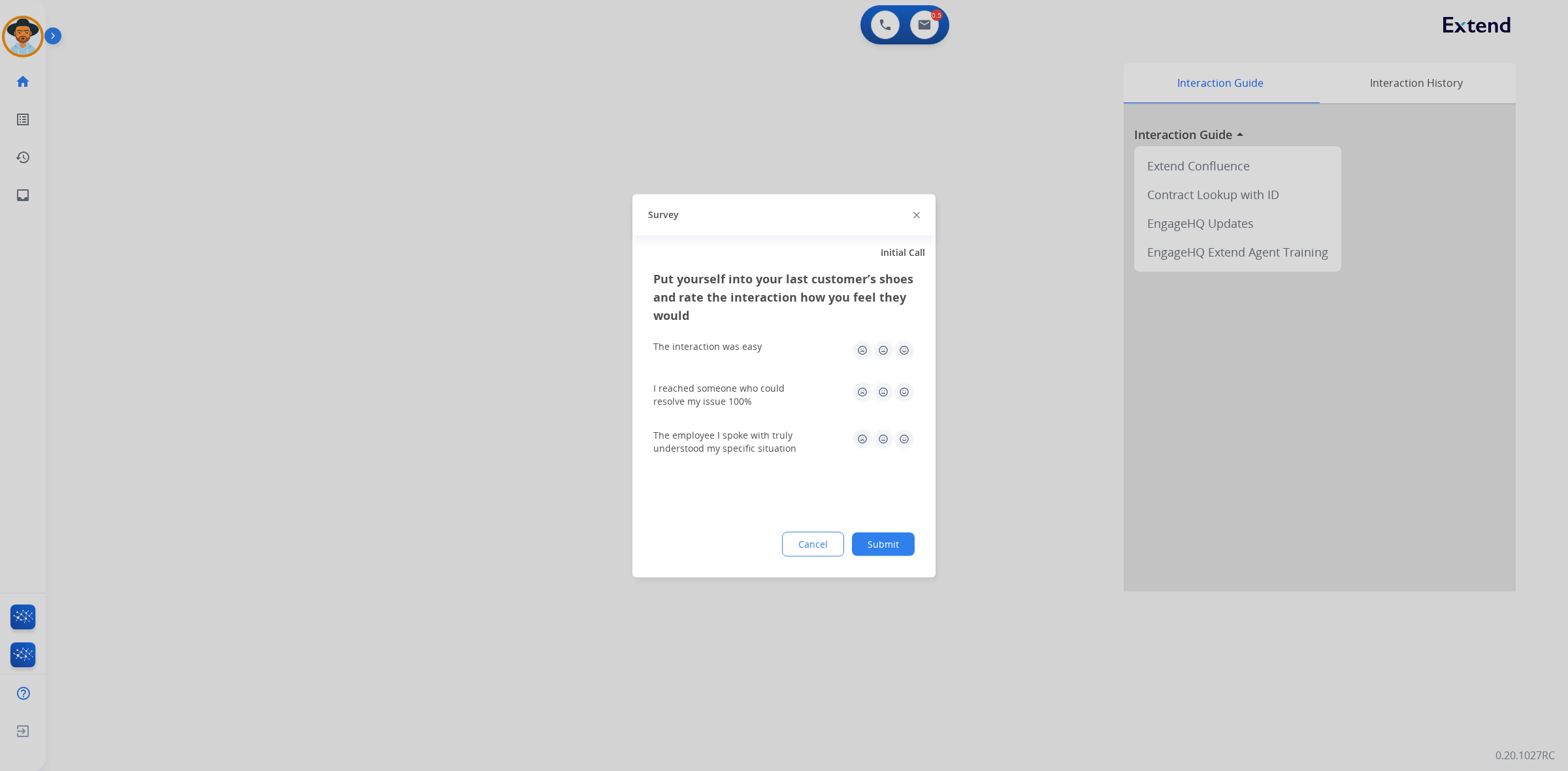
click at [899, 341] on img at bounding box center [904, 350] width 21 height 21
click at [902, 391] on img at bounding box center [904, 391] width 21 height 21
click at [906, 437] on img at bounding box center [904, 438] width 21 height 21
click at [875, 552] on button "Submit" at bounding box center [883, 544] width 63 height 23
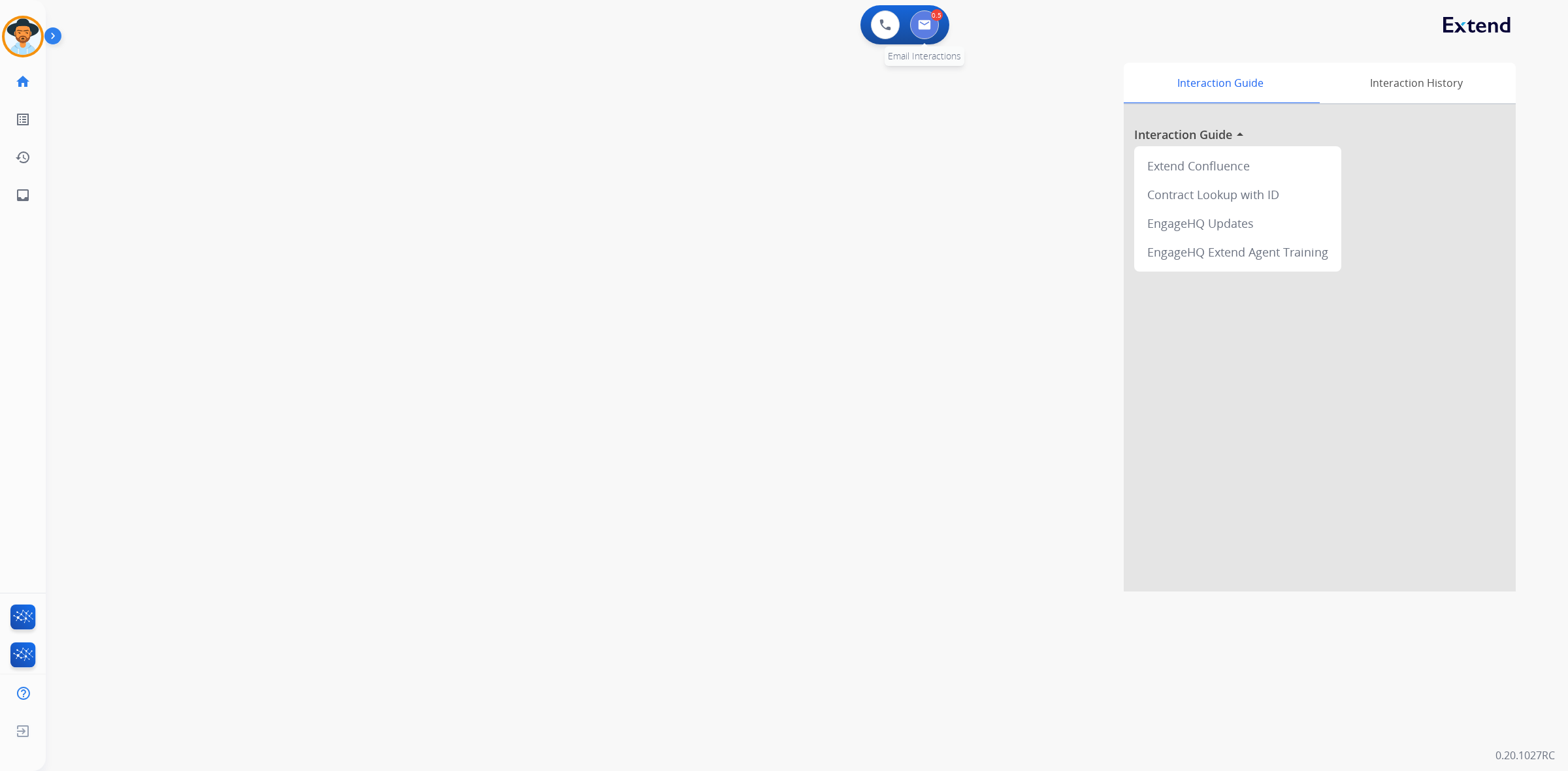
click at [925, 29] on img at bounding box center [925, 24] width 13 height 10
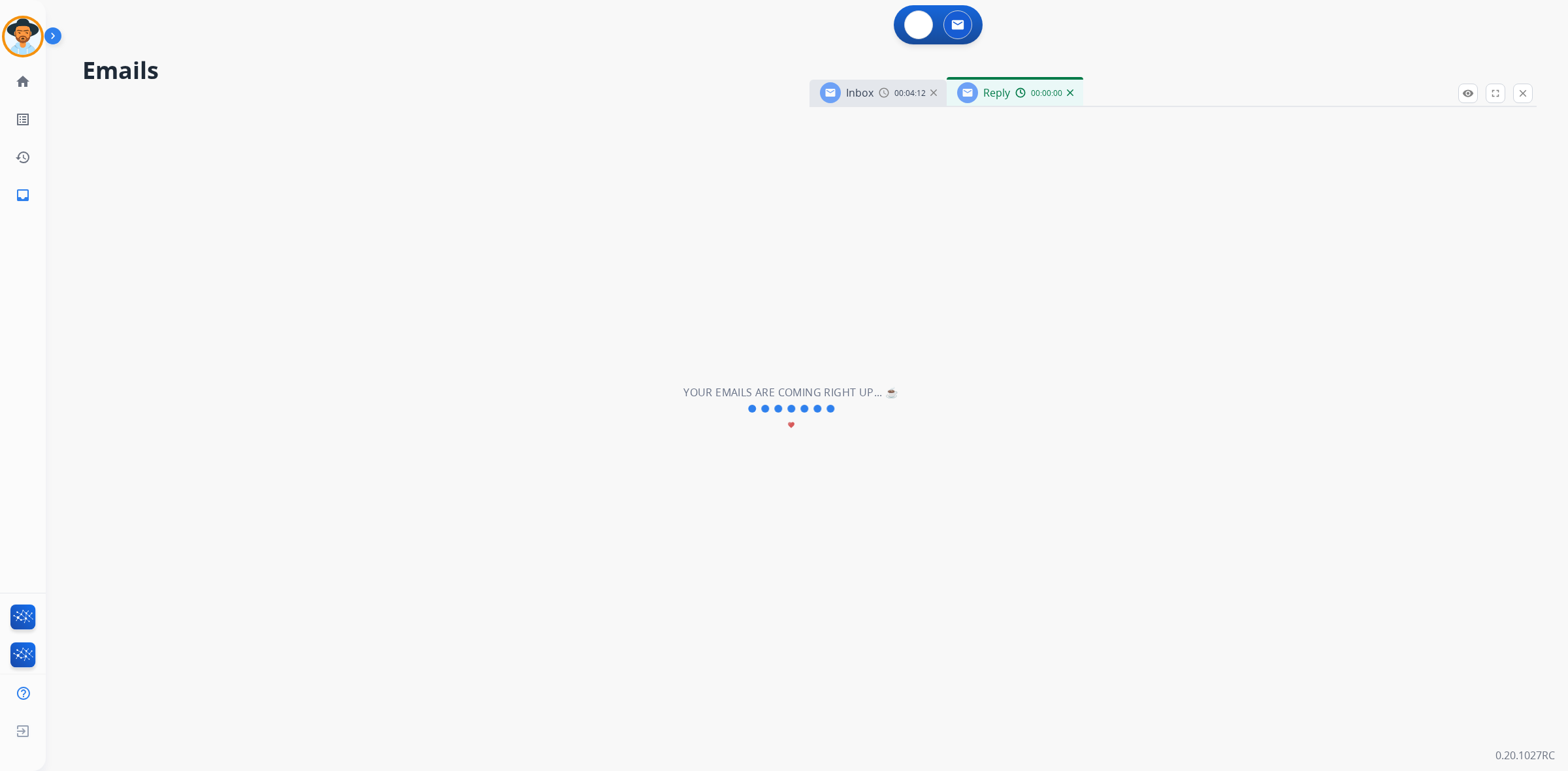
select select "**********"
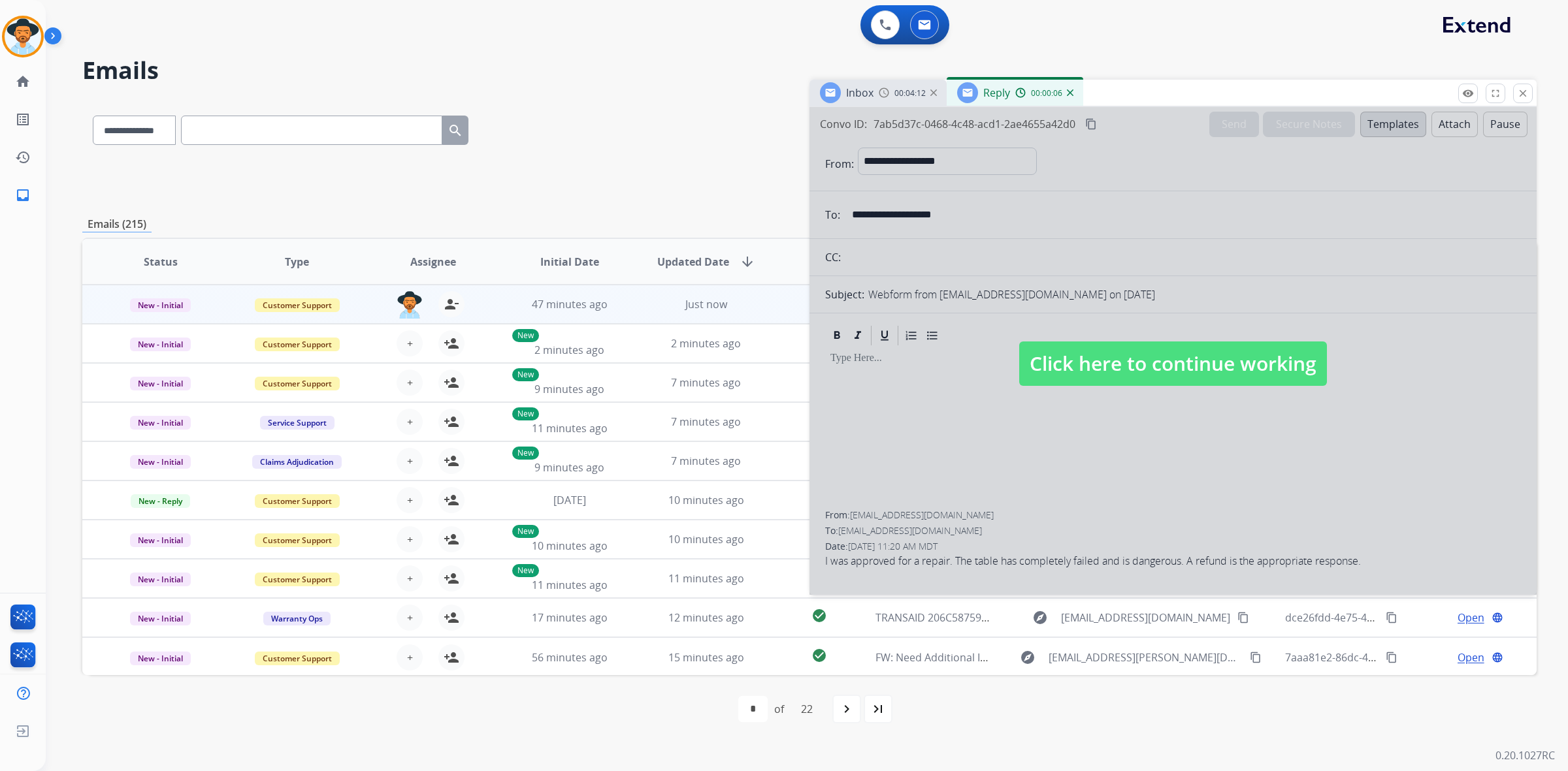
click at [1232, 362] on span "Click here to continue working" at bounding box center [1173, 363] width 308 height 44
select select
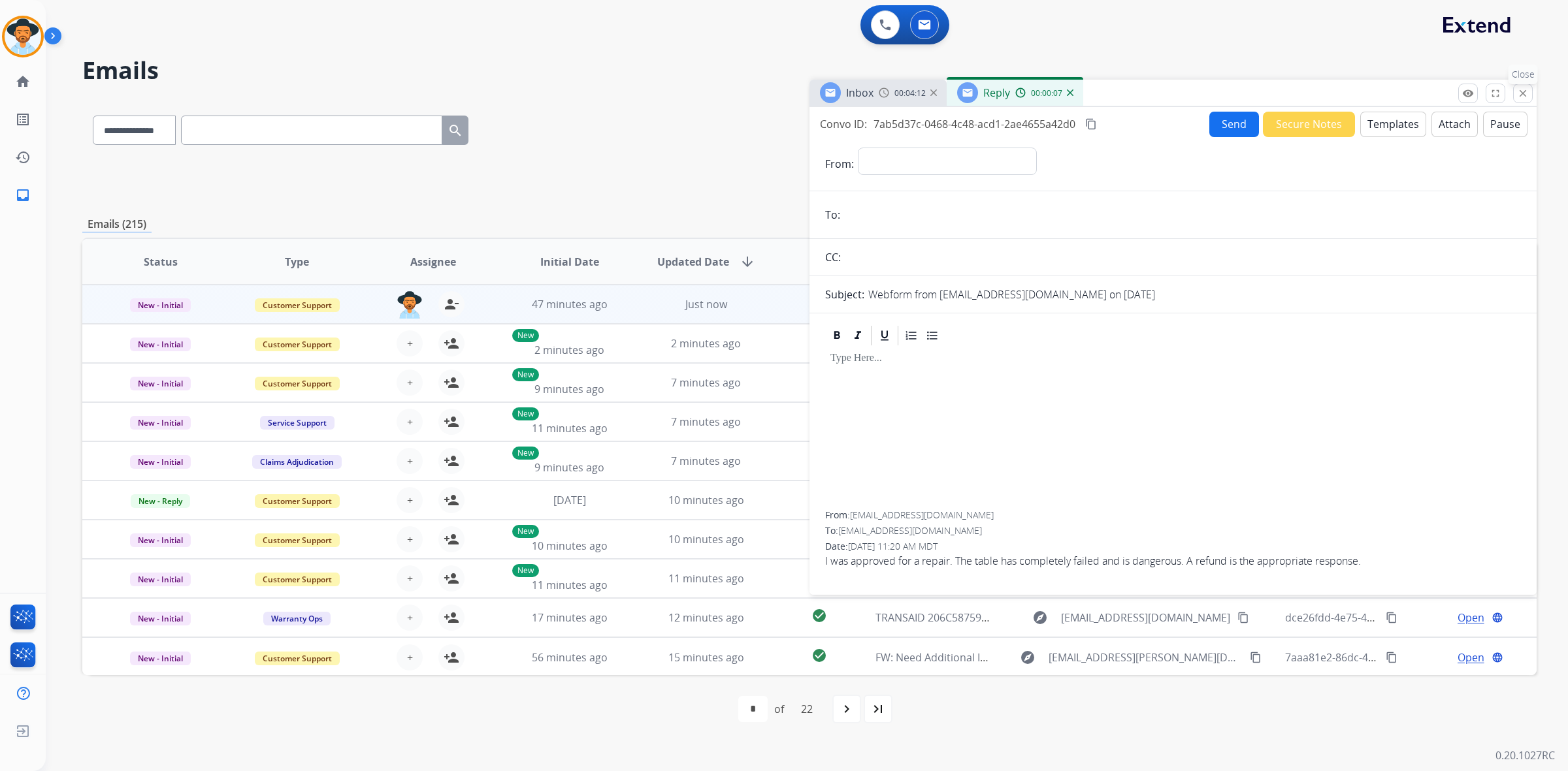
click at [1524, 89] on mat-icon "close" at bounding box center [1523, 94] width 12 height 12
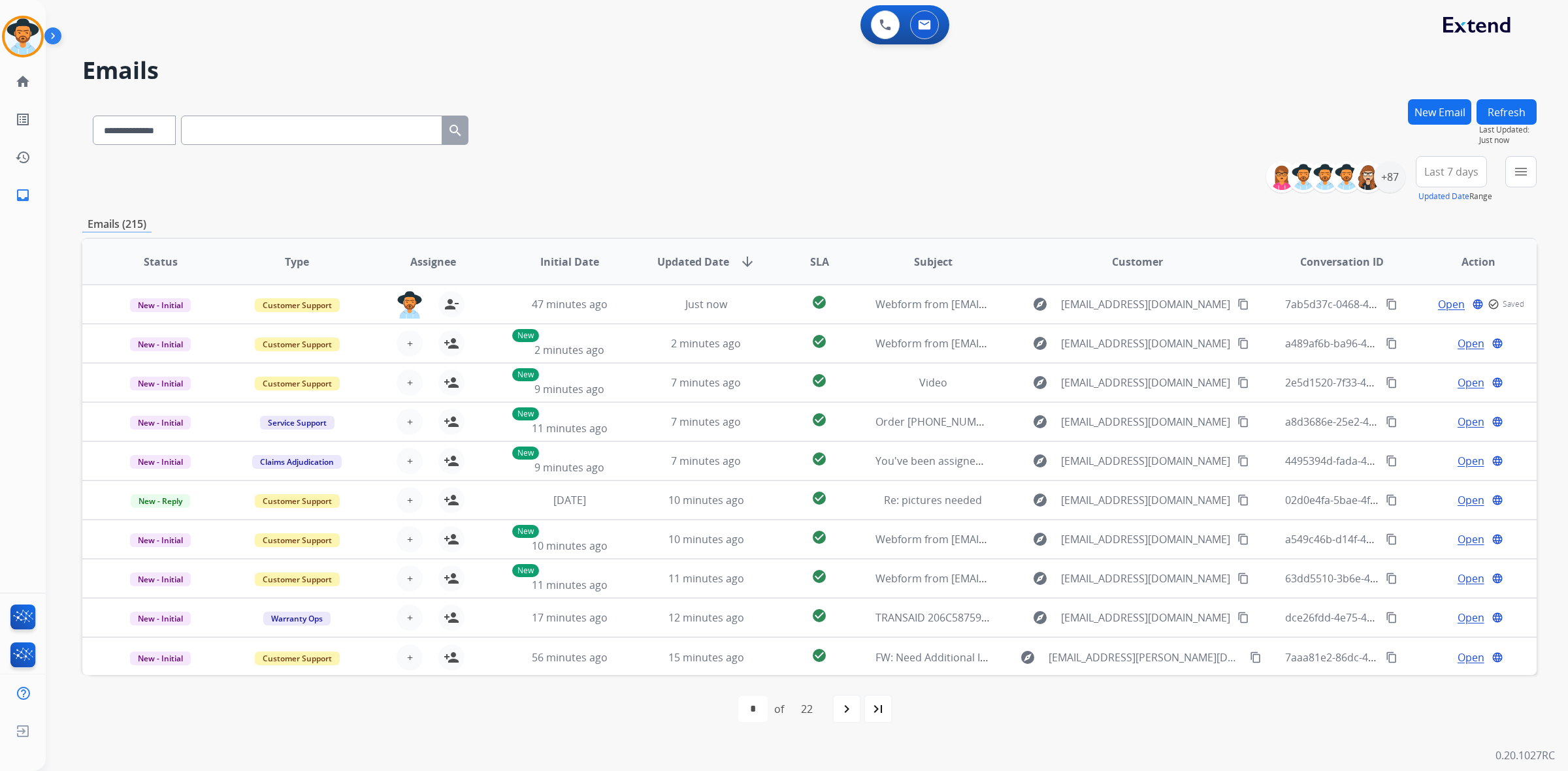
click at [1414, 109] on button "New Email" at bounding box center [1440, 112] width 64 height 25
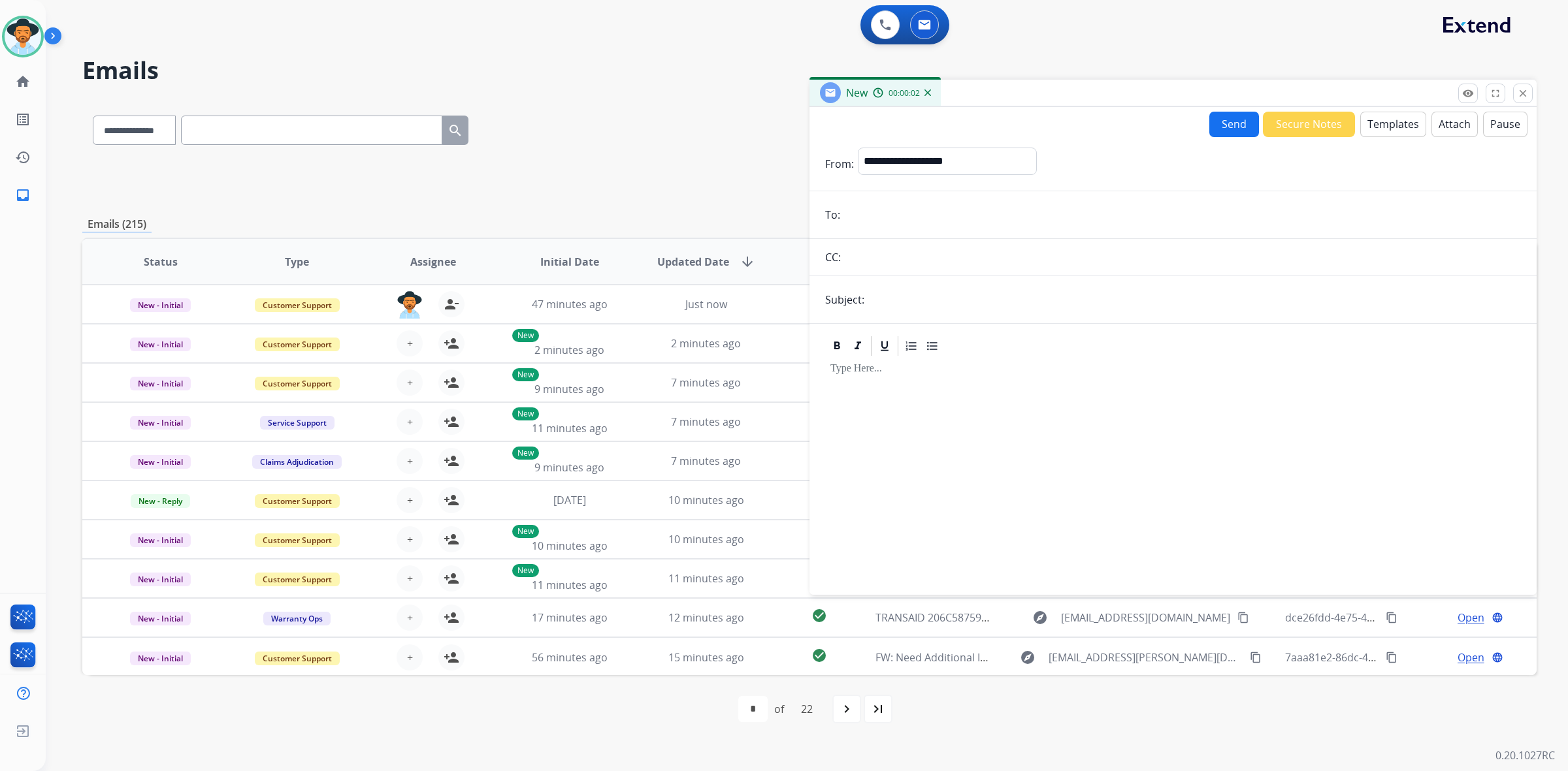
paste input "**********"
type input "**********"
click at [961, 166] on select "**********" at bounding box center [946, 160] width 177 height 26
select select "**********"
click at [858, 147] on select "**********" at bounding box center [946, 160] width 177 height 26
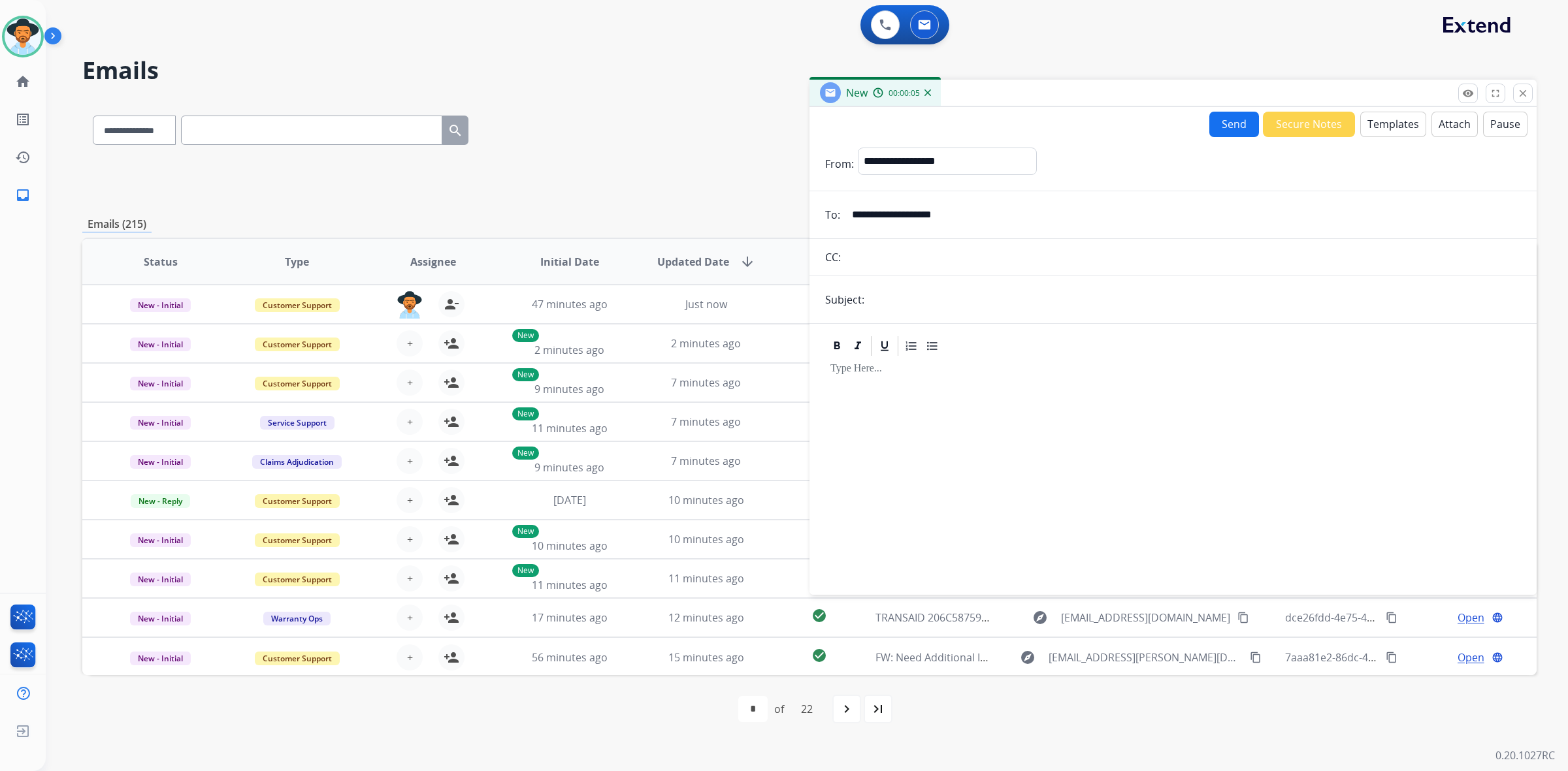
click at [961, 297] on input "text" at bounding box center [1195, 299] width 653 height 26
type input "**********"
click at [1396, 130] on button "Templates" at bounding box center [1393, 125] width 66 height 25
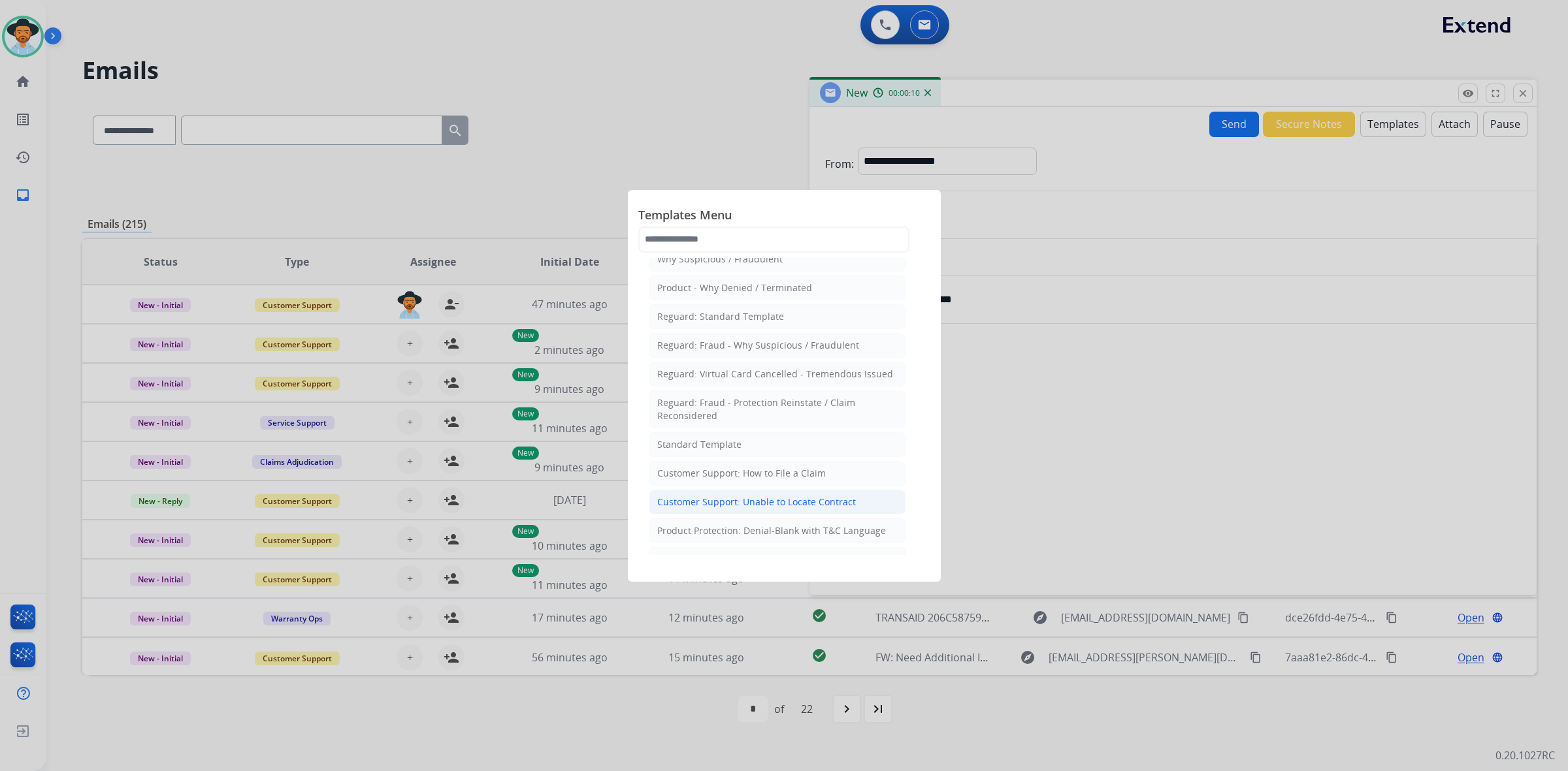
scroll to position [82, 0]
click at [815, 499] on div "Product Protection: Denial-Blank with T&C Language" at bounding box center [771, 493] width 228 height 13
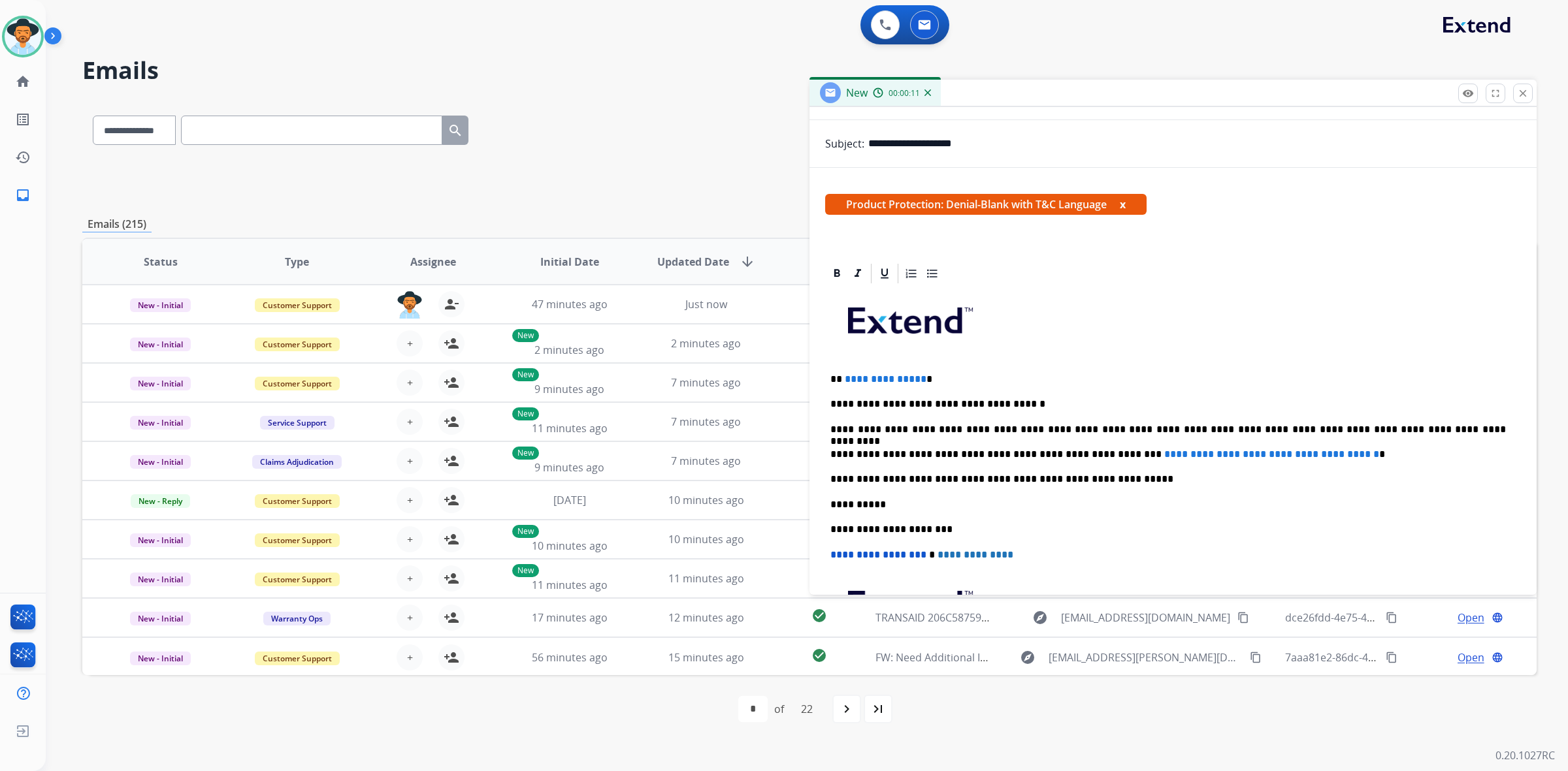
scroll to position [163, 0]
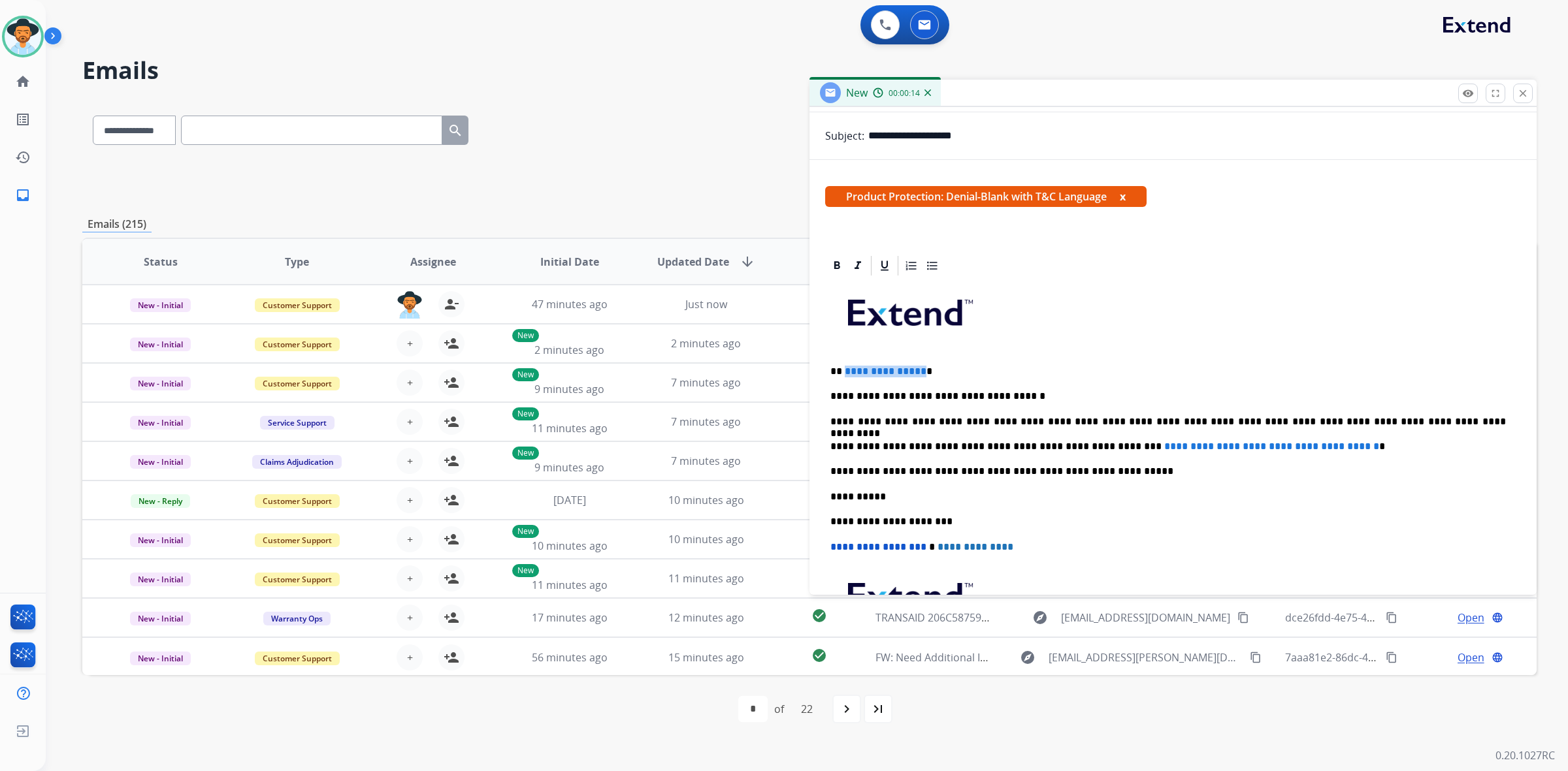
drag, startPoint x: 920, startPoint y: 368, endPoint x: 843, endPoint y: 367, distance: 77.0
click at [843, 367] on p "**********" at bounding box center [1167, 371] width 675 height 12
drag, startPoint x: 1354, startPoint y: 446, endPoint x: 1098, endPoint y: 438, distance: 256.1
click at [1098, 438] on div "**********" at bounding box center [1173, 496] width 696 height 437
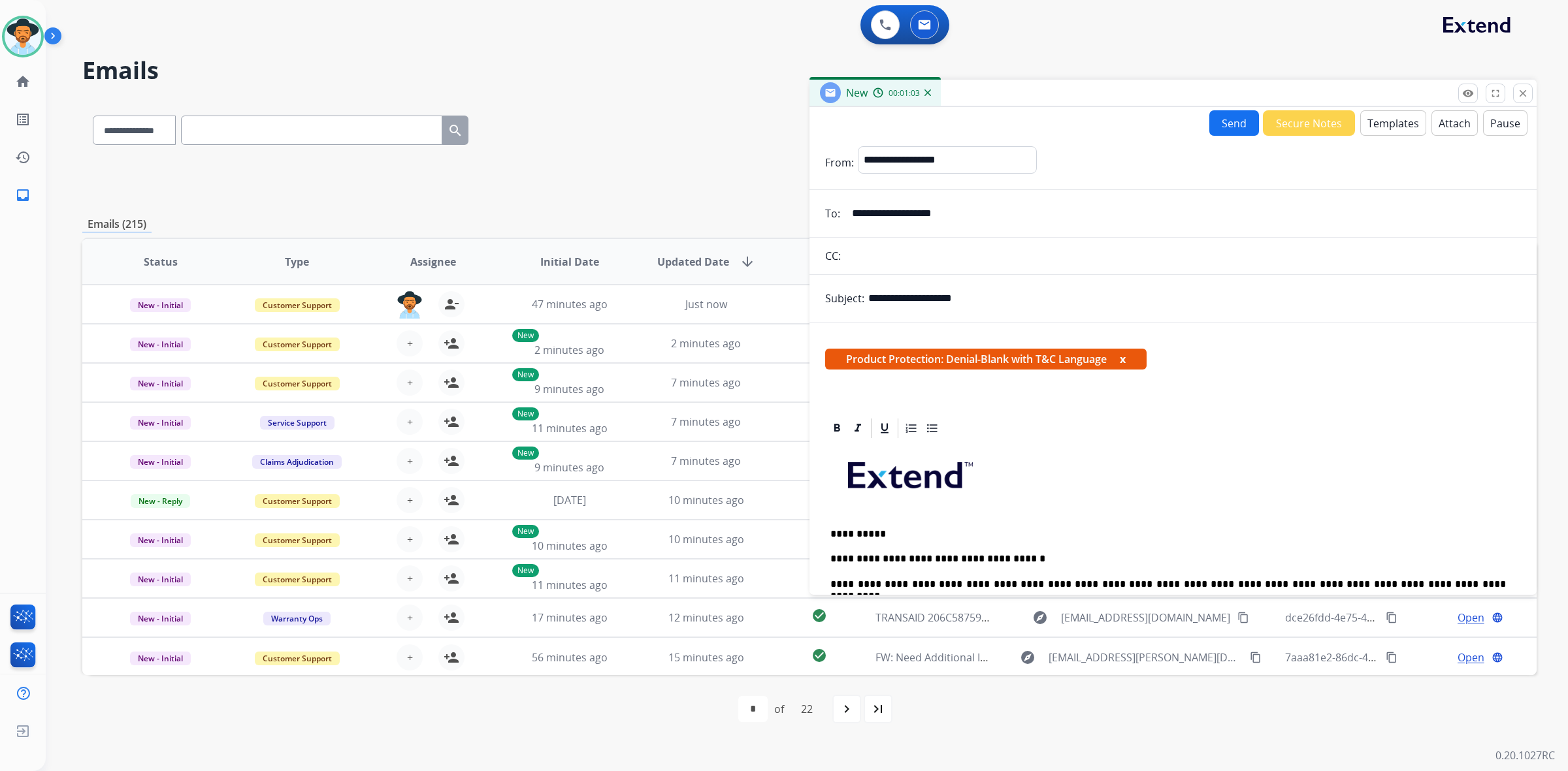
scroll to position [0, 0]
click at [1437, 126] on button "Attach" at bounding box center [1454, 124] width 46 height 25
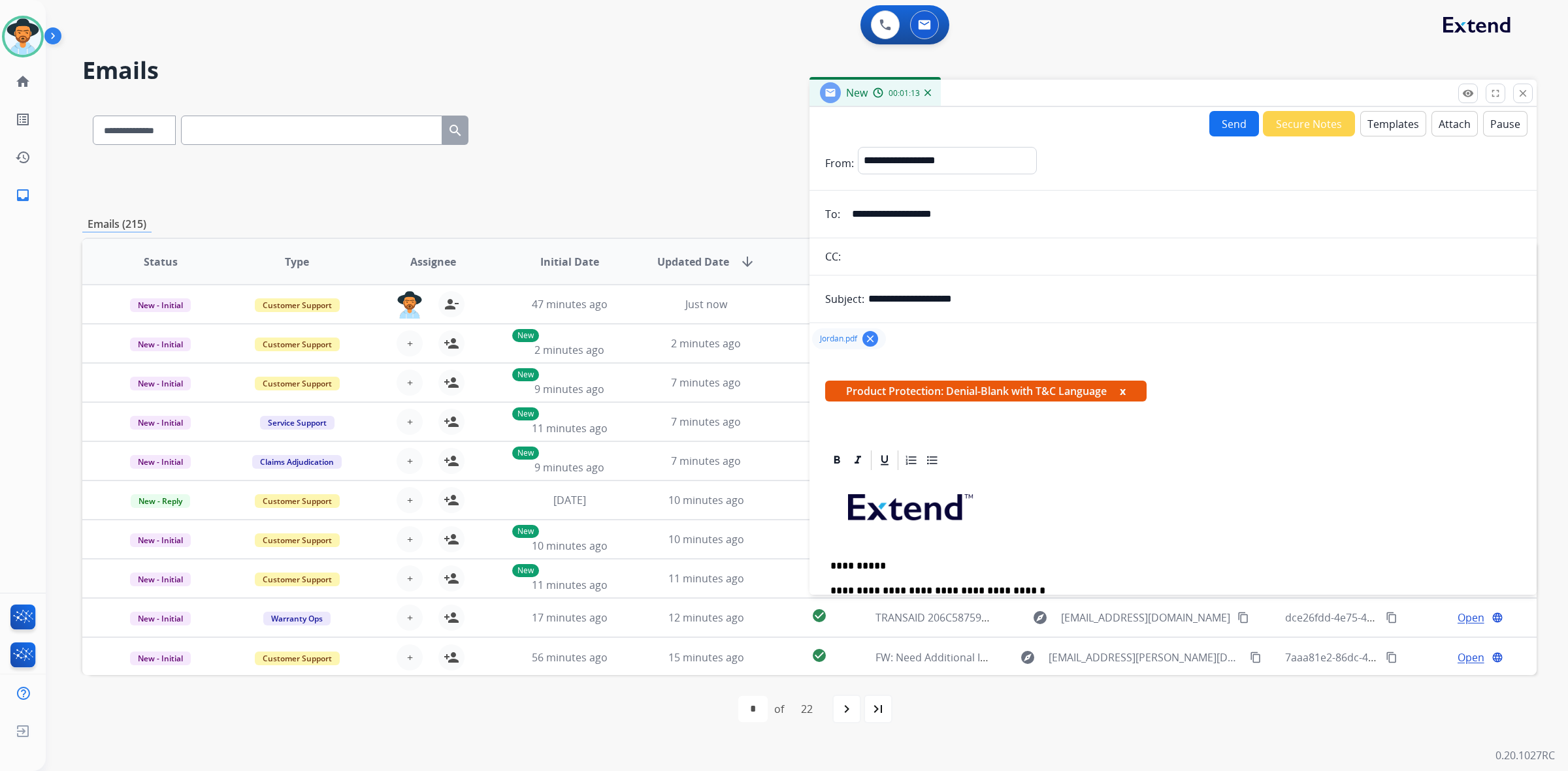
click at [1222, 124] on button "Send" at bounding box center [1233, 124] width 49 height 25
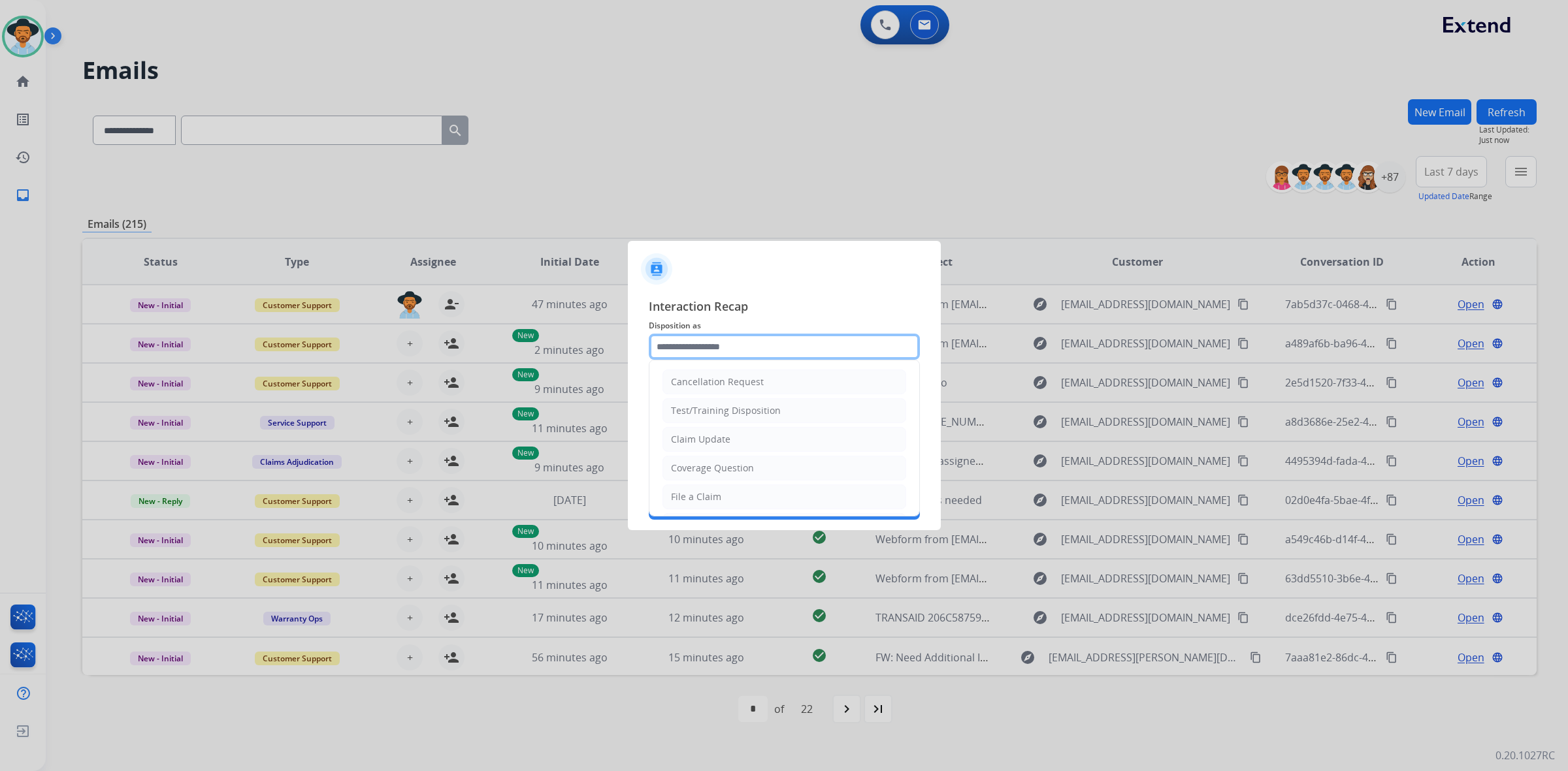
click at [738, 344] on input "text" at bounding box center [784, 346] width 271 height 26
click at [715, 430] on li "Claim Update" at bounding box center [784, 440] width 243 height 25
type input "**********"
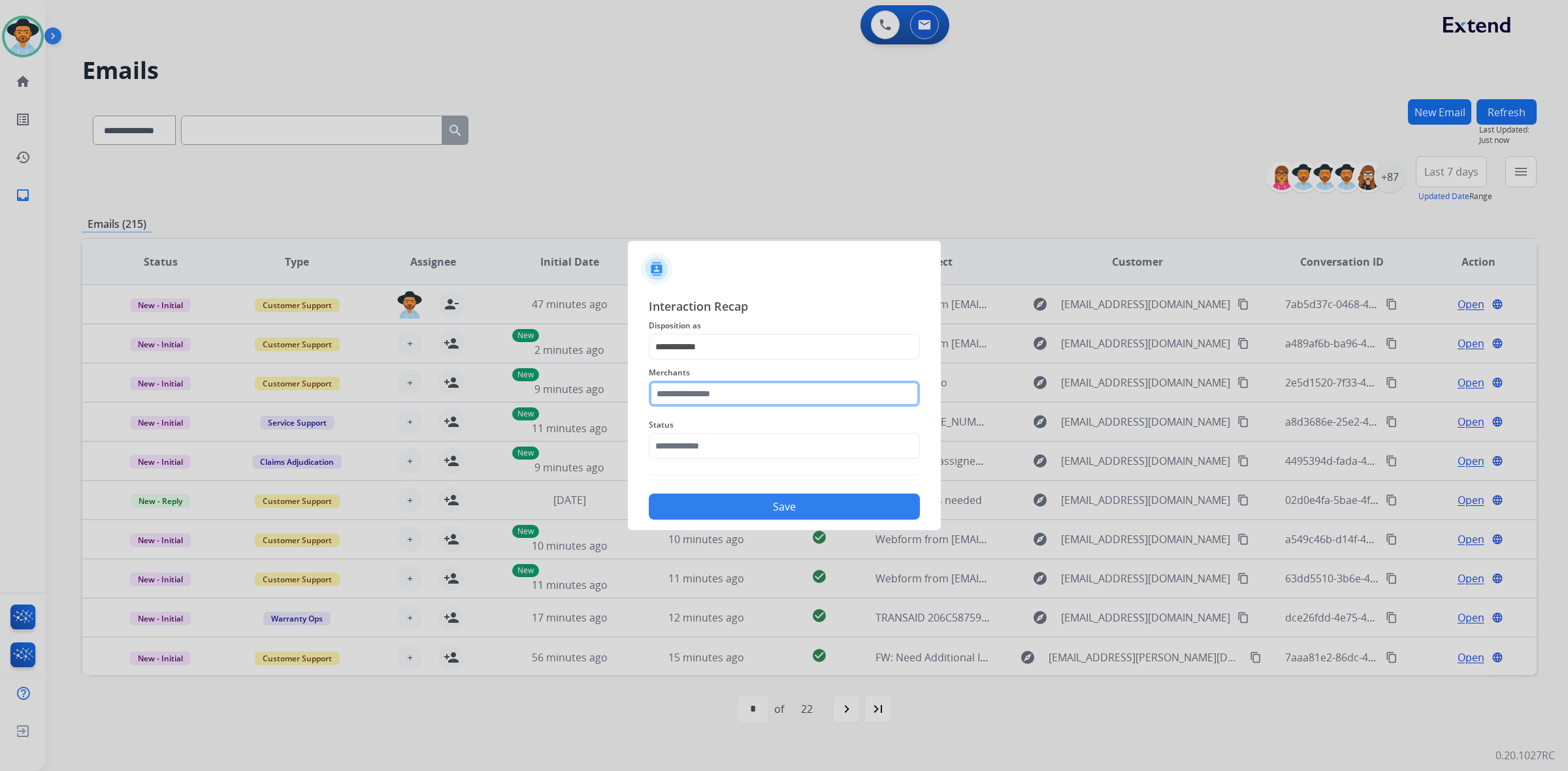
click at [716, 398] on input "text" at bounding box center [784, 393] width 271 height 26
click at [738, 430] on li "hiboy ca" at bounding box center [787, 431] width 249 height 25
type input "********"
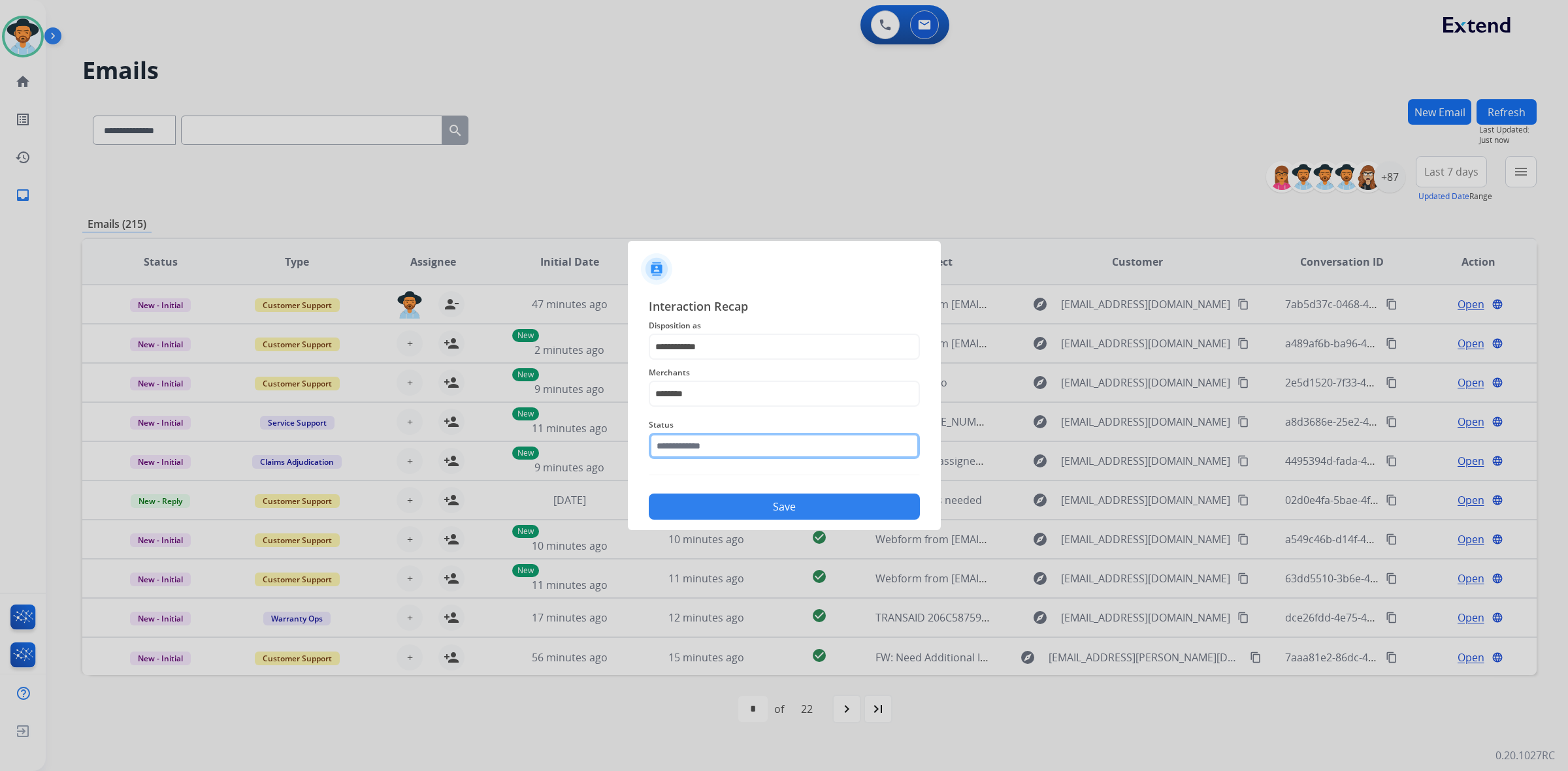
click at [741, 445] on input "text" at bounding box center [784, 446] width 271 height 26
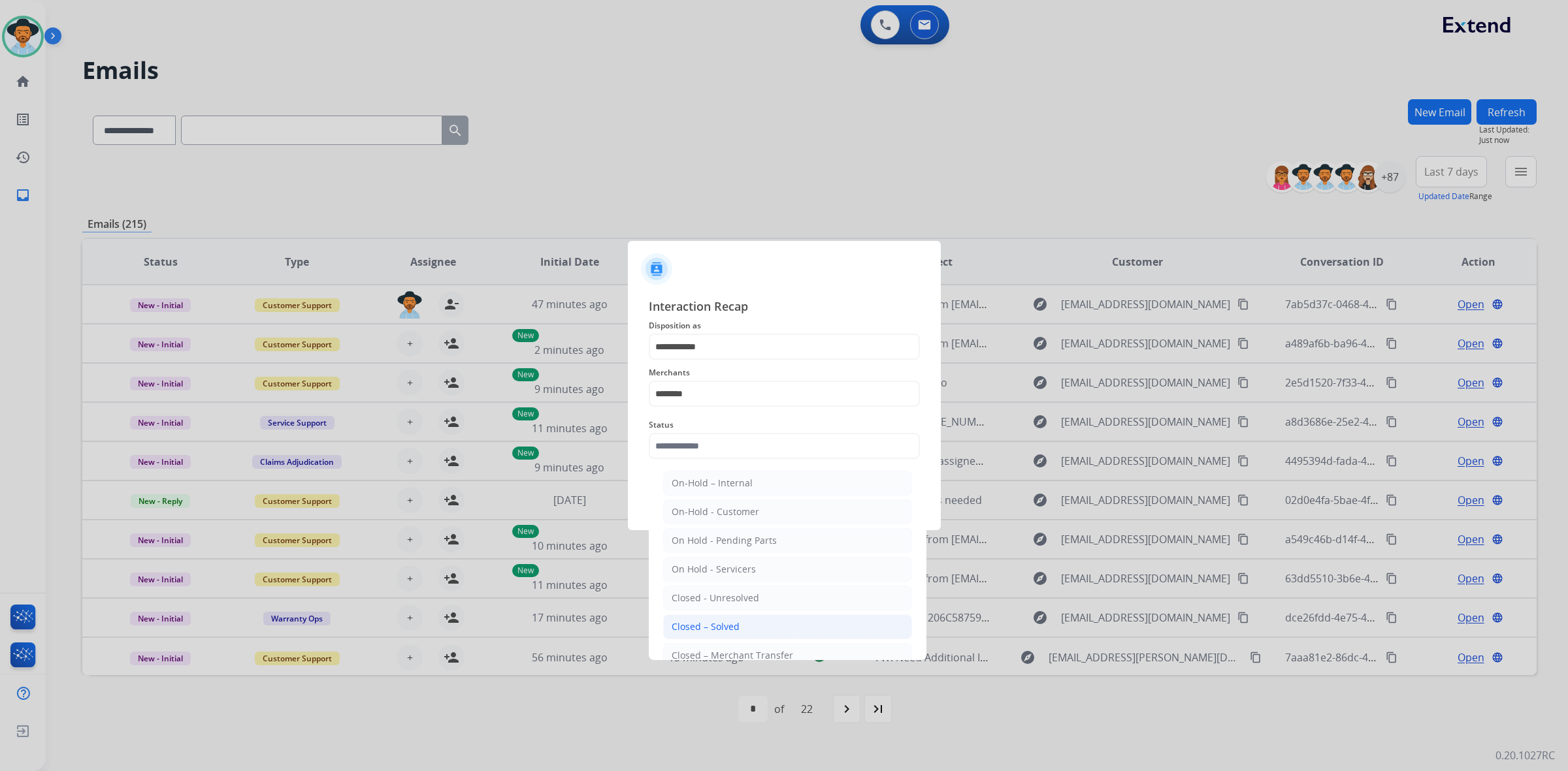
click at [753, 618] on li "Closed – Solved" at bounding box center [787, 627] width 249 height 25
type input "**********"
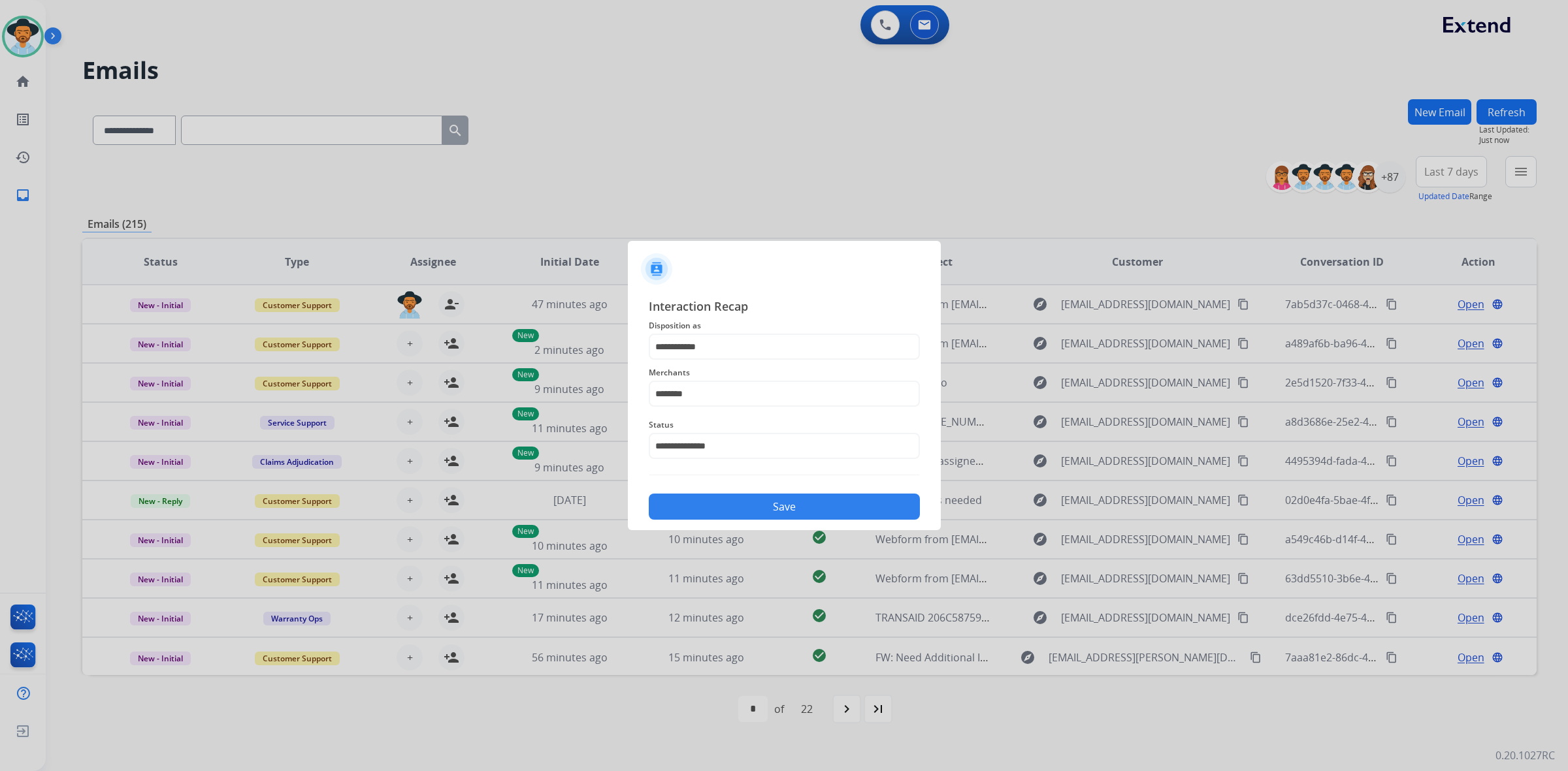
click at [788, 501] on button "Save" at bounding box center [784, 506] width 271 height 26
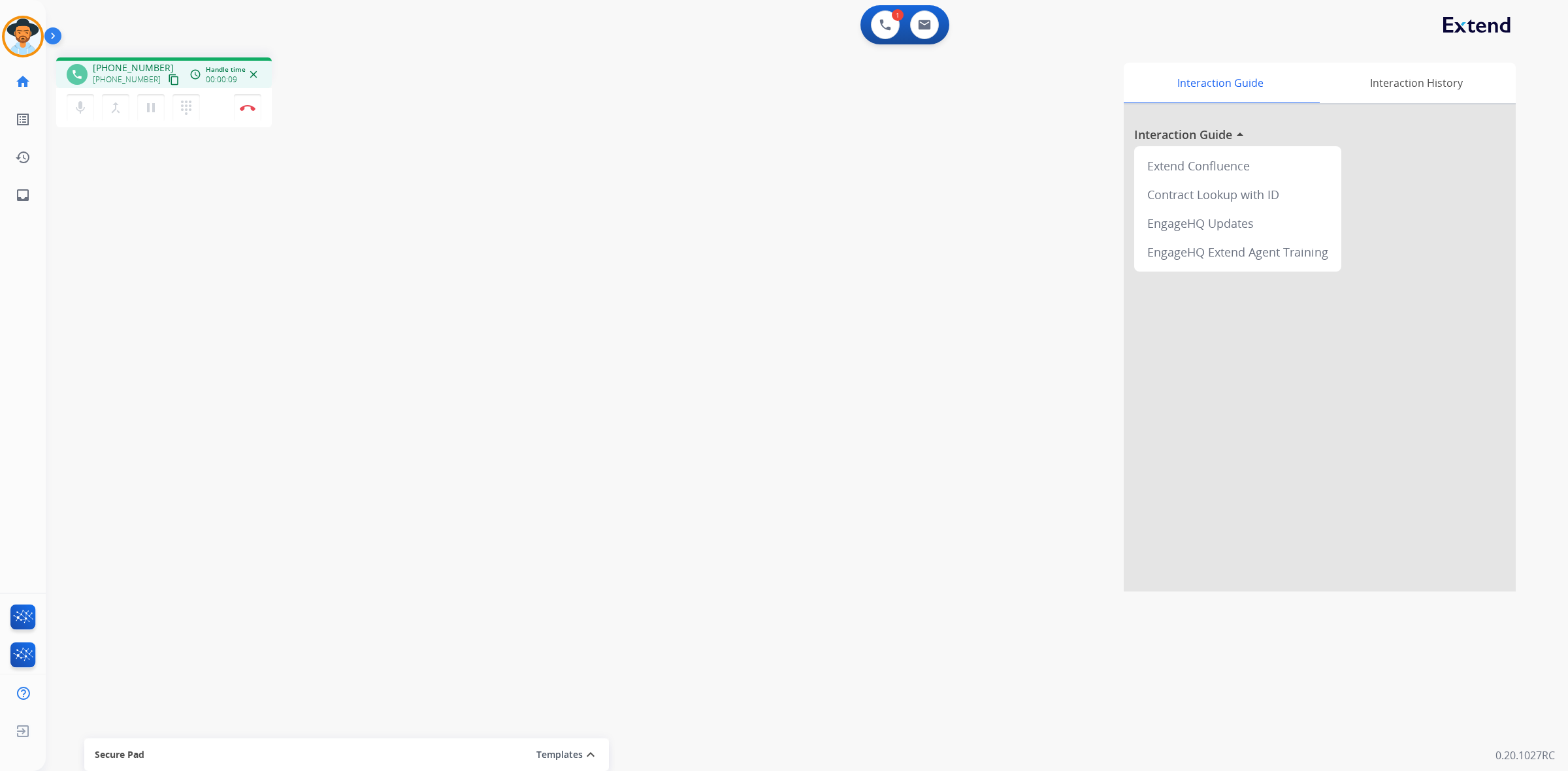
click at [168, 82] on mat-icon "content_copy" at bounding box center [174, 79] width 12 height 12
click at [253, 112] on button "Disconnect" at bounding box center [248, 107] width 28 height 28
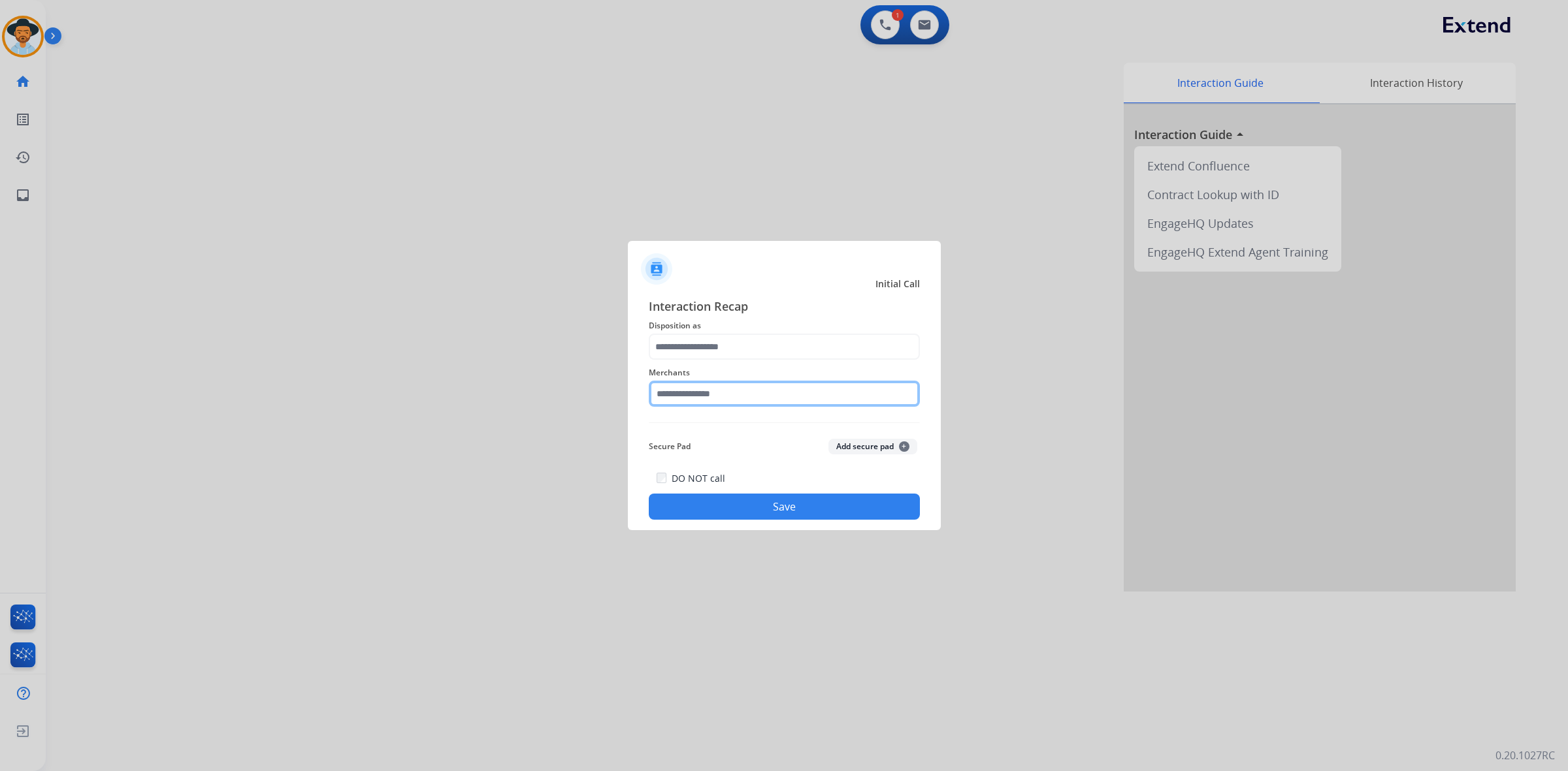
click at [752, 391] on input "text" at bounding box center [784, 393] width 271 height 26
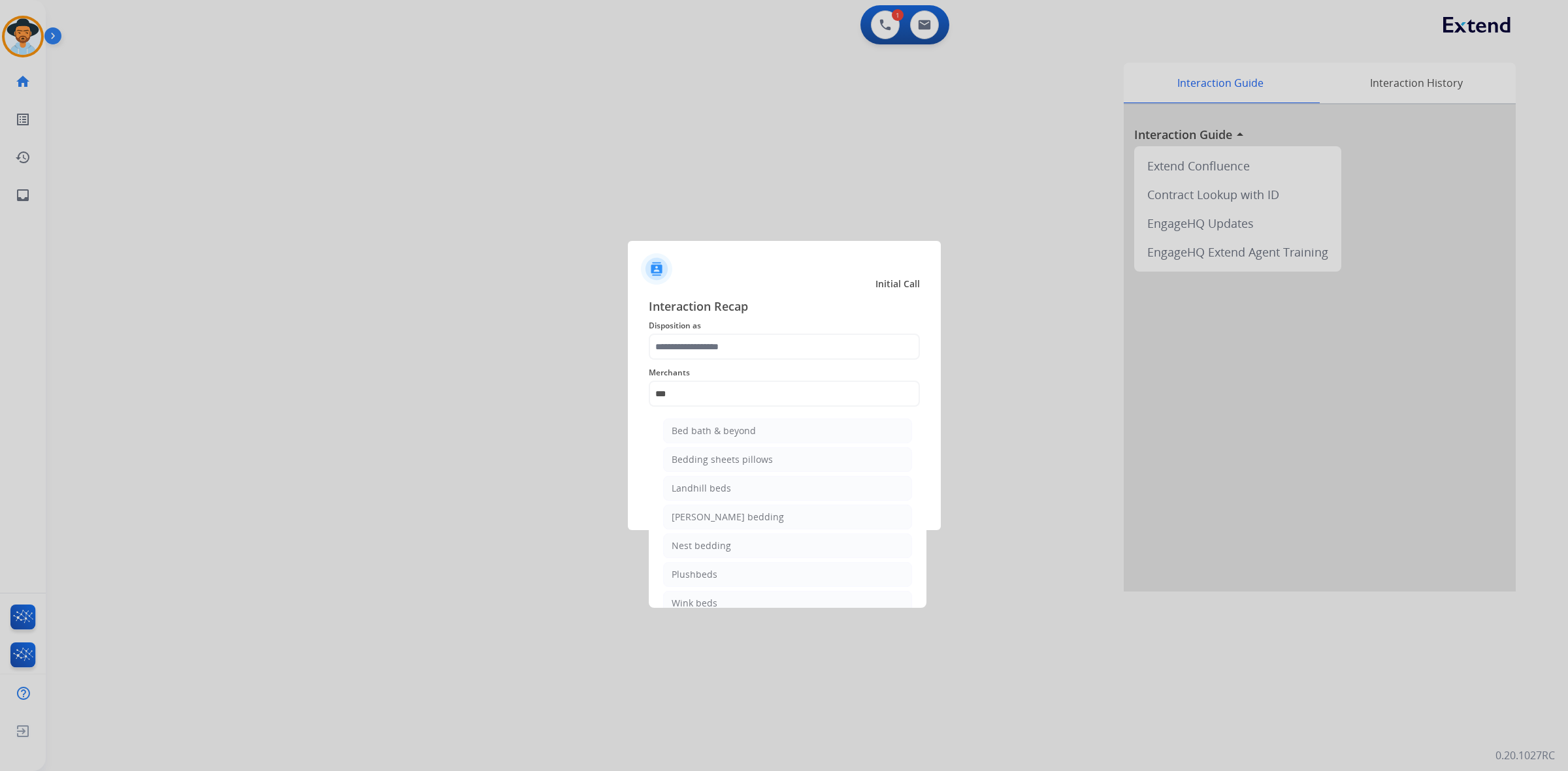
drag, startPoint x: 756, startPoint y: 427, endPoint x: 752, endPoint y: 410, distance: 17.5
click at [756, 427] on li "Bed bath & beyond" at bounding box center [787, 431] width 249 height 25
type input "**********"
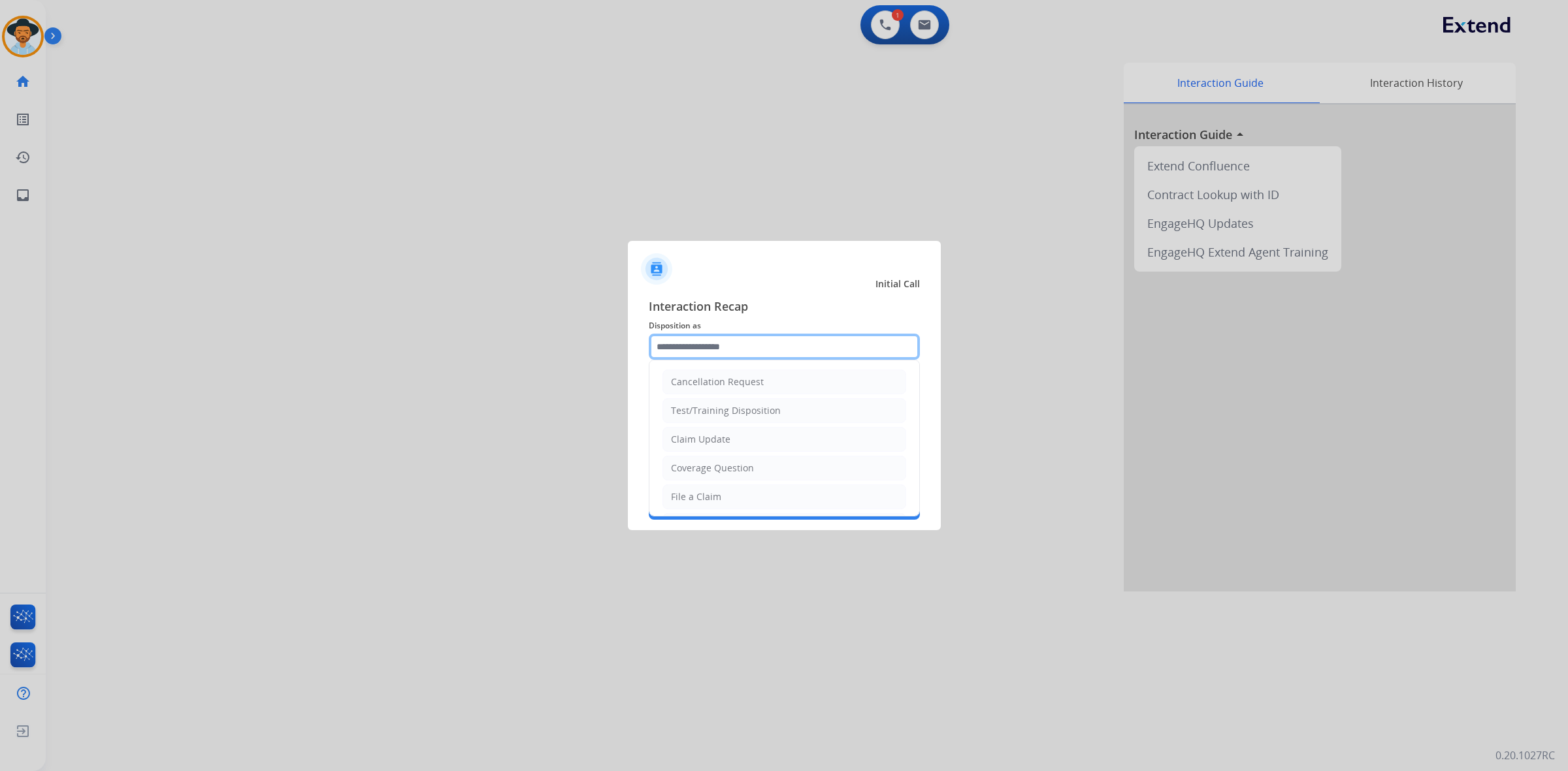
click at [743, 351] on input "text" at bounding box center [784, 346] width 271 height 26
click at [739, 475] on div "Coverage Question" at bounding box center [712, 468] width 83 height 13
type input "**********"
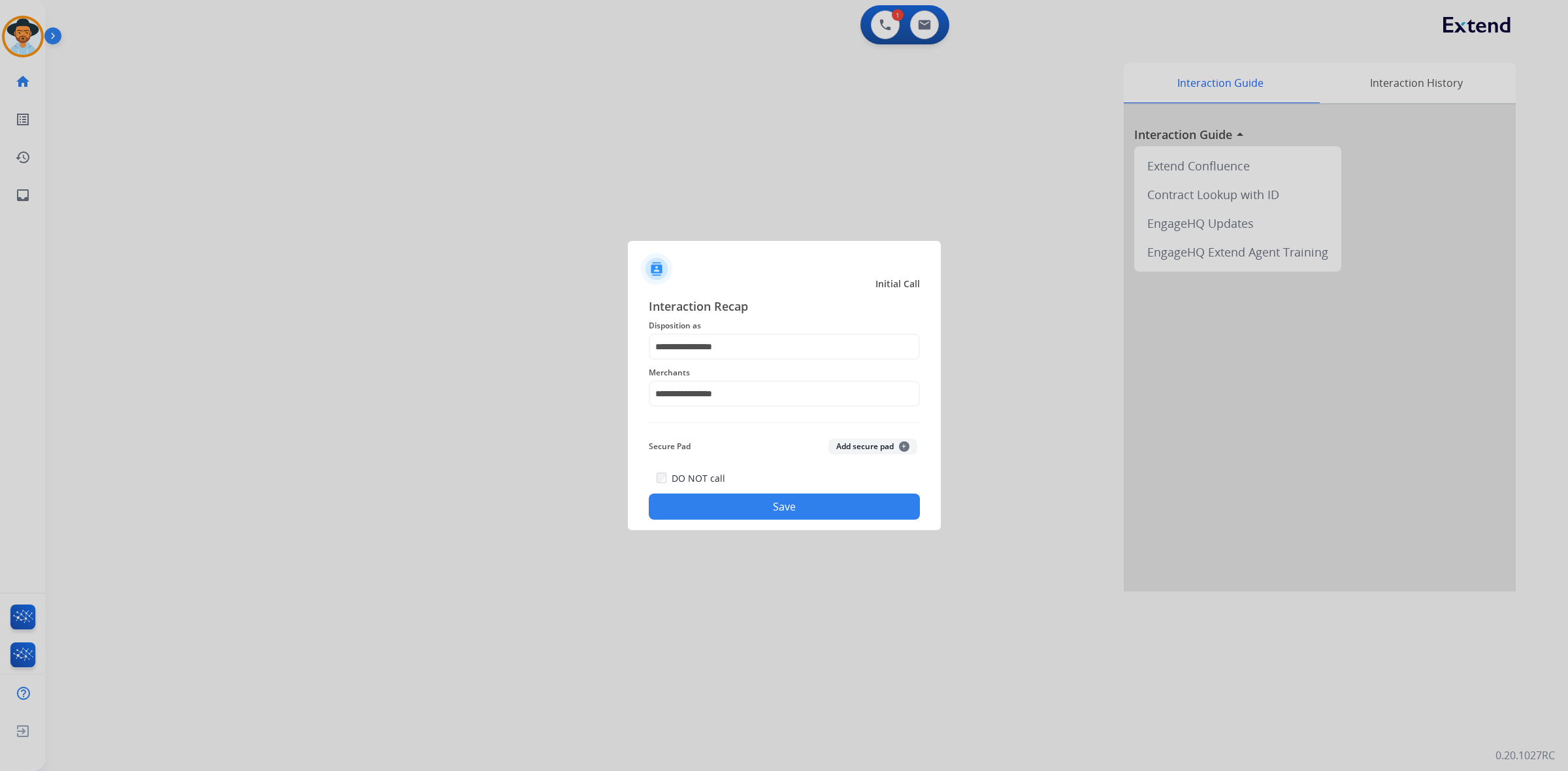
click at [772, 508] on button "Save" at bounding box center [784, 506] width 271 height 26
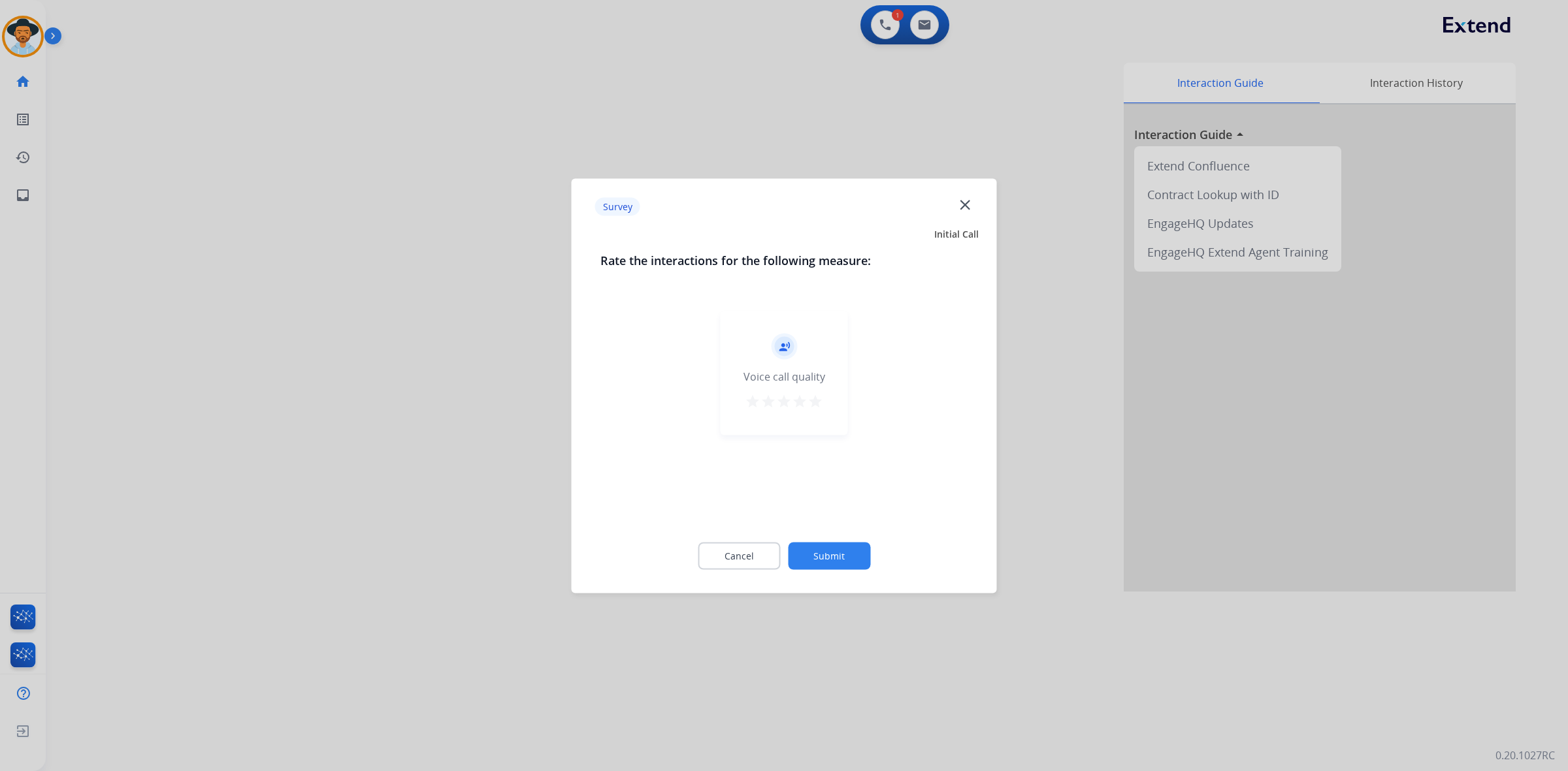
click at [813, 400] on mat-icon "star" at bounding box center [815, 401] width 16 height 16
click at [861, 544] on button "Submit" at bounding box center [829, 555] width 82 height 28
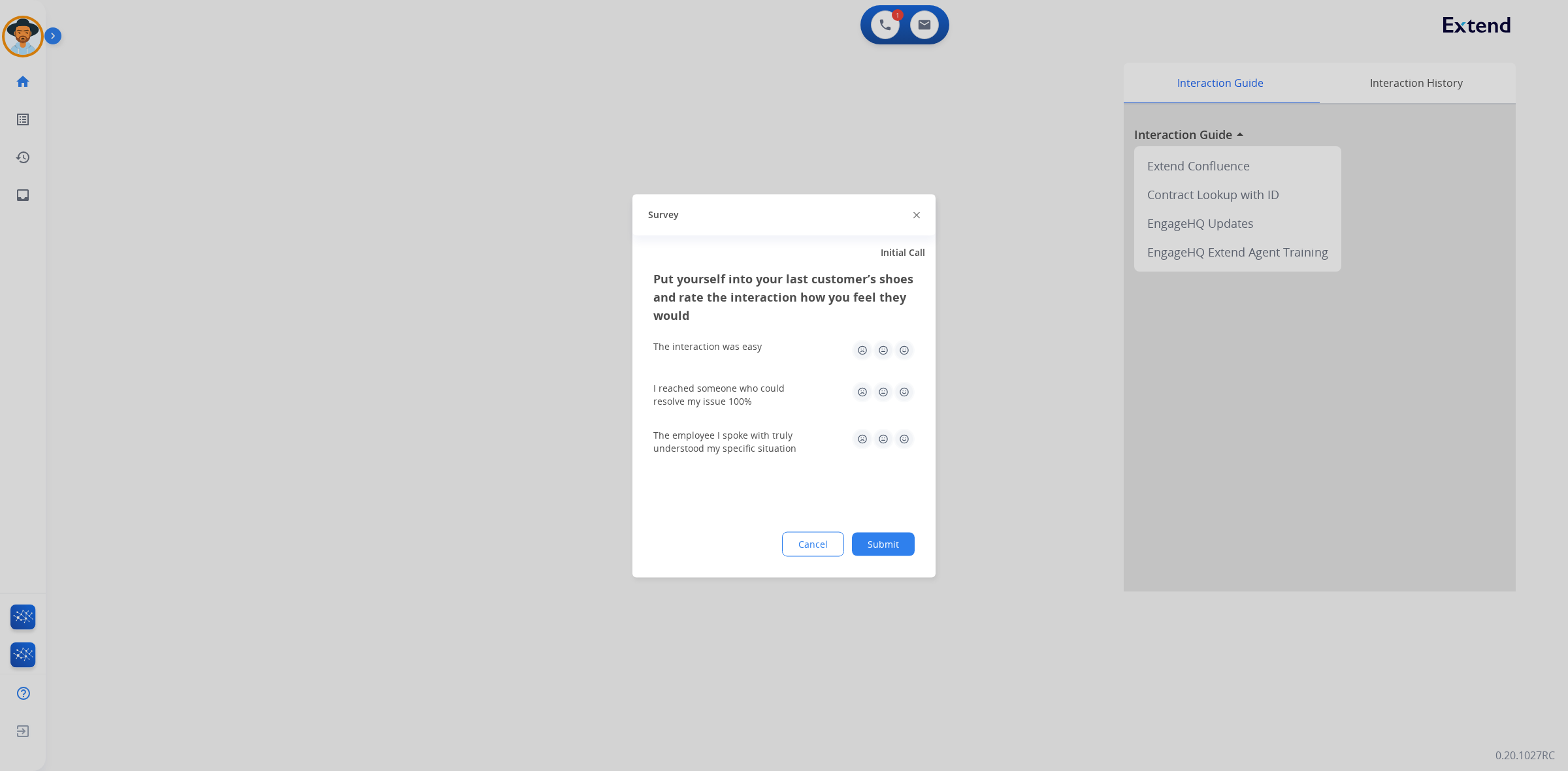
click at [904, 345] on img at bounding box center [904, 350] width 21 height 21
click at [906, 396] on img at bounding box center [904, 391] width 21 height 21
click at [905, 437] on img at bounding box center [904, 438] width 21 height 21
click at [897, 549] on button "Submit" at bounding box center [883, 544] width 63 height 23
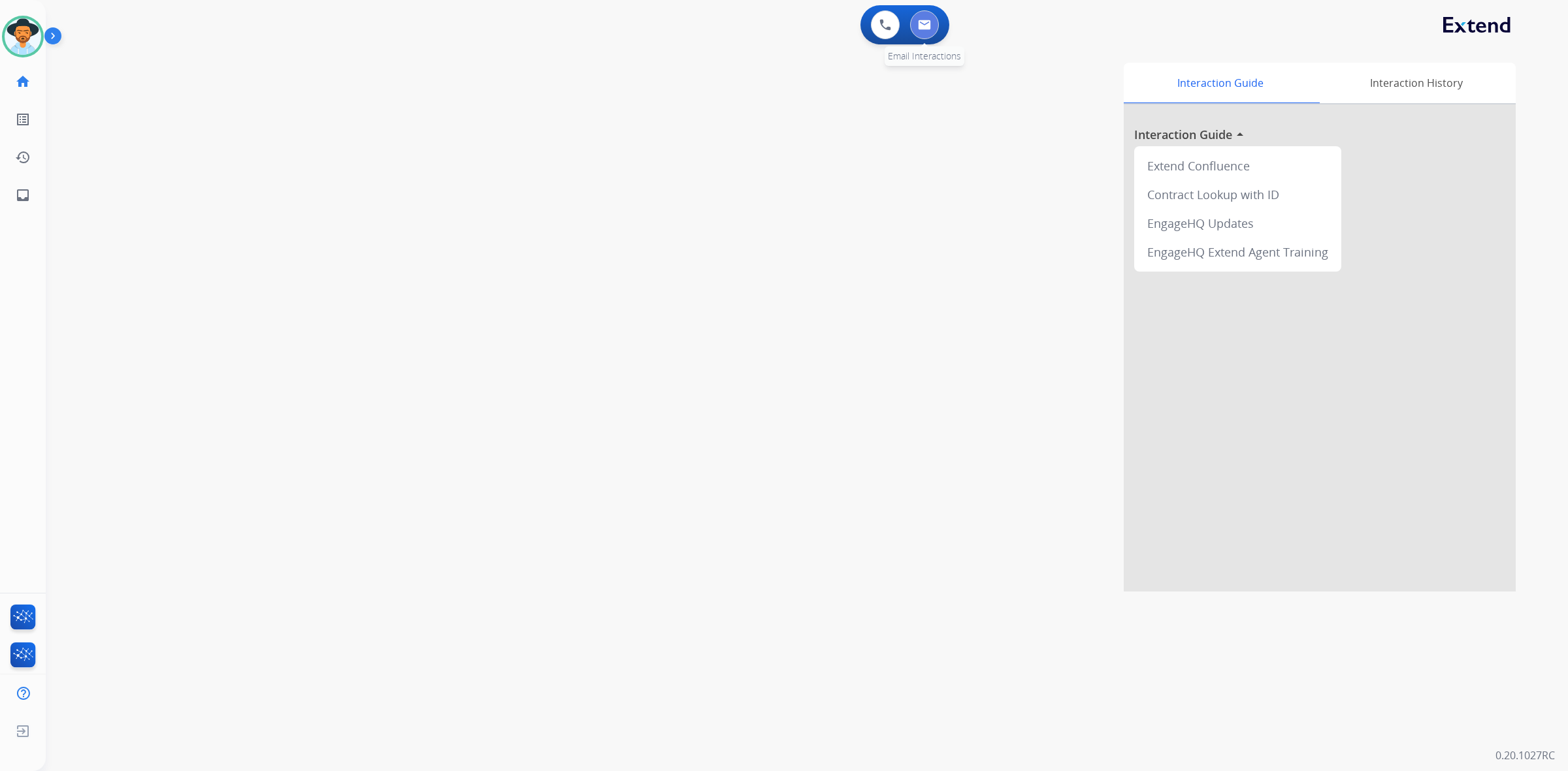
click at [928, 28] on img at bounding box center [925, 24] width 13 height 10
select select "**********"
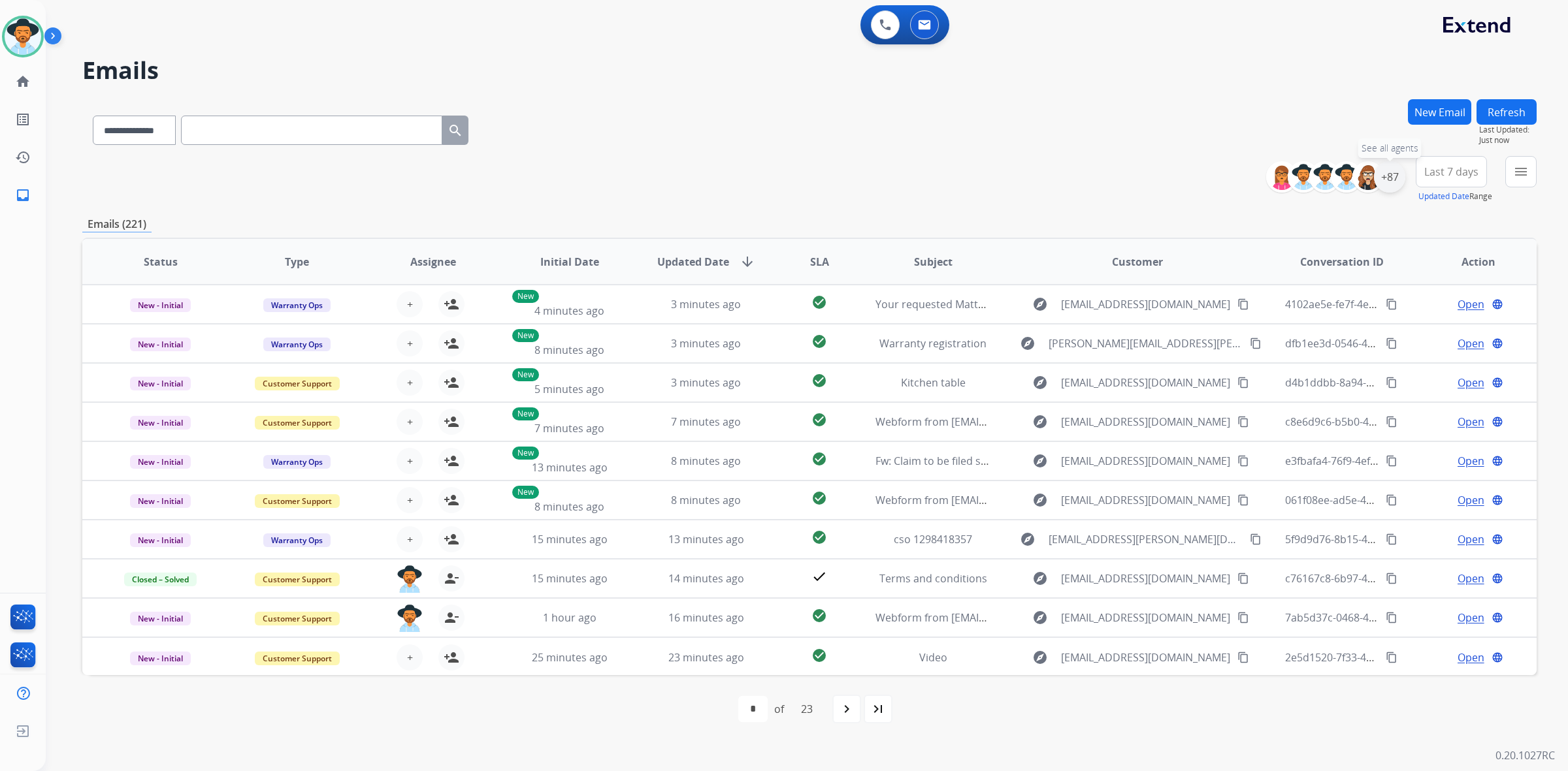
click at [1396, 171] on div "+87" at bounding box center [1389, 176] width 31 height 31
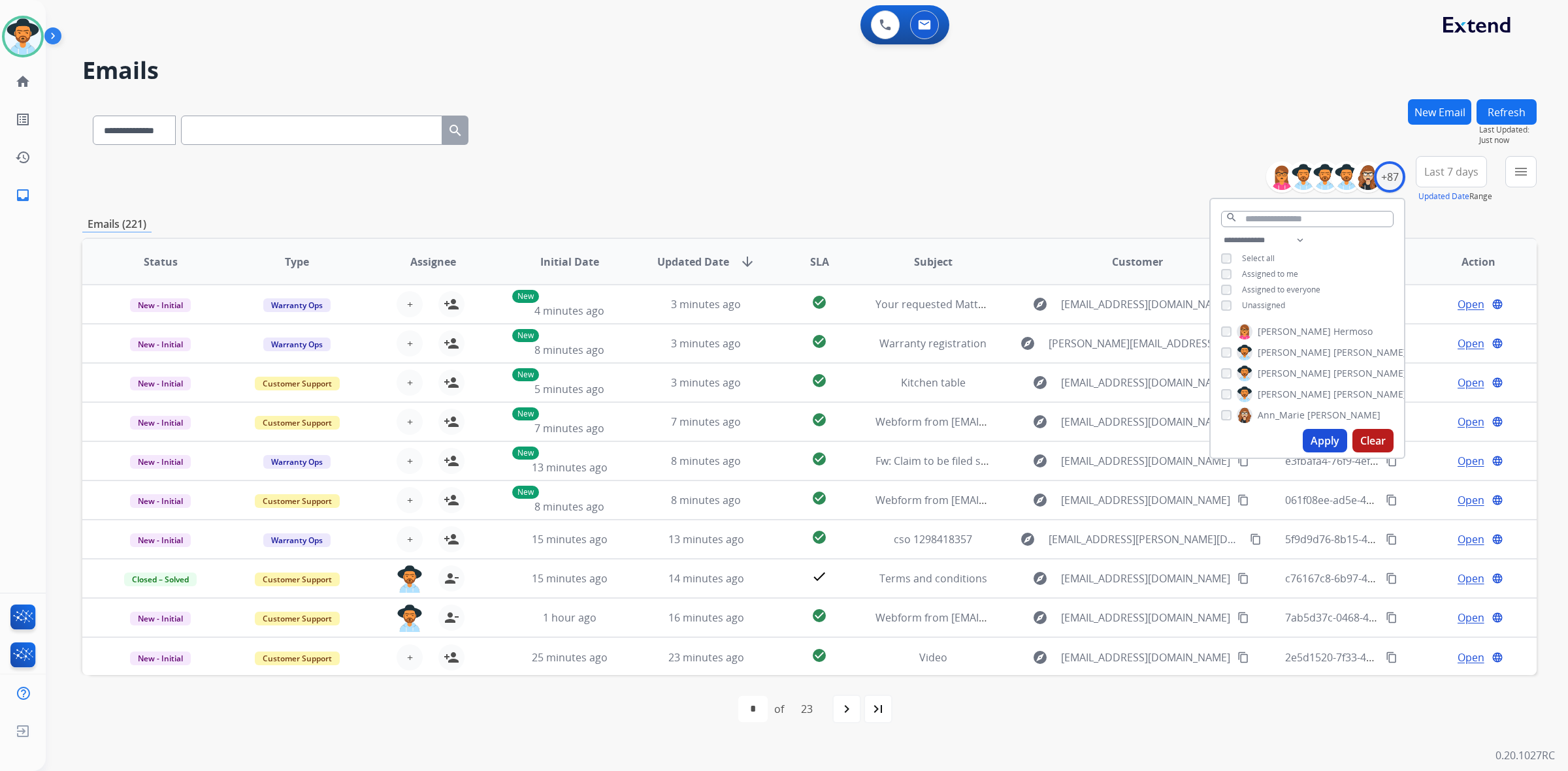
click at [1263, 305] on span "Unassigned" at bounding box center [1263, 304] width 44 height 11
click at [1328, 435] on button "Apply" at bounding box center [1325, 441] width 44 height 23
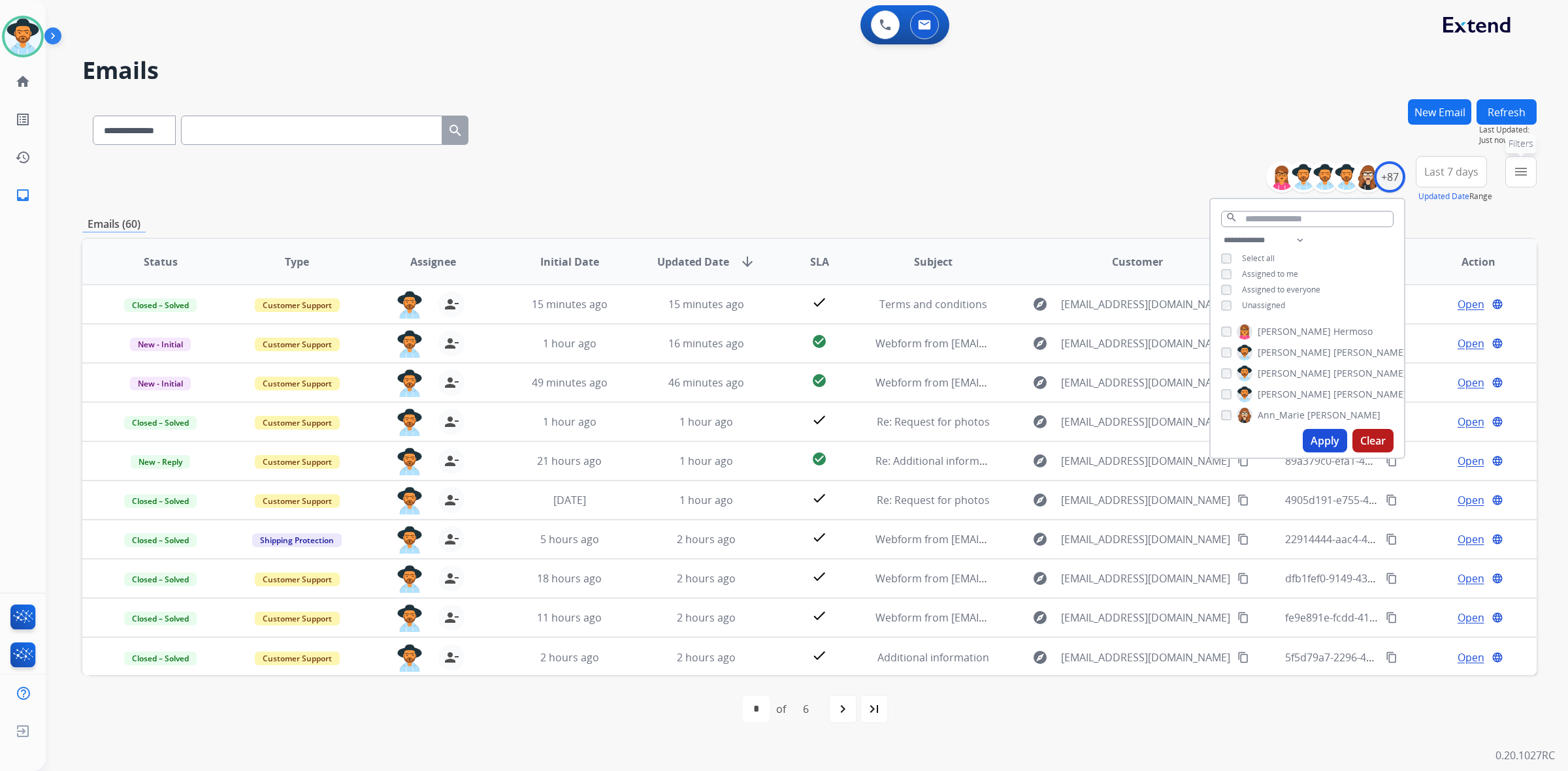
click at [1513, 180] on button "menu Filters" at bounding box center [1520, 171] width 31 height 31
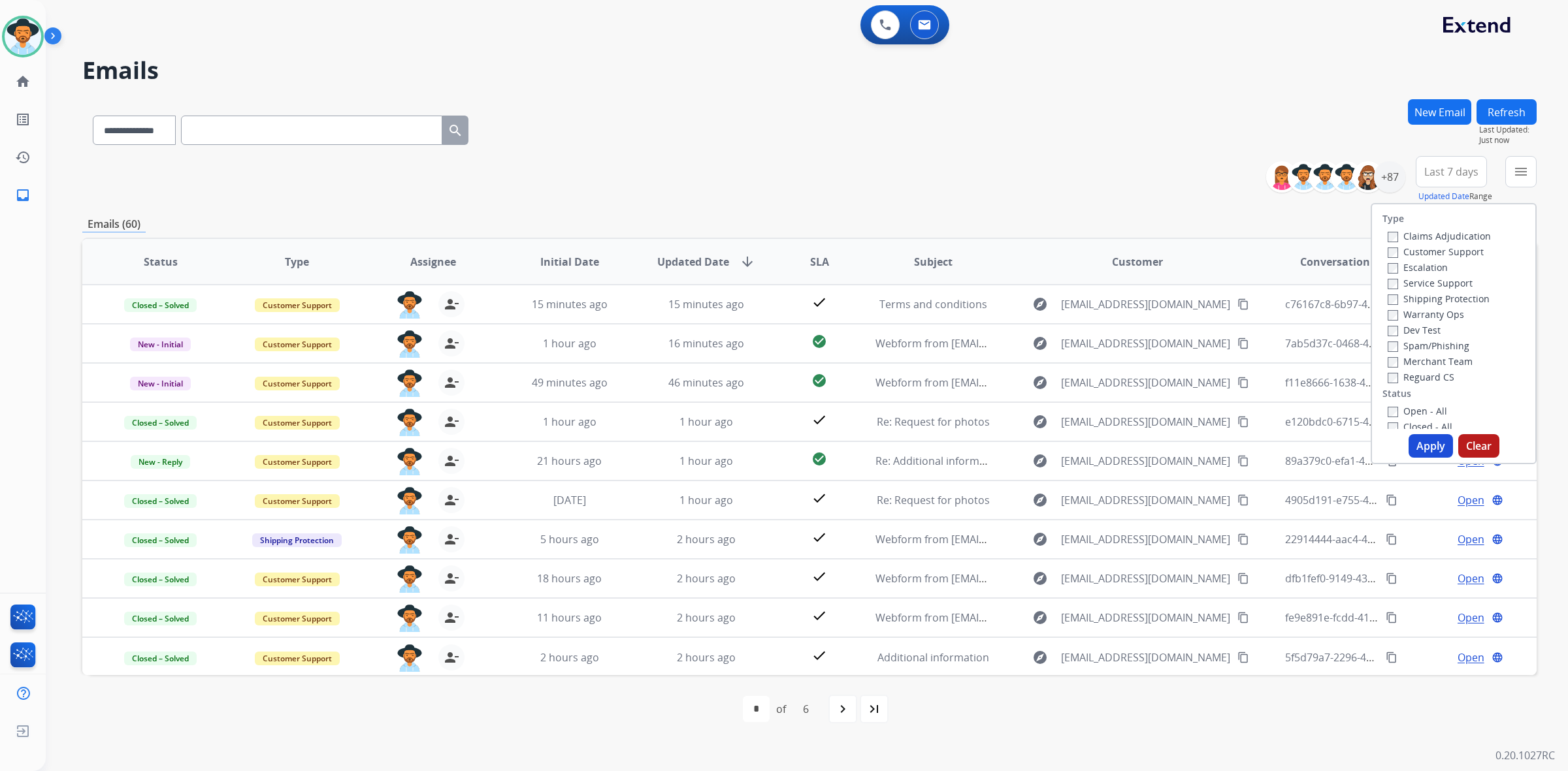
click at [1418, 406] on label "Open - All" at bounding box center [1417, 411] width 59 height 13
click at [1431, 439] on button "Apply" at bounding box center [1430, 446] width 44 height 23
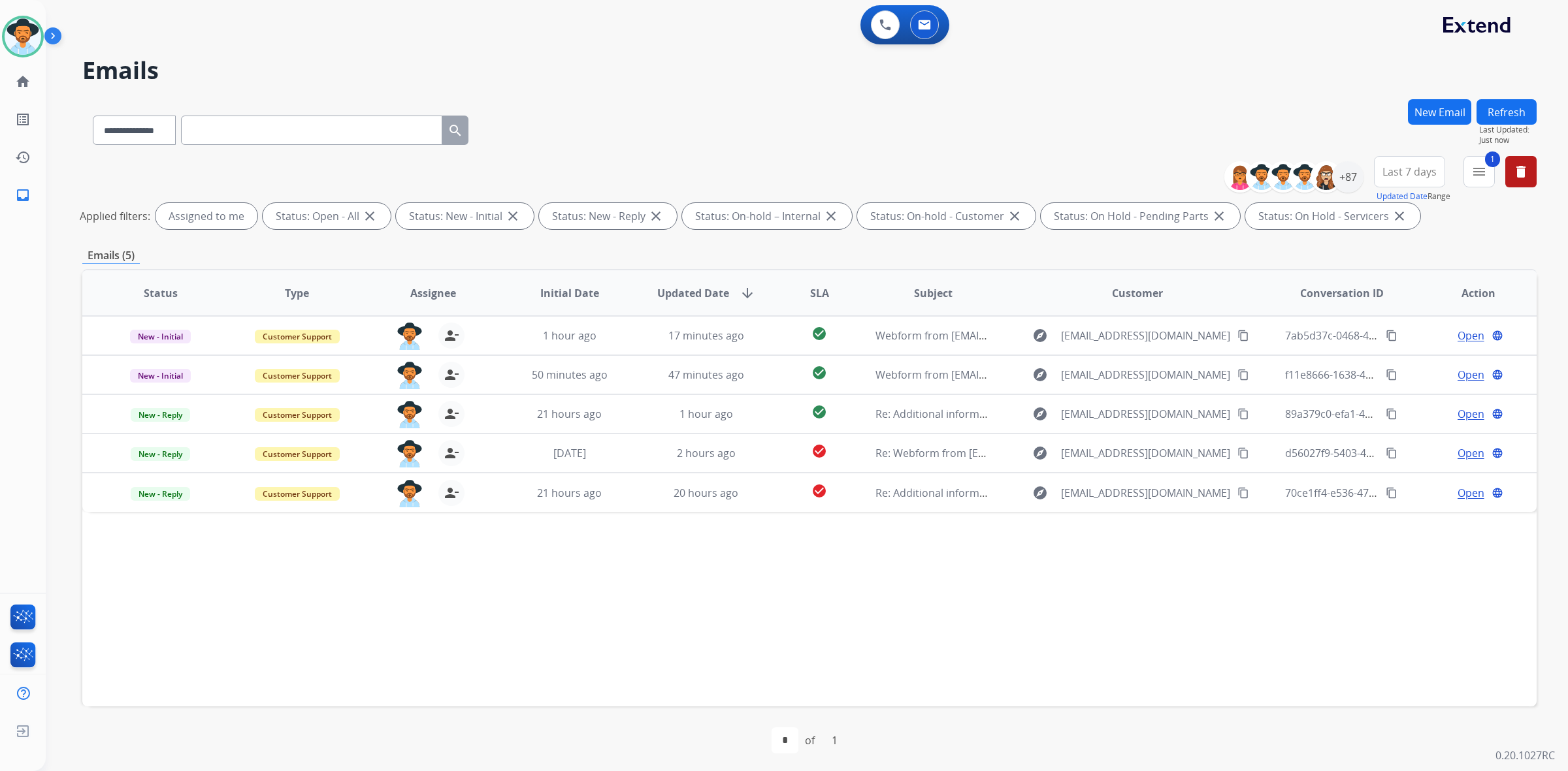
click at [612, 585] on div "Status Type Assignee Initial Date Updated Date arrow_downward SLA Subject Custo…" at bounding box center [809, 488] width 1454 height 437
click at [763, 600] on div "Status Type Assignee Initial Date Updated Date arrow_downward SLA Subject Custo…" at bounding box center [809, 488] width 1454 height 437
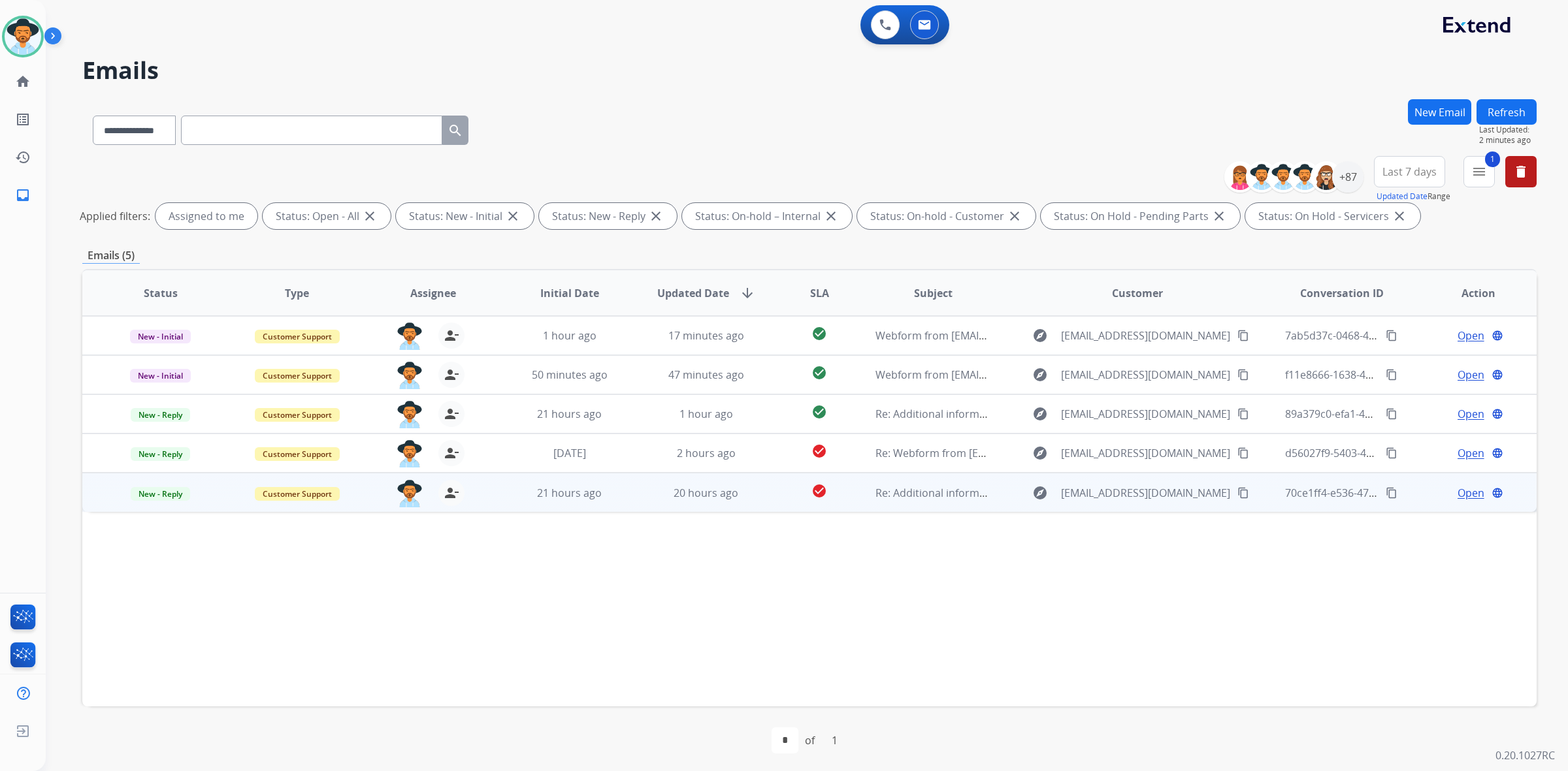
click at [1464, 485] on span "Open" at bounding box center [1471, 493] width 27 height 16
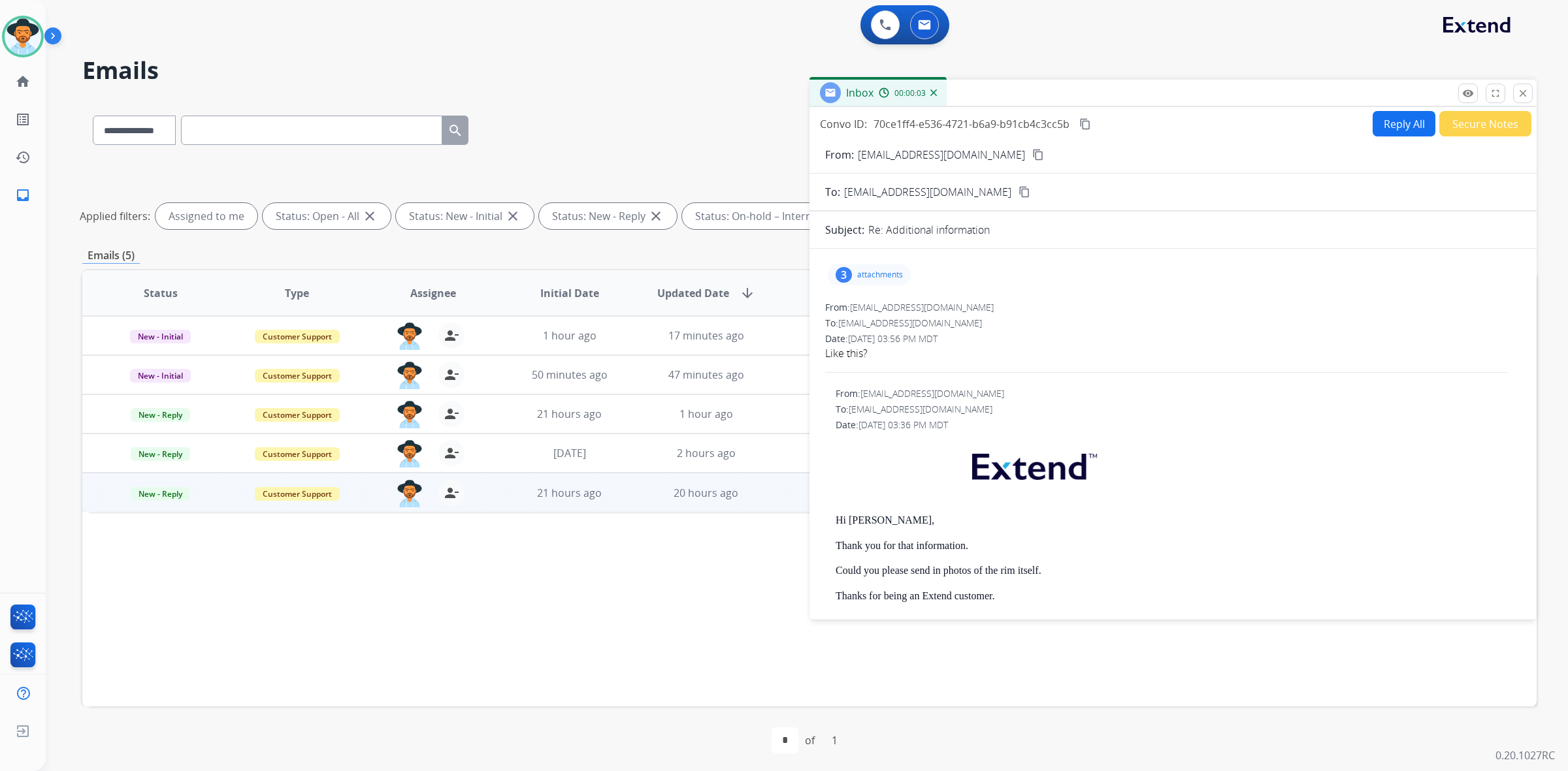
click at [889, 273] on p "attachments" at bounding box center [879, 274] width 46 height 10
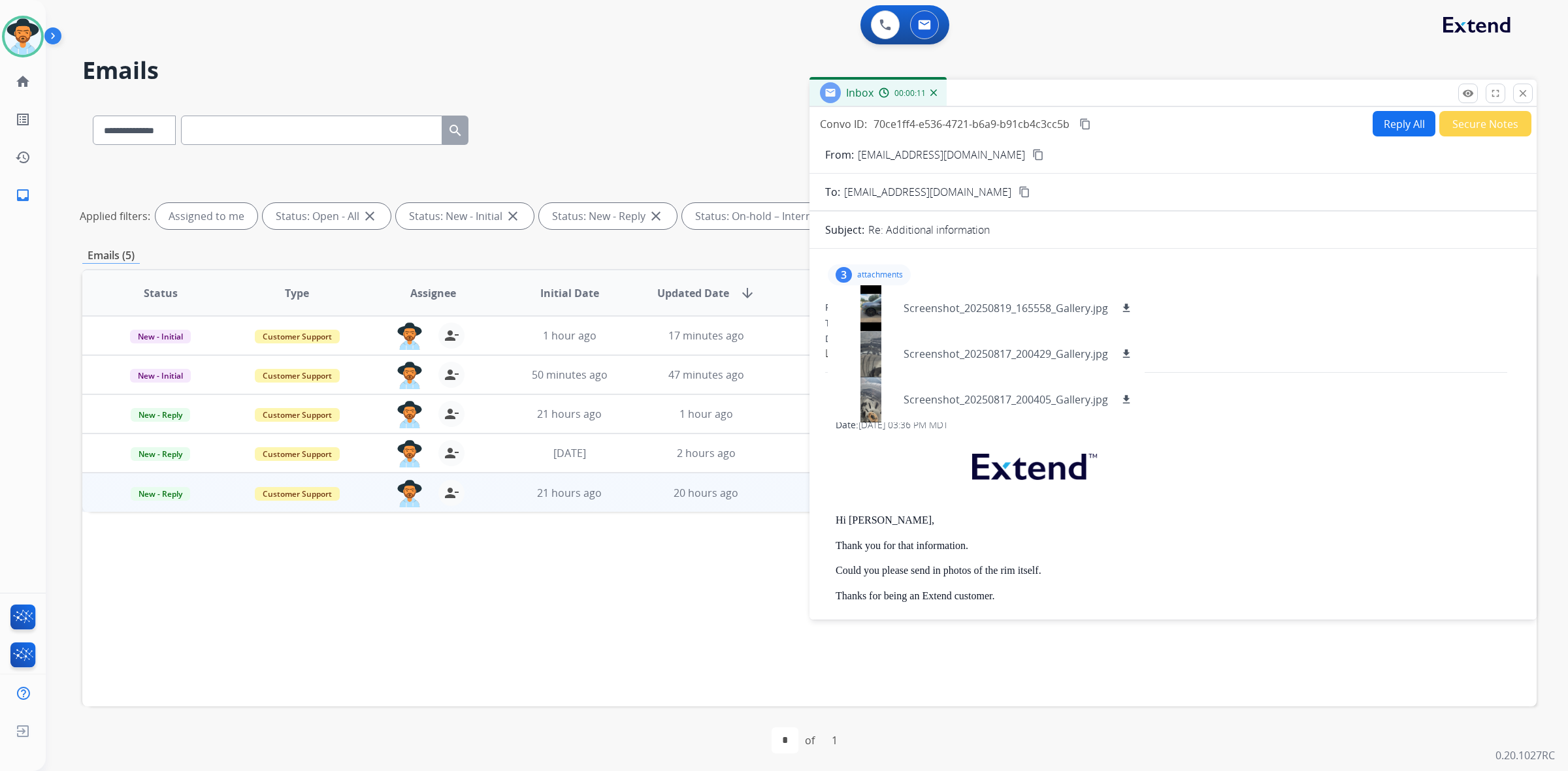
click at [1340, 389] on div "From: support@extend.com No specific user match" at bounding box center [1178, 394] width 685 height 13
click at [1299, 334] on div "Date: 08/19/2025 - 03:56 PM MDT" at bounding box center [1173, 339] width 696 height 13
click at [874, 302] on div at bounding box center [871, 308] width 65 height 46
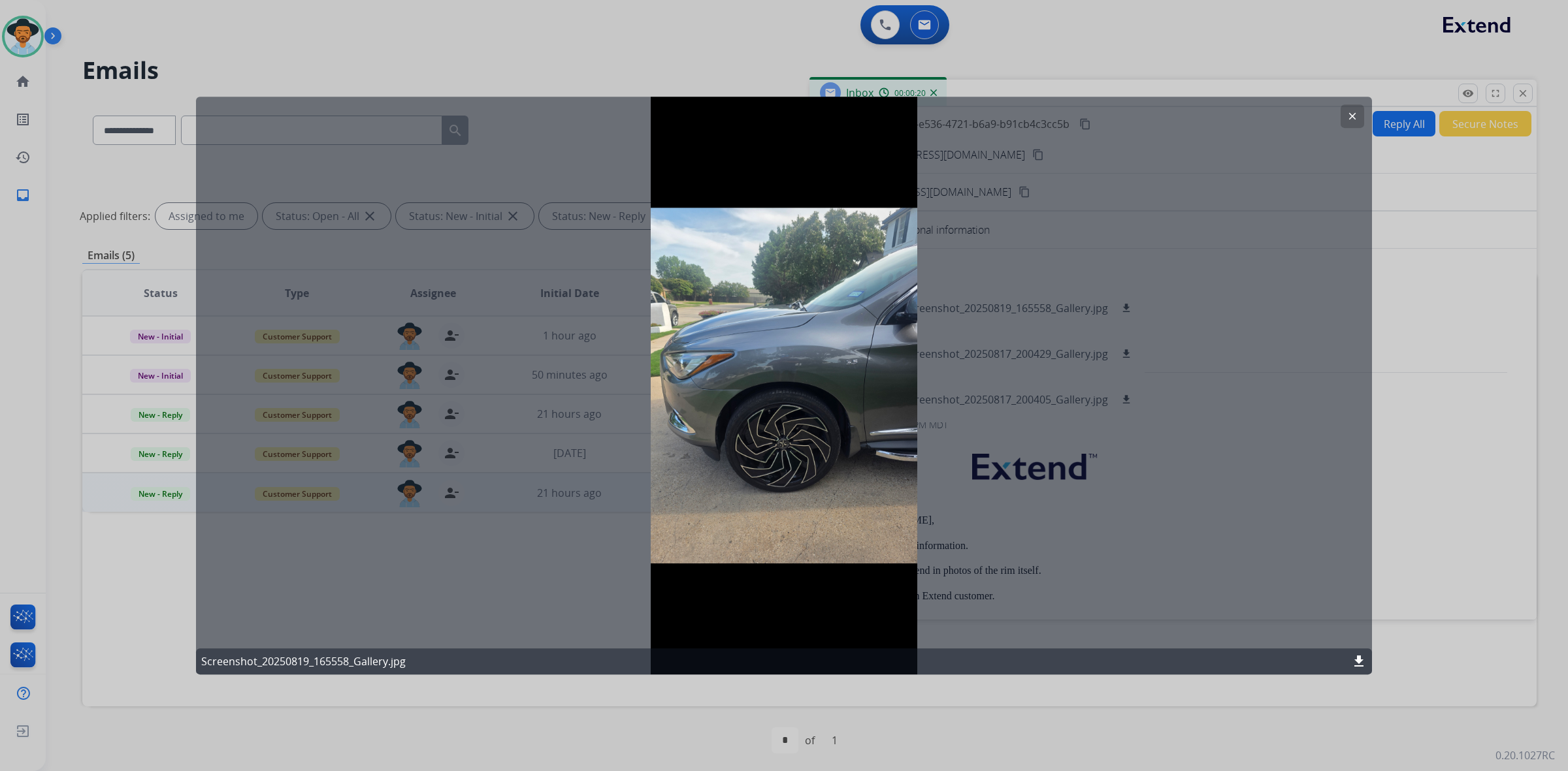
click at [1350, 106] on button "clear" at bounding box center [1352, 116] width 23 height 23
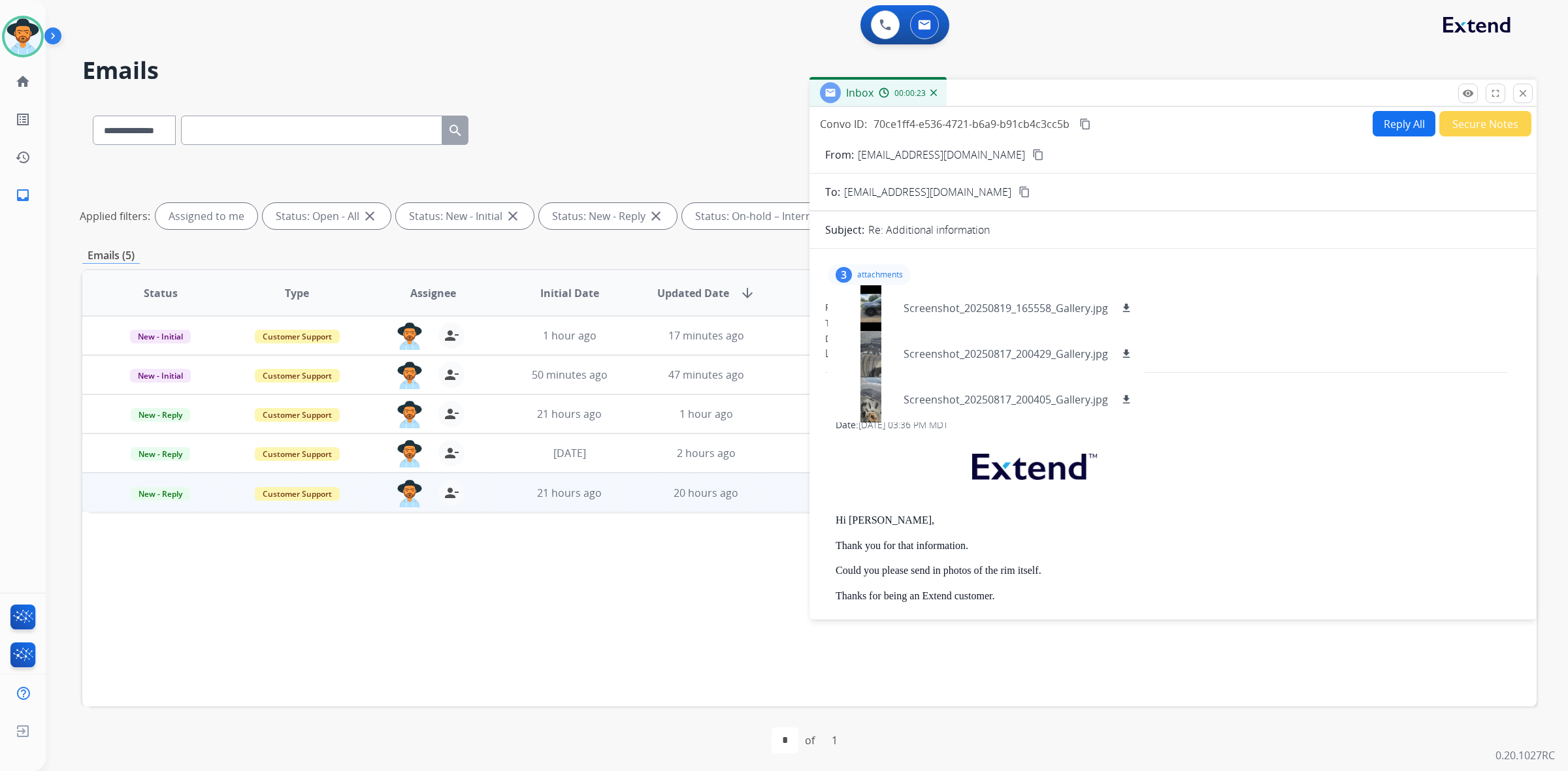
click at [668, 59] on h2 "Emails" at bounding box center [809, 70] width 1454 height 26
click at [1524, 93] on mat-icon "close" at bounding box center [1523, 94] width 12 height 12
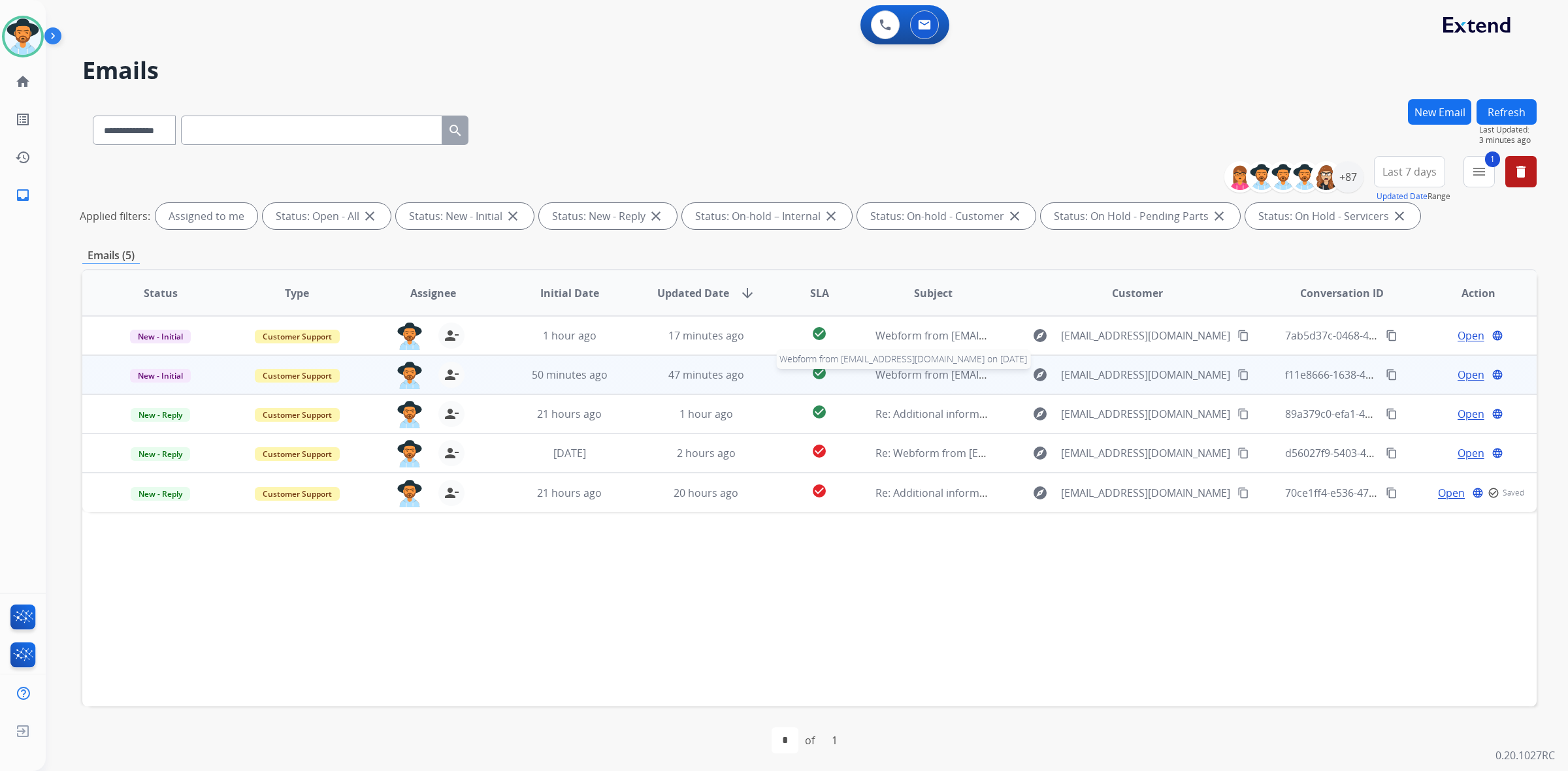
click at [915, 370] on span "Webform from Manyrosicabanas@gmail.com on 08/20/2025" at bounding box center [1023, 375] width 296 height 14
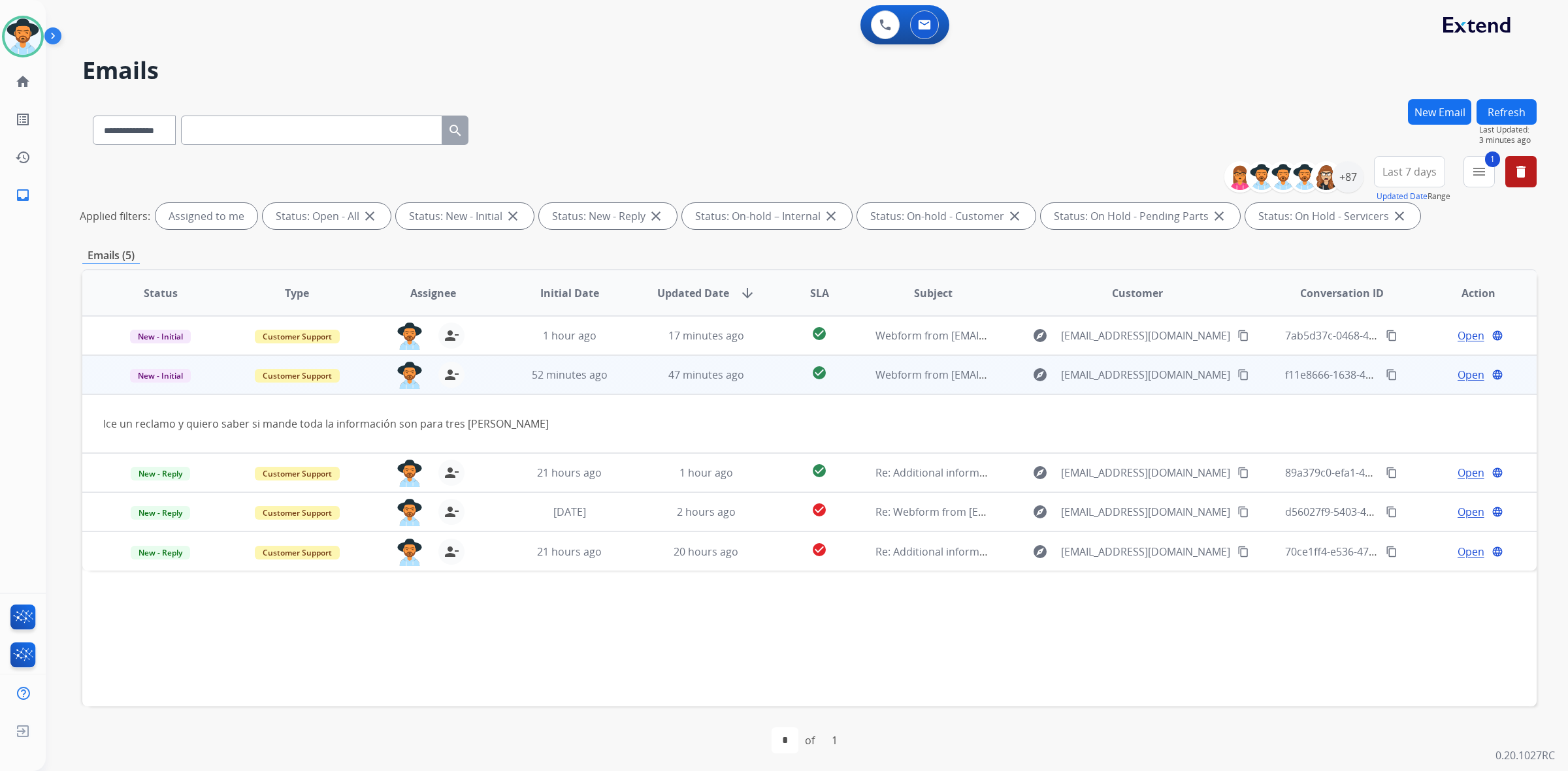
click at [1237, 377] on mat-icon "content_copy" at bounding box center [1243, 375] width 12 height 12
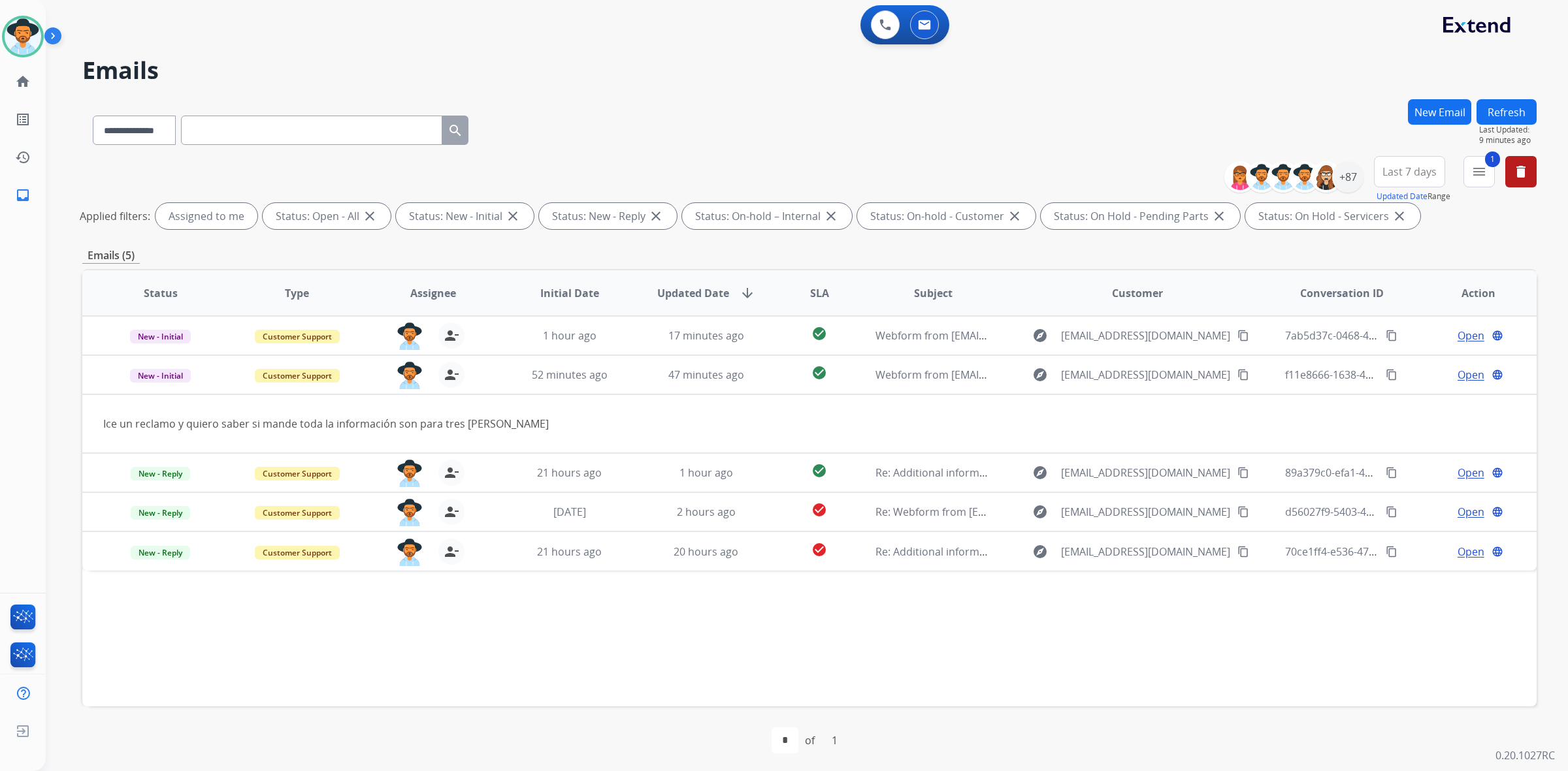
click at [1148, 738] on div "first_page navigate_before * of 1 navigate_next last_page" at bounding box center [809, 740] width 1454 height 26
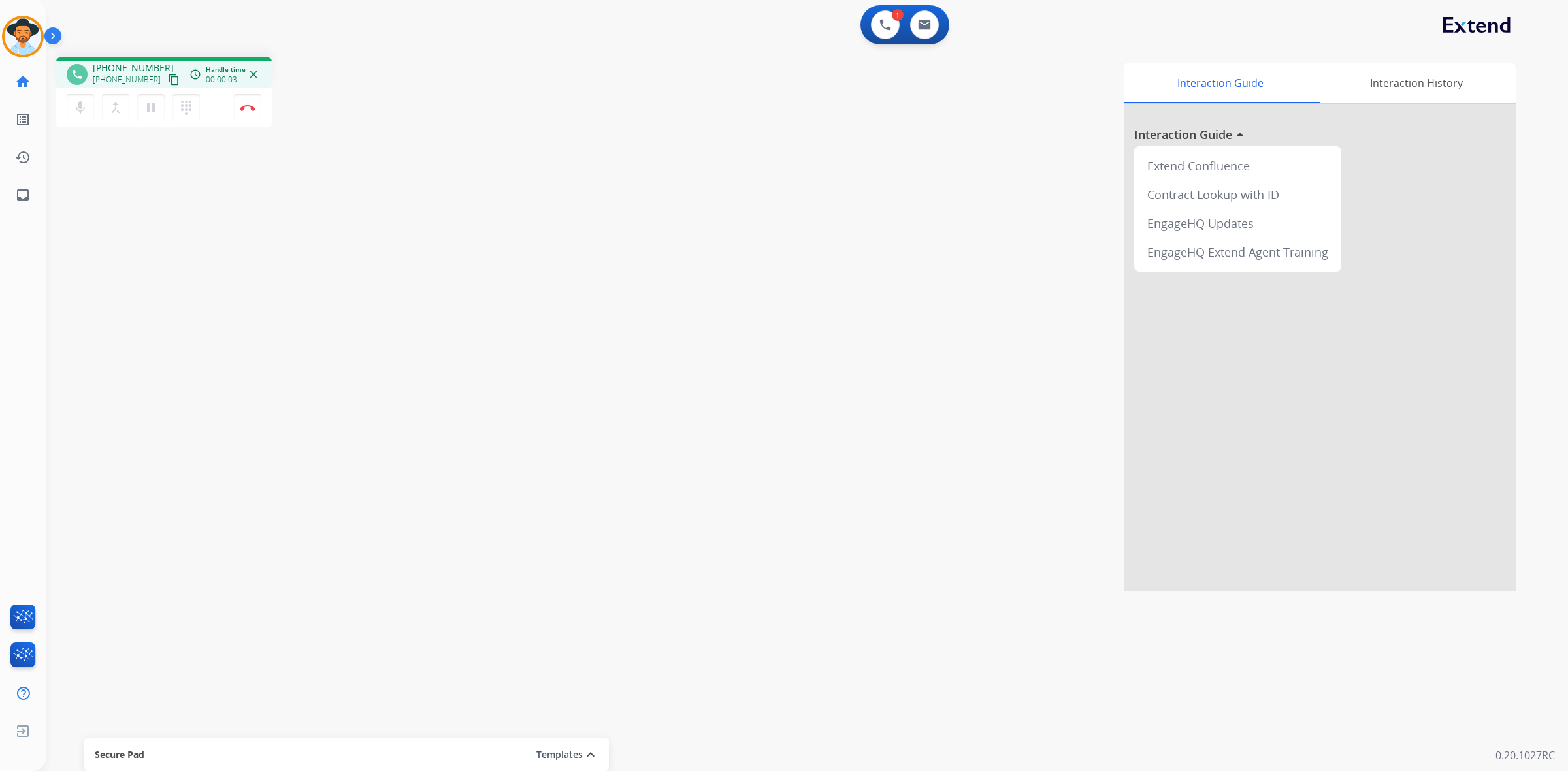
click at [166, 85] on button "content_copy" at bounding box center [173, 79] width 16 height 16
click at [168, 80] on mat-icon "content_copy" at bounding box center [174, 79] width 12 height 12
click at [925, 21] on img at bounding box center [925, 24] width 13 height 10
select select "**********"
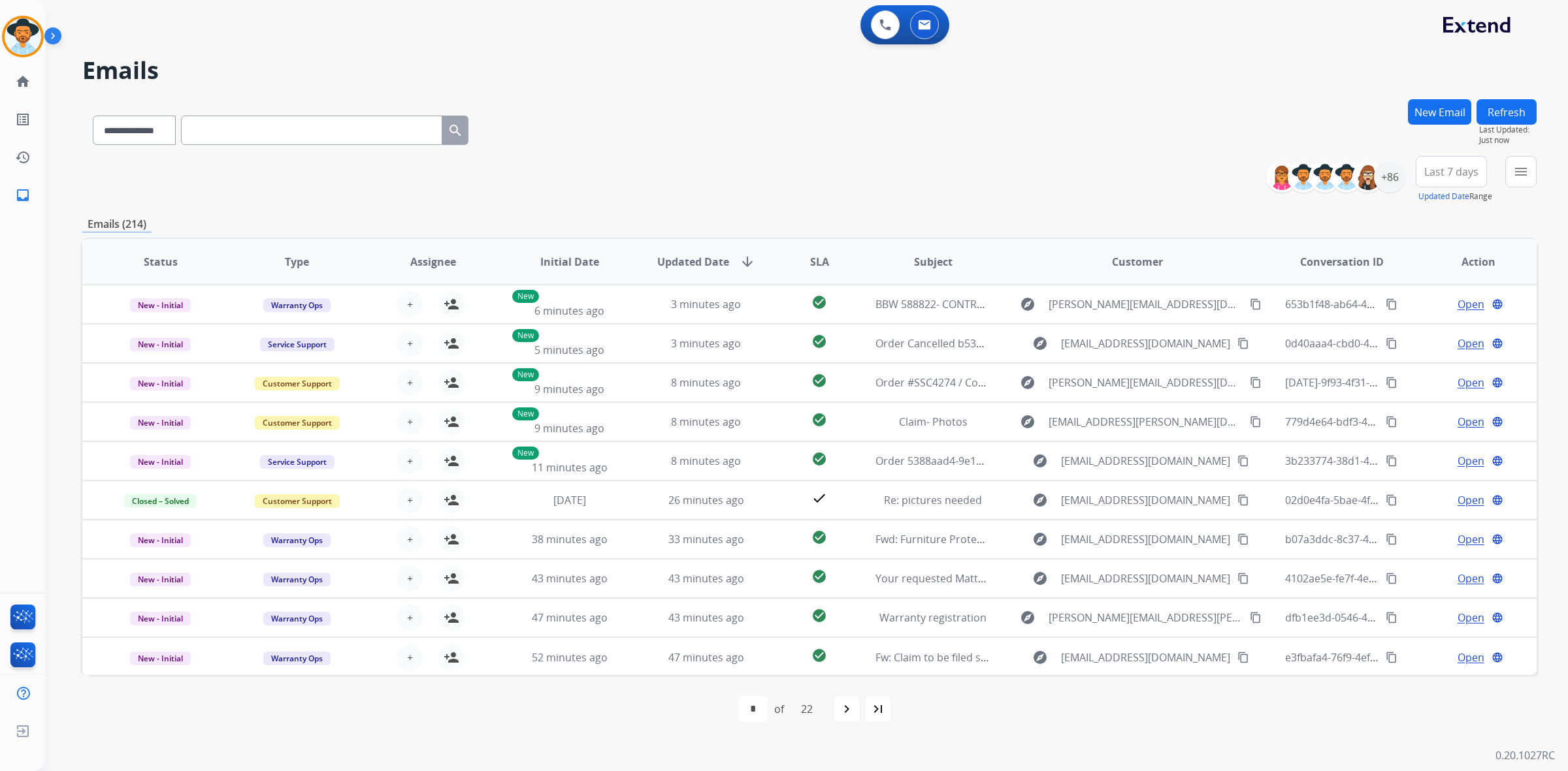
click at [1497, 109] on button "Refresh" at bounding box center [1506, 112] width 60 height 25
click at [1515, 109] on button "Refresh" at bounding box center [1506, 112] width 60 height 25
click at [1497, 118] on button "Refresh" at bounding box center [1506, 112] width 60 height 25
click at [1511, 118] on button "Refresh" at bounding box center [1506, 112] width 60 height 25
click at [1507, 112] on button "Refresh" at bounding box center [1506, 112] width 60 height 25
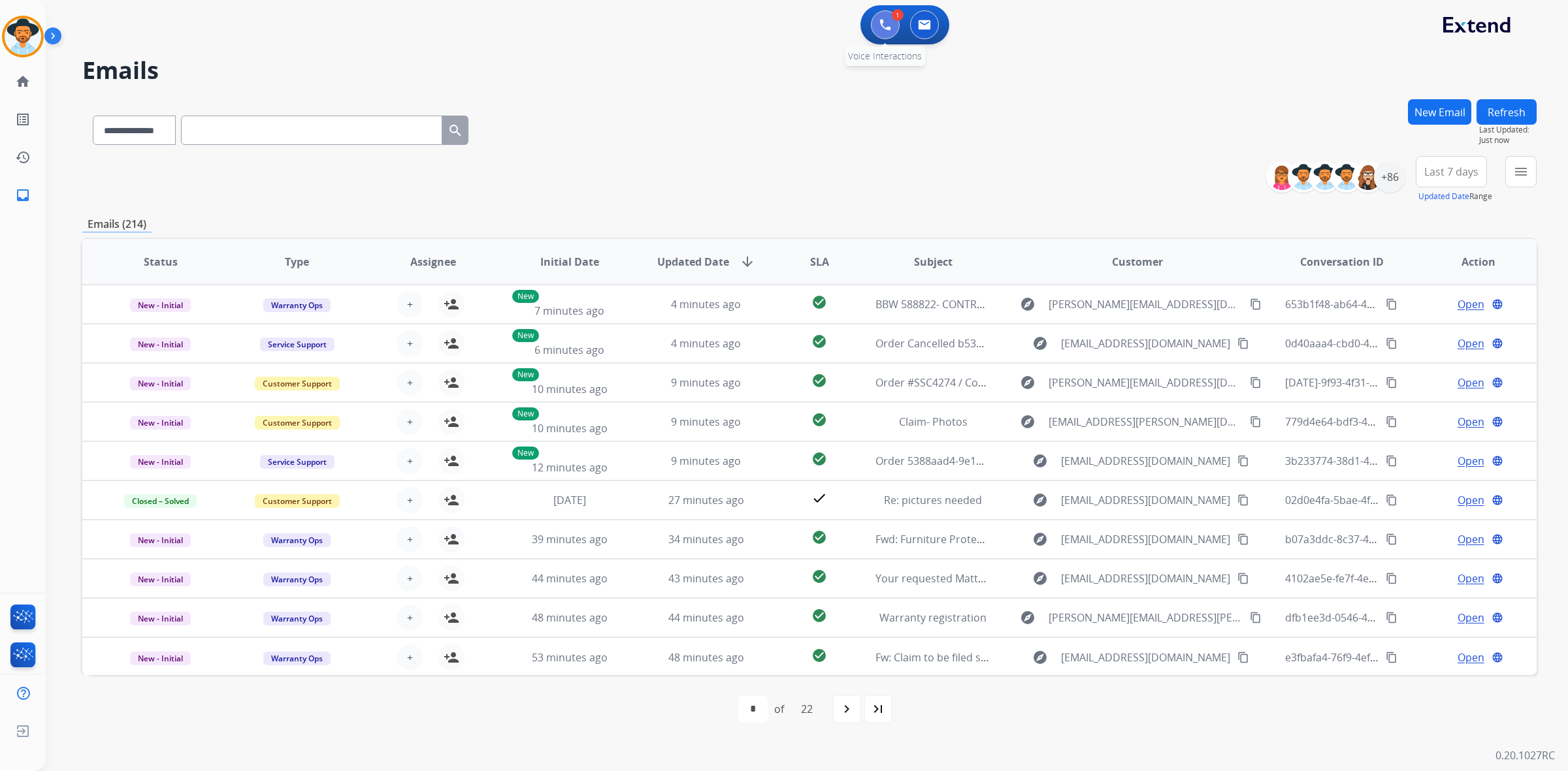
click at [893, 31] on button at bounding box center [885, 24] width 28 height 28
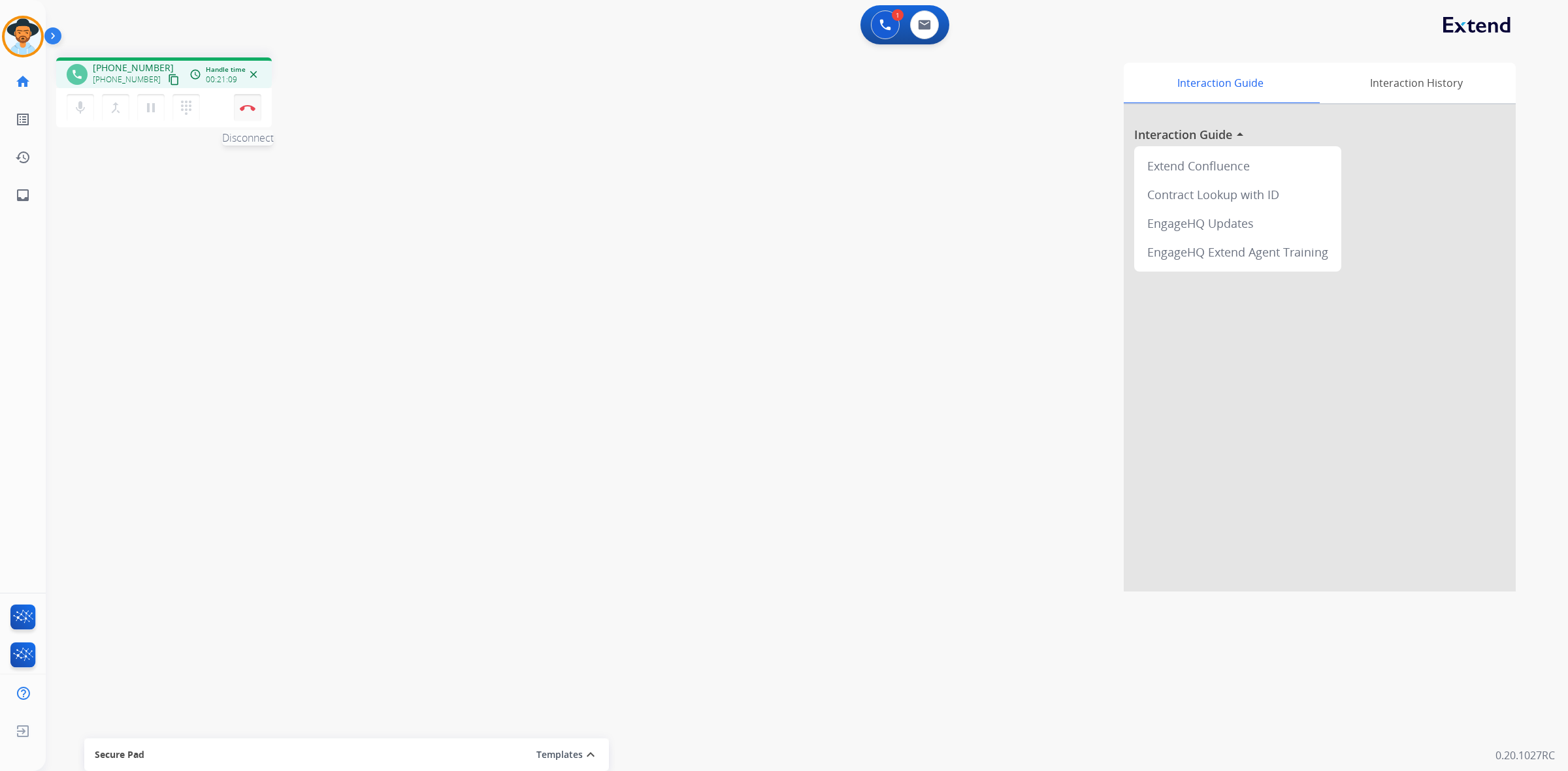
click at [249, 111] on button "Disconnect" at bounding box center [248, 107] width 28 height 28
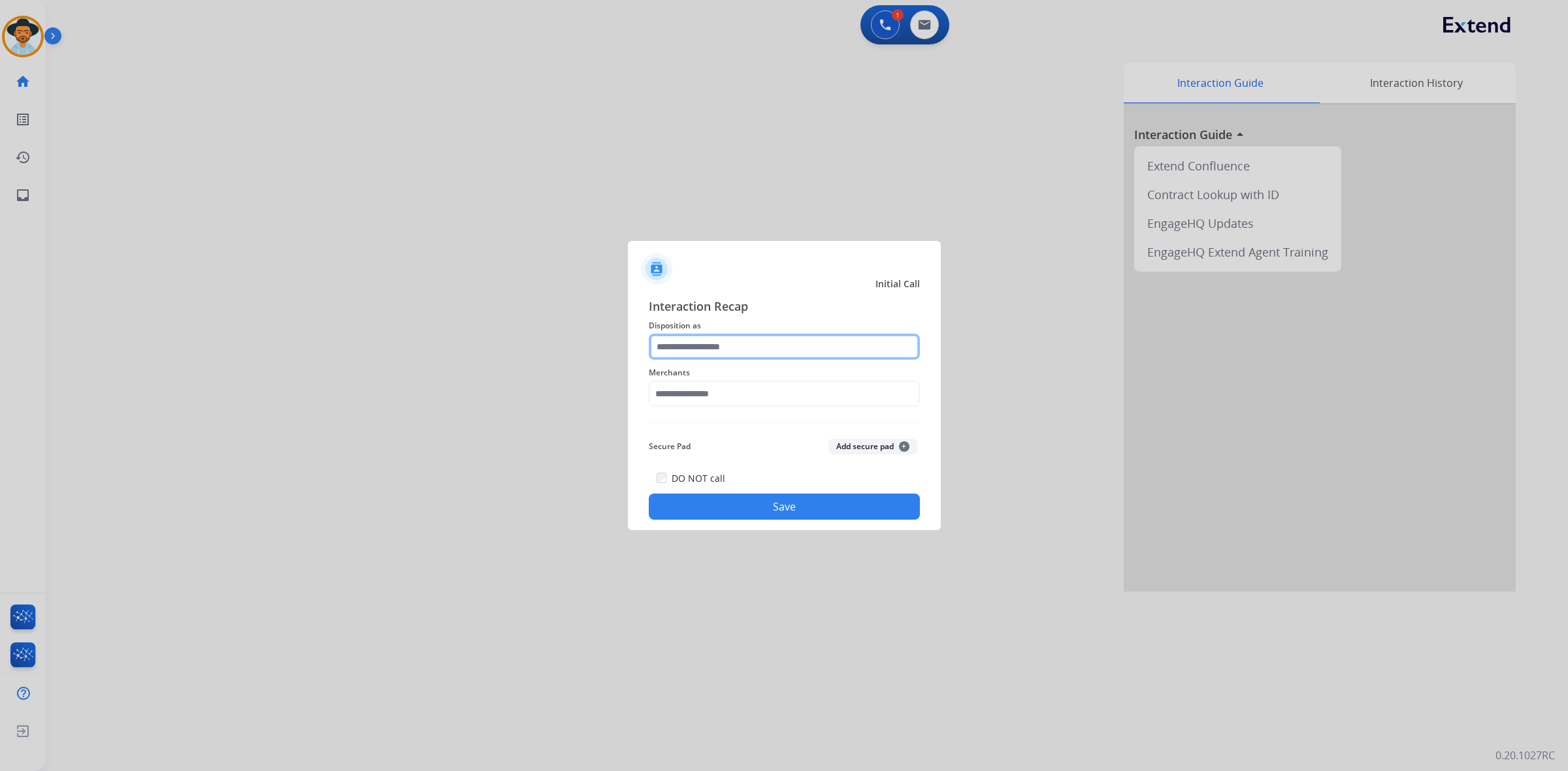
click at [800, 341] on input "text" at bounding box center [784, 346] width 271 height 26
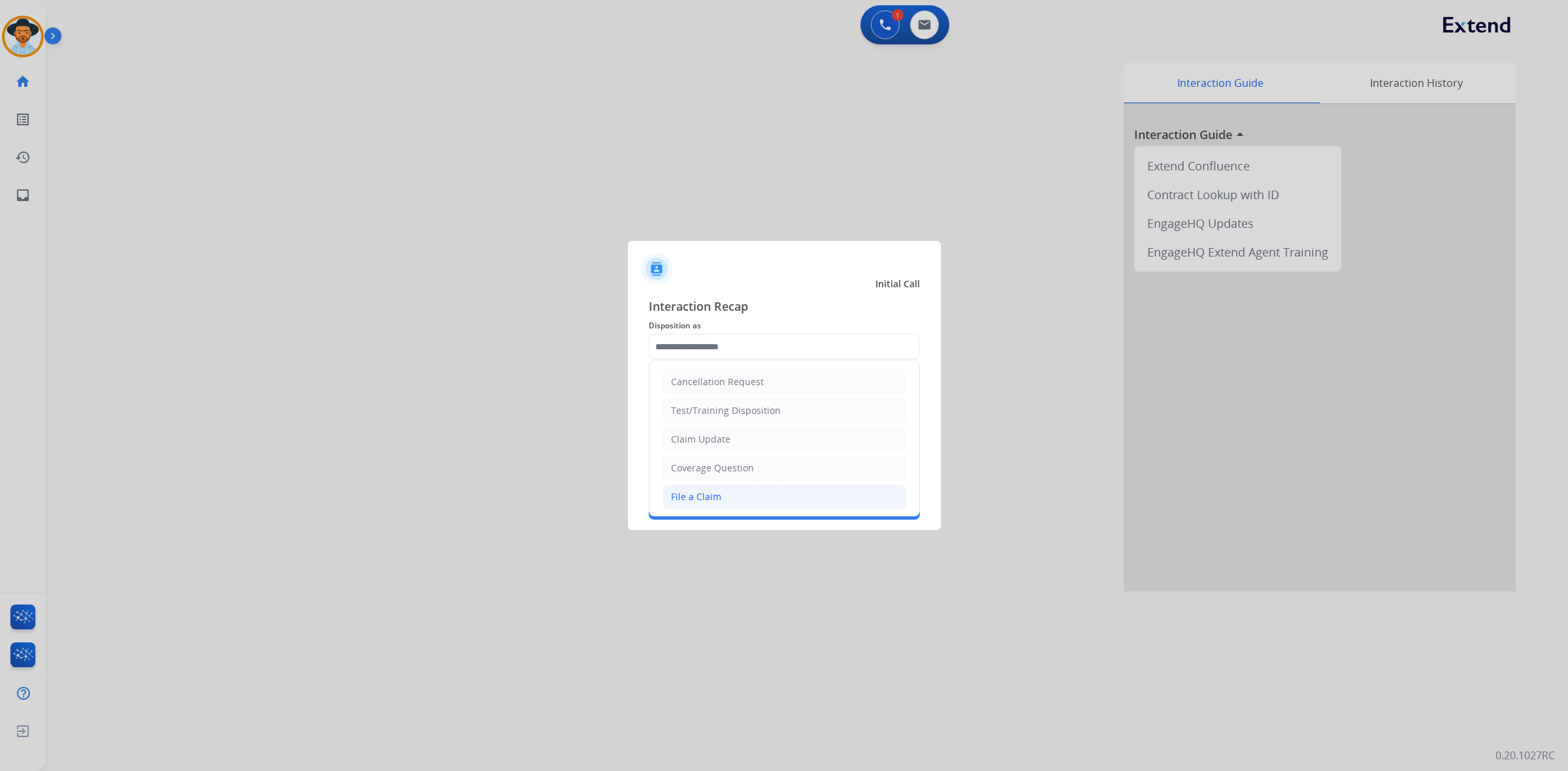
click at [740, 492] on li "File a Claim" at bounding box center [784, 497] width 243 height 25
type input "**********"
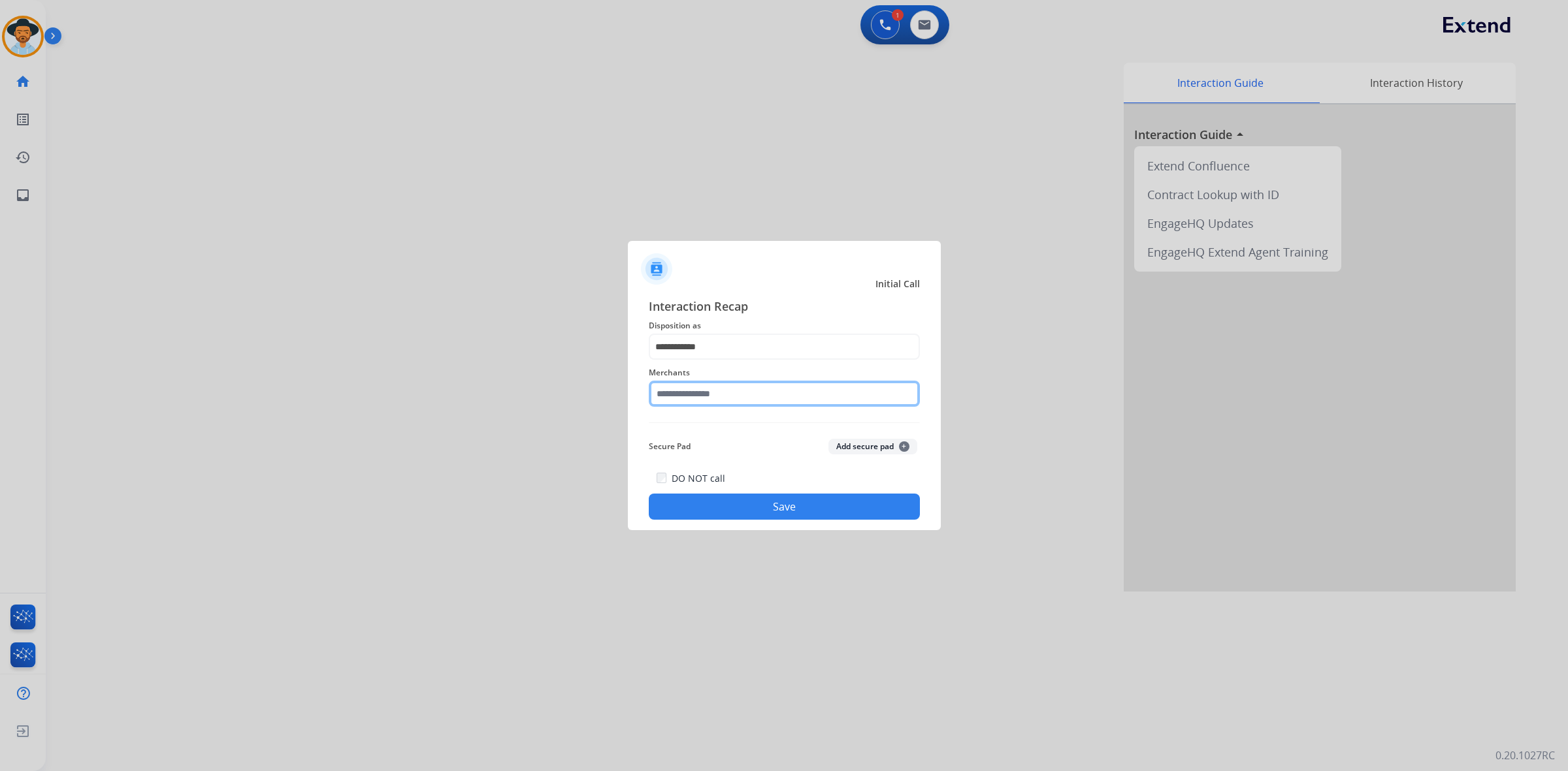
click at [739, 398] on input "text" at bounding box center [784, 393] width 271 height 26
click at [818, 391] on input "**********" at bounding box center [784, 393] width 271 height 26
type input "**********"
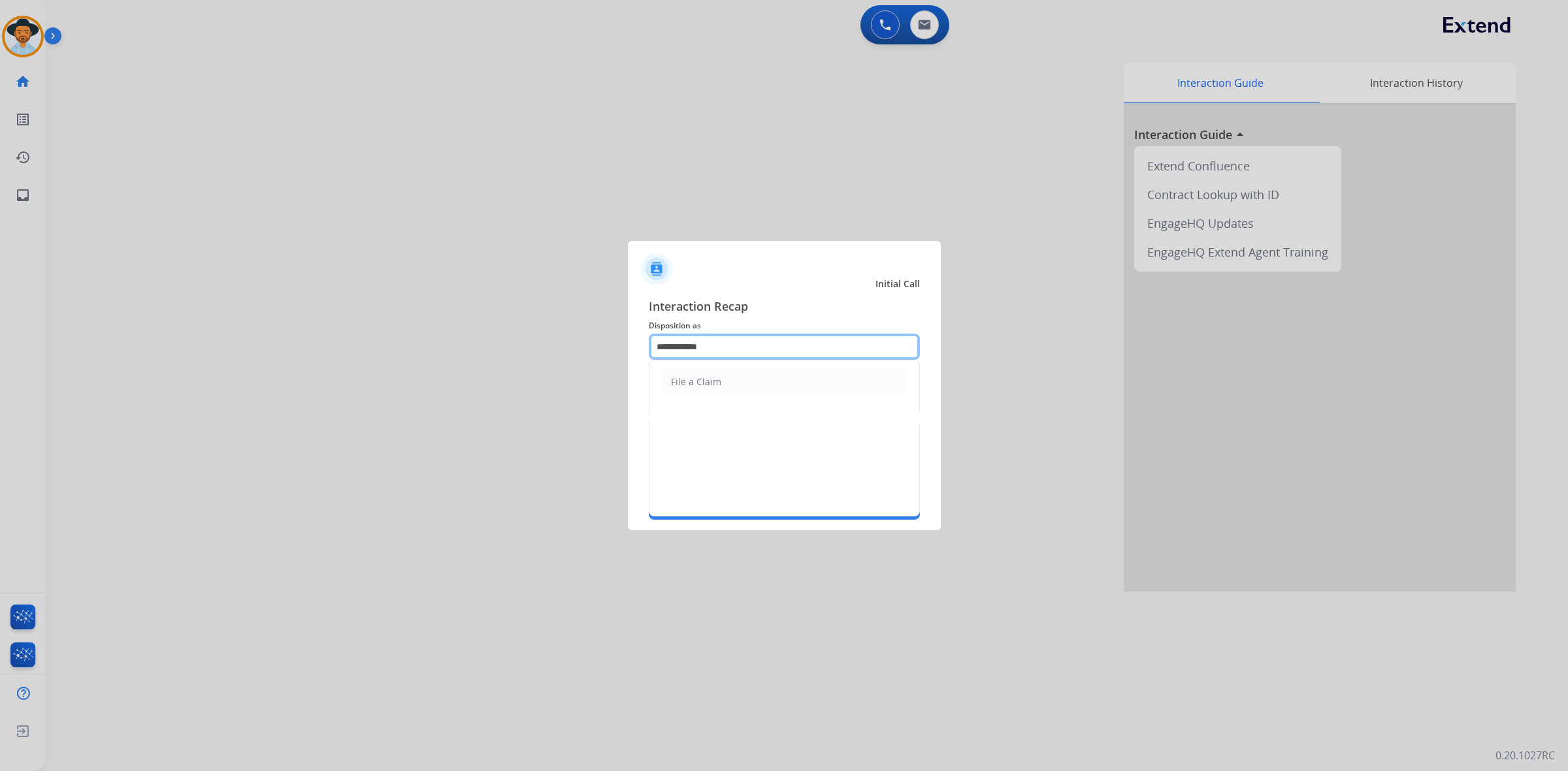
click at [737, 347] on input "**********" at bounding box center [784, 346] width 271 height 26
click at [765, 323] on span "Disposition as" at bounding box center [784, 325] width 271 height 16
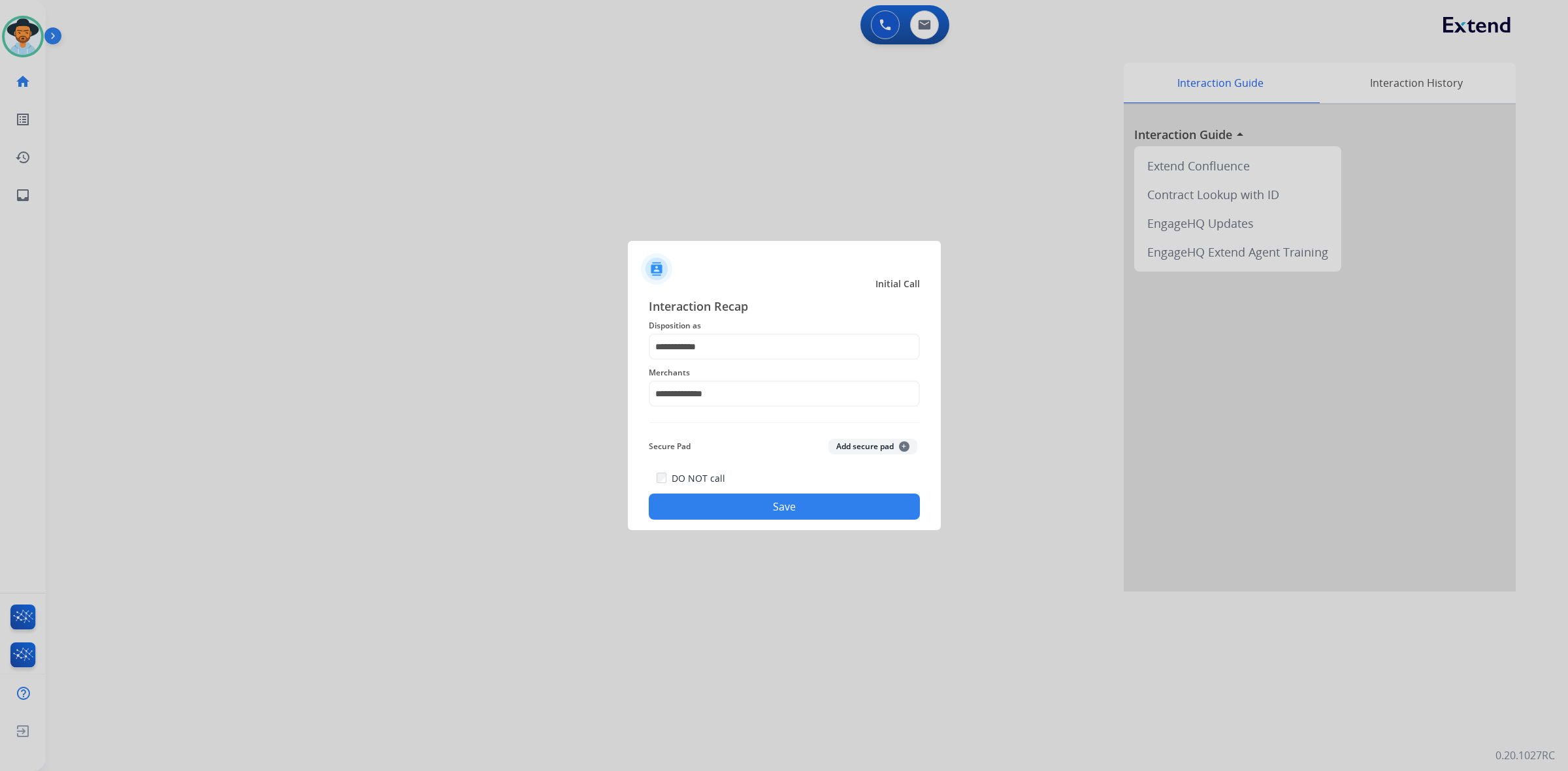
click at [765, 508] on button "Save" at bounding box center [784, 506] width 271 height 26
click at [423, 256] on div at bounding box center [784, 386] width 1568 height 771
drag, startPoint x: 794, startPoint y: 395, endPoint x: 592, endPoint y: 395, distance: 202.0
click at [0, 395] on app-contact-recap-modal "**********" at bounding box center [0, 386] width 0 height 771
click at [705, 428] on div "Not found" at bounding box center [694, 431] width 44 height 13
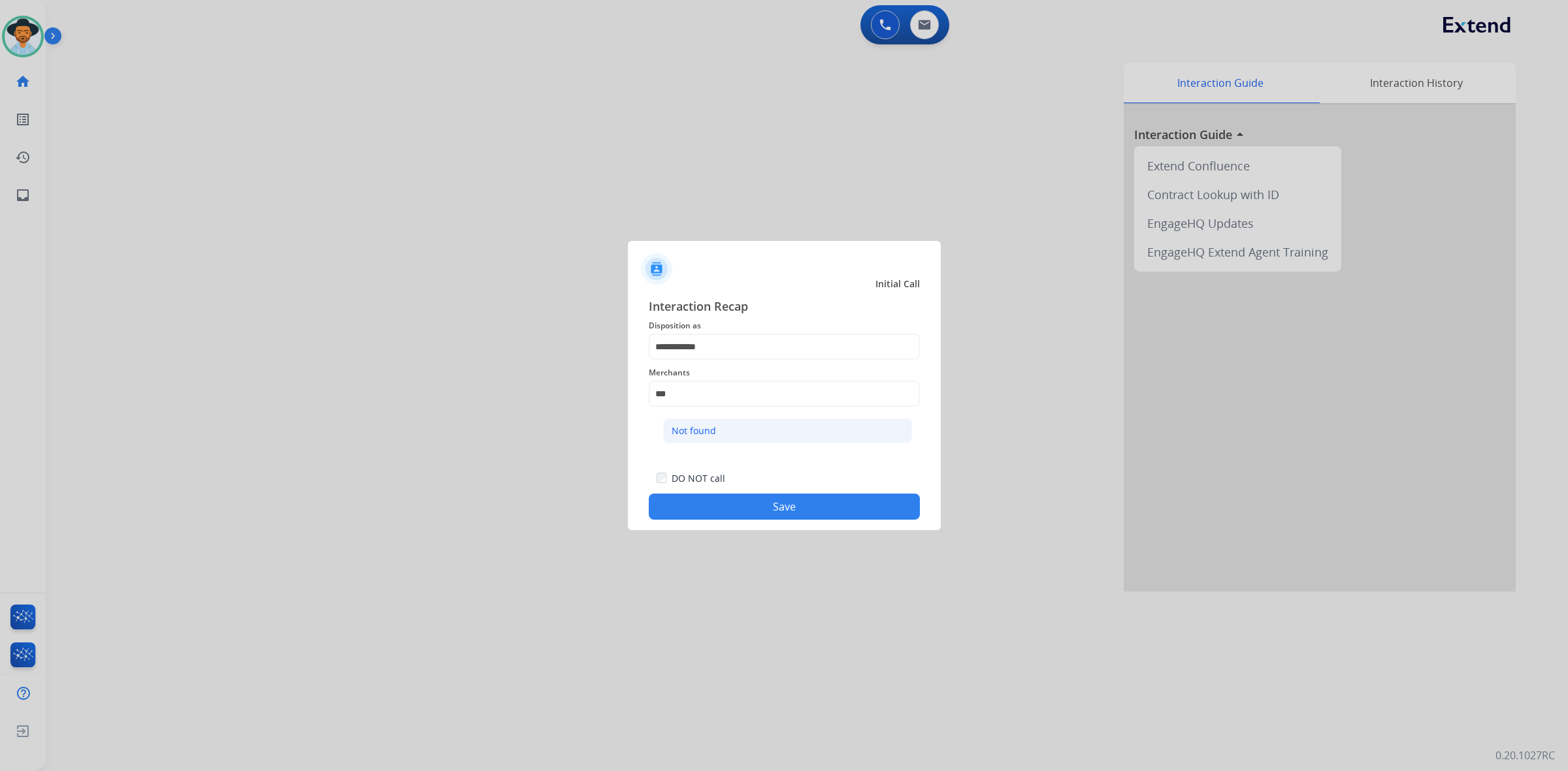
type input "*********"
click at [758, 509] on button "Save" at bounding box center [784, 506] width 271 height 26
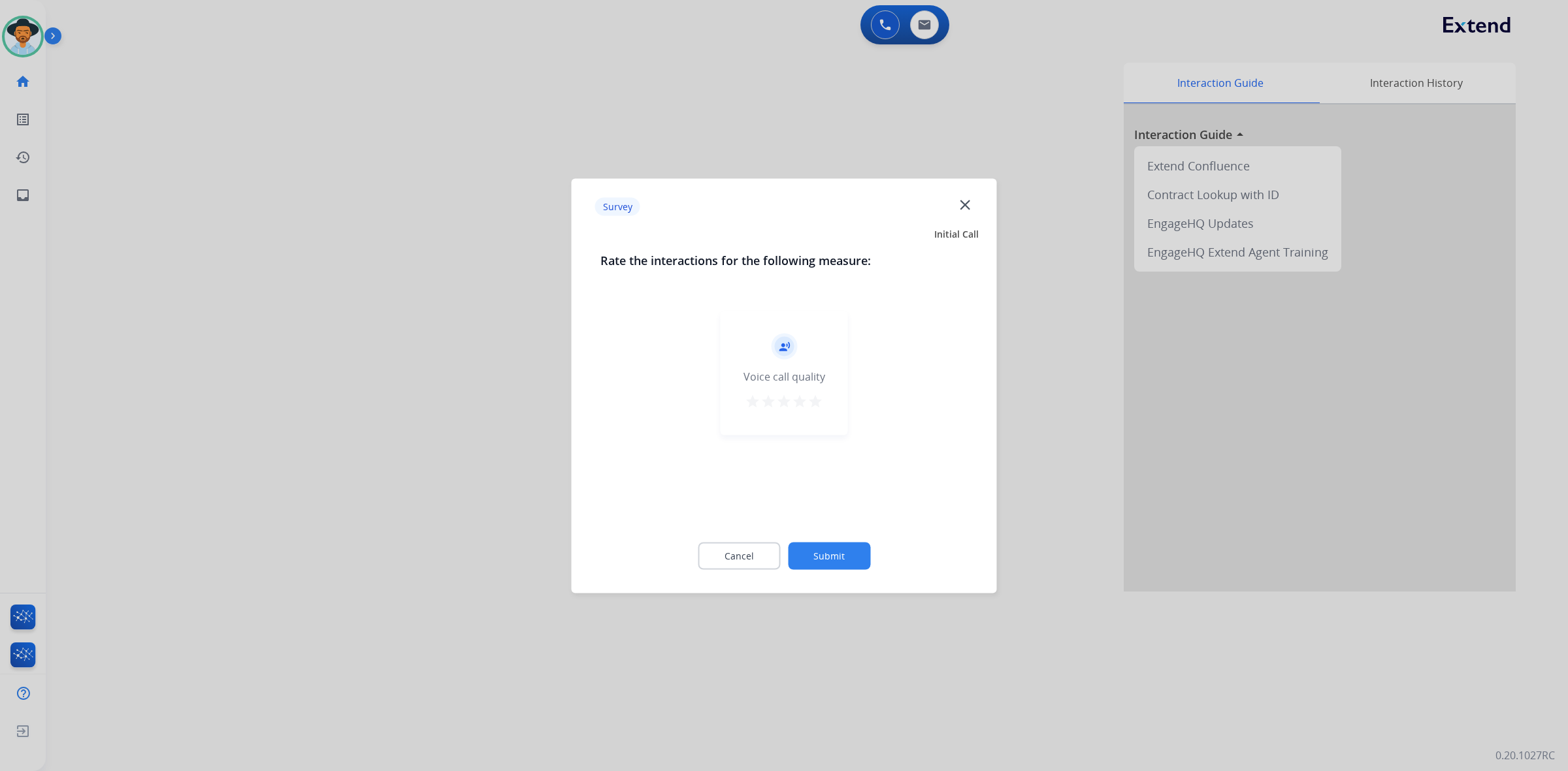
click at [815, 406] on mat-icon "star" at bounding box center [815, 401] width 16 height 16
click at [838, 539] on div "Cancel Submit" at bounding box center [785, 555] width 368 height 59
click at [858, 559] on button "Submit" at bounding box center [829, 555] width 82 height 28
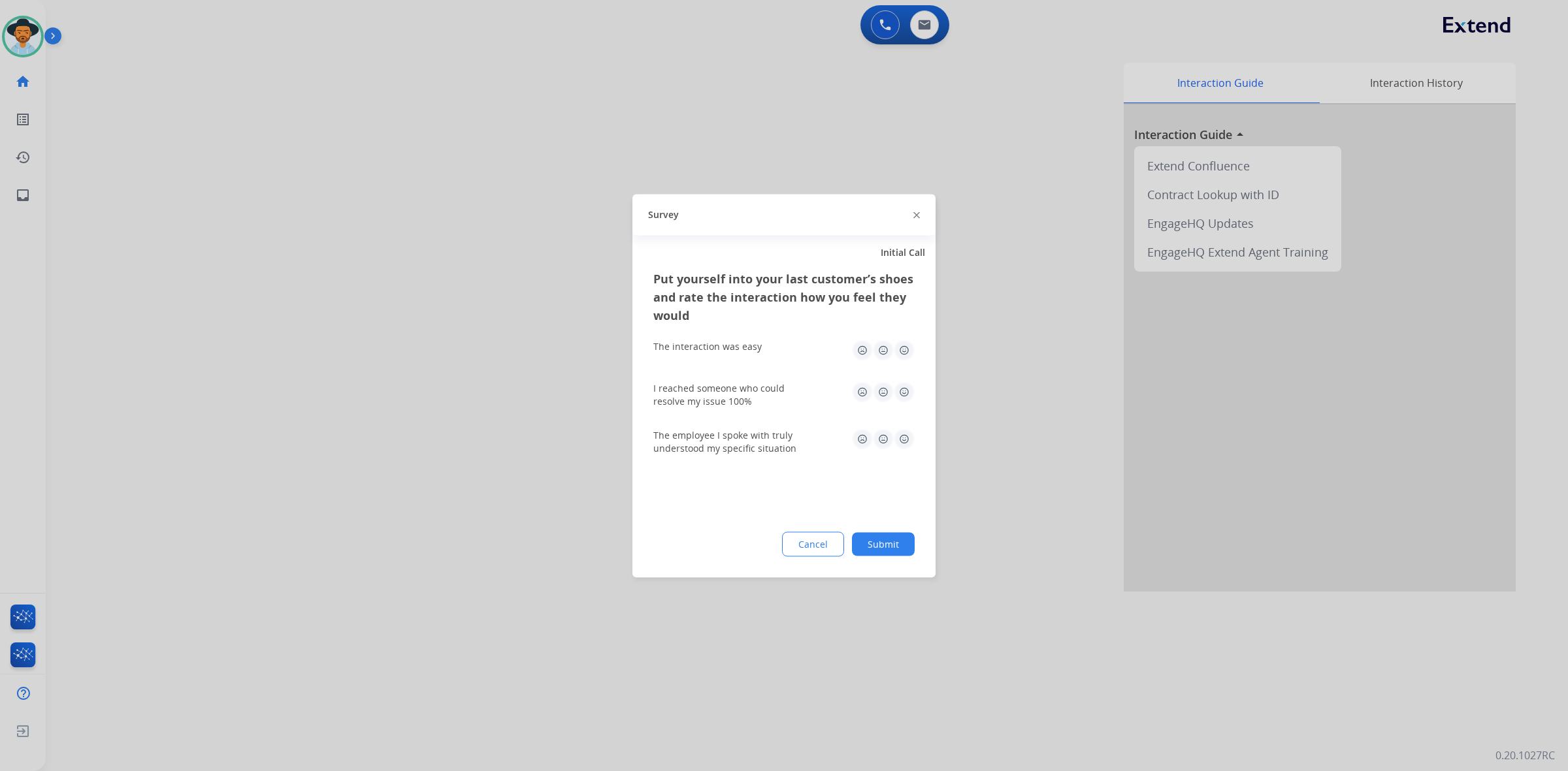
click at [904, 351] on img at bounding box center [904, 350] width 21 height 21
click at [904, 389] on img at bounding box center [904, 391] width 21 height 21
click at [907, 442] on img at bounding box center [904, 438] width 21 height 21
click at [913, 546] on div "Put yourself into your last customer’s shoes and rate the interaction how you f…" at bounding box center [784, 423] width 303 height 309
click at [893, 549] on button "Submit" at bounding box center [883, 544] width 63 height 23
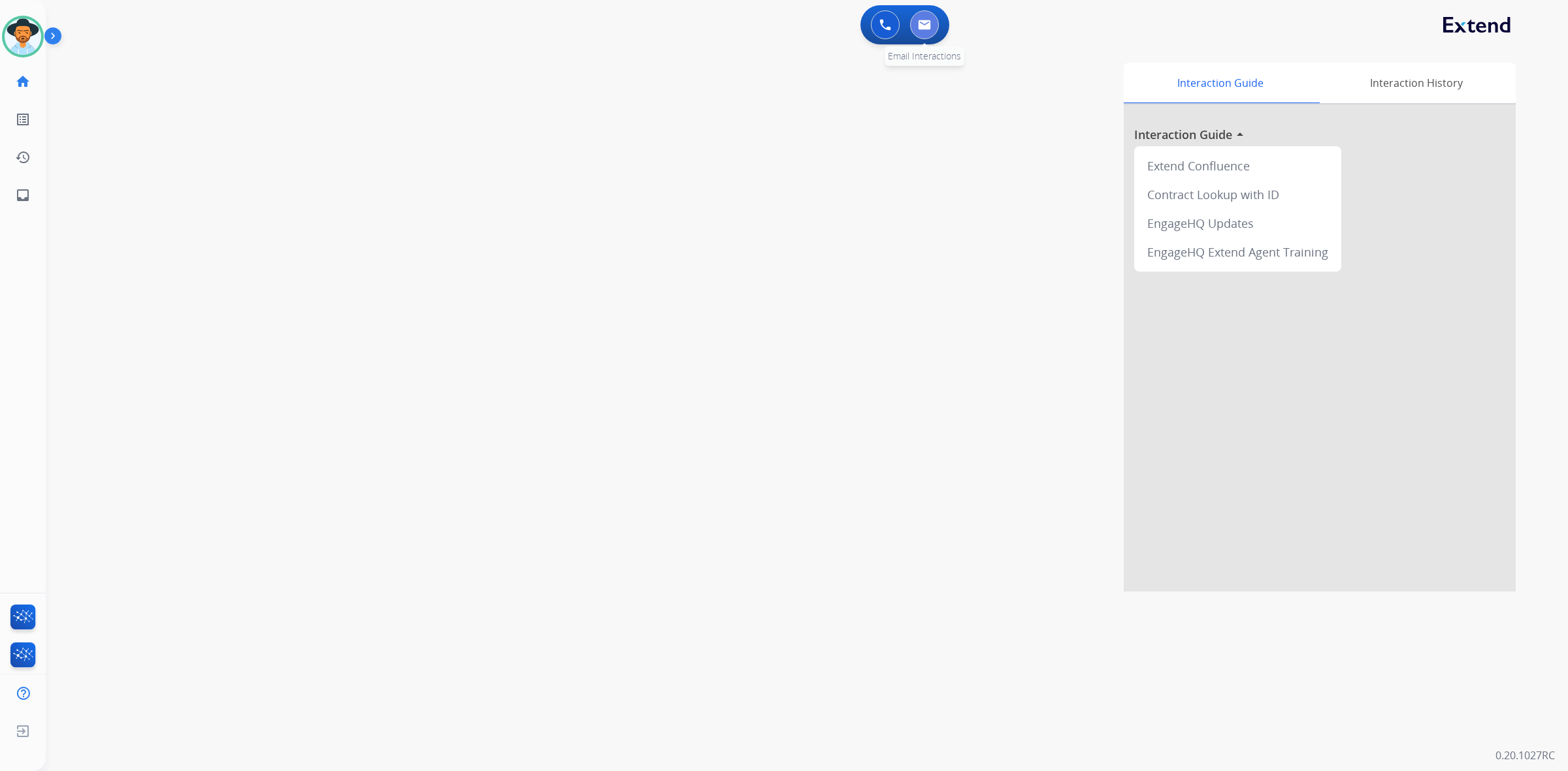
click at [925, 22] on img at bounding box center [925, 24] width 13 height 10
select select "**********"
click at [168, 82] on mat-icon "content_copy" at bounding box center [174, 79] width 12 height 12
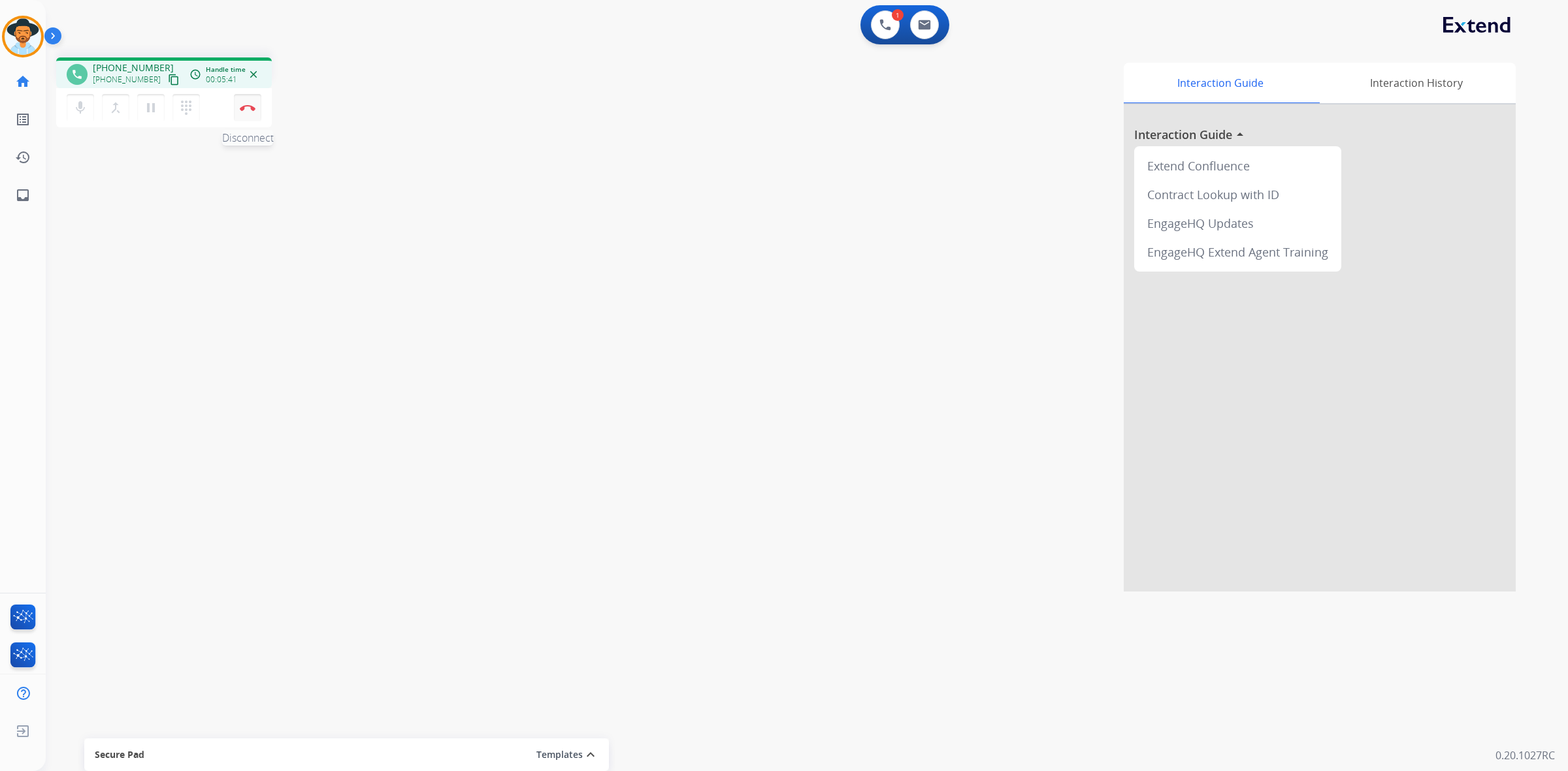
click at [249, 111] on button "Disconnect" at bounding box center [248, 107] width 28 height 28
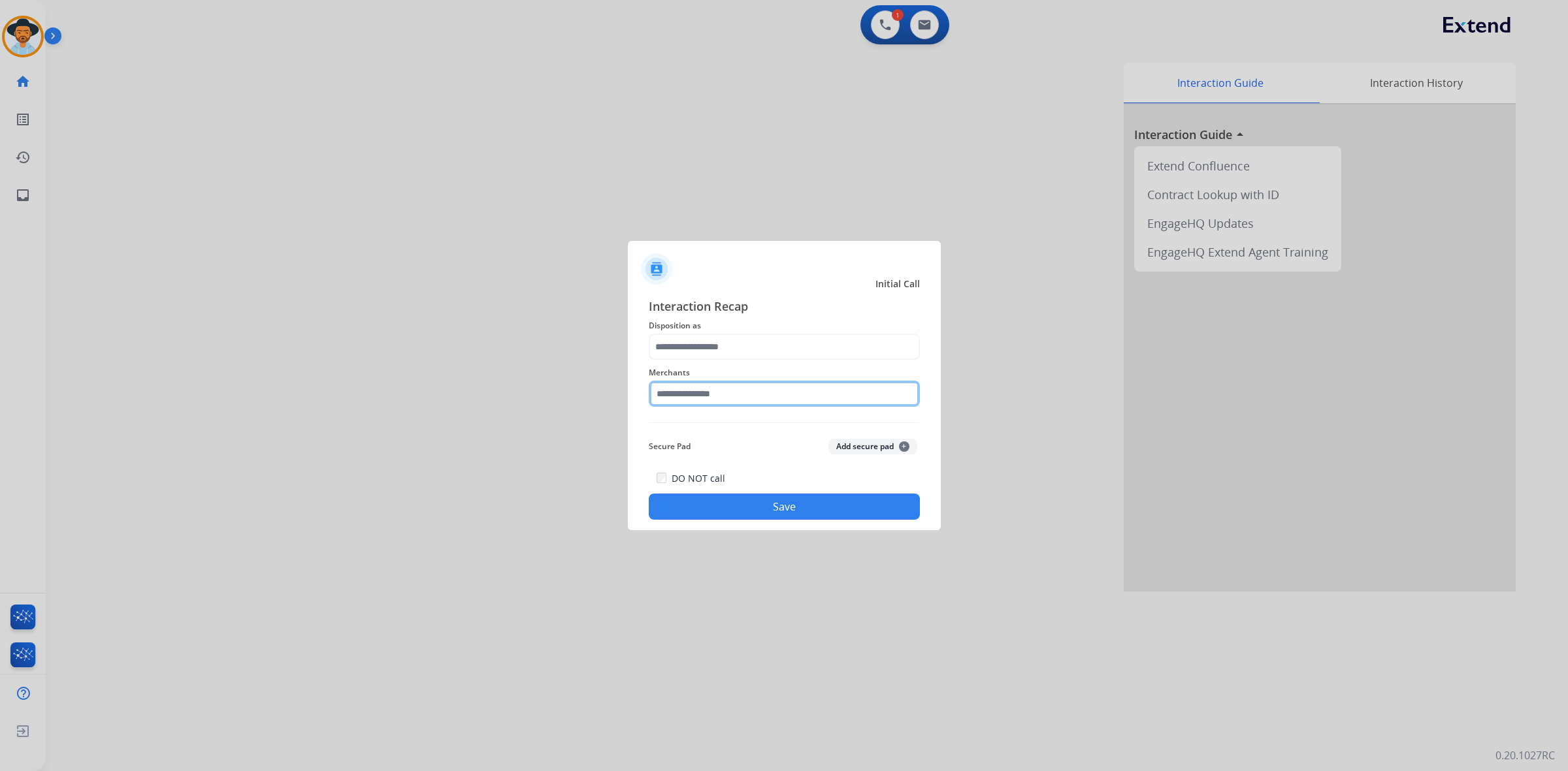
click at [710, 396] on input "text" at bounding box center [784, 393] width 271 height 26
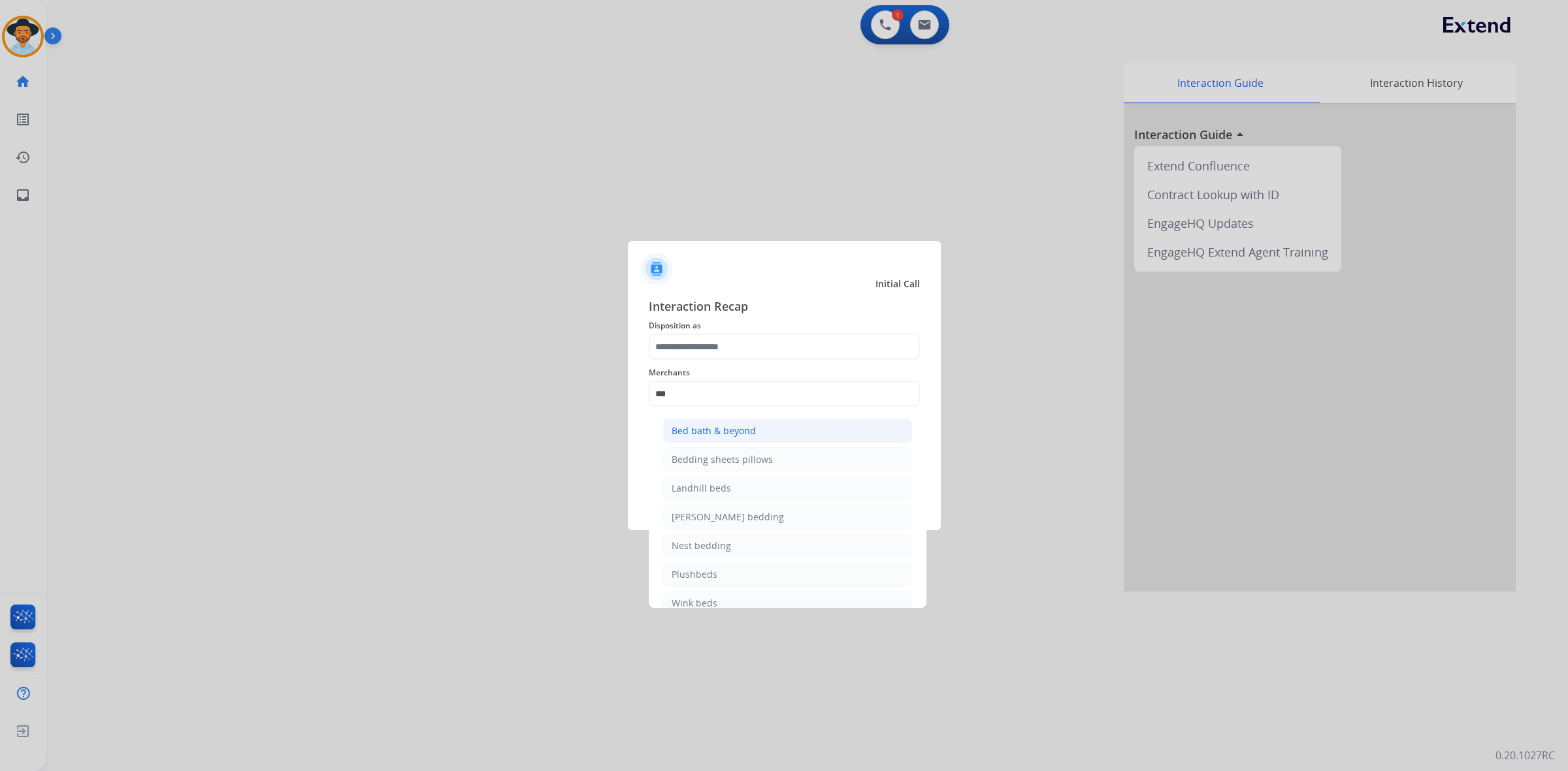
click at [716, 439] on li "Bed bath & beyond" at bounding box center [787, 431] width 249 height 25
type input "**********"
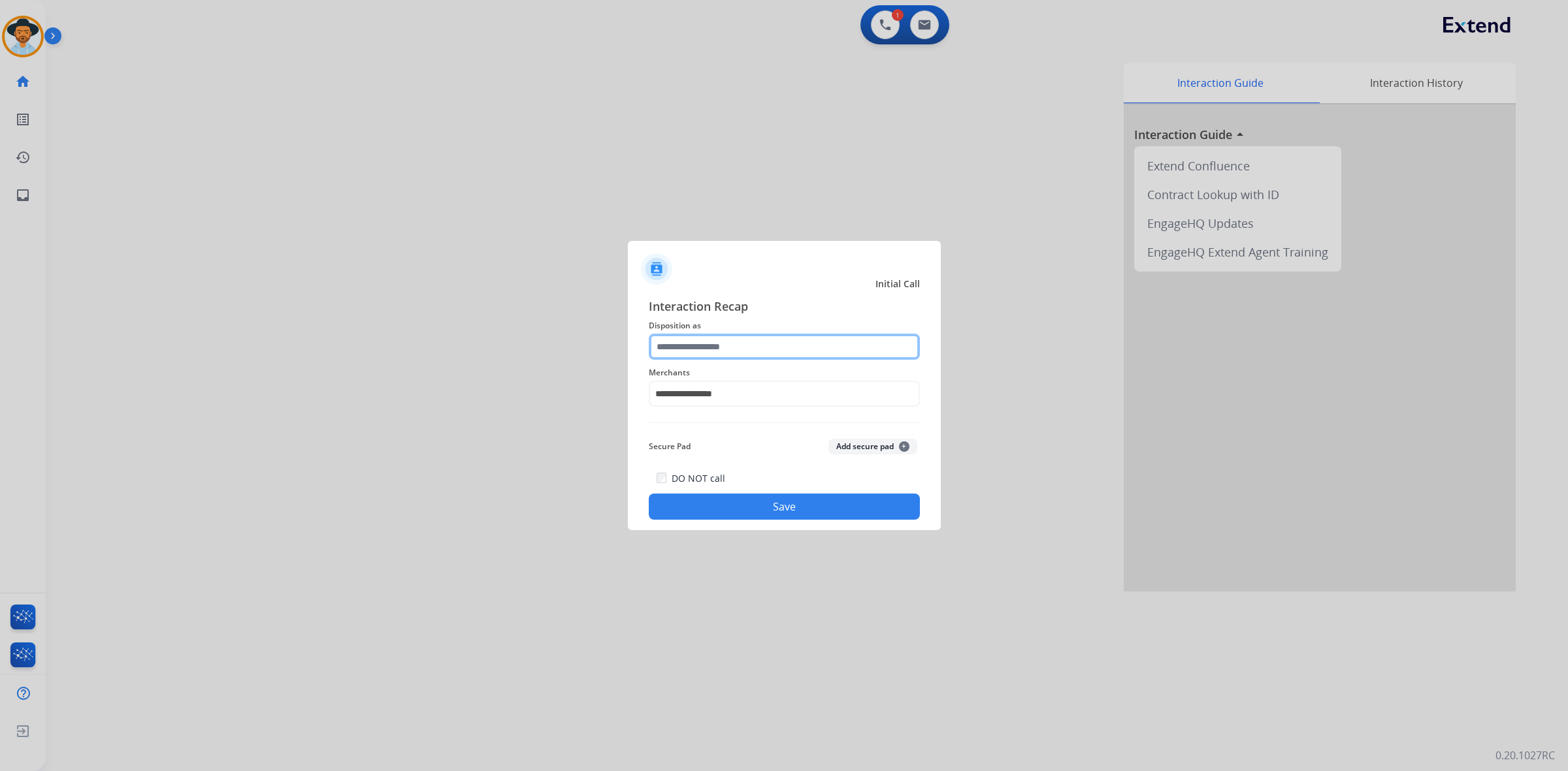
click at [706, 348] on input "text" at bounding box center [784, 346] width 271 height 26
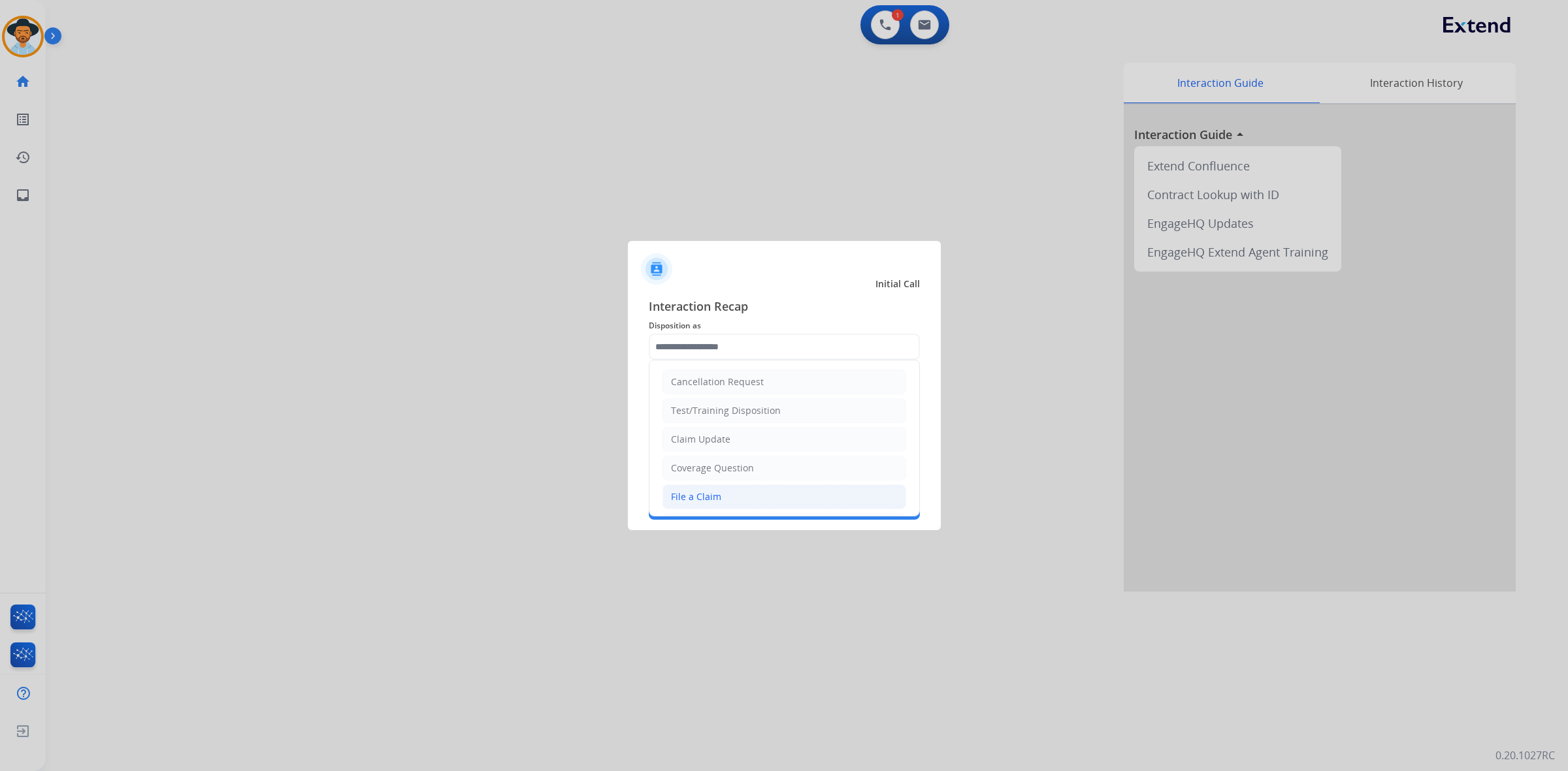
click at [710, 503] on div "File a Claim" at bounding box center [696, 497] width 50 height 13
type input "**********"
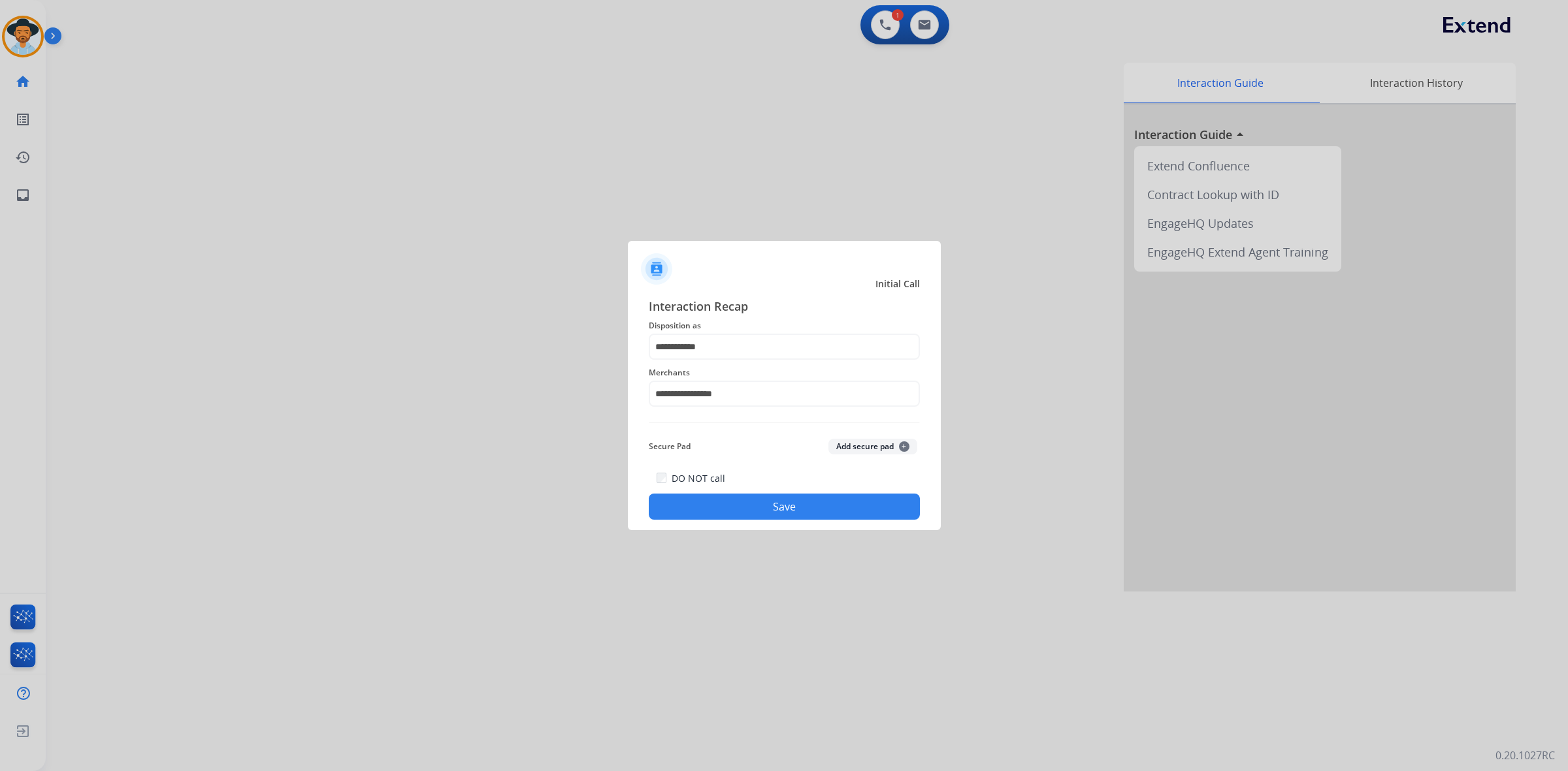
click at [736, 501] on button "Save" at bounding box center [784, 506] width 271 height 26
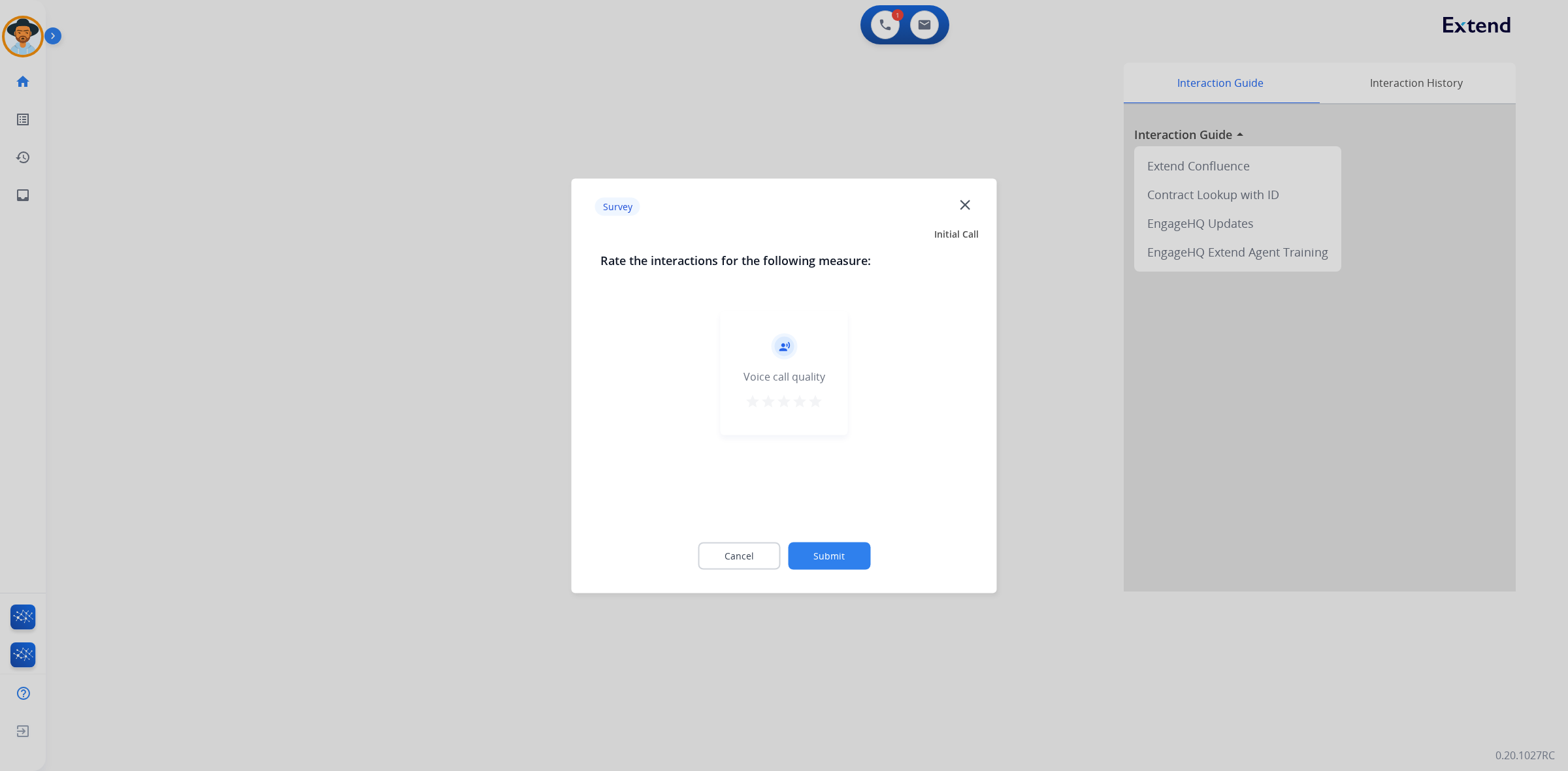
click at [817, 403] on mat-icon "star" at bounding box center [815, 401] width 16 height 16
click at [825, 553] on button "Submit" at bounding box center [829, 555] width 82 height 28
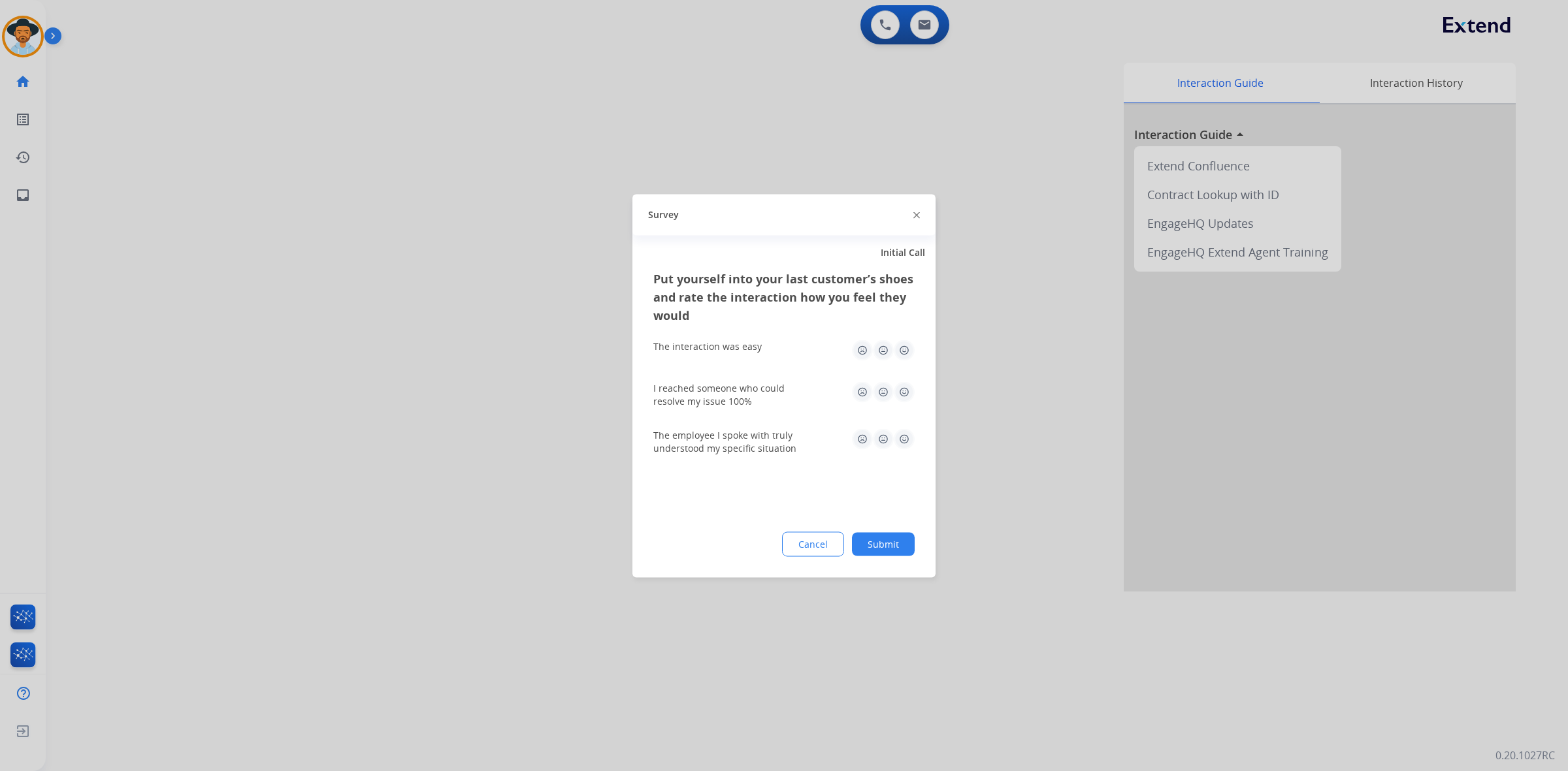
click at [908, 350] on img at bounding box center [904, 350] width 21 height 21
click at [904, 390] on img at bounding box center [904, 391] width 21 height 21
click at [905, 437] on img at bounding box center [904, 438] width 21 height 21
click at [892, 537] on button "Submit" at bounding box center [883, 544] width 63 height 23
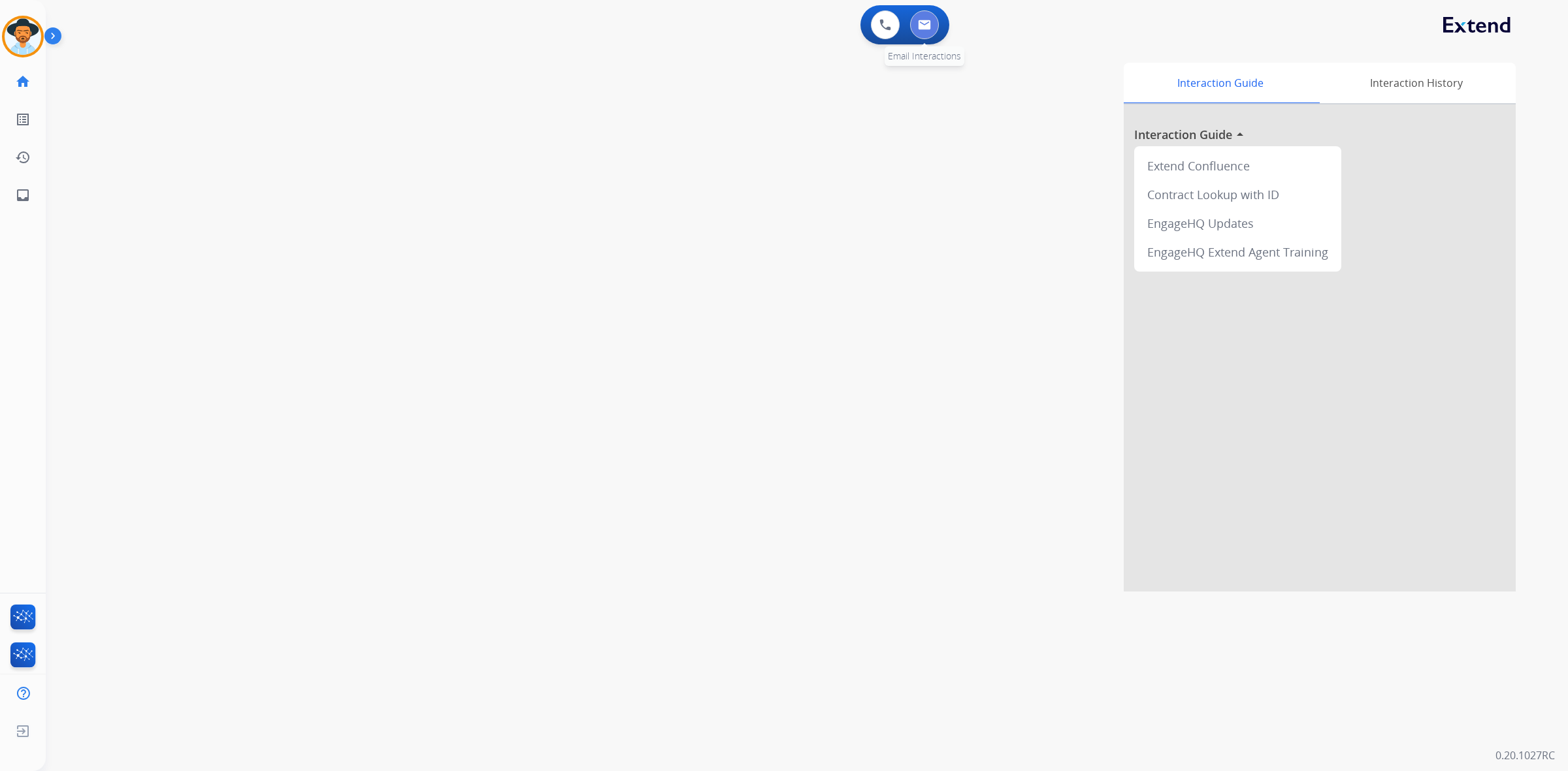
click at [931, 33] on button at bounding box center [925, 24] width 28 height 28
select select "**********"
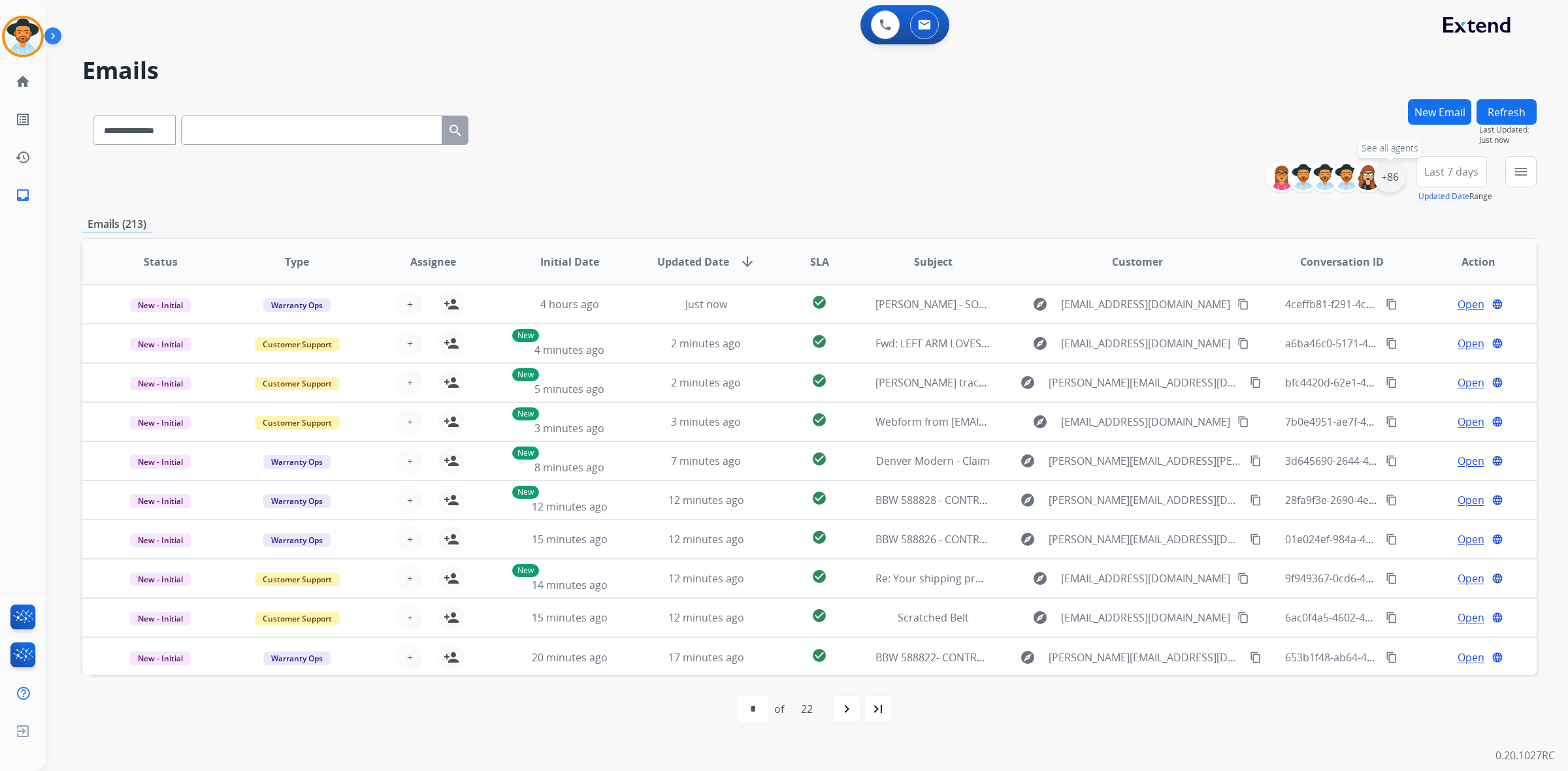
click at [1395, 185] on div "+86" at bounding box center [1389, 176] width 31 height 31
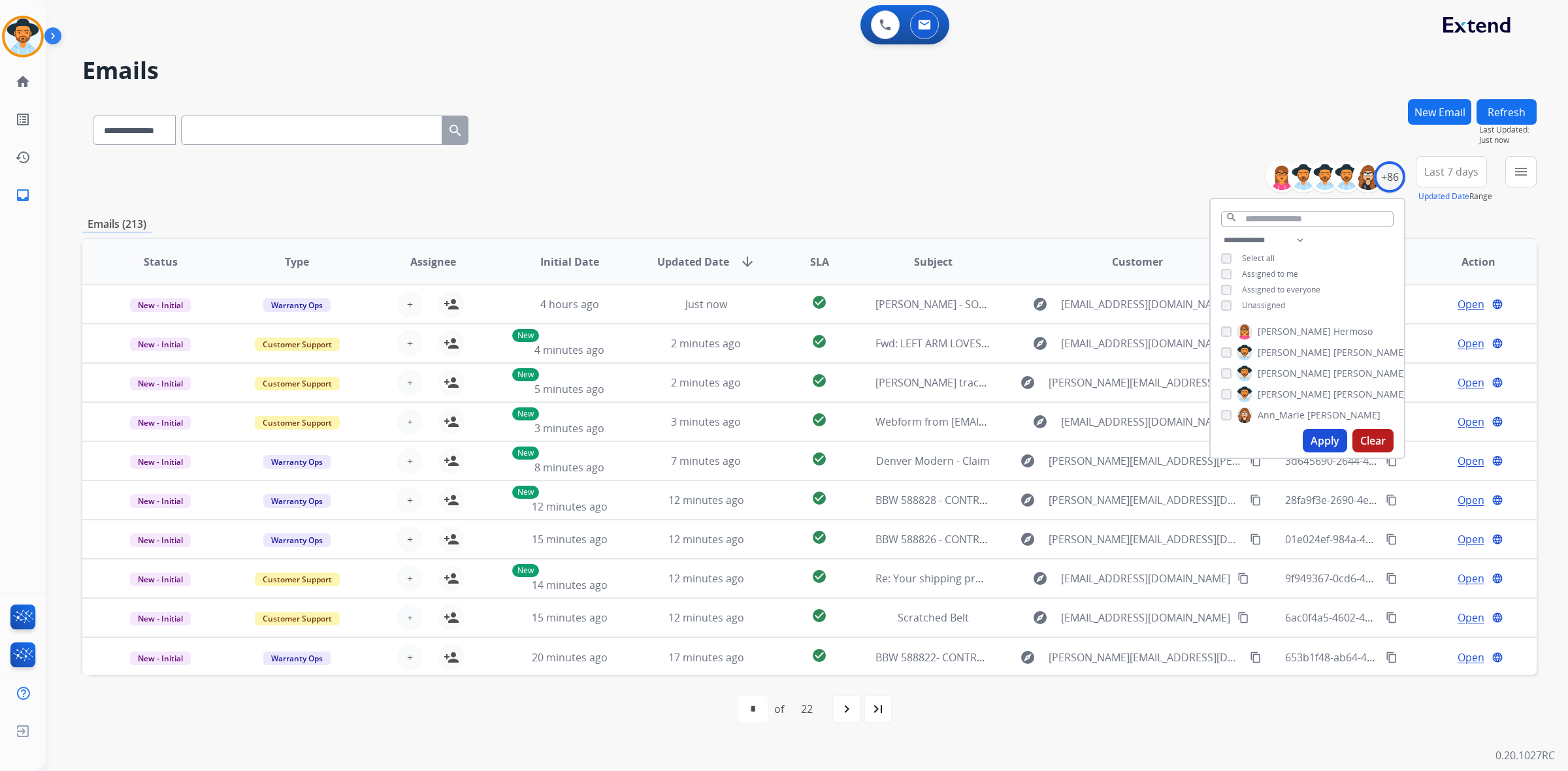
click at [1263, 308] on span "Unassigned" at bounding box center [1263, 304] width 44 height 11
click at [1331, 439] on button "Apply" at bounding box center [1325, 441] width 44 height 23
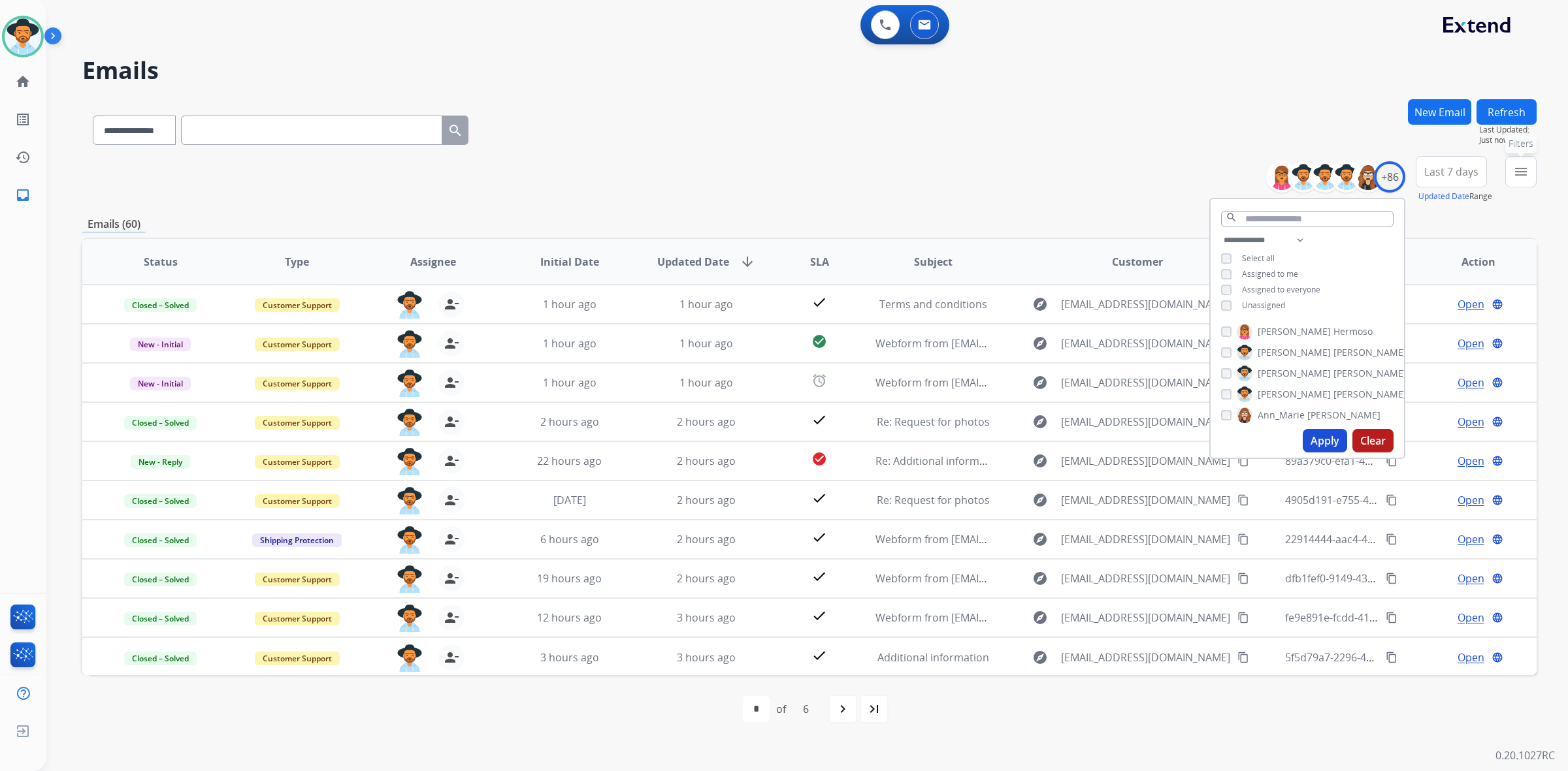
click at [1519, 168] on mat-icon "menu" at bounding box center [1520, 171] width 16 height 16
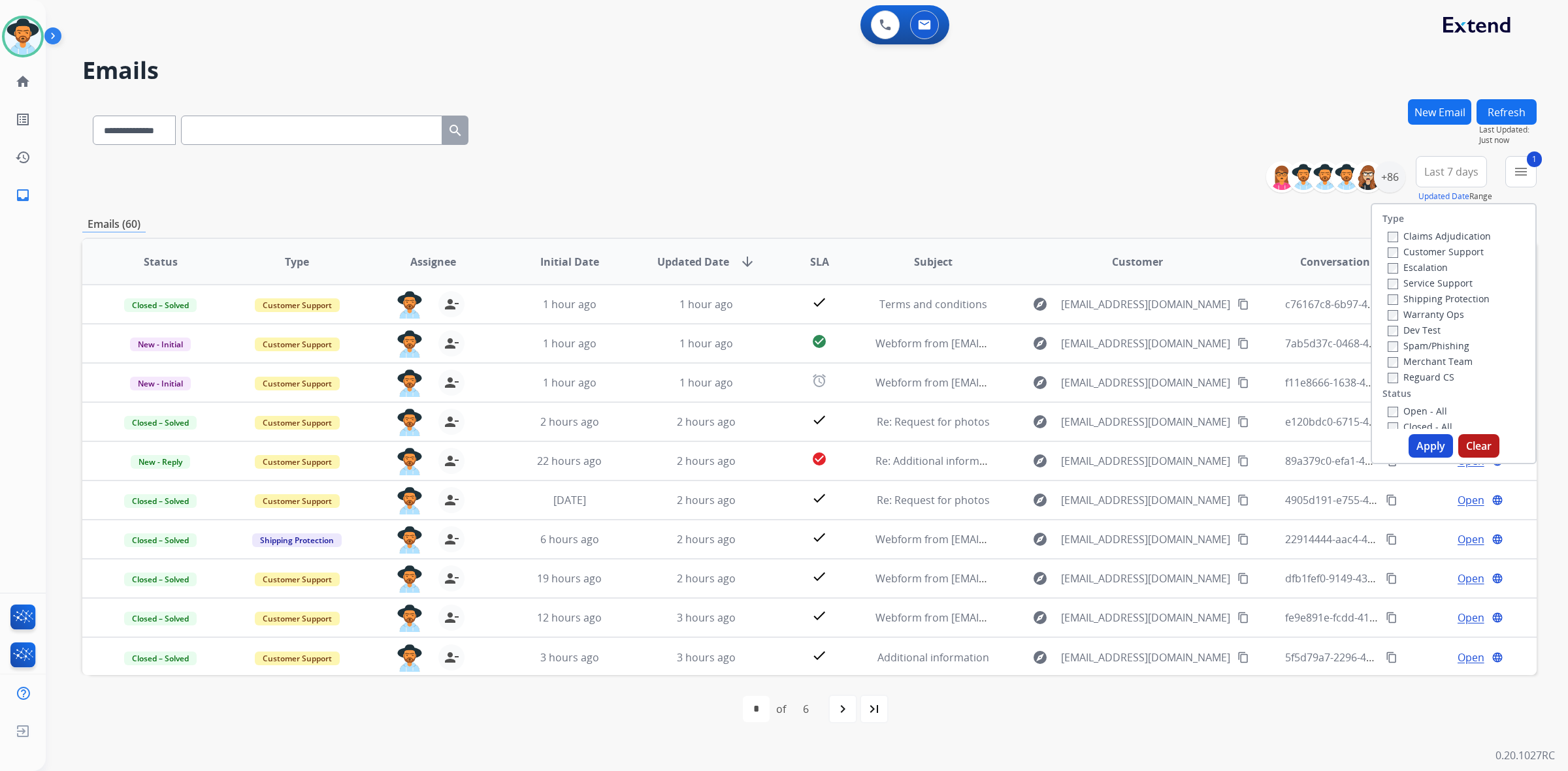
click at [1432, 447] on button "Apply" at bounding box center [1430, 446] width 44 height 23
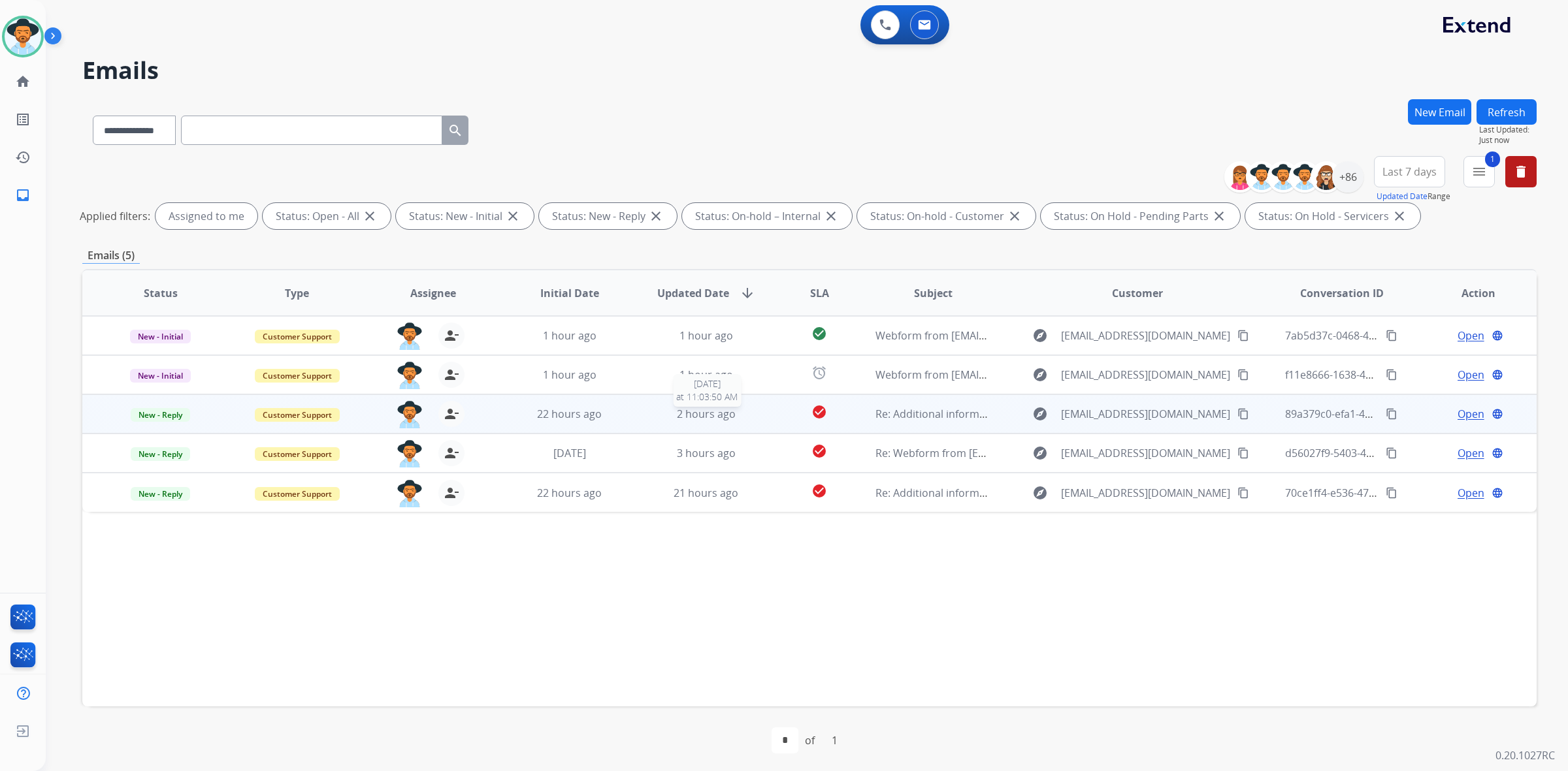
click at [704, 421] on div "2 hours ago" at bounding box center [705, 414] width 115 height 16
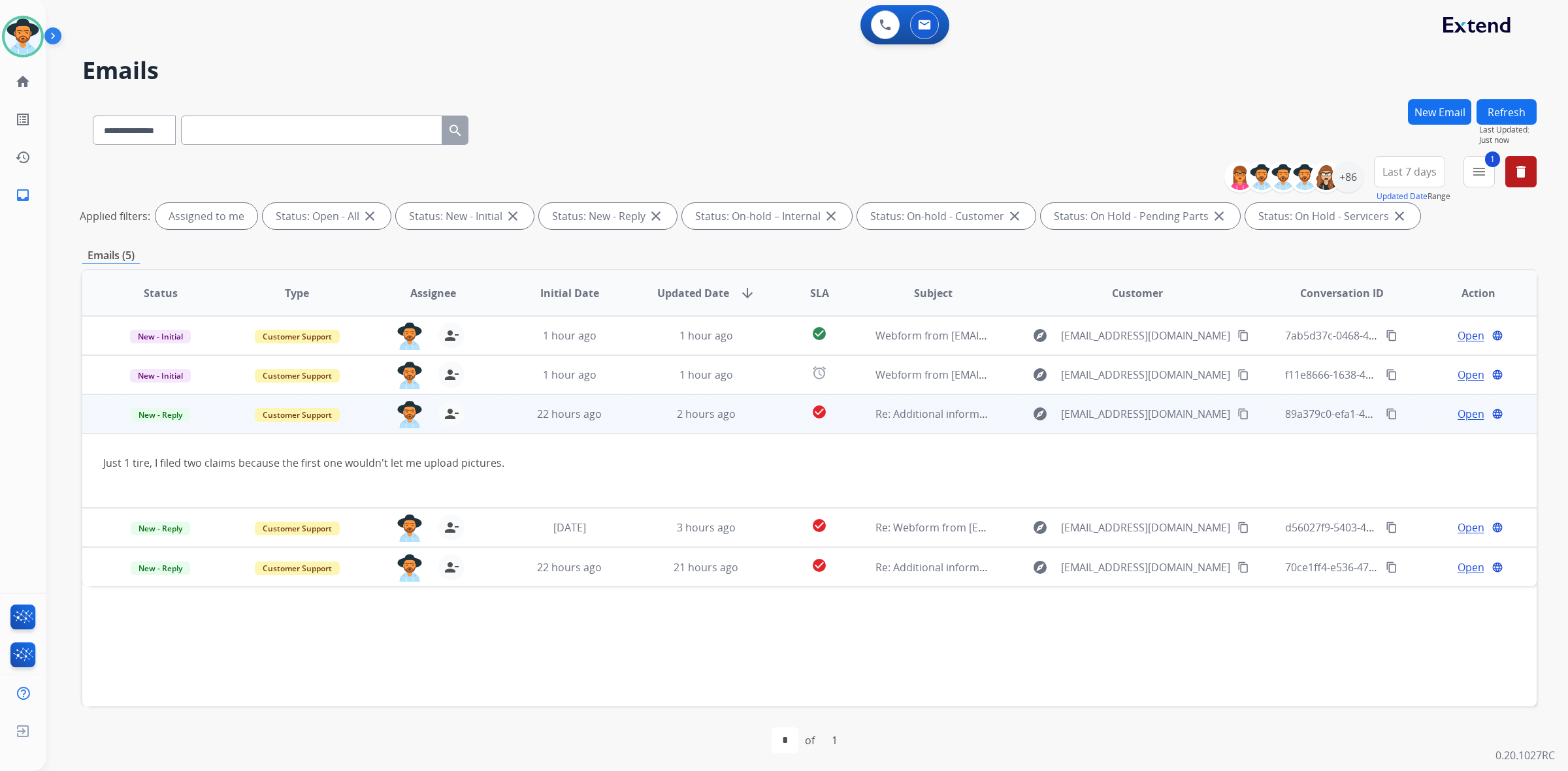
click at [1237, 416] on mat-icon "content_copy" at bounding box center [1243, 414] width 12 height 12
click at [1458, 412] on span "Open" at bounding box center [1471, 414] width 27 height 16
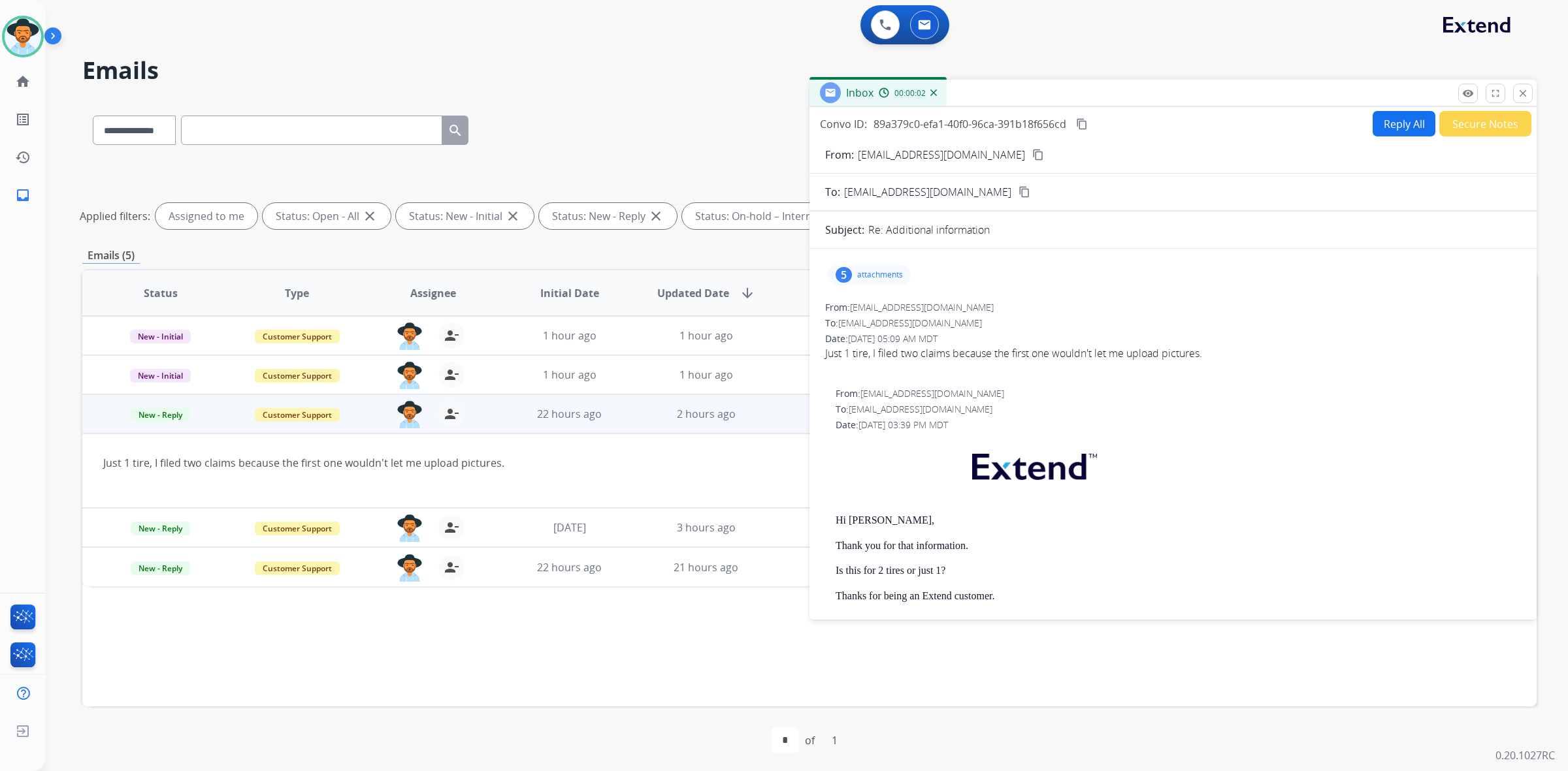
click at [859, 278] on p "attachments" at bounding box center [879, 274] width 46 height 10
click at [864, 350] on div at bounding box center [871, 354] width 65 height 46
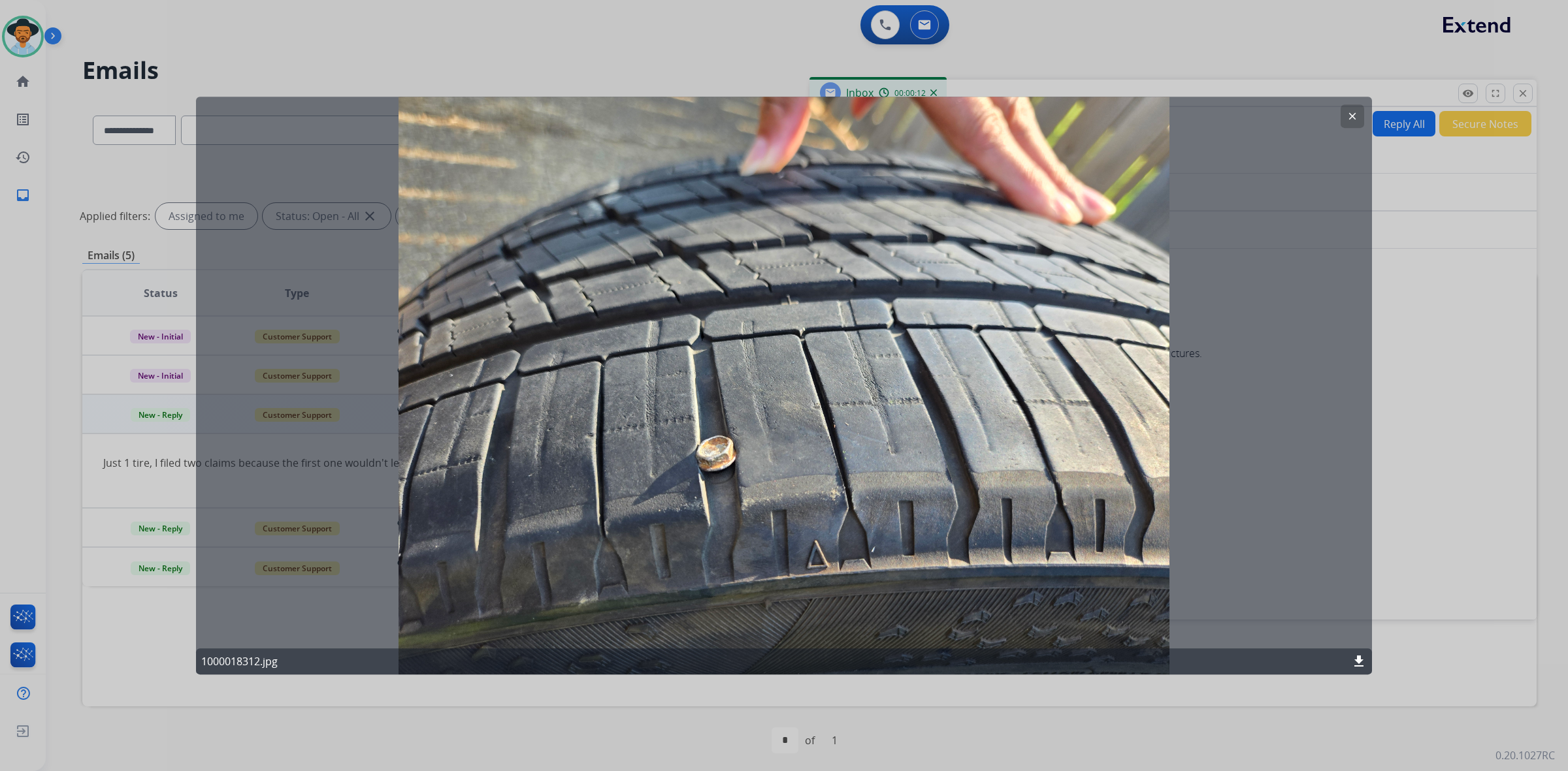
click at [1354, 120] on mat-icon "clear" at bounding box center [1352, 116] width 12 height 12
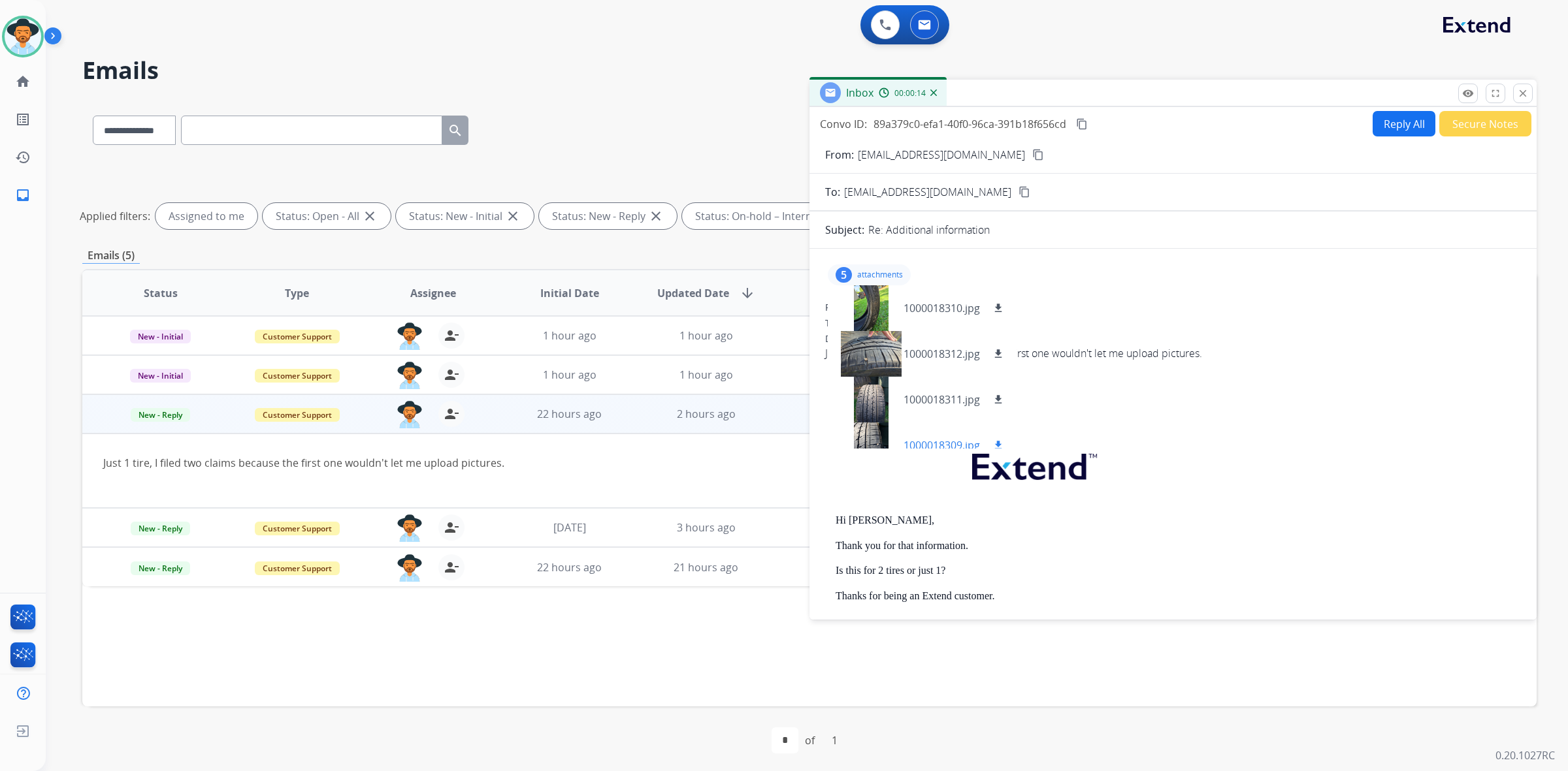
click at [874, 434] on div at bounding box center [871, 445] width 65 height 46
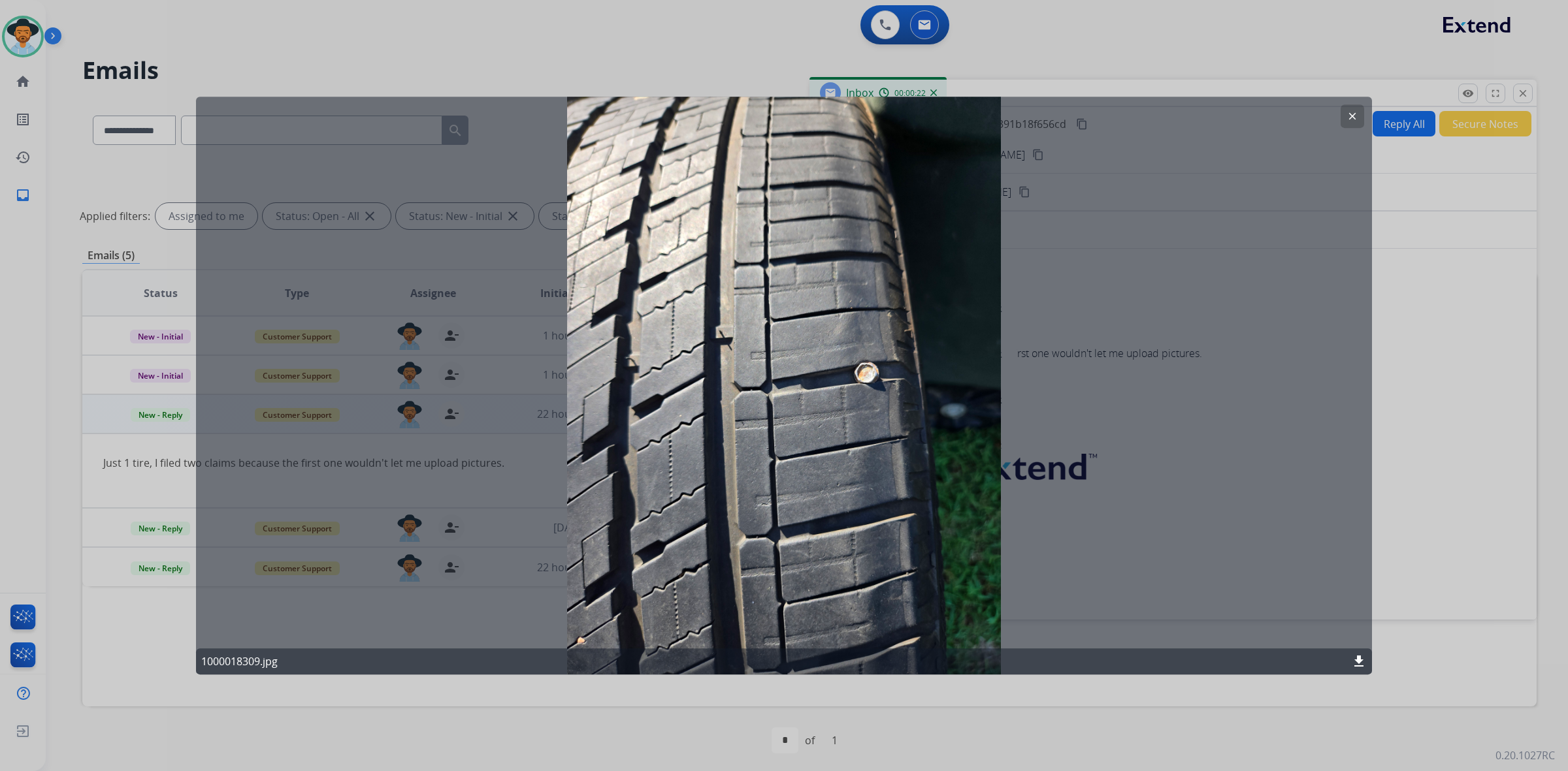
click at [1351, 112] on mat-icon "clear" at bounding box center [1352, 116] width 12 height 12
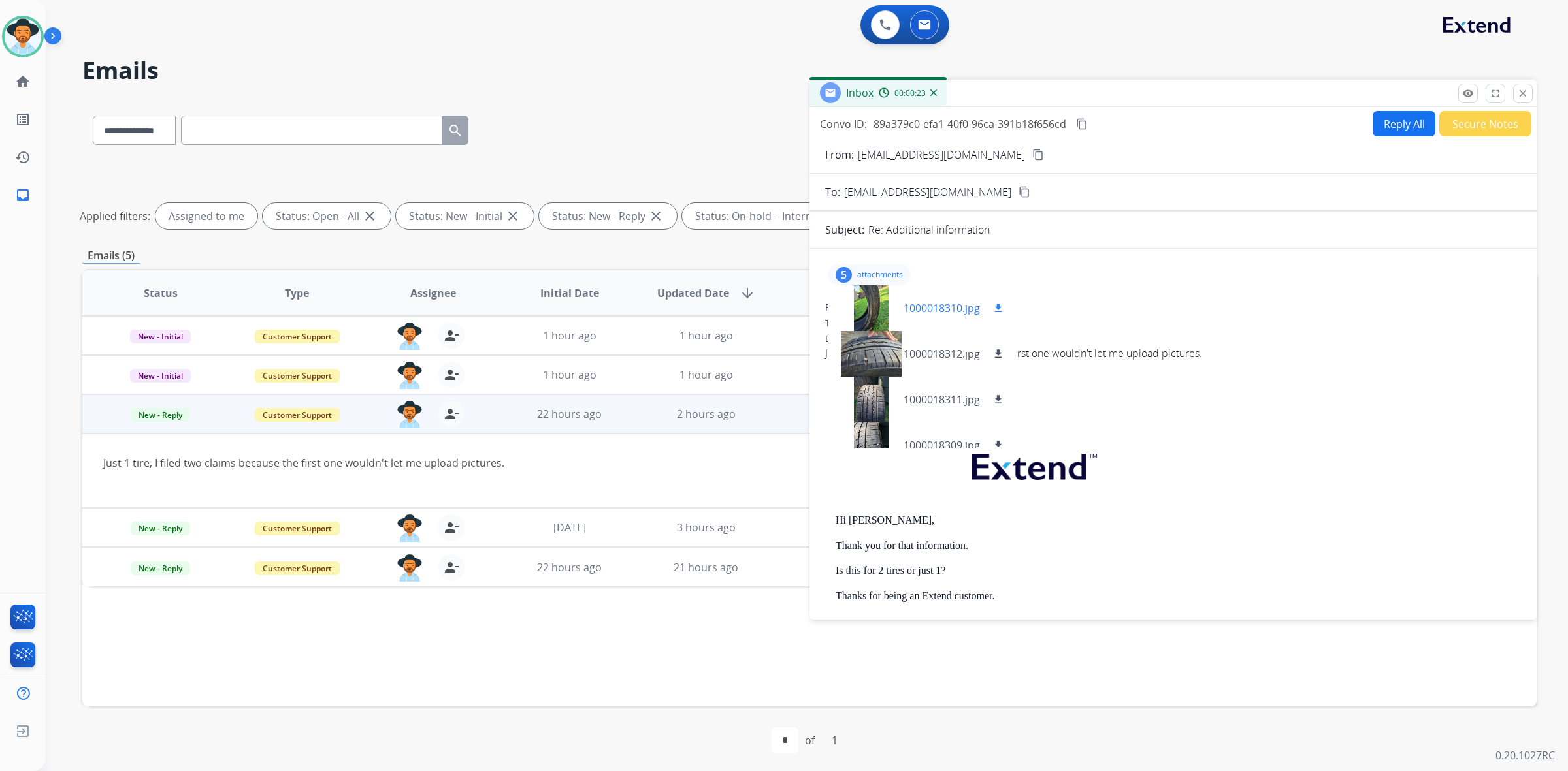
click at [863, 307] on div at bounding box center [871, 308] width 65 height 46
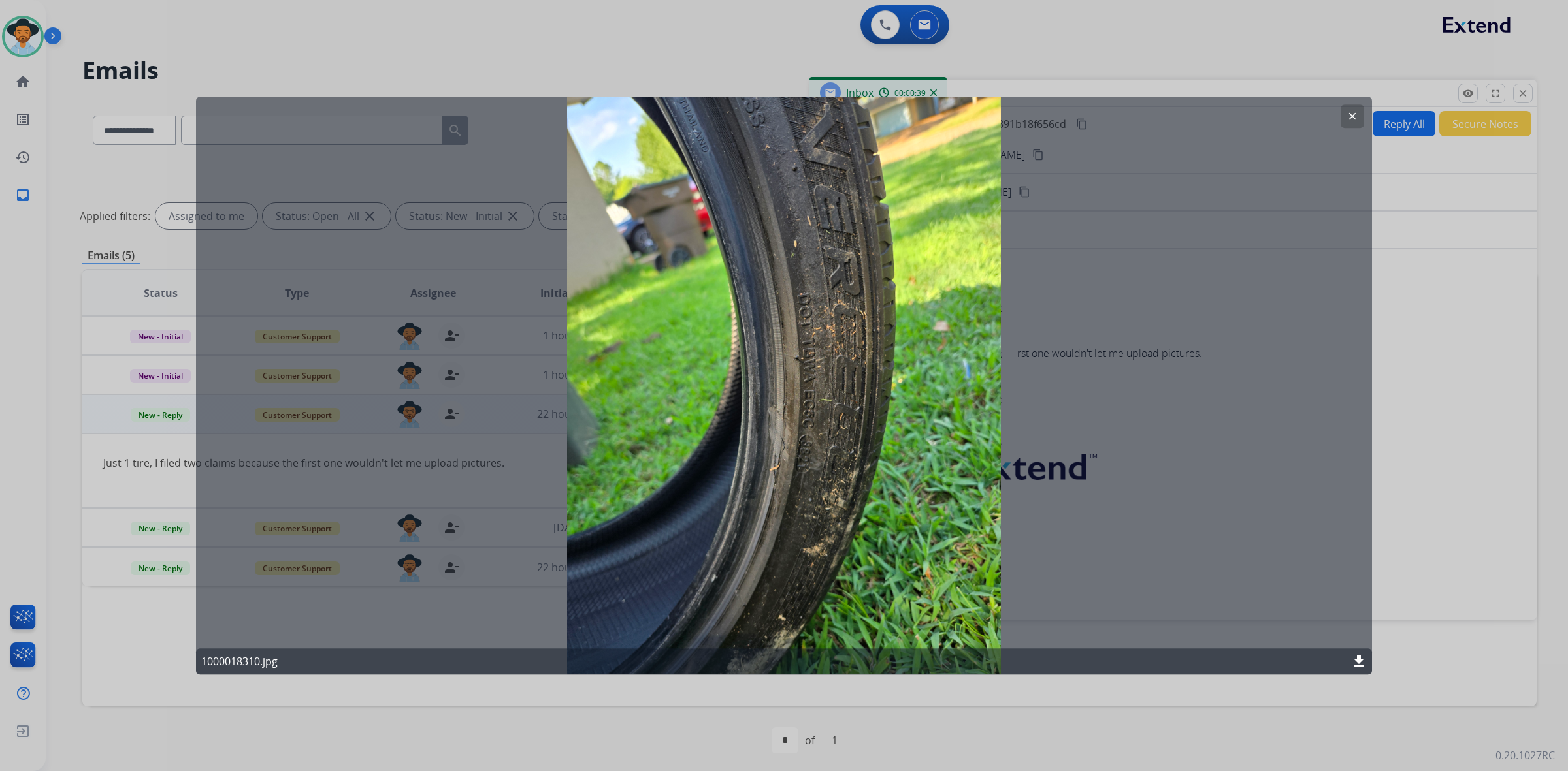
click at [794, 442] on div "clear 1000018310.jpg download" at bounding box center [783, 386] width 1176 height 579
click at [1347, 112] on mat-icon "clear" at bounding box center [1352, 116] width 12 height 12
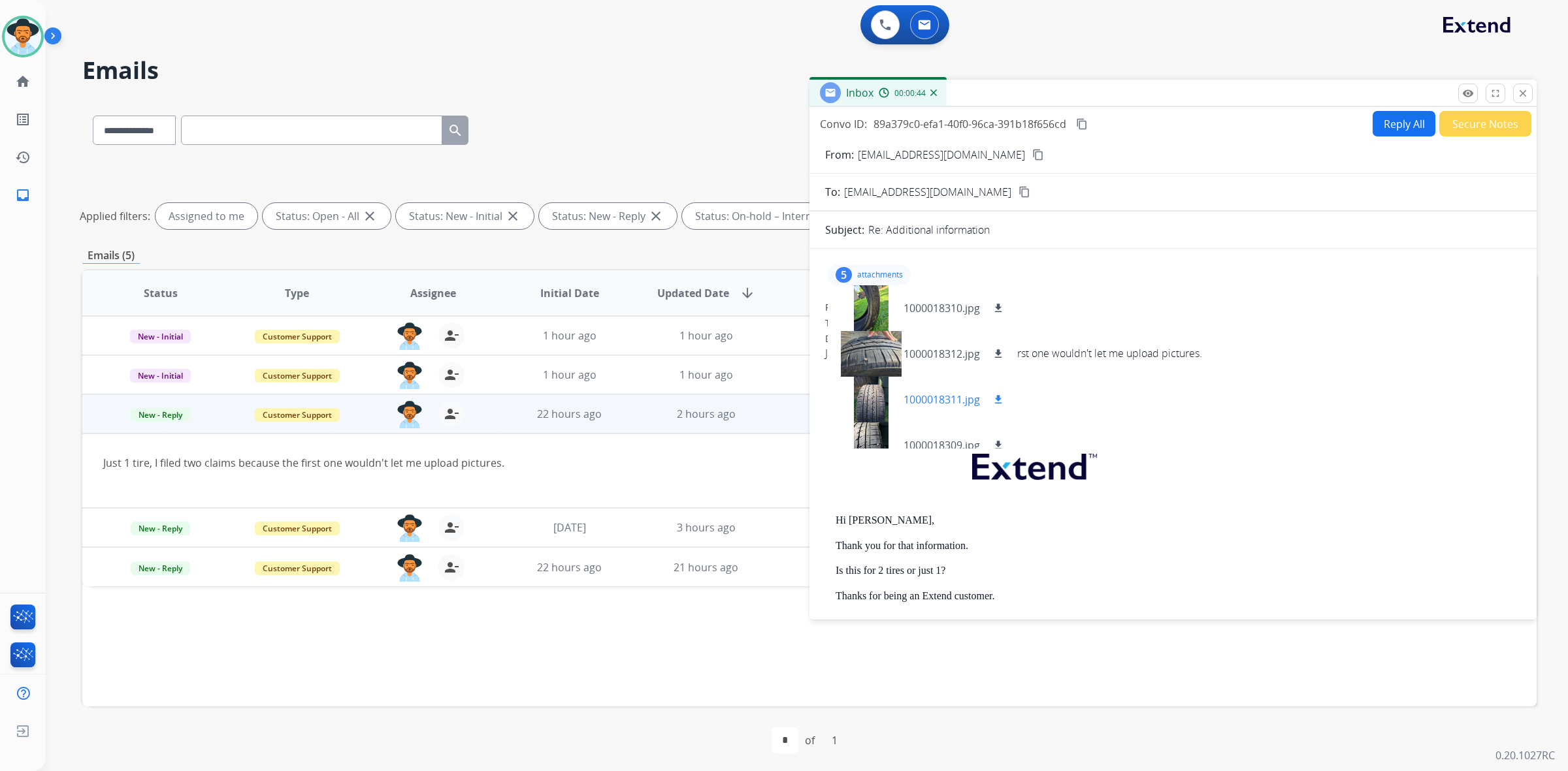
click at [875, 406] on div at bounding box center [871, 399] width 65 height 46
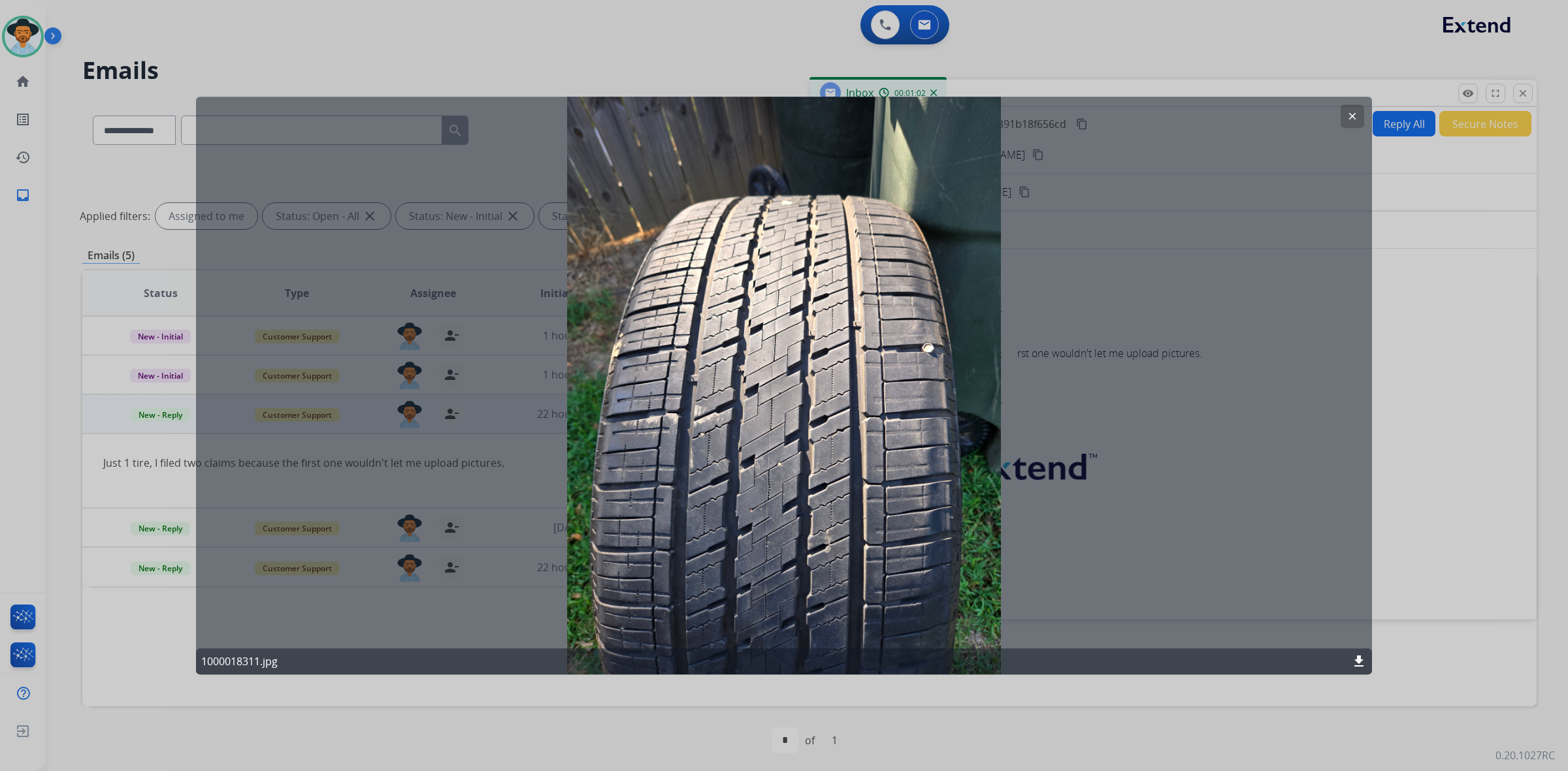
click at [1347, 115] on mat-icon "clear" at bounding box center [1352, 116] width 12 height 12
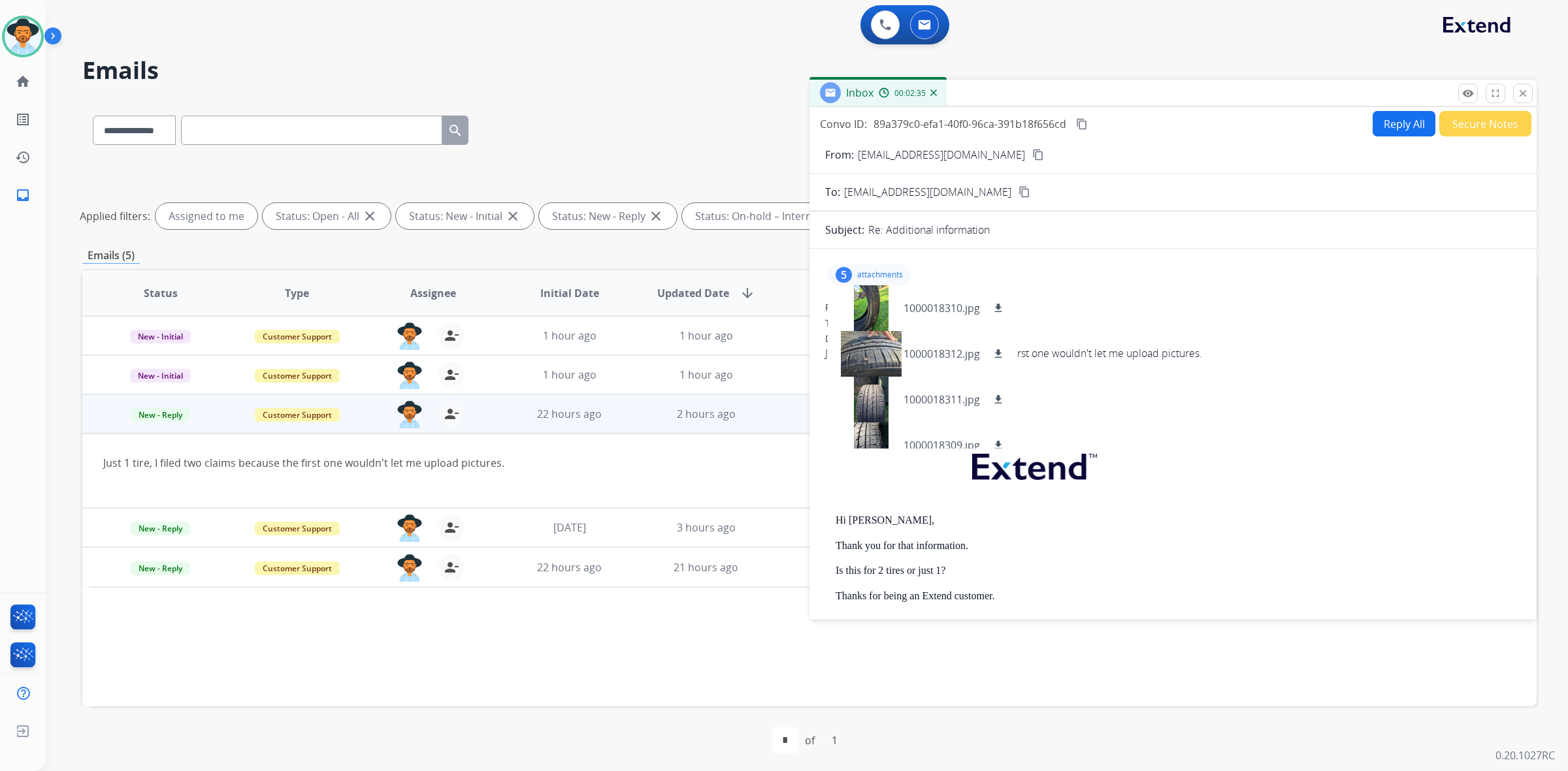
click at [1396, 121] on button "Reply All" at bounding box center [1403, 124] width 63 height 25
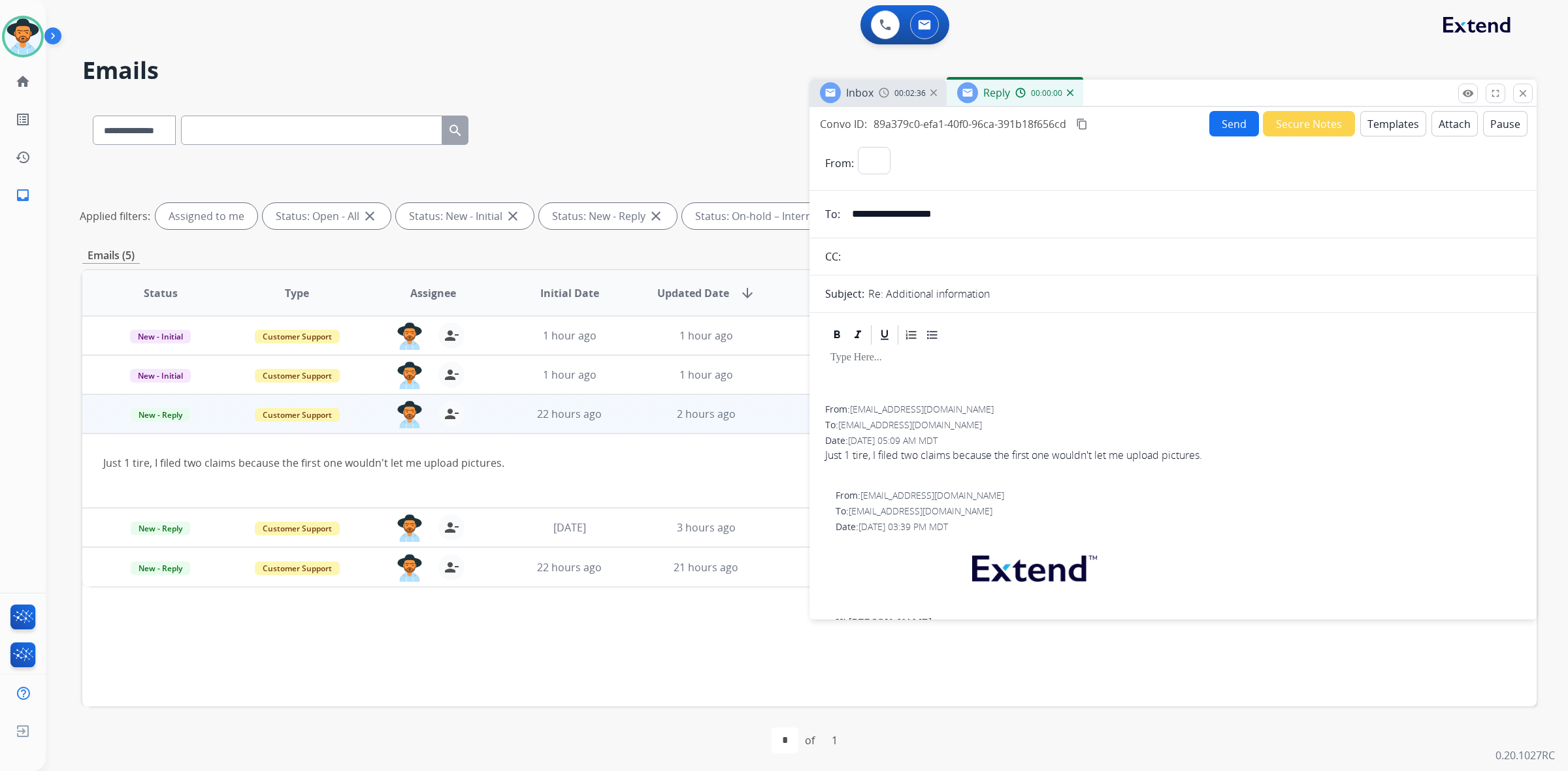
select select "**********"
click at [1399, 122] on button "Templates" at bounding box center [1393, 124] width 66 height 25
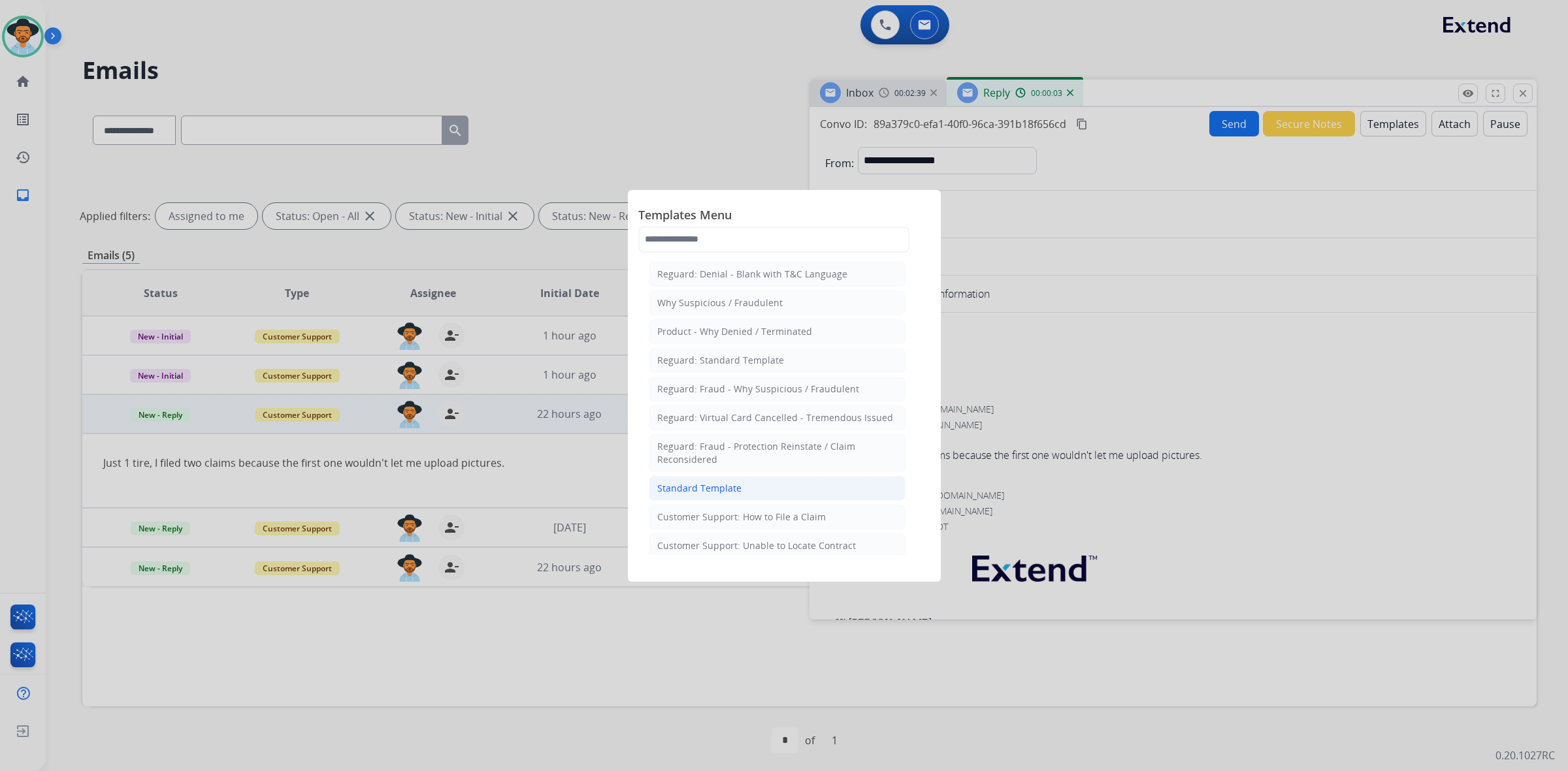
click at [737, 495] on div "Standard Template" at bounding box center [699, 488] width 85 height 13
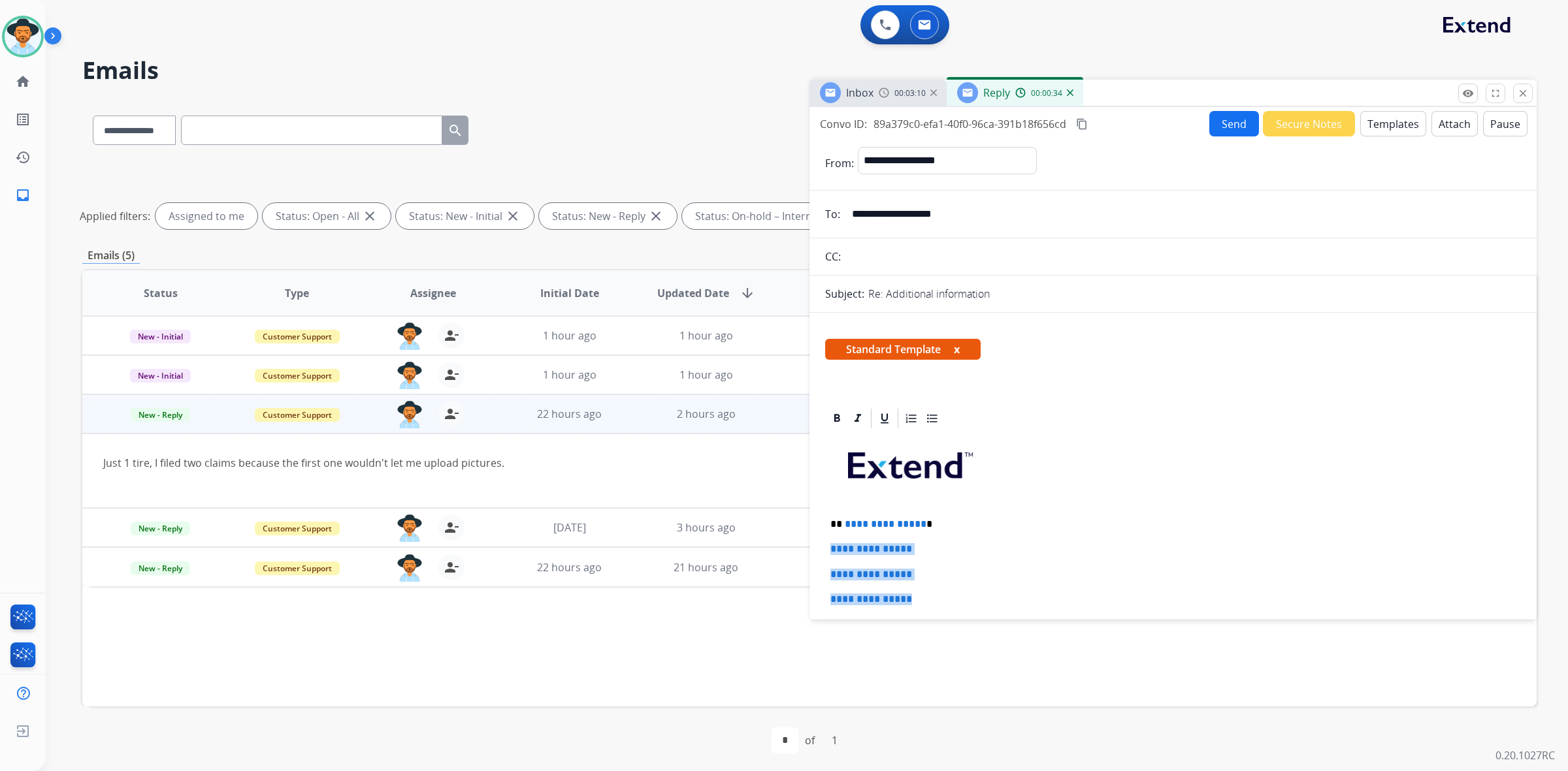
drag, startPoint x: 828, startPoint y: 545, endPoint x: 939, endPoint y: 596, distance: 122.2
click at [939, 596] on div "**********" at bounding box center [1173, 655] width 696 height 449
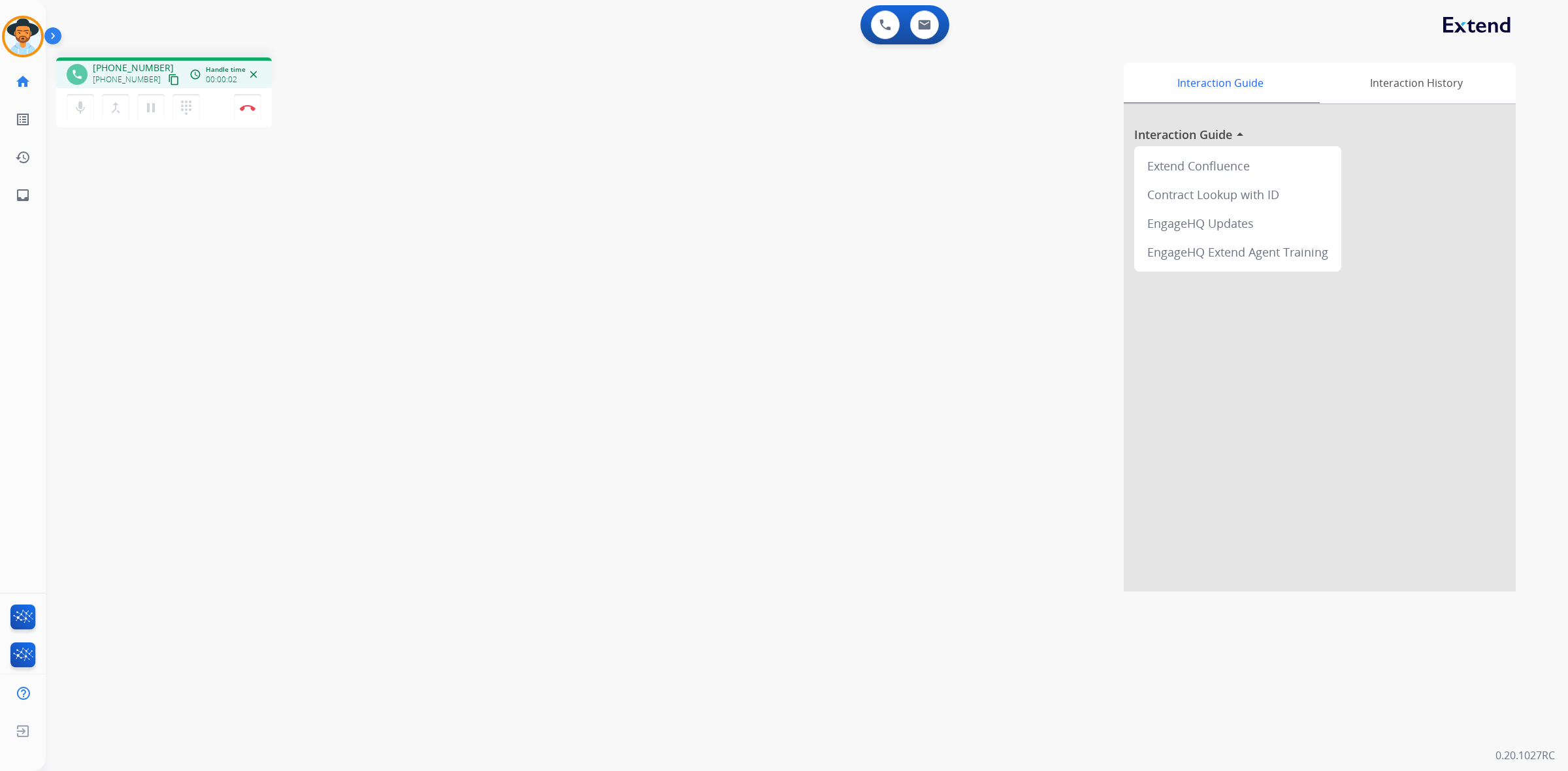
click at [168, 82] on mat-icon "content_copy" at bounding box center [174, 79] width 12 height 12
click at [249, 109] on img at bounding box center [248, 108] width 16 height 7
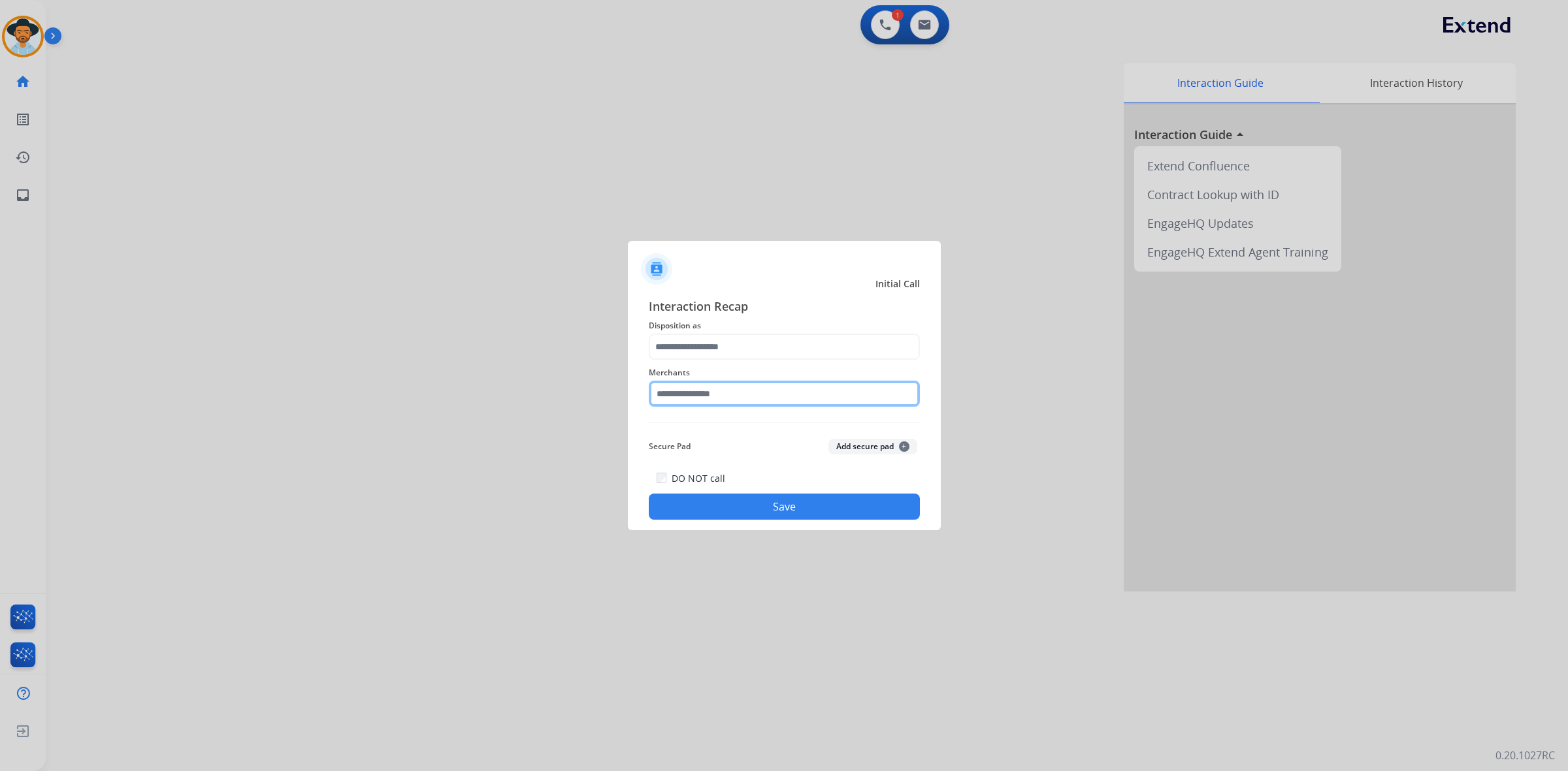
click at [784, 391] on input "text" at bounding box center [784, 393] width 271 height 26
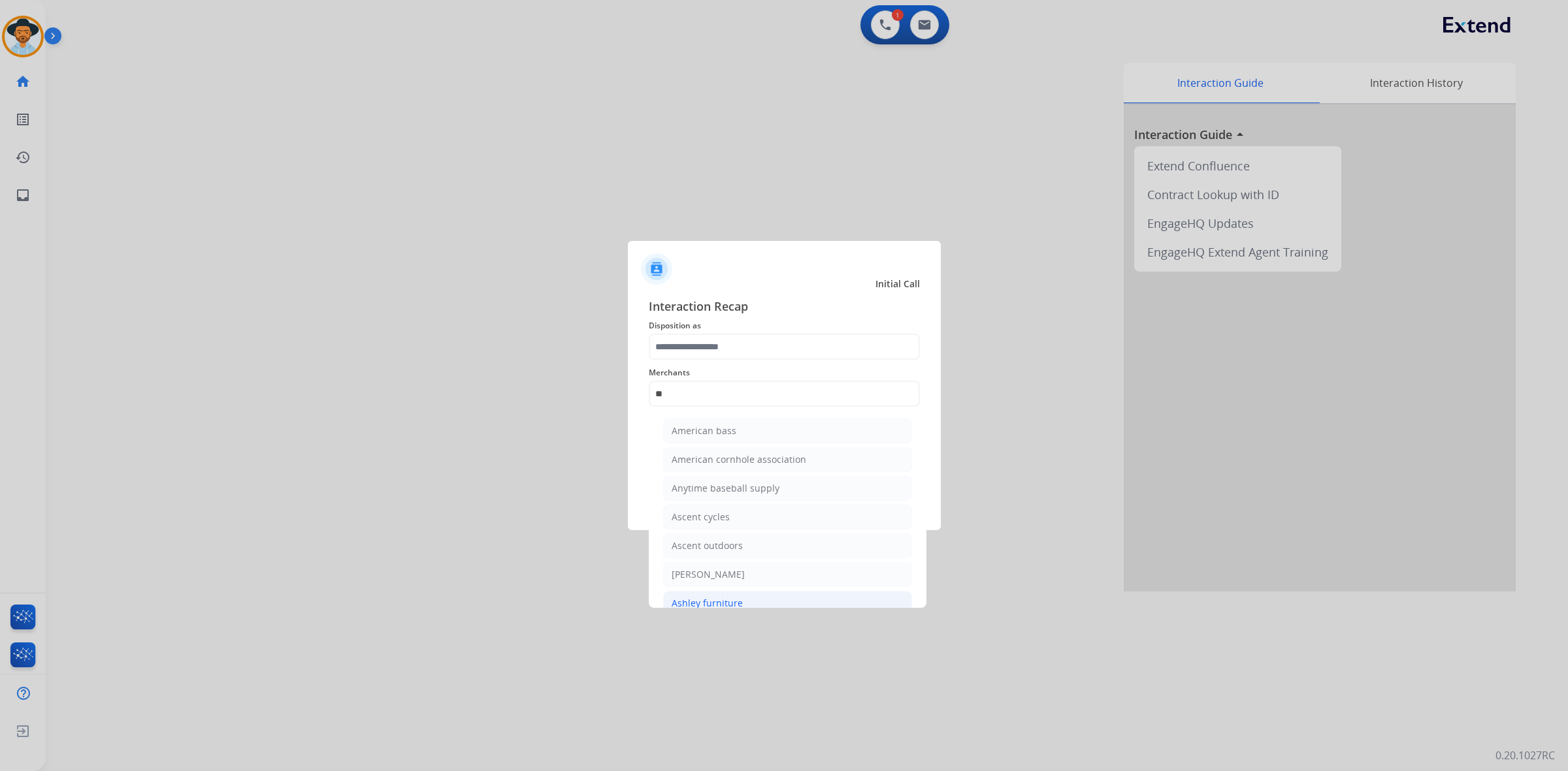
click at [730, 600] on div "Ashley furniture" at bounding box center [707, 604] width 71 height 13
type input "**********"
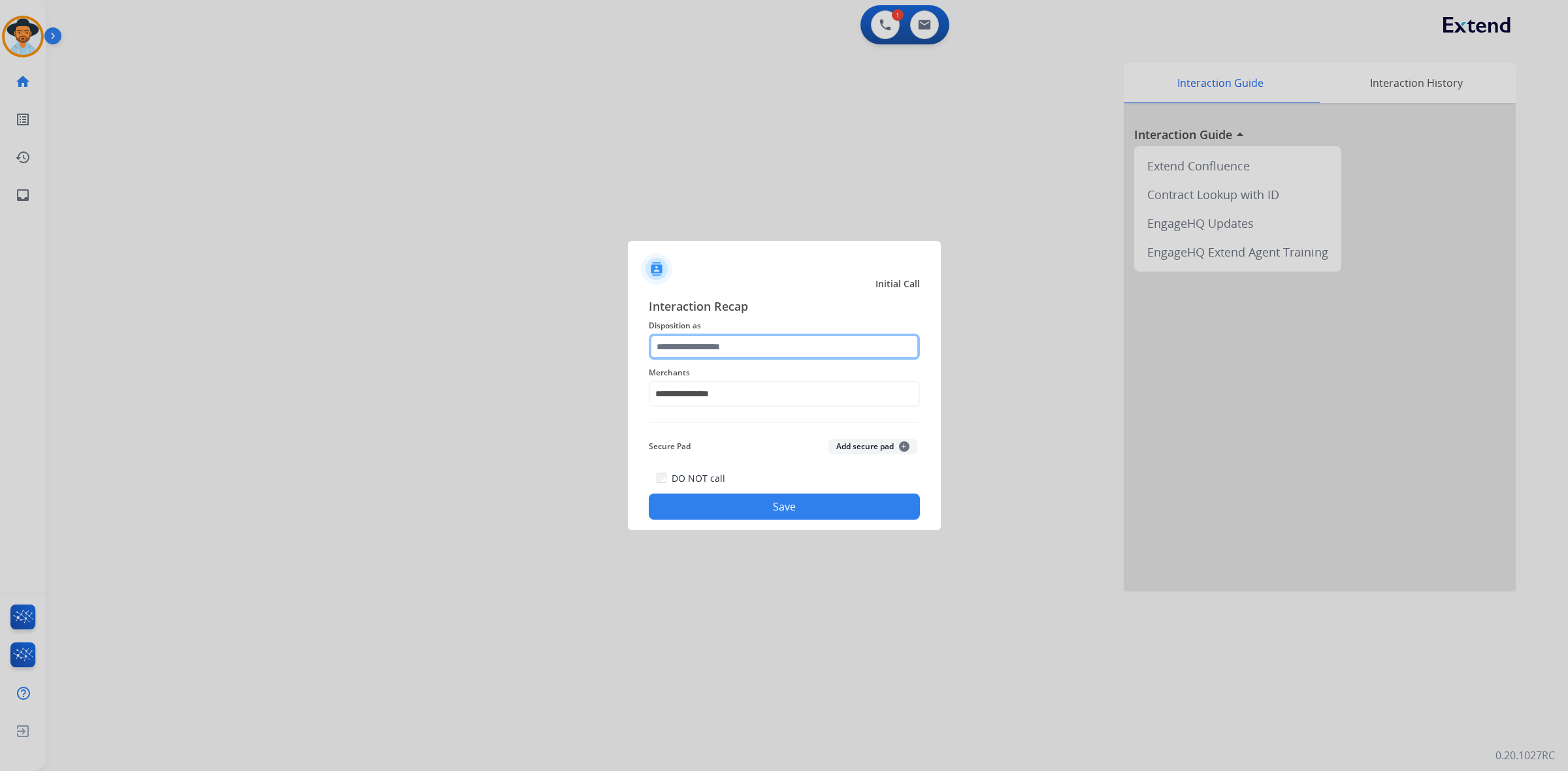
click at [734, 347] on input "text" at bounding box center [784, 346] width 271 height 26
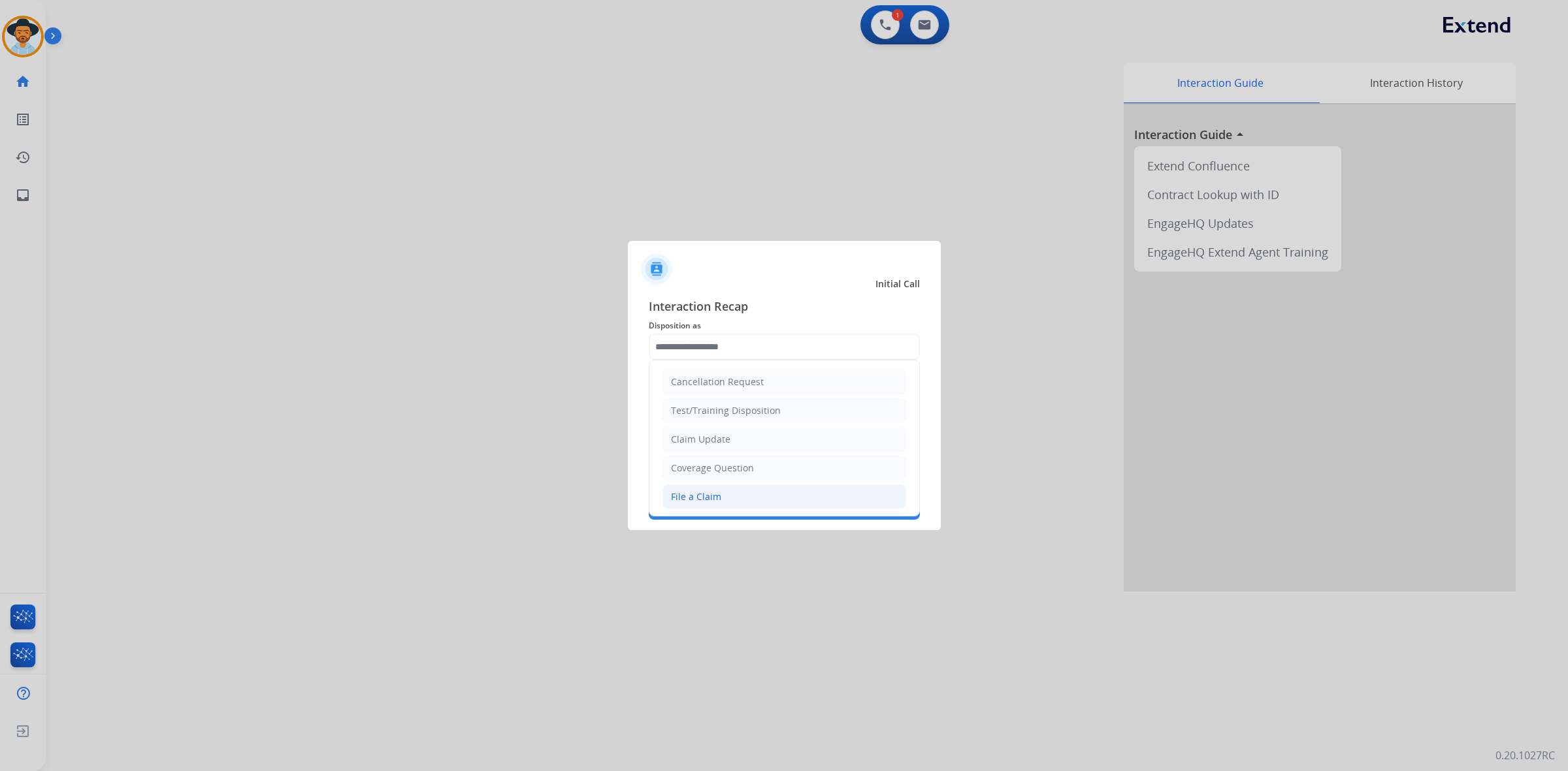
click at [730, 496] on li "File a Claim" at bounding box center [784, 497] width 243 height 25
type input "**********"
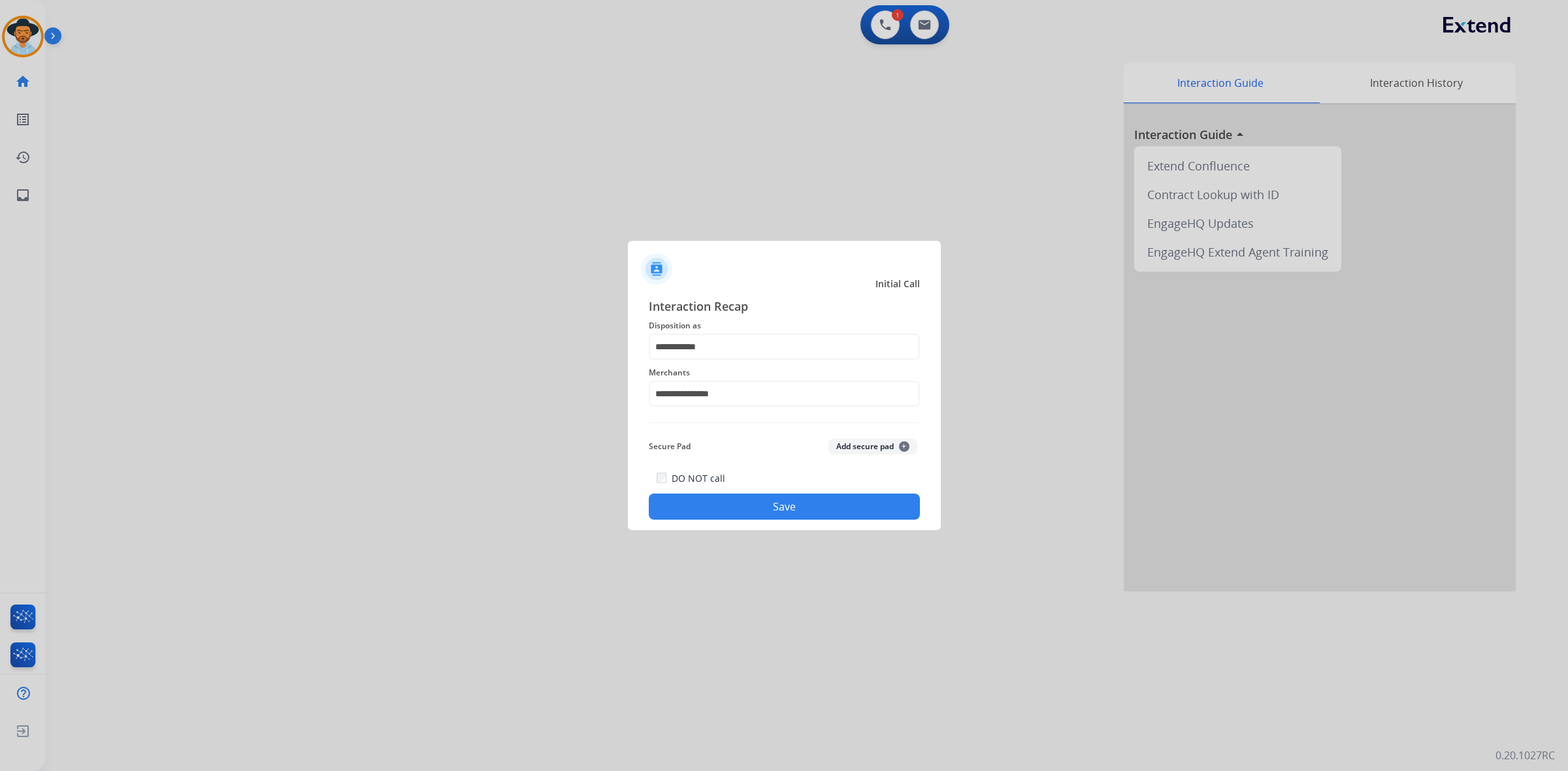
click at [752, 498] on button "Save" at bounding box center [784, 506] width 271 height 26
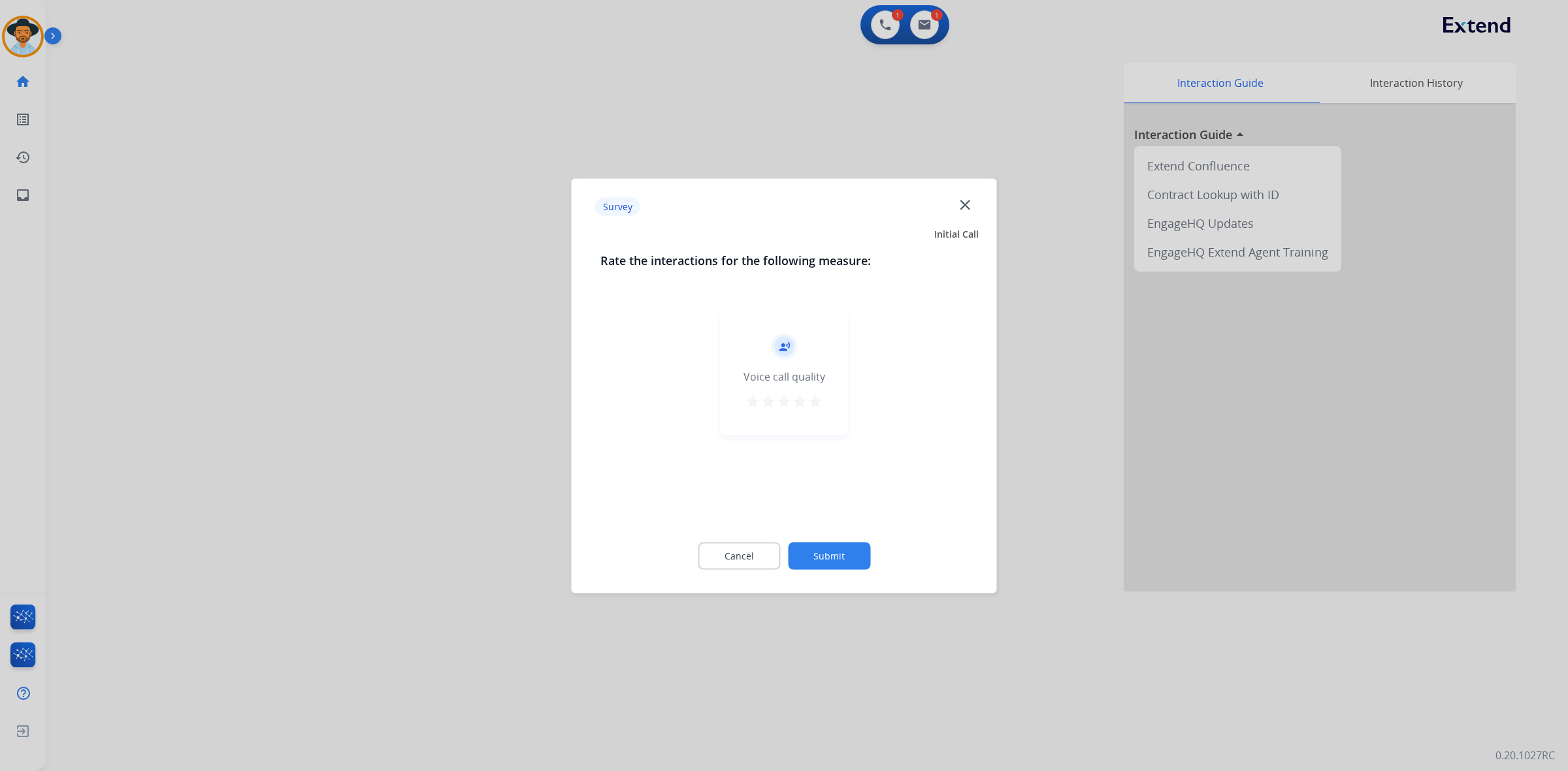
click at [815, 404] on mat-icon "star" at bounding box center [815, 401] width 16 height 16
click at [843, 554] on button "Submit" at bounding box center [829, 555] width 82 height 28
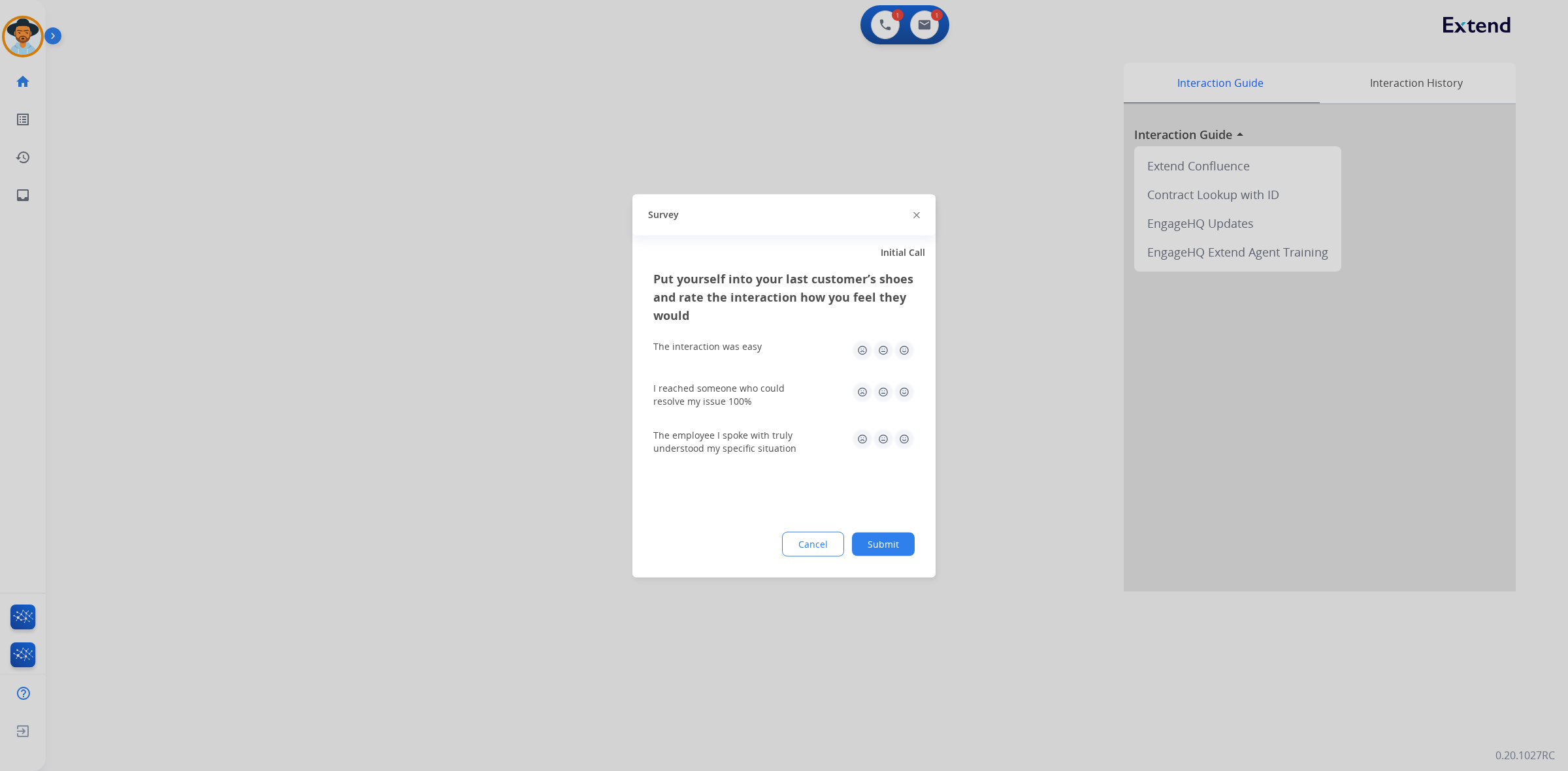
click at [904, 347] on img at bounding box center [904, 350] width 21 height 21
click at [902, 396] on img at bounding box center [904, 391] width 21 height 21
click at [908, 442] on img at bounding box center [904, 438] width 21 height 21
click at [894, 540] on button "Submit" at bounding box center [883, 544] width 63 height 23
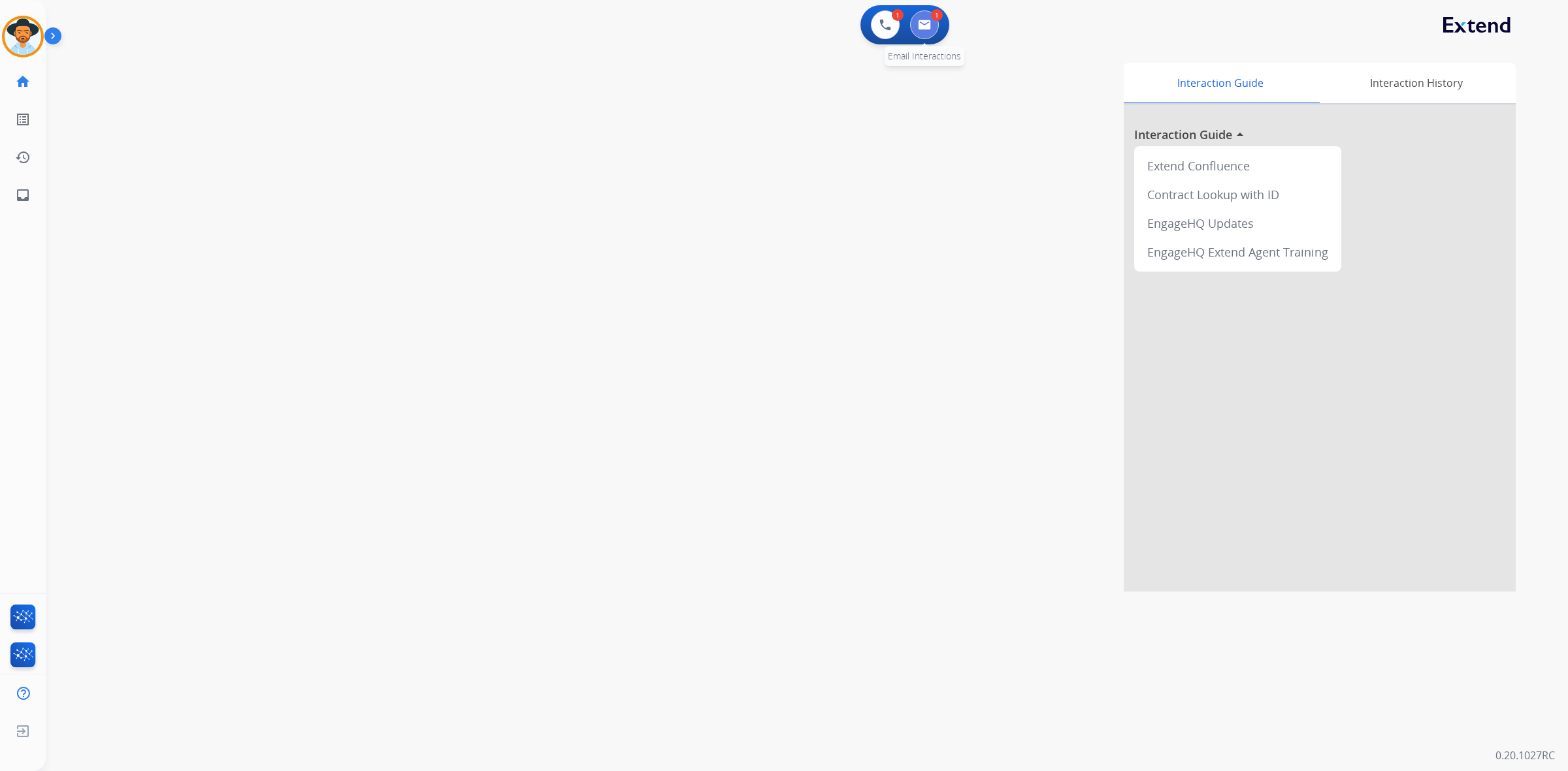
click at [930, 26] on img at bounding box center [925, 24] width 13 height 10
select select "**********"
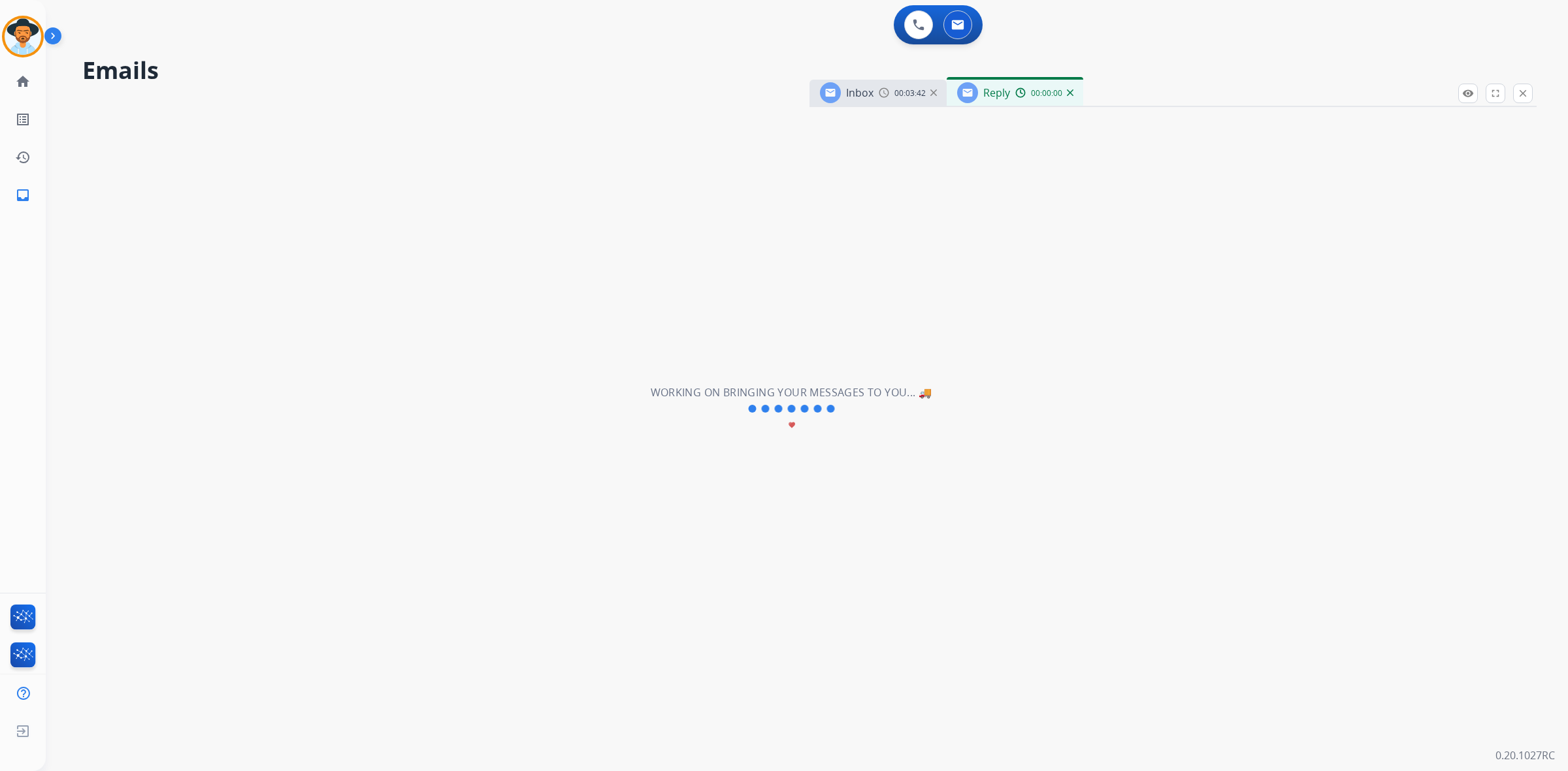
select select "**********"
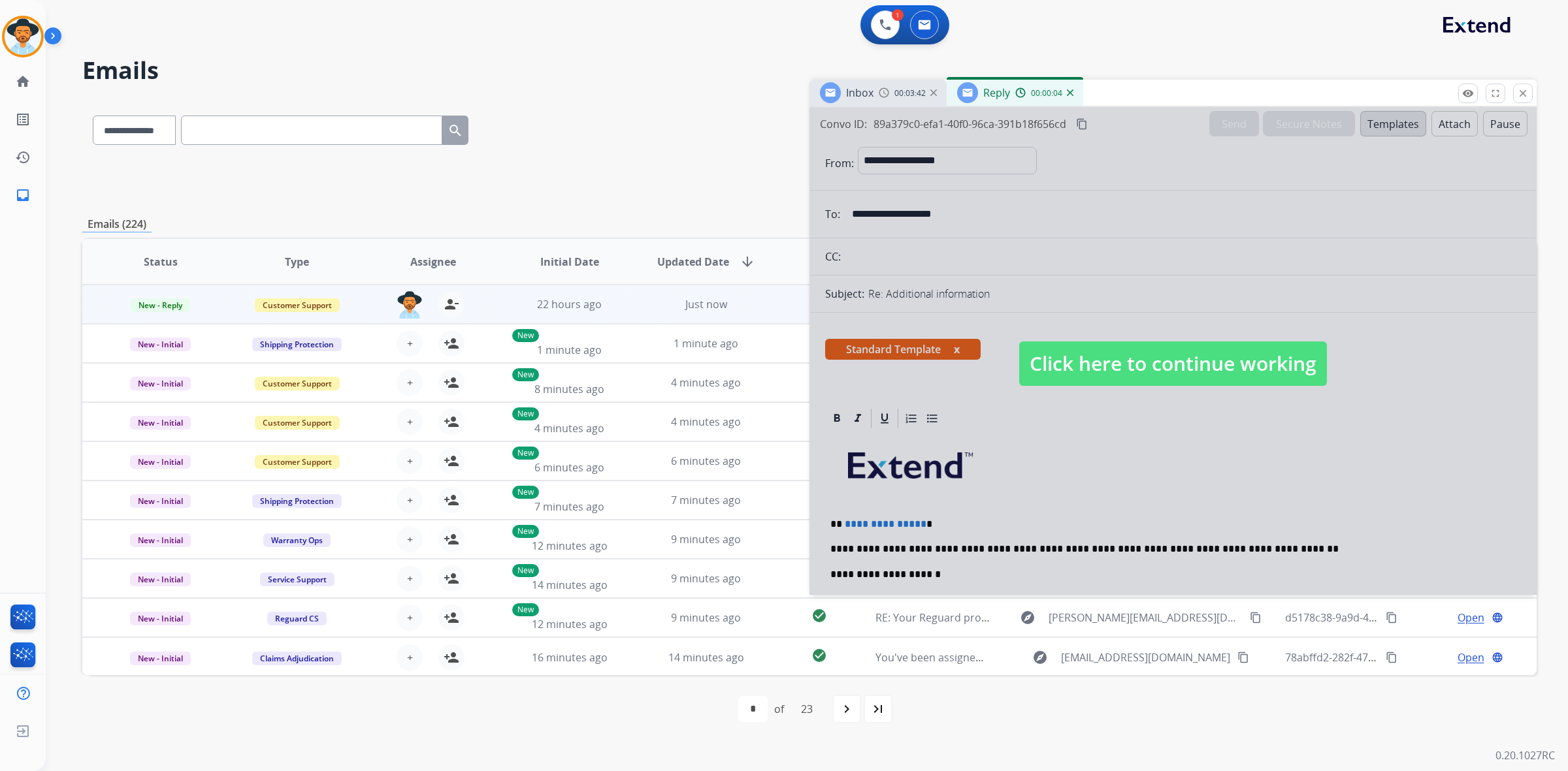
click at [1226, 369] on span "Click here to continue working" at bounding box center [1173, 363] width 308 height 44
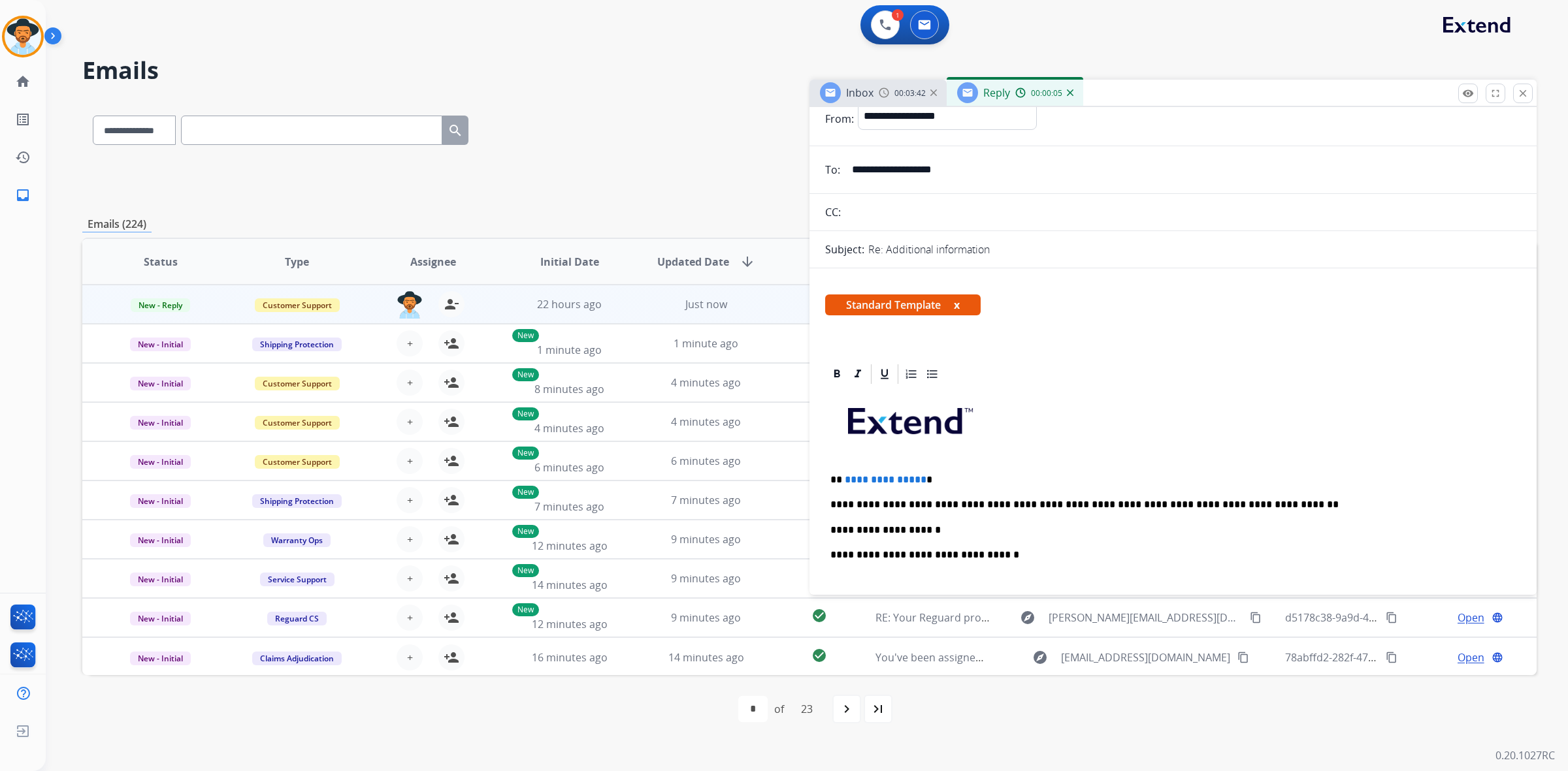
scroll to position [82, 0]
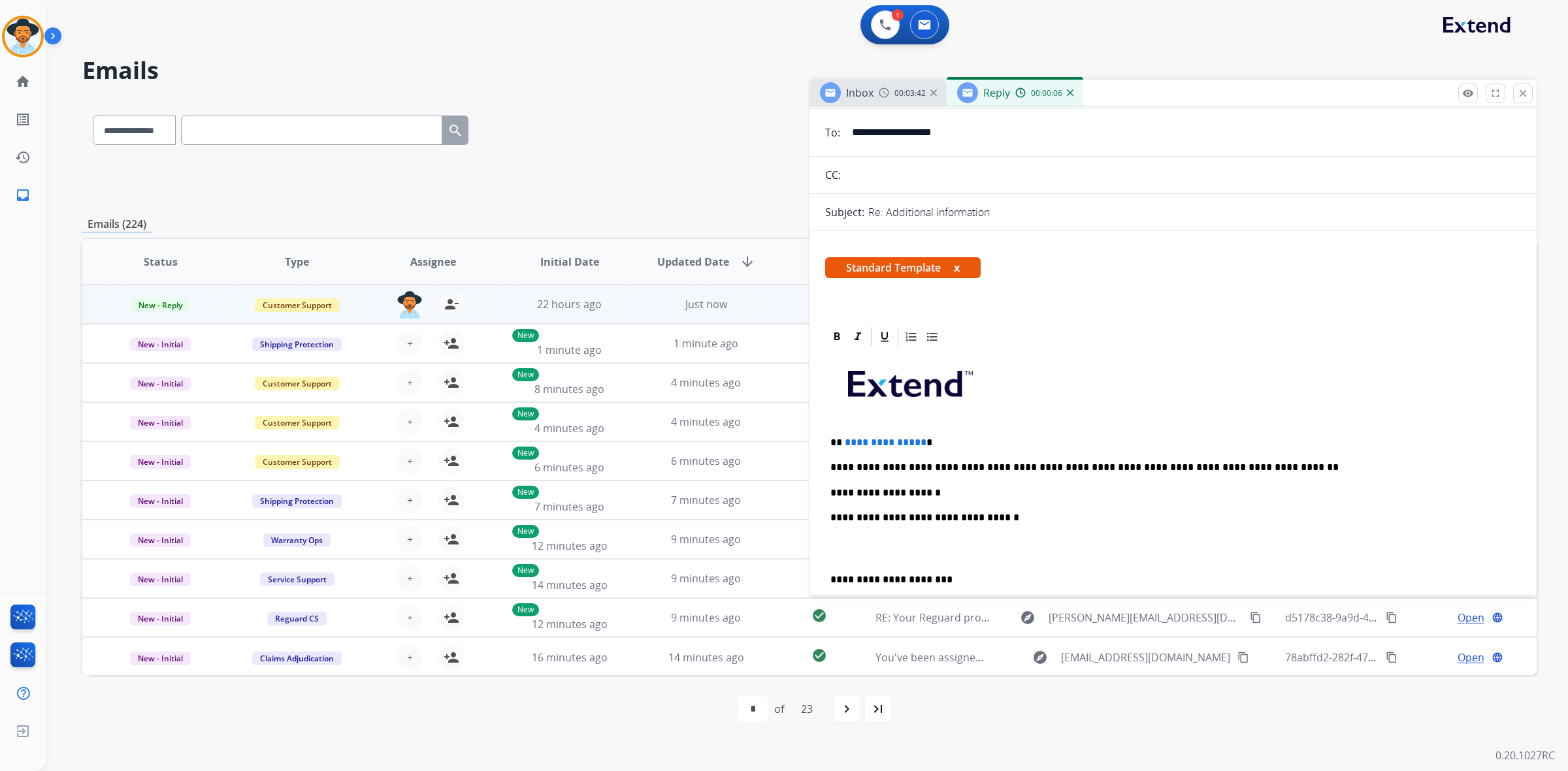
click at [939, 481] on div "**********" at bounding box center [1173, 560] width 696 height 424
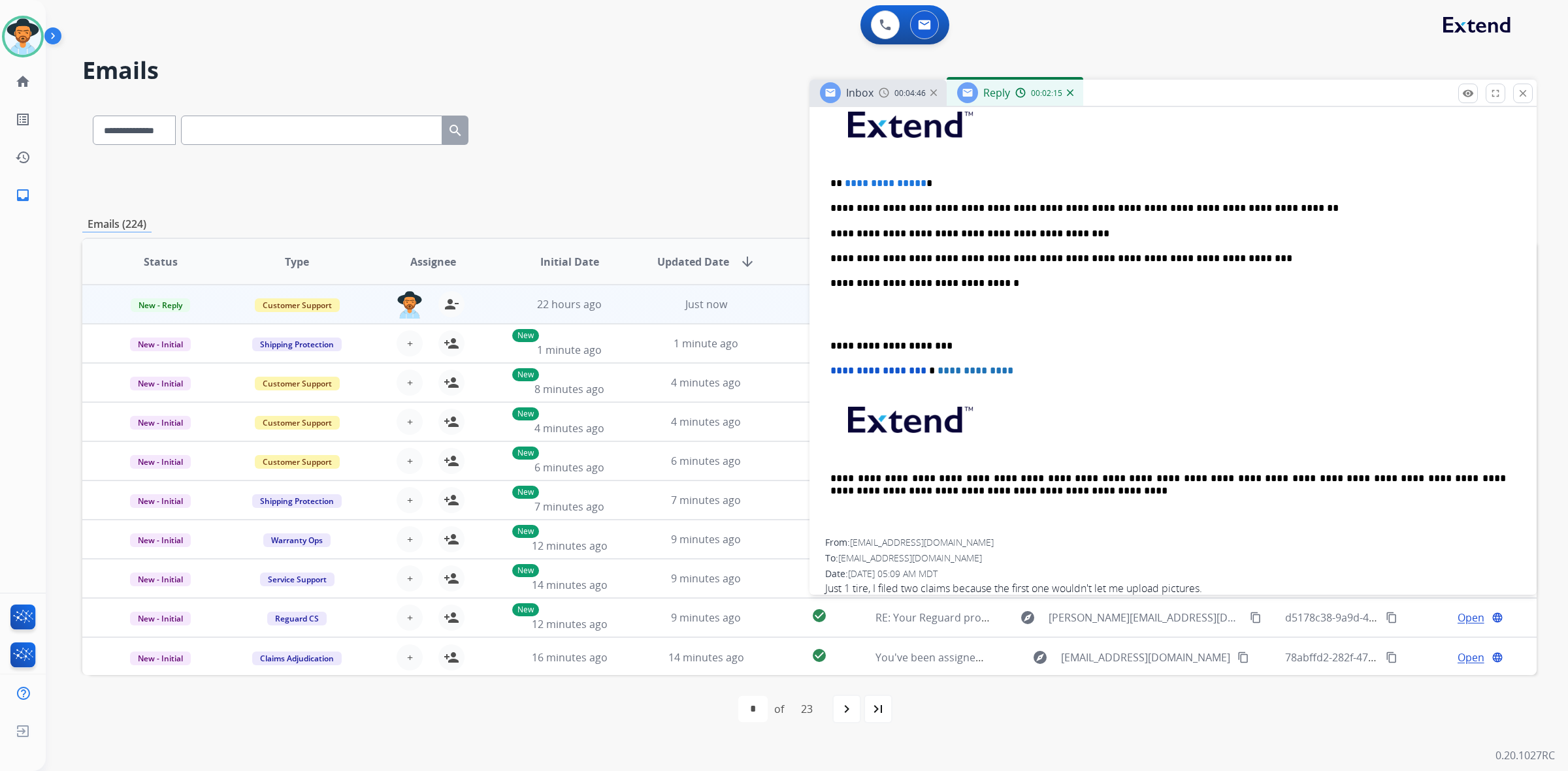
scroll to position [163, 0]
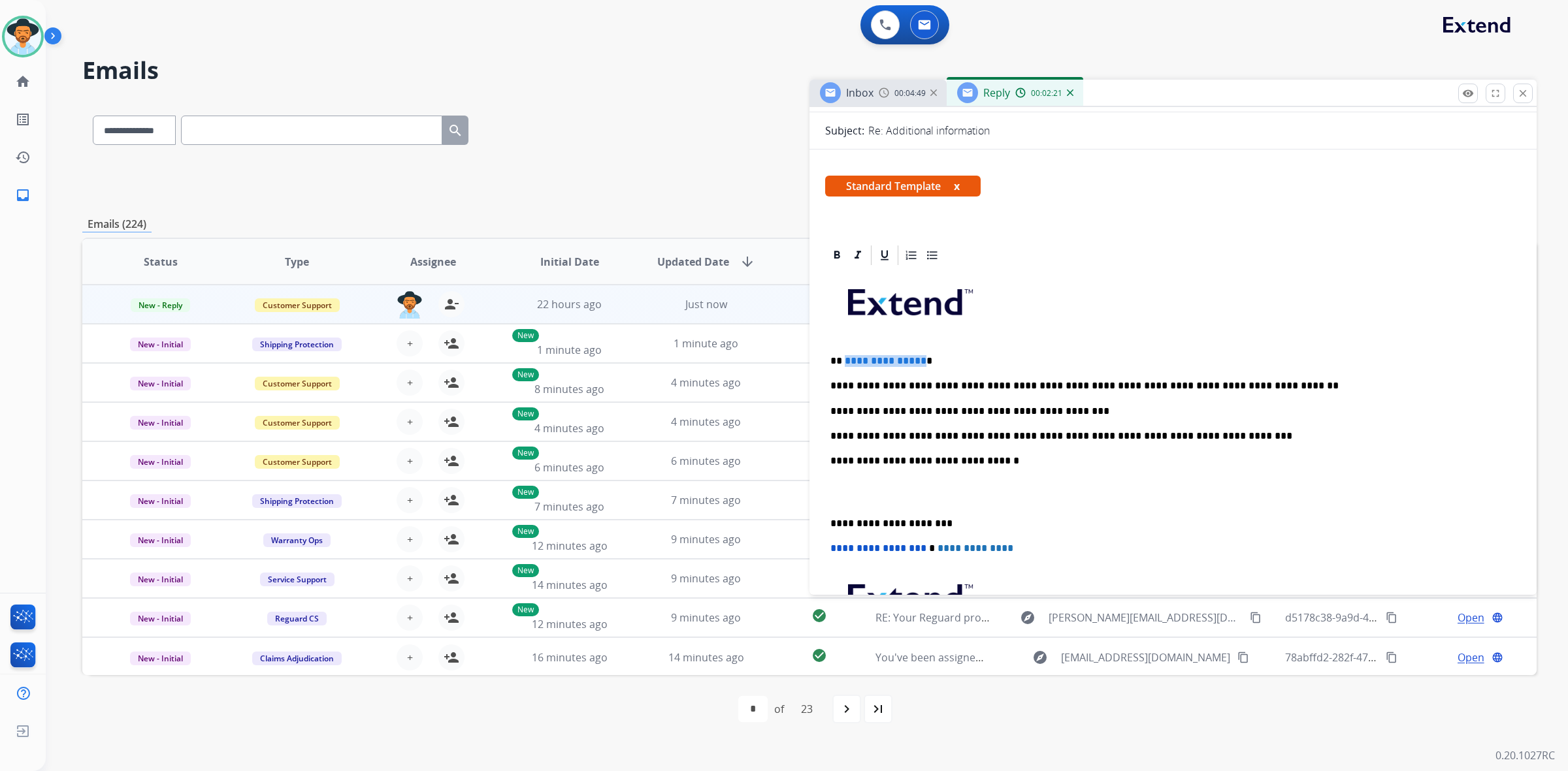
drag, startPoint x: 919, startPoint y: 357, endPoint x: 843, endPoint y: 360, distance: 76.1
click at [843, 360] on p "**********" at bounding box center [1167, 361] width 675 height 12
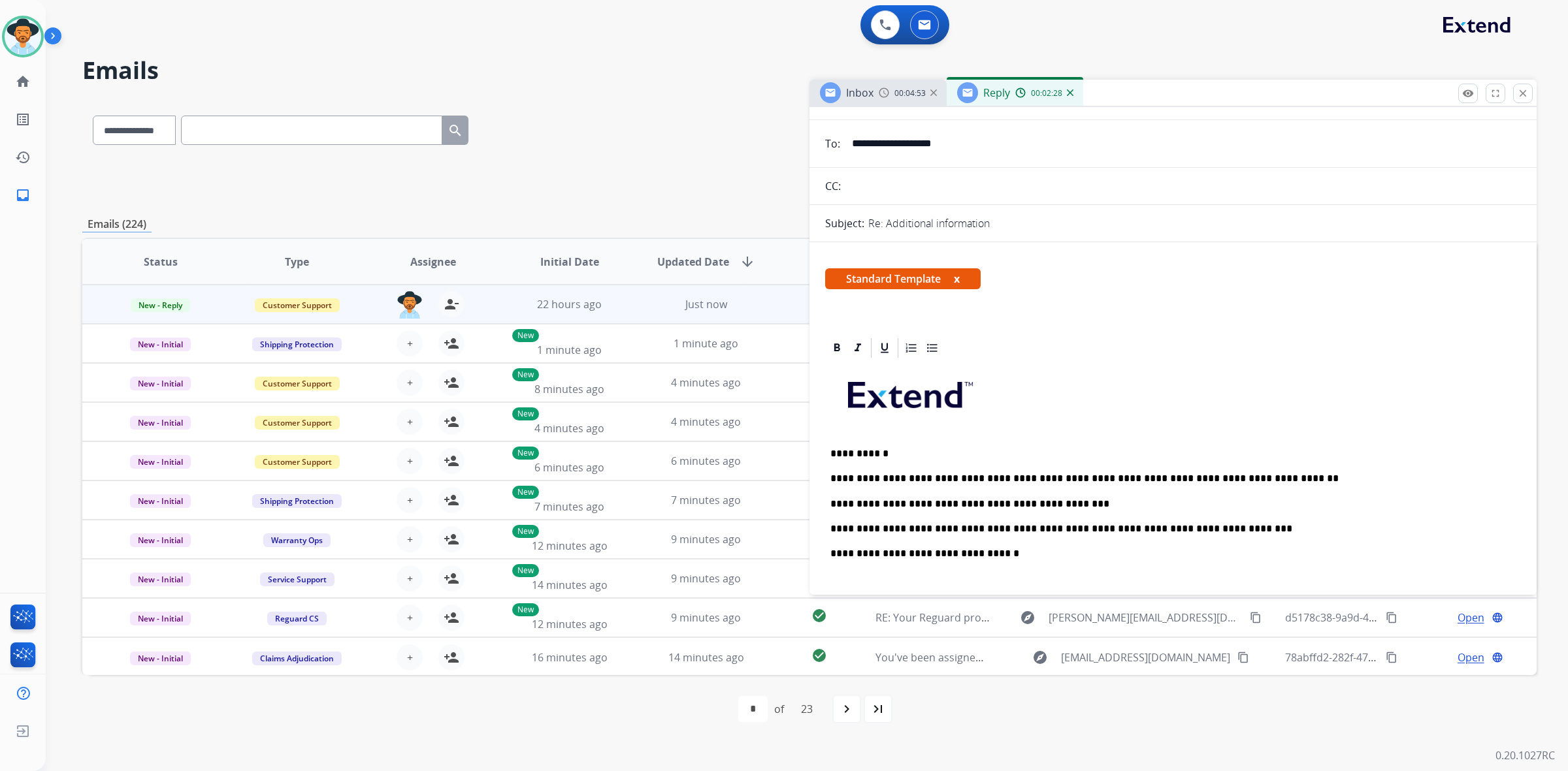
scroll to position [0, 0]
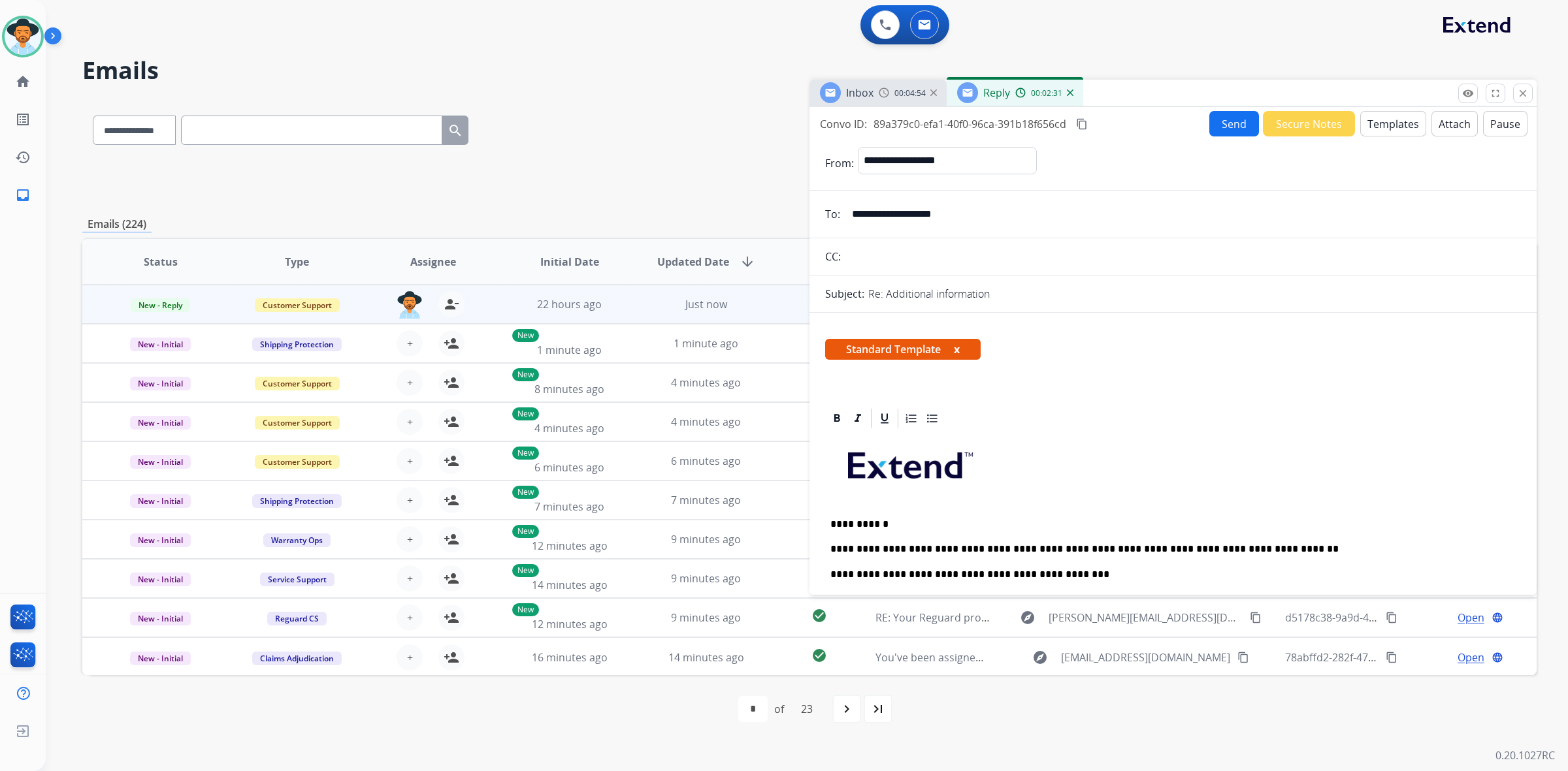
click at [1229, 120] on button "Send" at bounding box center [1233, 124] width 49 height 25
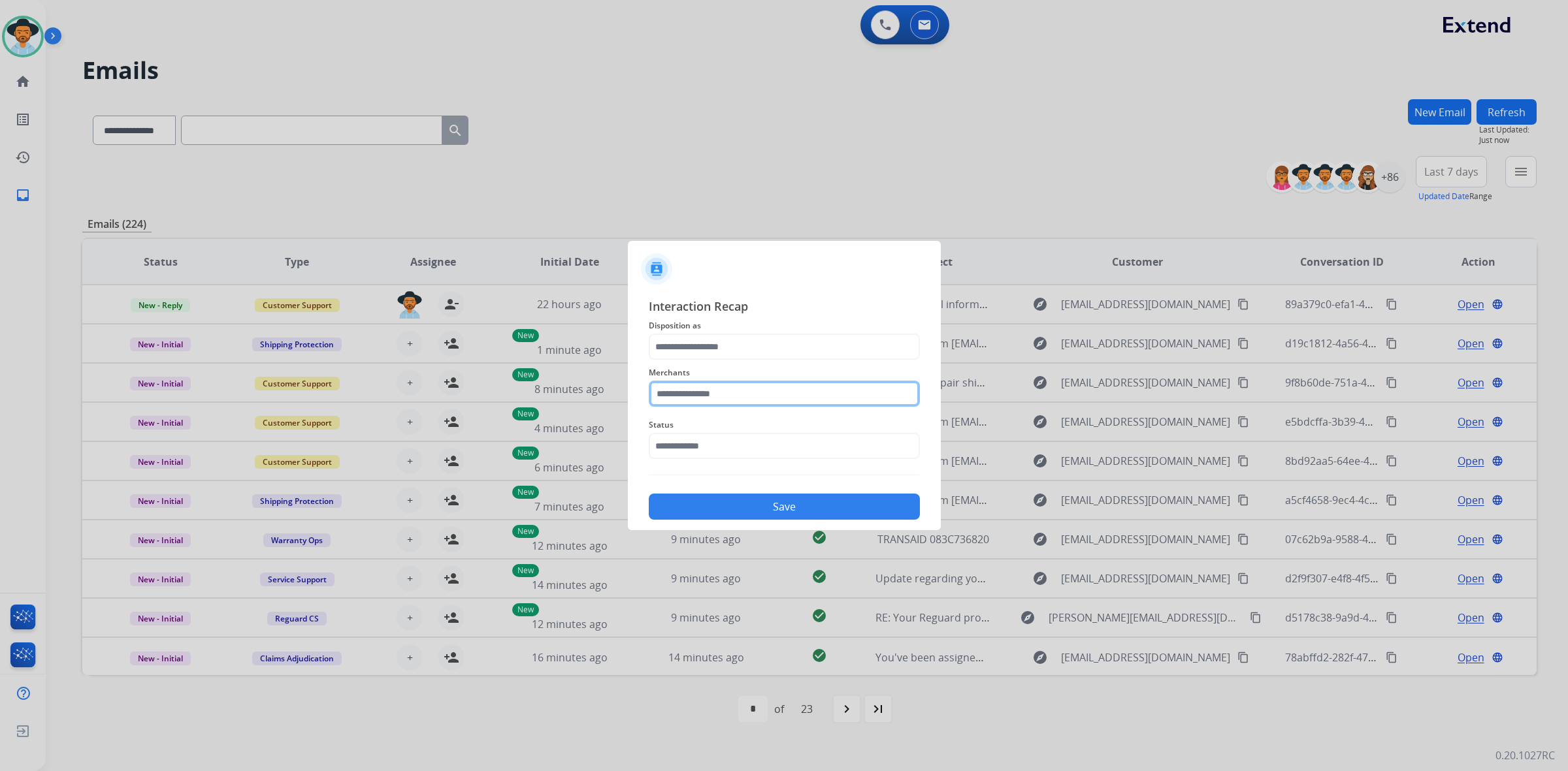
click at [801, 400] on input "text" at bounding box center [784, 393] width 271 height 26
click at [792, 428] on li "Enthusiast enterprises, inc." at bounding box center [787, 431] width 249 height 25
type input "**********"
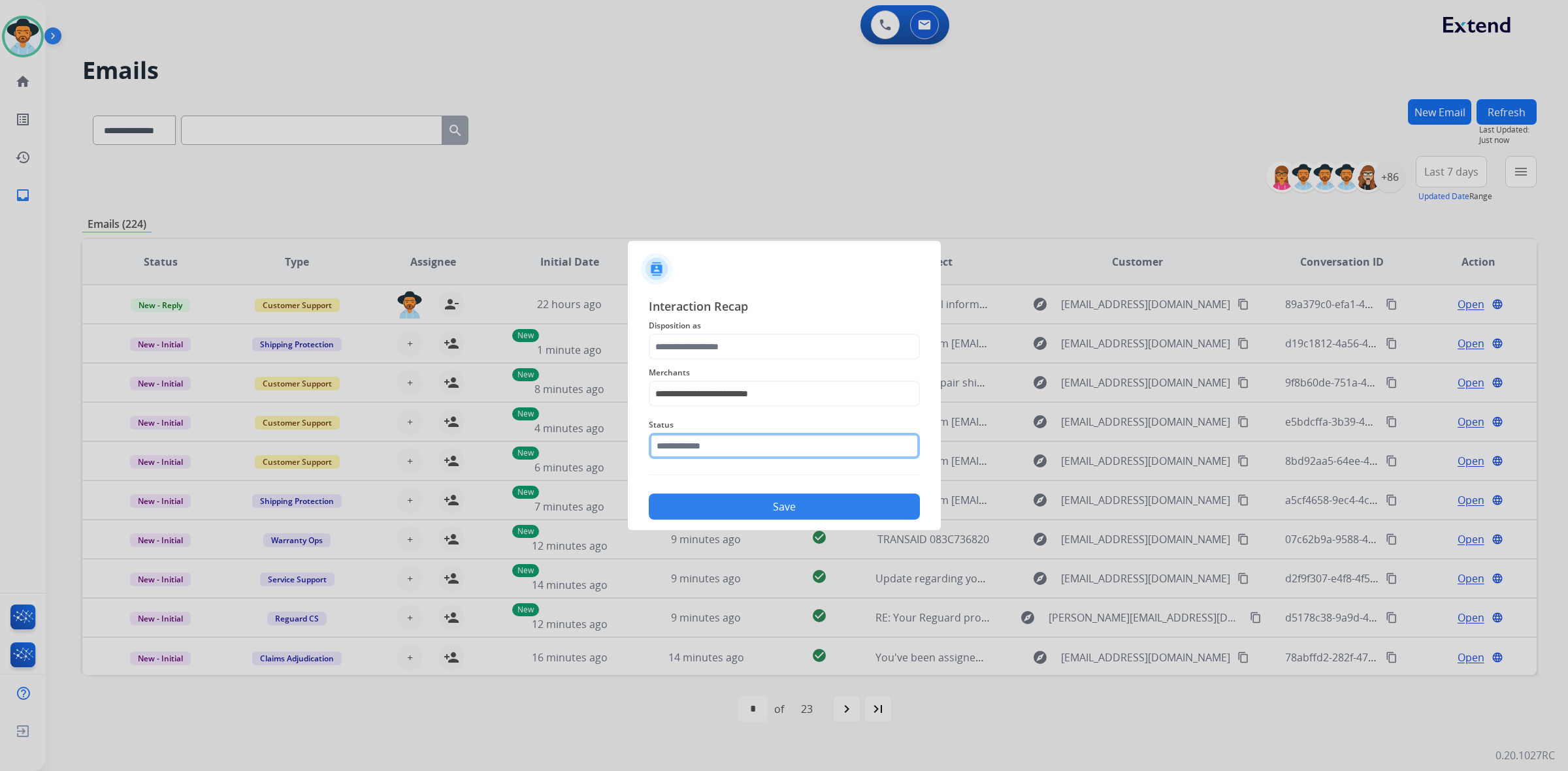
click at [791, 442] on input "text" at bounding box center [784, 446] width 271 height 26
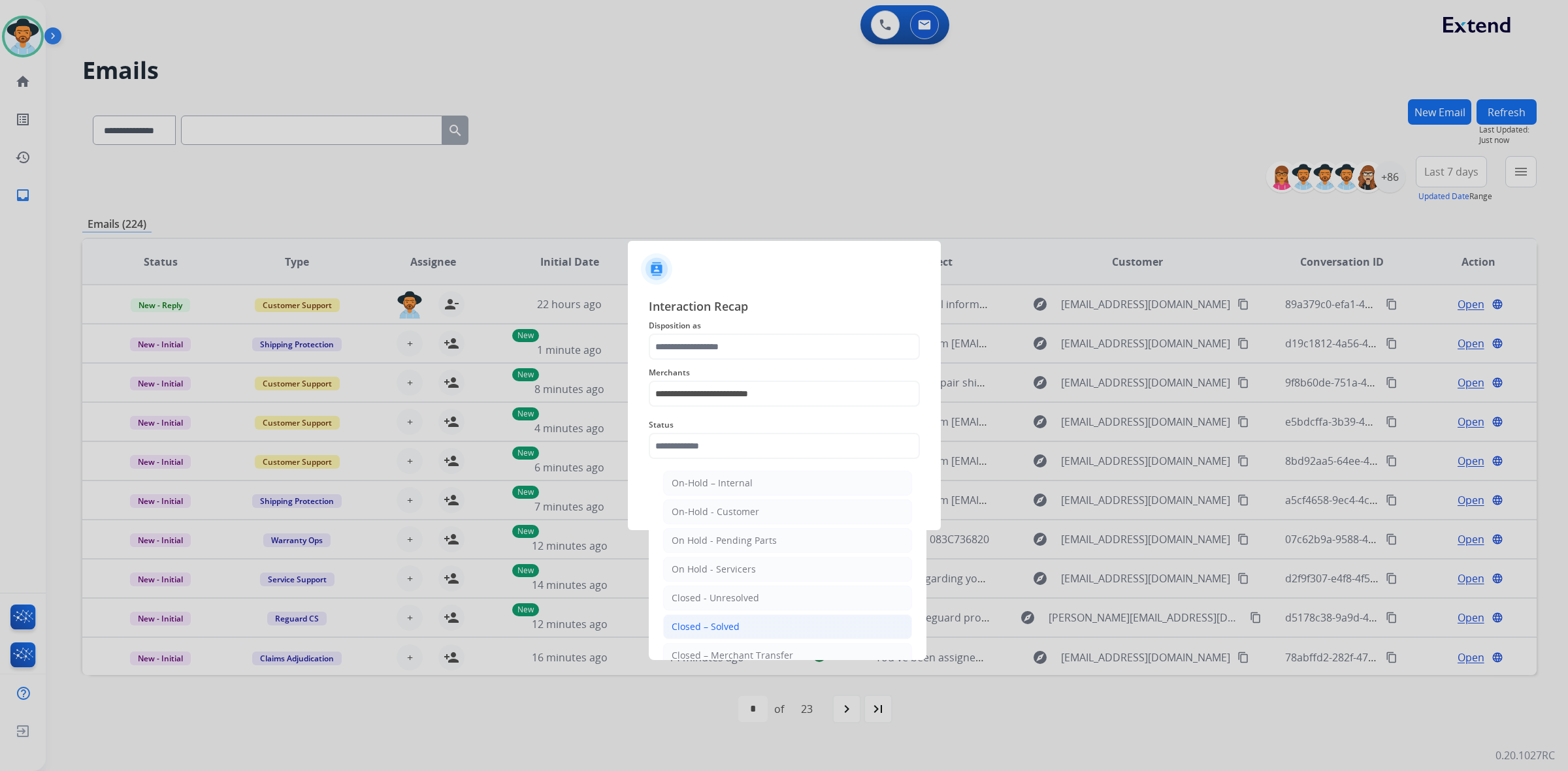
click at [779, 624] on li "Closed – Solved" at bounding box center [787, 627] width 249 height 25
type input "**********"
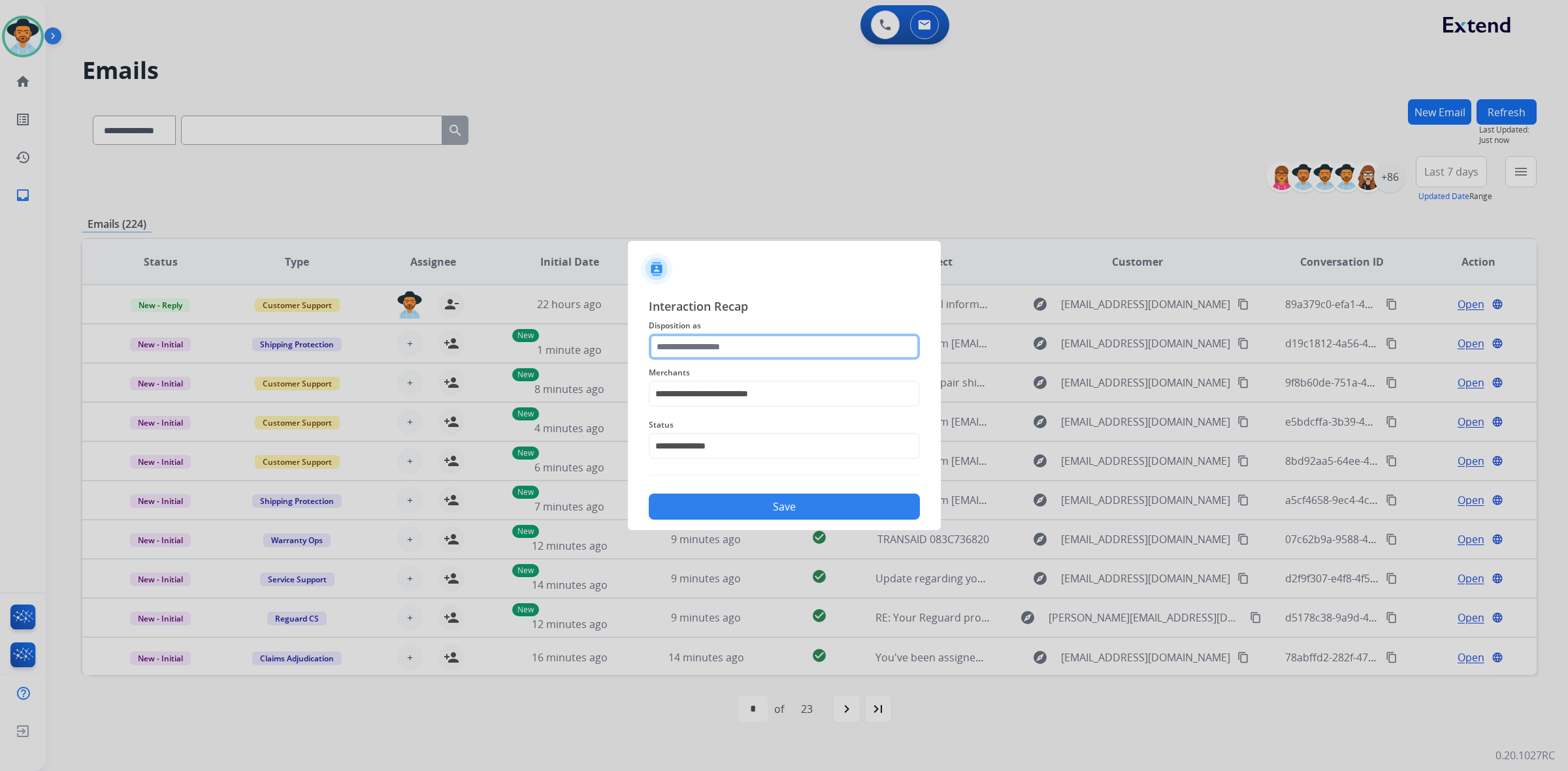
click at [758, 343] on input "text" at bounding box center [784, 346] width 271 height 26
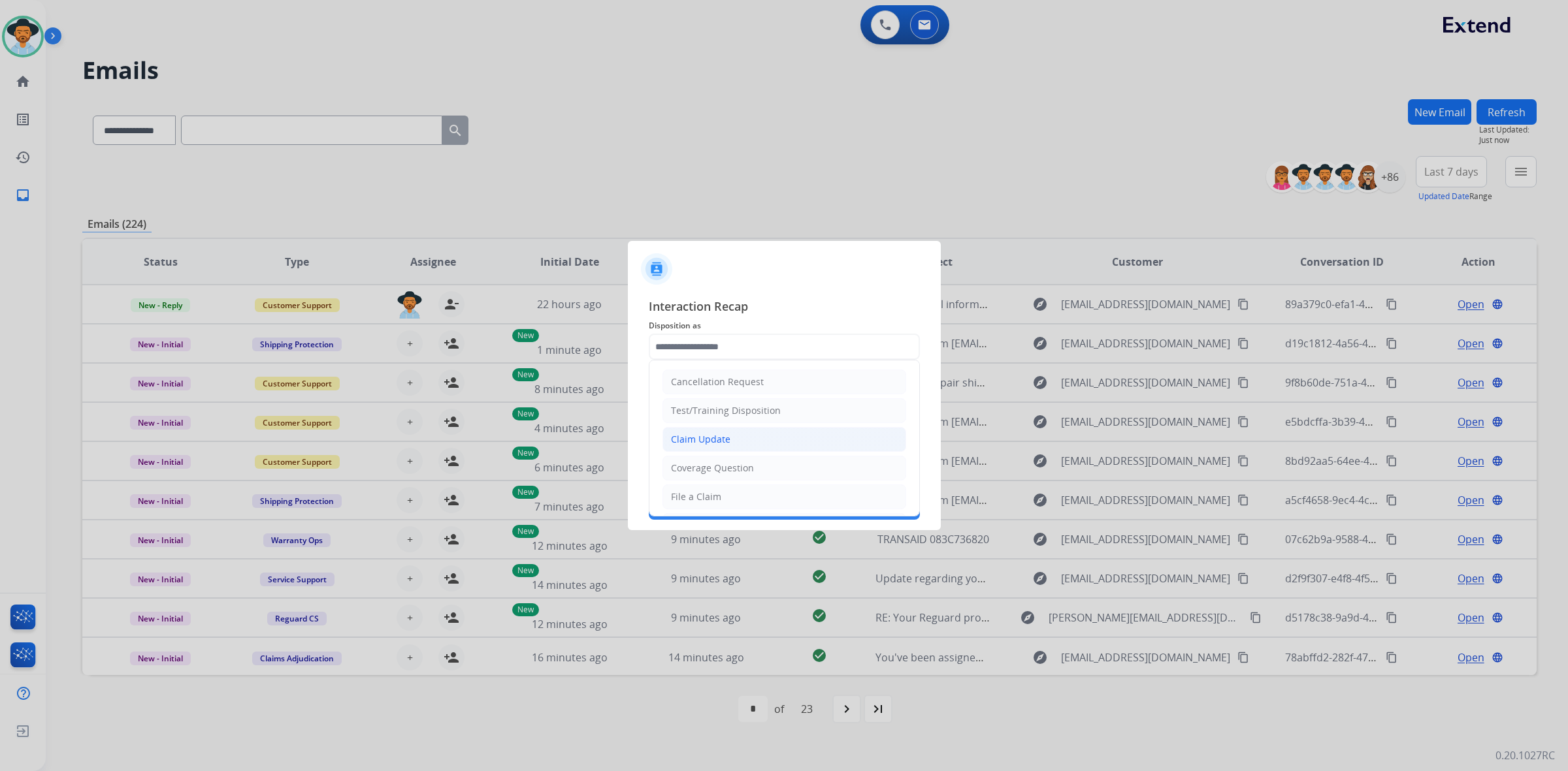
click at [730, 445] on li "Claim Update" at bounding box center [784, 440] width 243 height 25
type input "**********"
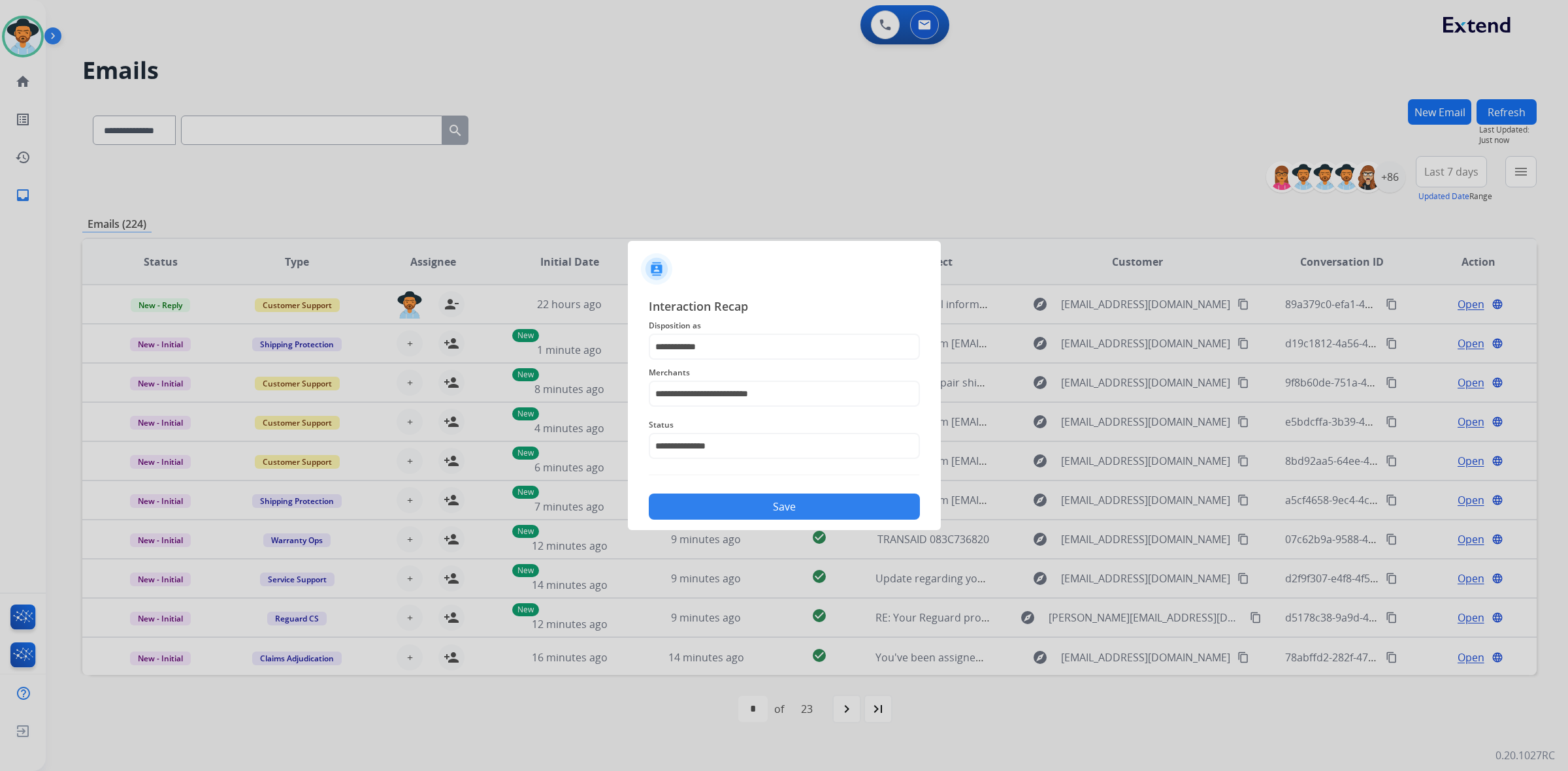
click at [750, 503] on button "Save" at bounding box center [784, 506] width 271 height 26
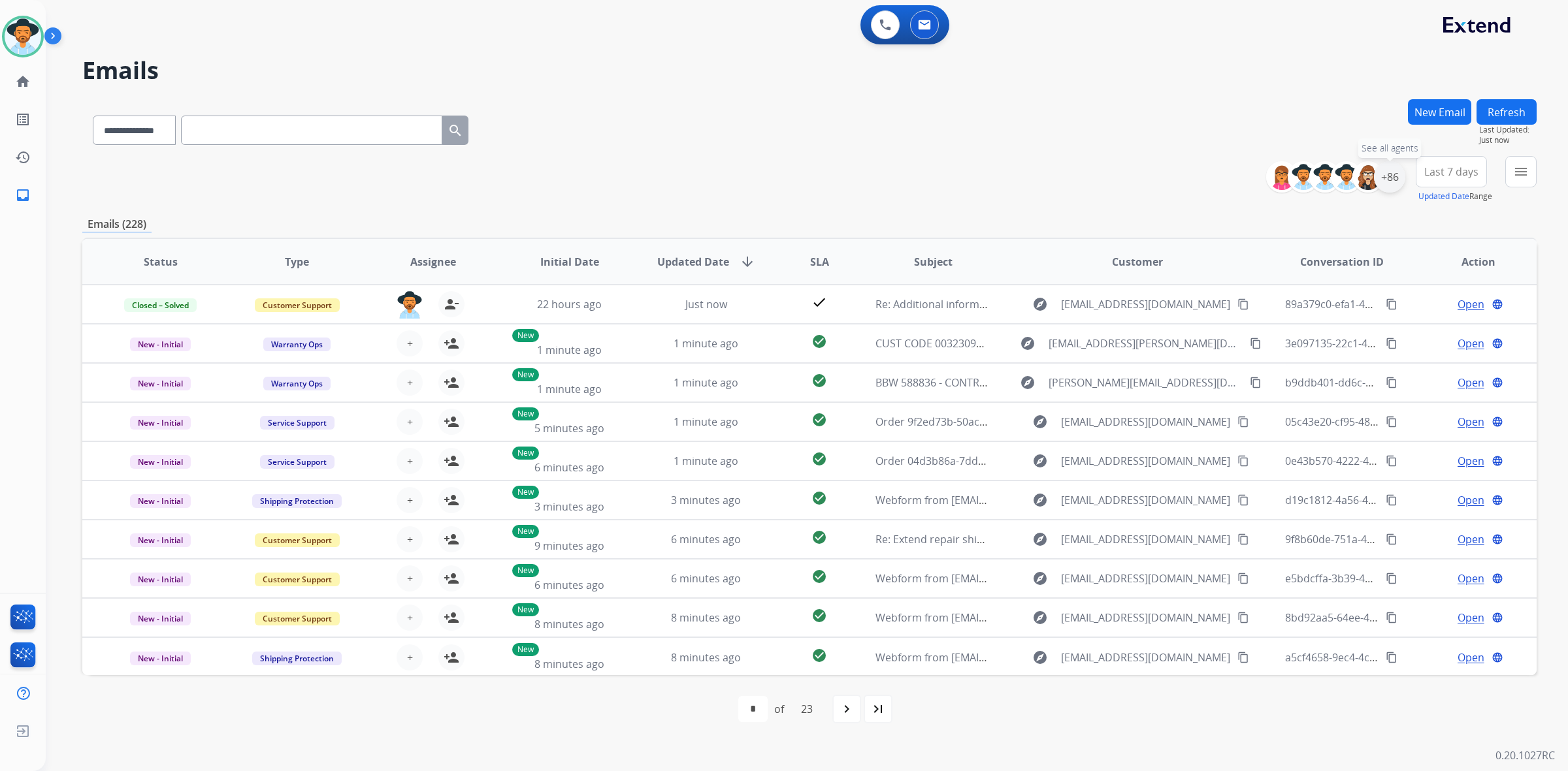
click at [1387, 180] on div "+86" at bounding box center [1389, 176] width 31 height 31
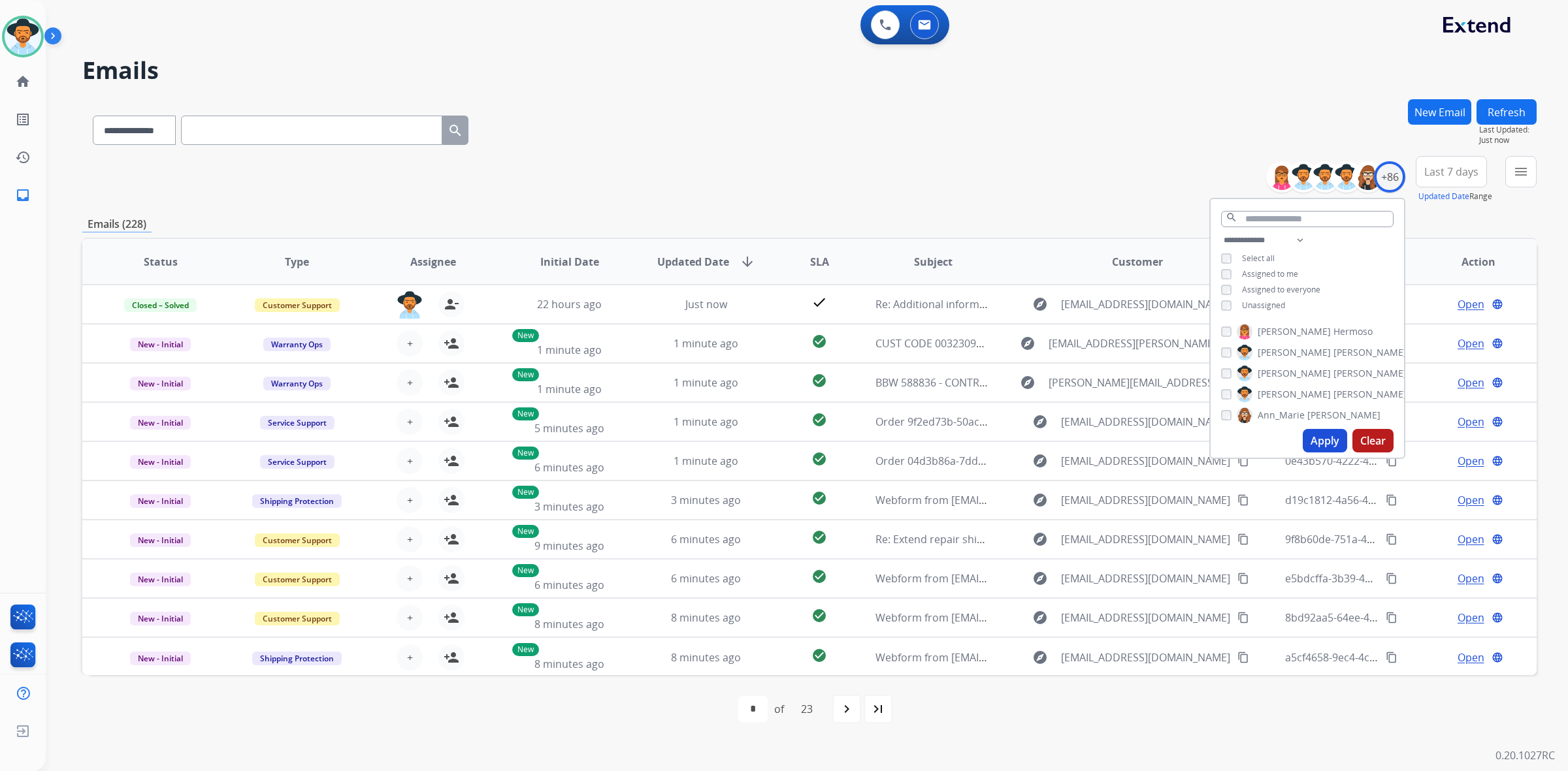
click at [1280, 300] on div "**********" at bounding box center [1307, 274] width 193 height 84
click at [1279, 302] on span "Unassigned" at bounding box center [1263, 304] width 44 height 11
click at [1315, 442] on button "Apply" at bounding box center [1325, 441] width 44 height 23
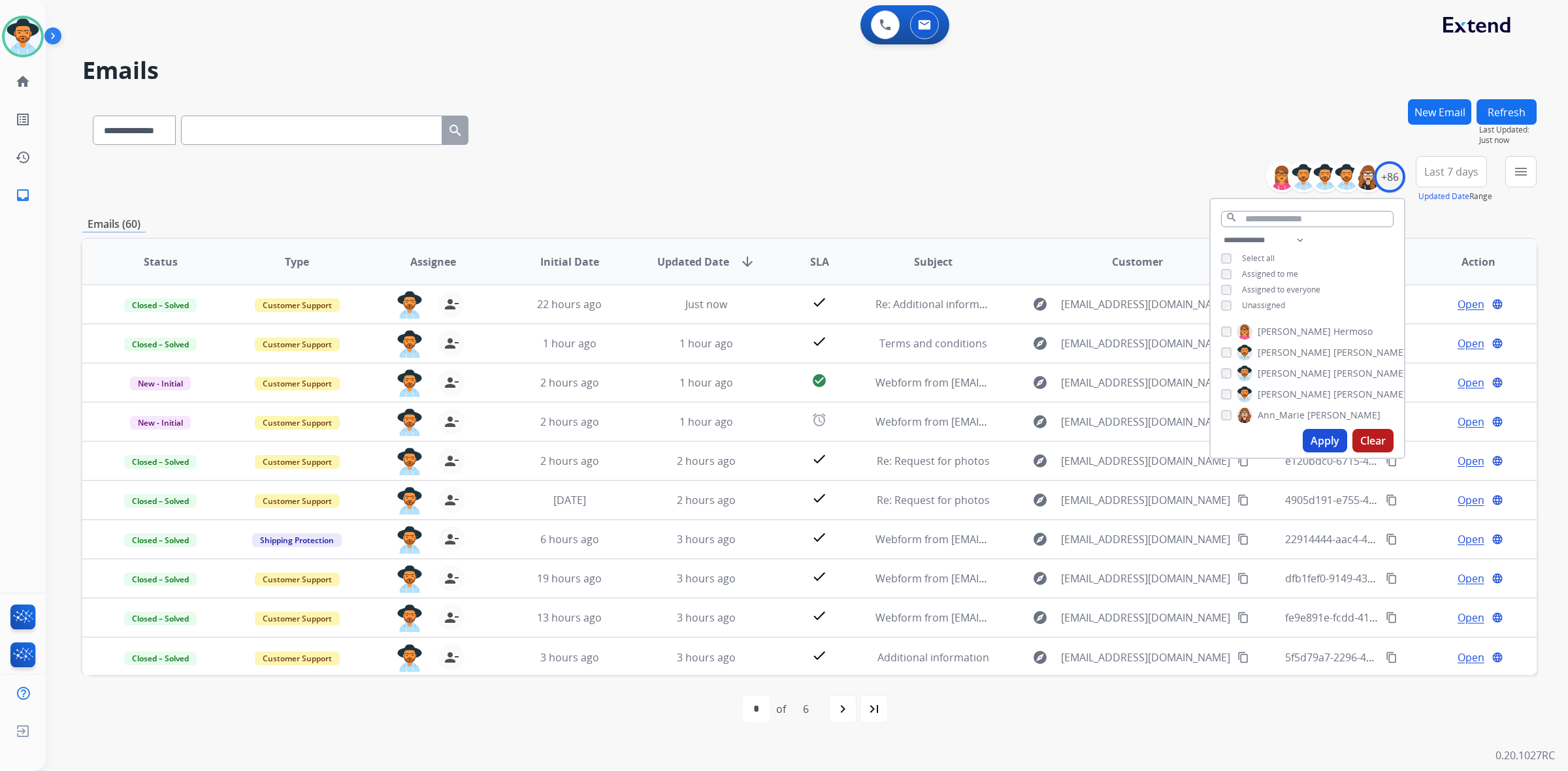
click at [844, 126] on div "**********" at bounding box center [809, 128] width 1454 height 57
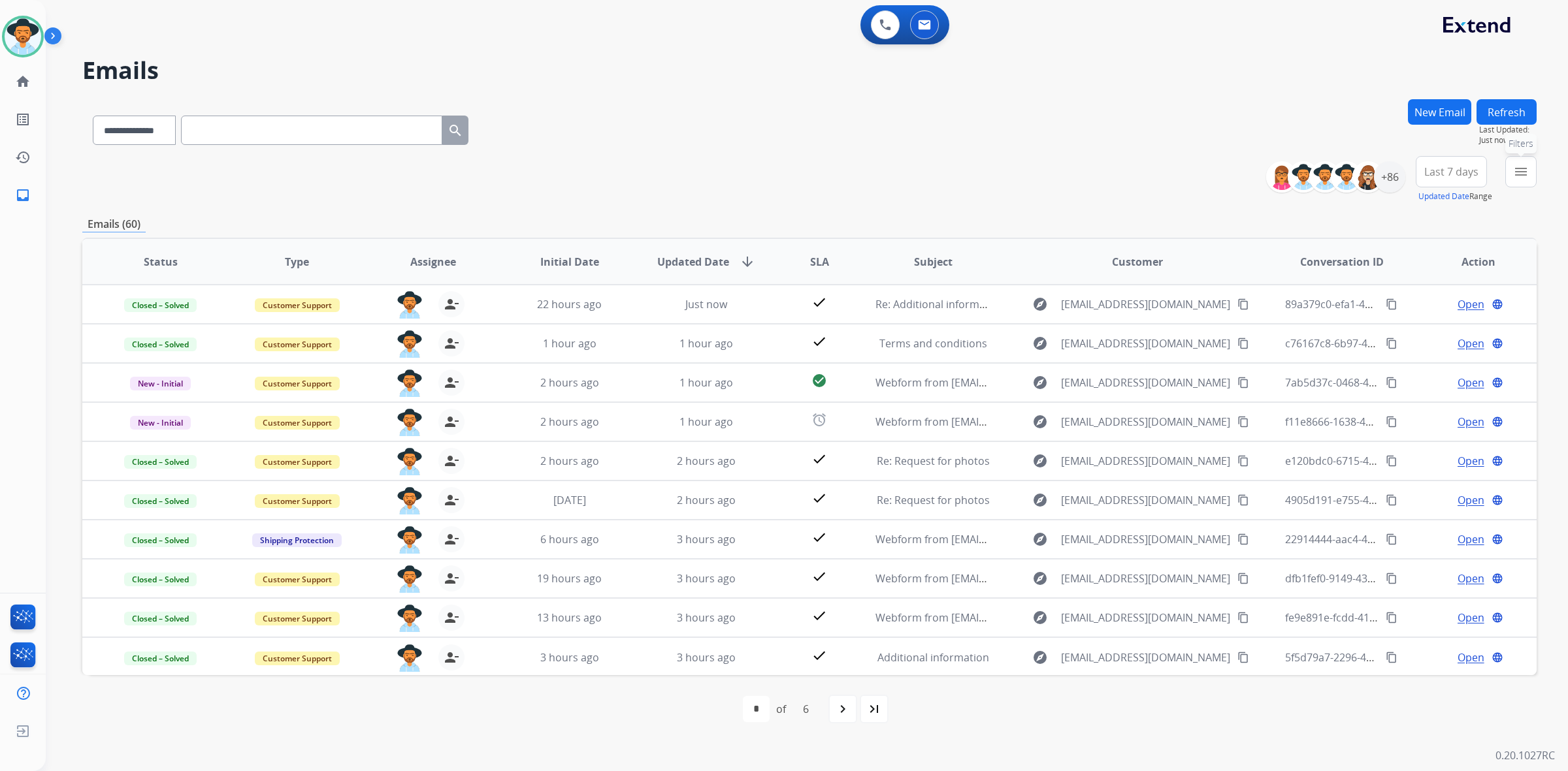
click at [1525, 173] on mat-icon "menu" at bounding box center [1520, 171] width 16 height 16
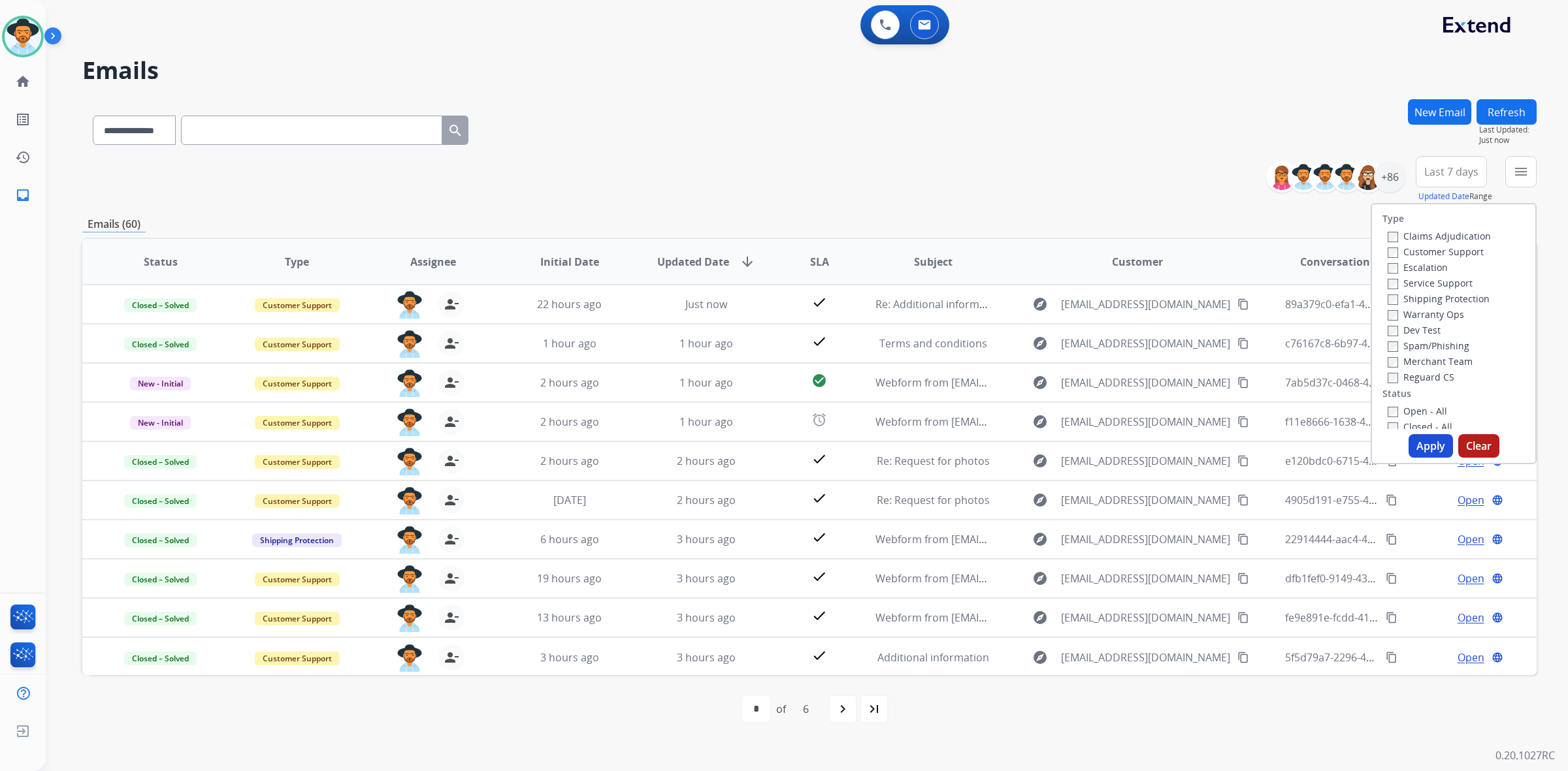
click at [1405, 412] on label "Open - All" at bounding box center [1417, 411] width 59 height 13
drag, startPoint x: 1427, startPoint y: 448, endPoint x: 1405, endPoint y: 438, distance: 24.2
click at [1428, 448] on button "Apply" at bounding box center [1430, 446] width 44 height 23
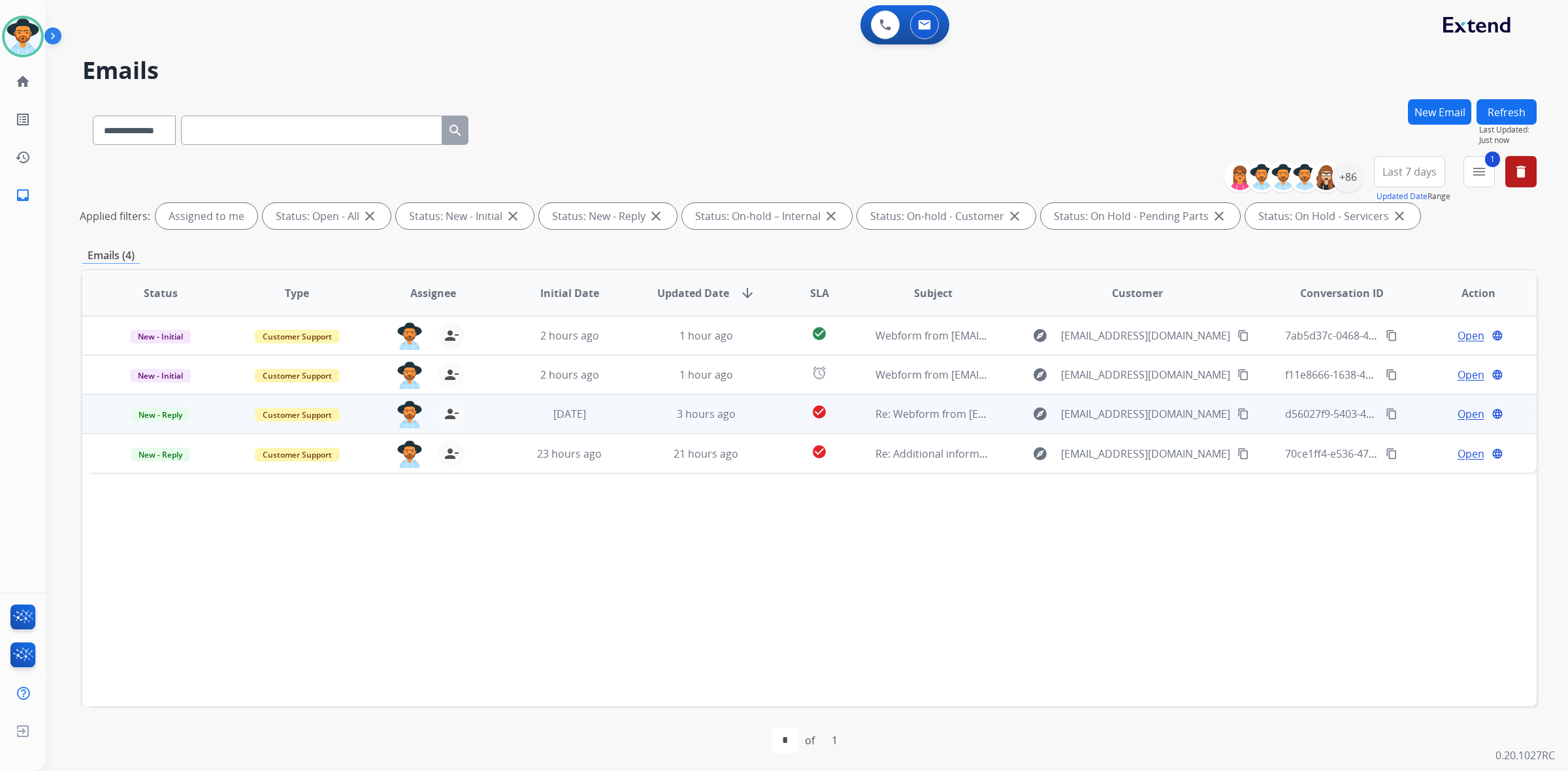
click at [1463, 413] on span "Open" at bounding box center [1471, 414] width 27 height 16
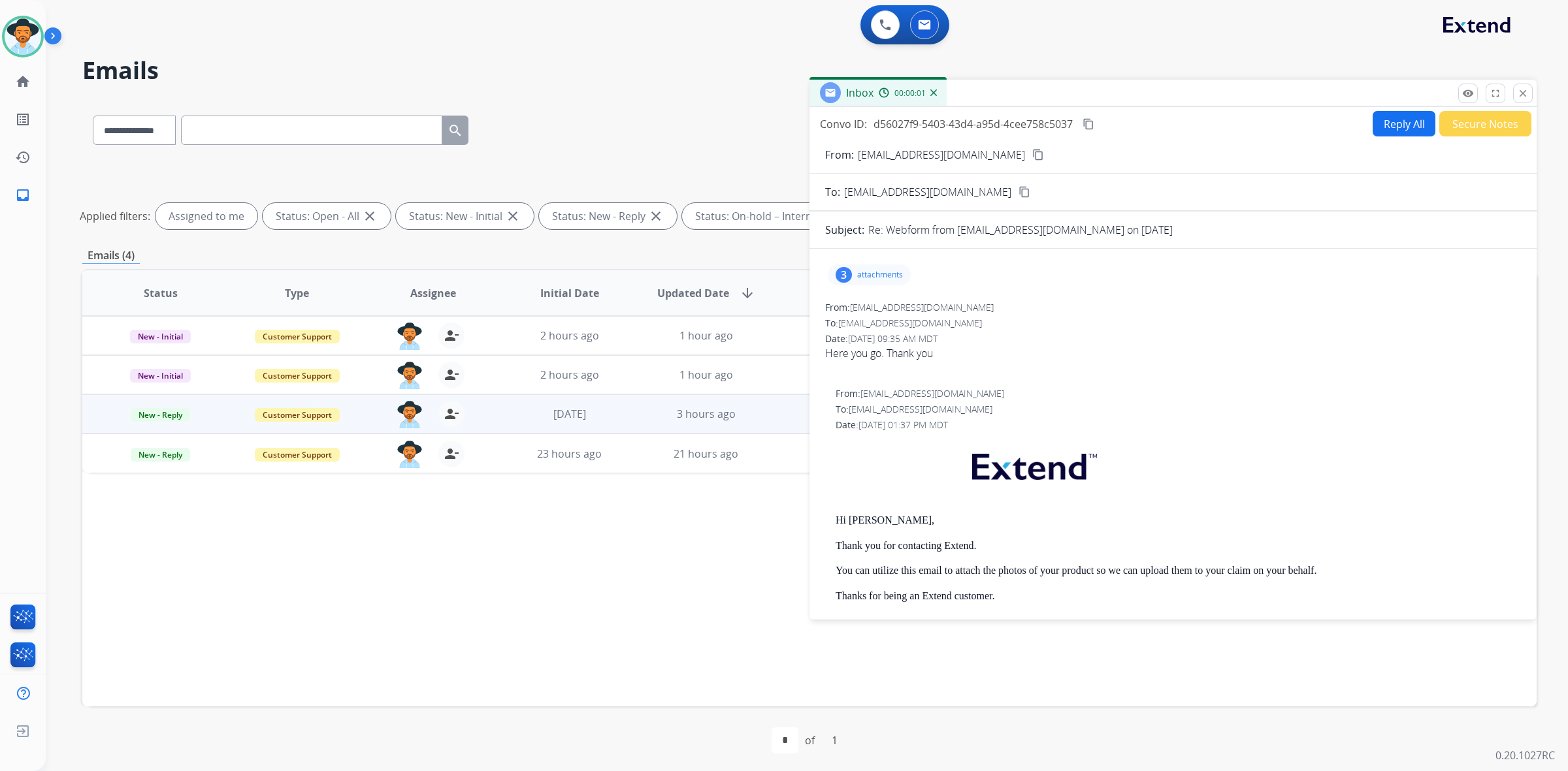
click at [870, 273] on p "attachments" at bounding box center [879, 274] width 46 height 10
click at [875, 350] on div at bounding box center [871, 354] width 65 height 46
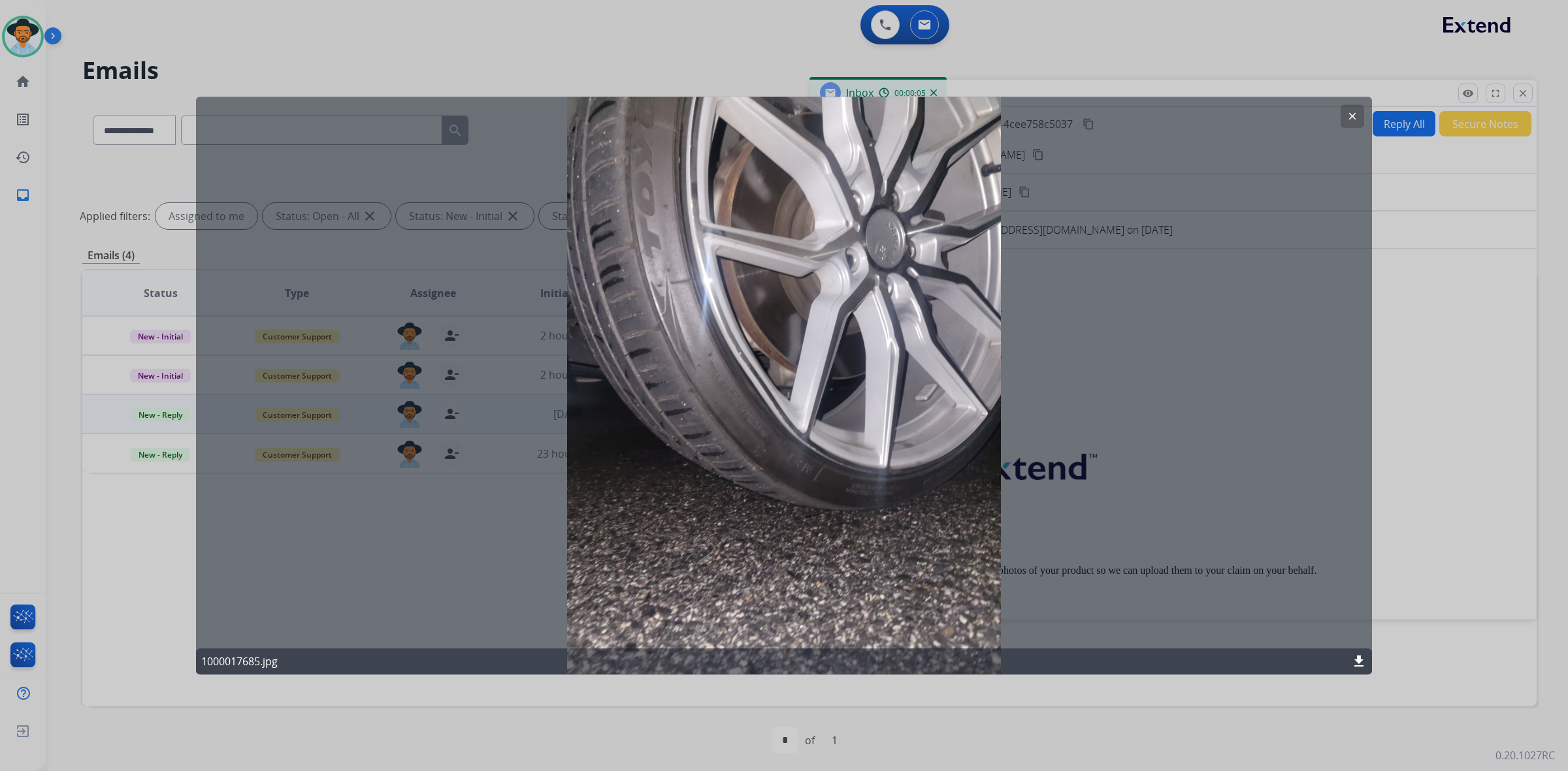
click at [1351, 108] on button "clear" at bounding box center [1352, 116] width 23 height 23
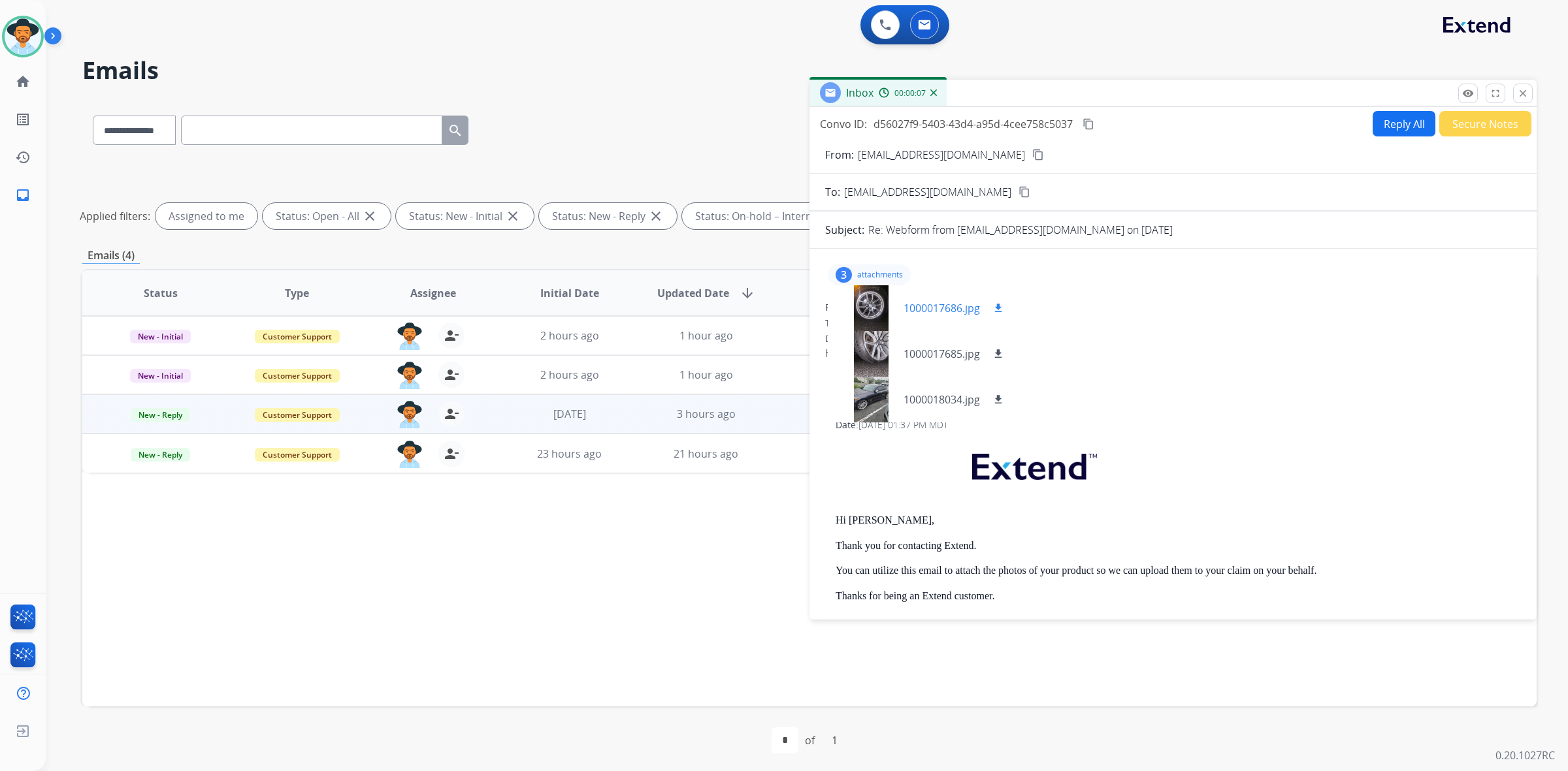
click at [877, 299] on div at bounding box center [871, 308] width 65 height 46
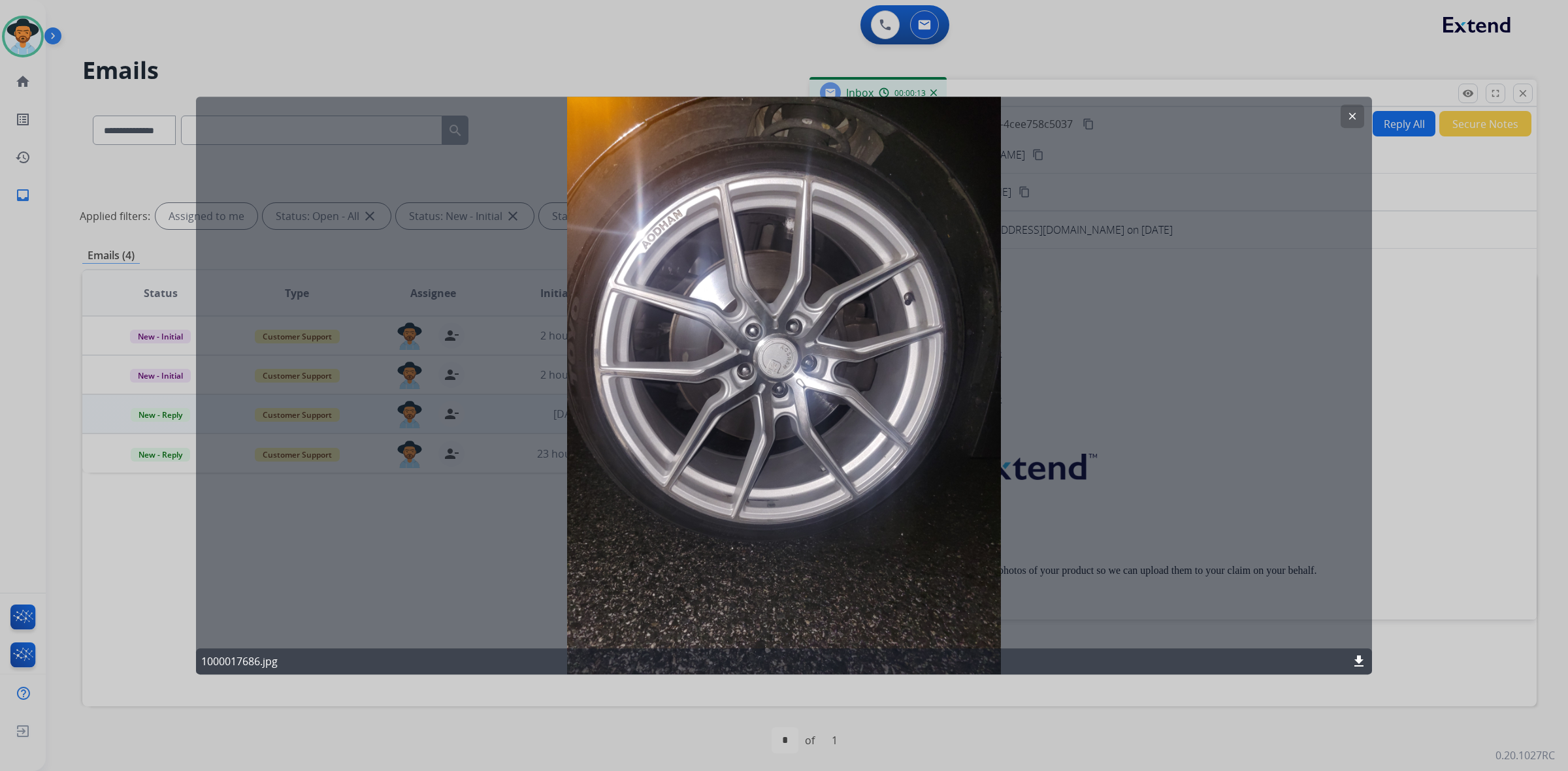
click at [1347, 118] on mat-icon "clear" at bounding box center [1352, 116] width 12 height 12
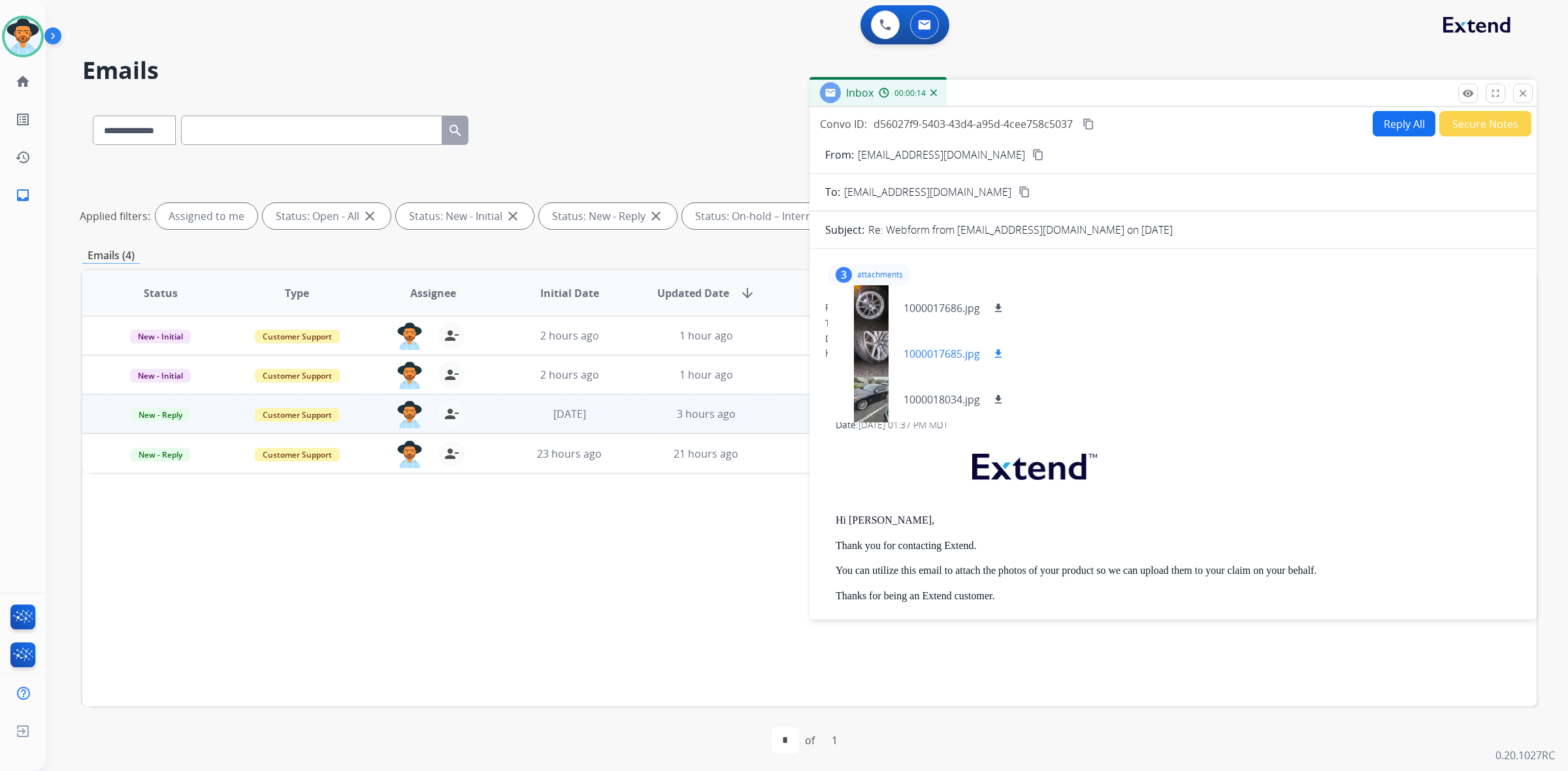
click at [870, 353] on div at bounding box center [871, 354] width 65 height 46
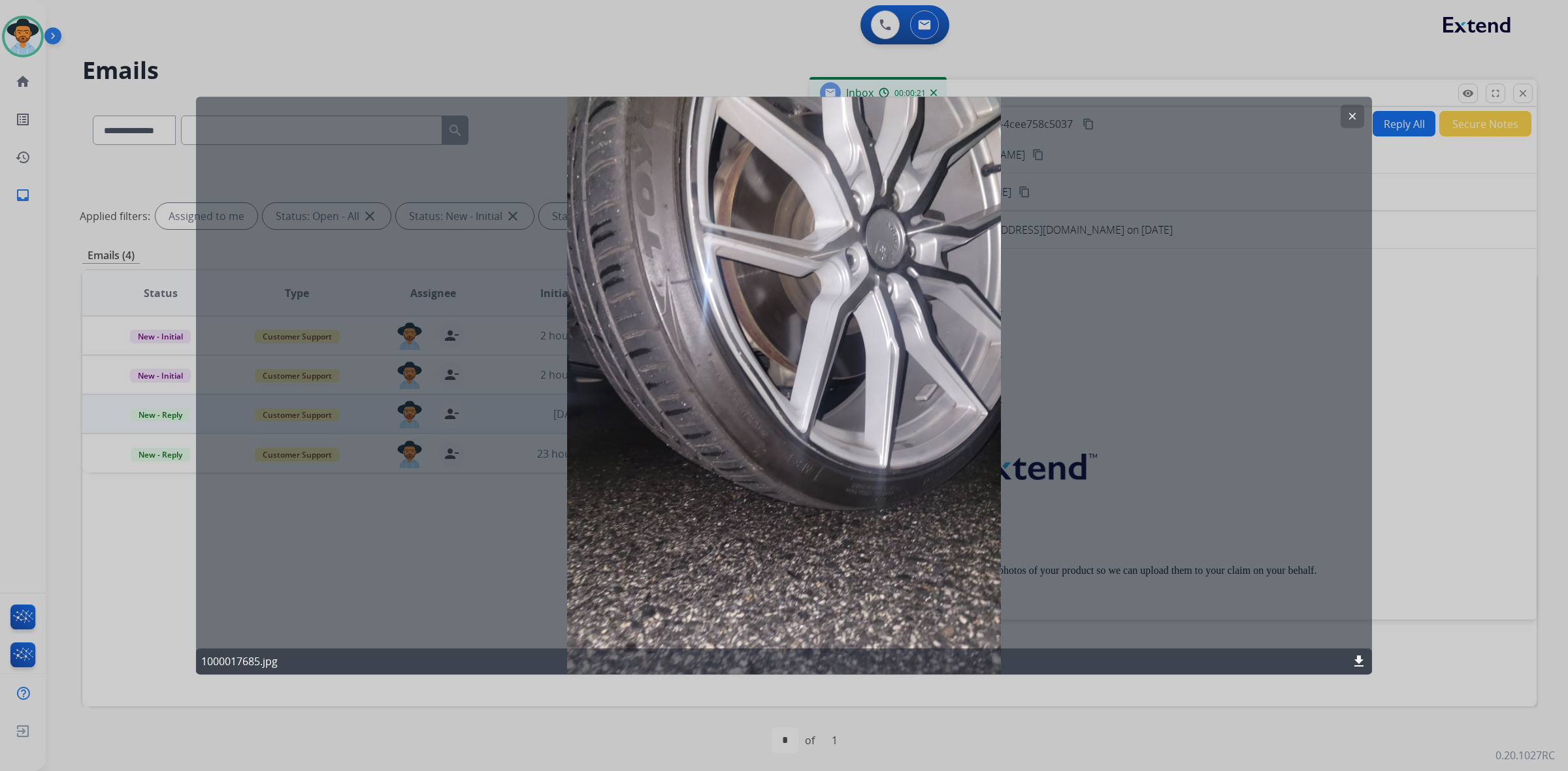
click at [1352, 119] on mat-icon "clear" at bounding box center [1352, 116] width 12 height 12
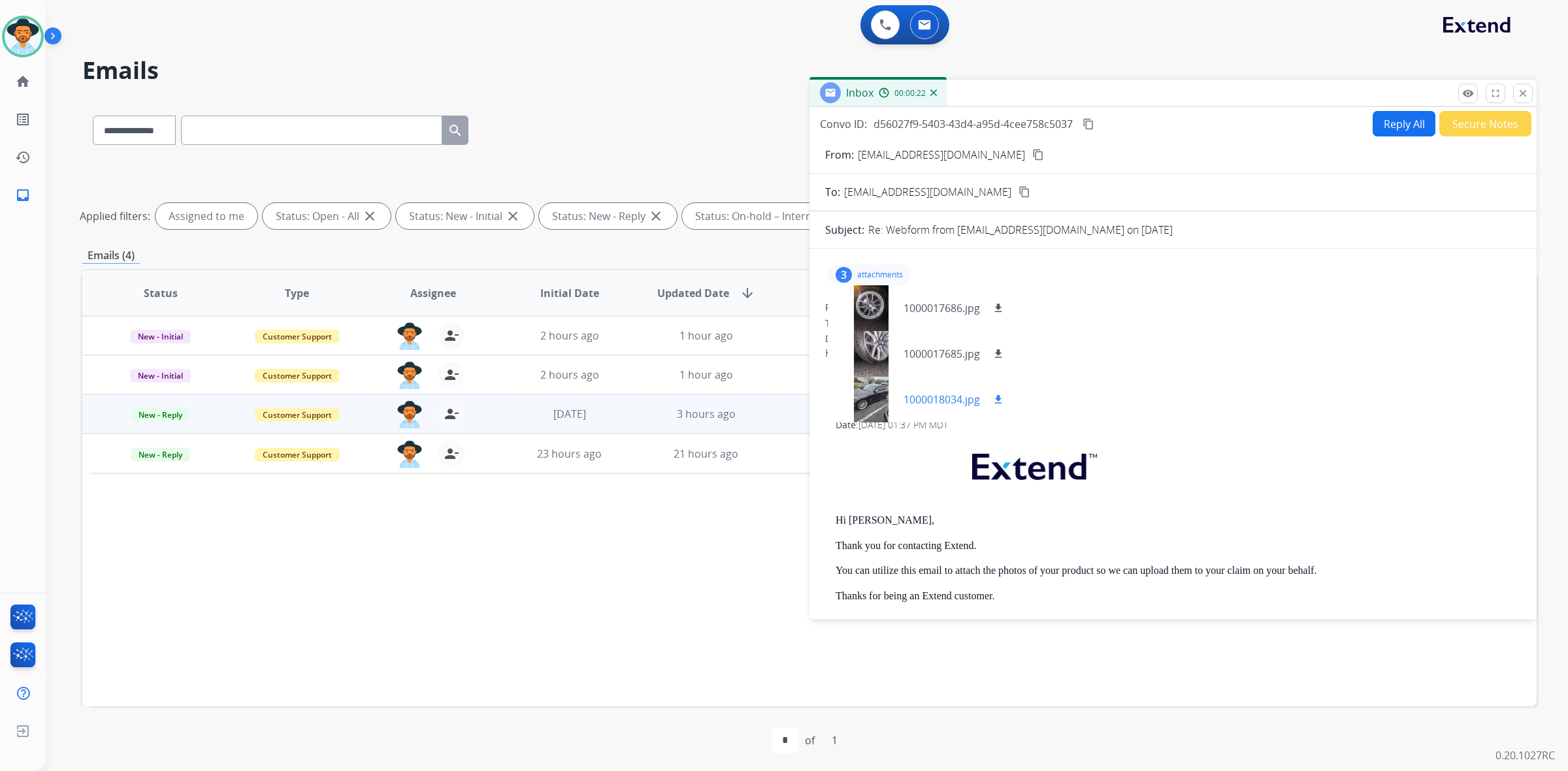
click at [872, 401] on div at bounding box center [871, 399] width 65 height 46
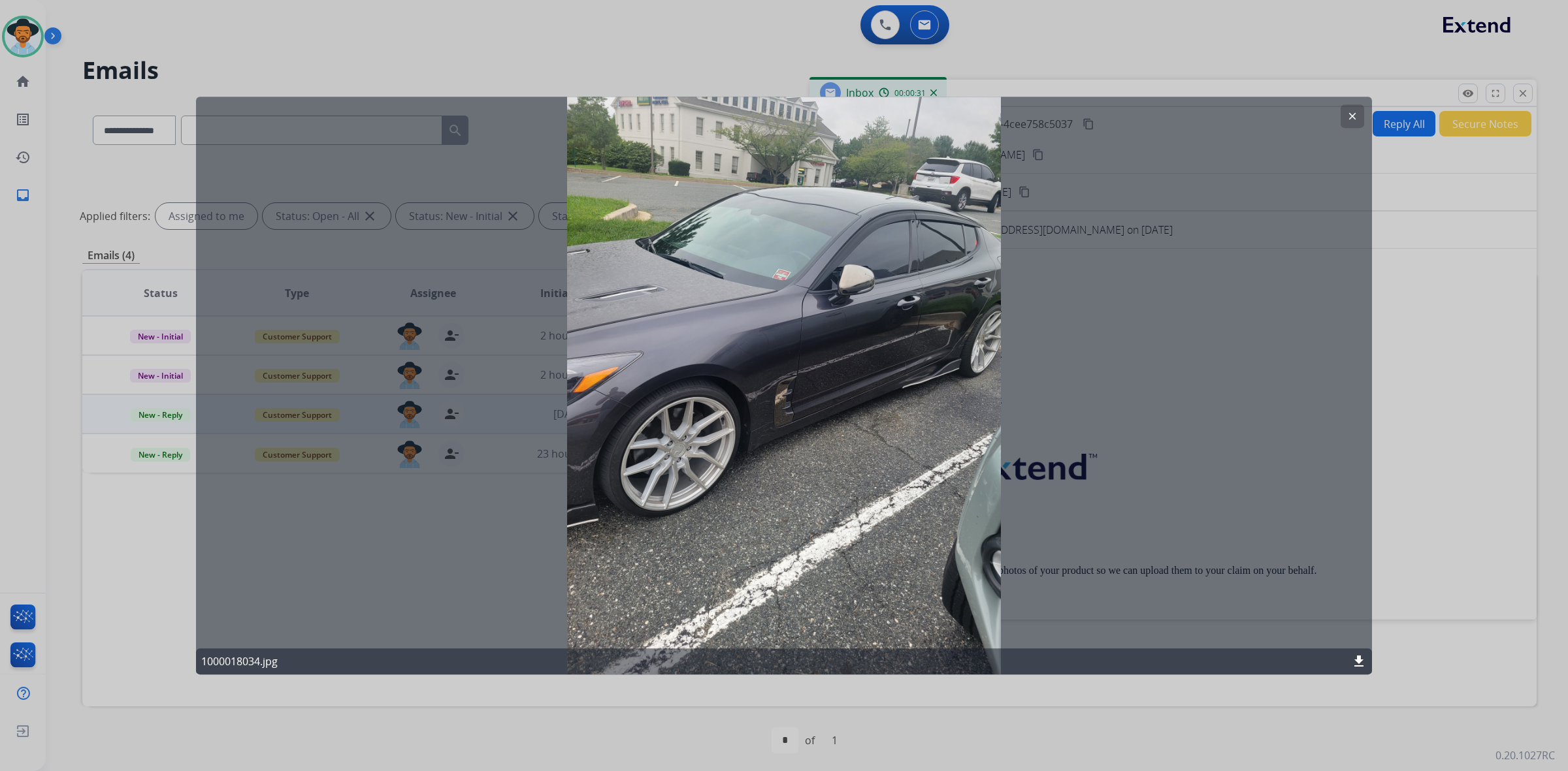
click at [1352, 112] on mat-icon "clear" at bounding box center [1352, 116] width 12 height 12
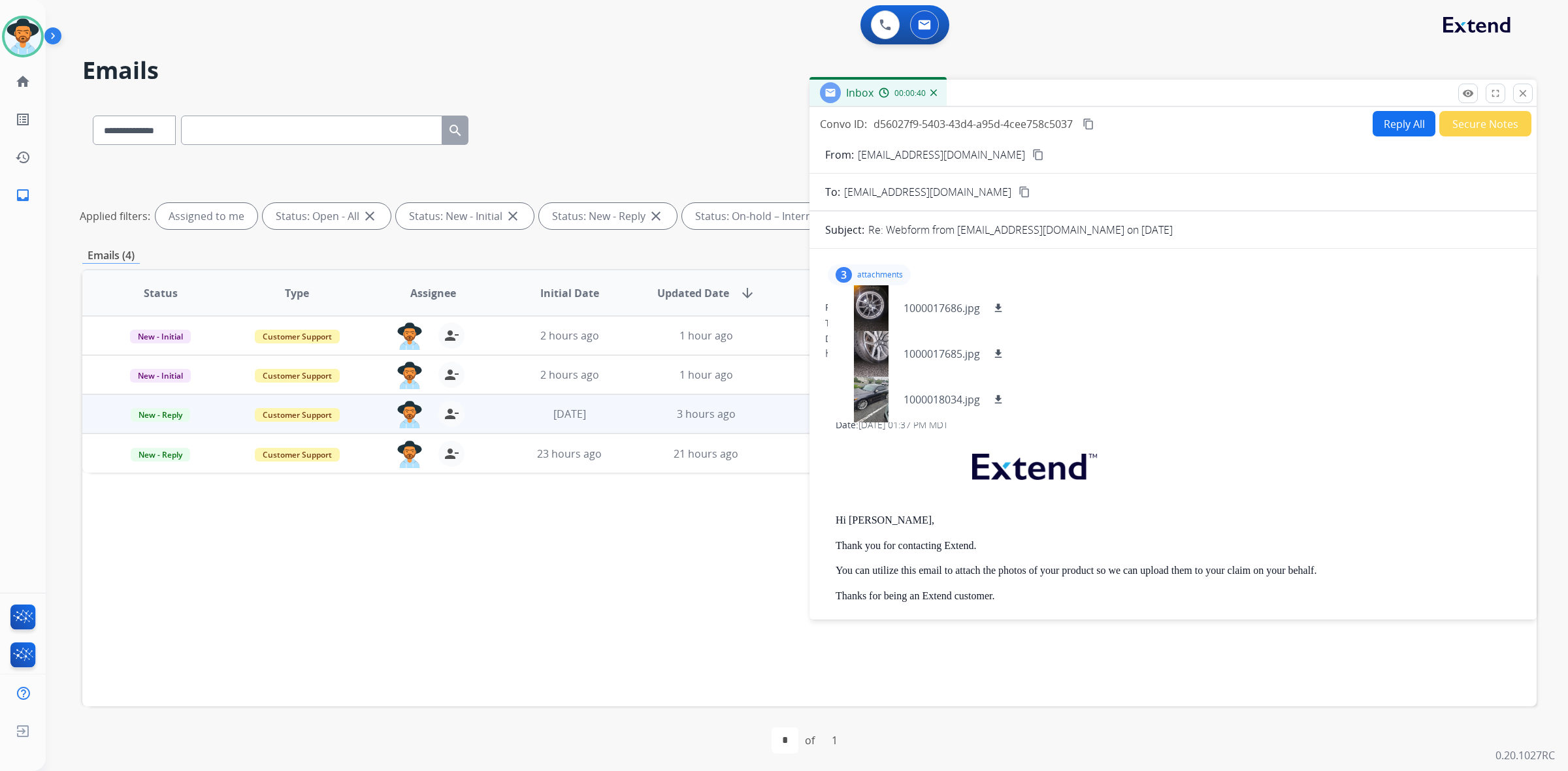
click at [1033, 151] on mat-icon "content_copy" at bounding box center [1038, 155] width 12 height 12
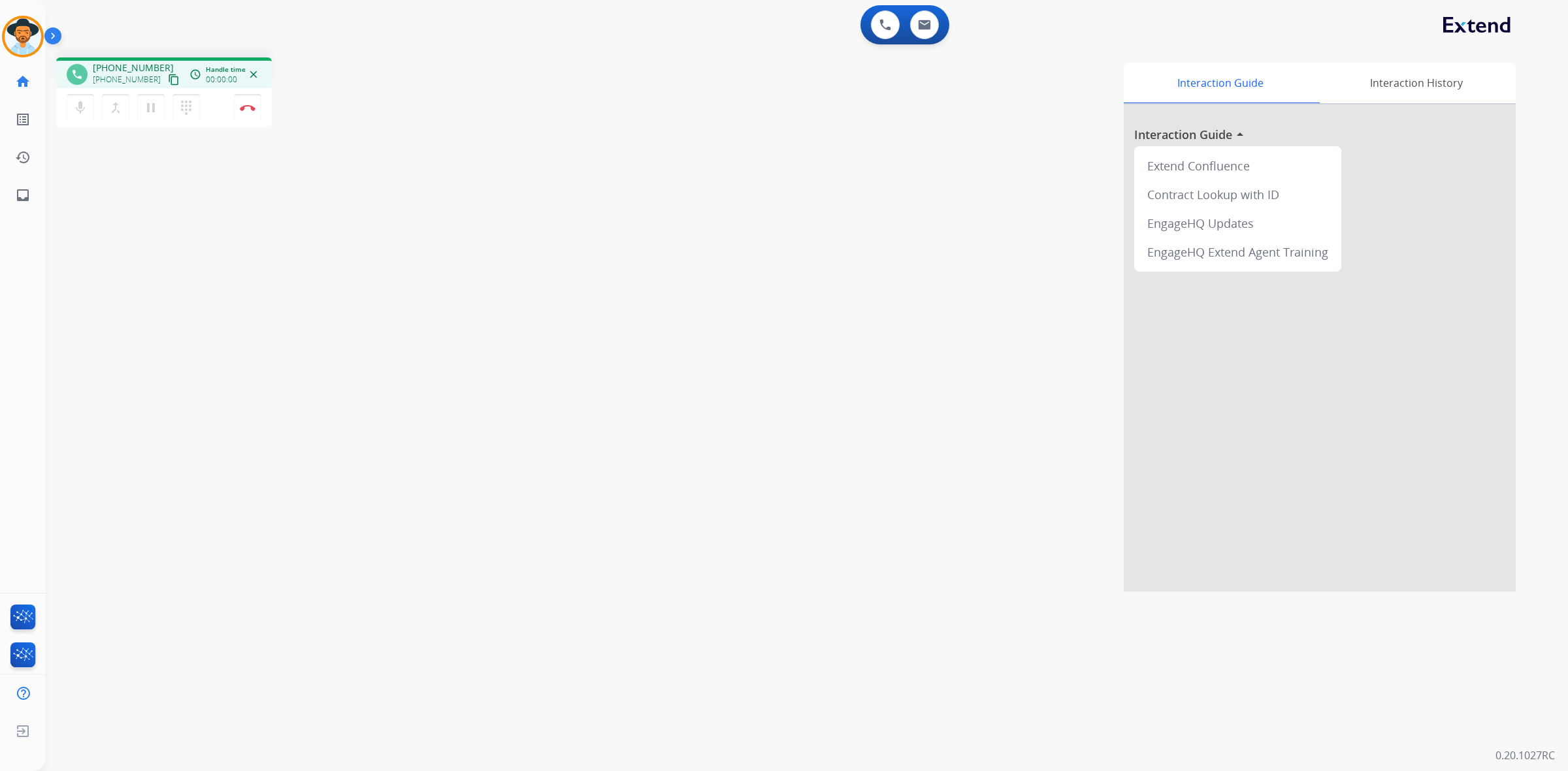
click at [168, 82] on mat-icon "content_copy" at bounding box center [174, 79] width 12 height 12
click at [250, 112] on button "Disconnect" at bounding box center [248, 107] width 28 height 28
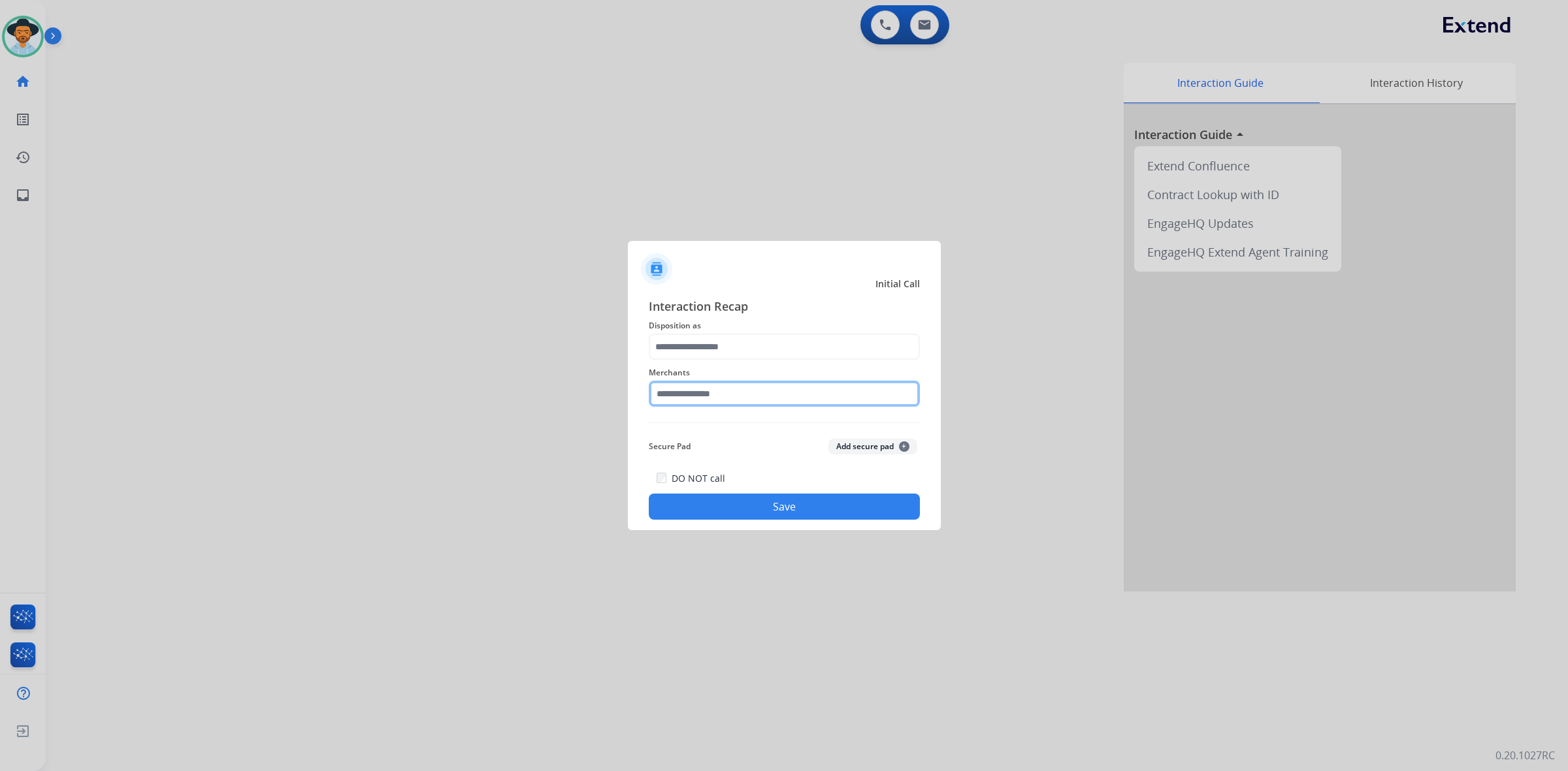
click at [791, 399] on input "text" at bounding box center [784, 393] width 271 height 26
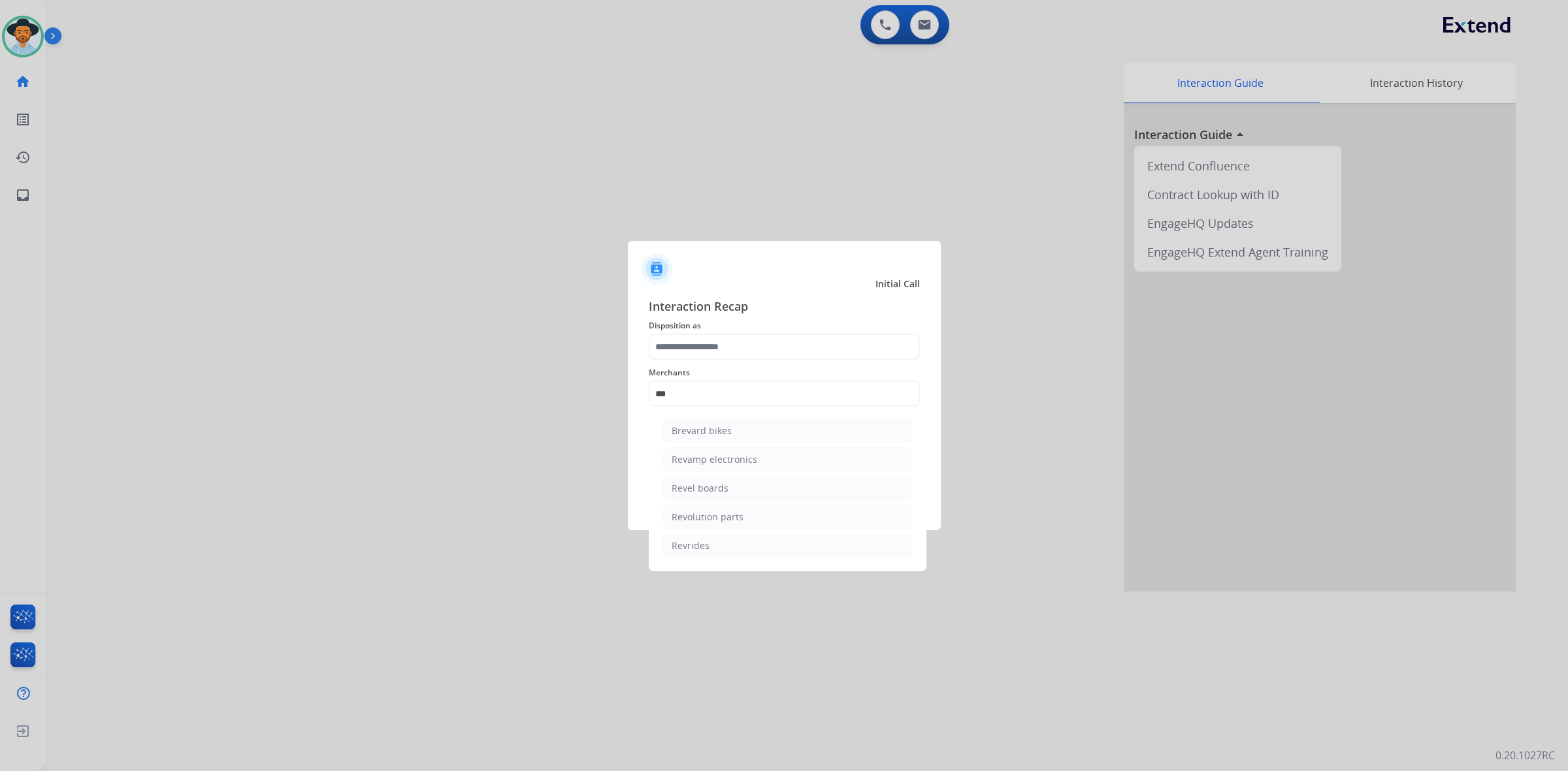
click at [743, 511] on li "Revolution parts" at bounding box center [787, 518] width 249 height 25
type input "**********"
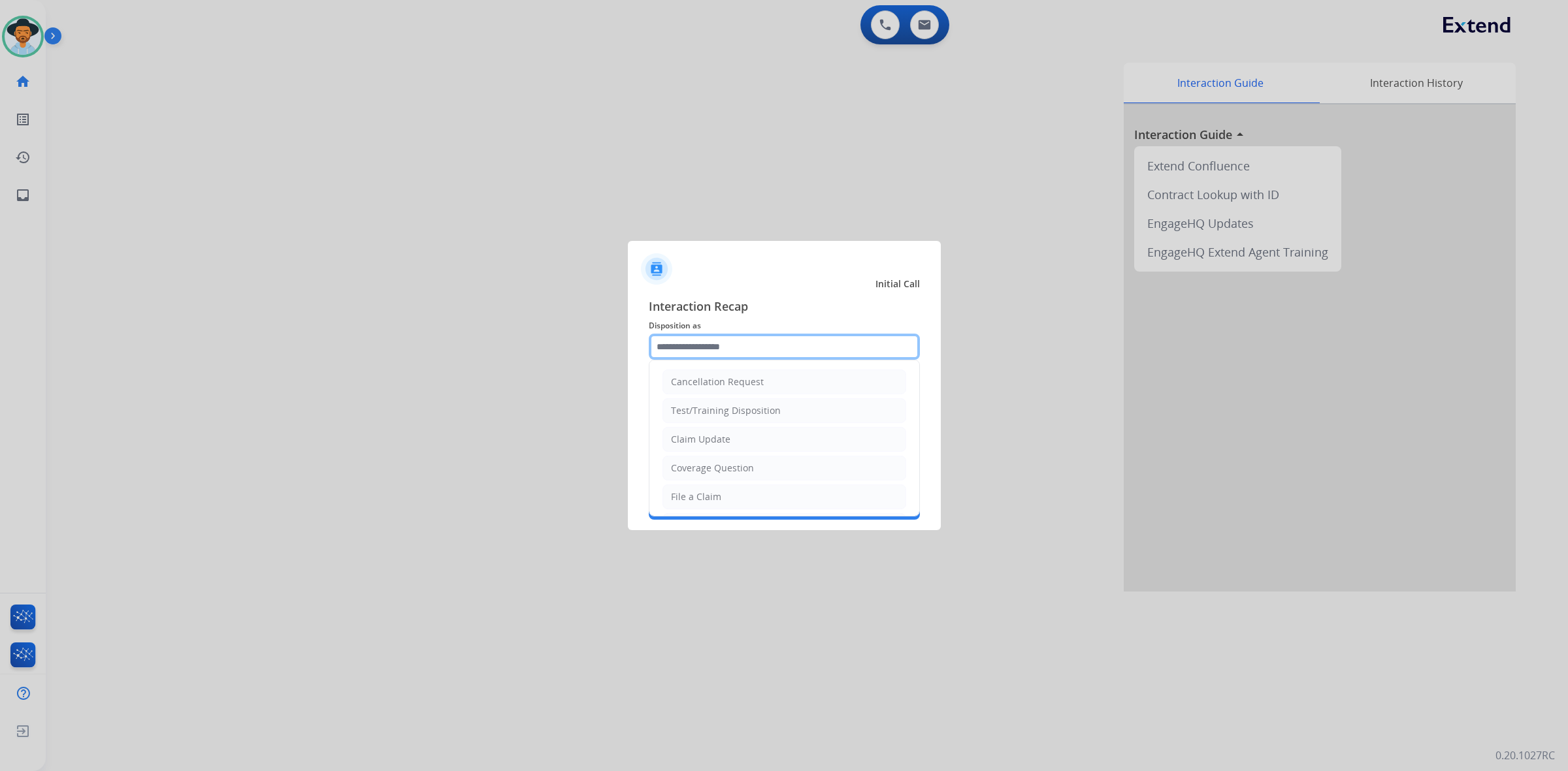
click at [726, 344] on input "text" at bounding box center [784, 346] width 271 height 26
click at [726, 475] on div "Virtual or Tremendous Card Support" at bounding box center [751, 472] width 160 height 13
type input "**********"
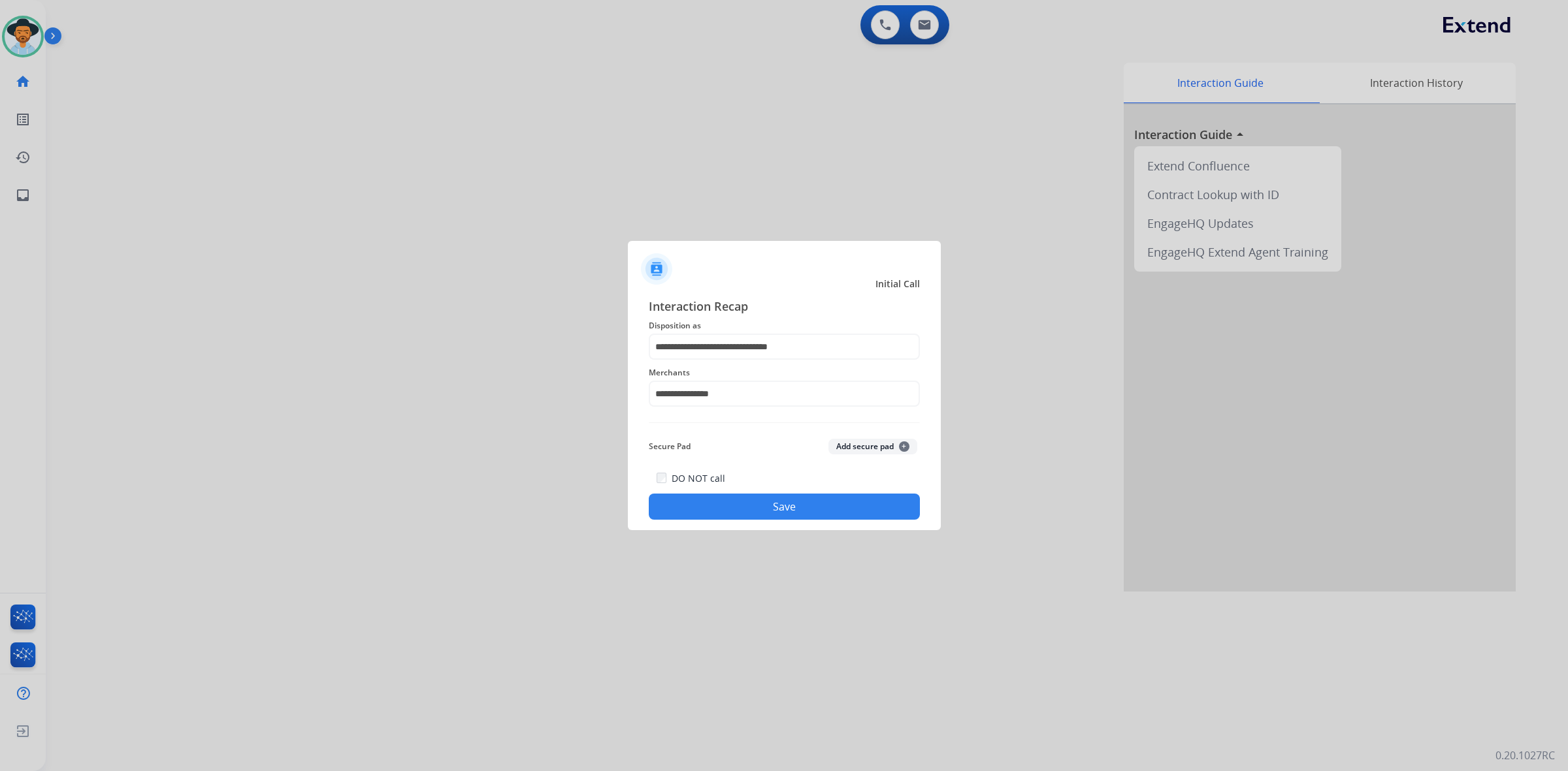
click at [740, 503] on button "Save" at bounding box center [784, 506] width 271 height 26
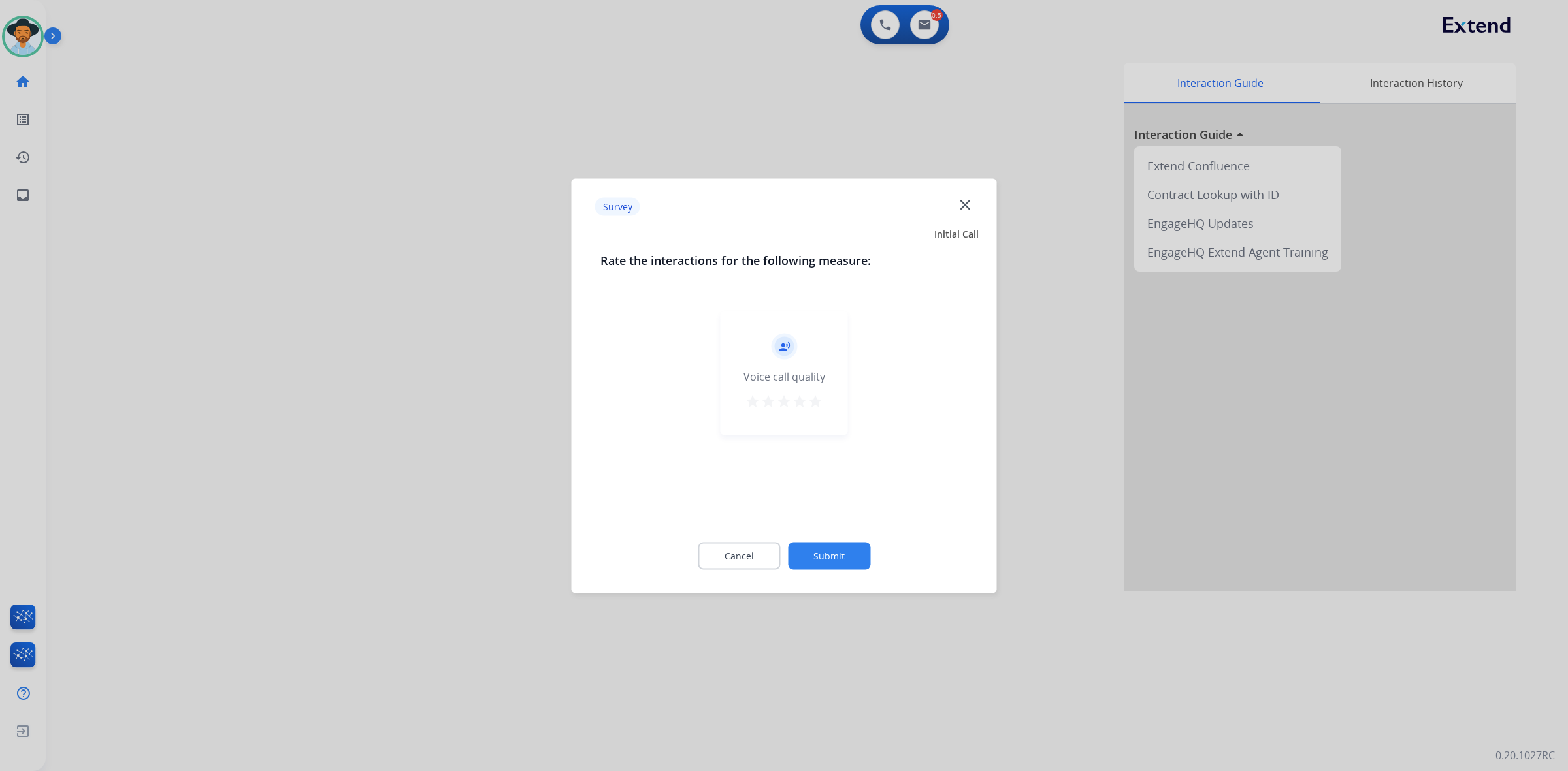
click at [818, 402] on mat-icon "star" at bounding box center [815, 401] width 16 height 16
click at [841, 549] on button "Submit" at bounding box center [829, 555] width 82 height 28
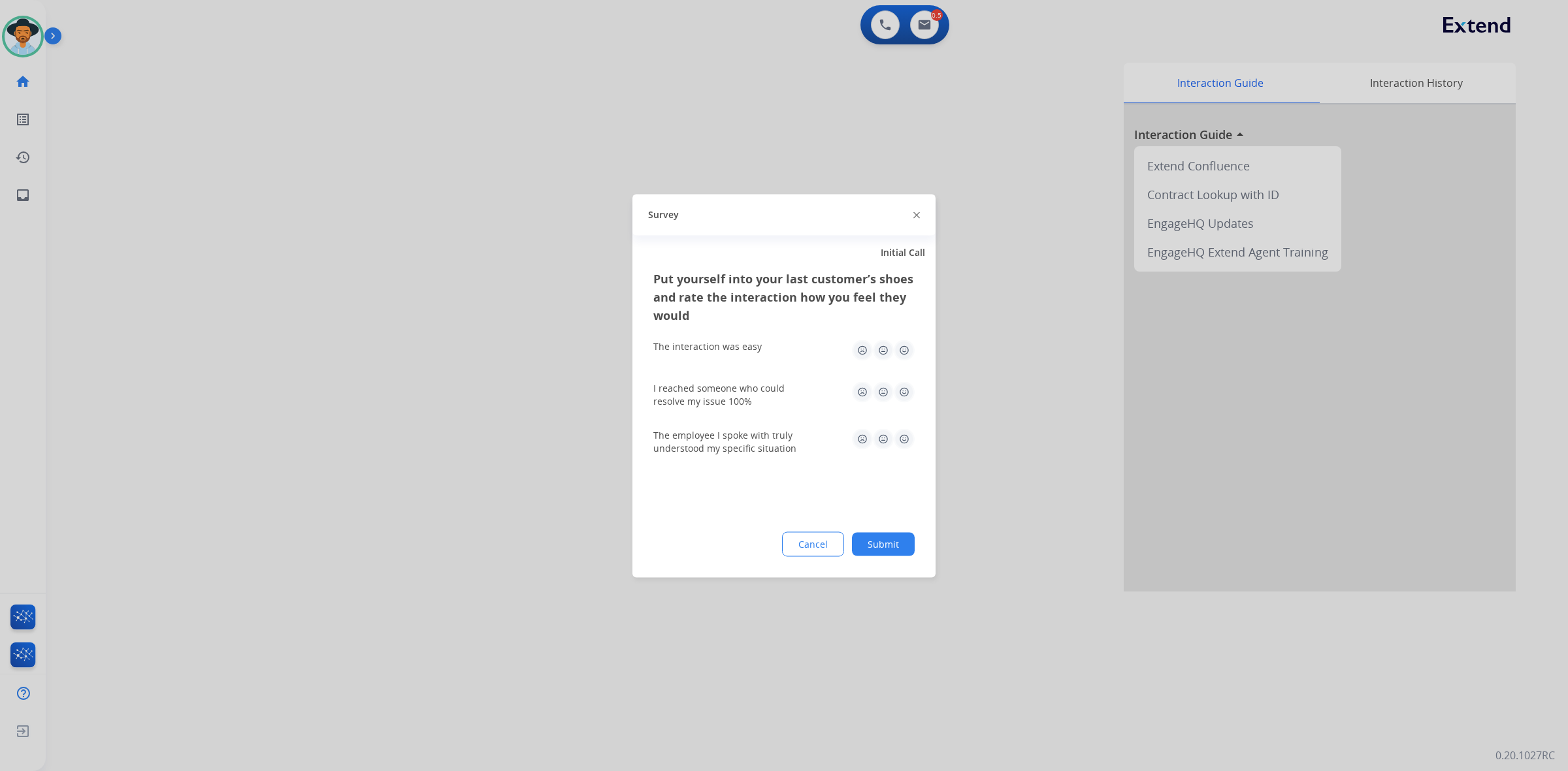
drag, startPoint x: 904, startPoint y: 353, endPoint x: 907, endPoint y: 360, distance: 7.6
click at [904, 351] on img at bounding box center [904, 350] width 21 height 21
click at [904, 387] on img at bounding box center [904, 391] width 21 height 21
click at [903, 439] on img at bounding box center [904, 438] width 21 height 21
click at [899, 552] on button "Submit" at bounding box center [883, 544] width 63 height 23
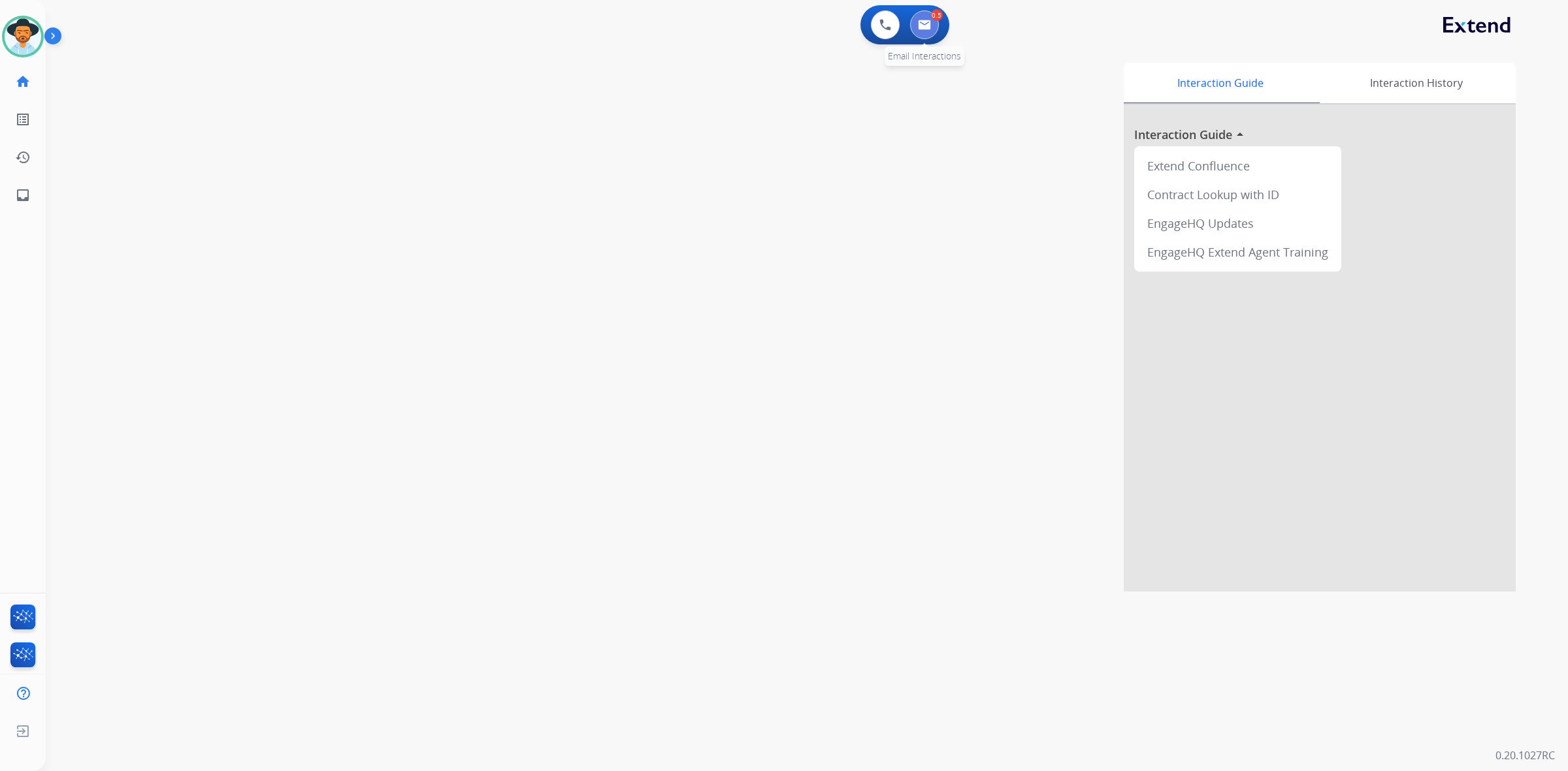
click at [931, 25] on button at bounding box center [925, 24] width 28 height 28
select select "**********"
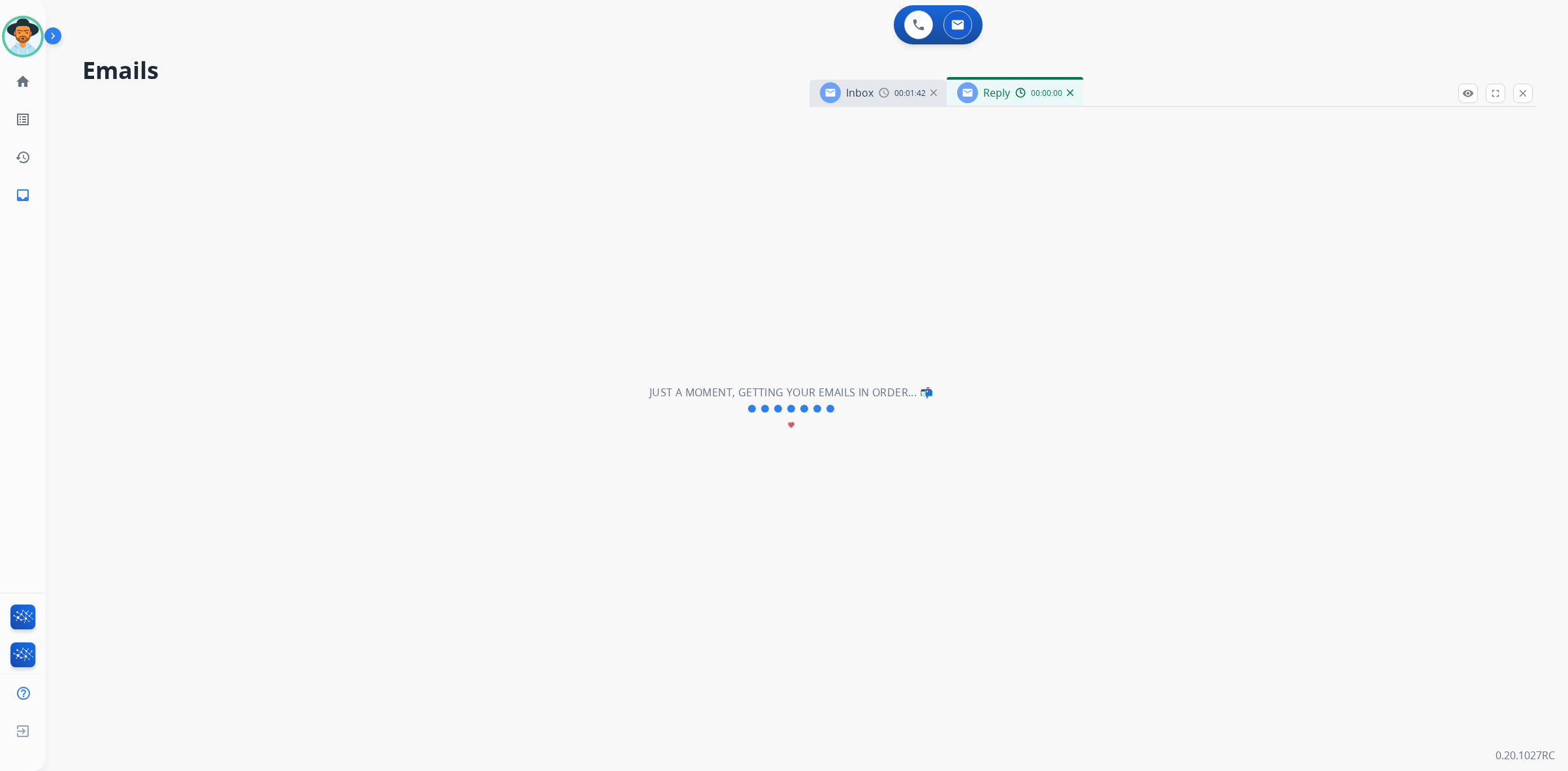
select select "**********"
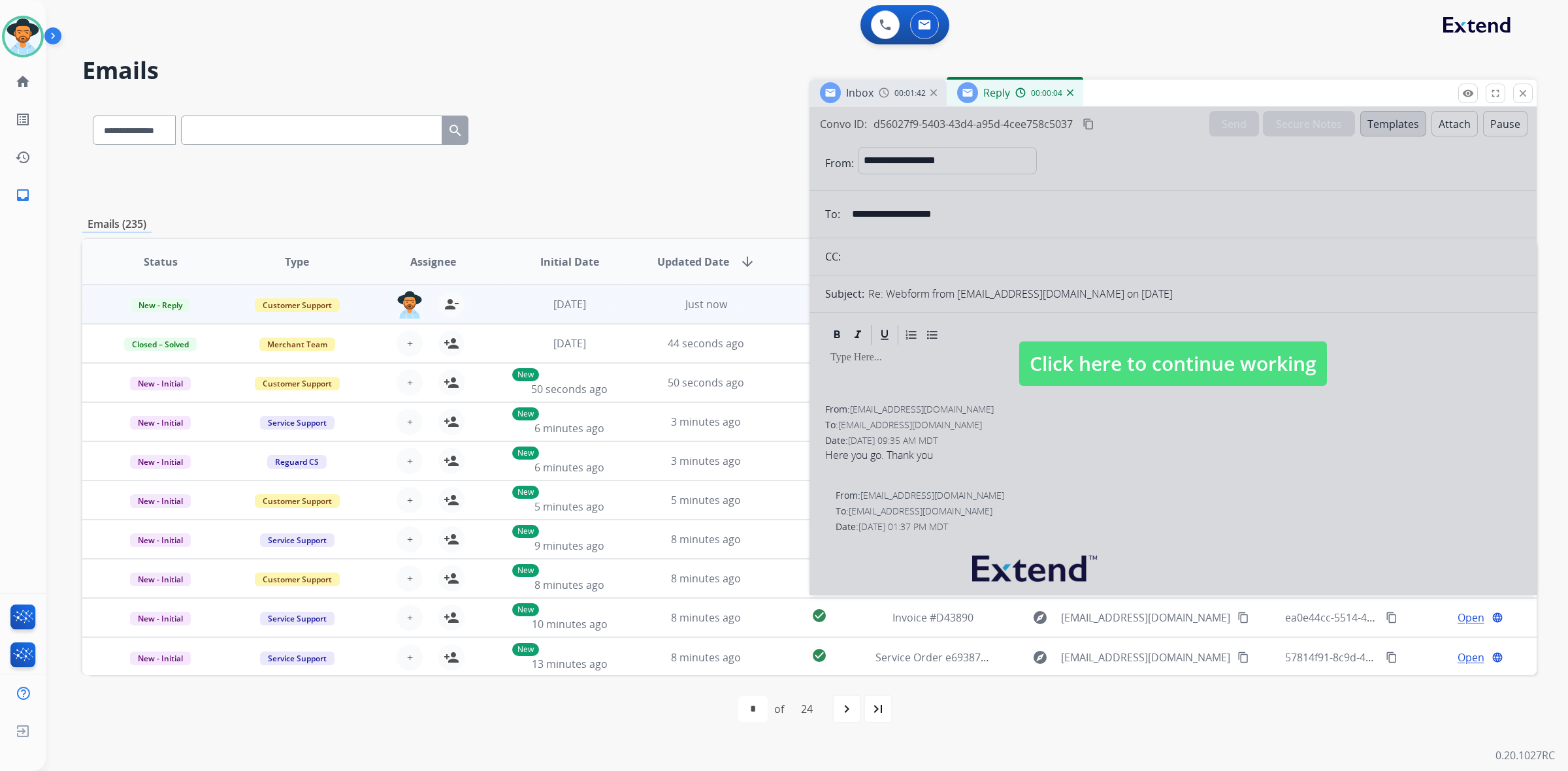
click at [1168, 365] on span "Click here to continue working" at bounding box center [1173, 363] width 308 height 44
select select
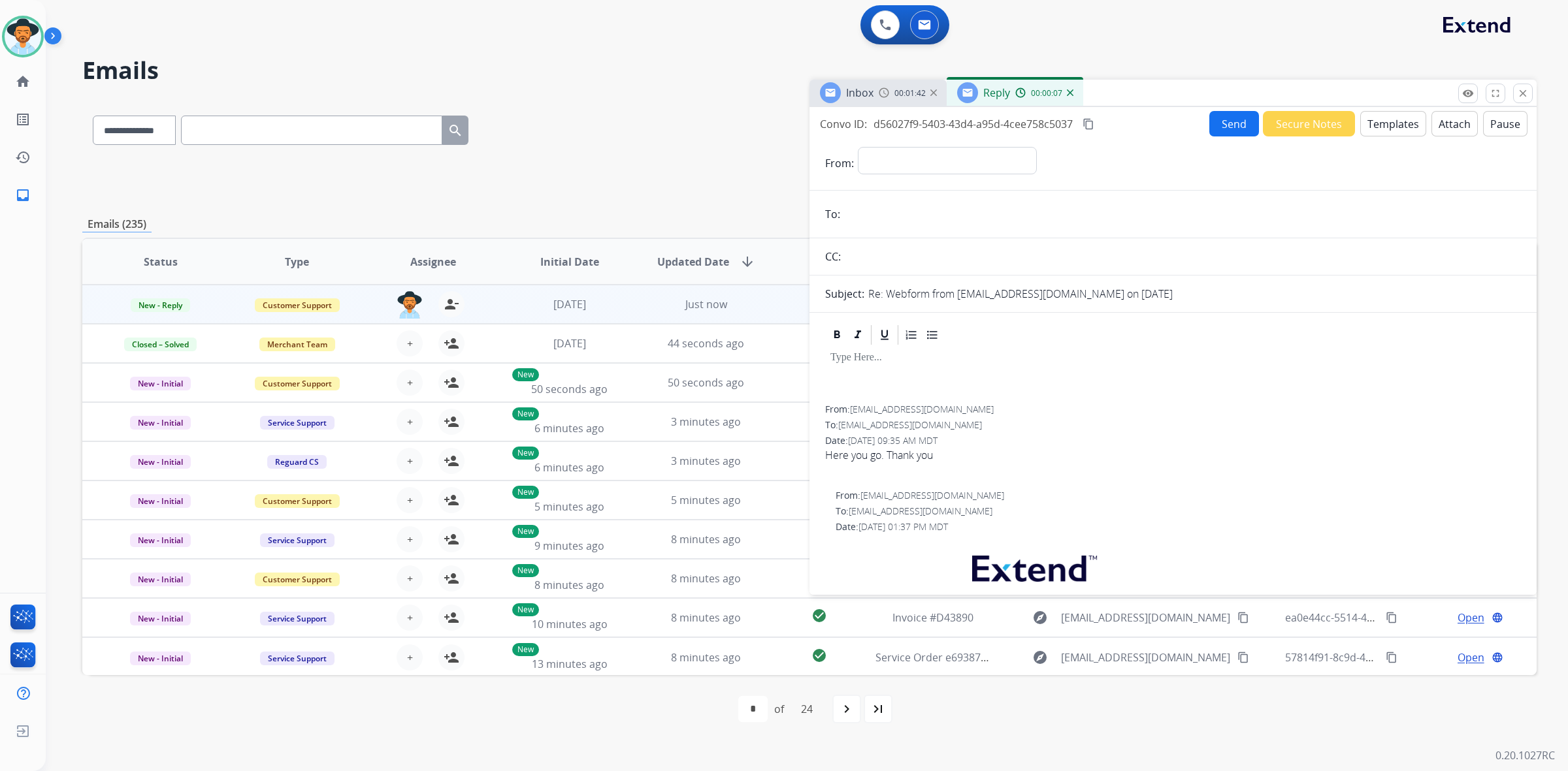
click at [1382, 122] on button "Templates" at bounding box center [1393, 124] width 66 height 25
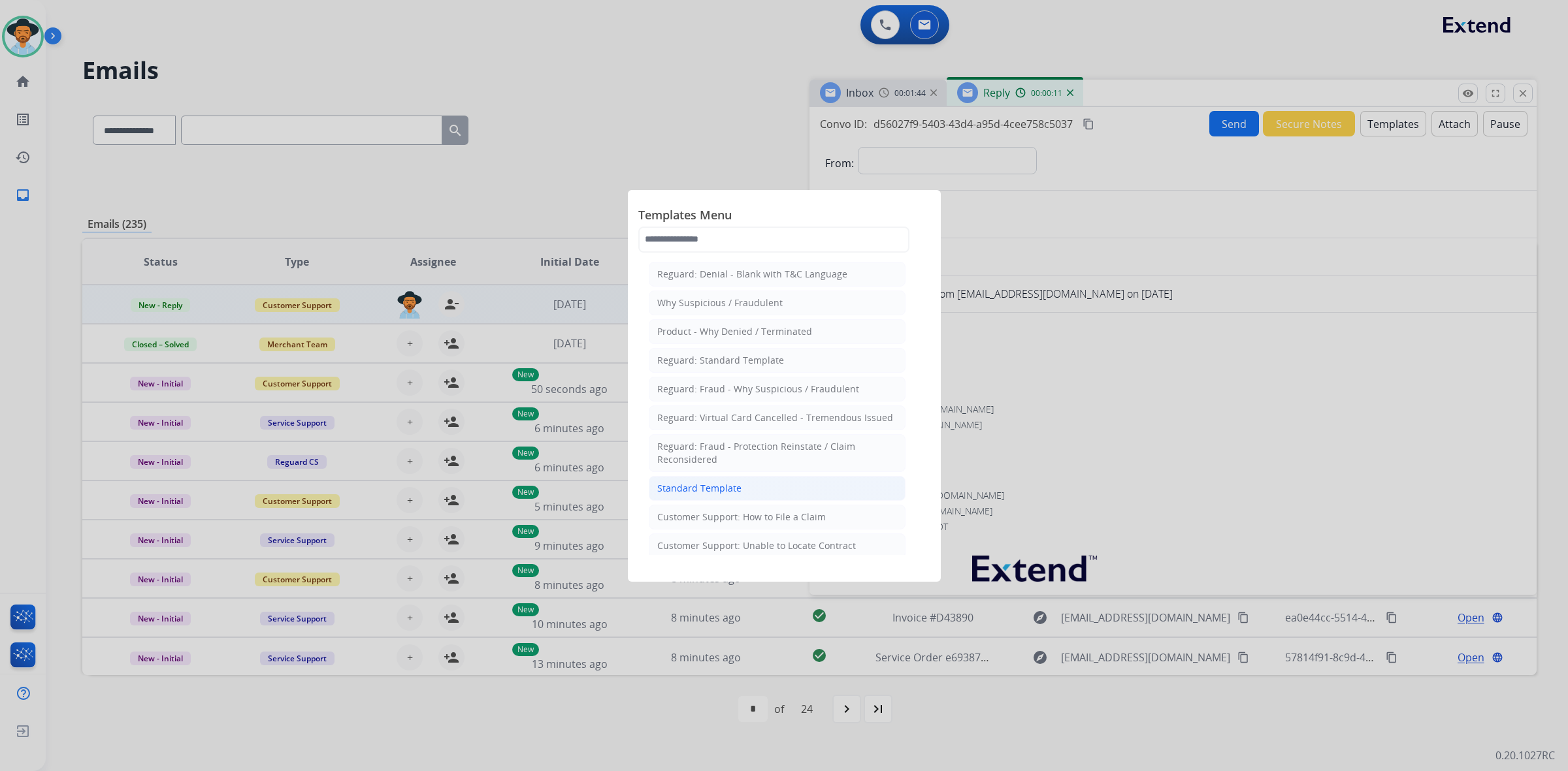
click at [743, 487] on li "Standard Template" at bounding box center [776, 488] width 257 height 25
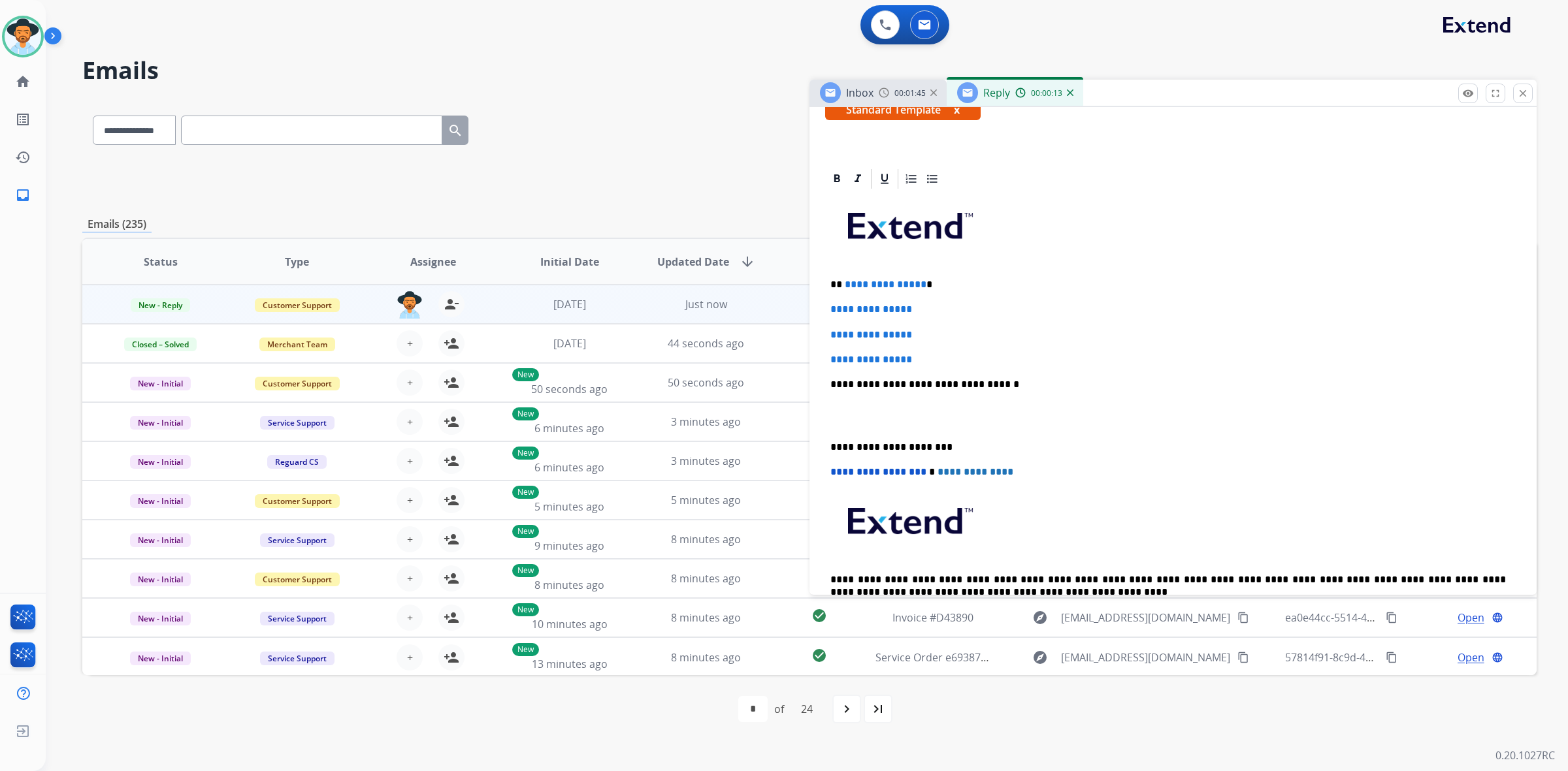
scroll to position [245, 0]
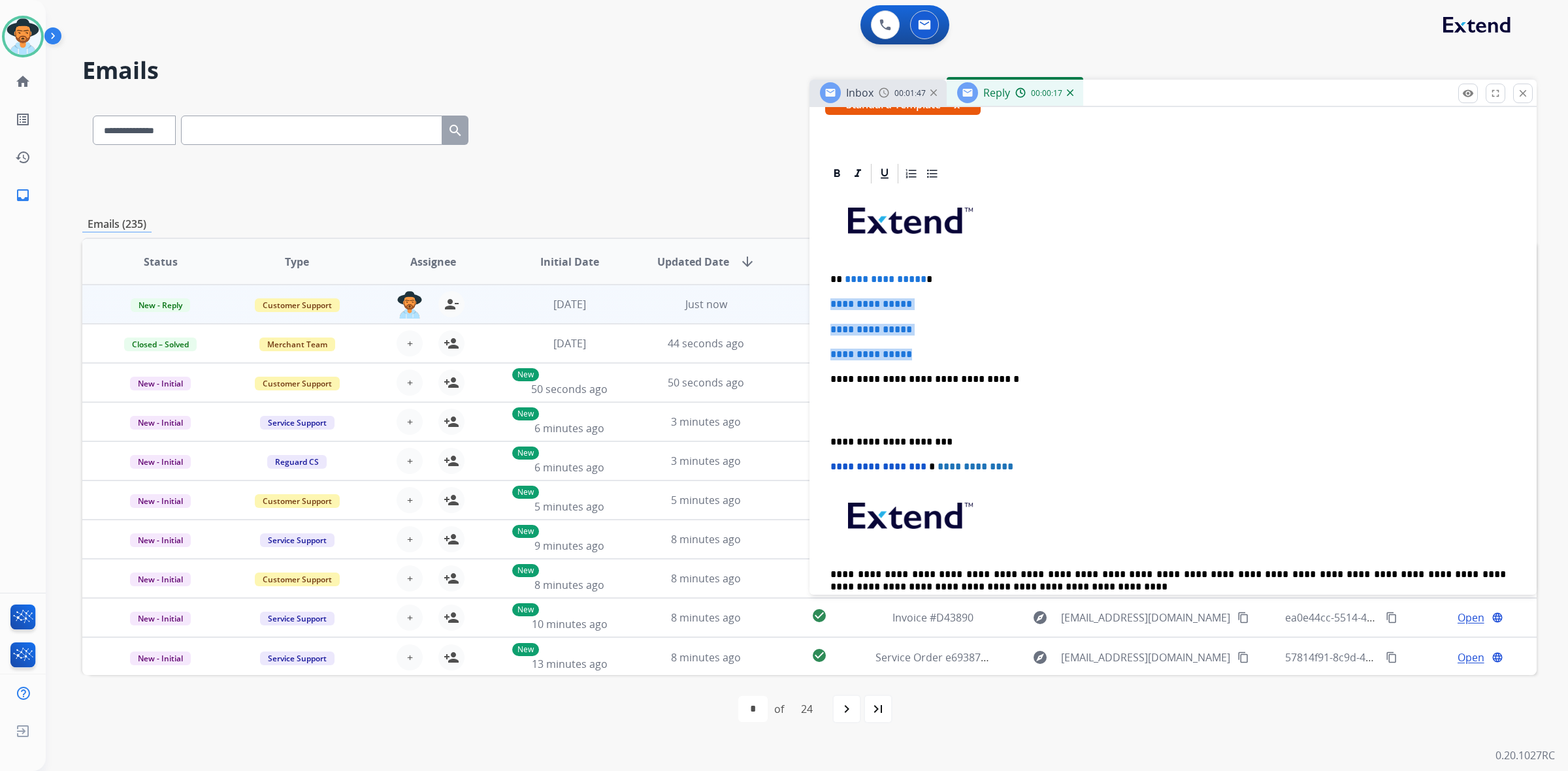
drag, startPoint x: 827, startPoint y: 301, endPoint x: 957, endPoint y: 348, distance: 138.2
click at [957, 348] on div "**********" at bounding box center [1173, 410] width 696 height 449
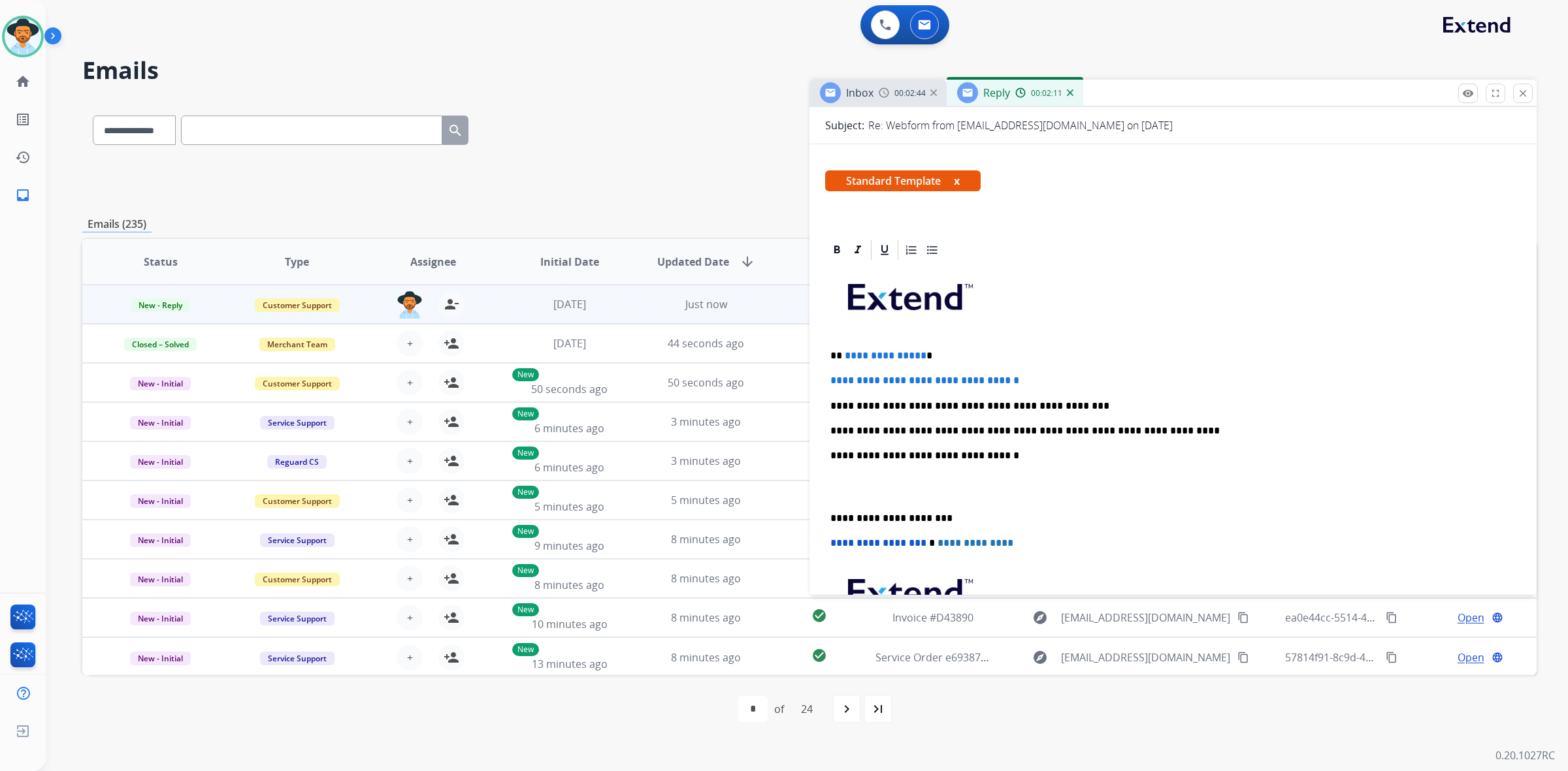
scroll to position [163, 0]
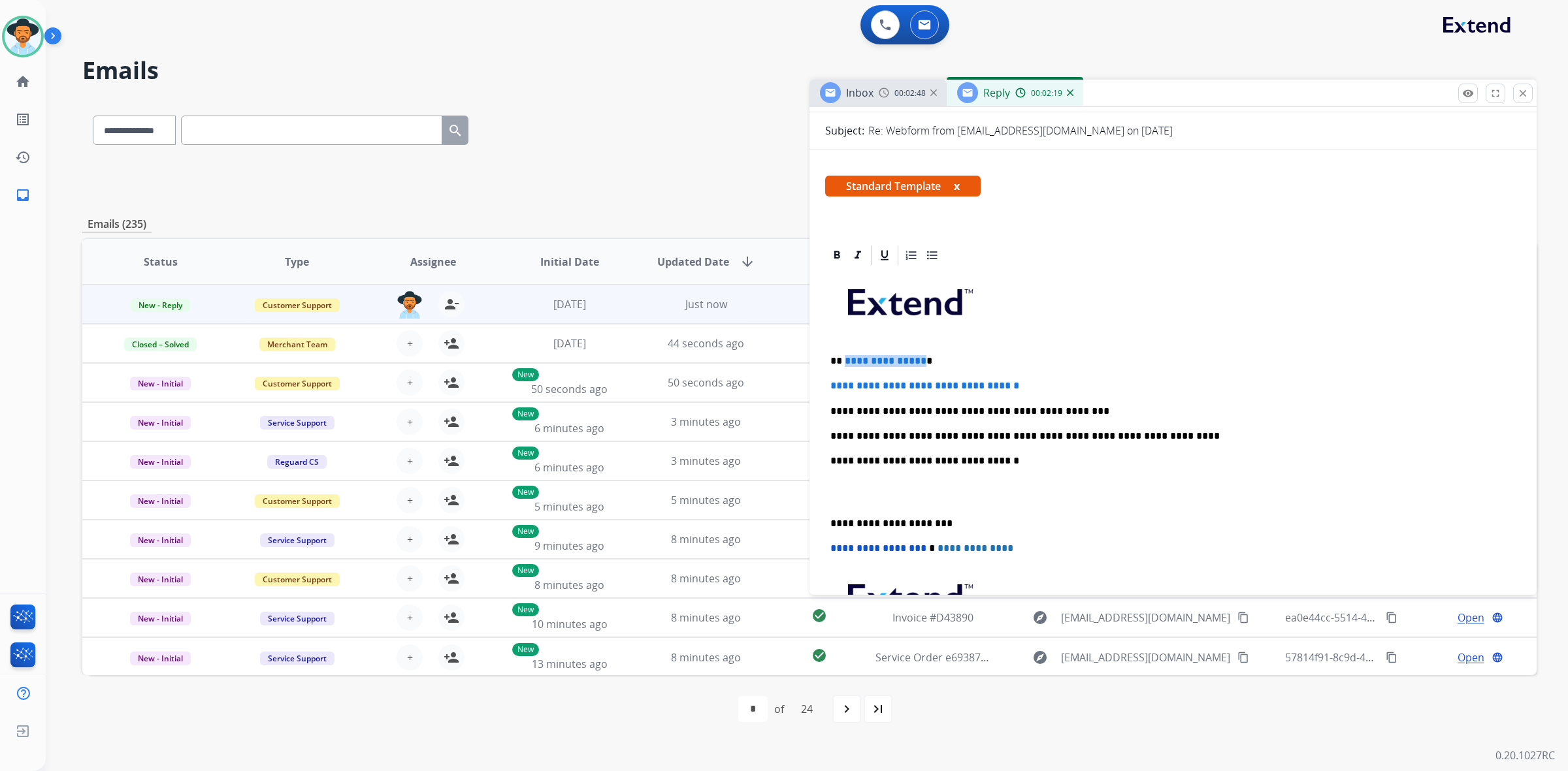
drag, startPoint x: 916, startPoint y: 358, endPoint x: 843, endPoint y: 357, distance: 73.0
click at [845, 357] on span "**********" at bounding box center [886, 361] width 82 height 10
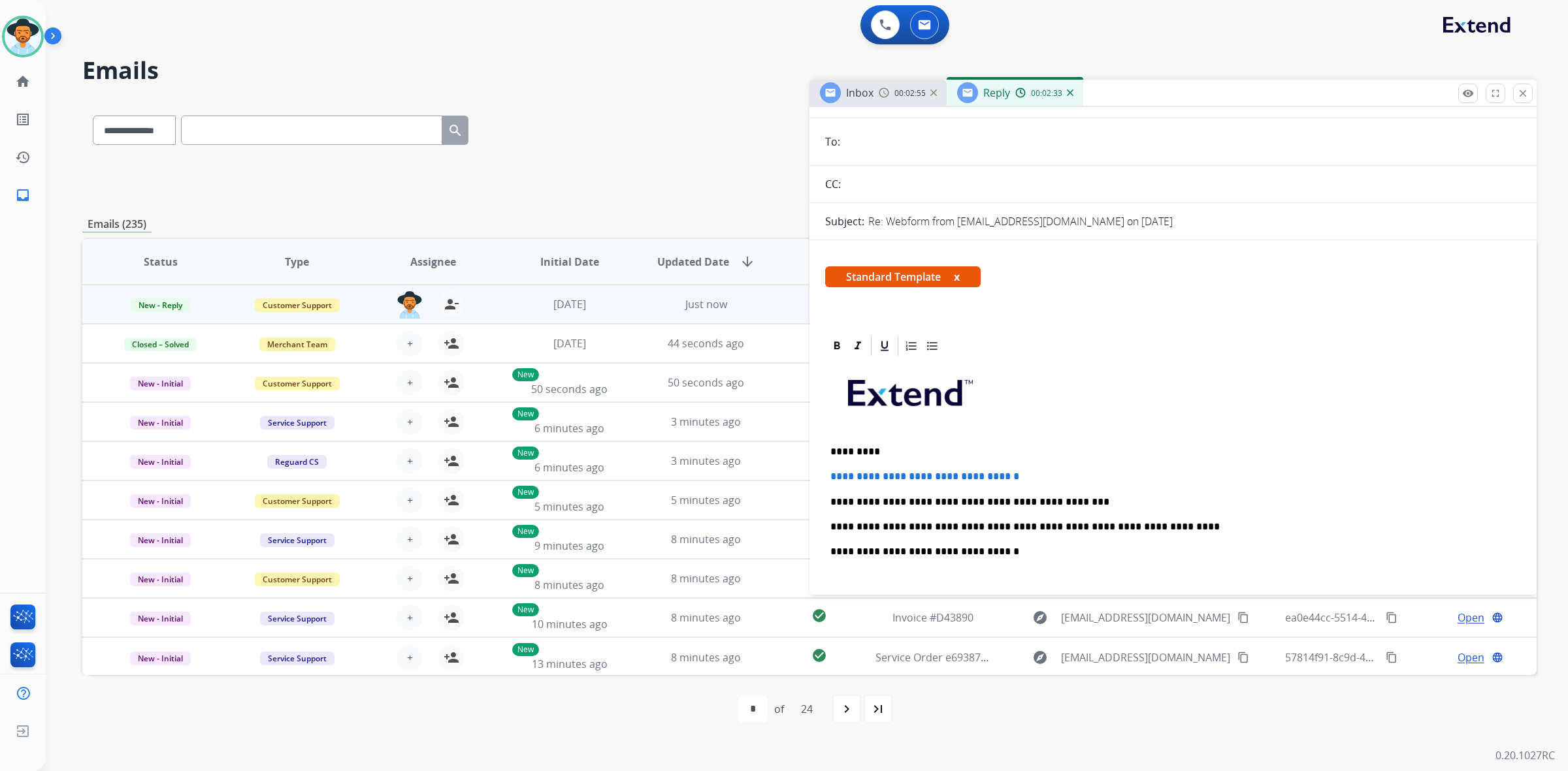
scroll to position [0, 0]
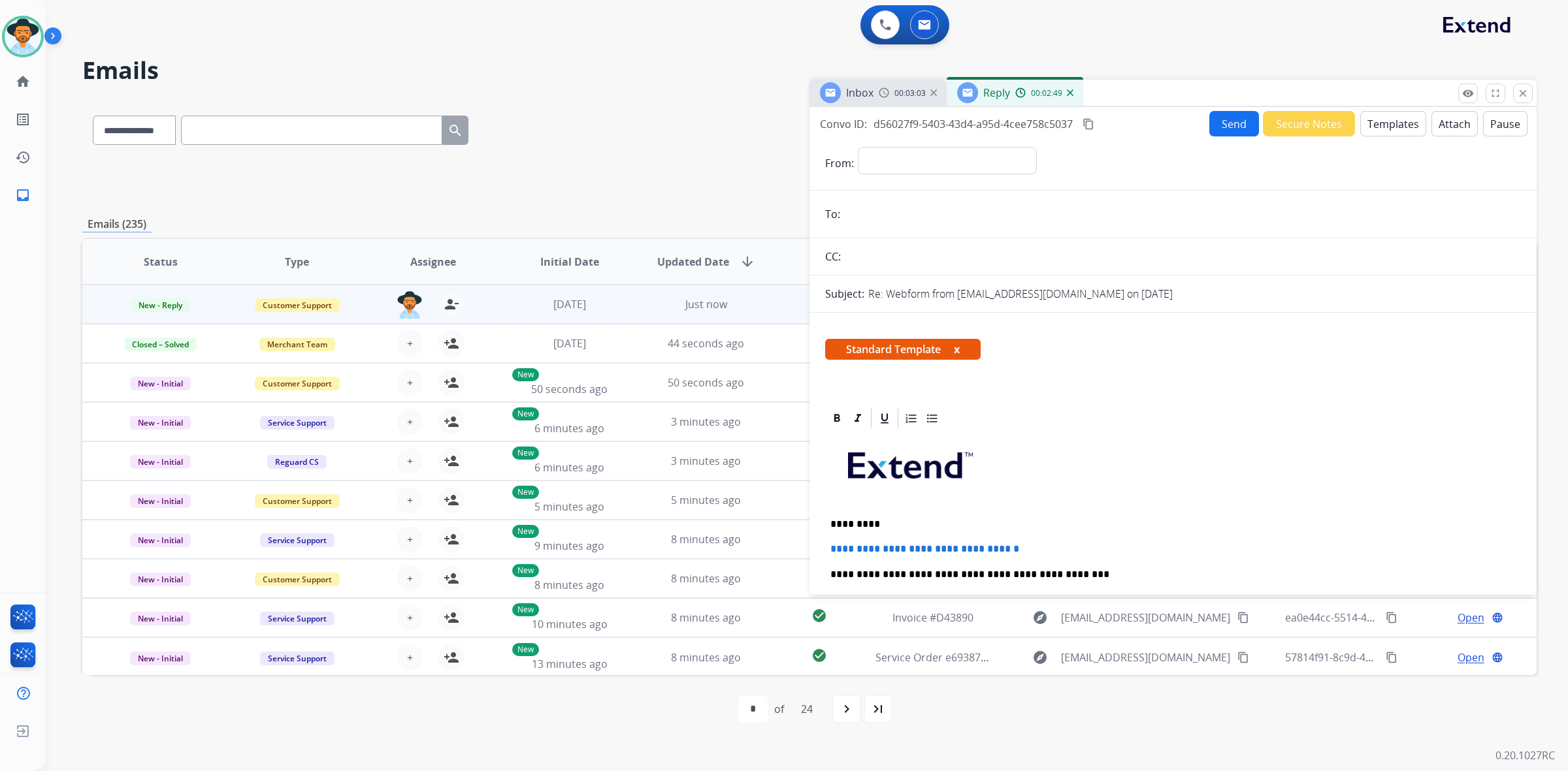
click at [1033, 293] on p "Re: Webform from allendeese@gmail.com on 08/18/2025" at bounding box center [1021, 294] width 305 height 16
drag, startPoint x: 1034, startPoint y: 294, endPoint x: 1027, endPoint y: 294, distance: 7.0
click at [1027, 294] on p "Re: Webform from allendeese@gmail.com on 08/18/2025" at bounding box center [1021, 294] width 305 height 16
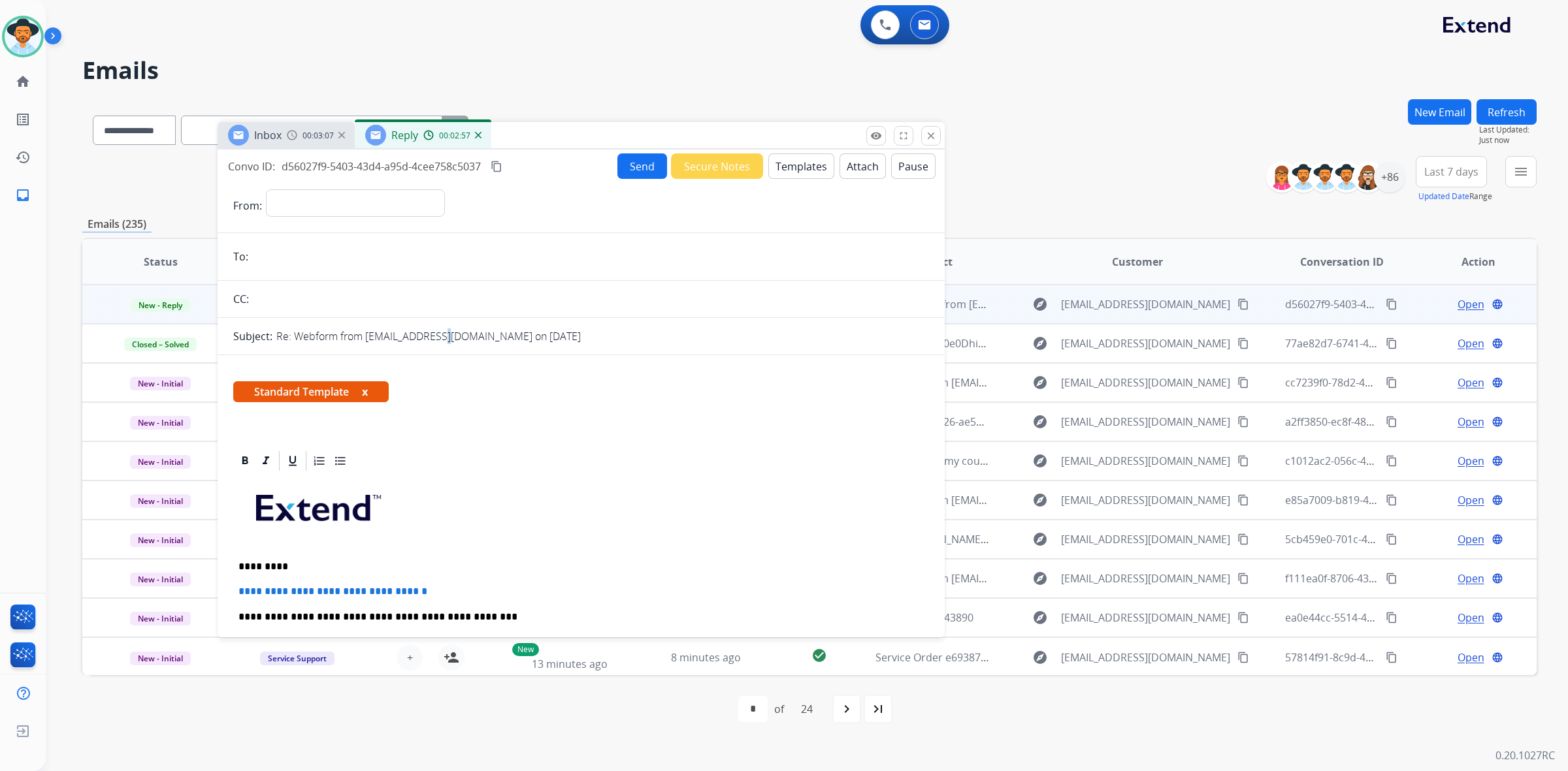
drag, startPoint x: 1232, startPoint y: 93, endPoint x: 640, endPoint y: 135, distance: 593.5
click at [640, 135] on div "Inbox 00:03:07 Reply 00:02:57" at bounding box center [581, 135] width 727 height 28
click at [1237, 304] on mat-icon "content_copy" at bounding box center [1243, 304] width 12 height 12
click at [336, 257] on input "email" at bounding box center [590, 256] width 677 height 26
paste input "**********"
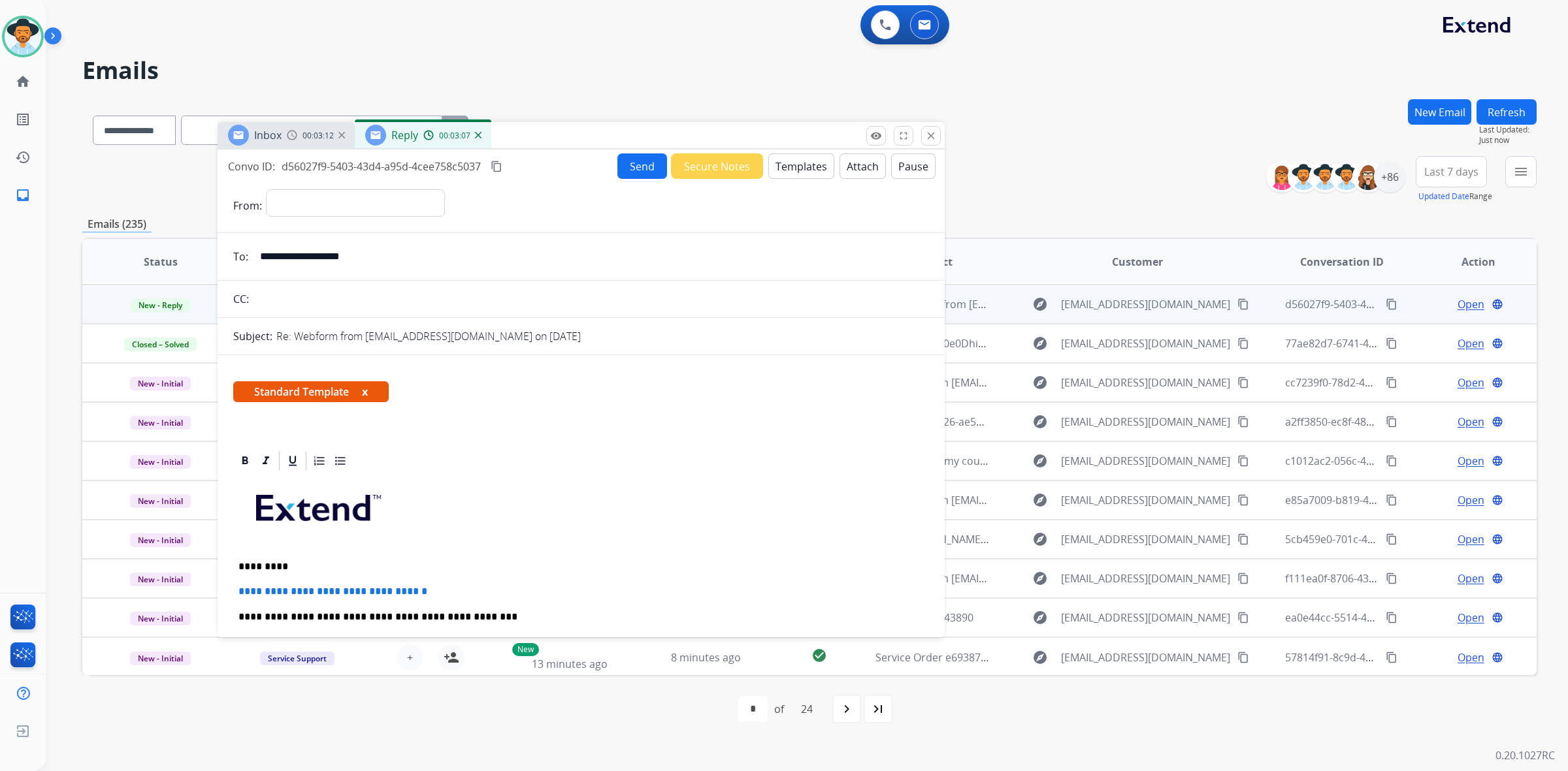
type input "**********"
click at [415, 193] on select "**********" at bounding box center [355, 202] width 177 height 26
select select "**********"
click at [266, 189] on select "**********" at bounding box center [355, 202] width 177 height 26
click at [628, 164] on button "Send" at bounding box center [642, 166] width 49 height 25
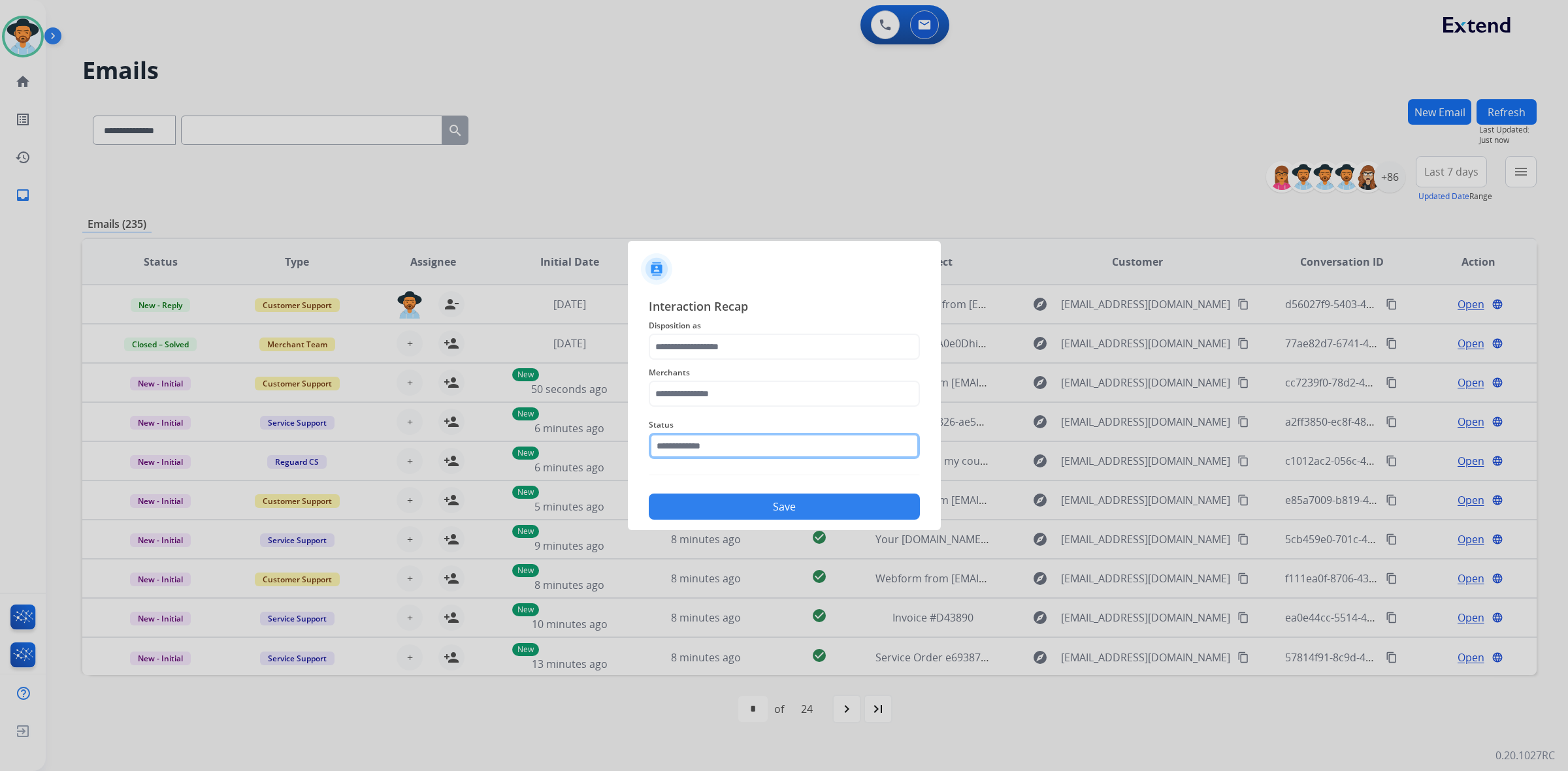
click at [756, 445] on input "text" at bounding box center [784, 446] width 271 height 26
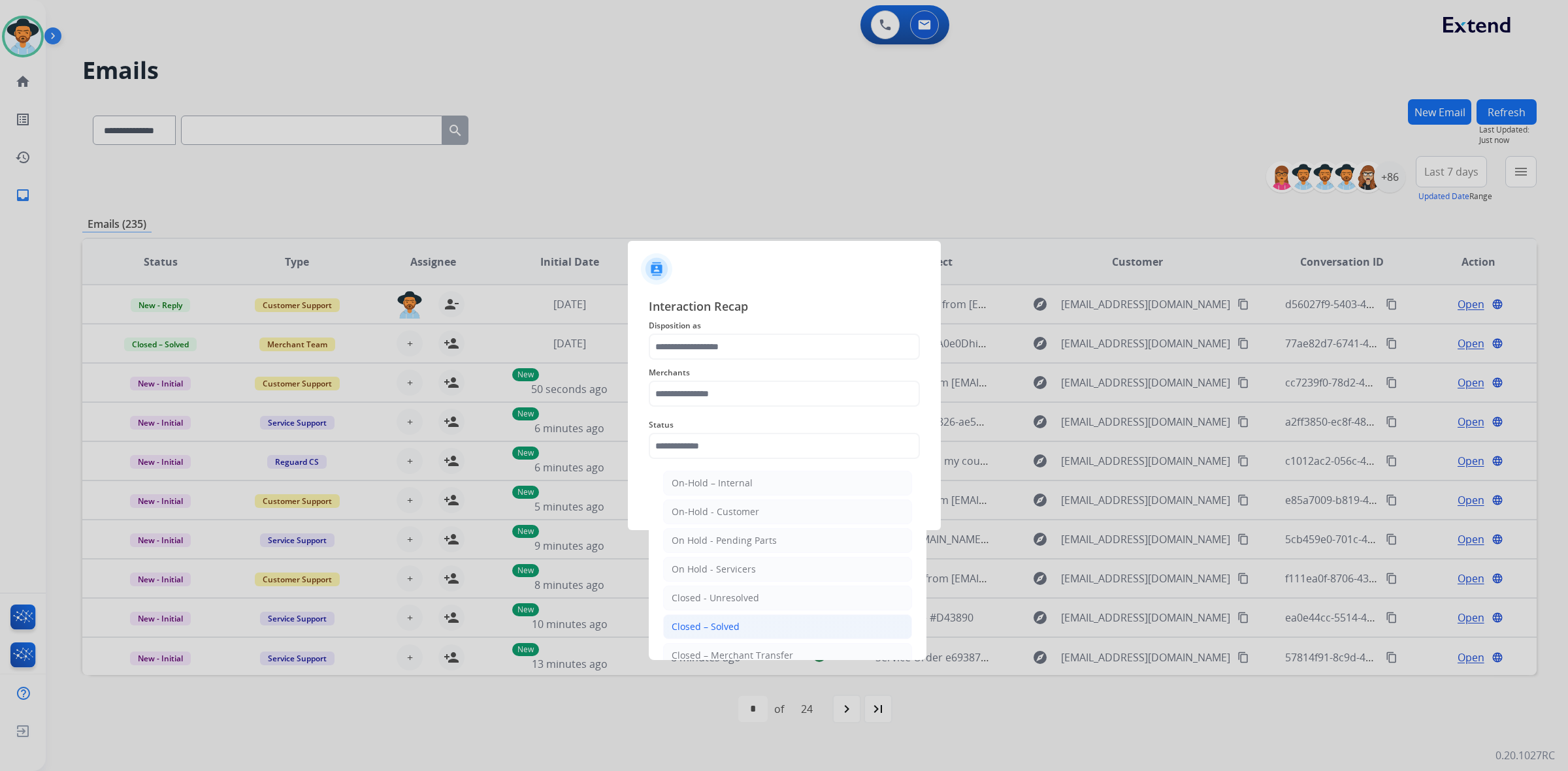
click at [745, 625] on li "Closed – Solved" at bounding box center [787, 627] width 249 height 25
type input "**********"
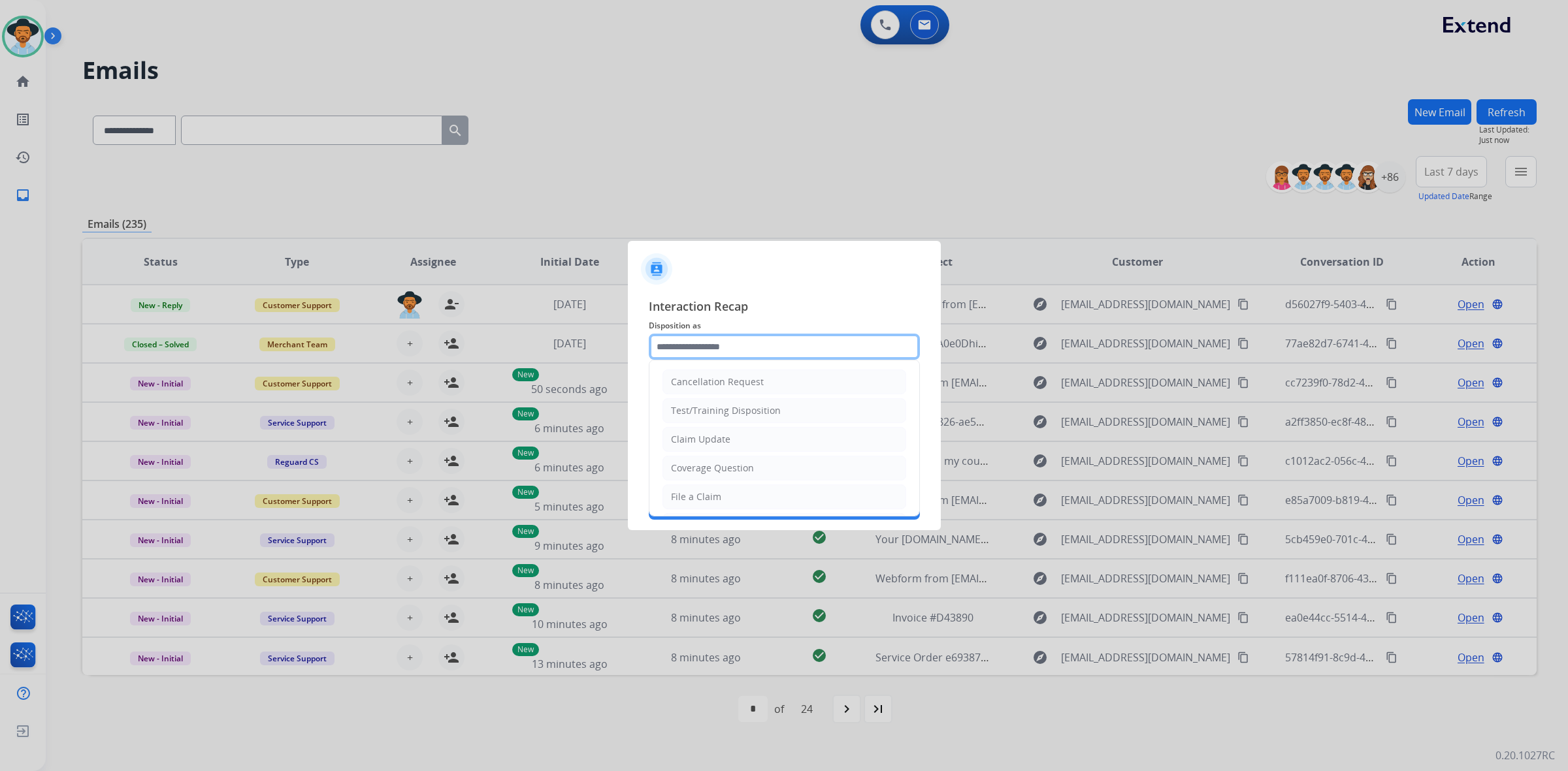
click at [698, 338] on input "text" at bounding box center [784, 346] width 271 height 26
click at [707, 445] on div "Claim Update" at bounding box center [700, 440] width 59 height 13
type input "**********"
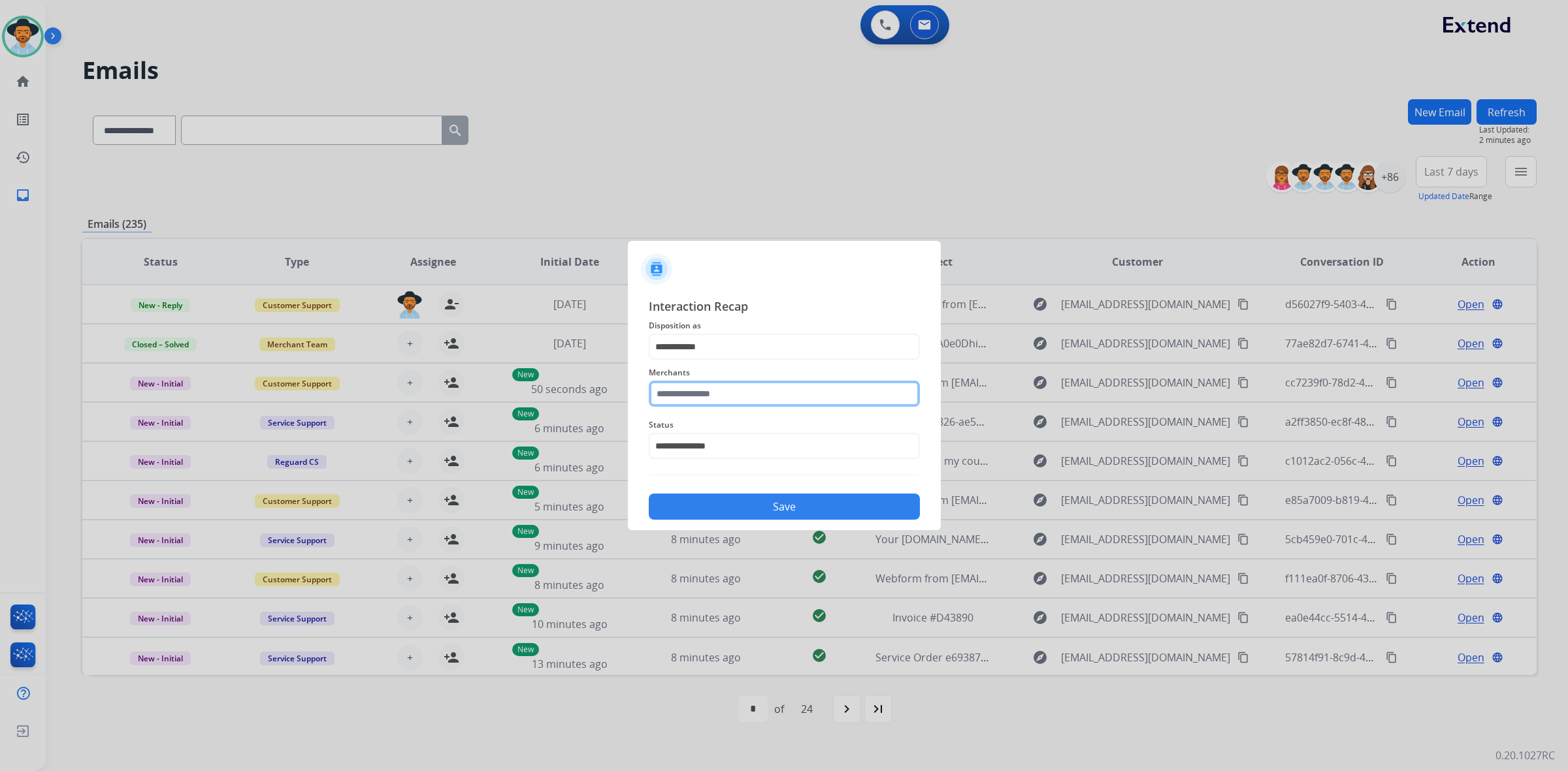
click at [714, 395] on input "text" at bounding box center [784, 393] width 271 height 26
click at [716, 437] on div "Enthusiast enterprises, inc." at bounding box center [731, 431] width 120 height 13
type input "**********"
click at [752, 510] on button "Save" at bounding box center [784, 506] width 271 height 26
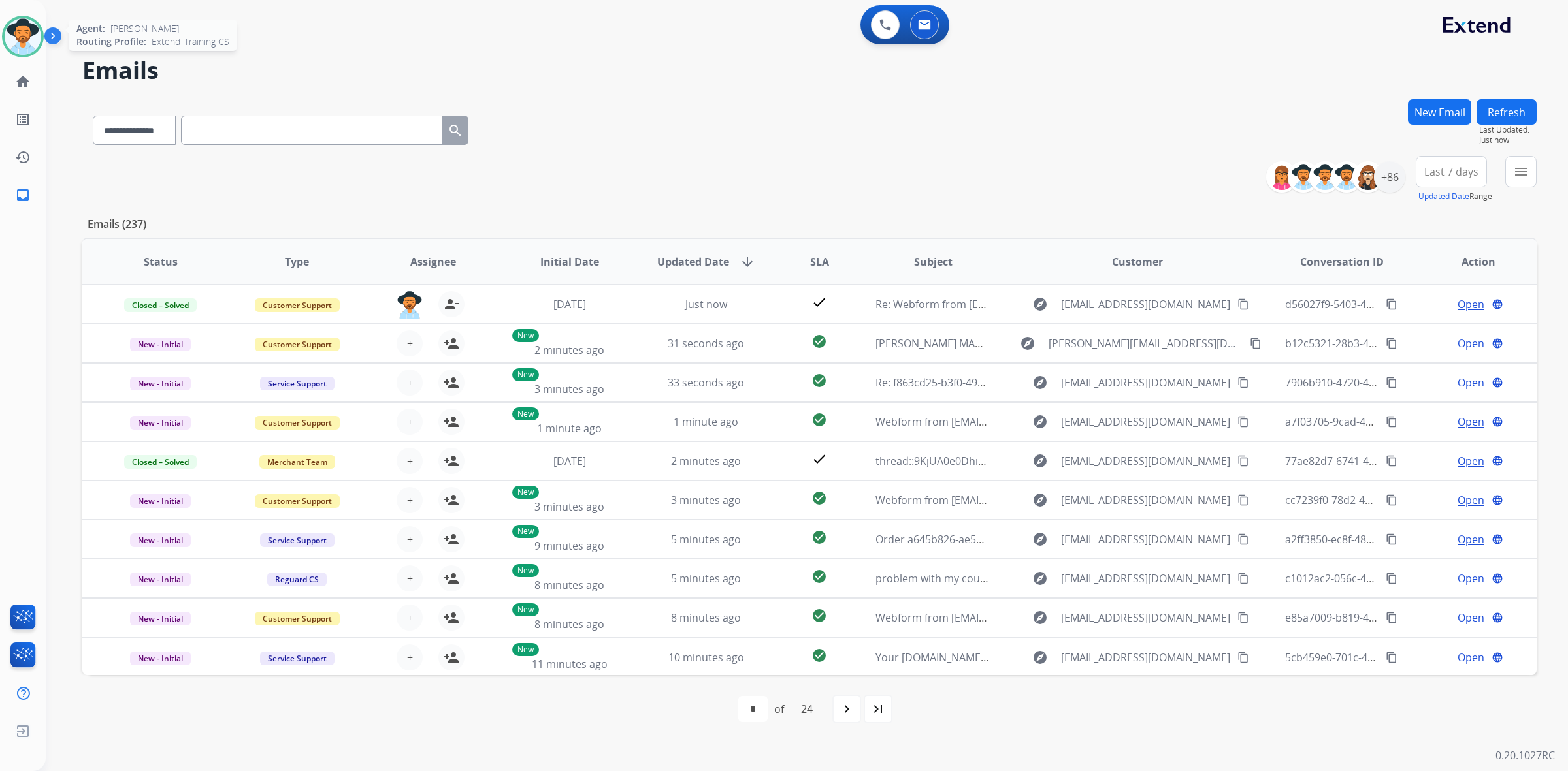
click at [28, 38] on img at bounding box center [23, 37] width 37 height 37
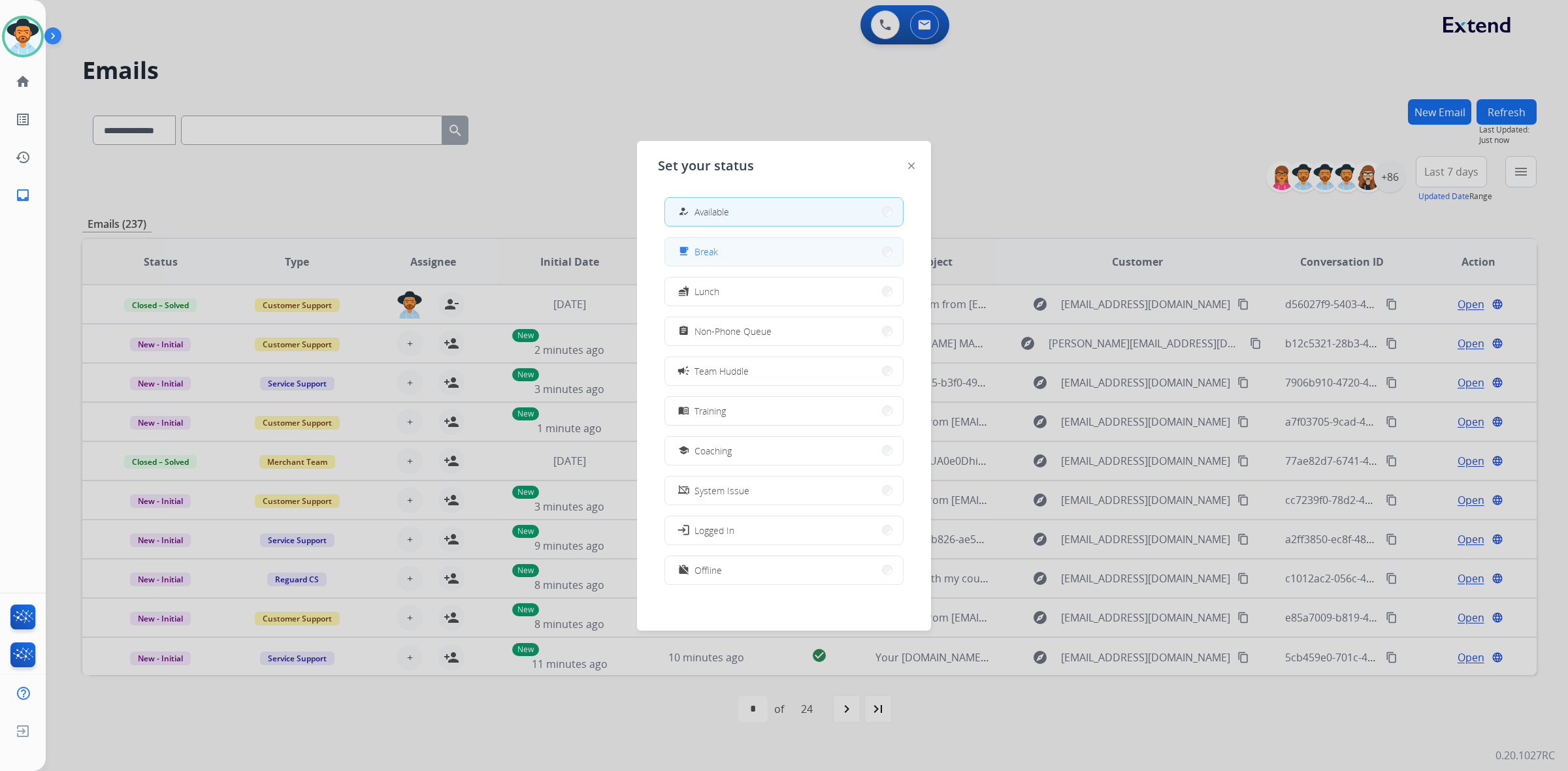
click at [762, 253] on button "free_breakfast Break" at bounding box center [784, 252] width 238 height 28
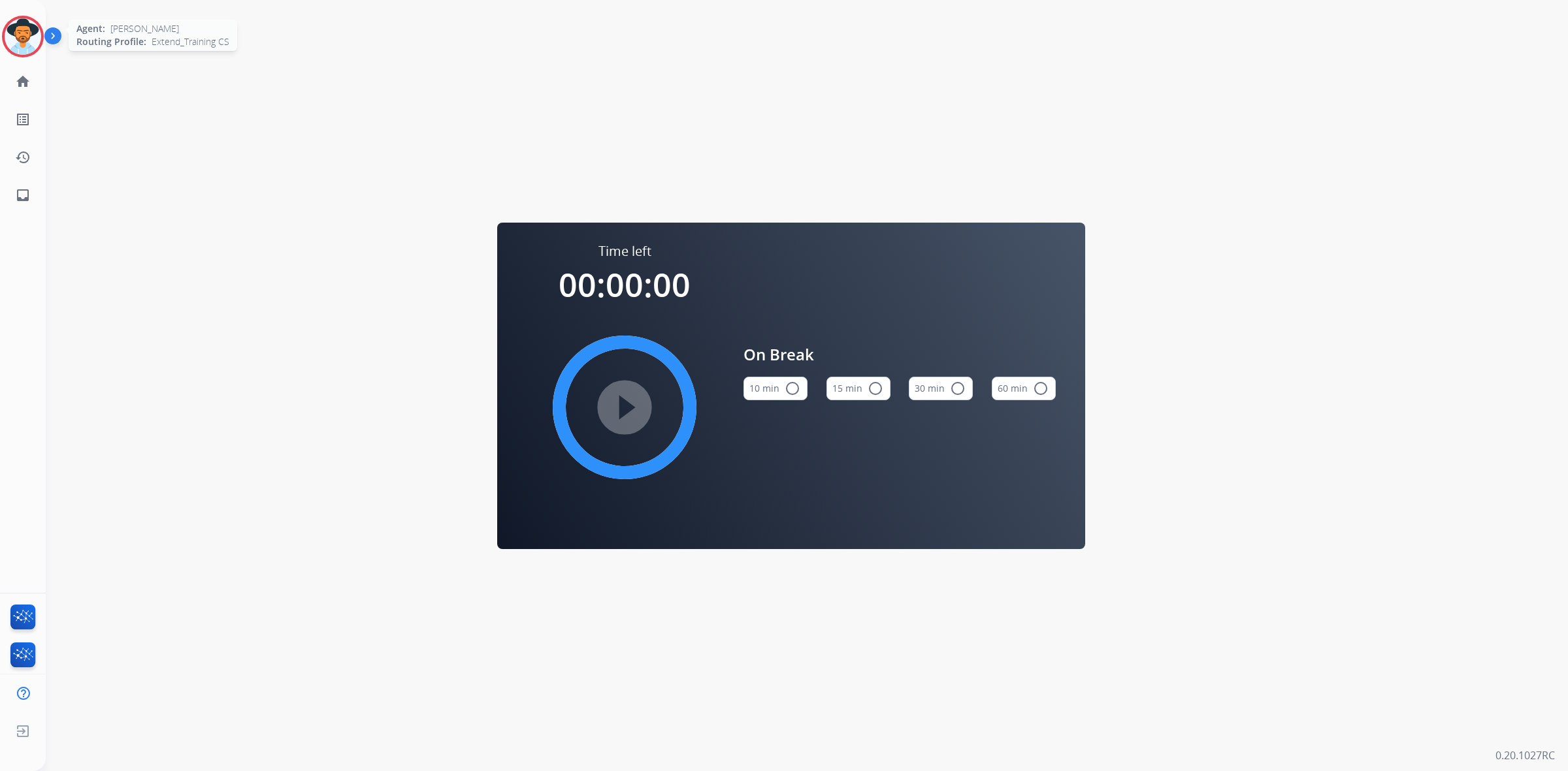
click at [10, 33] on img at bounding box center [23, 37] width 37 height 37
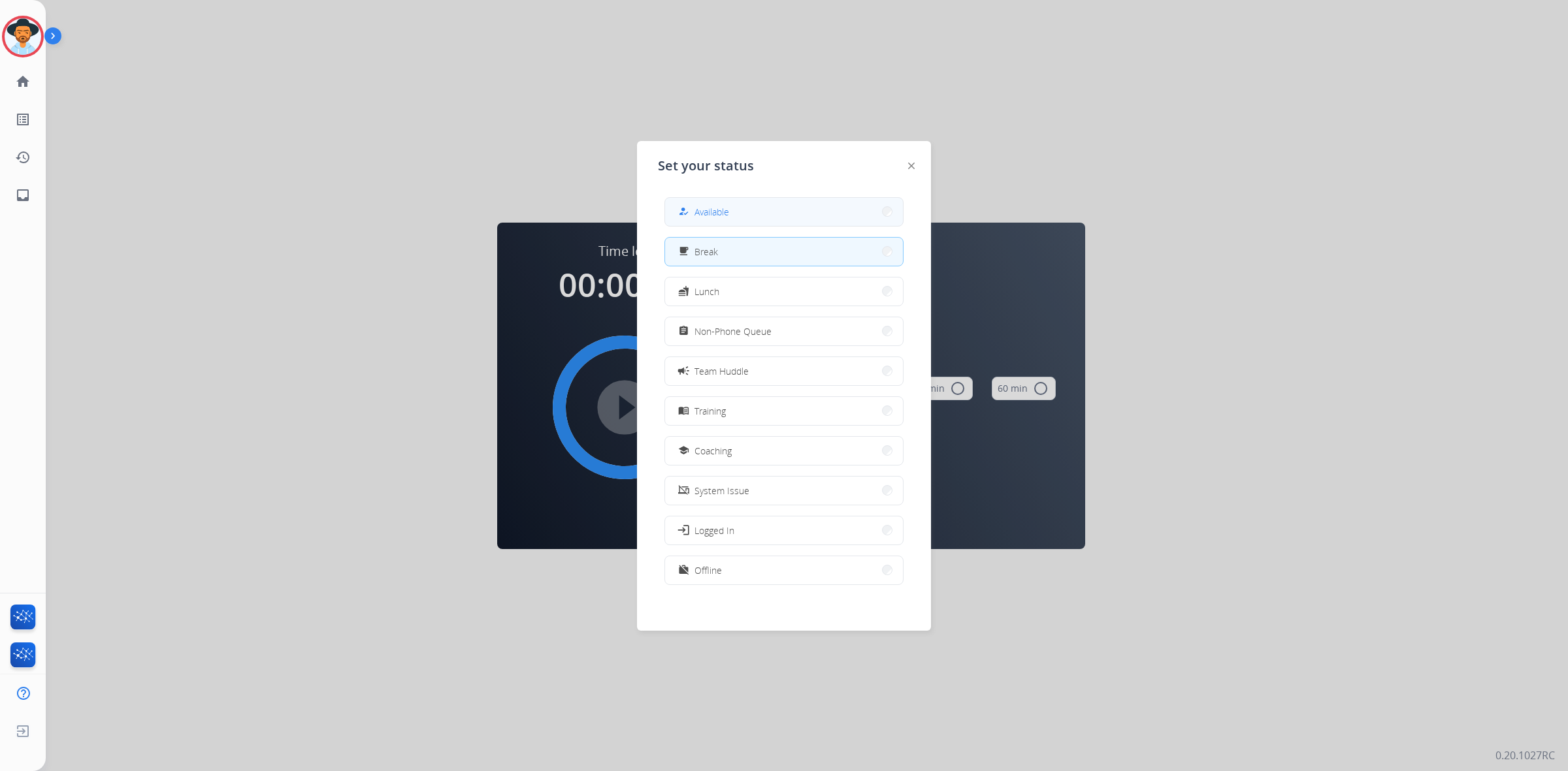
click at [856, 207] on button "how_to_reg Available" at bounding box center [784, 212] width 238 height 28
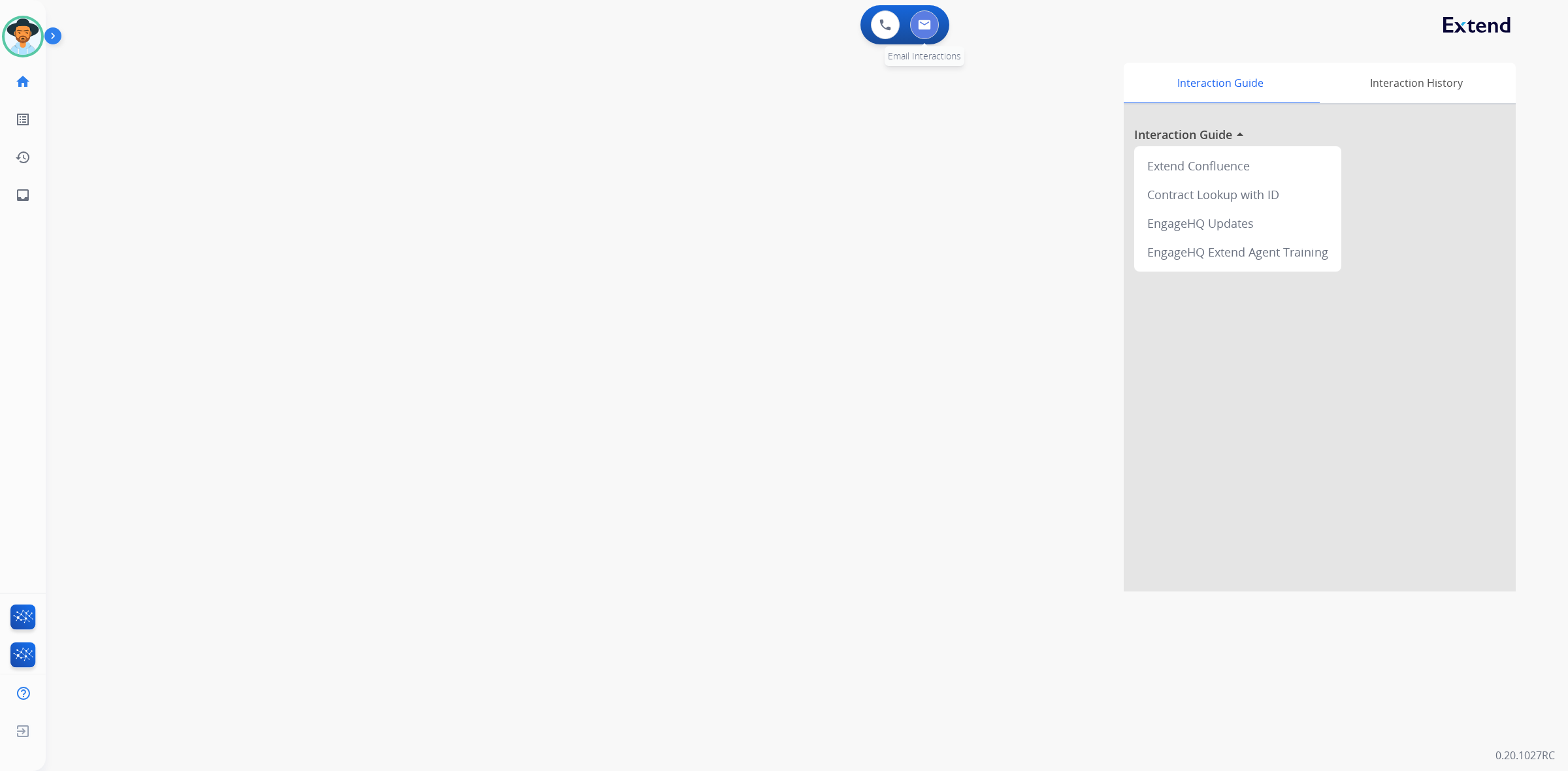
click at [925, 23] on img at bounding box center [925, 24] width 13 height 10
select select "**********"
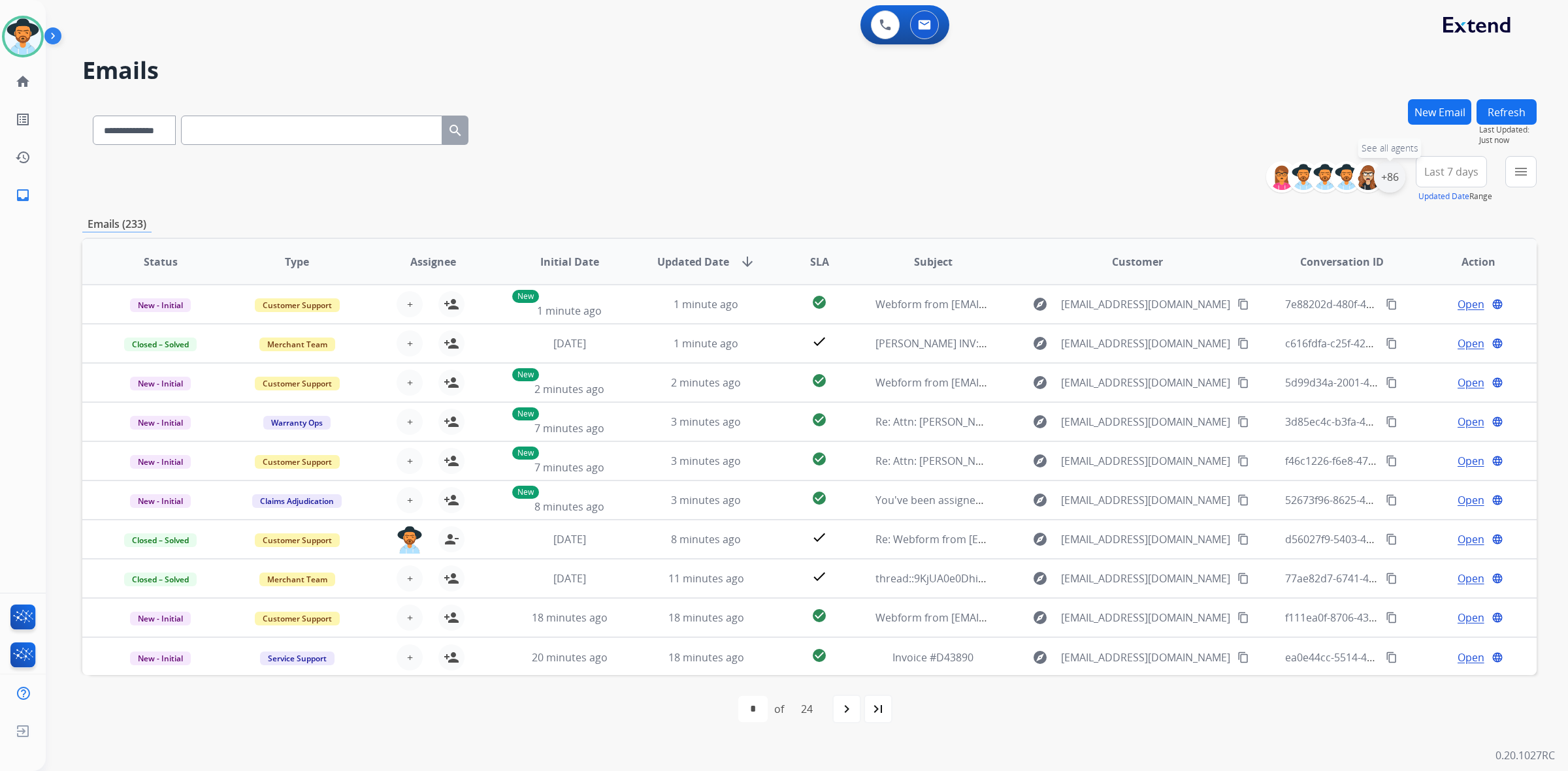
click at [1386, 175] on div "+86" at bounding box center [1389, 176] width 31 height 31
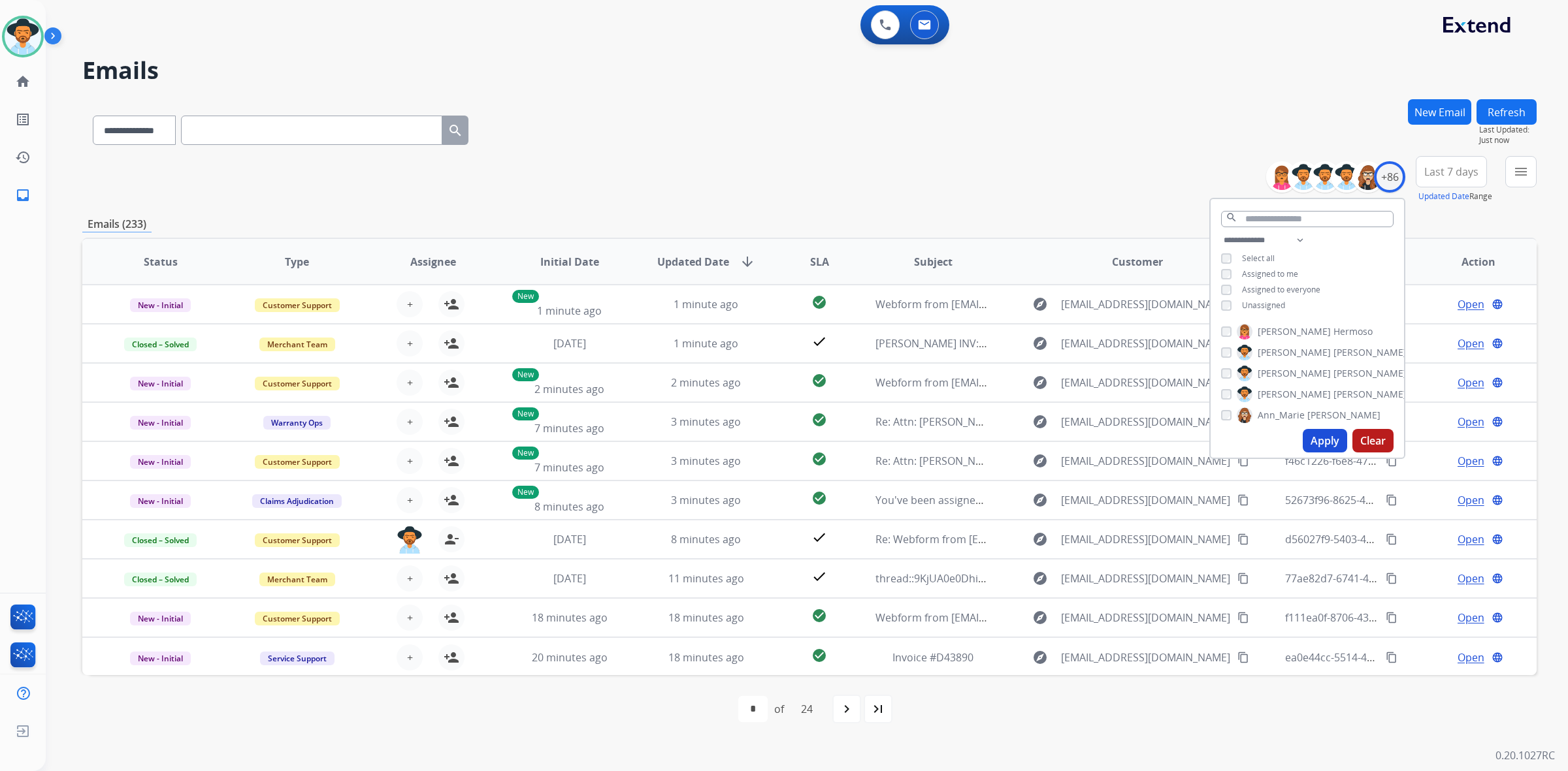
click at [1272, 304] on span "Unassigned" at bounding box center [1263, 304] width 44 height 11
click at [1331, 441] on button "Apply" at bounding box center [1325, 441] width 44 height 23
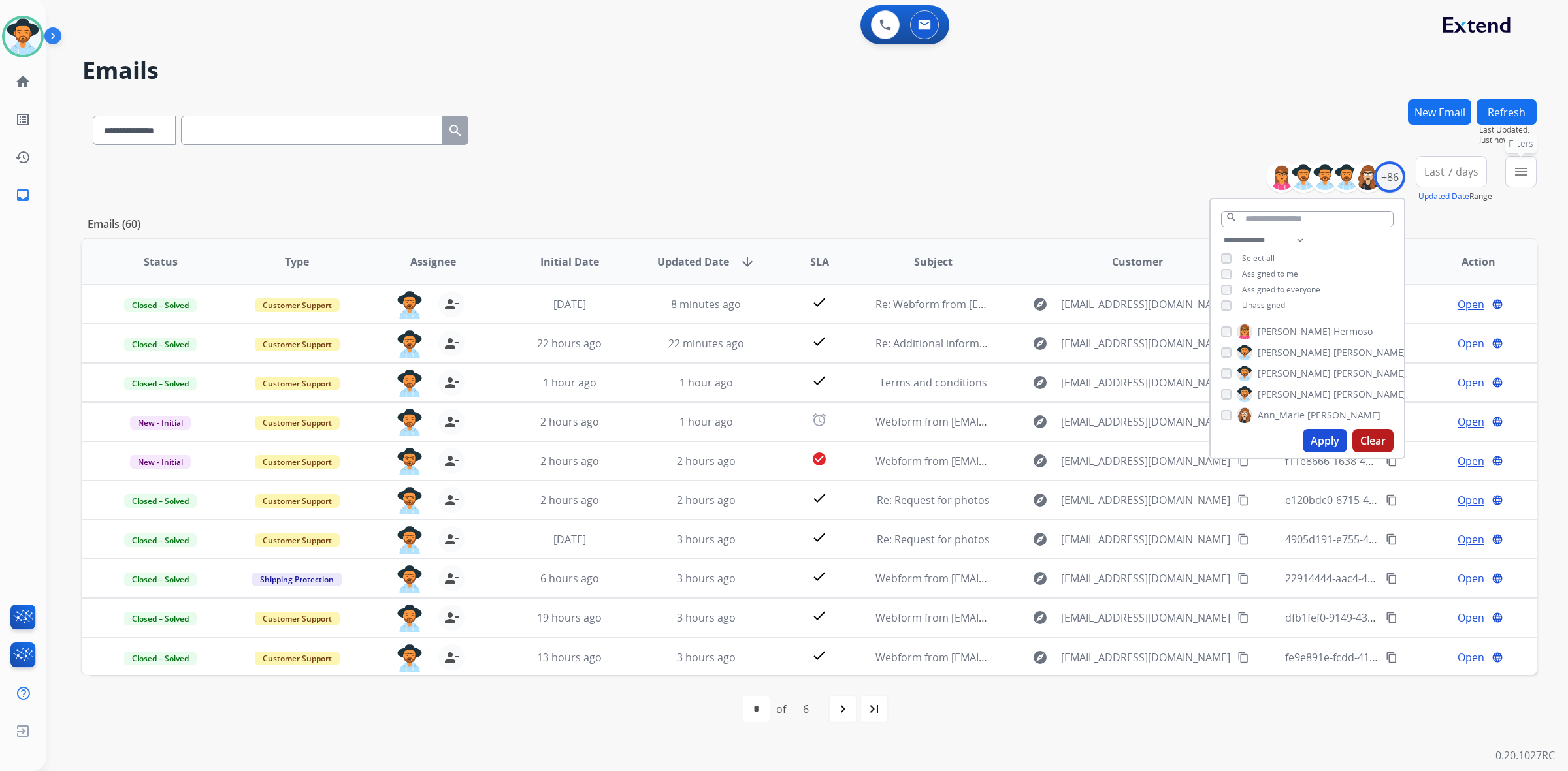
click at [1515, 165] on mat-icon "menu" at bounding box center [1520, 171] width 16 height 16
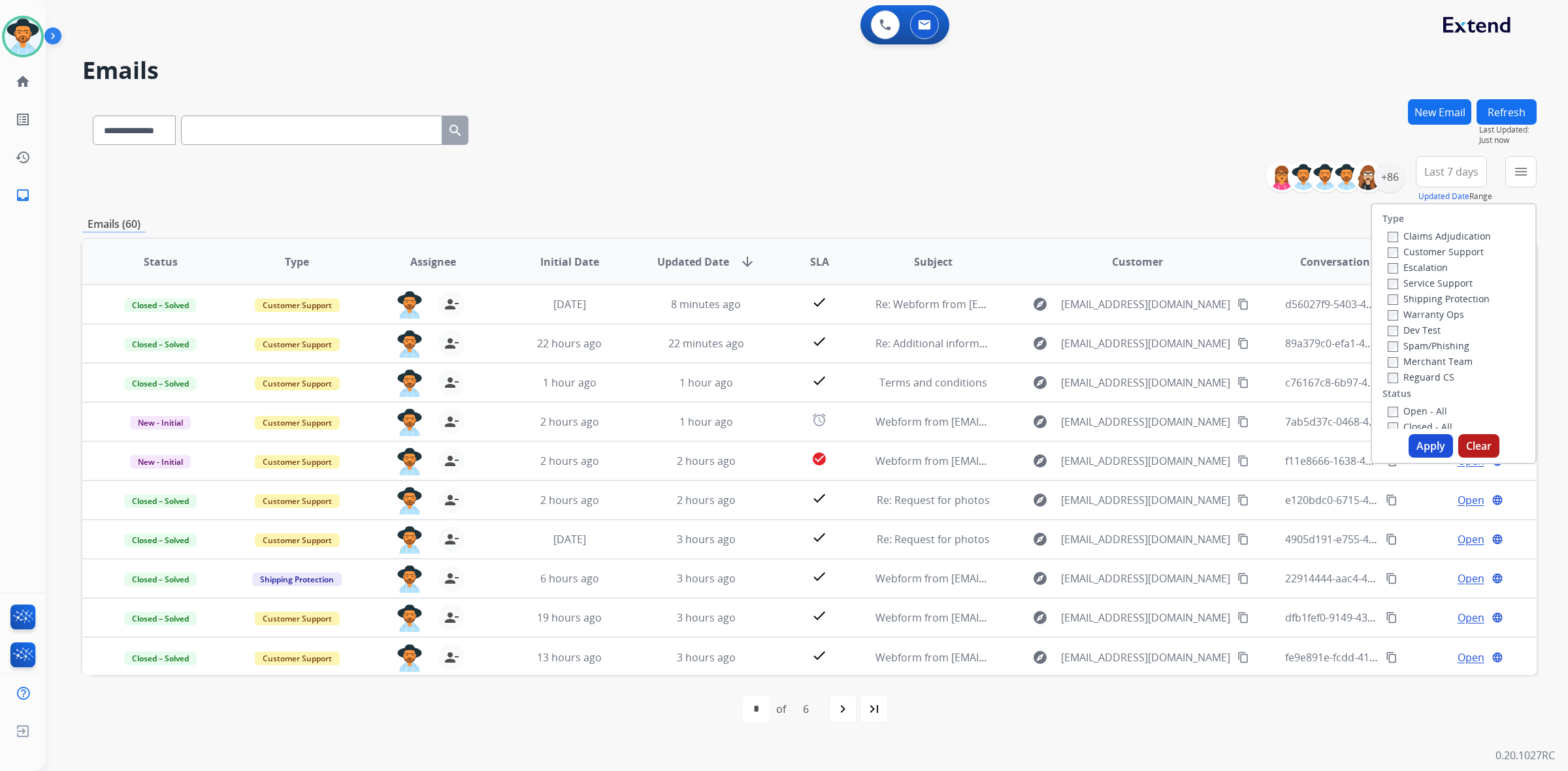
click at [1412, 408] on label "Open - All" at bounding box center [1417, 411] width 59 height 13
click at [1424, 444] on button "Apply" at bounding box center [1430, 446] width 44 height 23
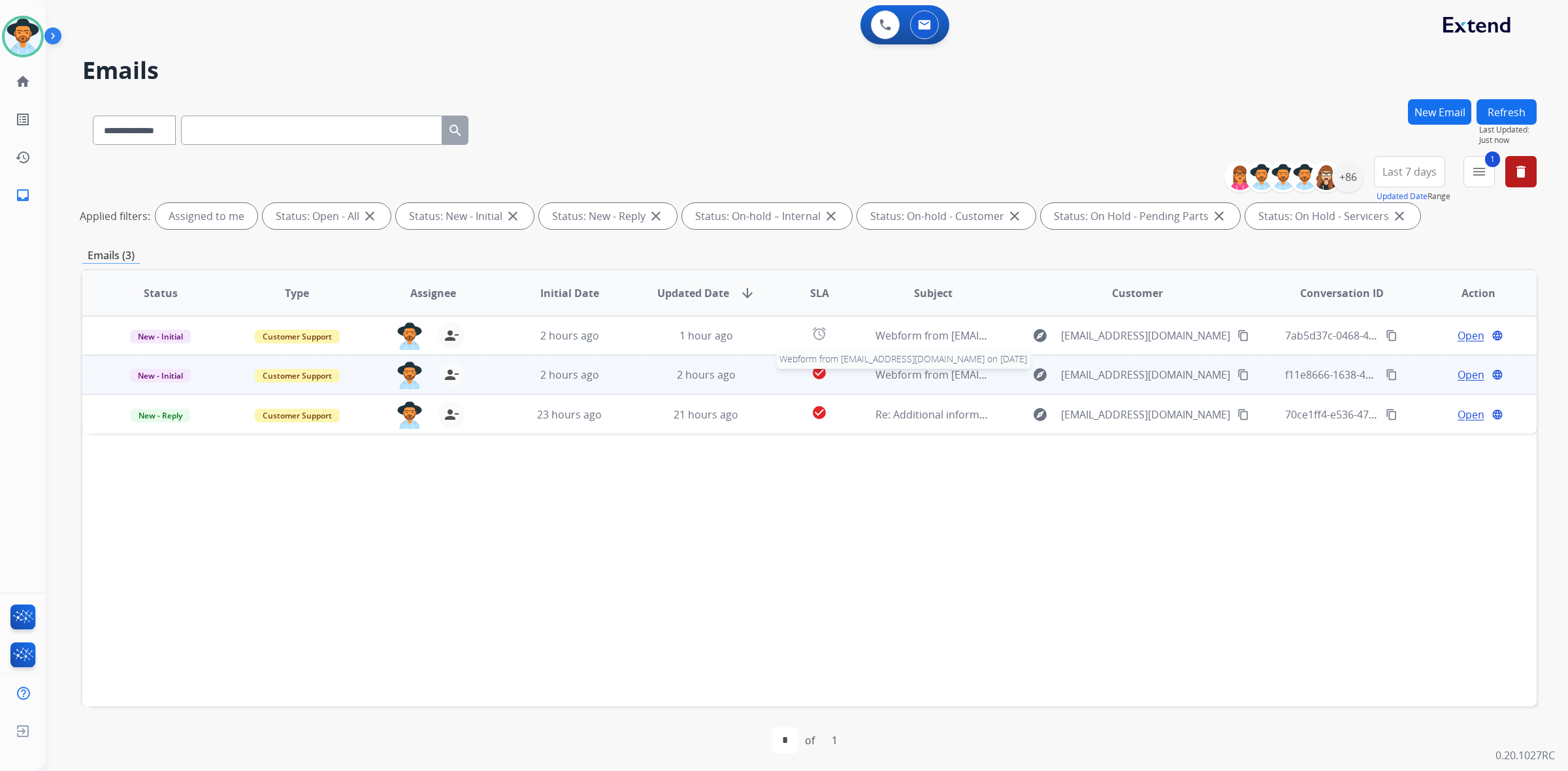
click at [965, 374] on span "Webform from Manyrosicabanas@gmail.com on 08/20/2025" at bounding box center [1023, 375] width 296 height 14
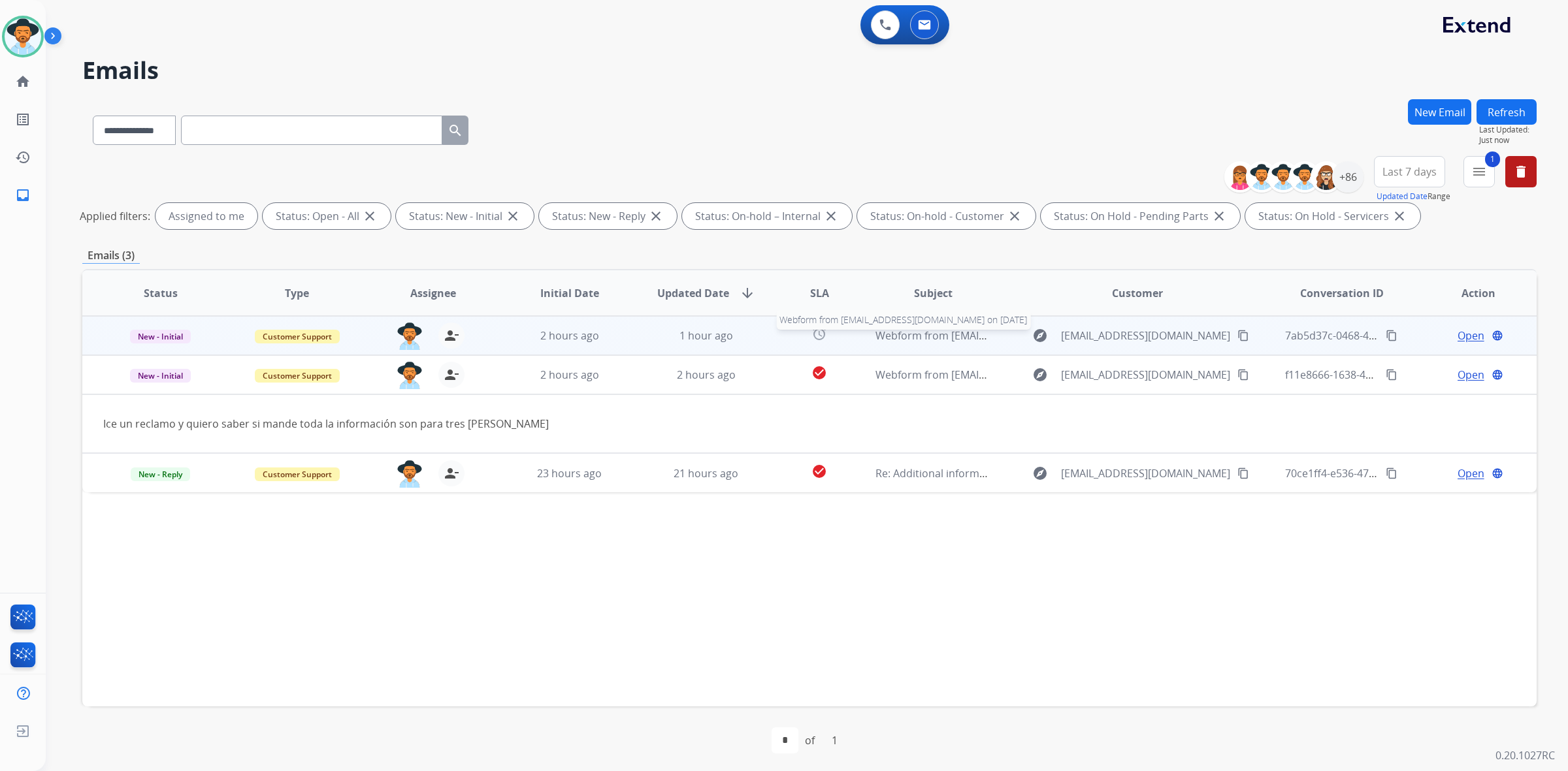
click at [966, 336] on span "Webform from stevenshj0@gmail.com on 08/20/2025" at bounding box center [1023, 335] width 296 height 14
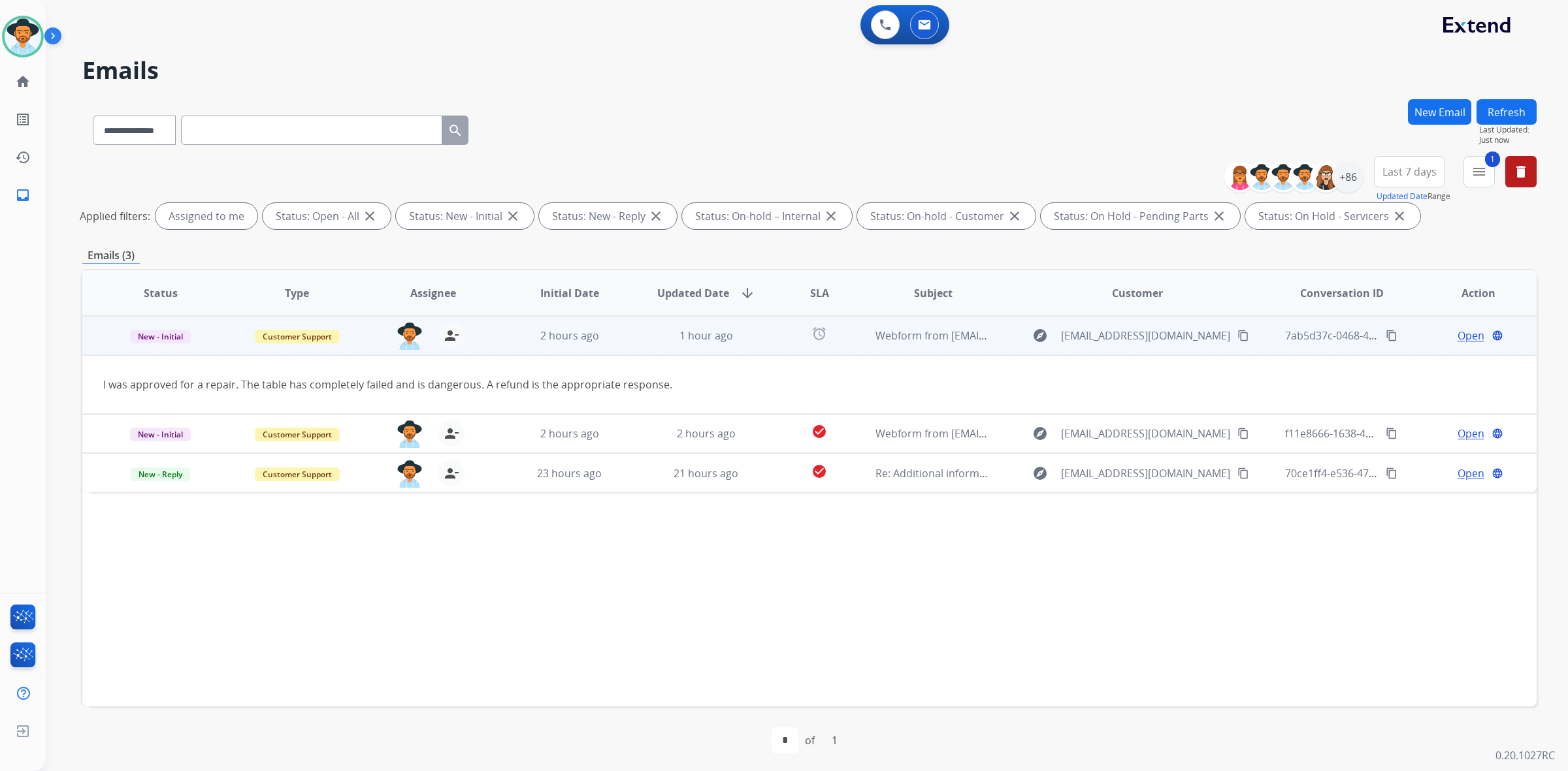
click at [1458, 341] on span "Open" at bounding box center [1471, 335] width 27 height 16
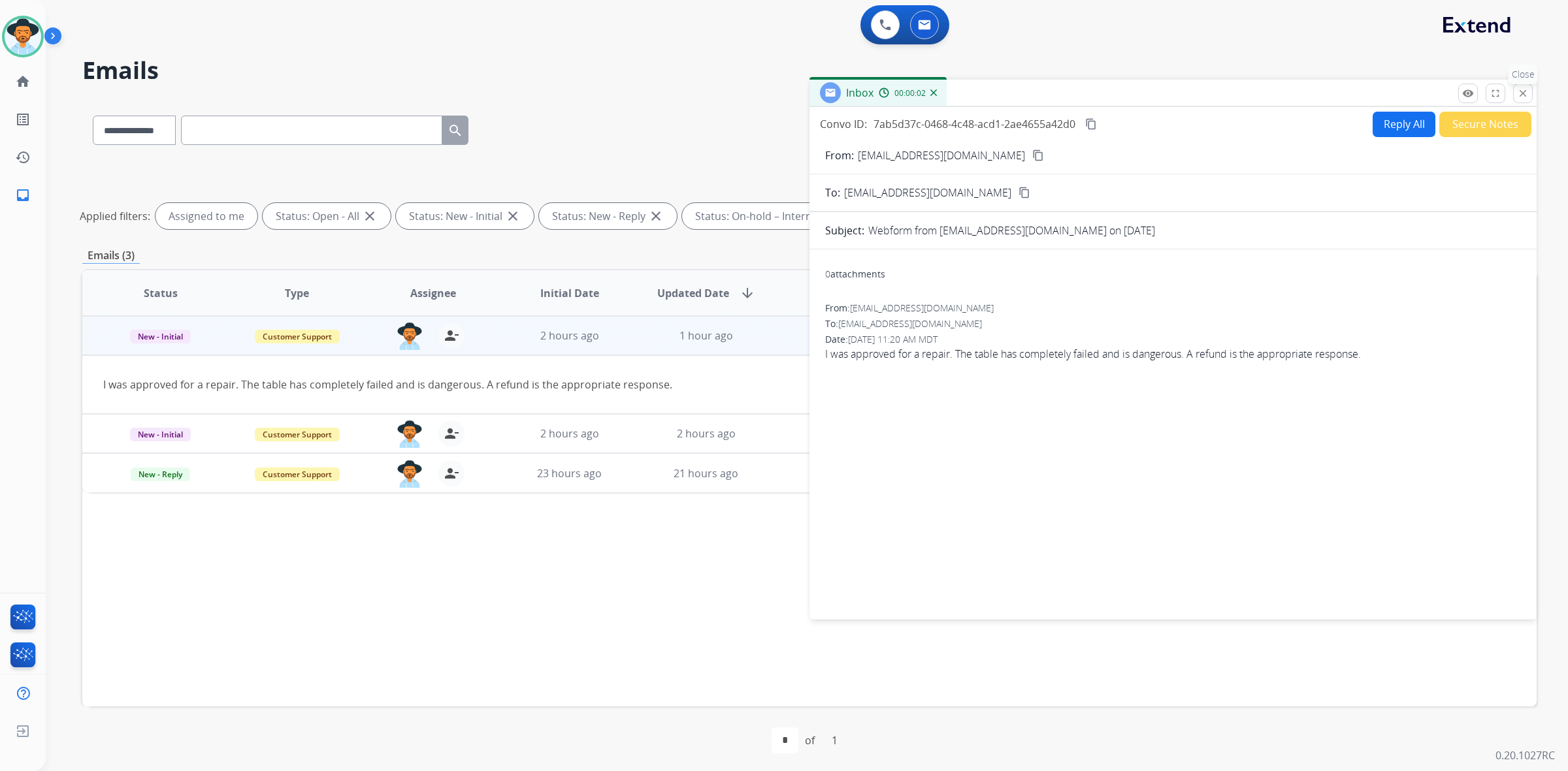
click at [1526, 91] on mat-icon "close" at bounding box center [1523, 94] width 12 height 12
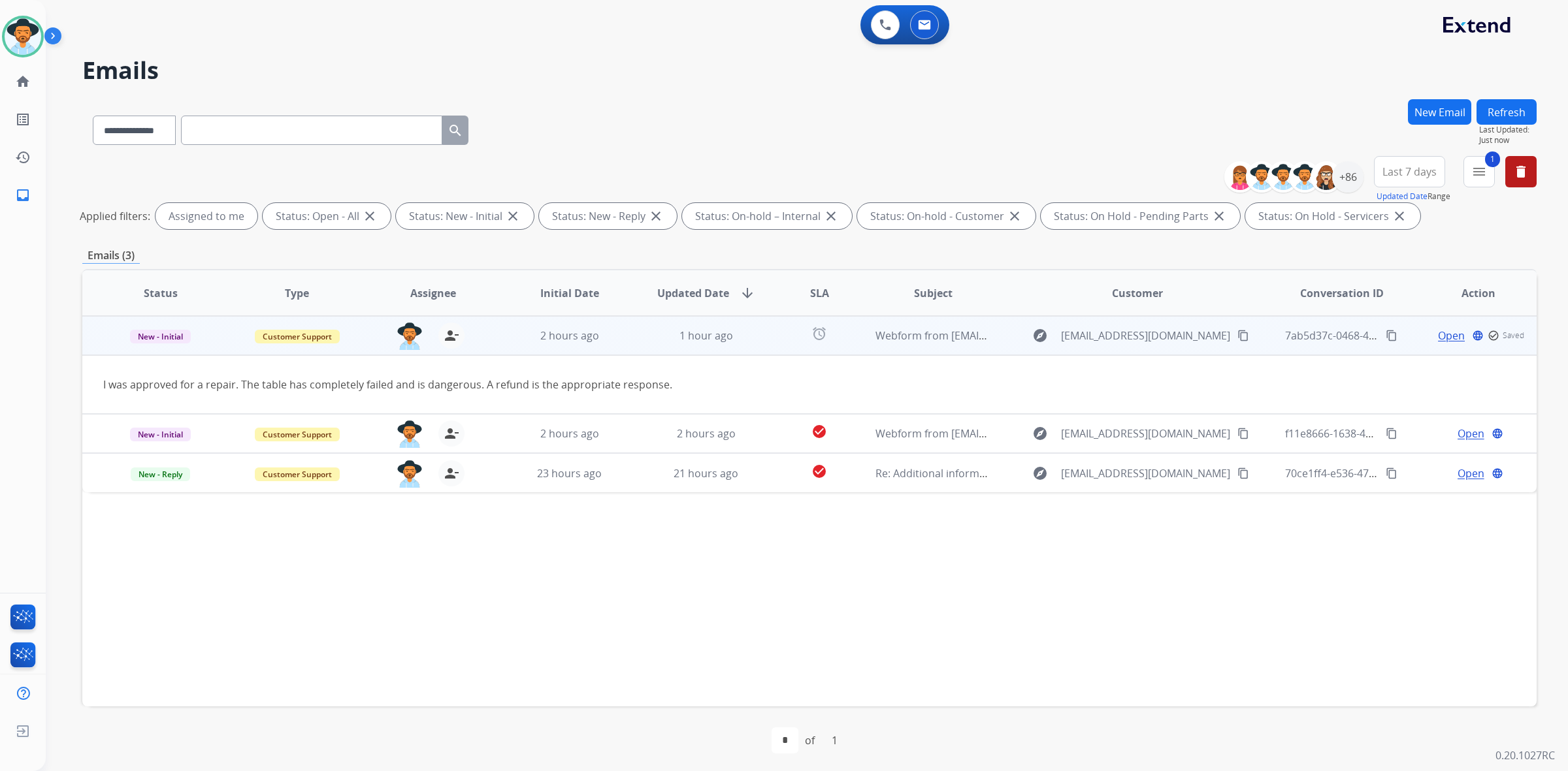
click at [1237, 331] on mat-icon "content_copy" at bounding box center [1243, 335] width 12 height 12
click at [1386, 331] on mat-icon "content_copy" at bounding box center [1391, 335] width 12 height 12
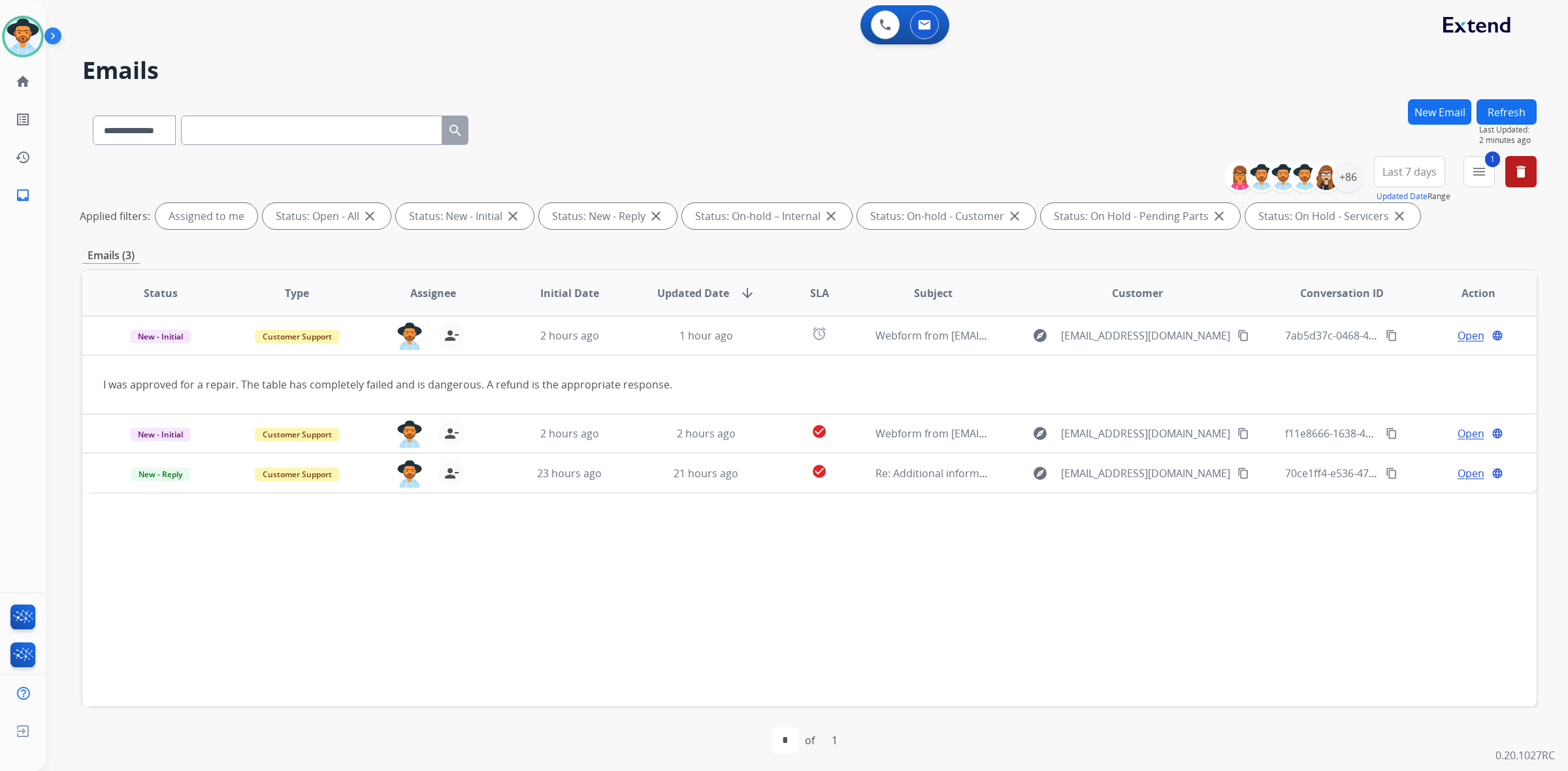
click at [683, 588] on div "Status Type Assignee Initial Date Updated Date arrow_downward SLA Subject Custo…" at bounding box center [809, 488] width 1454 height 437
click at [1435, 109] on button "New Email" at bounding box center [1440, 112] width 64 height 25
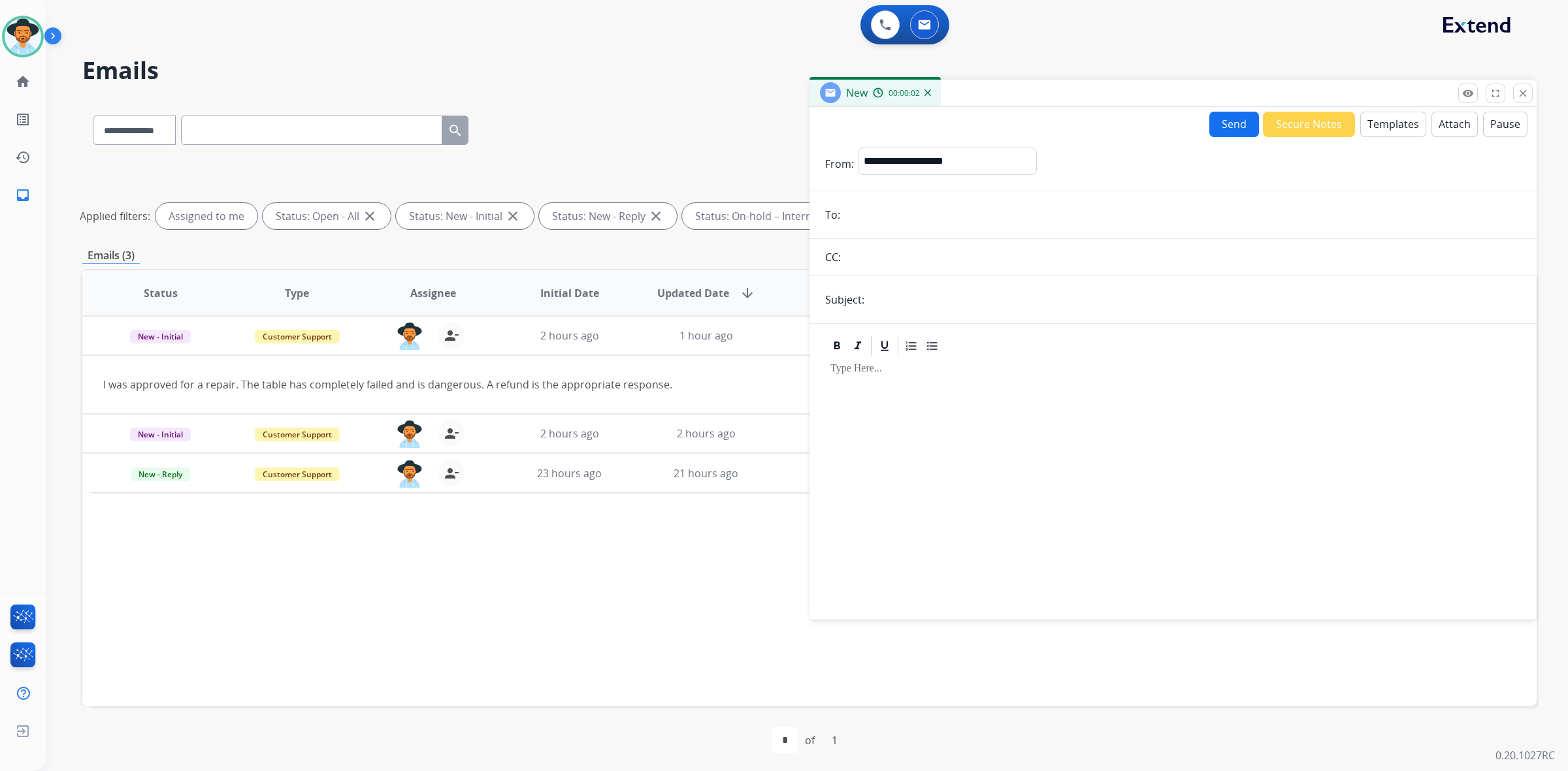
paste input "**********"
type input "**********"
click at [961, 160] on select "**********" at bounding box center [946, 160] width 177 height 26
select select "**********"
click at [858, 147] on select "**********" at bounding box center [946, 160] width 177 height 26
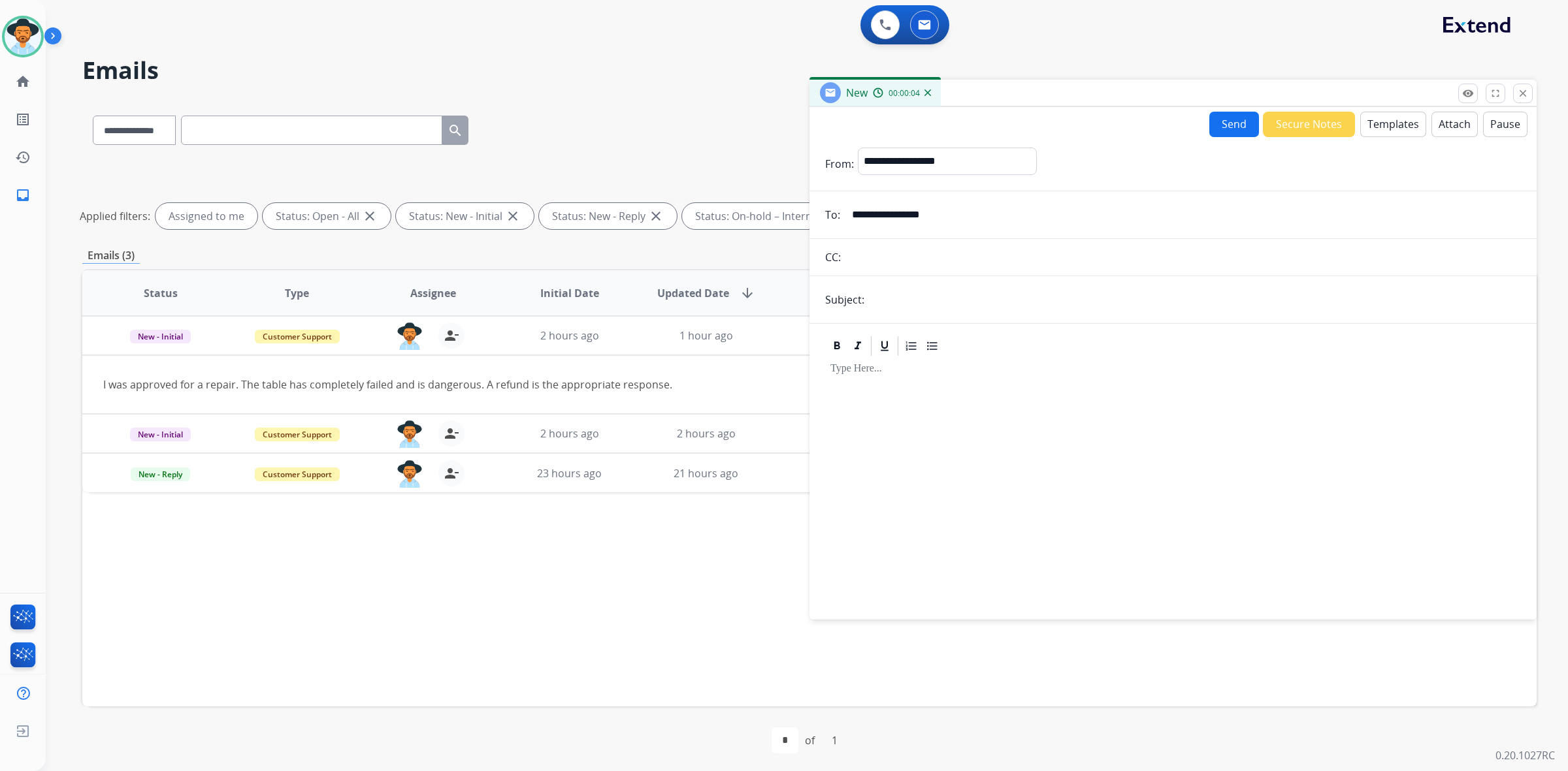
click at [942, 302] on input "text" at bounding box center [1195, 299] width 653 height 26
type input "**********"
click at [1383, 130] on button "Templates" at bounding box center [1393, 125] width 66 height 25
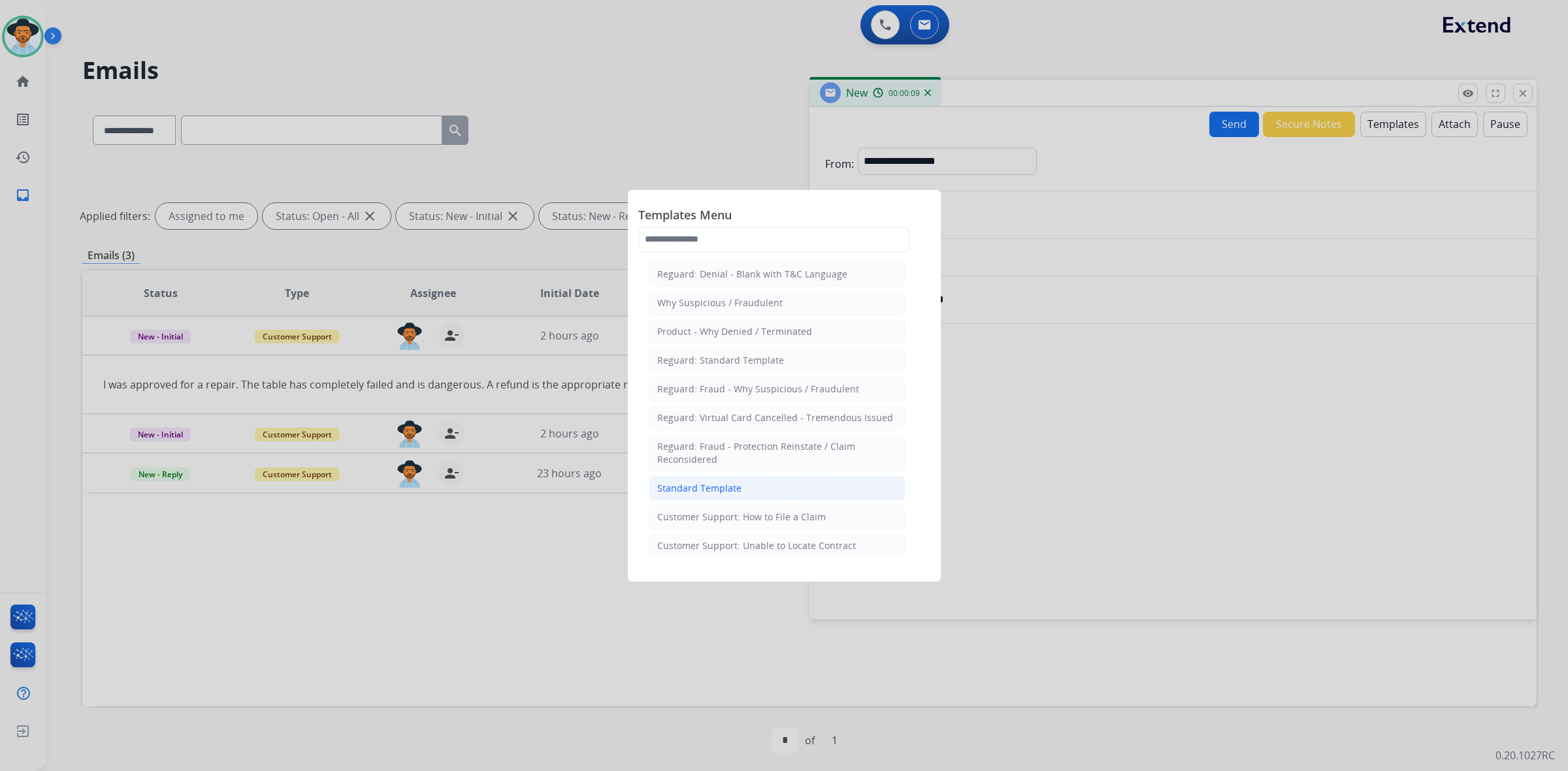
click at [676, 495] on div "Standard Template" at bounding box center [699, 488] width 85 height 13
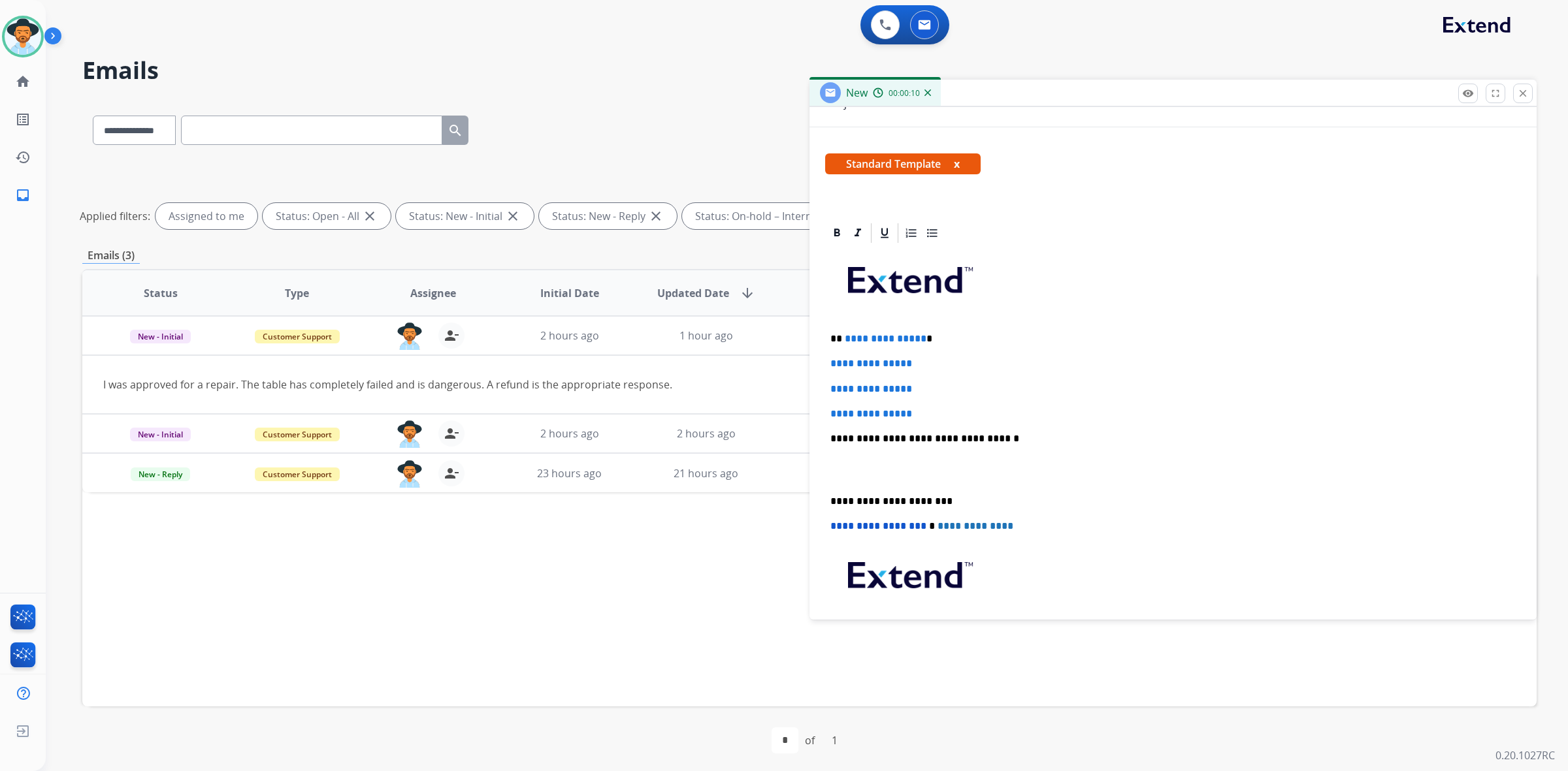
scroll to position [245, 0]
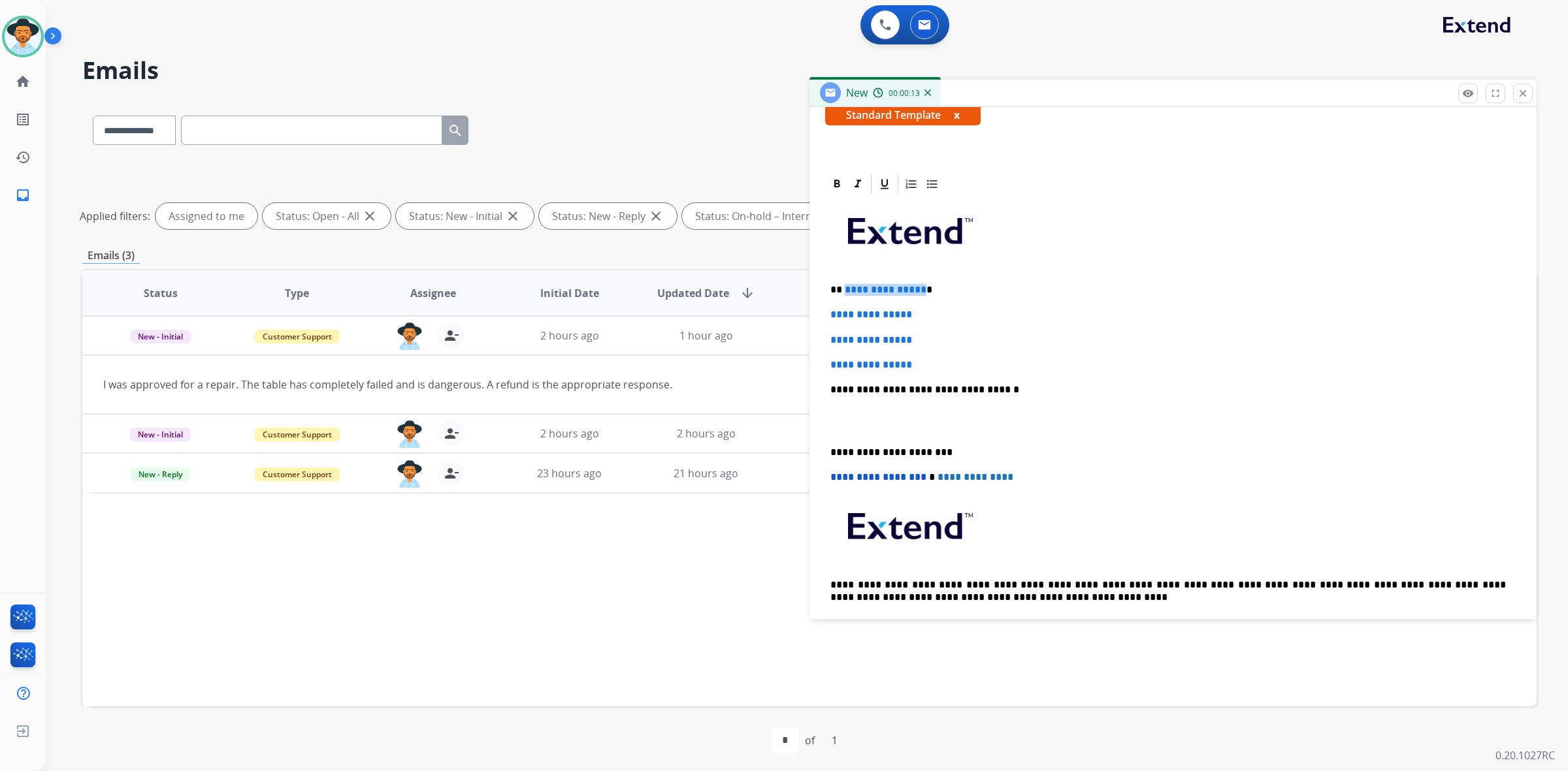
drag, startPoint x: 916, startPoint y: 291, endPoint x: 843, endPoint y: 292, distance: 73.0
click at [845, 292] on span "**********" at bounding box center [886, 289] width 82 height 10
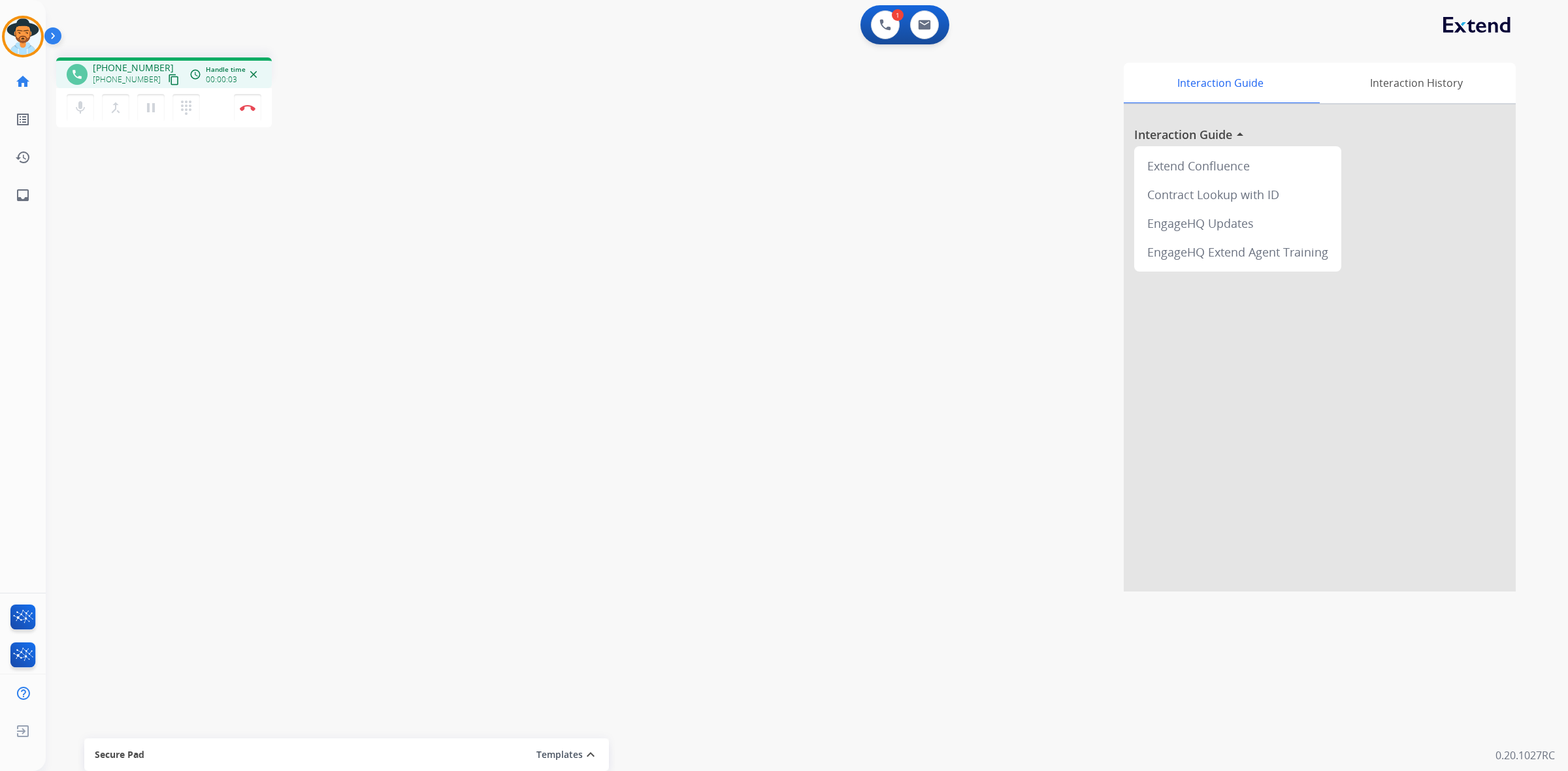
click at [168, 82] on mat-icon "content_copy" at bounding box center [174, 79] width 12 height 12
click at [168, 79] on mat-icon "content_copy" at bounding box center [174, 79] width 12 height 12
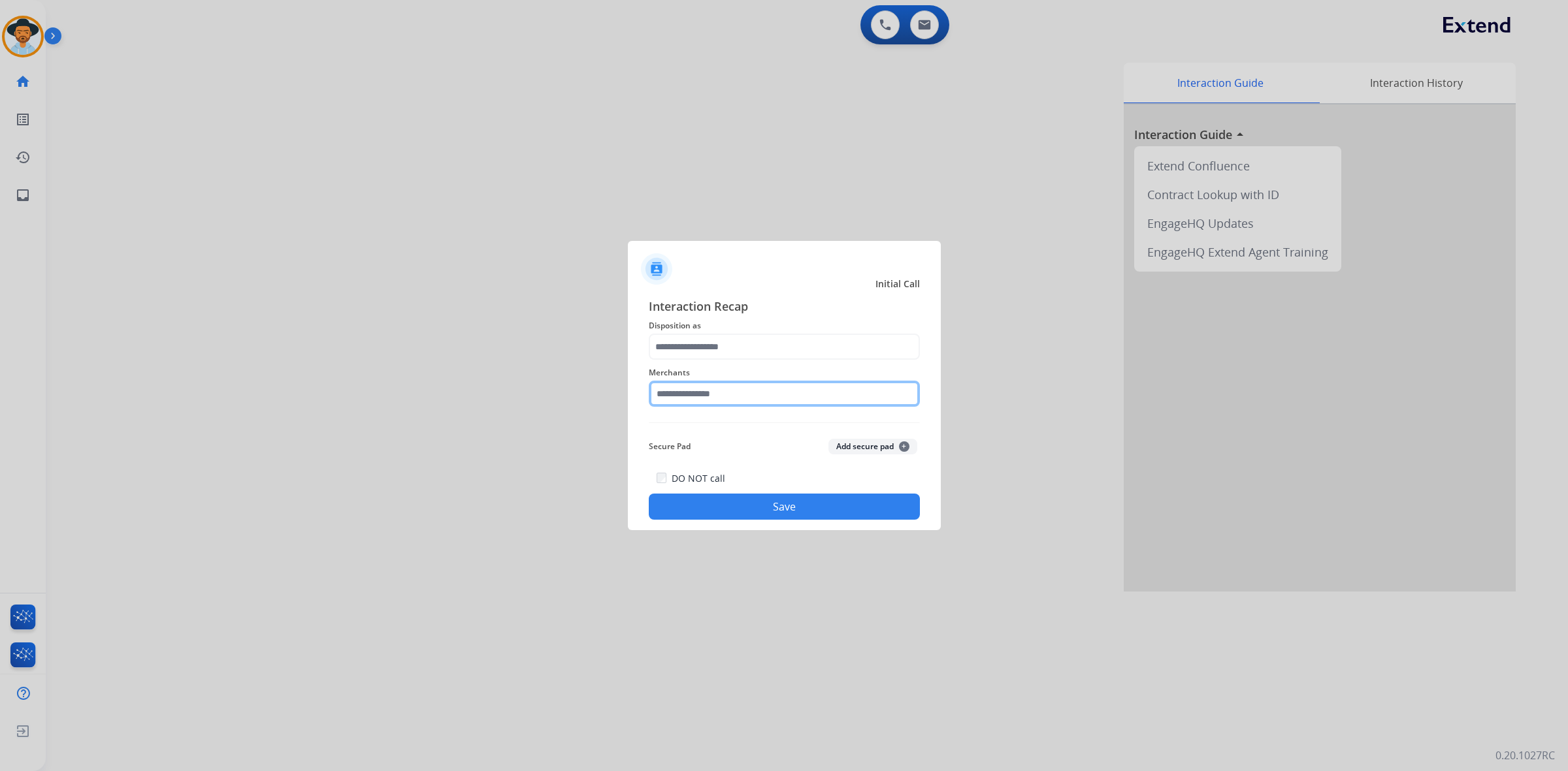
click at [684, 390] on input "text" at bounding box center [784, 393] width 271 height 26
click at [689, 423] on li "Jomashop" at bounding box center [787, 431] width 249 height 25
type input "********"
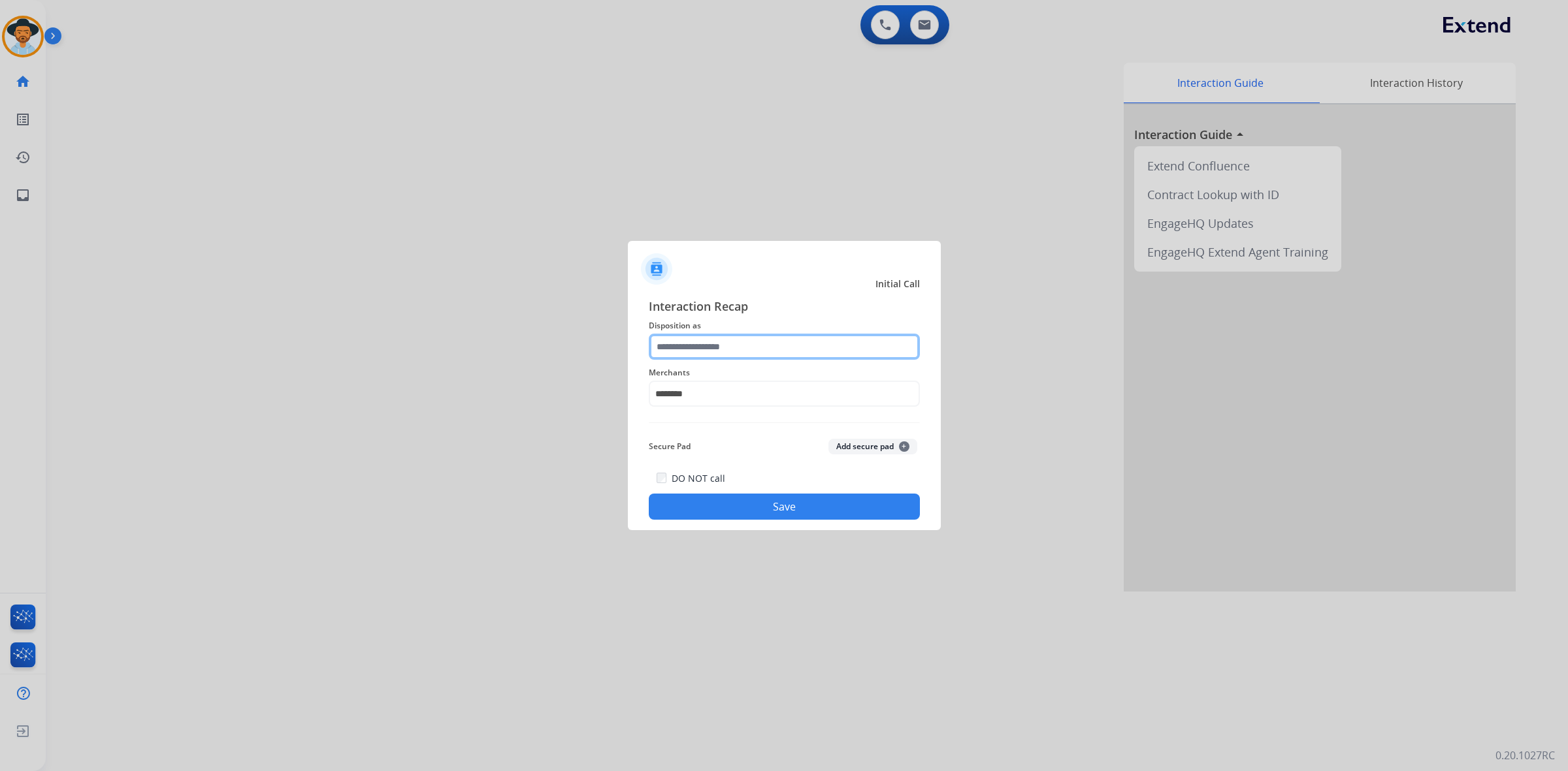
click at [690, 336] on input "text" at bounding box center [784, 346] width 271 height 26
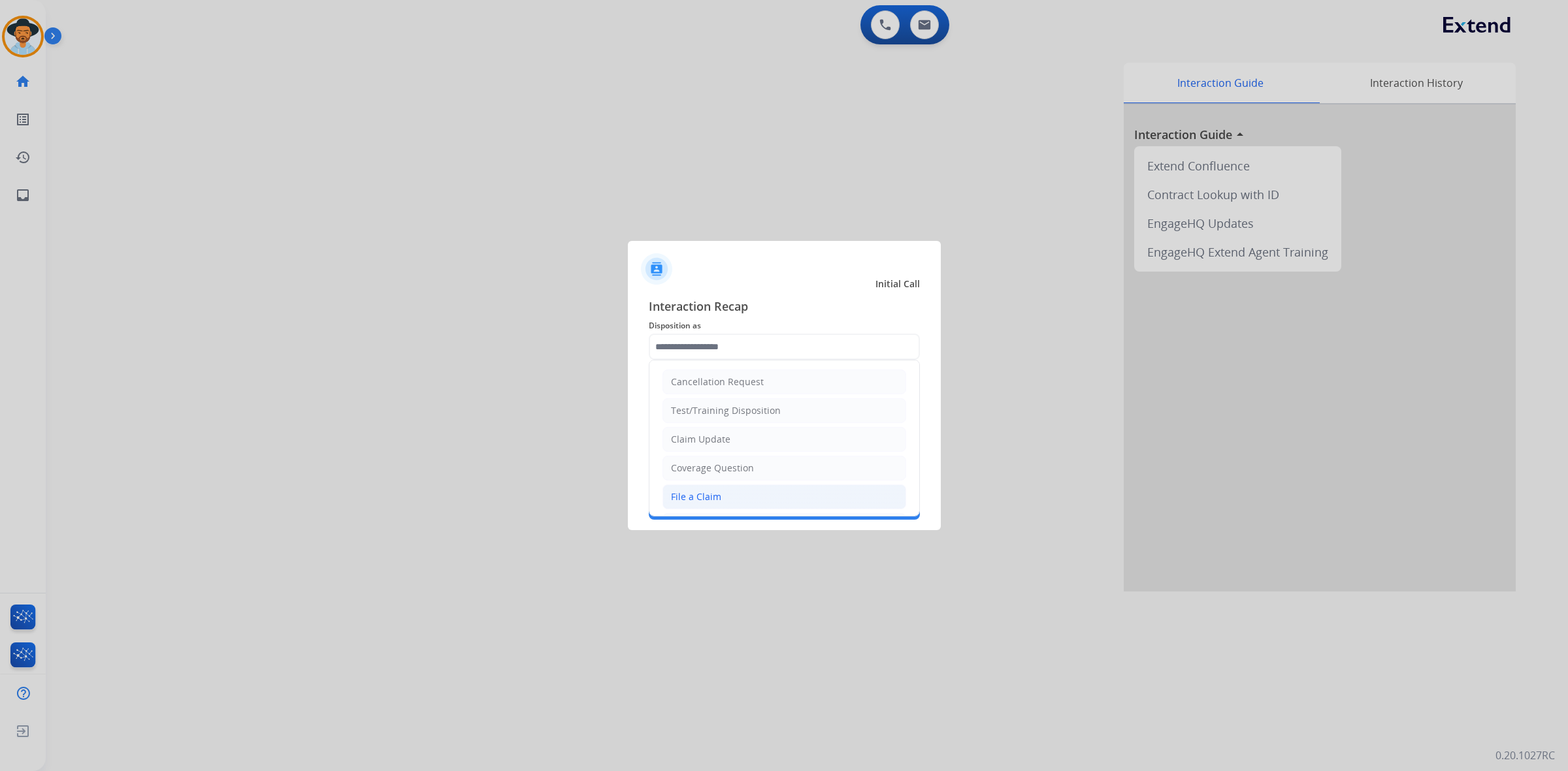
click at [736, 498] on li "File a Claim" at bounding box center [784, 497] width 243 height 25
type input "**********"
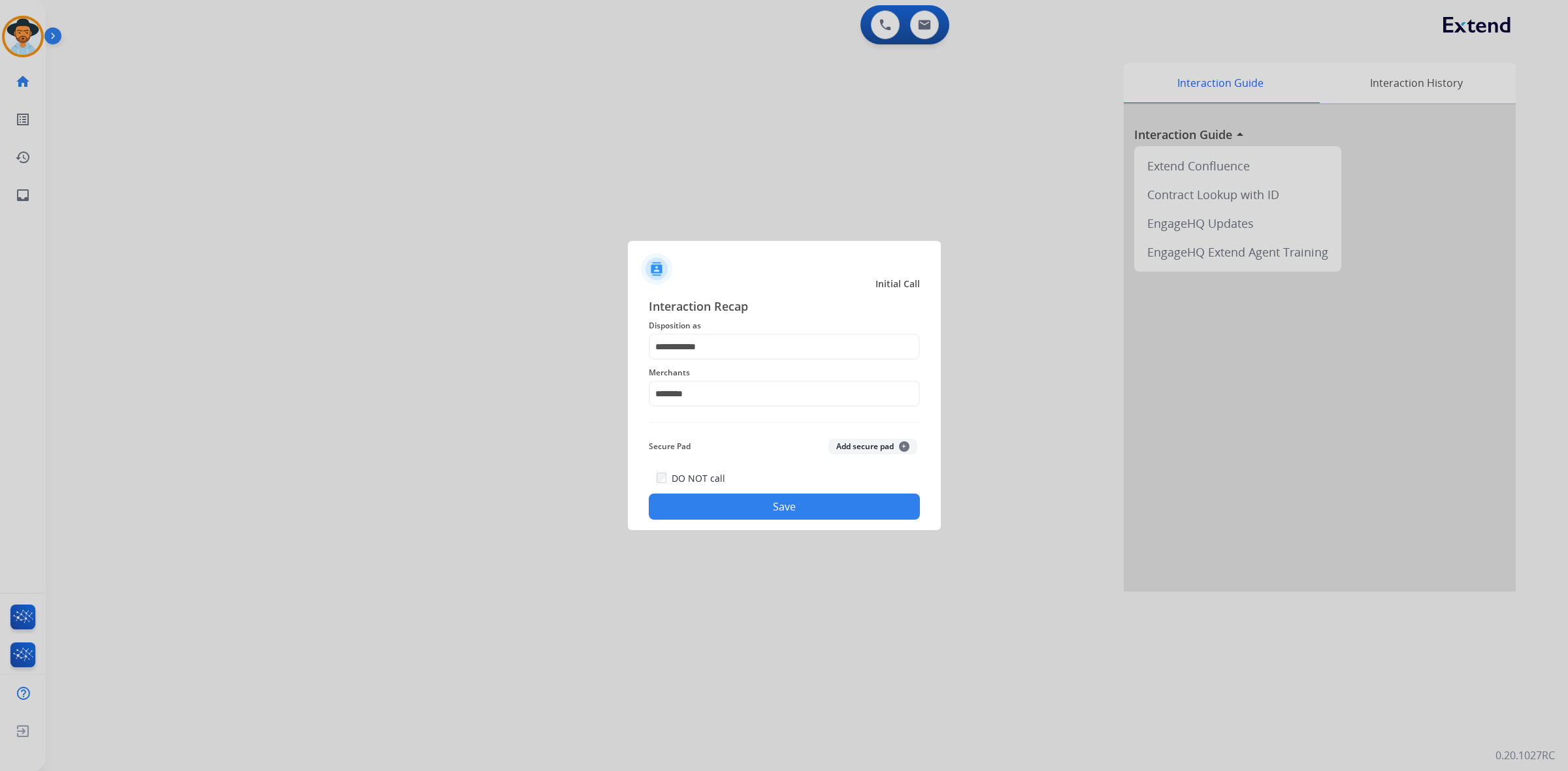
click at [745, 500] on button "Save" at bounding box center [784, 506] width 271 height 26
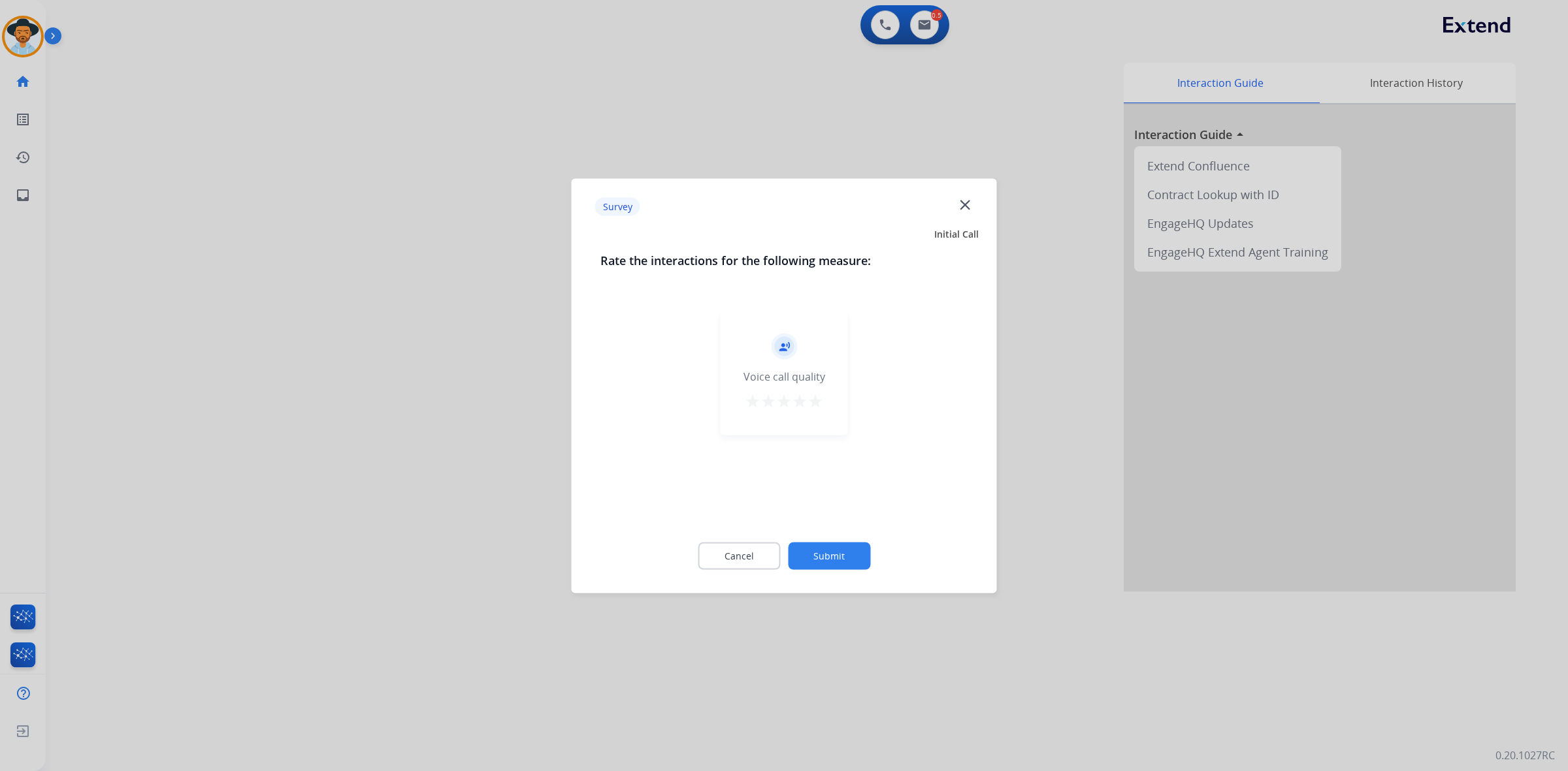
click at [815, 403] on mat-icon "star" at bounding box center [815, 401] width 16 height 16
click at [812, 553] on button "Submit" at bounding box center [829, 555] width 82 height 28
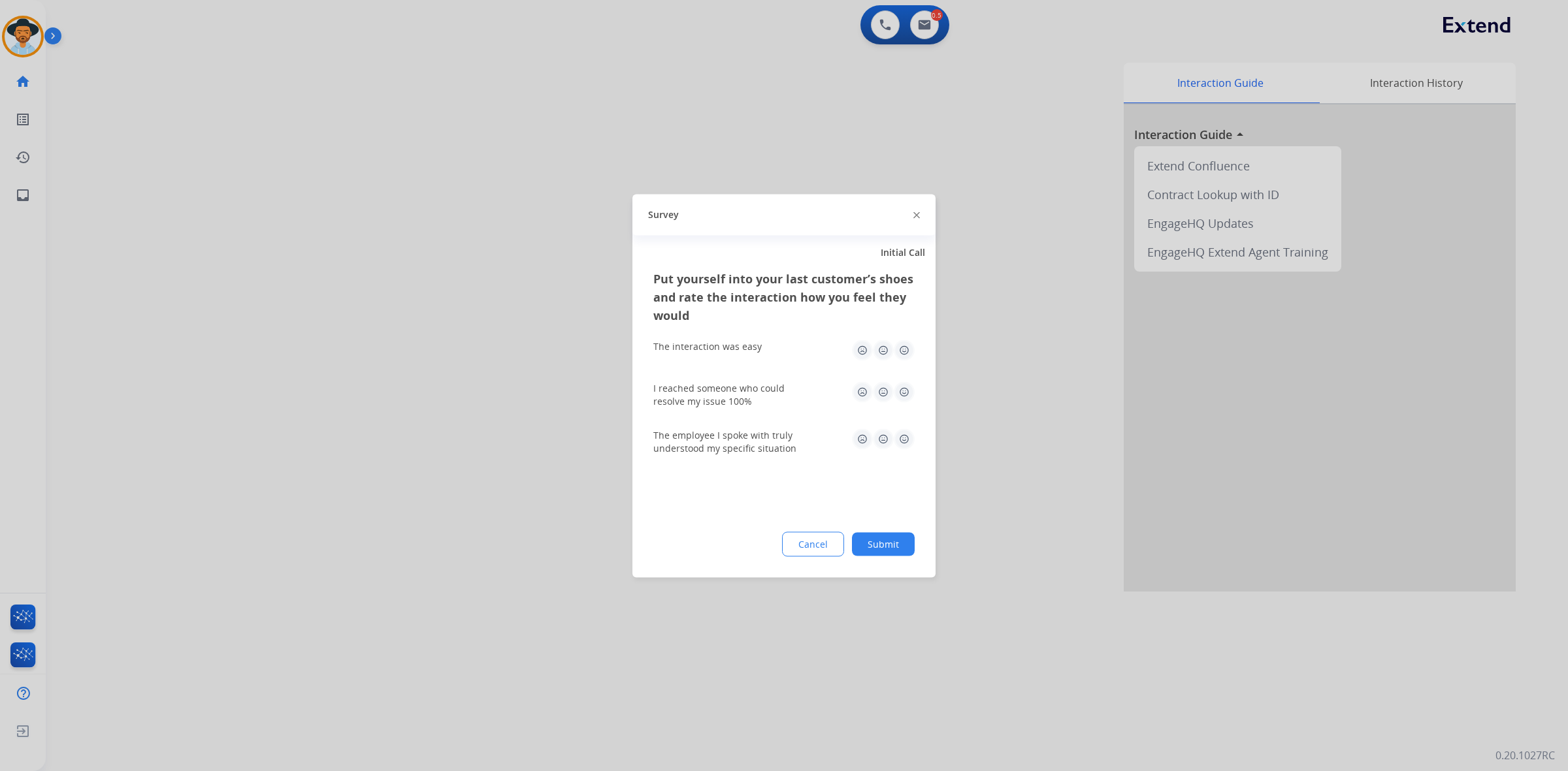
click at [901, 347] on img at bounding box center [904, 350] width 21 height 21
click at [907, 393] on img at bounding box center [904, 391] width 21 height 21
click at [907, 445] on img at bounding box center [904, 438] width 21 height 21
click at [910, 547] on button "Submit" at bounding box center [883, 544] width 63 height 23
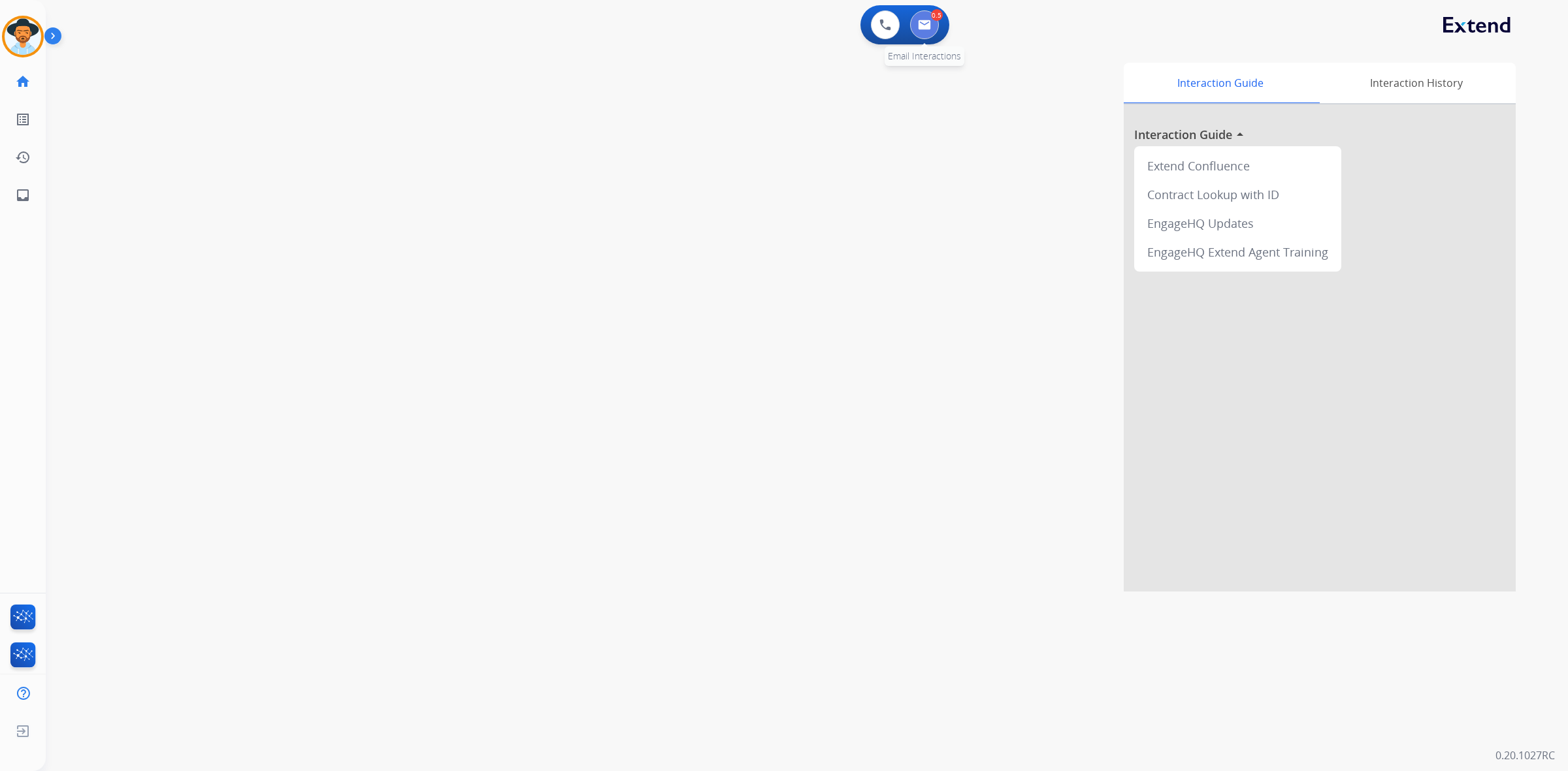
click at [920, 13] on button at bounding box center [925, 24] width 28 height 28
select select "**********"
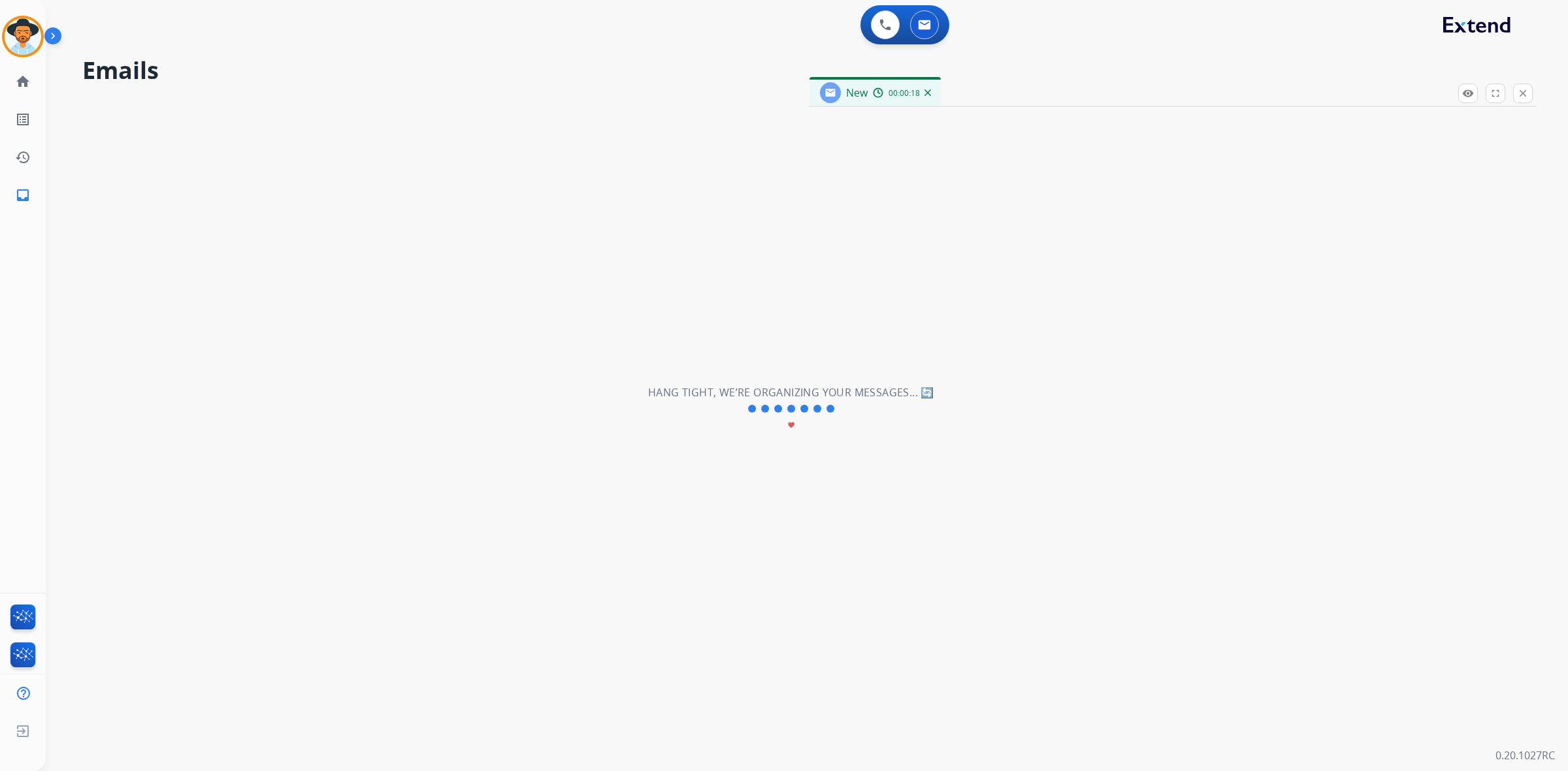
select select "**********"
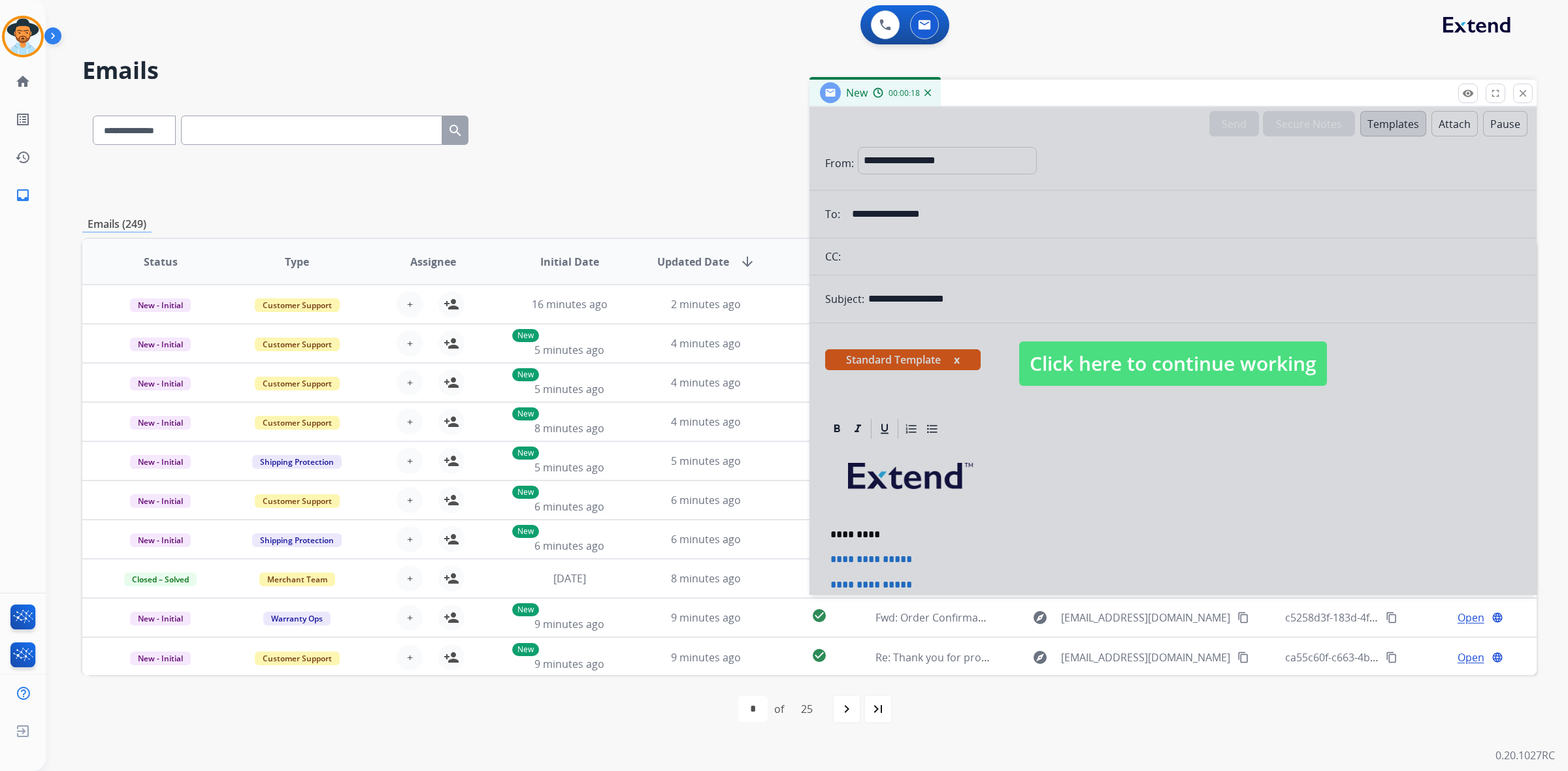
click at [1084, 361] on span "Click here to continue working" at bounding box center [1173, 363] width 308 height 44
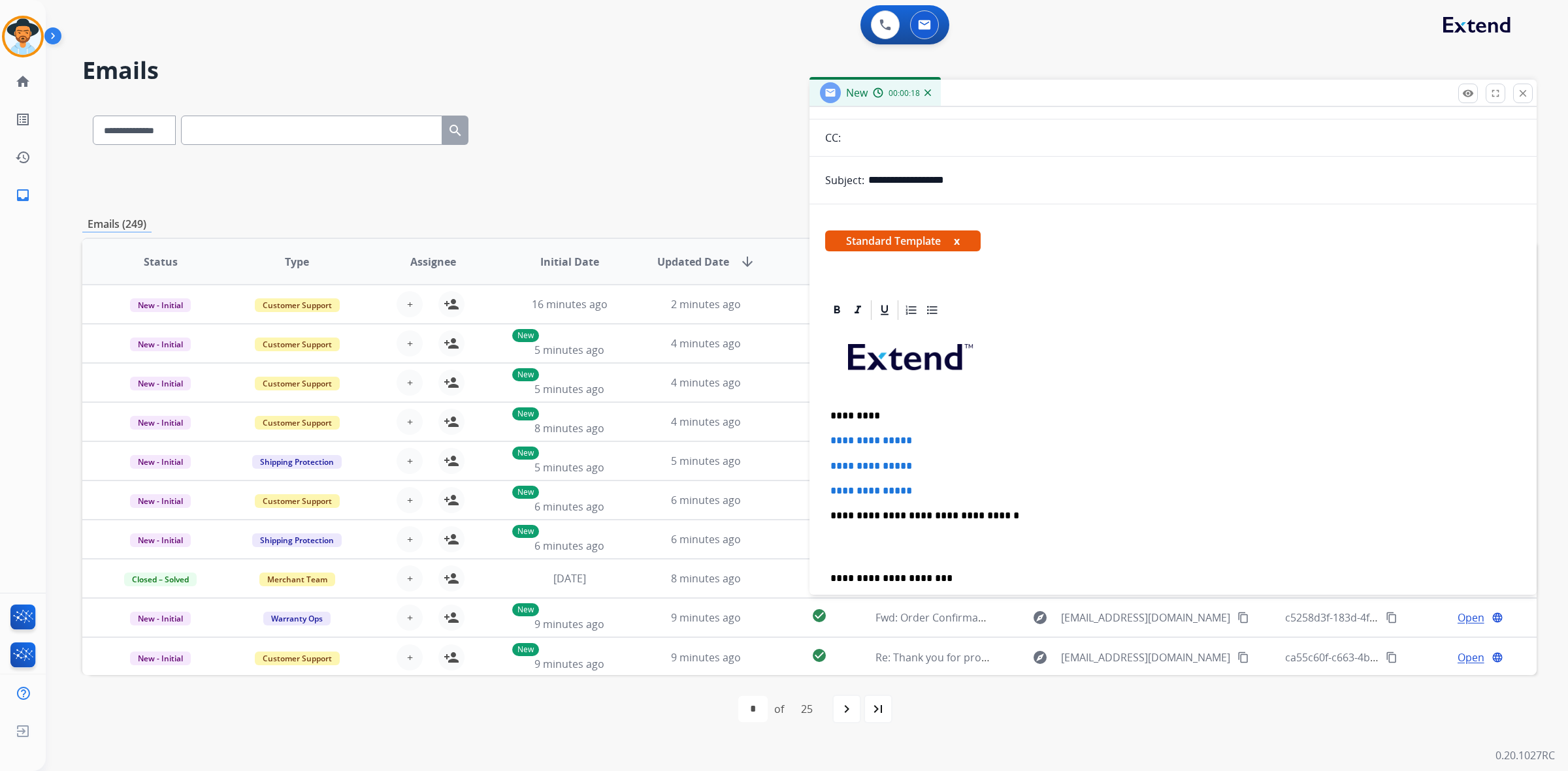
scroll to position [163, 0]
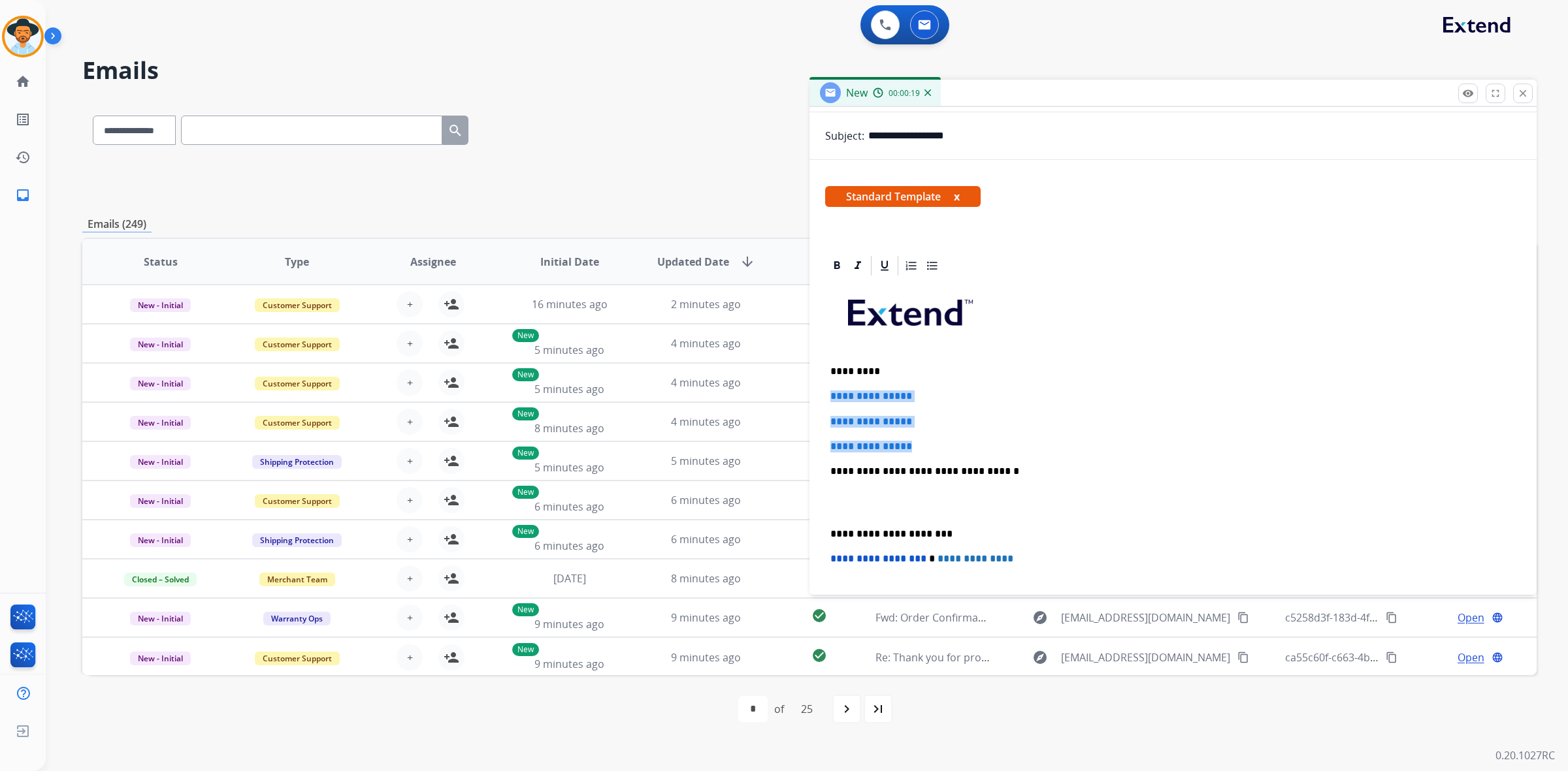
drag, startPoint x: 825, startPoint y: 393, endPoint x: 925, endPoint y: 442, distance: 111.4
click at [925, 442] on div "**********" at bounding box center [1173, 502] width 696 height 449
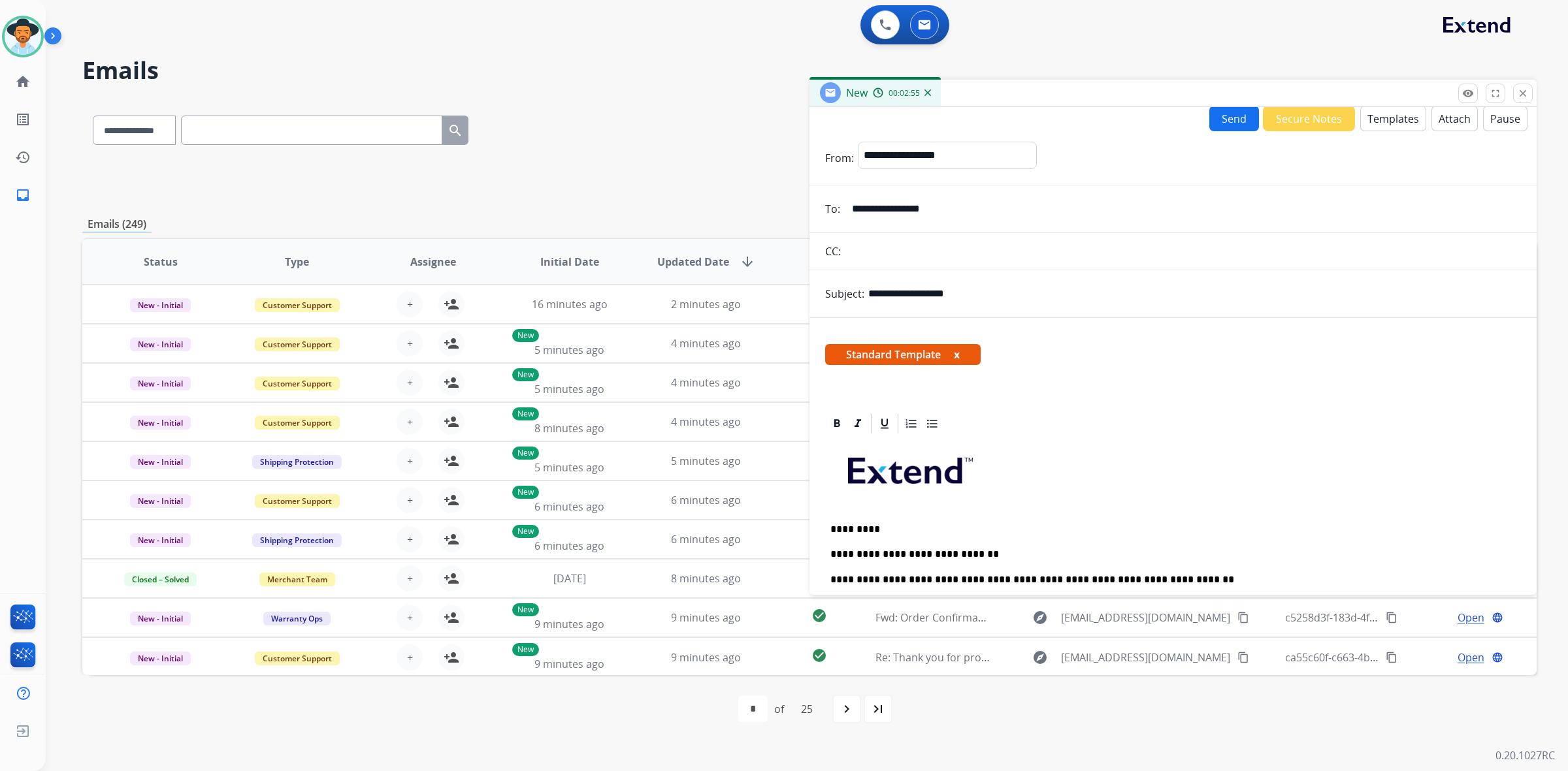
scroll to position [0, 0]
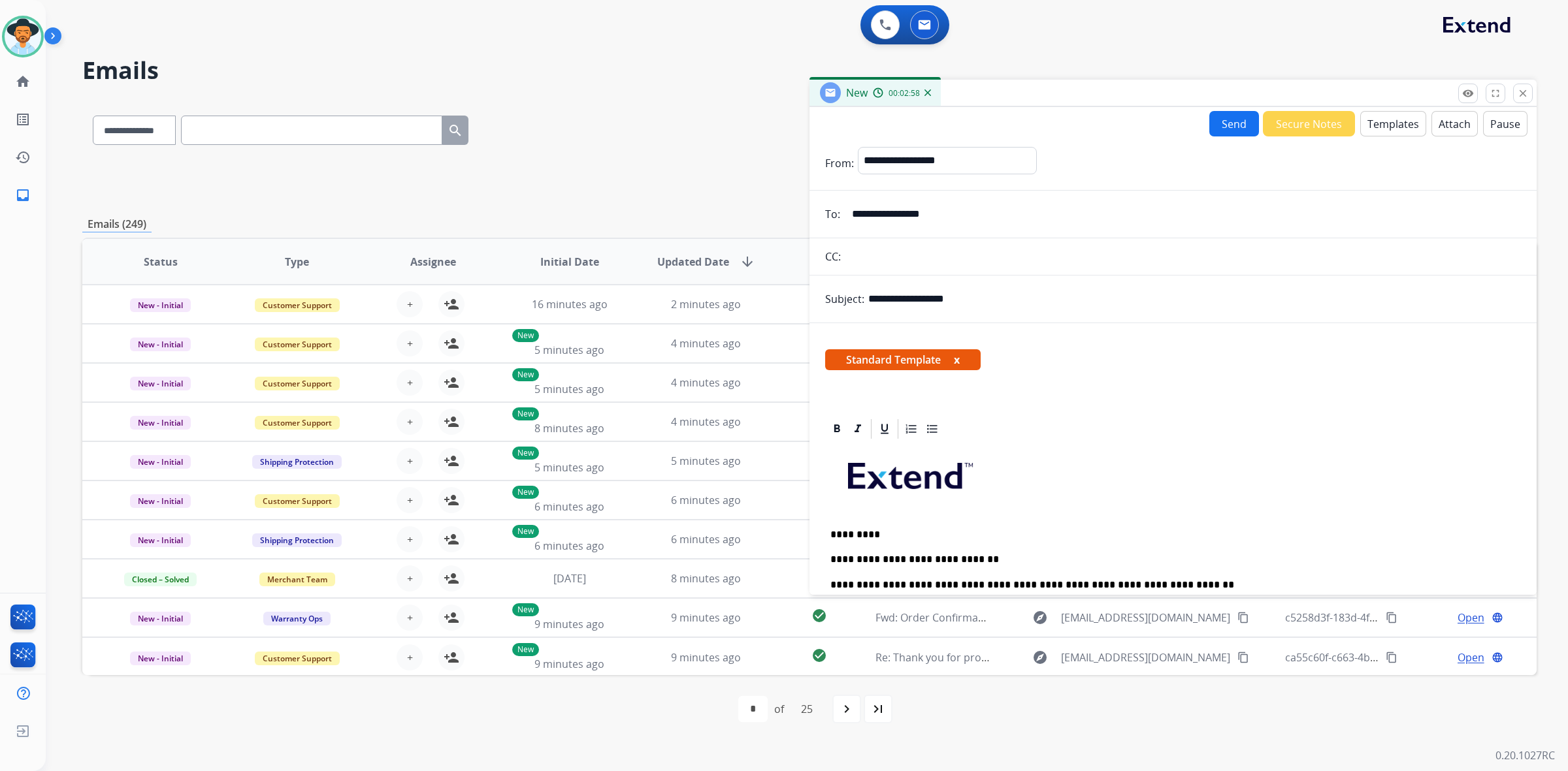
click at [1217, 123] on button "Send" at bounding box center [1233, 124] width 49 height 25
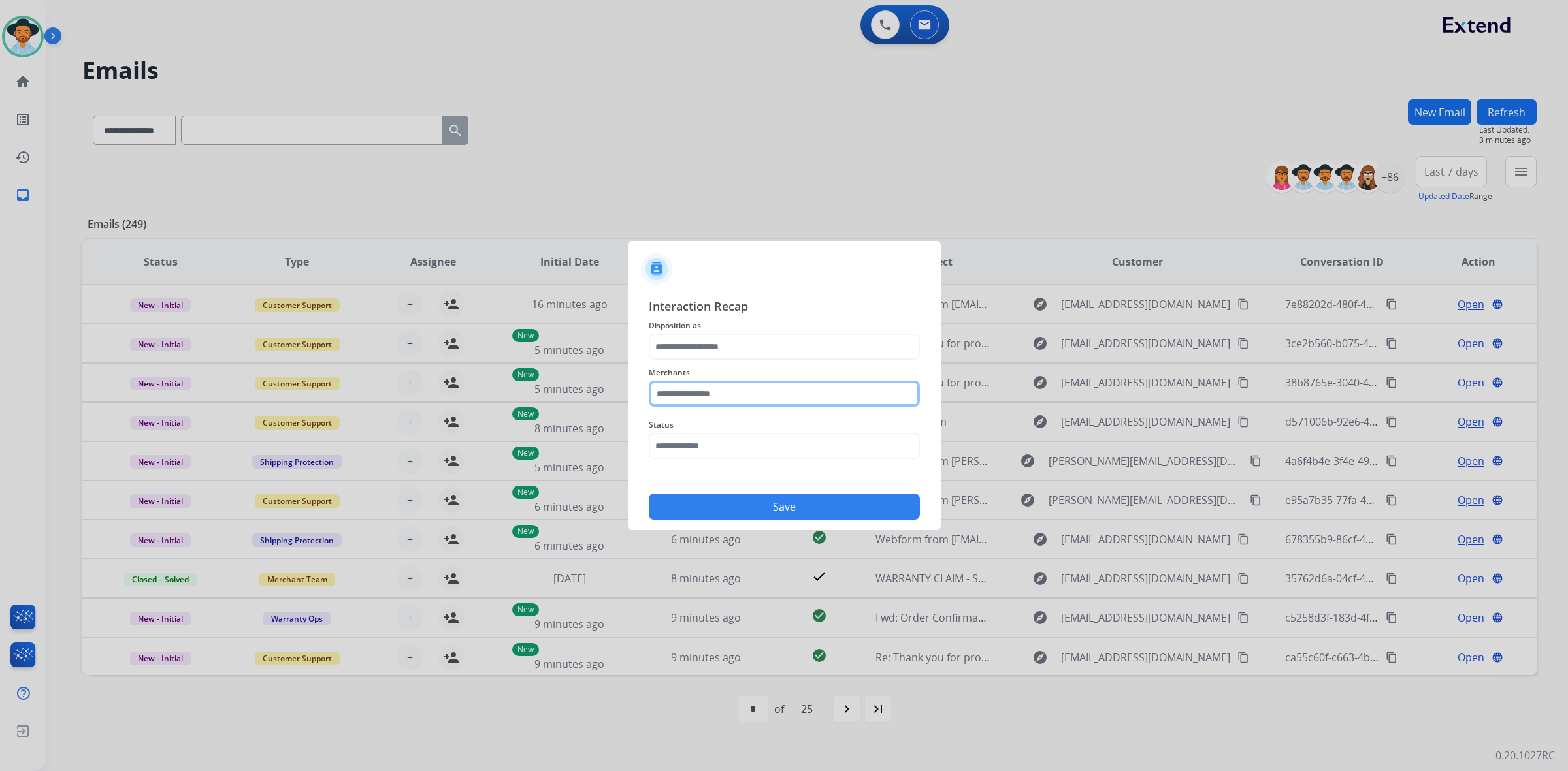
click at [827, 398] on input "text" at bounding box center [784, 393] width 271 height 26
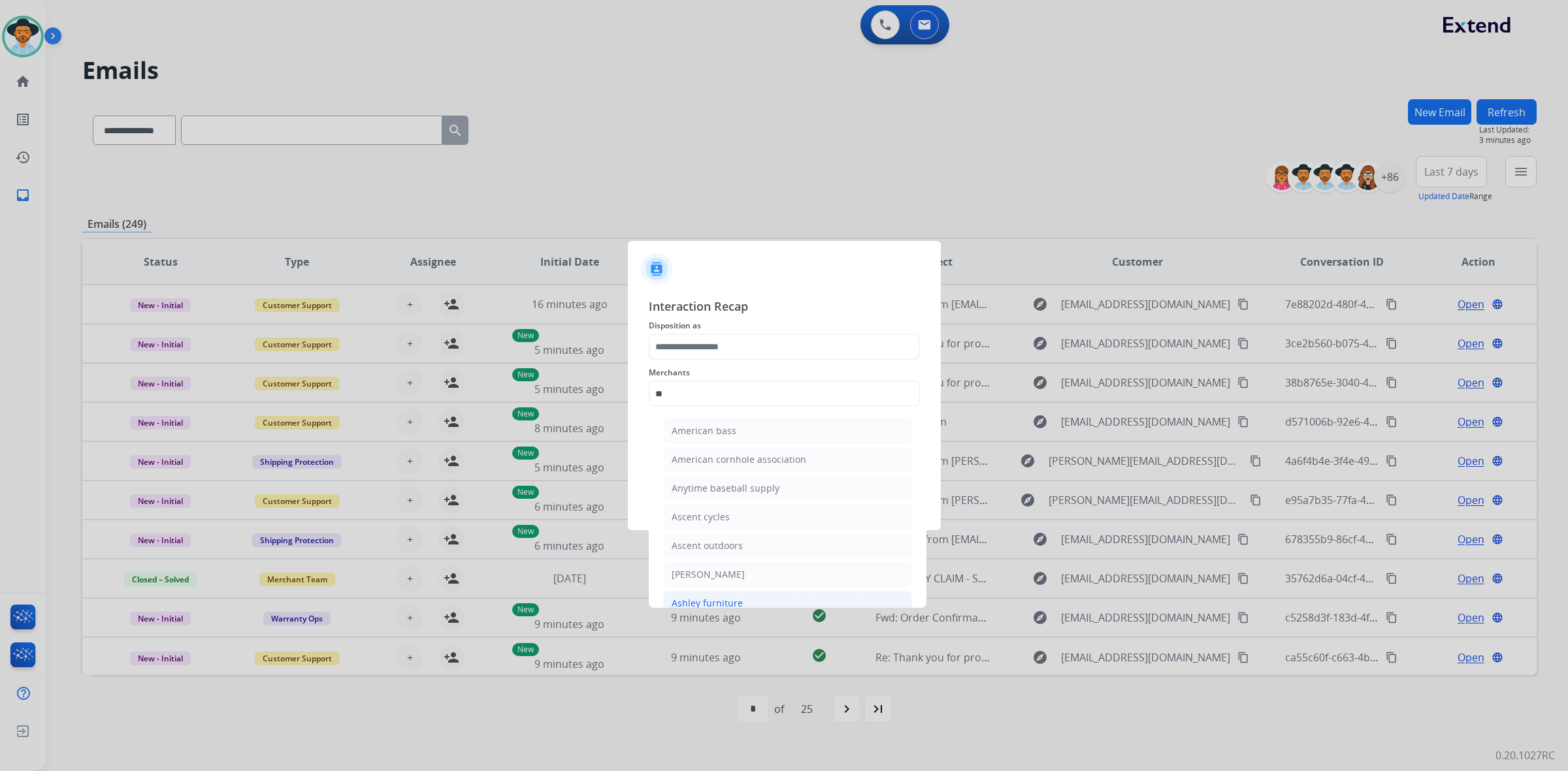
click at [761, 594] on li "Ashley furniture" at bounding box center [787, 604] width 249 height 25
type input "**********"
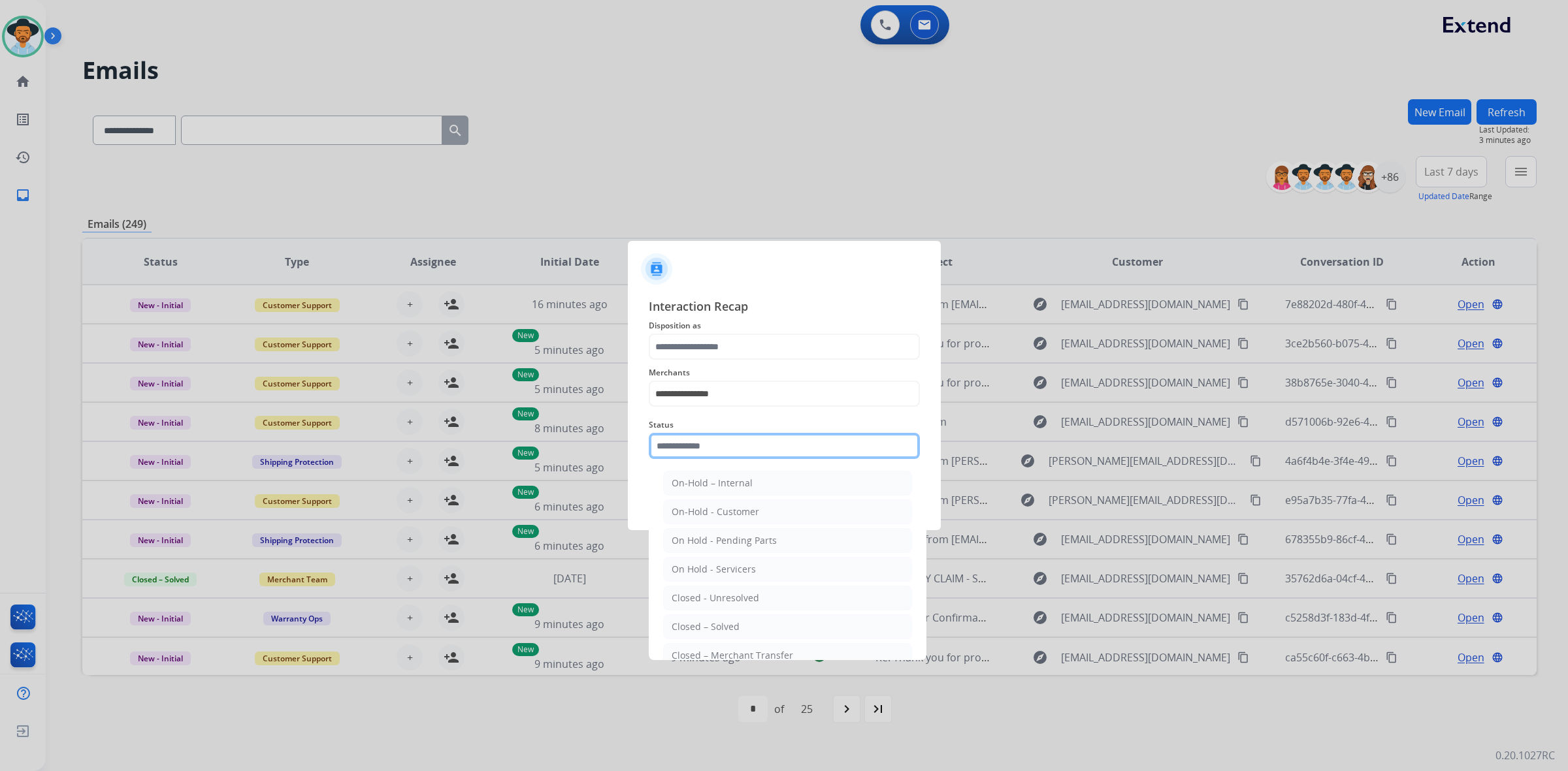
click at [738, 445] on input "text" at bounding box center [784, 446] width 271 height 26
click at [729, 620] on li "Closed – Solved" at bounding box center [787, 627] width 249 height 25
type input "**********"
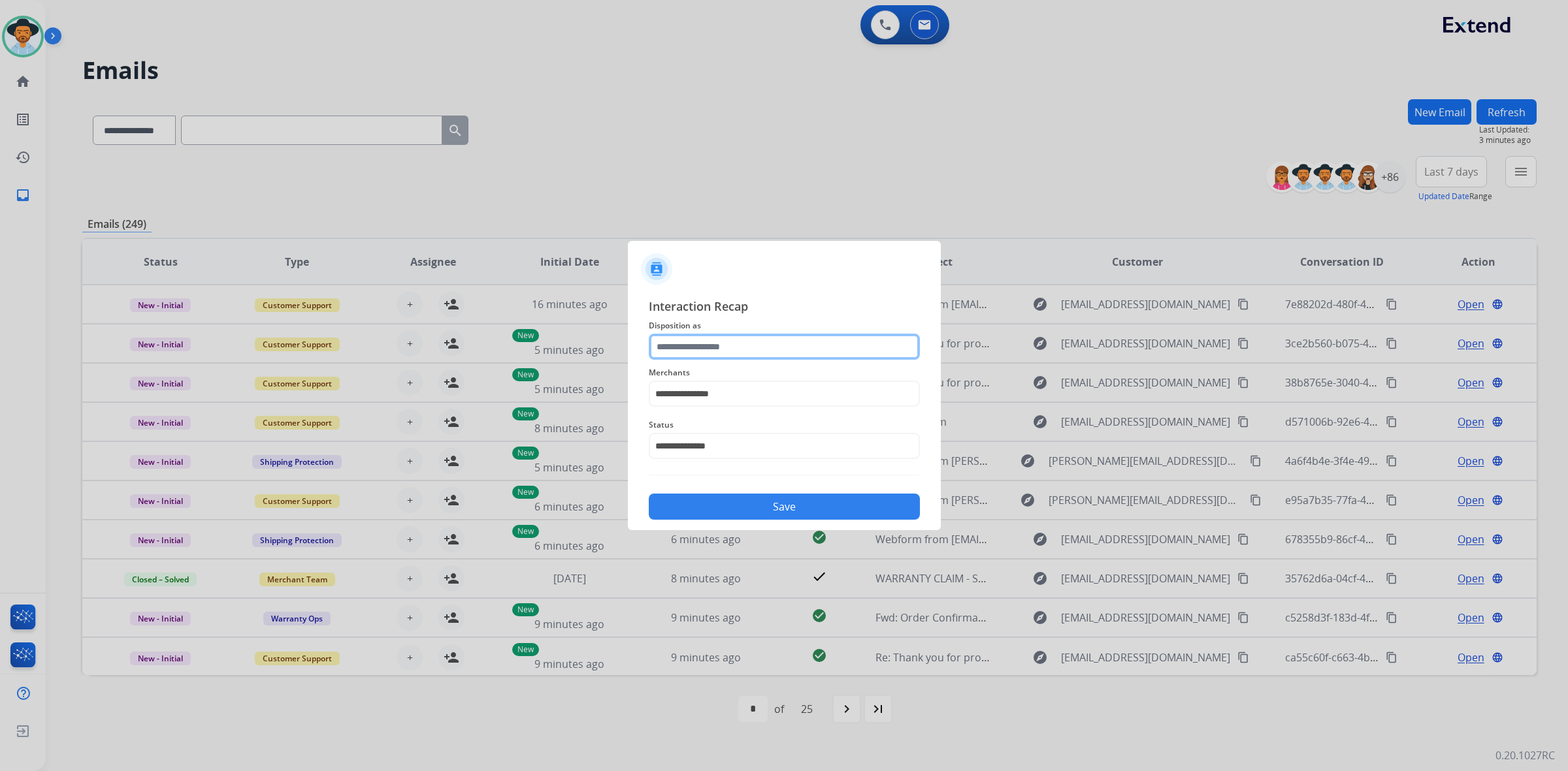
click at [717, 347] on input "text" at bounding box center [784, 346] width 271 height 26
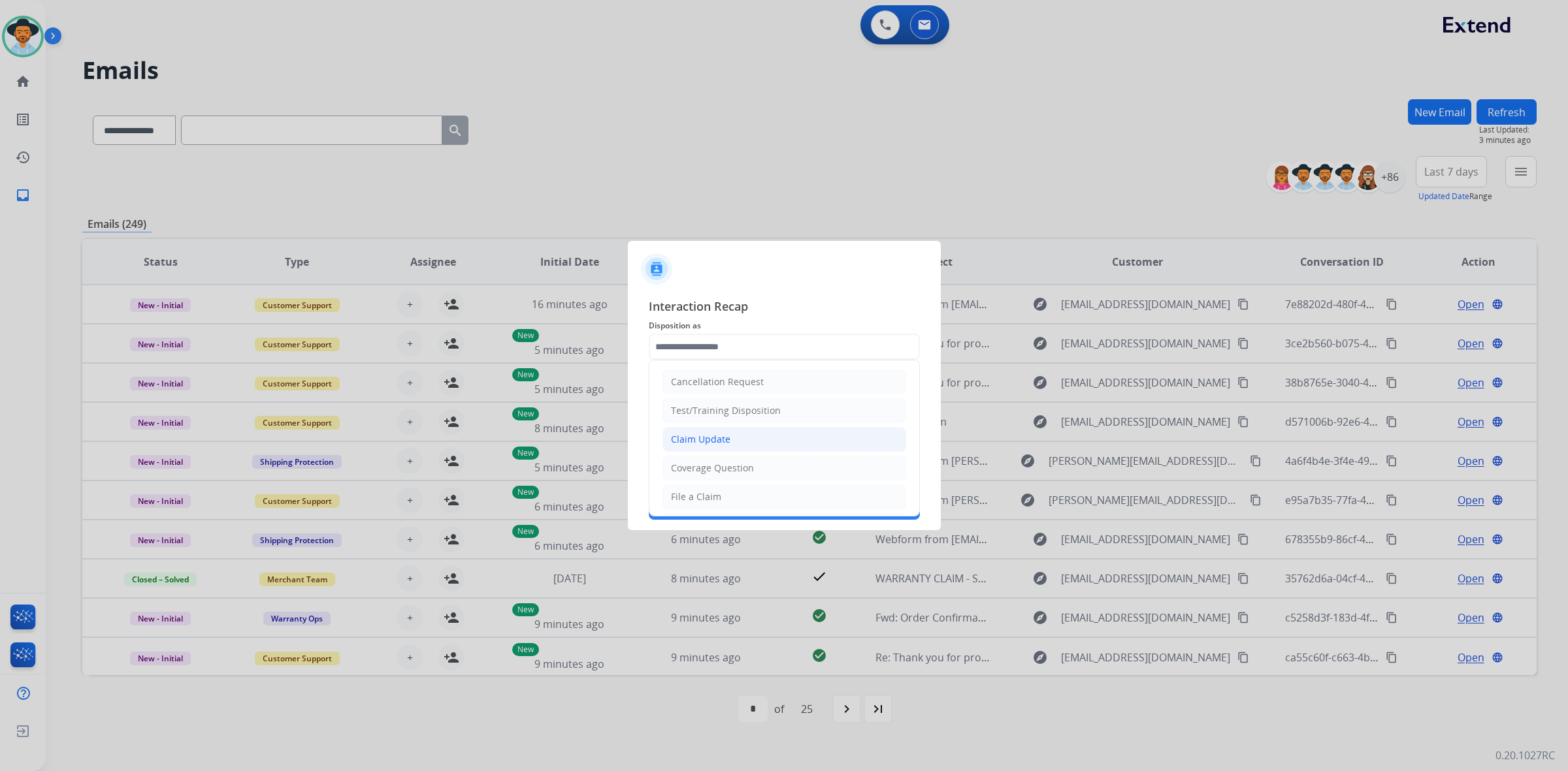
click at [690, 439] on div "Claim Update" at bounding box center [700, 440] width 59 height 13
type input "**********"
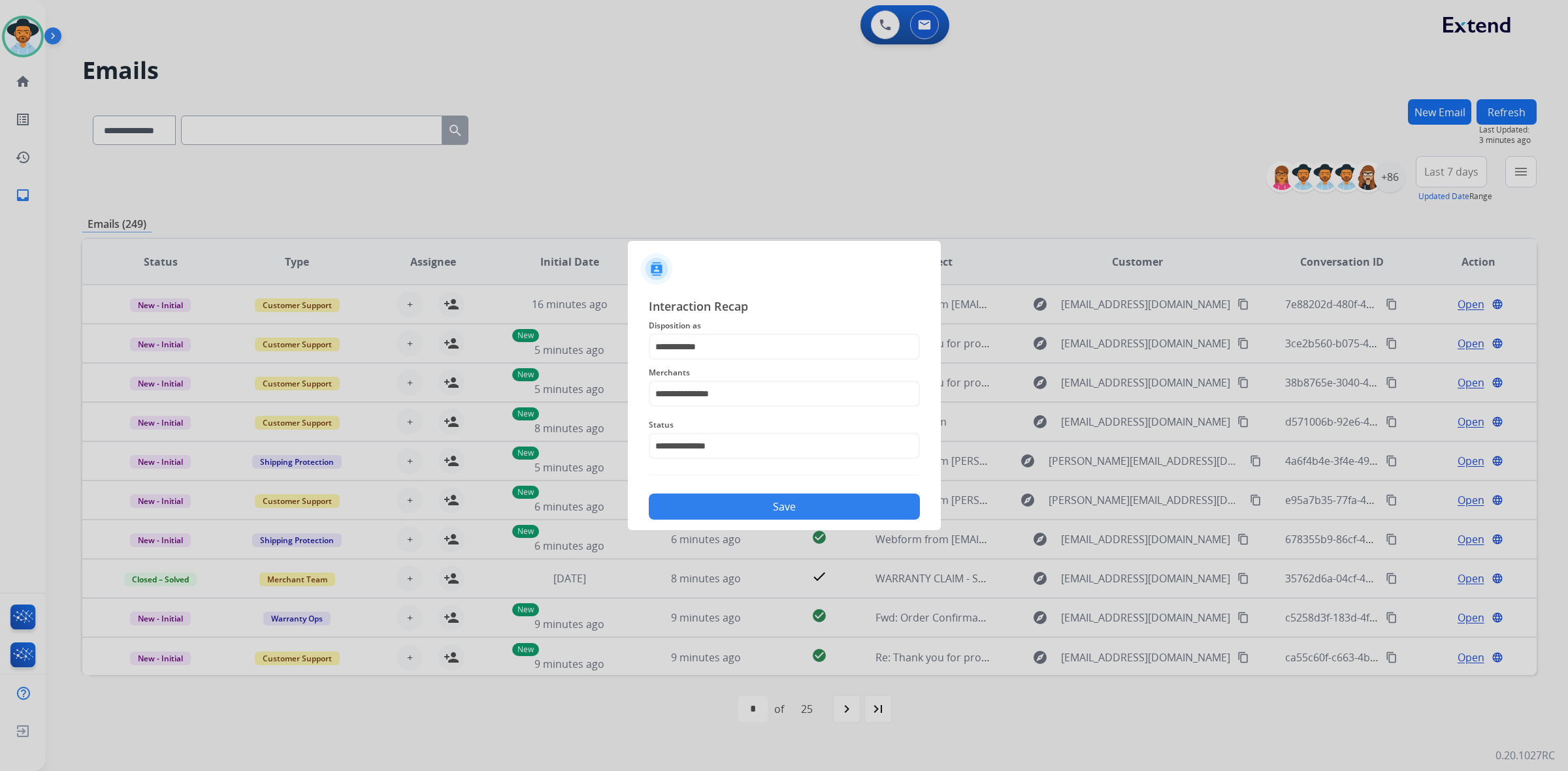
click at [771, 498] on button "Save" at bounding box center [784, 506] width 271 height 26
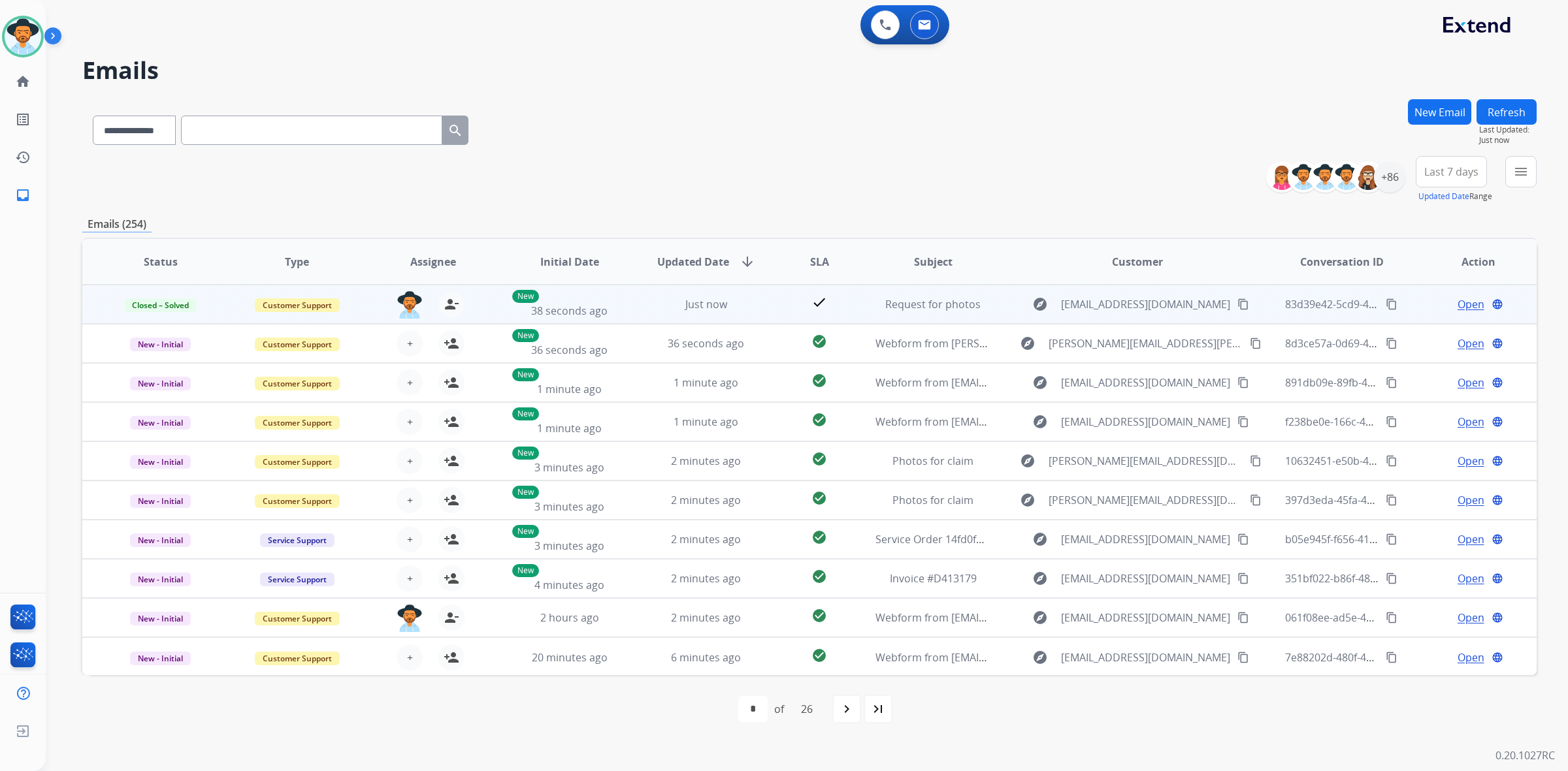
click at [1386, 305] on mat-icon "content_copy" at bounding box center [1391, 304] width 12 height 12
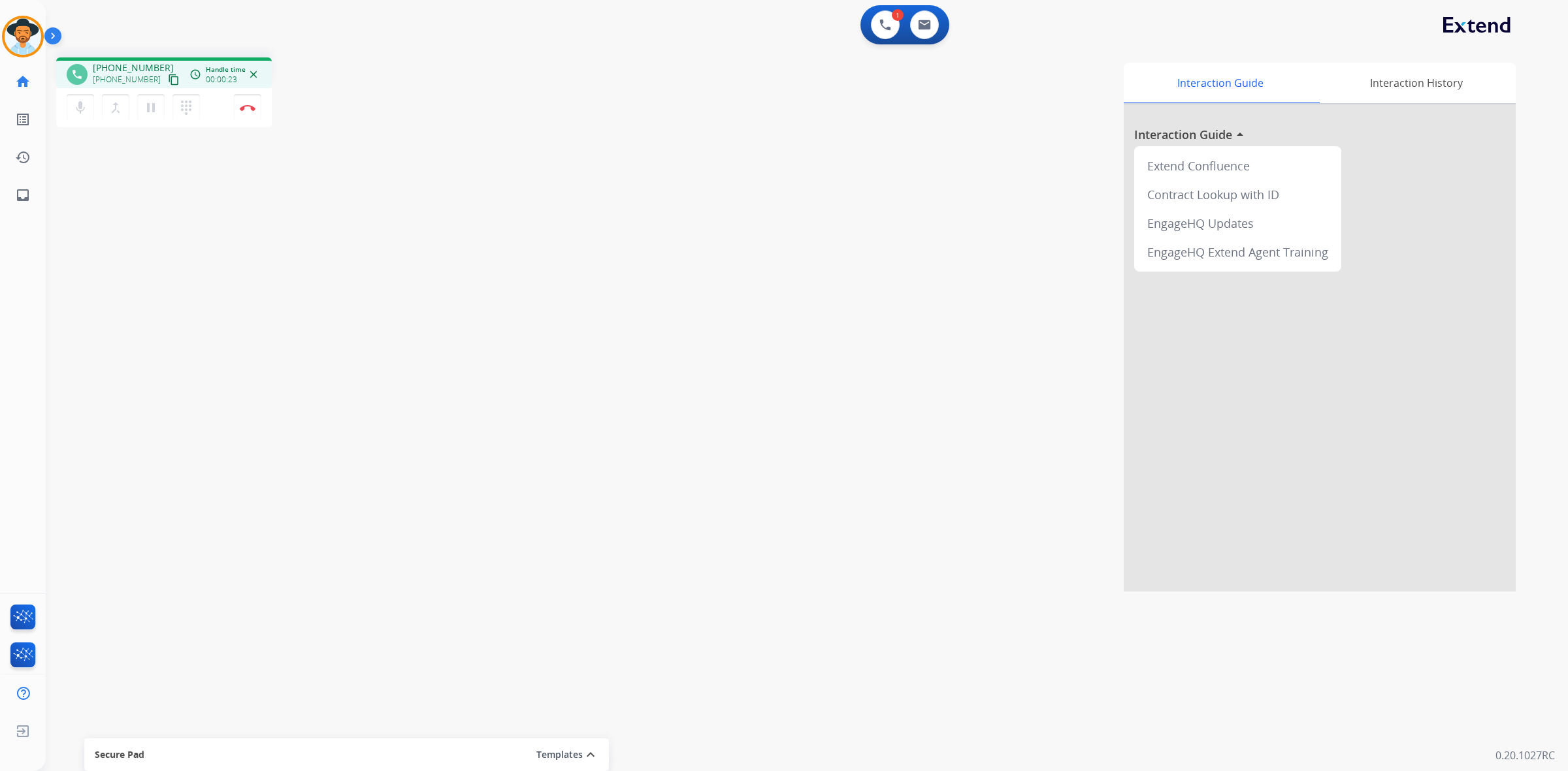
click at [168, 80] on mat-icon "content_copy" at bounding box center [174, 79] width 12 height 12
click at [151, 111] on mat-icon "pause" at bounding box center [151, 107] width 16 height 16
click at [151, 105] on mat-icon "play_arrow" at bounding box center [151, 107] width 16 height 16
click at [151, 109] on mat-icon "pause" at bounding box center [151, 107] width 16 height 16
click at [151, 105] on mat-icon "play_arrow" at bounding box center [151, 107] width 16 height 16
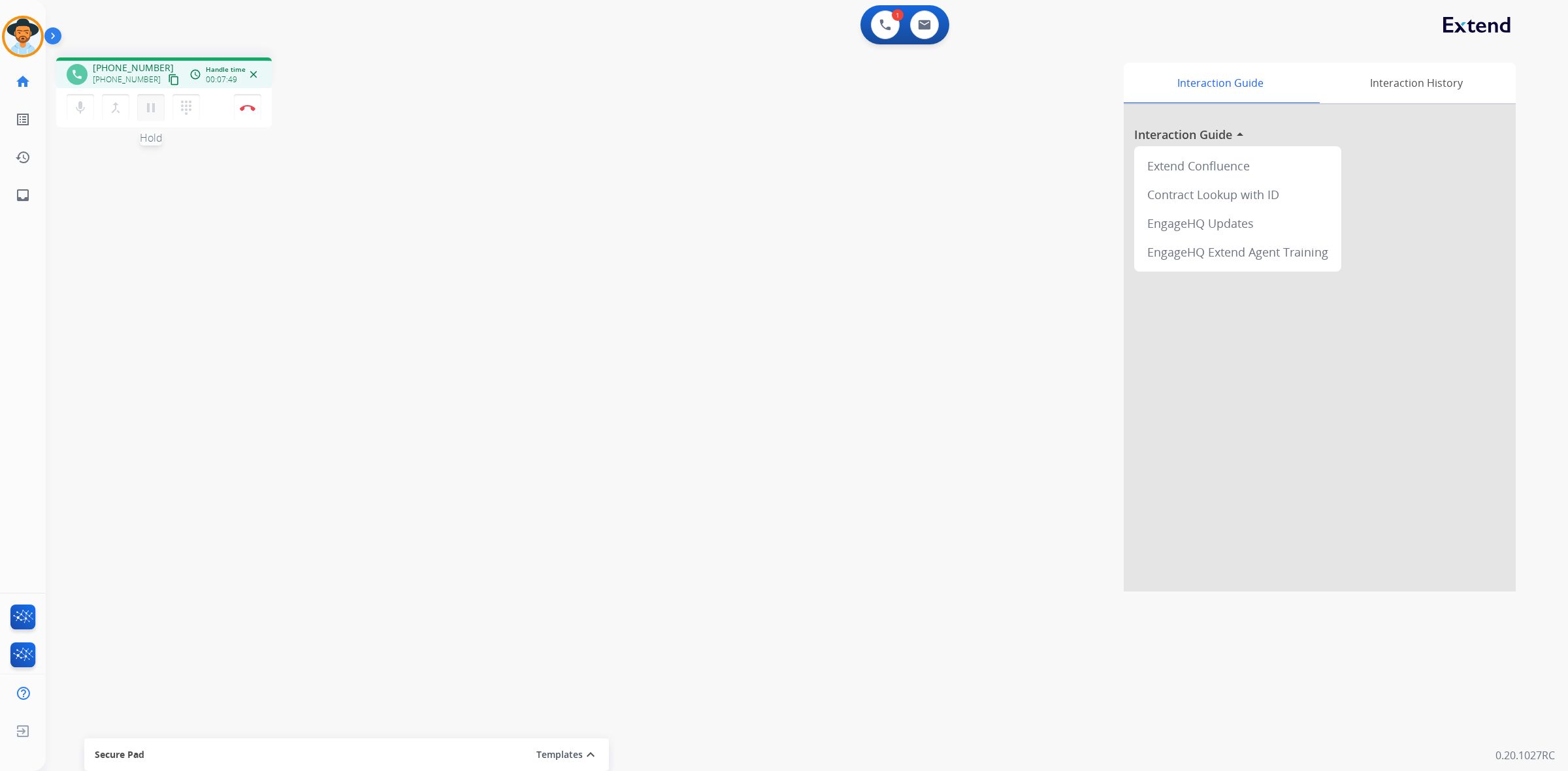
click at [149, 108] on mat-icon "pause" at bounding box center [151, 107] width 16 height 16
click at [153, 103] on mat-icon "play_arrow" at bounding box center [151, 107] width 16 height 16
click at [154, 112] on mat-icon "pause" at bounding box center [151, 107] width 16 height 16
click at [155, 115] on button "play_arrow Hold" at bounding box center [151, 107] width 28 height 28
click at [253, 115] on button "Disconnect" at bounding box center [248, 107] width 28 height 28
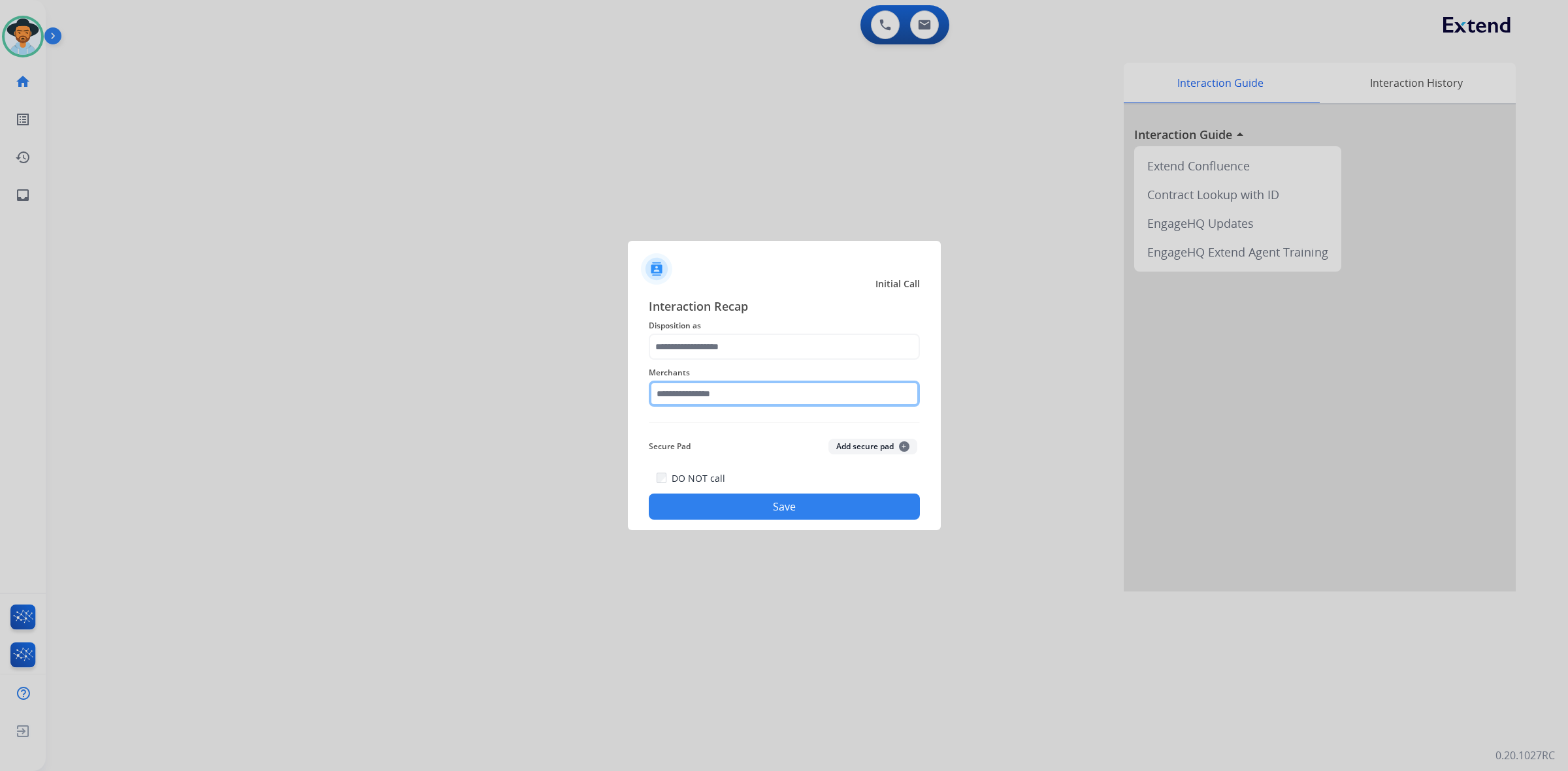
click at [809, 389] on input "text" at bounding box center [784, 393] width 271 height 26
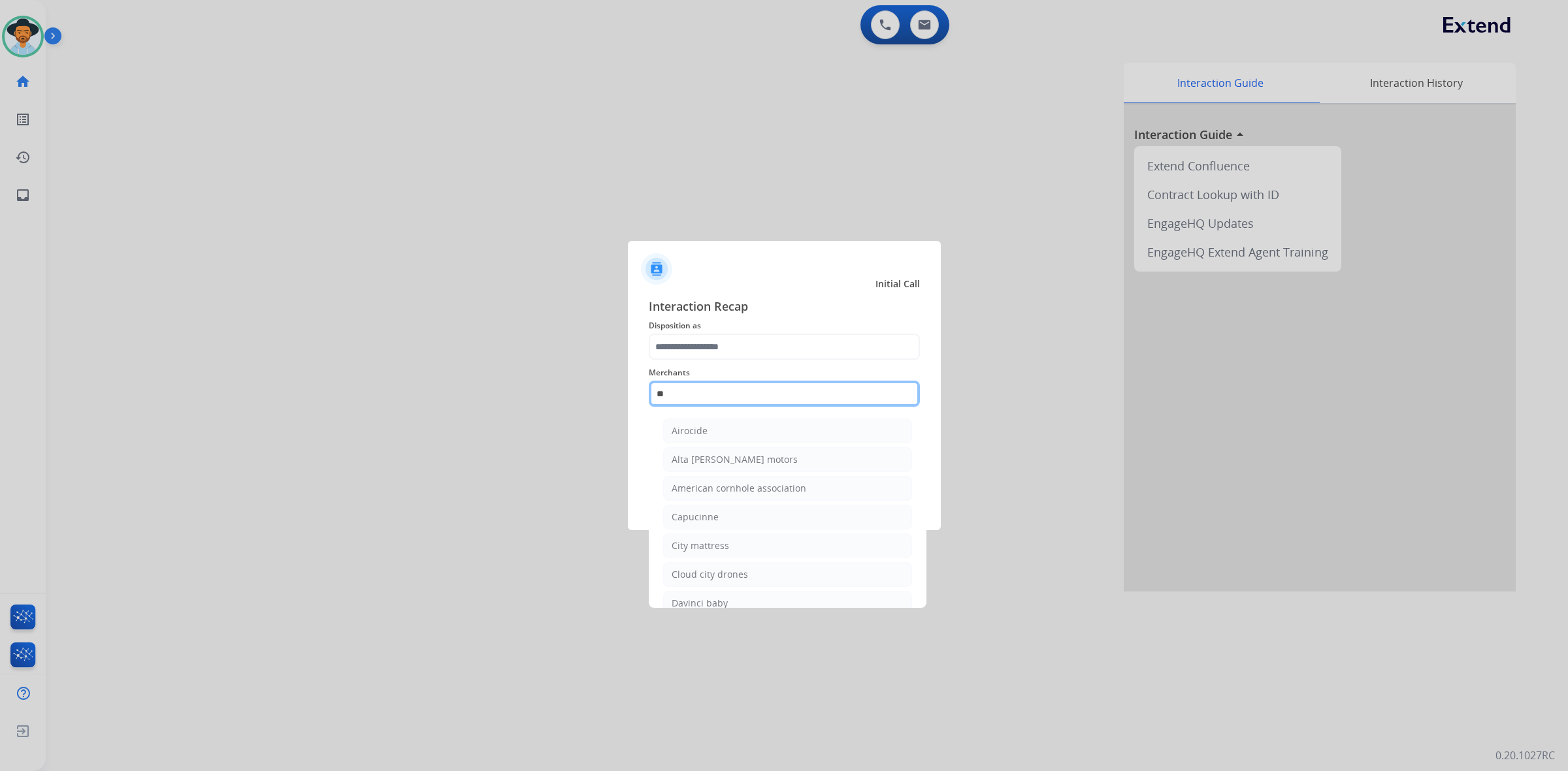
type input "*"
click at [705, 463] on div "Diamond nexus" at bounding box center [706, 460] width 69 height 13
type input "**********"
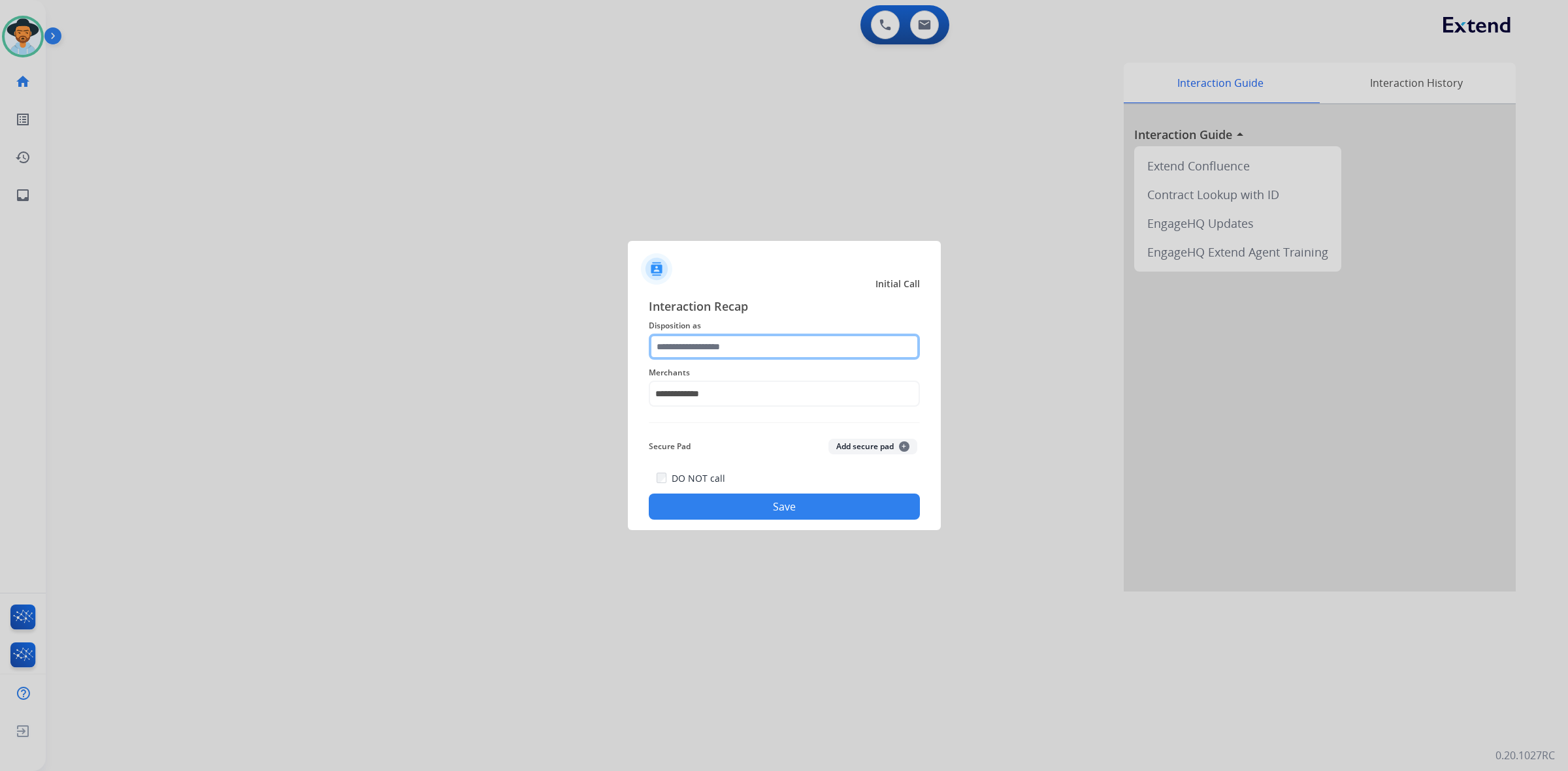
click at [697, 350] on input "text" at bounding box center [784, 346] width 271 height 26
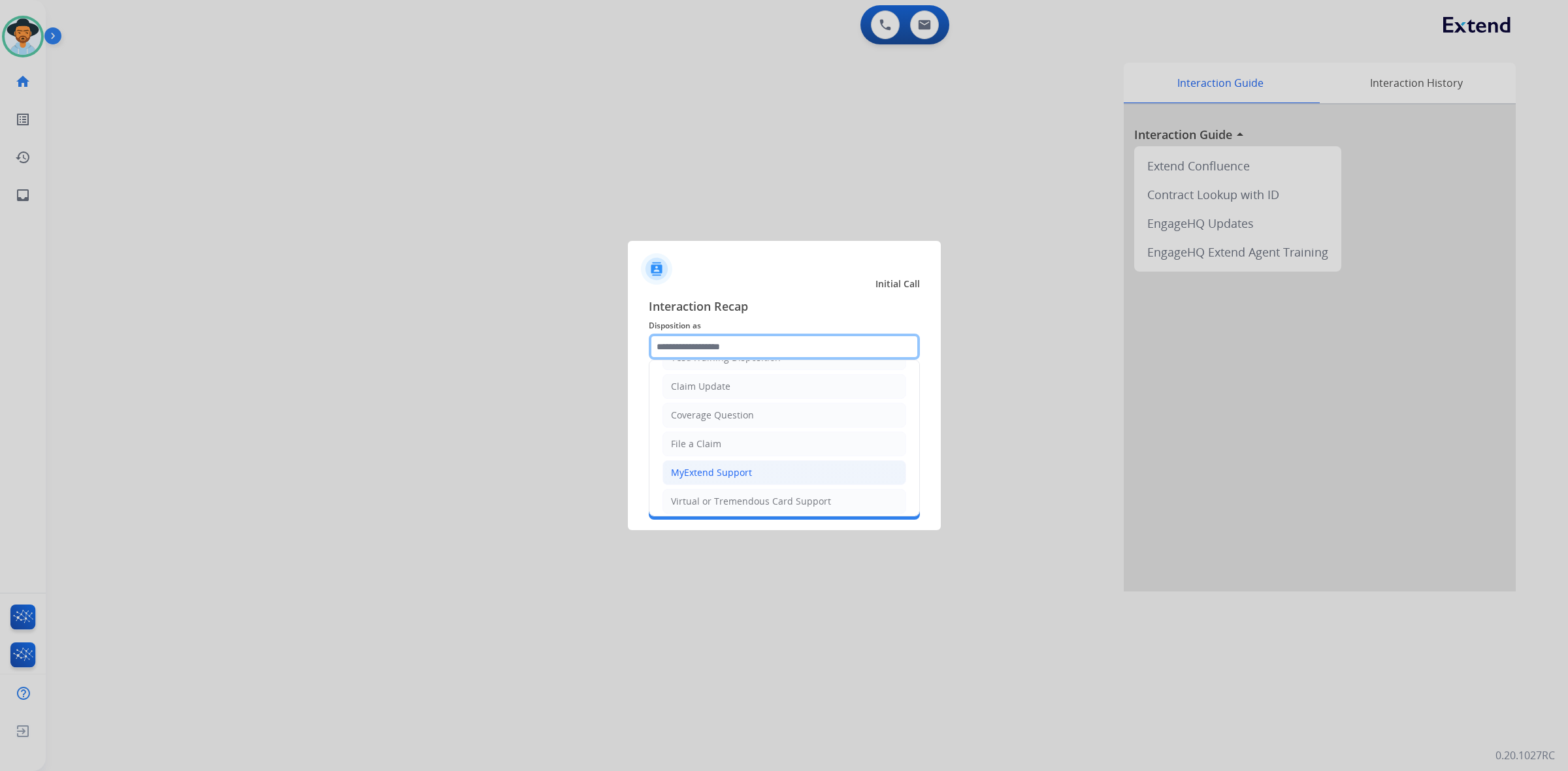
scroll to position [82, 0]
click at [746, 478] on div "Virtual or Tremendous Card Support" at bounding box center [751, 472] width 160 height 13
type input "**********"
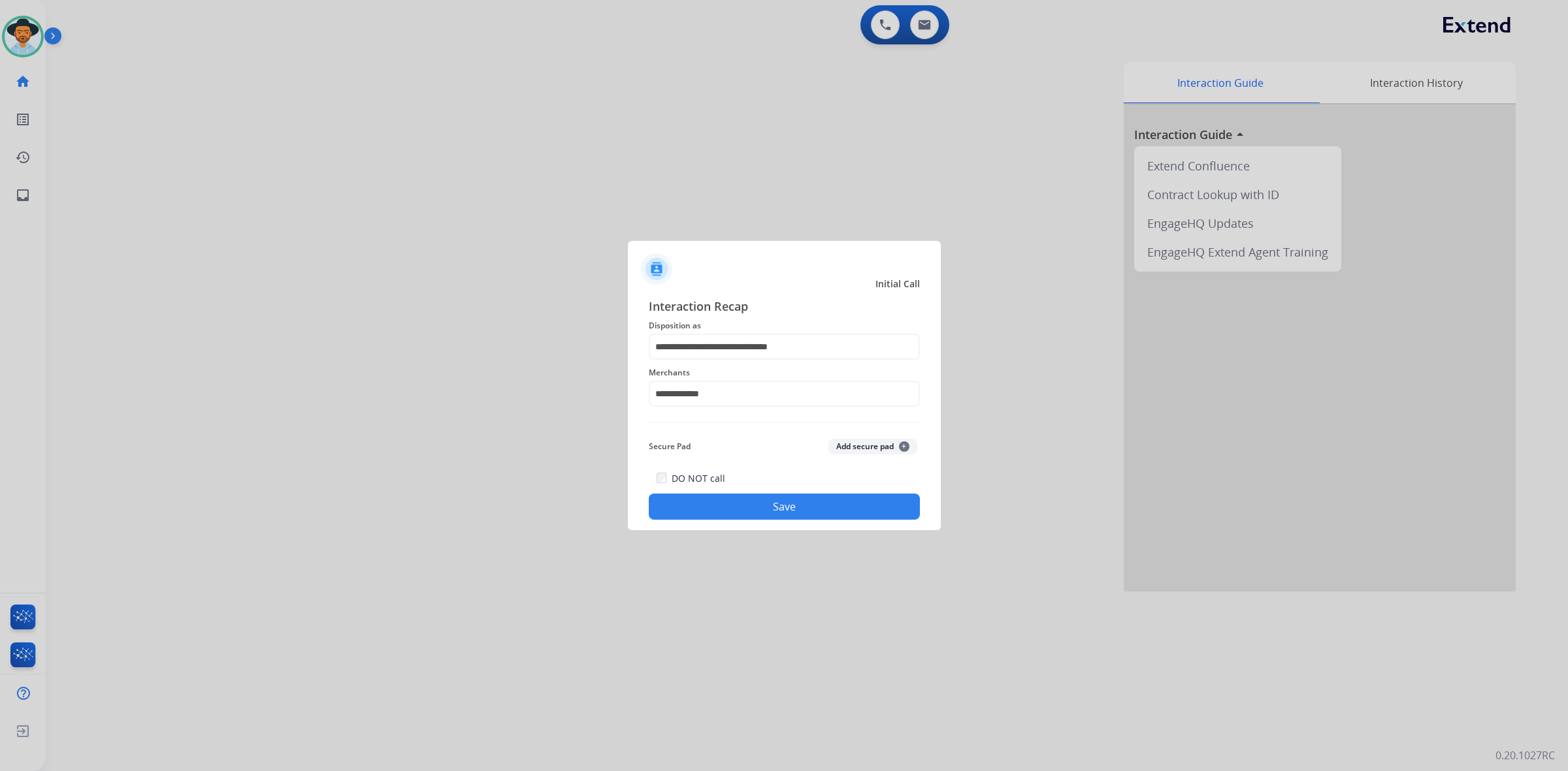
click at [830, 503] on button "Save" at bounding box center [784, 506] width 271 height 26
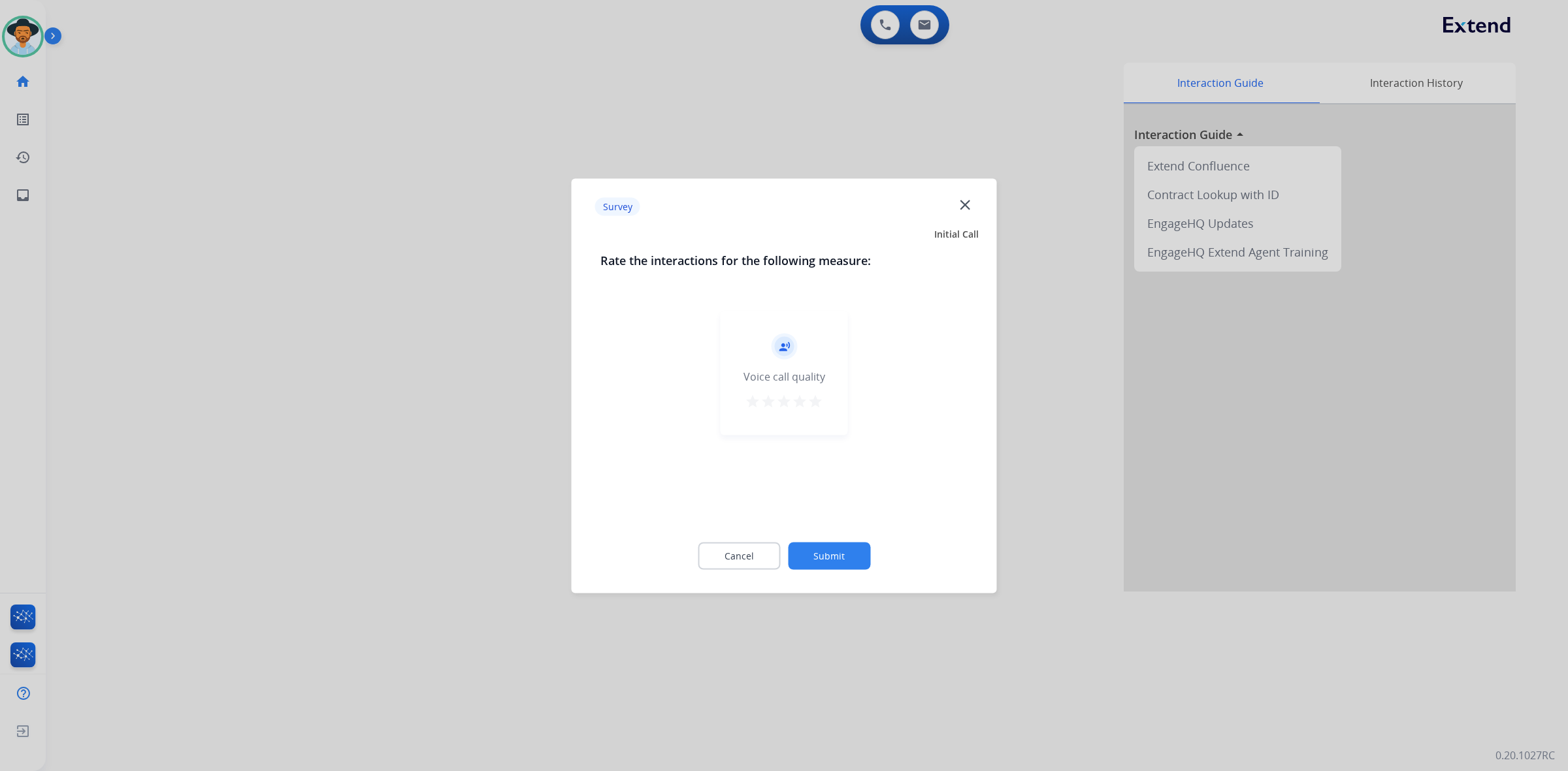
click at [812, 401] on mat-icon "star" at bounding box center [815, 401] width 16 height 16
click at [832, 556] on button "Submit" at bounding box center [829, 555] width 82 height 28
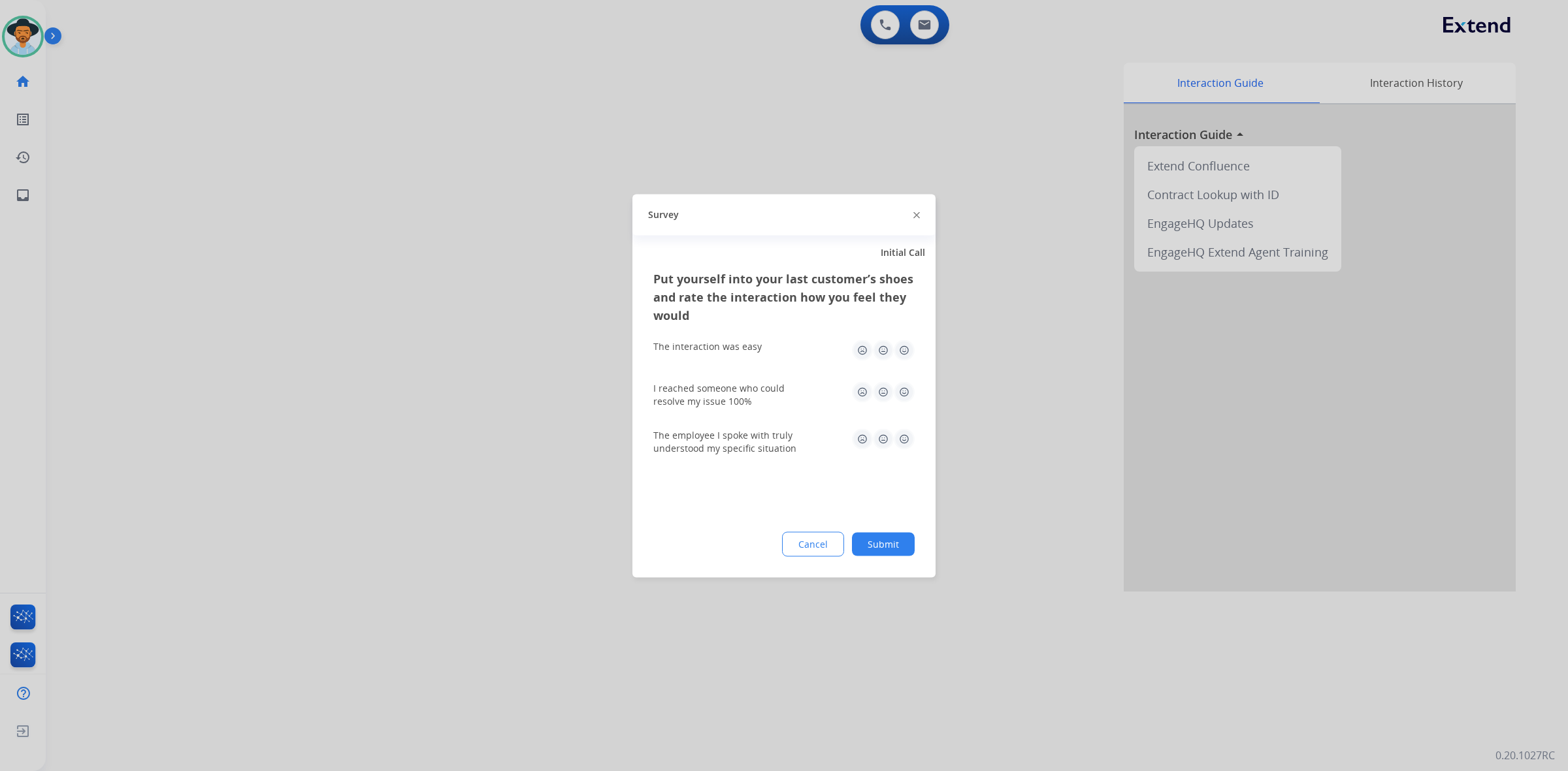
click at [904, 350] on img at bounding box center [904, 350] width 21 height 21
click at [903, 392] on img at bounding box center [904, 391] width 21 height 21
click at [911, 436] on img at bounding box center [904, 438] width 21 height 21
click at [896, 549] on button "Submit" at bounding box center [883, 544] width 63 height 23
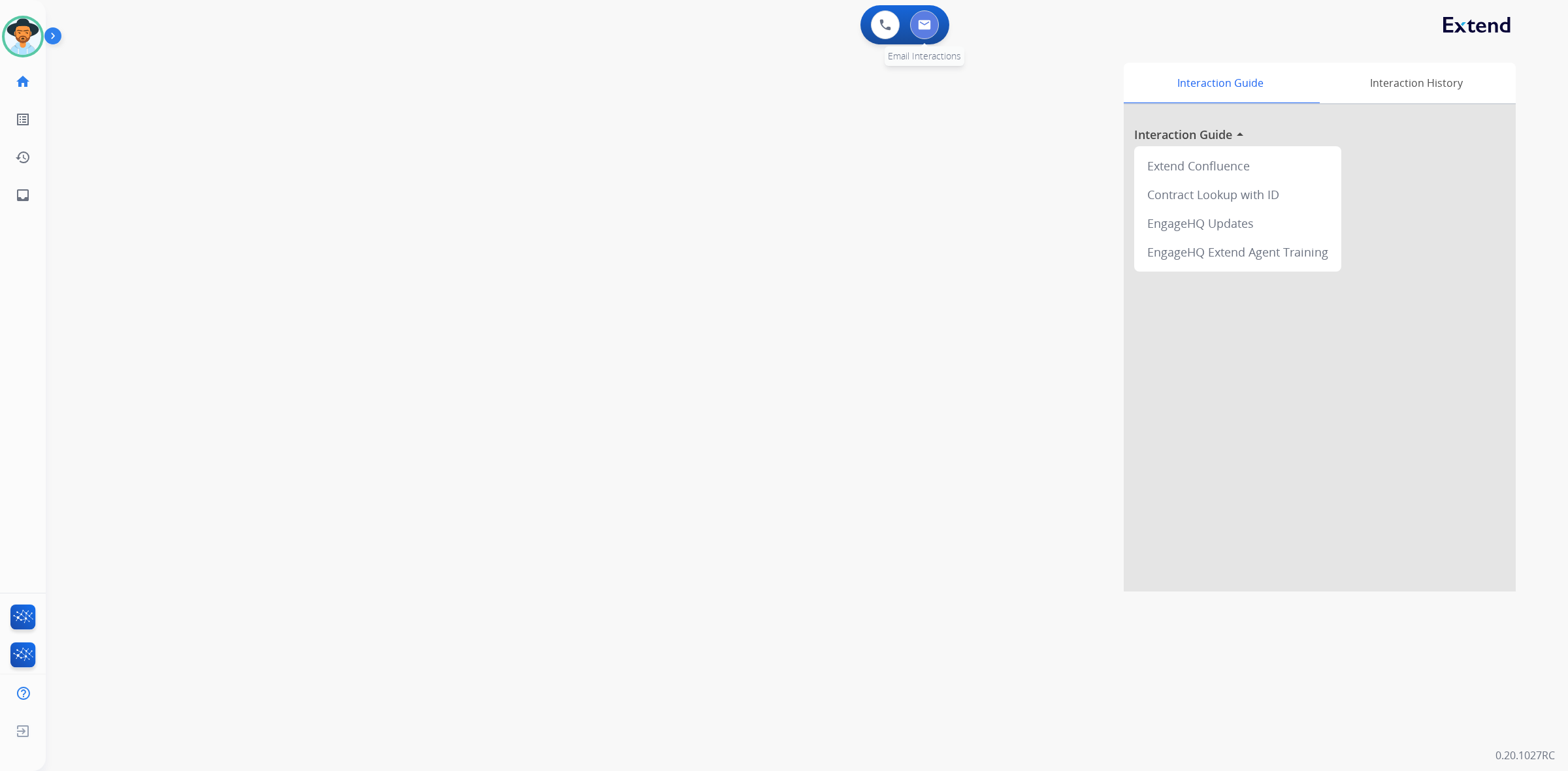
click at [926, 31] on button at bounding box center [925, 24] width 28 height 28
select select "**********"
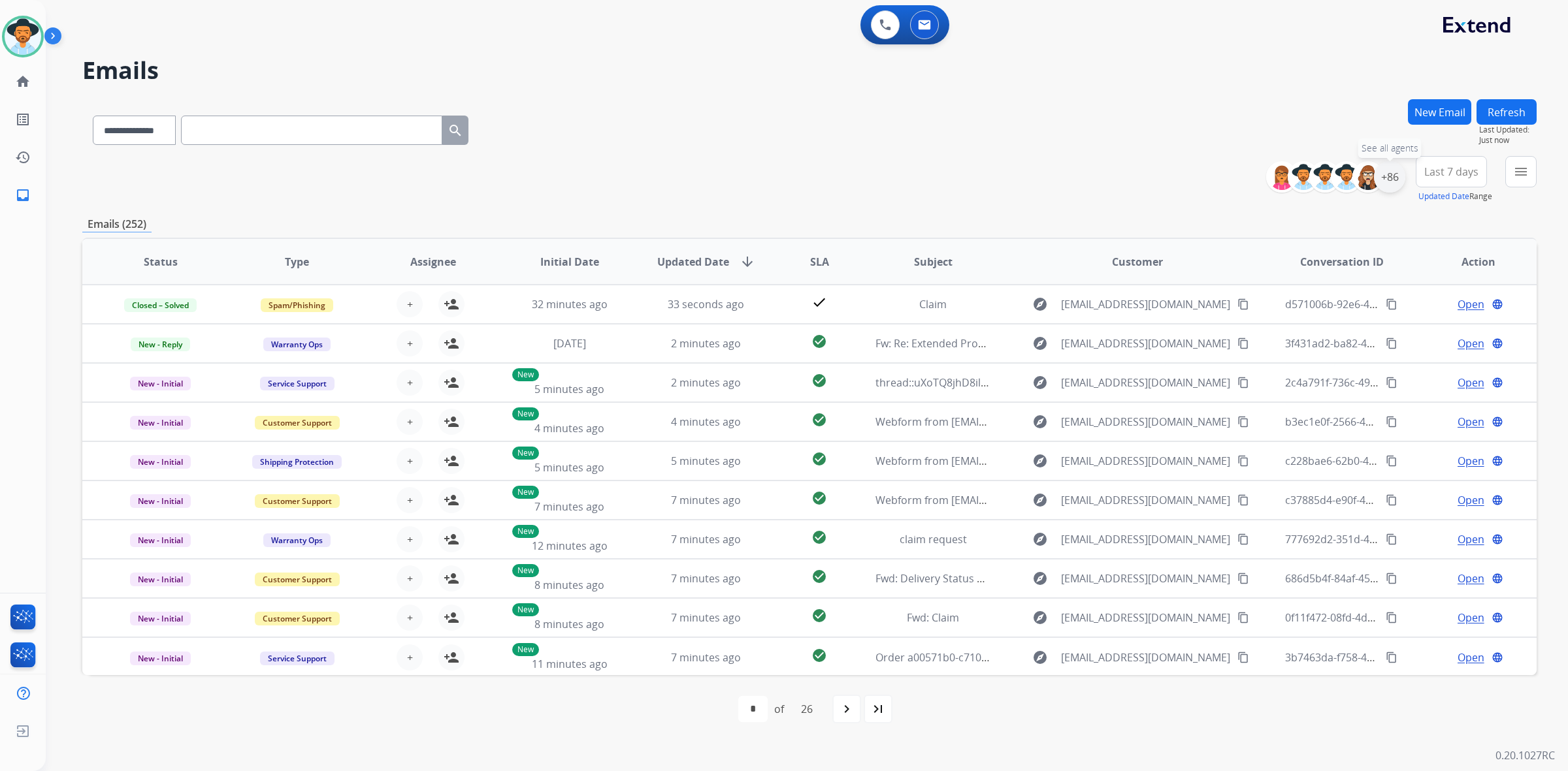
click at [1393, 183] on div "+86" at bounding box center [1389, 176] width 31 height 31
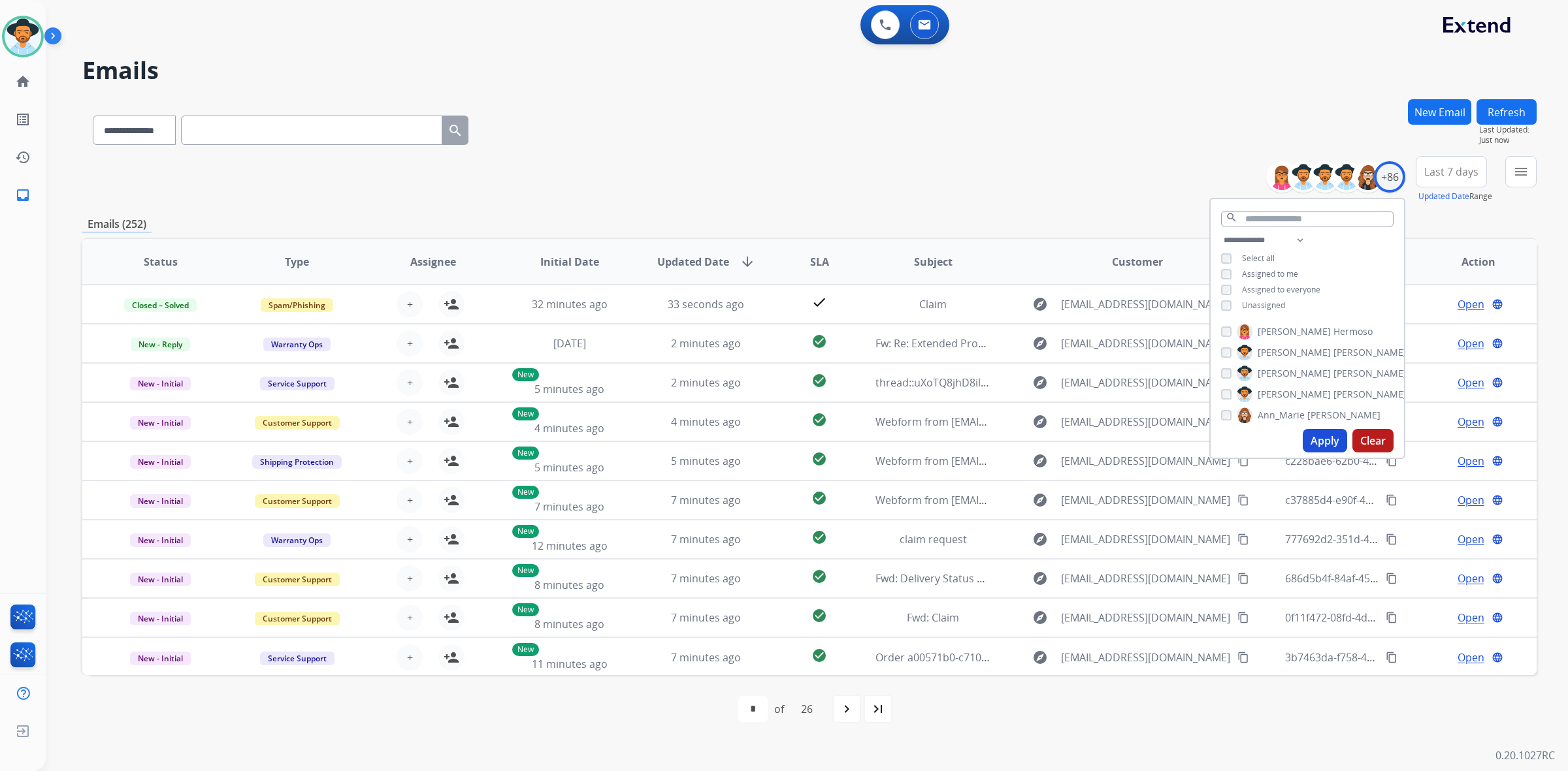
drag, startPoint x: 1282, startPoint y: 305, endPoint x: 1275, endPoint y: 299, distance: 9.2
click at [1278, 302] on span "Unassigned" at bounding box center [1263, 304] width 44 height 11
click at [1314, 439] on button "Apply" at bounding box center [1325, 441] width 44 height 23
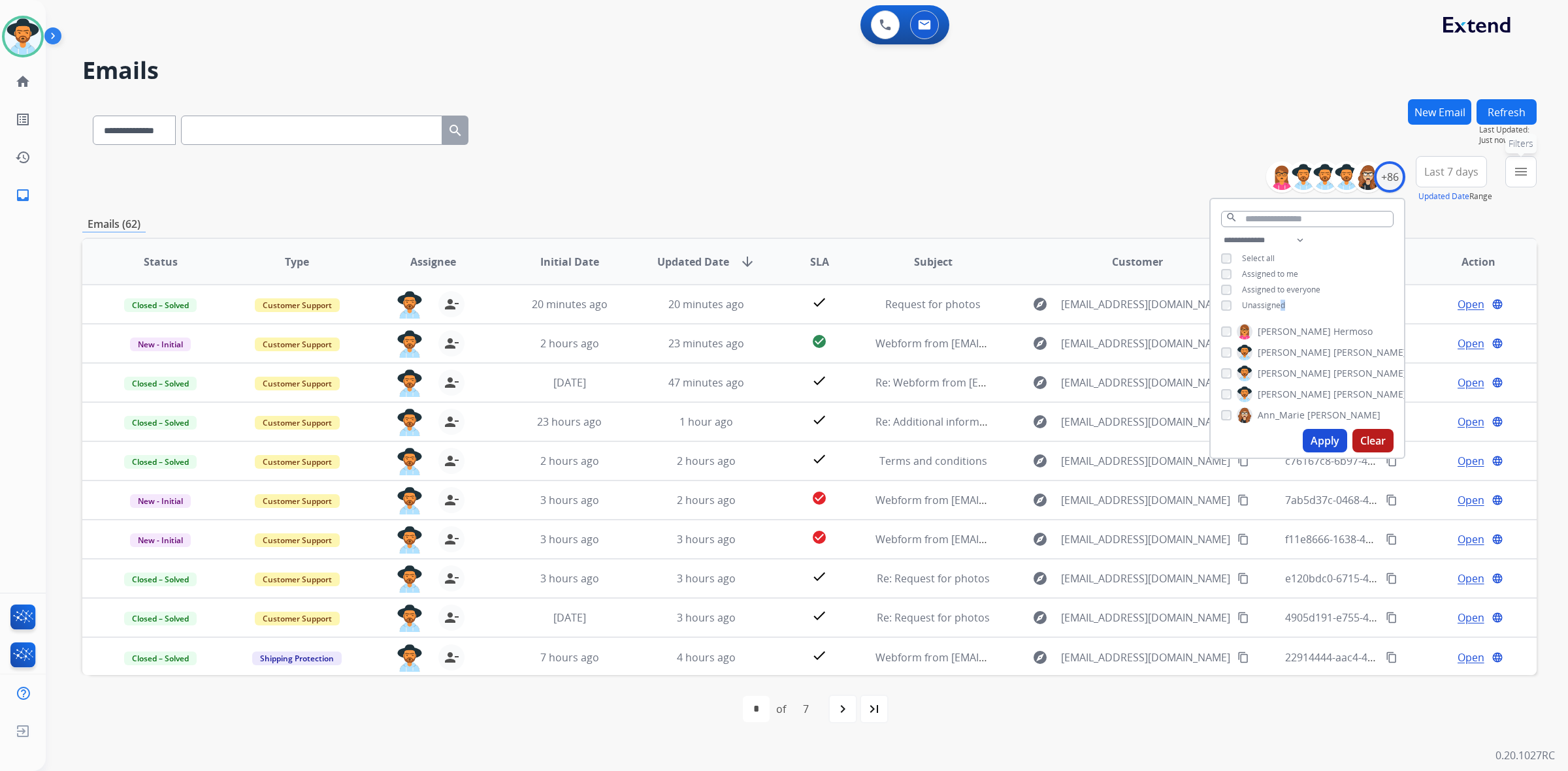
click at [1519, 165] on mat-icon "menu" at bounding box center [1520, 171] width 16 height 16
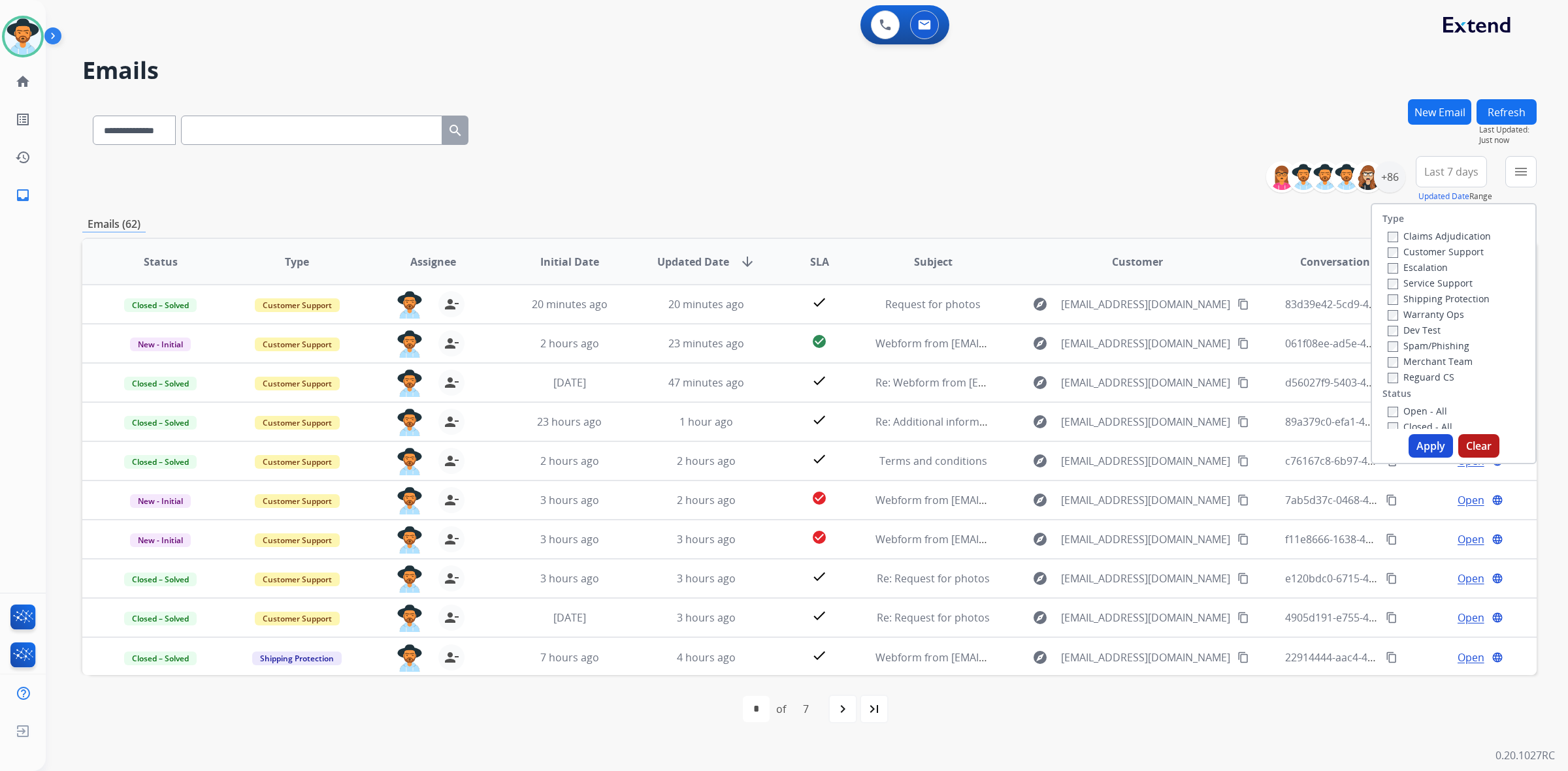
click at [1429, 412] on label "Open - All" at bounding box center [1417, 411] width 59 height 13
click at [1429, 434] on div "Type Claims Adjudication Customer Support Escalation Service Support Shipping P…" at bounding box center [1453, 334] width 166 height 261
click at [1429, 445] on button "Apply" at bounding box center [1430, 446] width 44 height 23
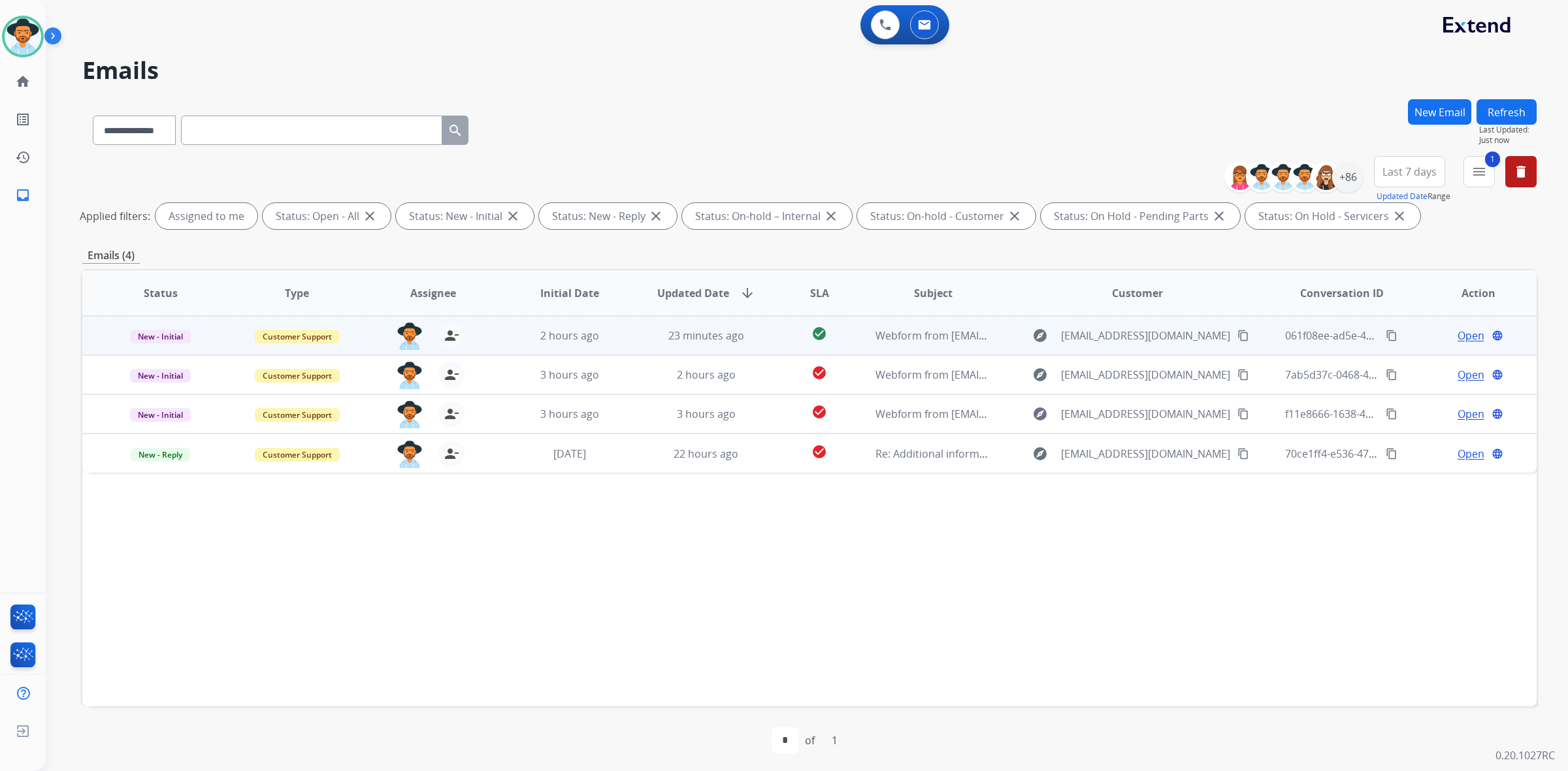
click at [633, 328] on td "23 minutes ago" at bounding box center [695, 335] width 136 height 39
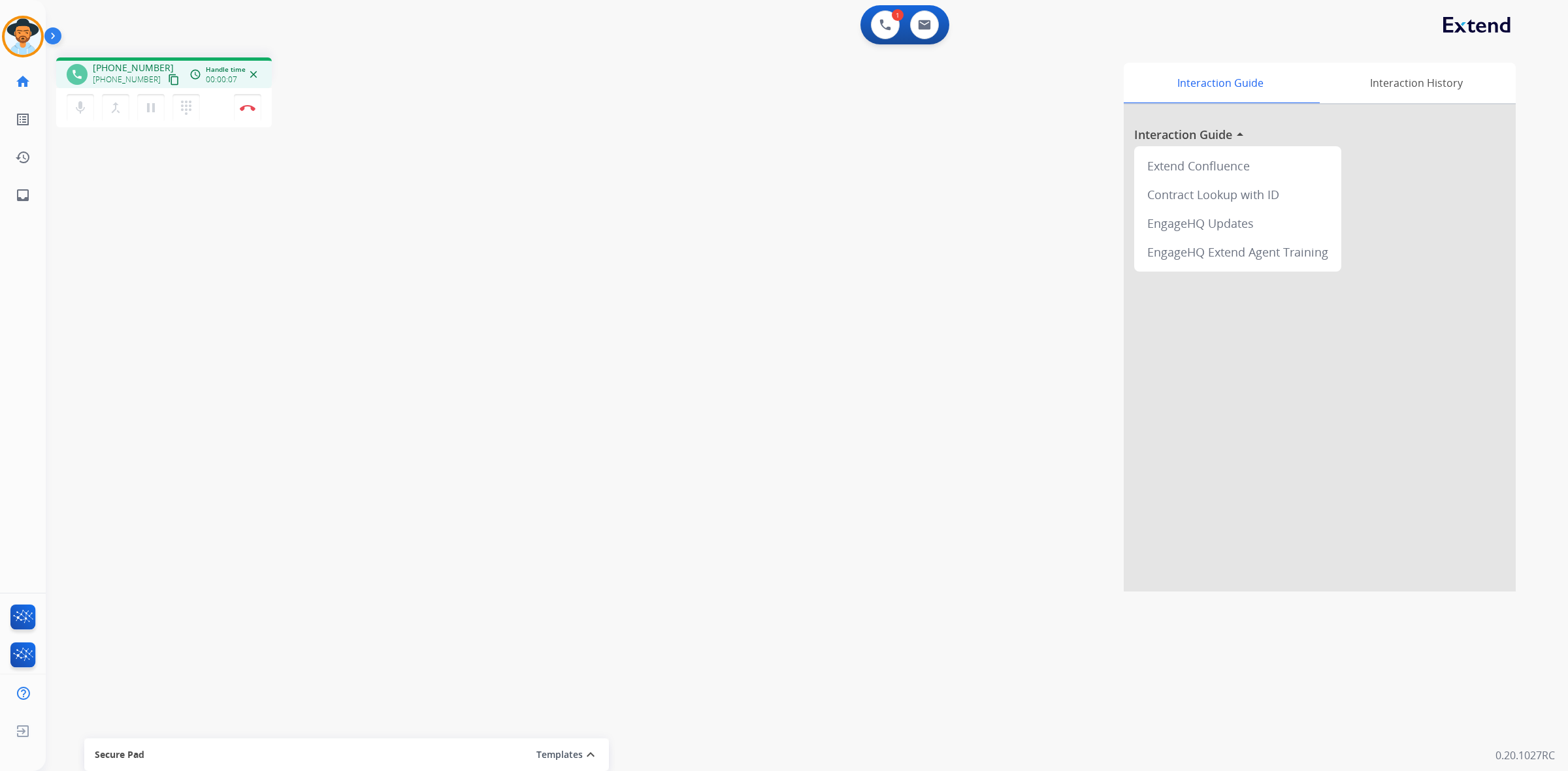
click at [168, 76] on mat-icon "content_copy" at bounding box center [174, 79] width 12 height 12
click at [254, 108] on button "Disconnect" at bounding box center [248, 107] width 28 height 28
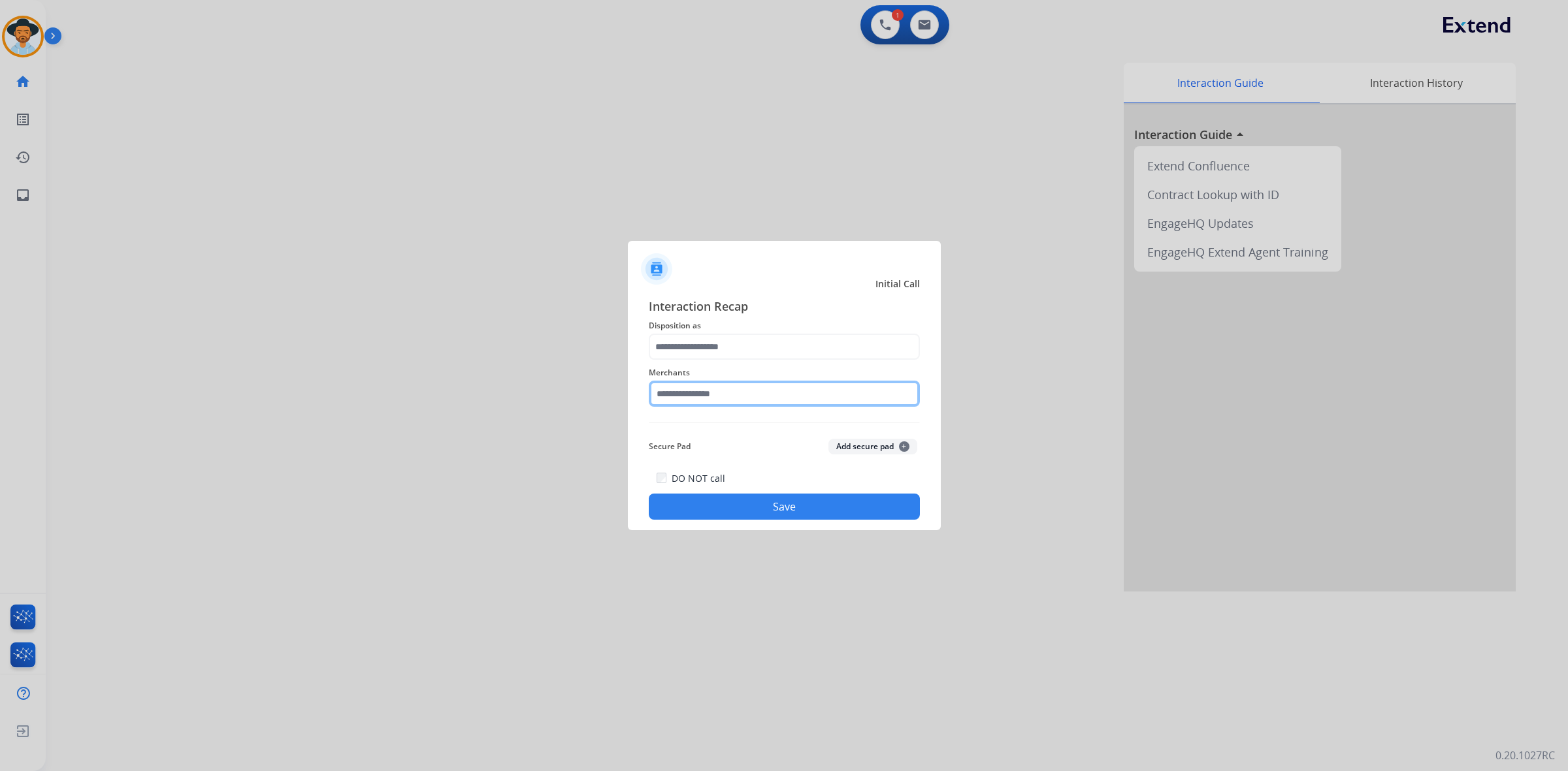
click at [792, 401] on input "text" at bounding box center [784, 393] width 271 height 26
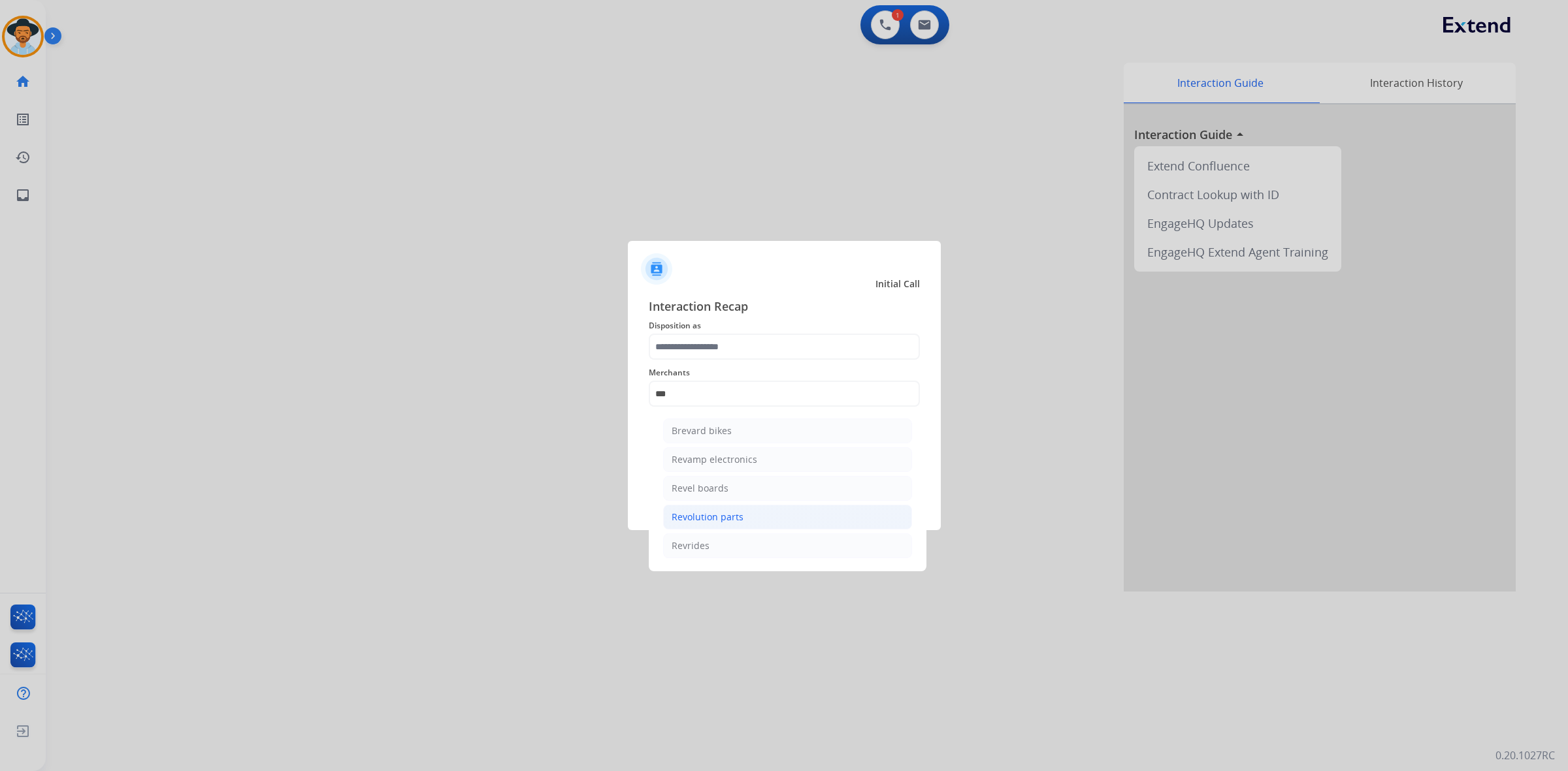
click at [749, 517] on li "Revolution parts" at bounding box center [787, 518] width 249 height 25
type input "**********"
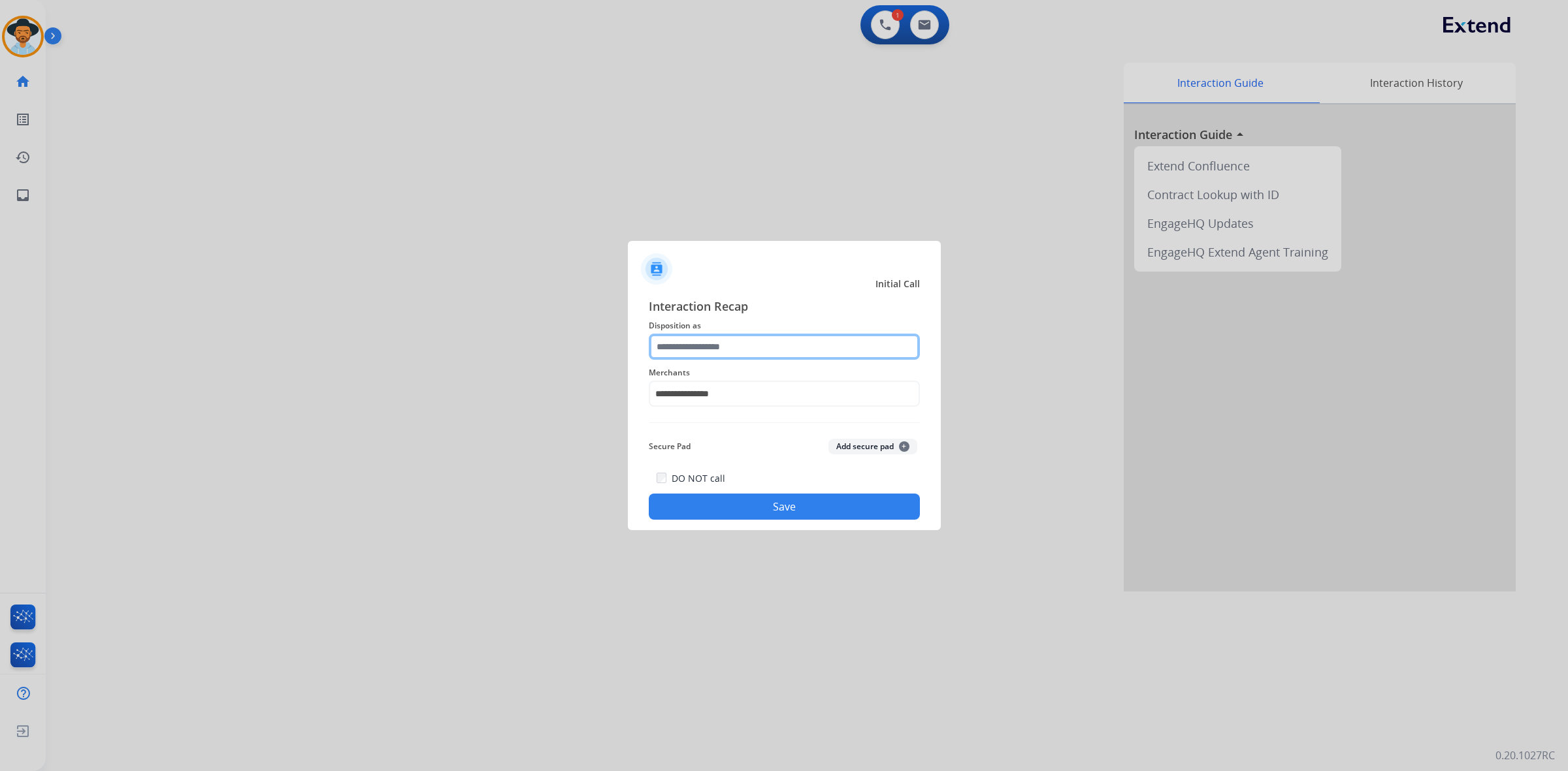
click at [746, 344] on input "text" at bounding box center [784, 346] width 271 height 26
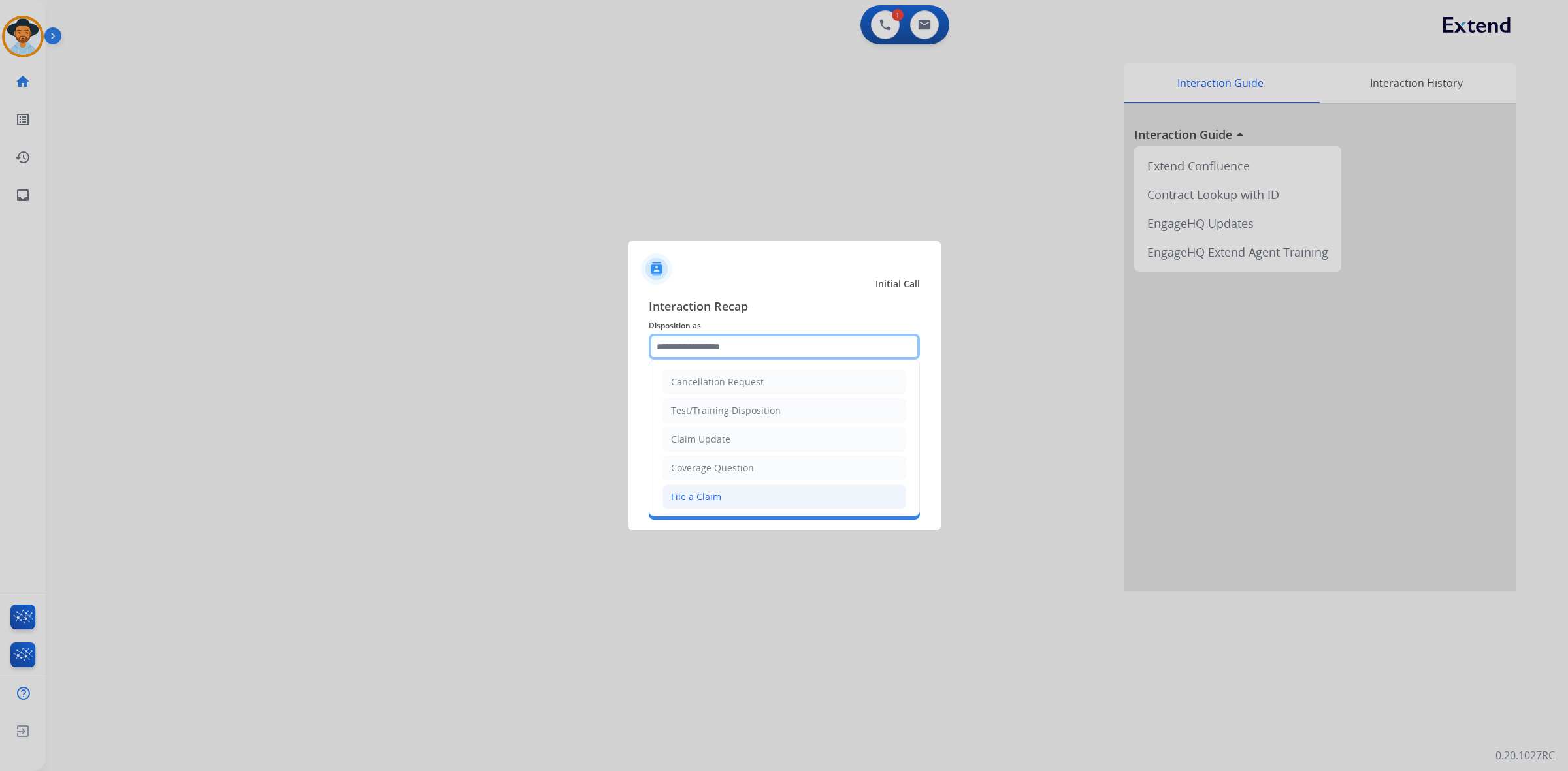
scroll to position [82, 0]
click at [723, 479] on div "Virtual or Tremendous Card Support" at bounding box center [751, 472] width 160 height 13
type input "**********"
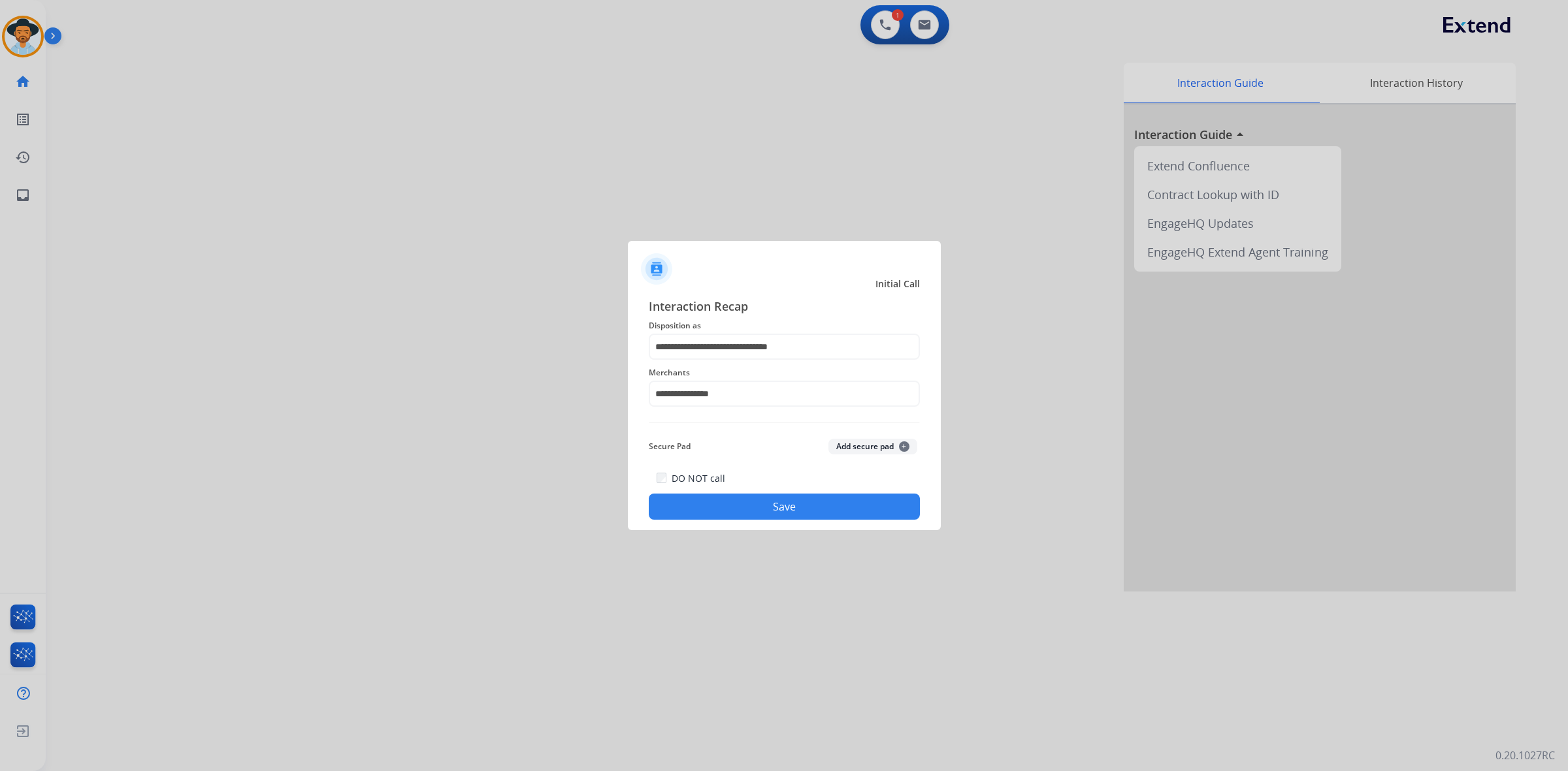
click at [759, 503] on button "Save" at bounding box center [784, 506] width 271 height 26
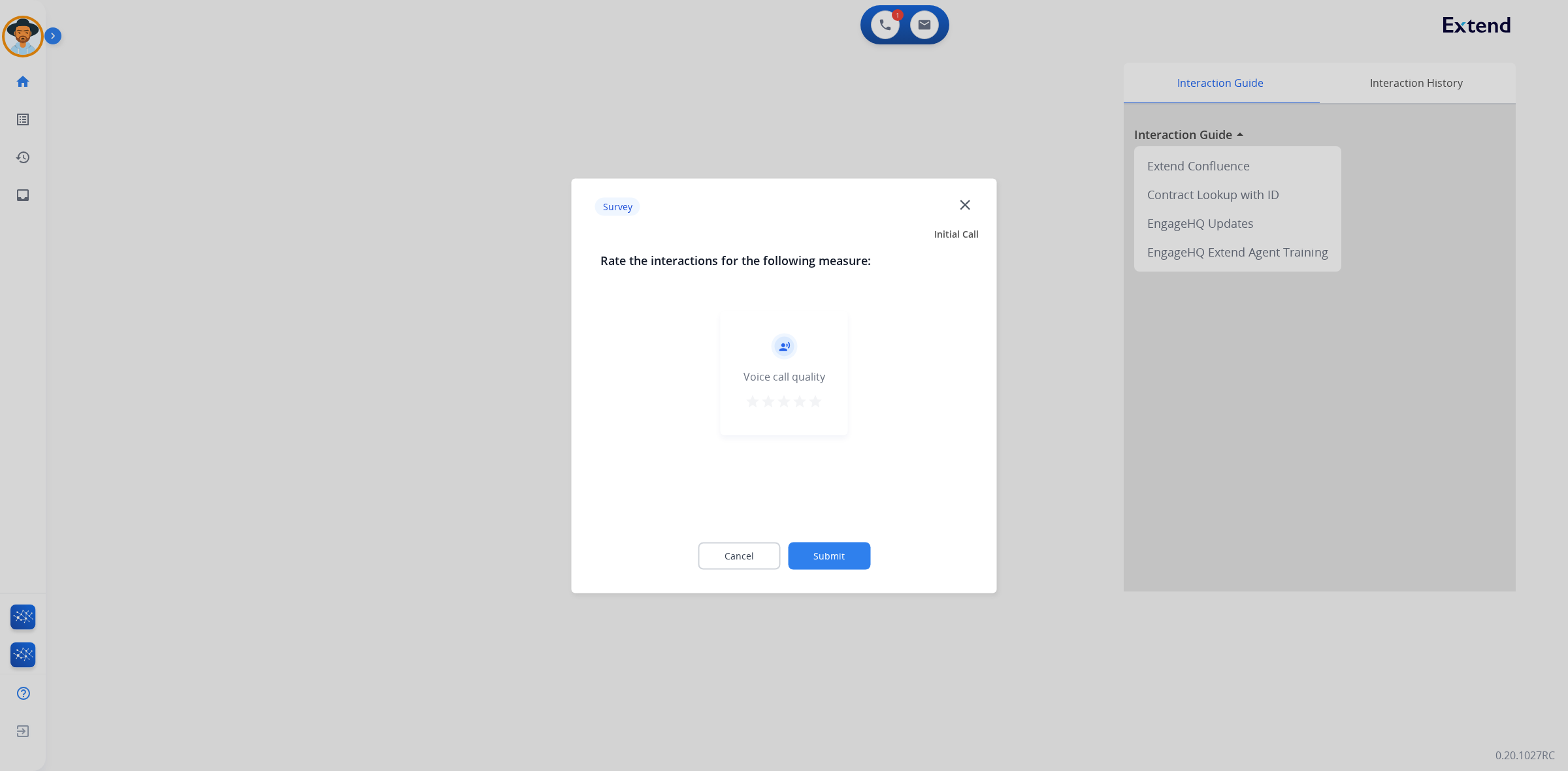
click at [813, 396] on mat-icon "star" at bounding box center [815, 401] width 16 height 16
click at [851, 549] on button "Submit" at bounding box center [829, 555] width 82 height 28
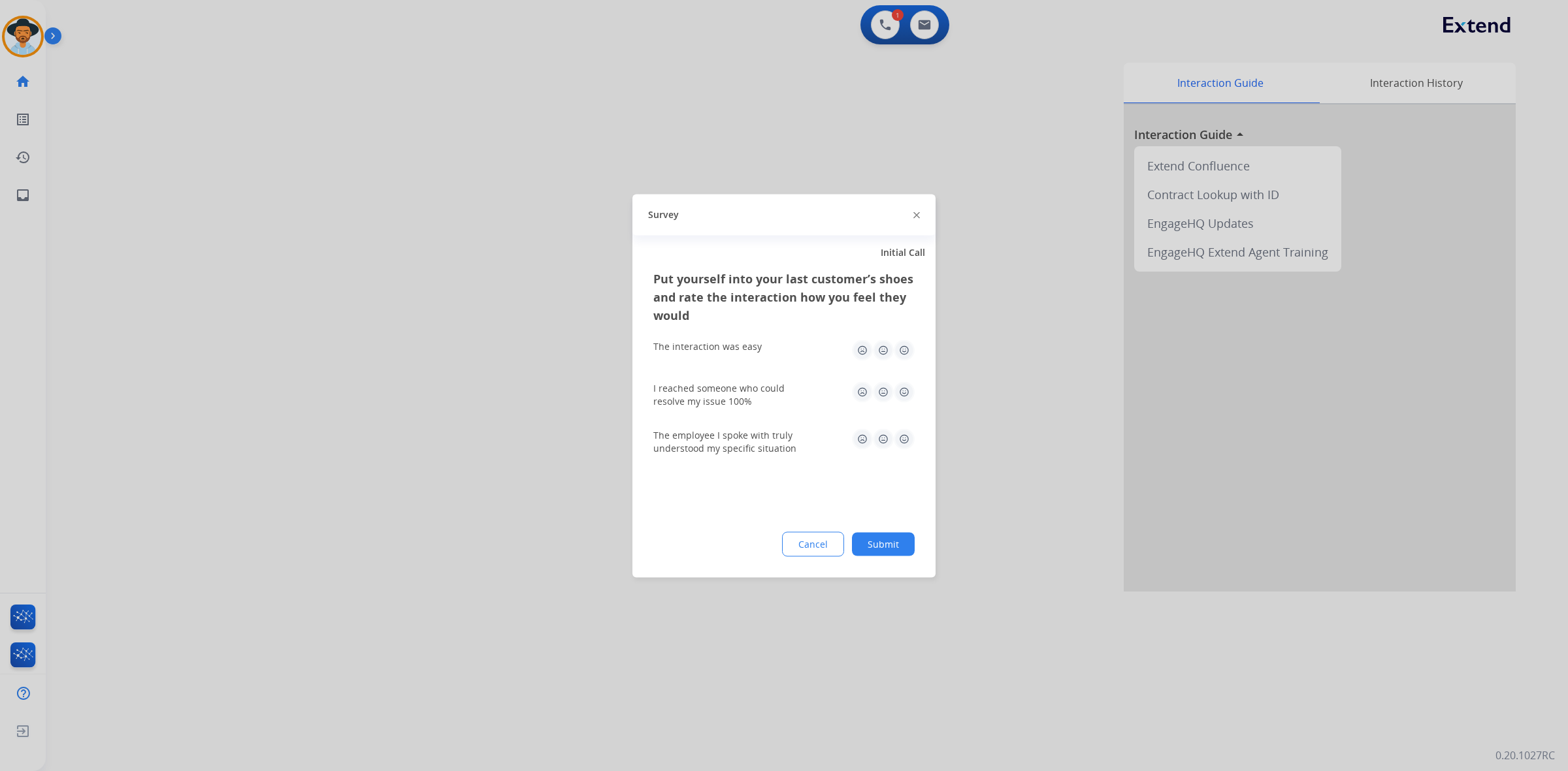
click at [903, 346] on img at bounding box center [904, 350] width 21 height 21
click at [903, 391] on img at bounding box center [904, 391] width 21 height 21
click at [904, 441] on img at bounding box center [904, 438] width 21 height 21
click at [905, 536] on button "Submit" at bounding box center [883, 544] width 63 height 23
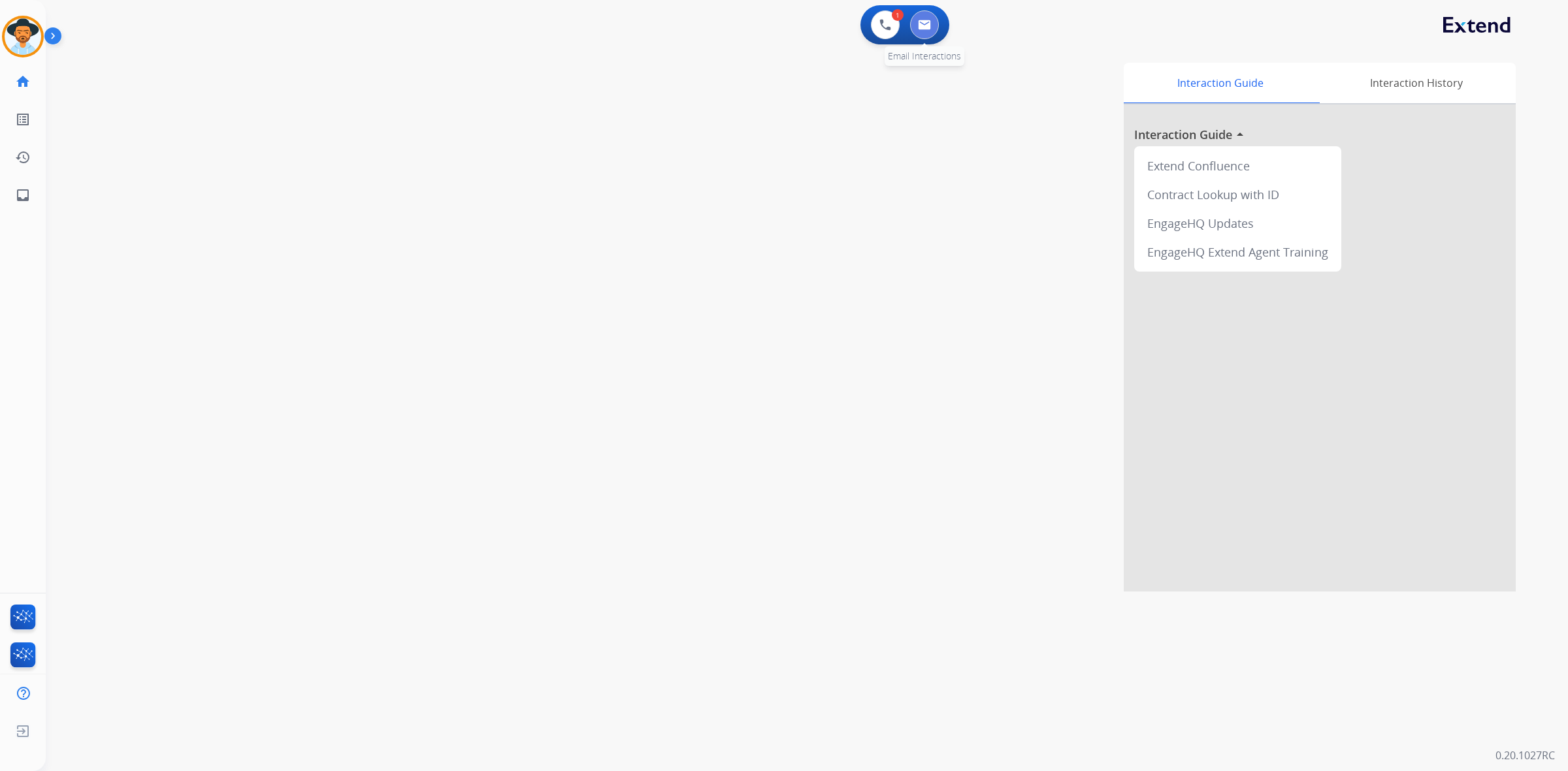
click at [925, 28] on img at bounding box center [925, 24] width 13 height 10
select select "**********"
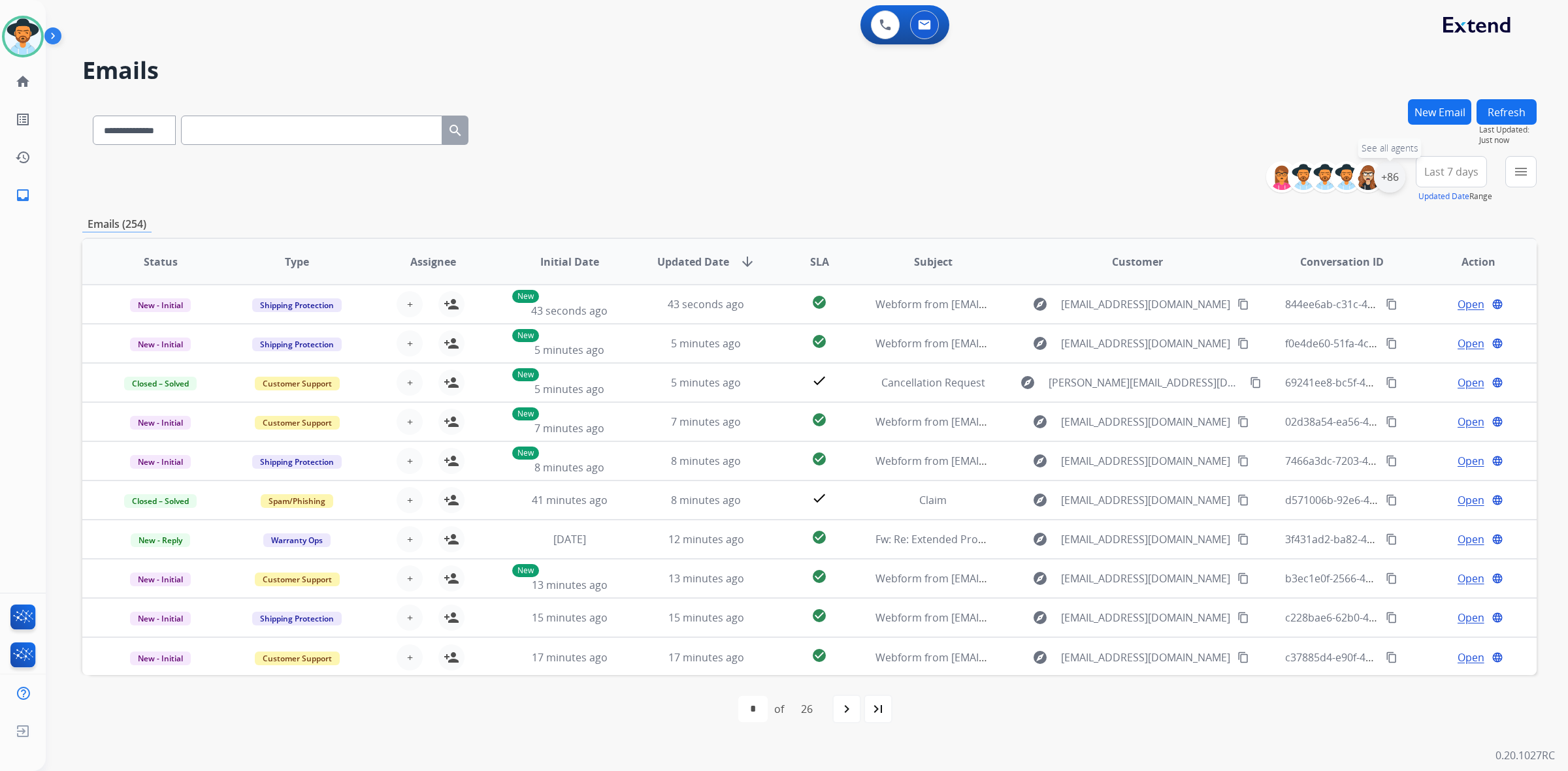
click at [1384, 183] on div "+86" at bounding box center [1389, 176] width 31 height 31
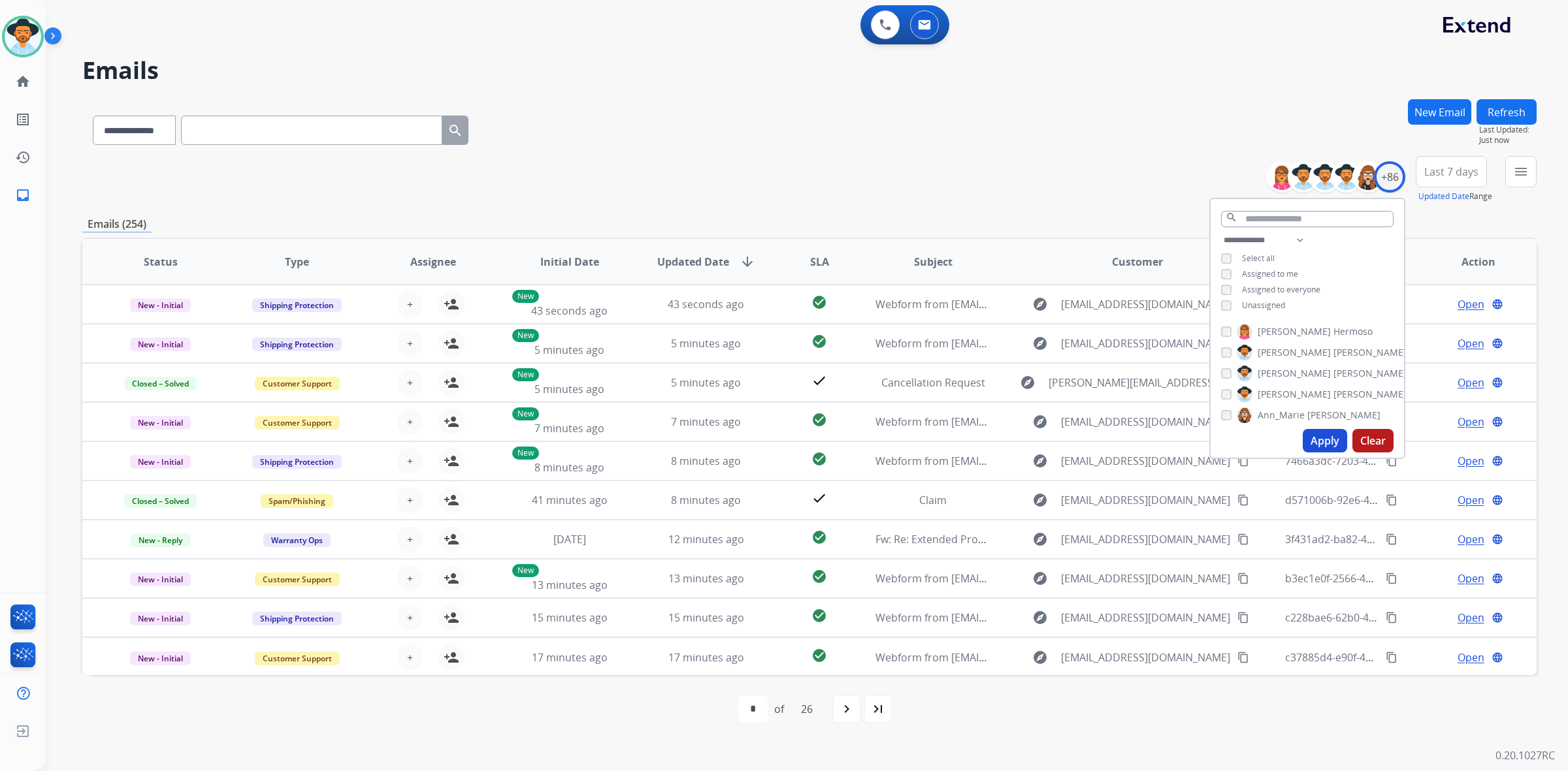
click at [1273, 307] on span "Unassigned" at bounding box center [1263, 304] width 44 height 11
click at [1310, 444] on button "Apply" at bounding box center [1325, 441] width 44 height 23
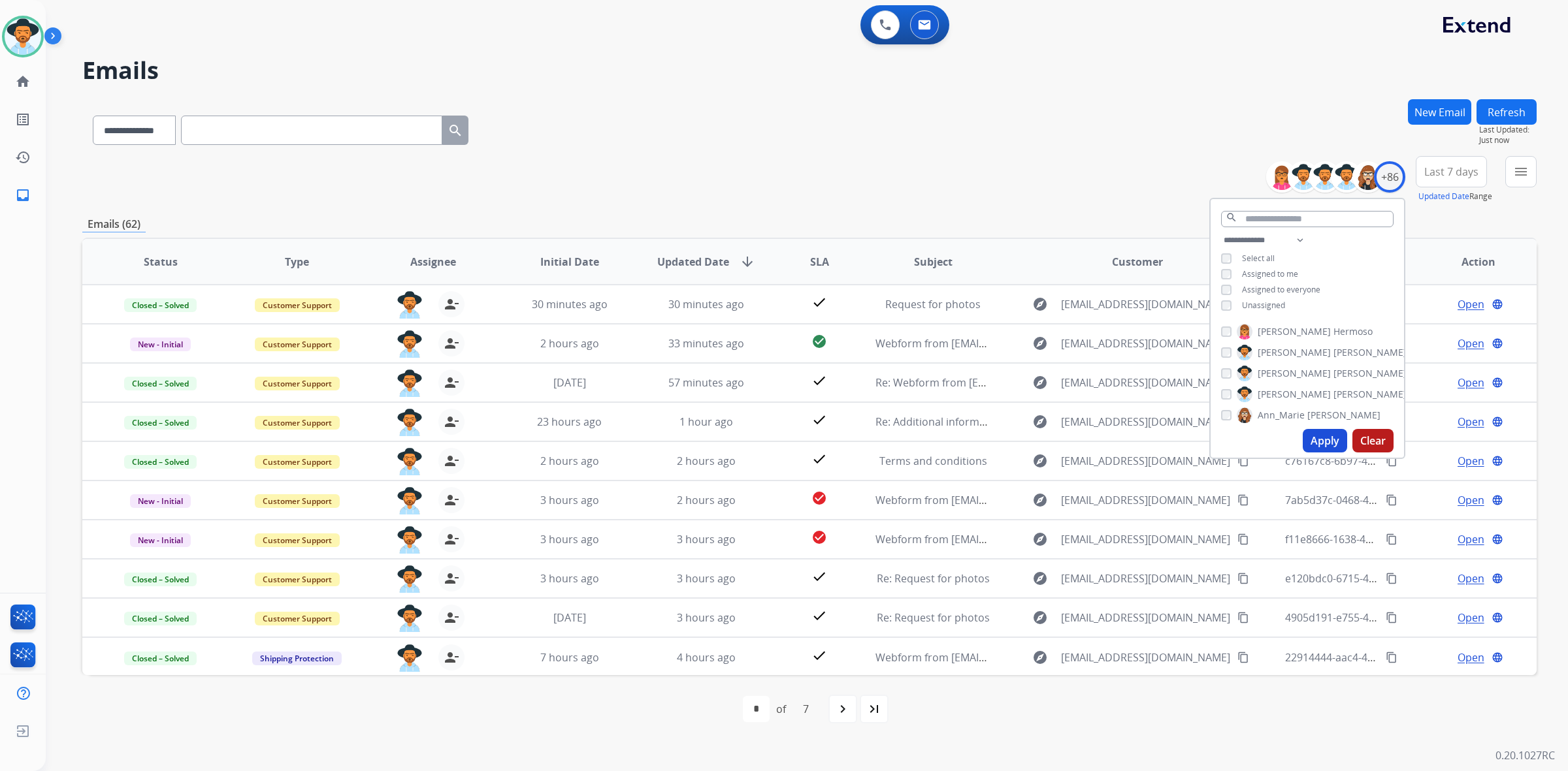
click at [1074, 193] on div "**********" at bounding box center [809, 180] width 1454 height 47
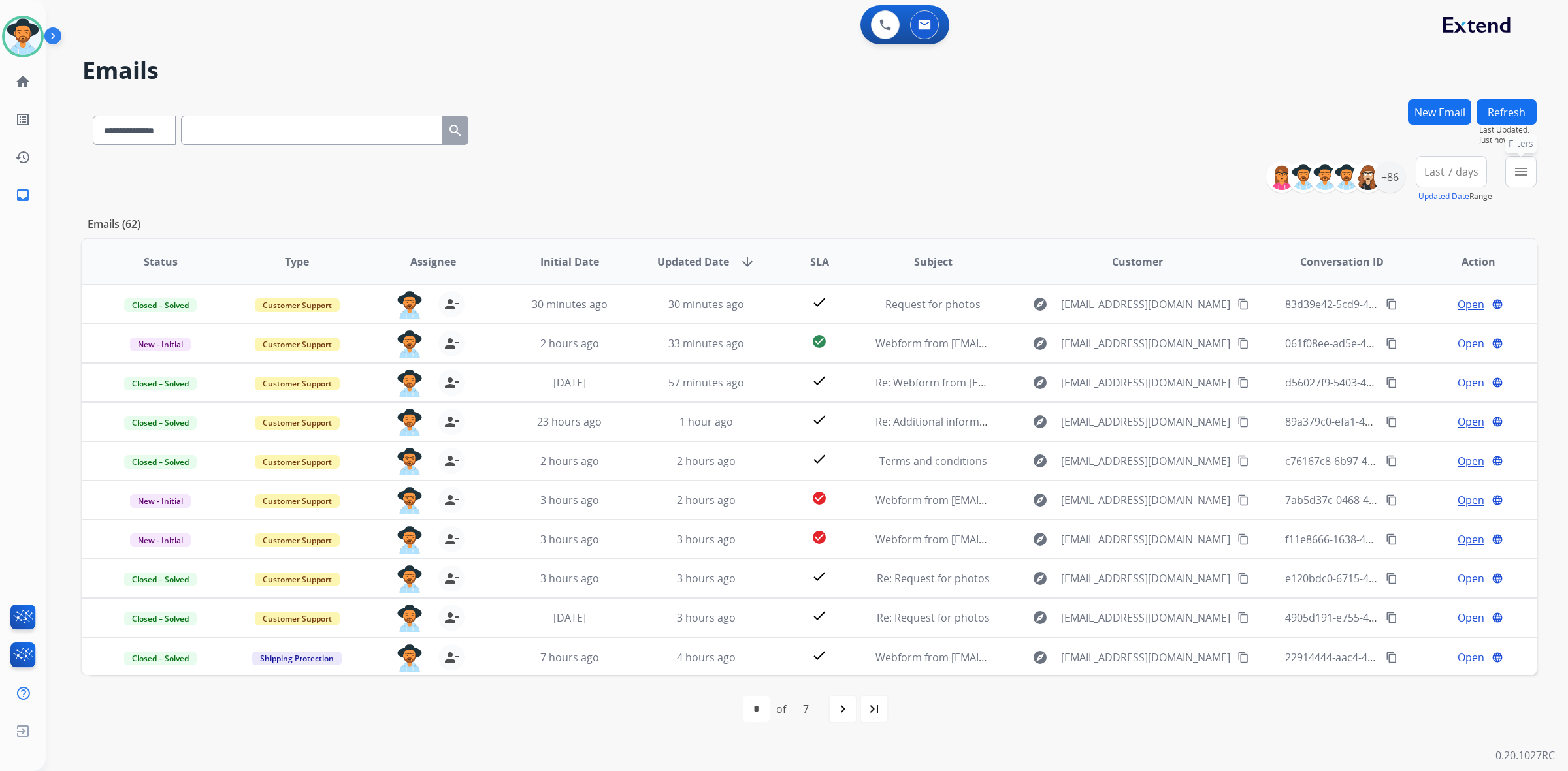
click at [1529, 174] on button "menu Filters" at bounding box center [1520, 171] width 31 height 31
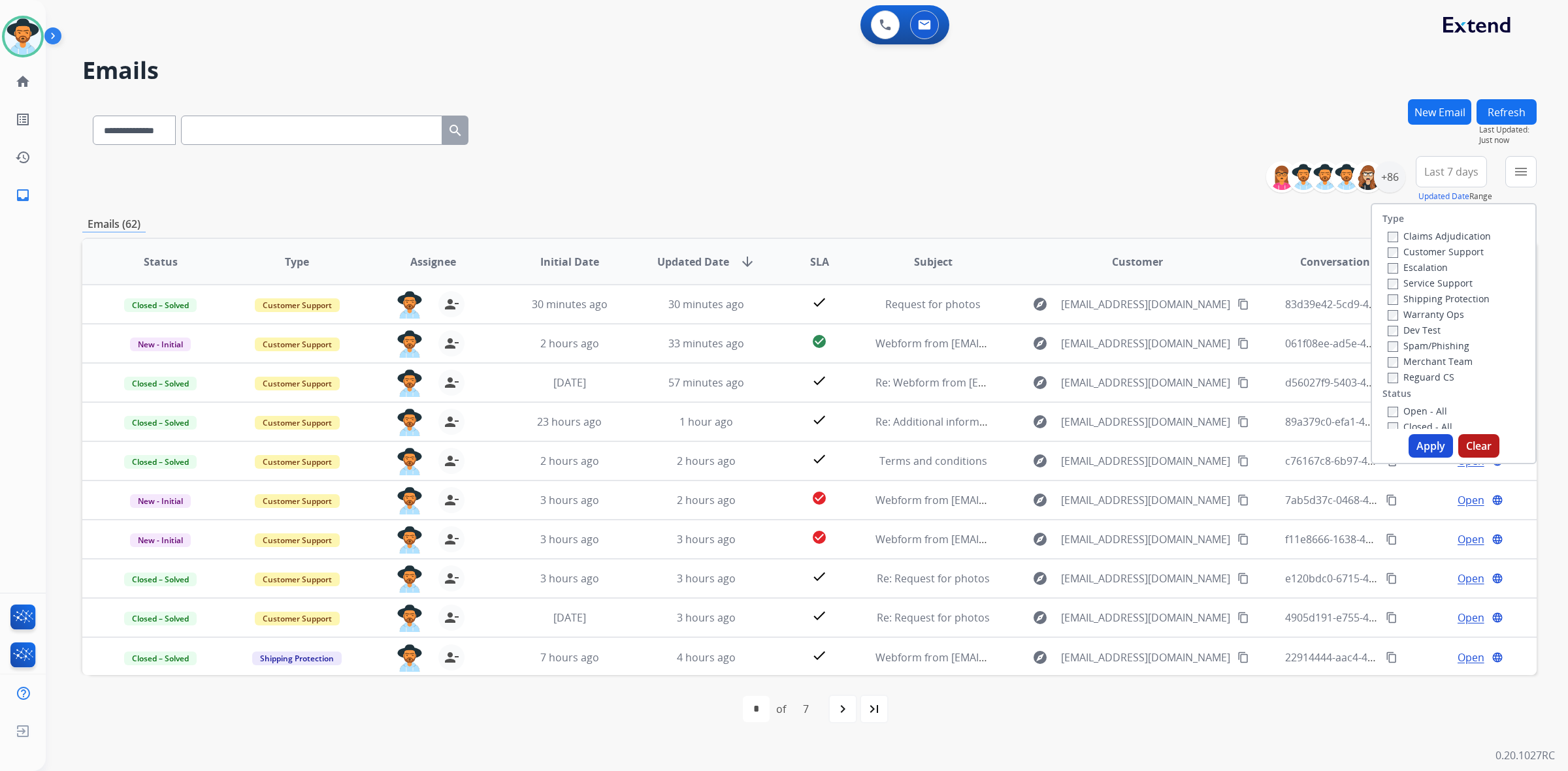
click at [1420, 409] on label "Open - All" at bounding box center [1417, 411] width 59 height 13
click at [1421, 449] on button "Apply" at bounding box center [1430, 446] width 44 height 23
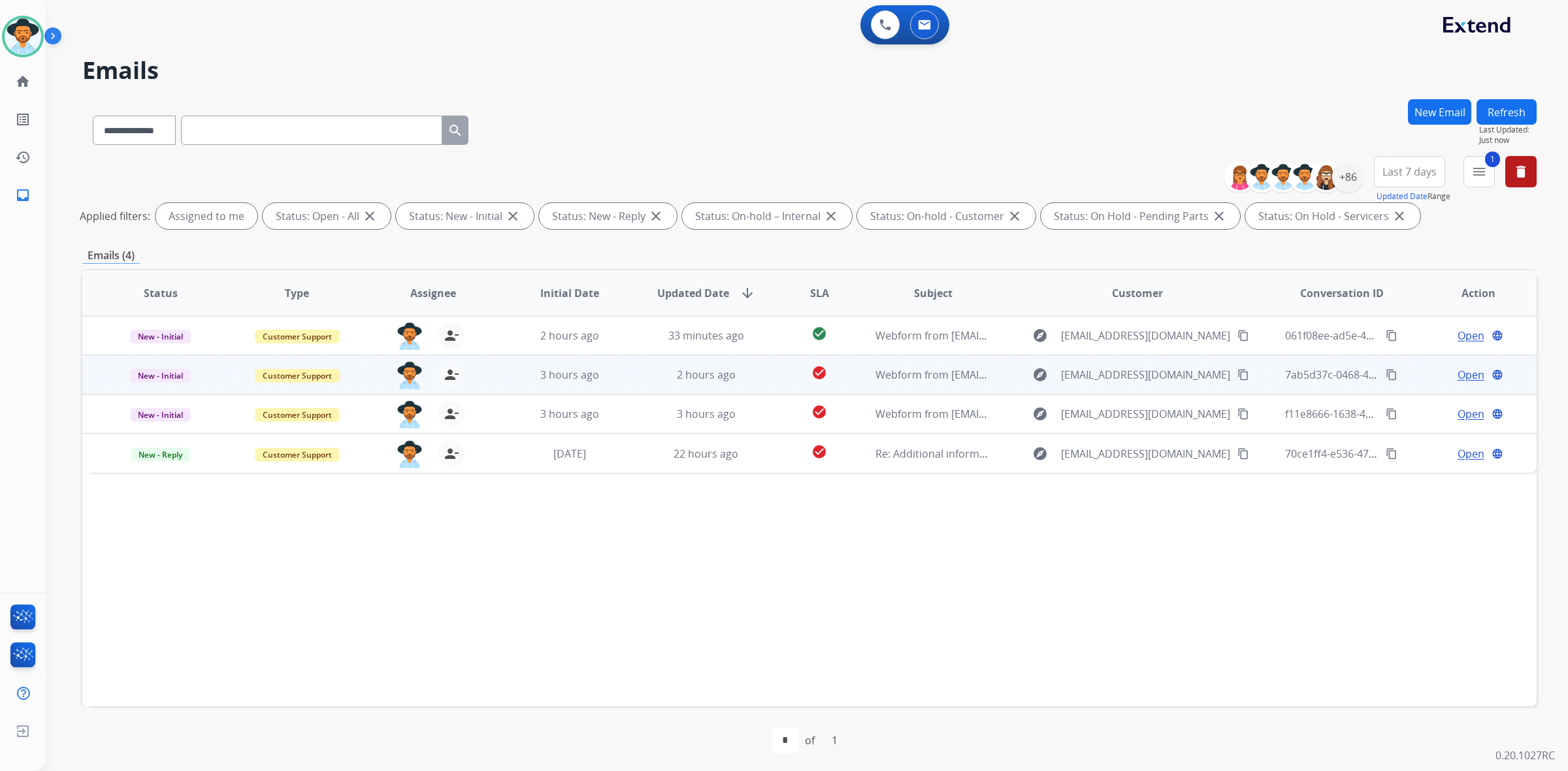
click at [1458, 370] on span "Open" at bounding box center [1471, 375] width 27 height 16
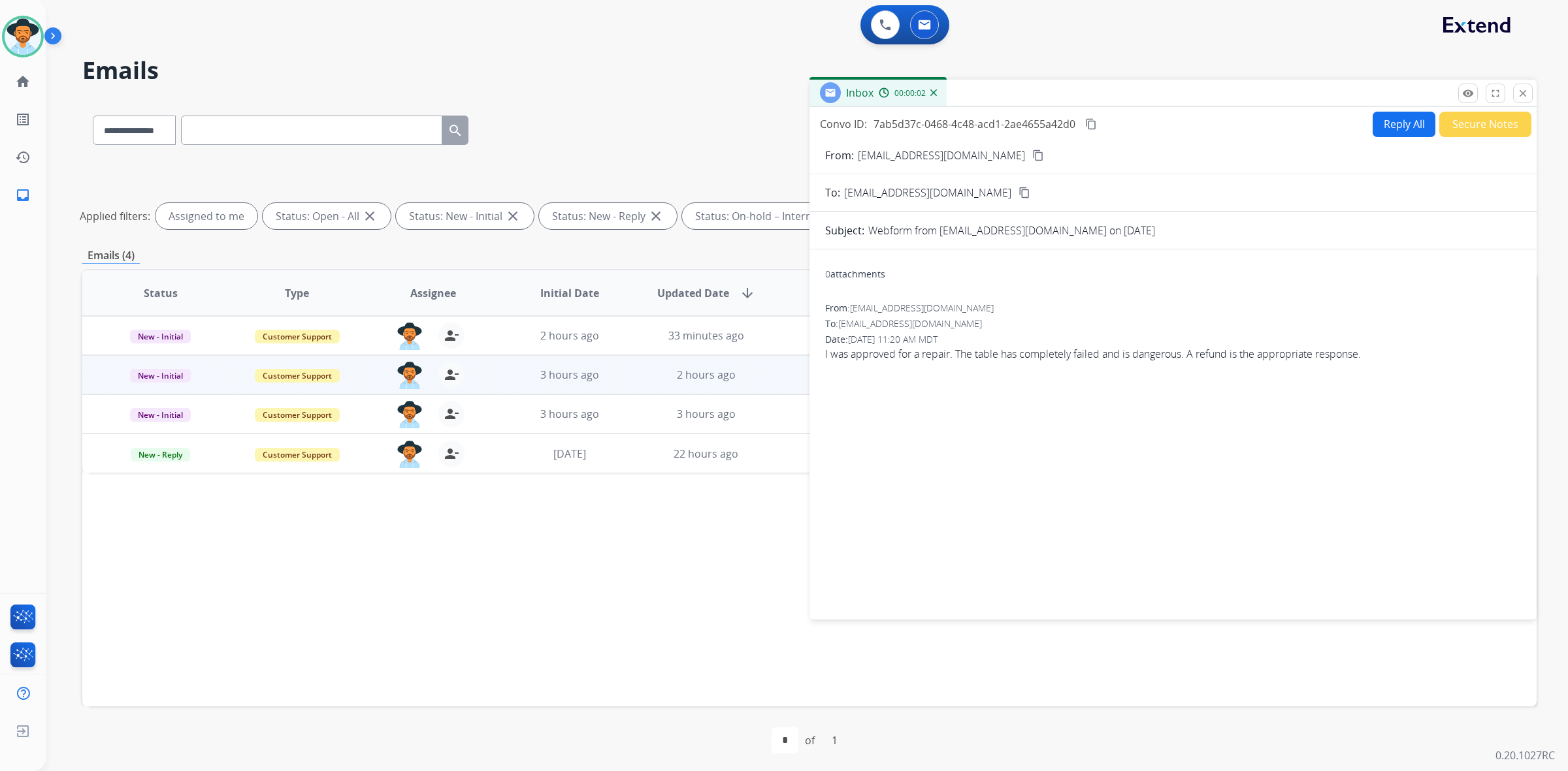
click at [1381, 126] on button "Reply All" at bounding box center [1403, 125] width 63 height 25
select select "**********"
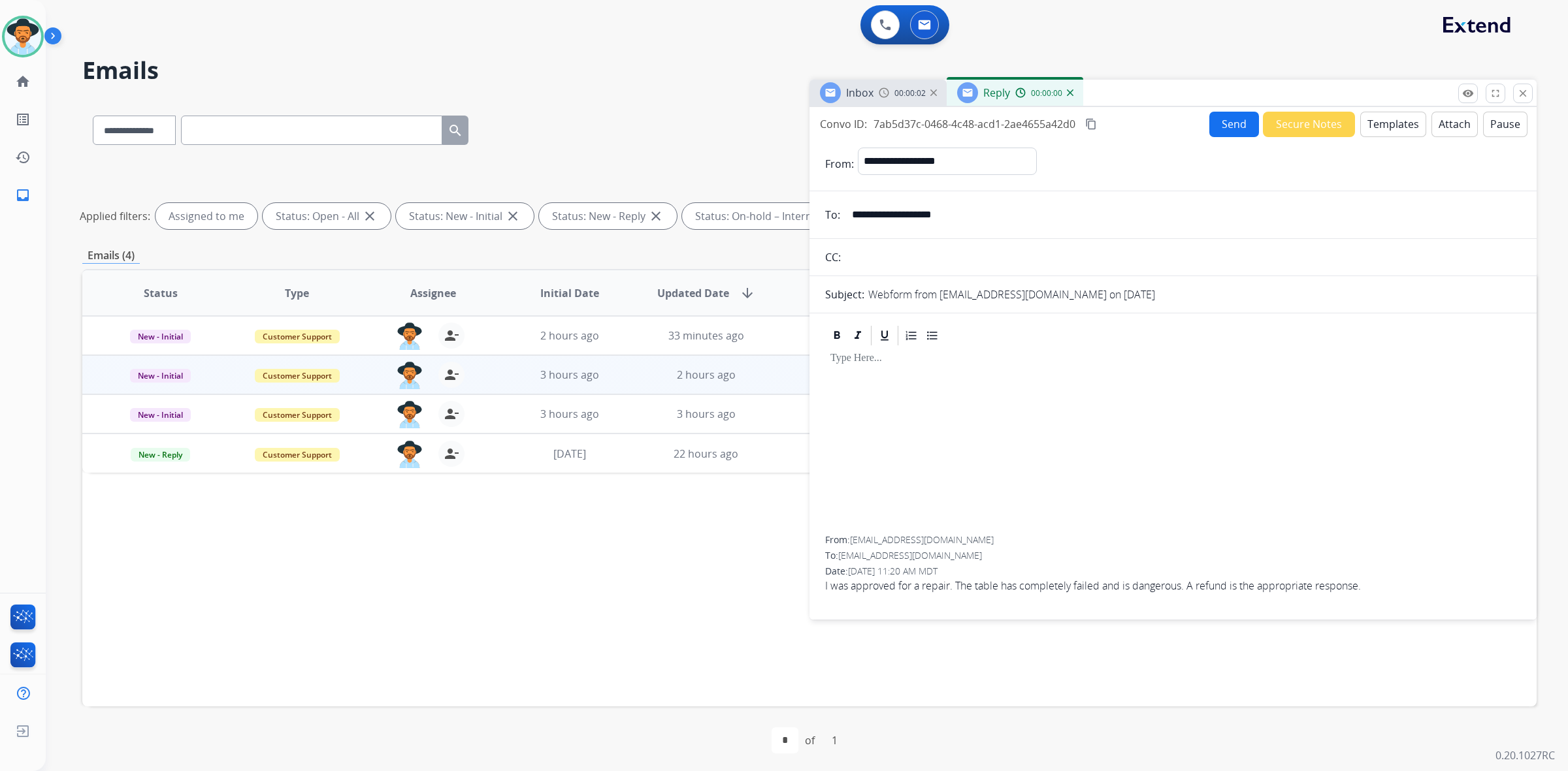
click at [1406, 124] on button "Templates" at bounding box center [1393, 125] width 66 height 25
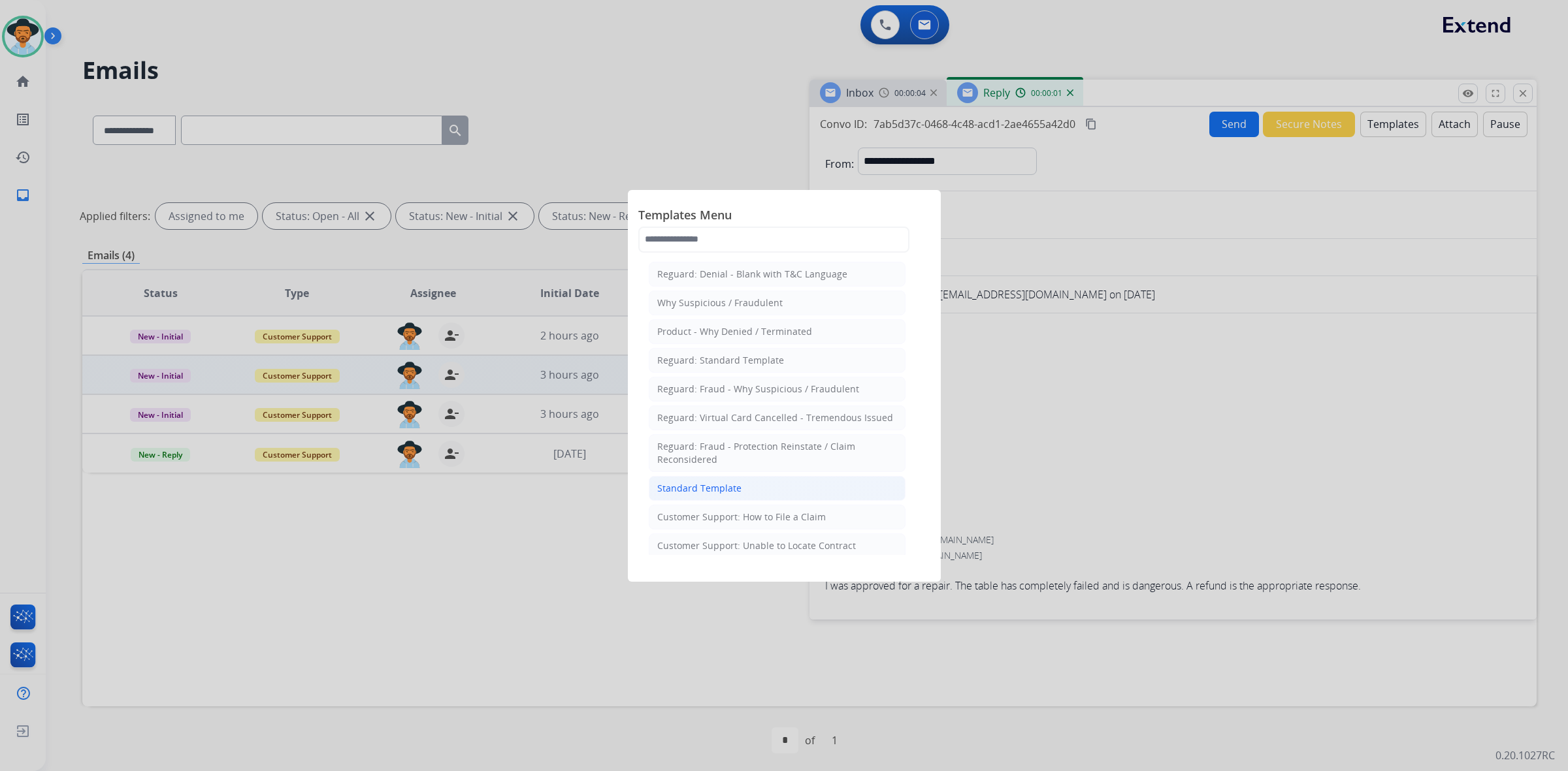
click at [774, 493] on li "Standard Template" at bounding box center [776, 488] width 257 height 25
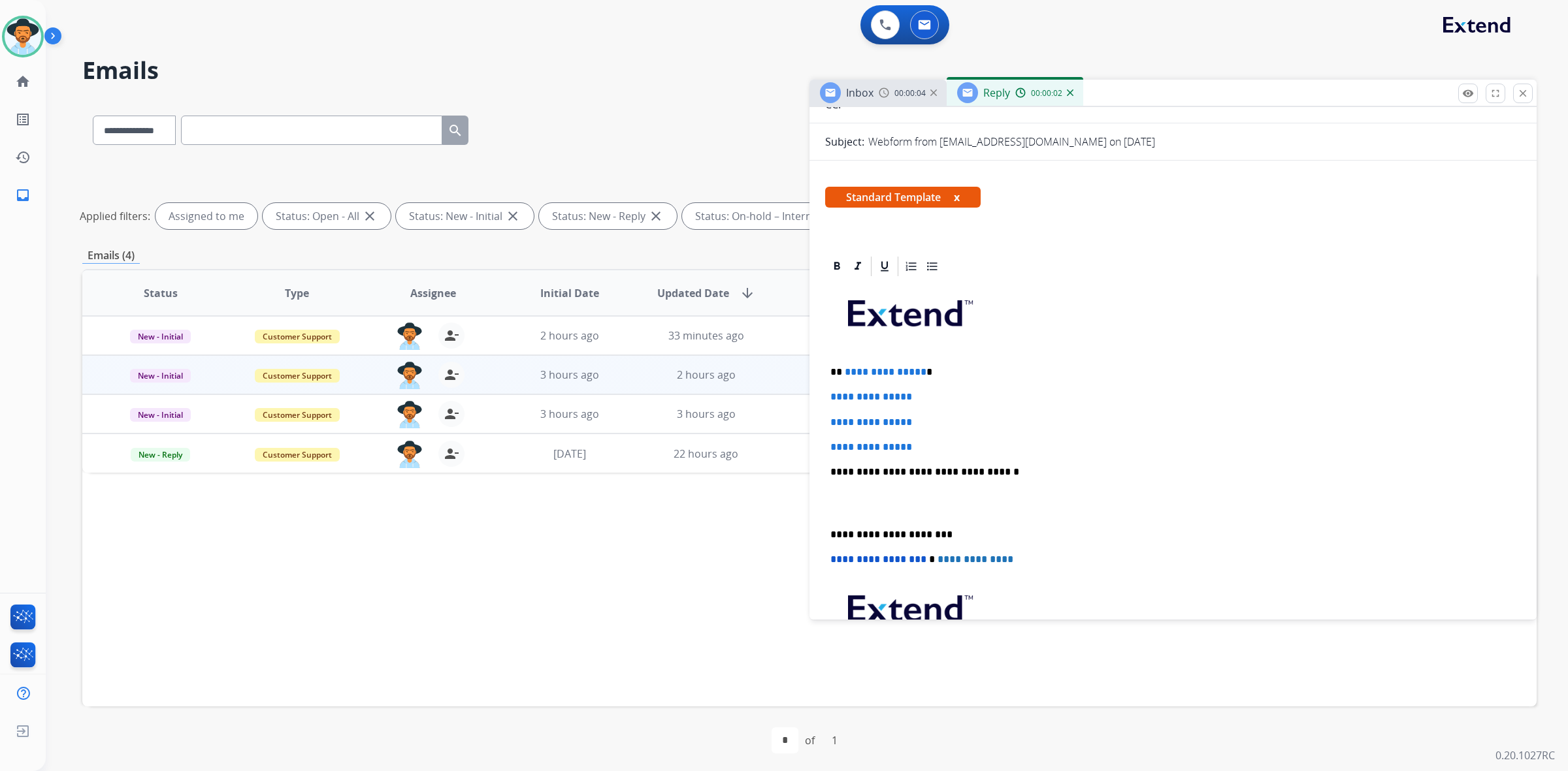
scroll to position [163, 0]
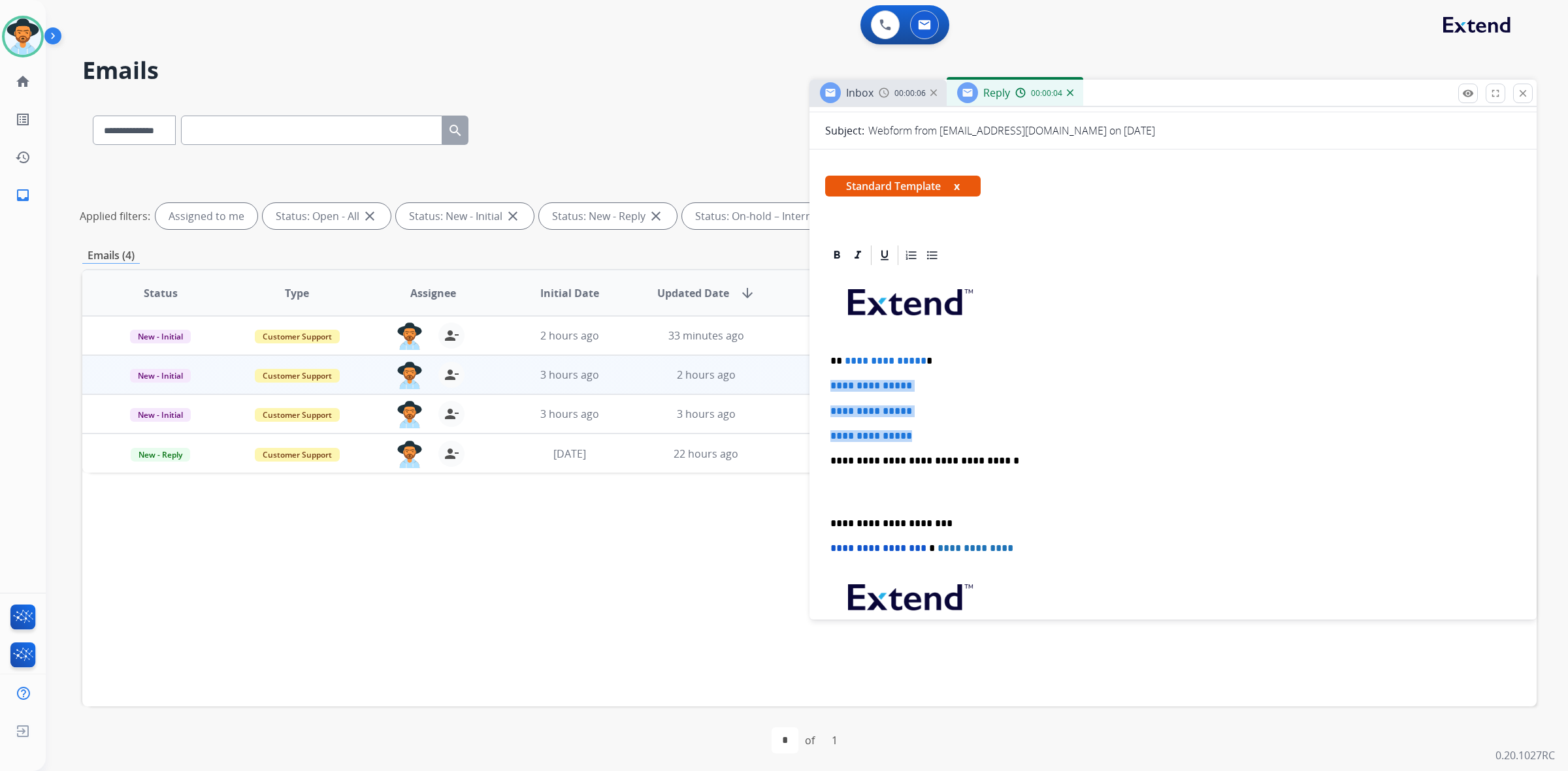
drag, startPoint x: 825, startPoint y: 386, endPoint x: 922, endPoint y: 432, distance: 107.4
click at [922, 432] on div "**********" at bounding box center [1173, 491] width 696 height 449
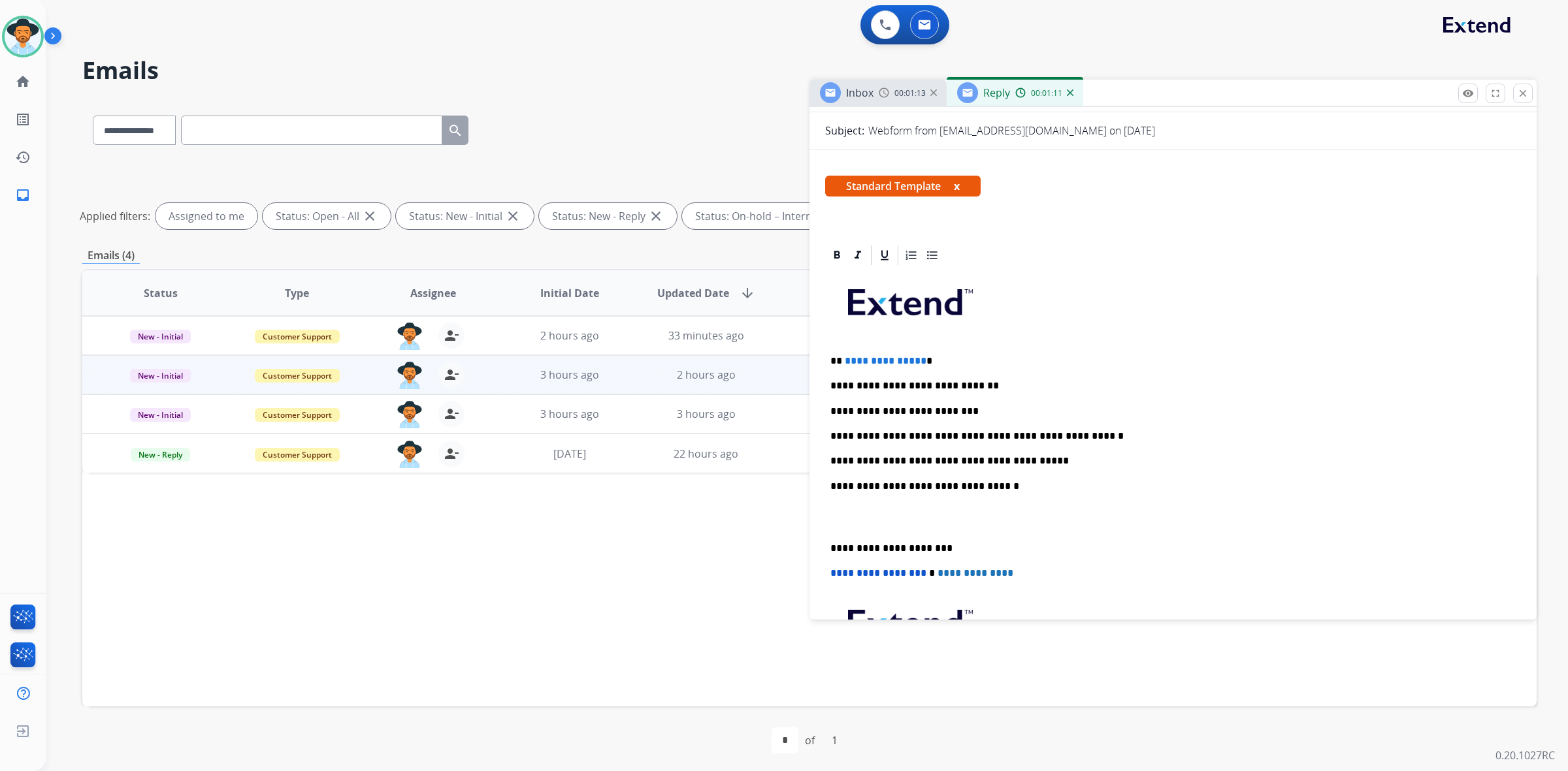
click at [1036, 456] on p "**********" at bounding box center [1167, 461] width 675 height 12
drag, startPoint x: 916, startPoint y: 360, endPoint x: 863, endPoint y: 360, distance: 53.0
click at [863, 360] on span "**********" at bounding box center [886, 361] width 82 height 10
drag, startPoint x: 919, startPoint y: 360, endPoint x: 843, endPoint y: 360, distance: 76.0
click at [843, 360] on p "**********" at bounding box center [1167, 361] width 675 height 12
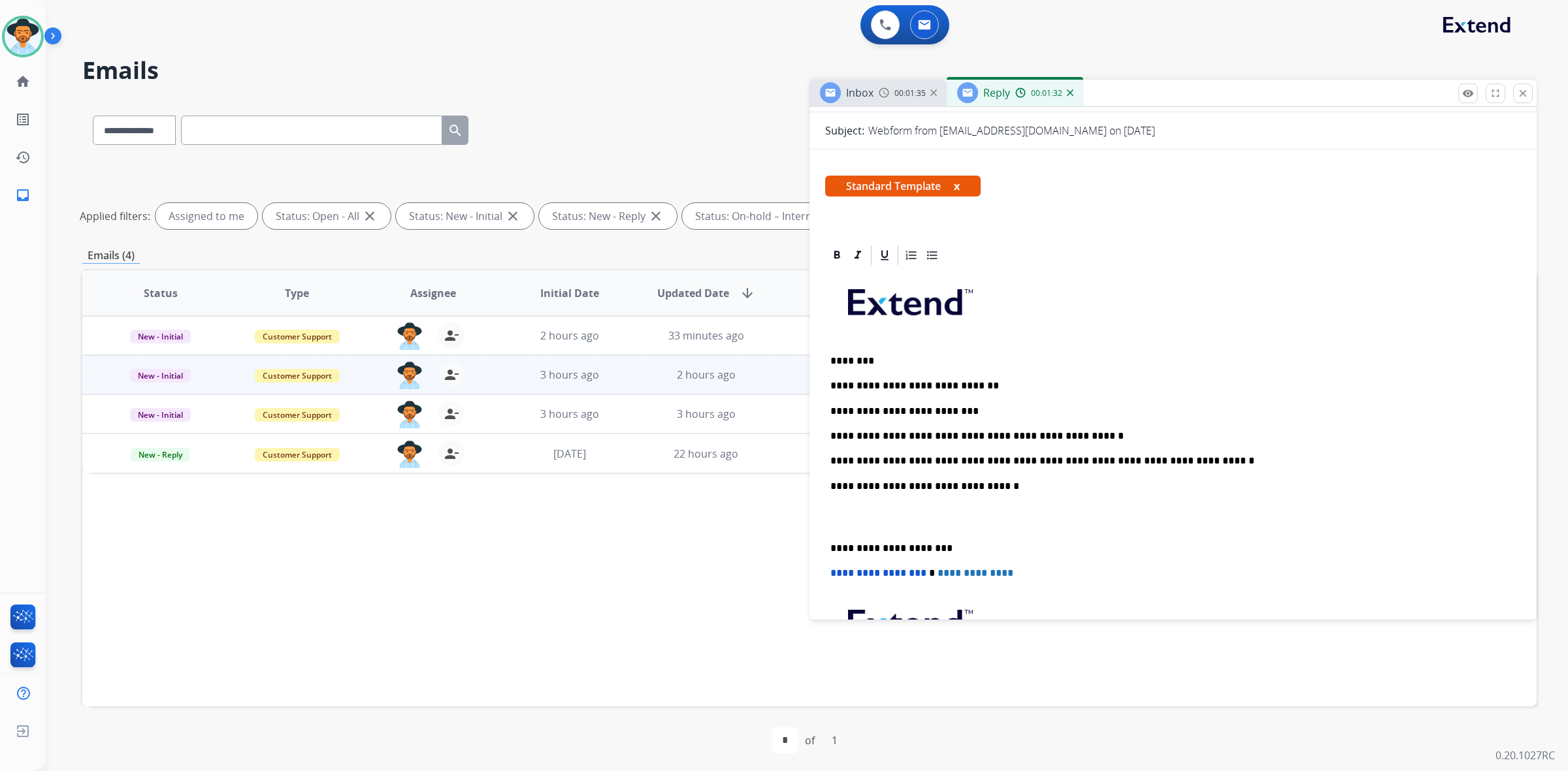
scroll to position [0, 0]
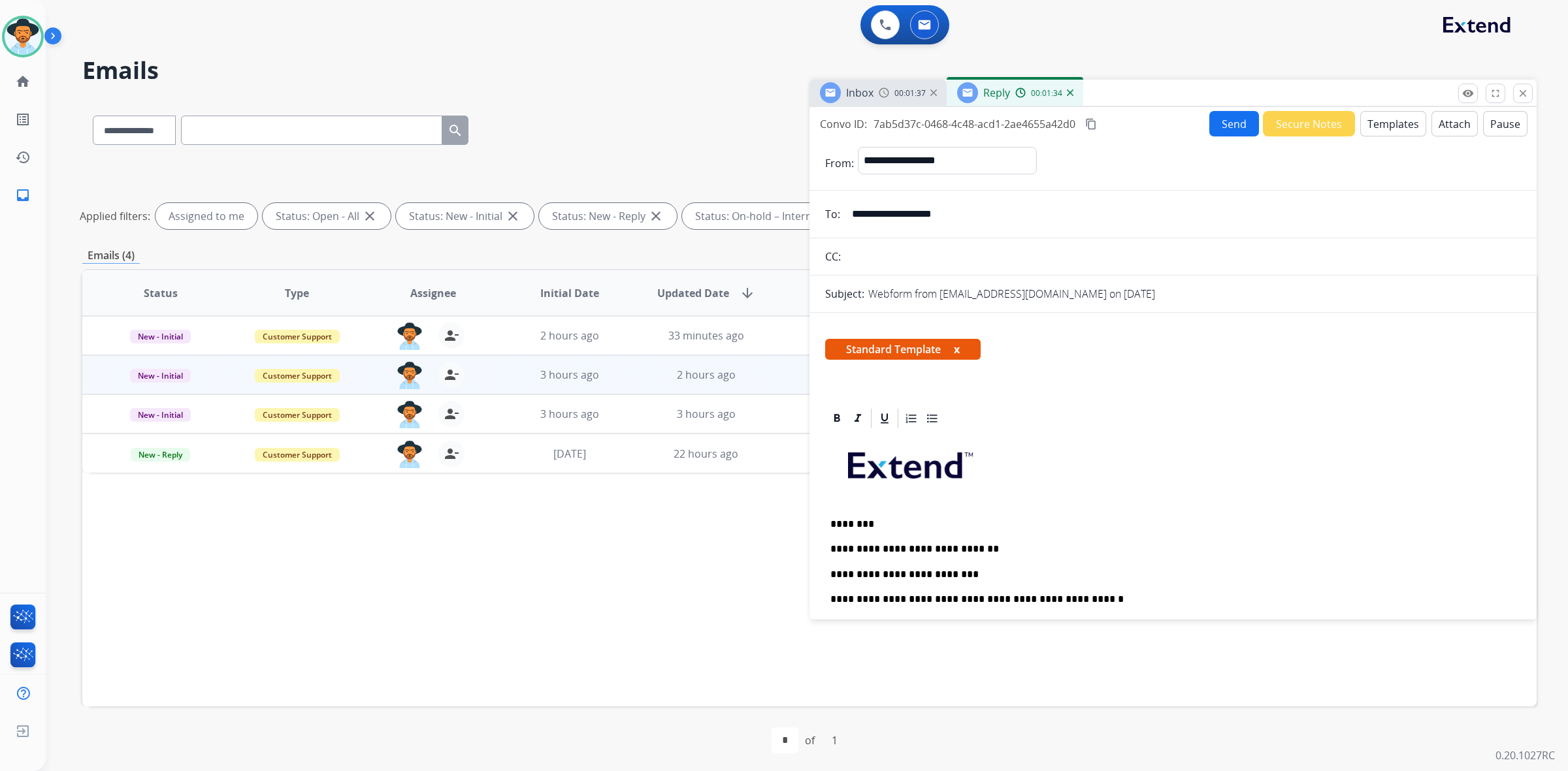
click at [1225, 126] on button "Send" at bounding box center [1233, 124] width 49 height 25
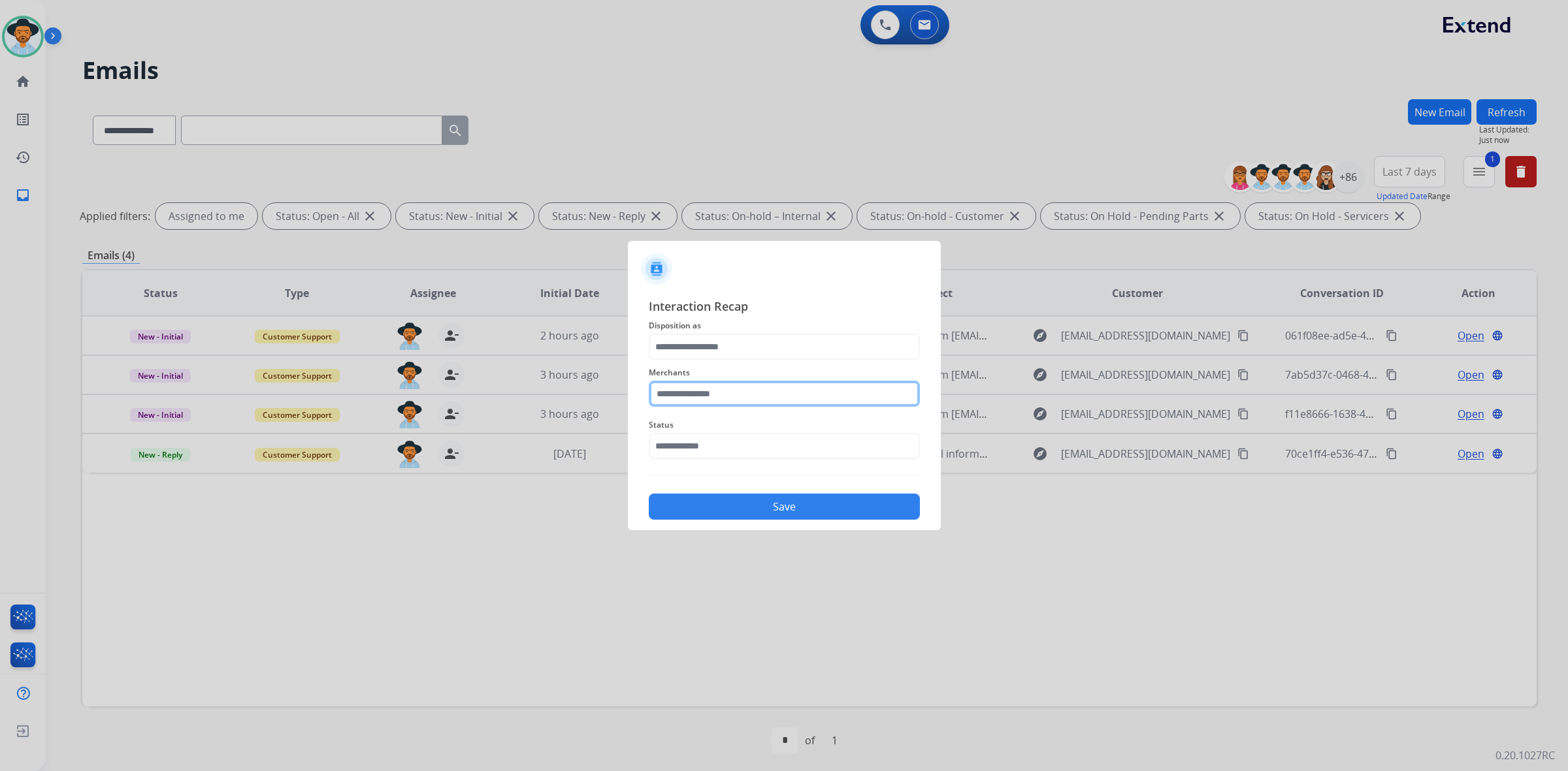
click at [714, 395] on input "text" at bounding box center [784, 393] width 271 height 26
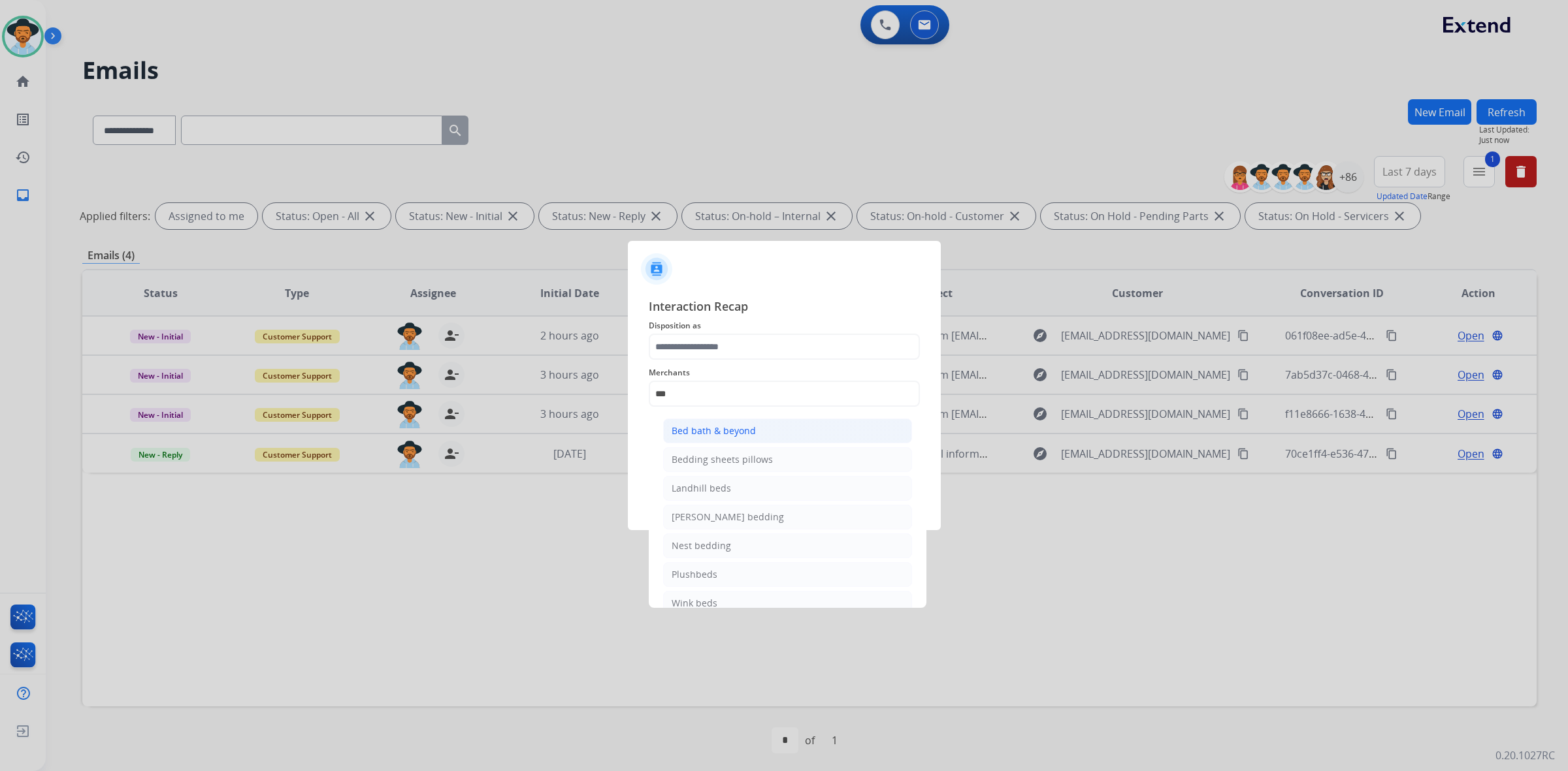
click at [731, 425] on div "Bed bath & beyond" at bounding box center [714, 431] width 85 height 13
type input "**********"
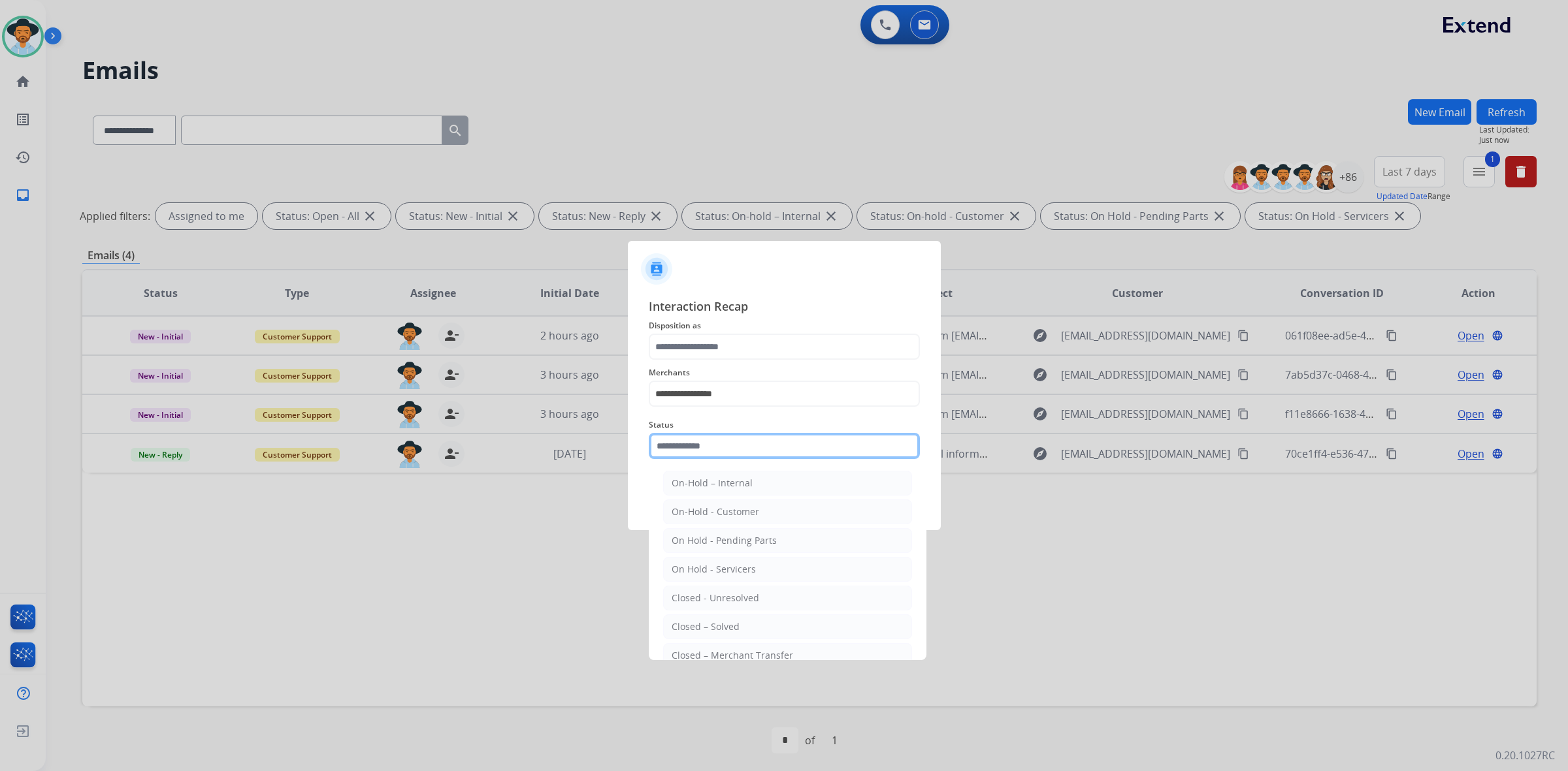
click at [740, 444] on input "text" at bounding box center [784, 446] width 271 height 26
click at [741, 620] on li "Closed – Solved" at bounding box center [787, 627] width 249 height 25
type input "**********"
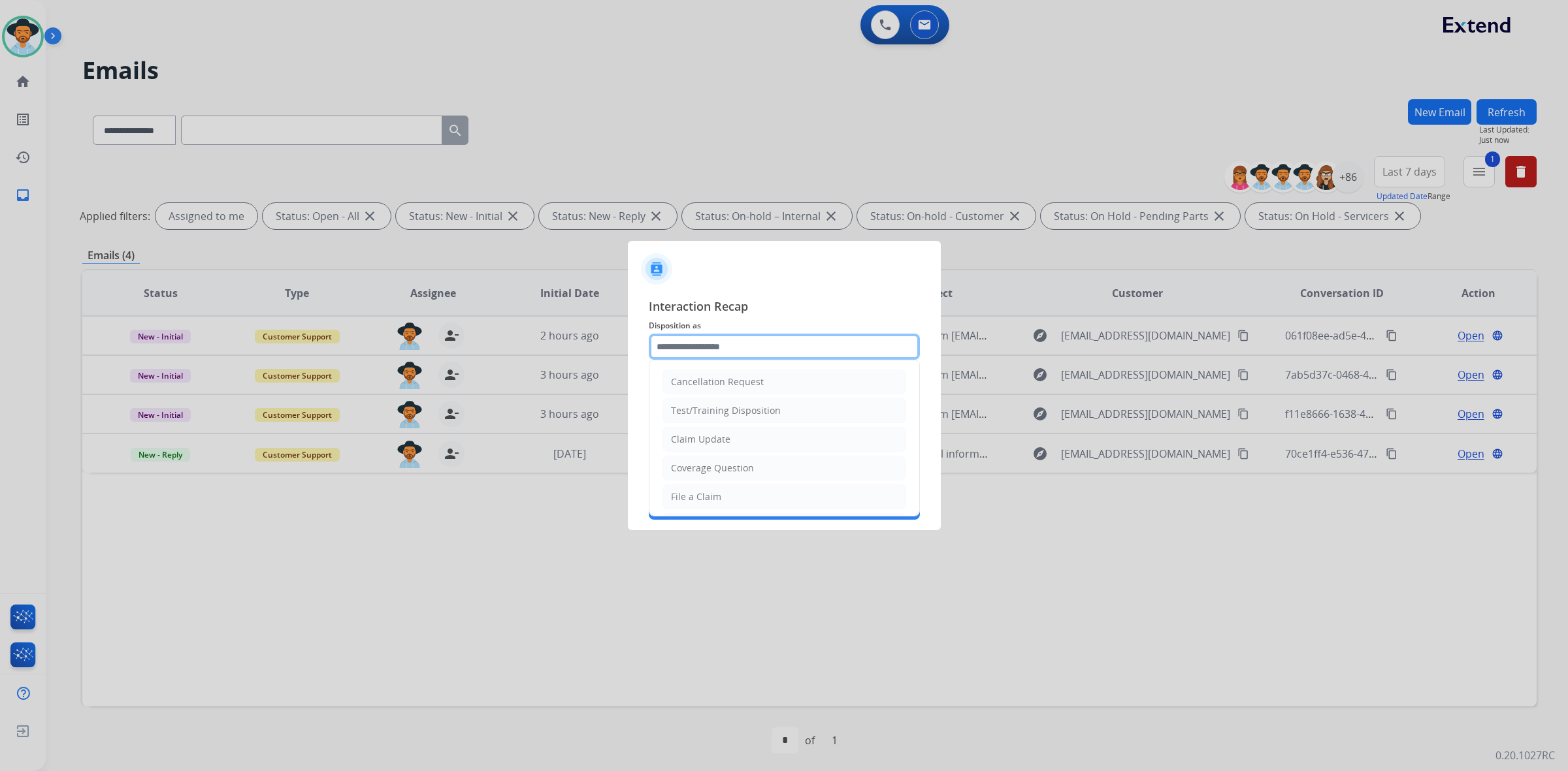
click at [722, 350] on input "text" at bounding box center [784, 346] width 271 height 26
click at [714, 442] on div "Claim Update" at bounding box center [700, 440] width 59 height 13
type input "**********"
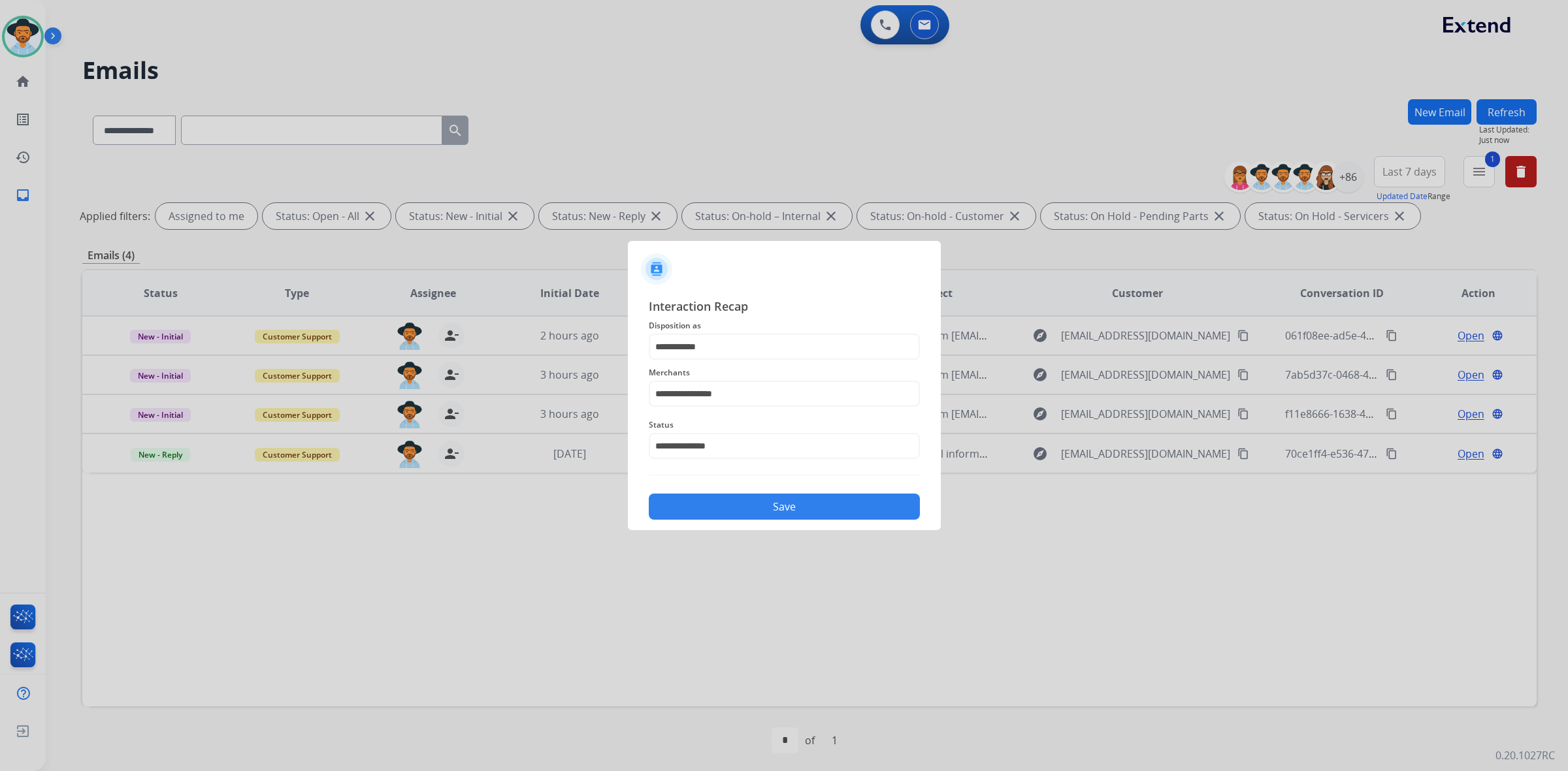
click at [736, 504] on button "Save" at bounding box center [784, 506] width 271 height 26
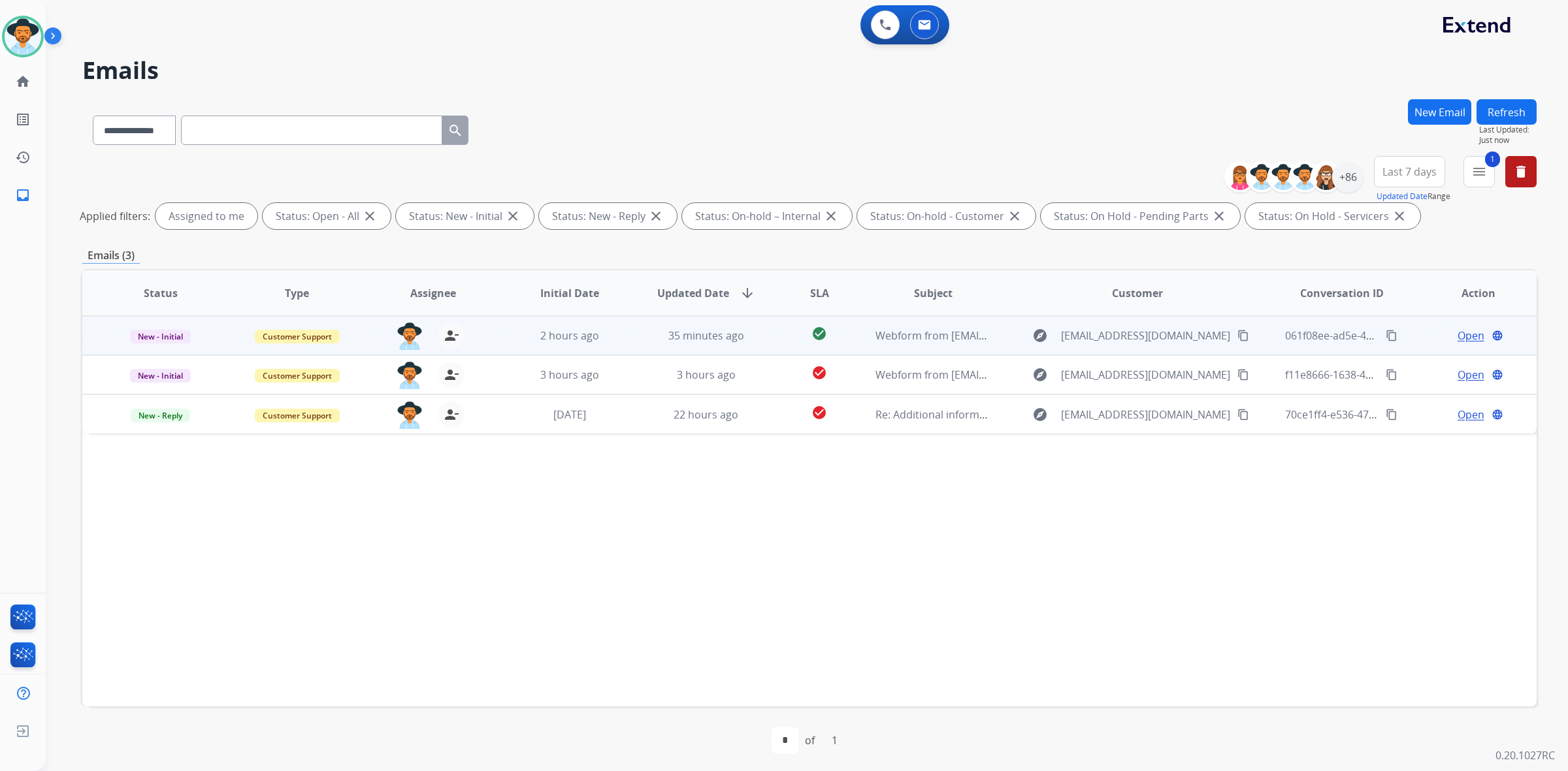
click at [1237, 338] on mat-icon "content_copy" at bounding box center [1243, 335] width 12 height 12
click at [1458, 337] on span "Open" at bounding box center [1471, 335] width 27 height 16
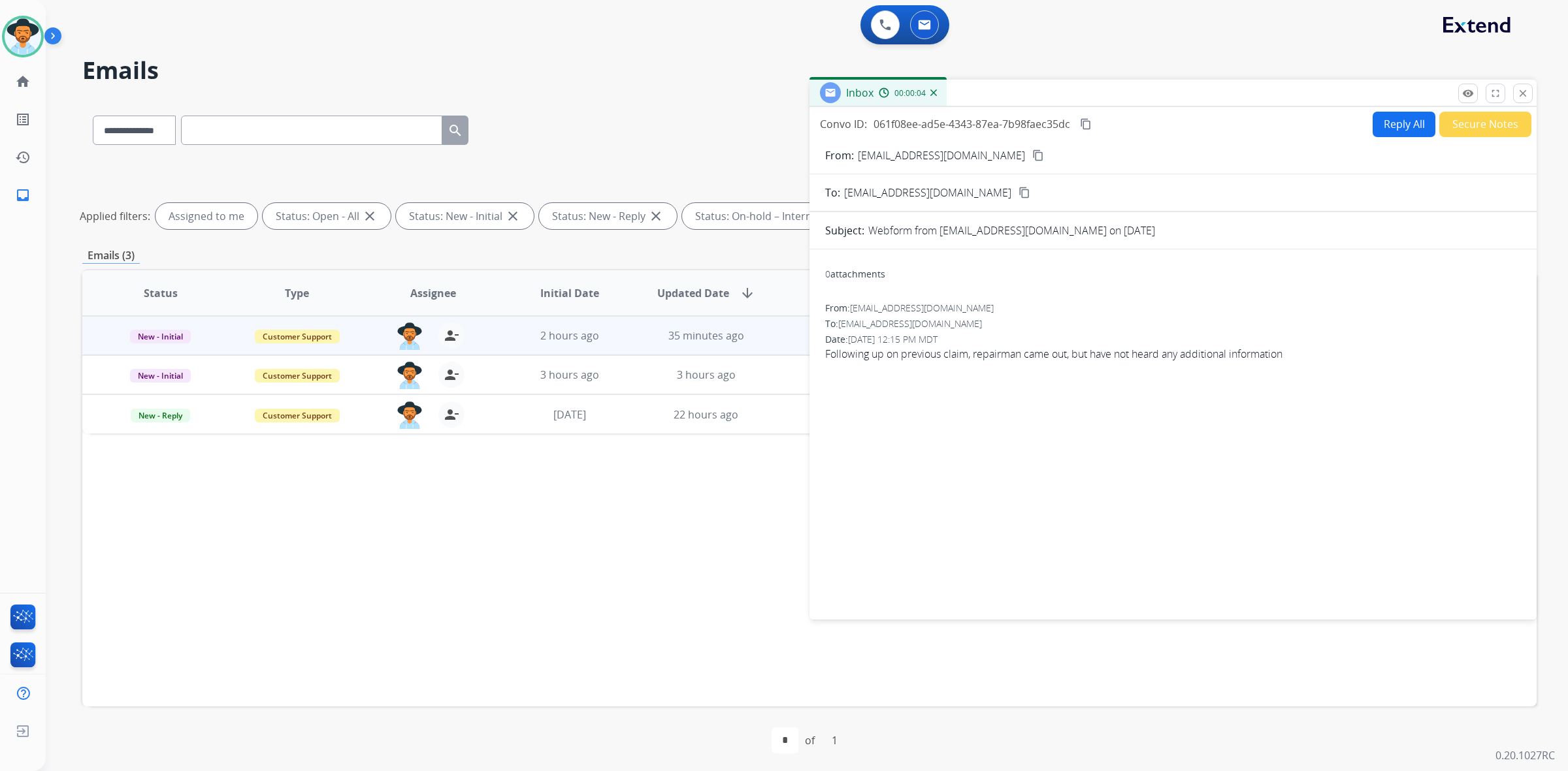
click at [1382, 132] on button "Reply All" at bounding box center [1403, 125] width 63 height 25
select select "**********"
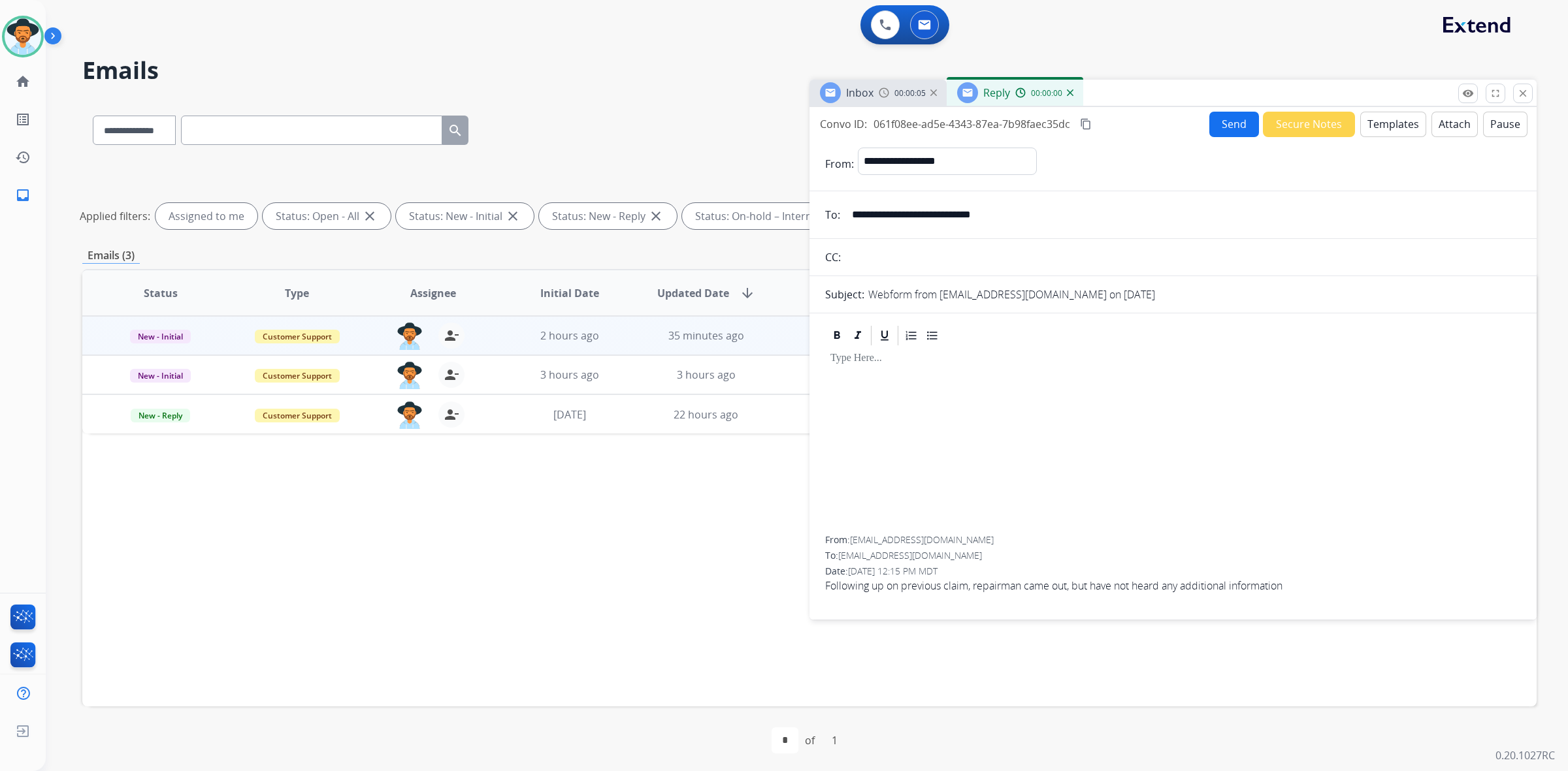
click at [1384, 132] on button "Templates" at bounding box center [1393, 125] width 66 height 25
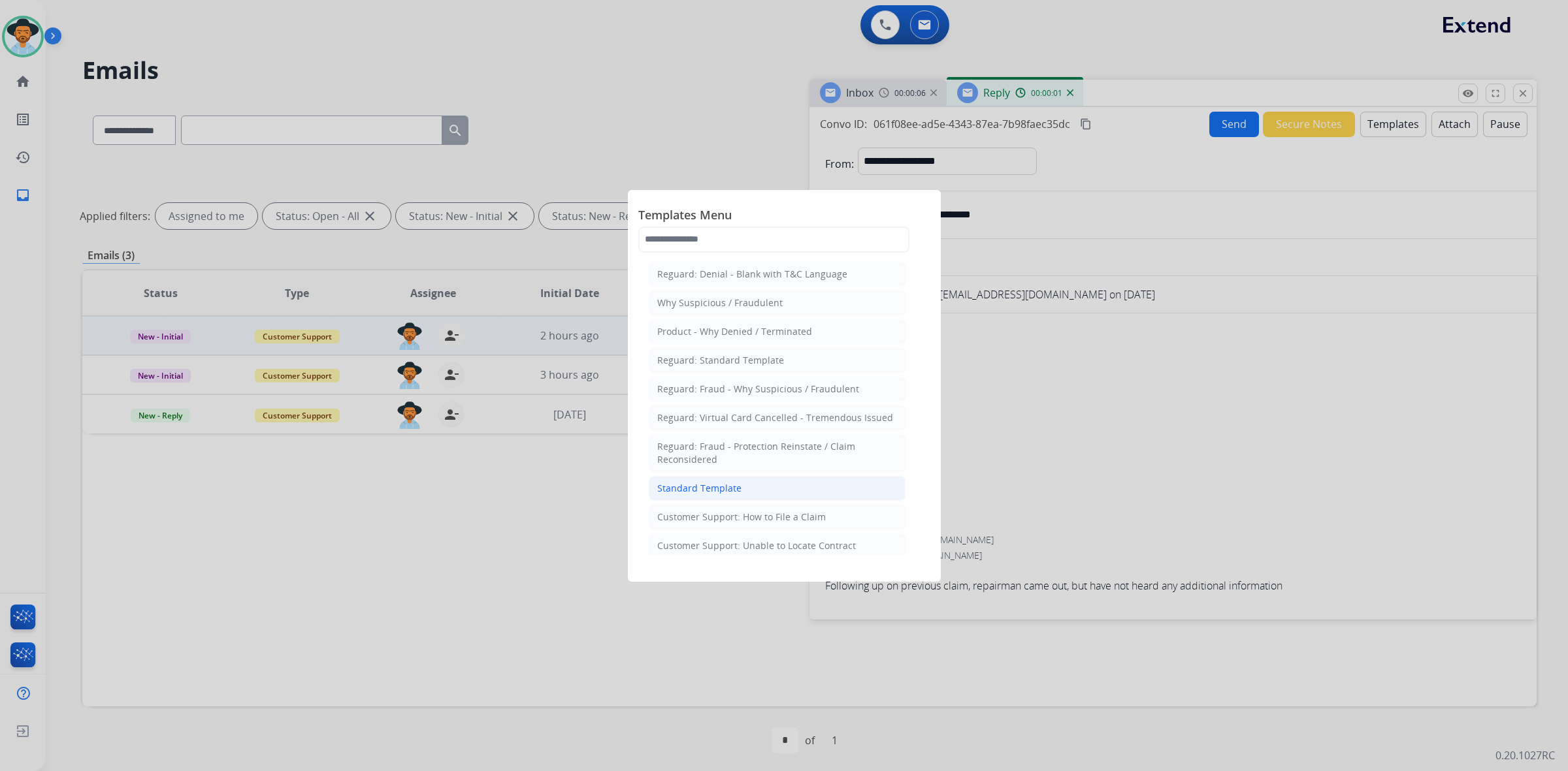
click at [808, 495] on li "Standard Template" at bounding box center [776, 488] width 257 height 25
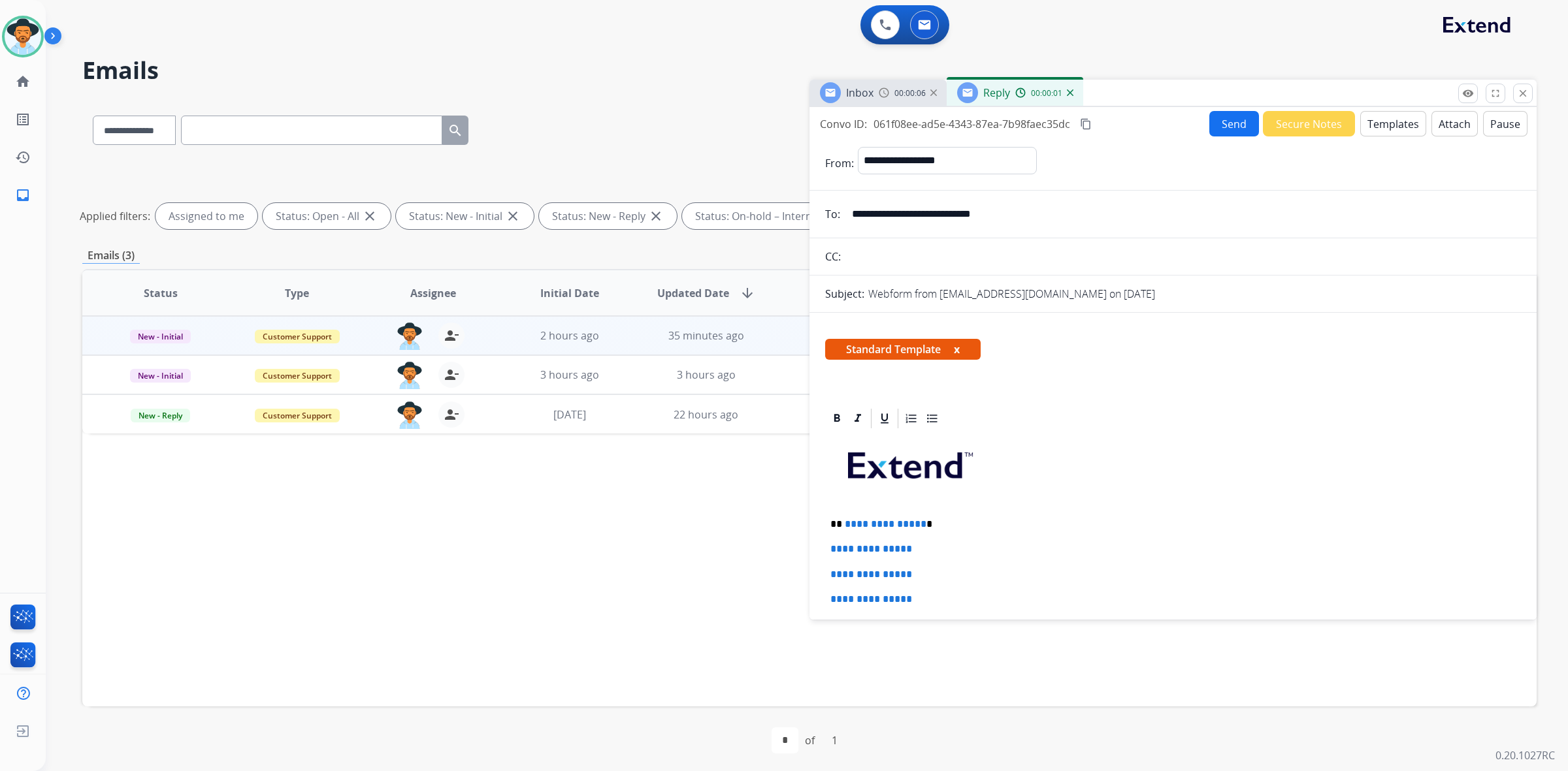
scroll to position [82, 0]
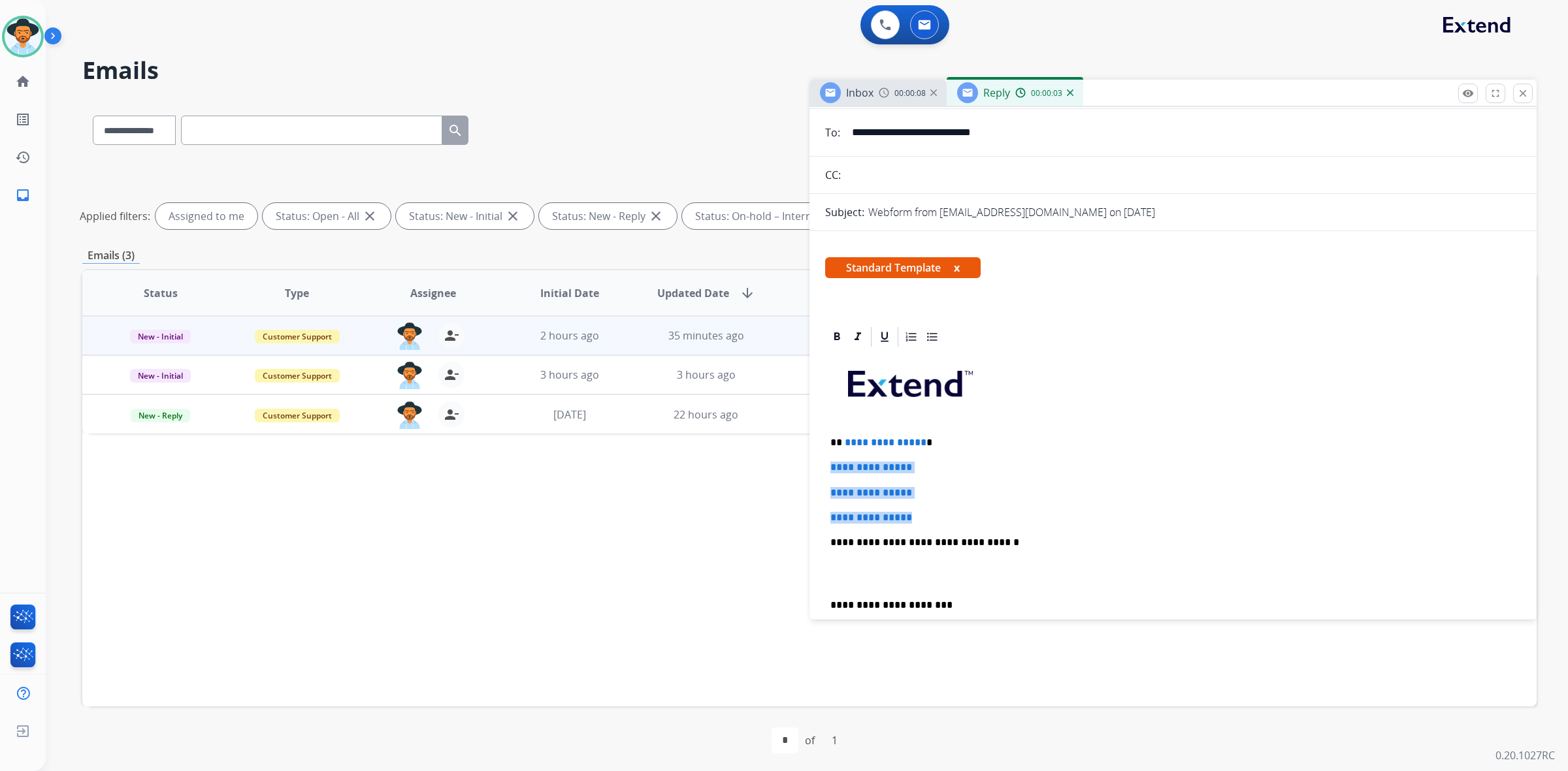
drag, startPoint x: 828, startPoint y: 466, endPoint x: 938, endPoint y: 508, distance: 117.7
click at [938, 508] on div "**********" at bounding box center [1173, 573] width 696 height 449
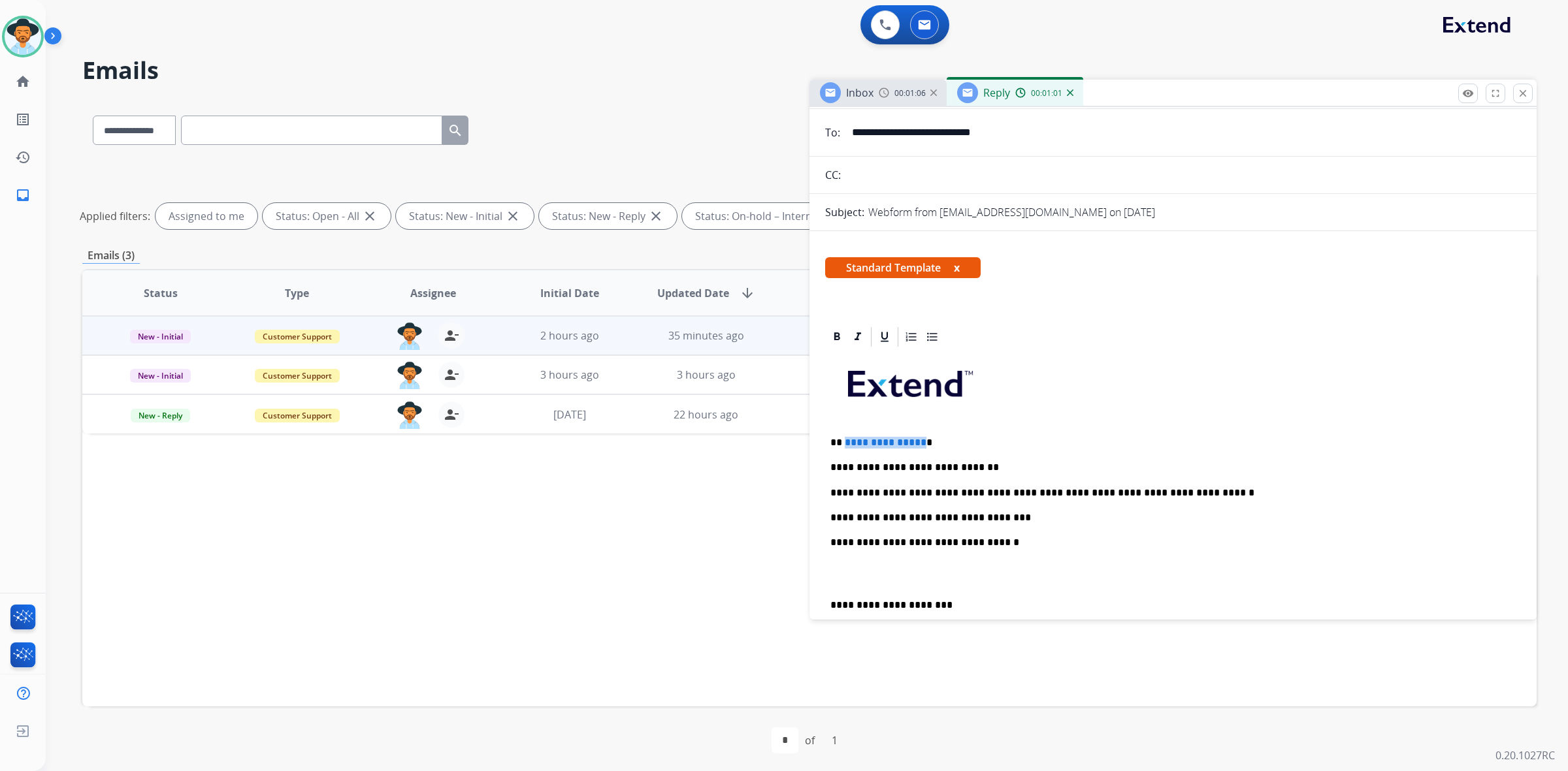
drag, startPoint x: 918, startPoint y: 442, endPoint x: 843, endPoint y: 442, distance: 75.0
click at [845, 442] on span "**********" at bounding box center [886, 442] width 82 height 10
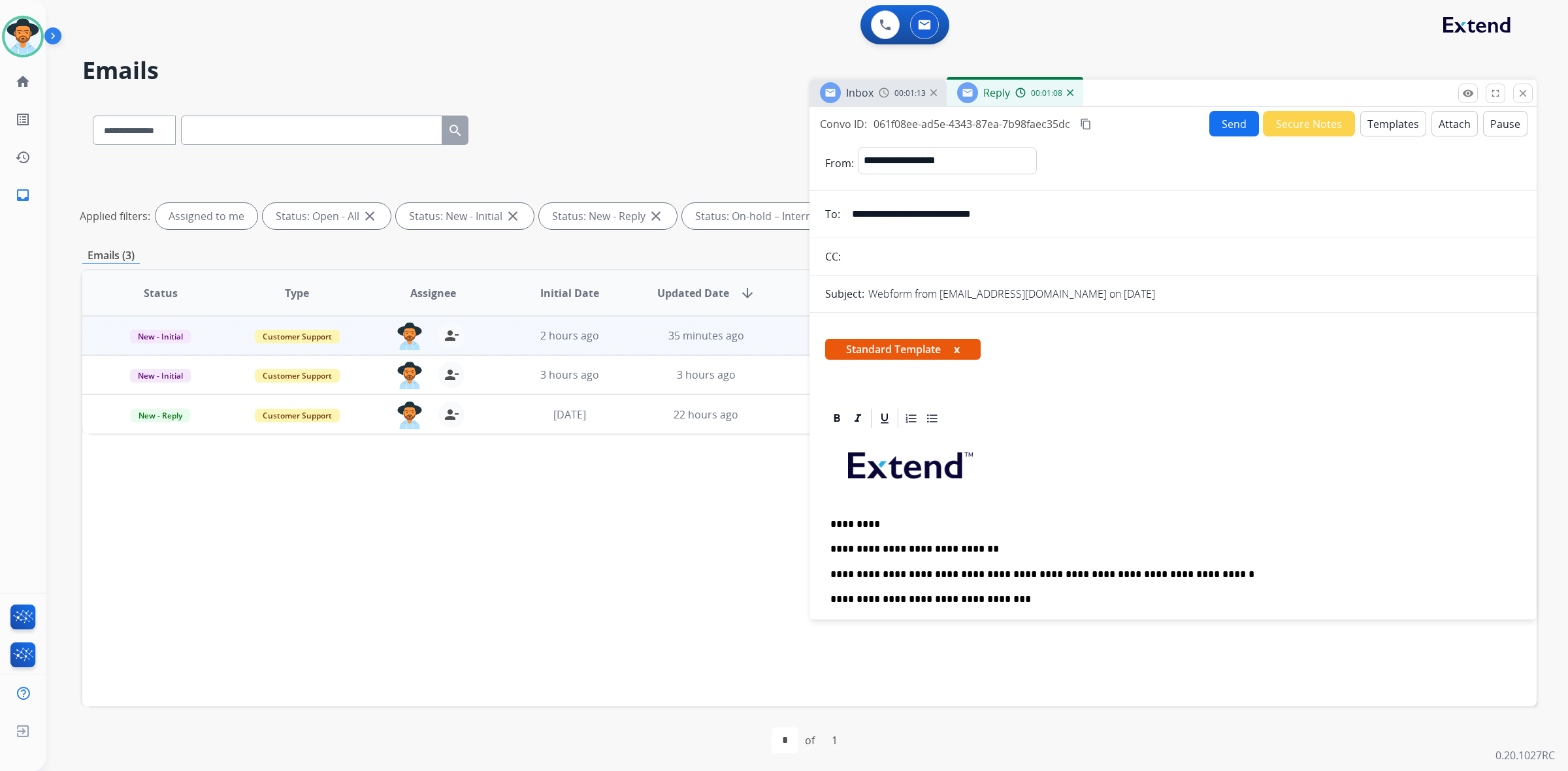
click at [1223, 121] on button "Send" at bounding box center [1233, 124] width 49 height 25
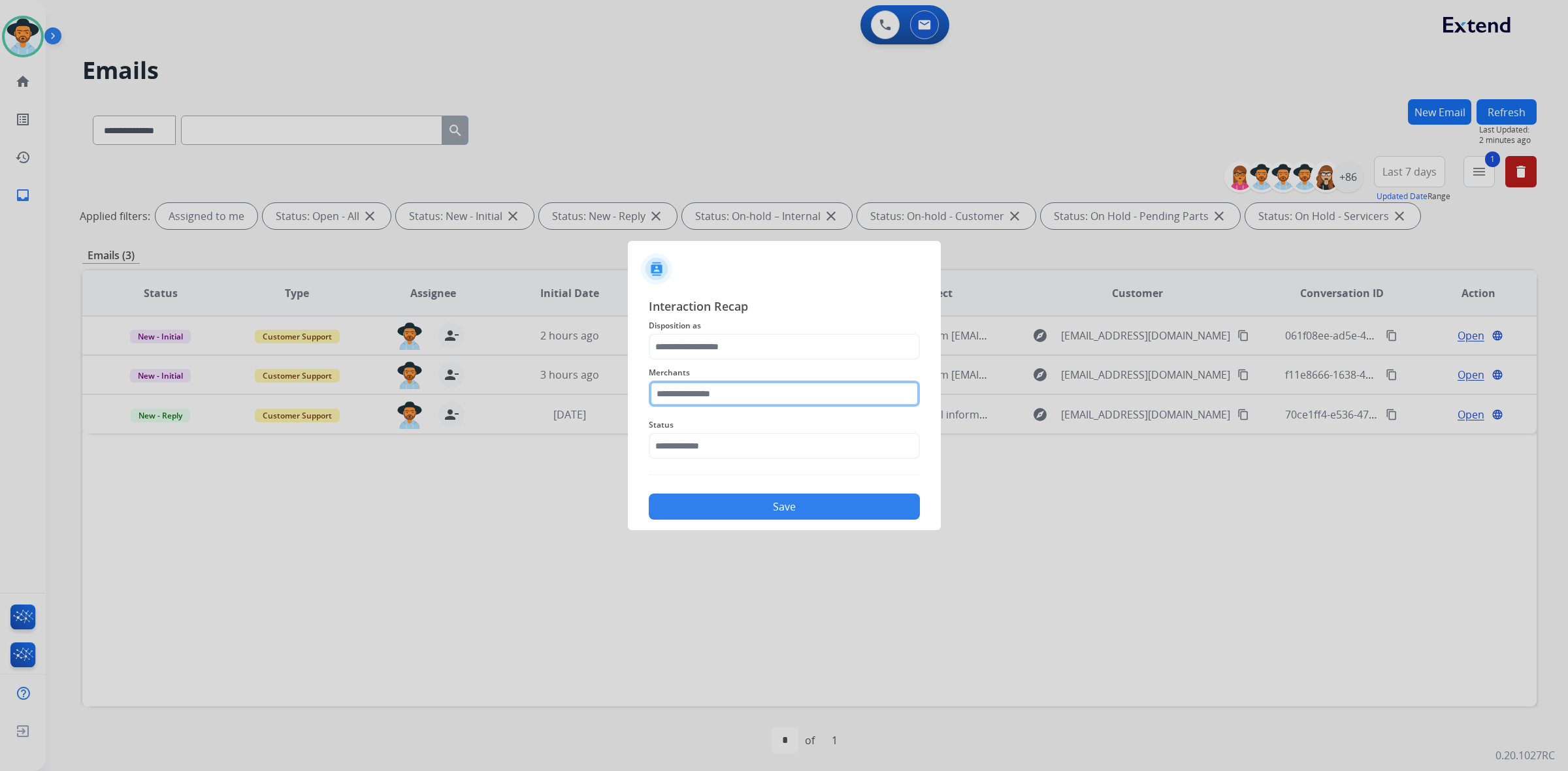
click at [693, 392] on input "text" at bounding box center [784, 393] width 271 height 26
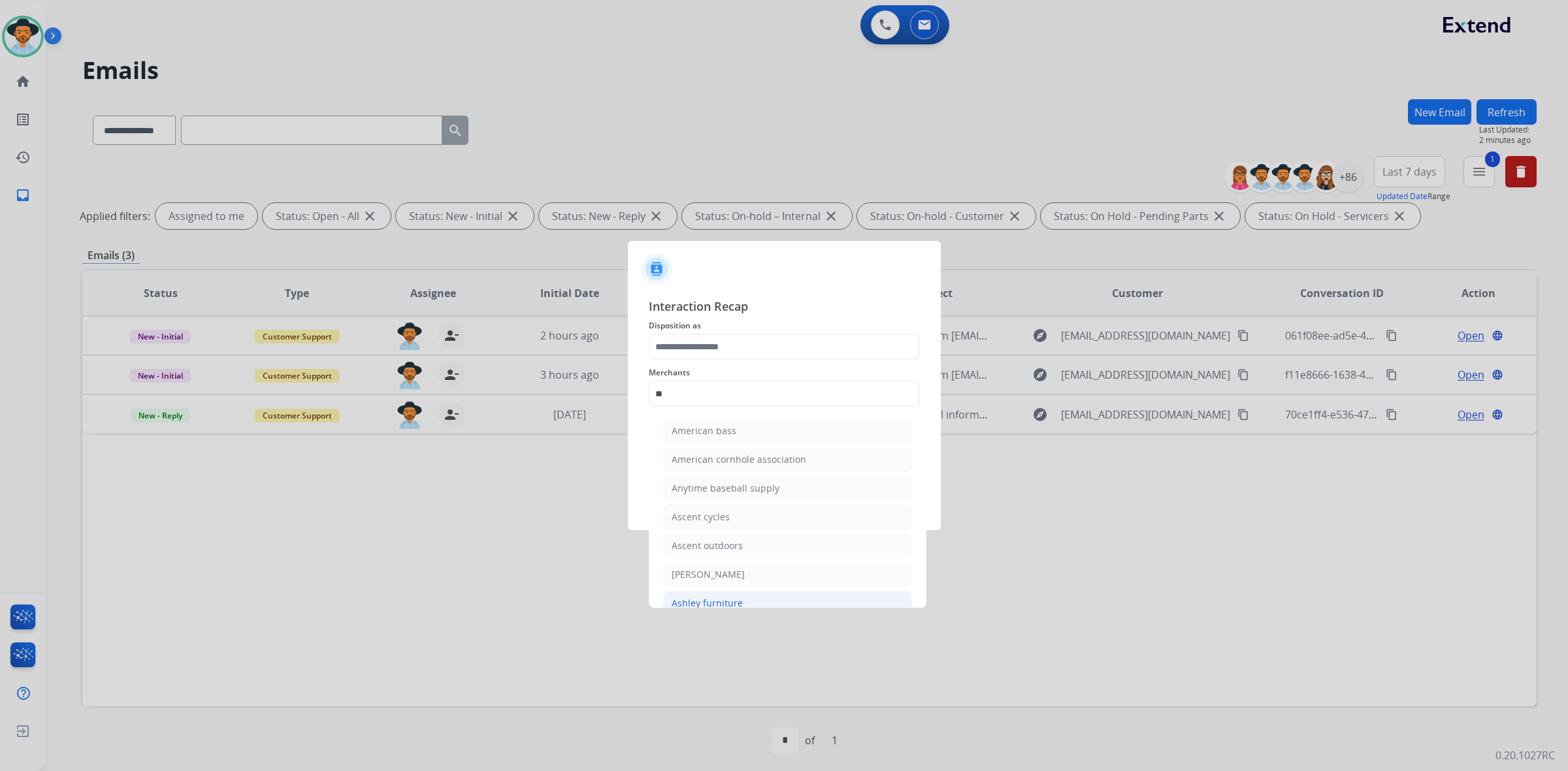
click at [748, 594] on li "Ashley furniture" at bounding box center [787, 604] width 249 height 25
type input "**********"
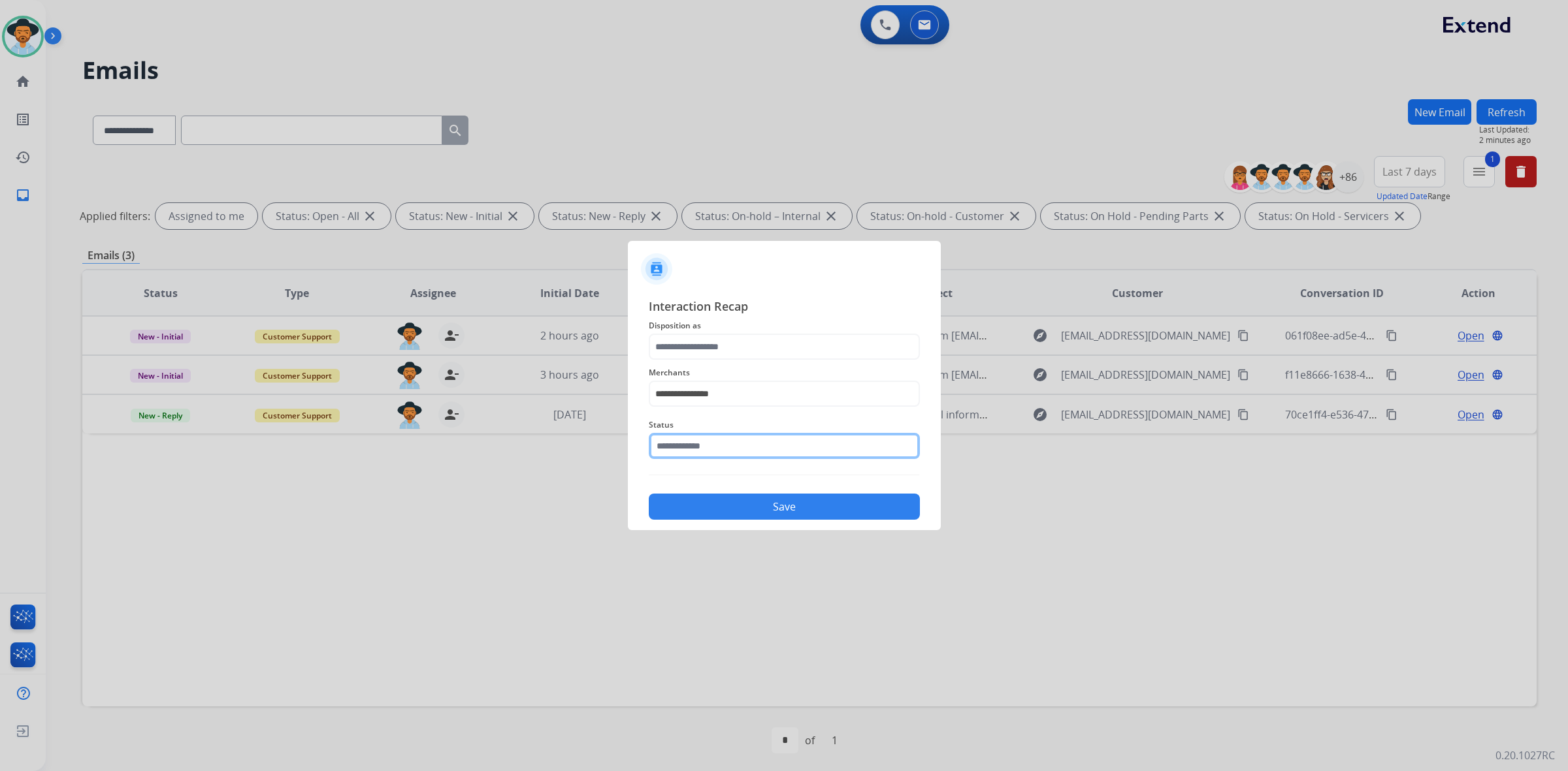
click at [730, 448] on input "text" at bounding box center [784, 446] width 271 height 26
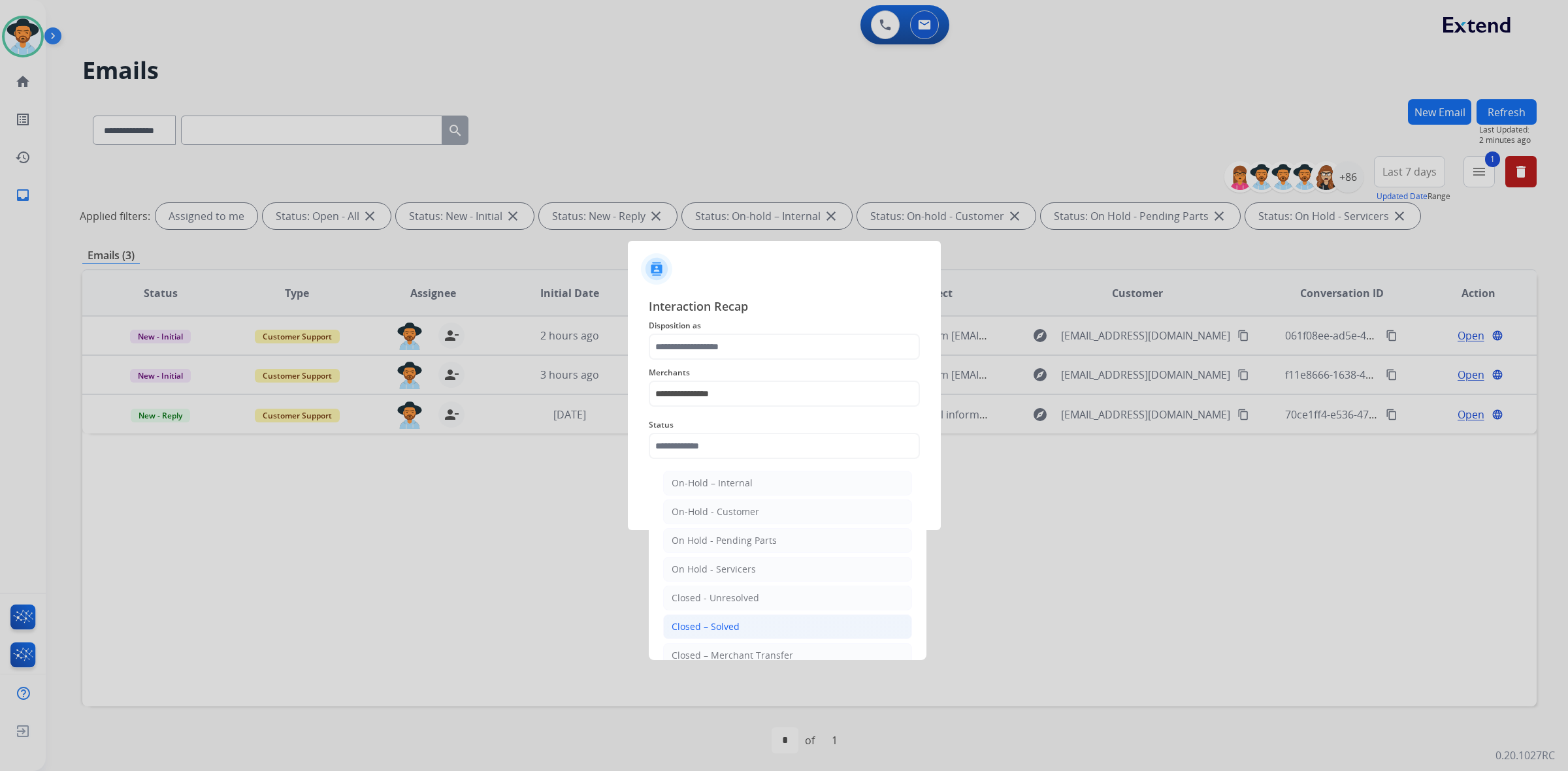
click at [752, 627] on li "Closed – Solved" at bounding box center [787, 627] width 249 height 25
type input "**********"
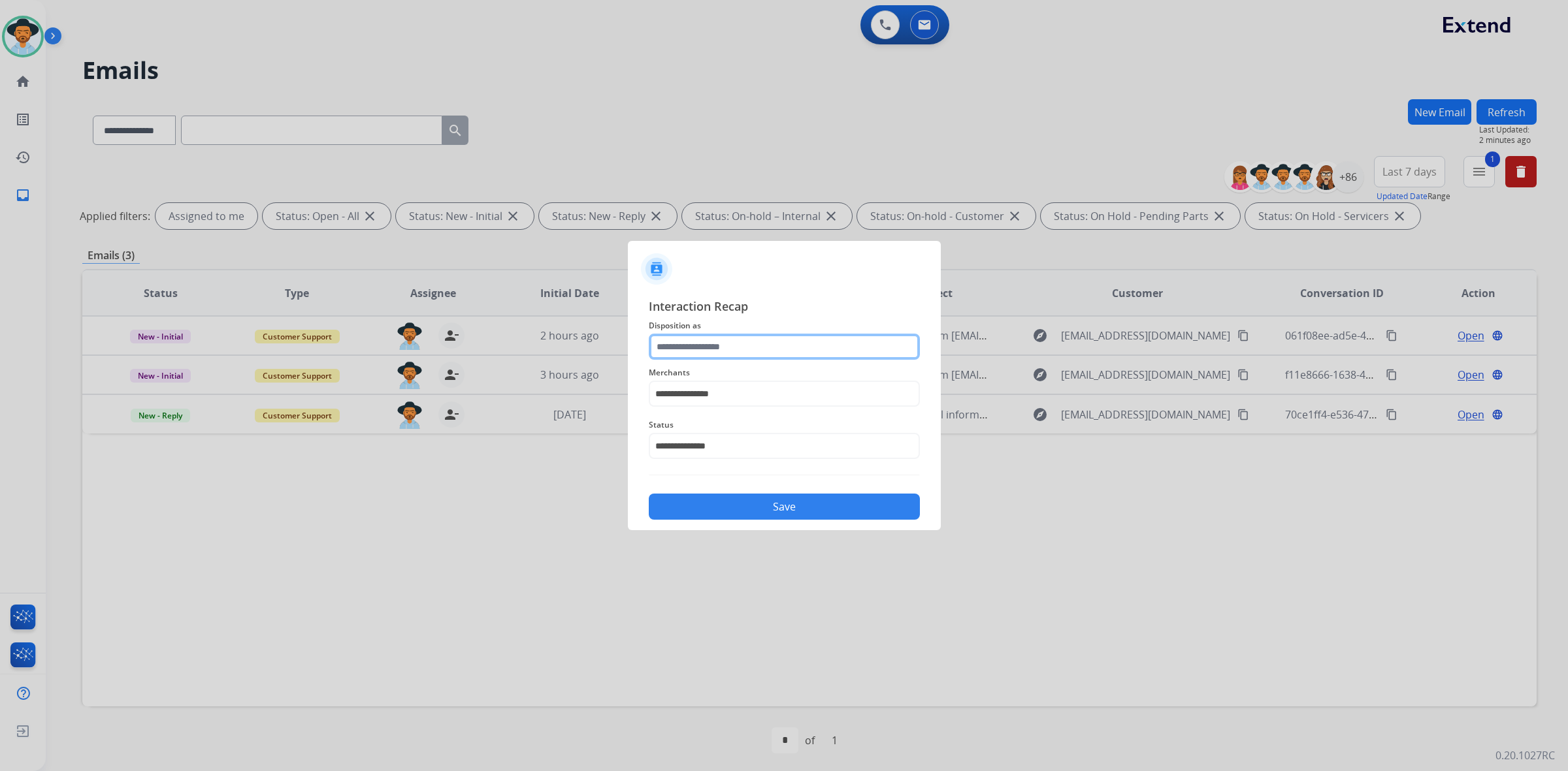
click at [727, 344] on input "text" at bounding box center [784, 346] width 271 height 26
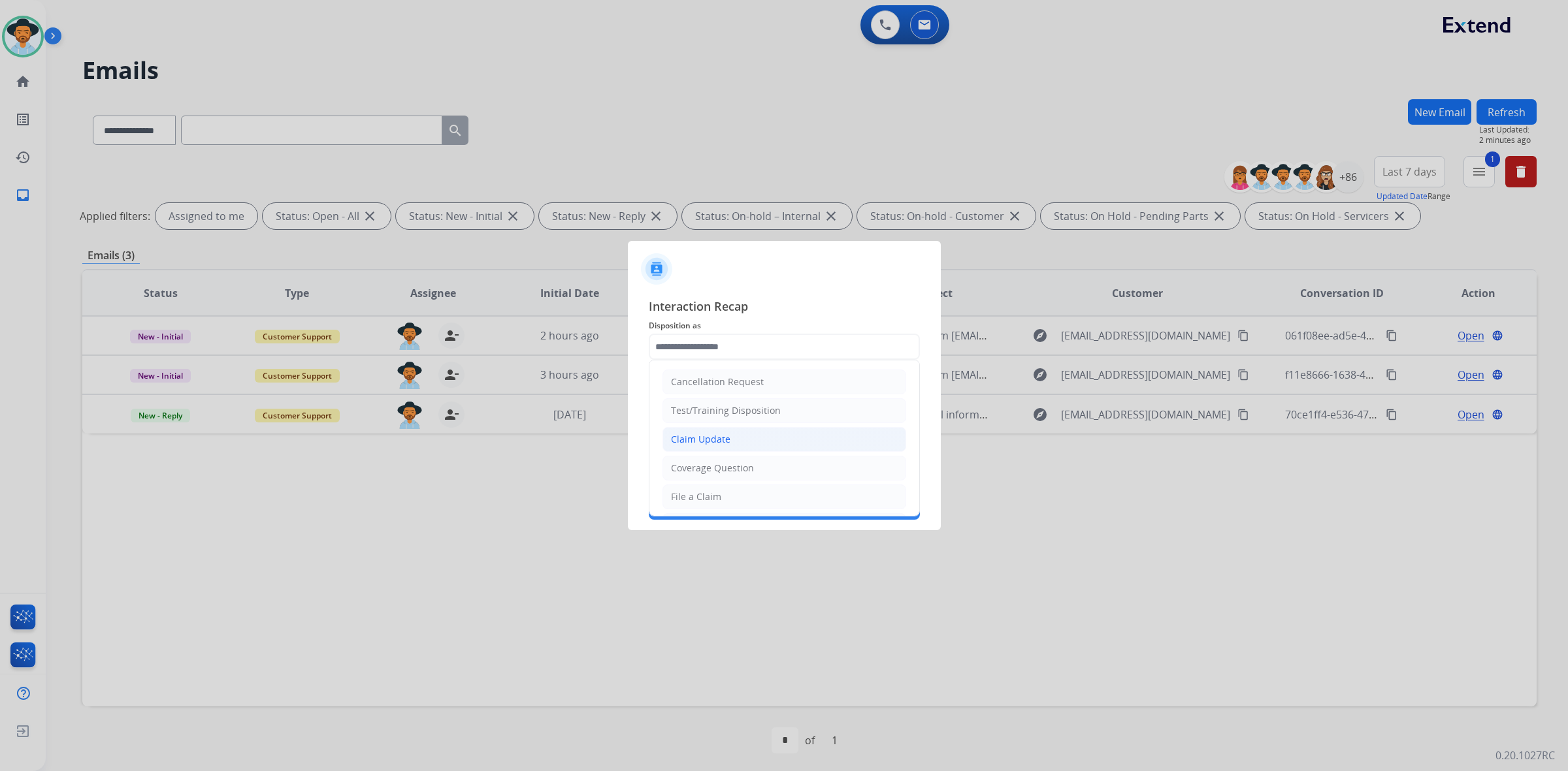
click at [720, 441] on div "Claim Update" at bounding box center [700, 440] width 59 height 13
type input "**********"
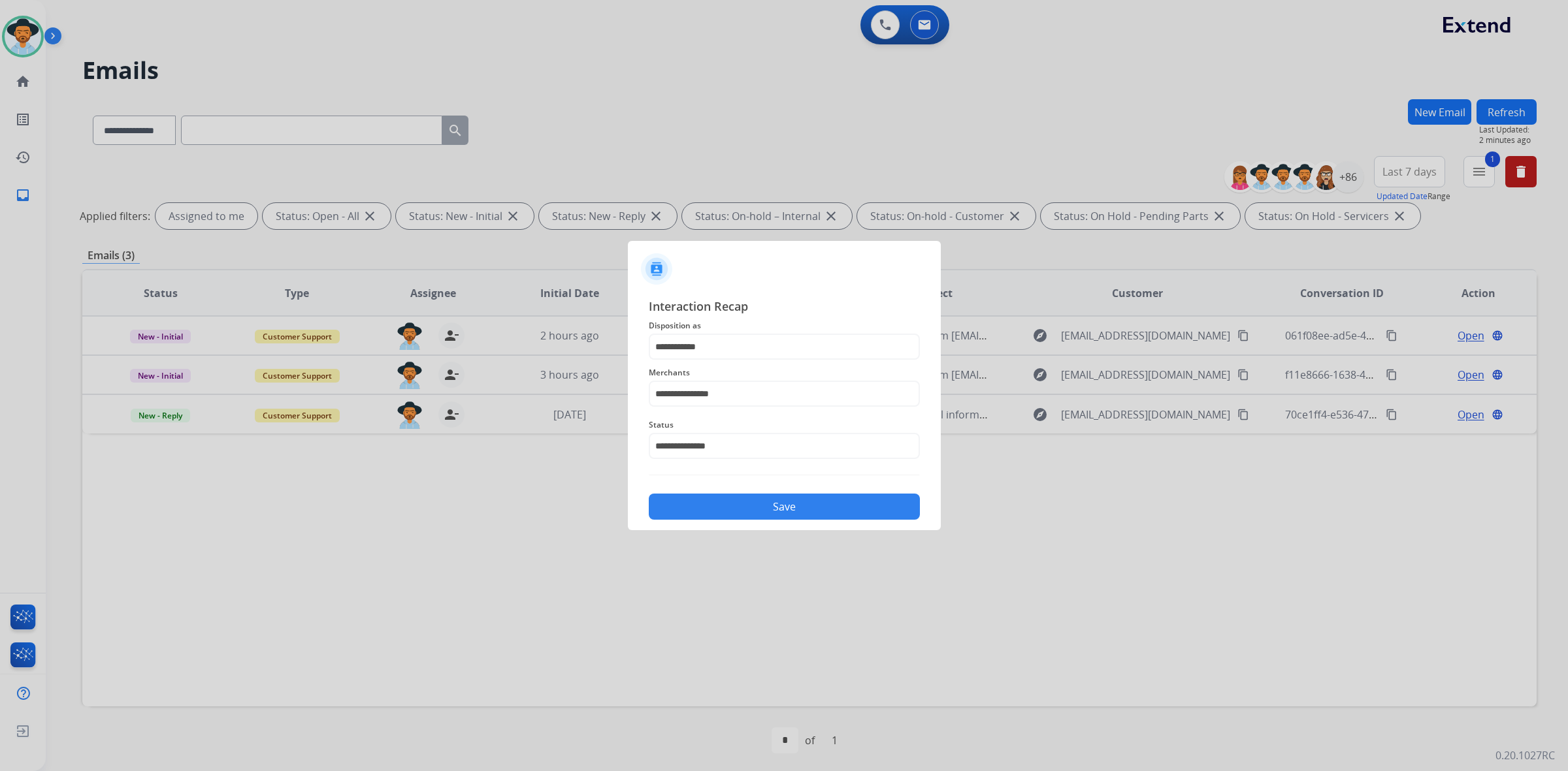
click at [725, 517] on button "Save" at bounding box center [784, 506] width 271 height 26
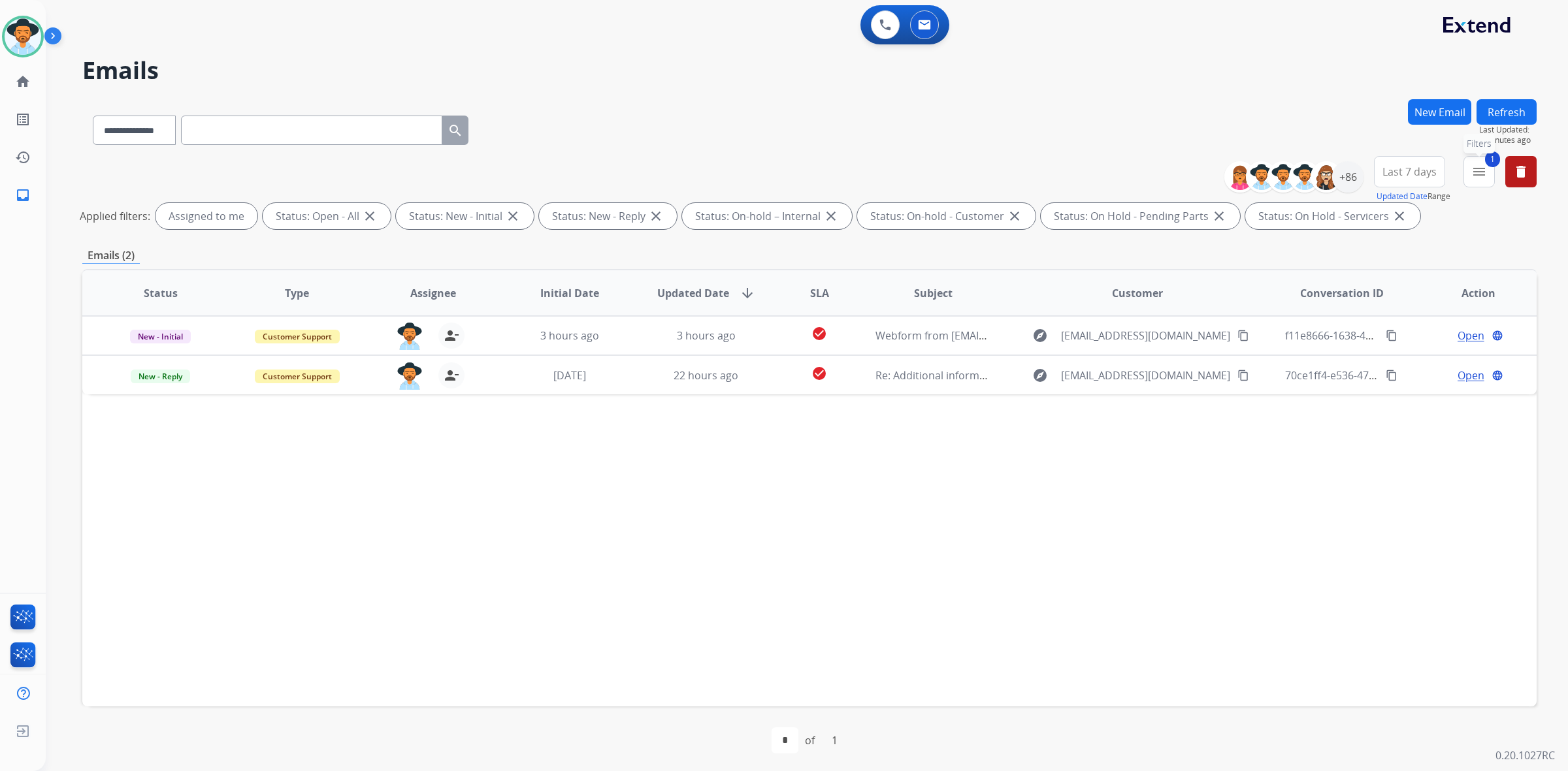
click at [1473, 168] on mat-icon "menu" at bounding box center [1478, 171] width 16 height 16
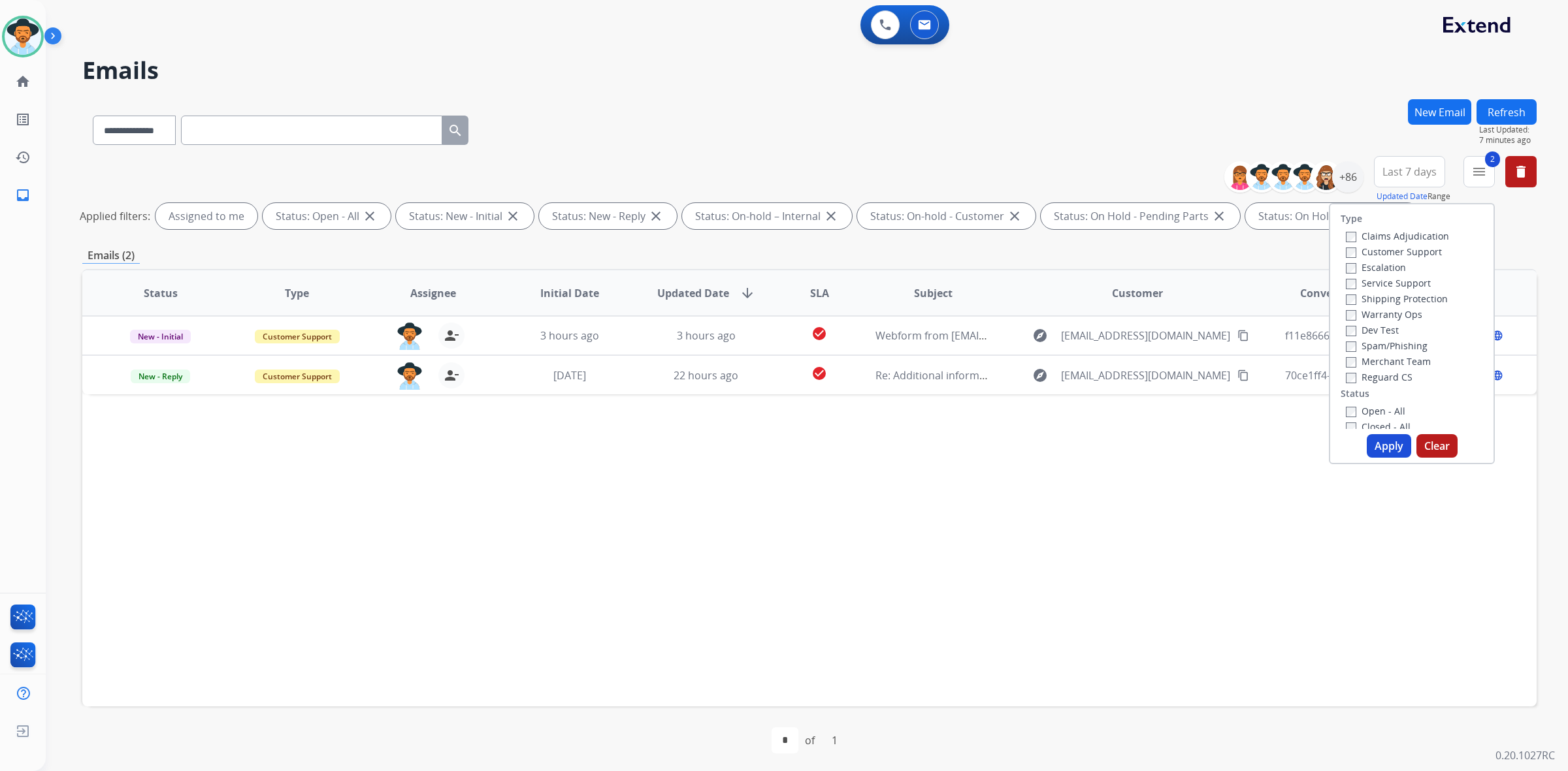
click at [1393, 448] on button "Apply" at bounding box center [1388, 446] width 44 height 23
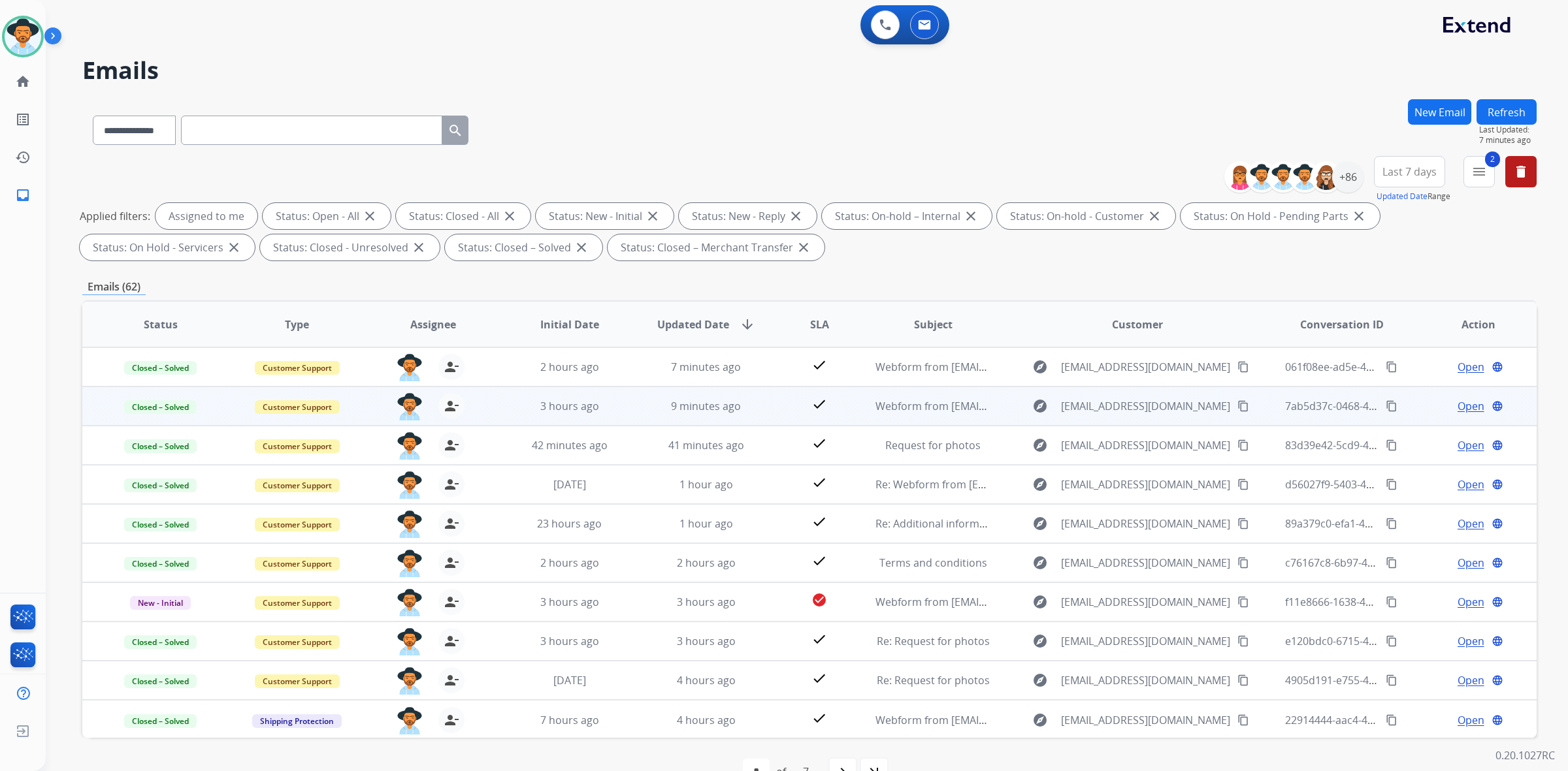
click at [1237, 404] on mat-icon "content_copy" at bounding box center [1243, 406] width 12 height 12
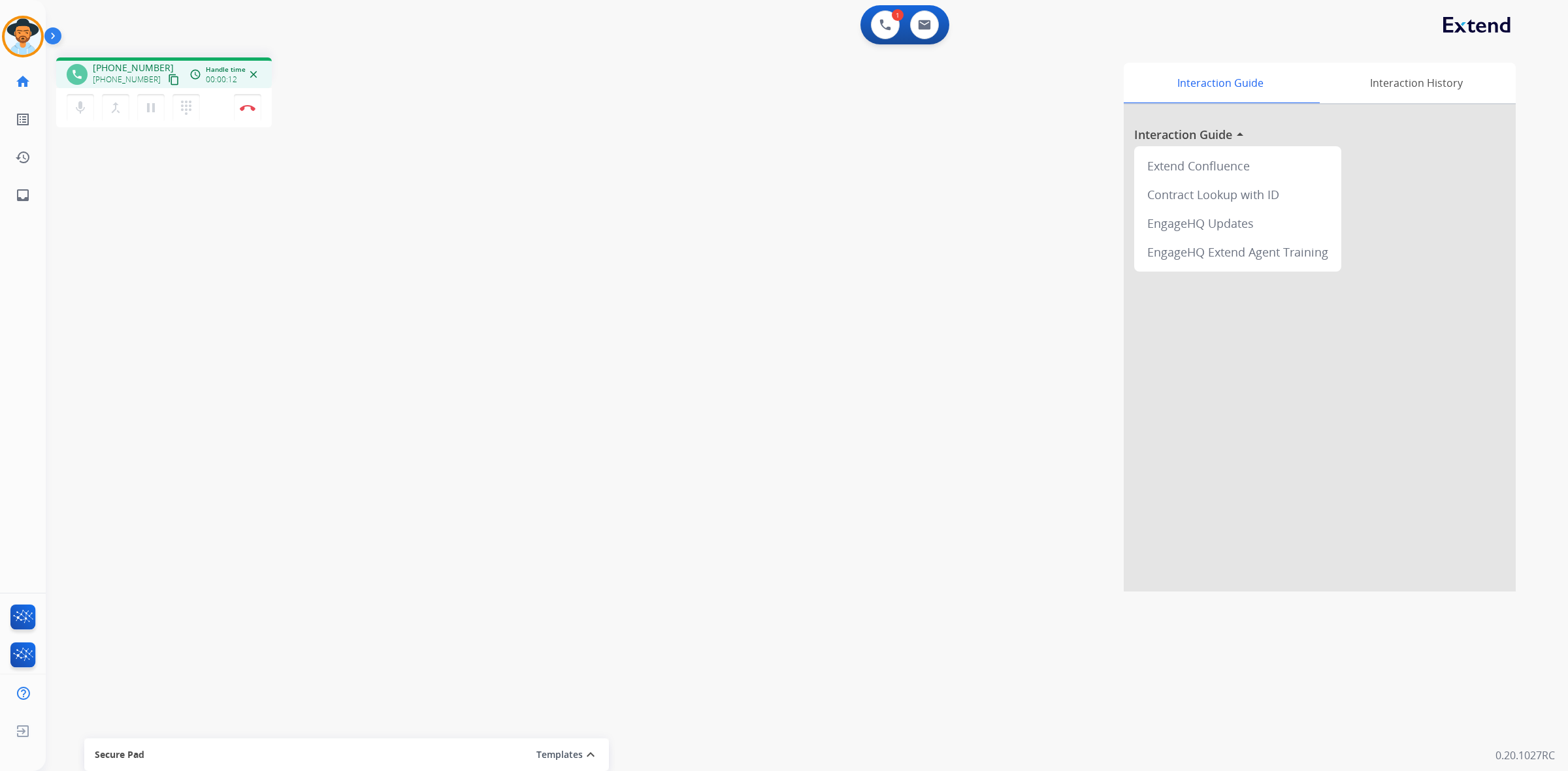
click at [168, 76] on mat-icon "content_copy" at bounding box center [174, 79] width 12 height 12
click at [147, 110] on mat-icon "pause" at bounding box center [151, 107] width 16 height 16
click at [621, 200] on div "Interaction Guide Interaction History Interaction Guide arrow_drop_up Extend Co…" at bounding box center [988, 327] width 1056 height 528
click at [151, 103] on mat-icon "play_arrow" at bounding box center [151, 107] width 16 height 16
click at [154, 106] on mat-icon "pause" at bounding box center [151, 107] width 16 height 16
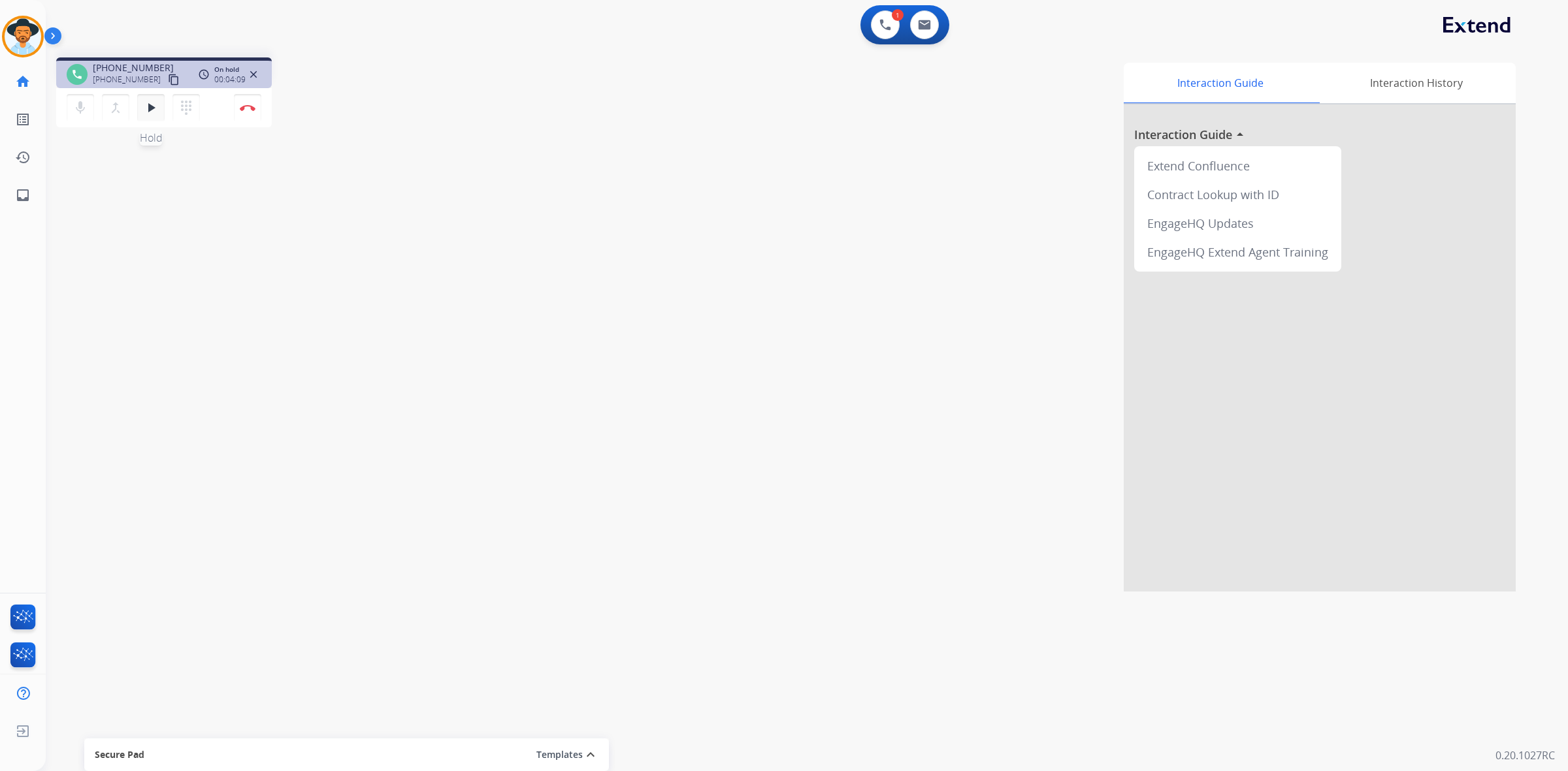
click at [151, 100] on mat-icon "play_arrow" at bounding box center [151, 107] width 16 height 16
click at [243, 105] on img at bounding box center [248, 108] width 16 height 7
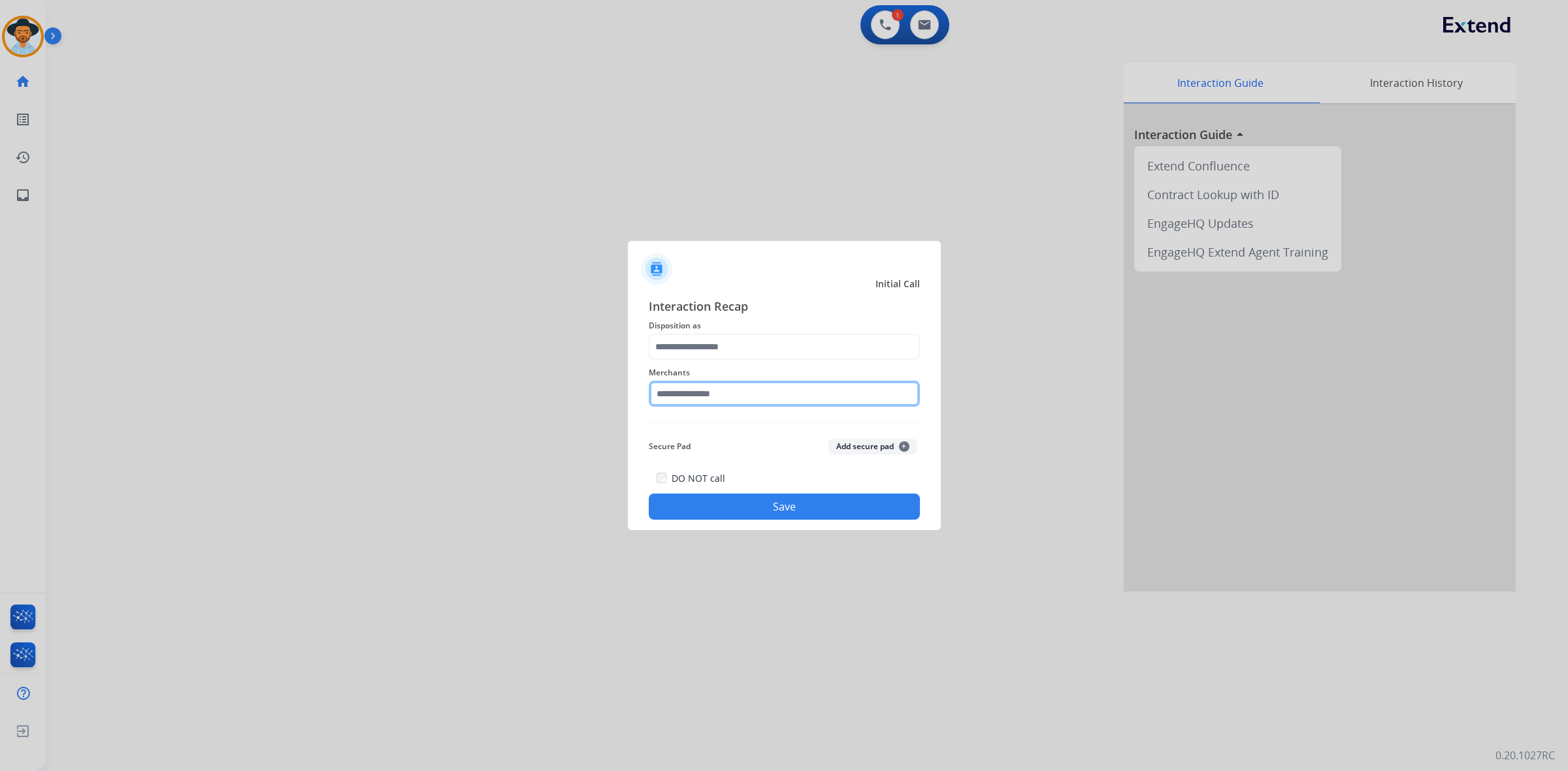
click at [684, 393] on input "text" at bounding box center [784, 393] width 271 height 26
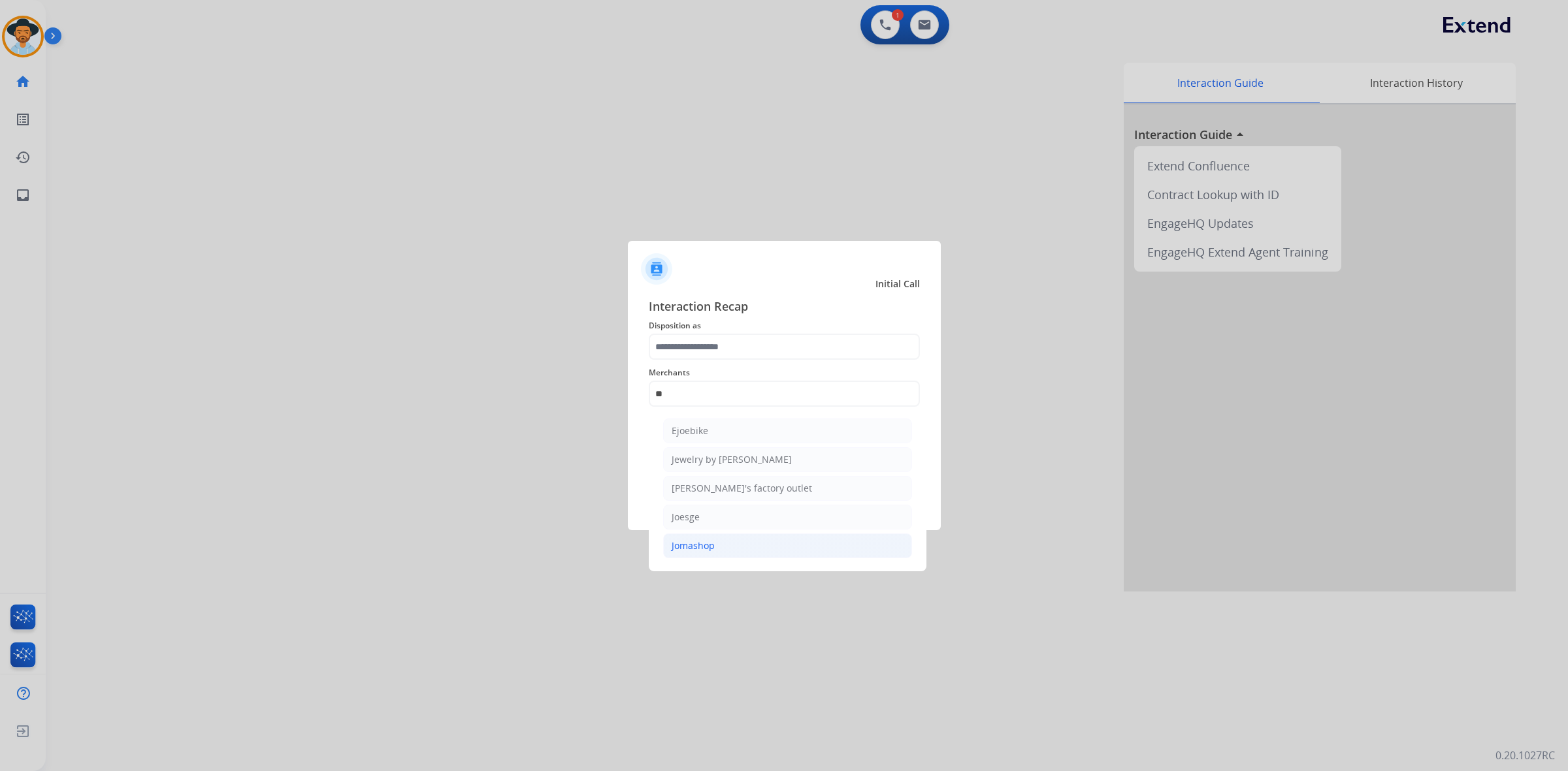
click at [716, 540] on li "Jomashop" at bounding box center [787, 546] width 249 height 25
type input "********"
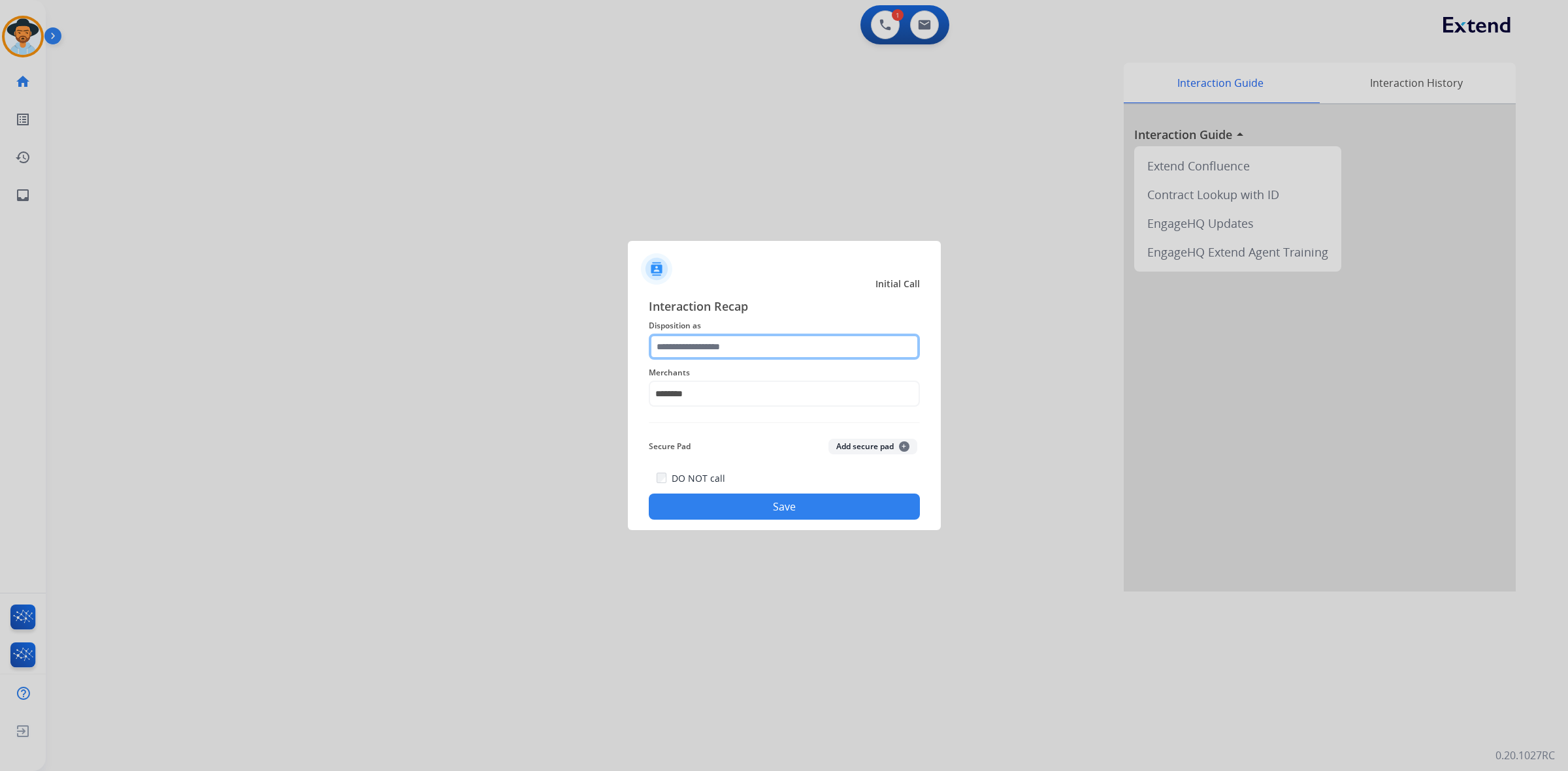
click at [770, 344] on input "text" at bounding box center [784, 346] width 271 height 26
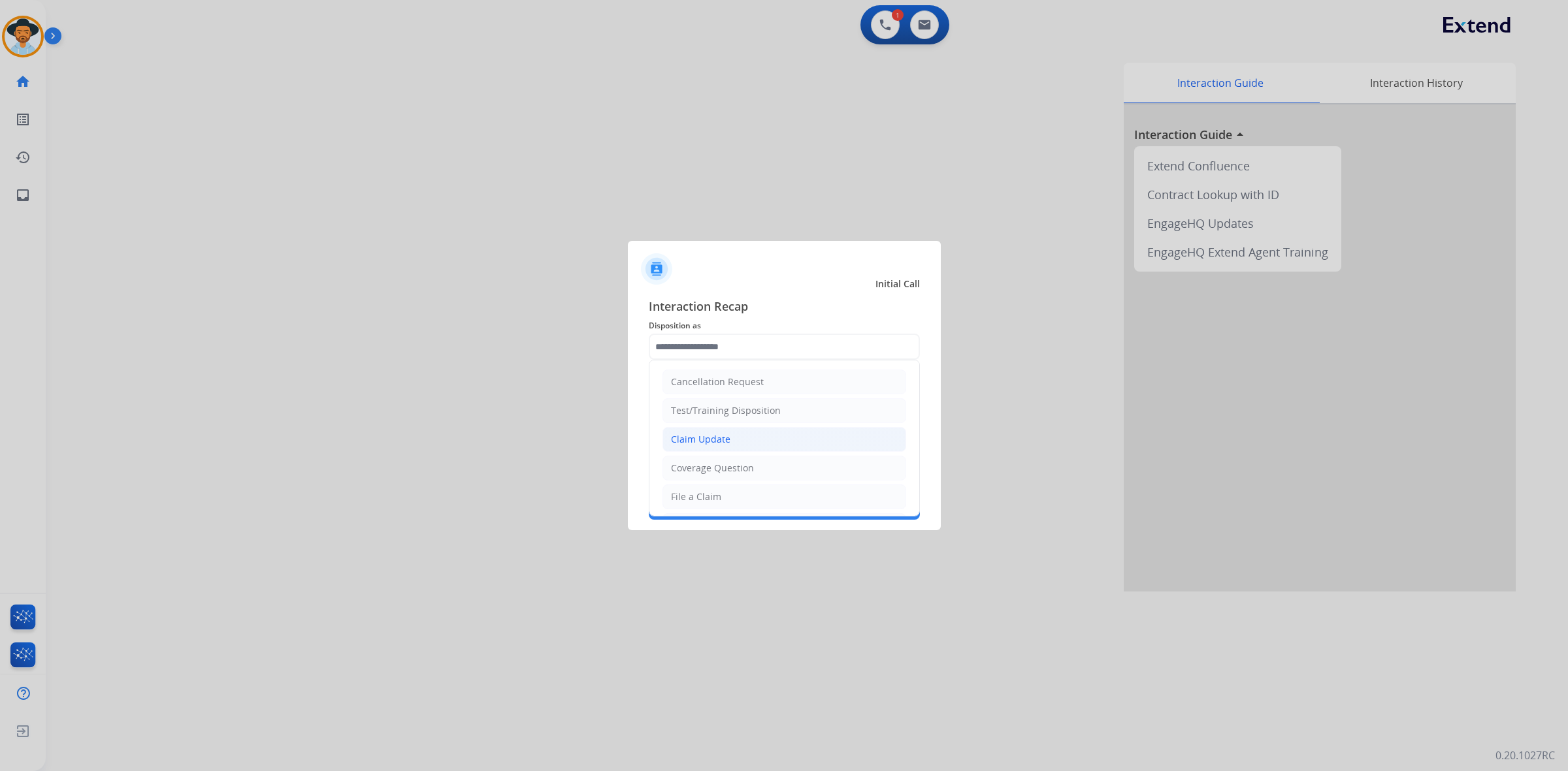
click at [712, 441] on div "Claim Update" at bounding box center [700, 440] width 59 height 13
type input "**********"
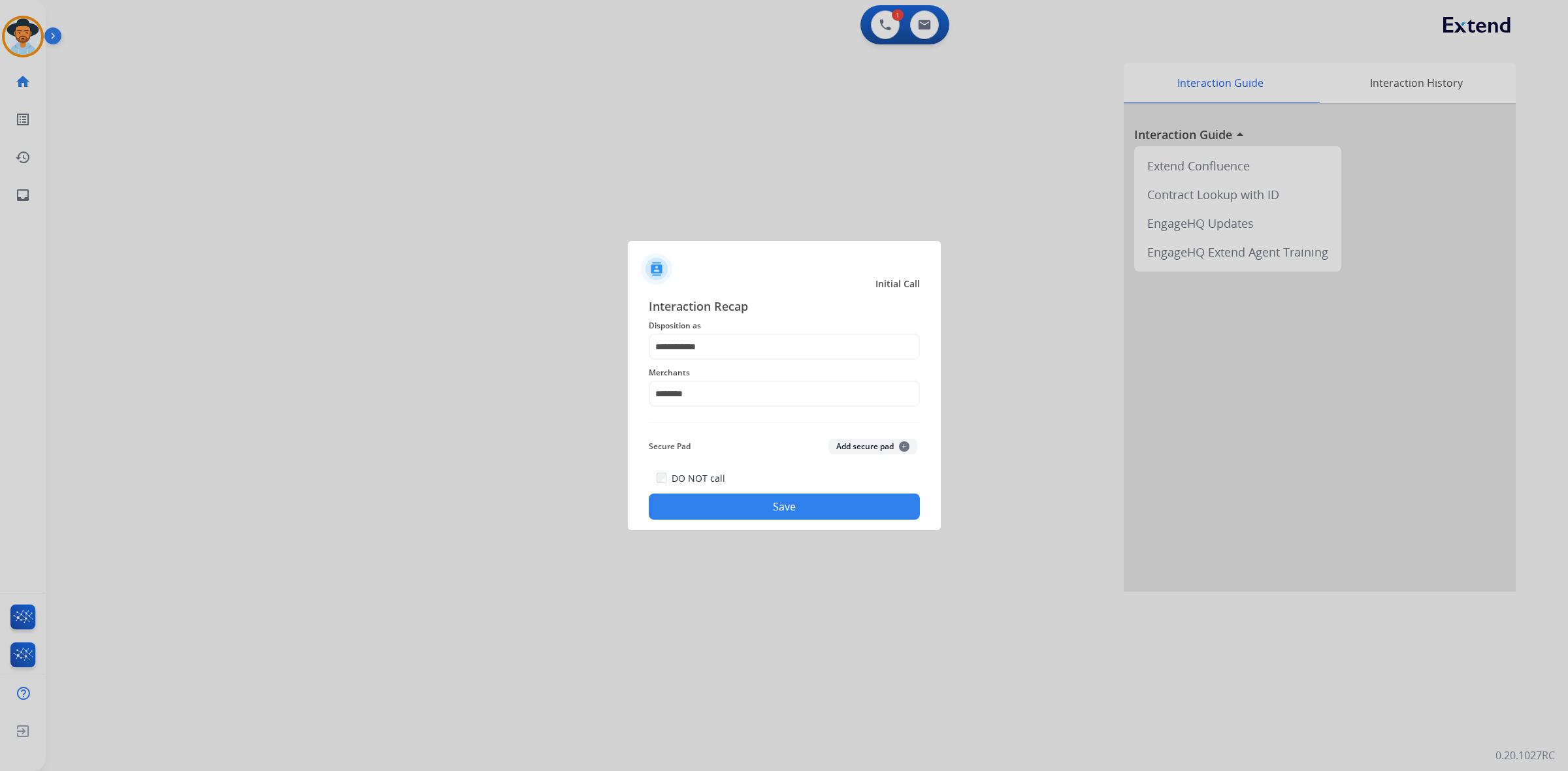
click at [759, 511] on button "Save" at bounding box center [784, 506] width 271 height 26
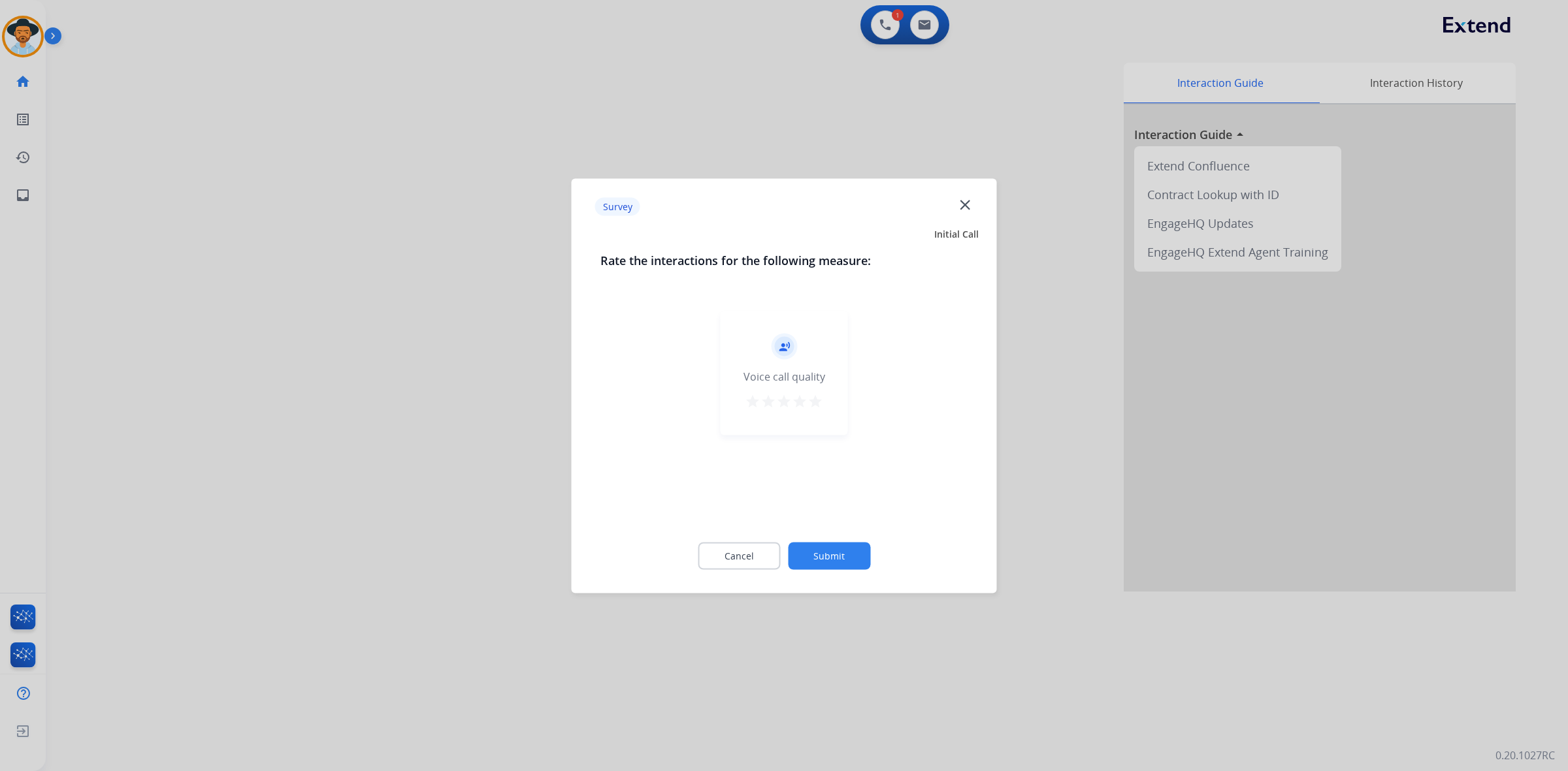
click at [813, 406] on mat-icon "star" at bounding box center [815, 401] width 16 height 16
click at [834, 559] on button "Submit" at bounding box center [829, 555] width 82 height 28
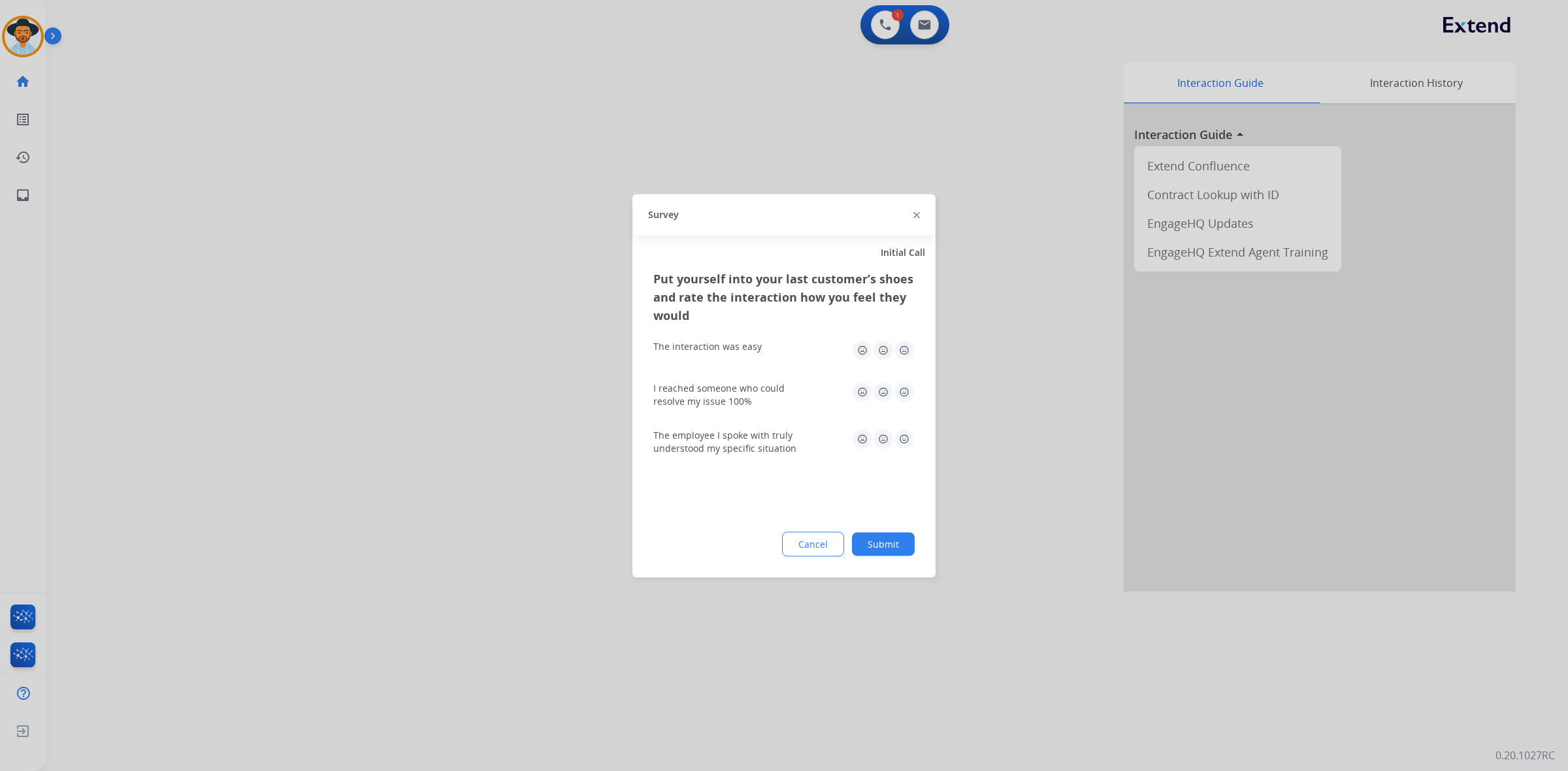
drag, startPoint x: 910, startPoint y: 350, endPoint x: 908, endPoint y: 365, distance: 15.1
click at [909, 350] on img at bounding box center [904, 350] width 21 height 21
click at [904, 379] on div "I reached someone who could resolve my issue 100%" at bounding box center [784, 394] width 261 height 47
click at [904, 396] on img at bounding box center [904, 391] width 21 height 21
click at [908, 438] on img at bounding box center [904, 438] width 21 height 21
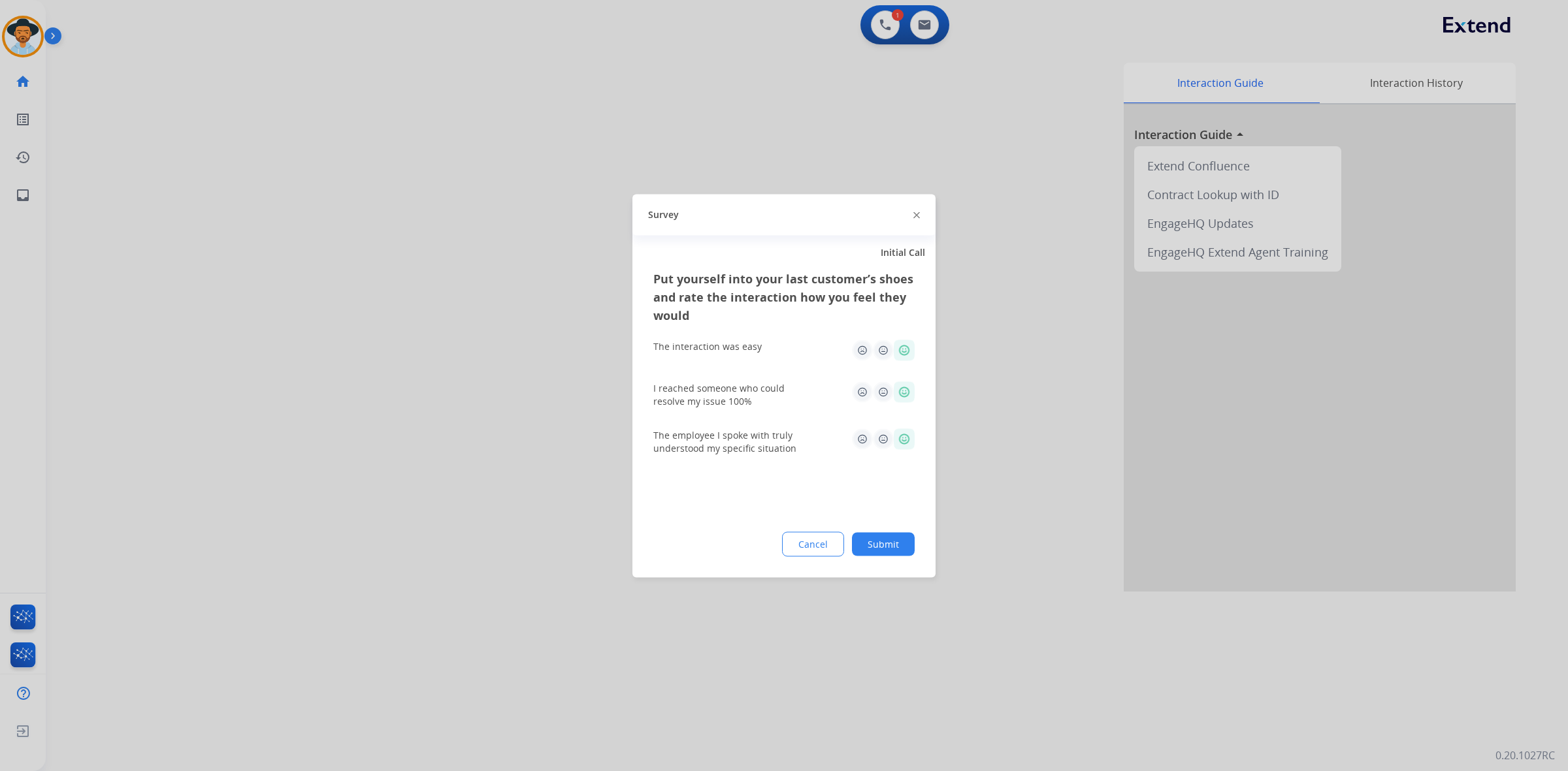
click at [893, 536] on button "Submit" at bounding box center [883, 544] width 63 height 23
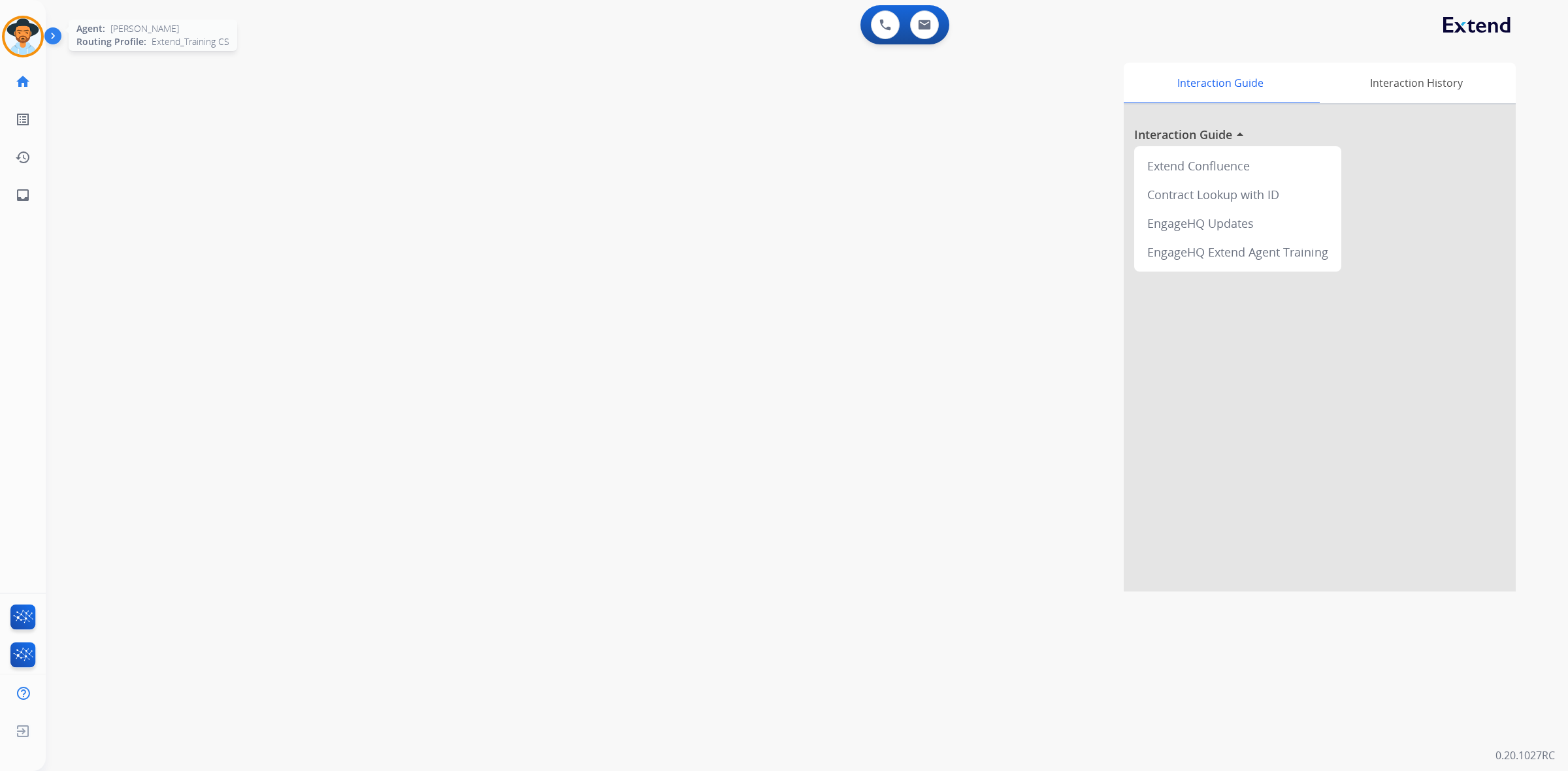
click at [23, 49] on img at bounding box center [23, 37] width 37 height 37
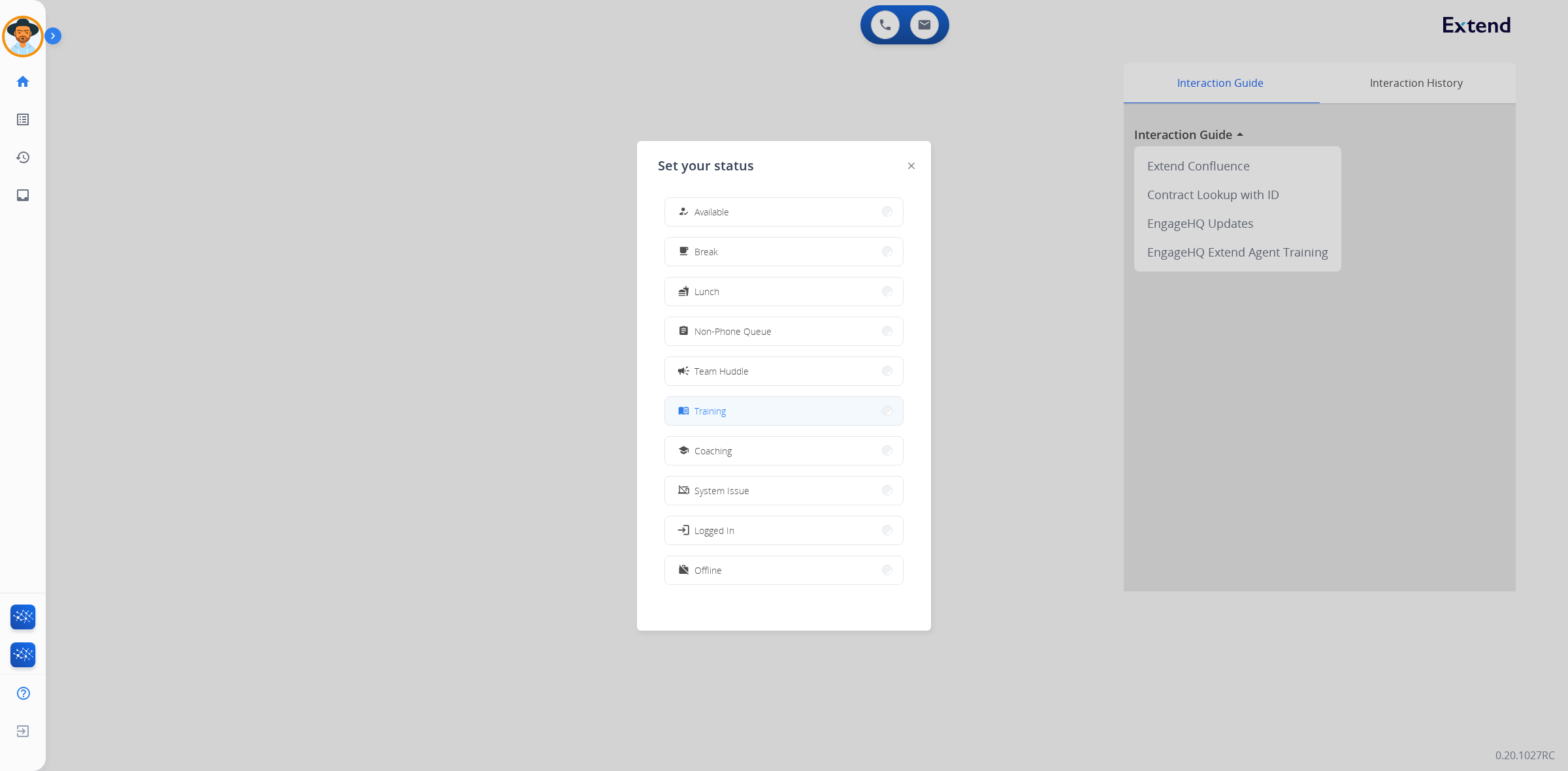
scroll to position [3, 0]
click at [853, 560] on button "work_off Offline" at bounding box center [784, 567] width 238 height 28
